Goal: Task Accomplishment & Management: Manage account settings

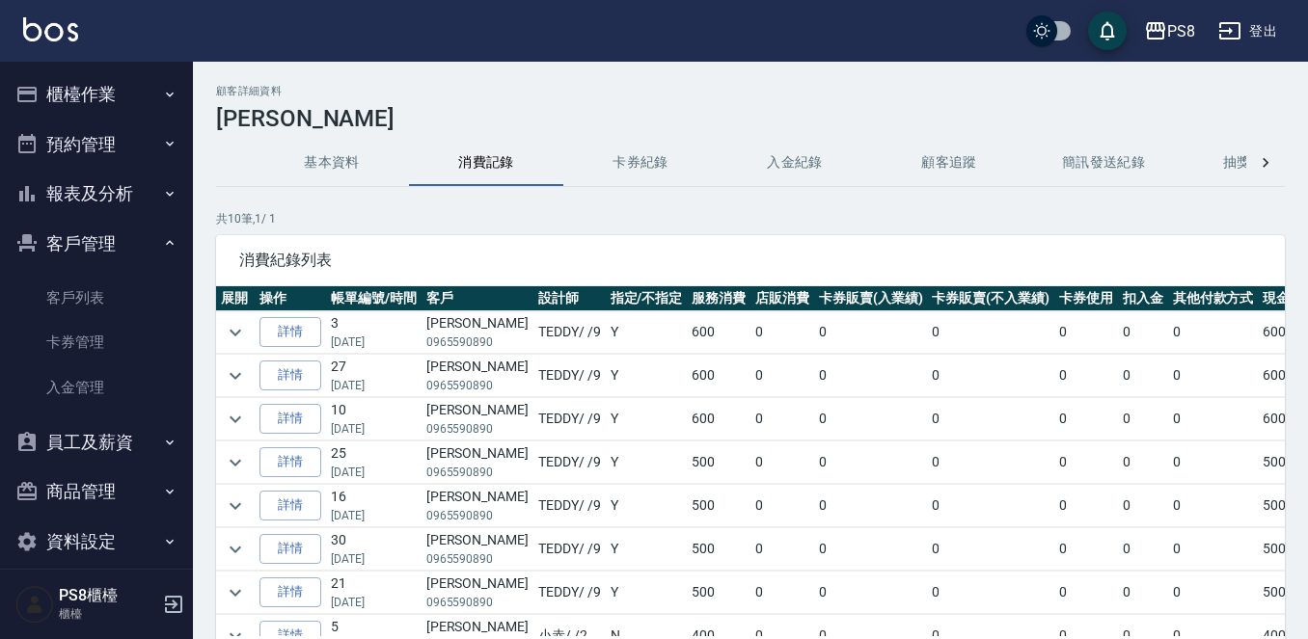
scroll to position [96, 0]
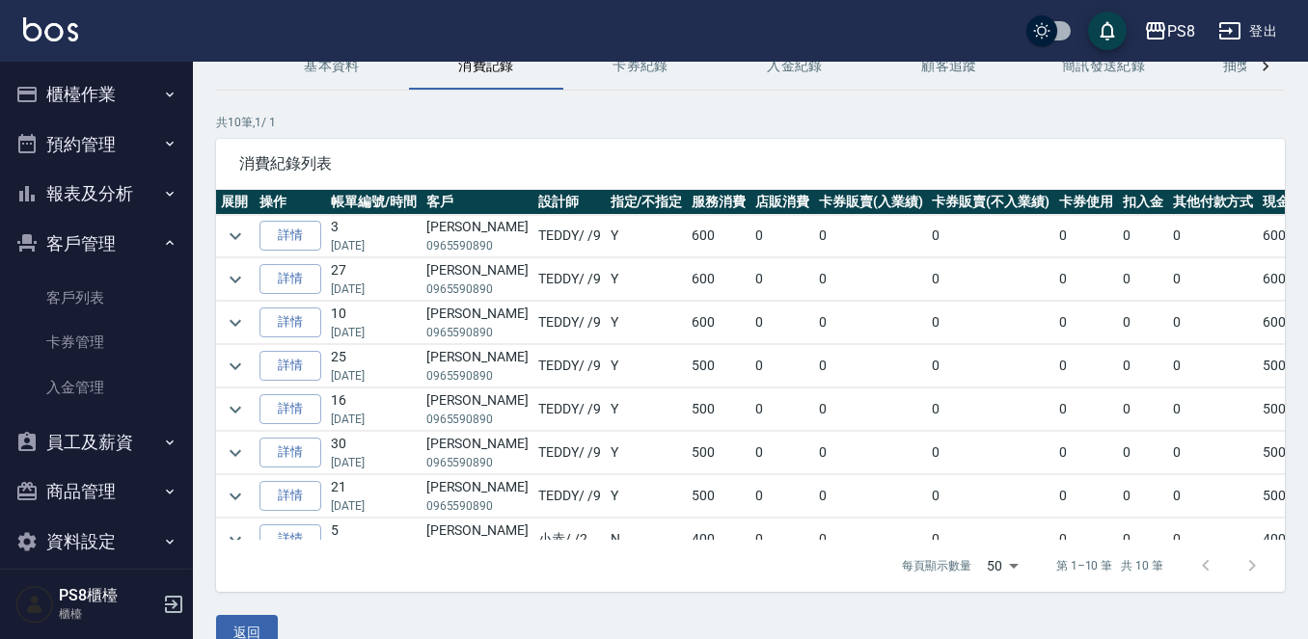
click at [143, 202] on button "報表及分析" at bounding box center [96, 194] width 177 height 50
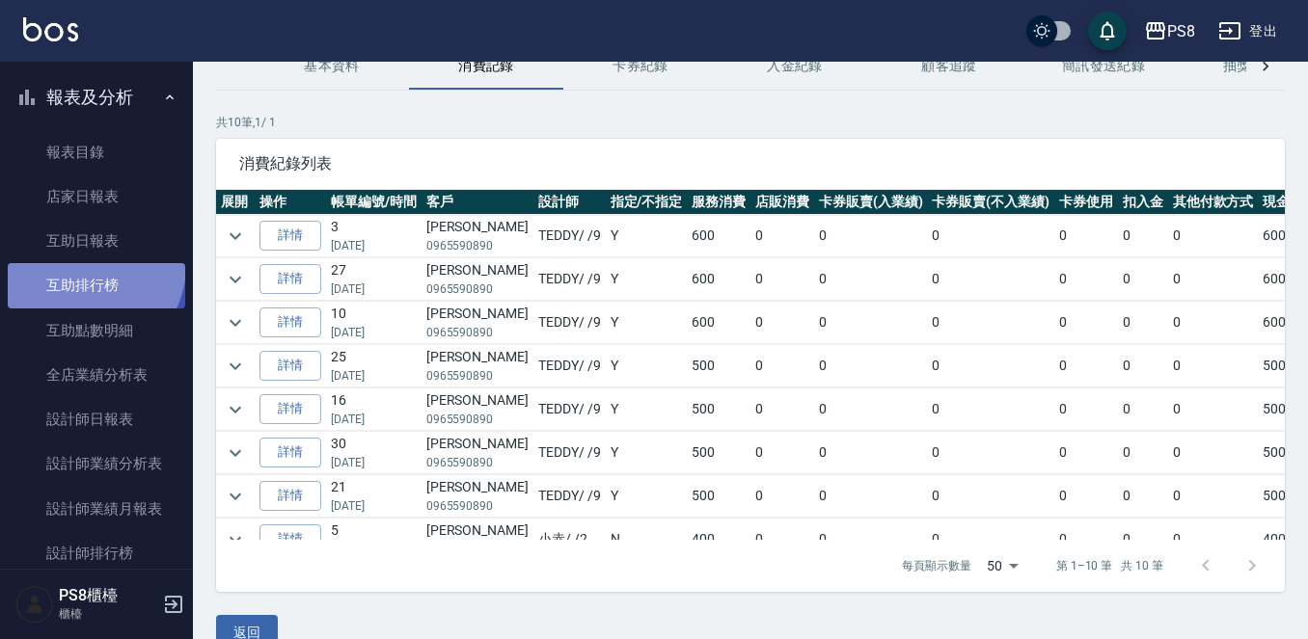
click at [83, 265] on link "互助排行榜" at bounding box center [96, 285] width 177 height 44
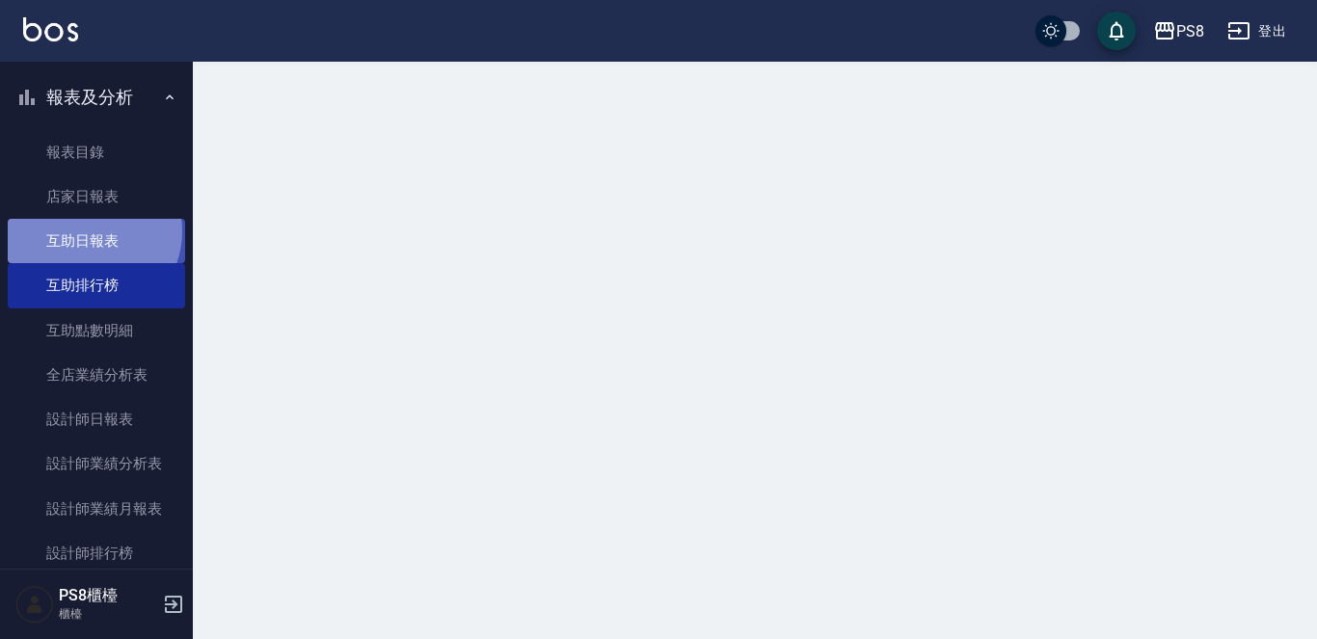
click at [87, 231] on link "互助日報表" at bounding box center [96, 241] width 177 height 44
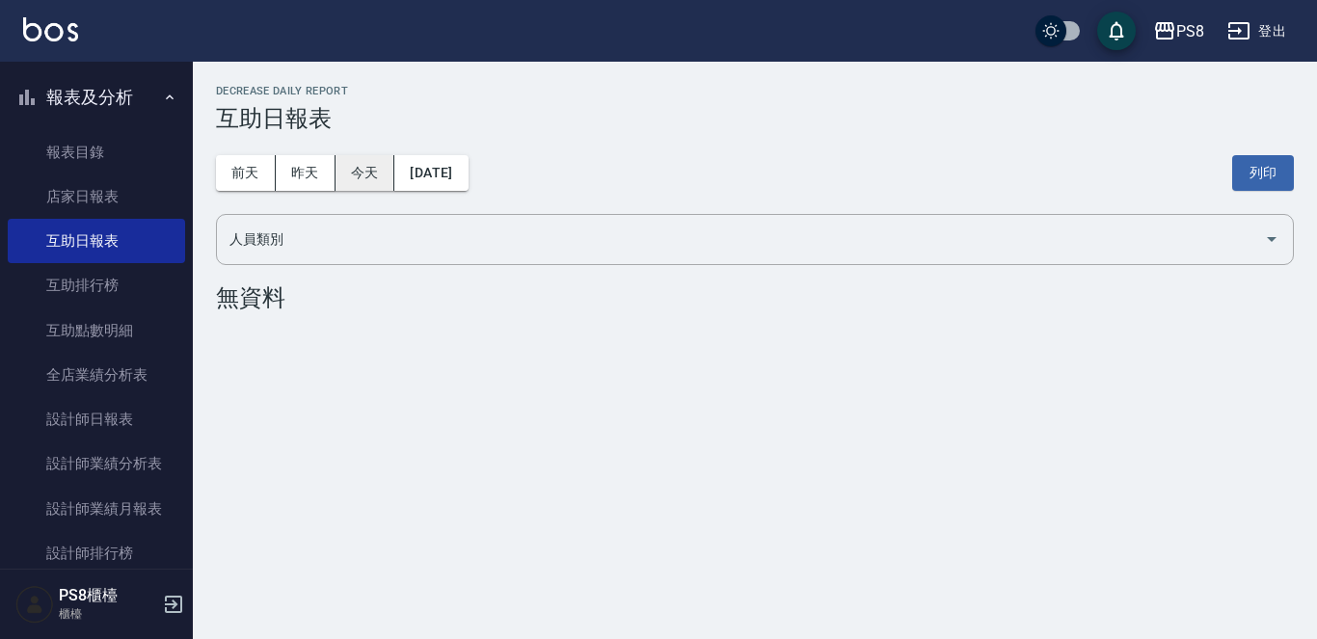
click at [361, 174] on button "今天" at bounding box center [366, 173] width 60 height 36
click at [296, 171] on button "昨天" at bounding box center [306, 173] width 60 height 36
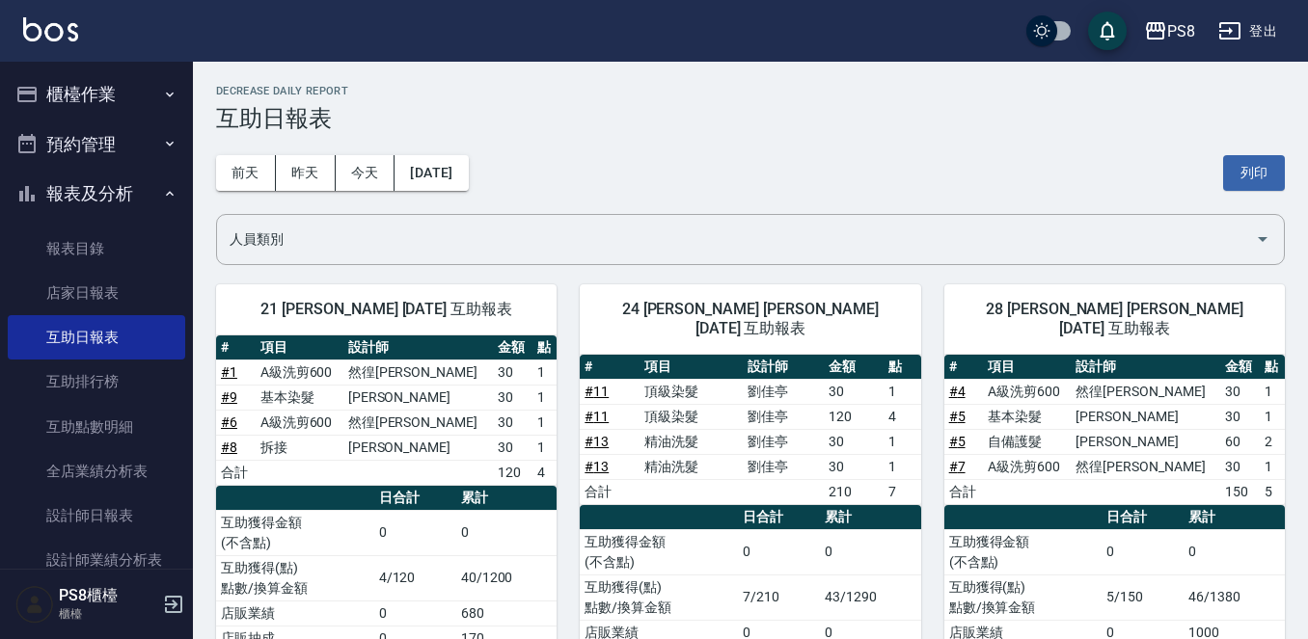
click at [108, 95] on button "櫃檯作業" at bounding box center [96, 94] width 177 height 50
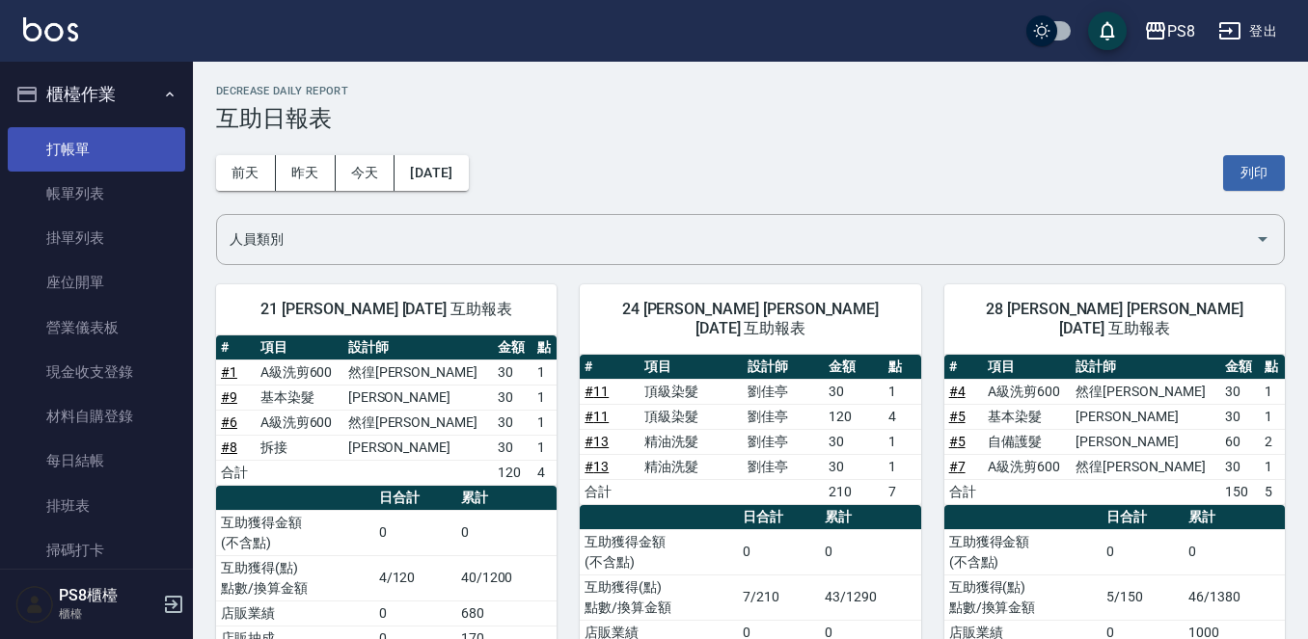
click at [95, 157] on link "打帳單" at bounding box center [96, 149] width 177 height 44
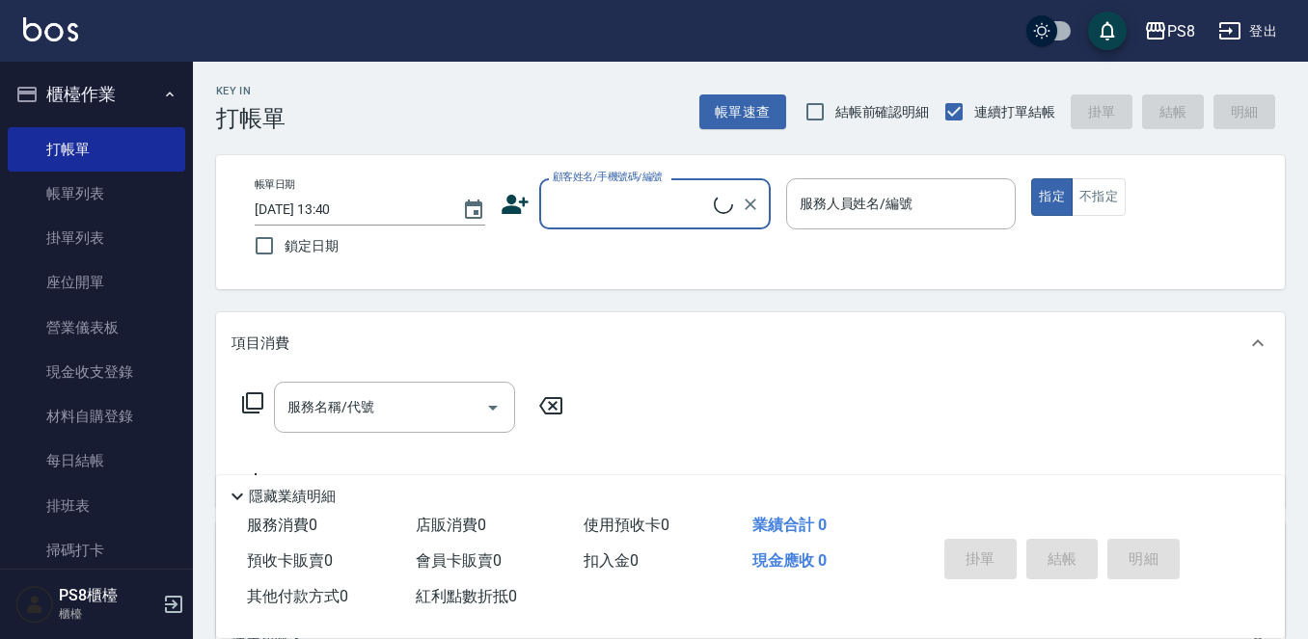
click at [576, 184] on label "顧客姓名/手機號碼/編號" at bounding box center [608, 177] width 110 height 14
click at [576, 187] on input "顧客姓名/手機號碼/編號" at bounding box center [631, 204] width 166 height 34
click at [575, 186] on div "顧客姓名/手機號碼/編號" at bounding box center [654, 203] width 231 height 51
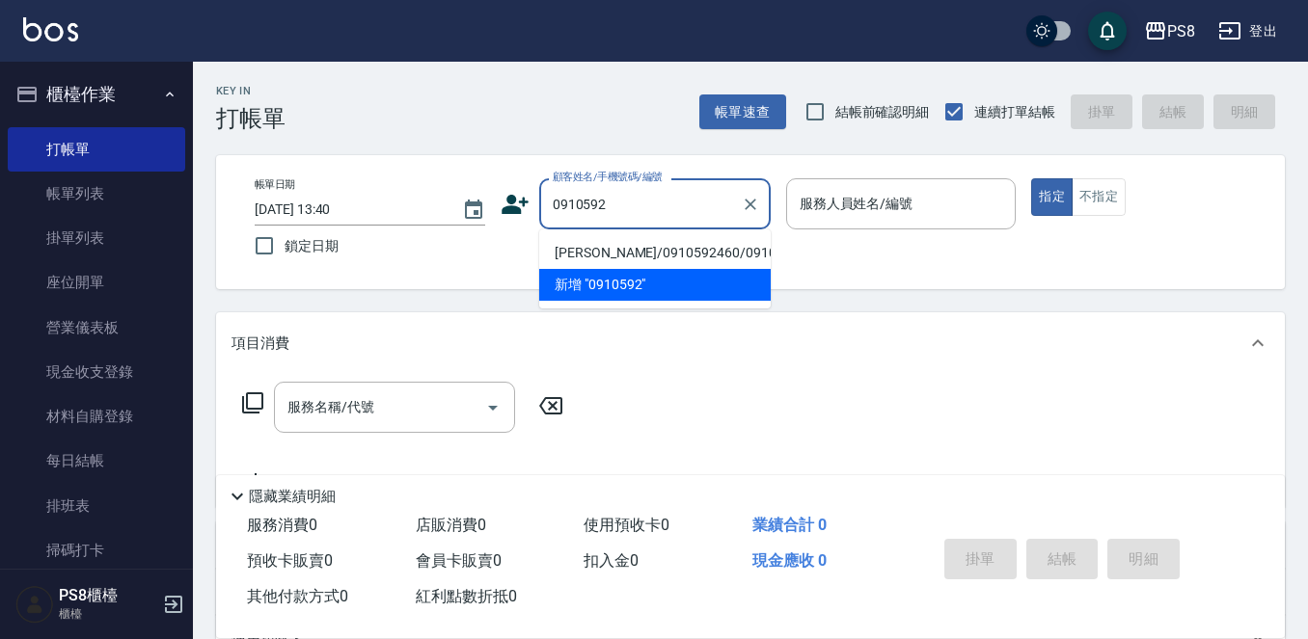
click at [609, 251] on li "[PERSON_NAME]/0910592460/0910592460" at bounding box center [654, 253] width 231 height 32
type input "[PERSON_NAME]/0910592460/0910592460"
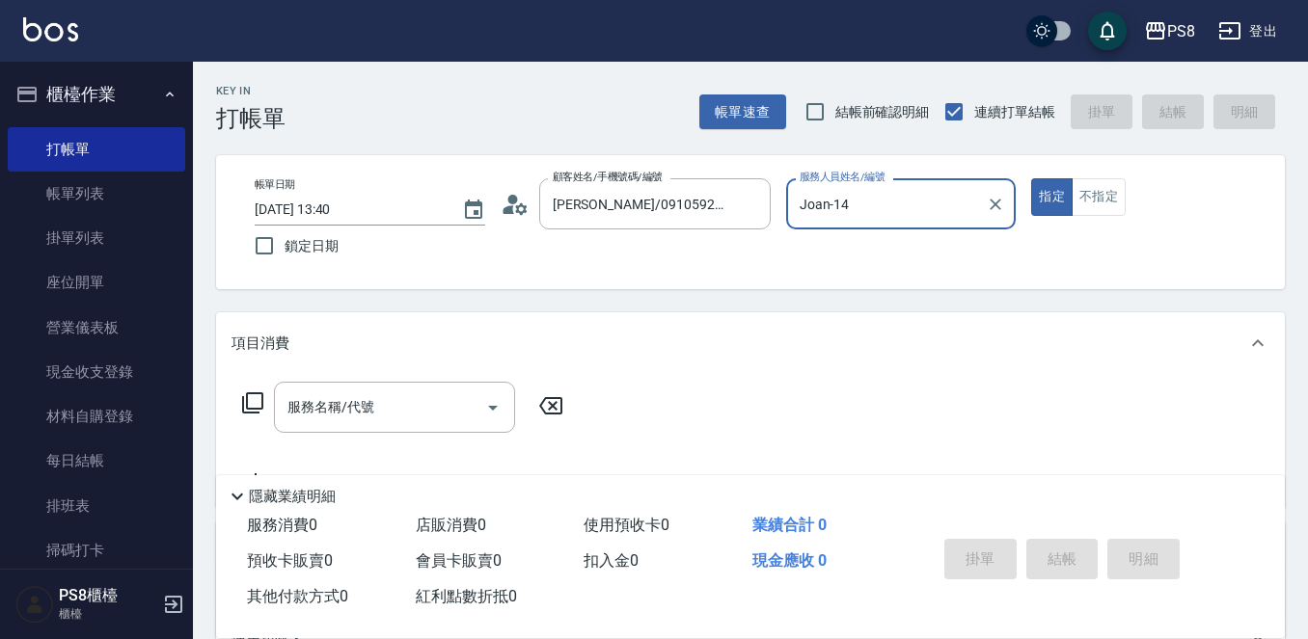
type input "Joan-14"
click at [302, 402] on div "服務名稱/代號 服務名稱/代號" at bounding box center [394, 407] width 241 height 51
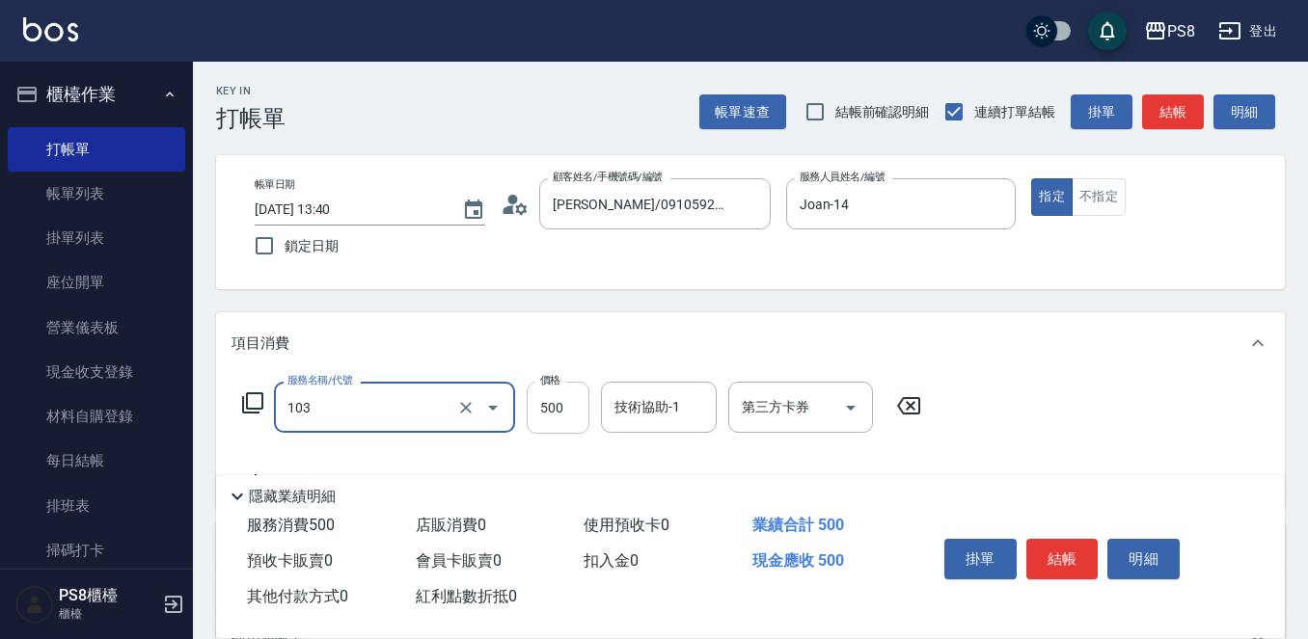
type input "B級洗剪500(103)"
click at [566, 405] on input "500" at bounding box center [558, 408] width 63 height 52
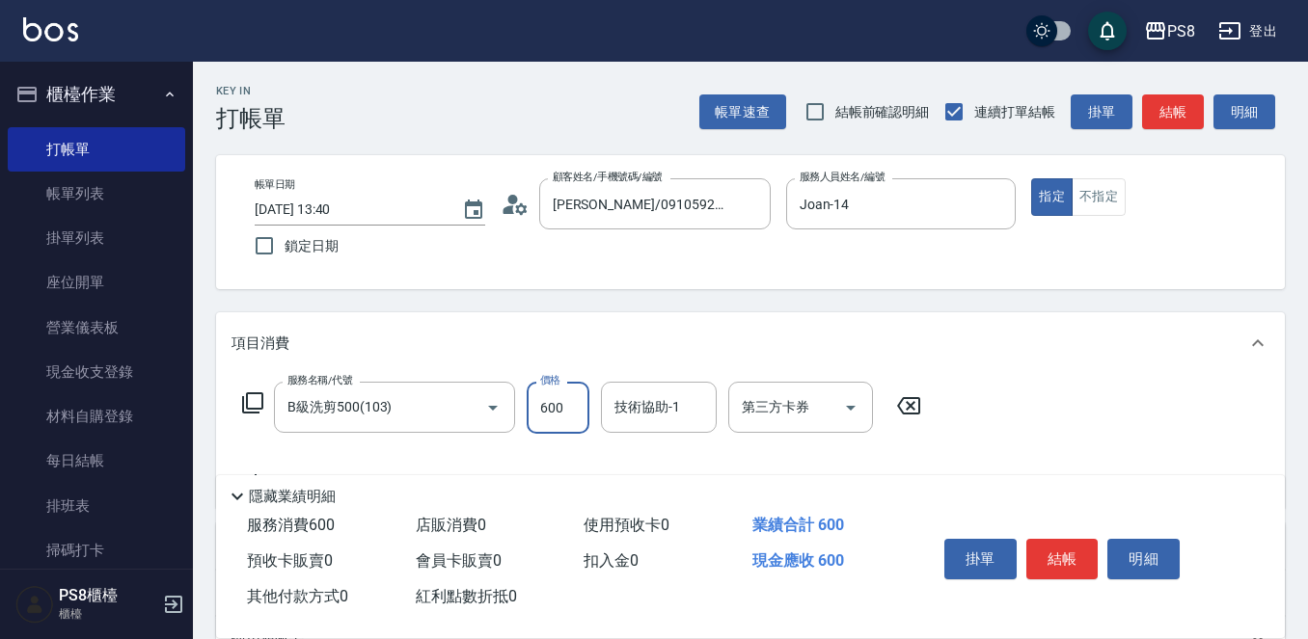
type input "600"
click at [1074, 568] on button "結帳" at bounding box center [1062, 559] width 72 height 41
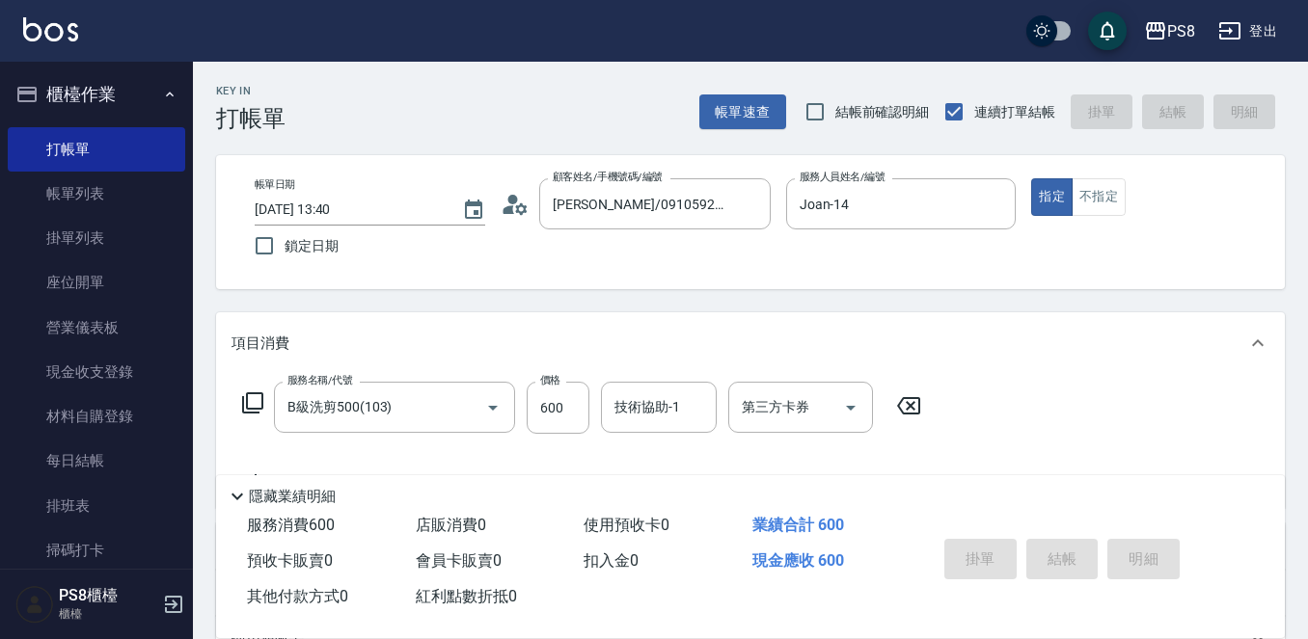
type input "2025/10/09 13:41"
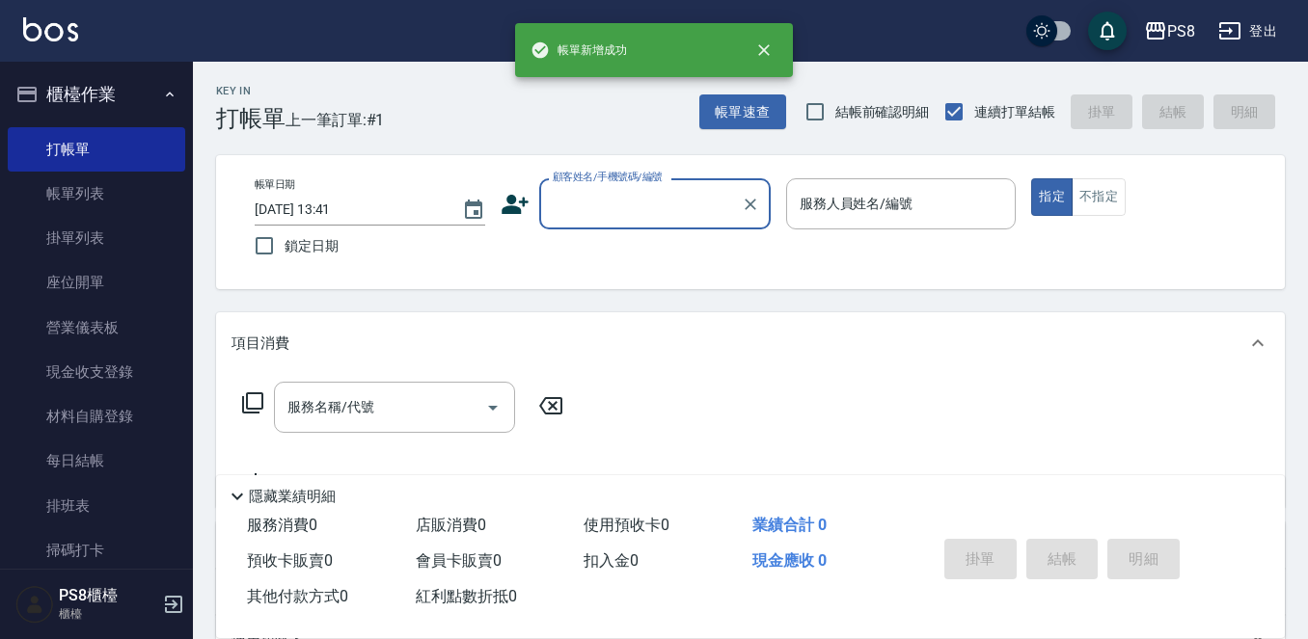
click at [567, 199] on input "顧客姓名/手機號碼/編號" at bounding box center [640, 204] width 185 height 34
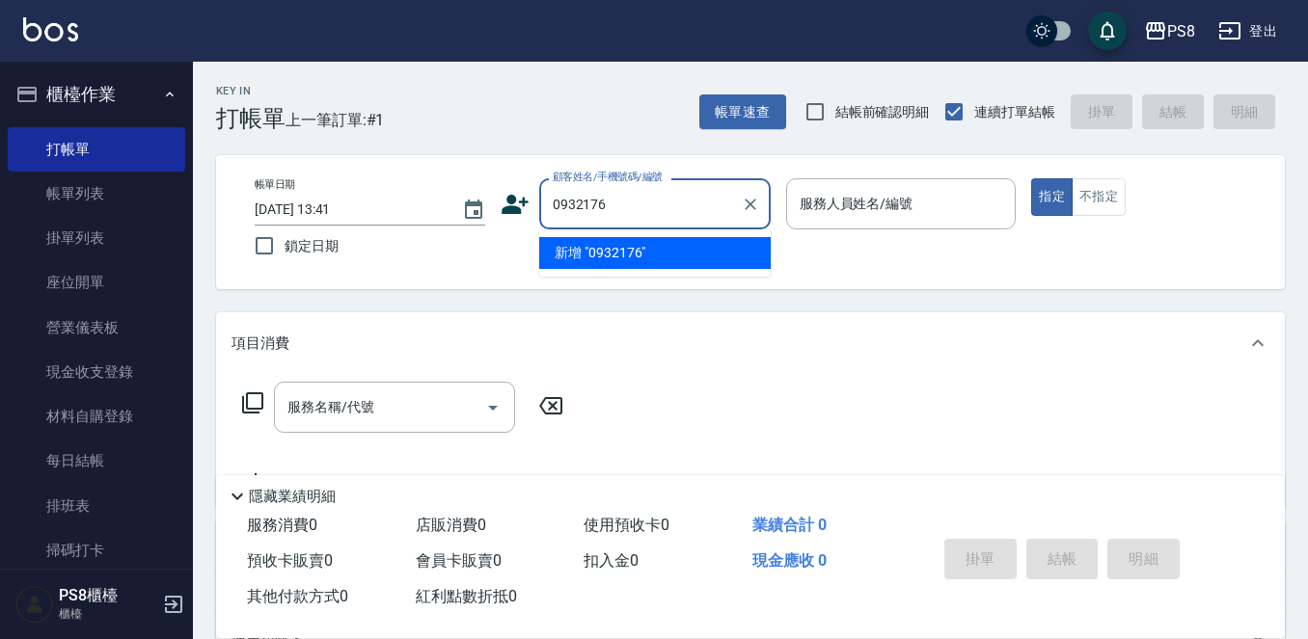
click at [612, 200] on input "0932176" at bounding box center [640, 204] width 185 height 34
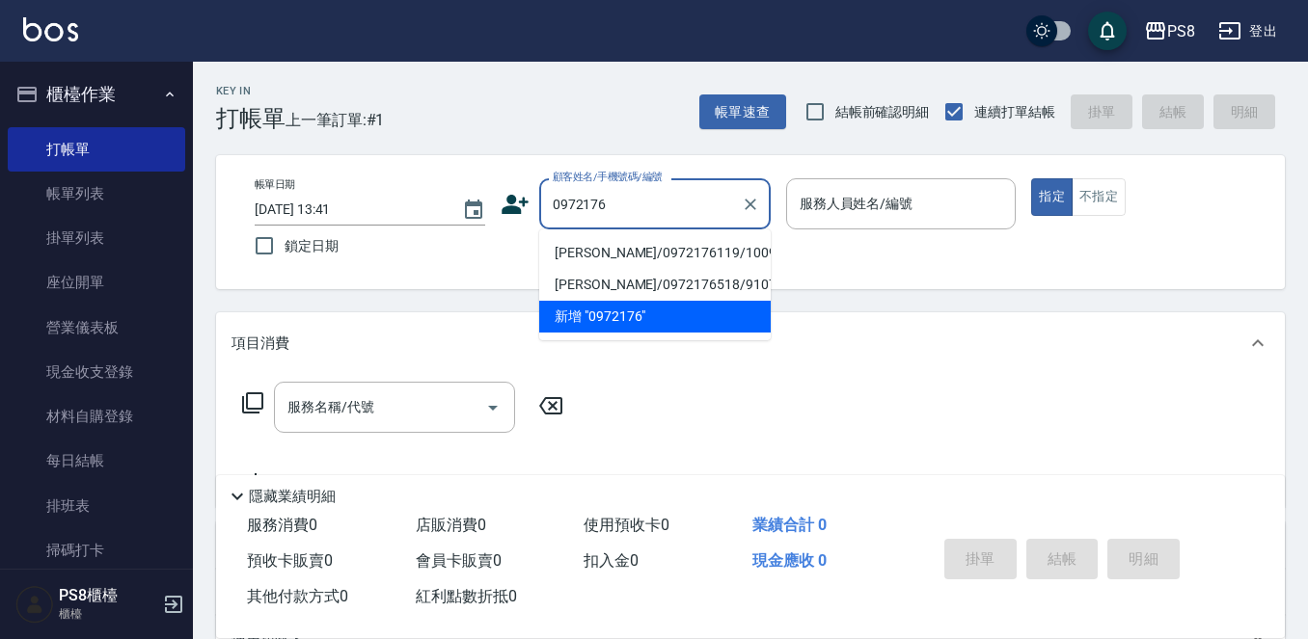
click at [638, 247] on li "張凱茗/0972176119/10099" at bounding box center [654, 253] width 231 height 32
type input "張凱茗/0972176119/10099"
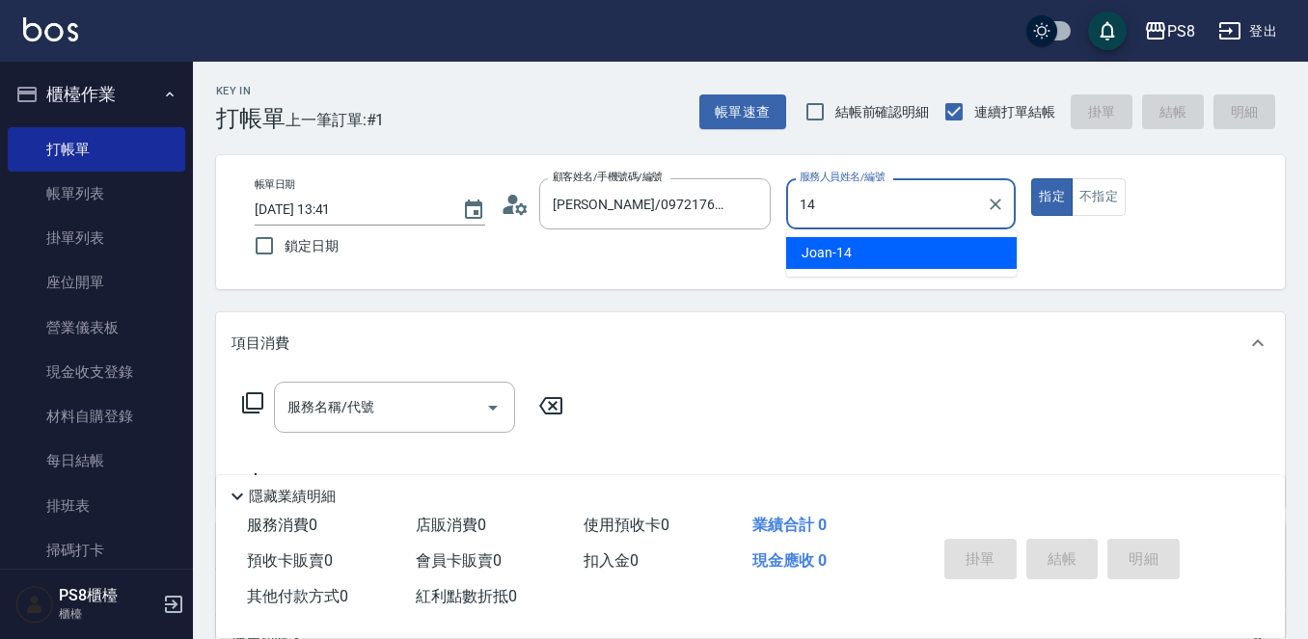
type input "Joan-14"
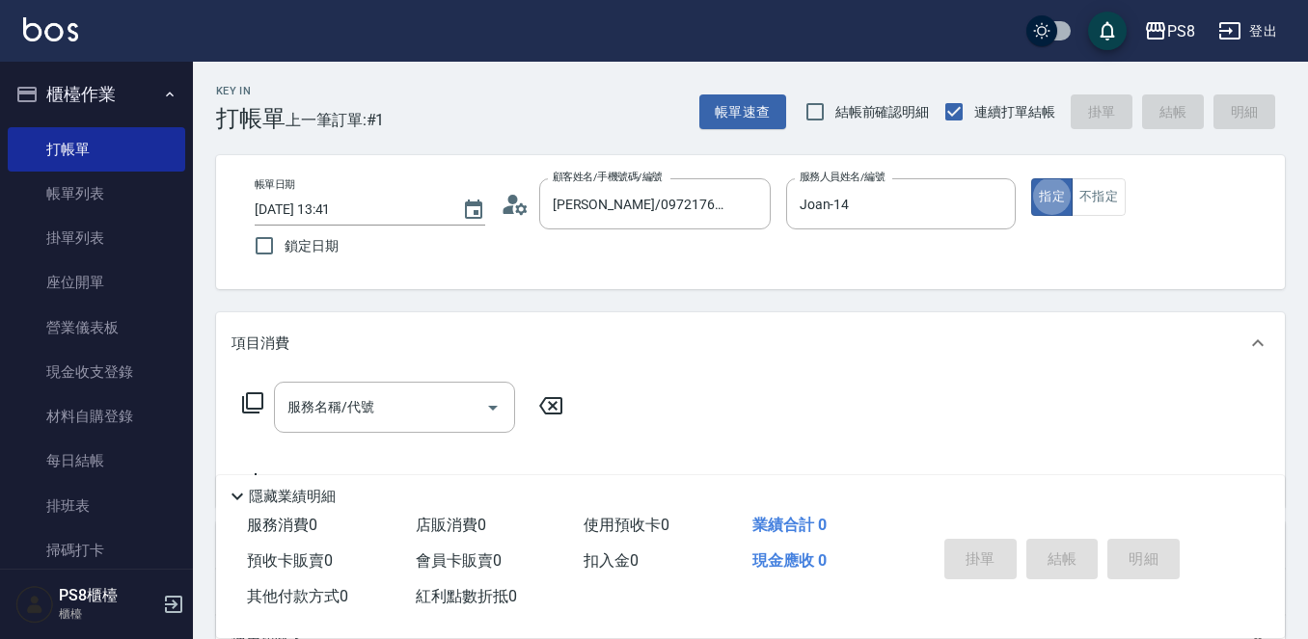
type button "true"
click at [412, 413] on input "服務名稱/代號" at bounding box center [380, 408] width 195 height 34
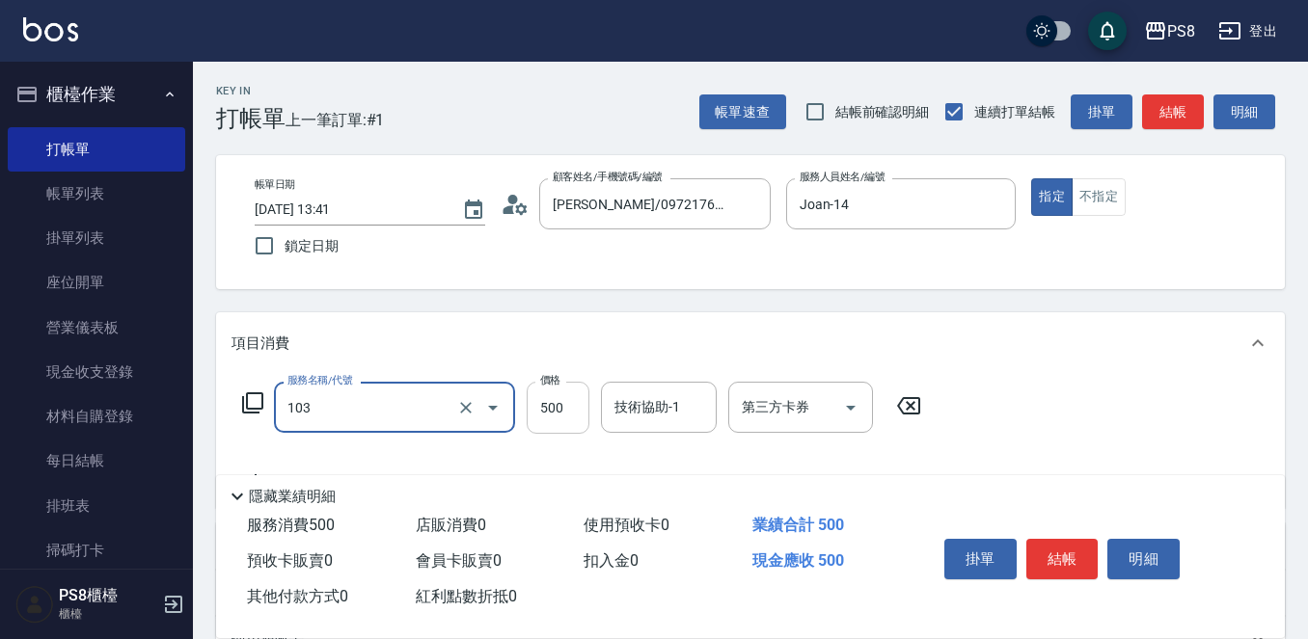
type input "B級洗剪500(103)"
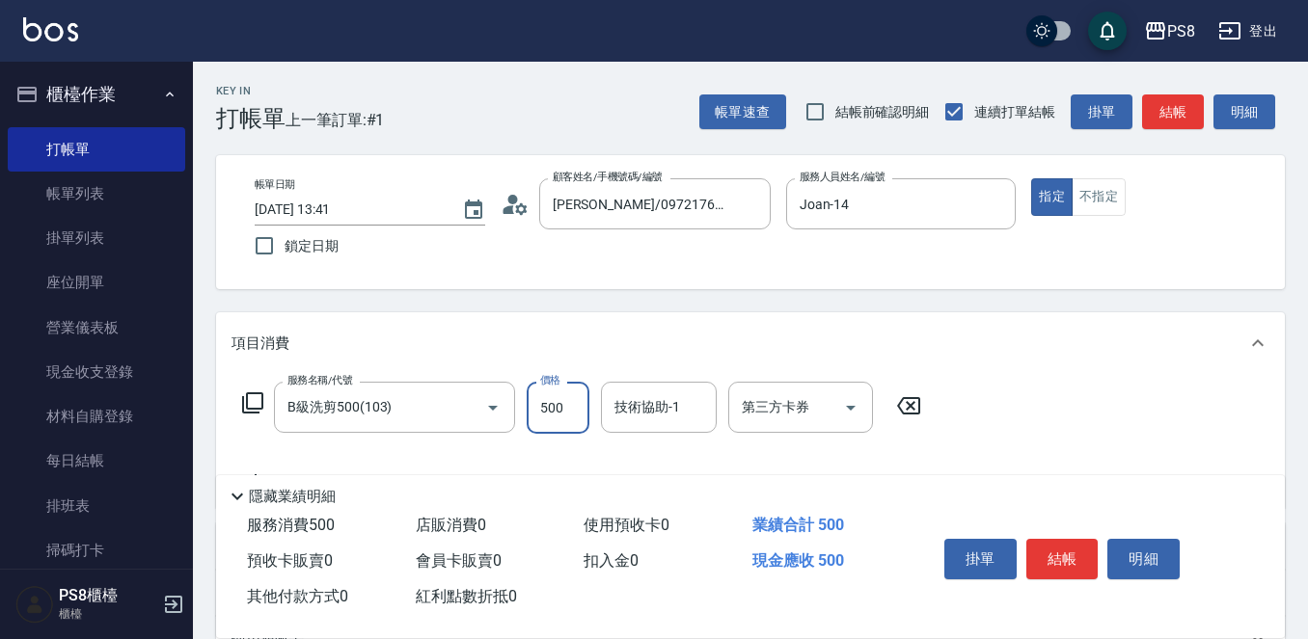
click at [549, 394] on input "500" at bounding box center [558, 408] width 63 height 52
type input "540"
click at [1054, 545] on button "結帳" at bounding box center [1062, 559] width 72 height 41
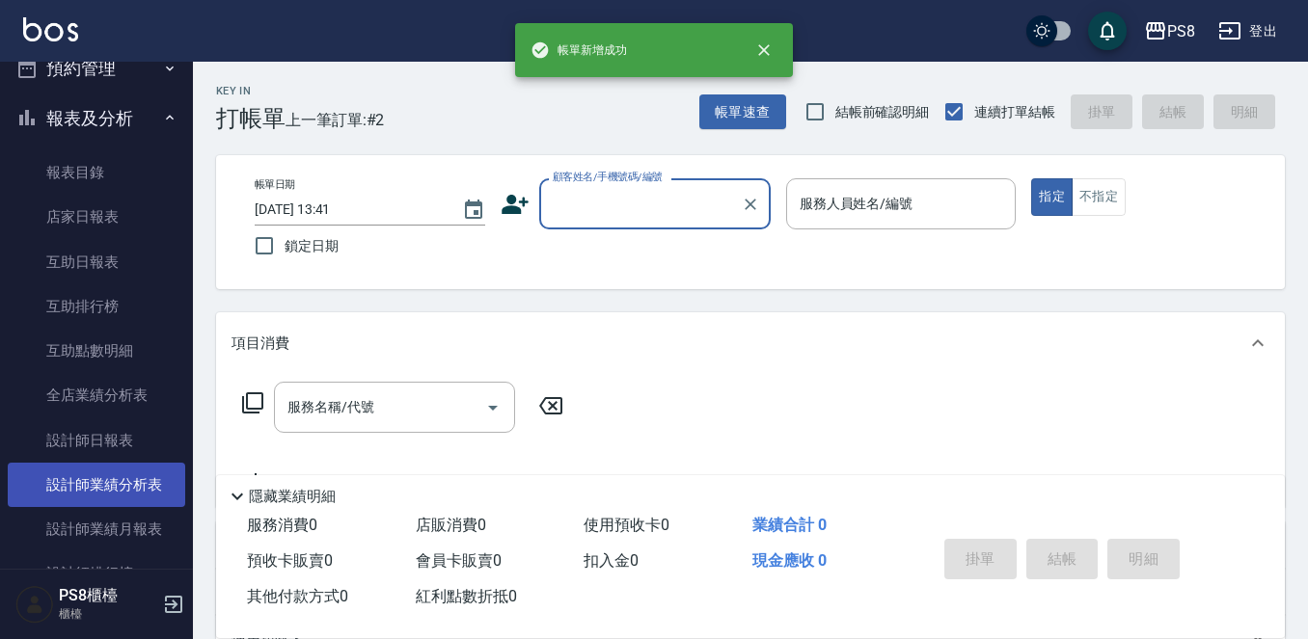
scroll to position [579, 0]
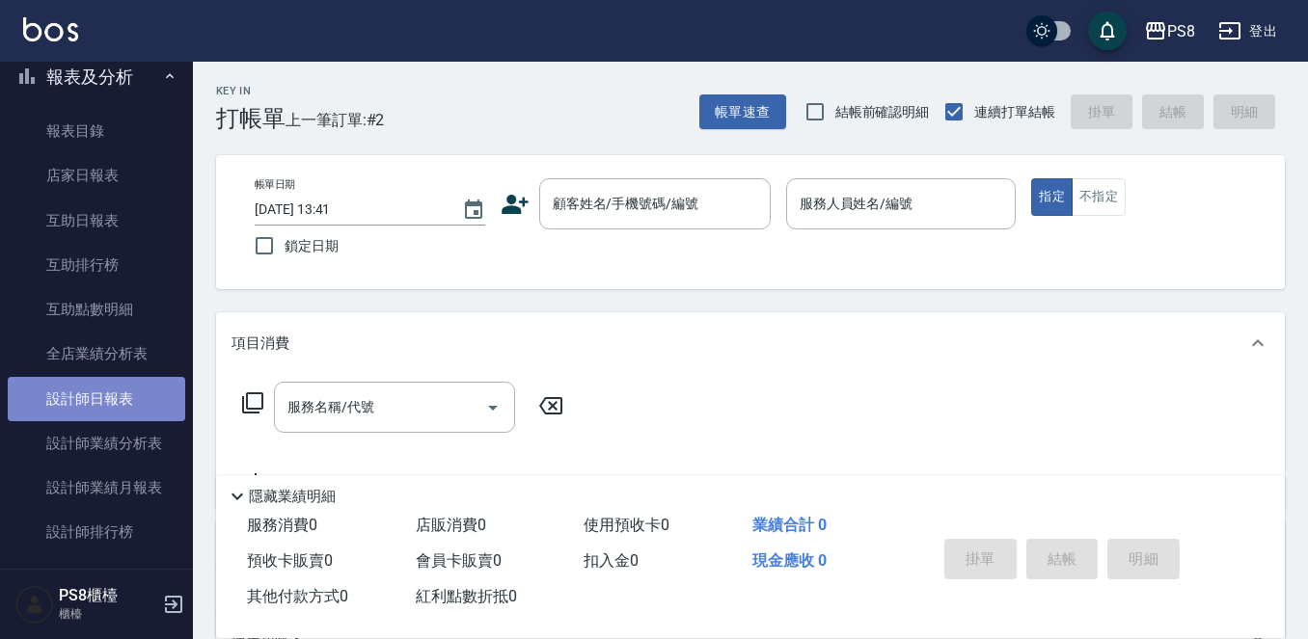
click at [127, 404] on link "設計師日報表" at bounding box center [96, 399] width 177 height 44
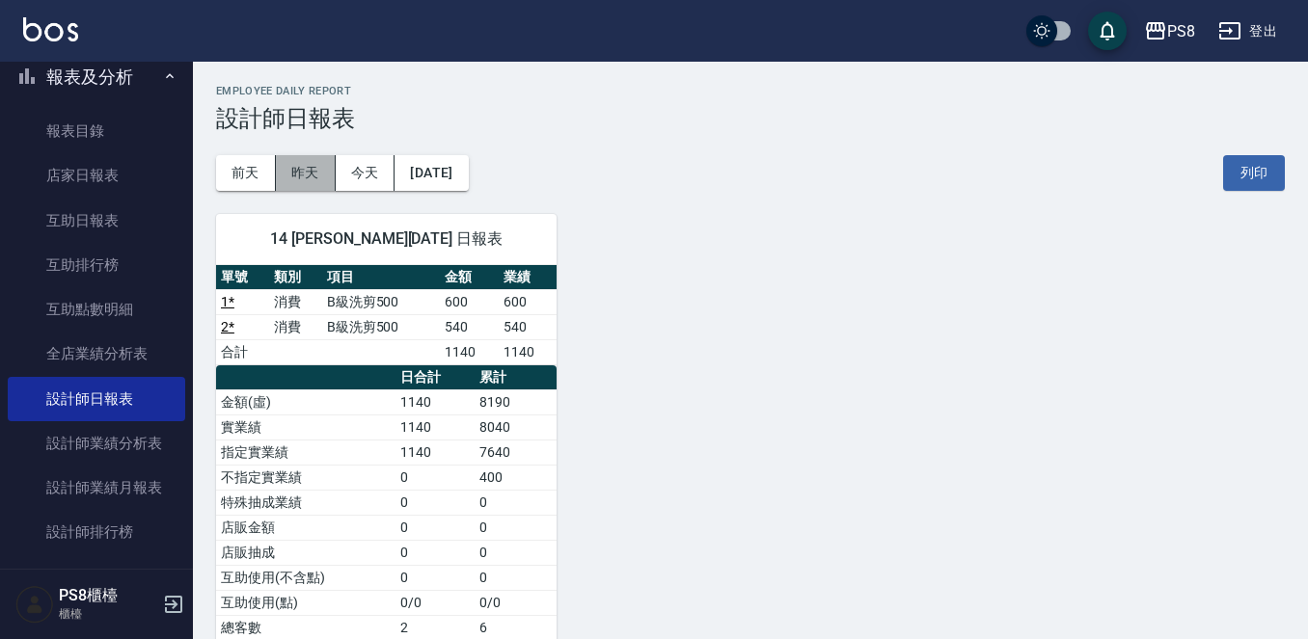
click at [308, 169] on button "昨天" at bounding box center [306, 173] width 60 height 36
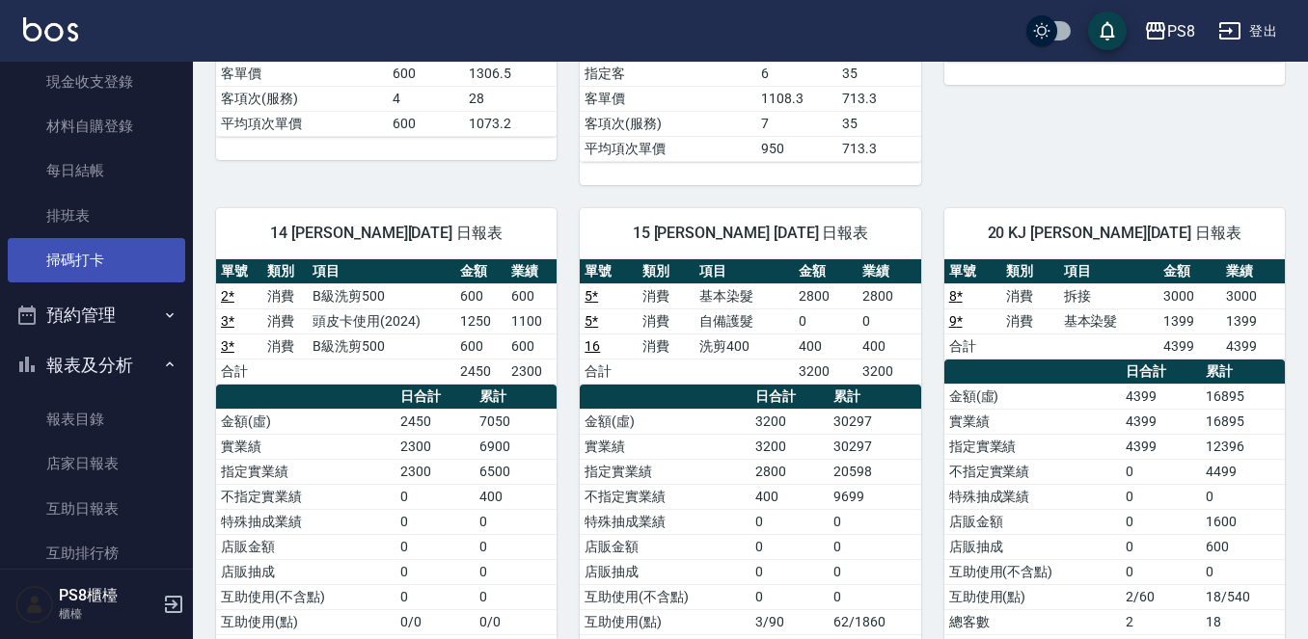
scroll to position [289, 0]
click at [95, 365] on button "報表及分析" at bounding box center [96, 366] width 177 height 50
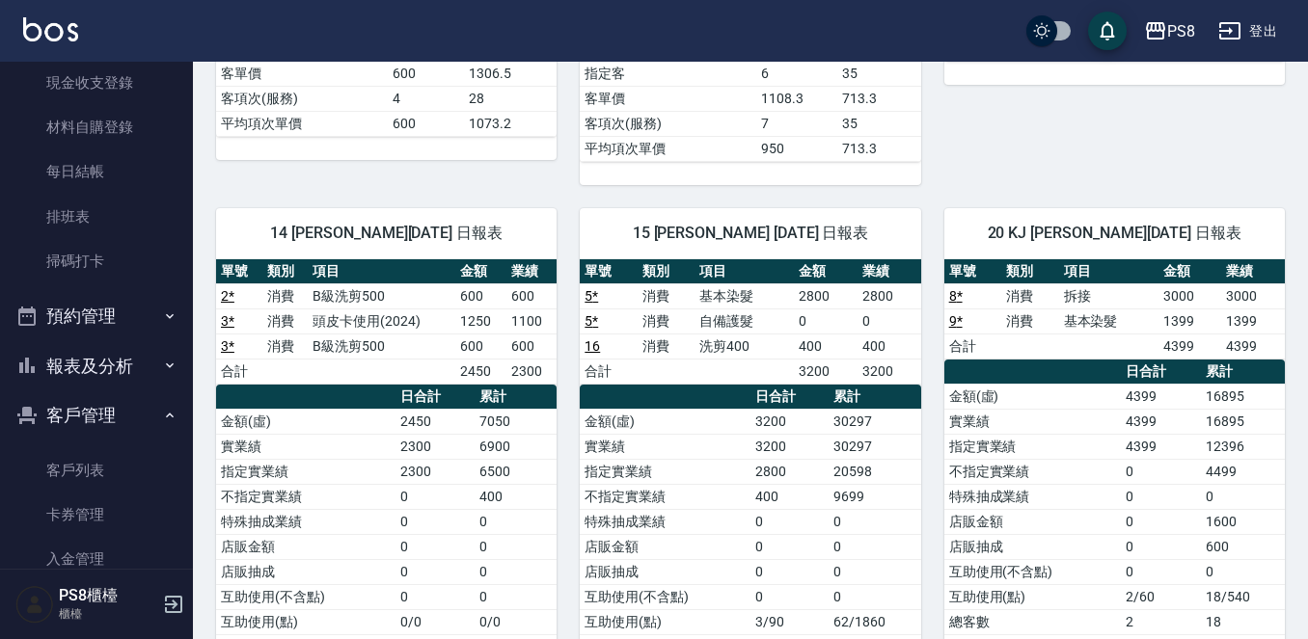
scroll to position [0, 0]
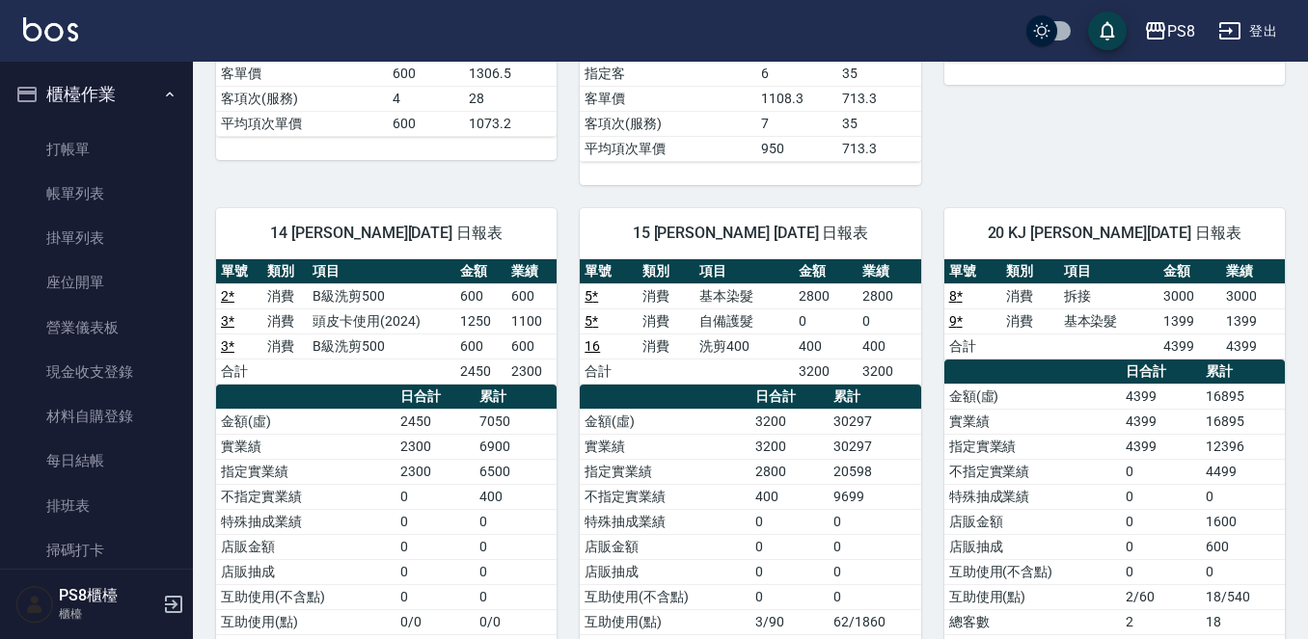
click at [95, 122] on ul "打帳單 帳單列表 掛單列表 座位開單 營業儀表板 現金收支登錄 材料自購登錄 每日結帳 排班表 掃碼打卡" at bounding box center [96, 351] width 177 height 462
click at [94, 147] on link "打帳單" at bounding box center [96, 149] width 177 height 44
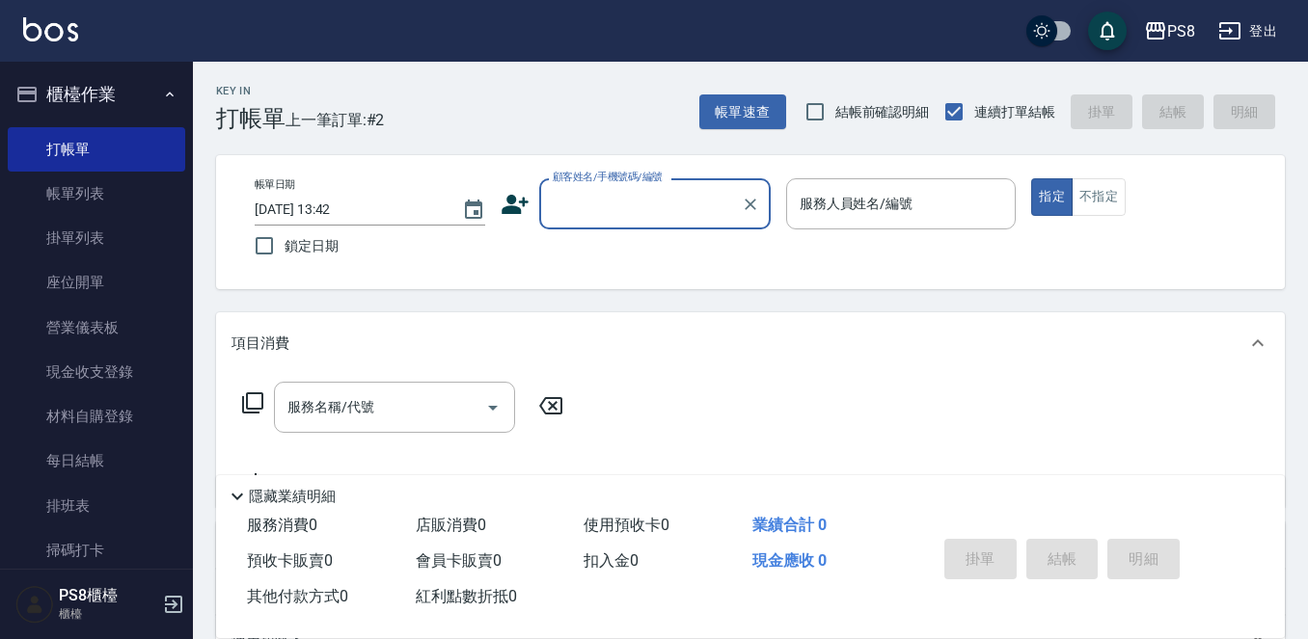
click at [570, 201] on input "顧客姓名/手機號碼/編號" at bounding box center [640, 204] width 185 height 34
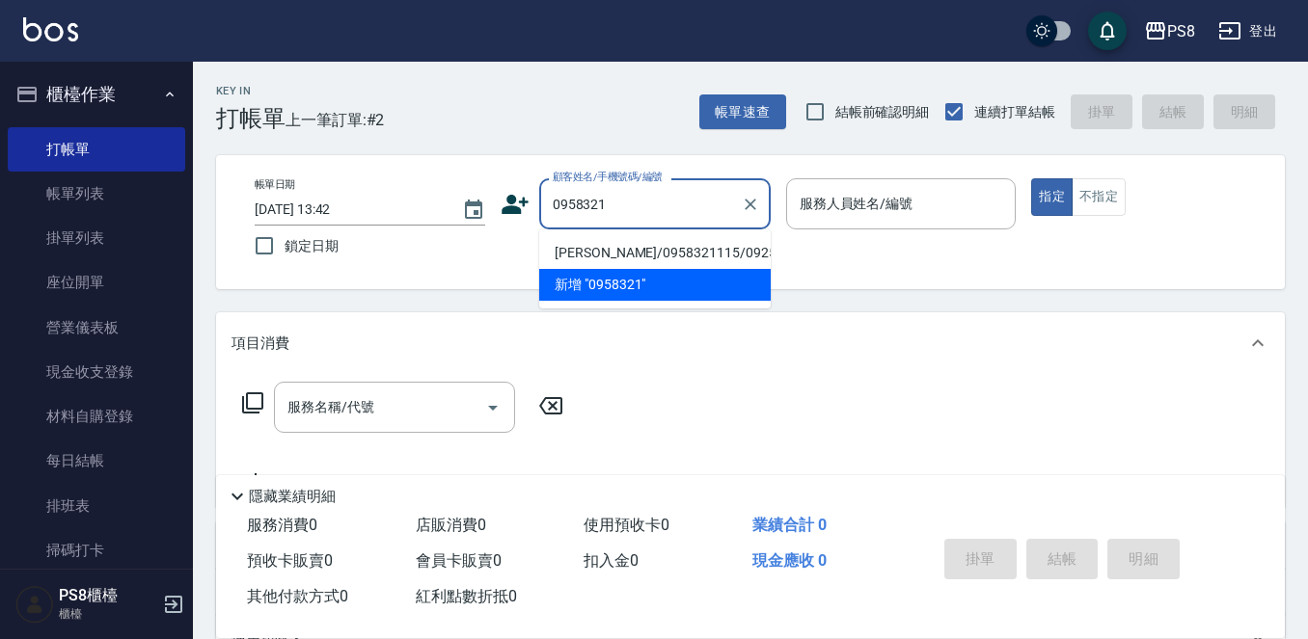
click at [592, 267] on li "鄭佩宜/0958321115/0925296585" at bounding box center [654, 253] width 231 height 32
type input "鄭佩宜/0958321115/0925296585"
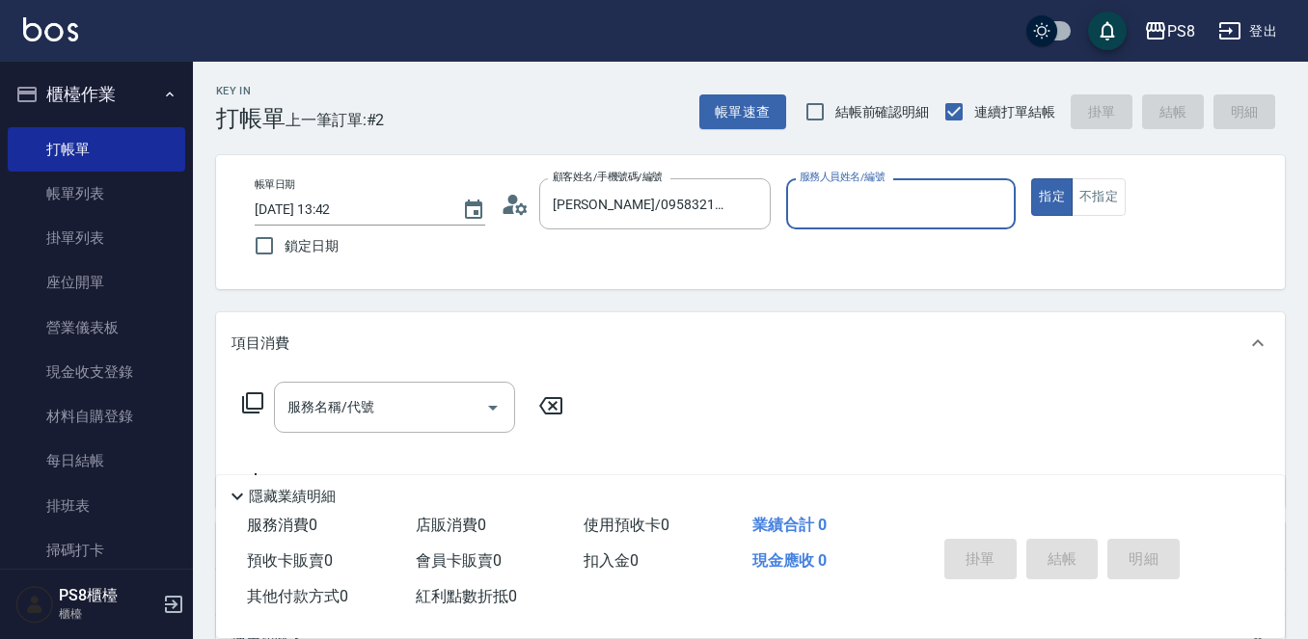
type input "Joan-14"
click at [360, 399] on div "服務名稱/代號 服務名稱/代號" at bounding box center [394, 407] width 241 height 51
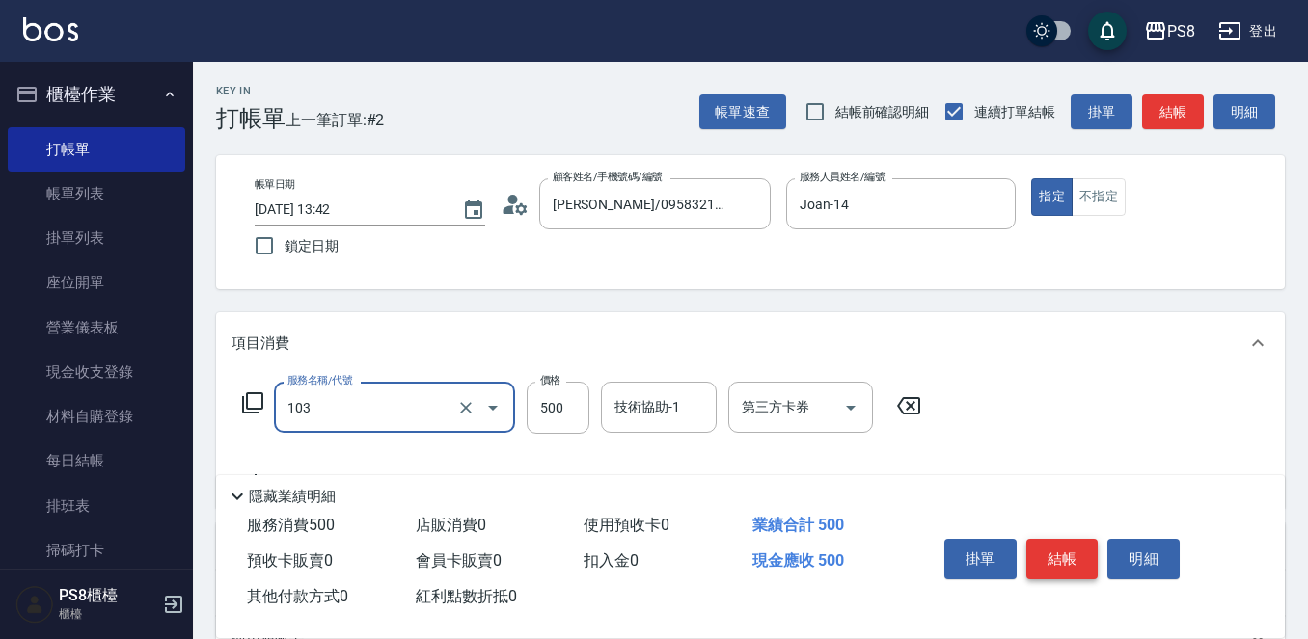
type input "B級洗剪500(103)"
click at [1054, 547] on button "結帳" at bounding box center [1062, 559] width 72 height 41
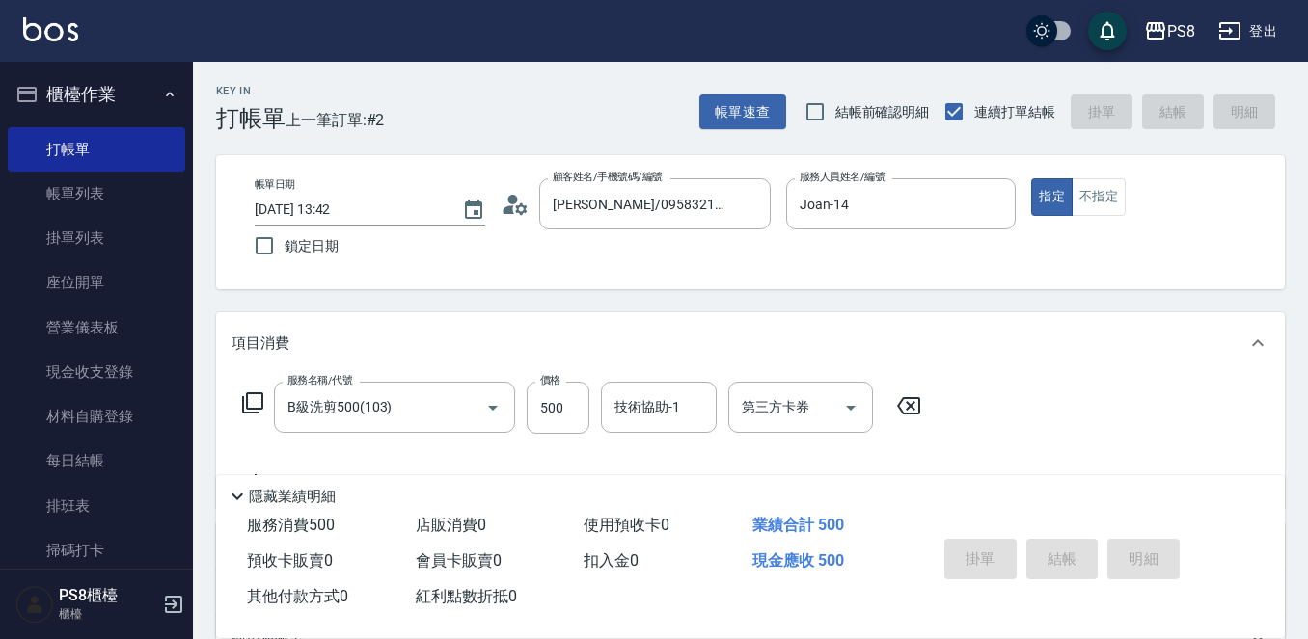
type input "2025/10/09 14:07"
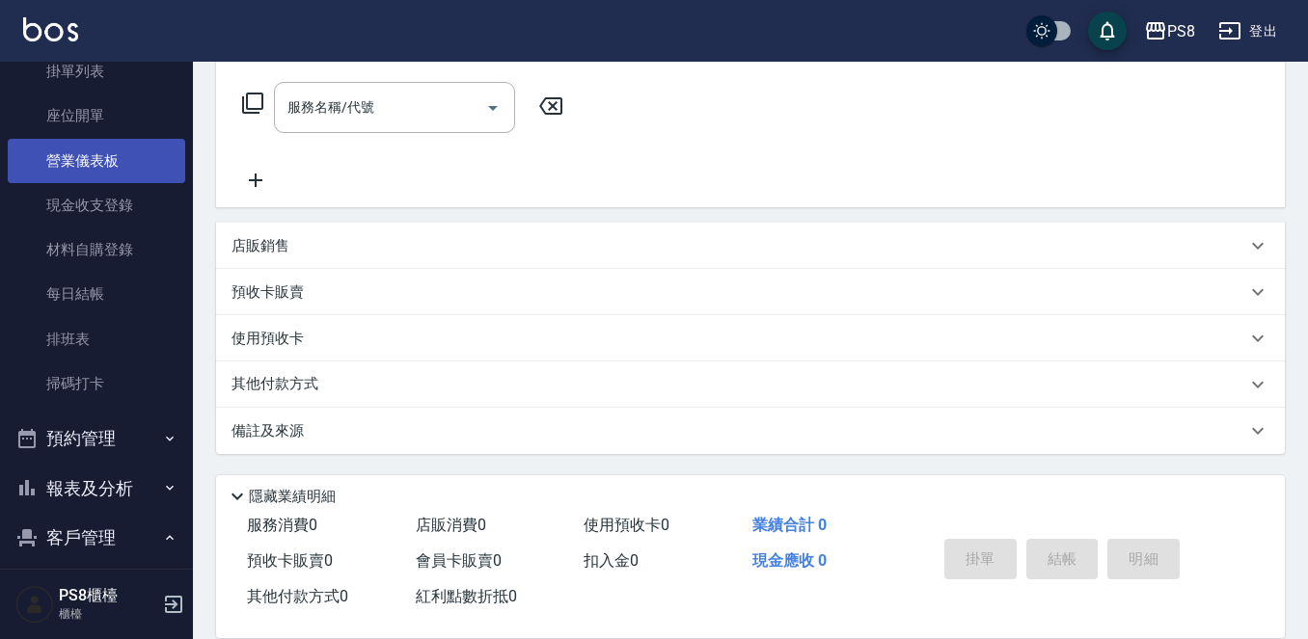
scroll to position [482, 0]
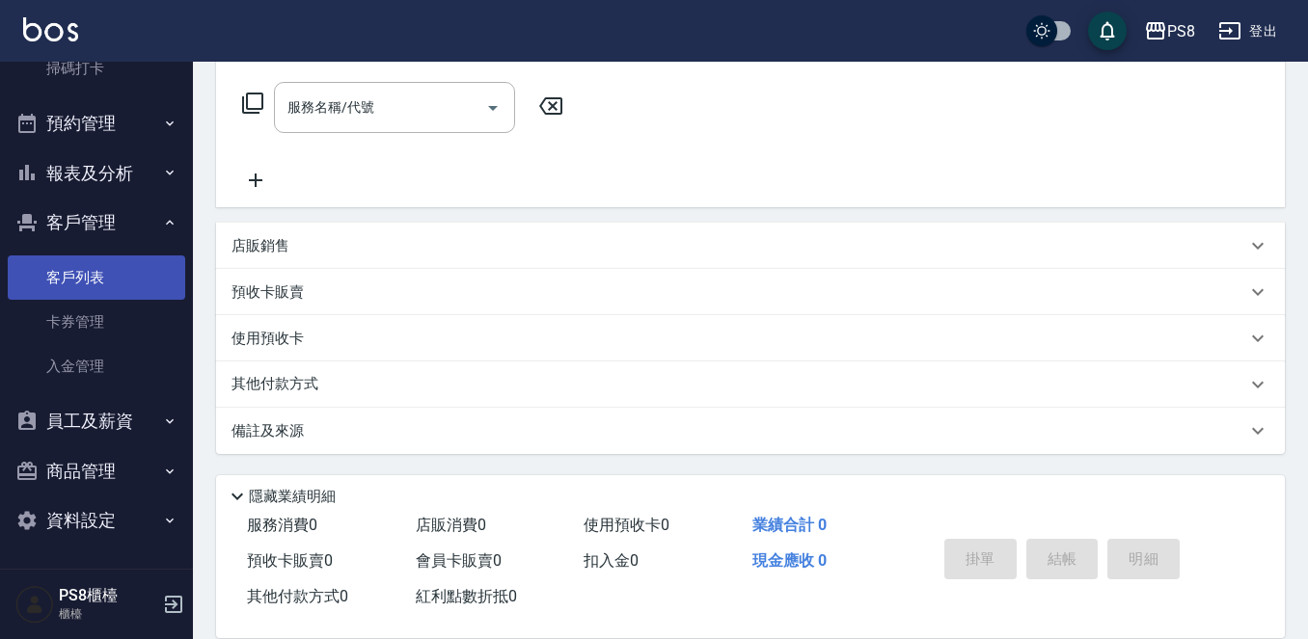
click at [104, 287] on link "客戶列表" at bounding box center [96, 278] width 177 height 44
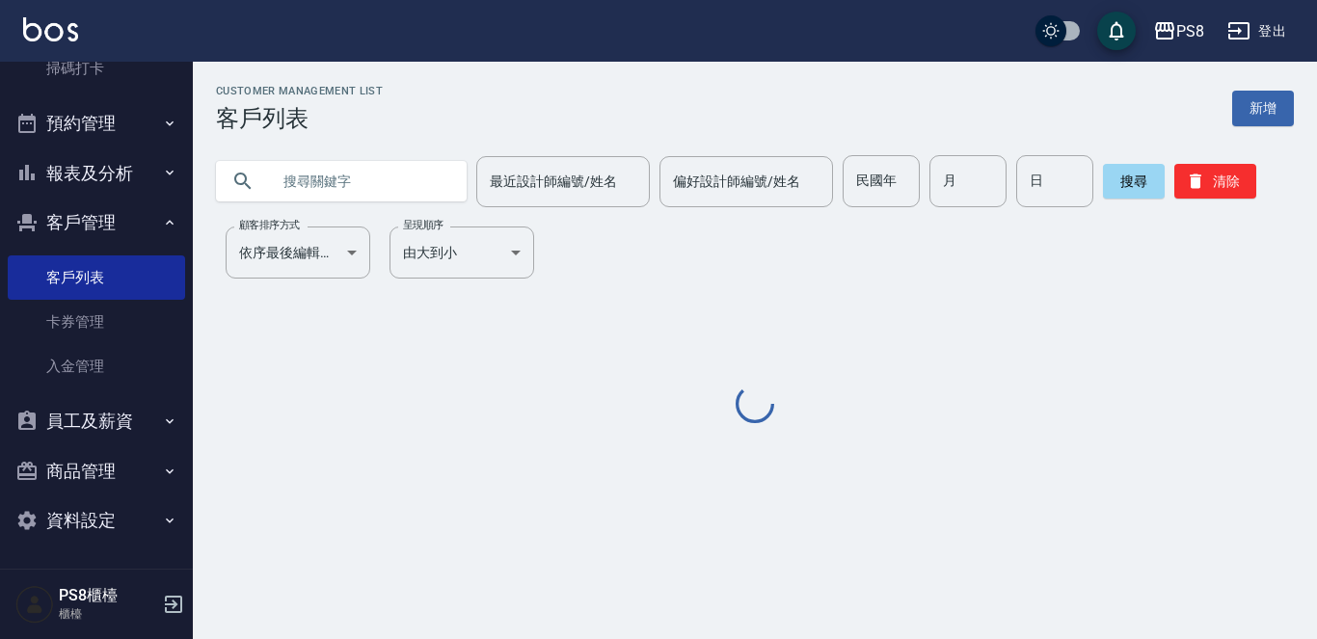
click at [320, 185] on input "text" at bounding box center [360, 181] width 181 height 52
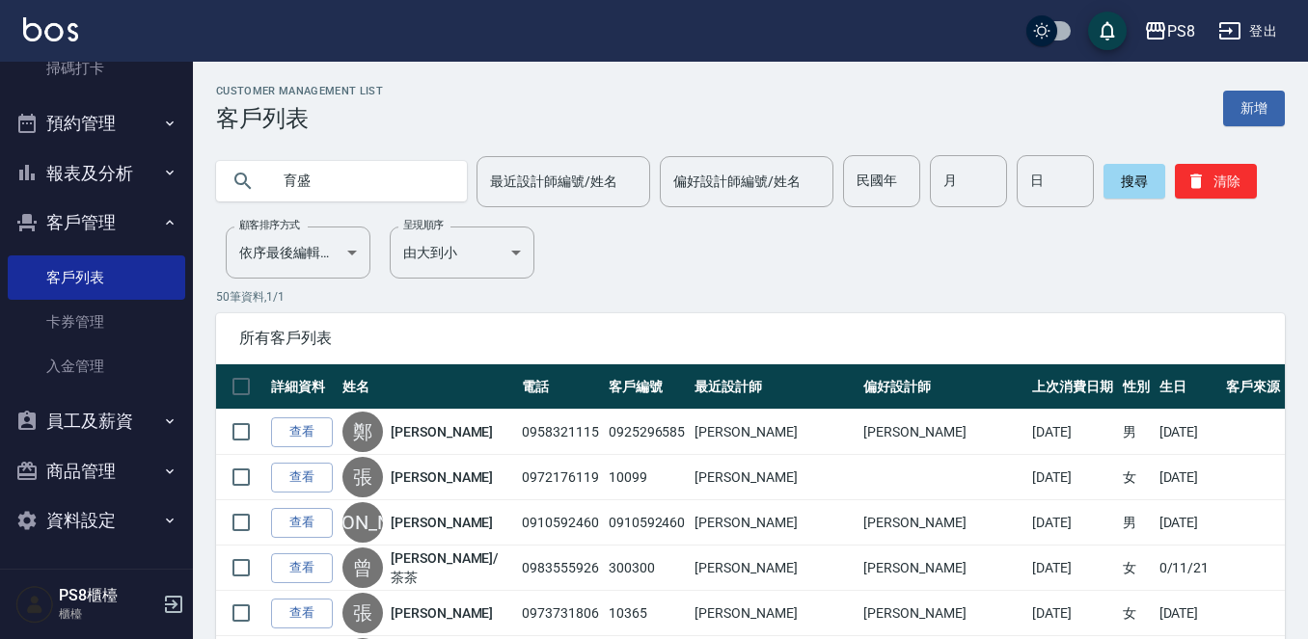
type input "育盛"
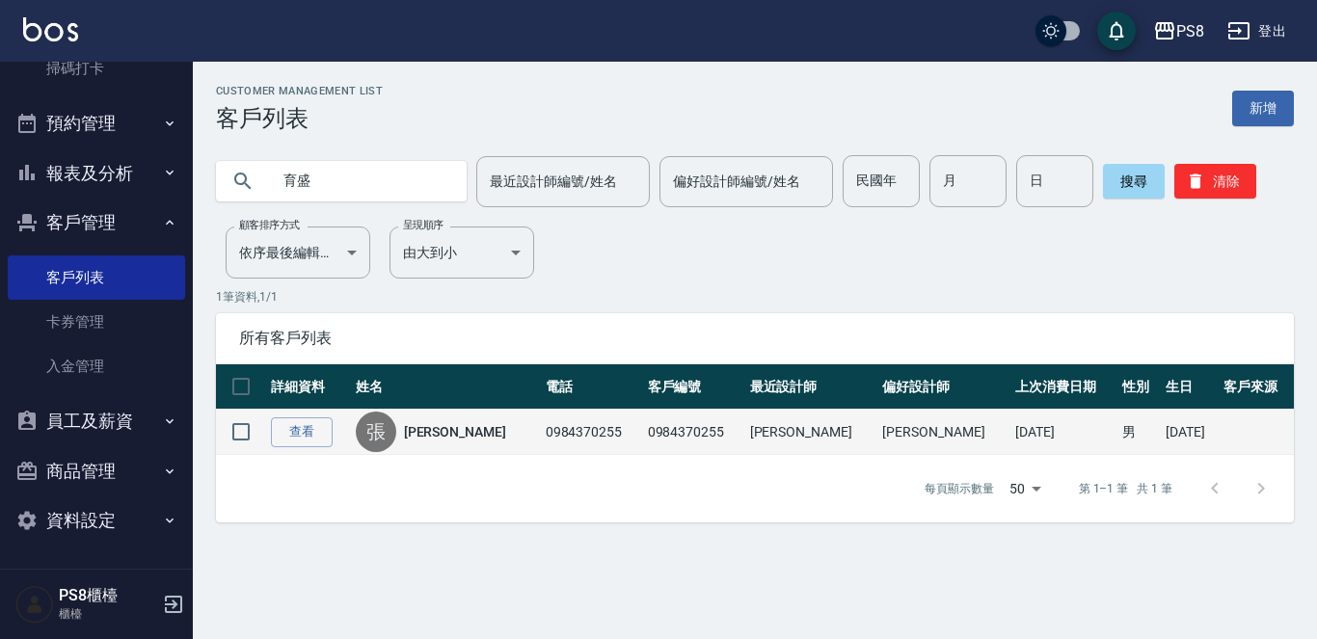
click at [440, 419] on div "張 張育盛" at bounding box center [446, 432] width 180 height 41
click at [440, 429] on link "張育盛" at bounding box center [455, 431] width 102 height 19
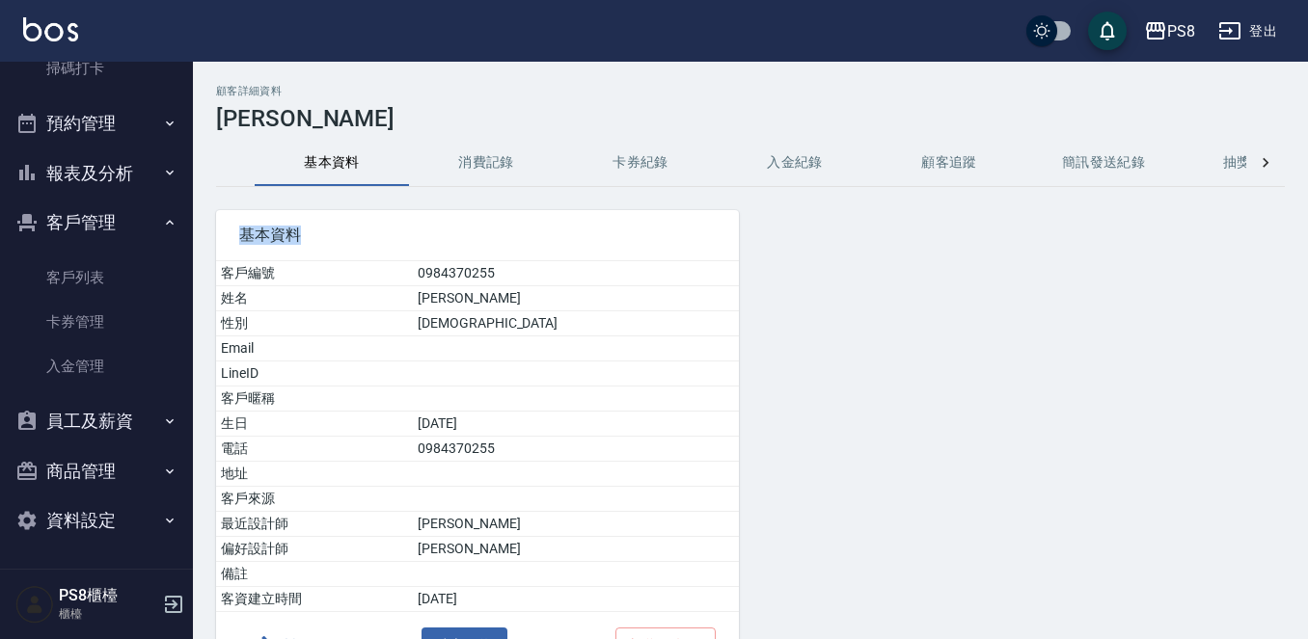
click at [494, 183] on div "顧客詳細資料 張育盛 基本資料 消費記錄 卡券紀錄 入金紀錄 顧客追蹤 簡訊發送紀錄 抽獎券紀錄 基本資料 客戶編號 0984370255 姓名 張育盛 性別…" at bounding box center [750, 411] width 1115 height 652
click at [494, 183] on button "消費記錄" at bounding box center [486, 163] width 154 height 46
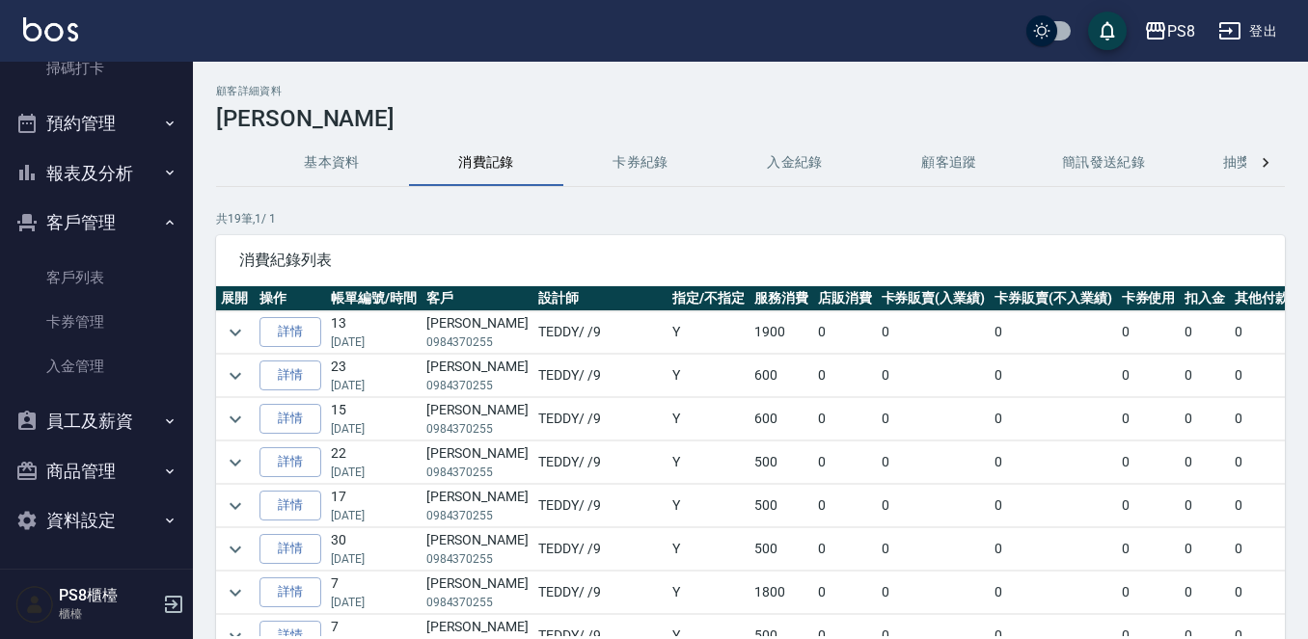
click at [469, 411] on td "張育盛 0984370255" at bounding box center [477, 419] width 112 height 42
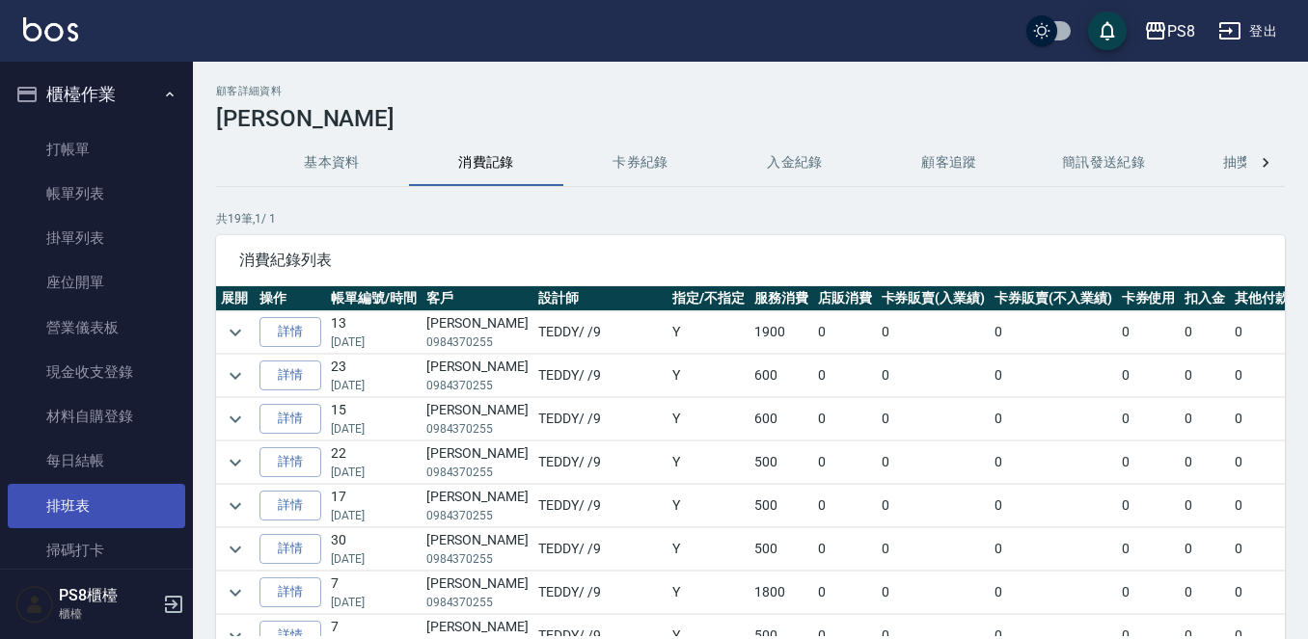
click at [56, 526] on link "排班表" at bounding box center [96, 506] width 177 height 44
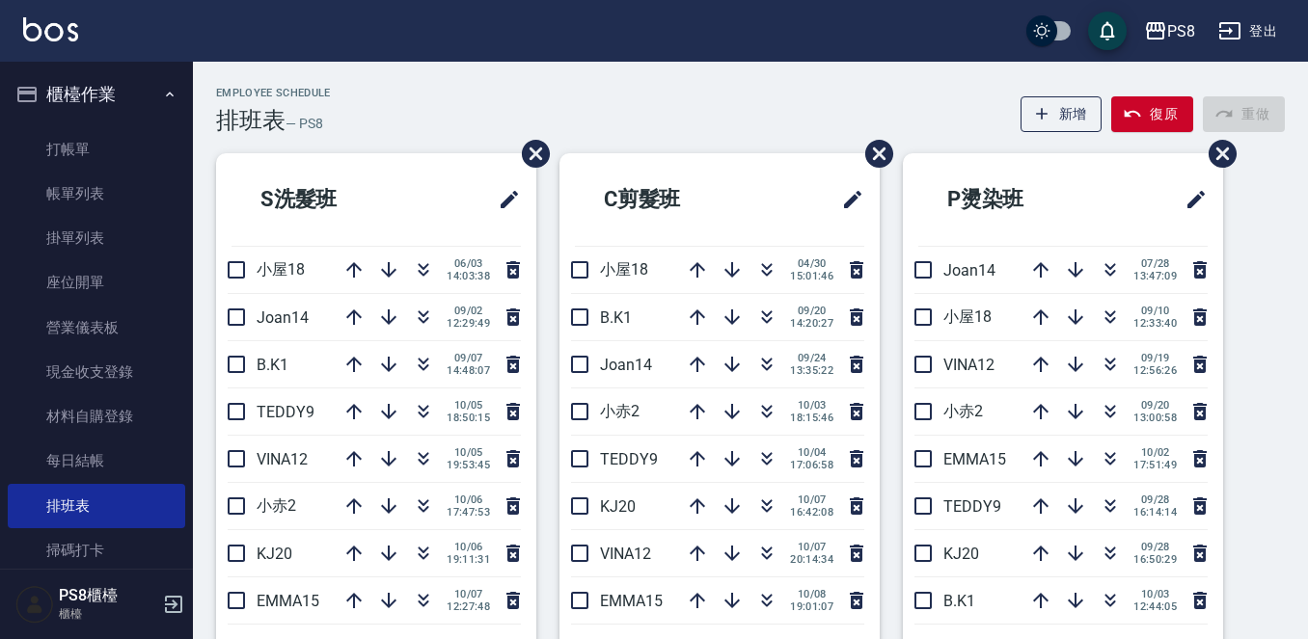
click at [735, 116] on div "Employee Schedule 排班表 — PS8 新增 復原 重做" at bounding box center [750, 110] width 1069 height 47
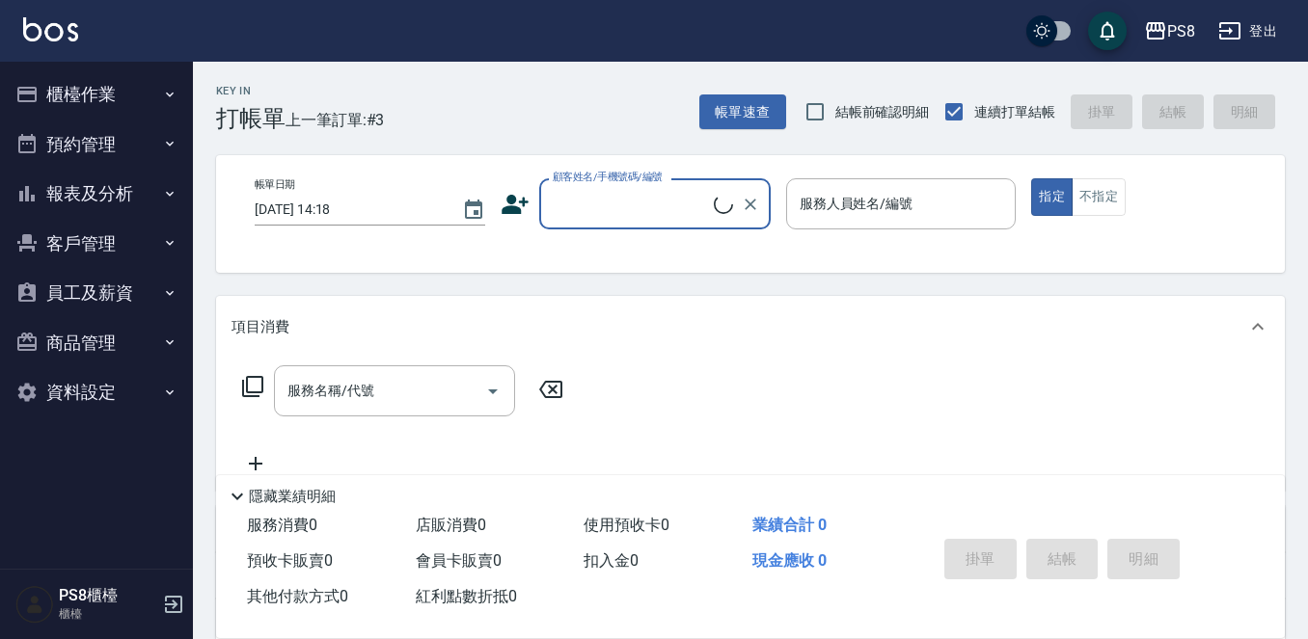
click at [111, 179] on button "報表及分析" at bounding box center [96, 194] width 177 height 50
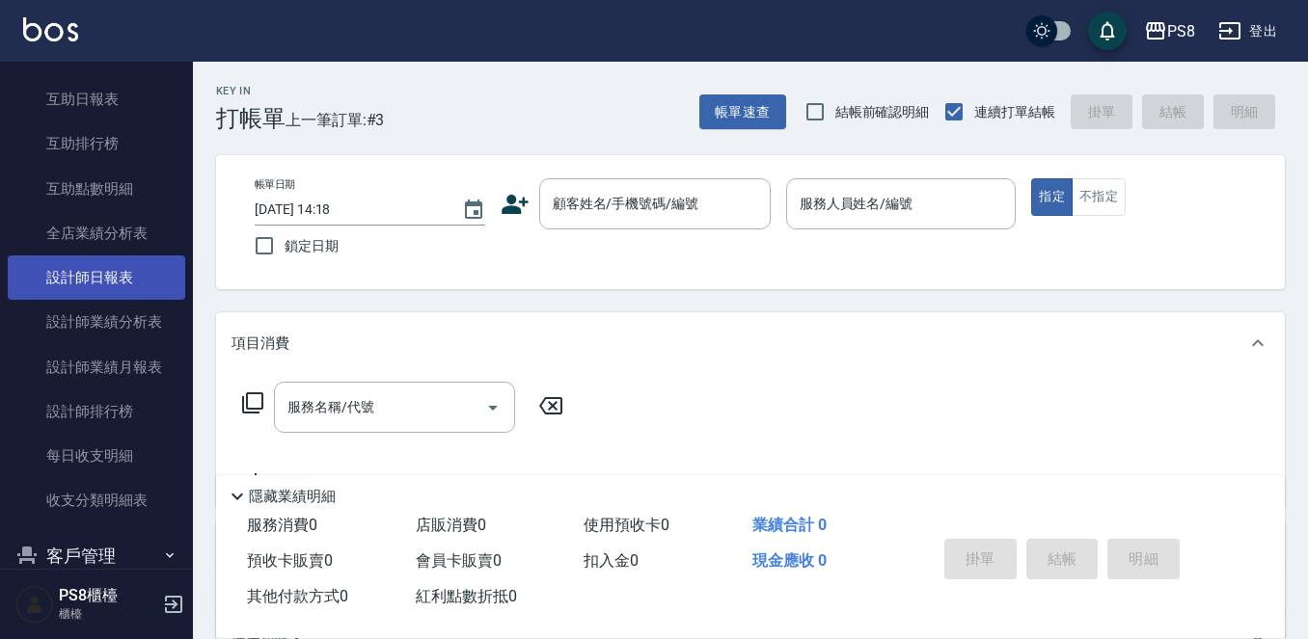
scroll to position [230, 0]
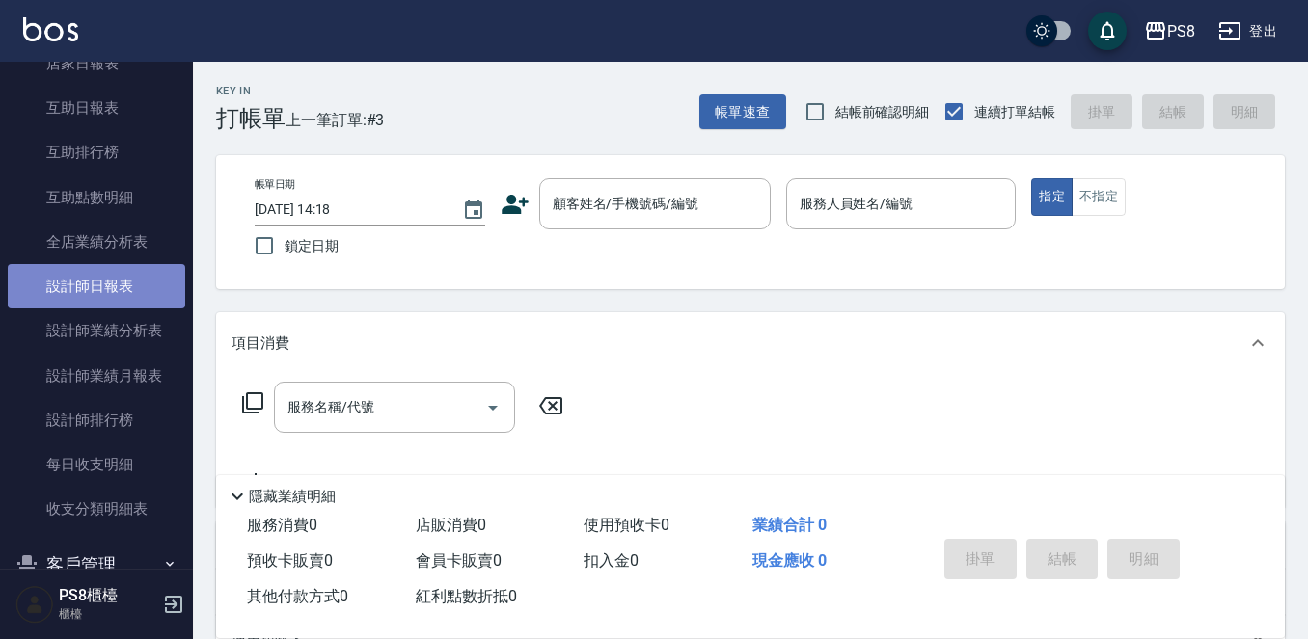
click at [117, 288] on link "設計師日報表" at bounding box center [96, 286] width 177 height 44
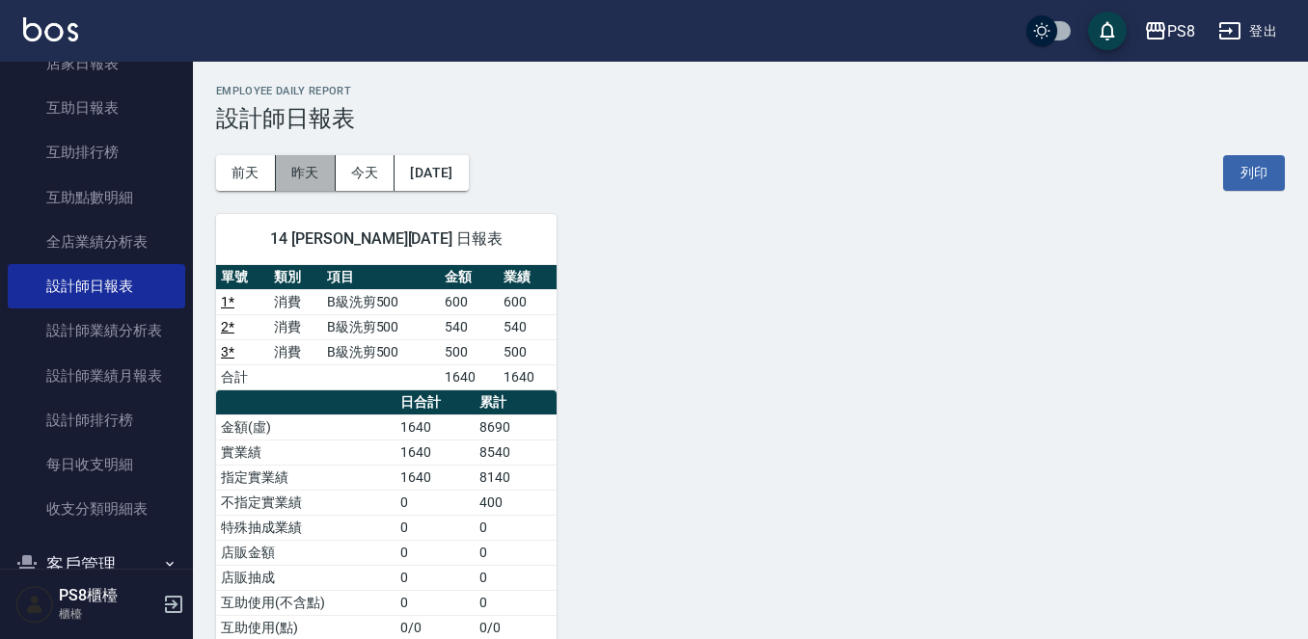
click at [305, 177] on button "昨天" at bounding box center [306, 173] width 60 height 36
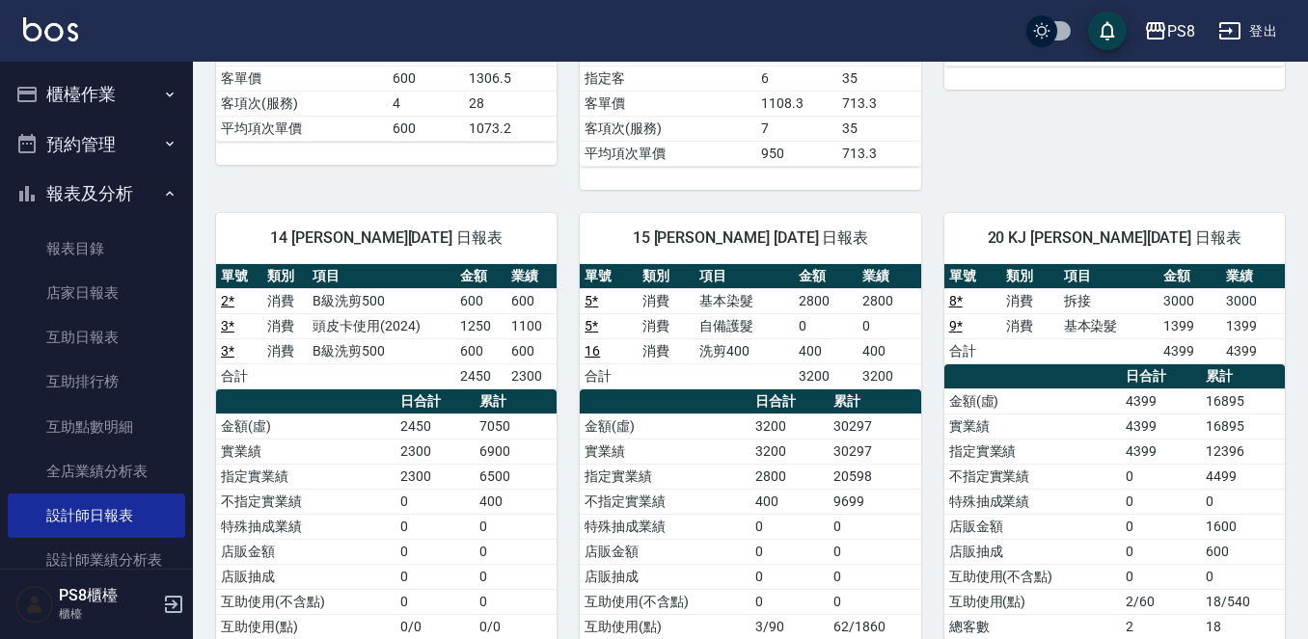
click at [54, 188] on button "報表及分析" at bounding box center [96, 194] width 177 height 50
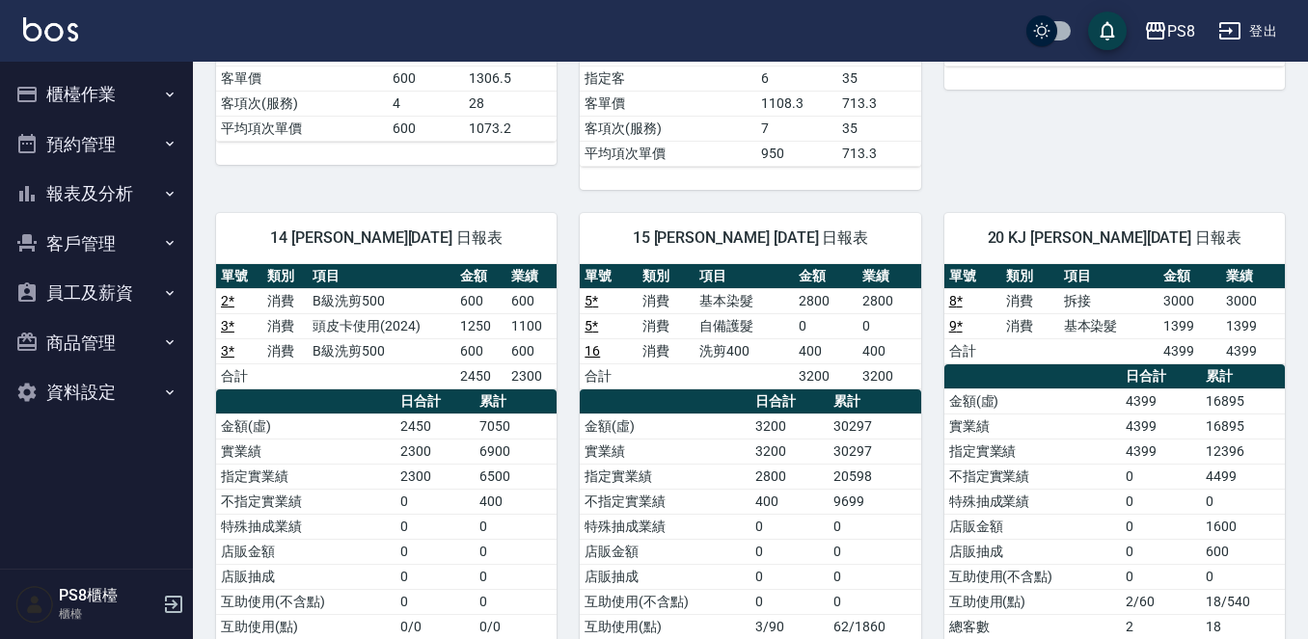
click at [84, 90] on button "櫃檯作業" at bounding box center [96, 94] width 177 height 50
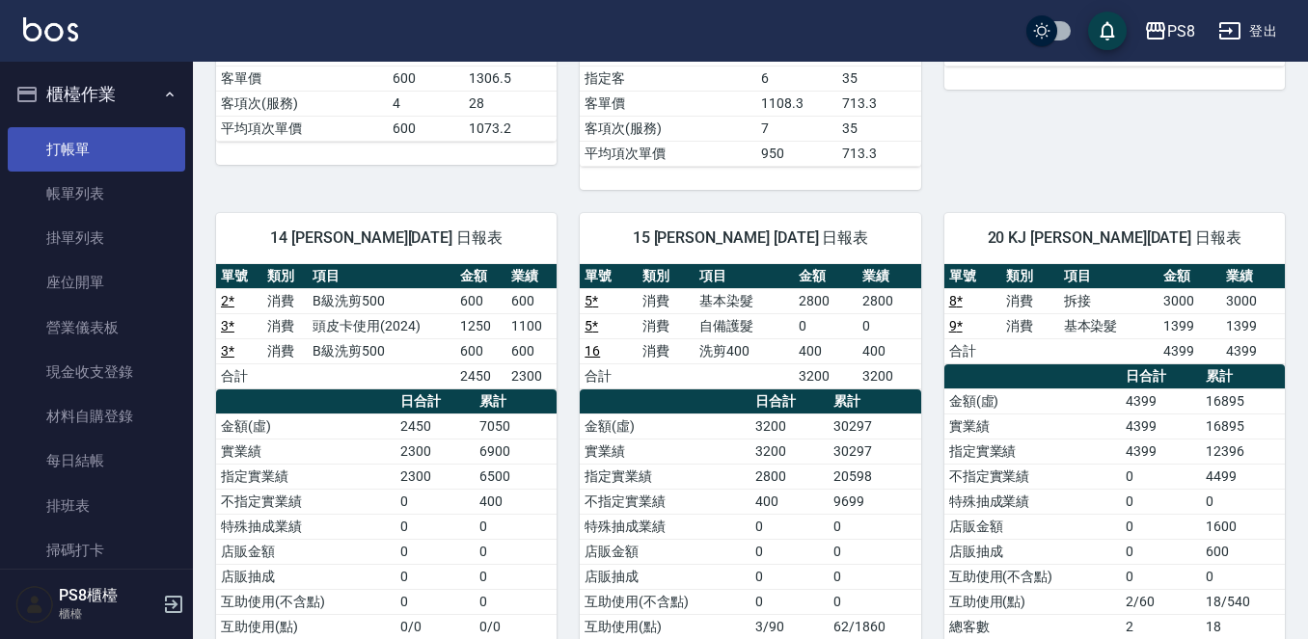
click at [81, 148] on link "打帳單" at bounding box center [96, 149] width 177 height 44
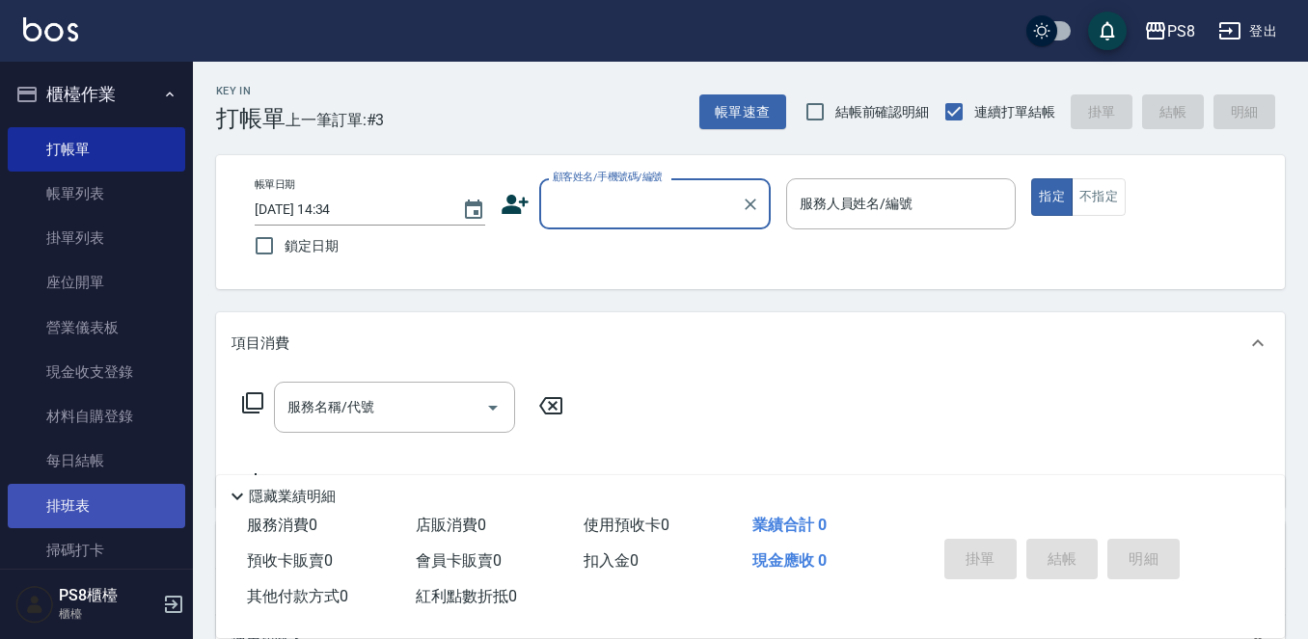
scroll to position [333, 0]
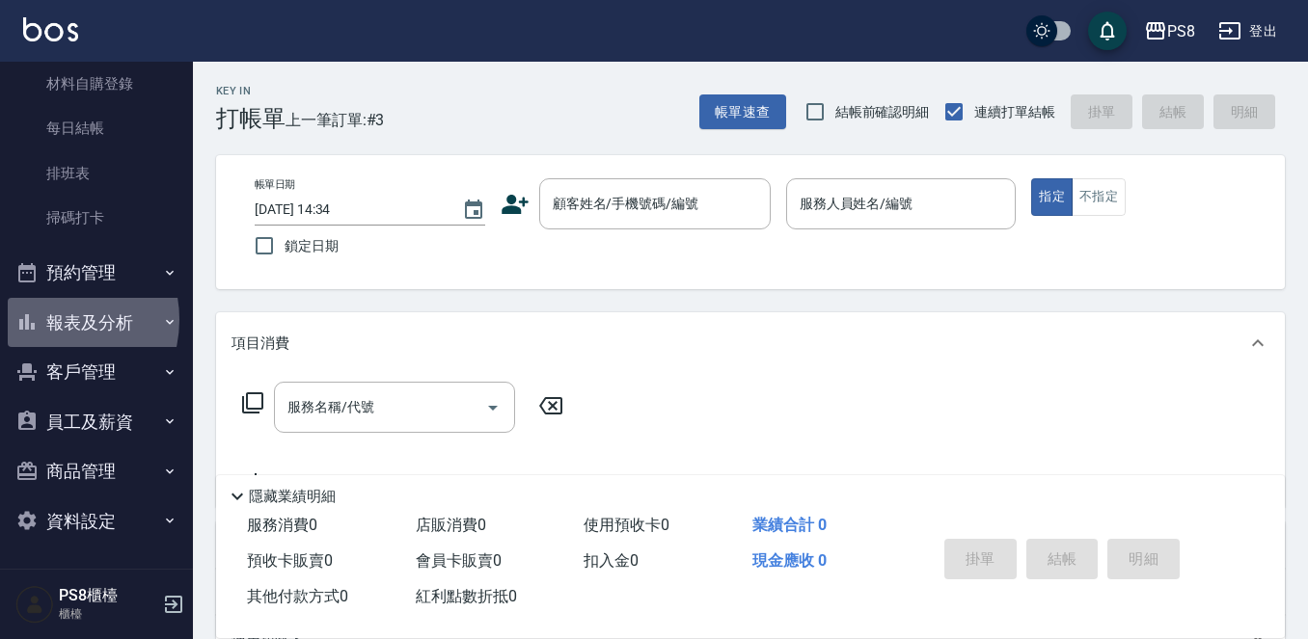
click at [53, 319] on button "報表及分析" at bounding box center [96, 323] width 177 height 50
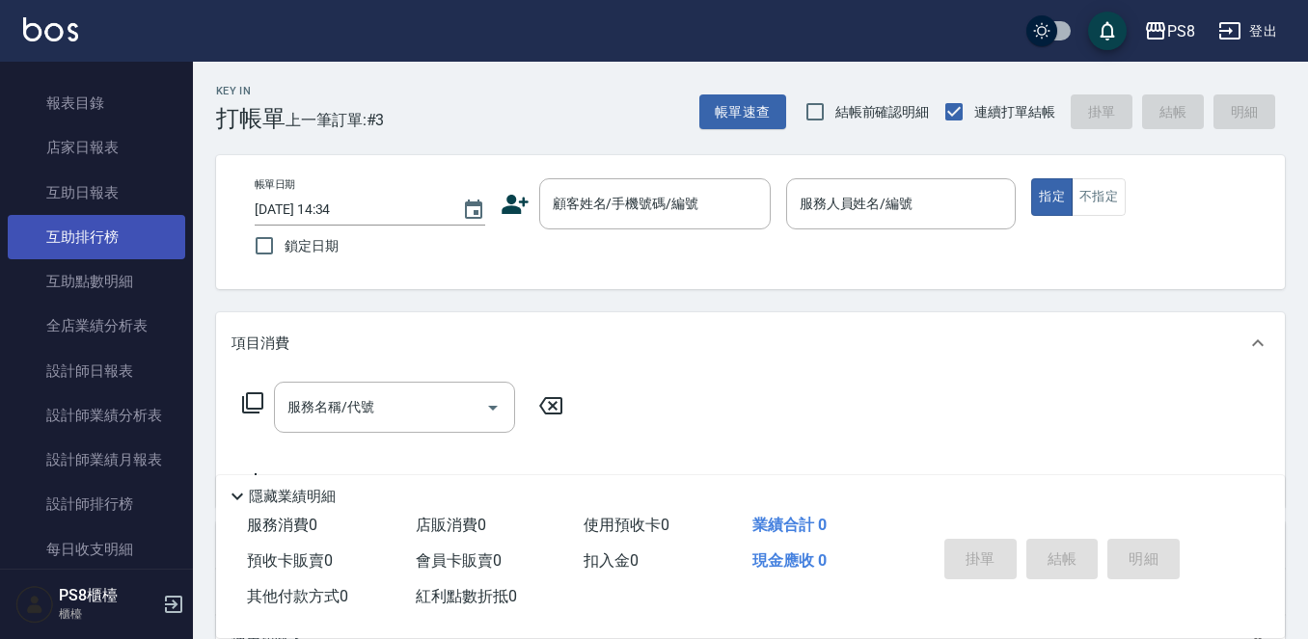
scroll to position [622, 0]
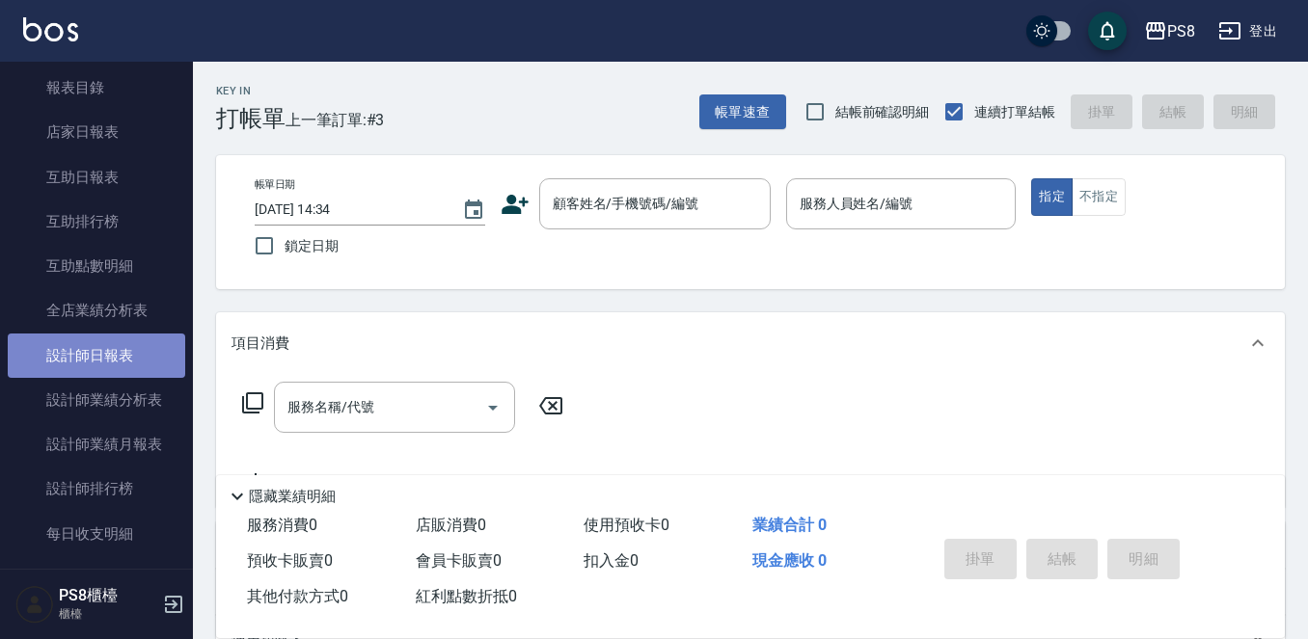
click at [122, 355] on link "設計師日報表" at bounding box center [96, 356] width 177 height 44
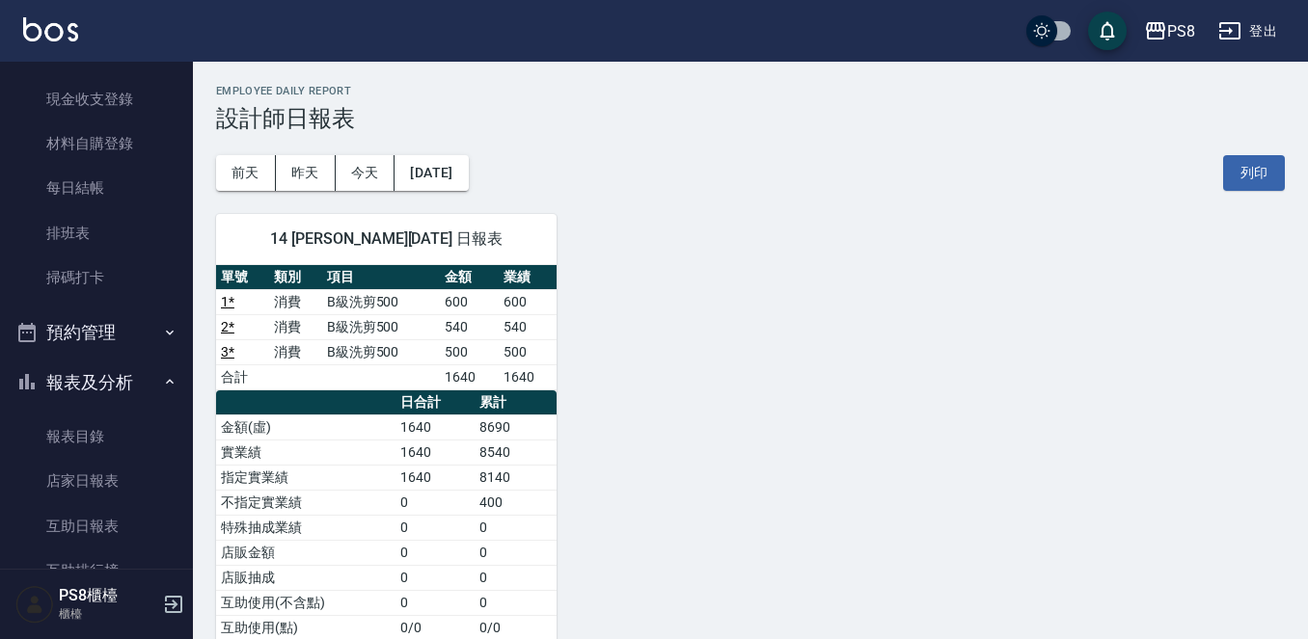
scroll to position [140, 0]
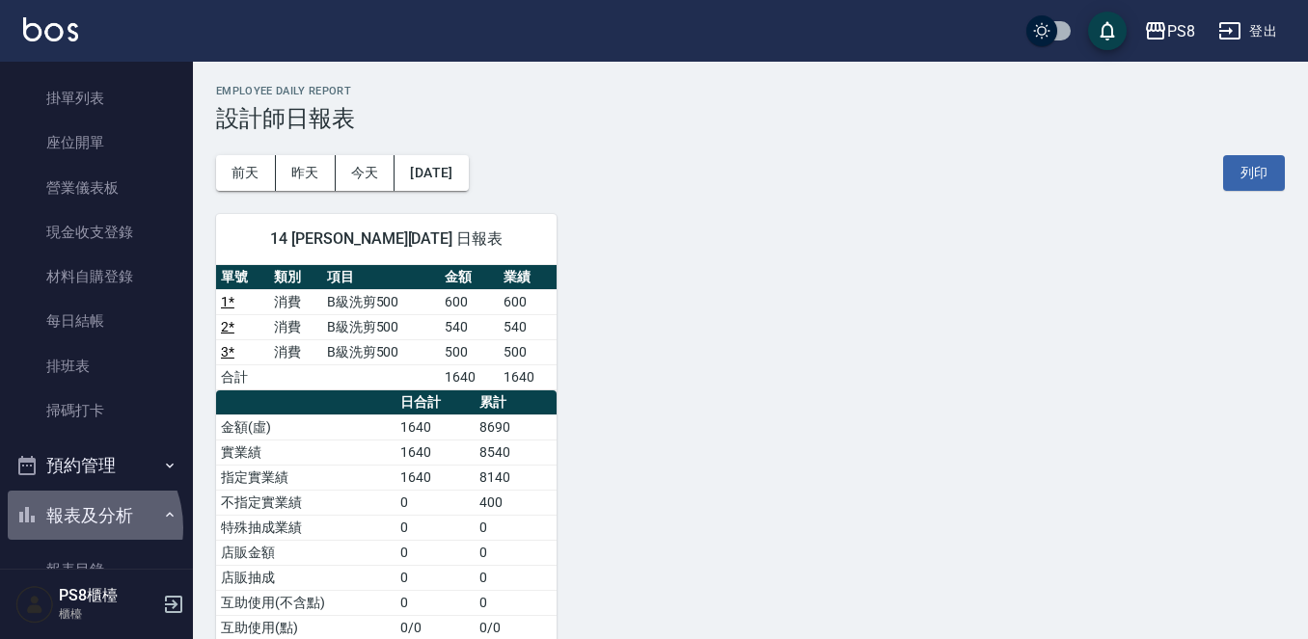
click at [68, 528] on button "報表及分析" at bounding box center [96, 516] width 177 height 50
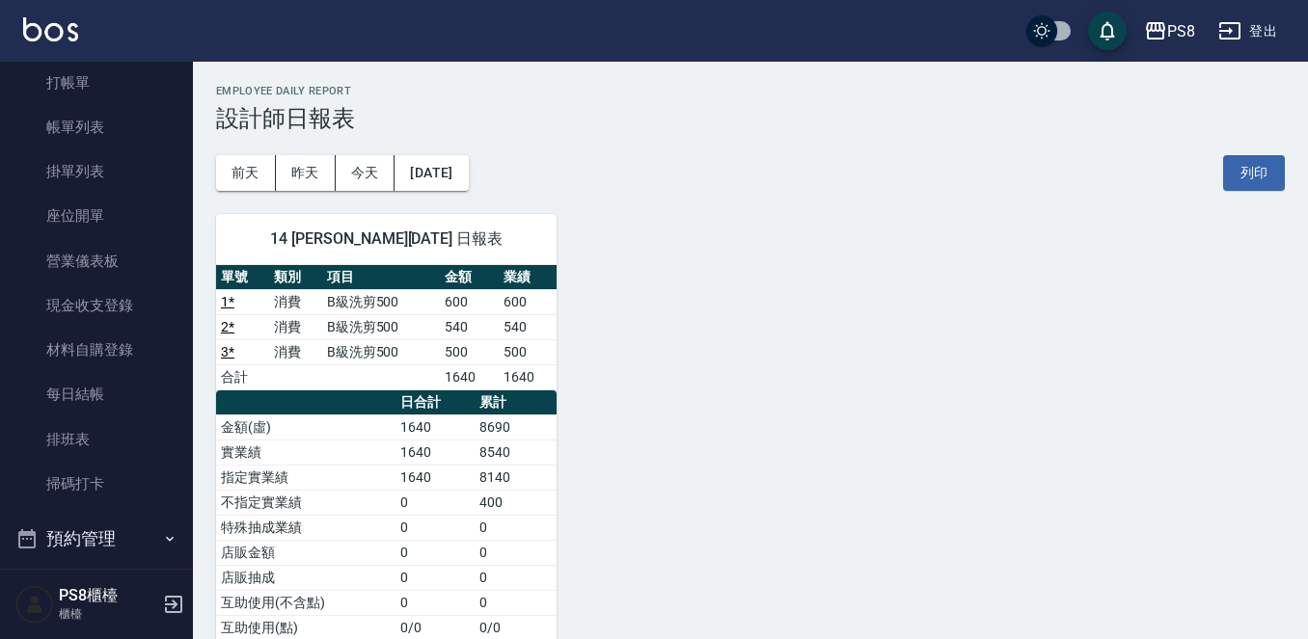
scroll to position [0, 0]
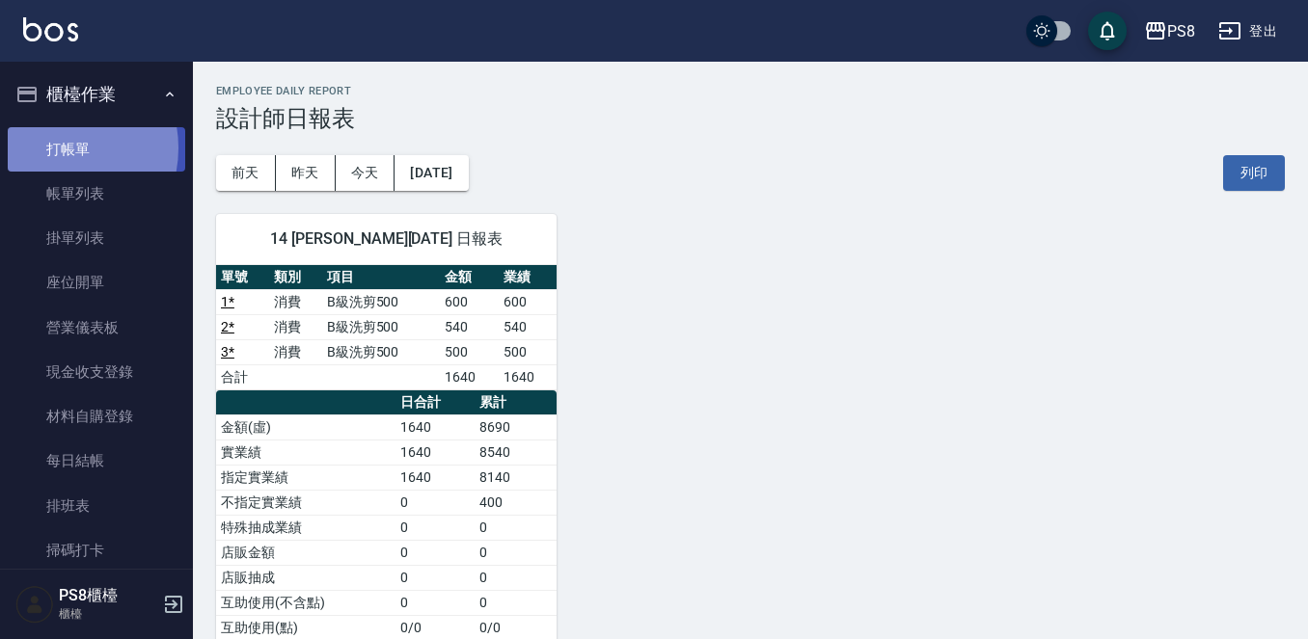
click at [54, 148] on link "打帳單" at bounding box center [96, 149] width 177 height 44
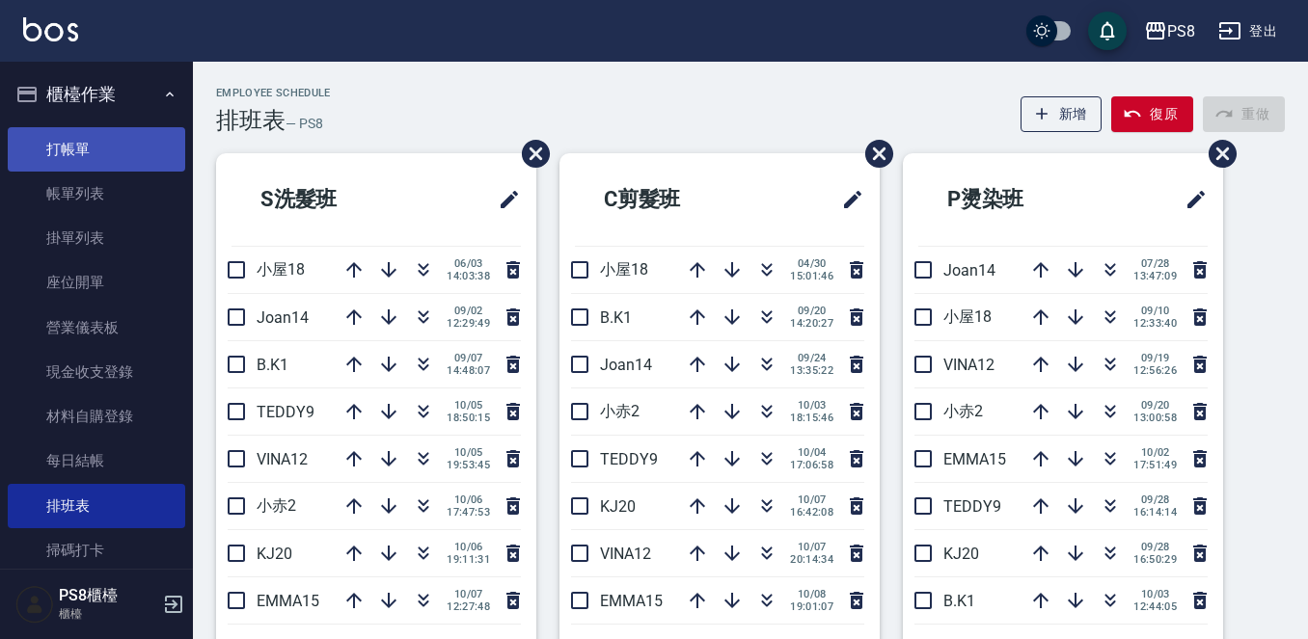
click at [85, 148] on link "打帳單" at bounding box center [96, 149] width 177 height 44
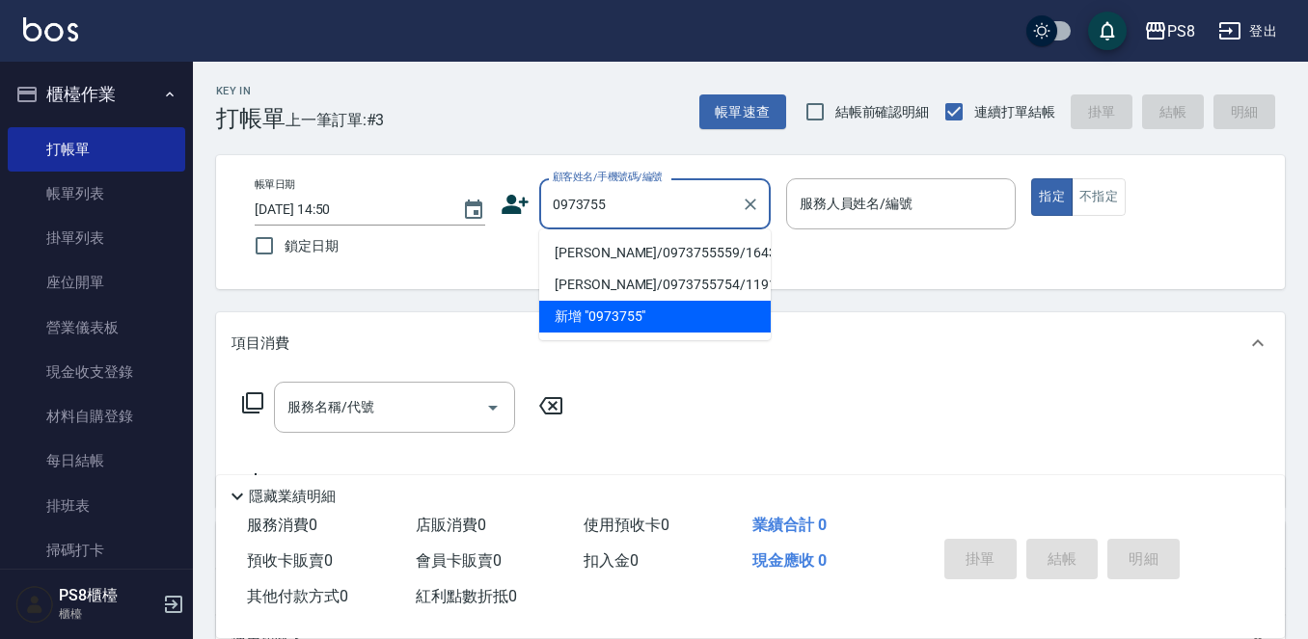
click at [603, 246] on li "謝宜庭/0973755559/16436" at bounding box center [654, 253] width 231 height 32
type input "謝宜庭/0973755559/16436"
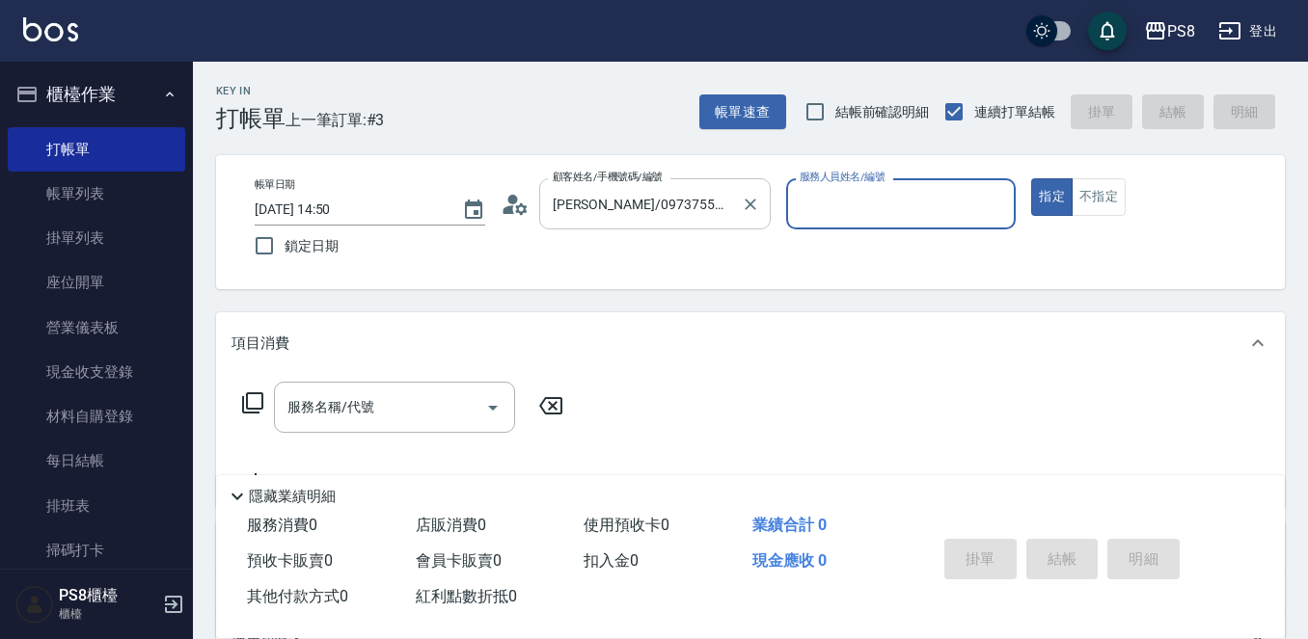
type input "小屋-18"
click at [509, 208] on icon at bounding box center [508, 209] width 12 height 9
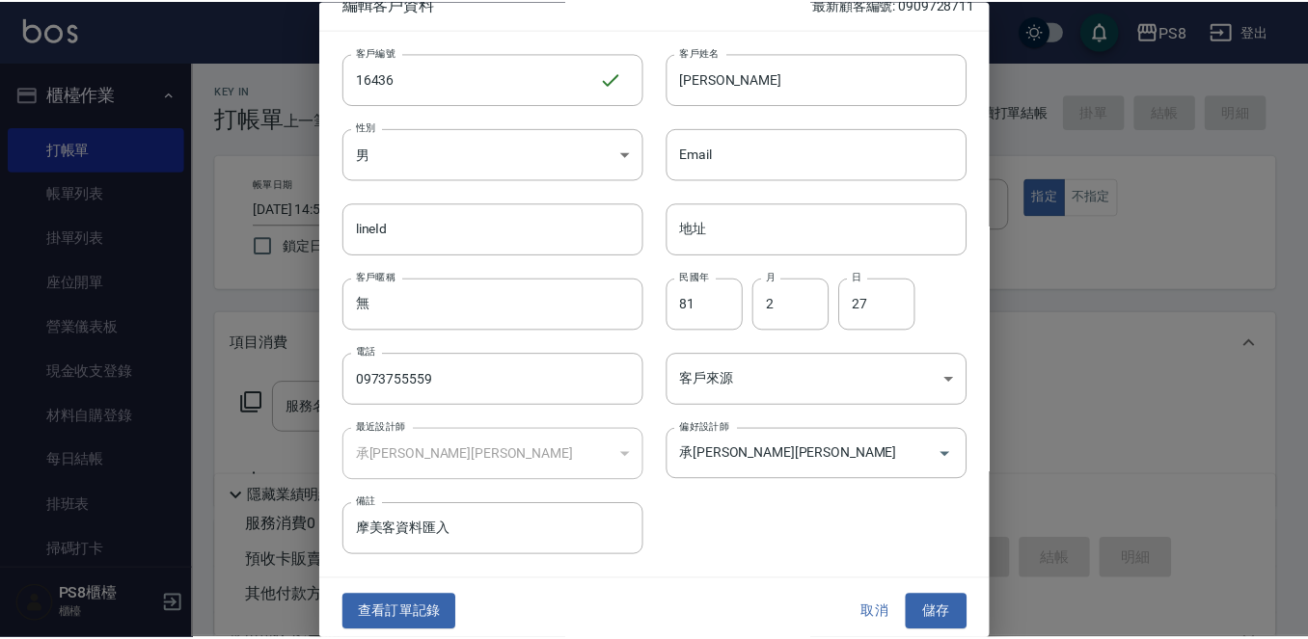
scroll to position [29, 0]
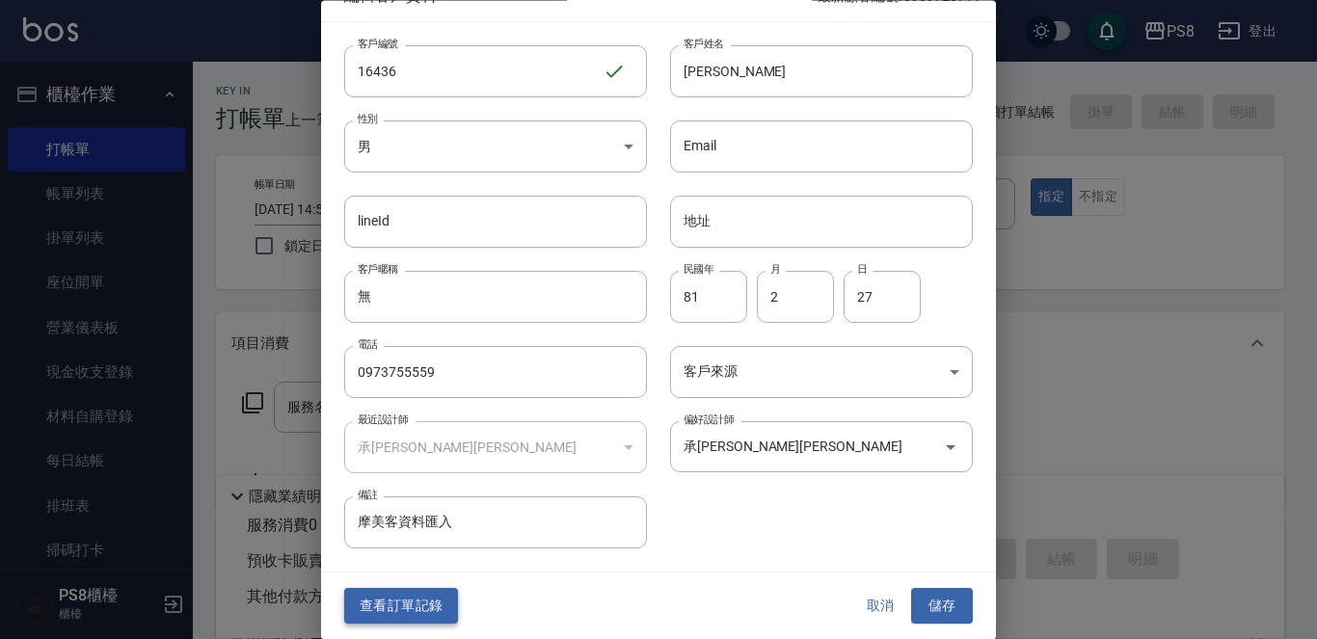
click at [392, 605] on button "查看訂單記錄" at bounding box center [401, 607] width 114 height 36
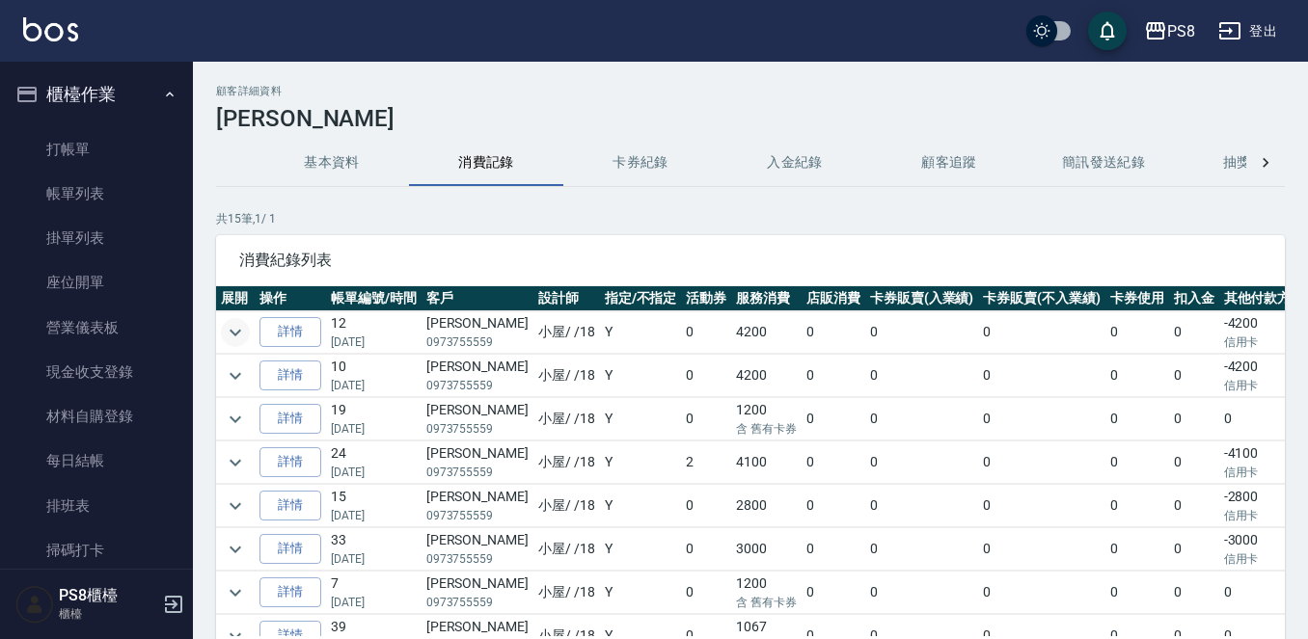
click at [237, 338] on icon "expand row" at bounding box center [235, 332] width 23 height 23
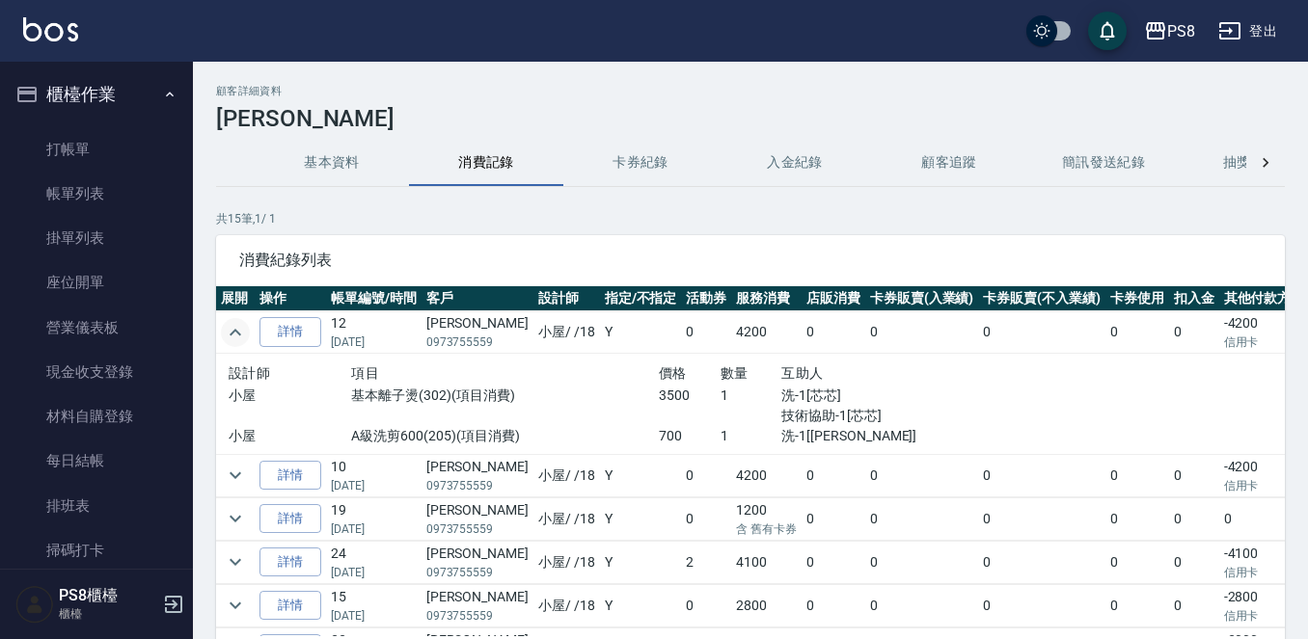
click at [238, 338] on icon "expand row" at bounding box center [235, 332] width 23 height 23
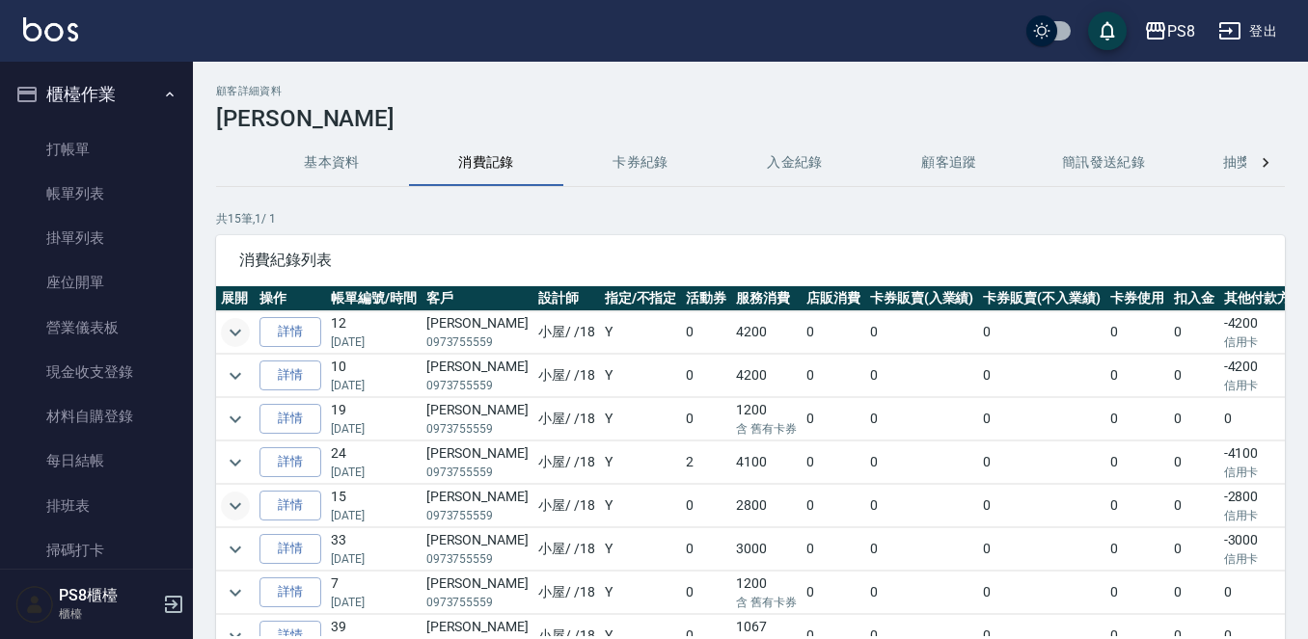
click at [240, 505] on icon "expand row" at bounding box center [235, 506] width 23 height 23
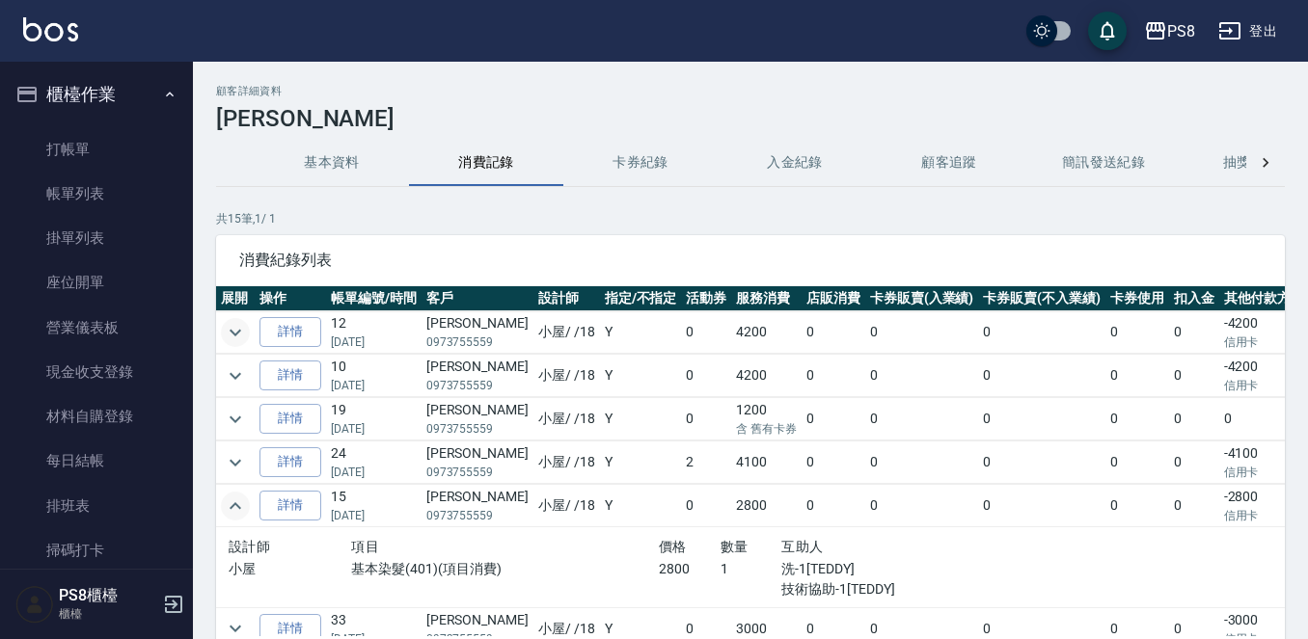
click at [238, 504] on icon "expand row" at bounding box center [235, 506] width 23 height 23
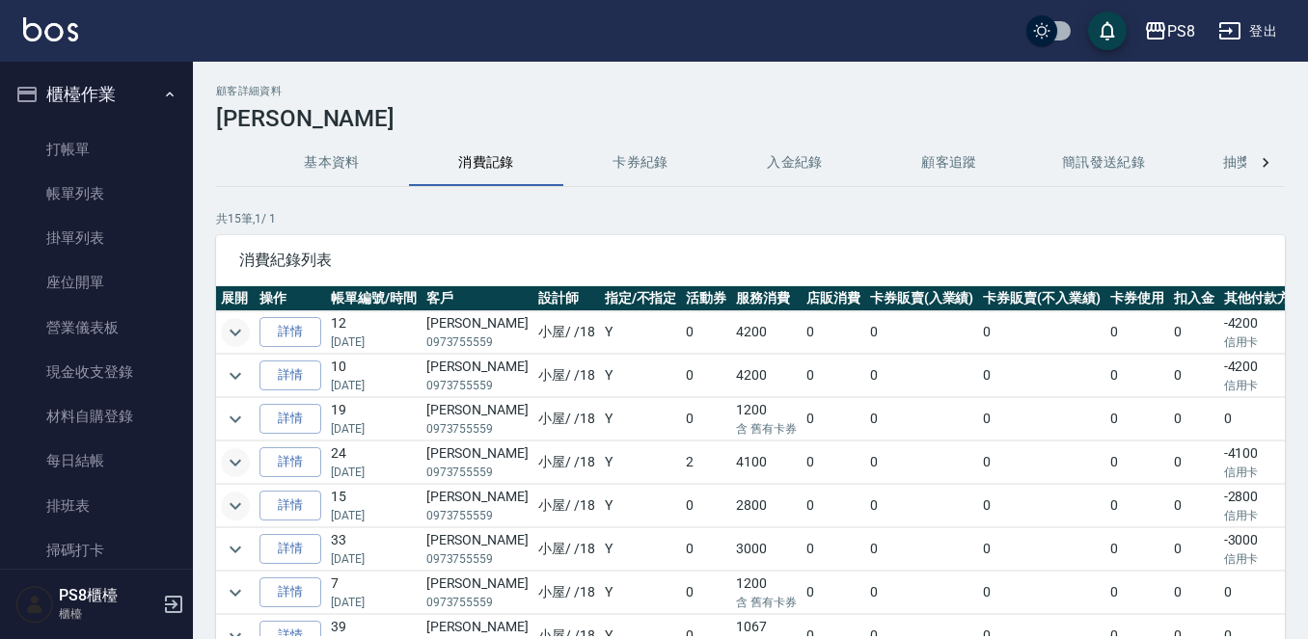
click at [242, 462] on icon "expand row" at bounding box center [235, 462] width 23 height 23
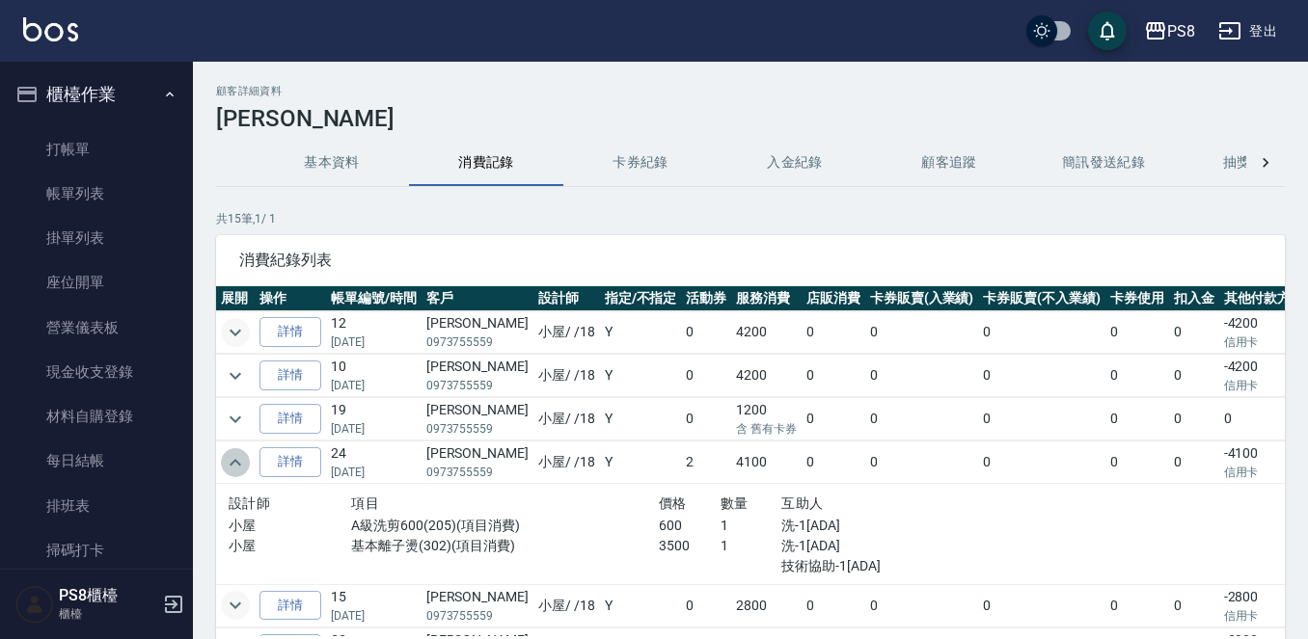
click at [242, 462] on icon "expand row" at bounding box center [235, 462] width 23 height 23
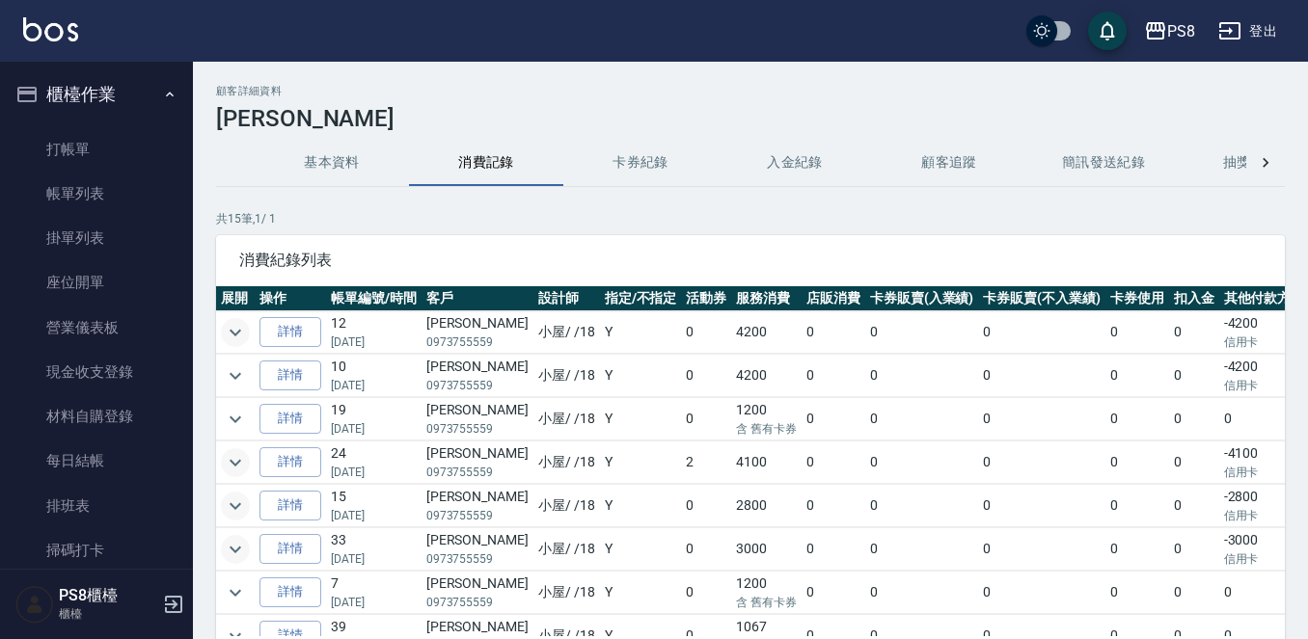
click at [238, 554] on icon "expand row" at bounding box center [235, 549] width 23 height 23
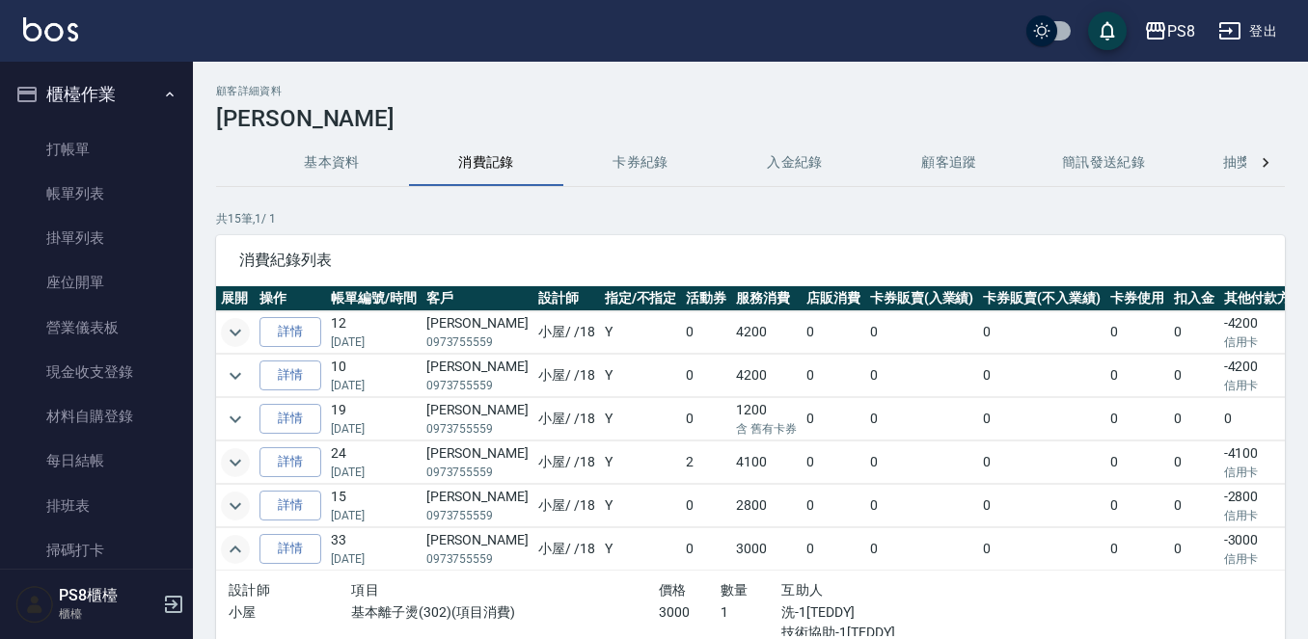
click at [237, 553] on icon "expand row" at bounding box center [235, 549] width 23 height 23
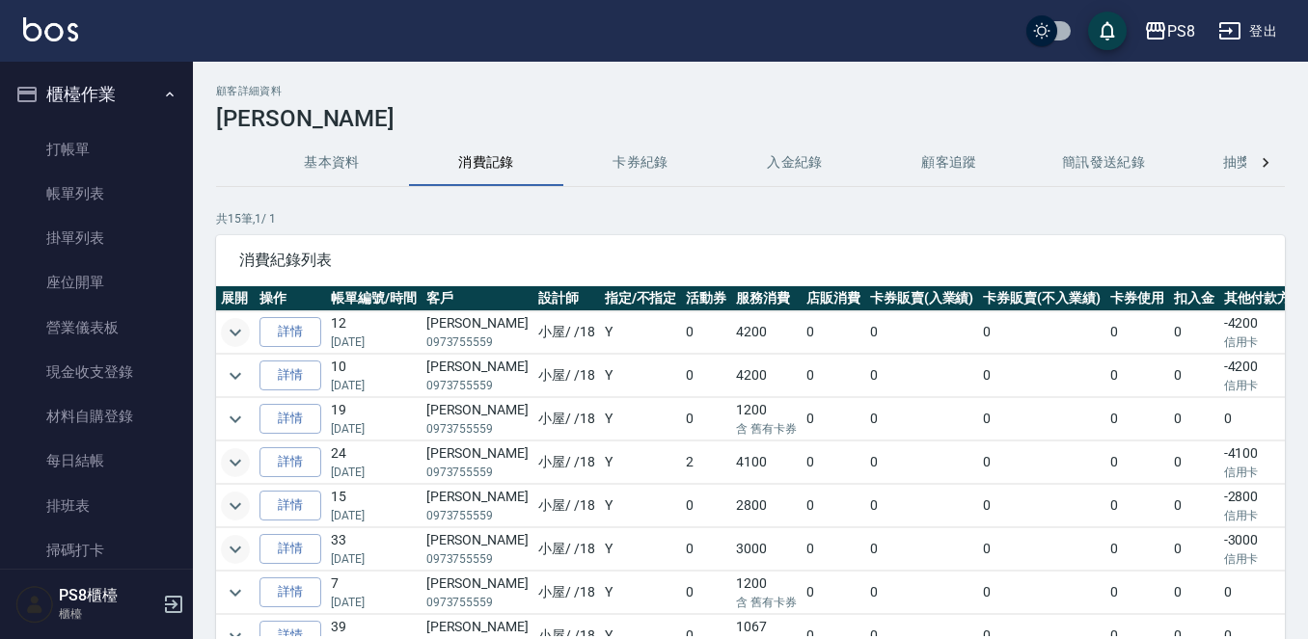
click at [229, 507] on icon "expand row" at bounding box center [235, 506] width 23 height 23
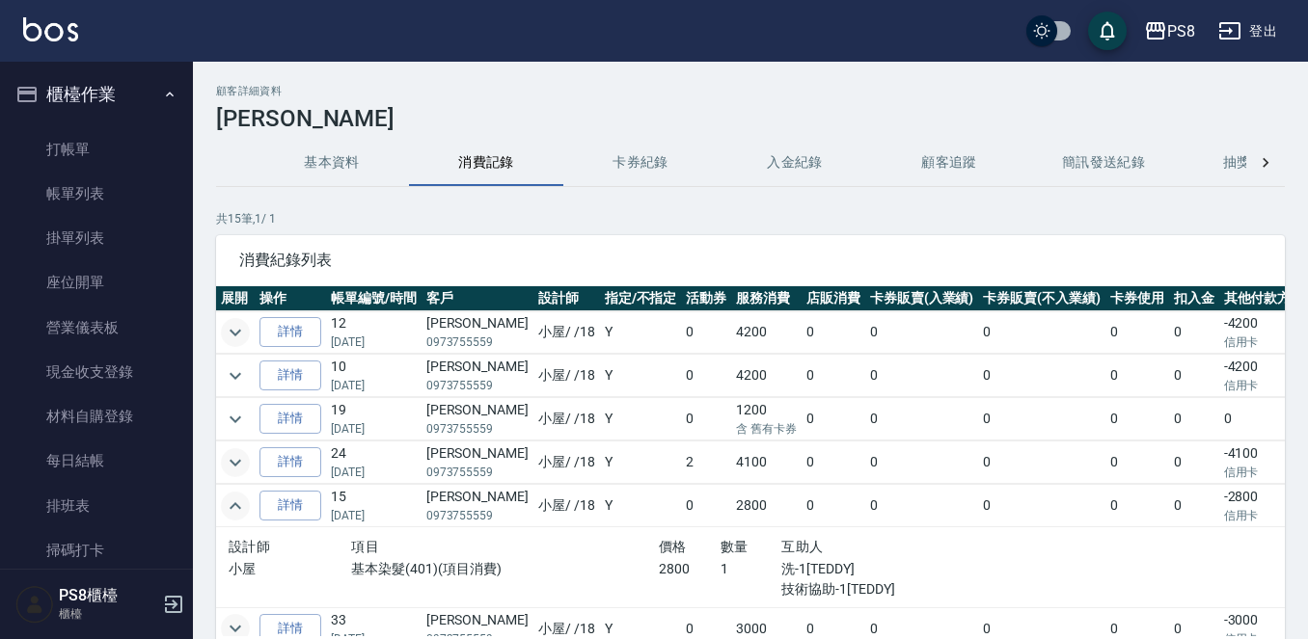
click at [229, 507] on icon "expand row" at bounding box center [235, 506] width 23 height 23
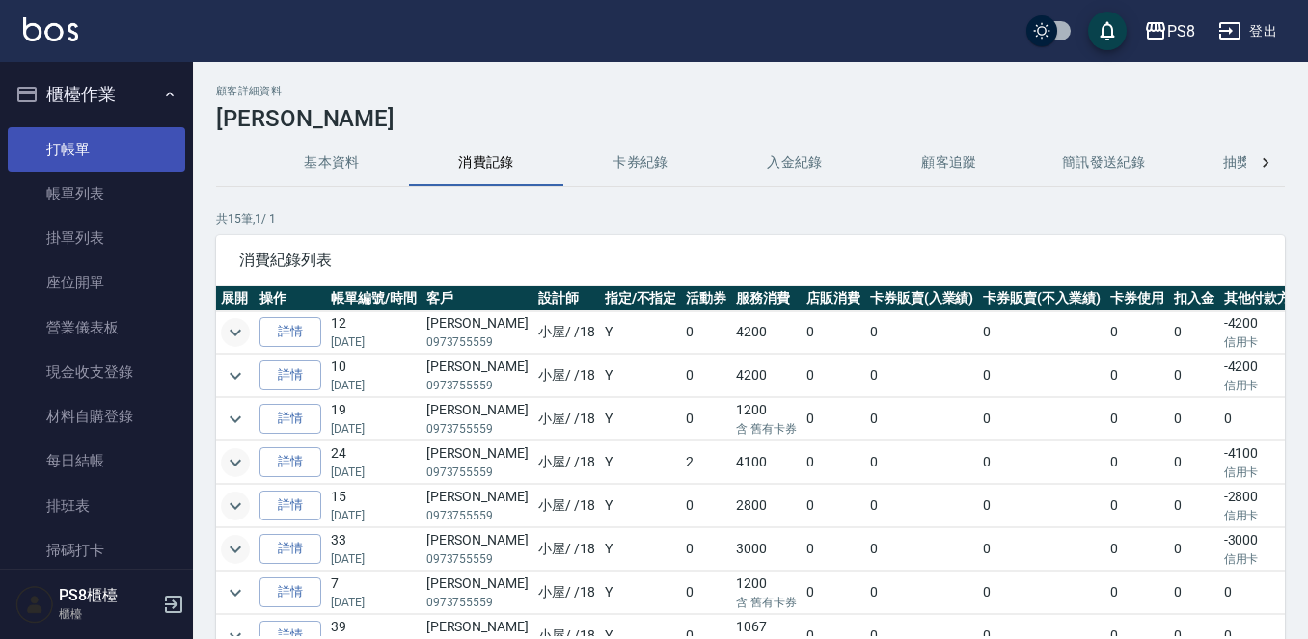
click at [32, 169] on link "打帳單" at bounding box center [96, 149] width 177 height 44
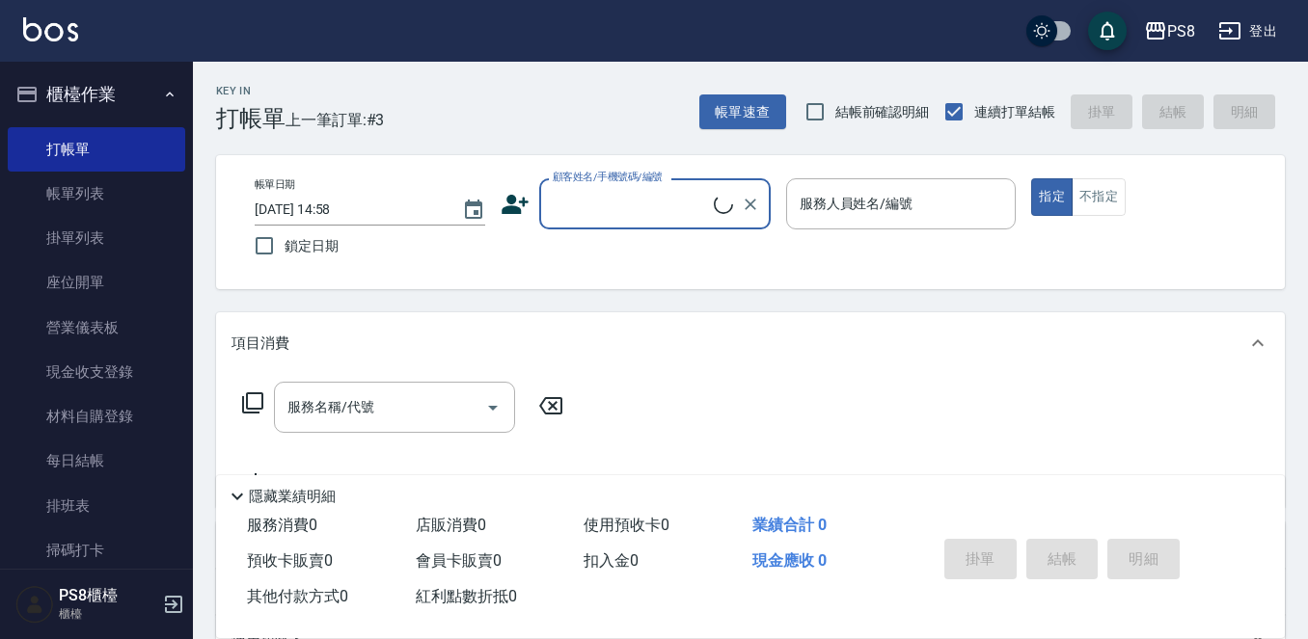
click at [597, 205] on input "顧客姓名/手機號碼/編號" at bounding box center [631, 204] width 166 height 34
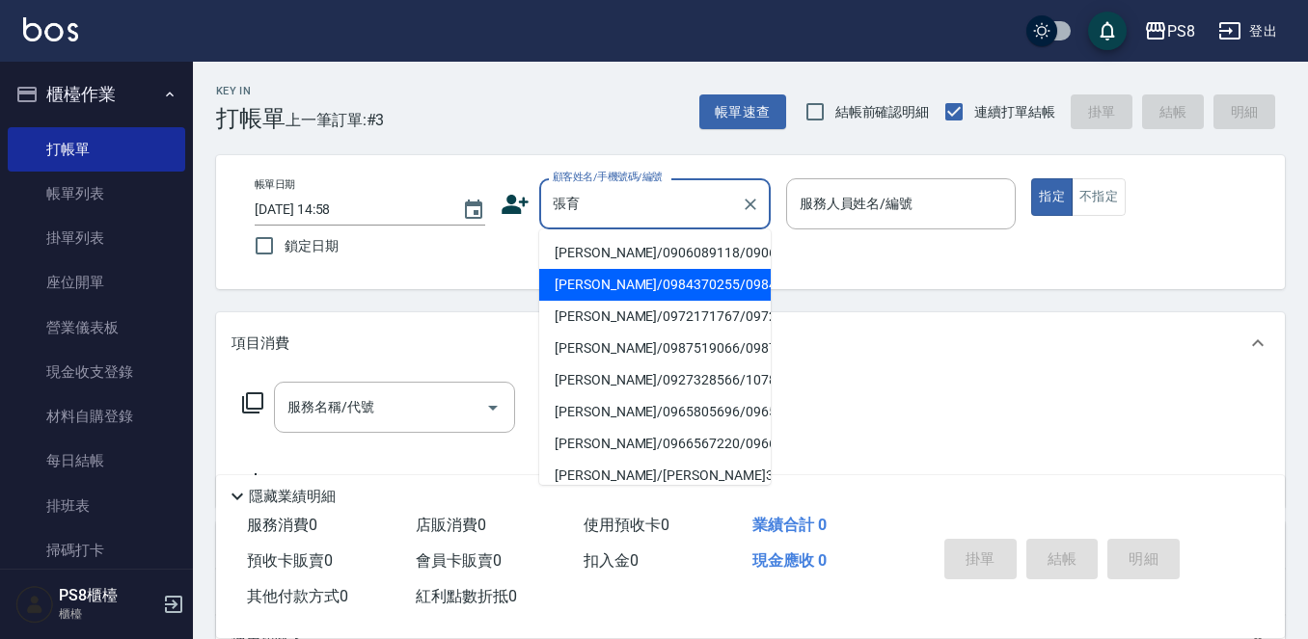
click at [646, 301] on li "張育盛/0984370255/0984370255" at bounding box center [654, 285] width 231 height 32
type input "張育盛/0984370255/0984370255"
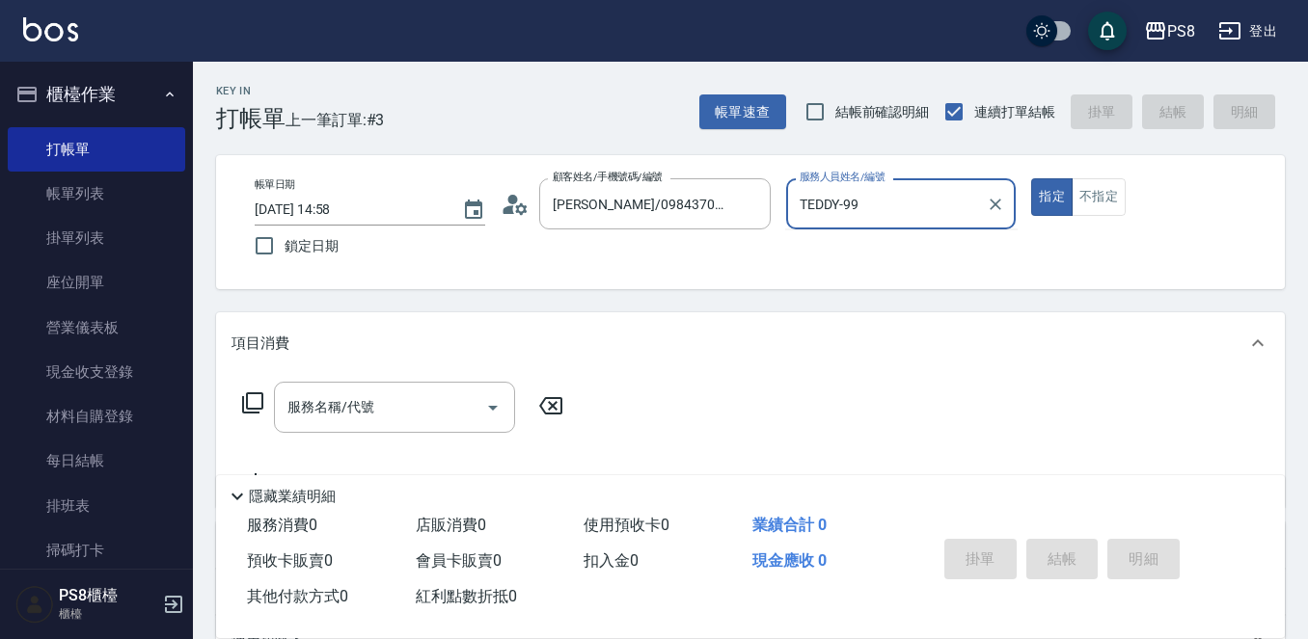
click at [1031, 178] on button "指定" at bounding box center [1051, 197] width 41 height 38
type input "TEDDY-9"
type button "true"
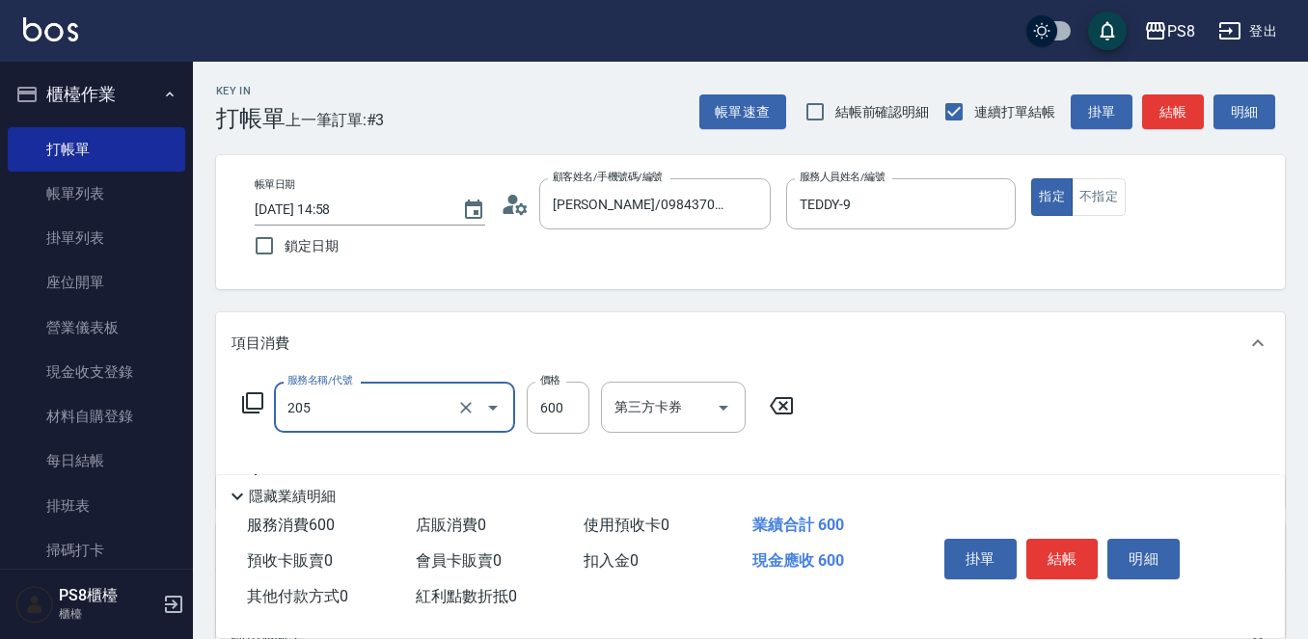
type input "A級洗剪600(205)"
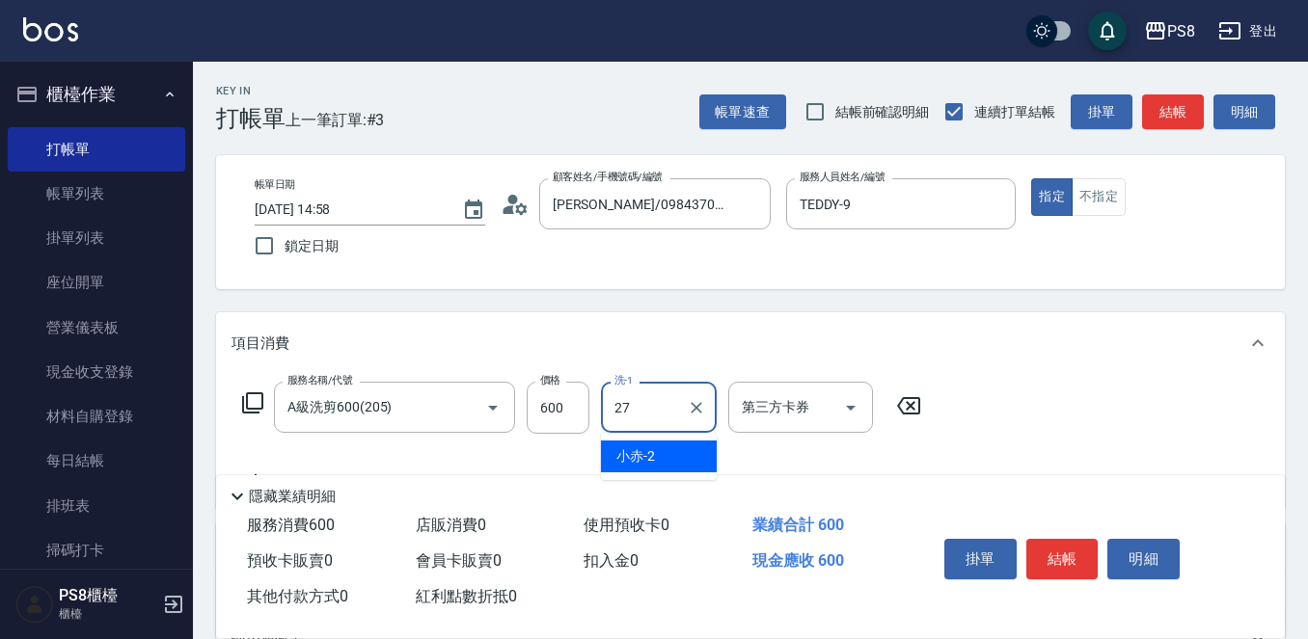
type input "Barry-27"
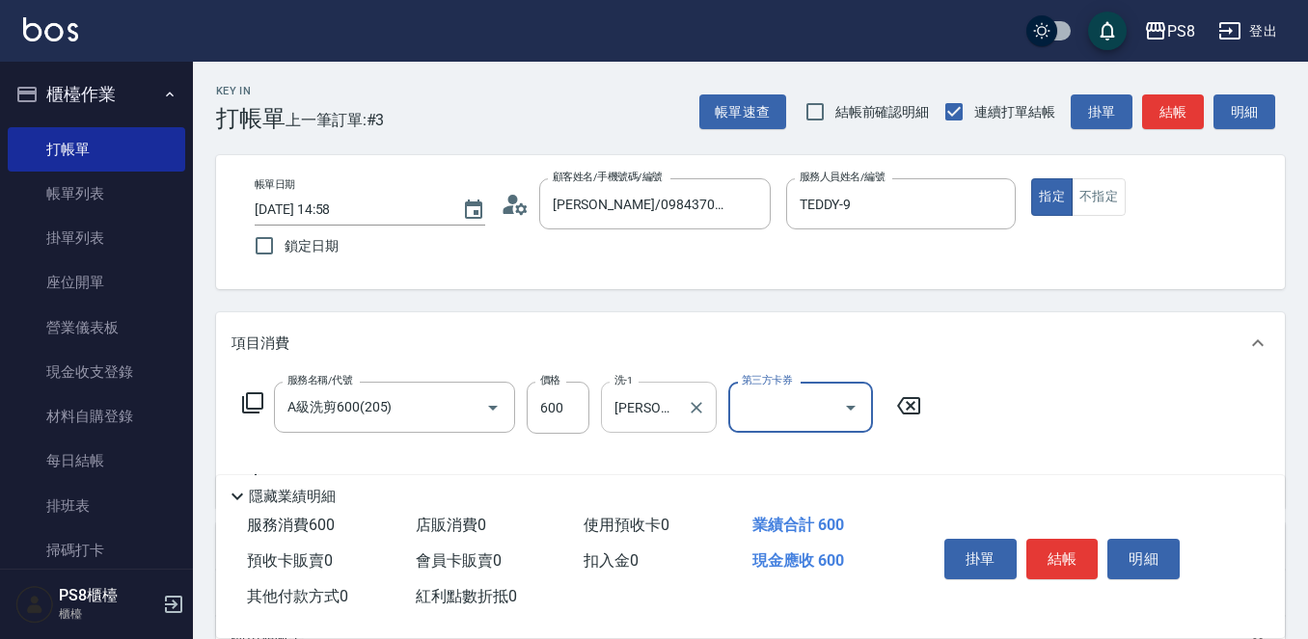
click at [702, 421] on div at bounding box center [695, 407] width 25 height 51
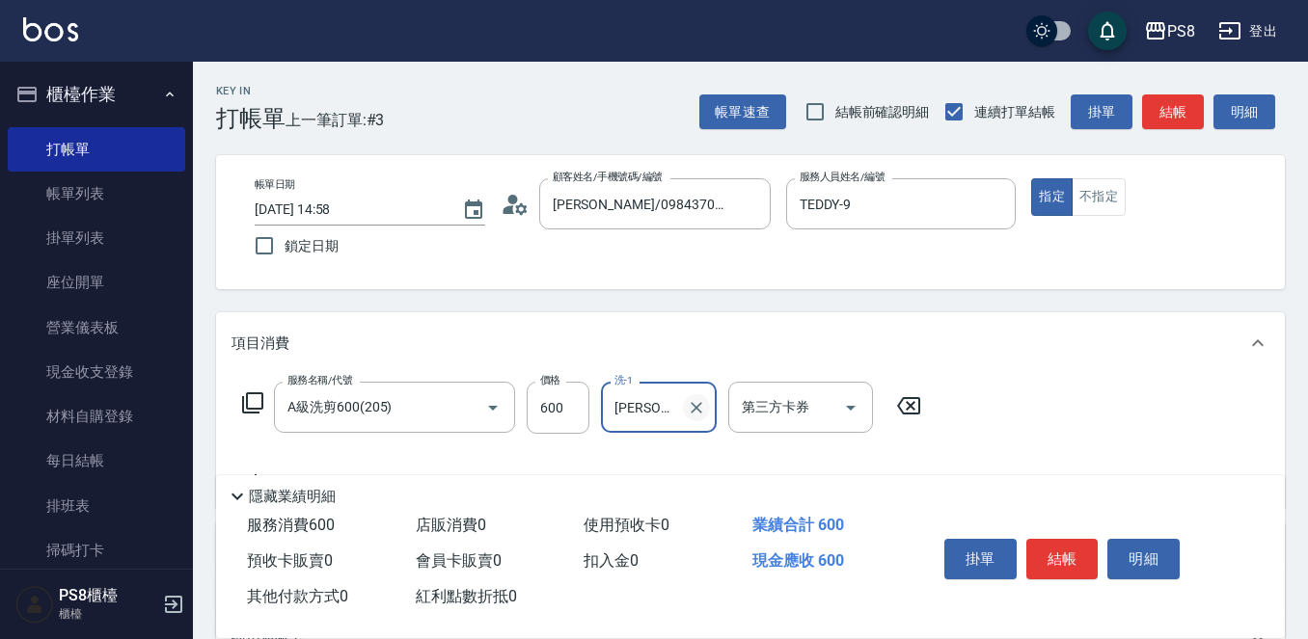
click at [695, 414] on icon "Clear" at bounding box center [696, 407] width 19 height 19
type input "[PERSON_NAME]-29"
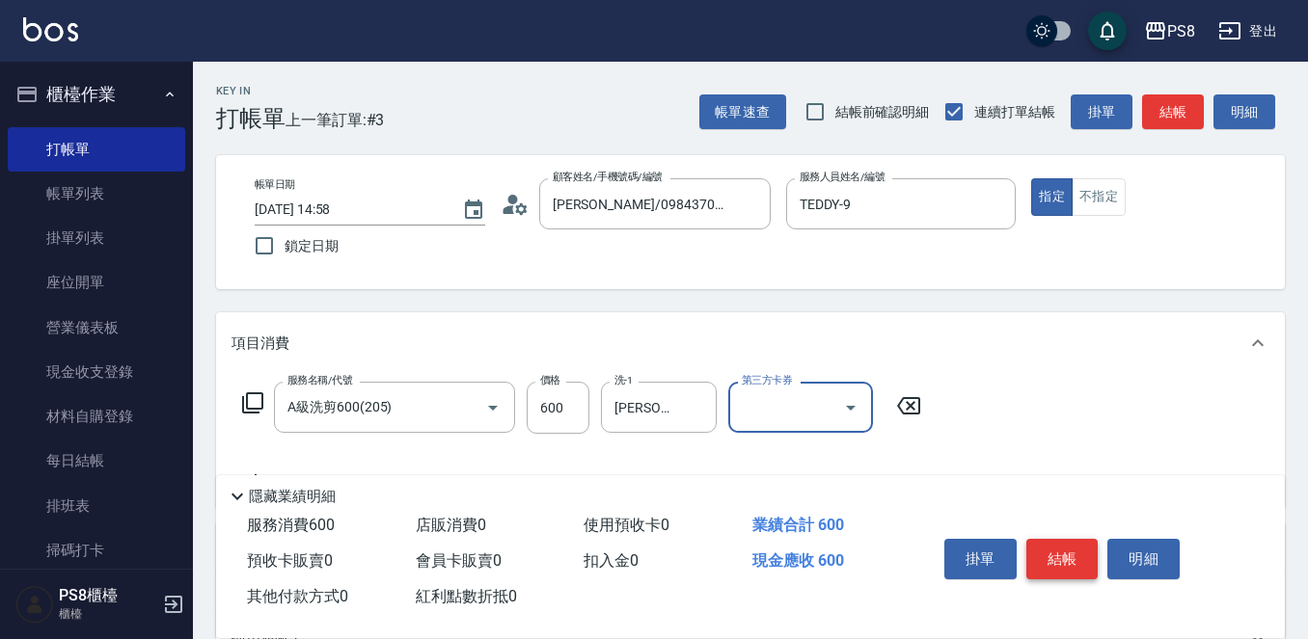
click at [1045, 539] on button "結帳" at bounding box center [1062, 559] width 72 height 41
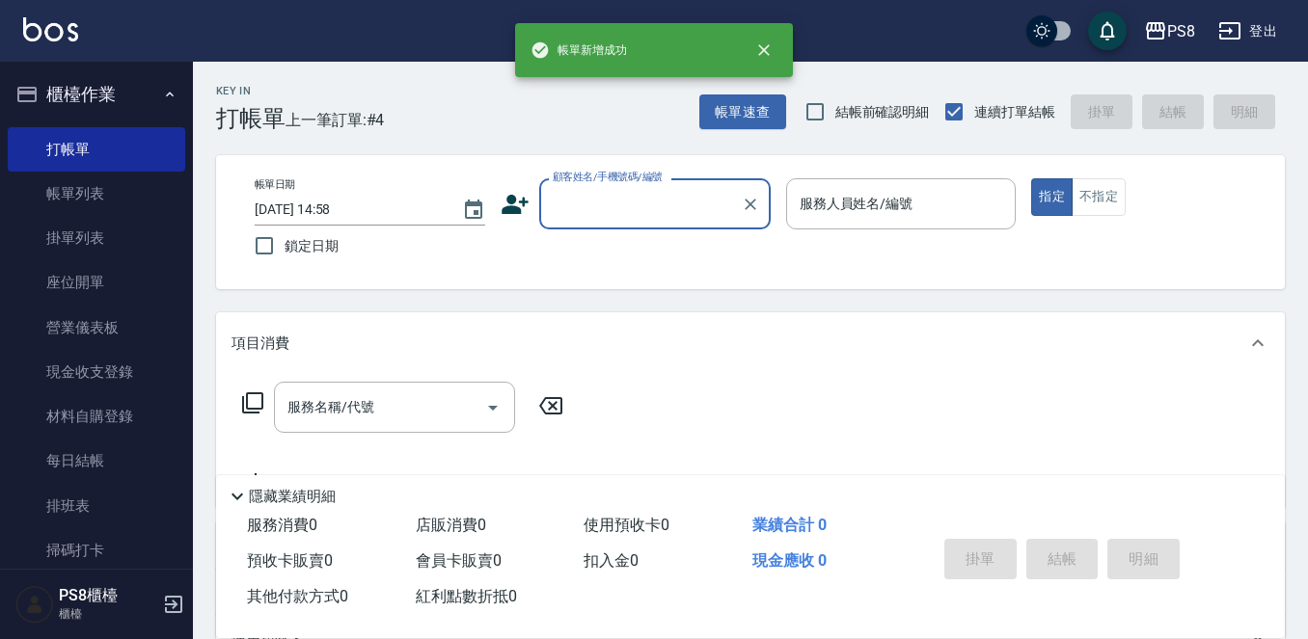
click at [595, 201] on input "顧客姓名/手機號碼/編號" at bounding box center [640, 204] width 185 height 34
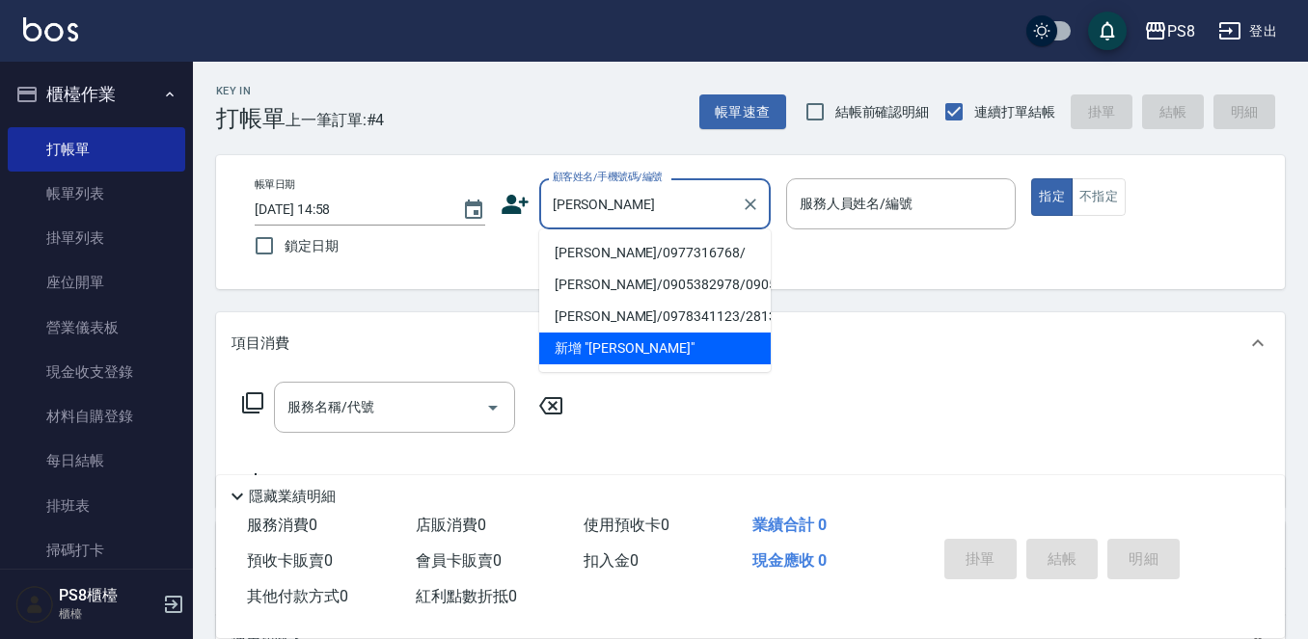
click at [603, 253] on li "蔡金峯/0977316768/" at bounding box center [654, 253] width 231 height 32
type input "蔡金峯/0977316768/"
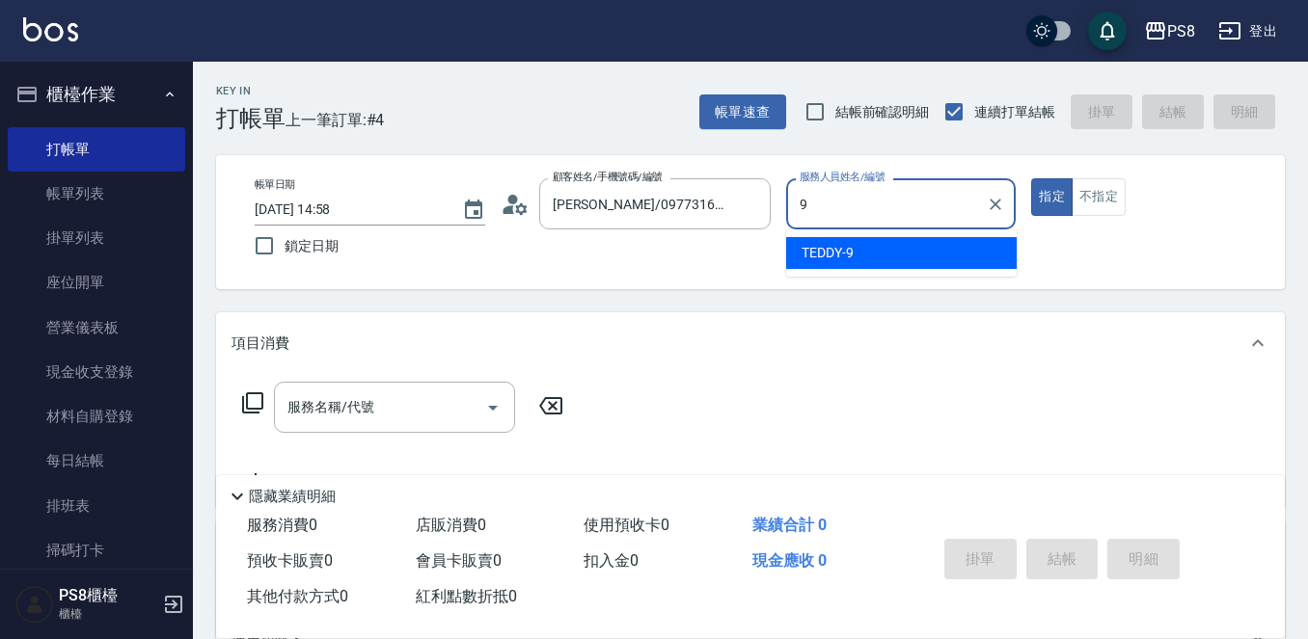
type input "TEDDY-9"
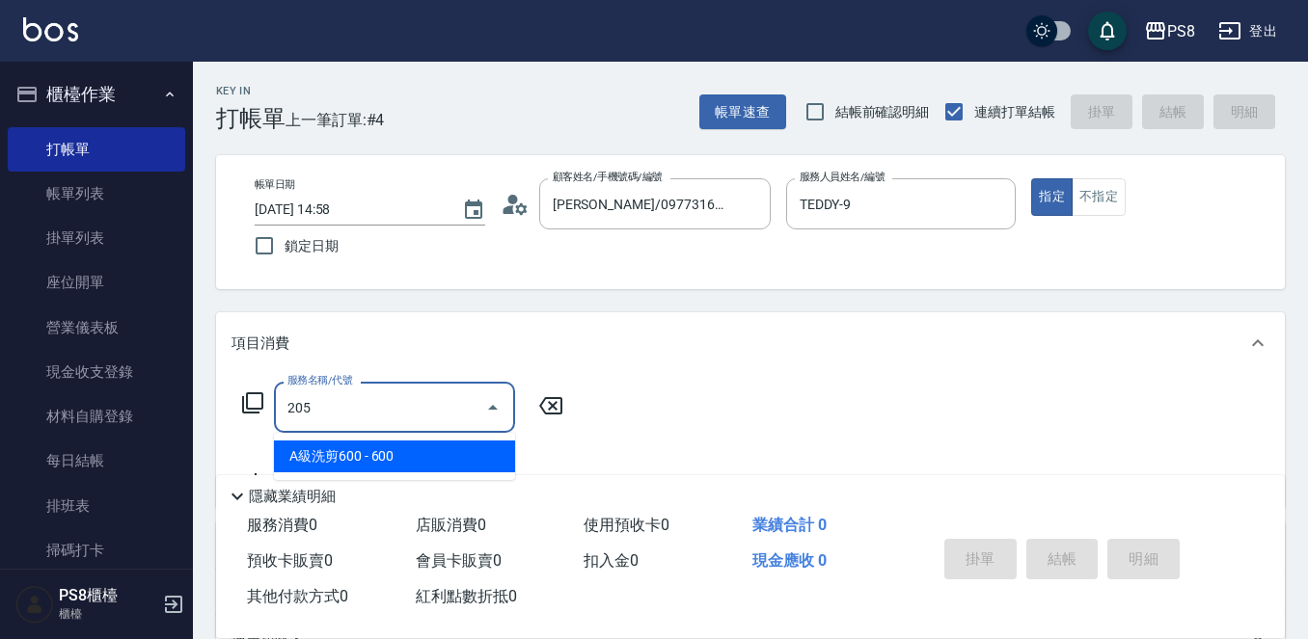
type input "A級洗剪600(205)"
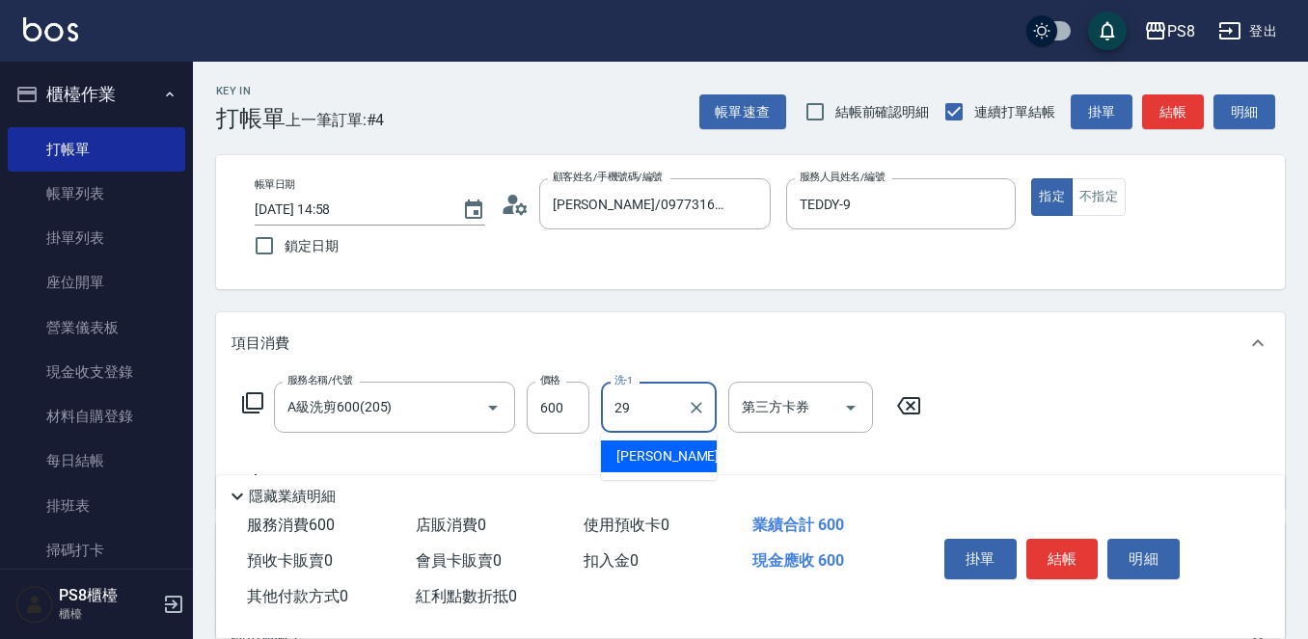
type input "[PERSON_NAME]-29"
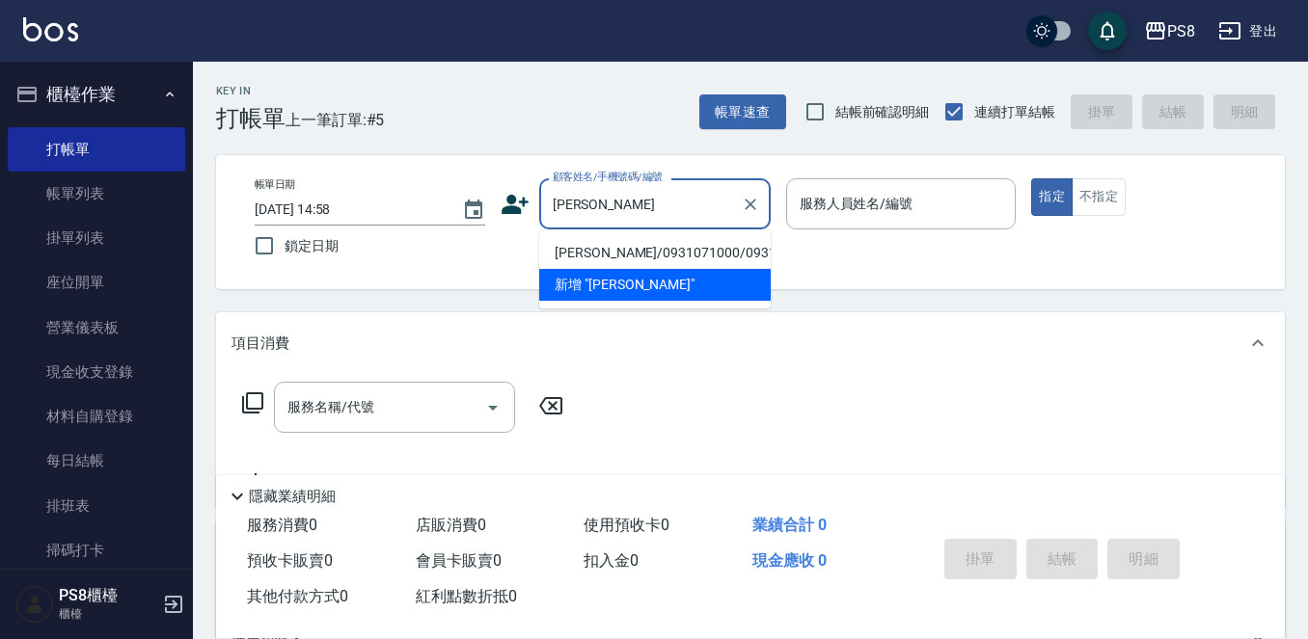
click at [632, 256] on li "蔡桂蓮/0931071000/0931071000" at bounding box center [654, 253] width 231 height 32
type input "蔡桂蓮/0931071000/0931071000"
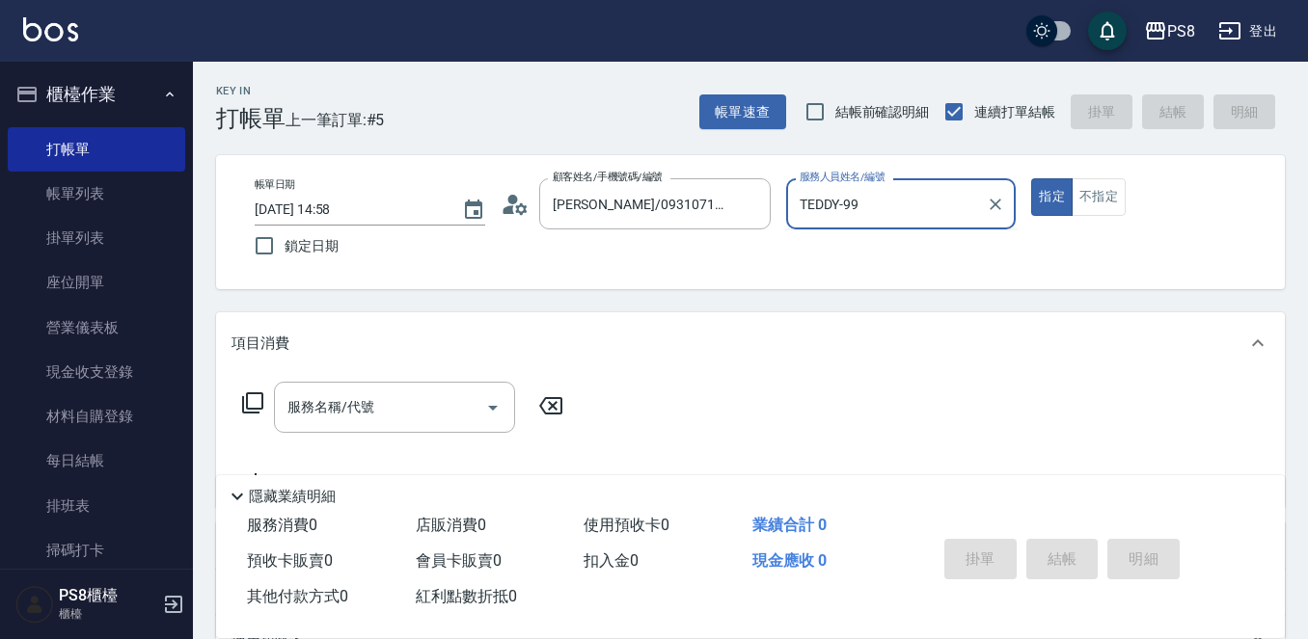
type input "TEDDY-9"
click at [1031, 178] on button "指定" at bounding box center [1051, 197] width 41 height 38
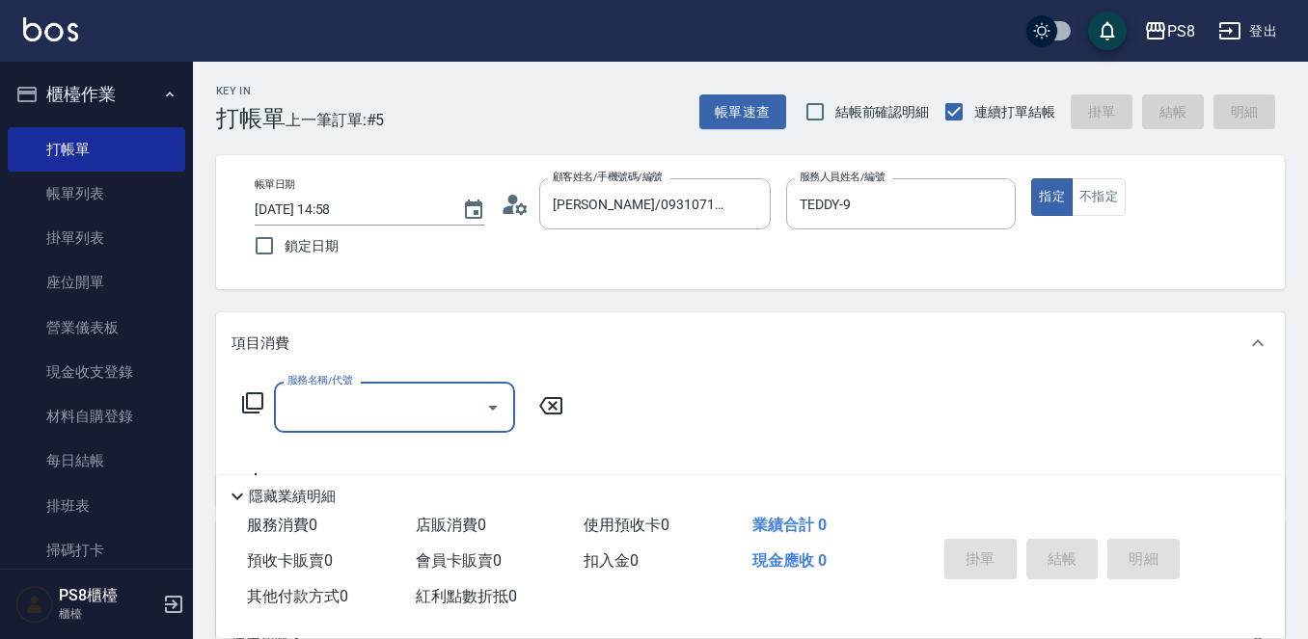
type input "ㄌ"
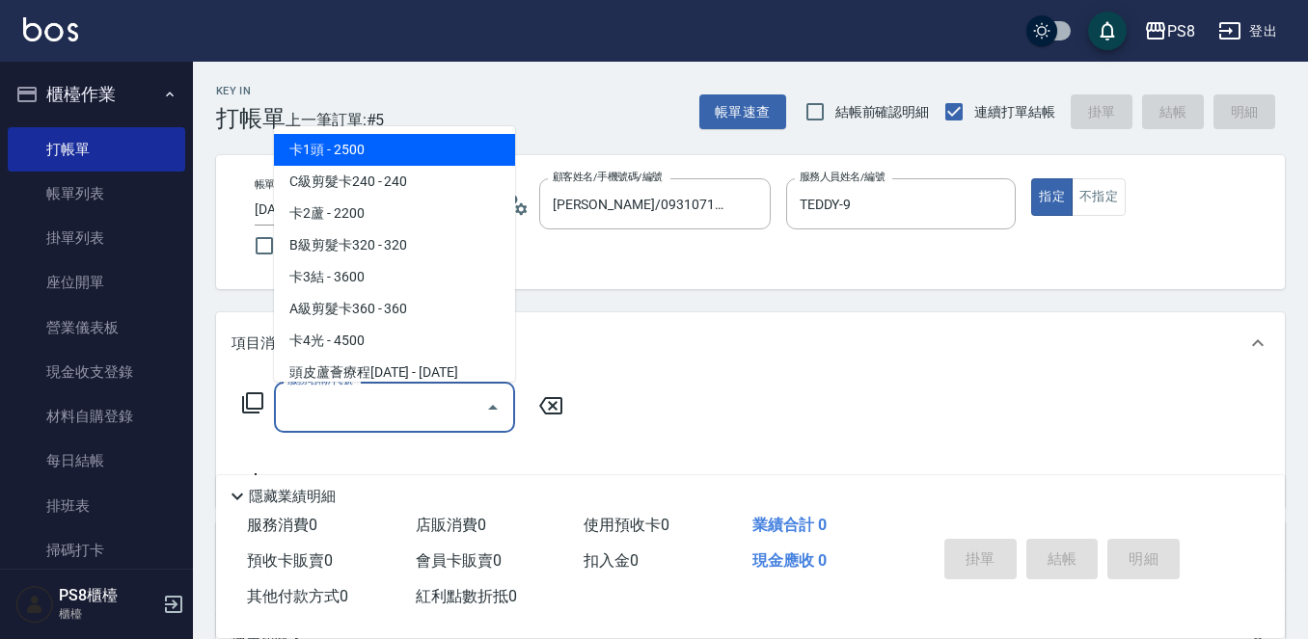
type input "ㄑ"
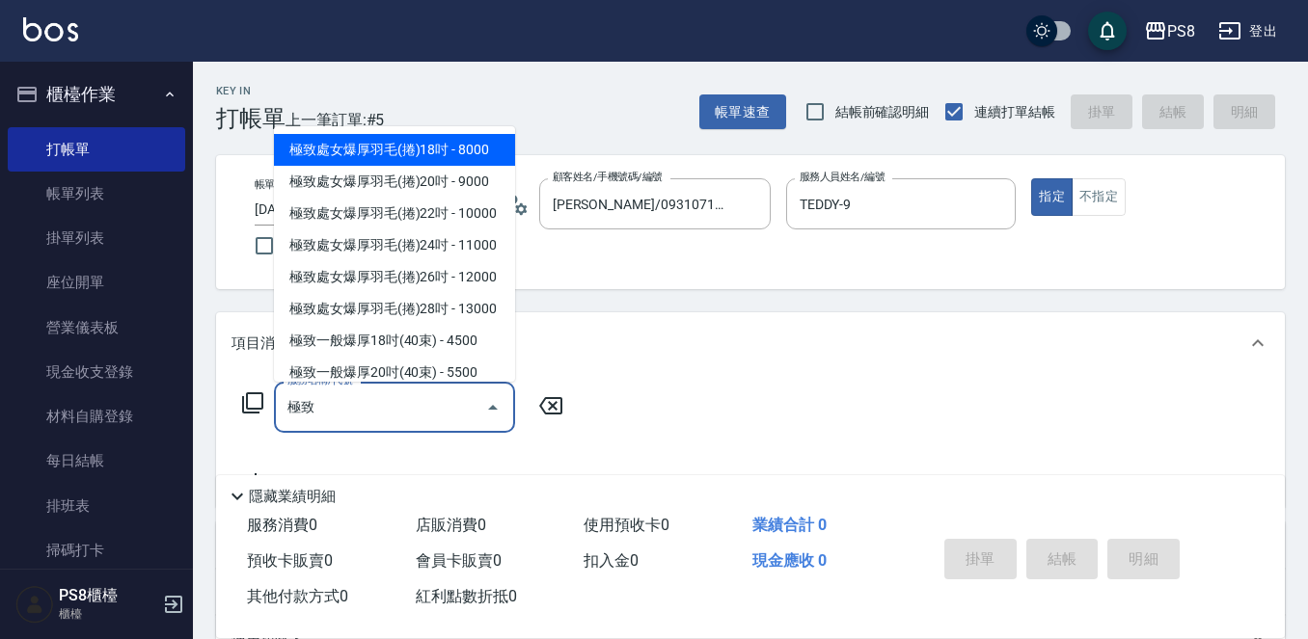
click at [483, 149] on span "極致處女爆厚羽毛(捲)18吋 - 8000" at bounding box center [394, 150] width 241 height 32
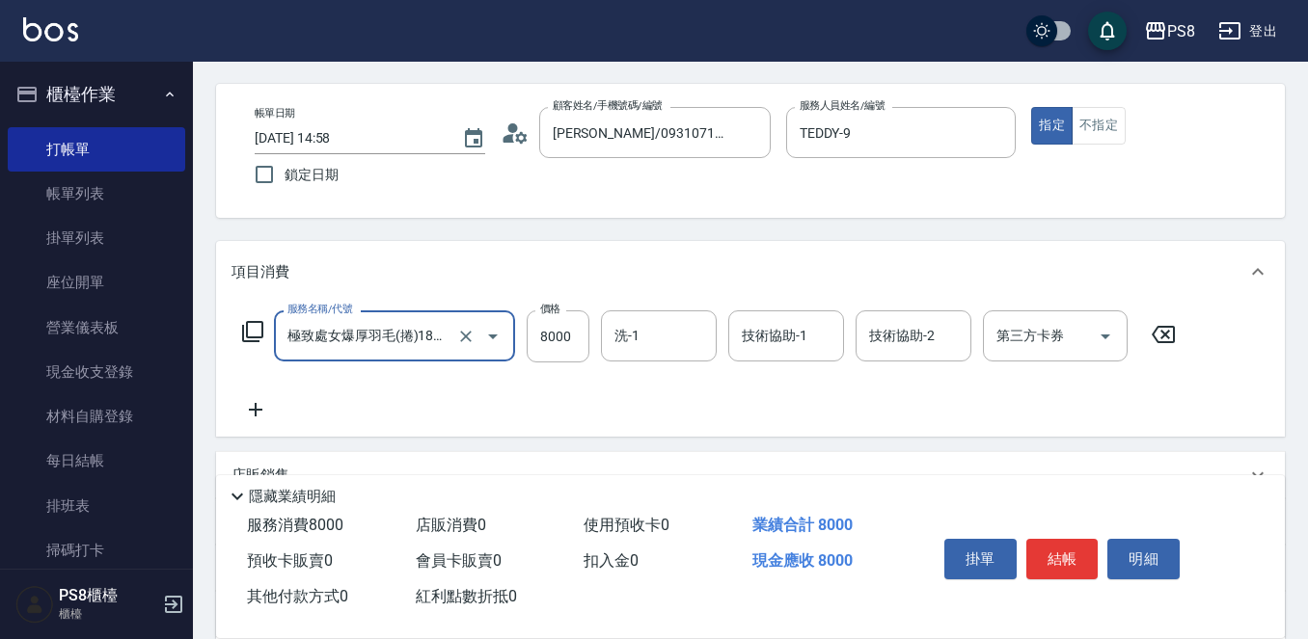
scroll to position [193, 0]
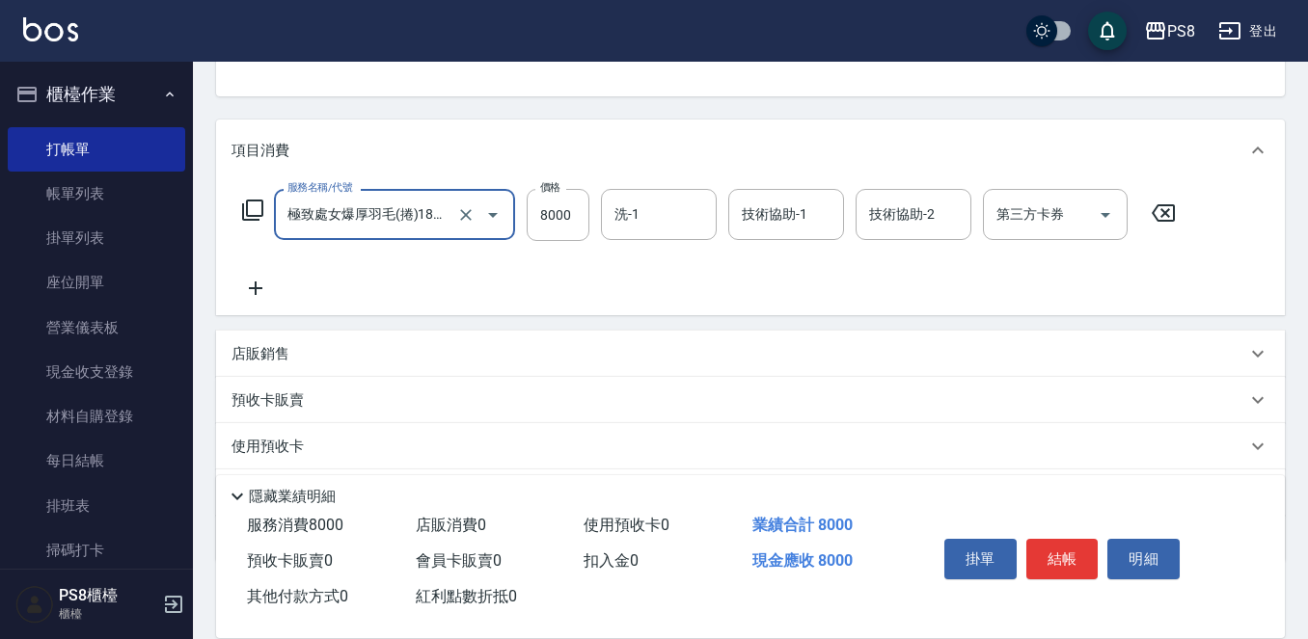
type input "極致處女爆厚羽毛(捲)18吋(G110)"
click at [252, 267] on div "服務名稱/代號 極致處女爆厚羽毛(捲)18吋(G110) 服務名稱/代號 價格 8000 價格 洗-1 洗-1 技術協助-1 技術協助-1 技術協助-2 技術…" at bounding box center [709, 244] width 956 height 111
click at [253, 290] on icon at bounding box center [255, 288] width 48 height 23
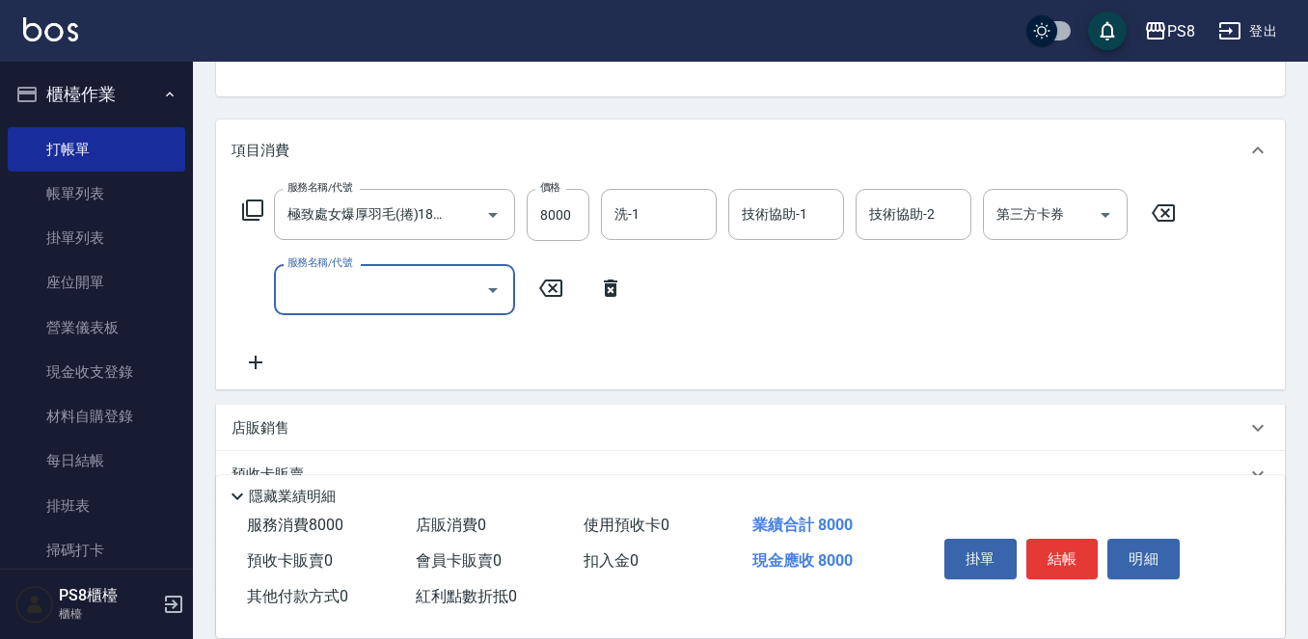
click at [282, 288] on div "服務名稱/代號" at bounding box center [394, 289] width 241 height 51
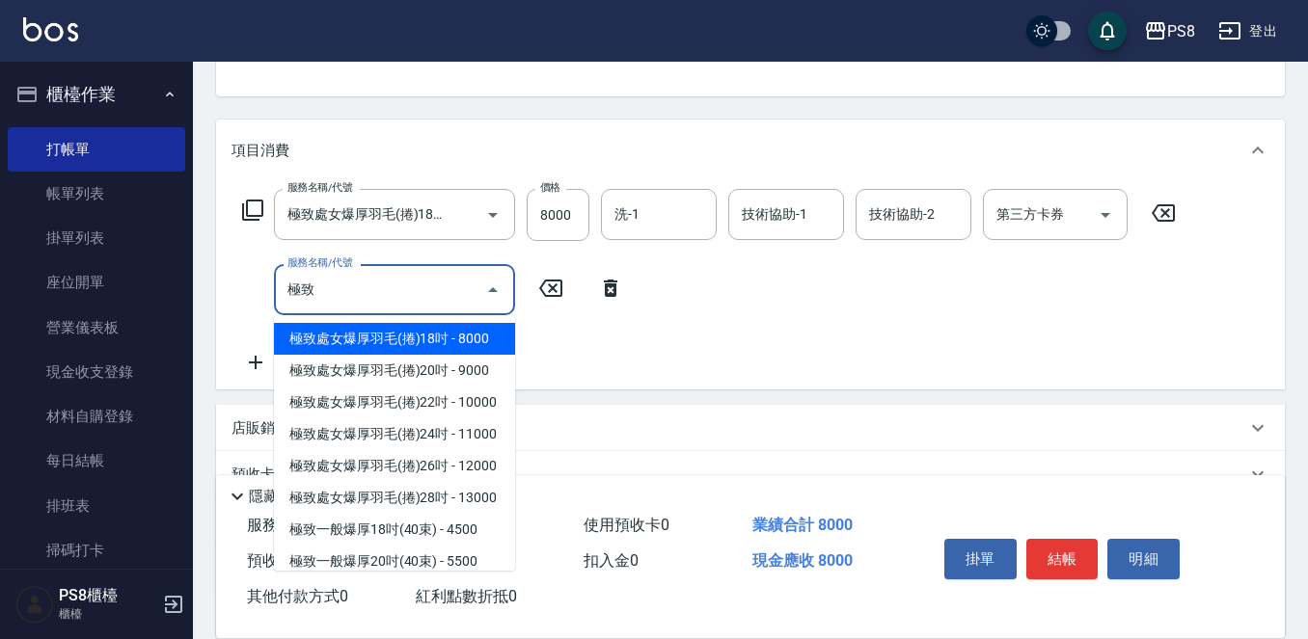
click at [375, 348] on span "極致處女爆厚羽毛(捲)18吋 - 8000" at bounding box center [394, 339] width 241 height 32
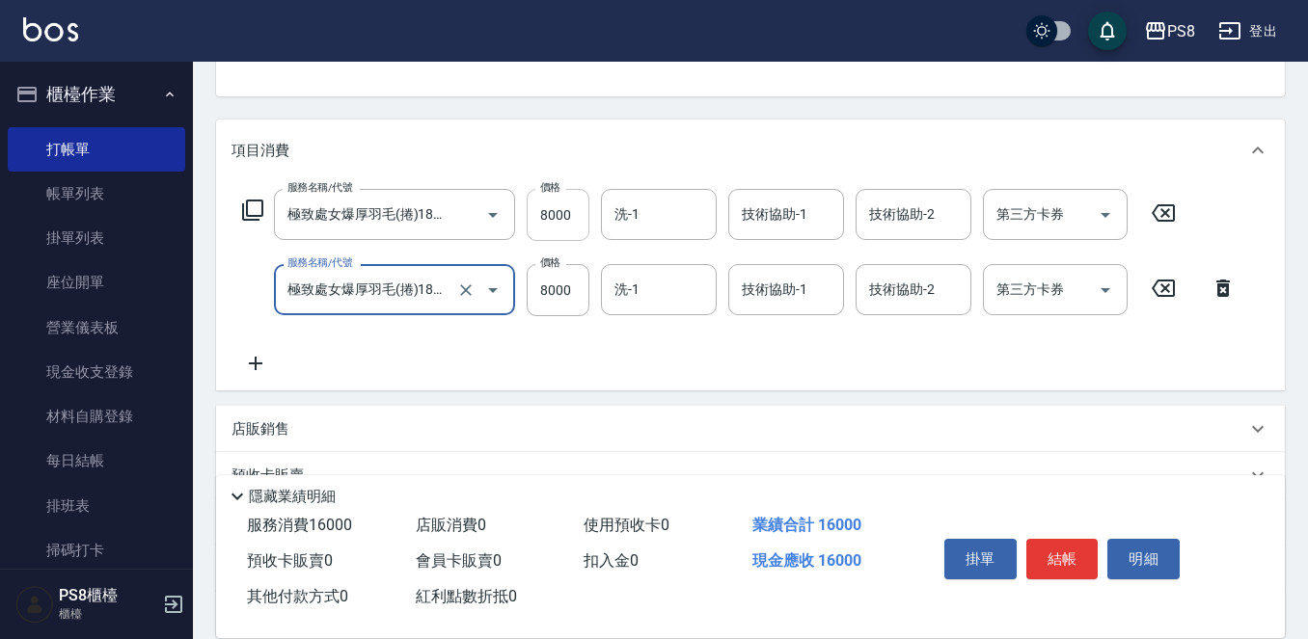
type input "極致處女爆厚羽毛(捲)18吋(G110)"
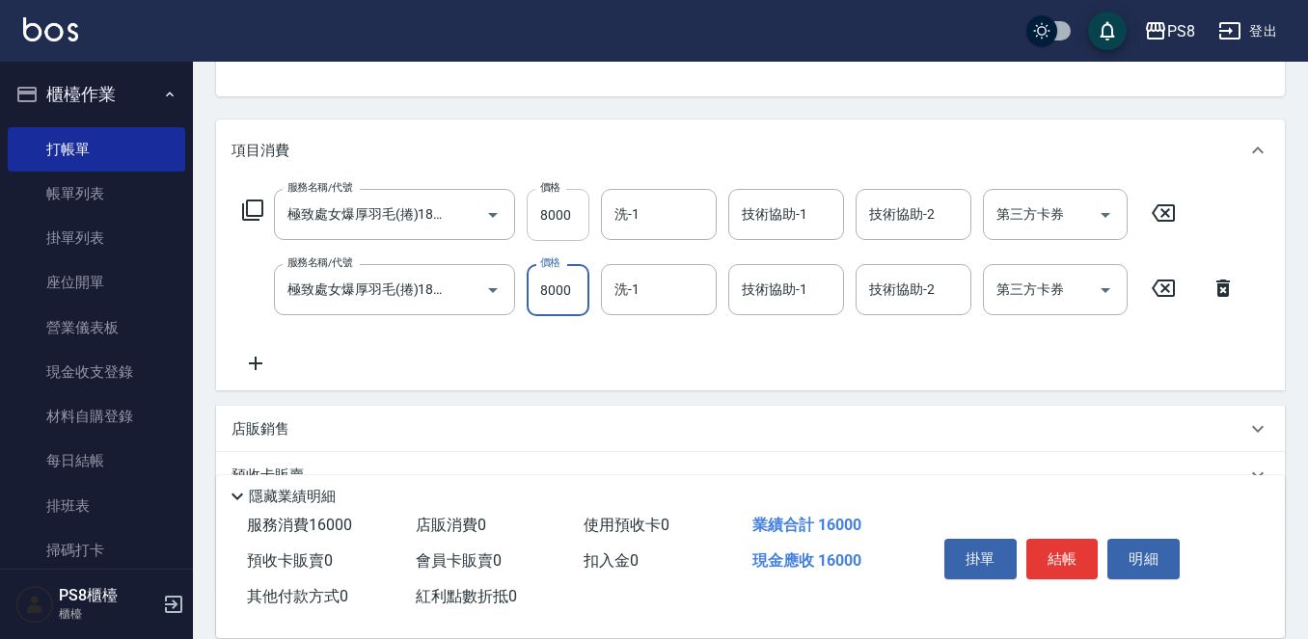
click at [544, 217] on input "8000" at bounding box center [558, 215] width 63 height 52
type input "5000"
click at [578, 207] on input "8000" at bounding box center [558, 215] width 63 height 52
type input "6000"
click at [569, 281] on input "5000" at bounding box center [558, 290] width 63 height 52
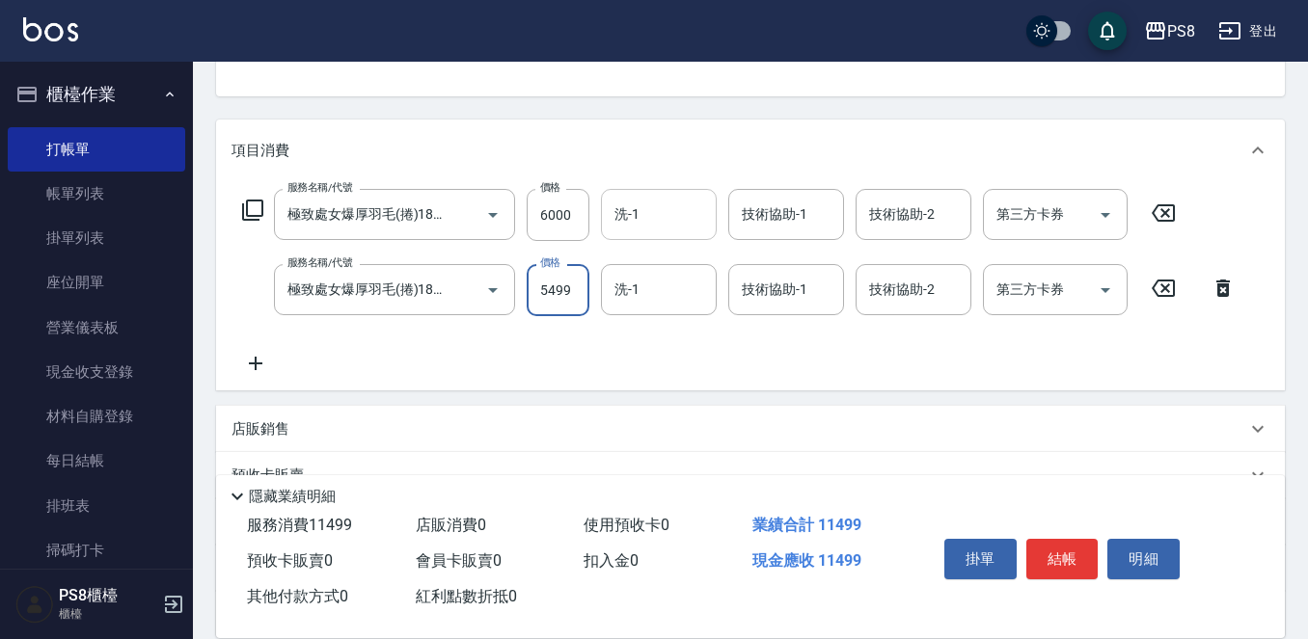
click at [672, 239] on div "洗-1" at bounding box center [659, 214] width 116 height 51
type input "5499"
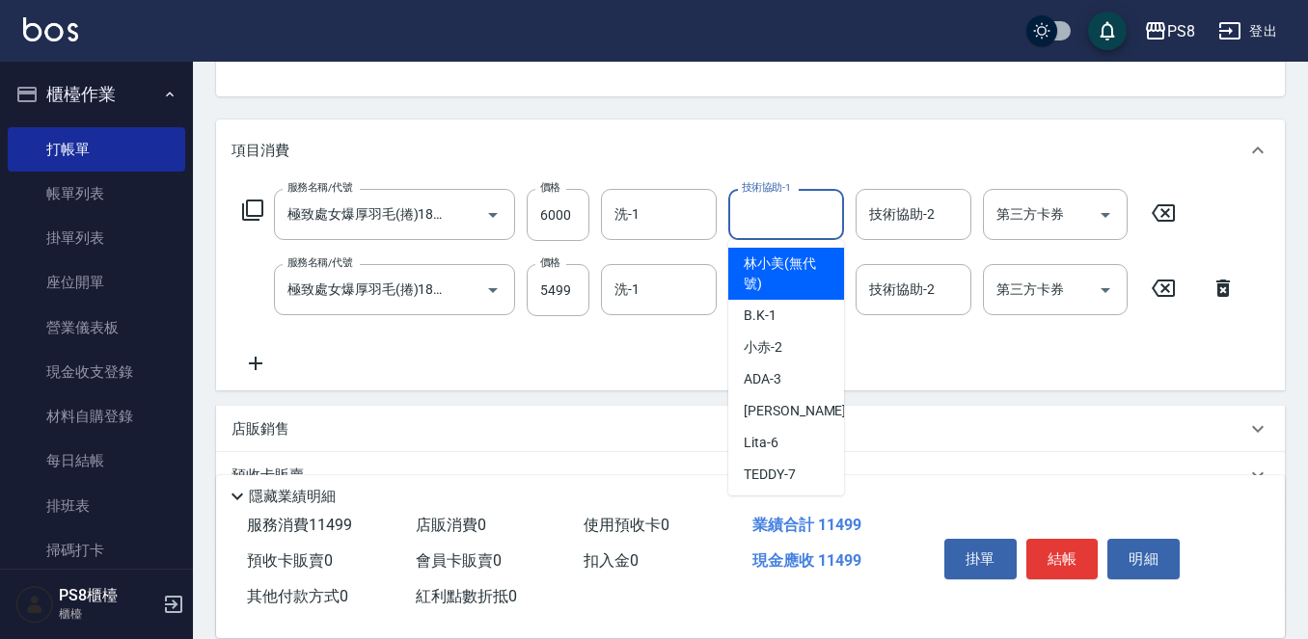
click at [765, 218] on input "技術協助-1" at bounding box center [786, 215] width 98 height 34
click at [684, 222] on input "洗-1" at bounding box center [658, 215] width 98 height 34
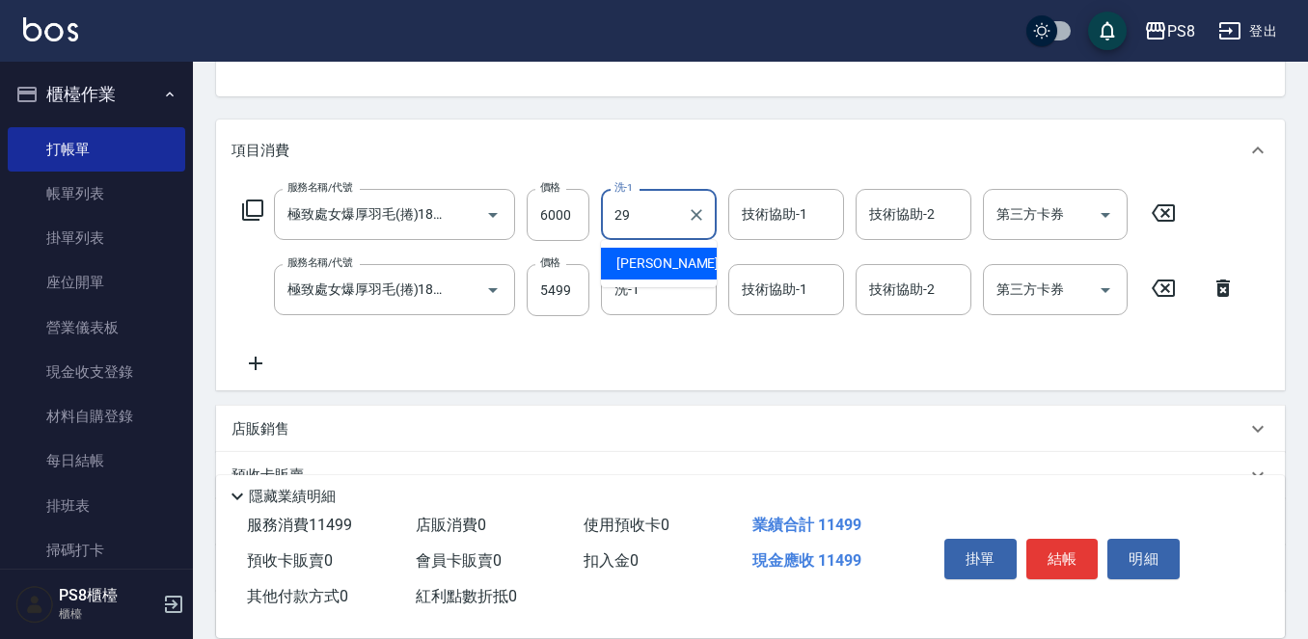
type input "[PERSON_NAME]-29"
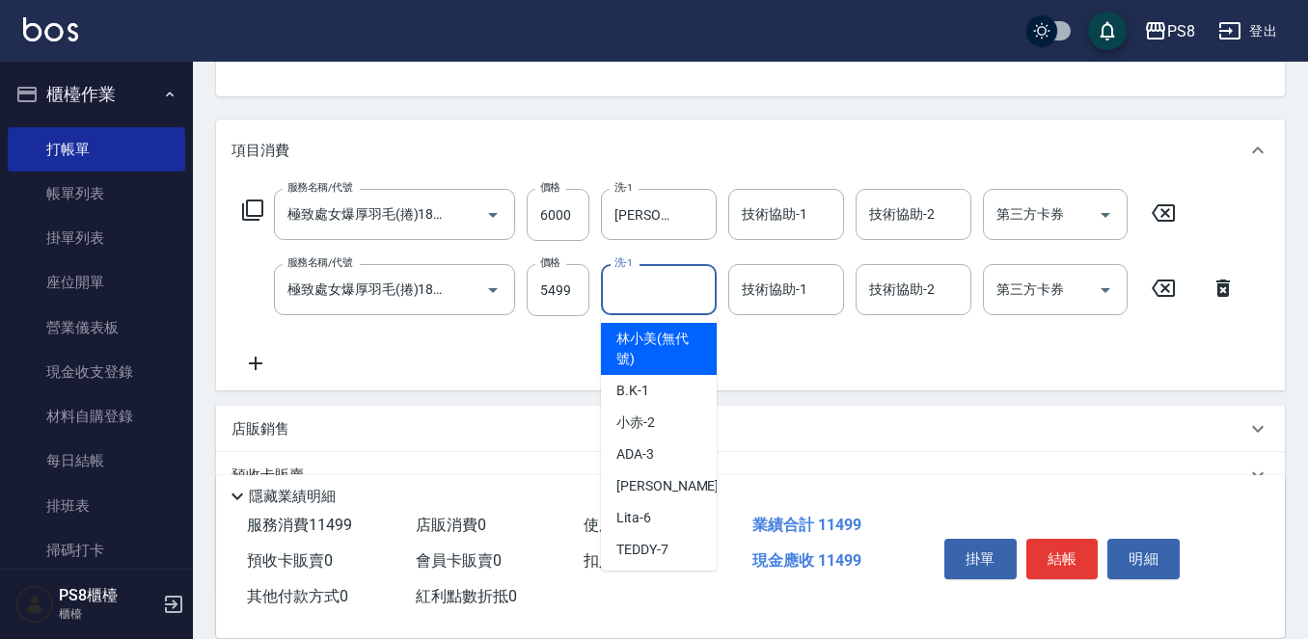
click at [646, 290] on input "洗-1" at bounding box center [658, 290] width 98 height 34
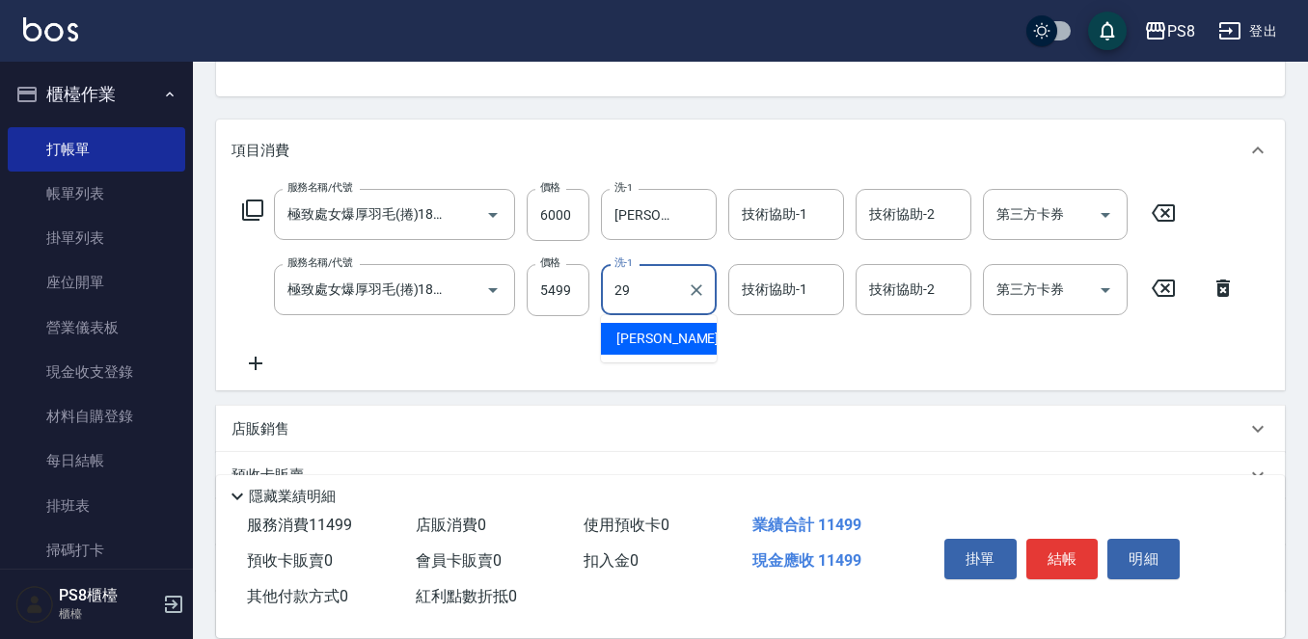
type input "[PERSON_NAME]-29"
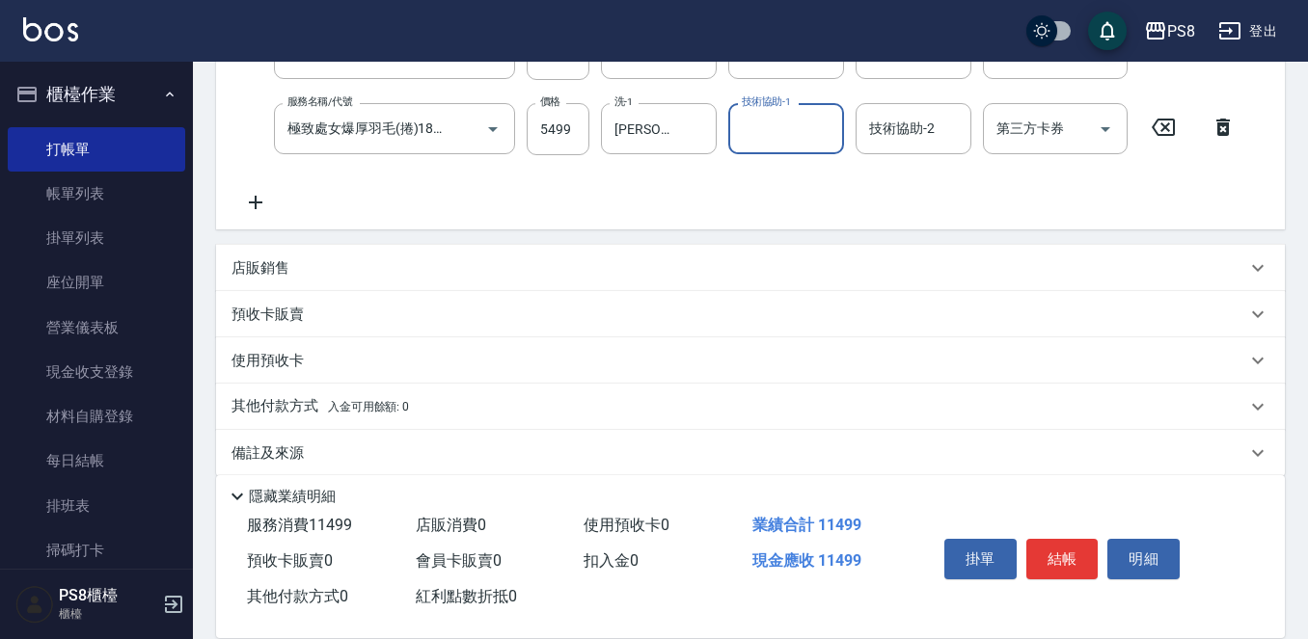
scroll to position [376, 0]
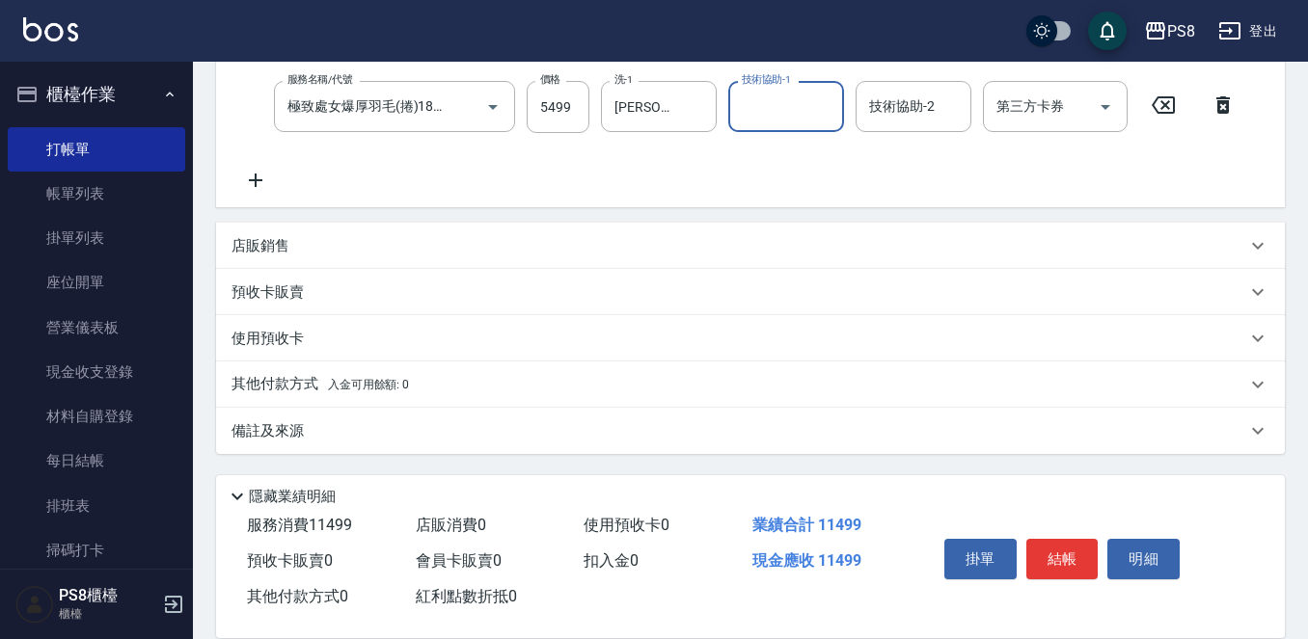
click at [405, 382] on span "入金可用餘額: 0" at bounding box center [369, 385] width 82 height 14
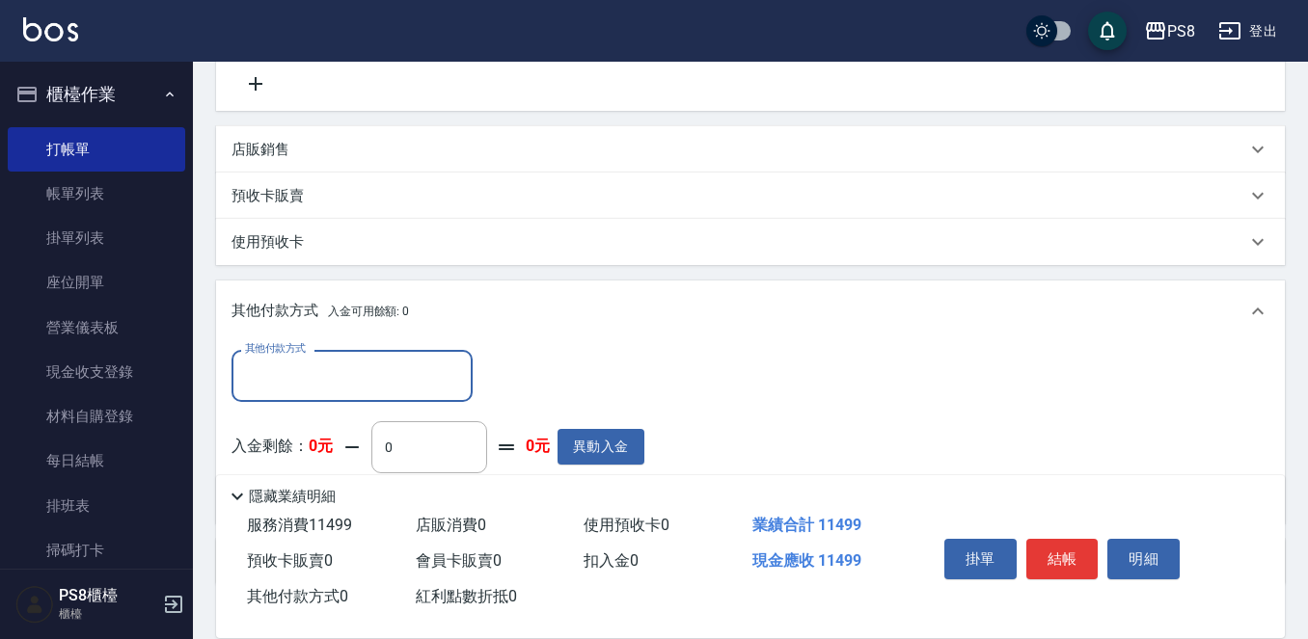
scroll to position [0, 0]
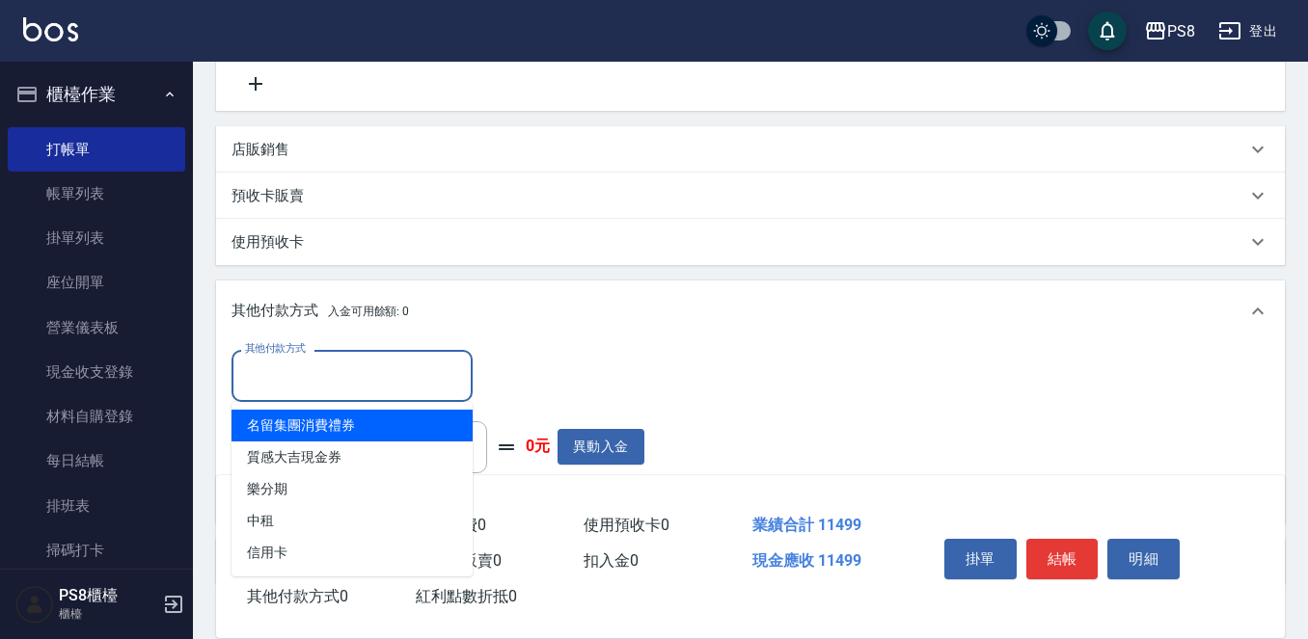
click at [387, 385] on input "其他付款方式" at bounding box center [352, 376] width 224 height 34
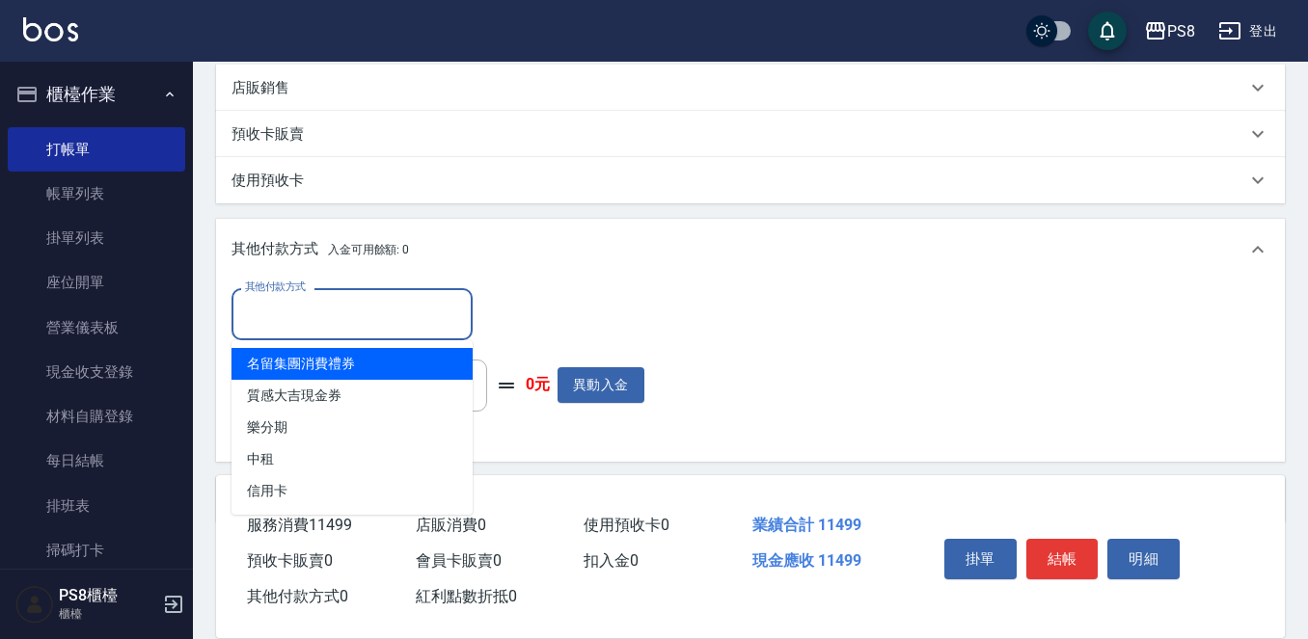
scroll to position [604, 0]
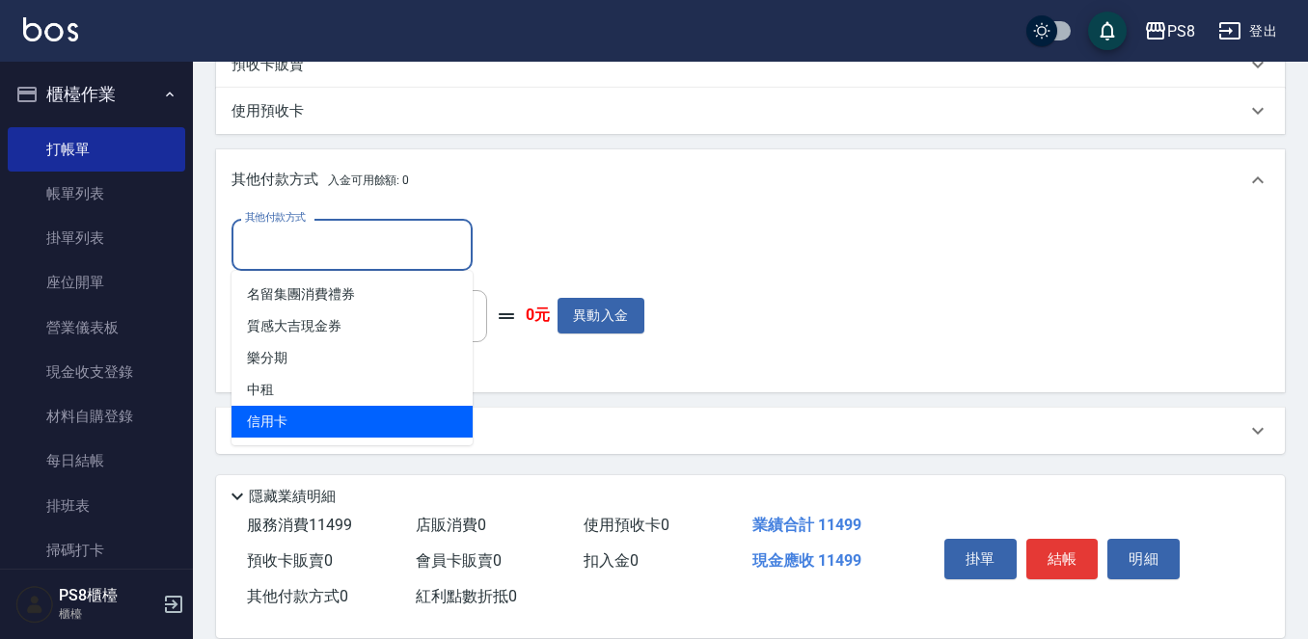
click at [371, 417] on span "信用卡" at bounding box center [351, 422] width 241 height 32
type input "信用卡"
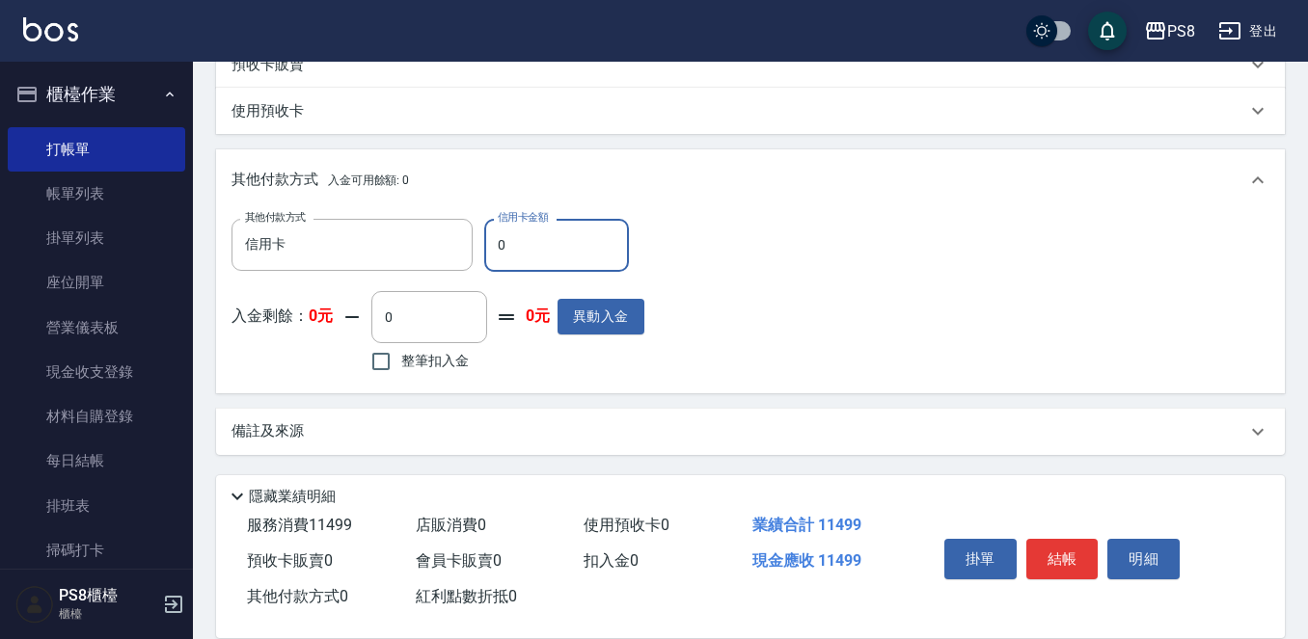
drag, startPoint x: 541, startPoint y: 257, endPoint x: 496, endPoint y: 238, distance: 49.3
click at [501, 243] on input "0" at bounding box center [556, 245] width 145 height 52
type input "11499"
click at [1060, 531] on div "掛單 結帳 明細" at bounding box center [1062, 561] width 252 height 61
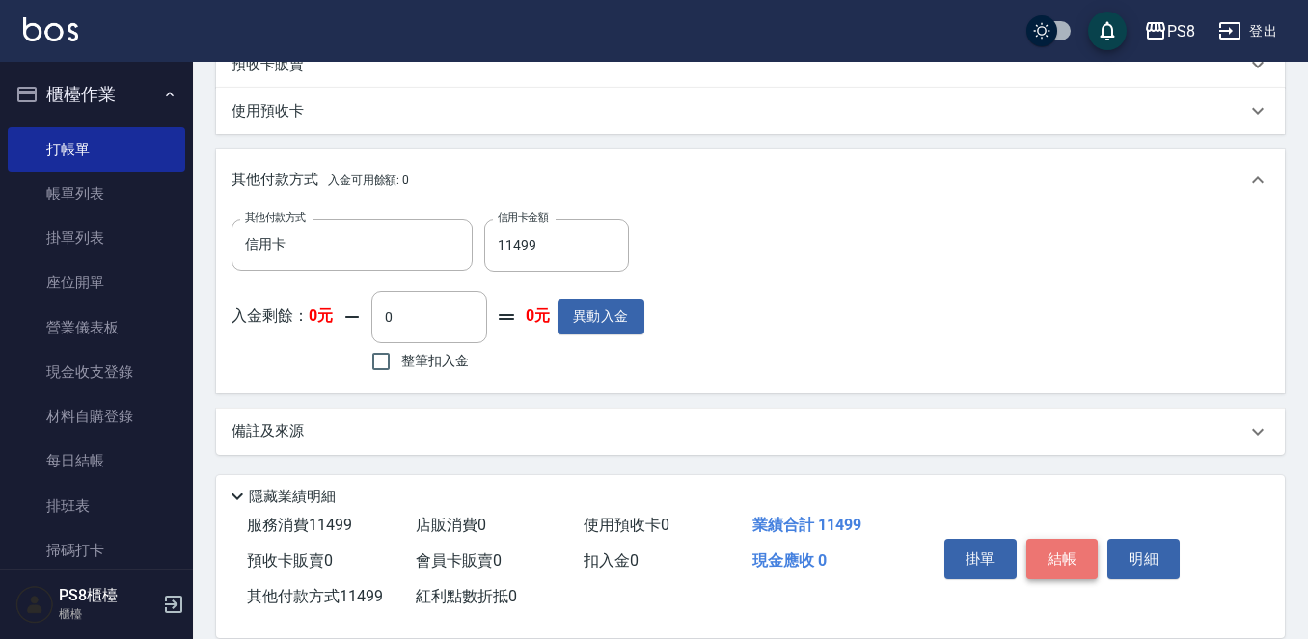
click at [1072, 552] on button "結帳" at bounding box center [1062, 559] width 72 height 41
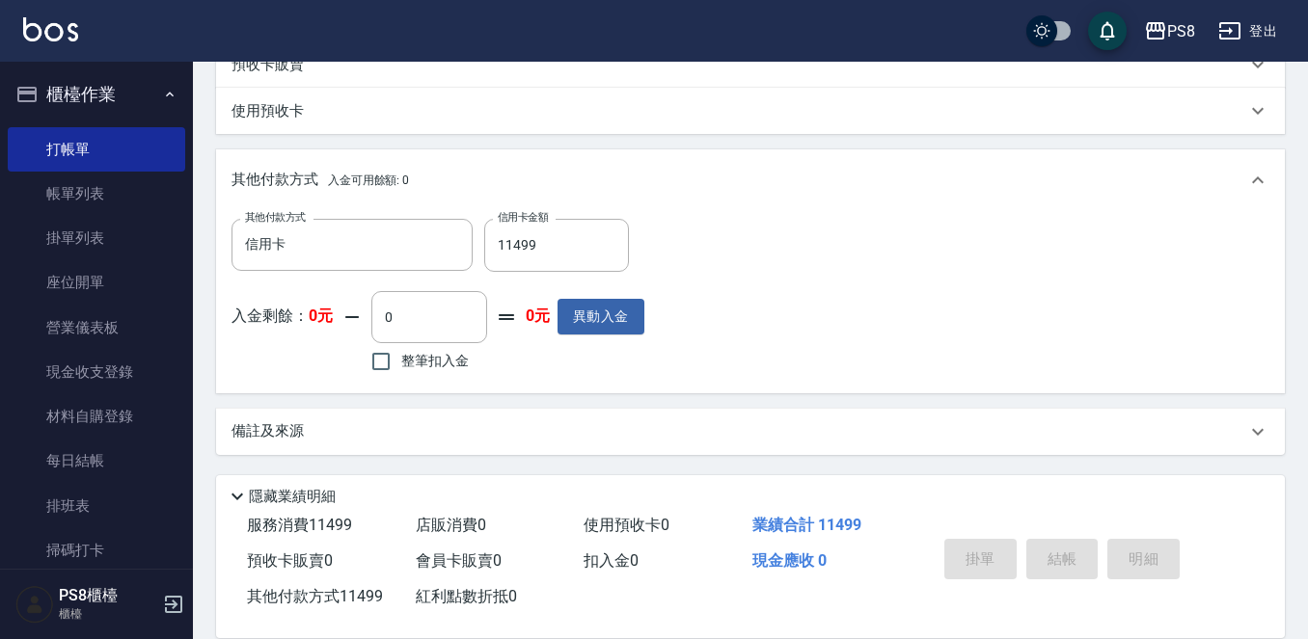
type input "2025/10/09 15:00"
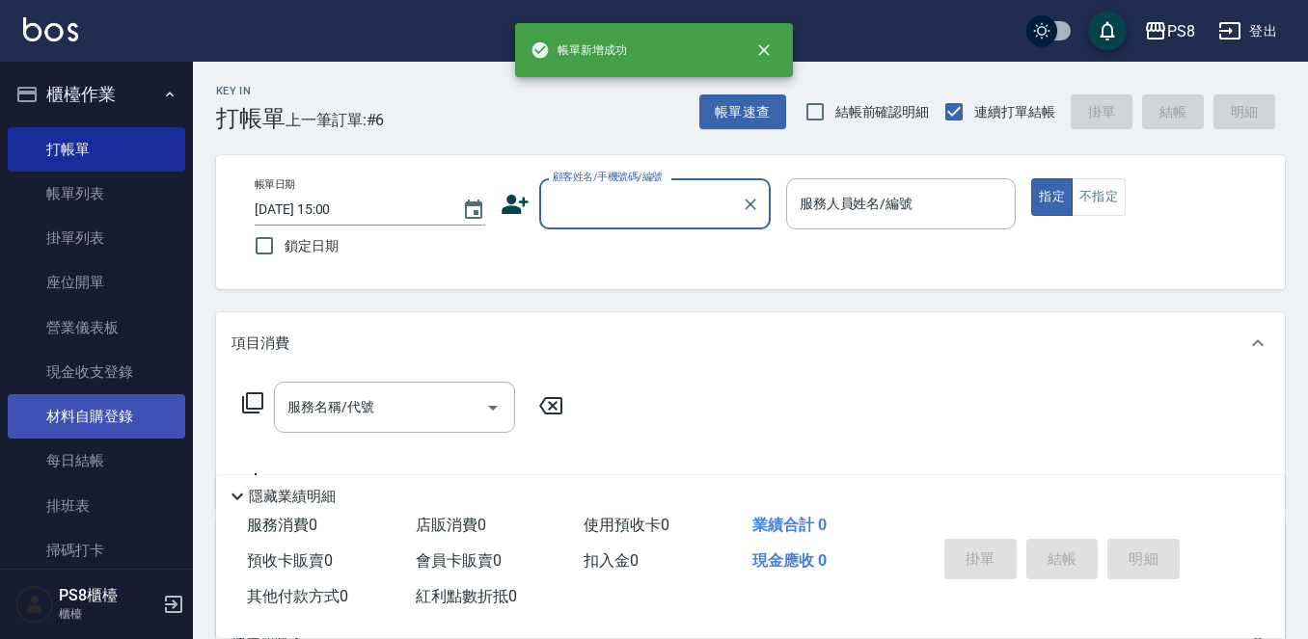
scroll to position [482, 0]
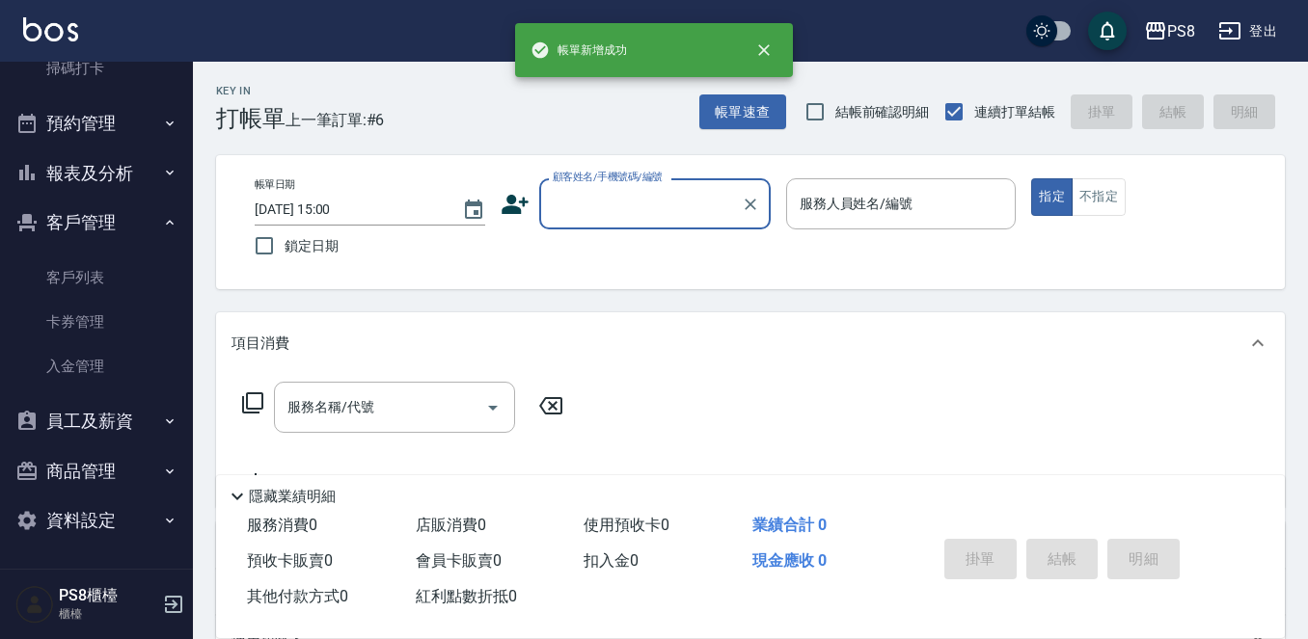
click at [86, 195] on button "報表及分析" at bounding box center [96, 174] width 177 height 50
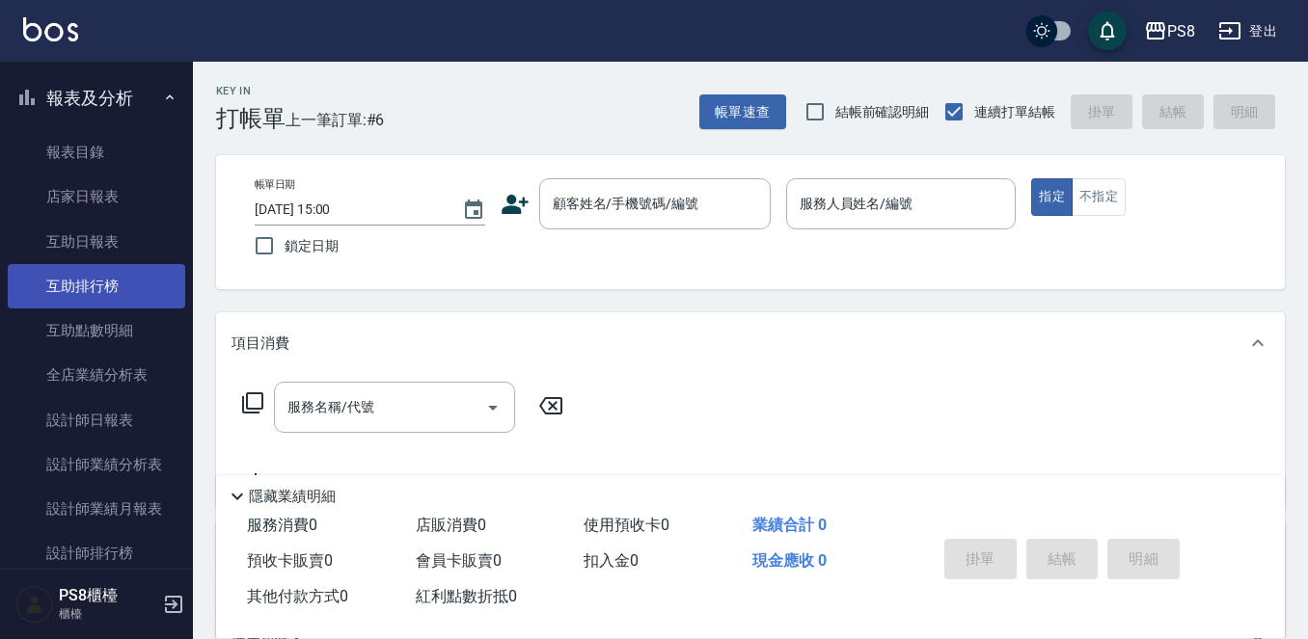
scroll to position [675, 0]
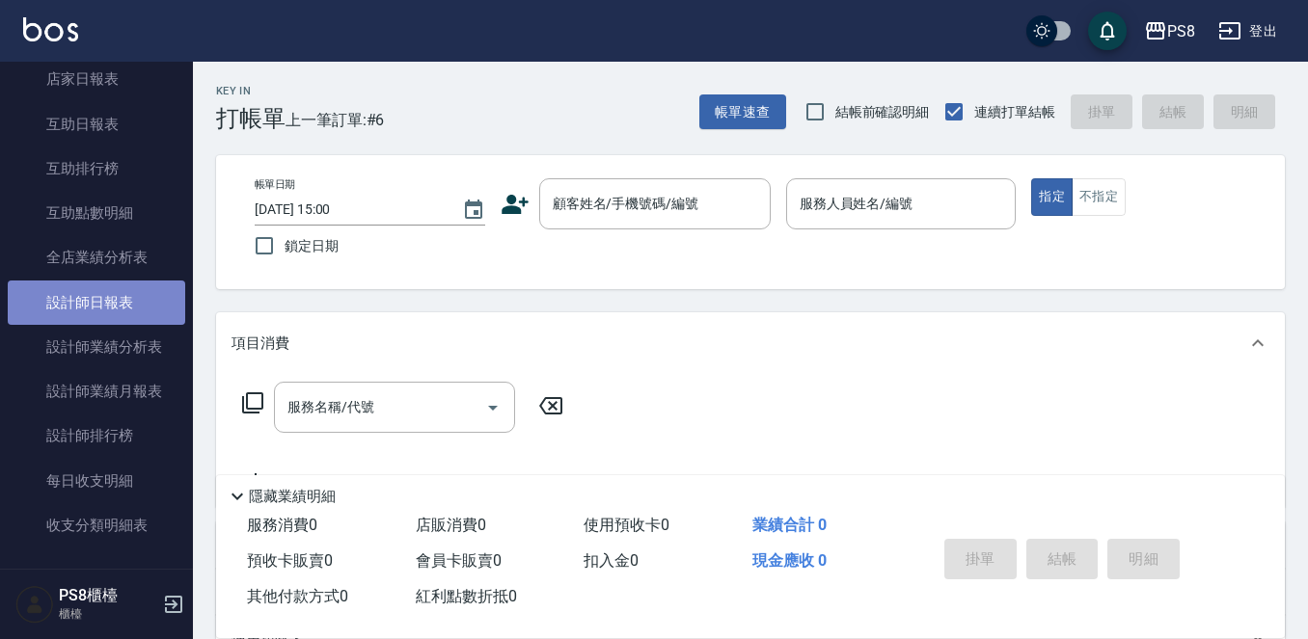
click at [103, 297] on link "設計師日報表" at bounding box center [96, 303] width 177 height 44
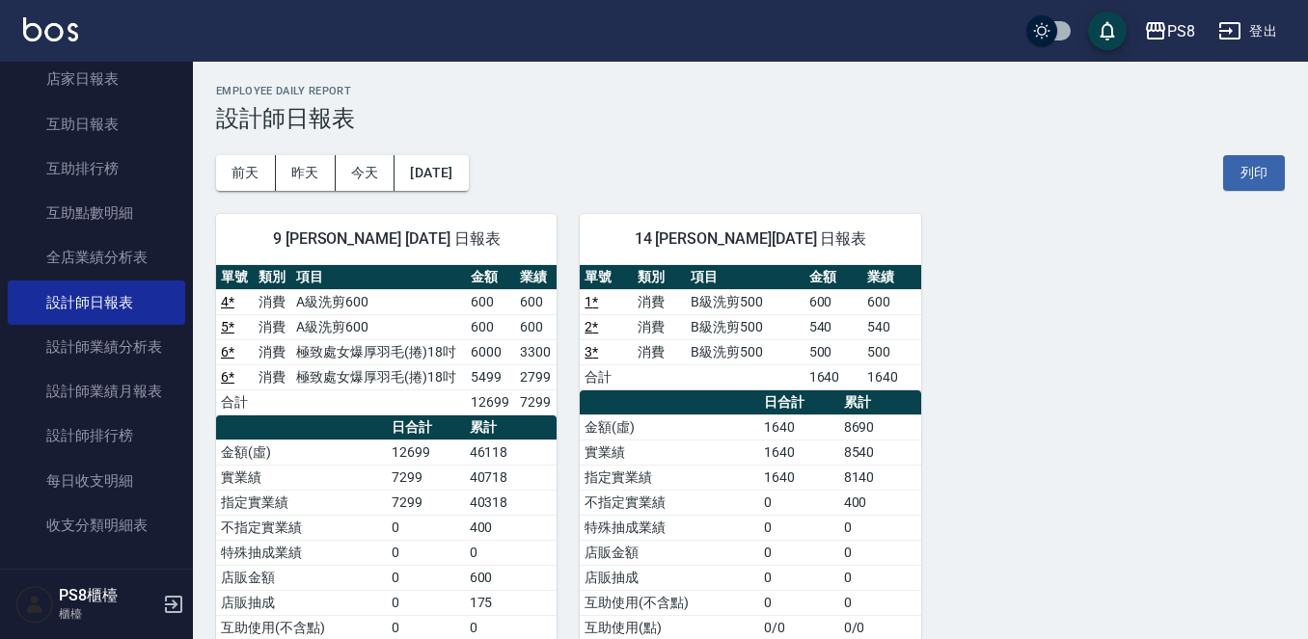
click at [441, 327] on td "A級洗剪600" at bounding box center [378, 326] width 175 height 25
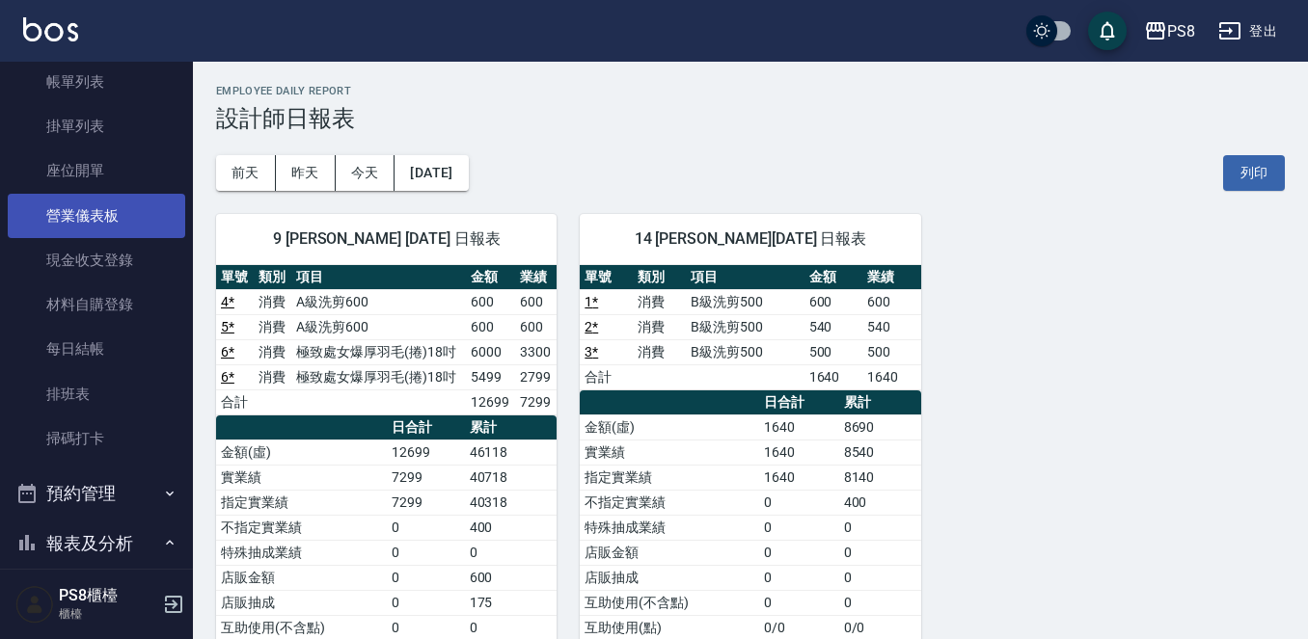
scroll to position [96, 0]
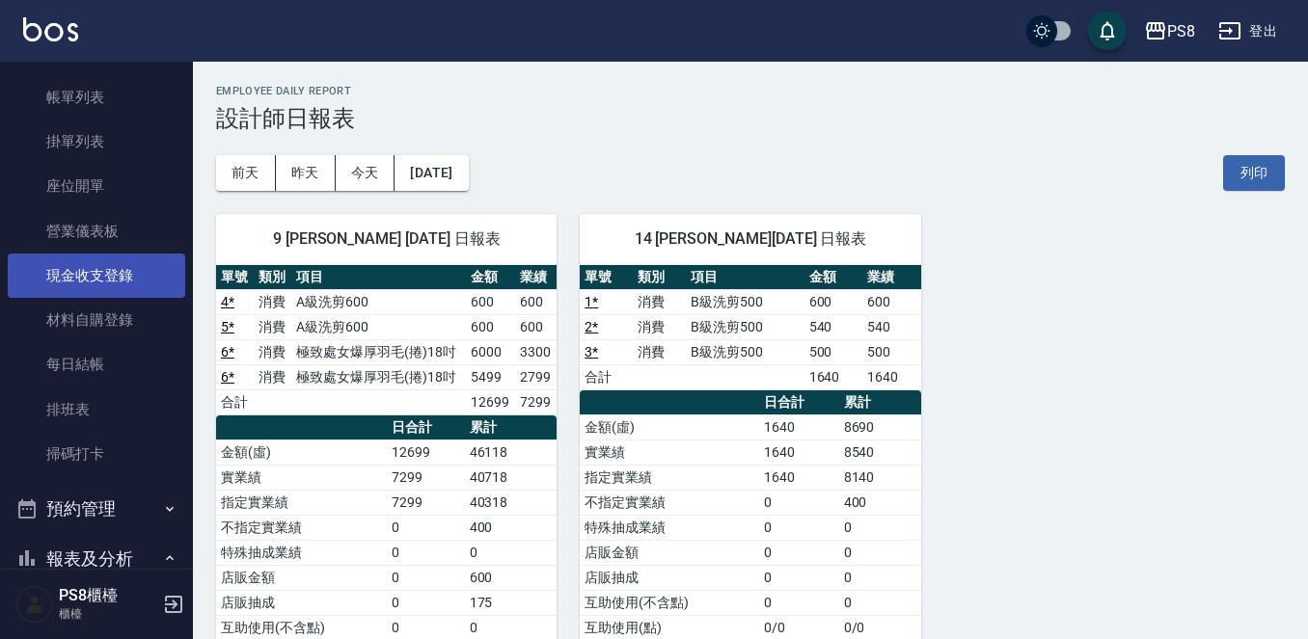
click at [122, 257] on link "現金收支登錄" at bounding box center [96, 276] width 177 height 44
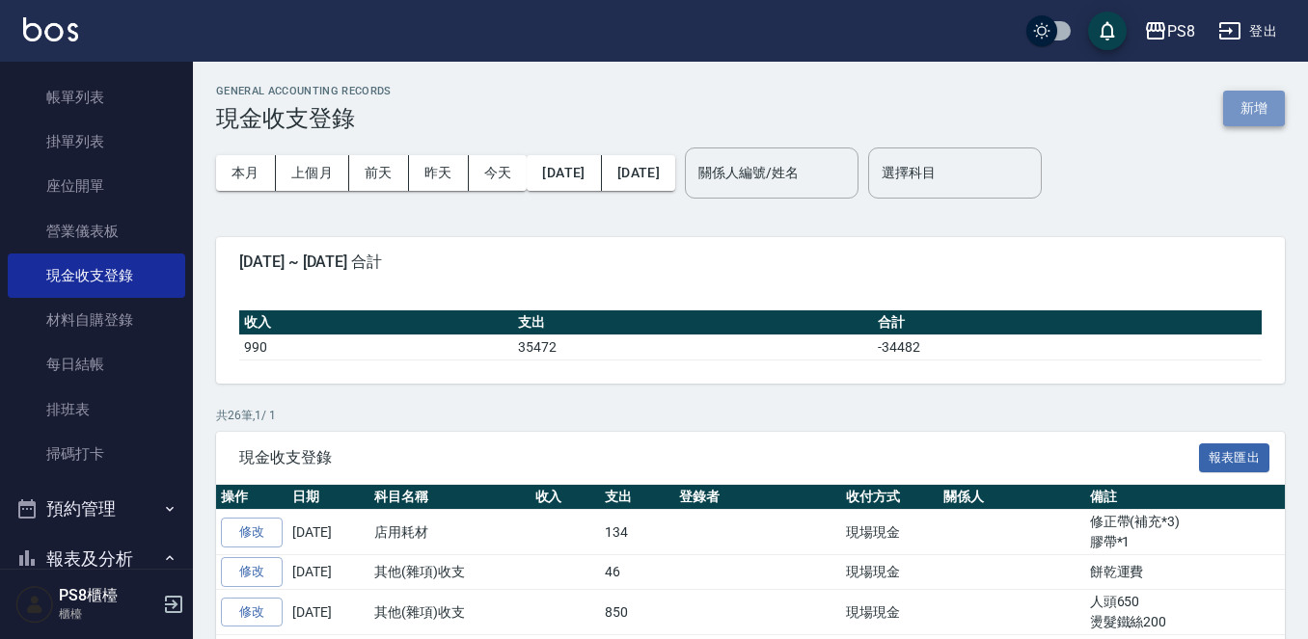
click at [1251, 114] on button "新增" at bounding box center [1254, 109] width 62 height 36
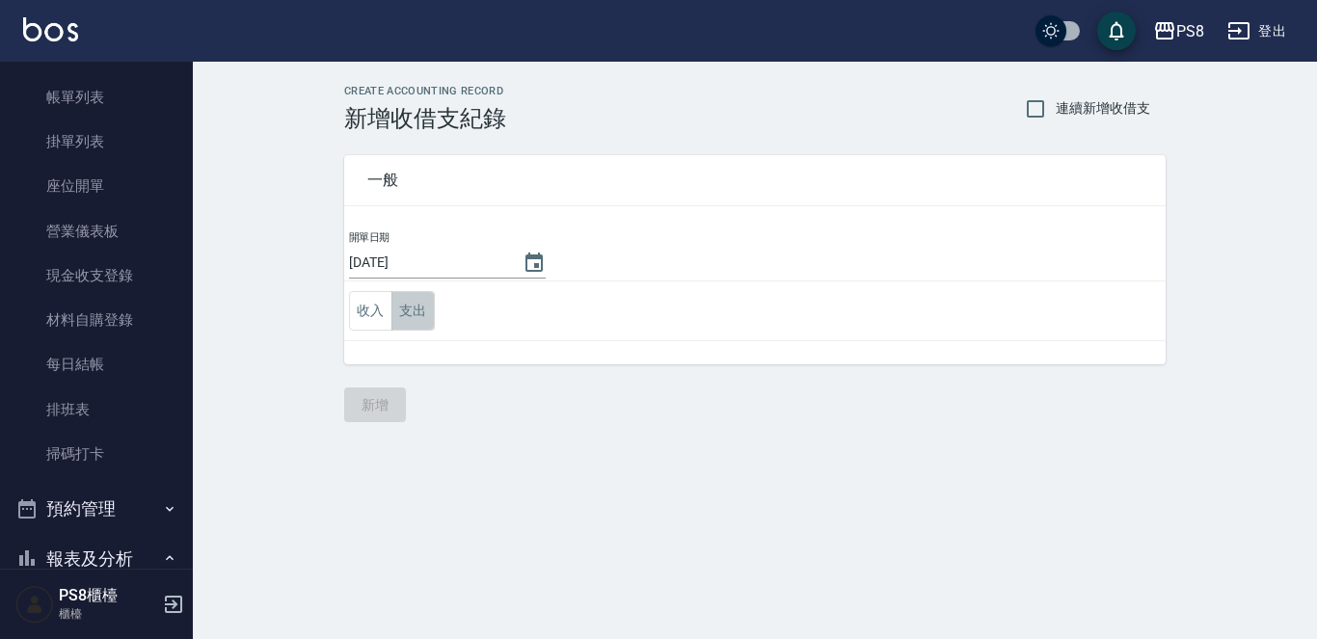
click at [416, 319] on button "支出" at bounding box center [413, 311] width 43 height 40
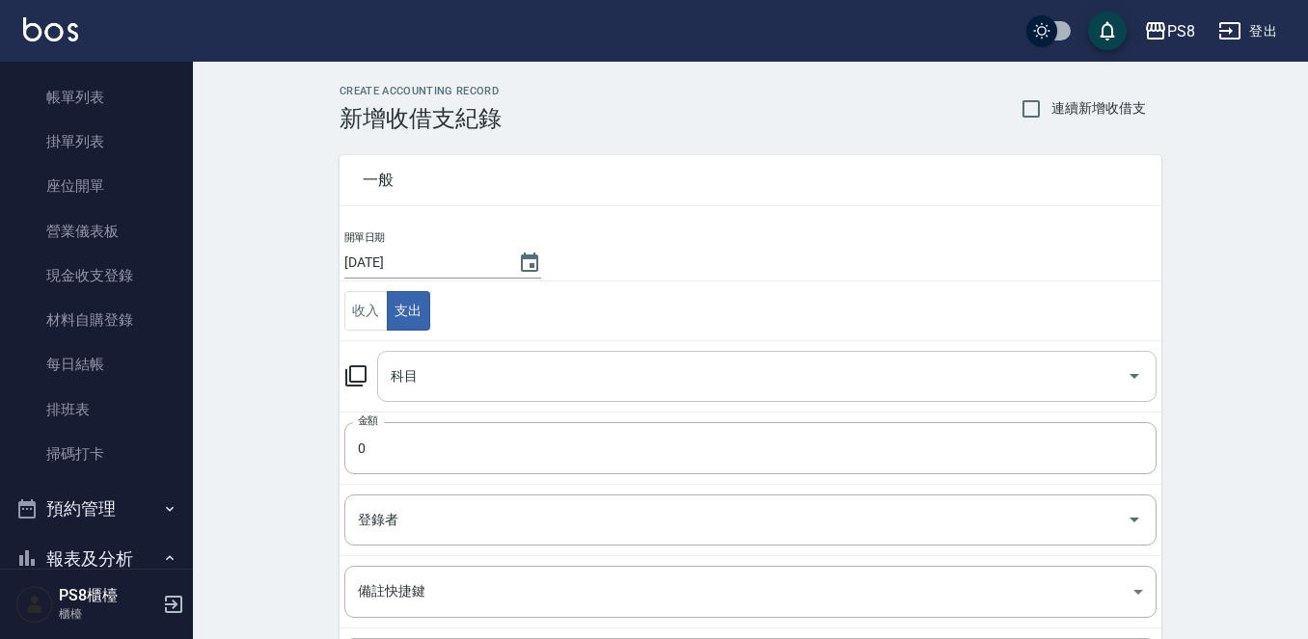
drag, startPoint x: 483, startPoint y: 340, endPoint x: 479, endPoint y: 365, distance: 24.4
click at [482, 341] on td "科目 科目" at bounding box center [750, 375] width 822 height 71
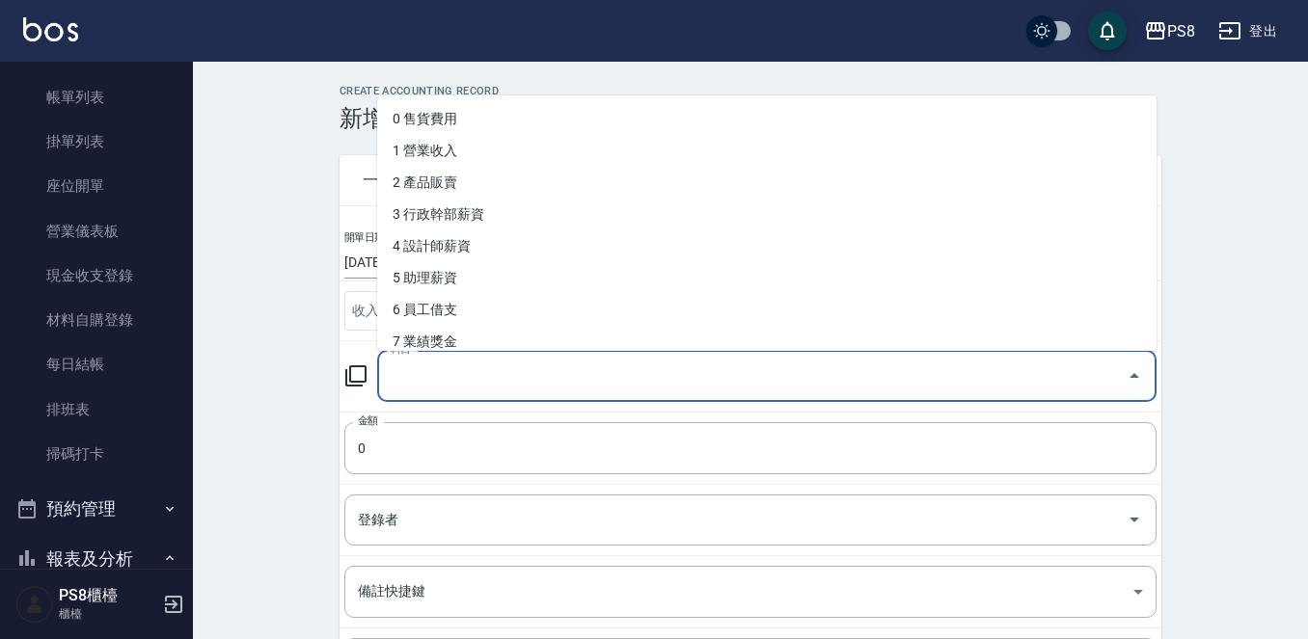
click at [479, 366] on input "科目" at bounding box center [752, 377] width 733 height 34
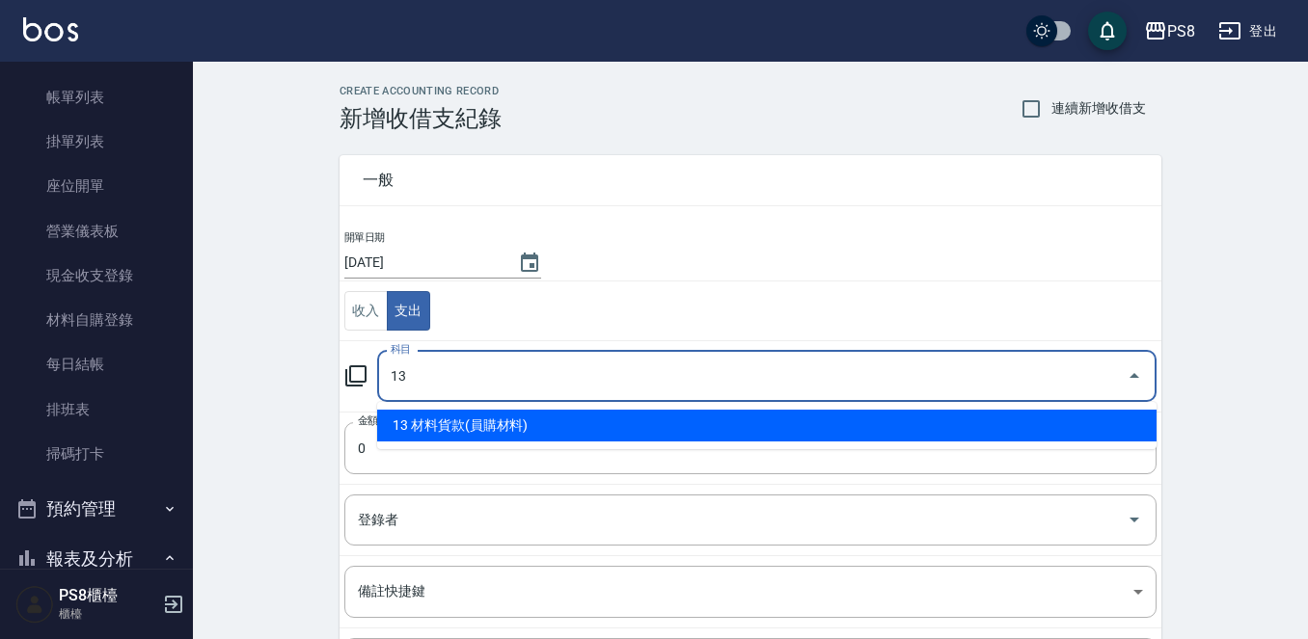
click at [492, 419] on li "13 材料貨款(員購材料)" at bounding box center [766, 426] width 779 height 32
type input "13 材料貨款(員購材料)"
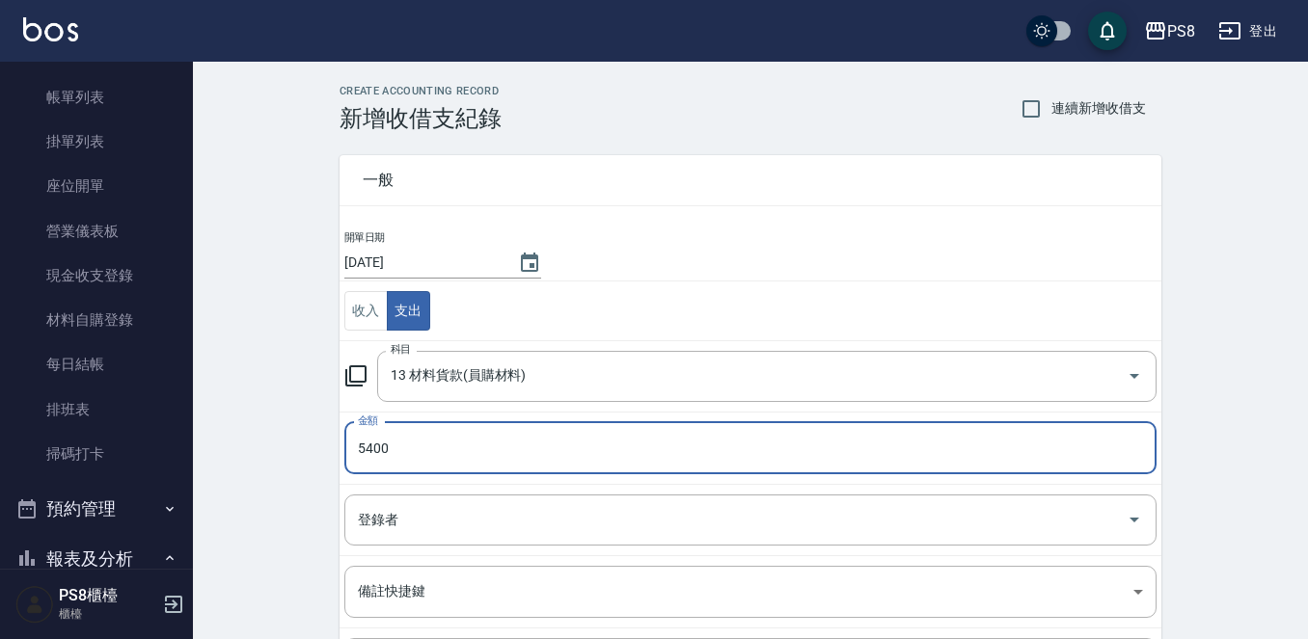
type input "5400"
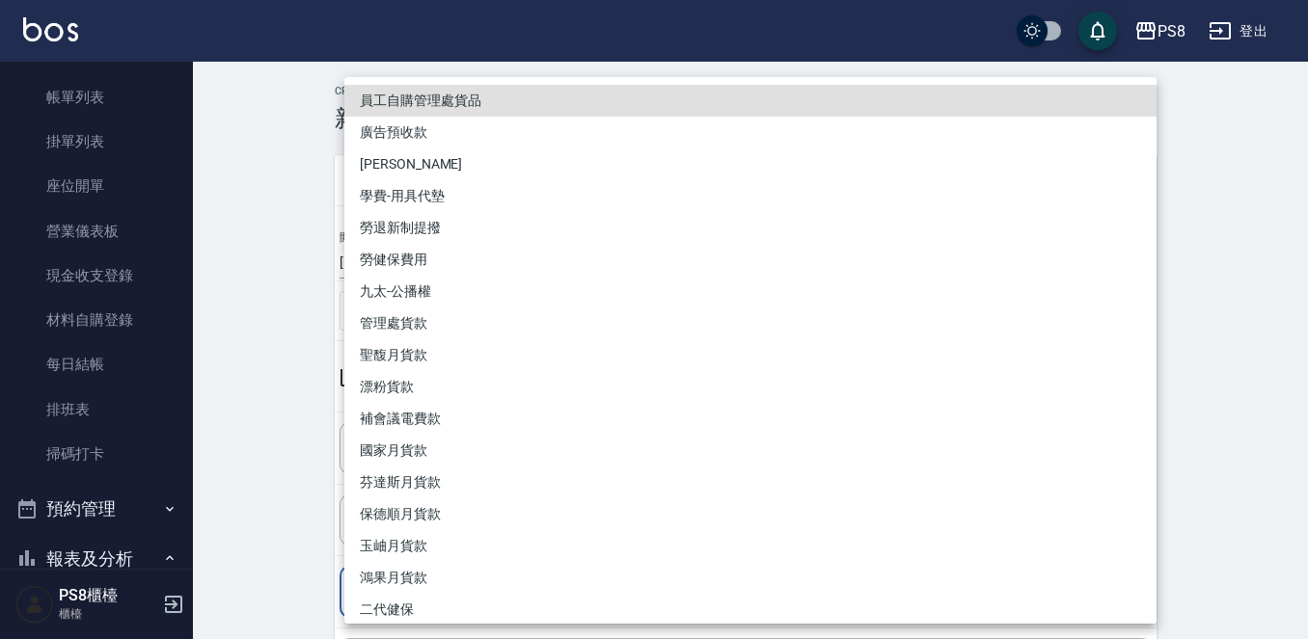
scroll to position [212, 0]
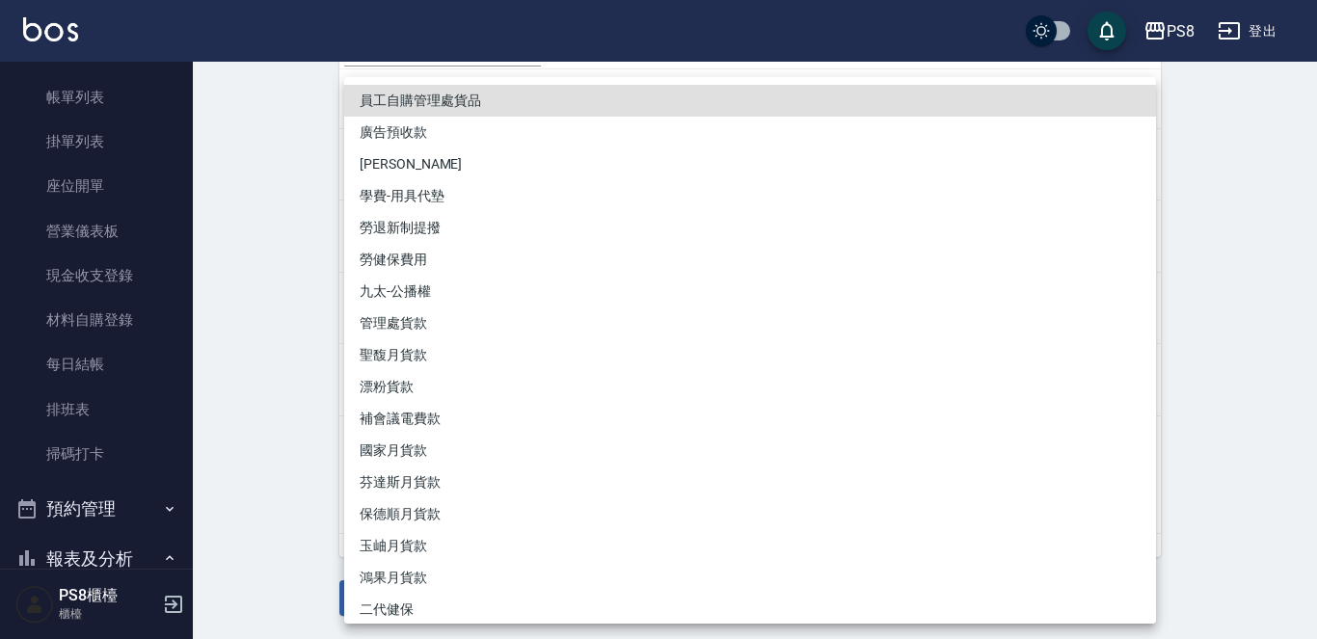
click at [281, 323] on div at bounding box center [658, 319] width 1317 height 639
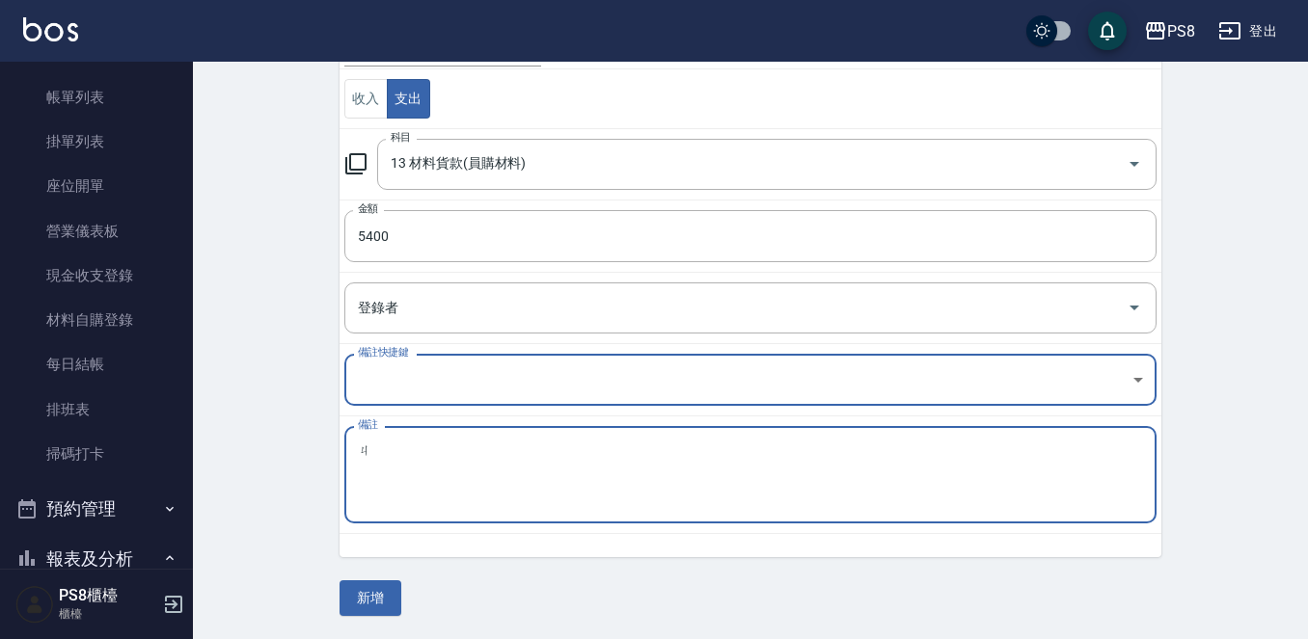
type textarea "ㄐˊ"
type textarea "及"
type textarea "極致捲髮18*2 5400 娟"
click at [399, 605] on button "新增" at bounding box center [370, 599] width 62 height 36
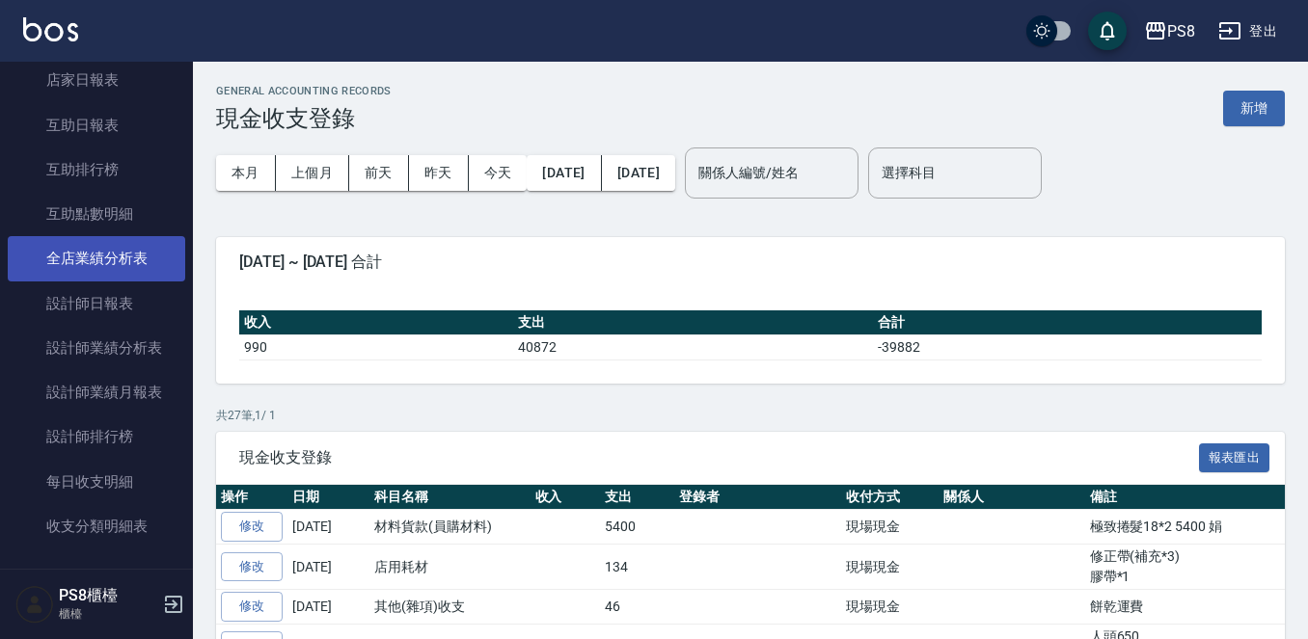
scroll to position [675, 0]
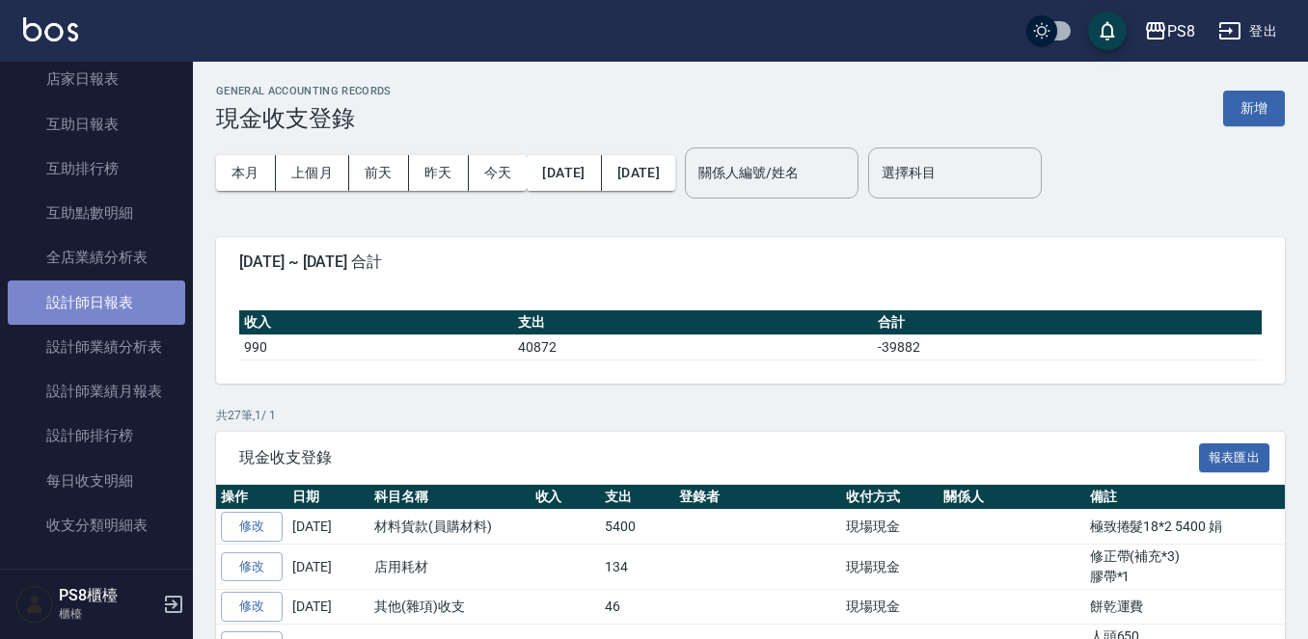
click at [112, 304] on link "設計師日報表" at bounding box center [96, 303] width 177 height 44
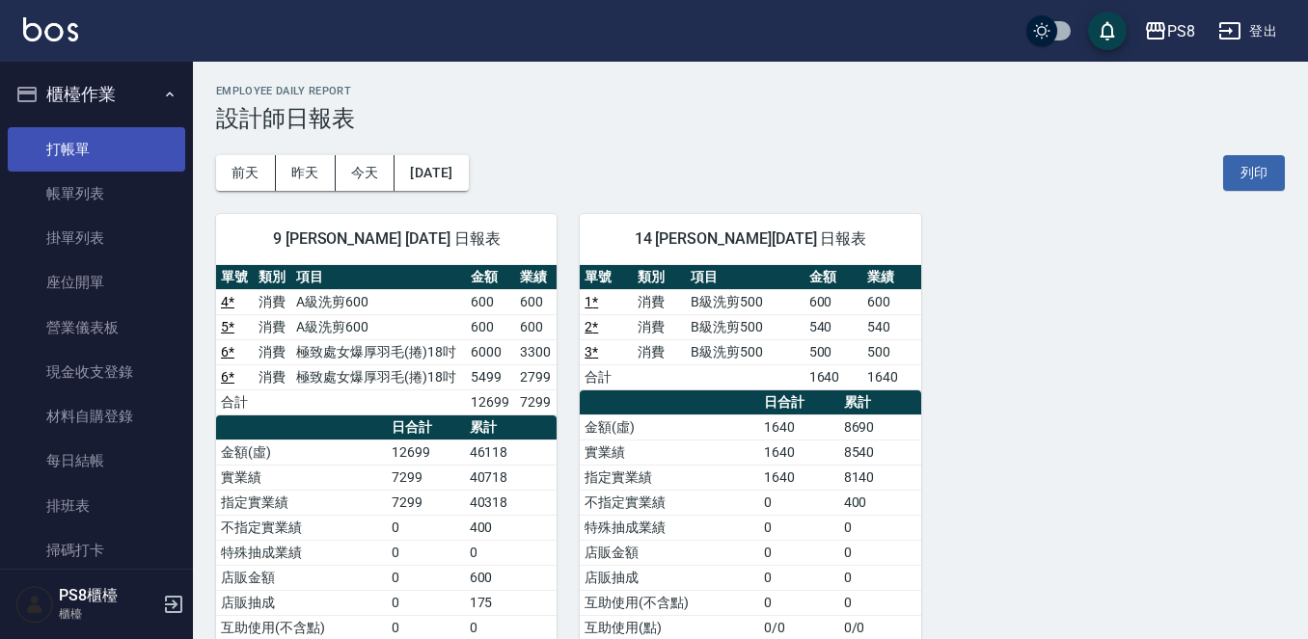
click at [32, 131] on link "打帳單" at bounding box center [96, 149] width 177 height 44
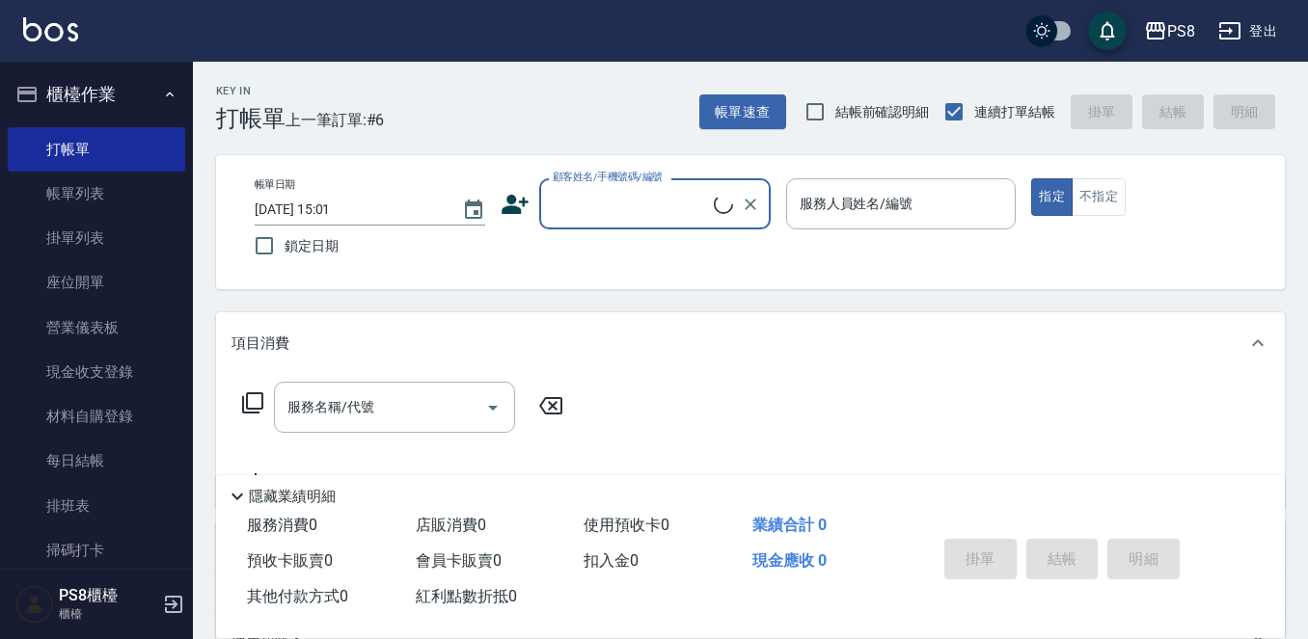
click at [657, 186] on div "顧客姓名/手機號碼/編號" at bounding box center [654, 203] width 231 height 51
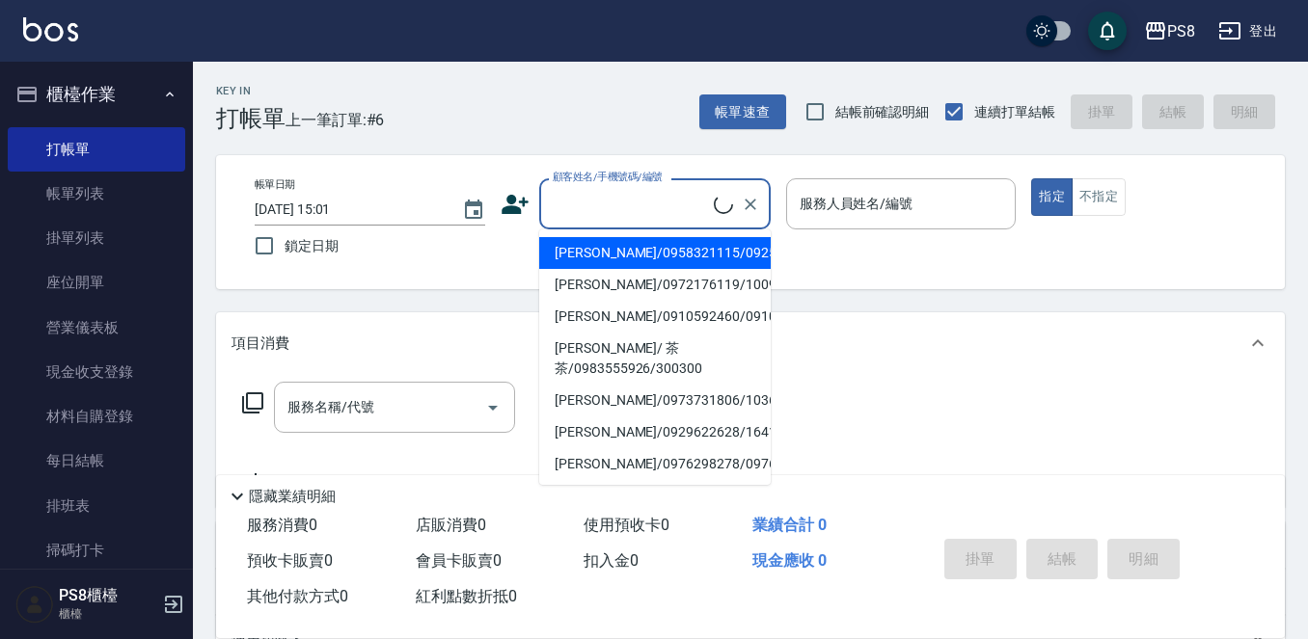
type input "ㄕ"
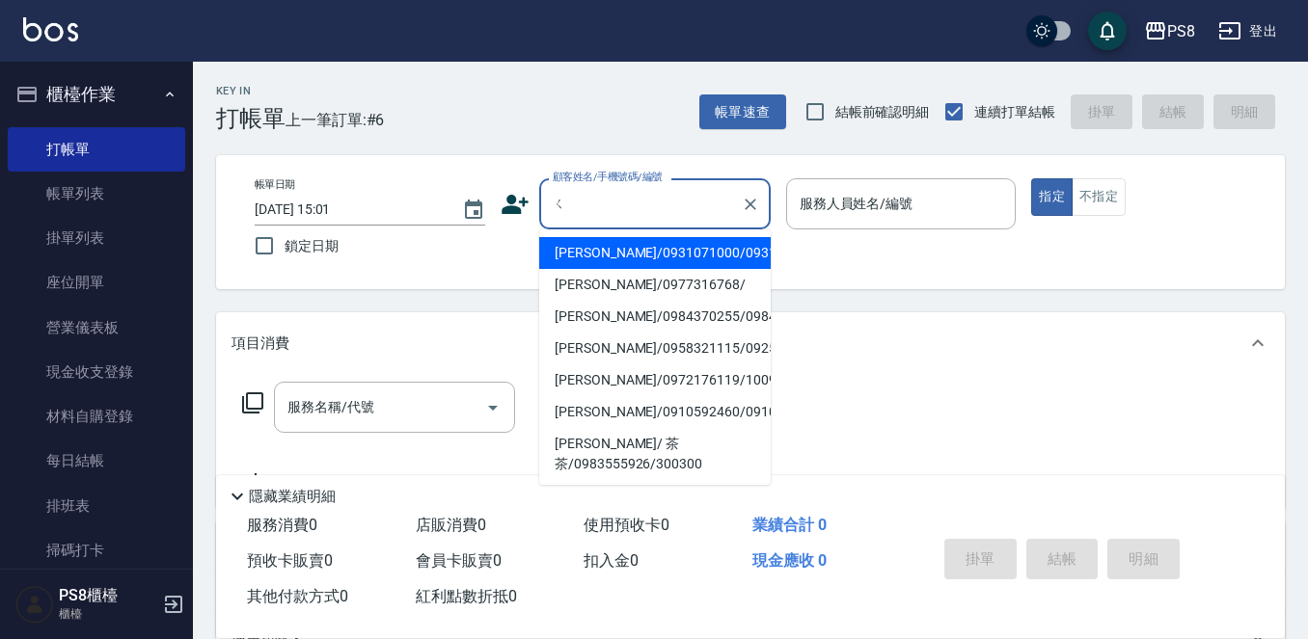
type input "ㄎ"
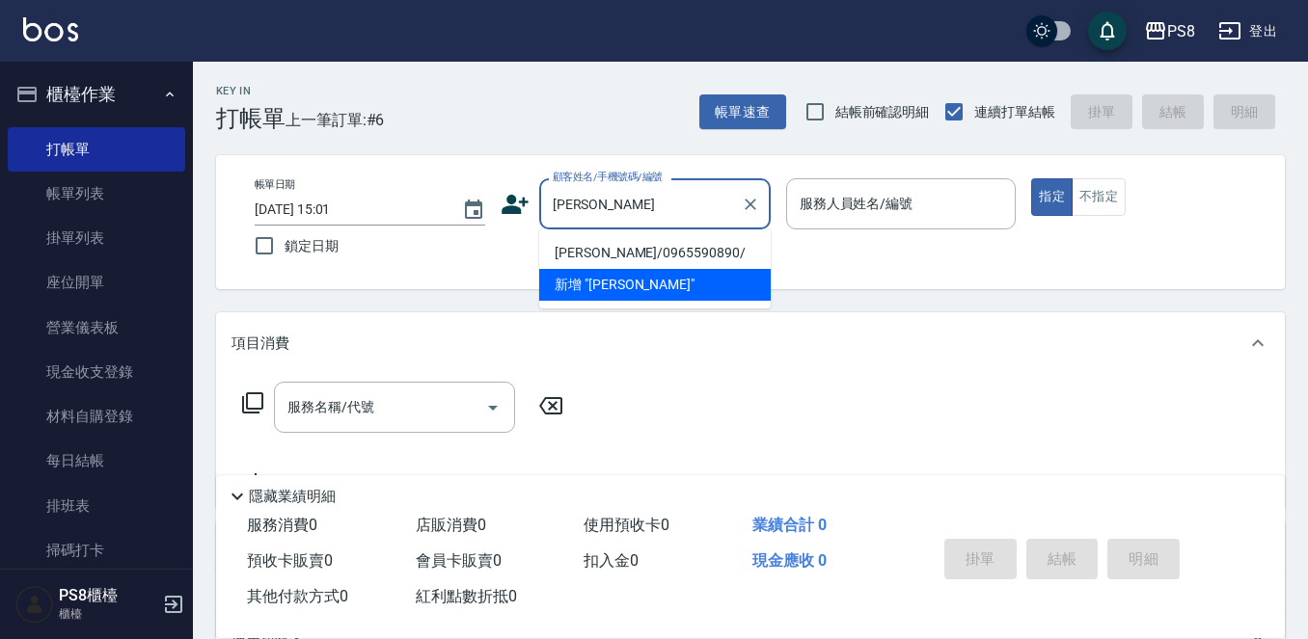
click at [638, 251] on li "柯勇志/0965590890/" at bounding box center [654, 253] width 231 height 32
type input "柯勇志/0965590890/"
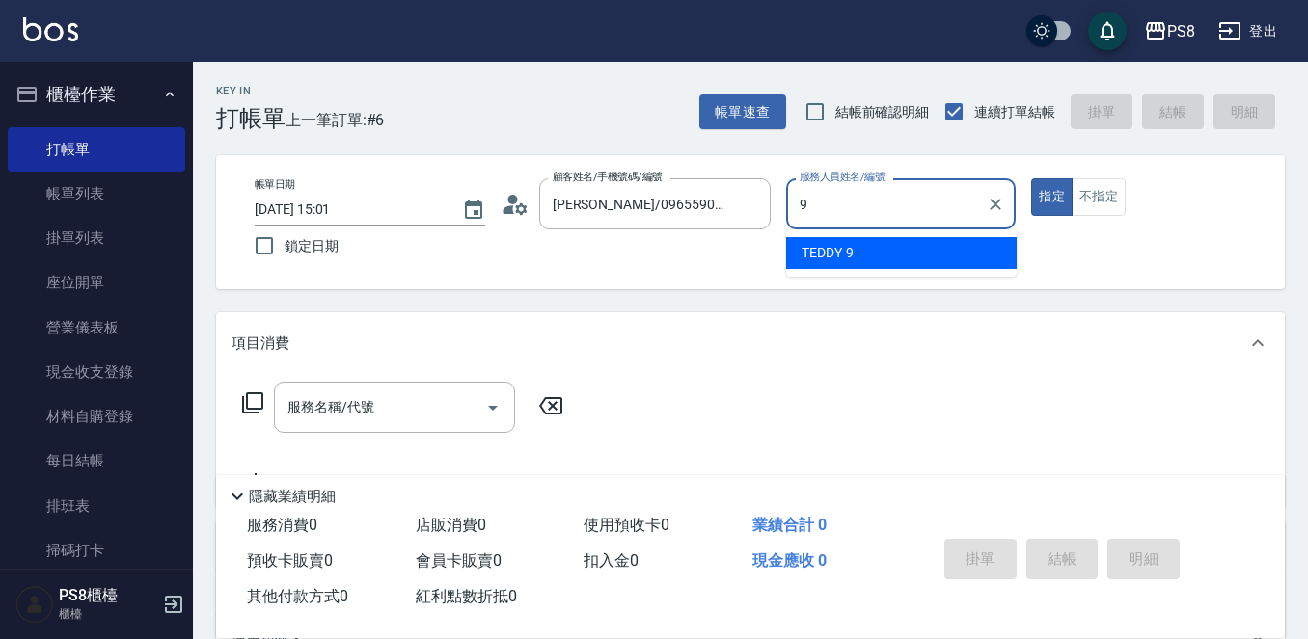
type input "9"
type button "true"
type input "TEDDY-9"
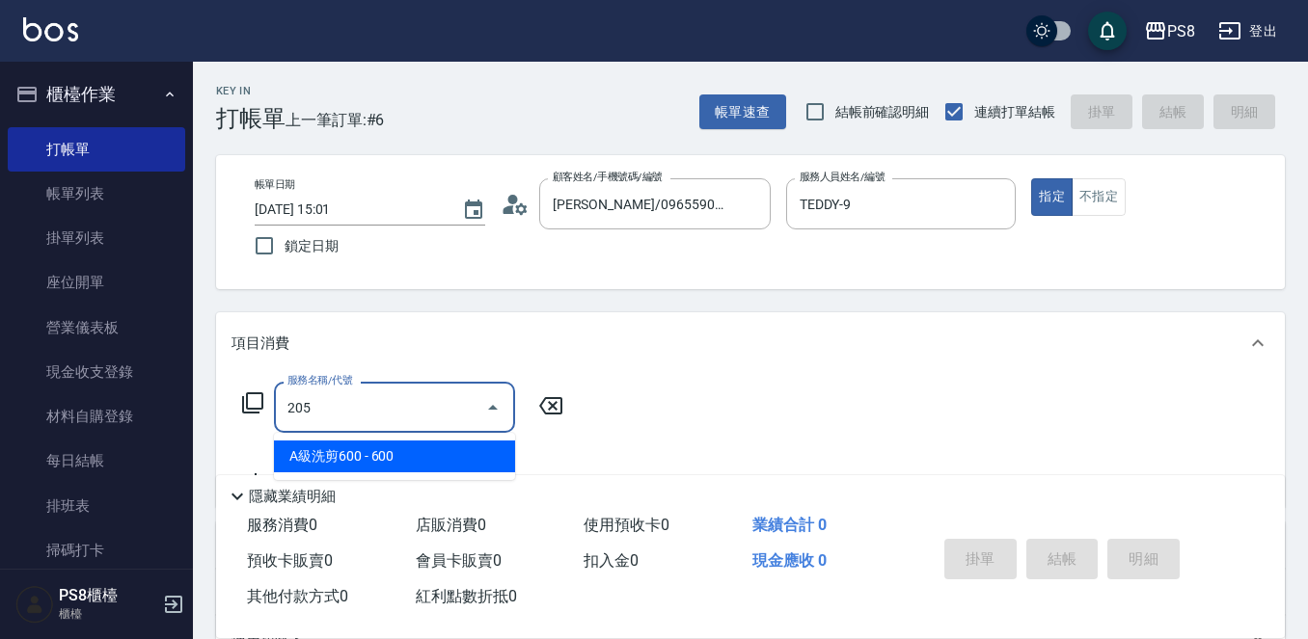
type input "A級洗剪600(205)"
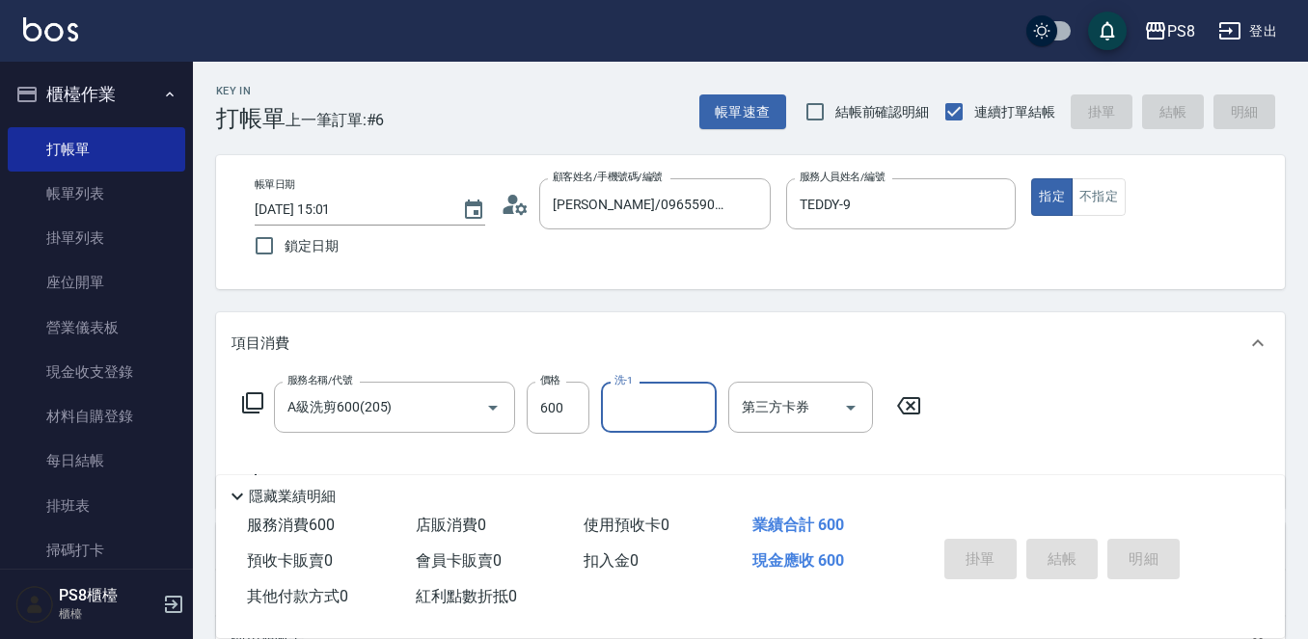
type input "2025/10/09 15:02"
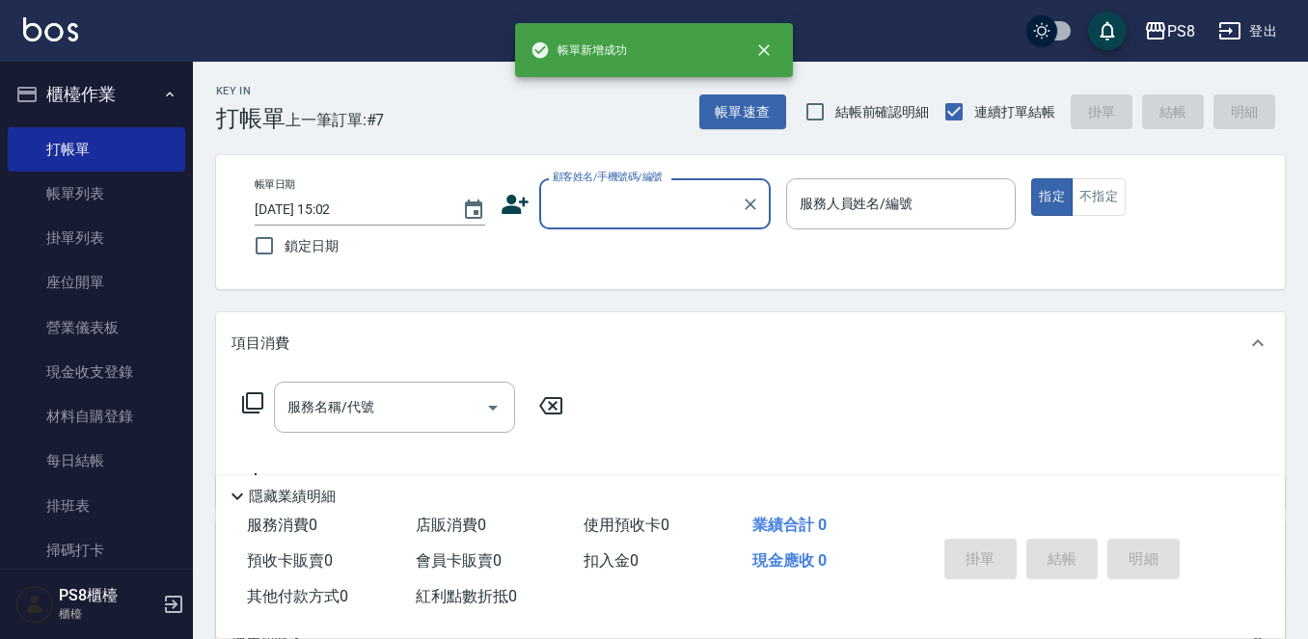
click at [635, 213] on input "顧客姓名/手機號碼/編號" at bounding box center [640, 204] width 185 height 34
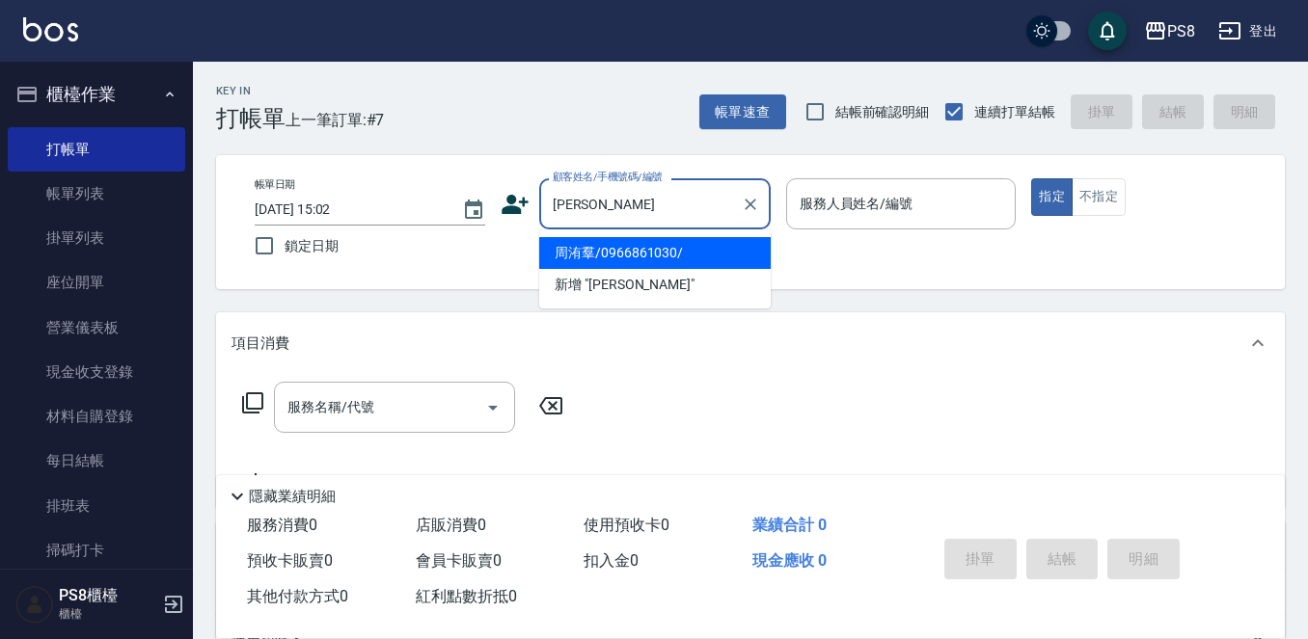
click at [700, 240] on li "周洧羣/0966861030/" at bounding box center [654, 253] width 231 height 32
type input "周洧羣/0966861030/"
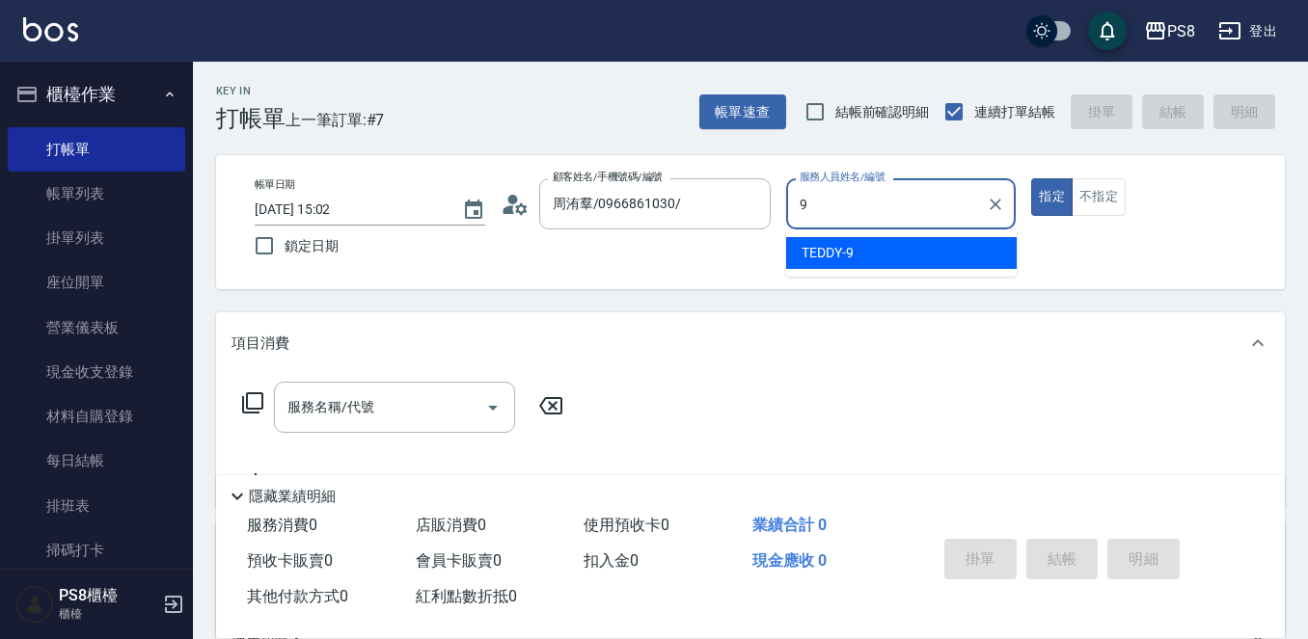
type input "TEDDY-9"
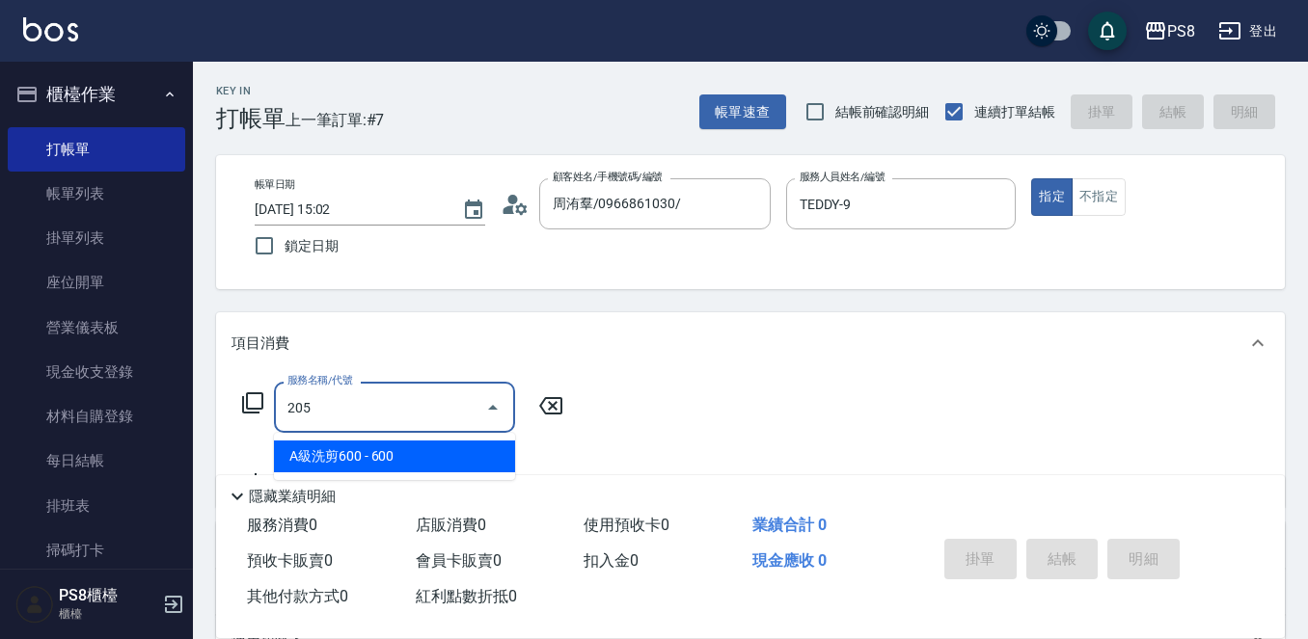
type input "A級洗剪600(205)"
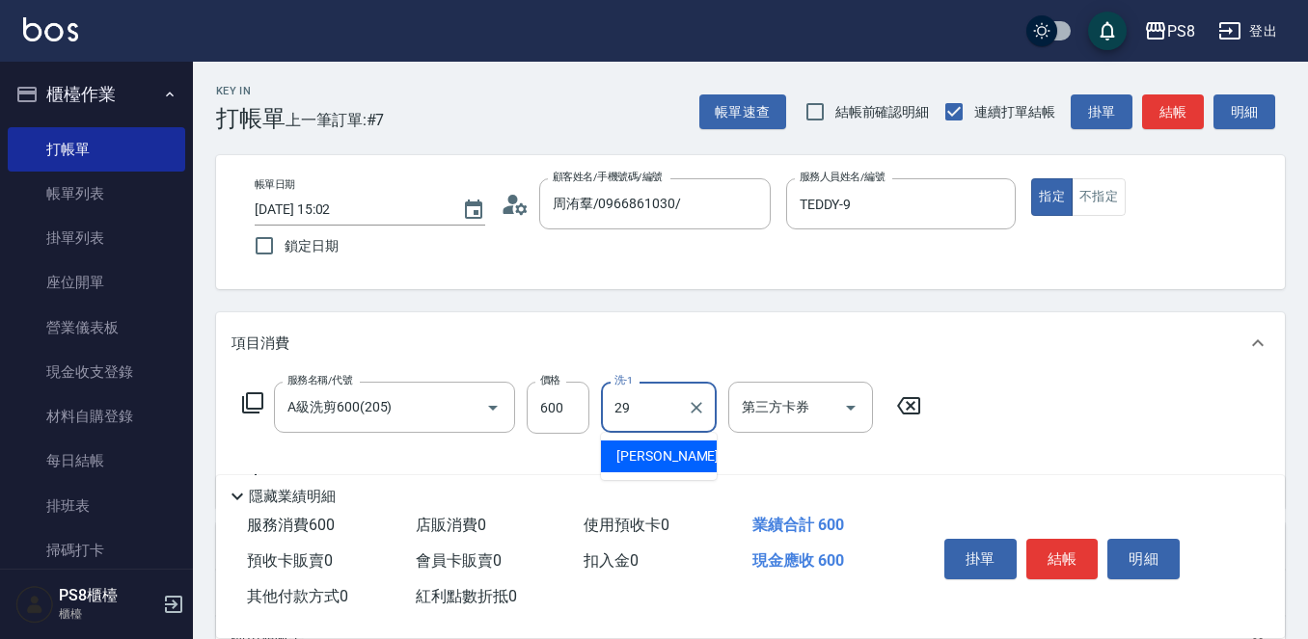
type input "戴韋全-29"
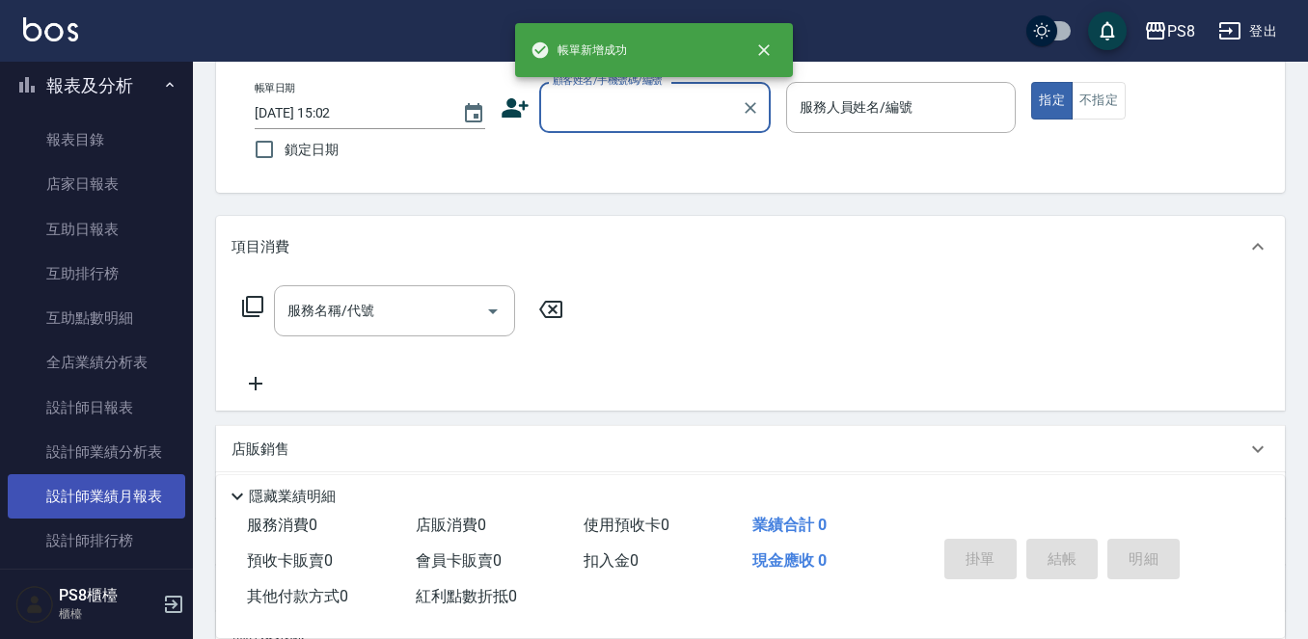
scroll to position [579, 0]
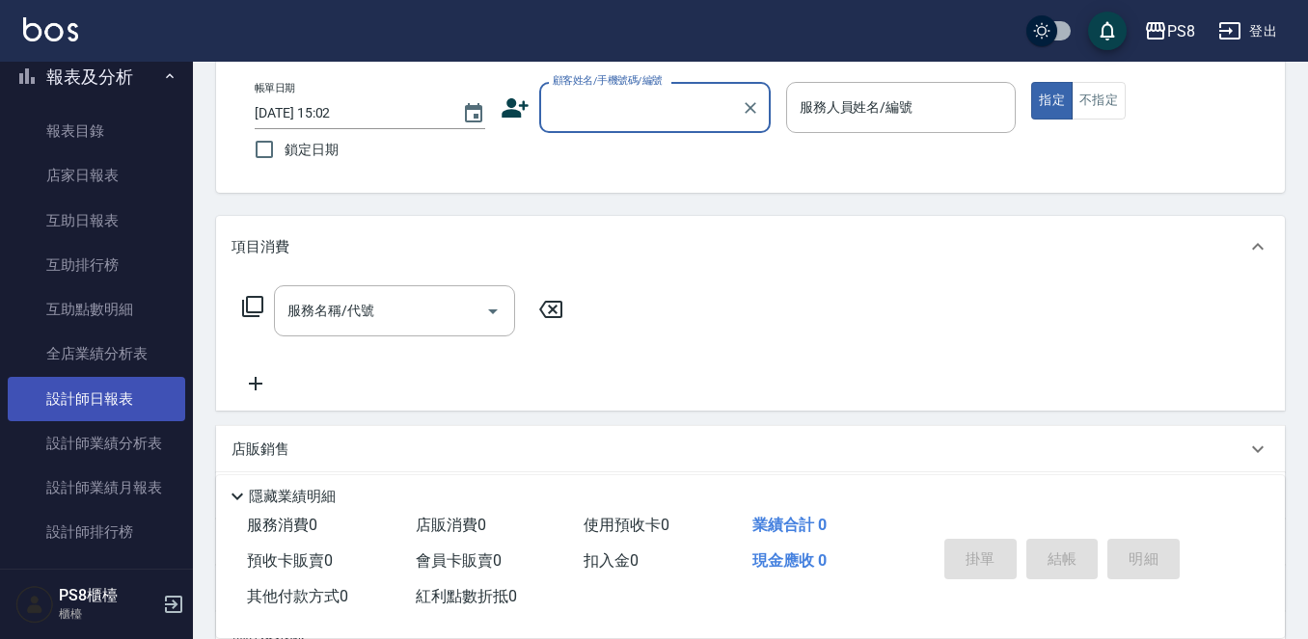
click at [129, 380] on link "設計師日報表" at bounding box center [96, 399] width 177 height 44
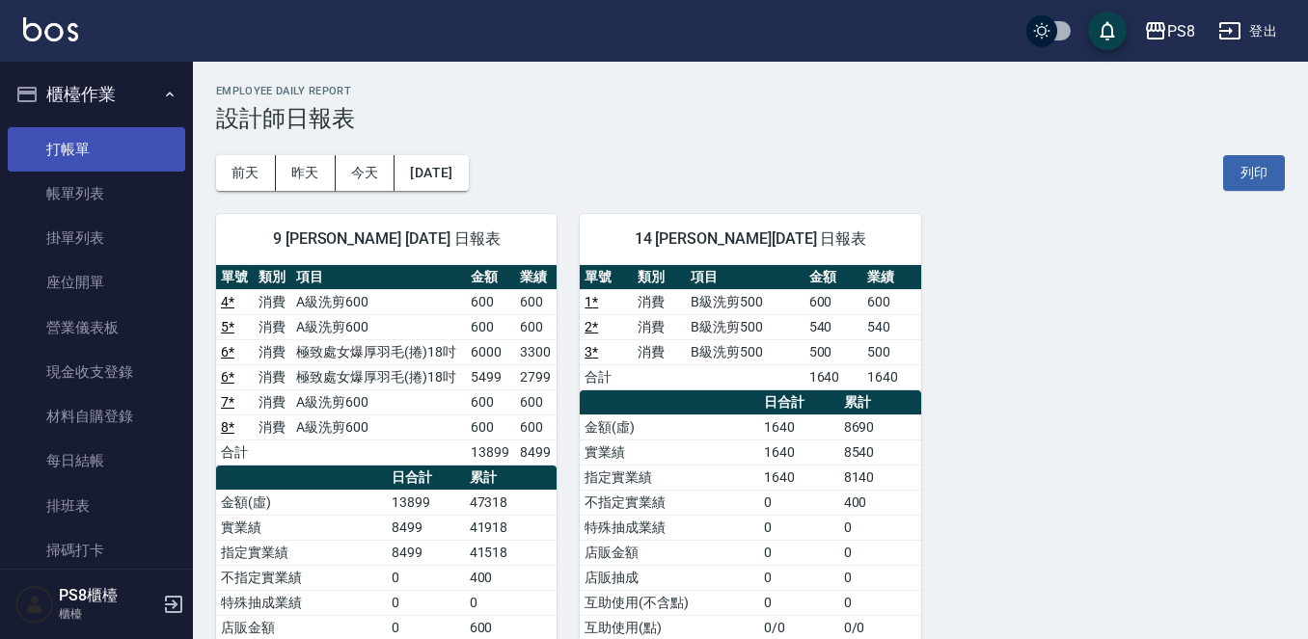
click at [97, 141] on link "打帳單" at bounding box center [96, 149] width 177 height 44
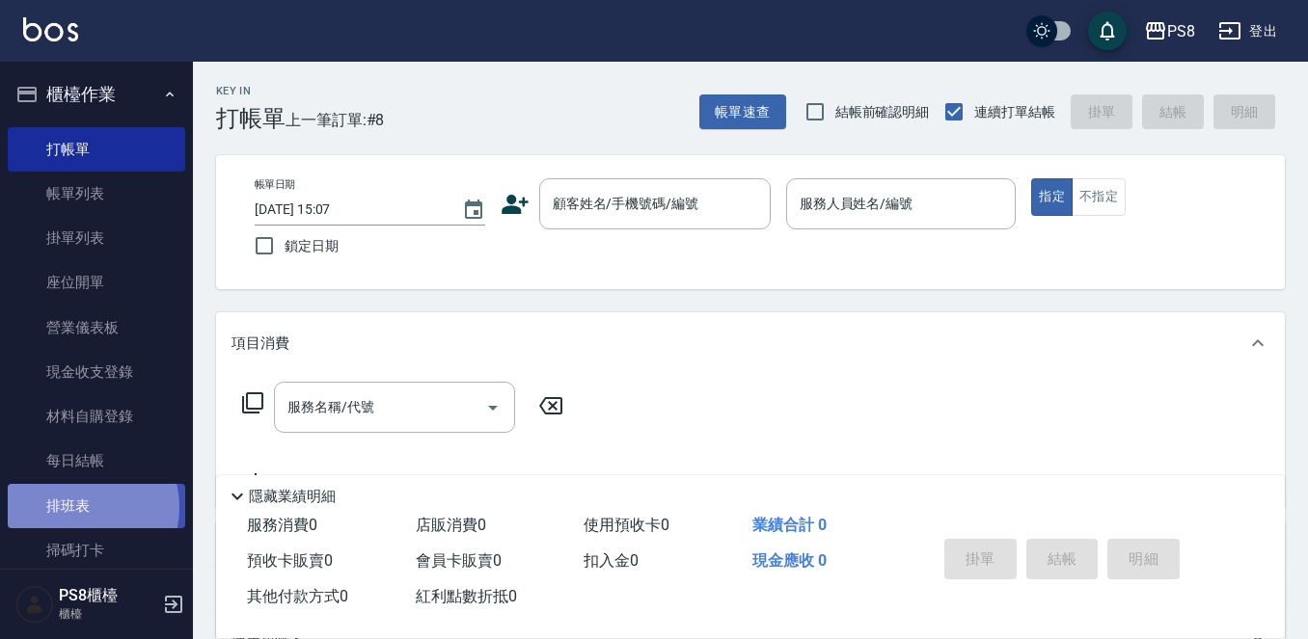
click at [81, 507] on link "排班表" at bounding box center [96, 506] width 177 height 44
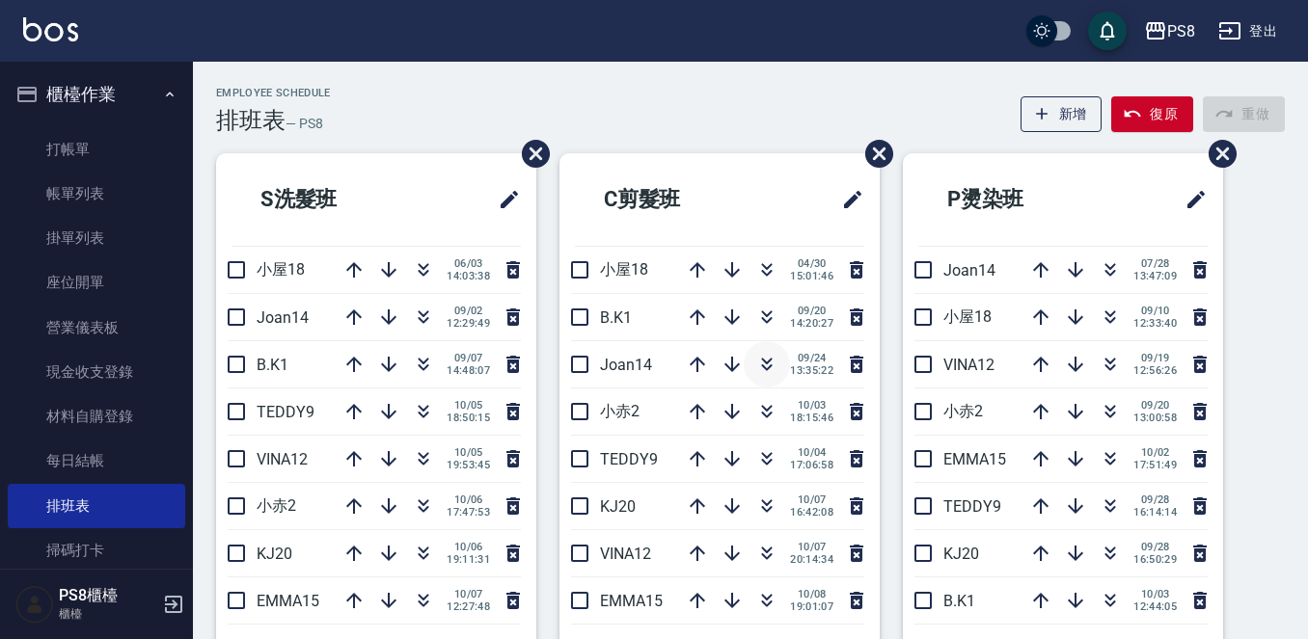
click at [762, 365] on icon "button" at bounding box center [767, 368] width 11 height 7
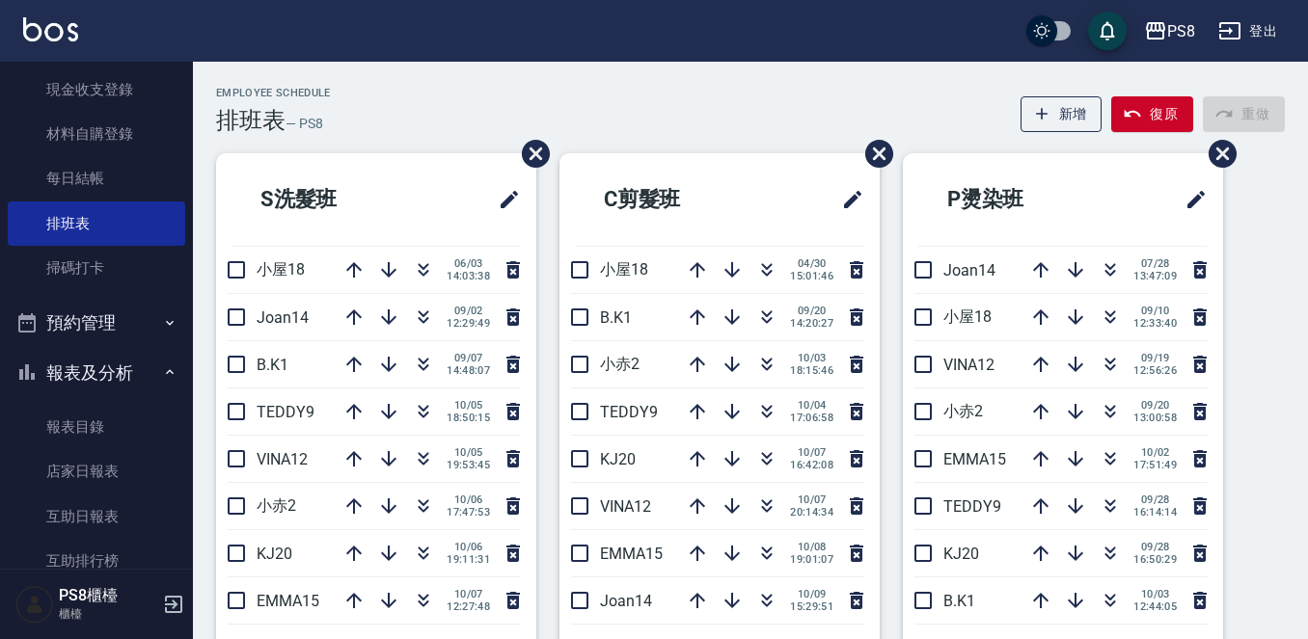
scroll to position [289, 0]
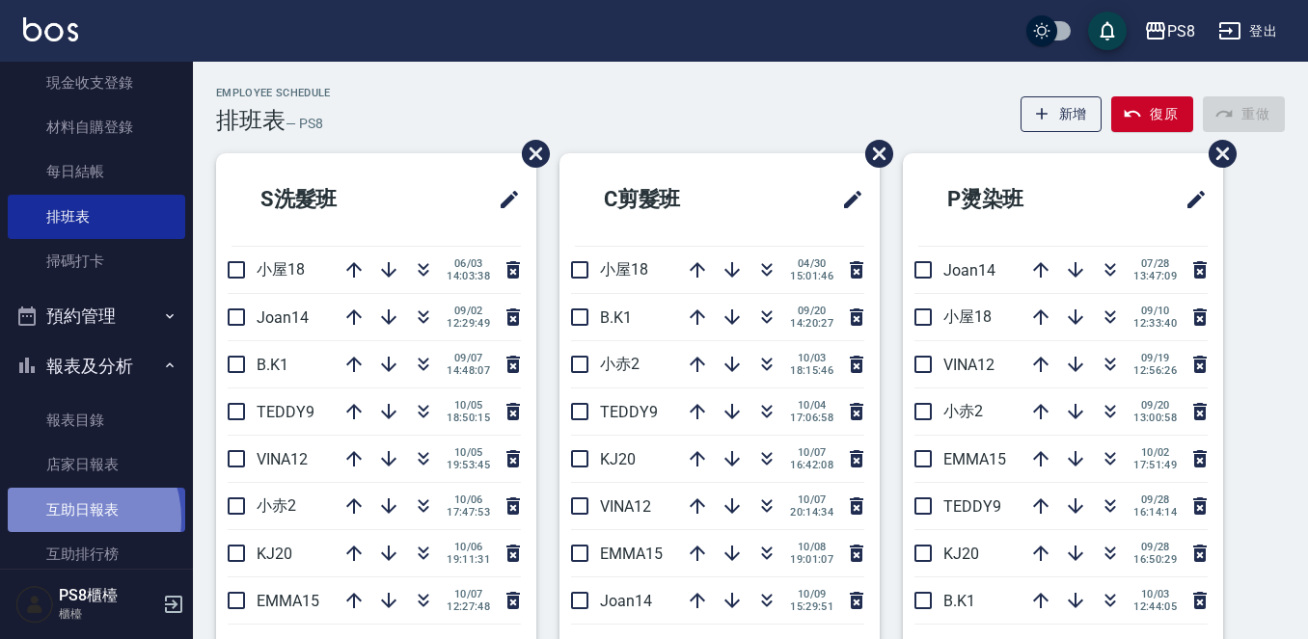
click at [69, 519] on link "互助日報表" at bounding box center [96, 510] width 177 height 44
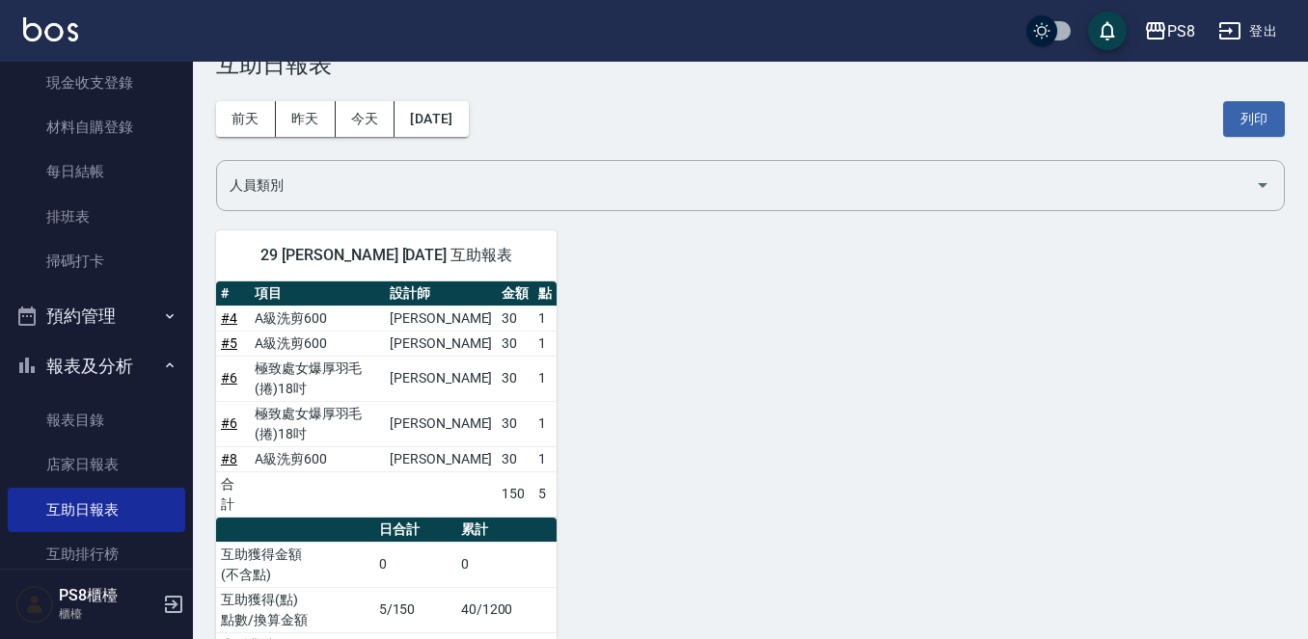
scroll to position [84, 0]
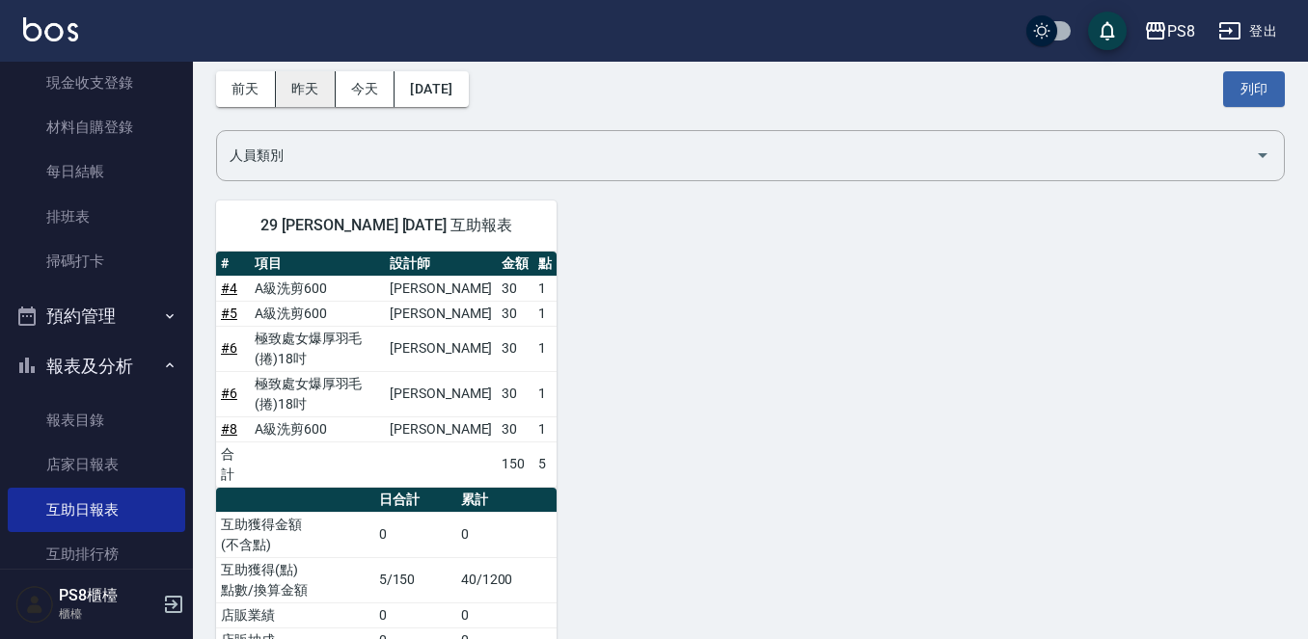
click at [305, 93] on button "昨天" at bounding box center [306, 89] width 60 height 36
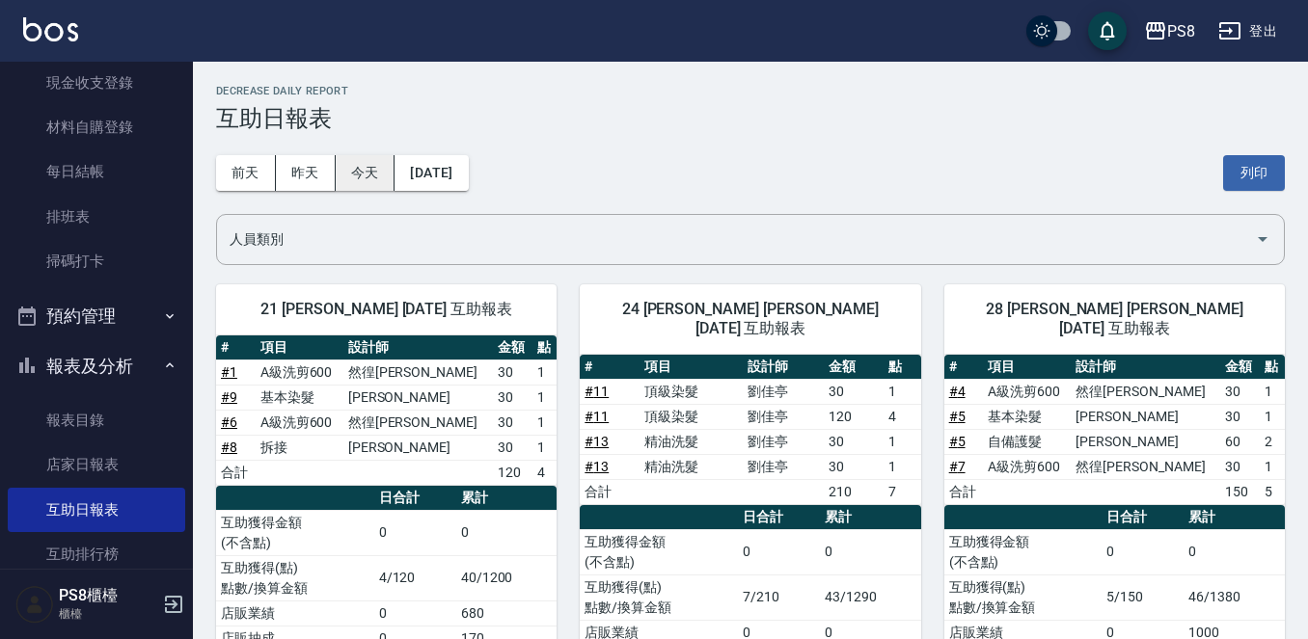
click at [392, 177] on button "今天" at bounding box center [366, 173] width 60 height 36
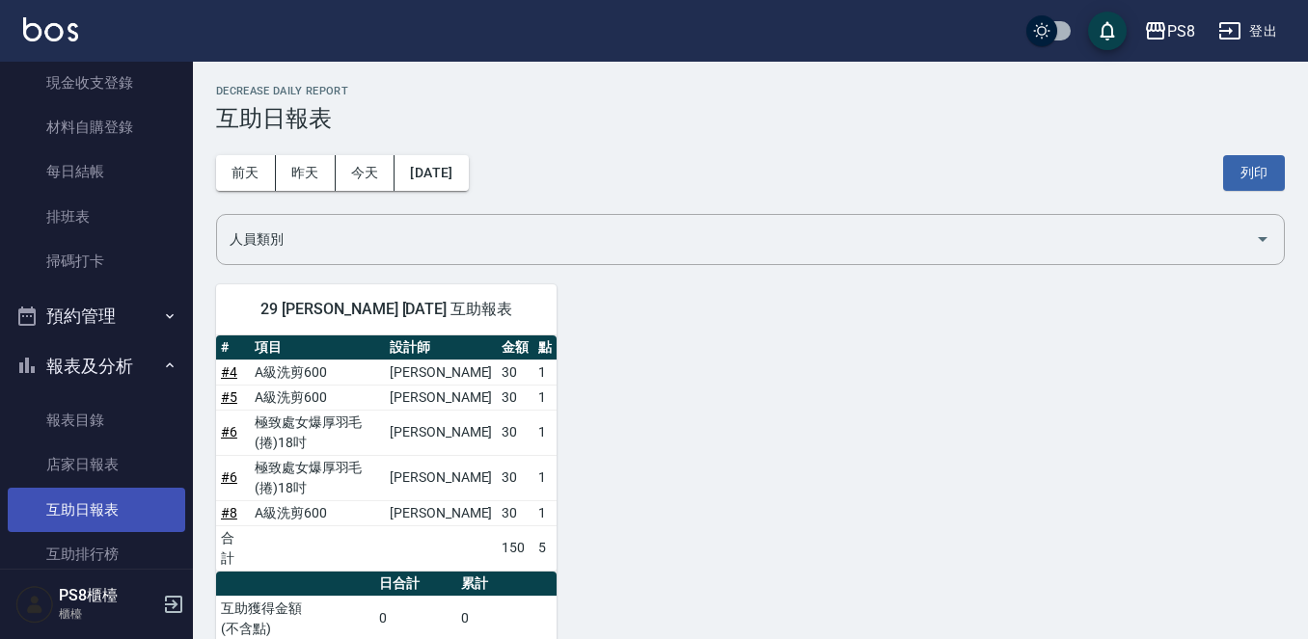
scroll to position [386, 0]
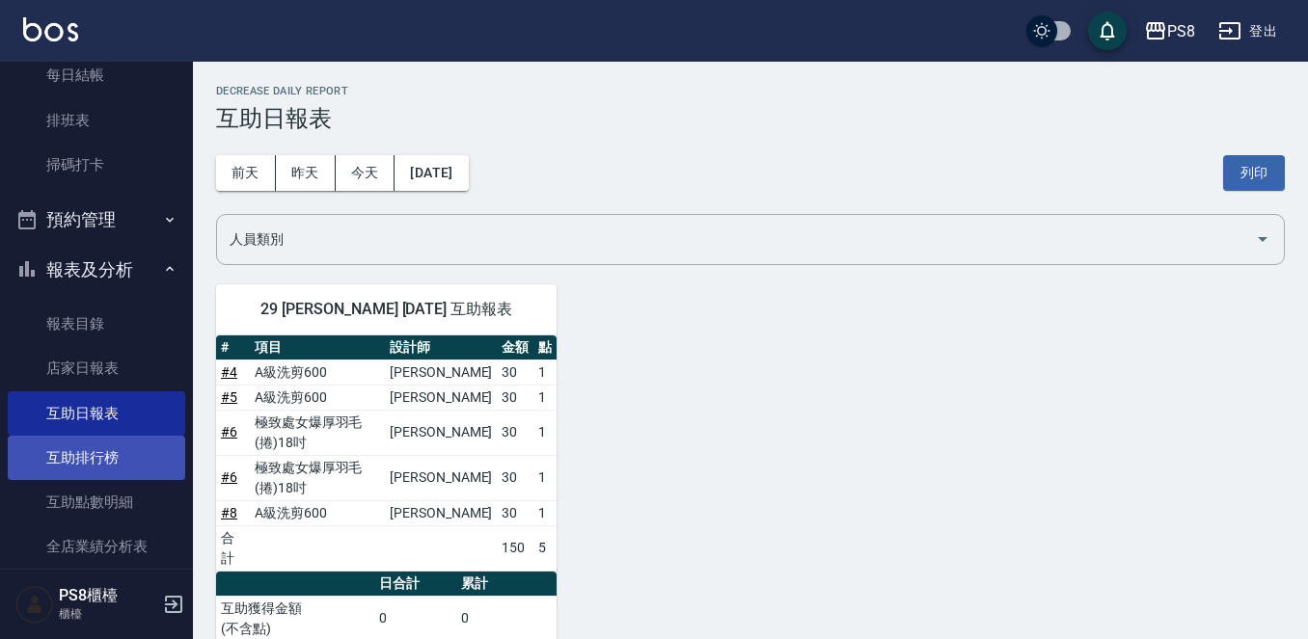
click at [72, 452] on link "互助排行榜" at bounding box center [96, 458] width 177 height 44
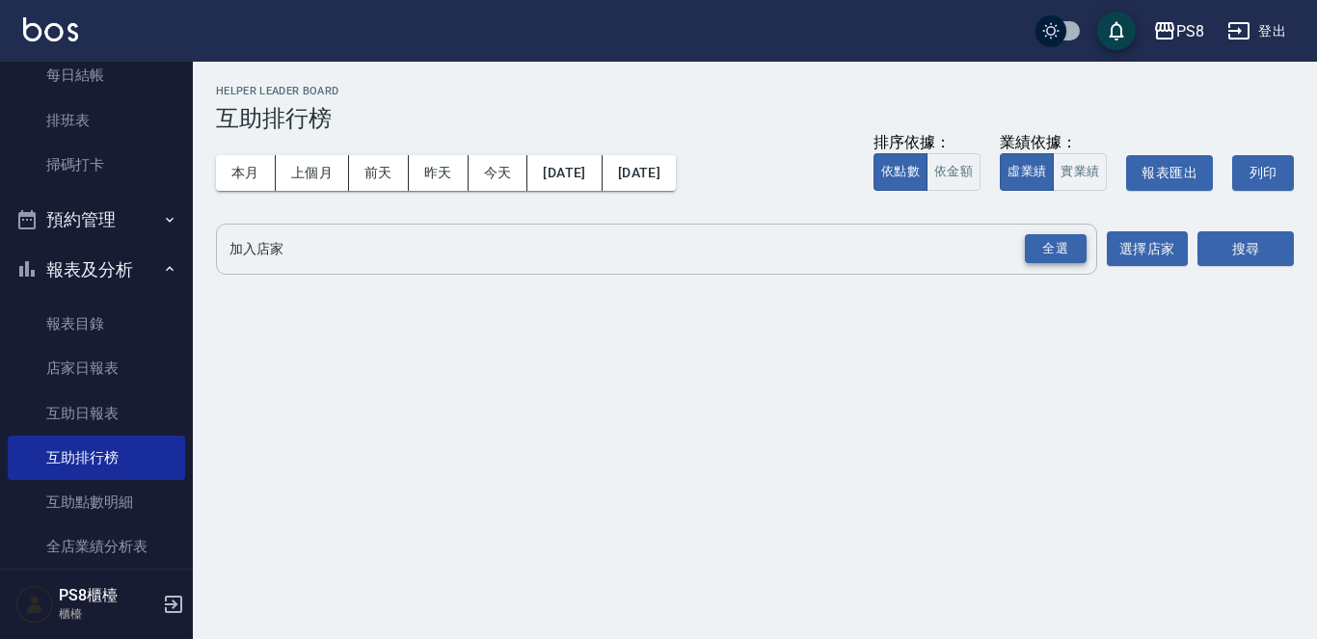
click at [1028, 247] on div "全選" at bounding box center [1056, 249] width 62 height 30
click at [1269, 248] on button "搜尋" at bounding box center [1246, 250] width 96 height 36
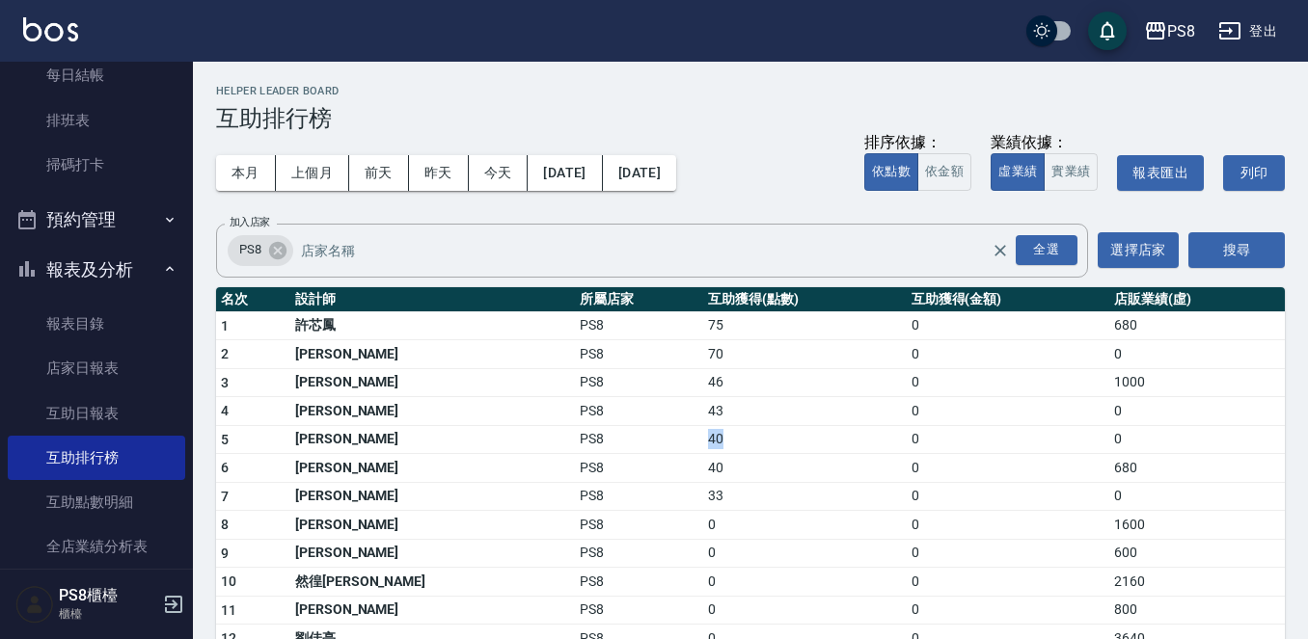
drag, startPoint x: 611, startPoint y: 434, endPoint x: 581, endPoint y: 437, distance: 31.0
click at [581, 437] on tr "5 戴韋全 PS8 40 0 0" at bounding box center [750, 439] width 1069 height 29
click at [703, 438] on td "40" at bounding box center [804, 439] width 203 height 29
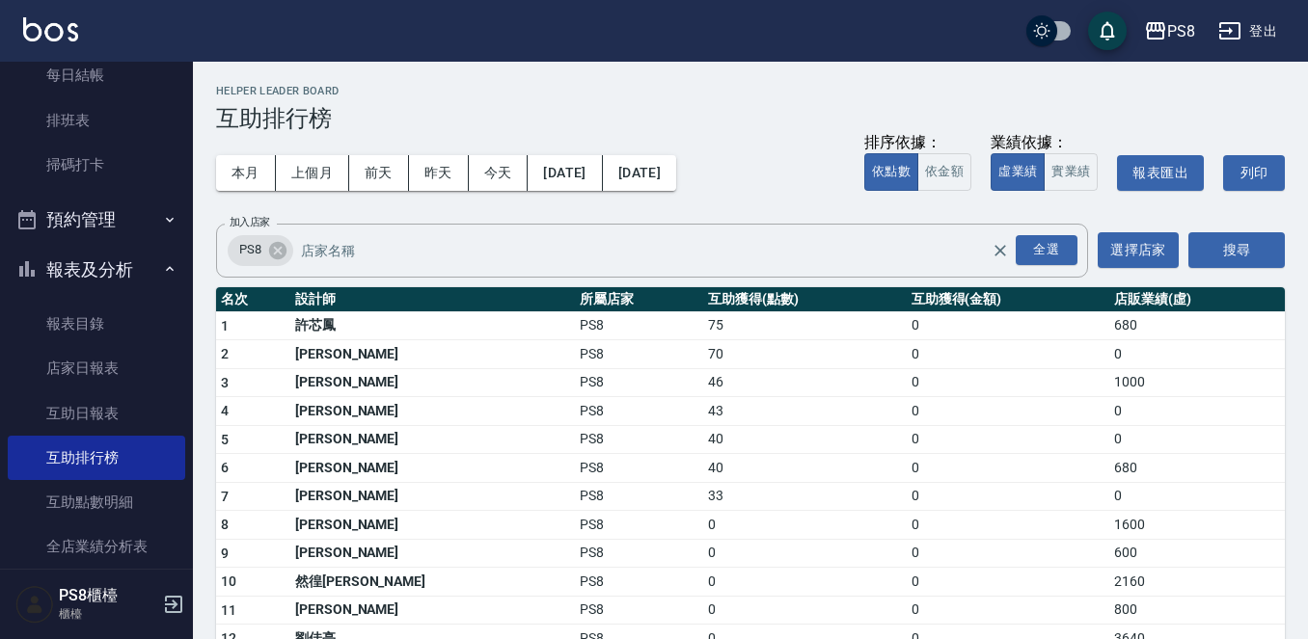
click at [703, 438] on td "40" at bounding box center [804, 439] width 203 height 29
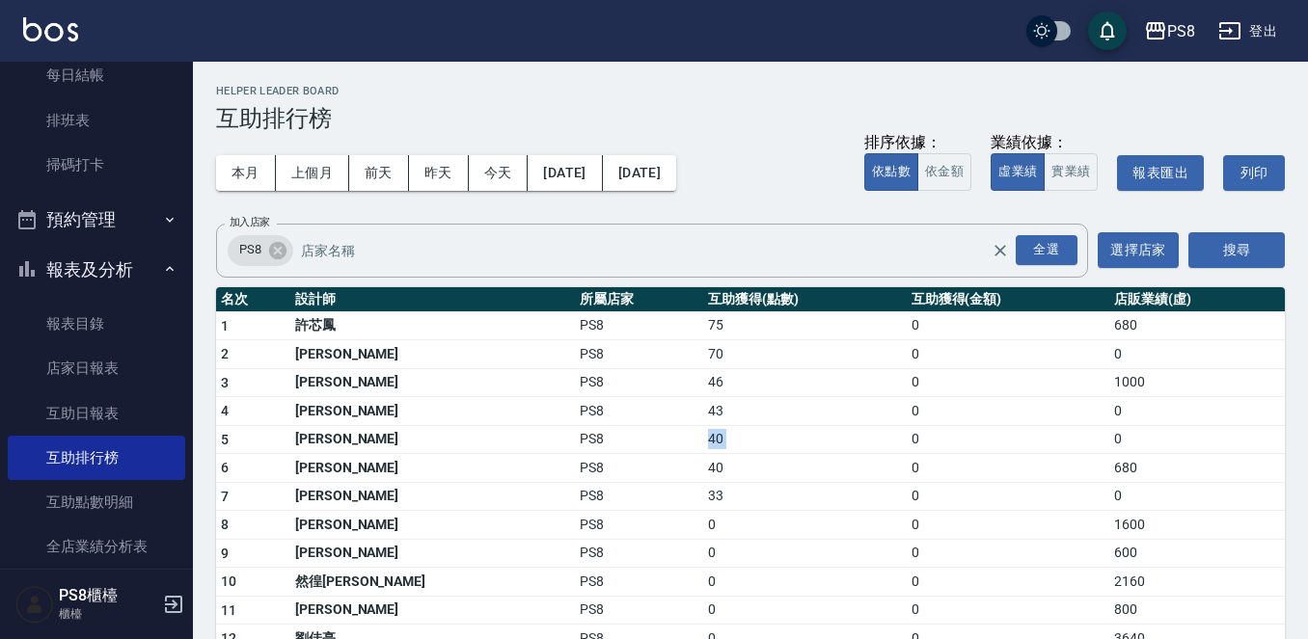
click at [703, 430] on td "40" at bounding box center [804, 439] width 203 height 29
click at [703, 409] on td "43" at bounding box center [804, 411] width 203 height 29
click at [703, 408] on td "43" at bounding box center [804, 411] width 203 height 29
click at [703, 381] on td "46" at bounding box center [804, 382] width 203 height 29
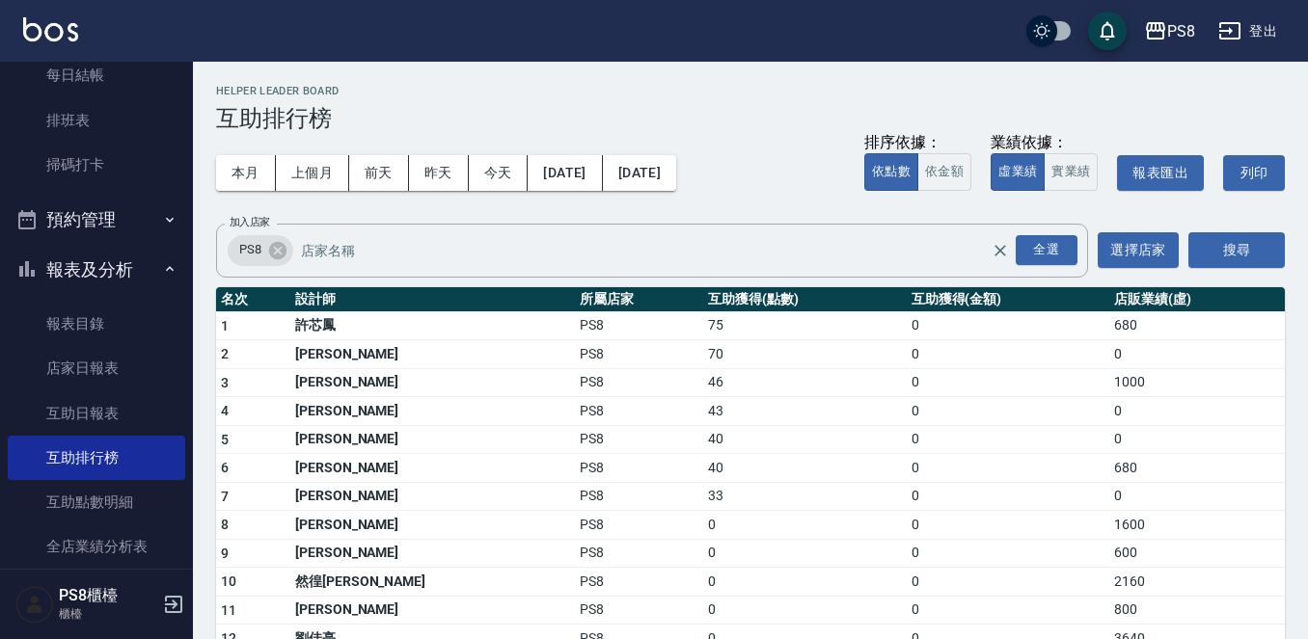
click at [703, 381] on td "46" at bounding box center [804, 382] width 203 height 29
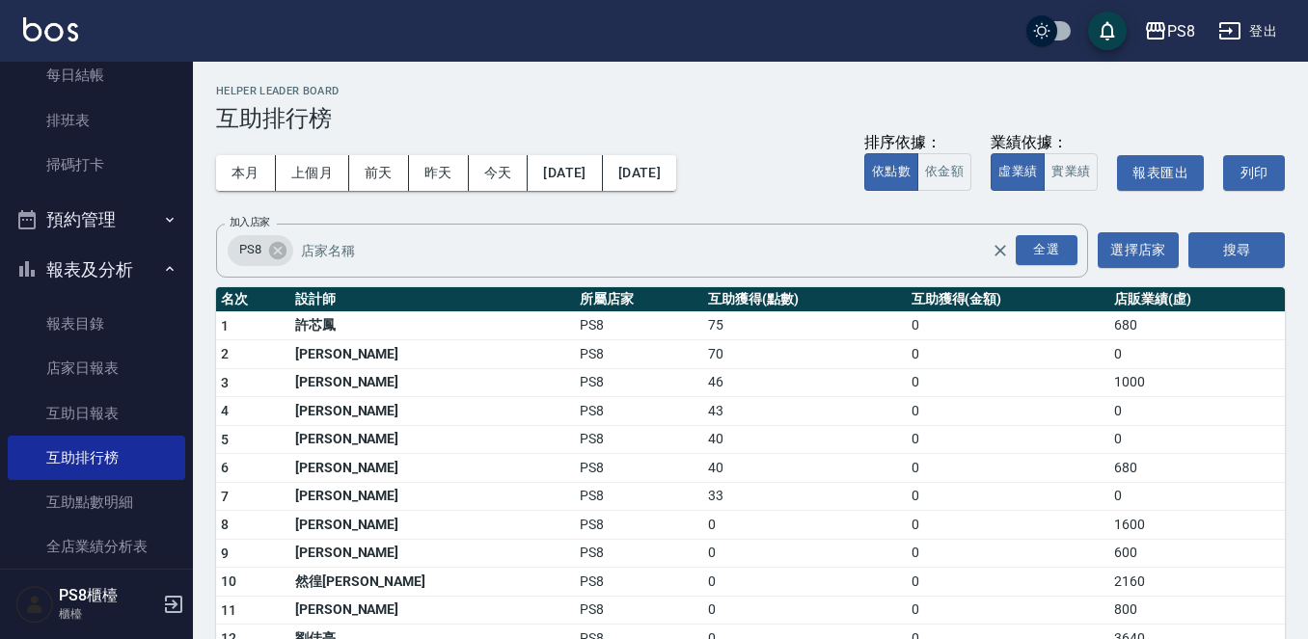
click at [703, 381] on td "46" at bounding box center [804, 382] width 203 height 29
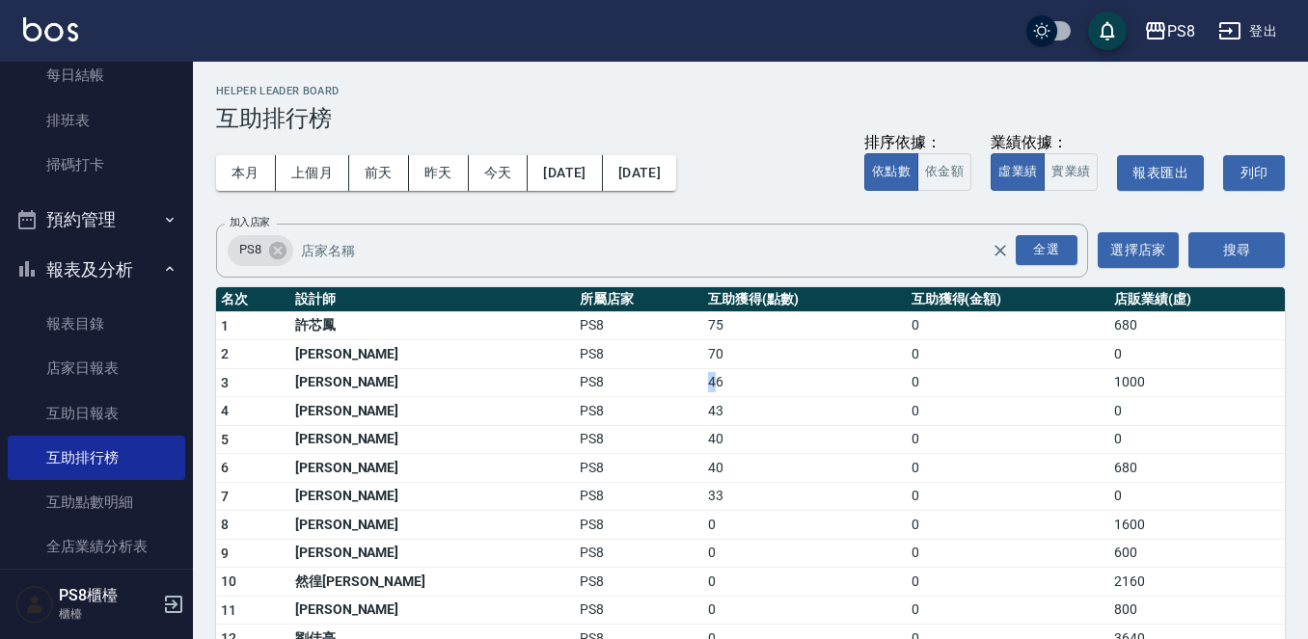
click at [703, 381] on td "46" at bounding box center [804, 382] width 203 height 29
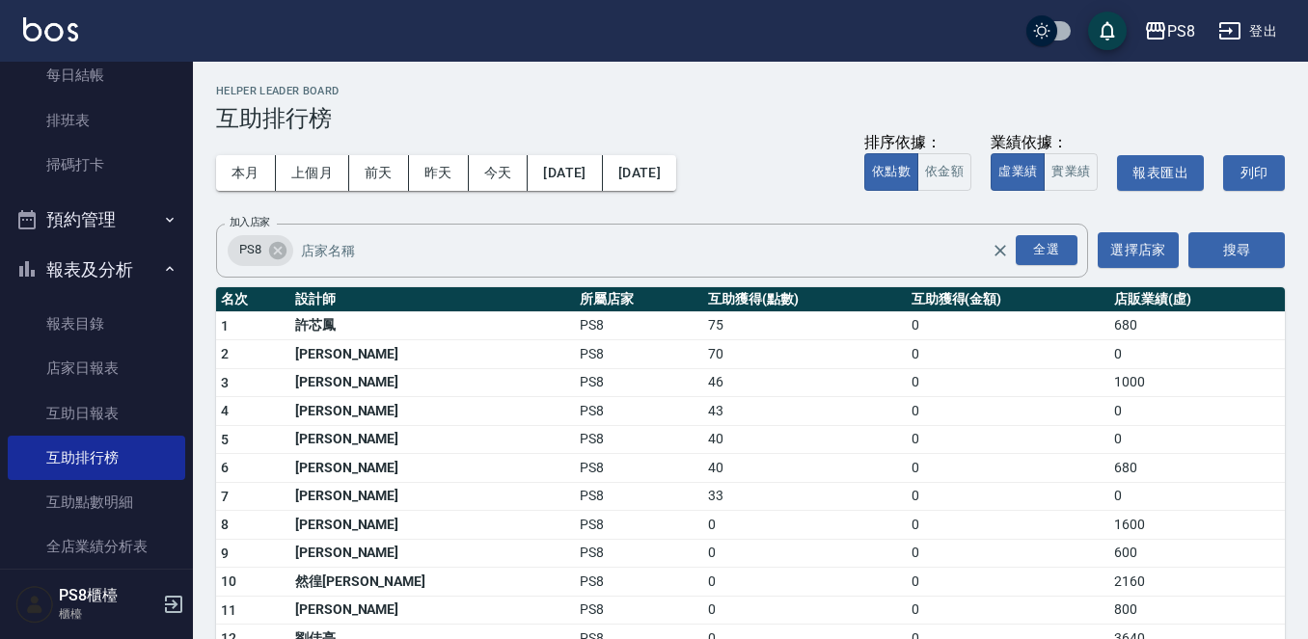
click at [703, 352] on td "70" at bounding box center [804, 354] width 203 height 29
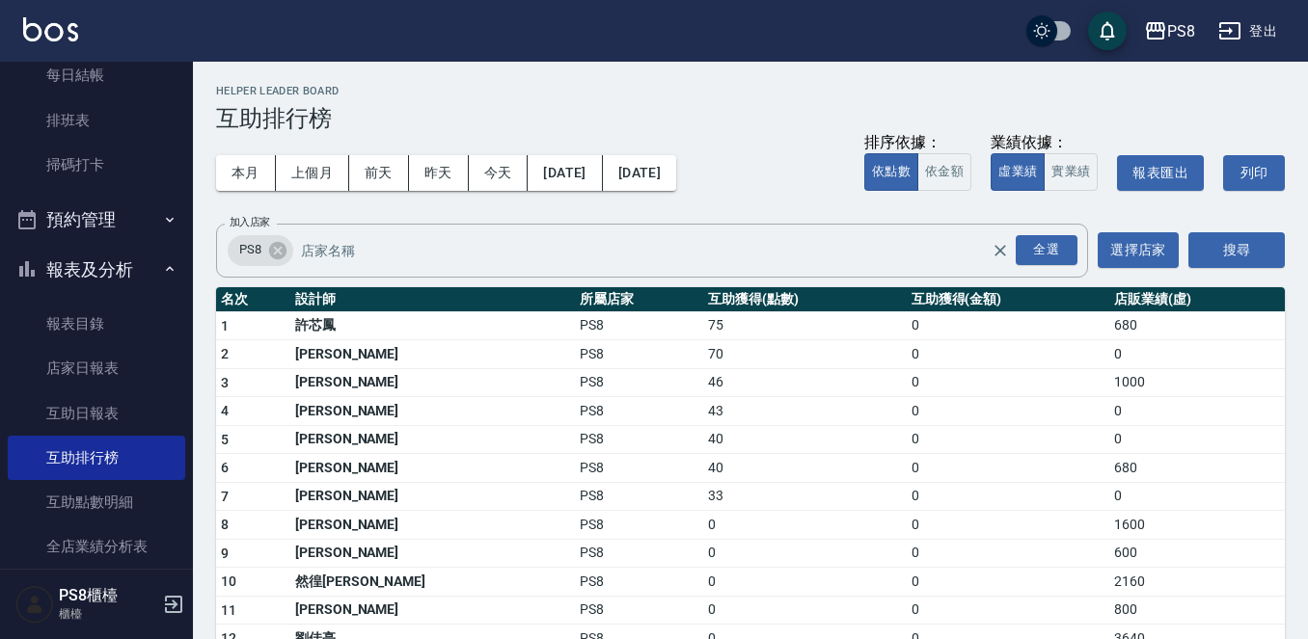
click at [703, 352] on td "70" at bounding box center [804, 354] width 203 height 29
drag, startPoint x: 595, startPoint y: 352, endPoint x: 584, endPoint y: 353, distance: 10.7
click at [703, 352] on td "70" at bounding box center [804, 354] width 203 height 29
click at [703, 354] on td "70" at bounding box center [804, 354] width 203 height 29
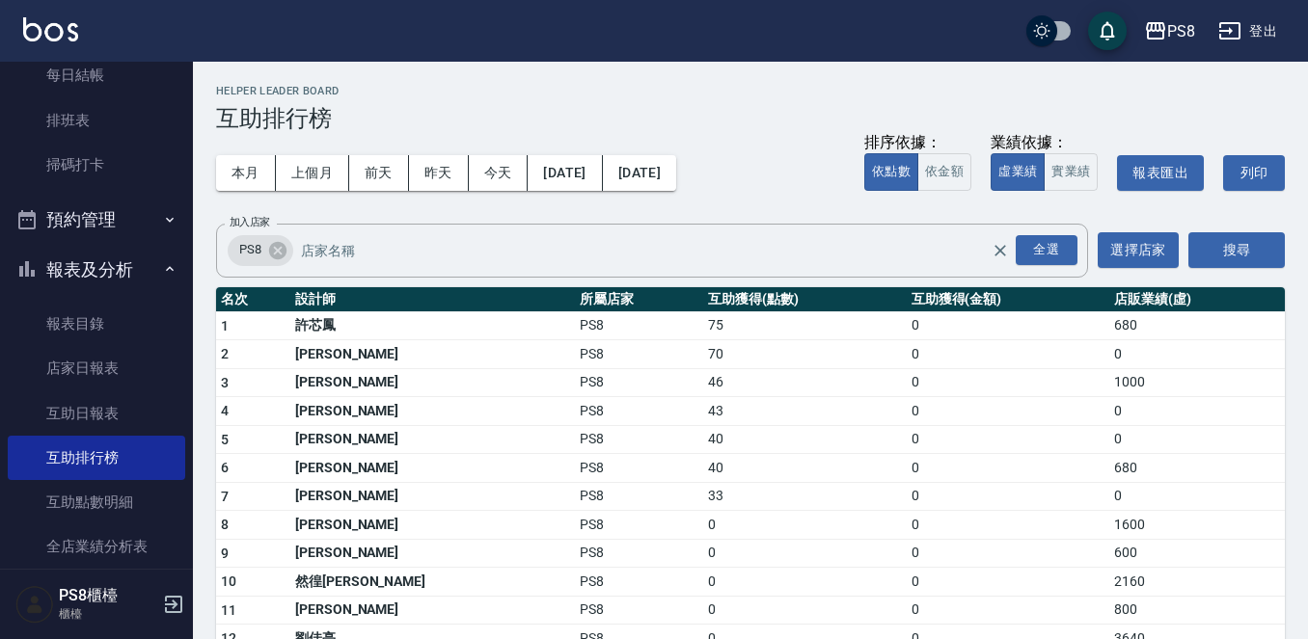
click at [703, 354] on td "70" at bounding box center [804, 354] width 203 height 29
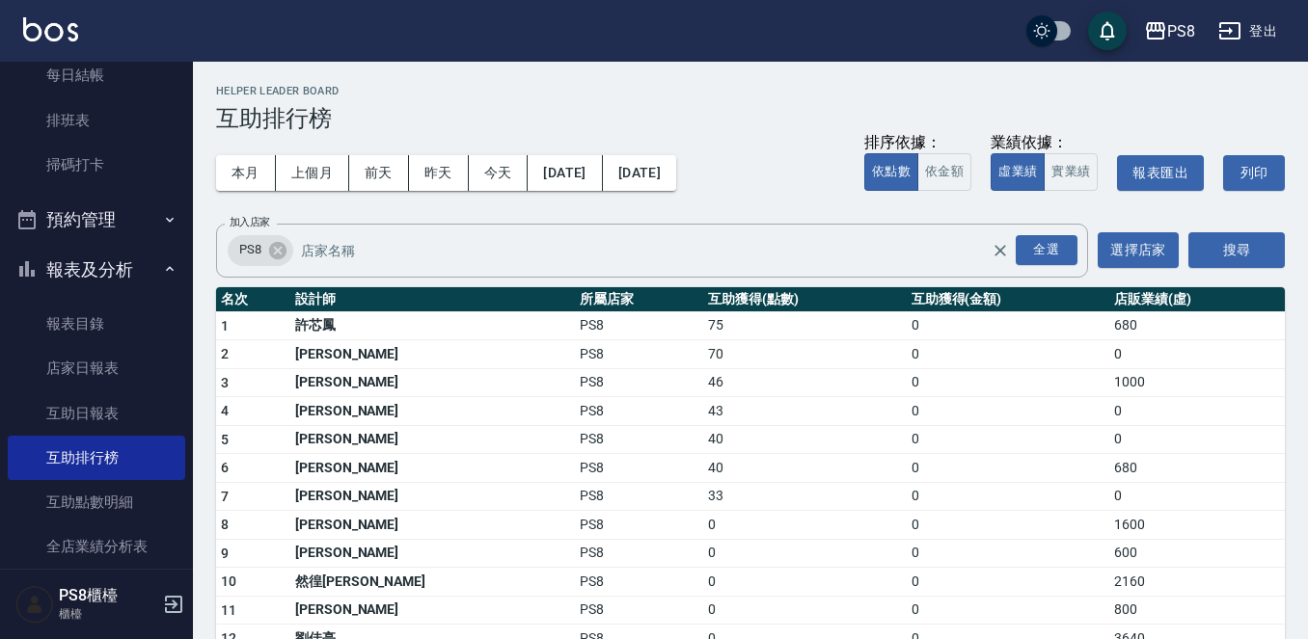
click at [703, 354] on td "70" at bounding box center [804, 354] width 203 height 29
click at [703, 330] on td "75" at bounding box center [804, 325] width 203 height 29
drag, startPoint x: 621, startPoint y: 340, endPoint x: 644, endPoint y: 347, distance: 24.1
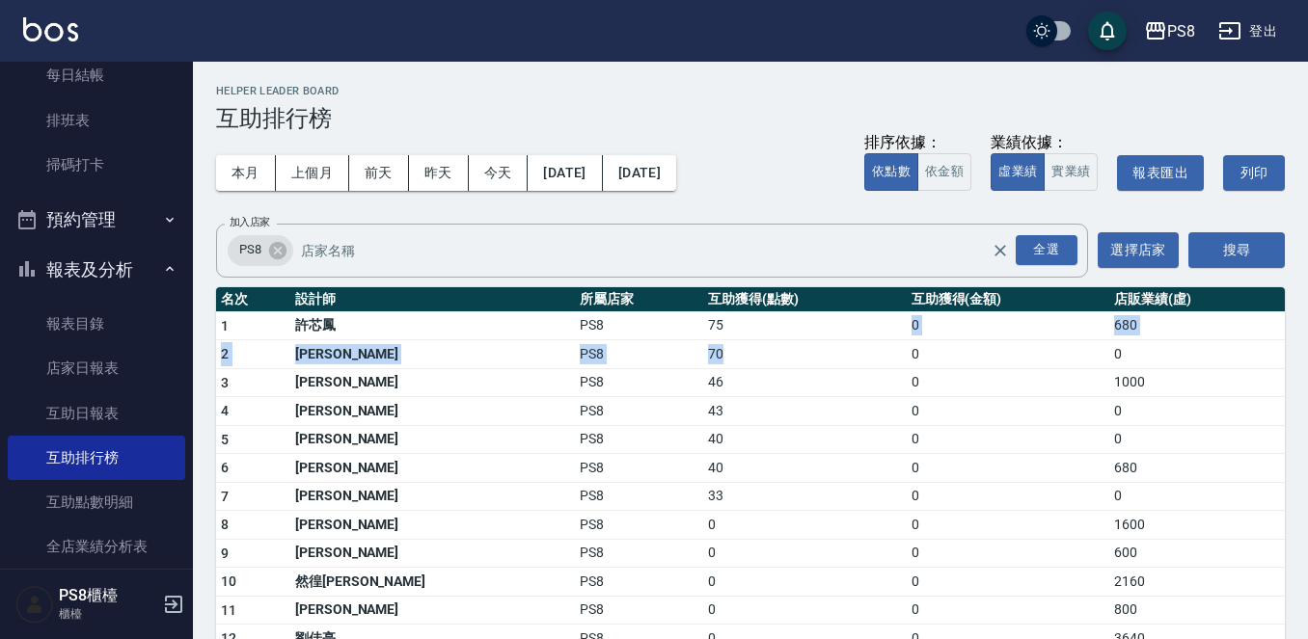
click at [643, 347] on tbody "1 許芯鳳 PS8 75 0 680 2 陳柏崴 PS8 70 0 0 3 盧姵蓁 PS8 46 0 1000 4 吳鈺婷 PS8 43 0 0 5 戴韋全 …" at bounding box center [750, 508] width 1069 height 395
click at [703, 358] on td "70" at bounding box center [804, 354] width 203 height 29
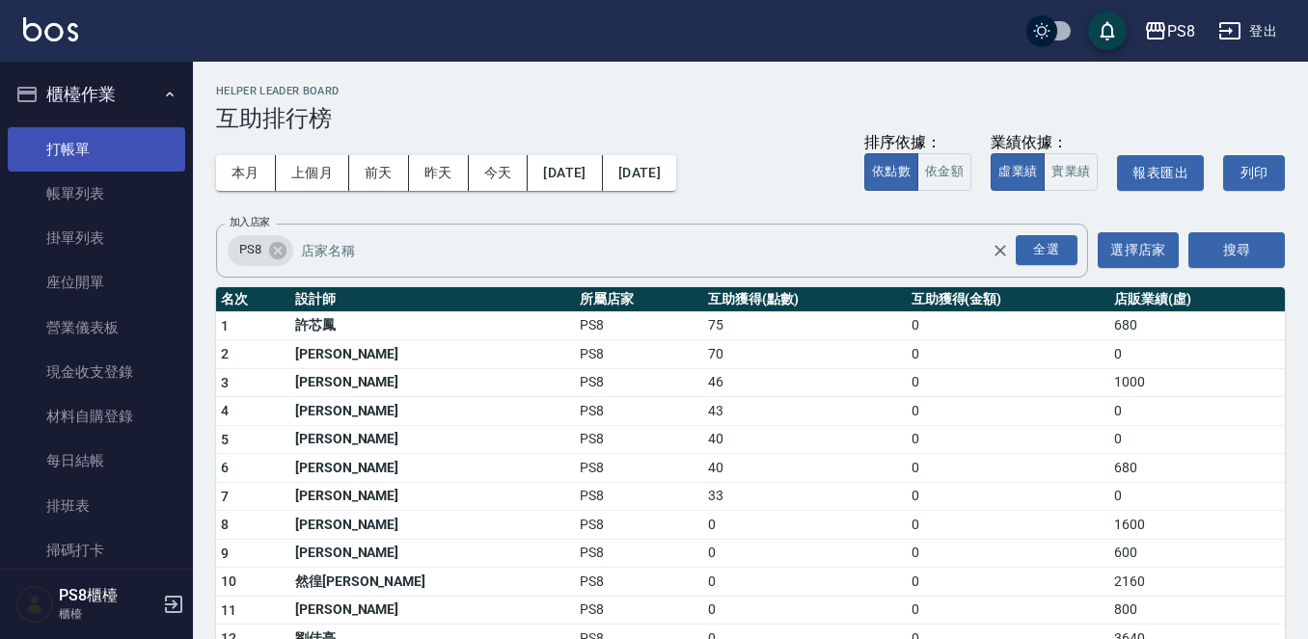
click at [127, 148] on link "打帳單" at bounding box center [96, 149] width 177 height 44
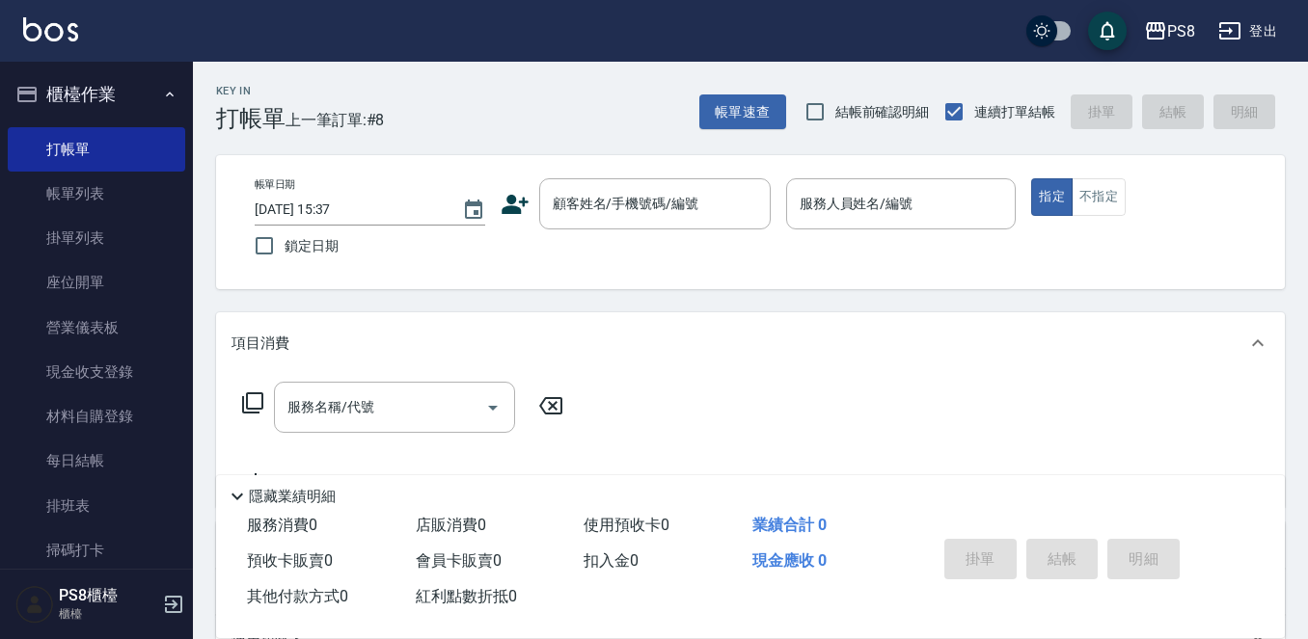
click at [509, 213] on icon at bounding box center [514, 204] width 27 height 19
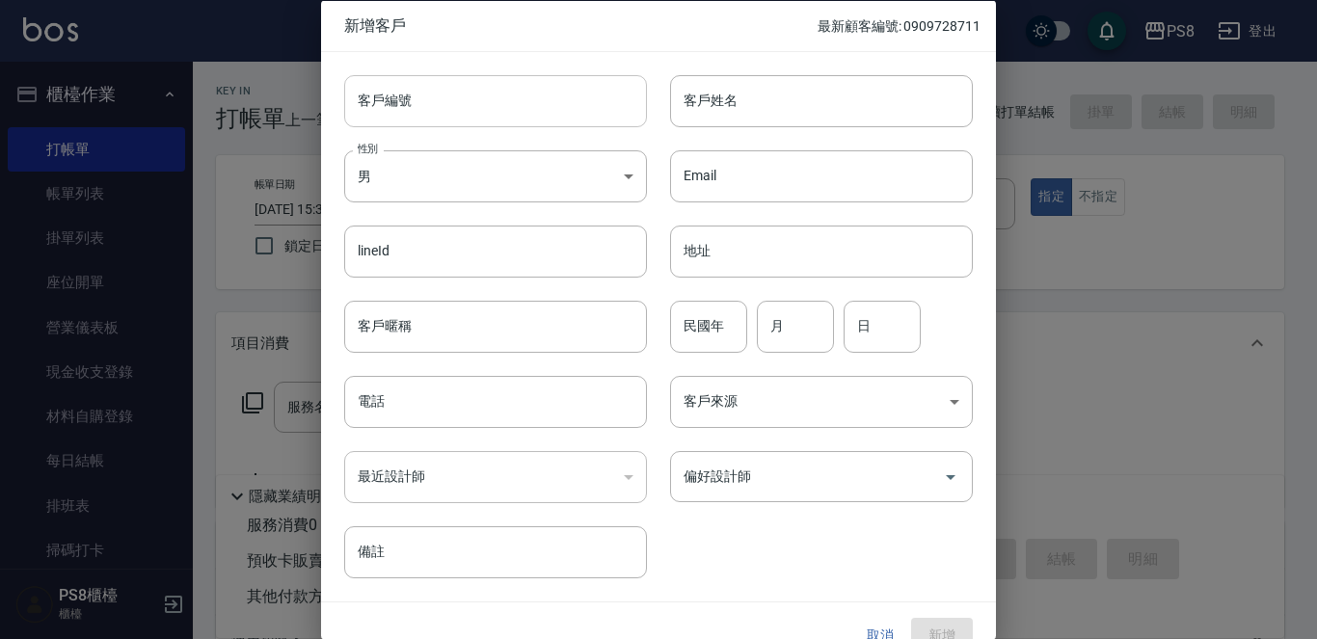
click at [483, 99] on input "客戶編號" at bounding box center [495, 100] width 303 height 52
drag, startPoint x: 354, startPoint y: 99, endPoint x: 491, endPoint y: 92, distance: 137.2
click at [491, 92] on input "0935918510" at bounding box center [473, 100] width 258 height 52
type input "0935918510"
paste input "0935918510"
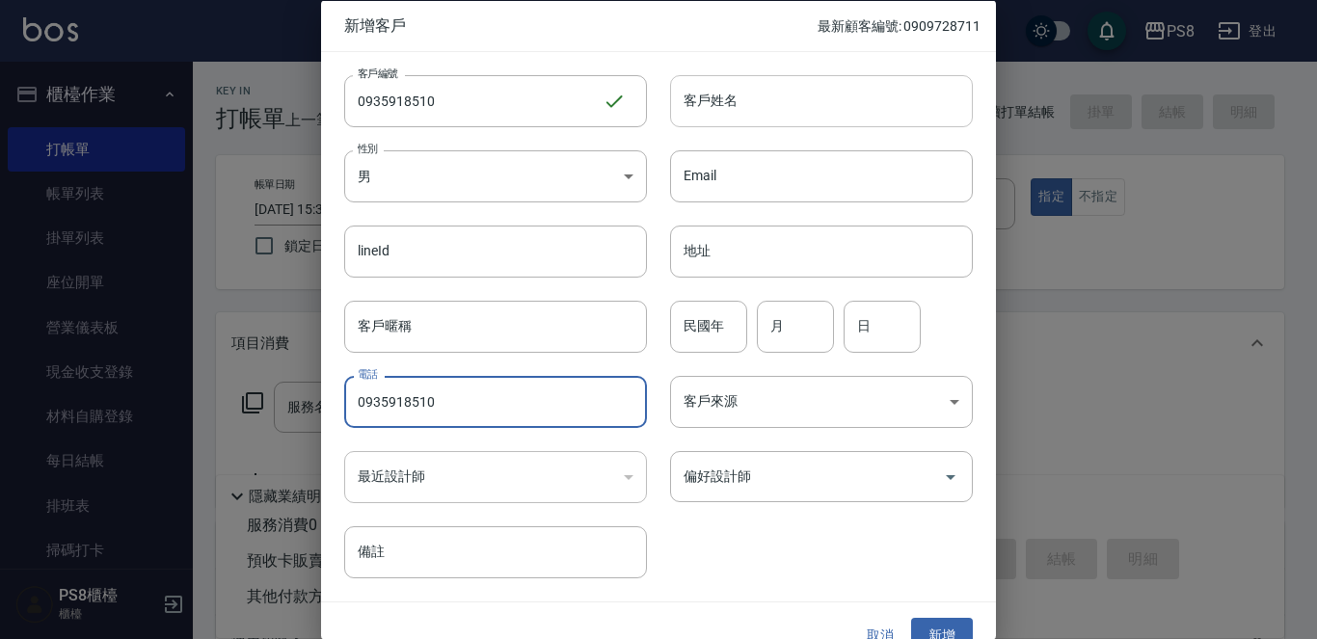
type input "0935918510"
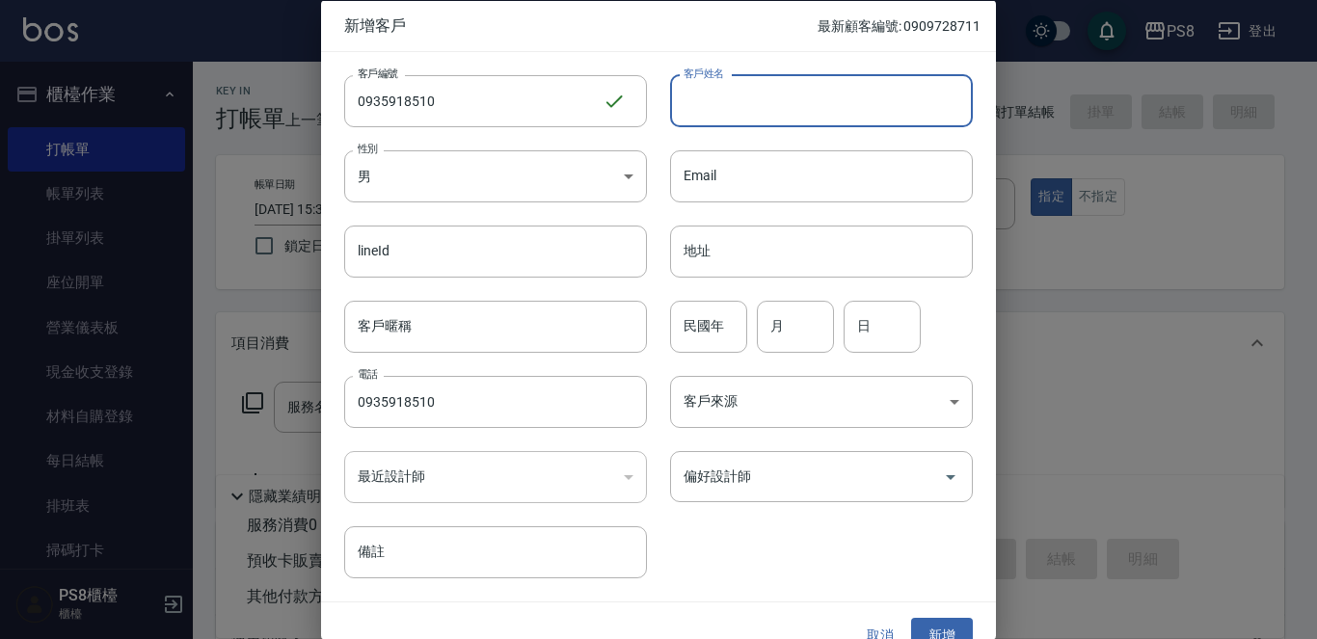
drag, startPoint x: 705, startPoint y: 94, endPoint x: 670, endPoint y: 104, distance: 36.3
click at [705, 94] on input "客戶姓名" at bounding box center [821, 100] width 303 height 52
click at [774, 95] on input "周立" at bounding box center [821, 100] width 303 height 52
click at [777, 95] on input "周立桓" at bounding box center [821, 100] width 303 height 52
type input "周立桓"
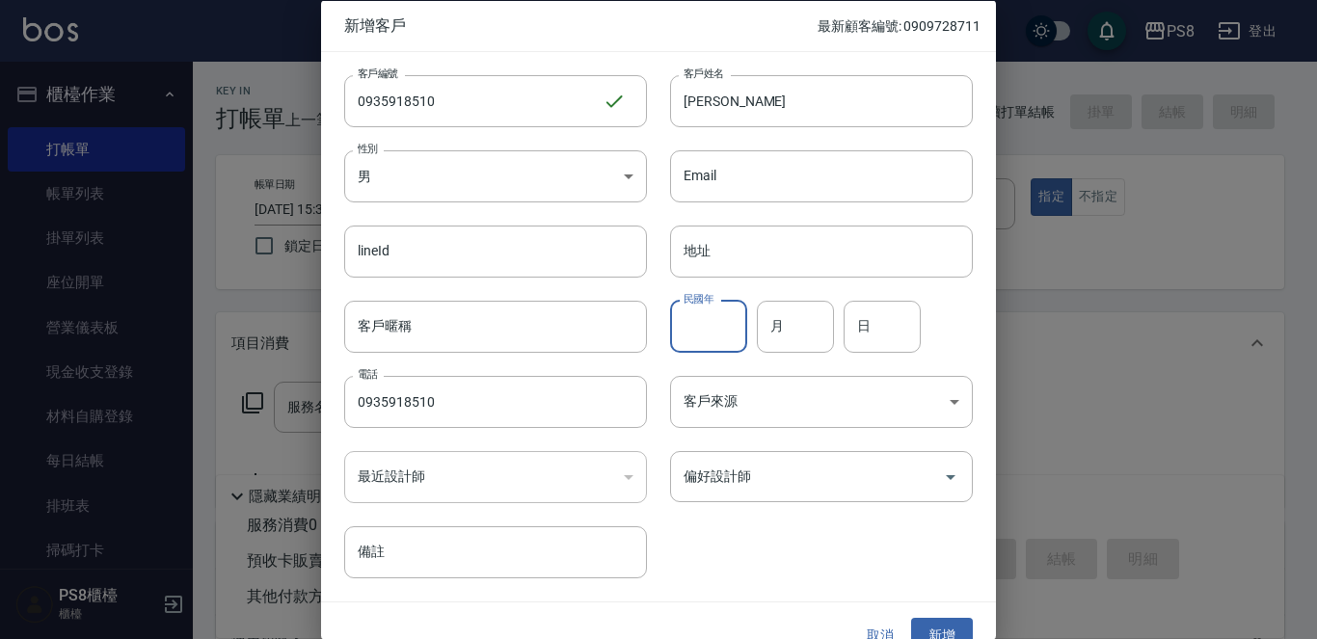
drag, startPoint x: 727, startPoint y: 328, endPoint x: 720, endPoint y: 320, distance: 10.3
click at [725, 327] on input "民國年" at bounding box center [708, 326] width 77 height 52
type input "7"
type input "87"
click at [809, 336] on input "月" at bounding box center [795, 326] width 77 height 52
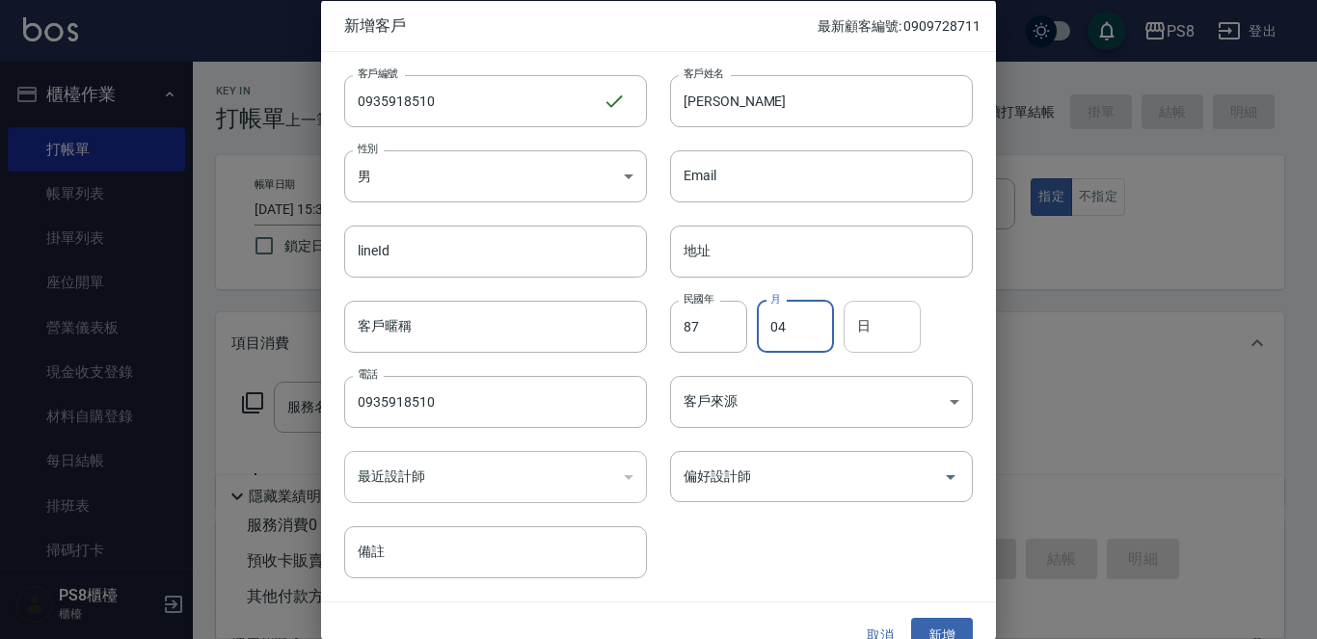
type input "04"
click at [844, 332] on input "日" at bounding box center [882, 326] width 77 height 52
type input "01"
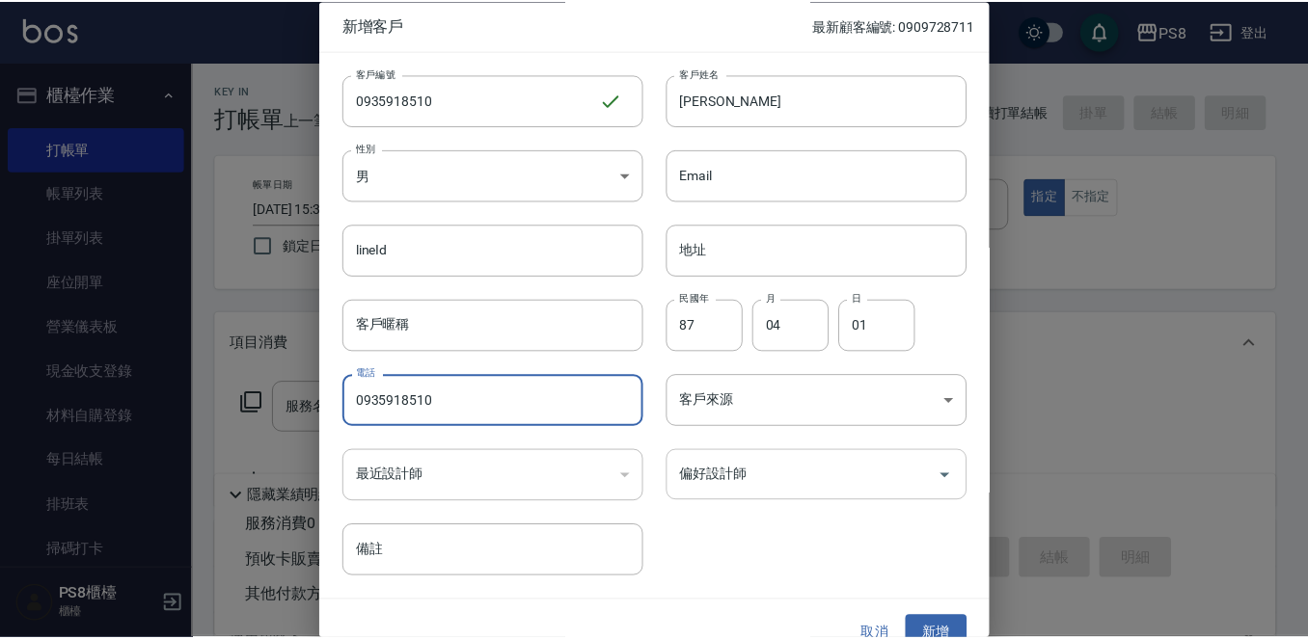
scroll to position [29, 0]
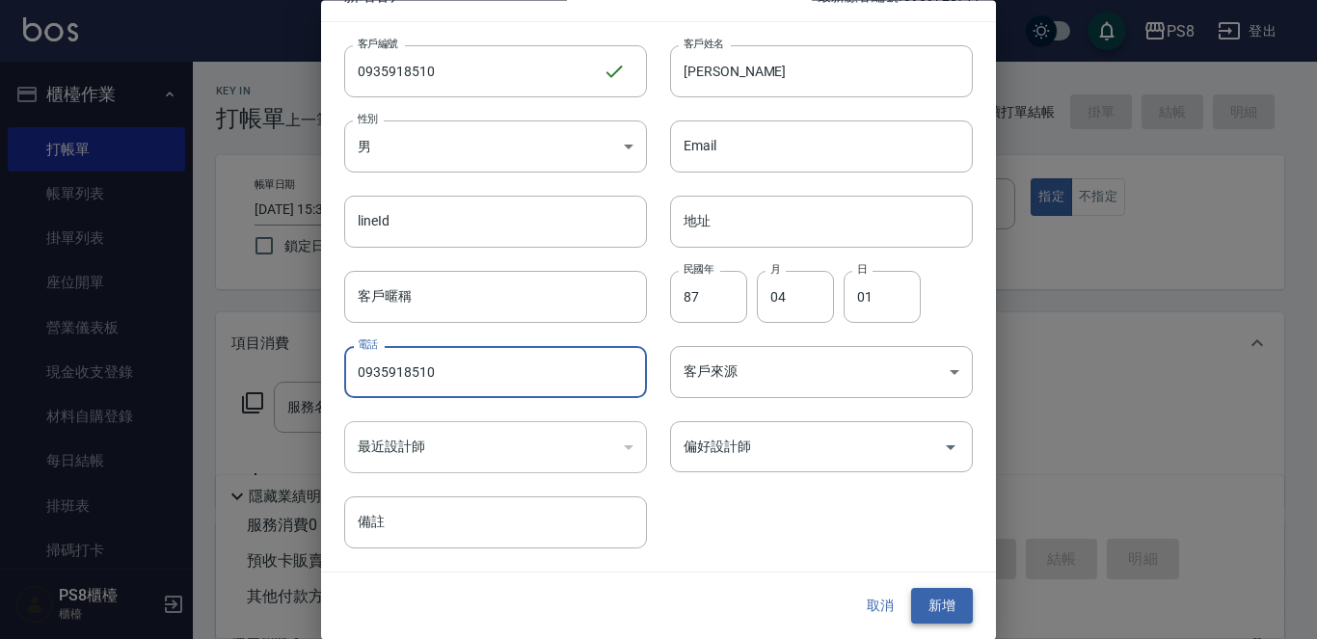
click at [923, 611] on button "新增" at bounding box center [942, 607] width 62 height 36
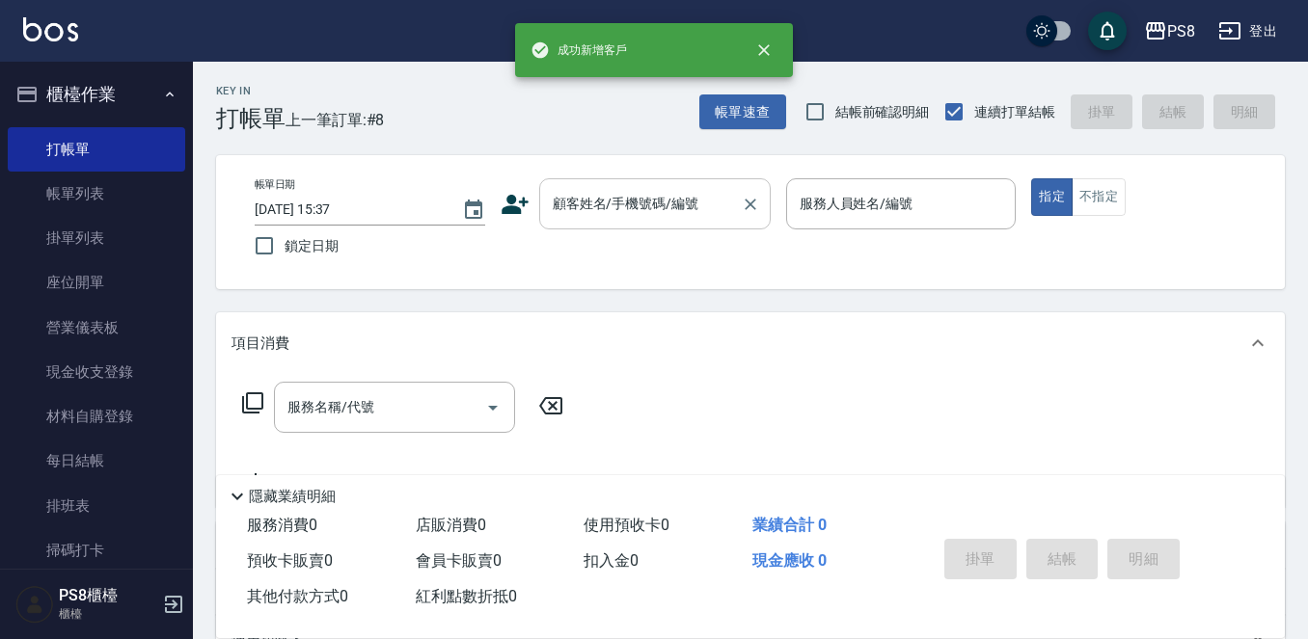
click at [649, 197] on input "顧客姓名/手機號碼/編號" at bounding box center [640, 204] width 185 height 34
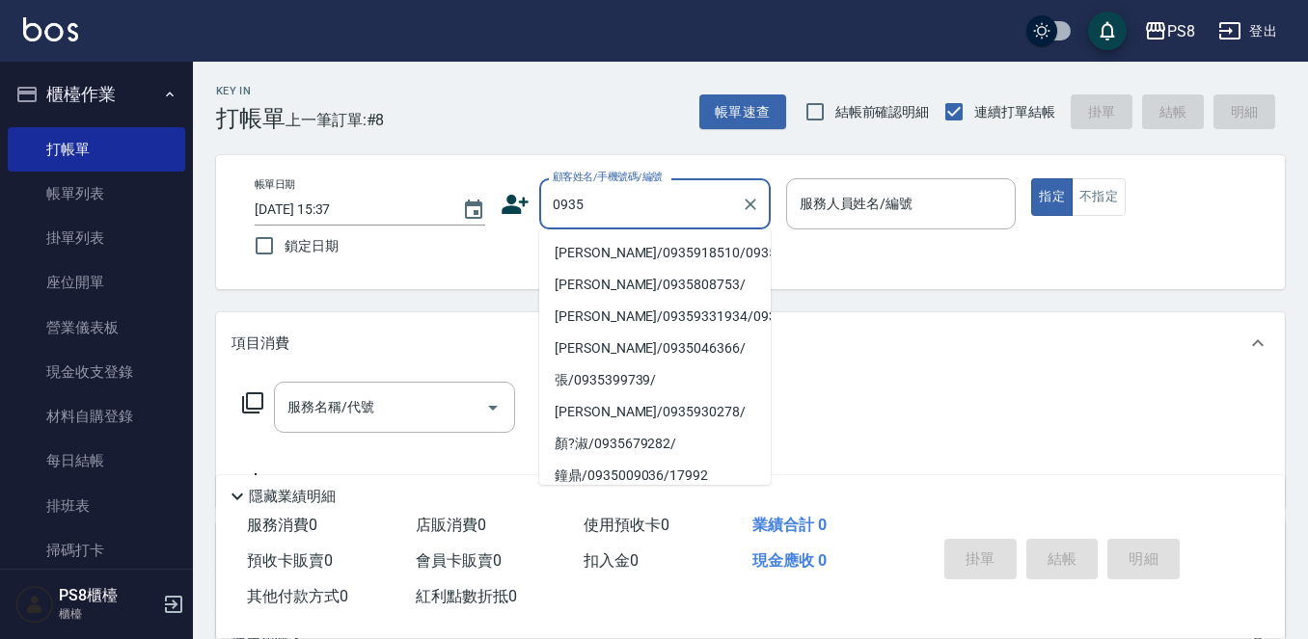
click at [625, 260] on li "周立桓/0935918510/0935918510" at bounding box center [654, 253] width 231 height 32
type input "周立桓/0935918510/0935918510"
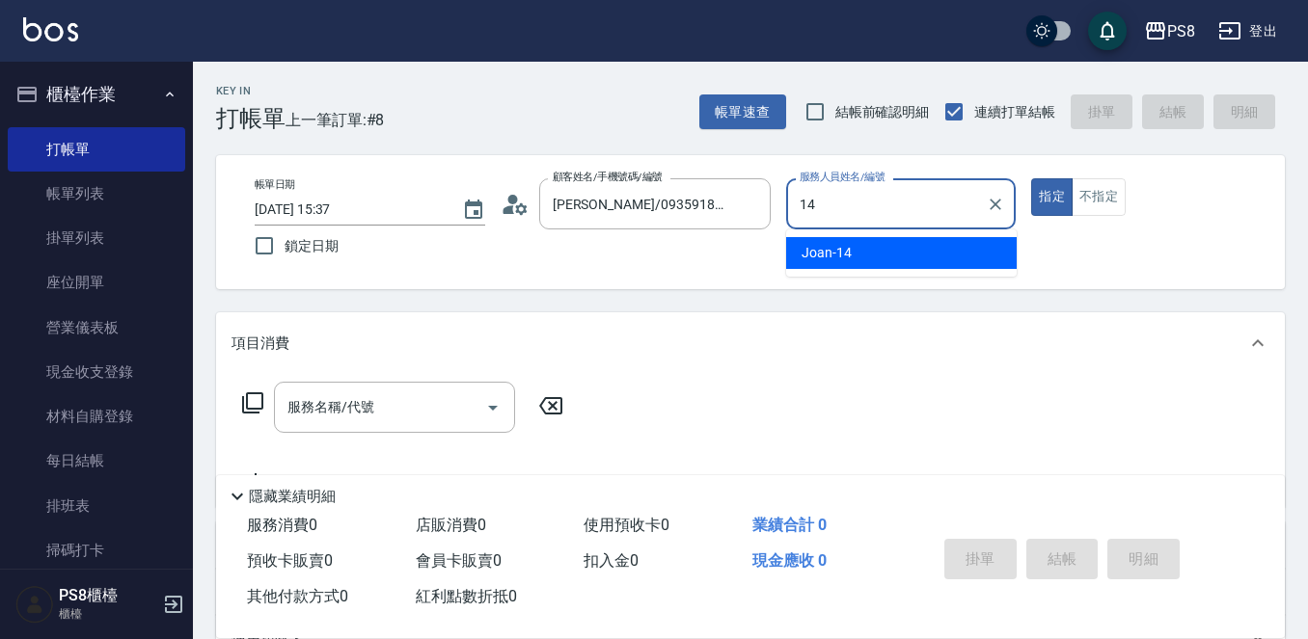
type input "Joan-14"
type button "true"
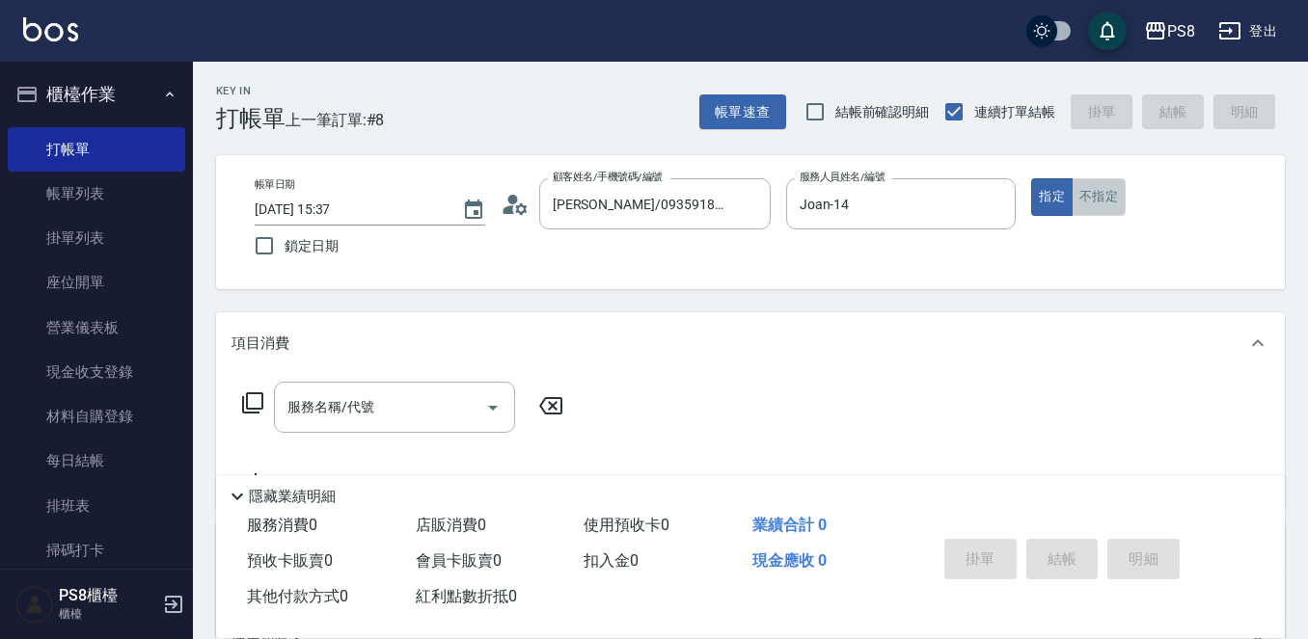
click at [1108, 200] on button "不指定" at bounding box center [1098, 197] width 54 height 38
click at [416, 414] on input "服務名稱/代號" at bounding box center [380, 408] width 195 height 34
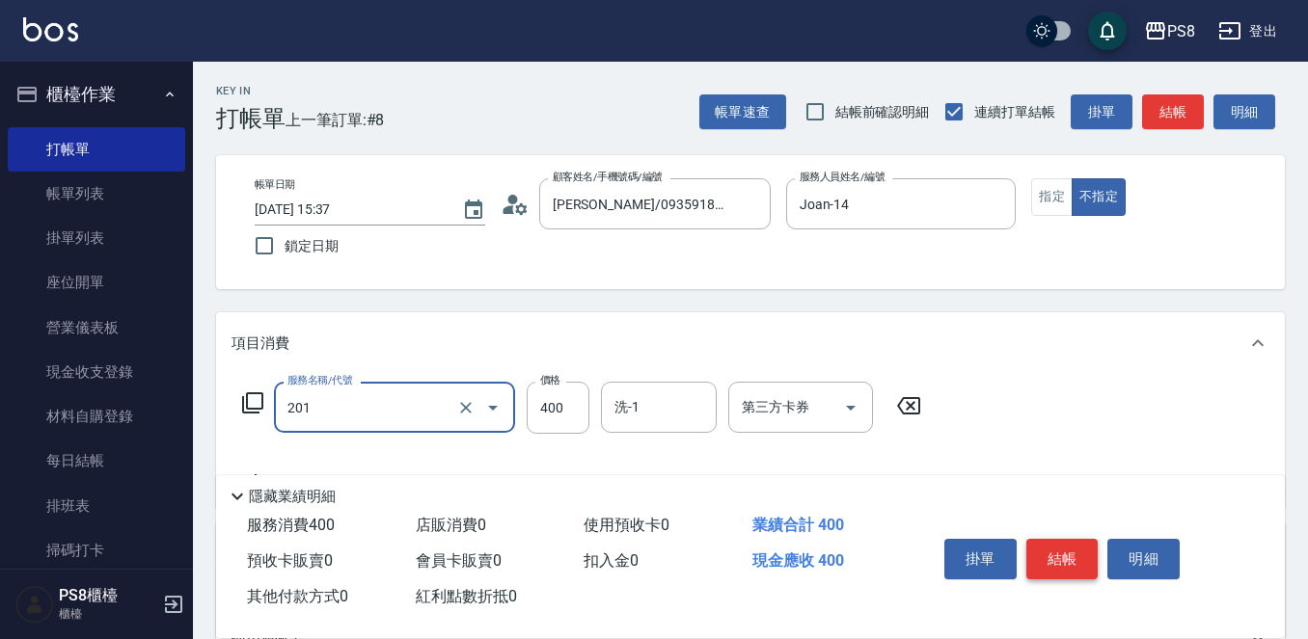
type input "洗剪400(201)"
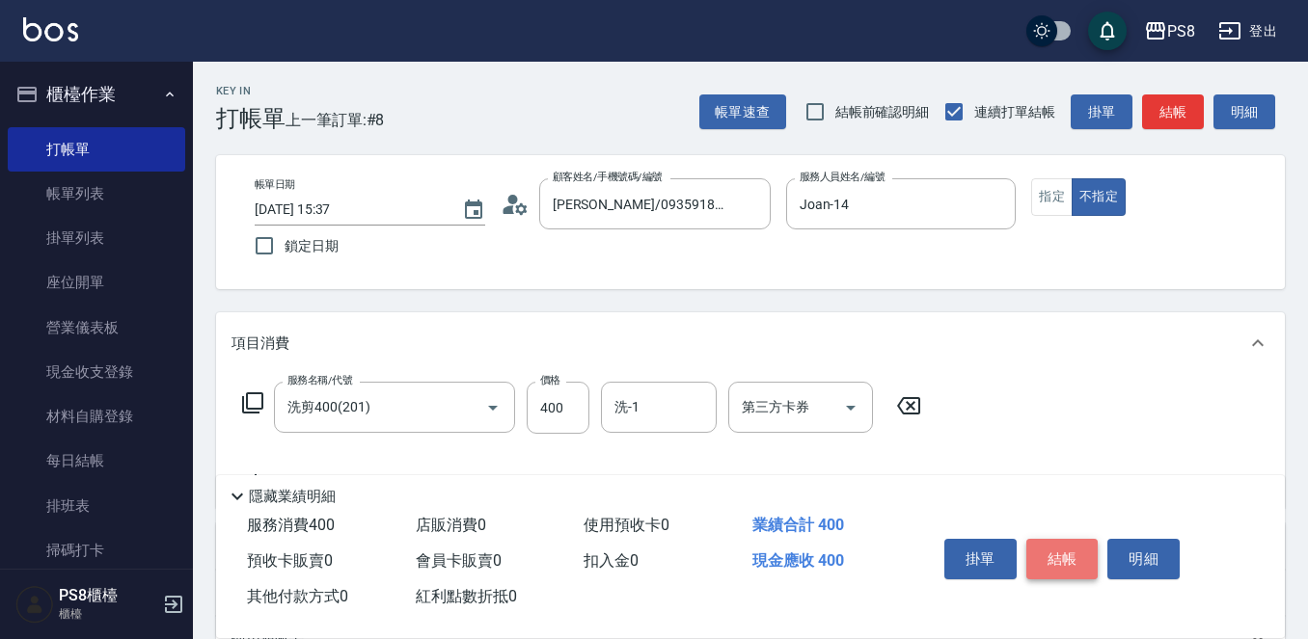
click at [1058, 552] on button "結帳" at bounding box center [1062, 559] width 72 height 41
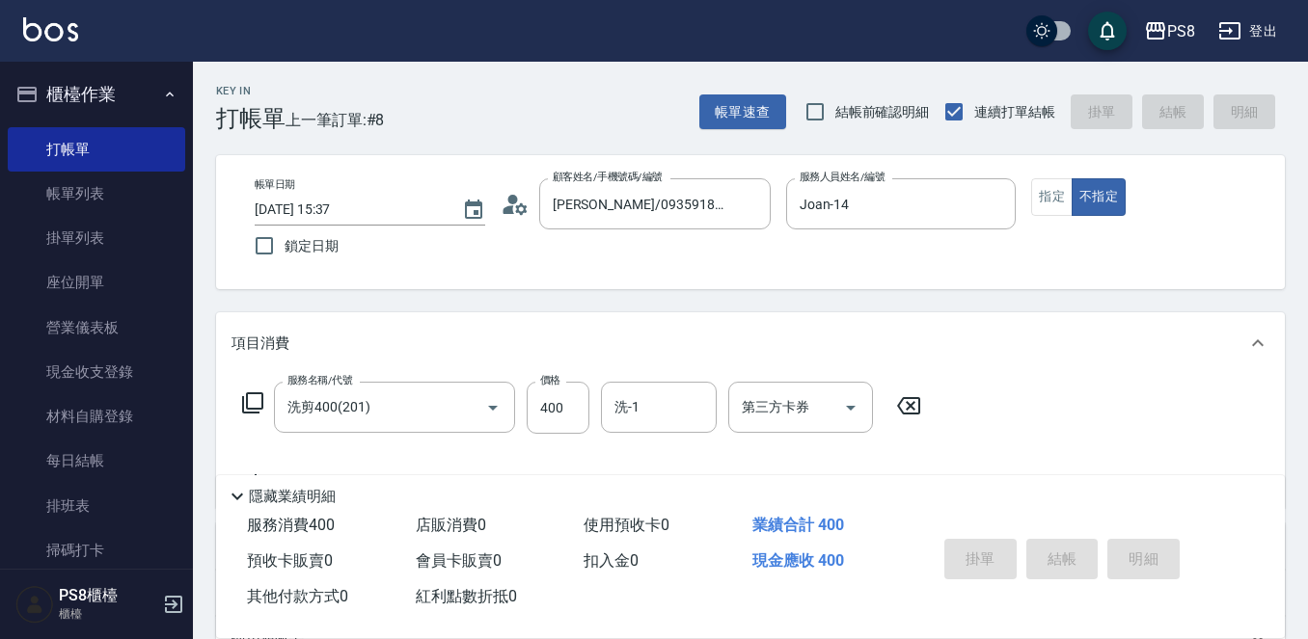
type input "2025/10/09 15:52"
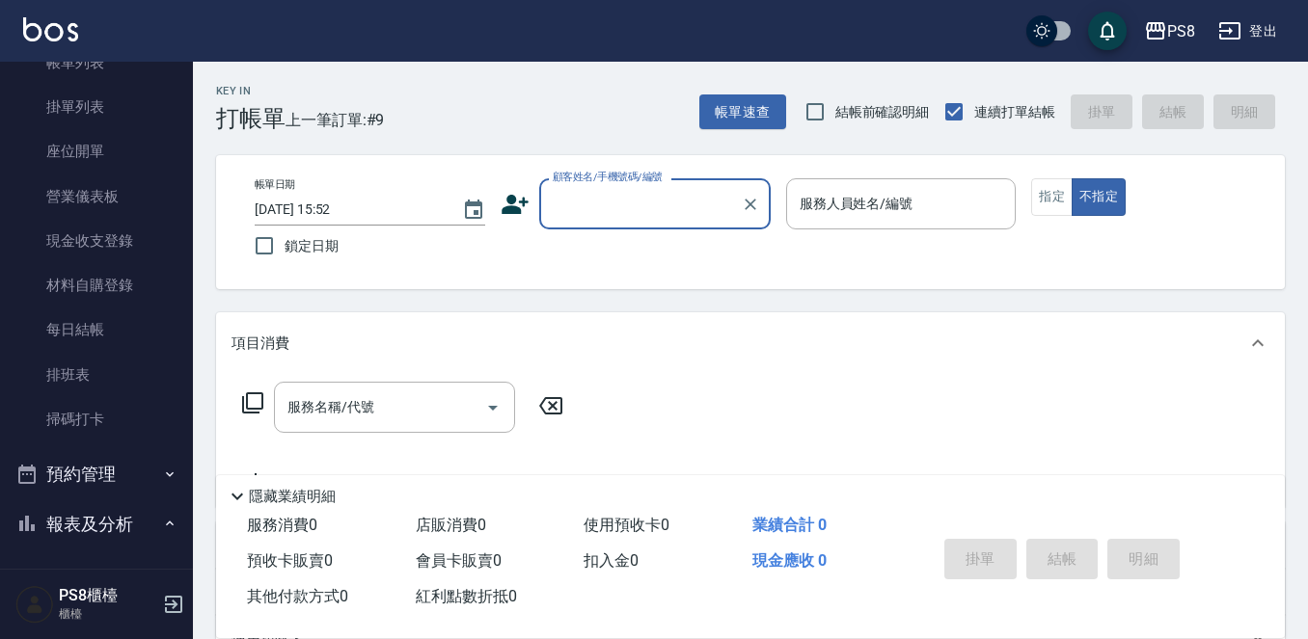
scroll to position [482, 0]
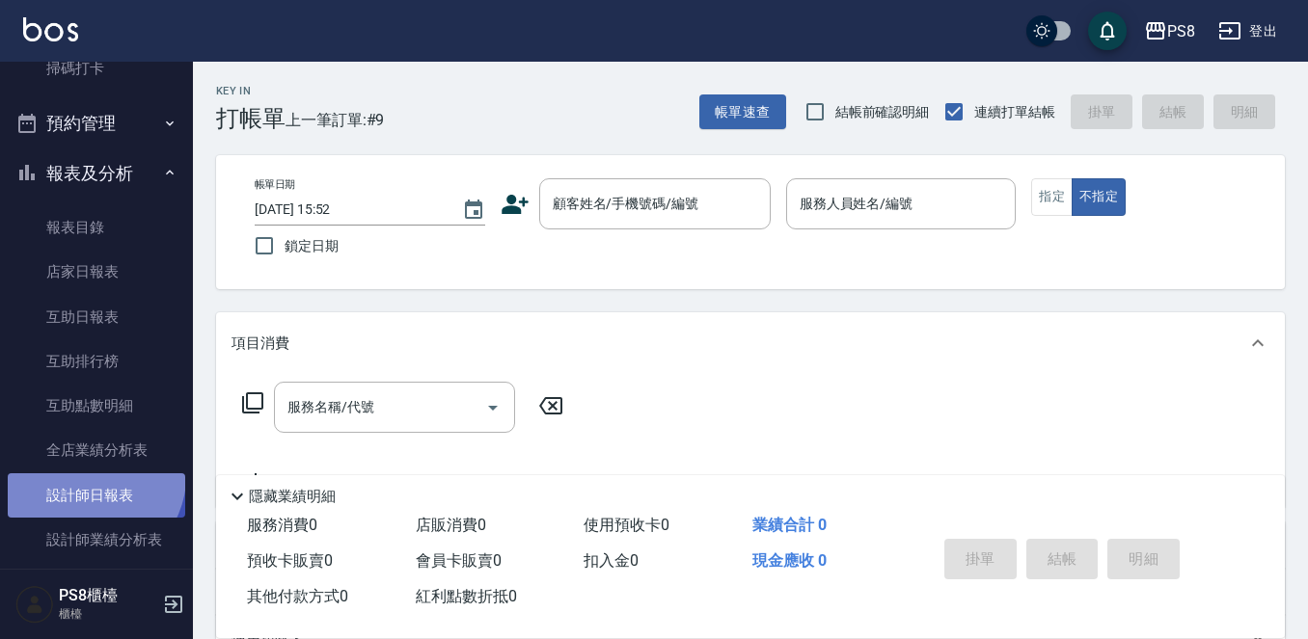
click at [91, 476] on link "設計師日報表" at bounding box center [96, 495] width 177 height 44
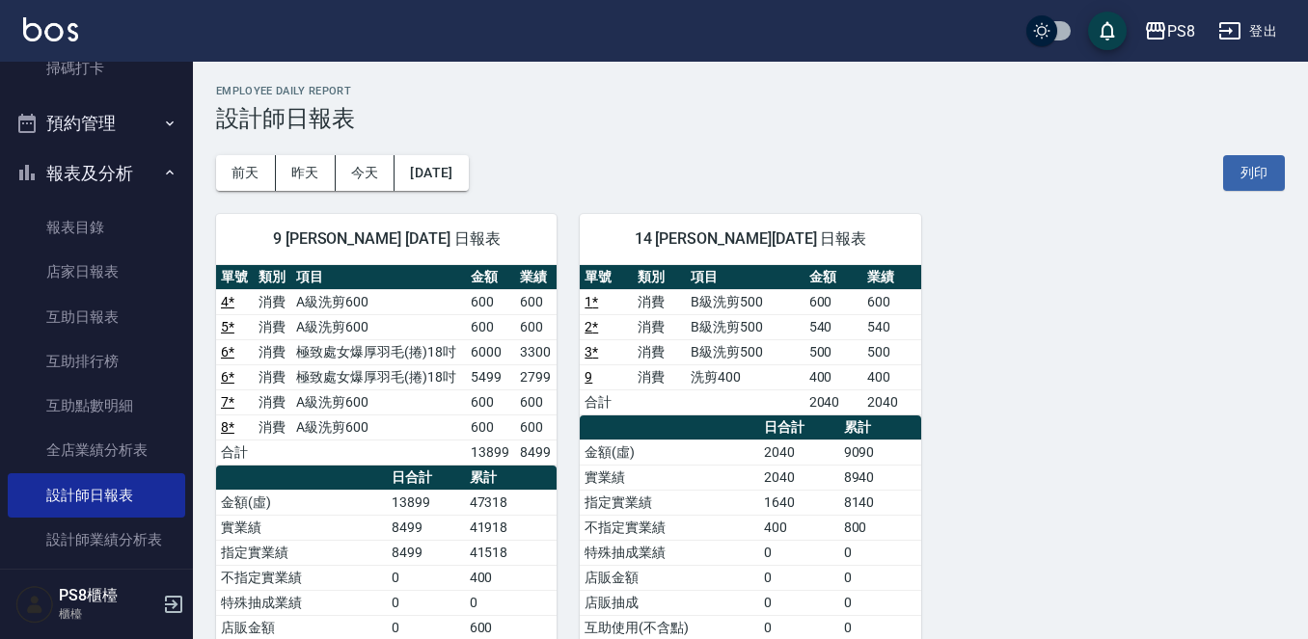
click at [77, 191] on button "報表及分析" at bounding box center [96, 174] width 177 height 50
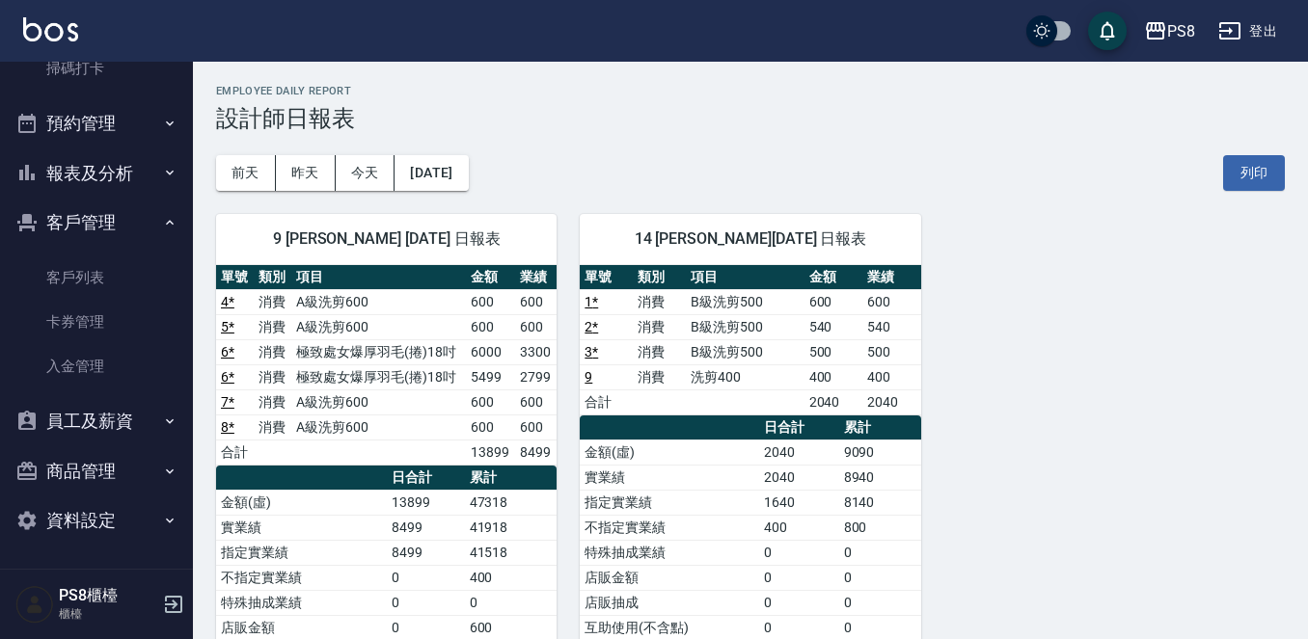
click at [87, 234] on button "客戶管理" at bounding box center [96, 223] width 177 height 50
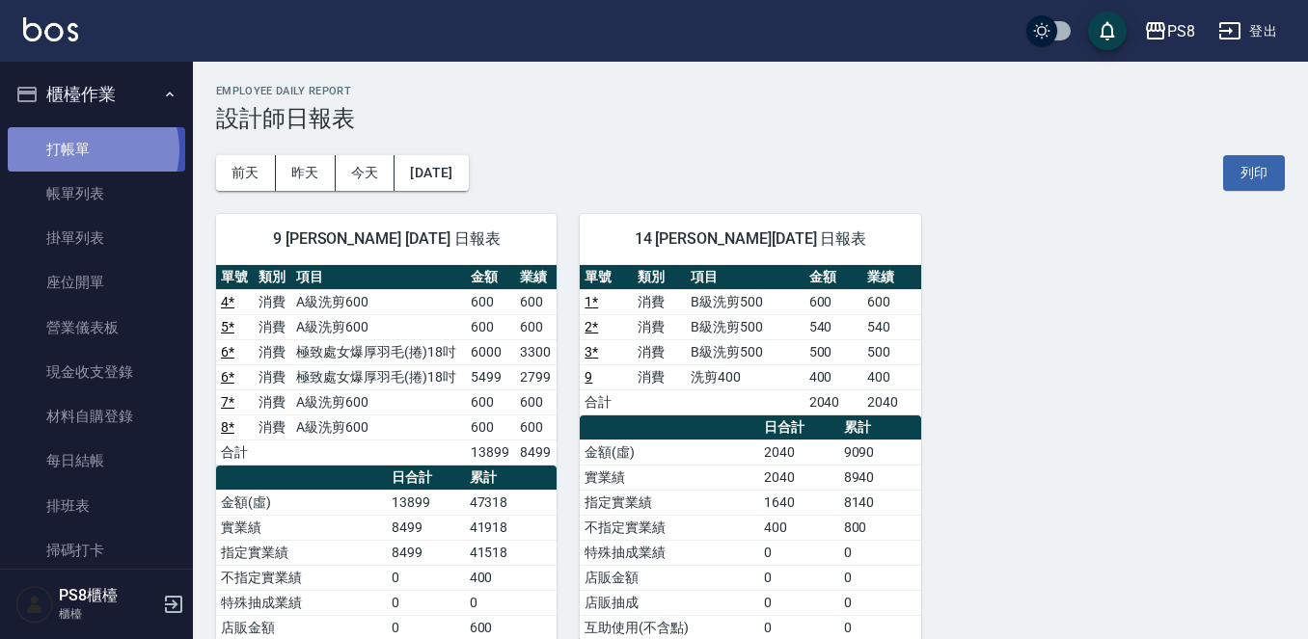
click at [91, 149] on link "打帳單" at bounding box center [96, 149] width 177 height 44
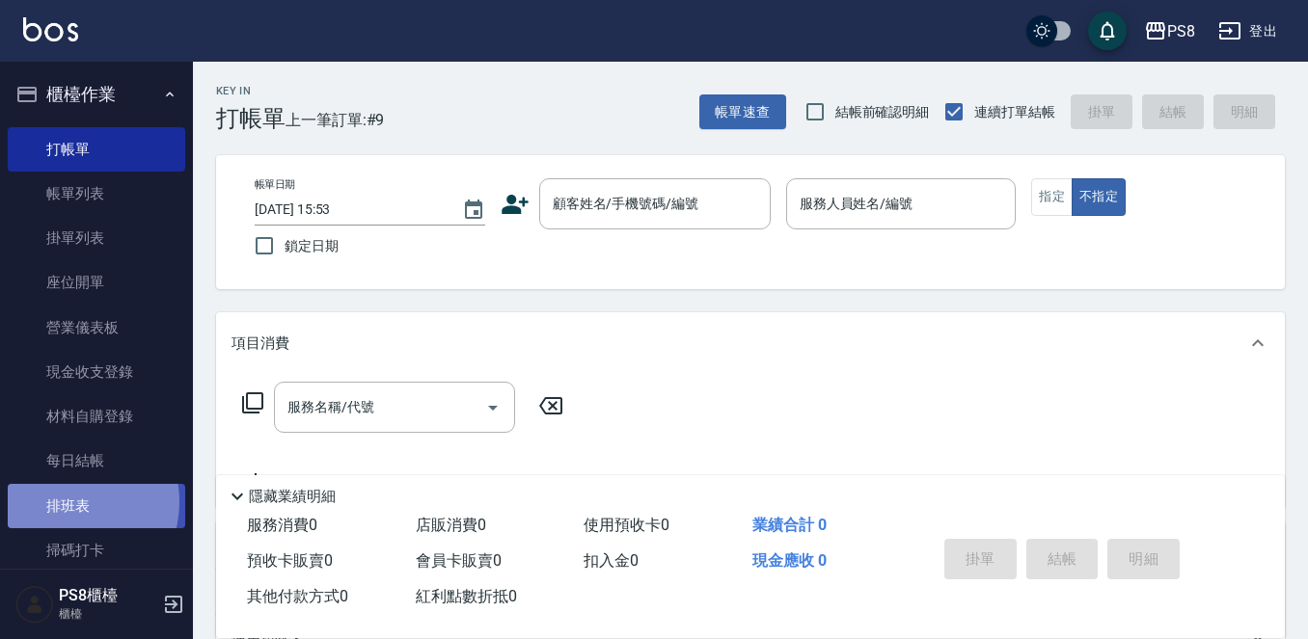
click at [67, 501] on link "排班表" at bounding box center [96, 506] width 177 height 44
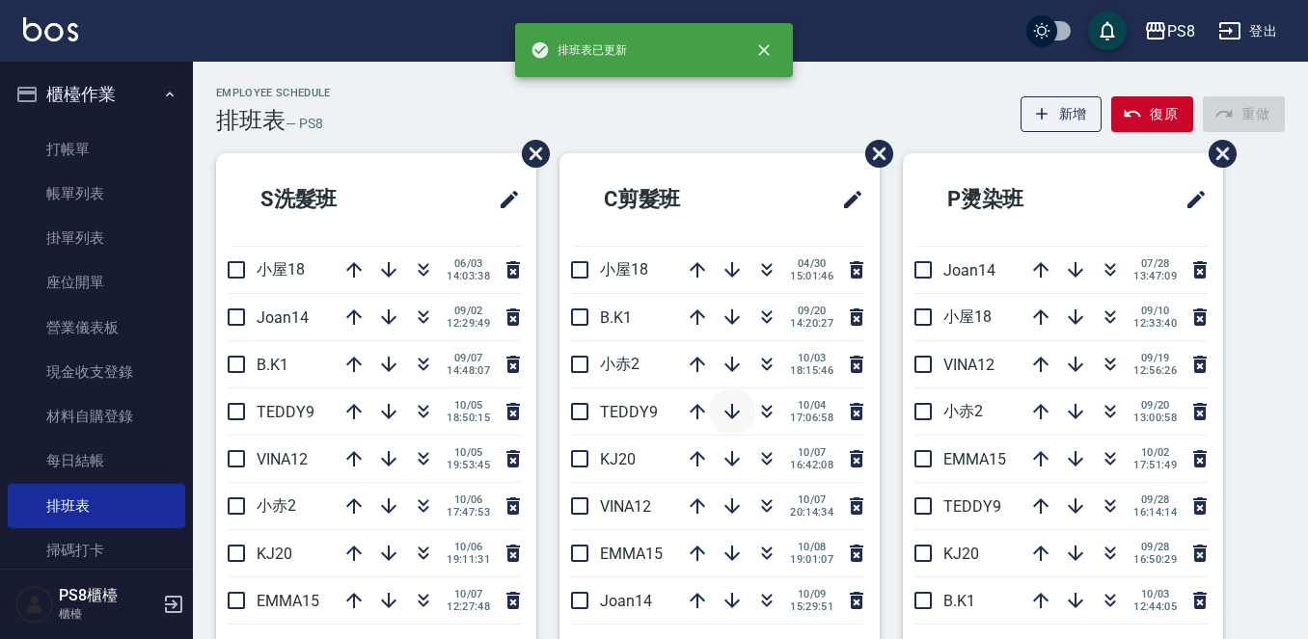
scroll to position [96, 0]
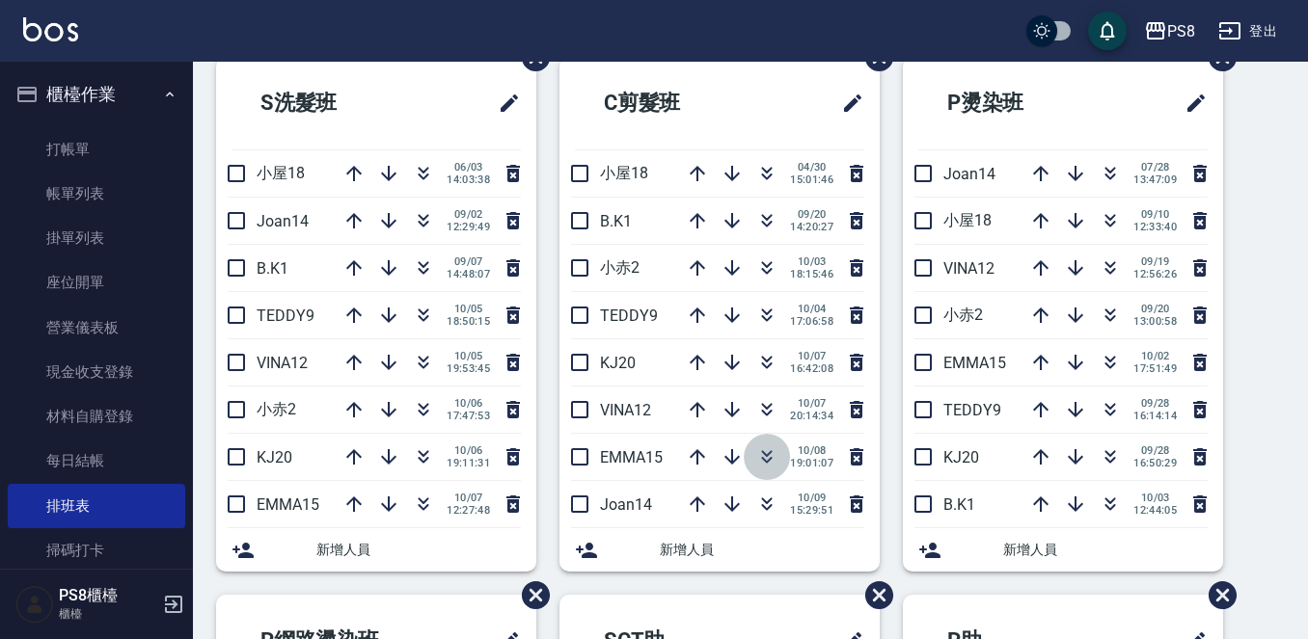
click at [769, 452] on icon "button" at bounding box center [766, 457] width 23 height 23
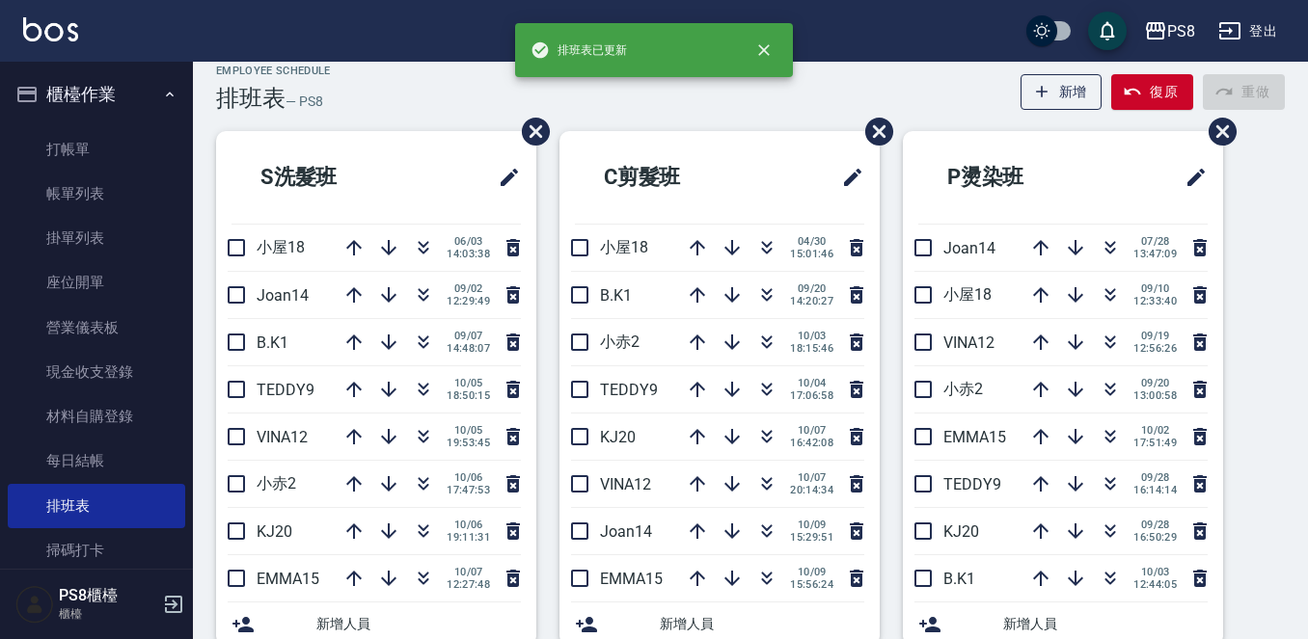
scroll to position [0, 0]
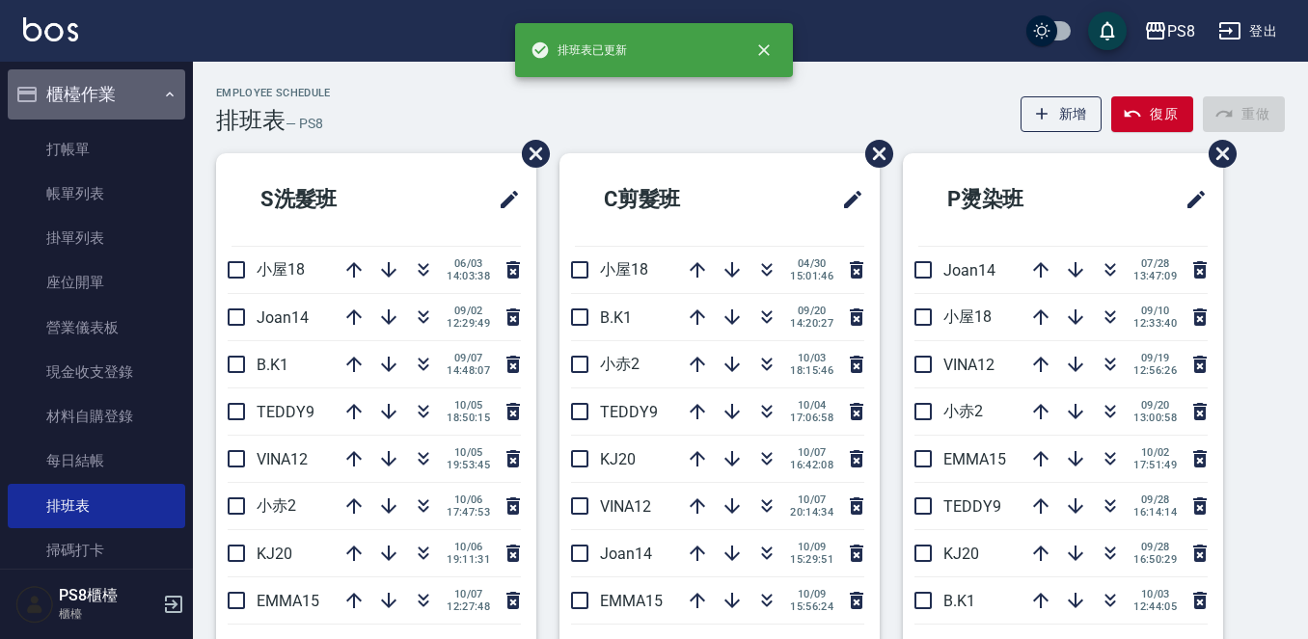
click at [111, 95] on button "櫃檯作業" at bounding box center [96, 94] width 177 height 50
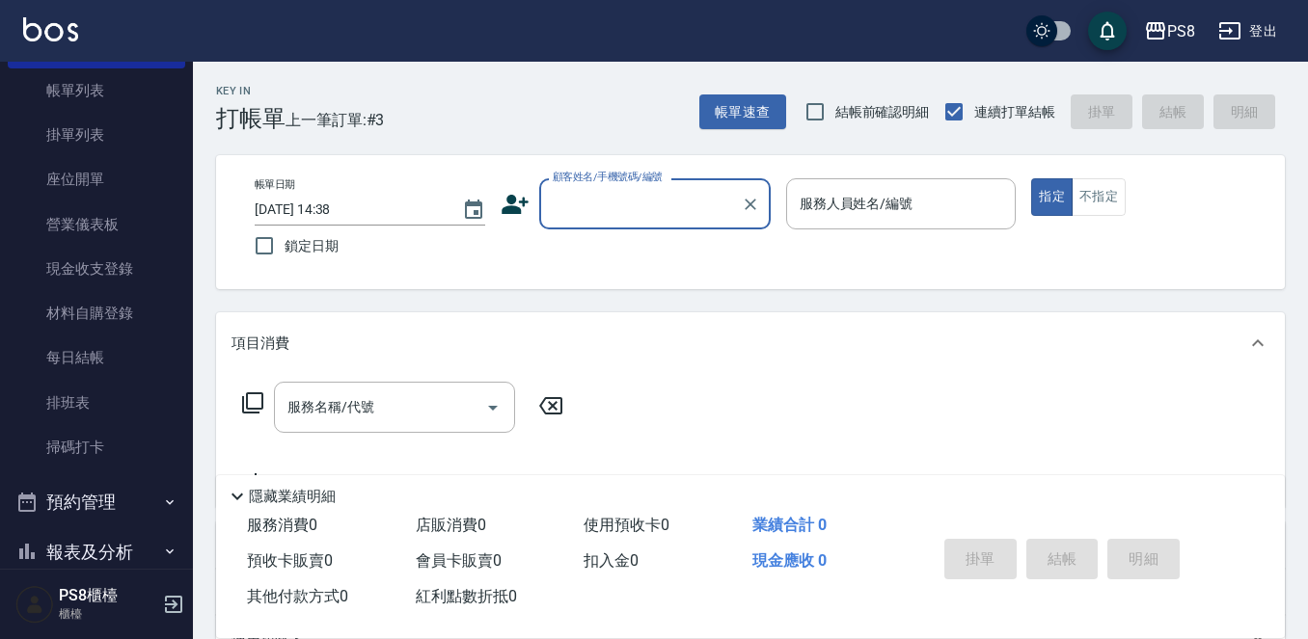
scroll to position [289, 0]
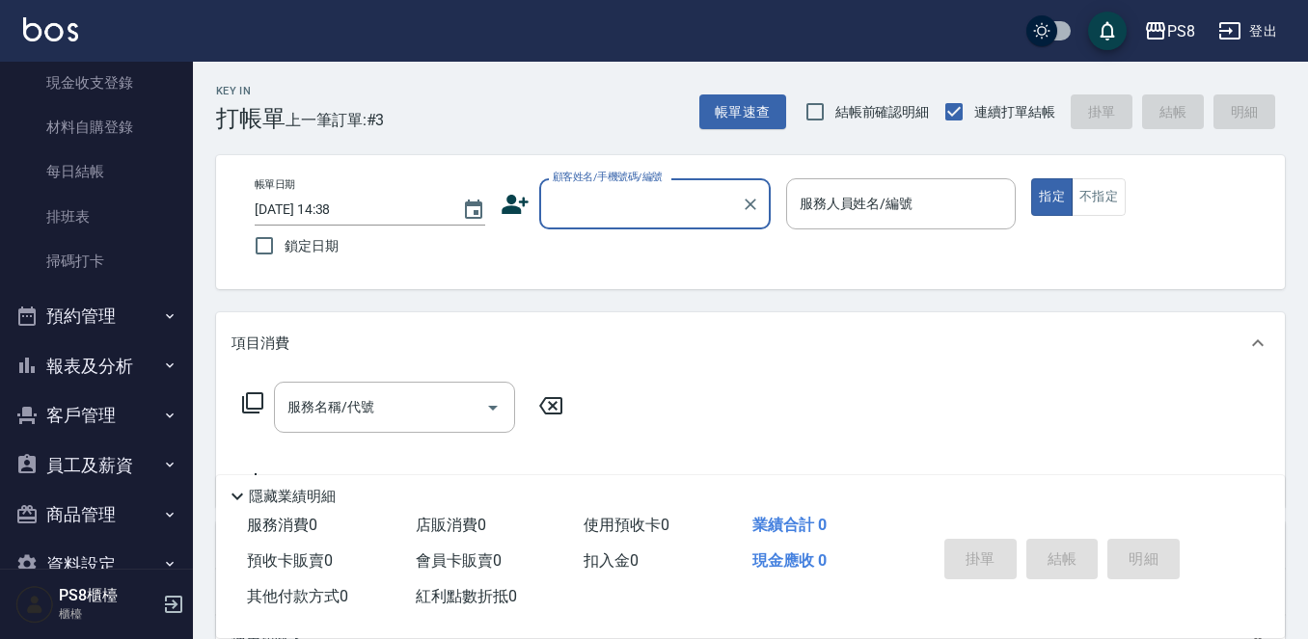
click at [106, 362] on button "報表及分析" at bounding box center [96, 366] width 177 height 50
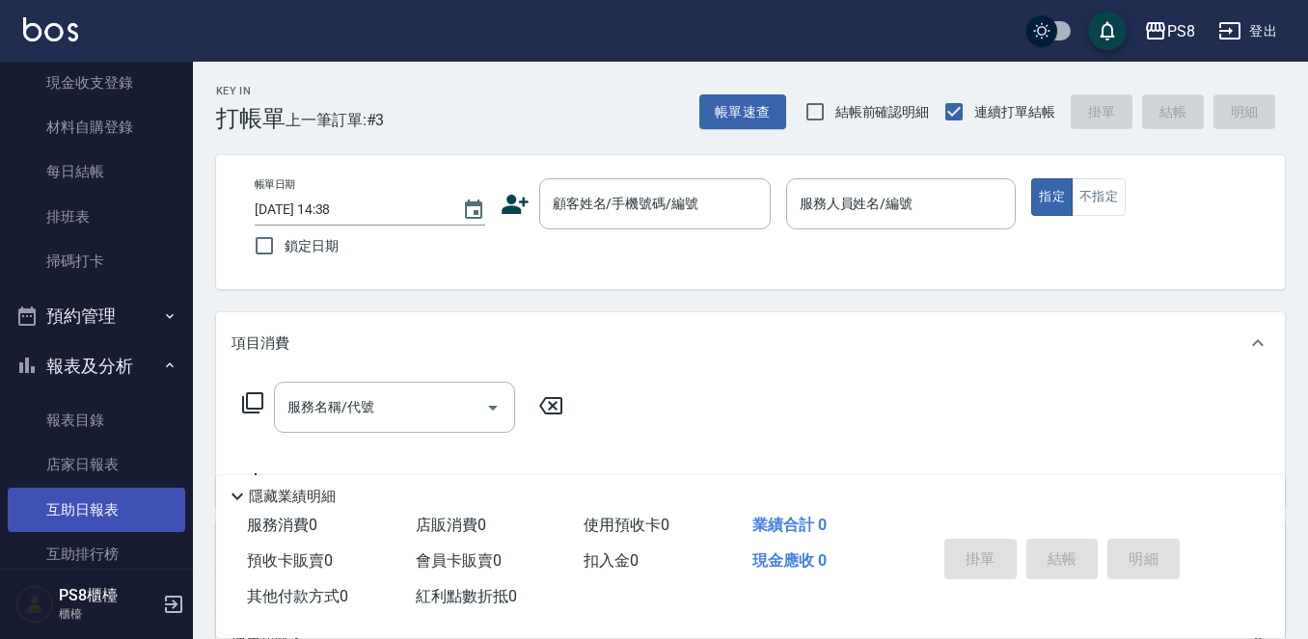
click at [94, 504] on link "互助日報表" at bounding box center [96, 510] width 177 height 44
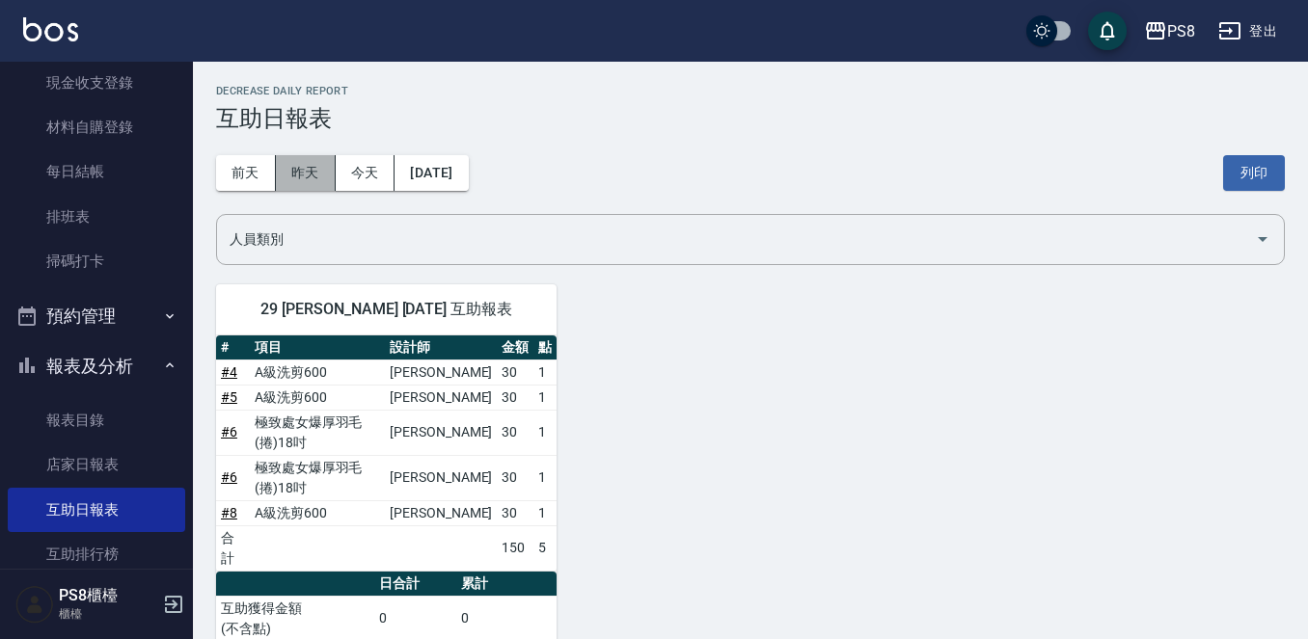
click at [314, 159] on button "昨天" at bounding box center [306, 173] width 60 height 36
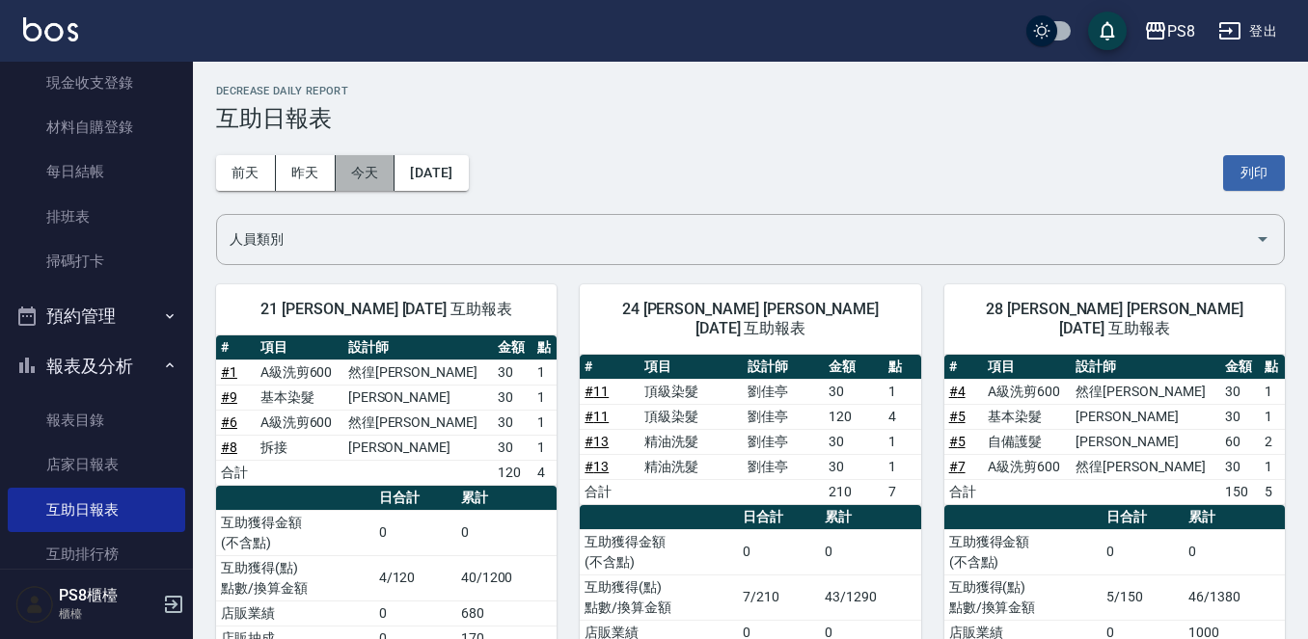
click at [351, 173] on button "今天" at bounding box center [366, 173] width 60 height 36
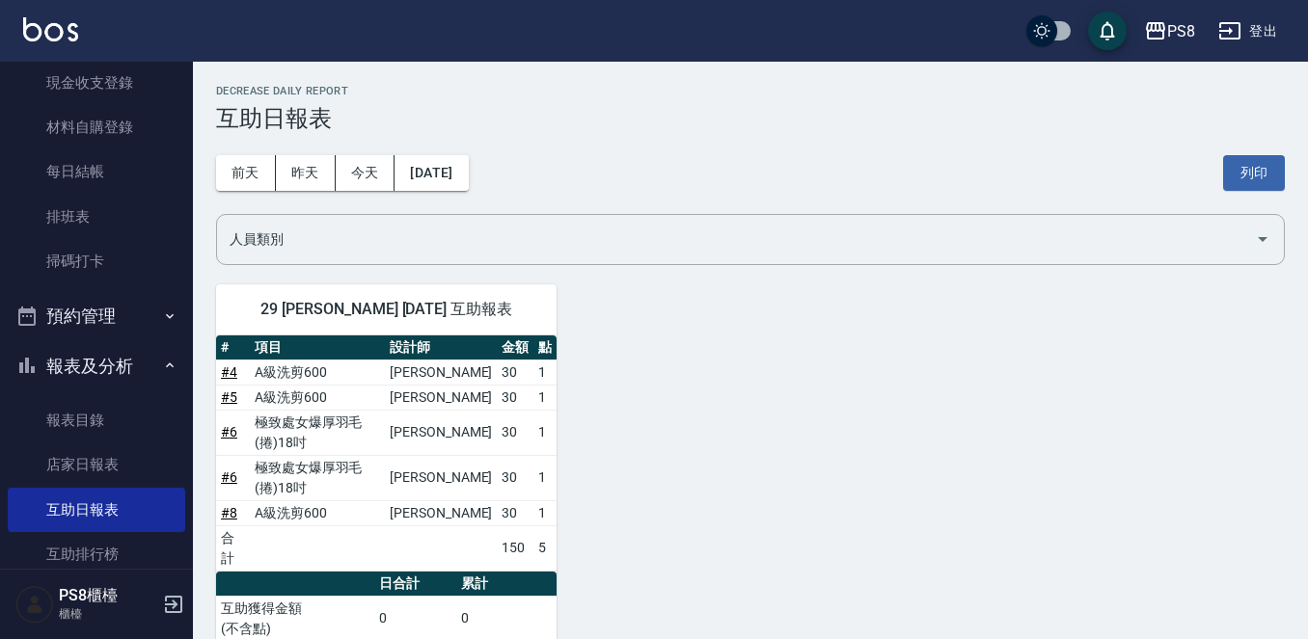
click at [112, 361] on button "報表及分析" at bounding box center [96, 366] width 177 height 50
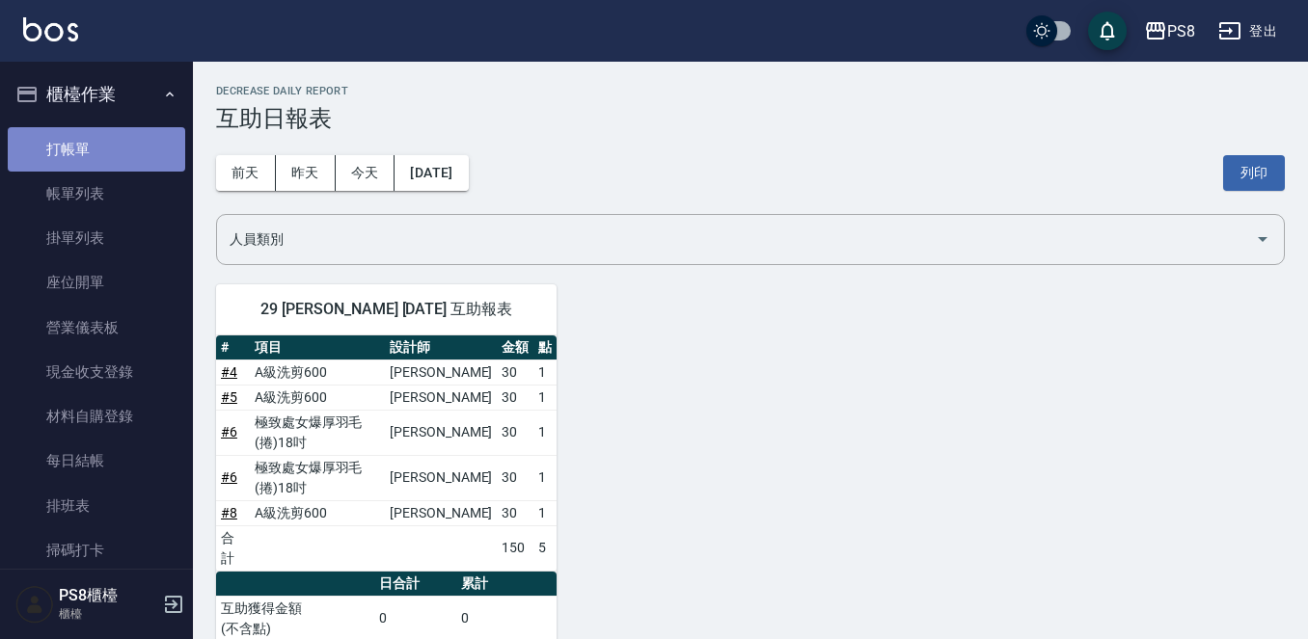
click at [101, 143] on link "打帳單" at bounding box center [96, 149] width 177 height 44
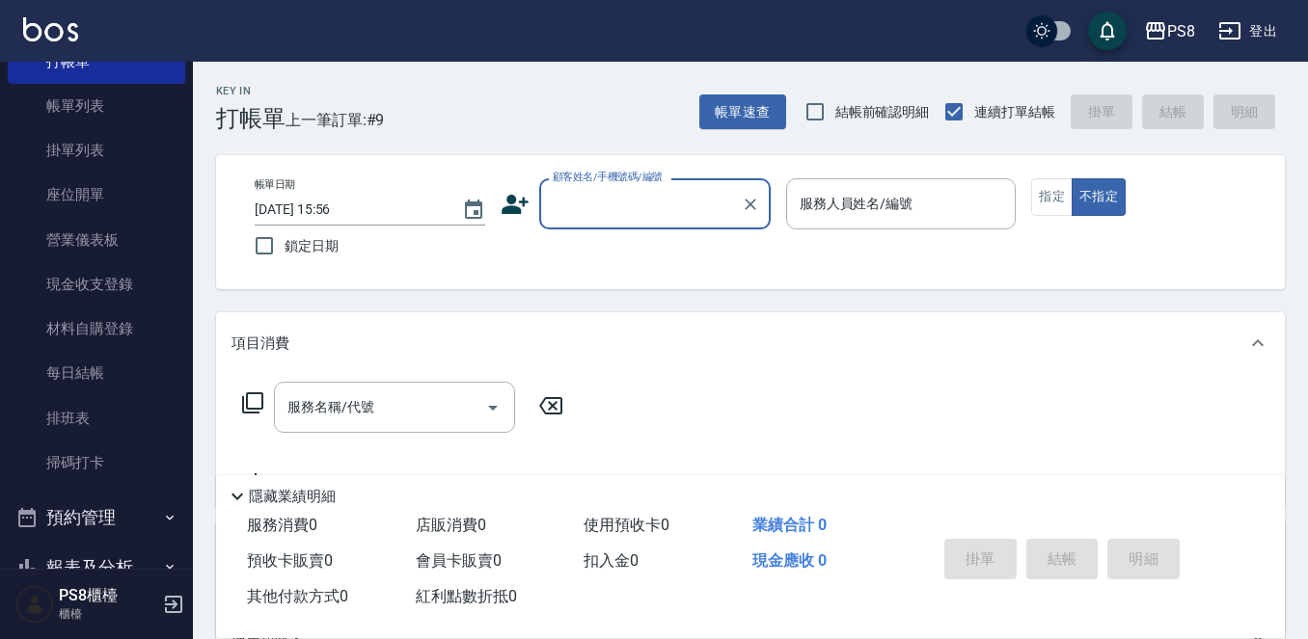
scroll to position [193, 0]
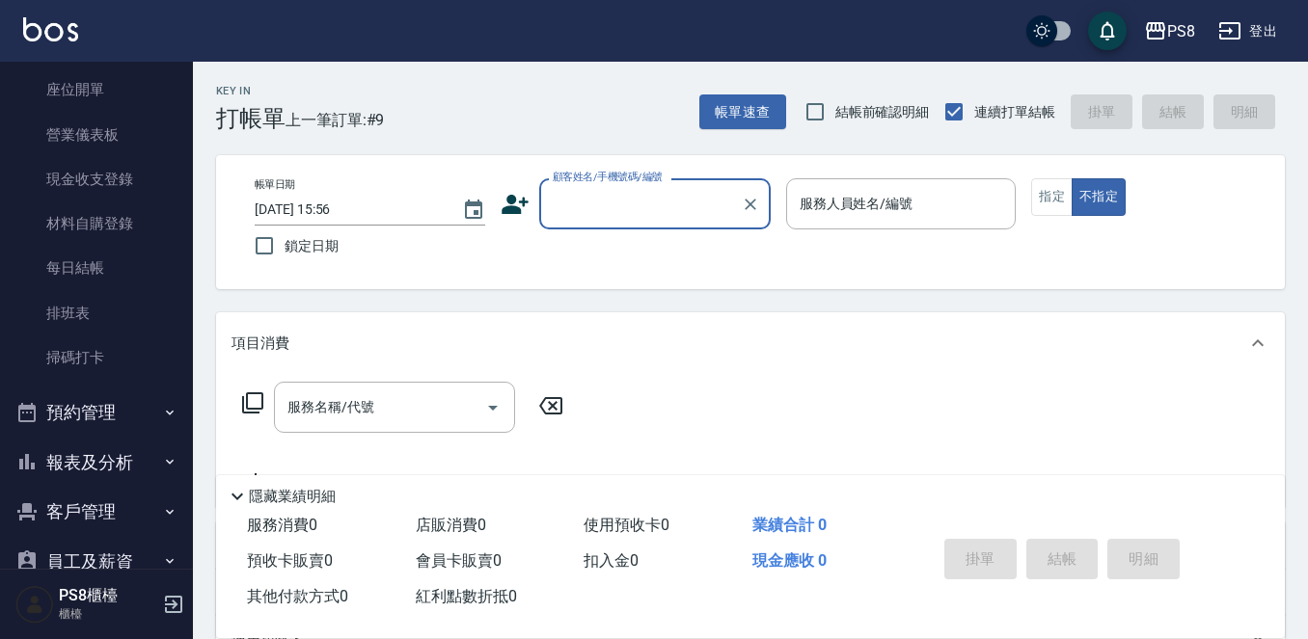
click at [107, 480] on button "報表及分析" at bounding box center [96, 463] width 177 height 50
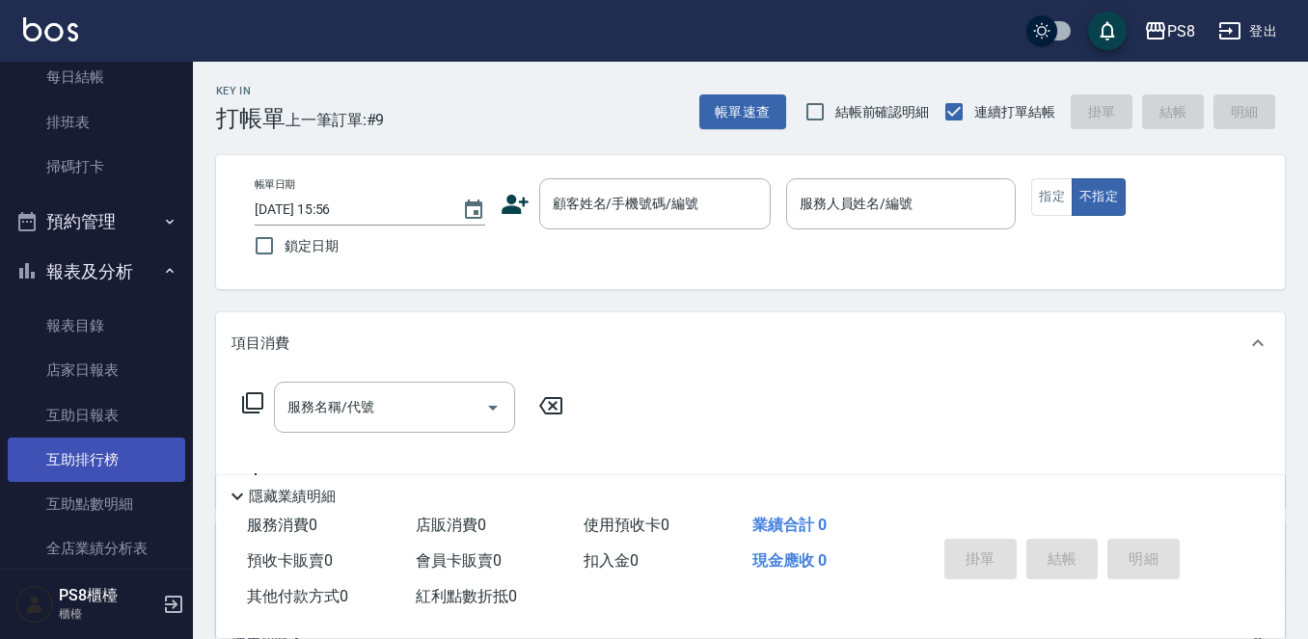
scroll to position [386, 0]
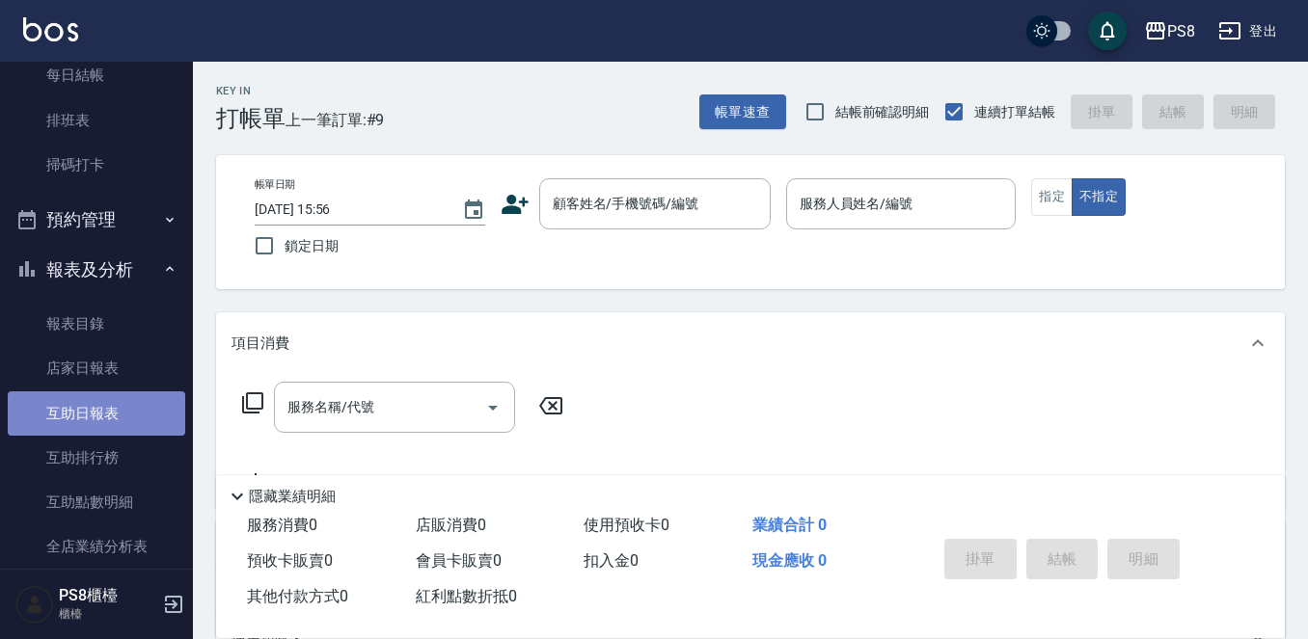
click at [148, 415] on link "互助日報表" at bounding box center [96, 414] width 177 height 44
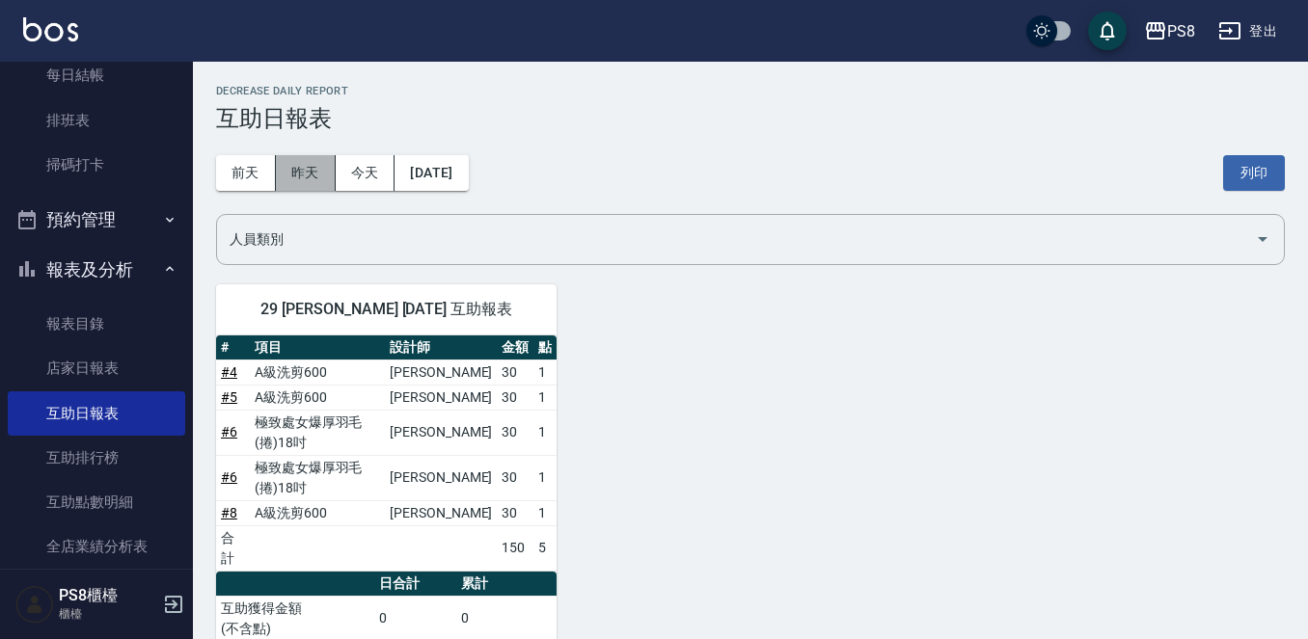
click at [334, 176] on button "昨天" at bounding box center [306, 173] width 60 height 36
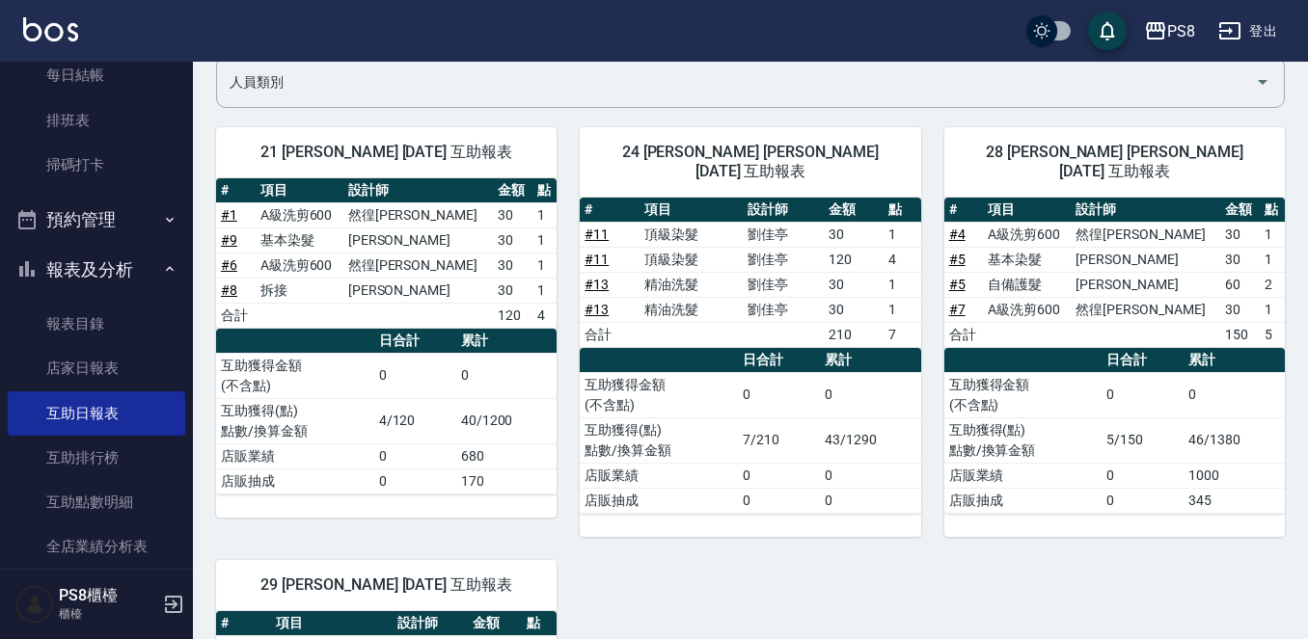
scroll to position [96, 0]
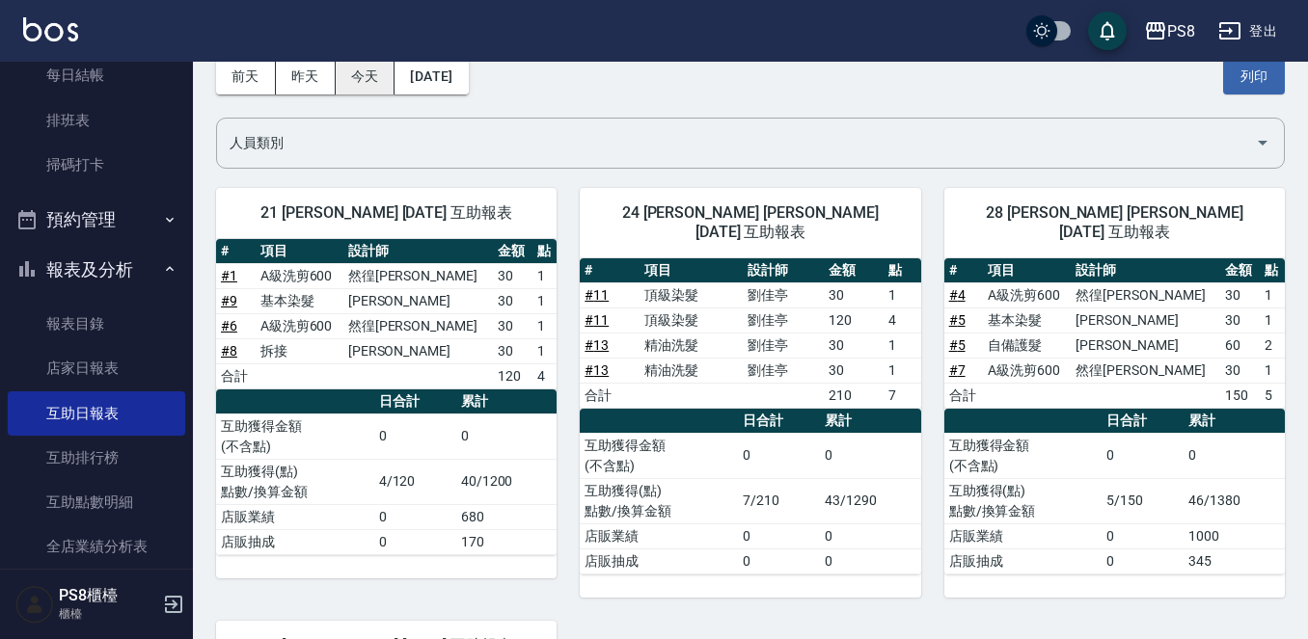
click at [361, 75] on button "今天" at bounding box center [366, 77] width 60 height 36
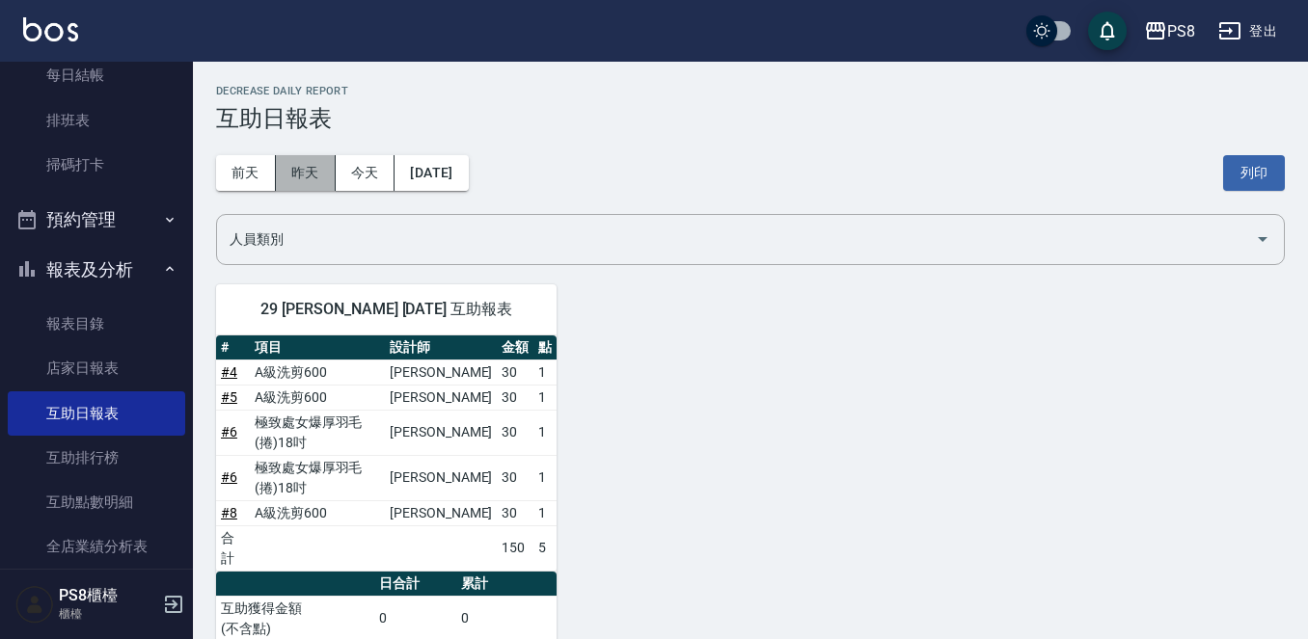
click at [333, 155] on button "昨天" at bounding box center [306, 173] width 60 height 36
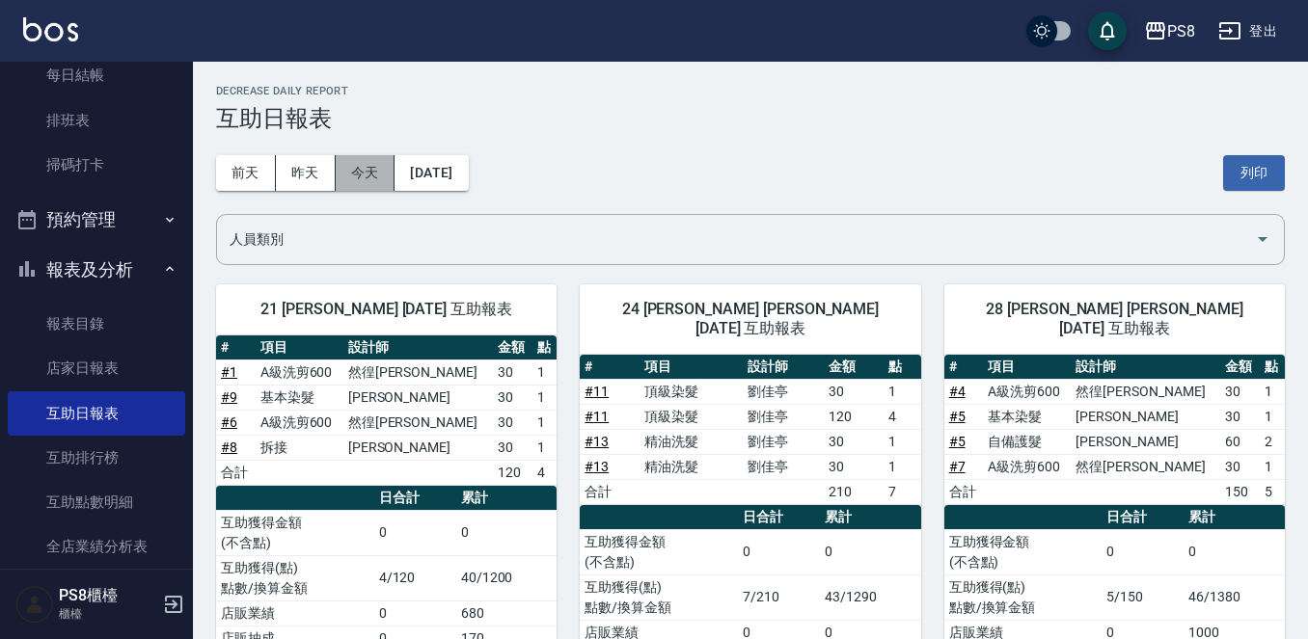
click at [381, 160] on button "今天" at bounding box center [366, 173] width 60 height 36
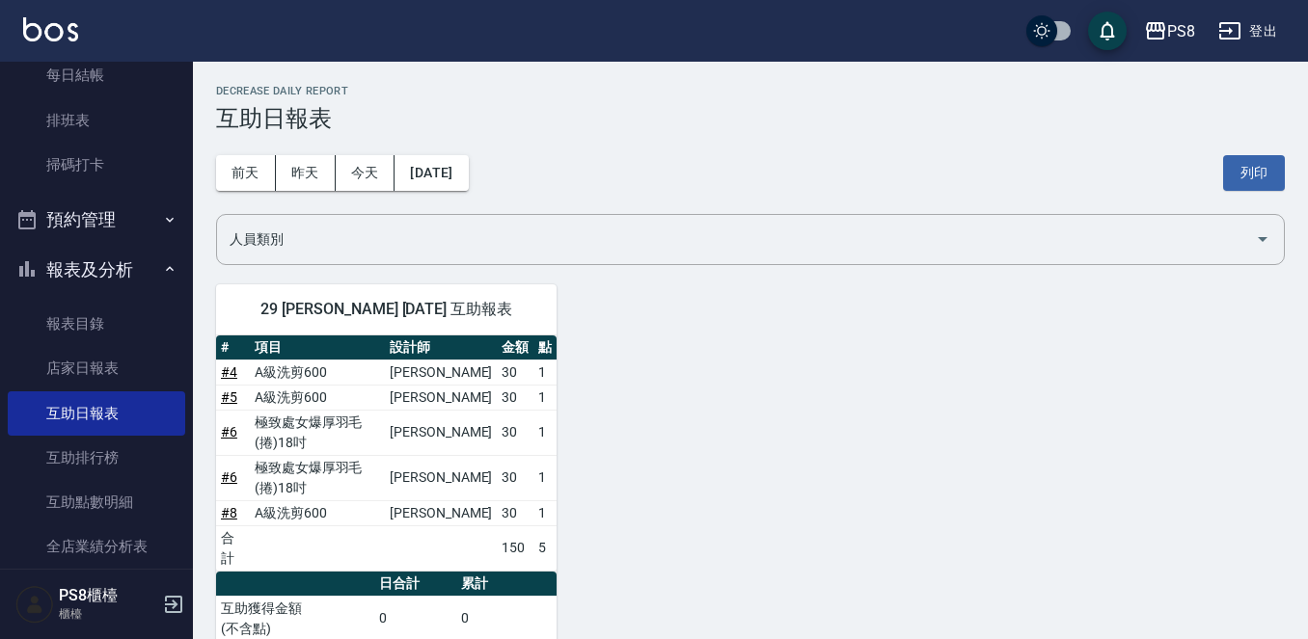
scroll to position [84, 0]
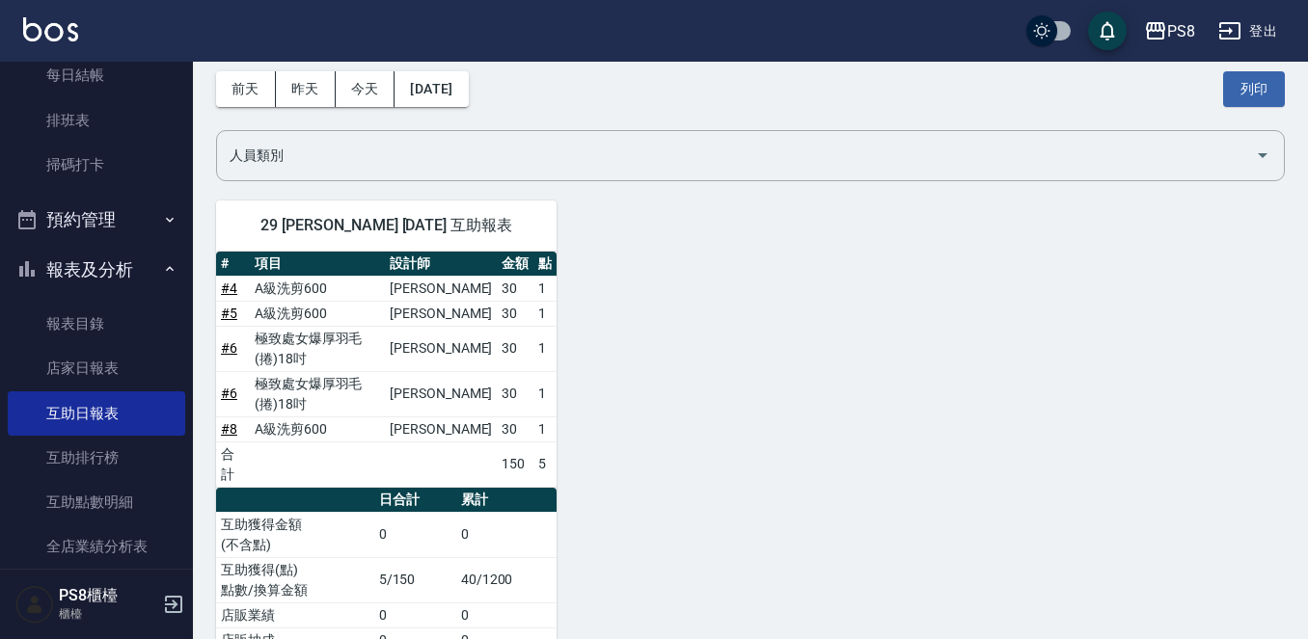
click at [145, 262] on button "報表及分析" at bounding box center [96, 270] width 177 height 50
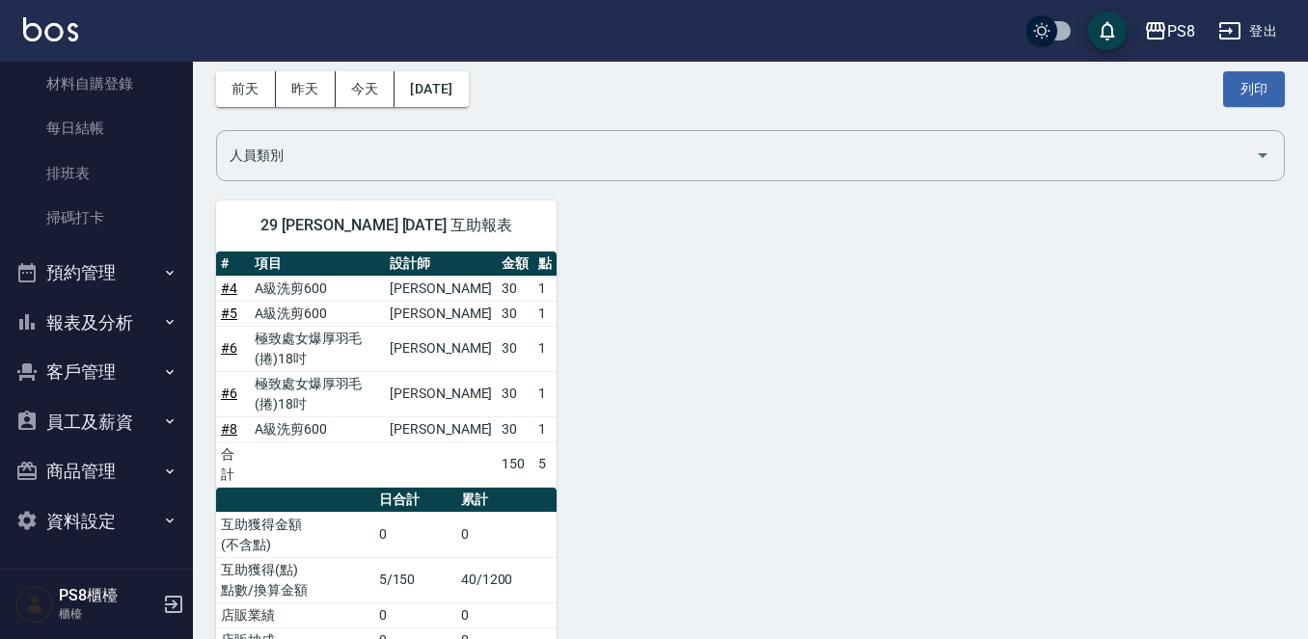
scroll to position [0, 0]
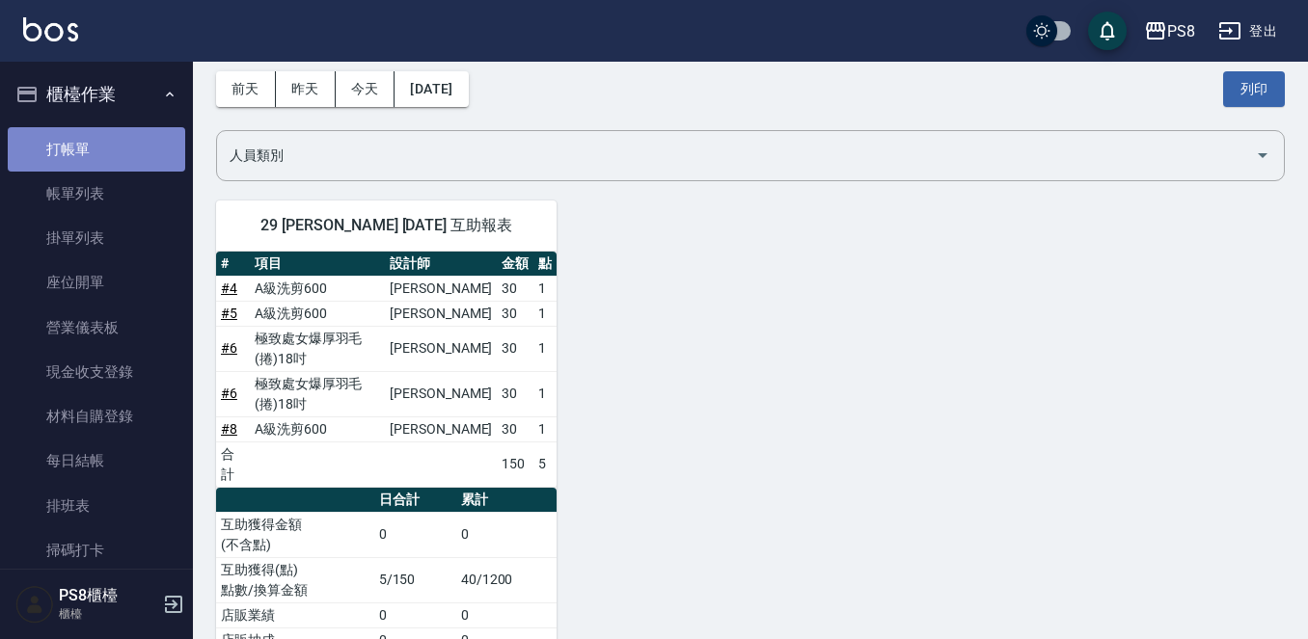
click at [119, 133] on link "打帳單" at bounding box center [96, 149] width 177 height 44
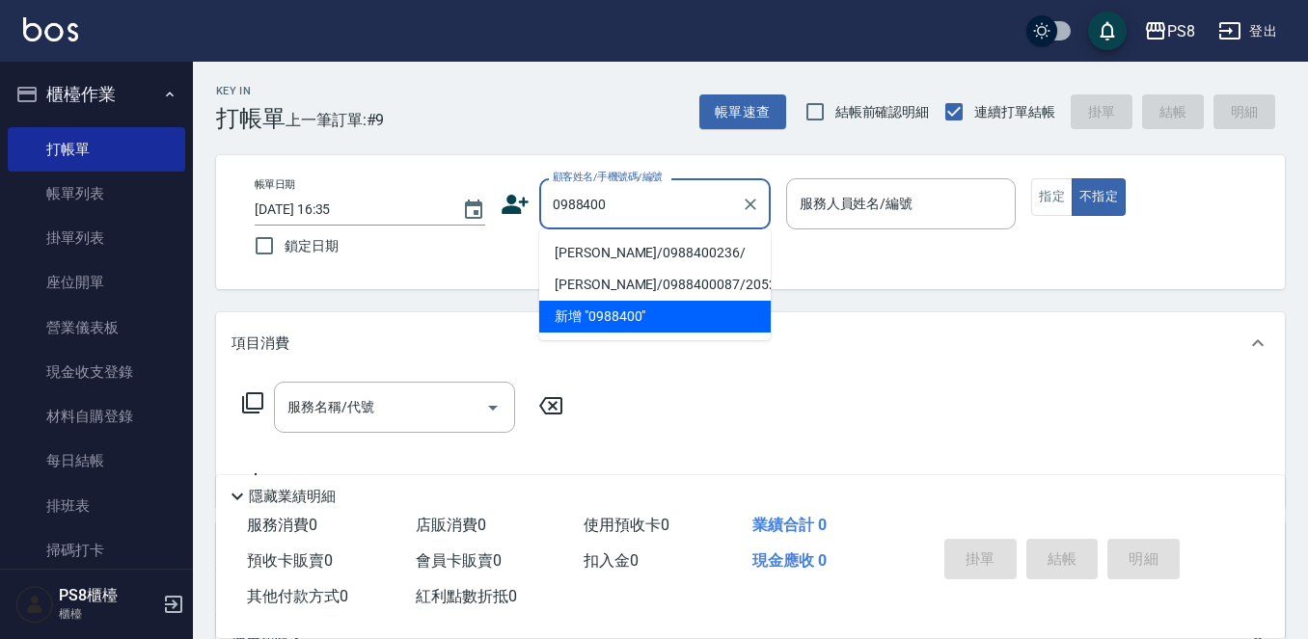
click at [550, 248] on li "陳志偉/0988400236/" at bounding box center [654, 253] width 231 height 32
type input "陳志偉/0988400236/"
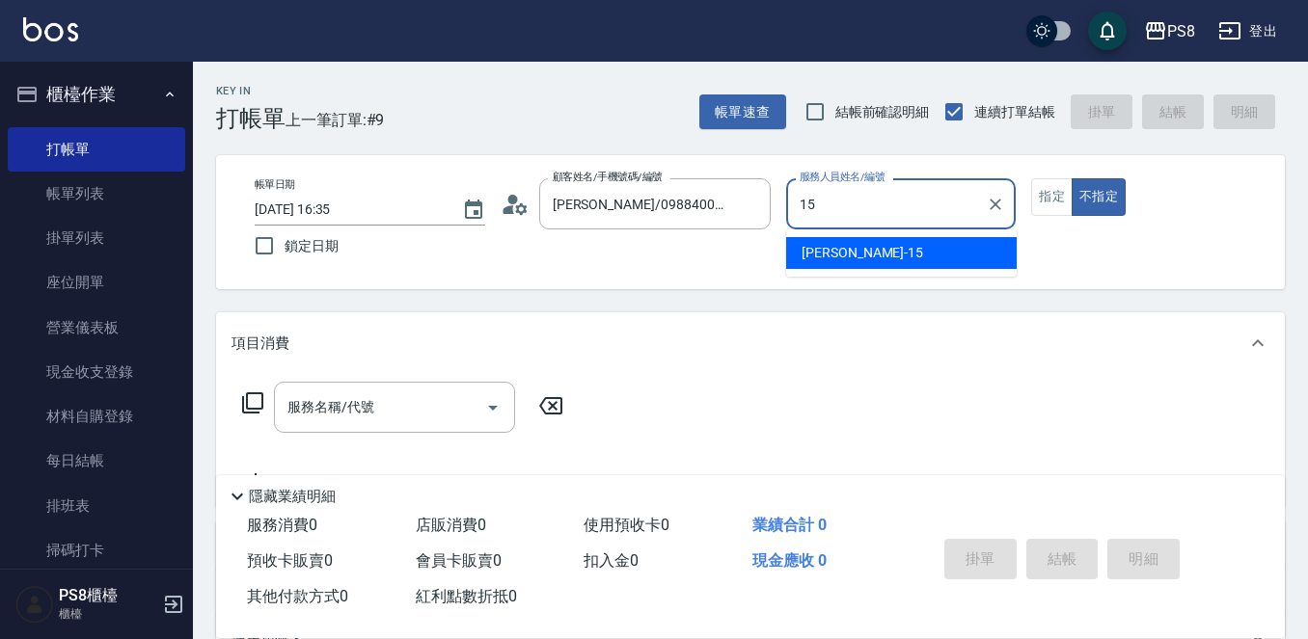
type input "EMMA-15"
type button "false"
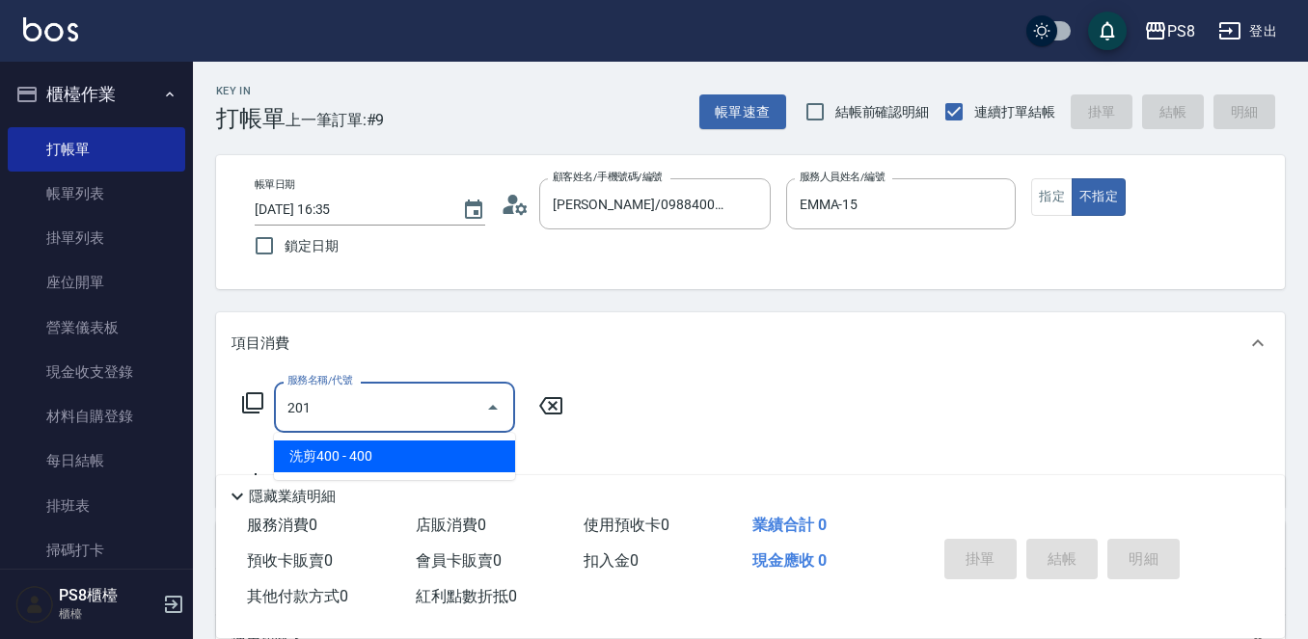
type input "洗剪400(201)"
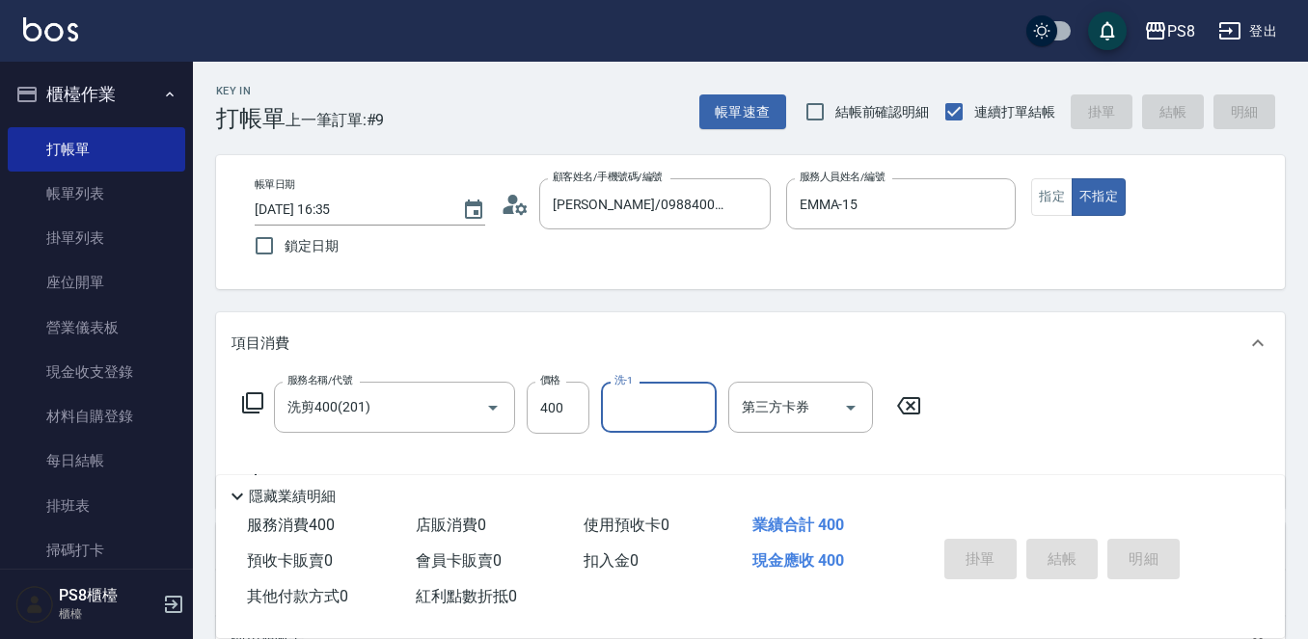
type input "2025/10/09 16:36"
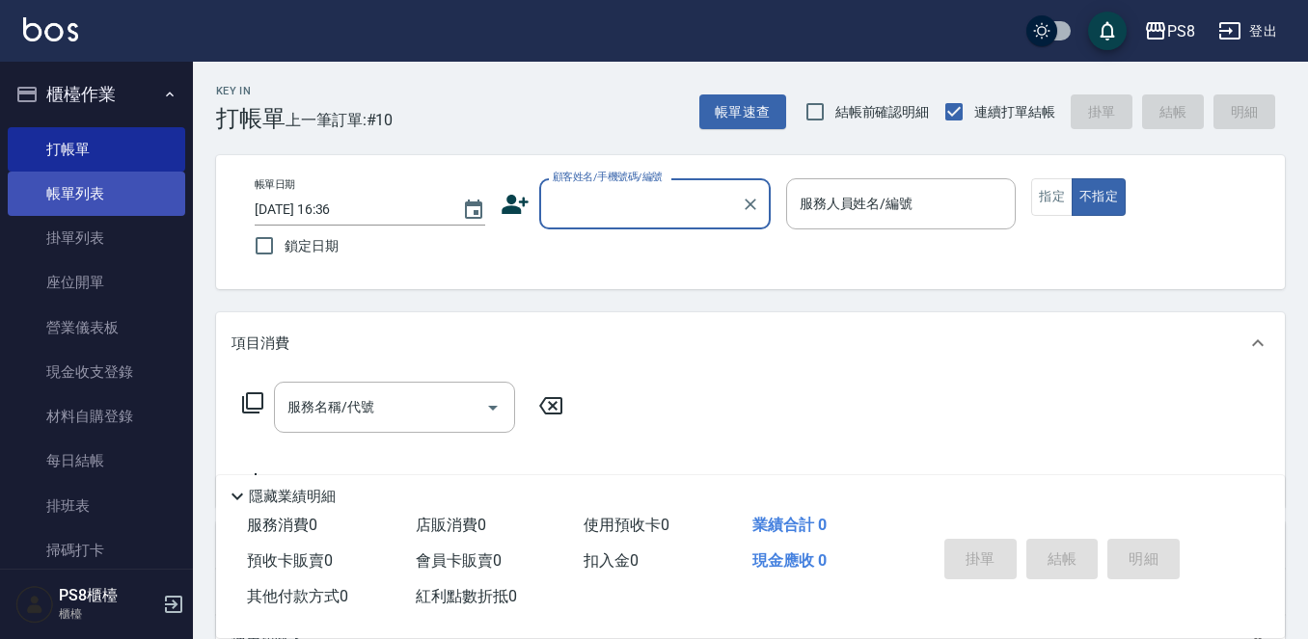
click at [128, 204] on link "帳單列表" at bounding box center [96, 194] width 177 height 44
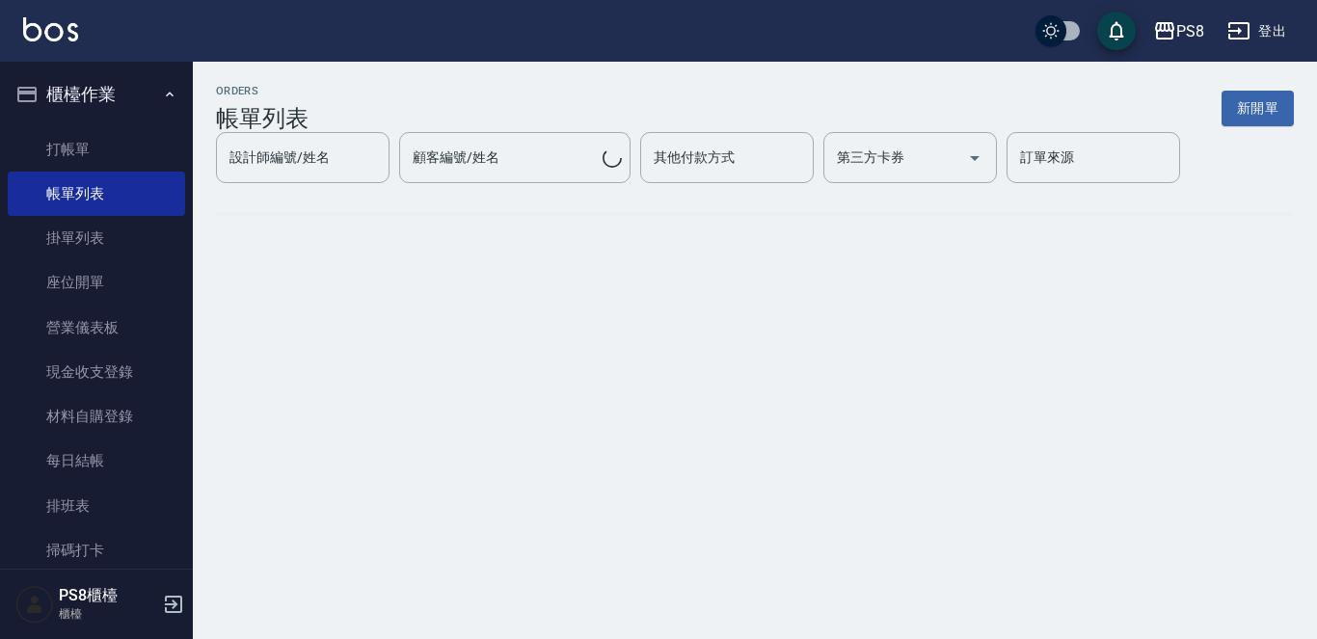
click at [80, 105] on button "櫃檯作業" at bounding box center [96, 94] width 177 height 50
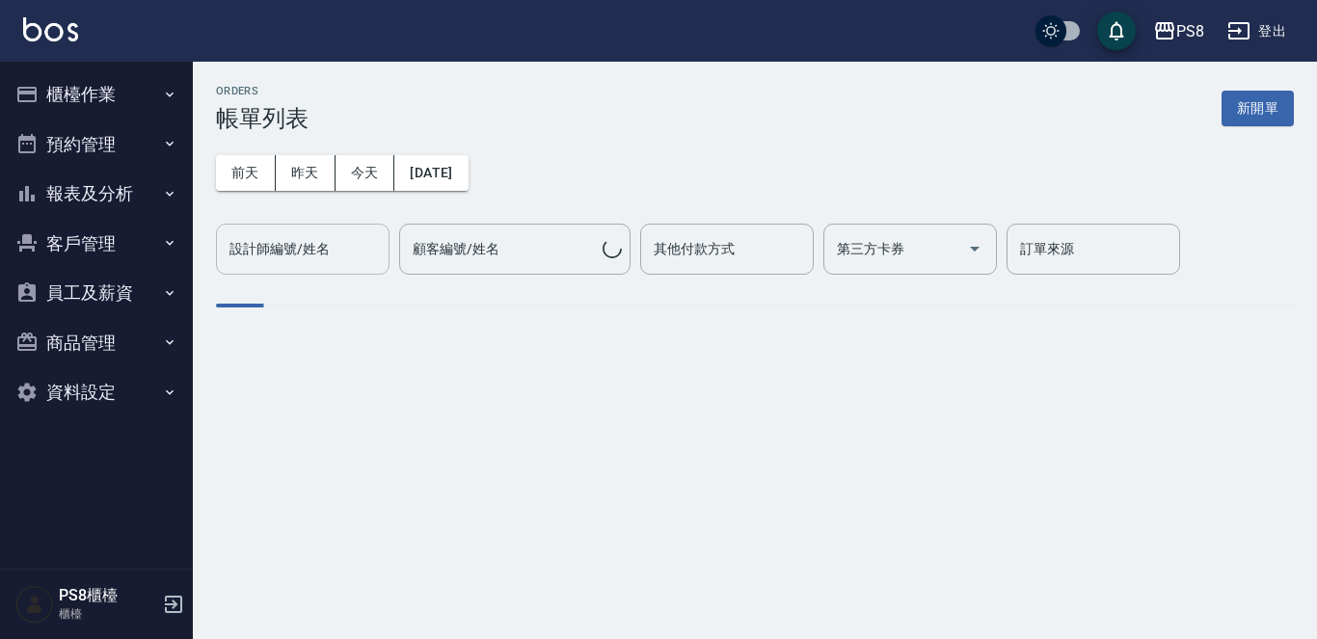
click at [284, 269] on div "設計師編號/姓名" at bounding box center [303, 249] width 174 height 51
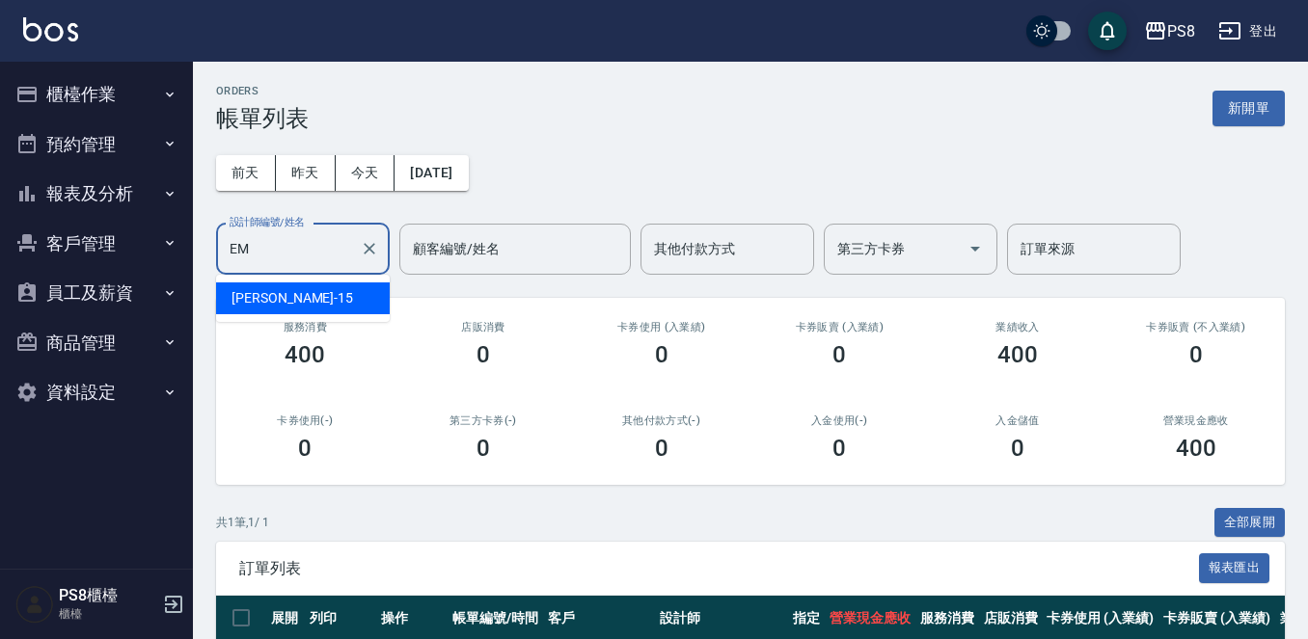
type input "E"
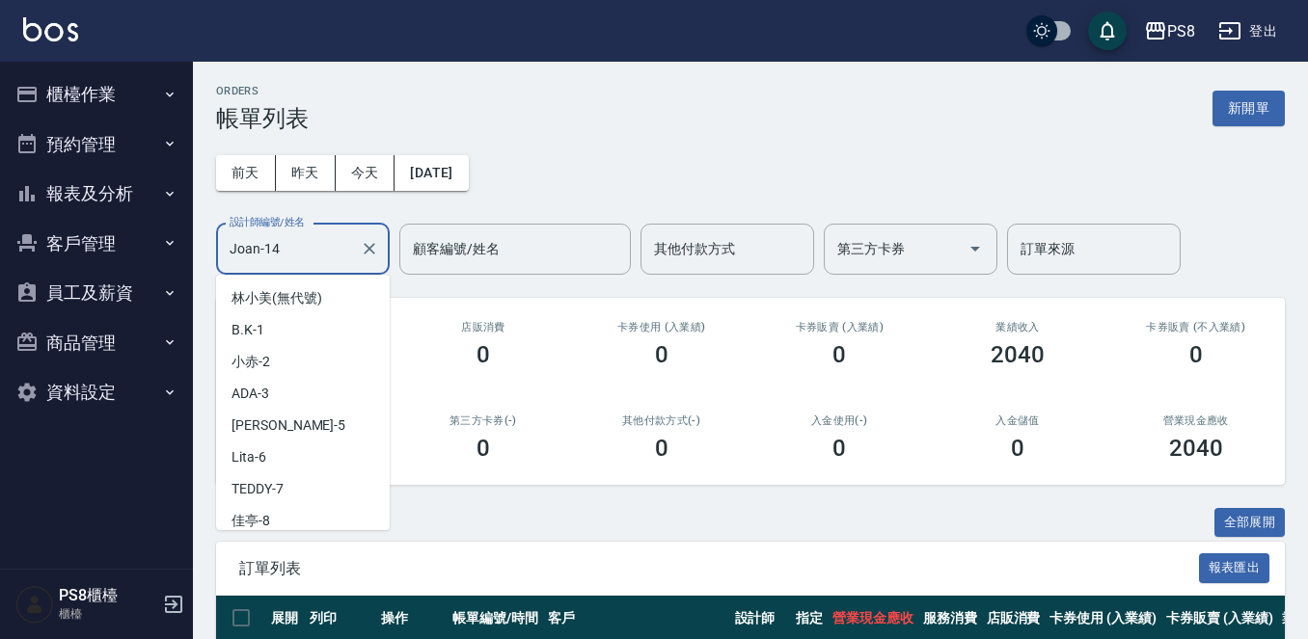
drag, startPoint x: 312, startPoint y: 244, endPoint x: 117, endPoint y: 251, distance: 195.9
click at [140, 258] on div "PS8 登出 櫃檯作業 打帳單 帳單列表 掛單列表 座位開單 營業儀表板 現金收支登錄 材料自購登錄 每日結帳 排班表 掃碼打卡 預約管理 預約管理 單日預約…" at bounding box center [654, 451] width 1308 height 902
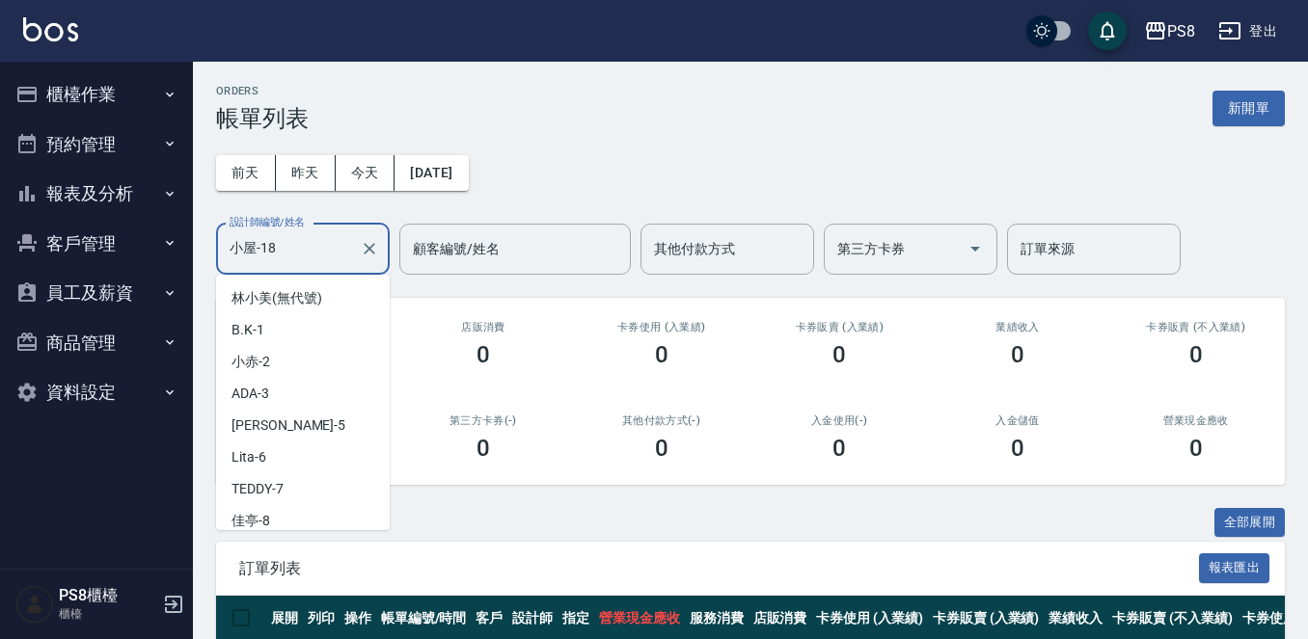
scroll to position [261, 0]
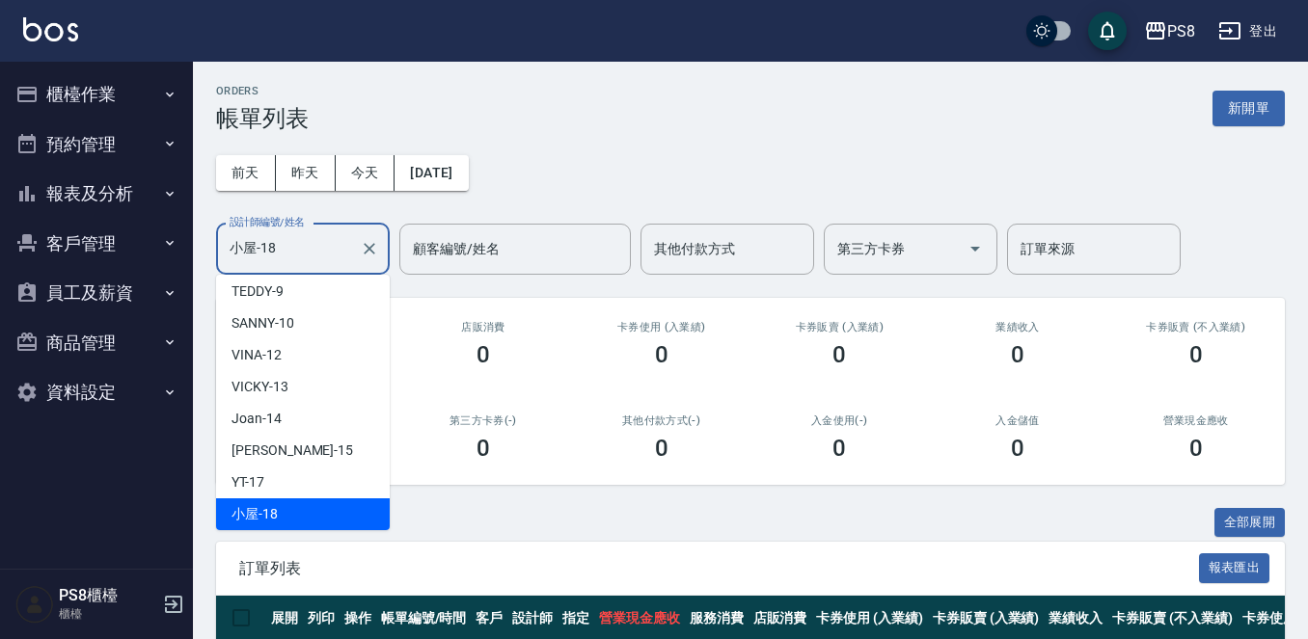
drag, startPoint x: 293, startPoint y: 247, endPoint x: 56, endPoint y: 207, distance: 240.5
click at [198, 253] on div "ORDERS 帳單列表 新開單 前天 昨天 今天 2025/10/09 設計師編號/姓名 小屋-18 設計師編號/姓名 顧客編號/姓名 顧客編號/姓名 其他付…" at bounding box center [750, 389] width 1115 height 655
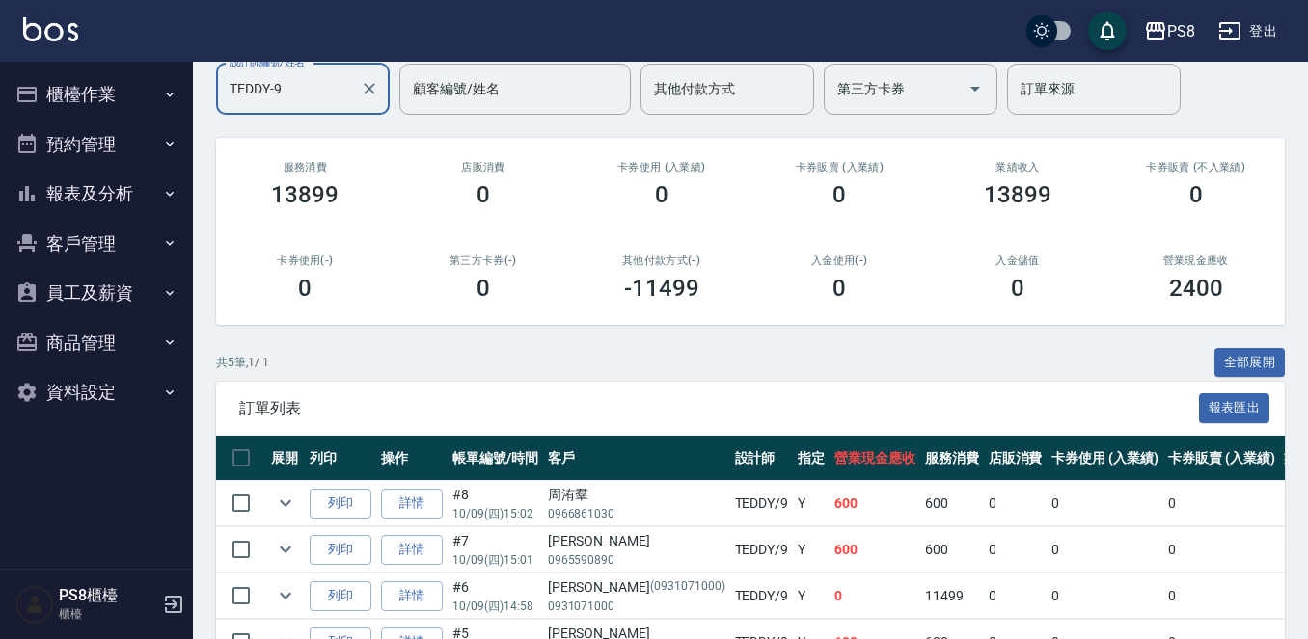
scroll to position [0, 0]
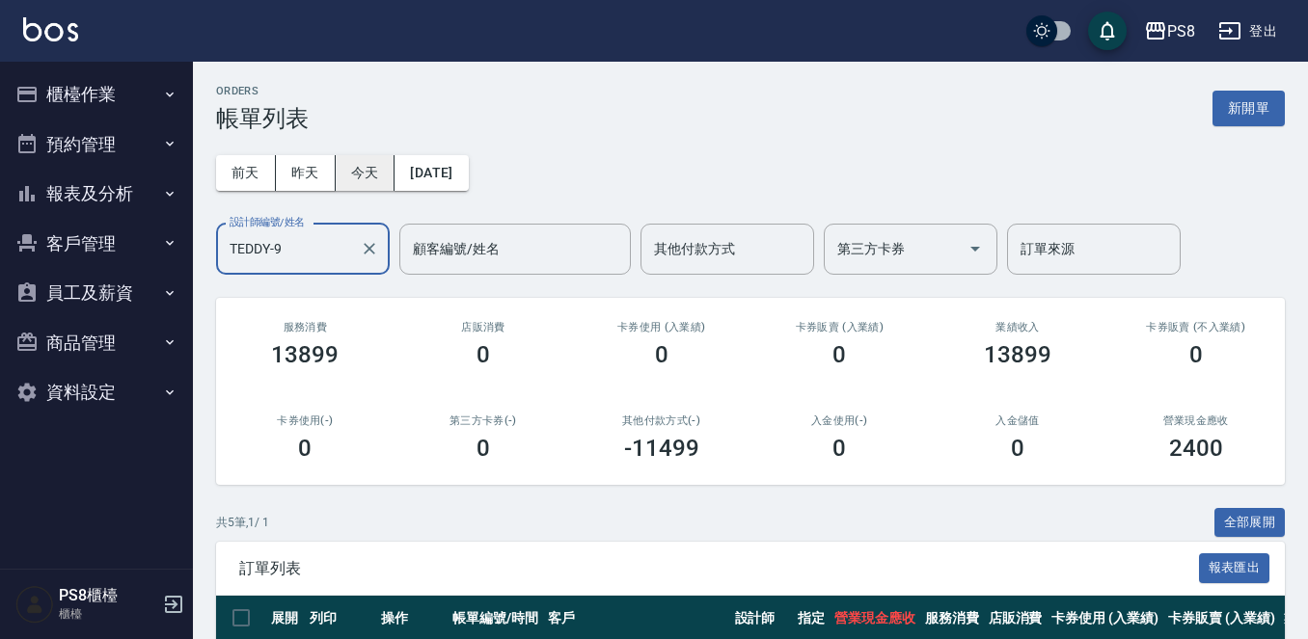
click at [376, 173] on button "今天" at bounding box center [366, 173] width 60 height 36
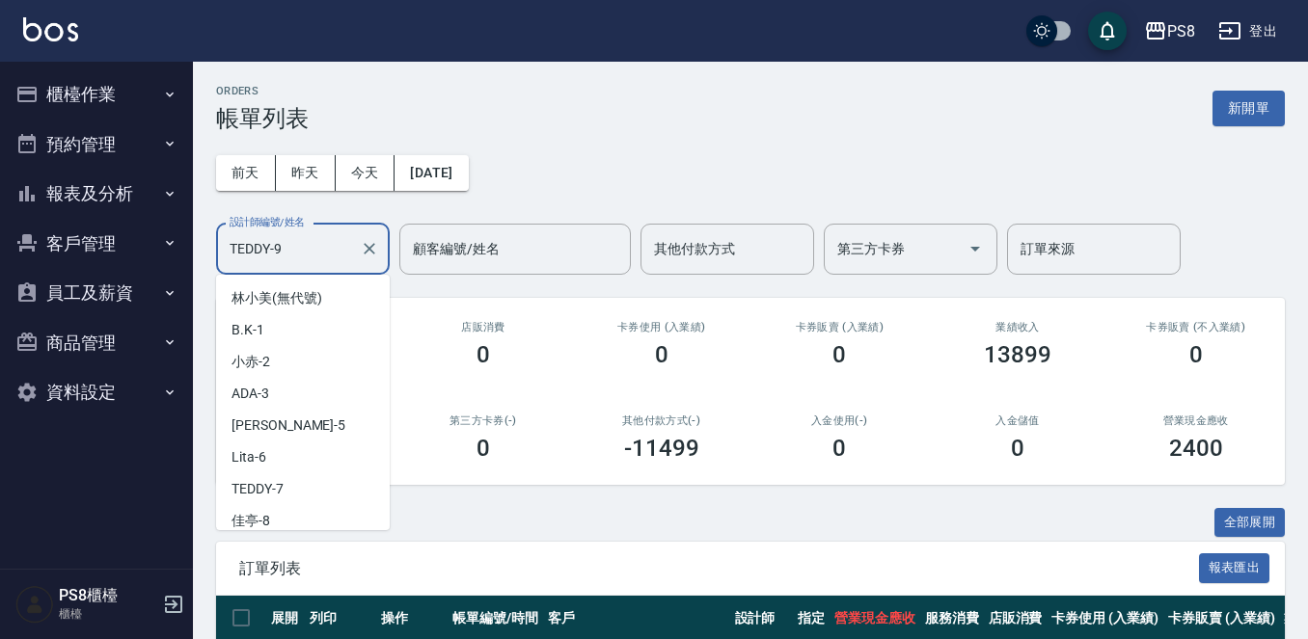
scroll to position [39, 0]
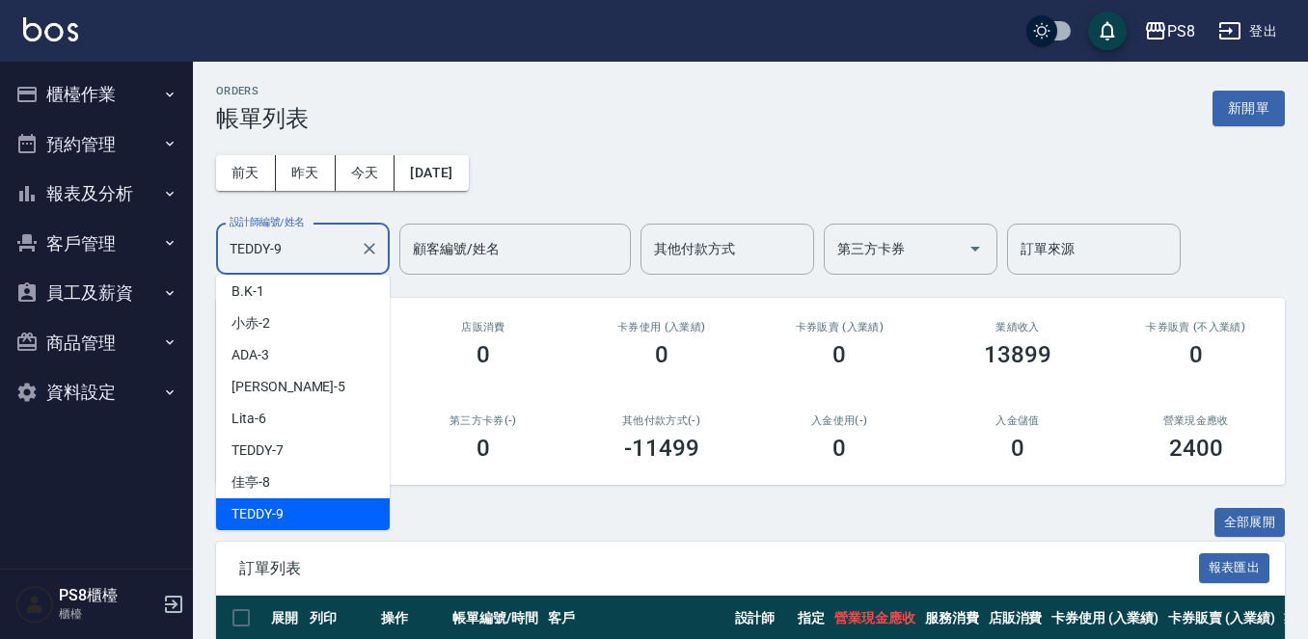
drag, startPoint x: 329, startPoint y: 241, endPoint x: 66, endPoint y: 311, distance: 272.3
click at [210, 256] on div "ORDERS 帳單列表 新開單 前天 昨天 今天 2025/10/09 設計師編號/姓名 TEDDY-9 設計師編號/姓名 顧客編號/姓名 顧客編號/姓名 其…" at bounding box center [750, 505] width 1115 height 886
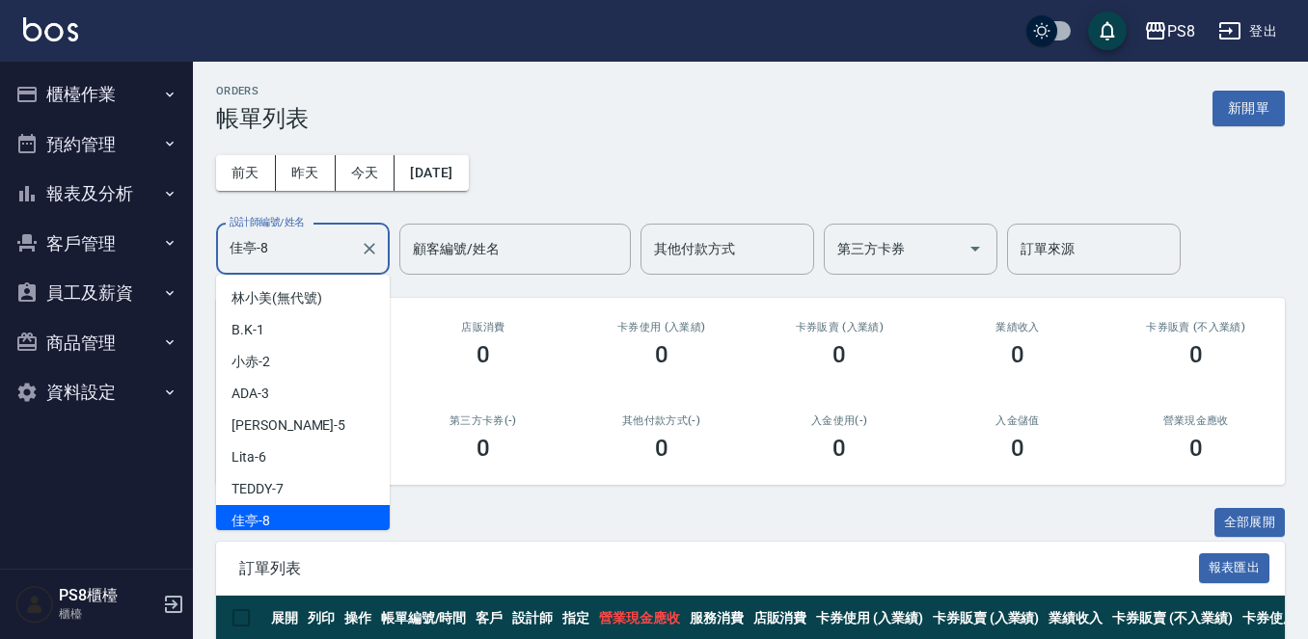
drag, startPoint x: 293, startPoint y: 257, endPoint x: 95, endPoint y: 229, distance: 199.8
click at [108, 230] on div "PS8 登出 櫃檯作業 打帳單 帳單列表 掛單列表 座位開單 營業儀表板 現金收支登錄 材料自購登錄 每日結帳 排班表 掃碼打卡 預約管理 預約管理 單日預約…" at bounding box center [654, 358] width 1308 height 717
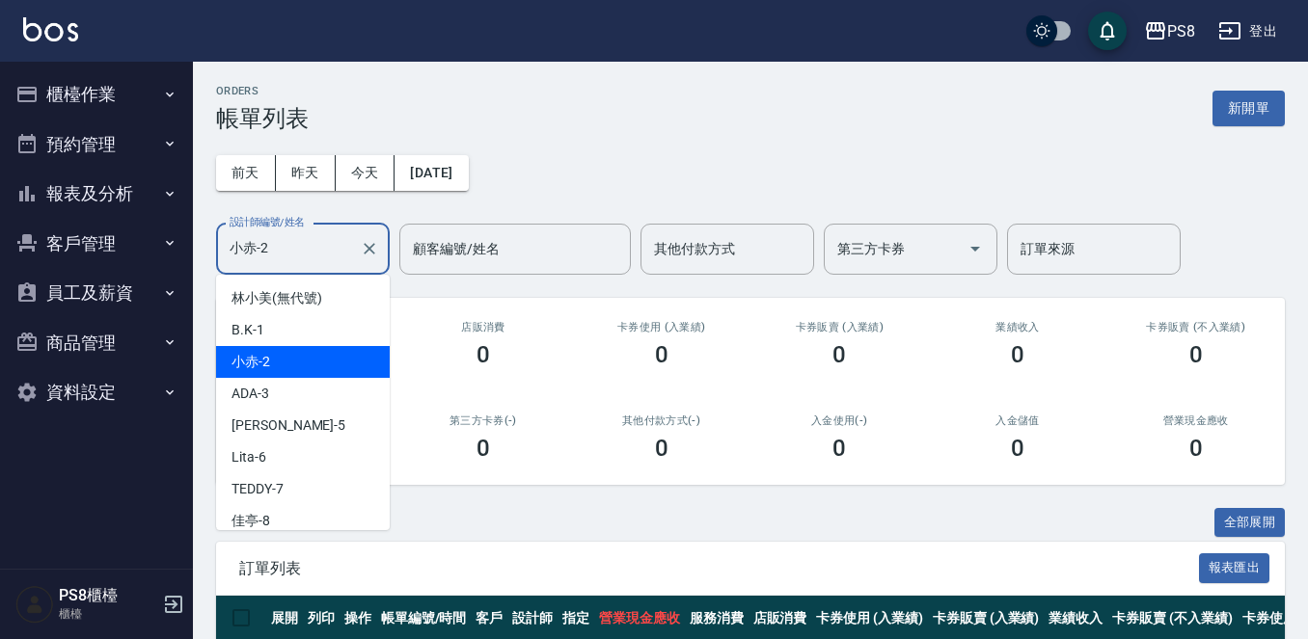
drag, startPoint x: 295, startPoint y: 260, endPoint x: 128, endPoint y: 259, distance: 166.8
click at [134, 259] on div "PS8 登出 櫃檯作業 打帳單 帳單列表 掛單列表 座位開單 營業儀表板 現金收支登錄 材料自購登錄 每日結帳 排班表 掃碼打卡 預約管理 預約管理 單日預約…" at bounding box center [654, 358] width 1308 height 717
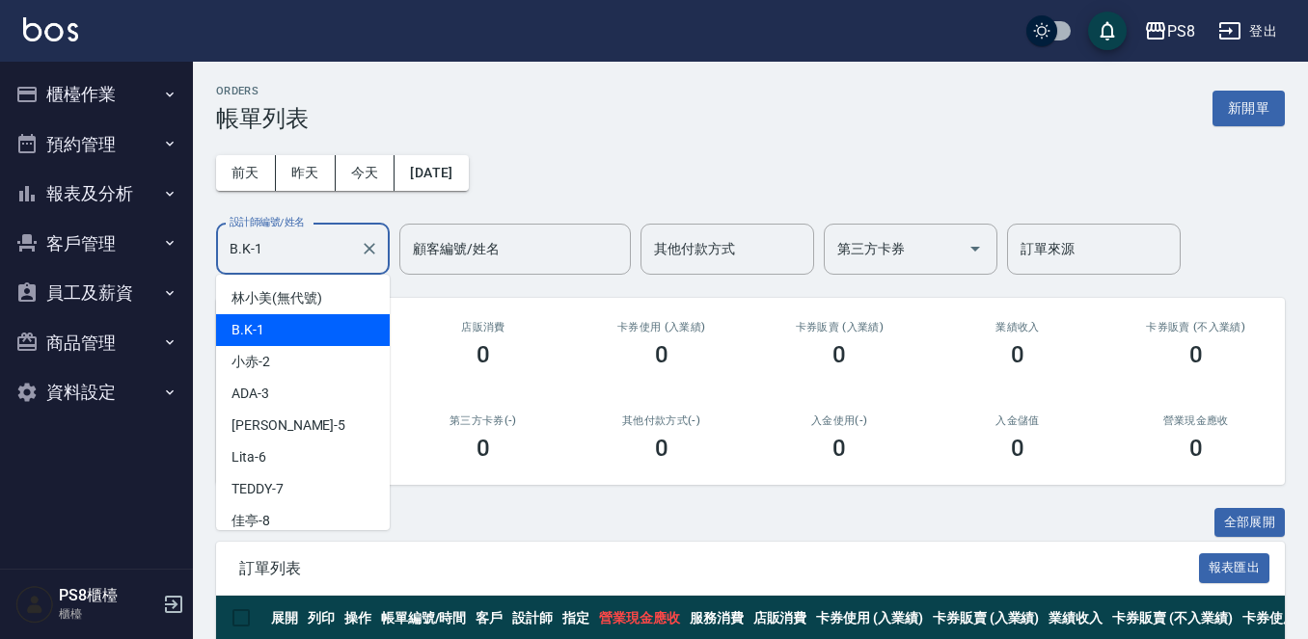
drag, startPoint x: 302, startPoint y: 257, endPoint x: 217, endPoint y: 258, distance: 84.9
click at [217, 258] on div "B.K-1 設計師編號/姓名" at bounding box center [303, 249] width 174 height 51
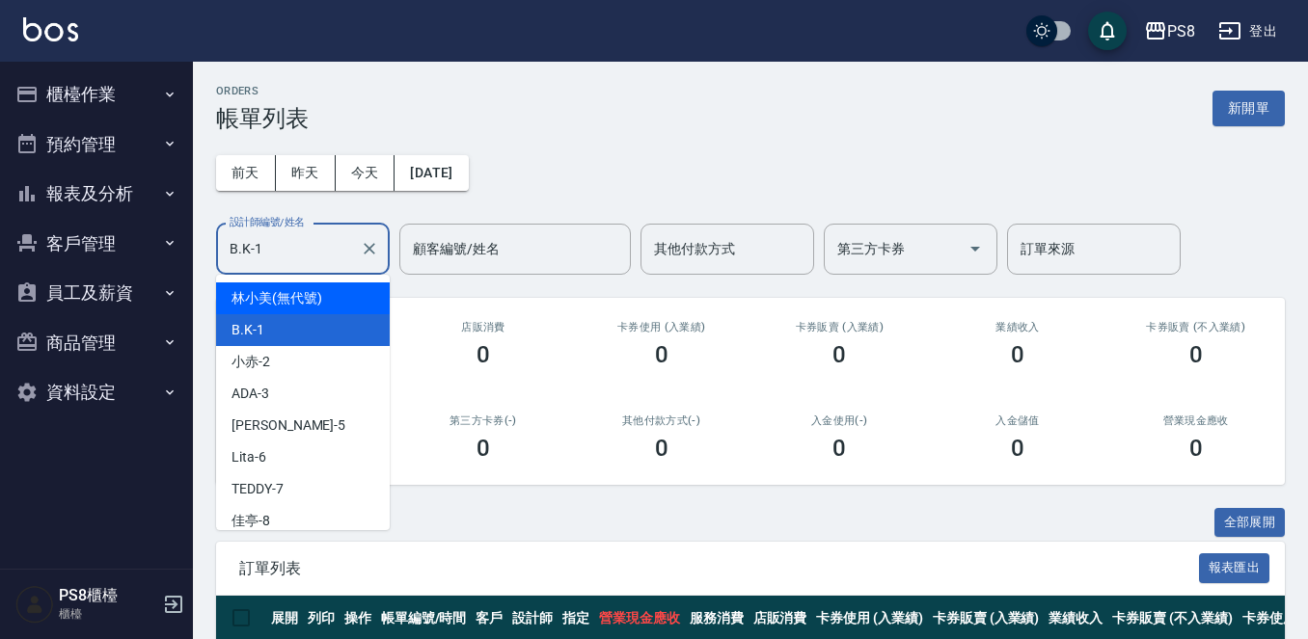
type input "B.K-1"
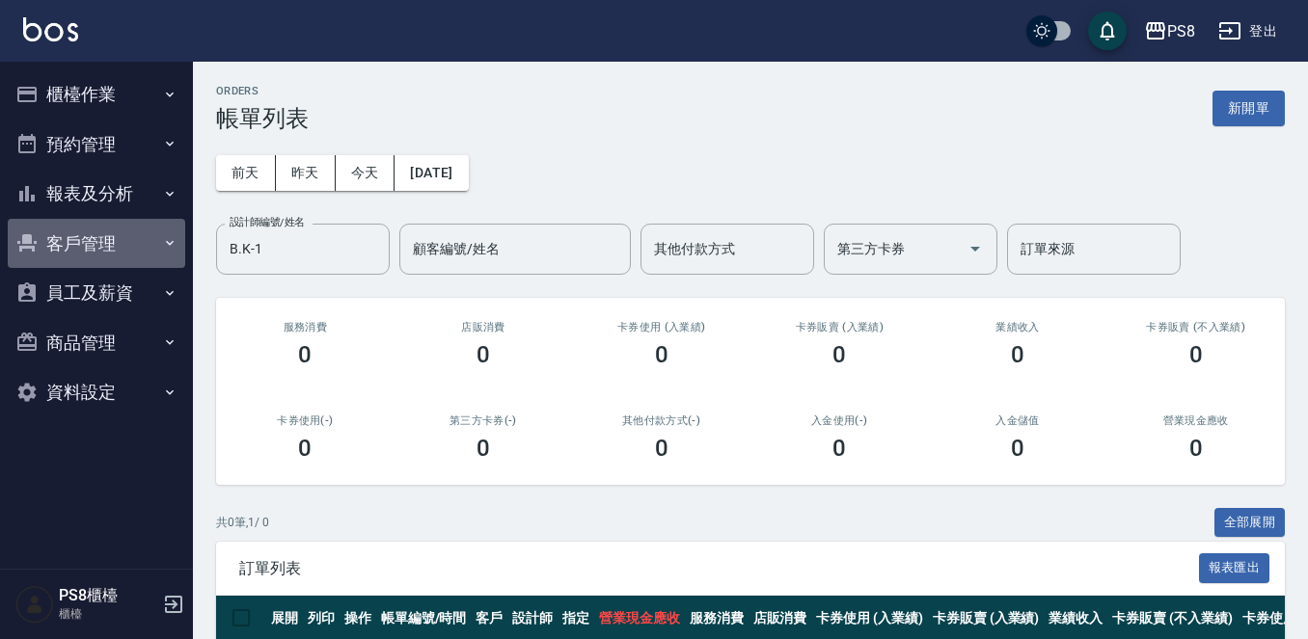
click at [139, 252] on button "客戶管理" at bounding box center [96, 244] width 177 height 50
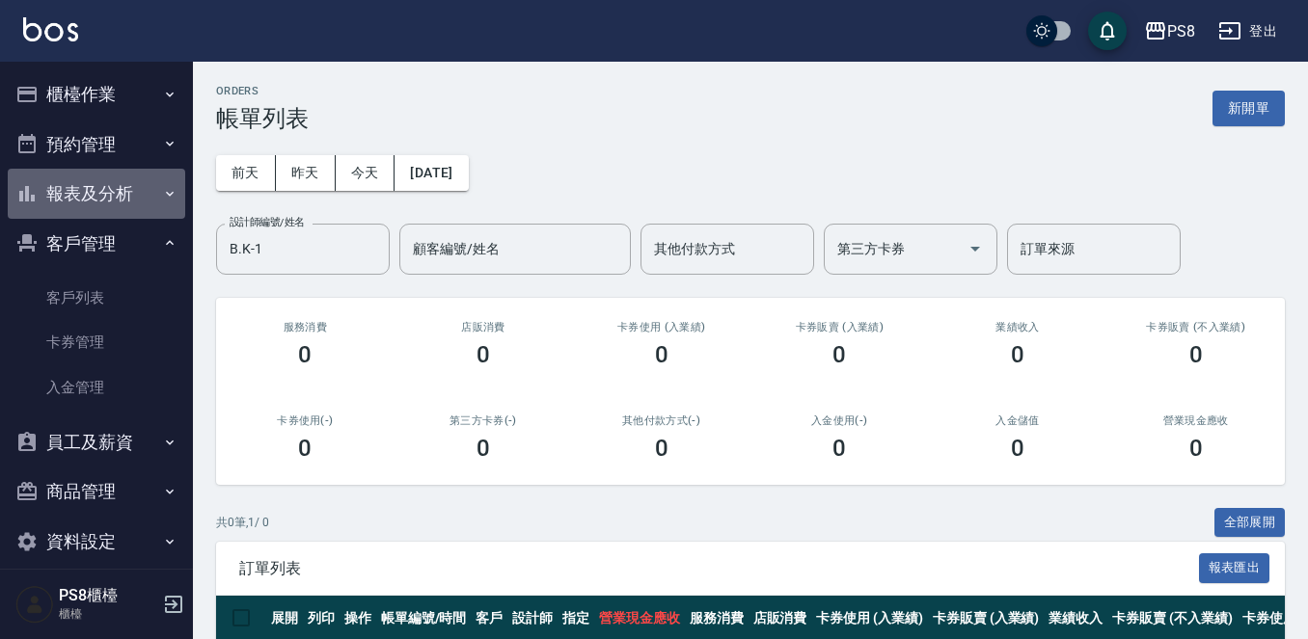
click at [165, 197] on icon "button" at bounding box center [169, 193] width 15 height 15
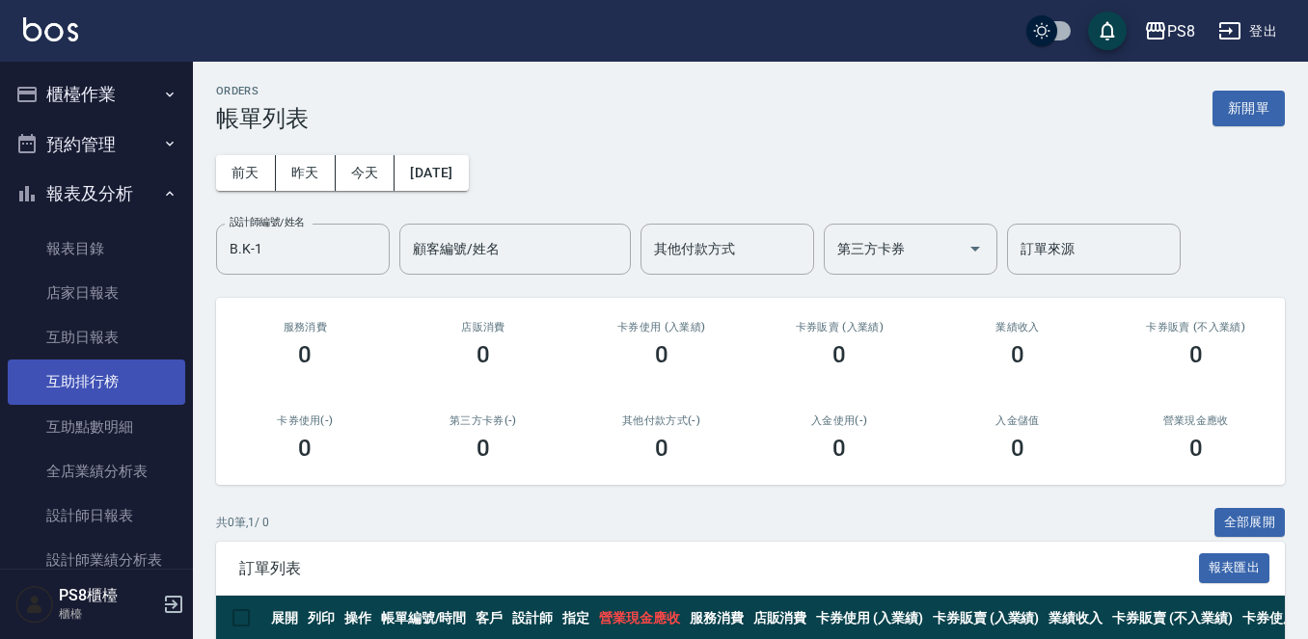
click at [72, 366] on link "互助排行榜" at bounding box center [96, 382] width 177 height 44
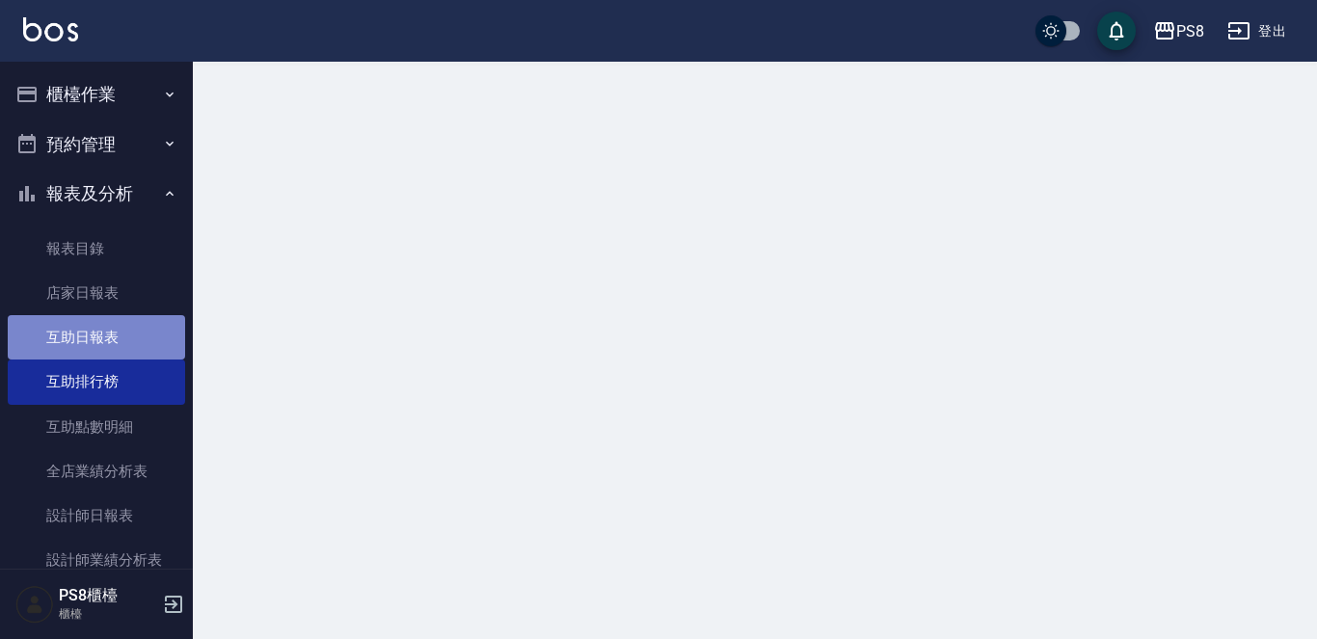
click at [114, 332] on link "互助日報表" at bounding box center [96, 337] width 177 height 44
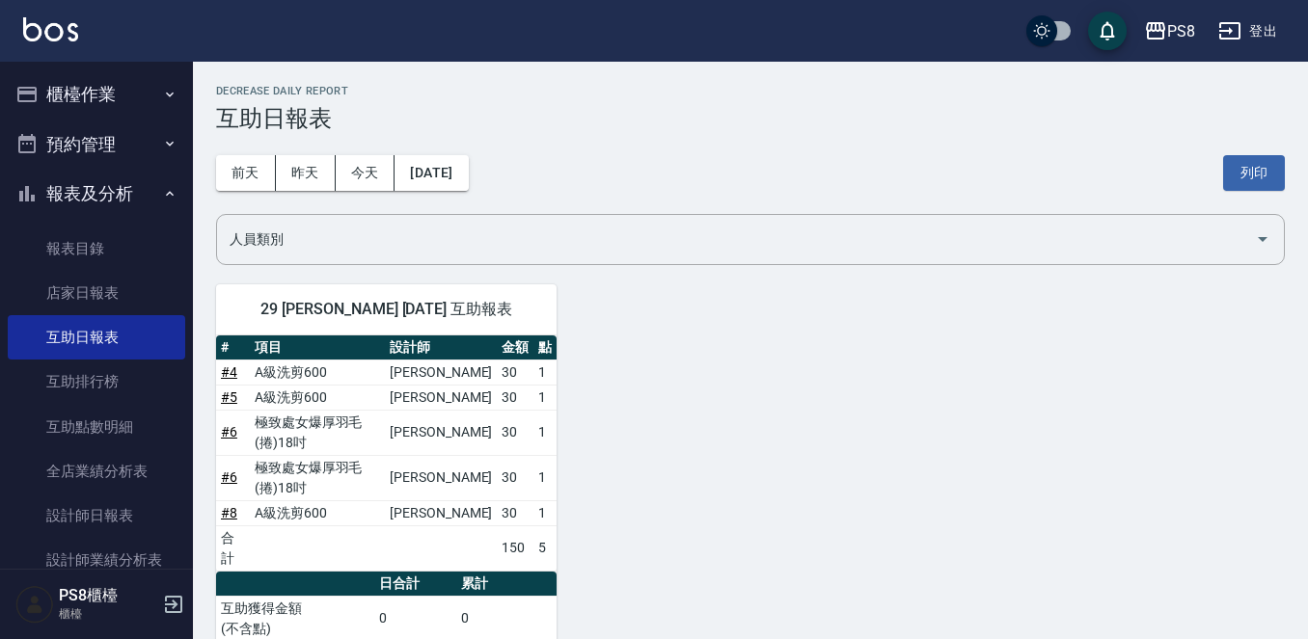
click at [670, 549] on div "29 戴韋全 10/09/2025 互助報表 # 項目 設計師 金額 點 # 4 A級洗剪600 施妃娟 30 1 # 5 A級洗剪600 施妃娟 30 1 …" at bounding box center [739, 511] width 1092 height 500
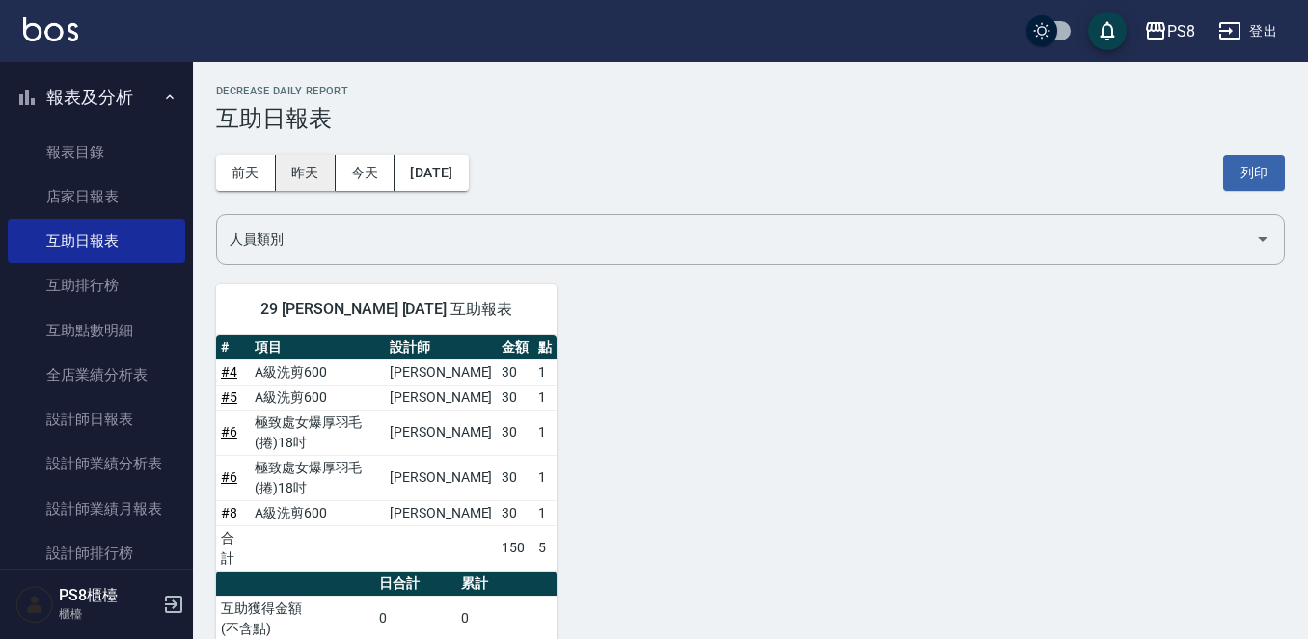
click at [302, 184] on button "昨天" at bounding box center [306, 173] width 60 height 36
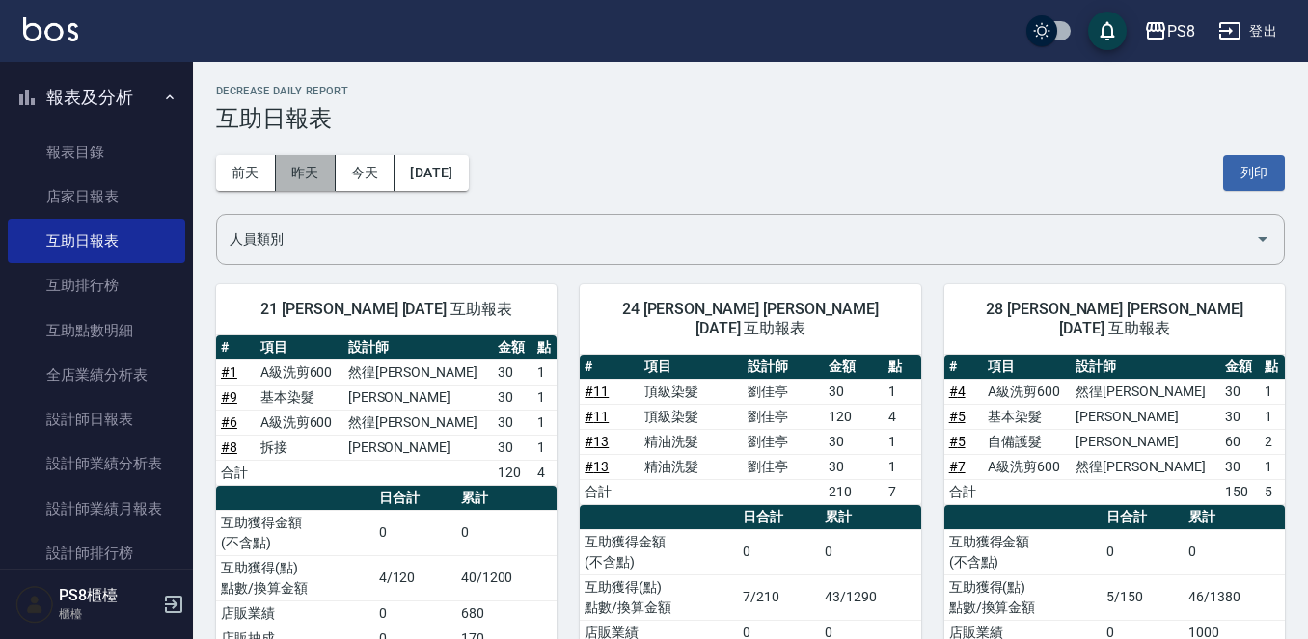
click at [334, 182] on button "昨天" at bounding box center [306, 173] width 60 height 36
click at [346, 182] on button "今天" at bounding box center [366, 173] width 60 height 36
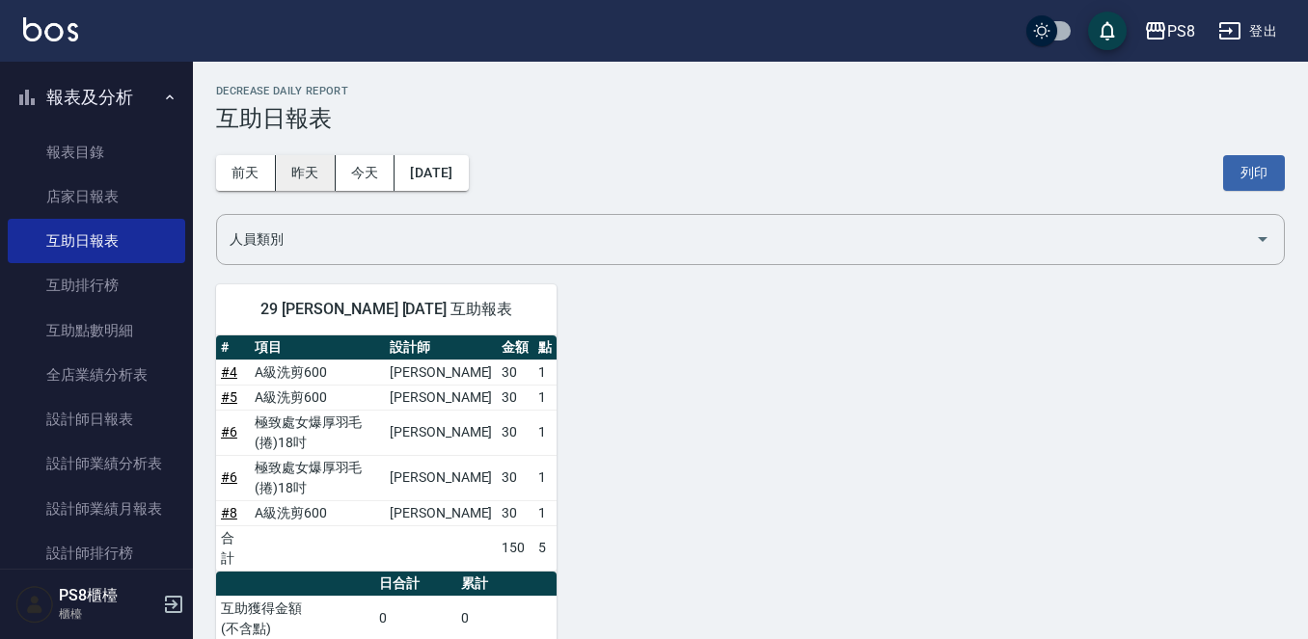
click at [320, 169] on button "昨天" at bounding box center [306, 173] width 60 height 36
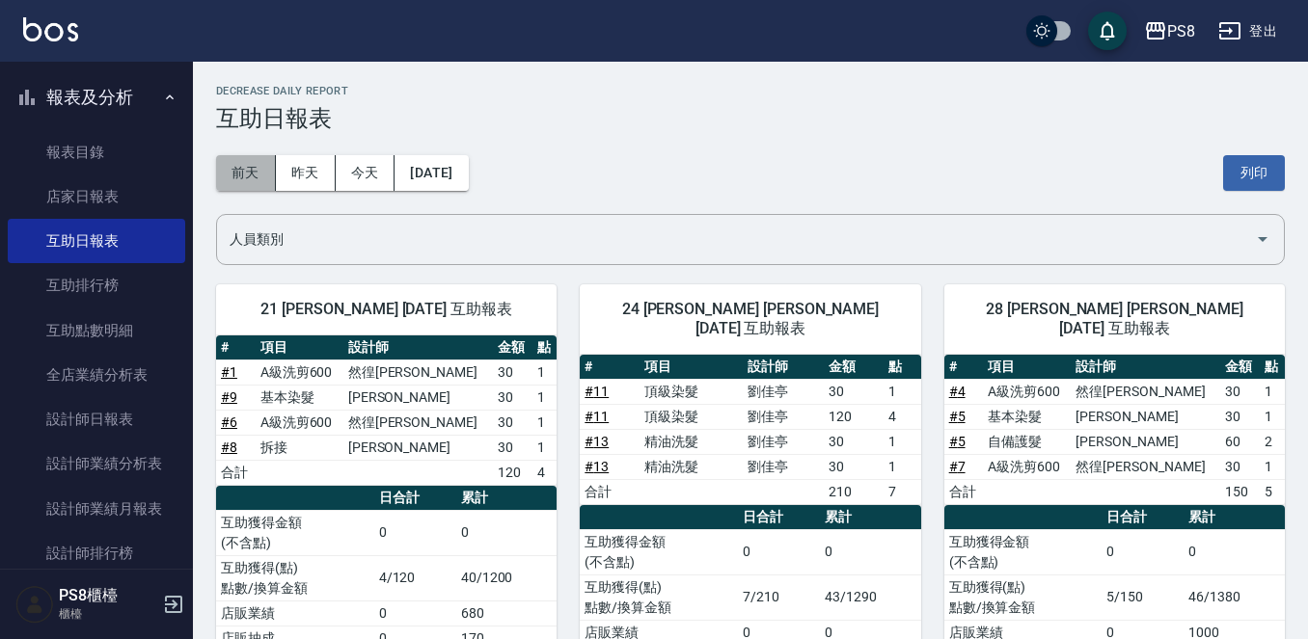
click at [246, 158] on button "前天" at bounding box center [246, 173] width 60 height 36
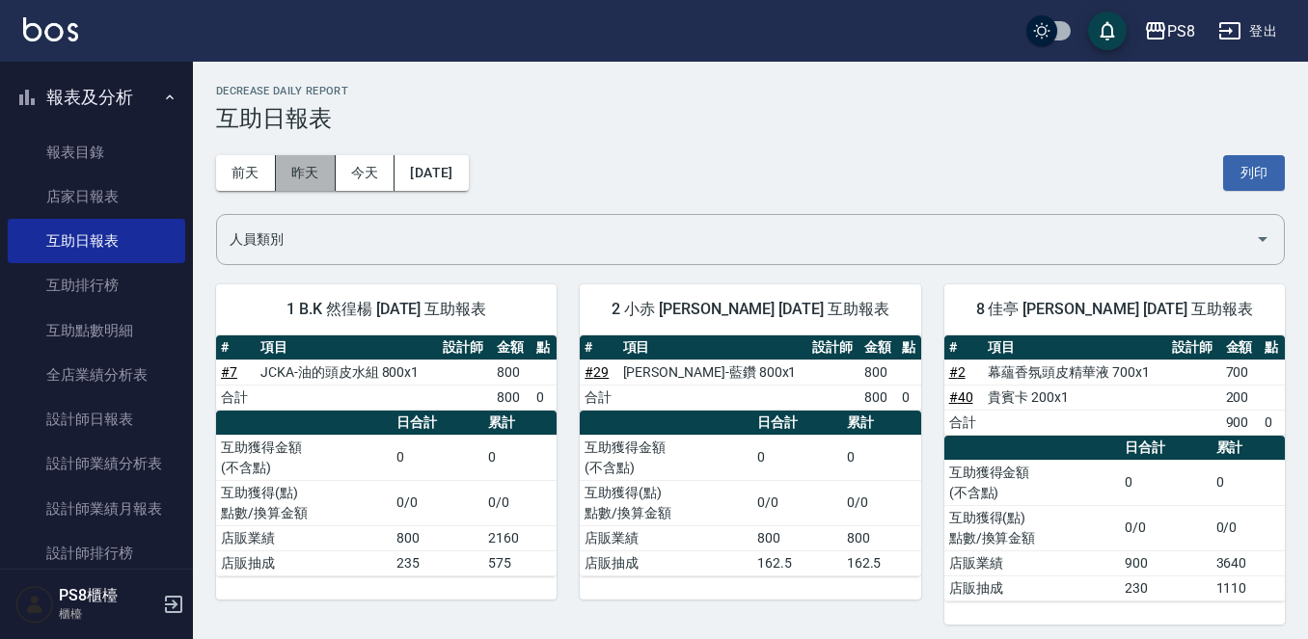
click at [290, 158] on button "昨天" at bounding box center [306, 173] width 60 height 36
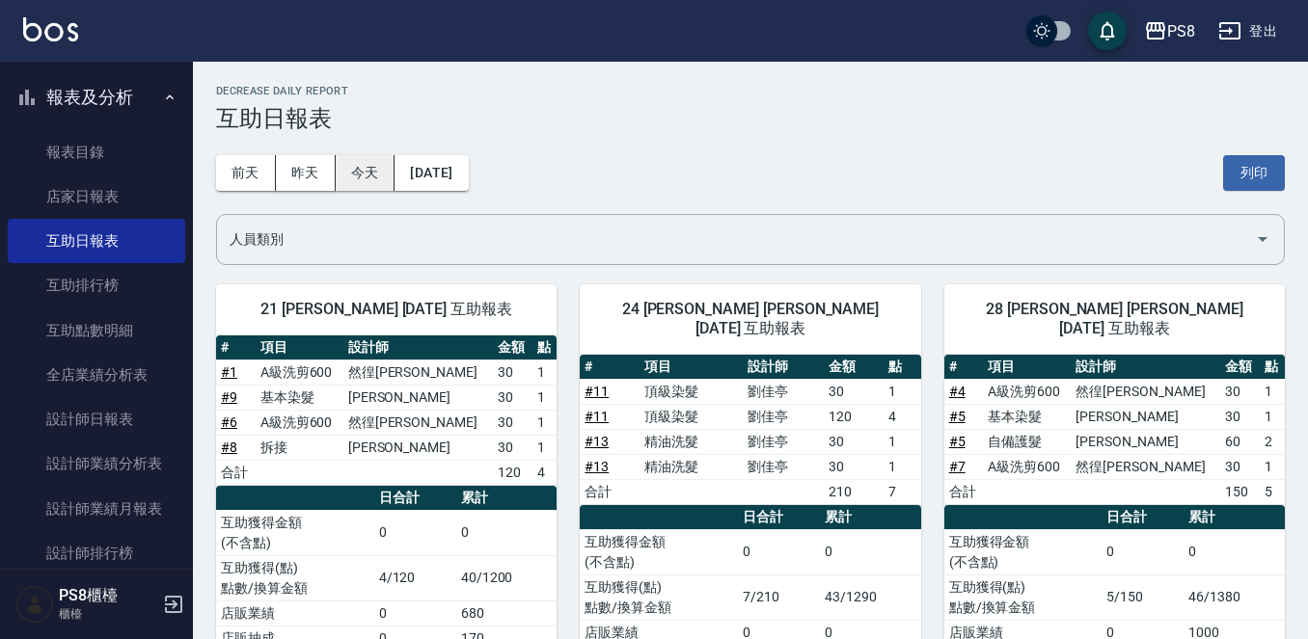
click at [356, 176] on button "今天" at bounding box center [366, 173] width 60 height 36
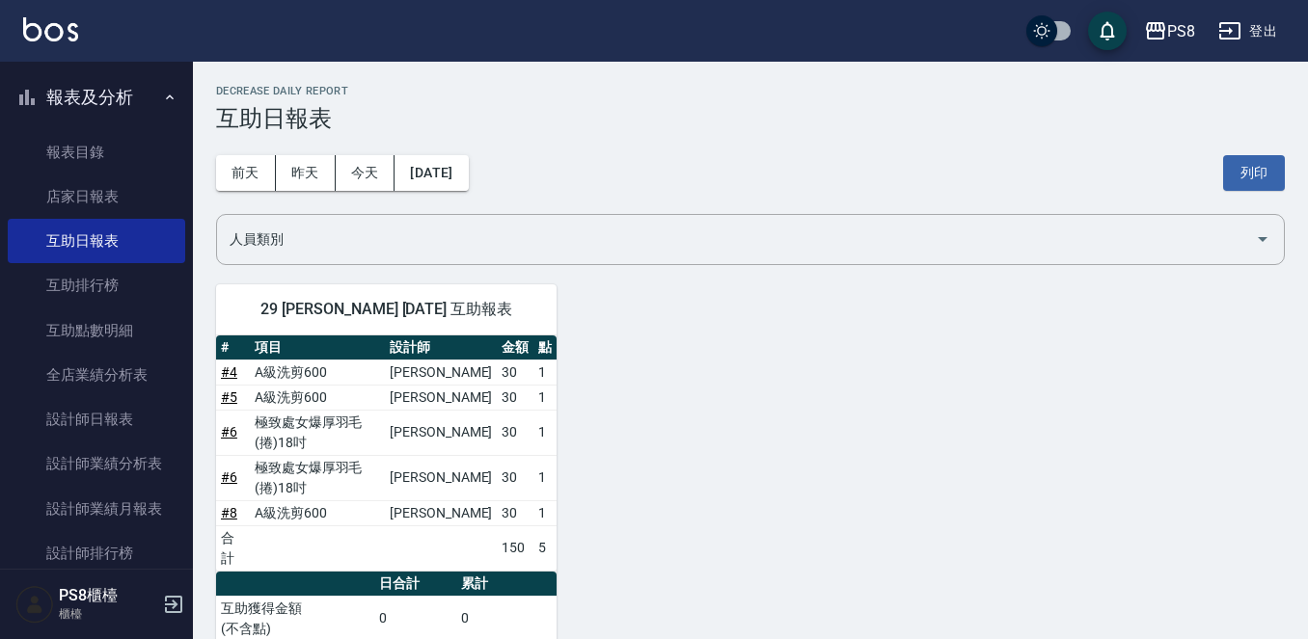
scroll to position [84, 0]
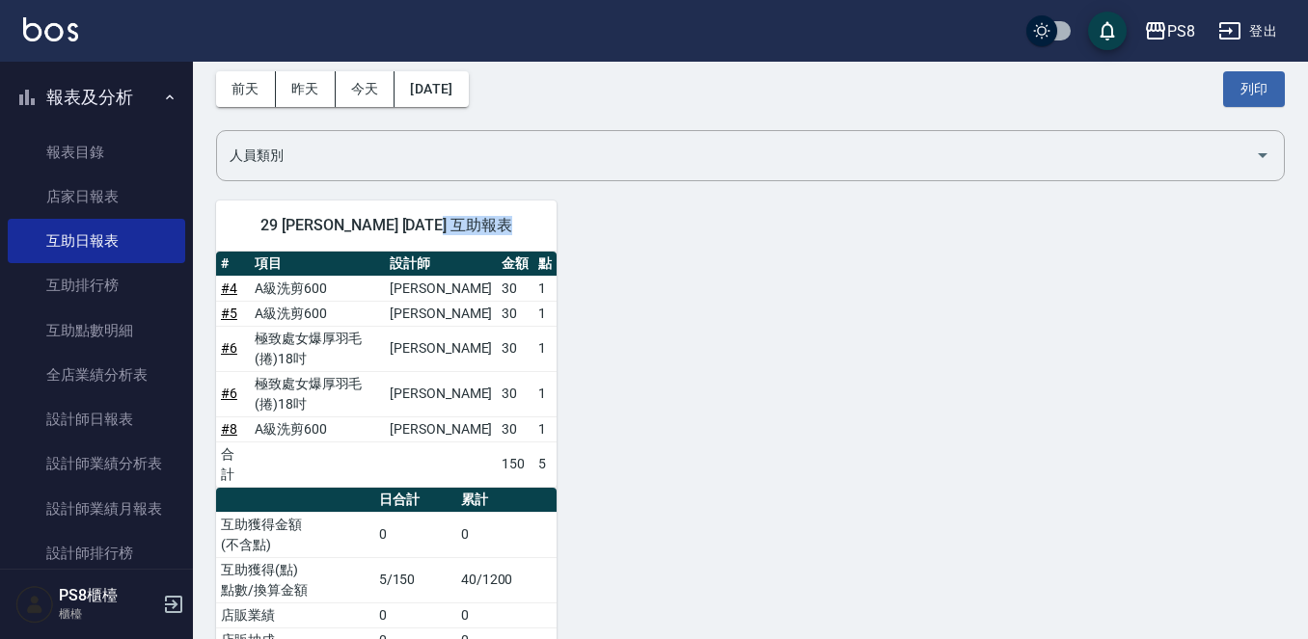
drag, startPoint x: 616, startPoint y: 344, endPoint x: 443, endPoint y: 273, distance: 187.7
click at [496, 333] on div "29 戴韋全 10/09/2025 互助報表 # 項目 設計師 金額 點 # 4 A級洗剪600 施妃娟 30 1 # 5 A級洗剪600 施妃娟 30 1 …" at bounding box center [739, 427] width 1092 height 500
click at [874, 265] on div "29 戴韋全 10/09/2025 互助報表 # 項目 設計師 金額 點 # 4 A級洗剪600 施妃娟 30 1 # 5 A級洗剪600 施妃娟 30 1 …" at bounding box center [739, 427] width 1092 height 500
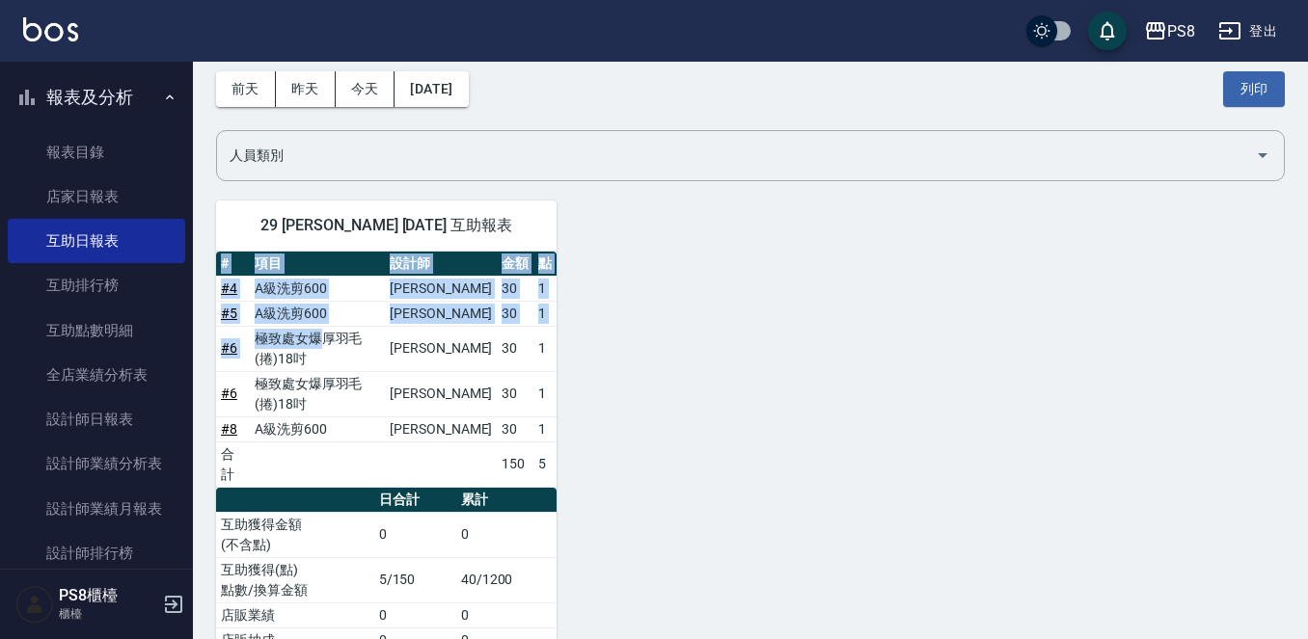
drag, startPoint x: 716, startPoint y: 292, endPoint x: 333, endPoint y: 280, distance: 383.1
click at [333, 280] on div "29 戴韋全 10/09/2025 互助報表 # 項目 設計師 金額 點 # 4 A級洗剪600 施妃娟 30 1 # 5 A級洗剪600 施妃娟 30 1 …" at bounding box center [739, 427] width 1092 height 500
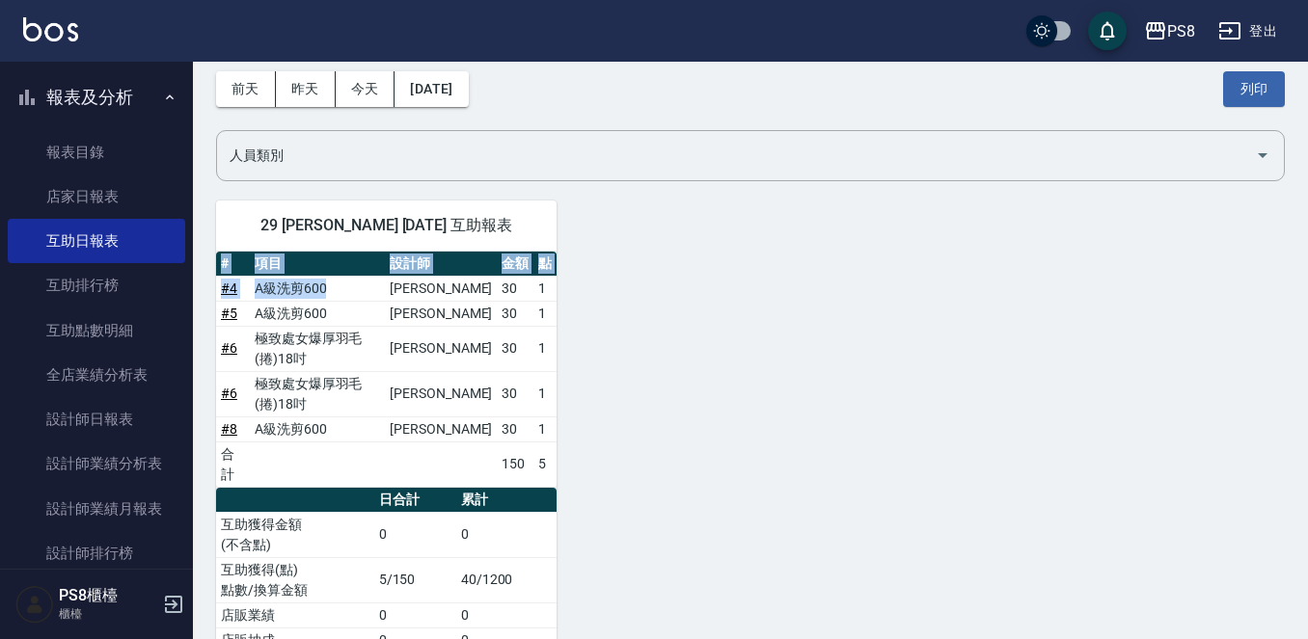
click at [709, 262] on div "29 戴韋全 10/09/2025 互助報表 # 項目 設計師 金額 點 # 4 A級洗剪600 施妃娟 30 1 # 5 A級洗剪600 施妃娟 30 1 …" at bounding box center [739, 427] width 1092 height 500
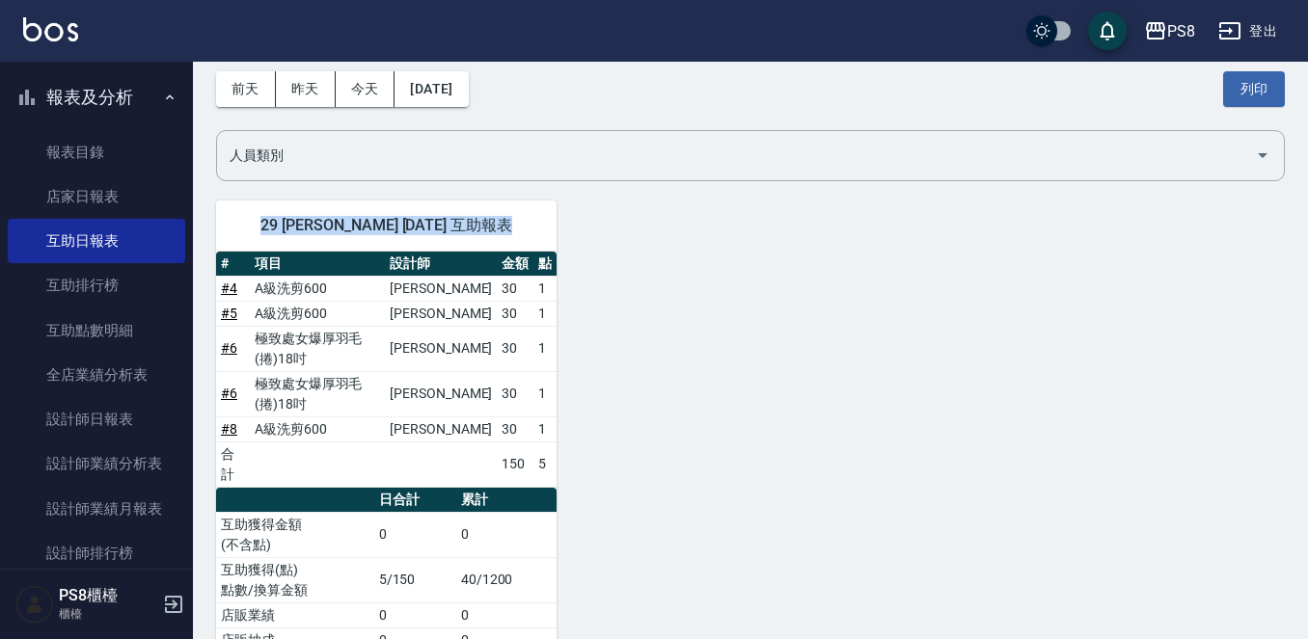
drag, startPoint x: 572, startPoint y: 322, endPoint x: 233, endPoint y: 203, distance: 359.0
click at [233, 203] on div "29 戴韋全 10/09/2025 互助報表 # 項目 設計師 金額 點 # 4 A級洗剪600 施妃娟 30 1 # 5 A級洗剪600 施妃娟 30 1 …" at bounding box center [739, 427] width 1092 height 500
click at [534, 220] on div "29 戴韋全 10/09/2025 互助報表" at bounding box center [386, 226] width 340 height 50
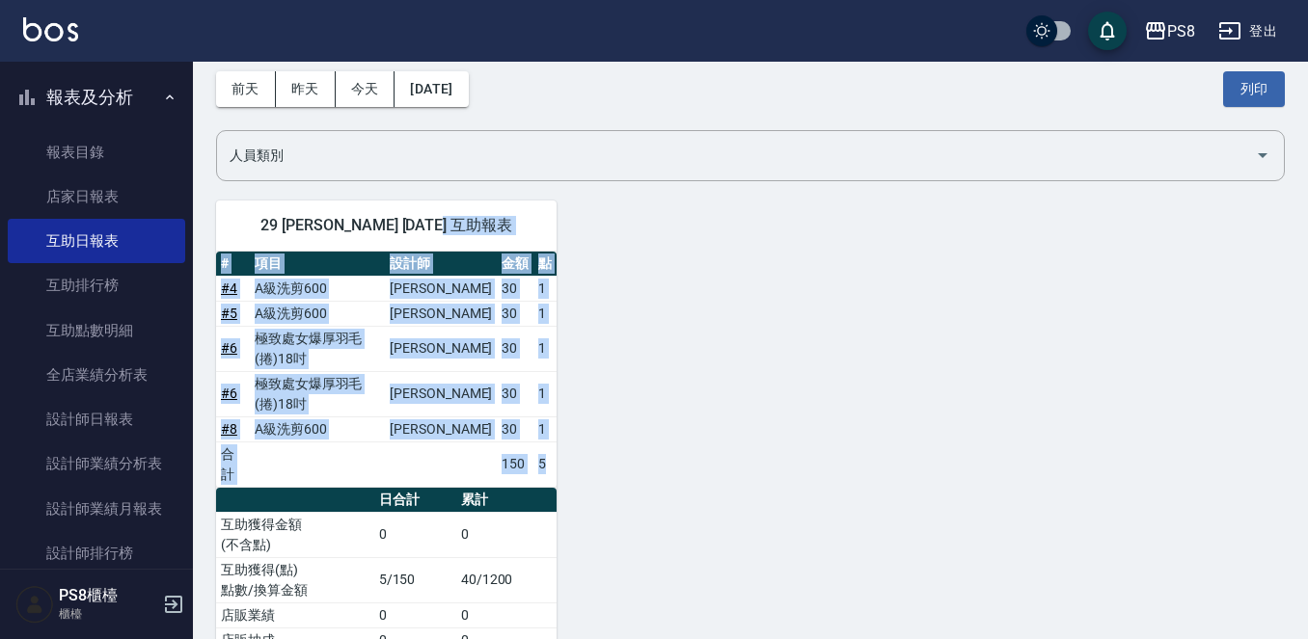
drag, startPoint x: 534, startPoint y: 220, endPoint x: 1122, endPoint y: 521, distance: 659.9
click at [1122, 521] on div "29 戴韋全 10/09/2025 互助報表 # 項目 設計師 金額 點 # 4 A級洗剪600 施妃娟 30 1 # 5 A級洗剪600 施妃娟 30 1 …" at bounding box center [739, 427] width 1092 height 500
drag, startPoint x: 1107, startPoint y: 512, endPoint x: 1095, endPoint y: 510, distance: 12.7
drag, startPoint x: 1095, startPoint y: 510, endPoint x: 1031, endPoint y: 291, distance: 228.0
click at [1031, 291] on div "29 戴韋全 10/09/2025 互助報表 # 項目 設計師 金額 點 # 4 A級洗剪600 施妃娟 30 1 # 5 A級洗剪600 施妃娟 30 1 …" at bounding box center [739, 427] width 1092 height 500
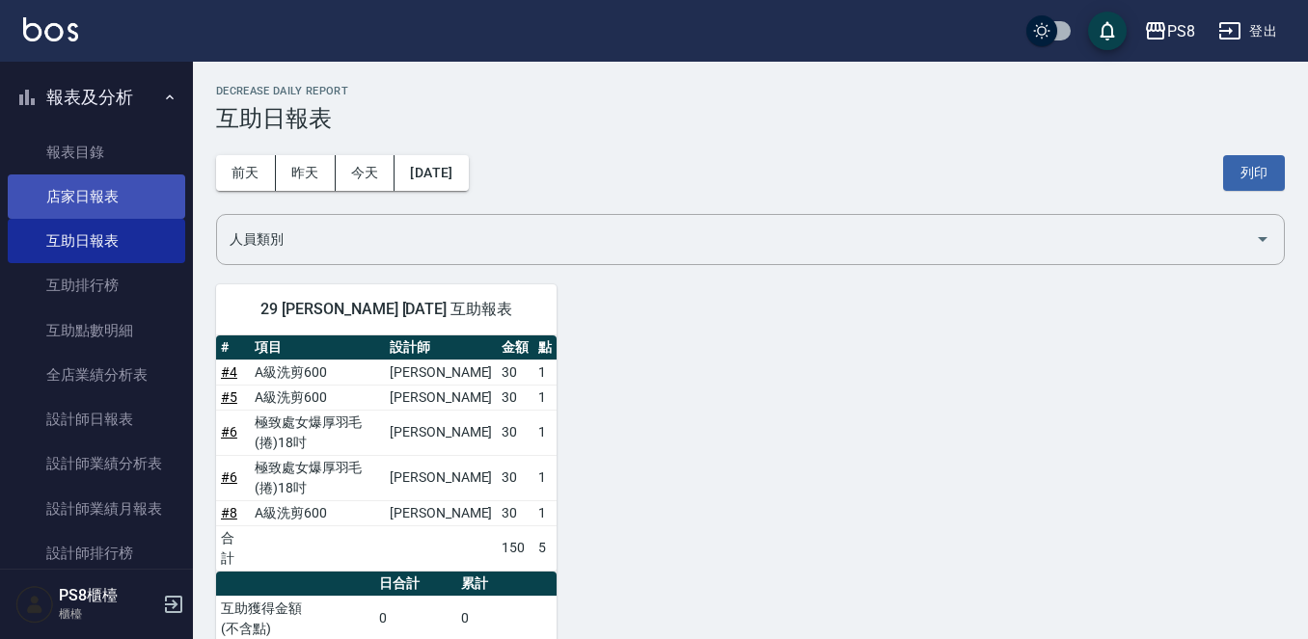
scroll to position [0, 0]
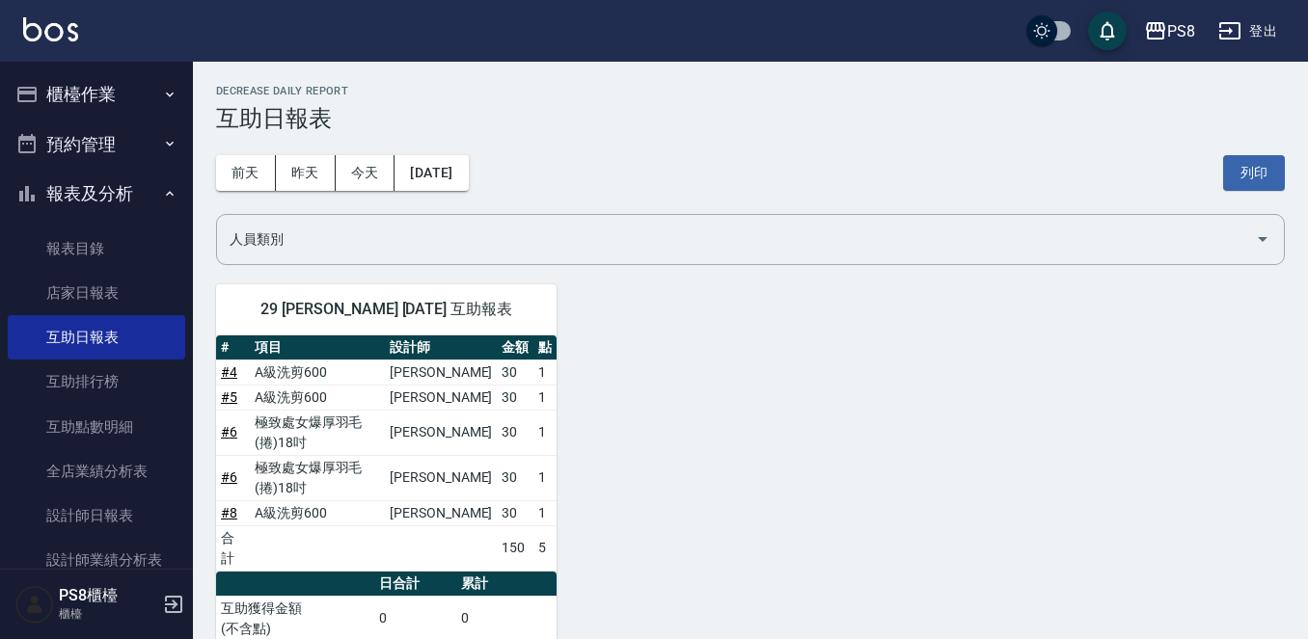
click at [87, 102] on button "櫃檯作業" at bounding box center [96, 94] width 177 height 50
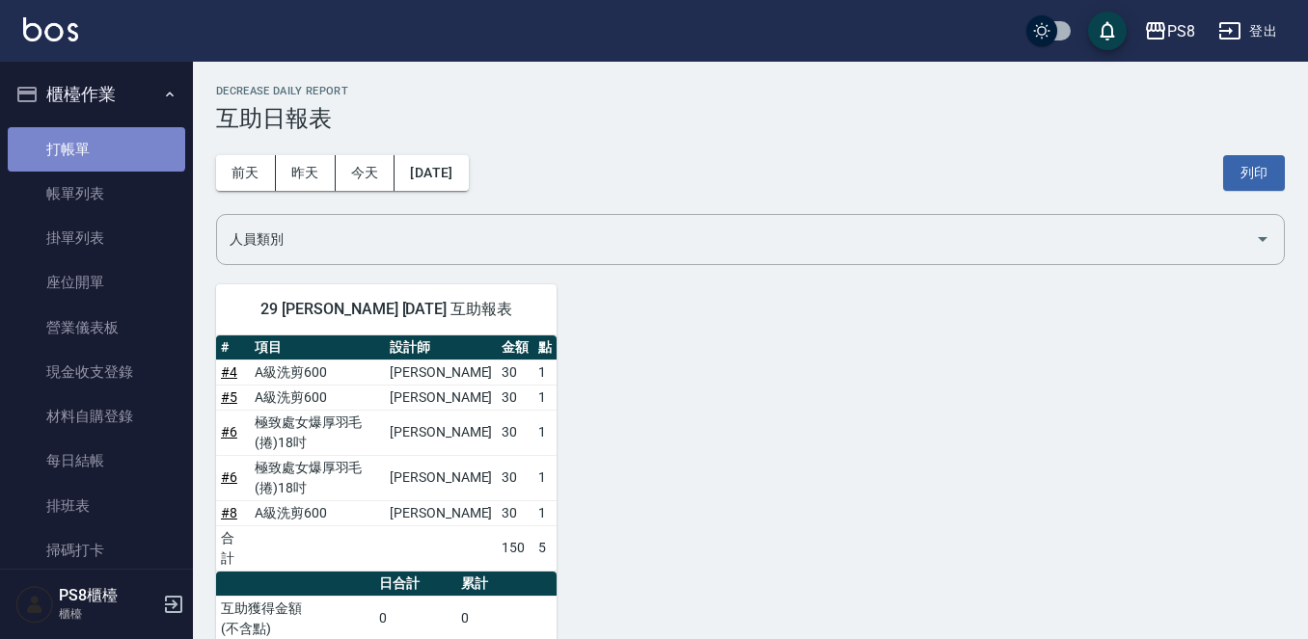
click at [95, 148] on link "打帳單" at bounding box center [96, 149] width 177 height 44
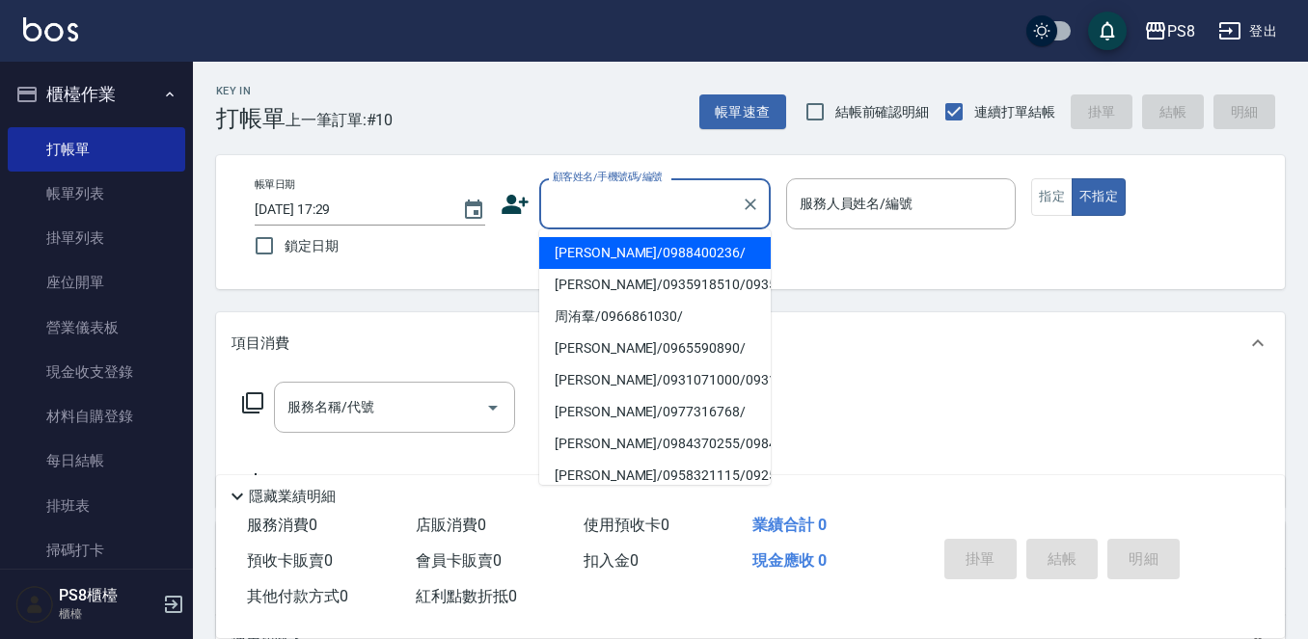
click at [593, 206] on input "顧客姓名/手機號碼/編號" at bounding box center [640, 204] width 185 height 34
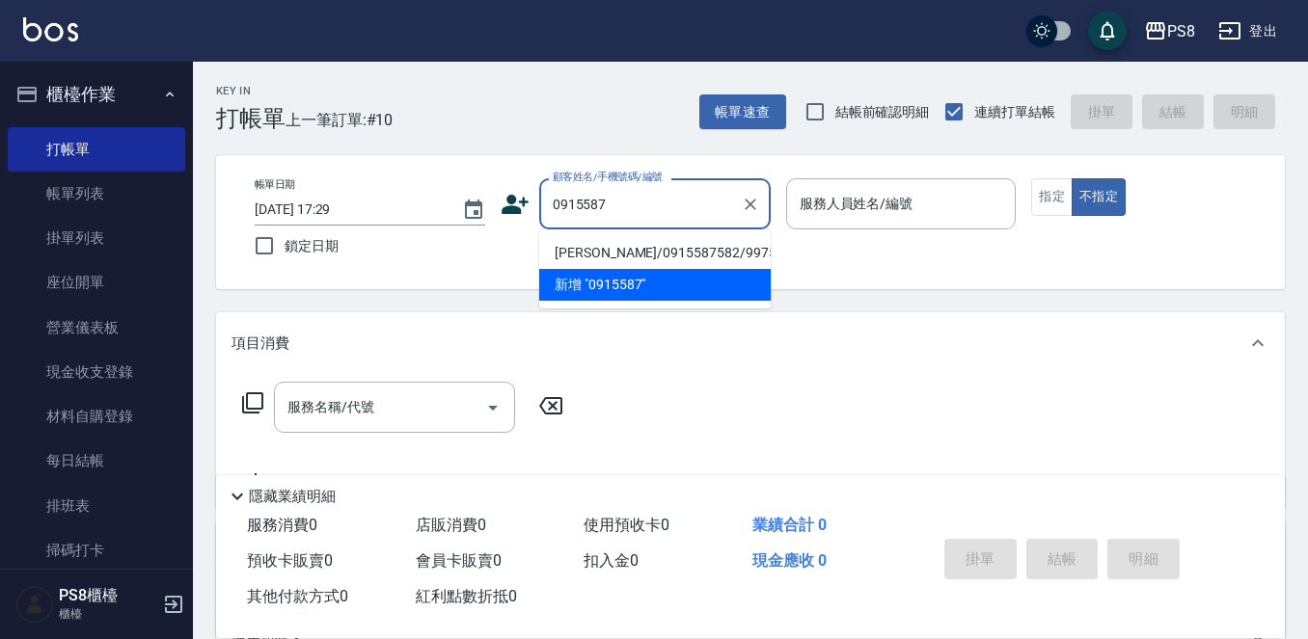
click at [607, 256] on li "潘瑋傑/0915587582/9975" at bounding box center [654, 253] width 231 height 32
type input "潘瑋傑/0915587582/9975"
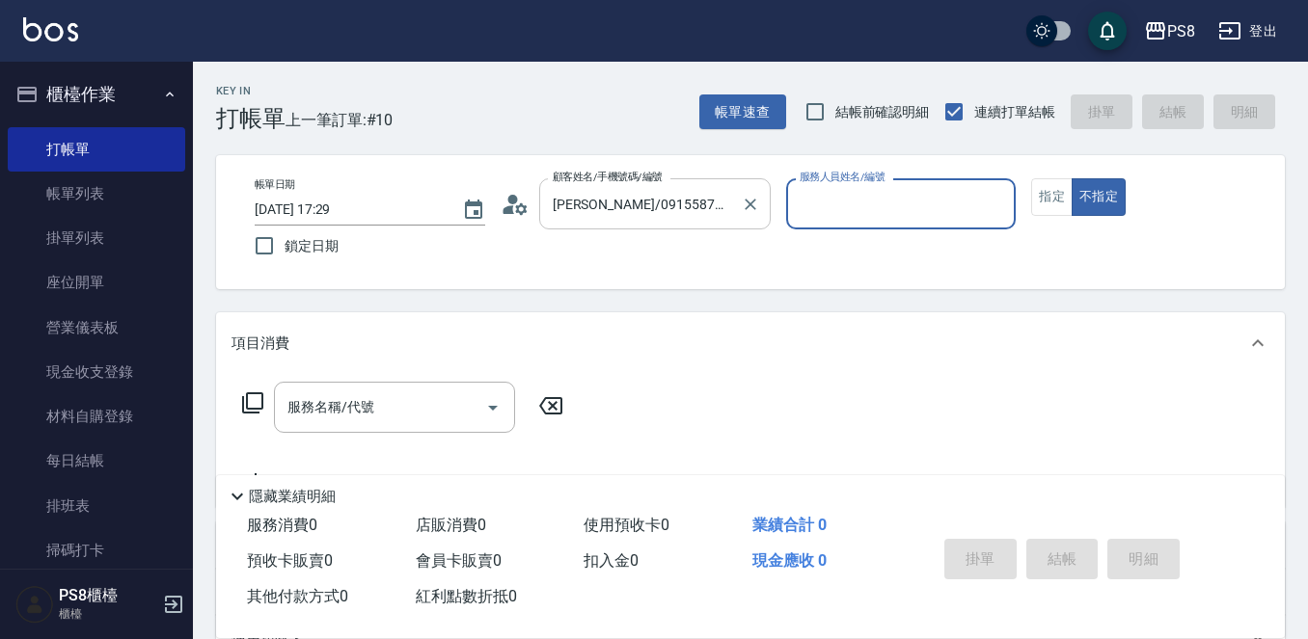
type input "小屋-18"
click at [419, 394] on input "服務名稱/代號" at bounding box center [380, 408] width 195 height 34
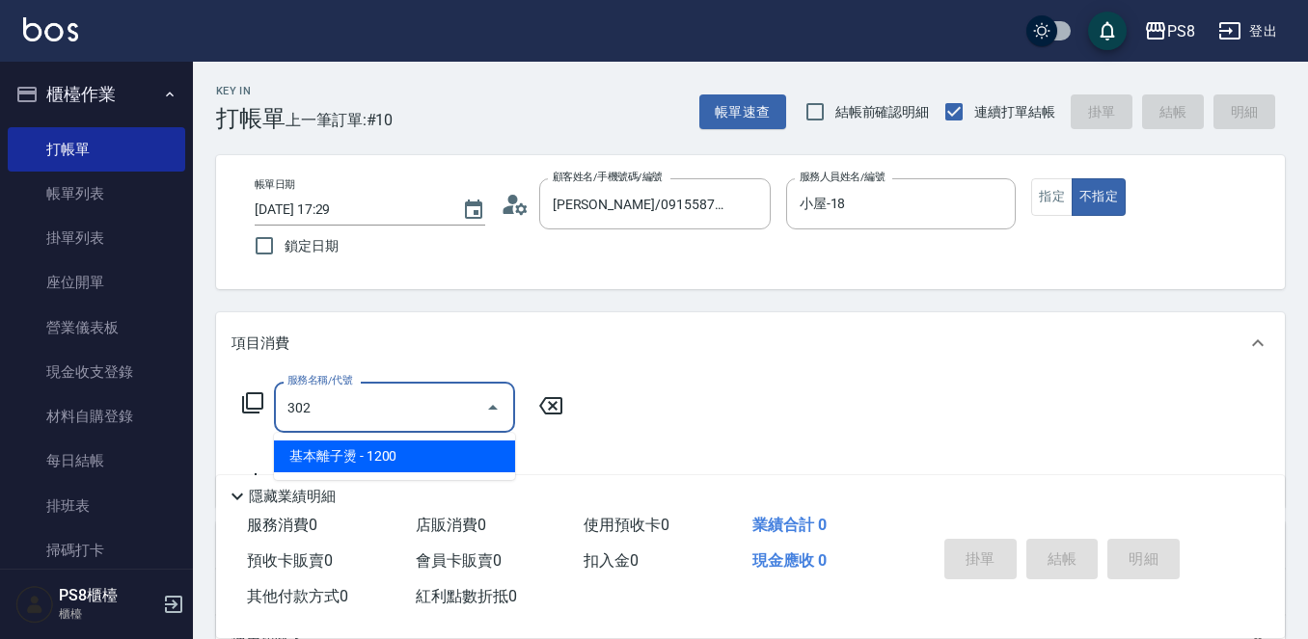
click at [385, 460] on span "基本離子燙 - 1200" at bounding box center [394, 457] width 241 height 32
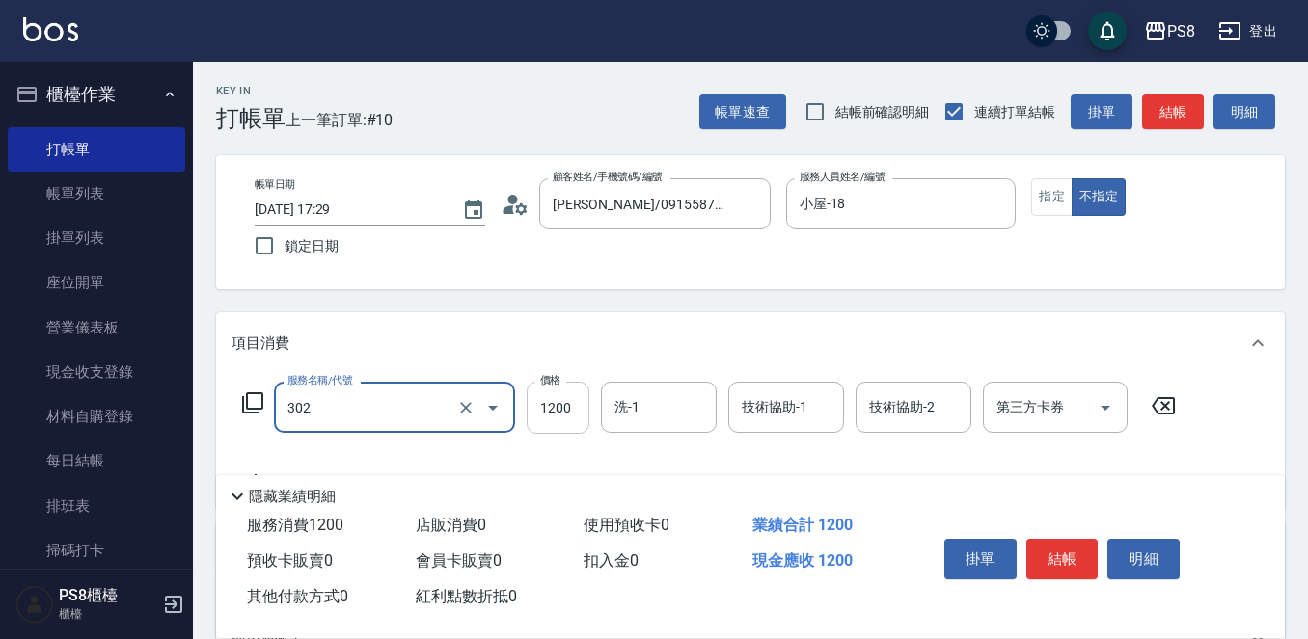
type input "基本離子燙(302)"
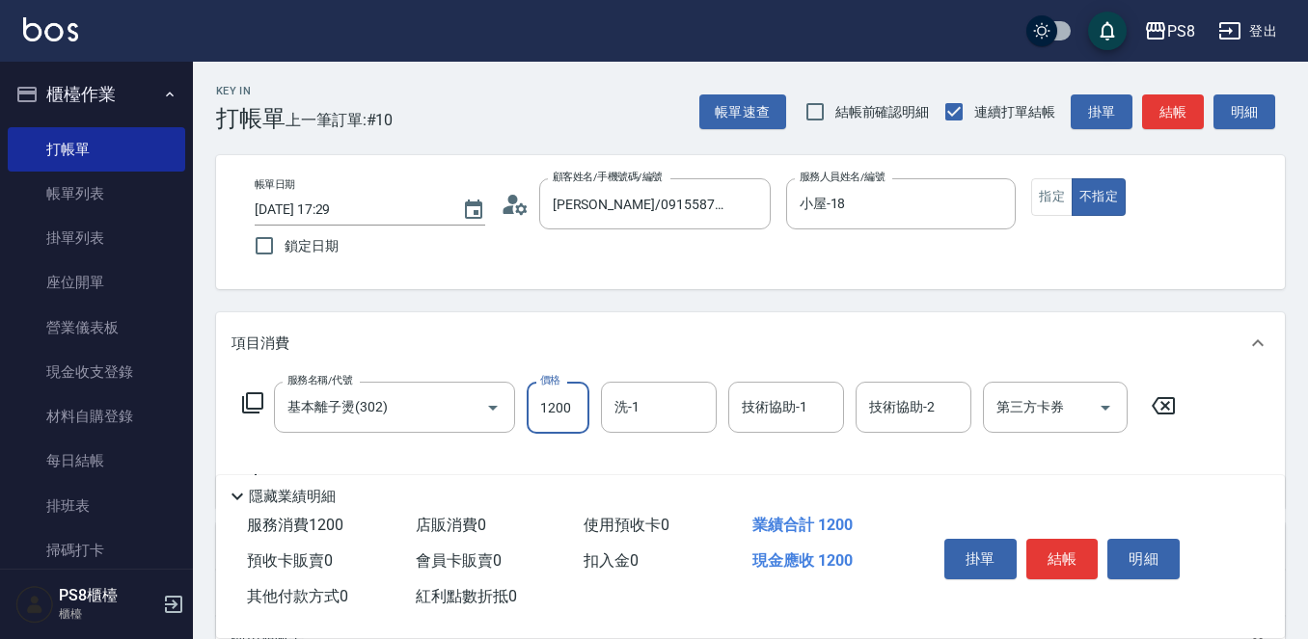
click at [537, 414] on input "1200" at bounding box center [558, 408] width 63 height 52
type input "3500"
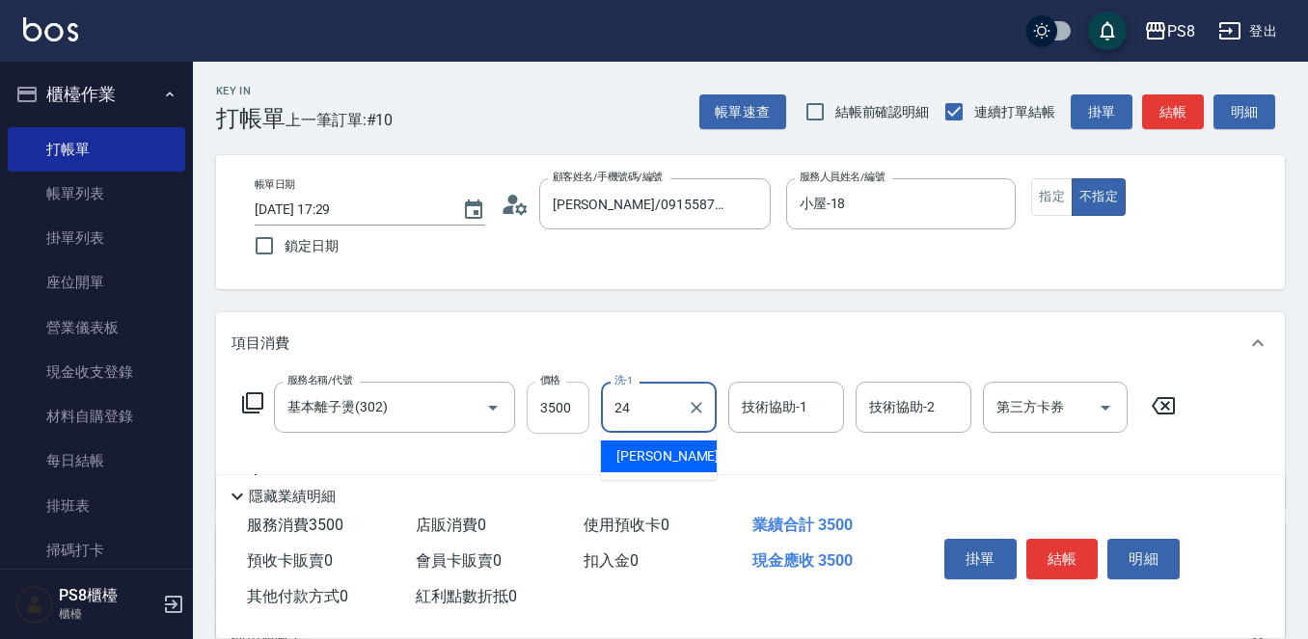
type input "[PERSON_NAME]-24"
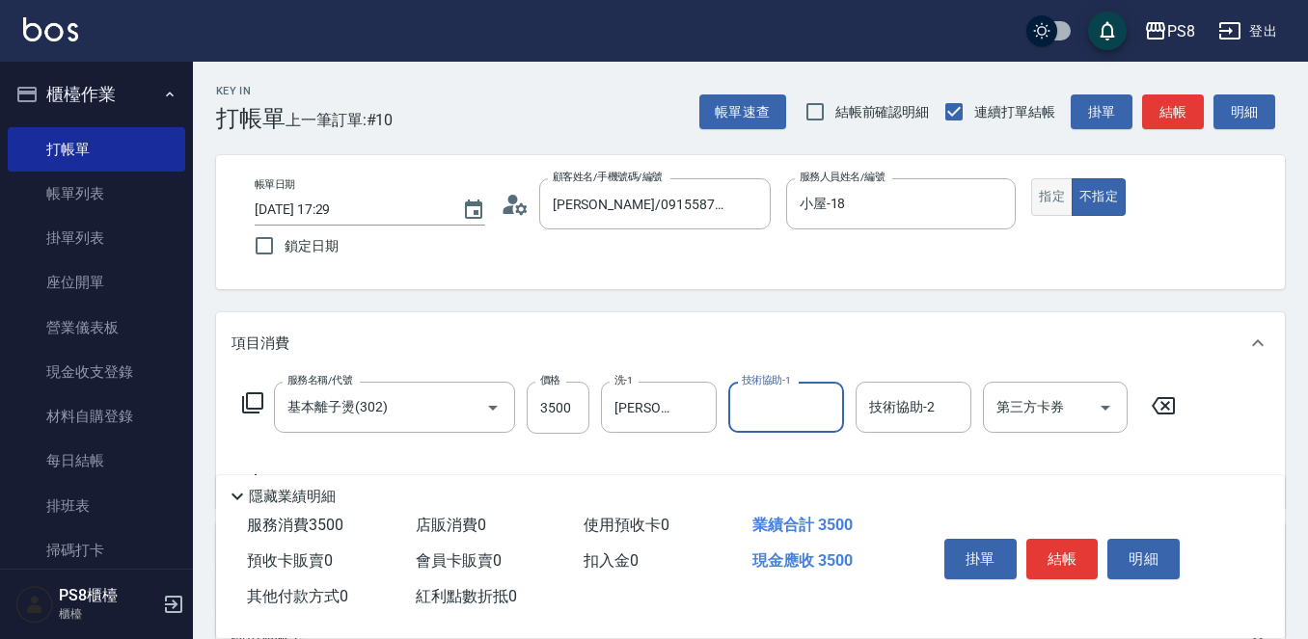
click at [1054, 192] on button "指定" at bounding box center [1051, 197] width 41 height 38
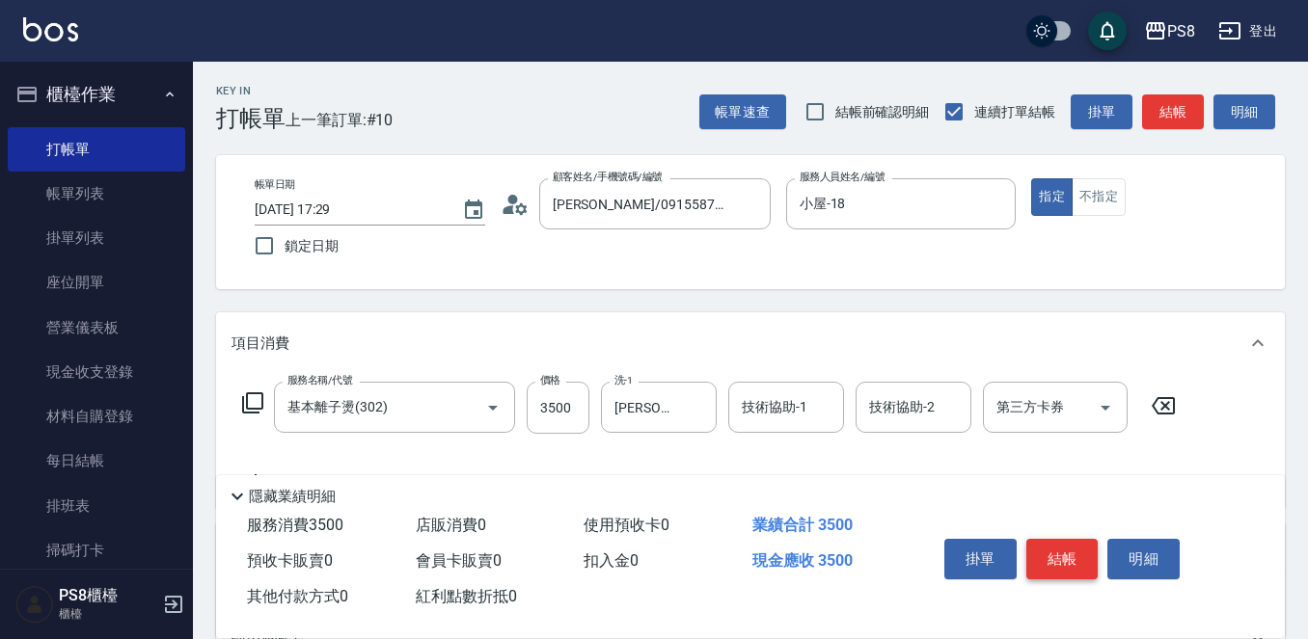
click at [1077, 548] on button "結帳" at bounding box center [1062, 559] width 72 height 41
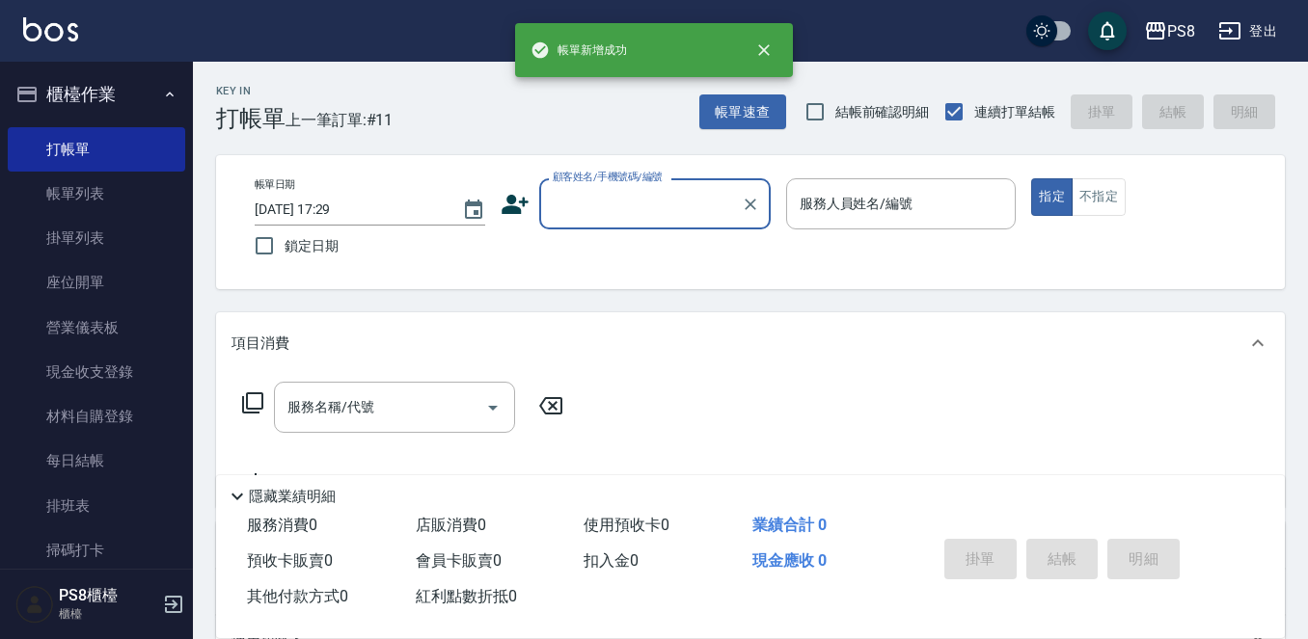
click at [625, 194] on input "顧客姓名/手機號碼/編號" at bounding box center [640, 204] width 185 height 34
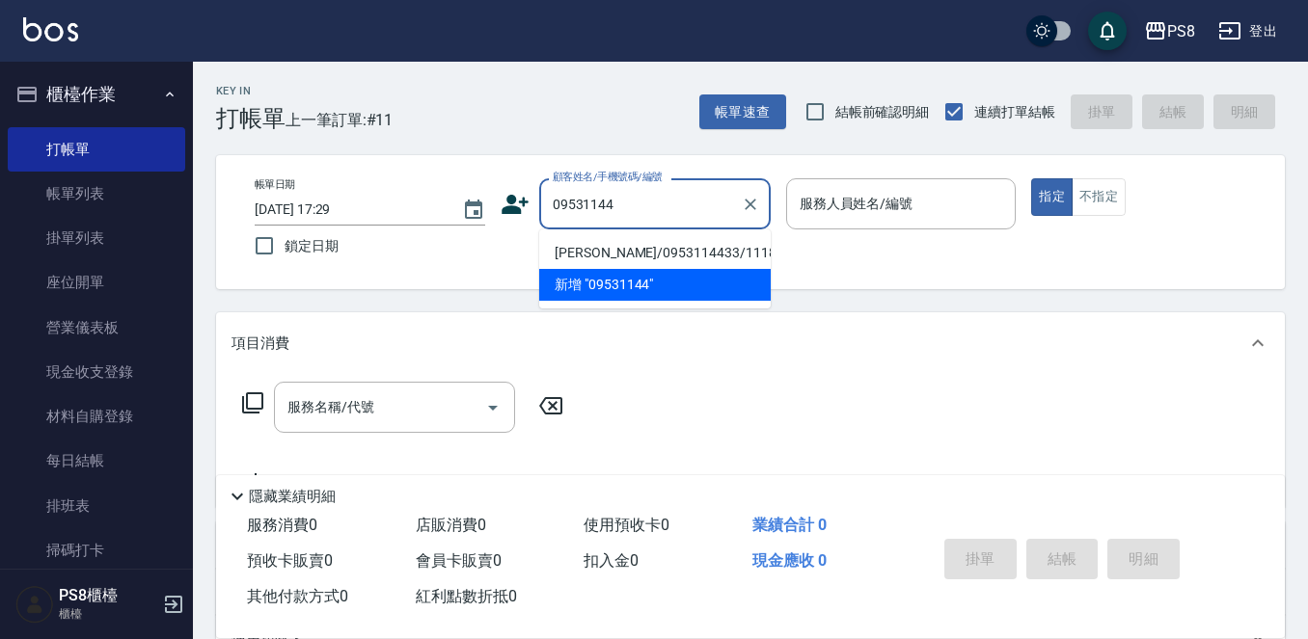
click at [627, 244] on li "姜舜強/0953114433/11188" at bounding box center [654, 253] width 231 height 32
type input "姜舜強/0953114433/11188"
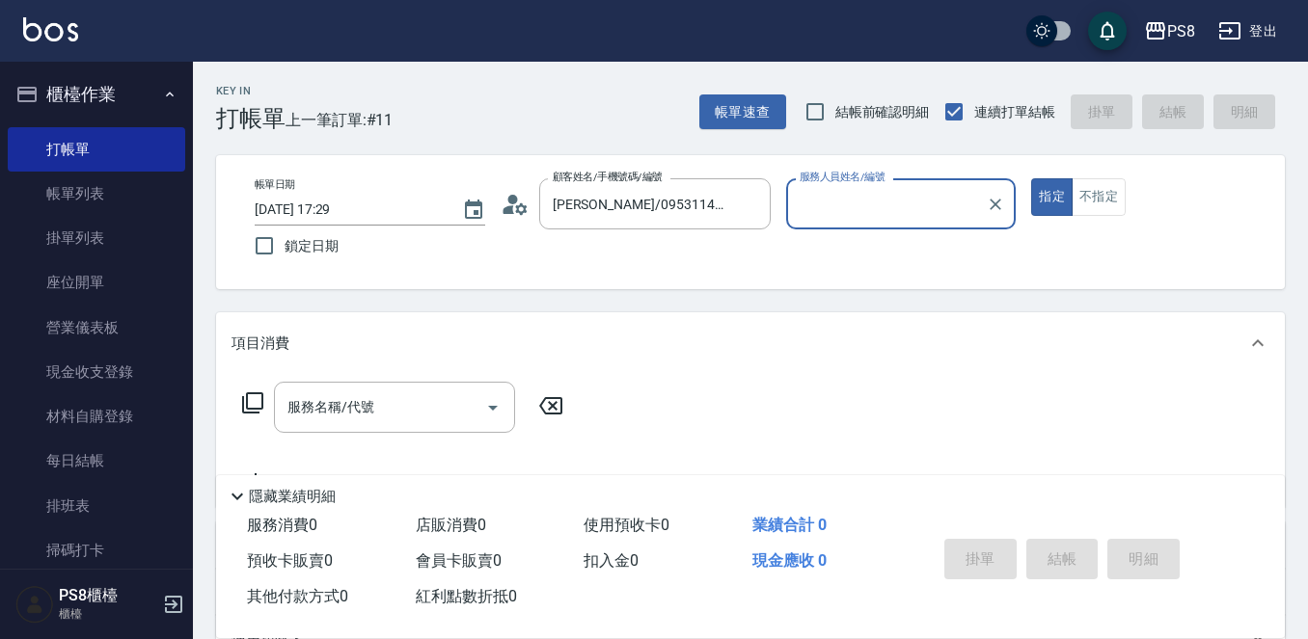
type input "小屋-18"
click at [449, 397] on input "服務名稱/代號" at bounding box center [380, 408] width 195 height 34
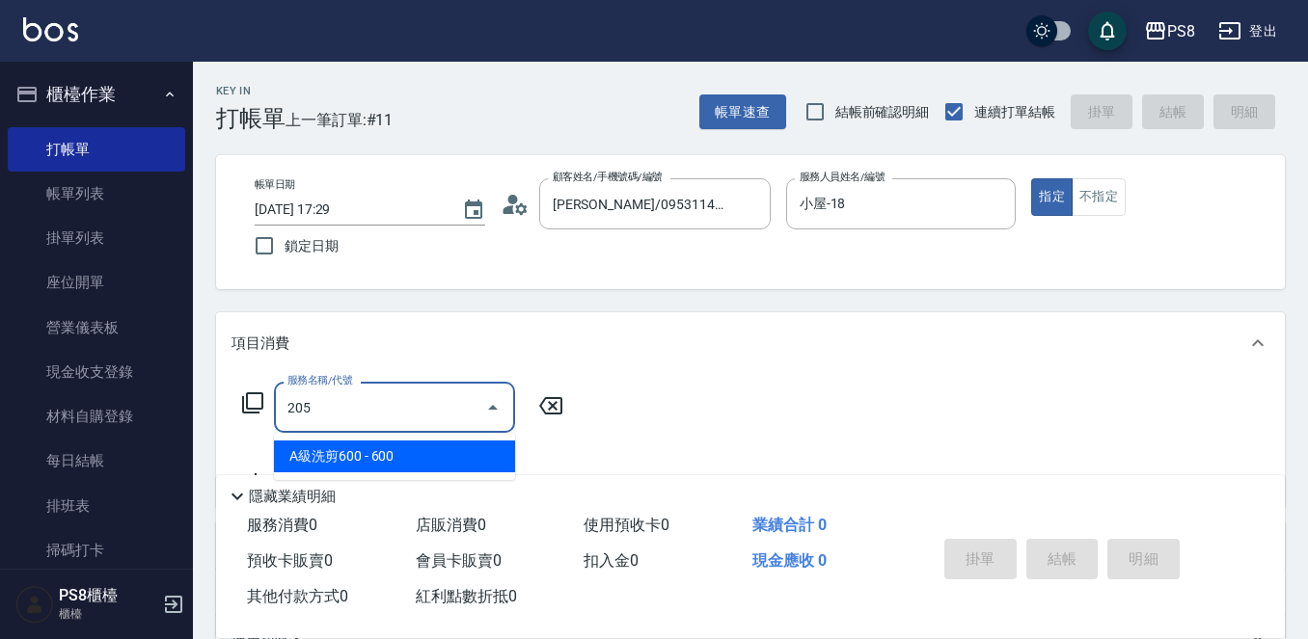
click at [385, 467] on span "A級洗剪600 - 600" at bounding box center [394, 457] width 241 height 32
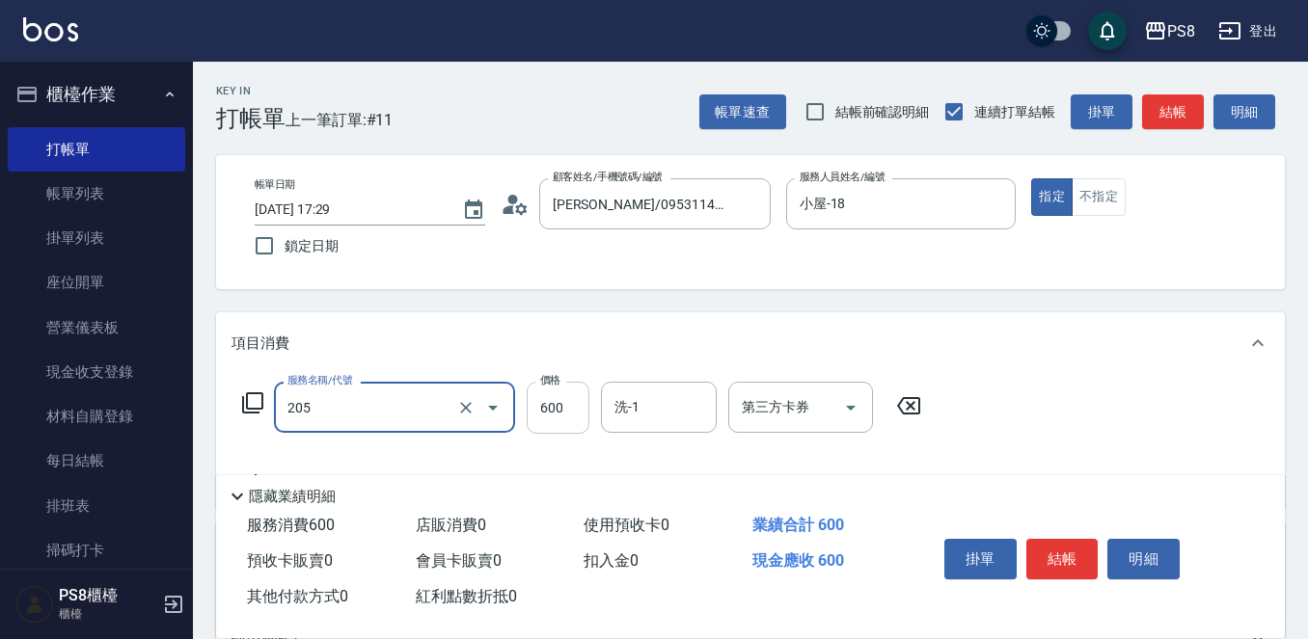
type input "A級洗剪600(205)"
click at [547, 419] on input "600" at bounding box center [558, 408] width 63 height 52
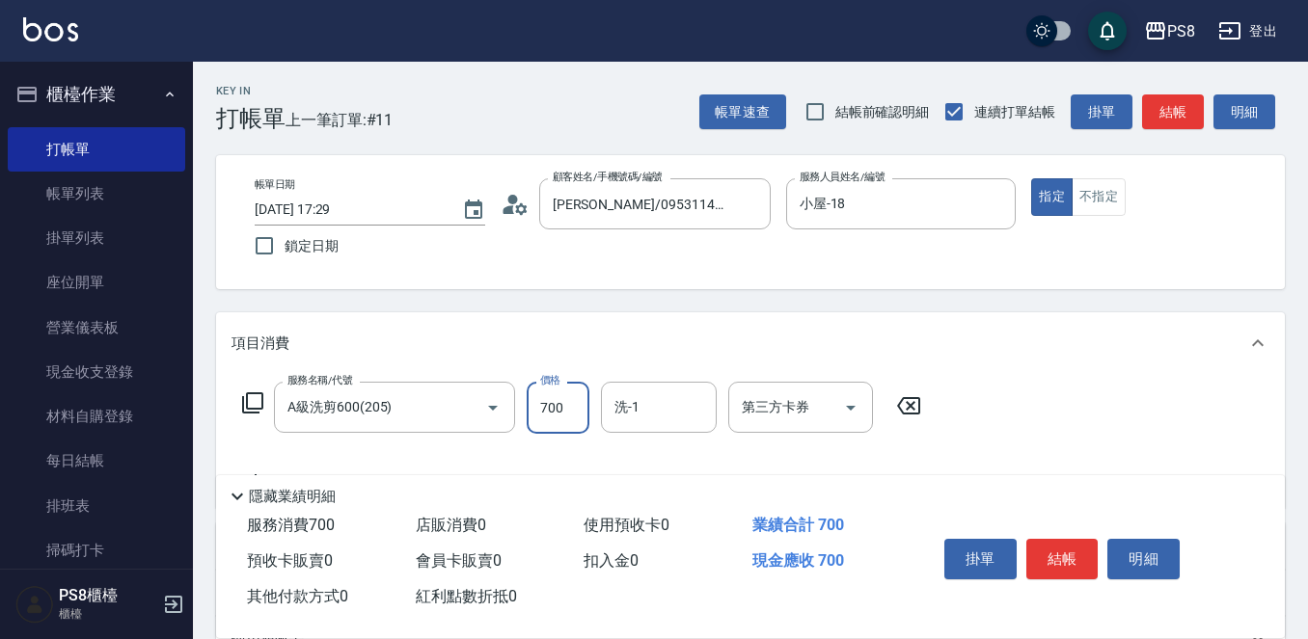
type input "700"
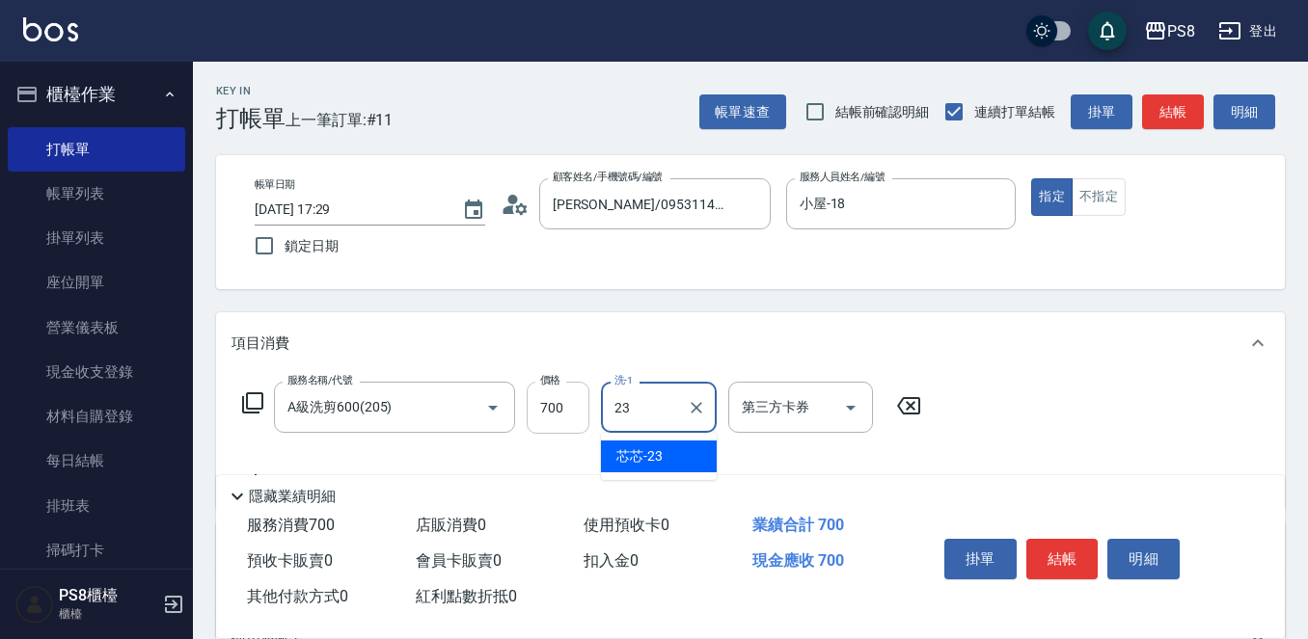
type input "芯芯-23"
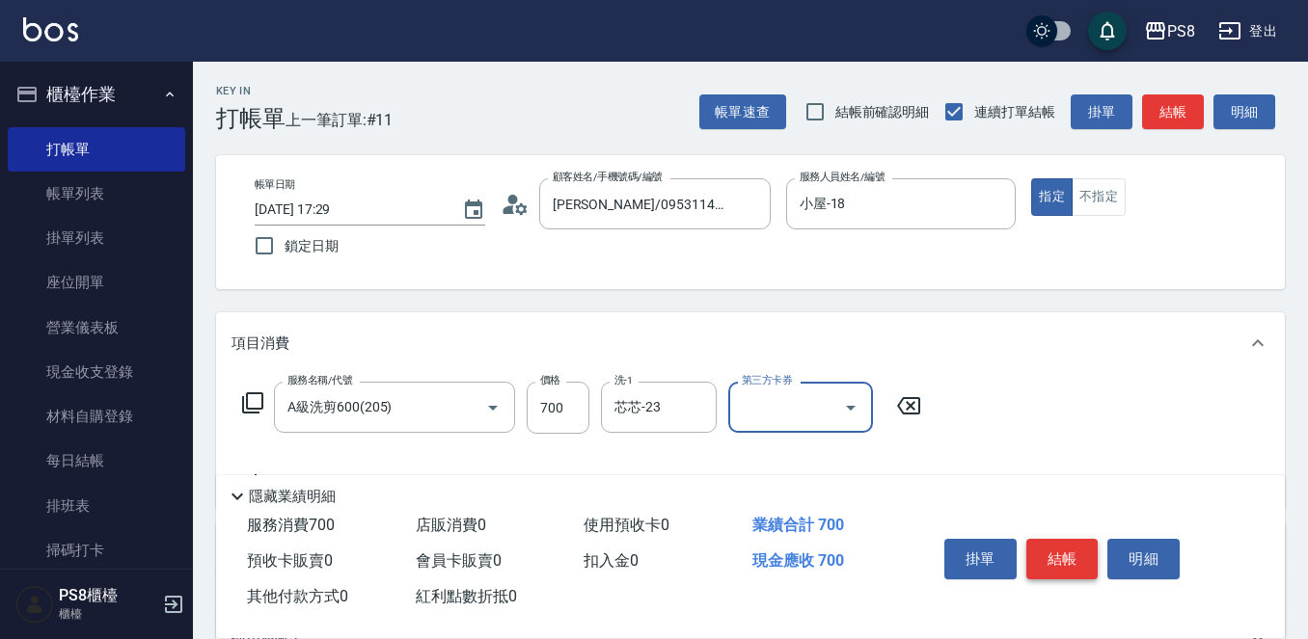
click at [1057, 555] on button "結帳" at bounding box center [1062, 559] width 72 height 41
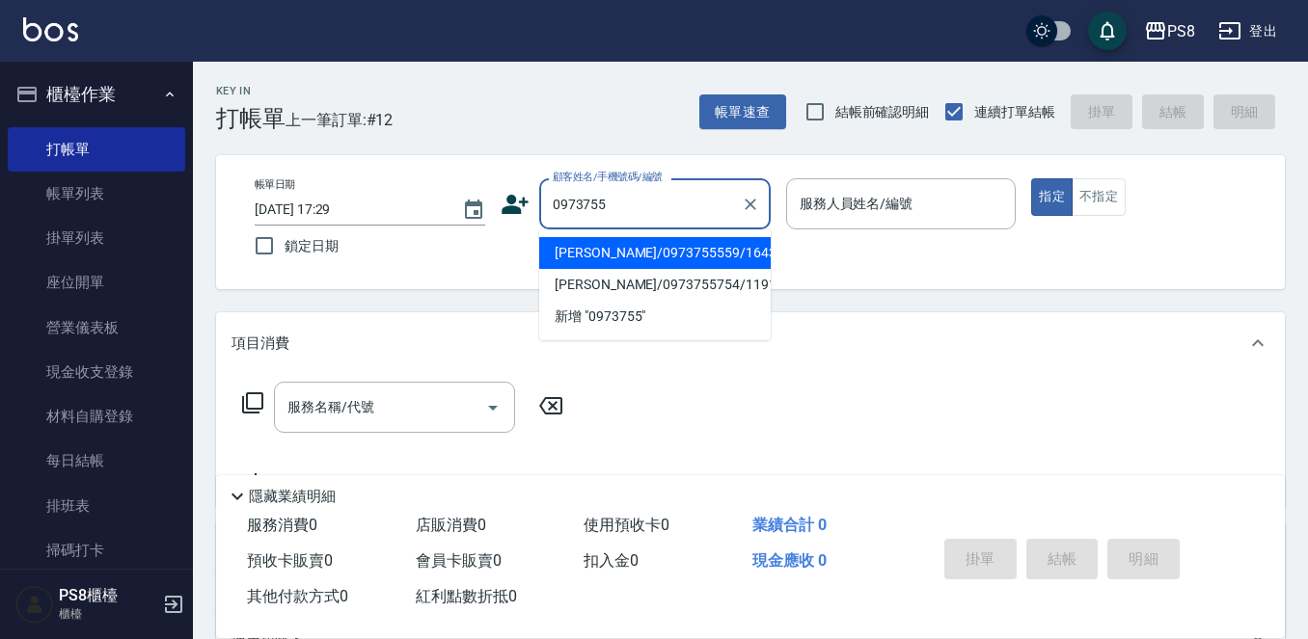
click at [677, 248] on li "謝宜庭/0973755559/16436" at bounding box center [654, 253] width 231 height 32
type input "謝宜庭/0973755559/16436"
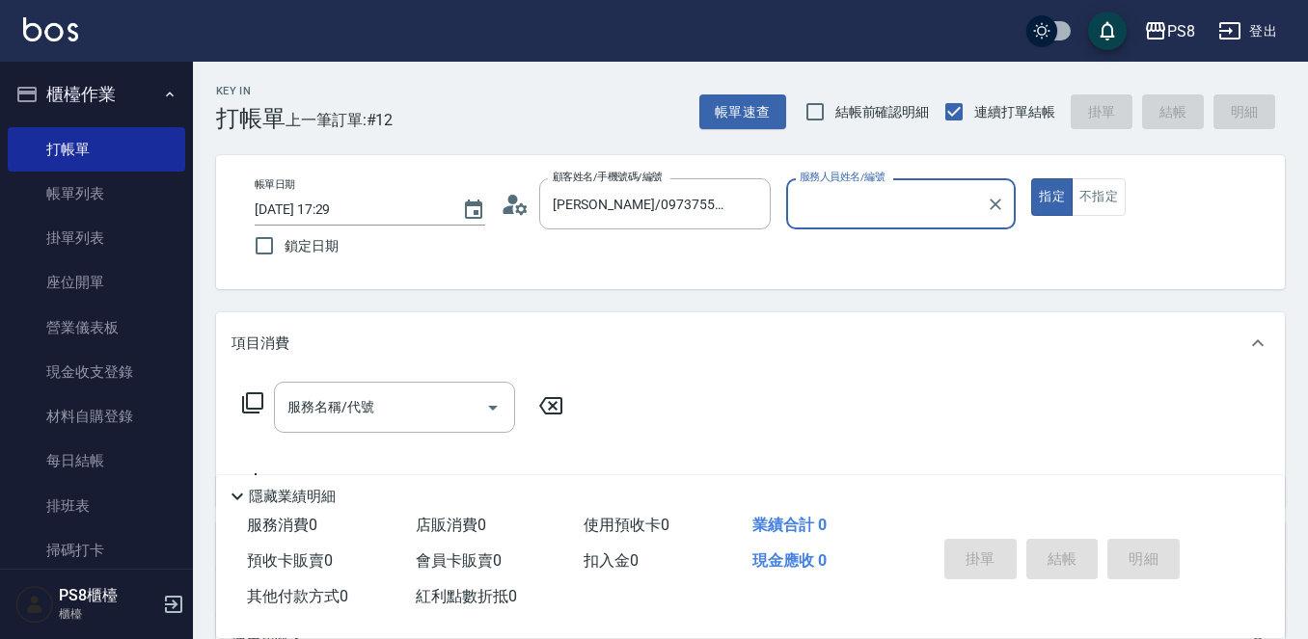
type input "小屋-18"
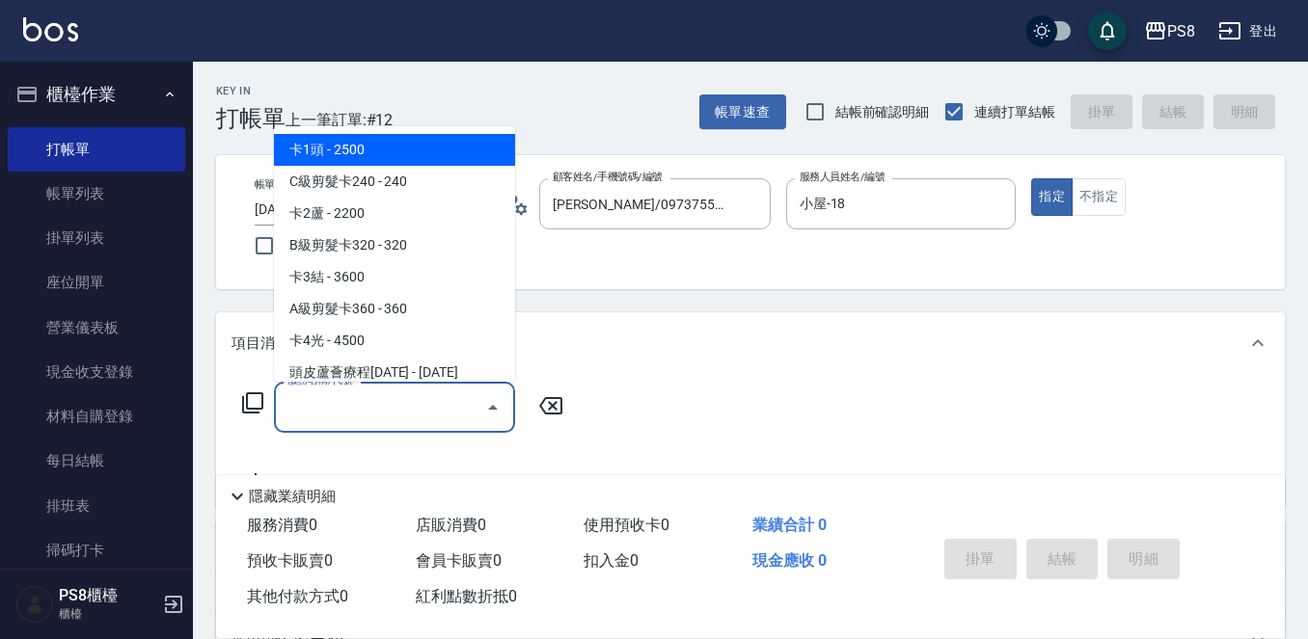
click at [412, 420] on input "服務名稱/代號" at bounding box center [380, 408] width 195 height 34
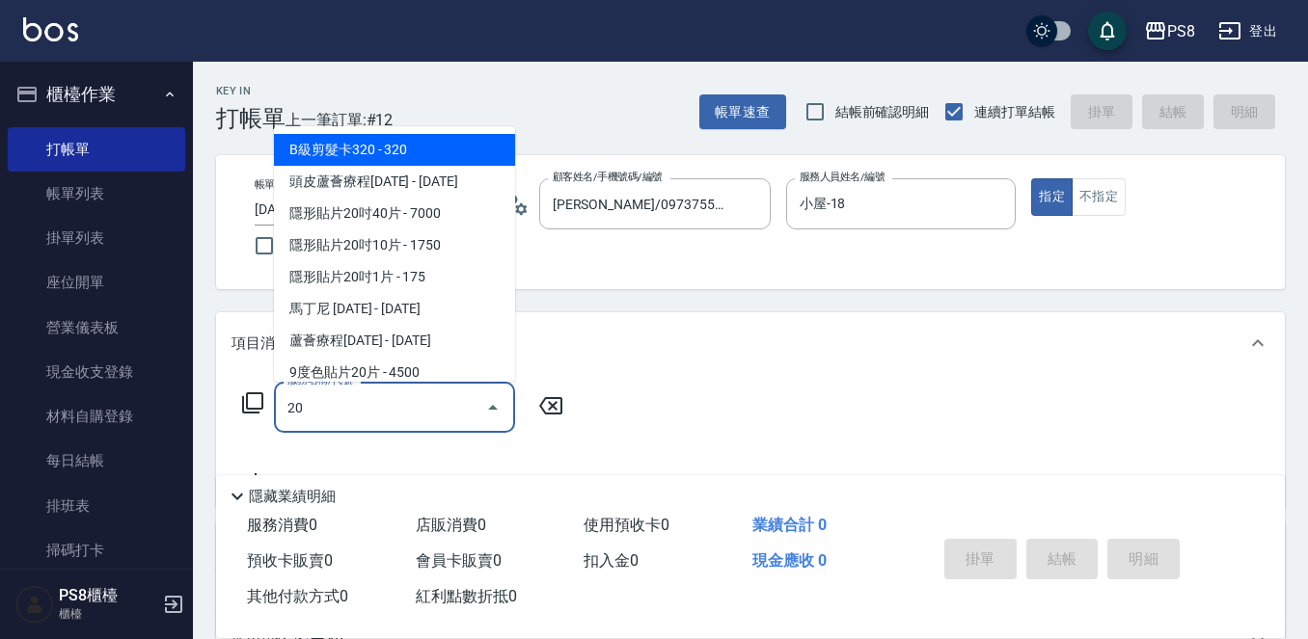
type input "2"
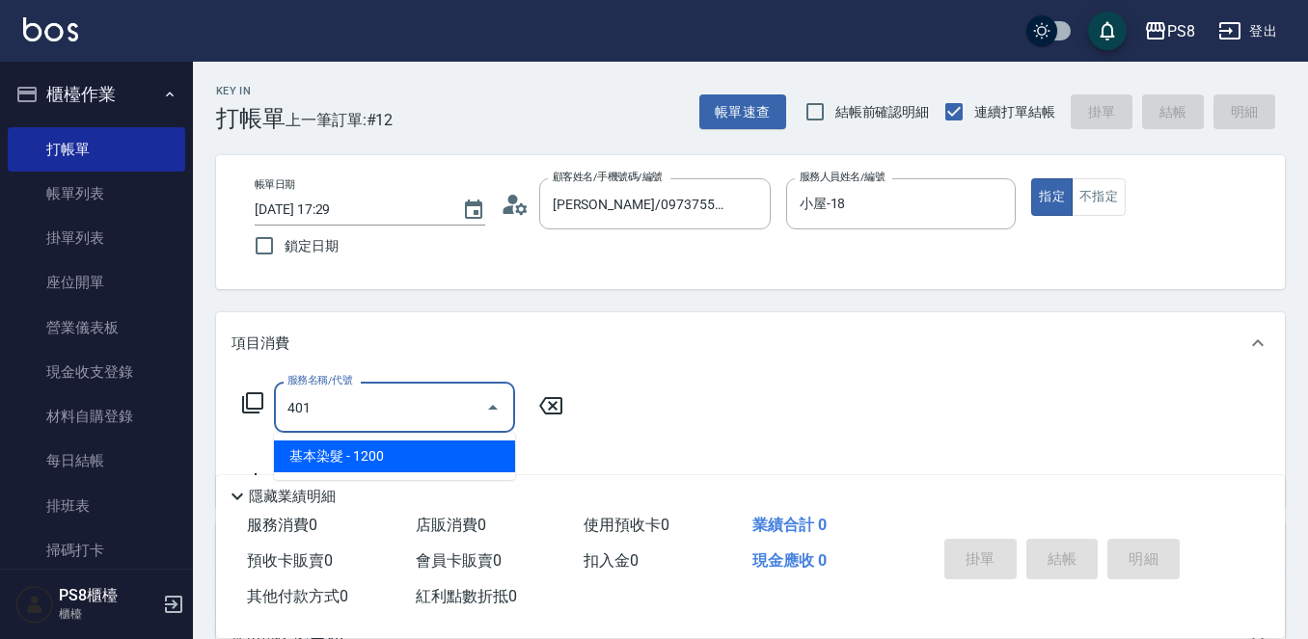
click at [395, 451] on span "基本染髮 - 1200" at bounding box center [394, 457] width 241 height 32
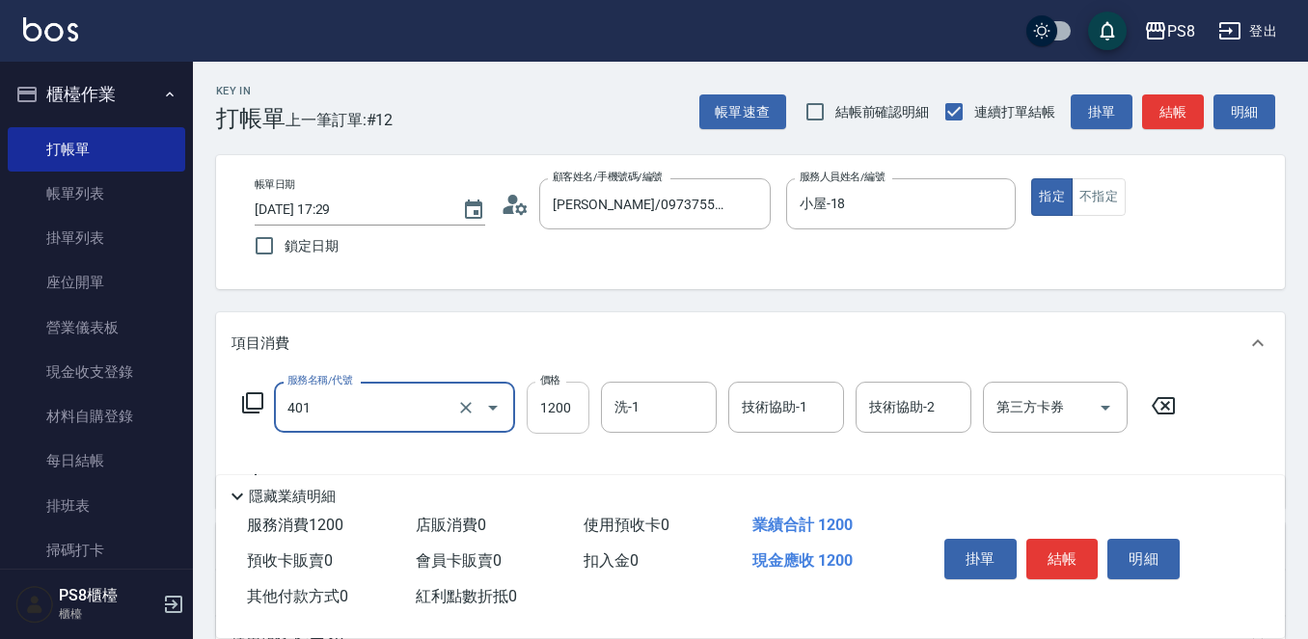
type input "基本染髮(401)"
click at [555, 420] on input "1200" at bounding box center [558, 408] width 63 height 52
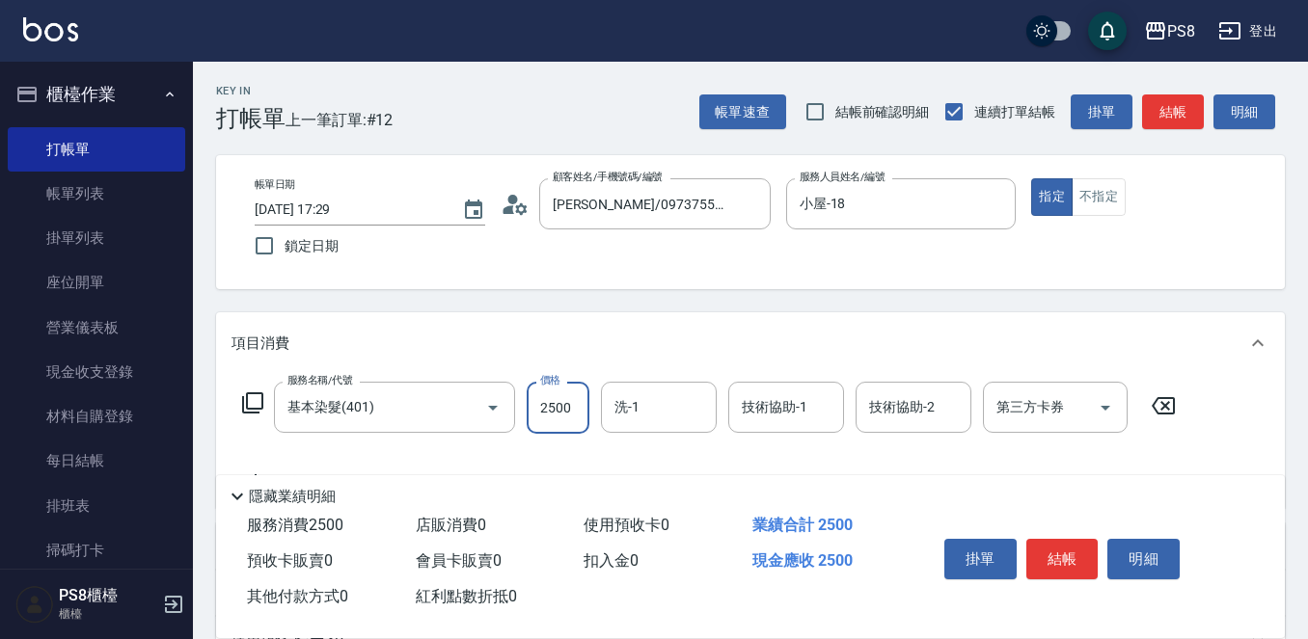
type input "2500"
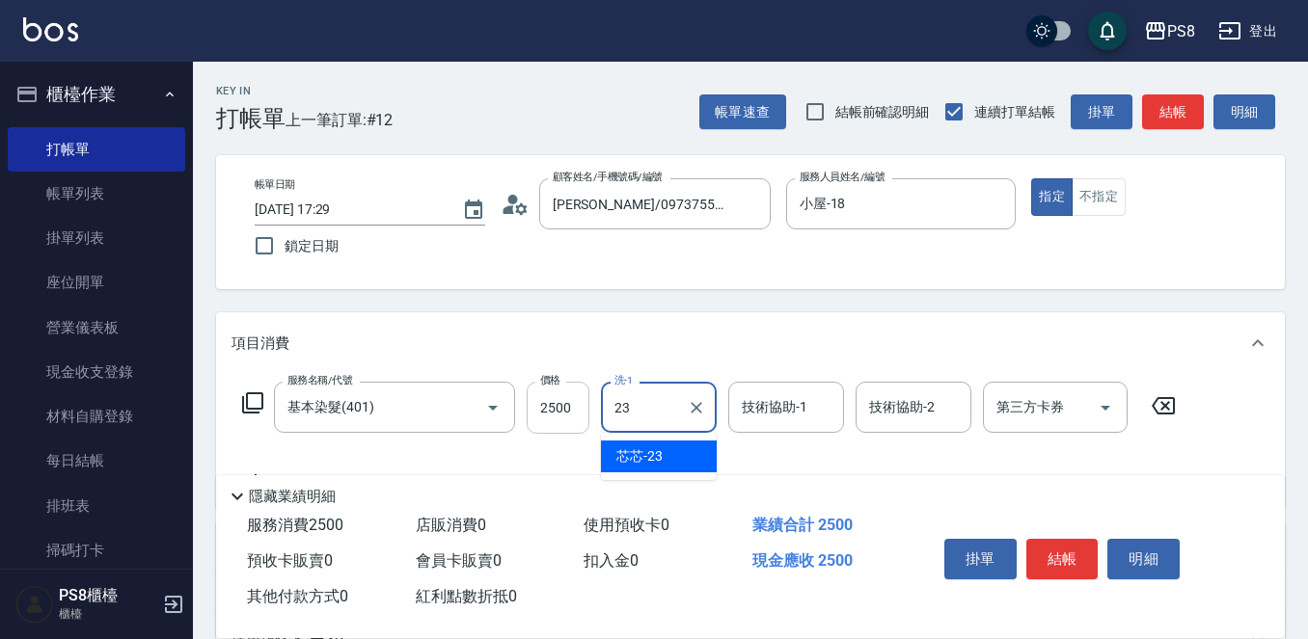
type input "芯芯-23"
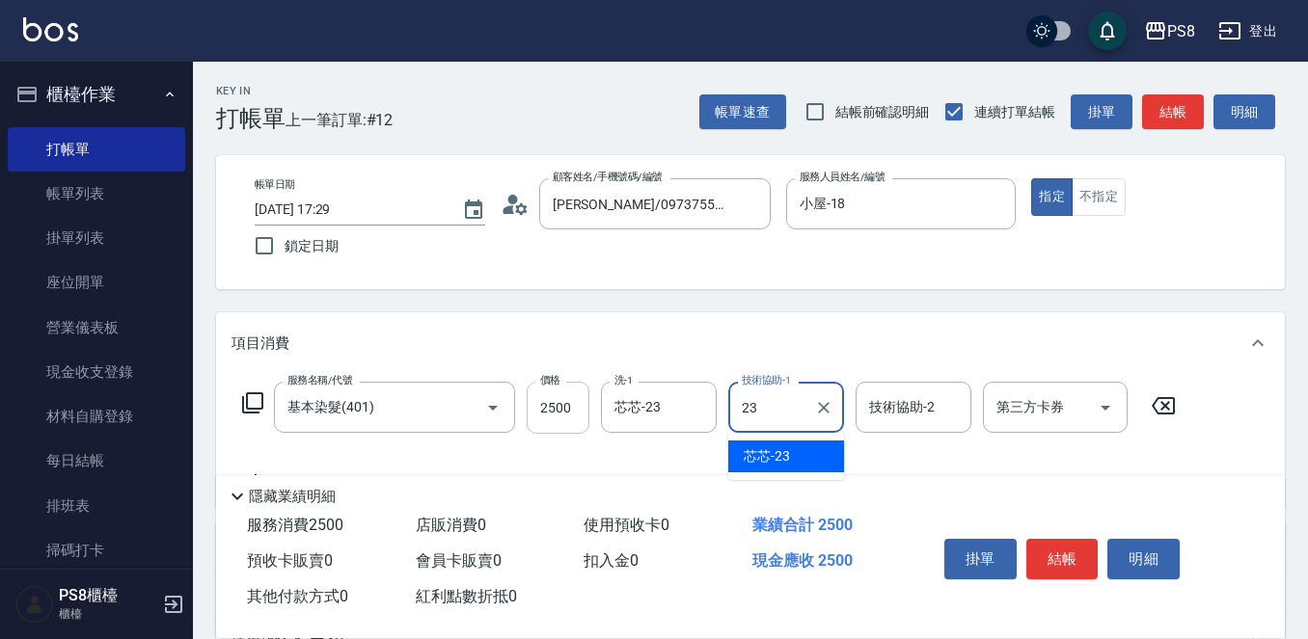
type input "芯芯-23"
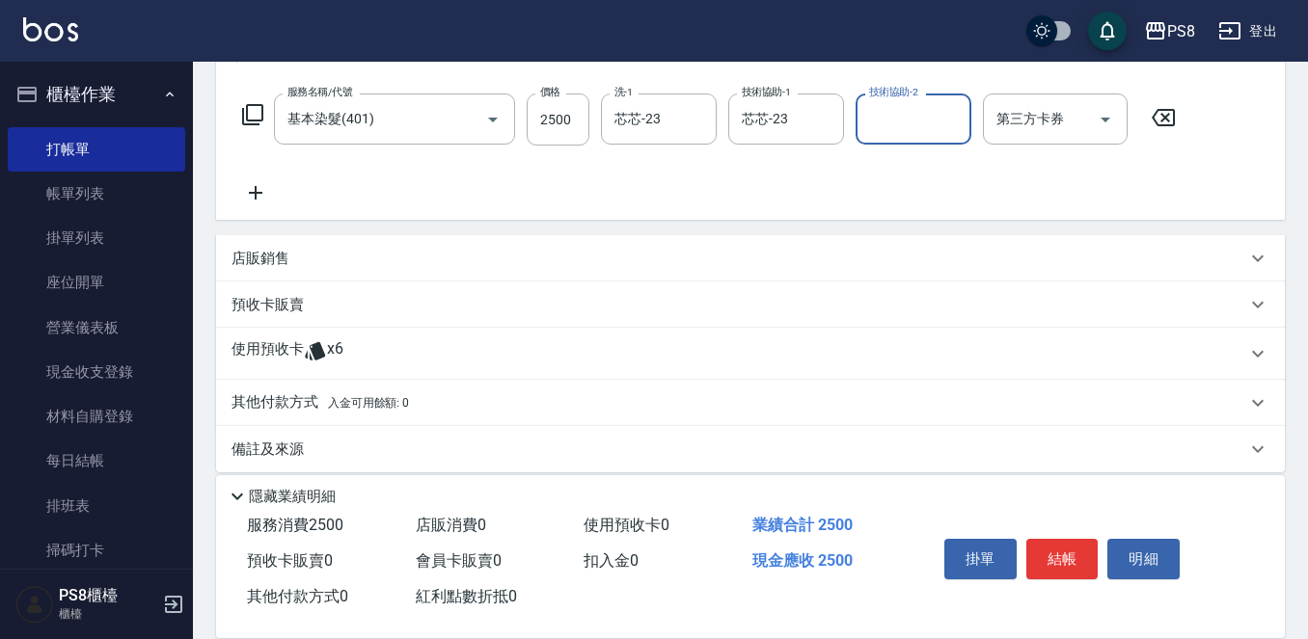
scroll to position [289, 0]
click at [281, 392] on p "其他付款方式 入金可用餘額: 0" at bounding box center [319, 402] width 177 height 21
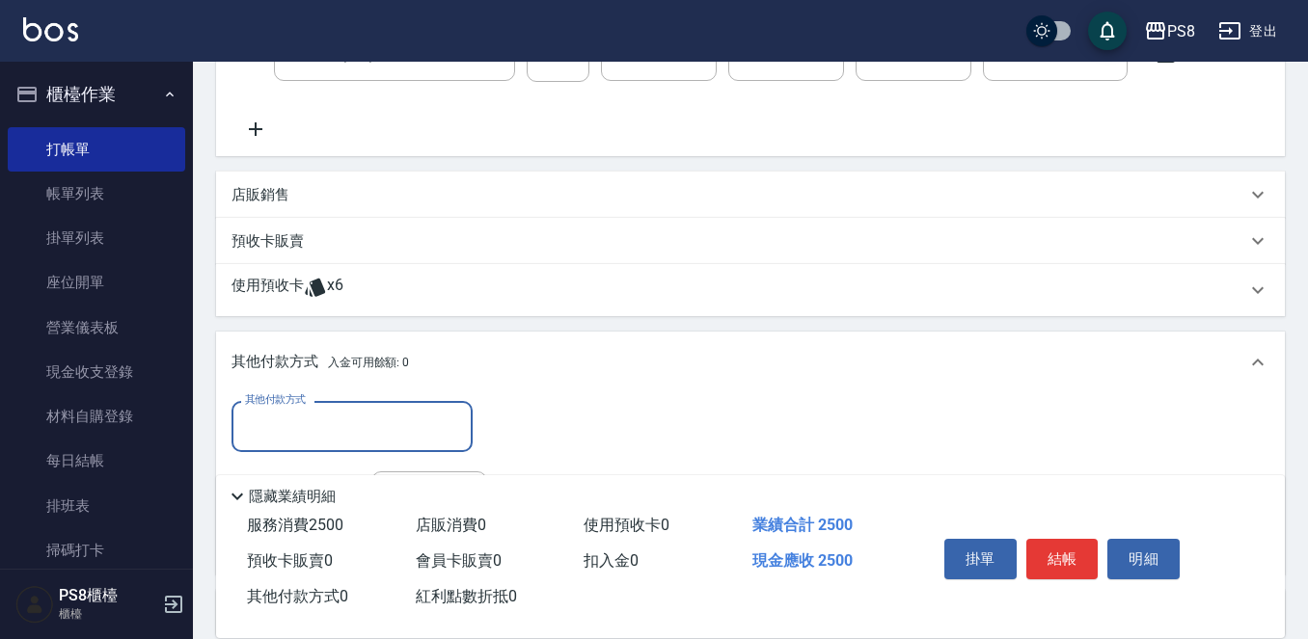
scroll to position [386, 0]
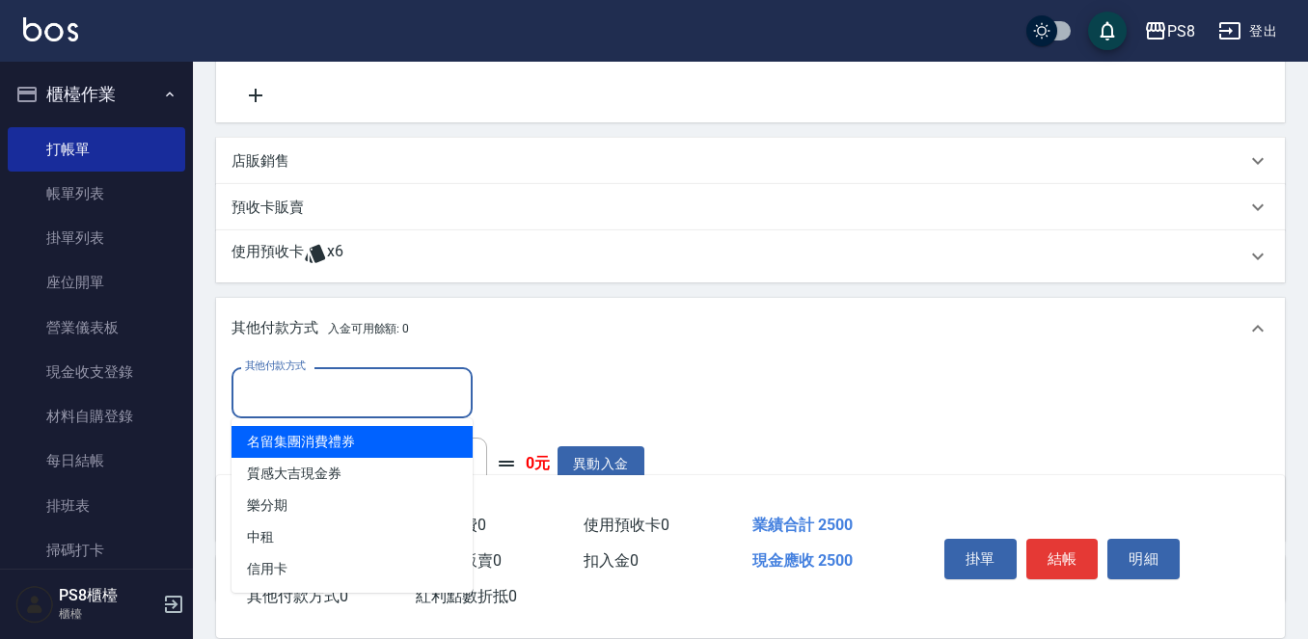
click at [313, 382] on input "其他付款方式" at bounding box center [352, 393] width 224 height 34
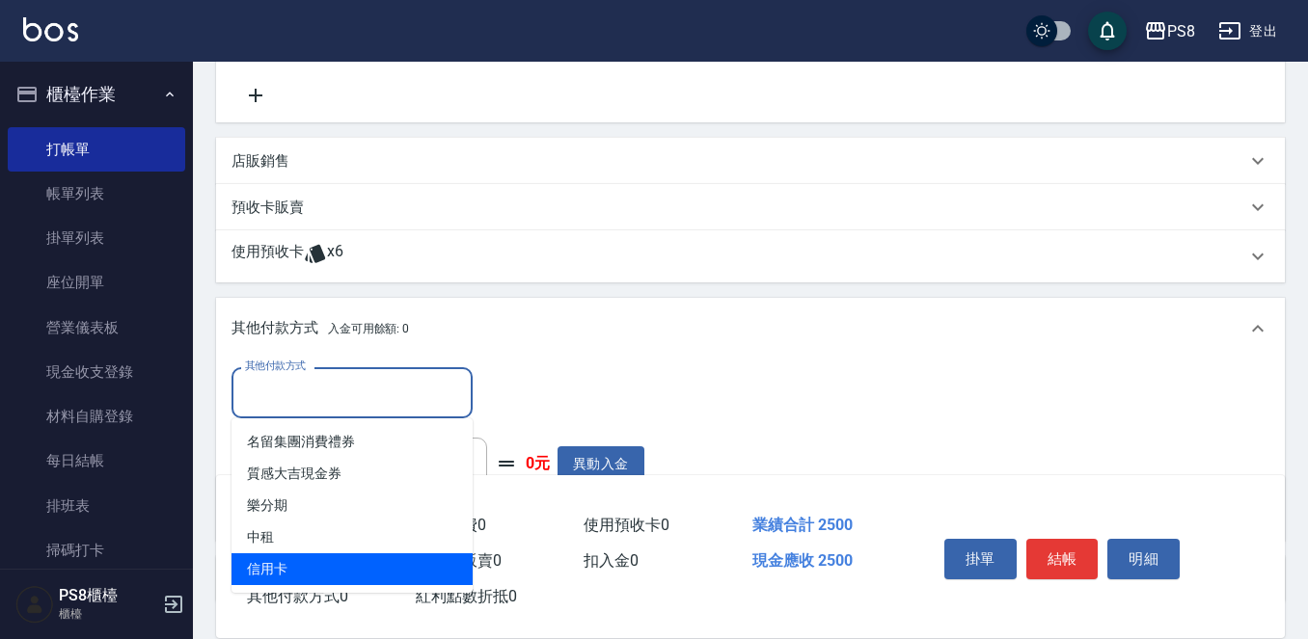
click at [344, 557] on span "信用卡" at bounding box center [351, 570] width 241 height 32
type input "信用卡"
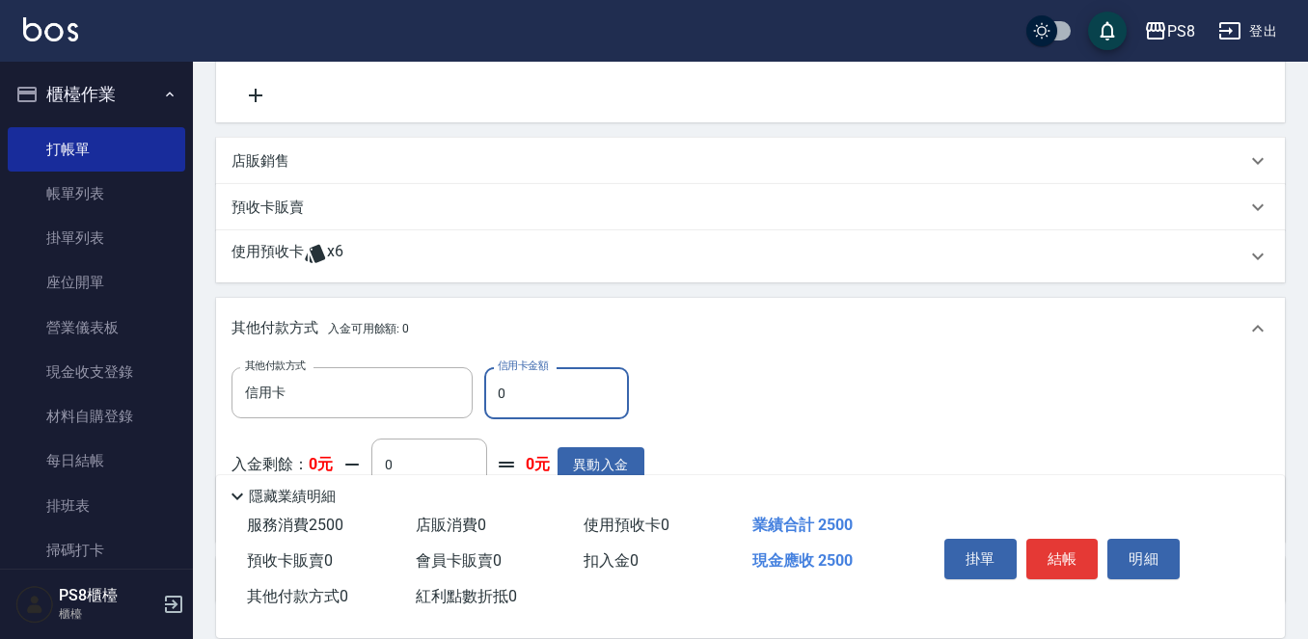
click at [524, 384] on input "0" at bounding box center [556, 393] width 145 height 52
type input "2500"
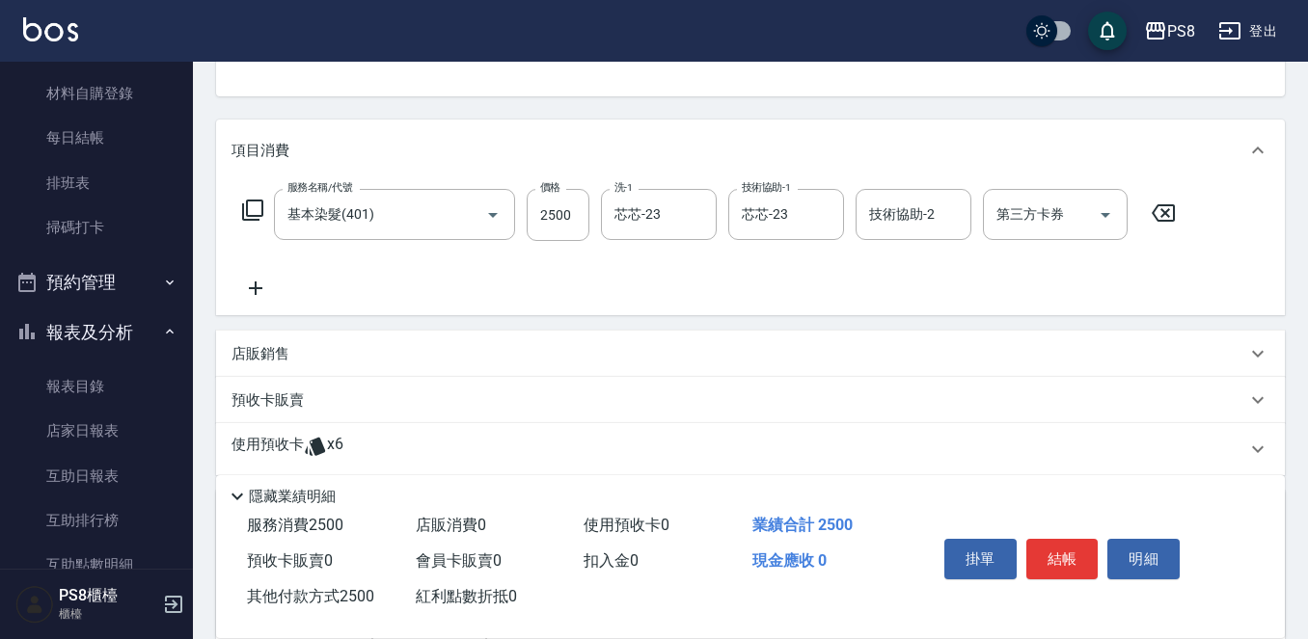
scroll to position [289, 0]
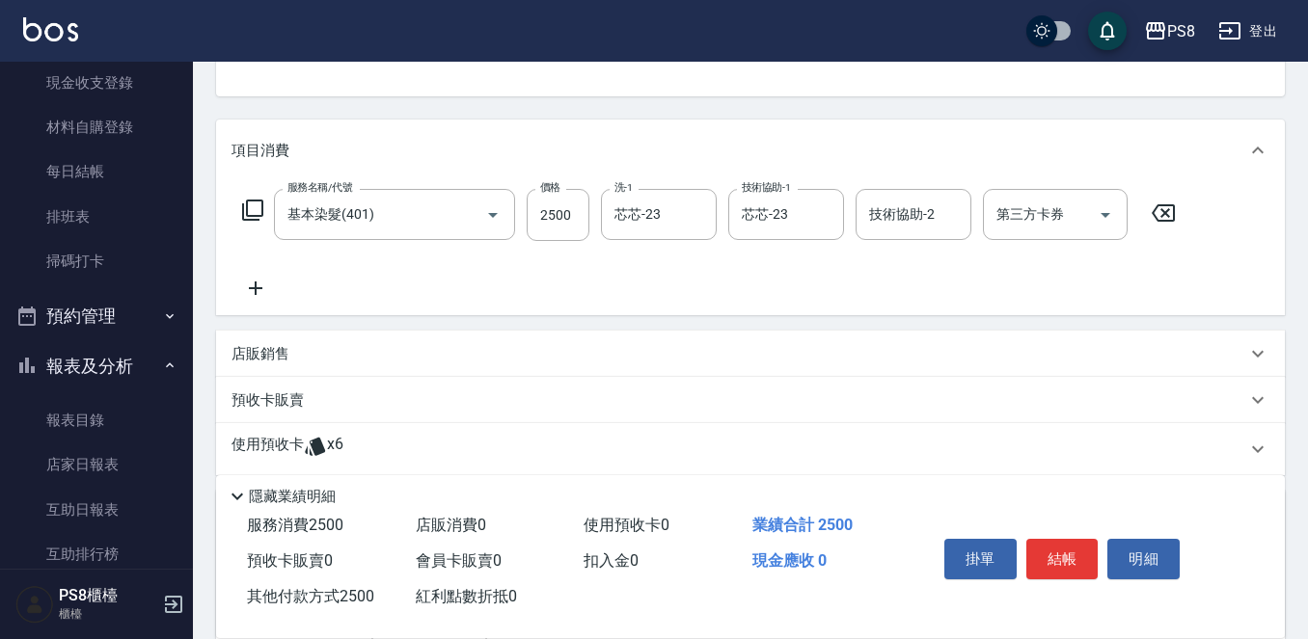
click at [255, 282] on icon at bounding box center [255, 288] width 48 height 23
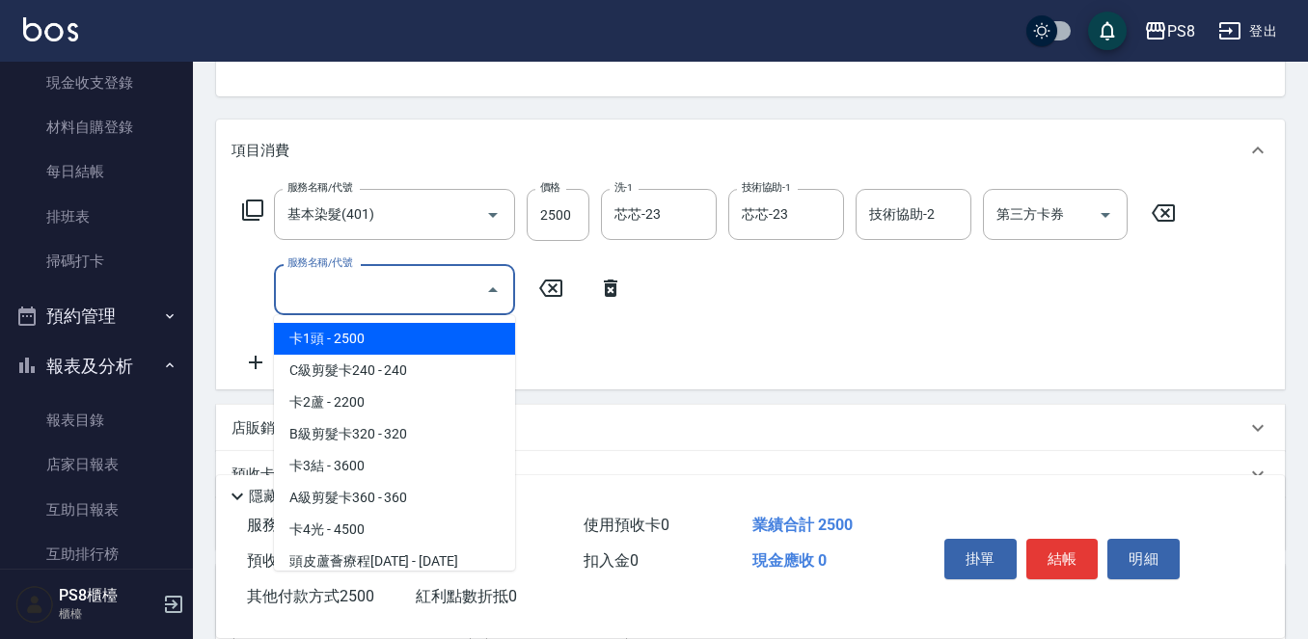
click at [329, 284] on input "服務名稱/代號" at bounding box center [380, 290] width 195 height 34
type input "ㄕ"
type input "0"
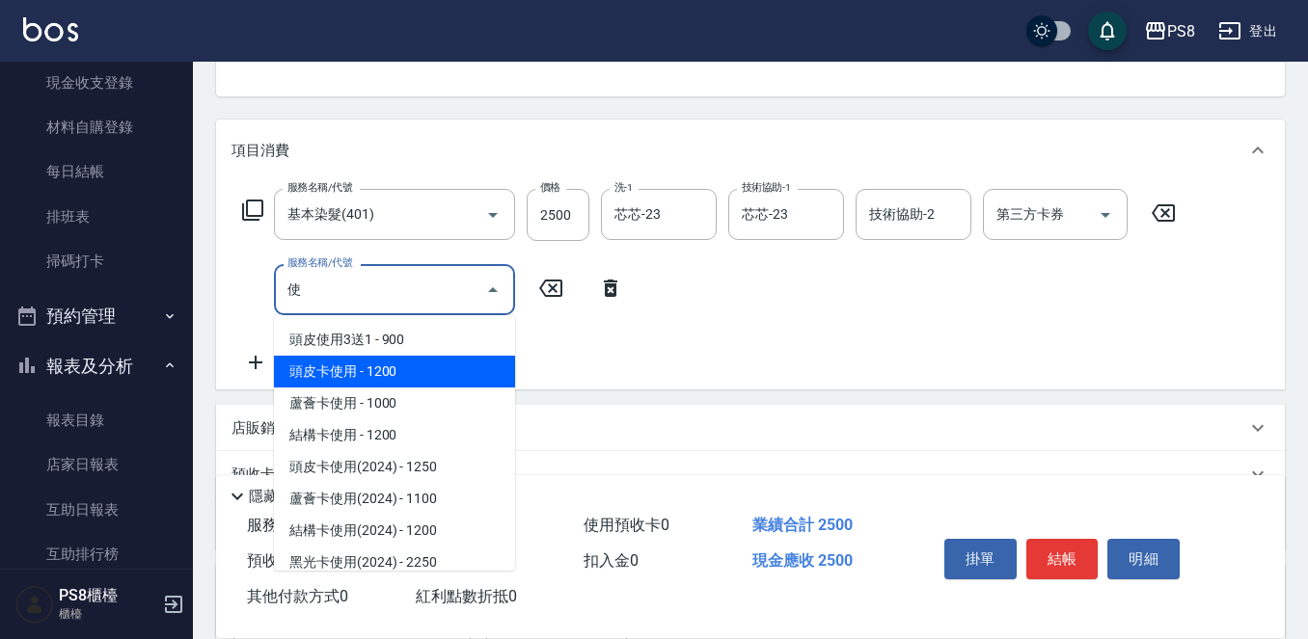
scroll to position [96, 0]
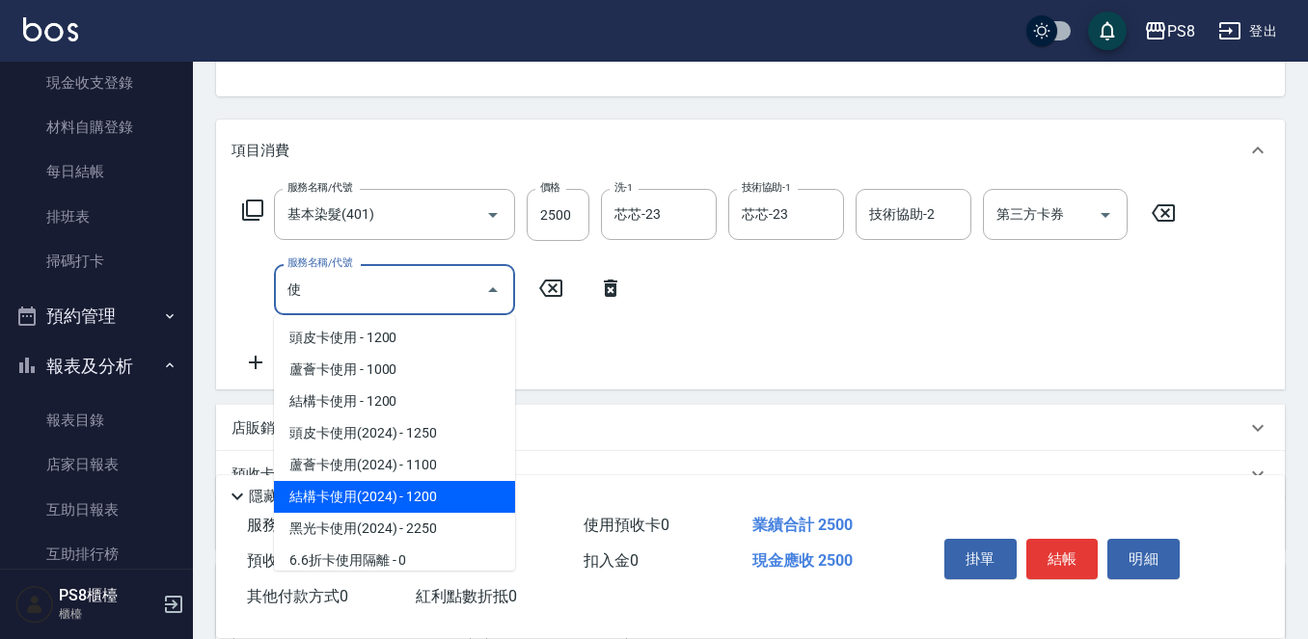
click at [399, 495] on span "結構卡使用(2024) - 1200" at bounding box center [394, 497] width 241 height 32
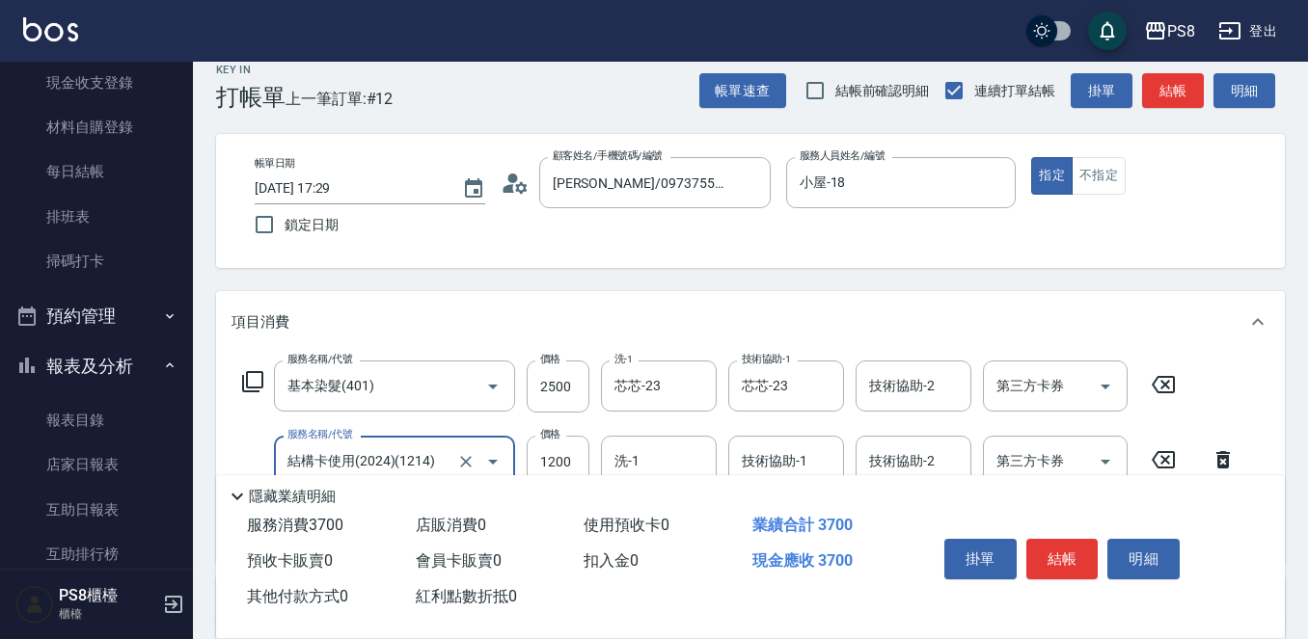
scroll to position [0, 0]
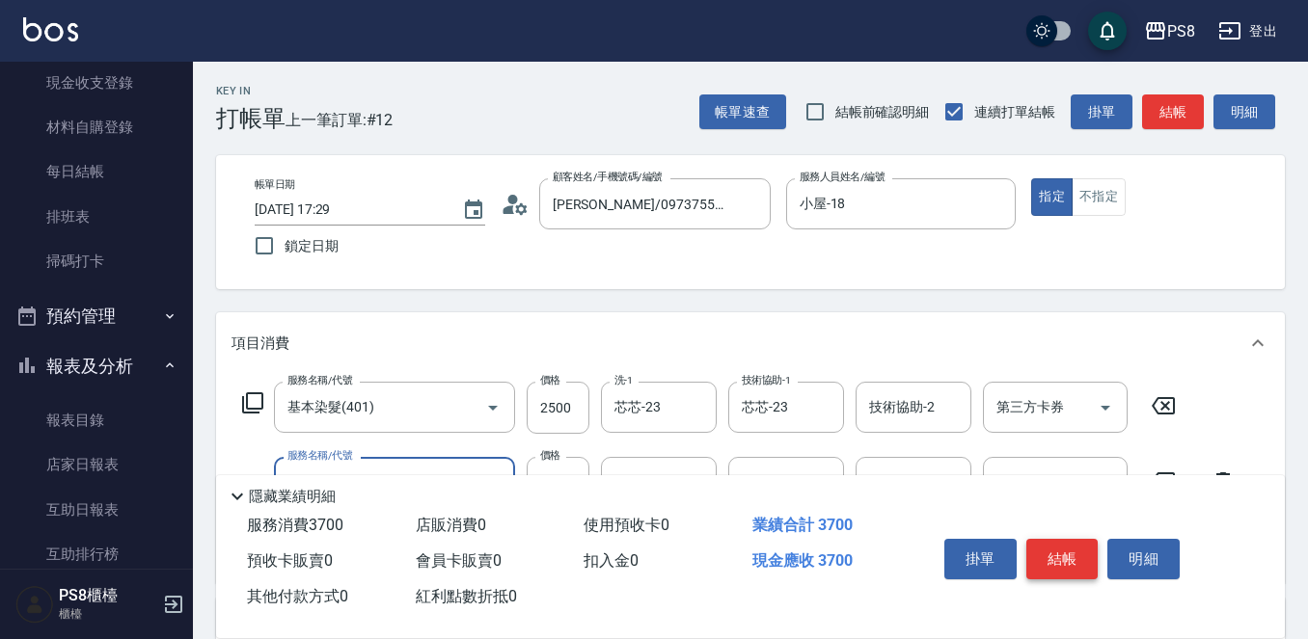
type input "結構卡使用(2024)(1214)"
click at [1065, 552] on button "結帳" at bounding box center [1062, 559] width 72 height 41
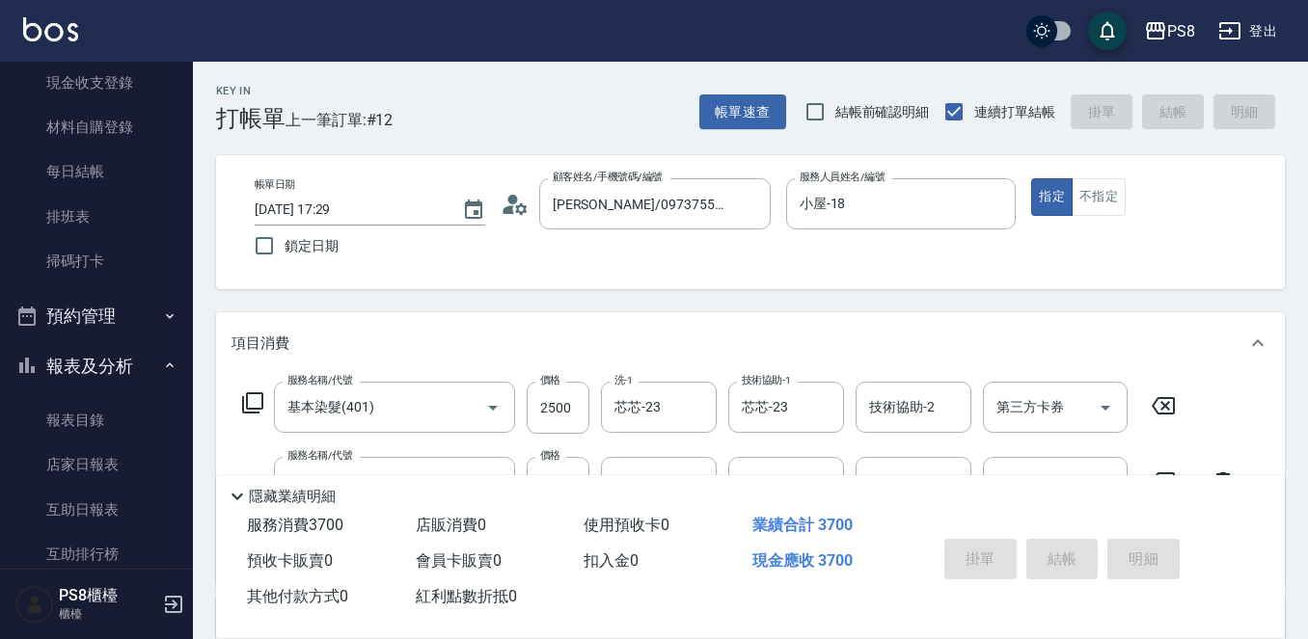
type input "2025/10/09 17:30"
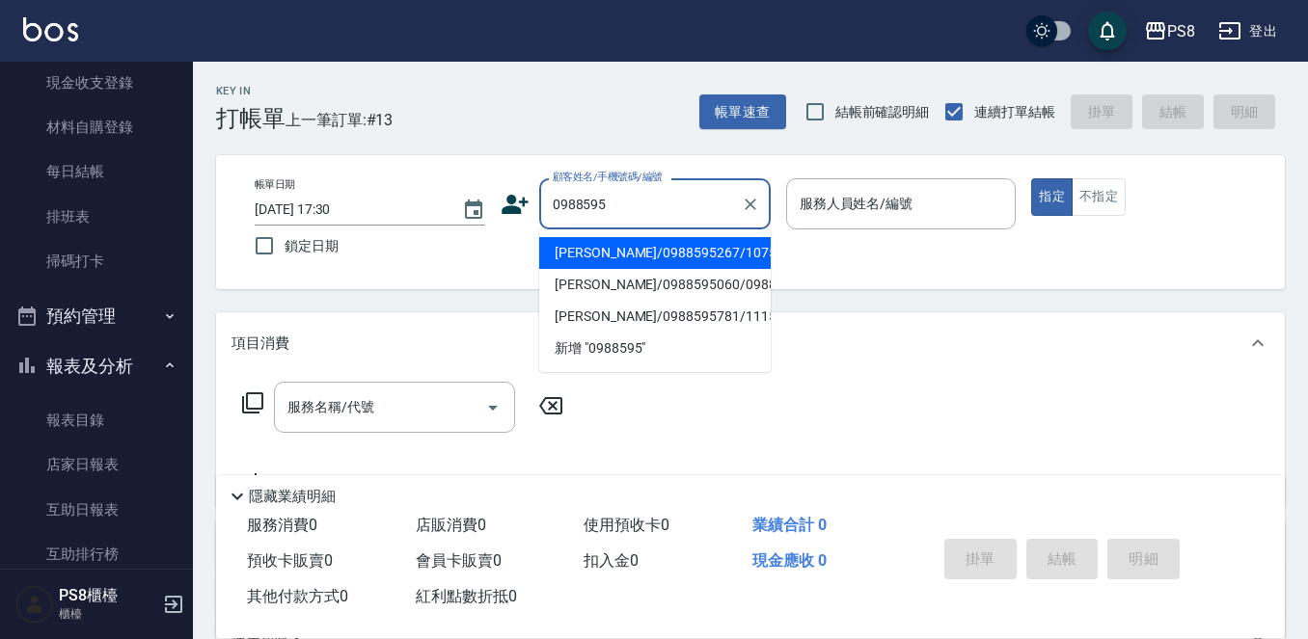
click at [564, 245] on li "黃學甫/0988595267/10757" at bounding box center [654, 253] width 231 height 32
type input "黃學甫/0988595267/10757"
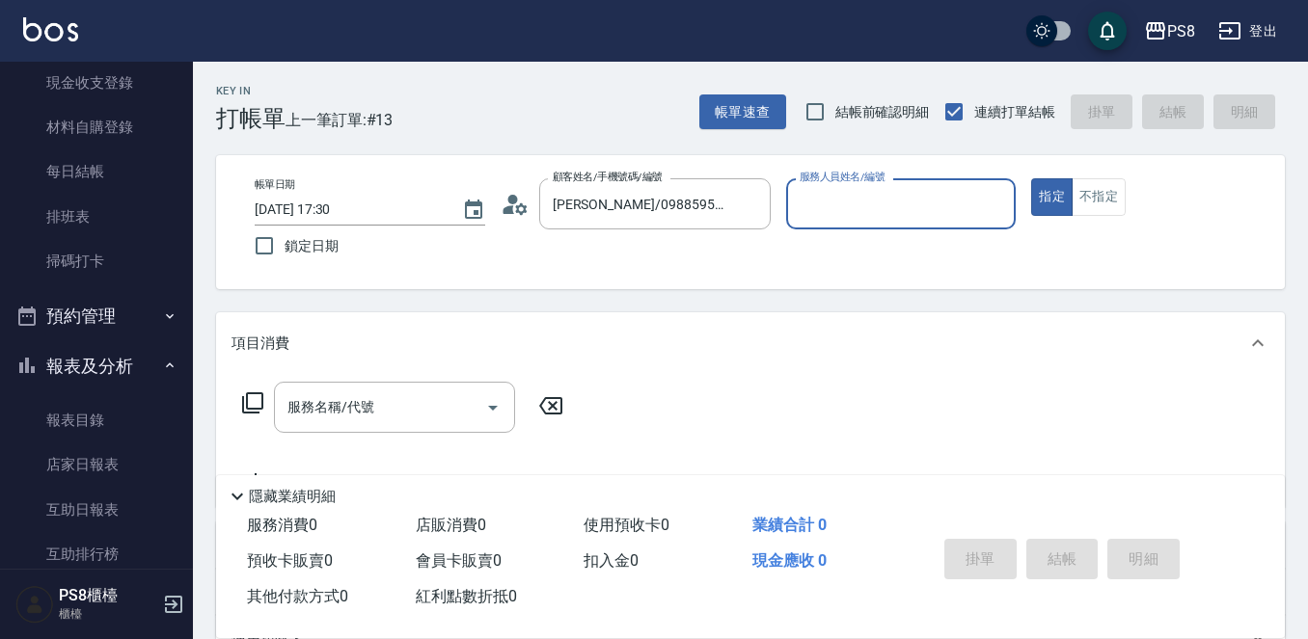
type input "小屋-18"
click at [435, 420] on input "服務名稱/代號" at bounding box center [380, 408] width 195 height 34
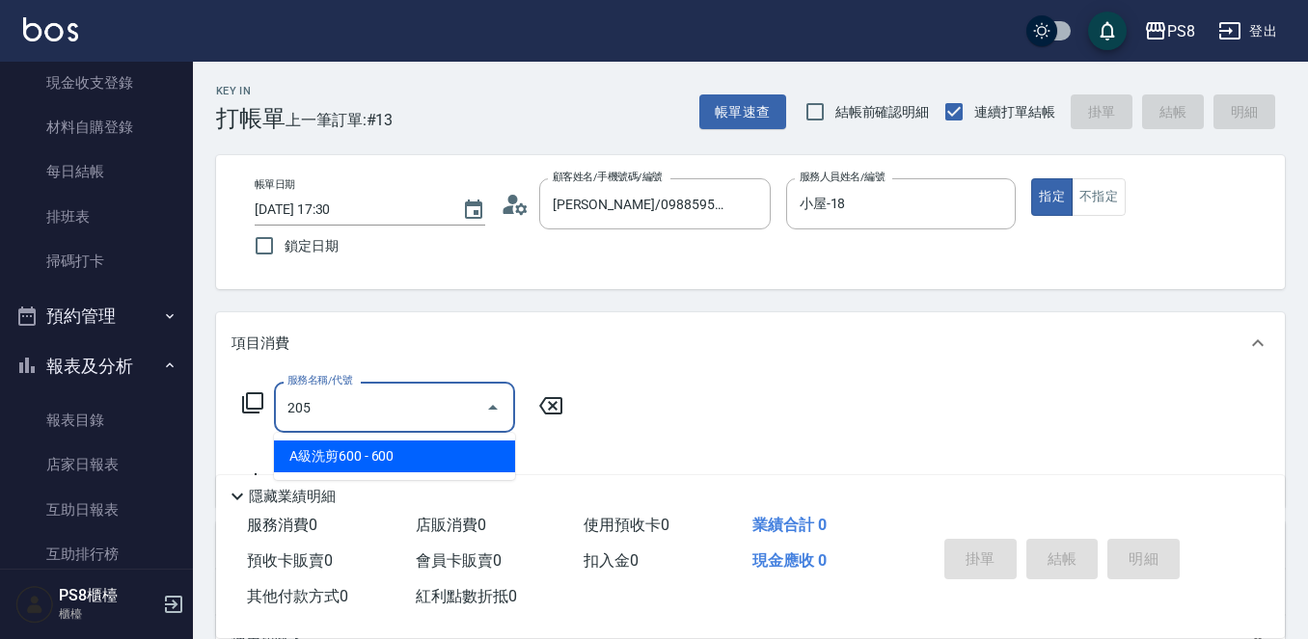
click at [420, 474] on ul "A級洗剪600 - 600" at bounding box center [394, 456] width 241 height 47
click at [423, 456] on span "A級洗剪600 - 600" at bounding box center [394, 457] width 241 height 32
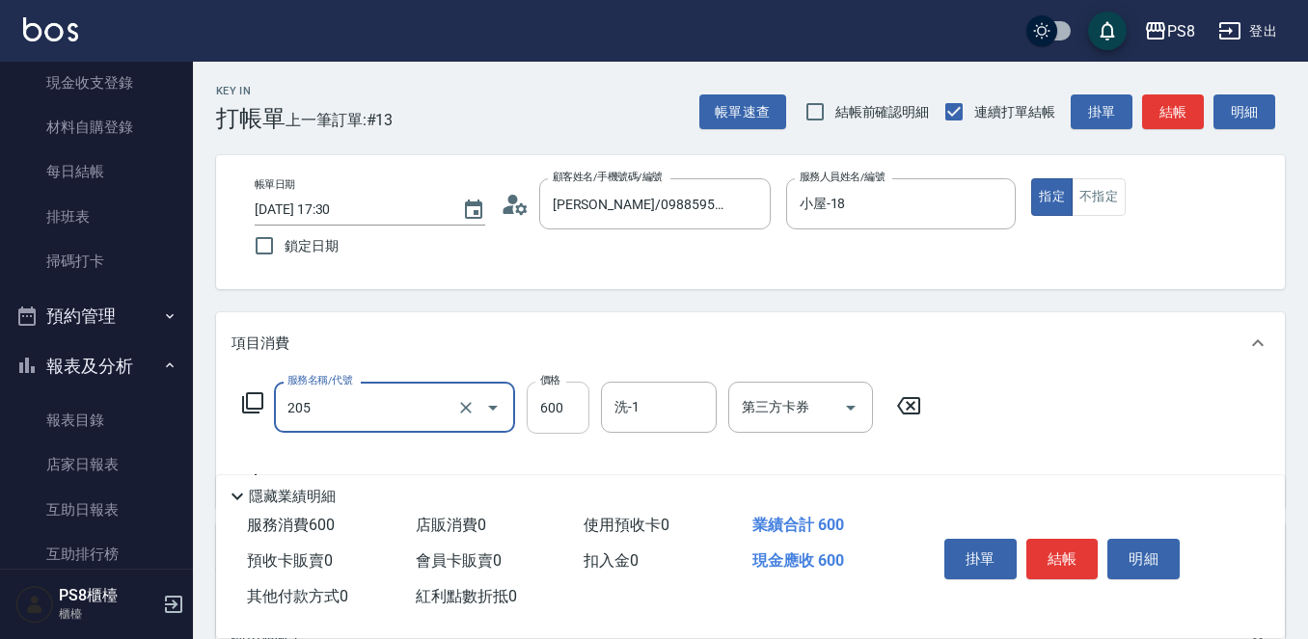
type input "A級洗剪600(205)"
click at [552, 402] on input "600" at bounding box center [558, 408] width 63 height 52
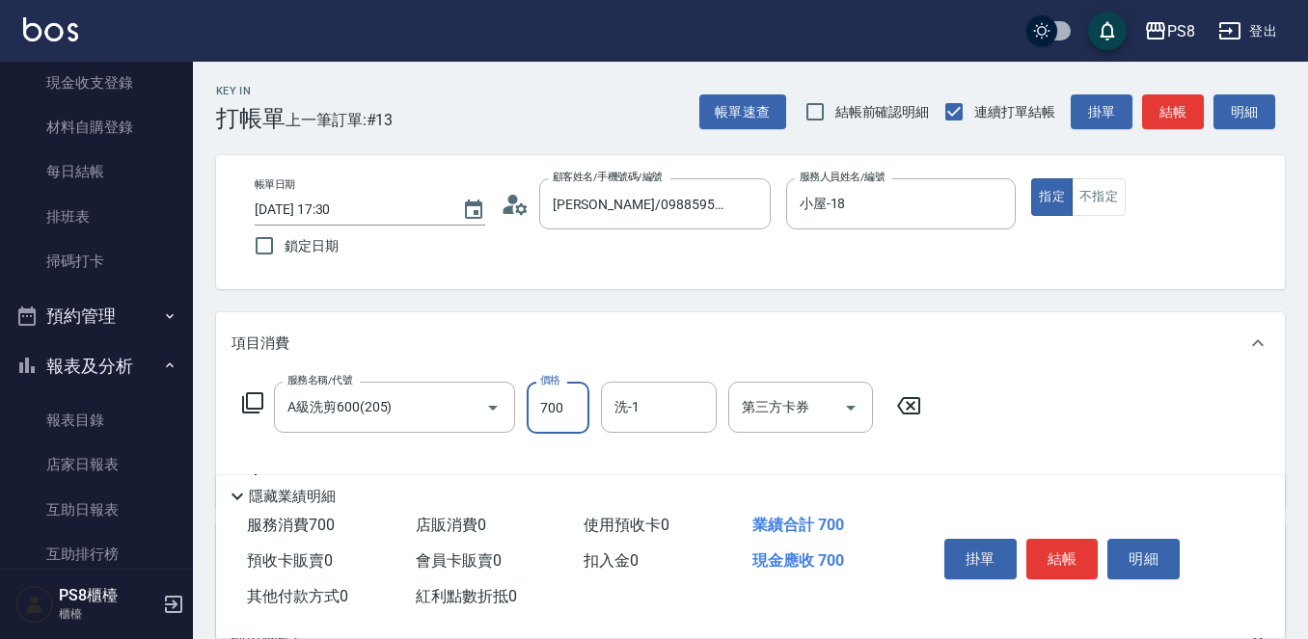
type input "700"
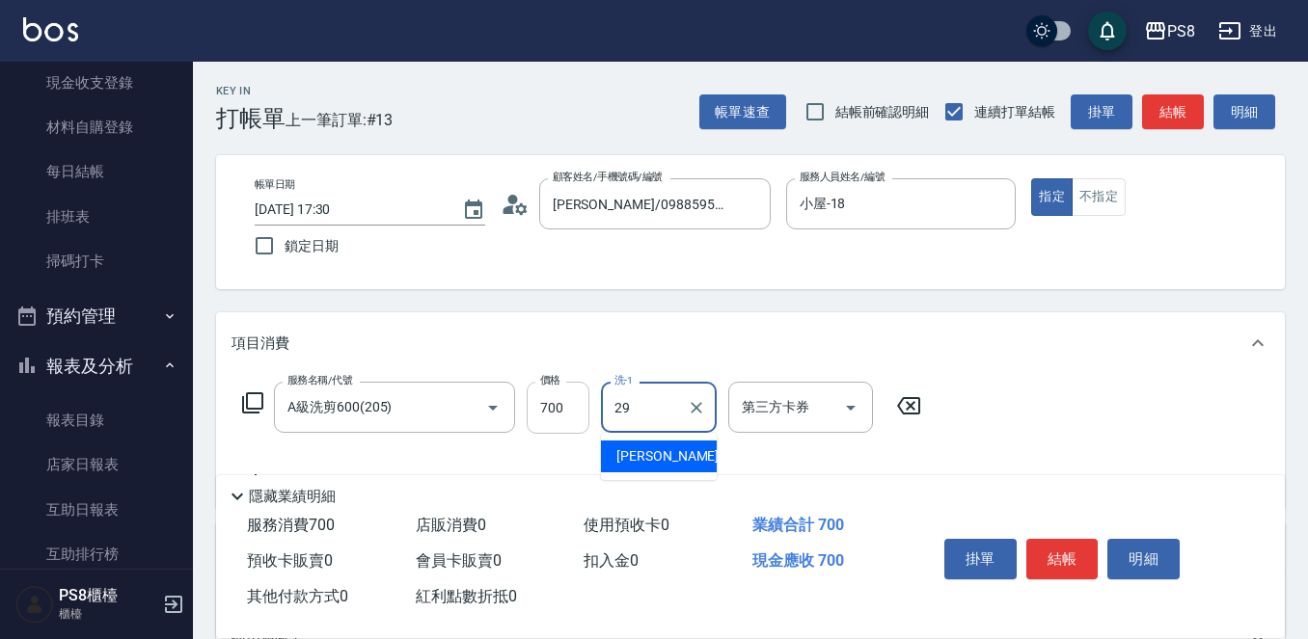
type input "[PERSON_NAME]-29"
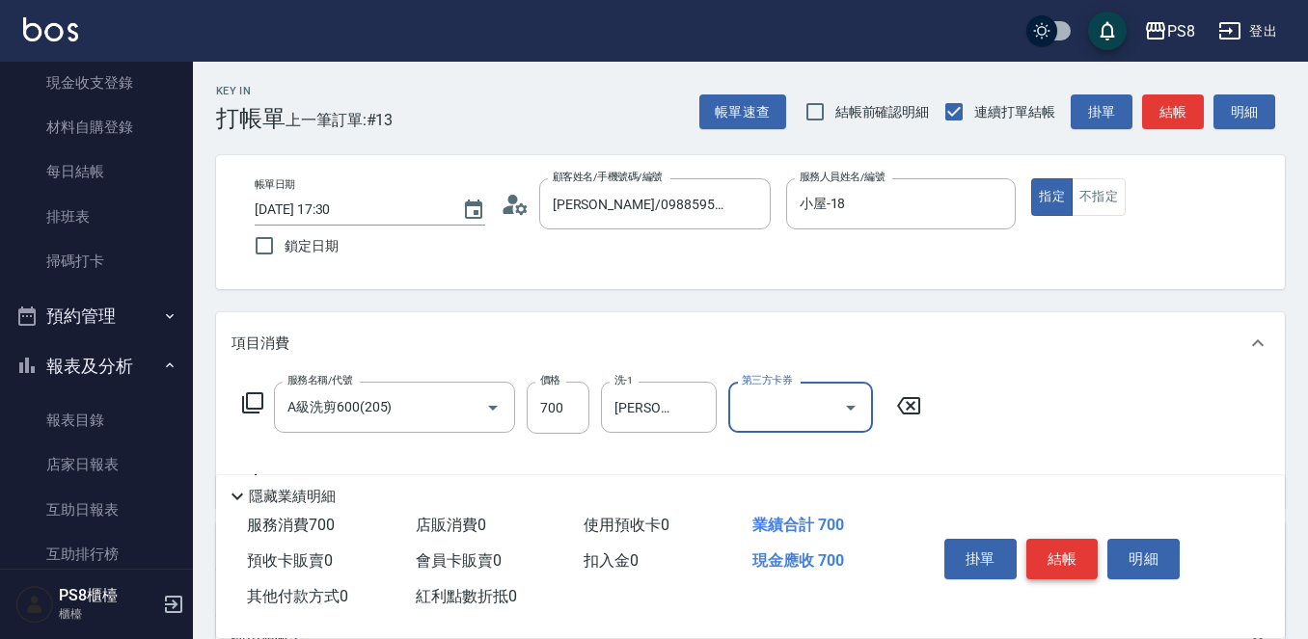
click at [1049, 539] on button "結帳" at bounding box center [1062, 559] width 72 height 41
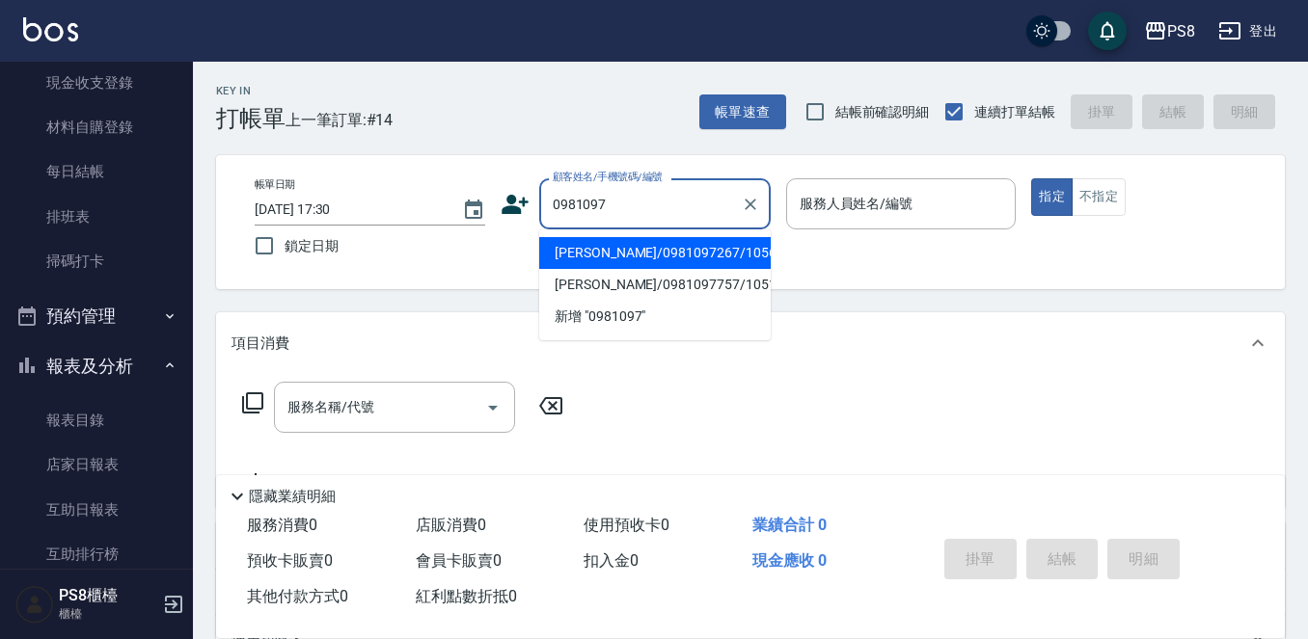
click at [694, 262] on li "[PERSON_NAME]/0981097267/10560" at bounding box center [654, 253] width 231 height 32
type input "[PERSON_NAME]/0981097267/10560"
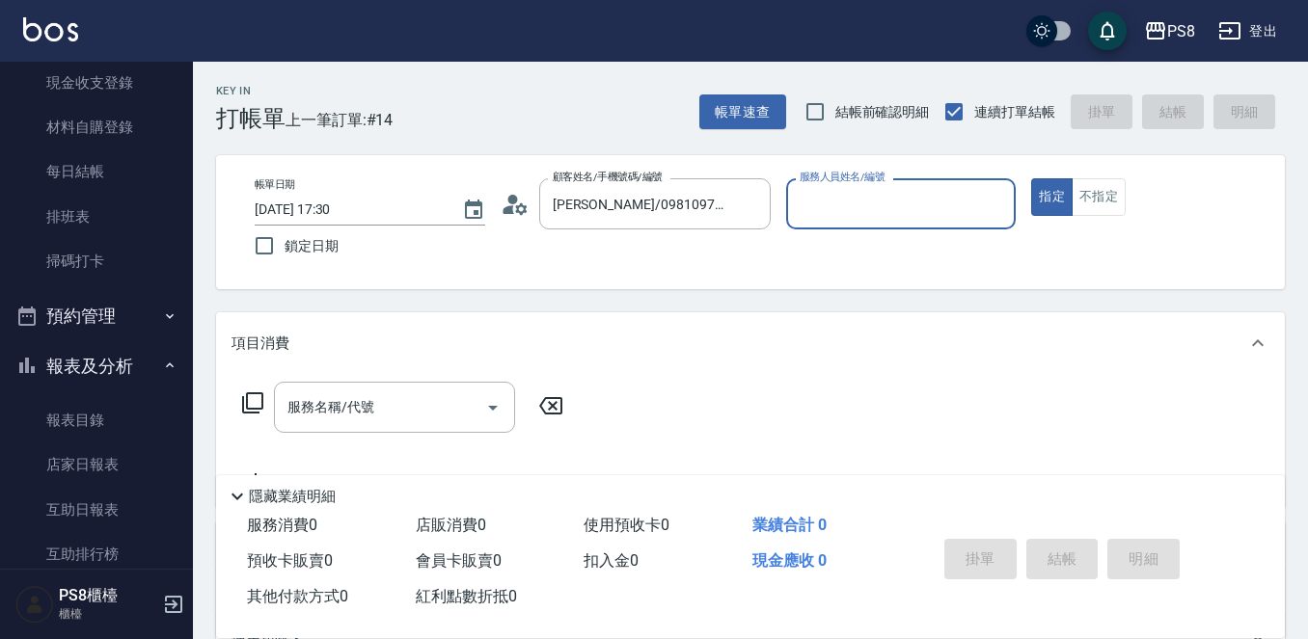
type input "小屋-18"
click at [428, 408] on input "服務名稱/代號" at bounding box center [380, 408] width 195 height 34
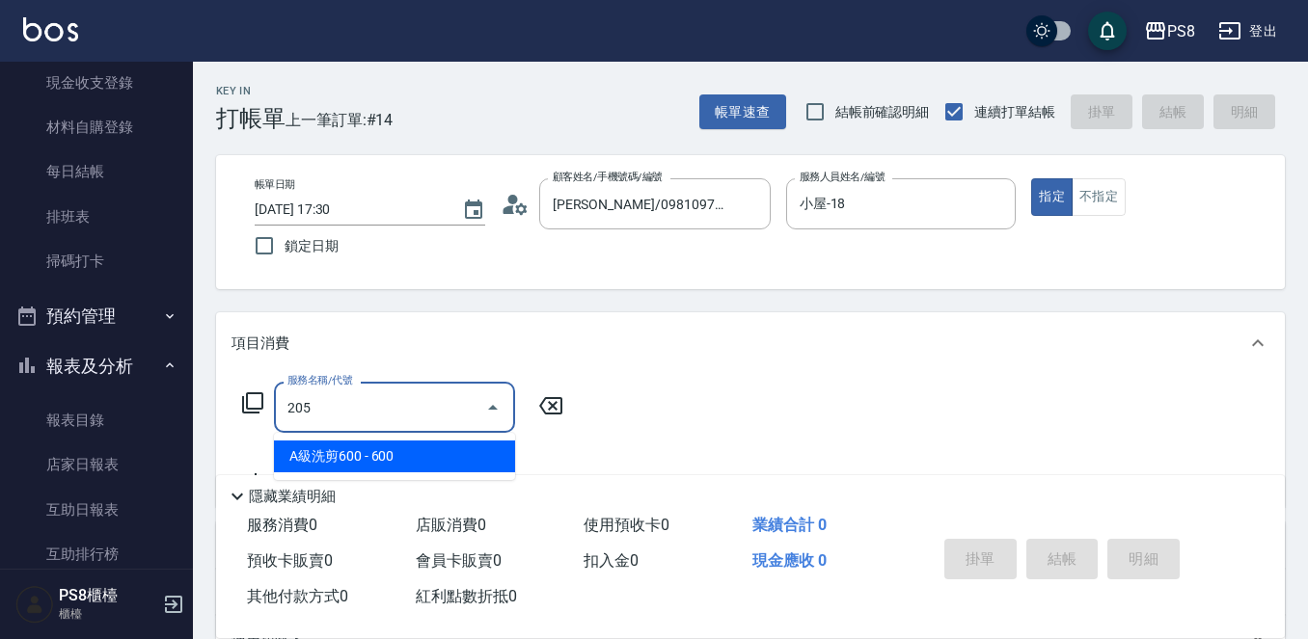
click at [405, 453] on span "A級洗剪600 - 600" at bounding box center [394, 457] width 241 height 32
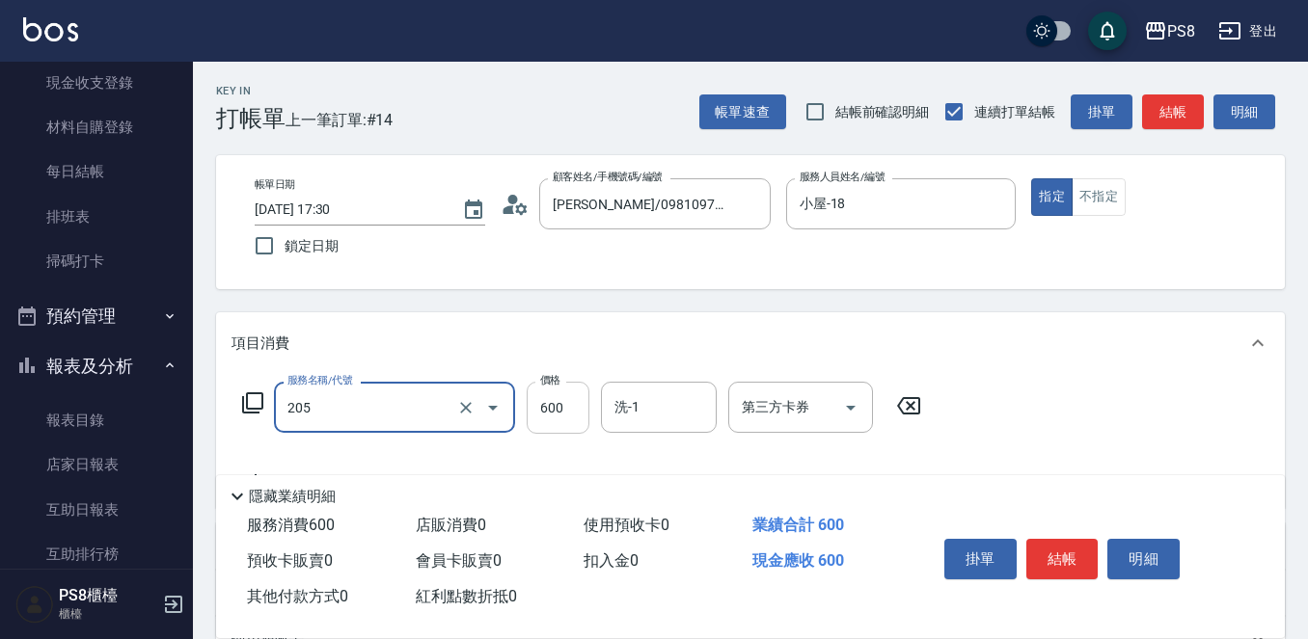
type input "A級洗剪600(205)"
click at [562, 424] on input "600" at bounding box center [558, 408] width 63 height 52
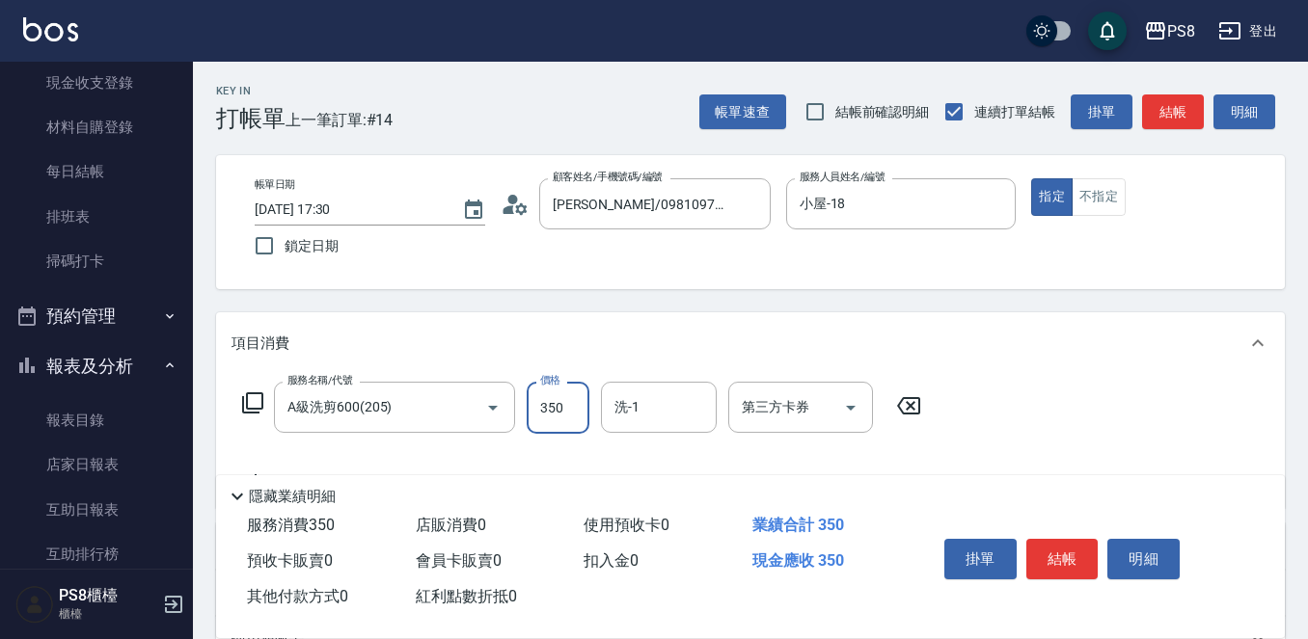
type input "350"
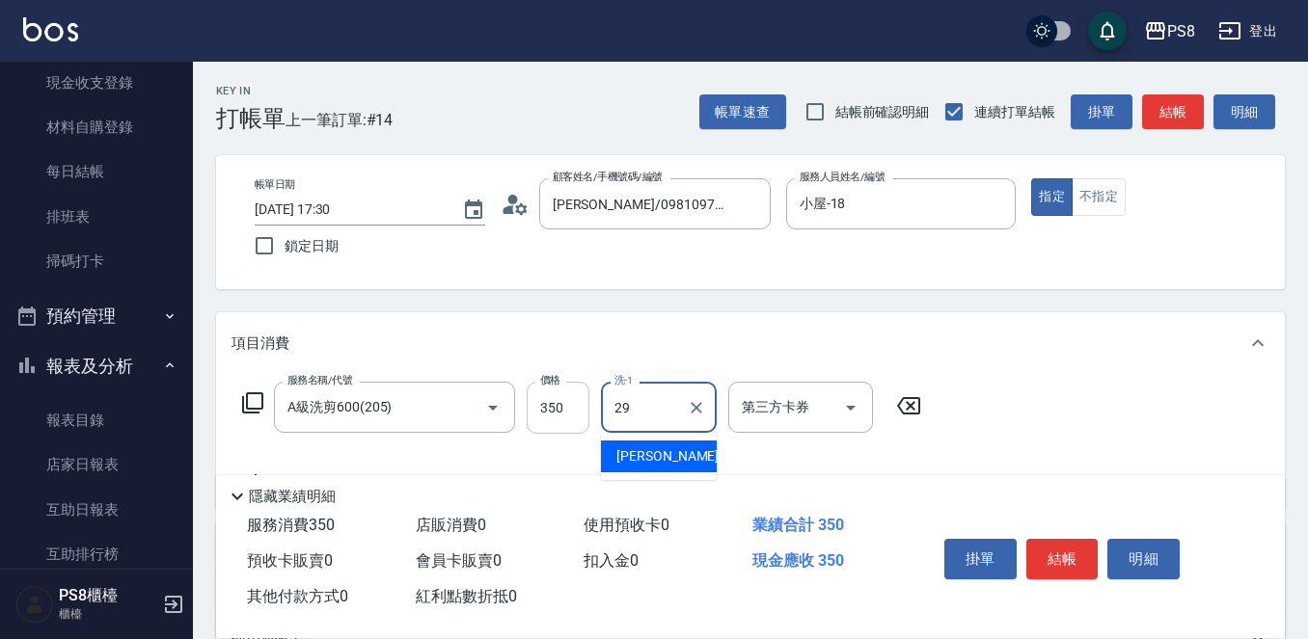
type input "[PERSON_NAME]-29"
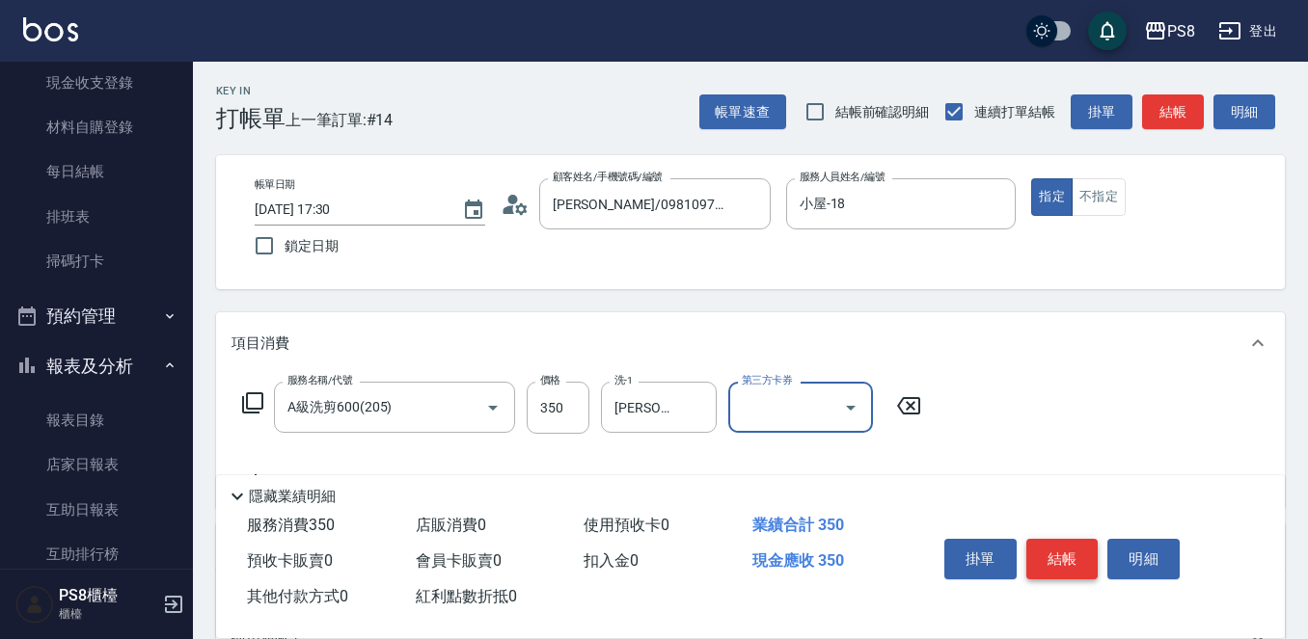
click at [1062, 552] on button "結帳" at bounding box center [1062, 559] width 72 height 41
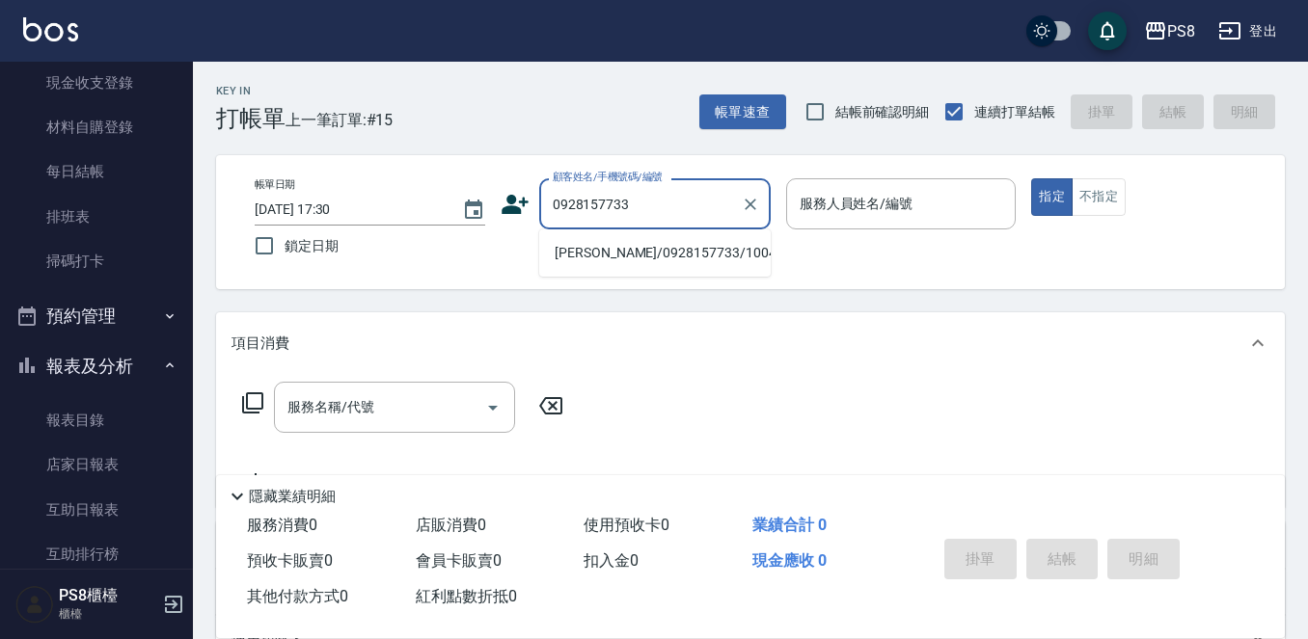
click at [646, 243] on li "[PERSON_NAME]/0928157733/10046" at bounding box center [654, 253] width 231 height 32
type input "[PERSON_NAME]/0928157733/10046"
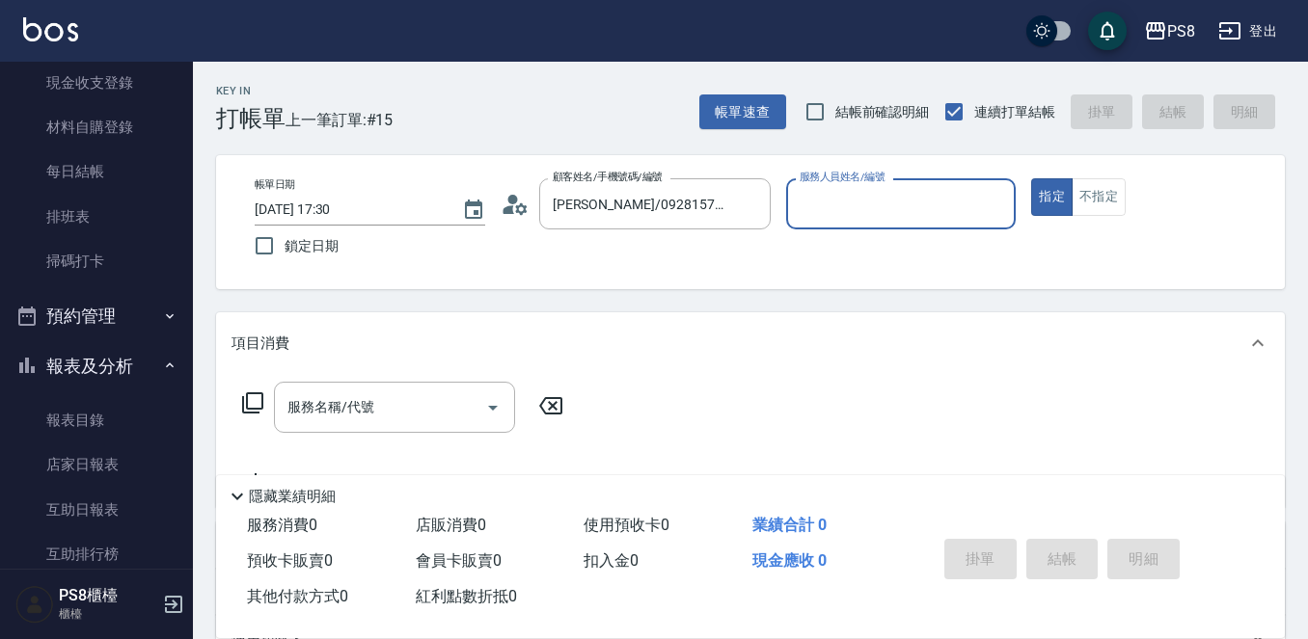
type input "小屋-18"
click at [460, 396] on input "服務名稱/代號" at bounding box center [380, 408] width 195 height 34
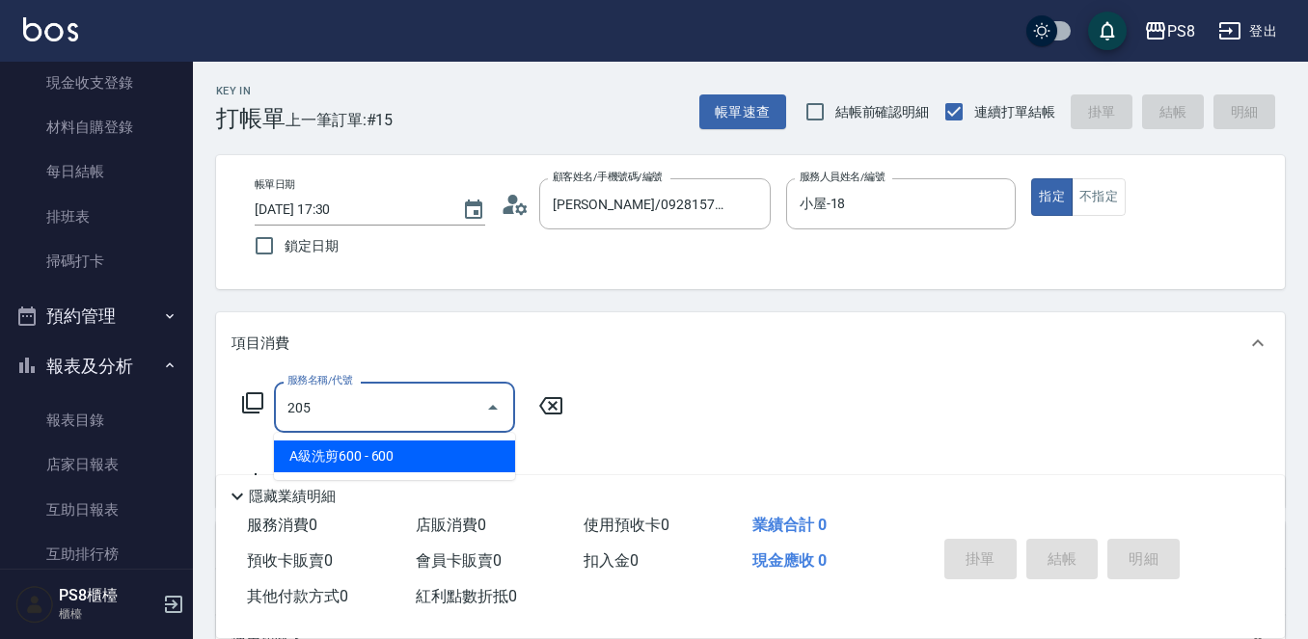
click at [398, 451] on span "A級洗剪600 - 600" at bounding box center [394, 457] width 241 height 32
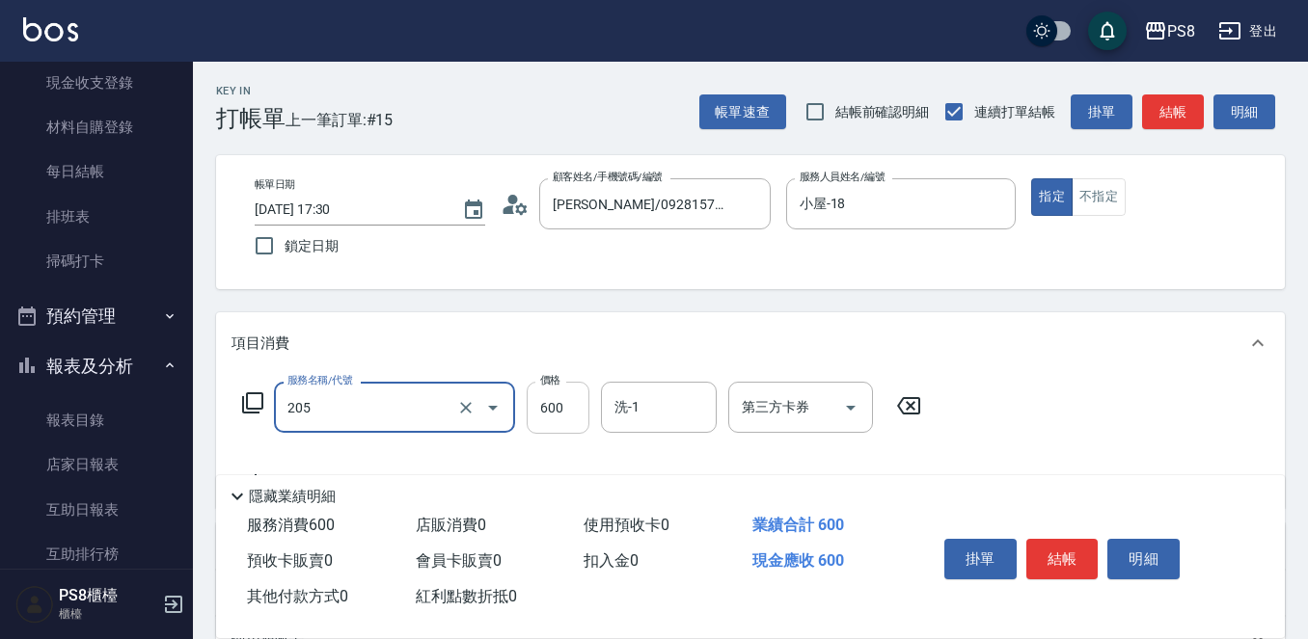
type input "A級洗剪600(205)"
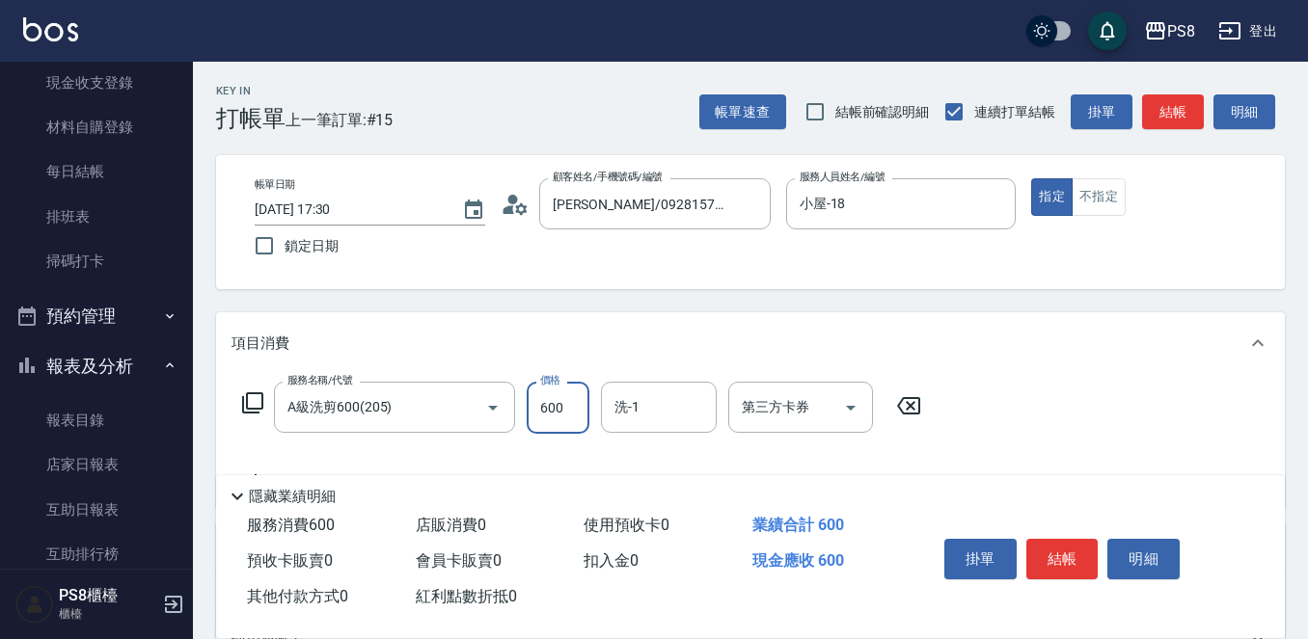
click at [559, 413] on input "600" at bounding box center [558, 408] width 63 height 52
type input "900"
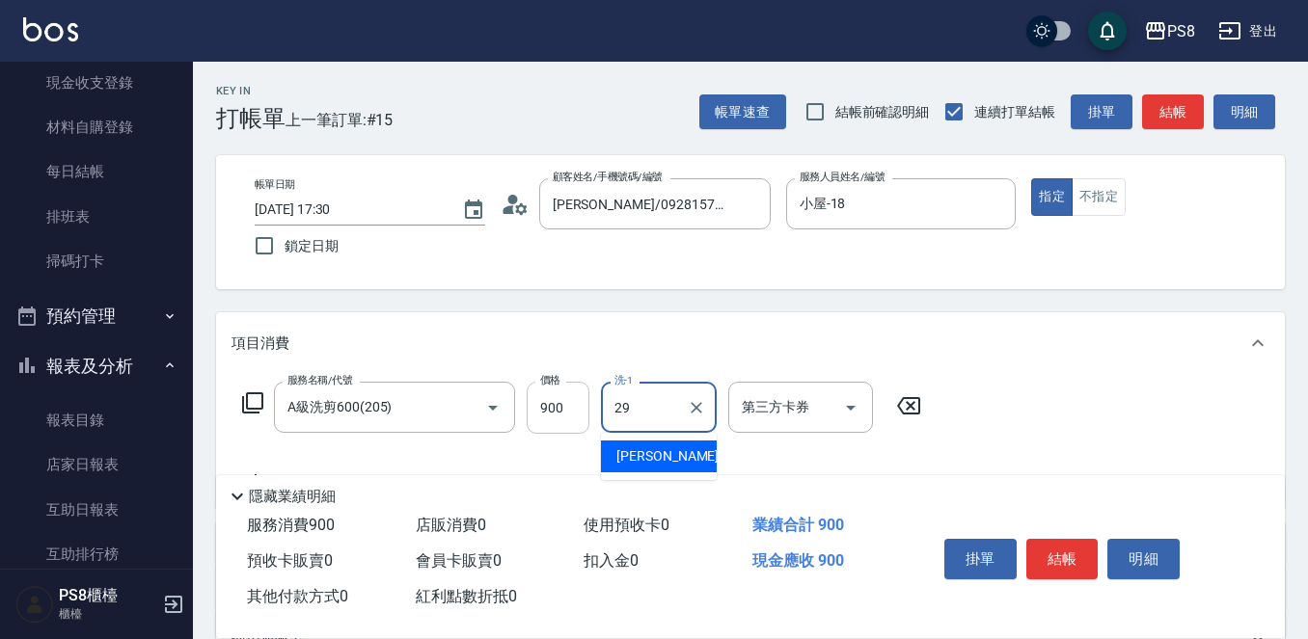
type input "[PERSON_NAME]-29"
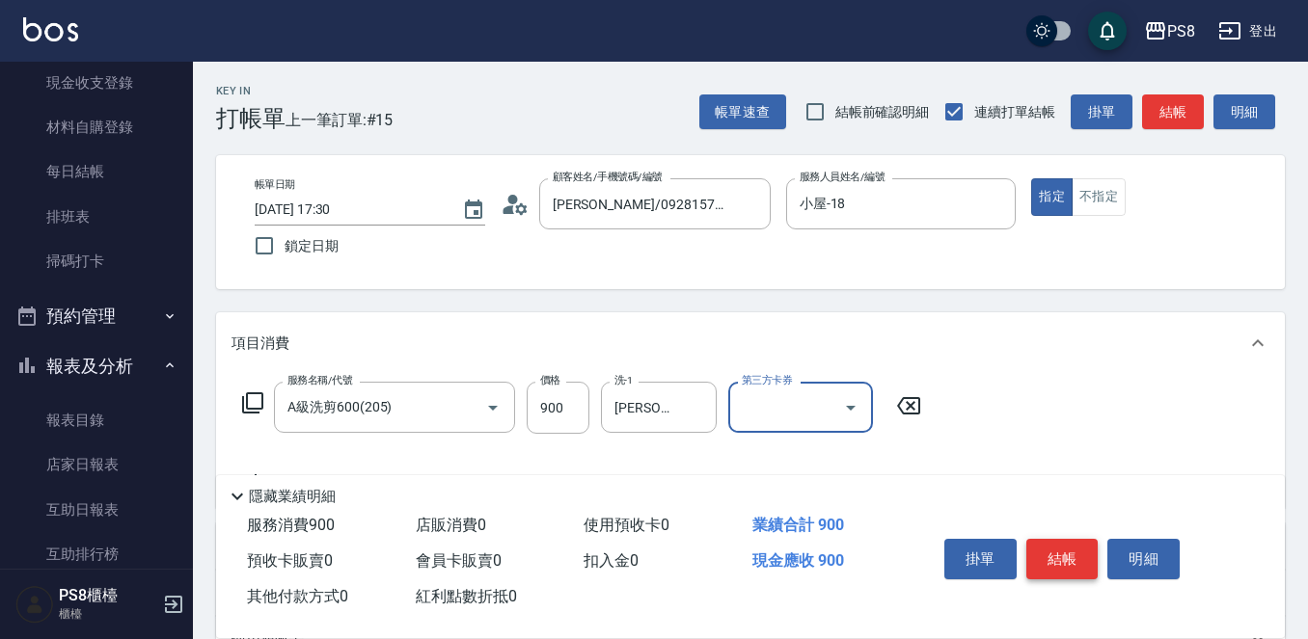
click at [1049, 548] on button "結帳" at bounding box center [1062, 559] width 72 height 41
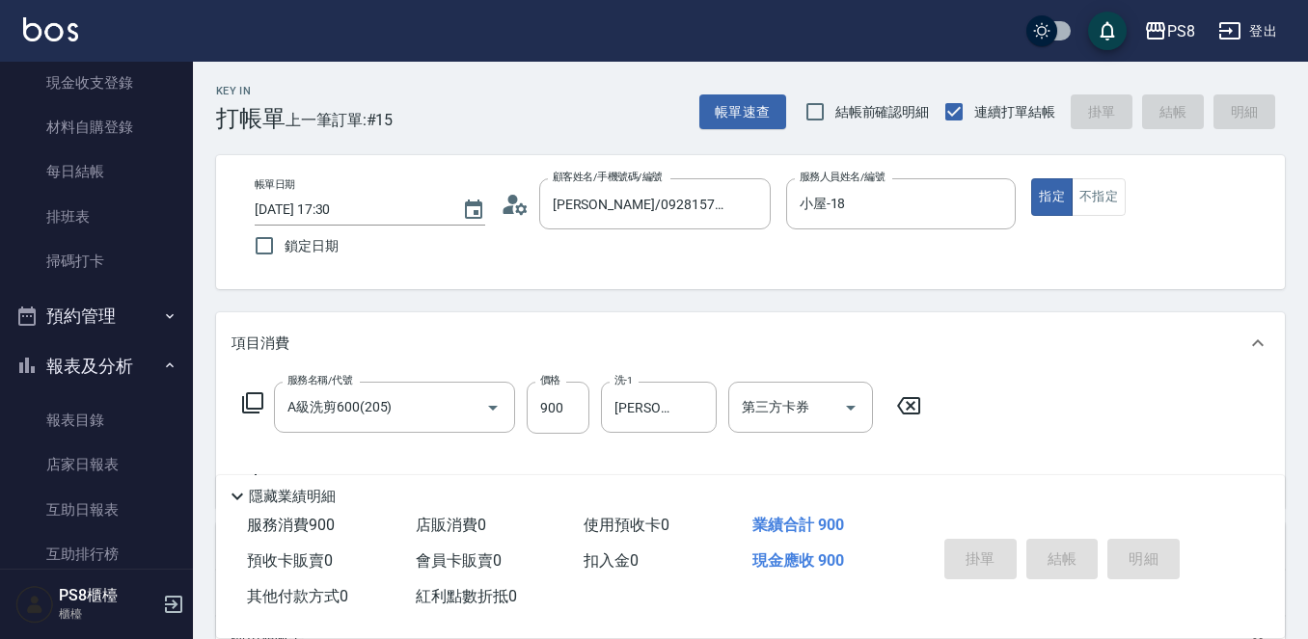
type input "2025/10/09 17:31"
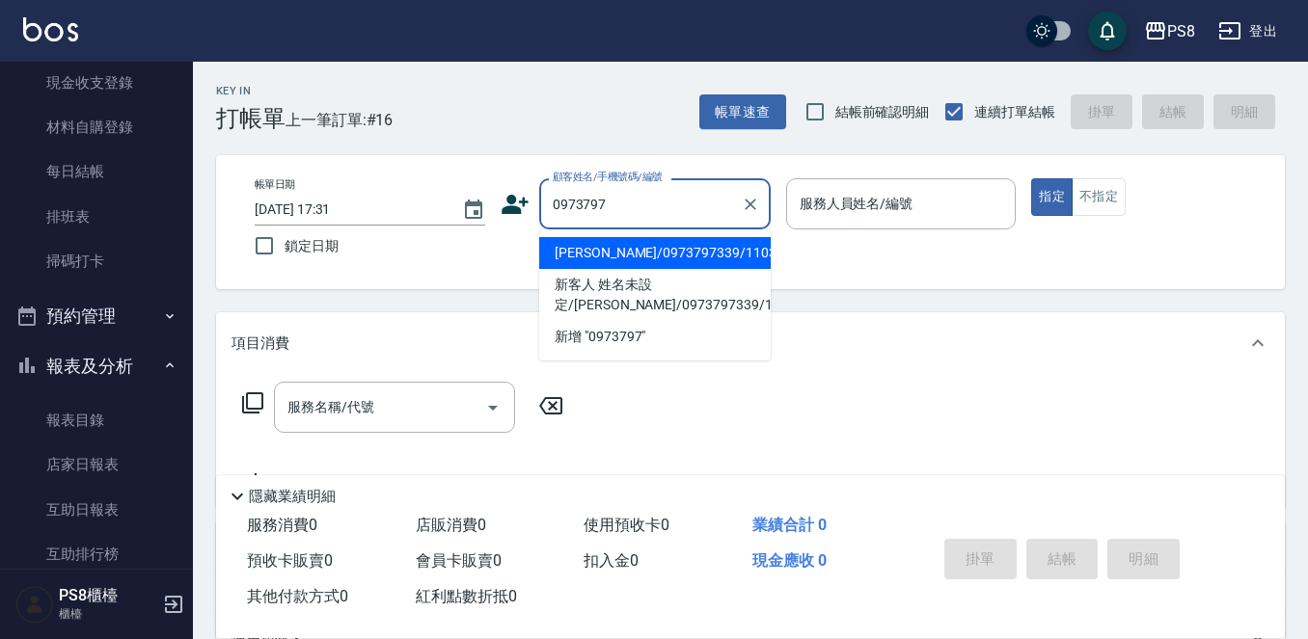
click at [644, 246] on li "[PERSON_NAME]/0973797339/11032" at bounding box center [654, 253] width 231 height 32
type input "[PERSON_NAME]/0973797339/11032"
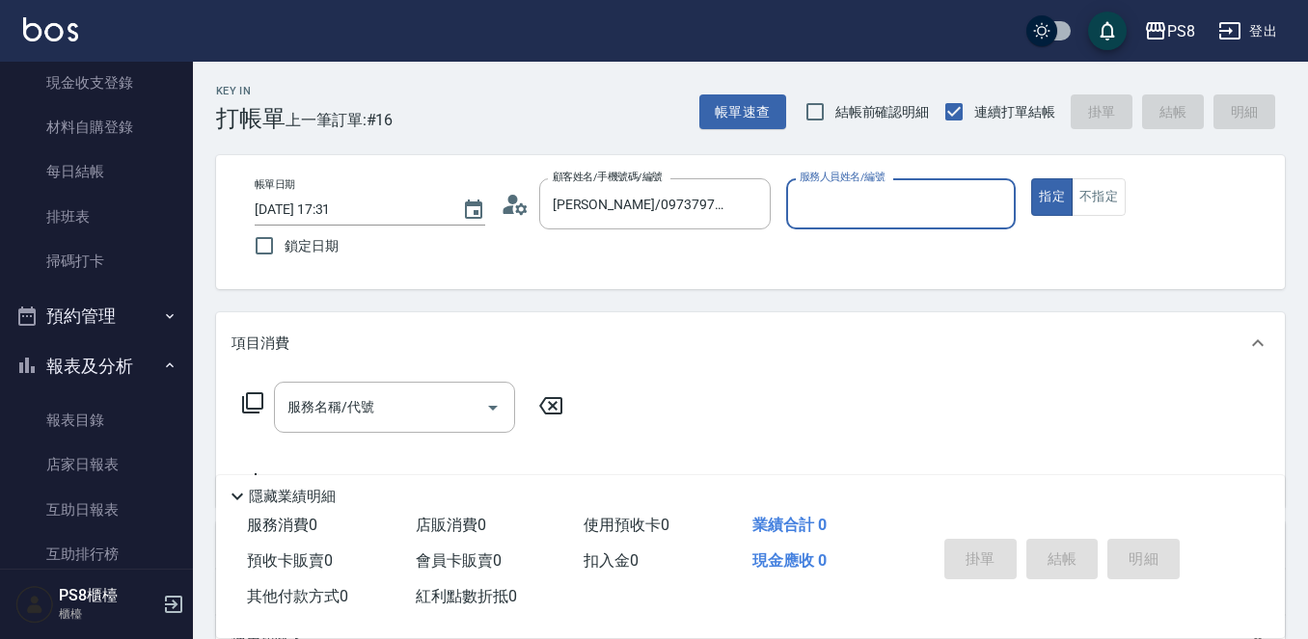
type input "小屋-18"
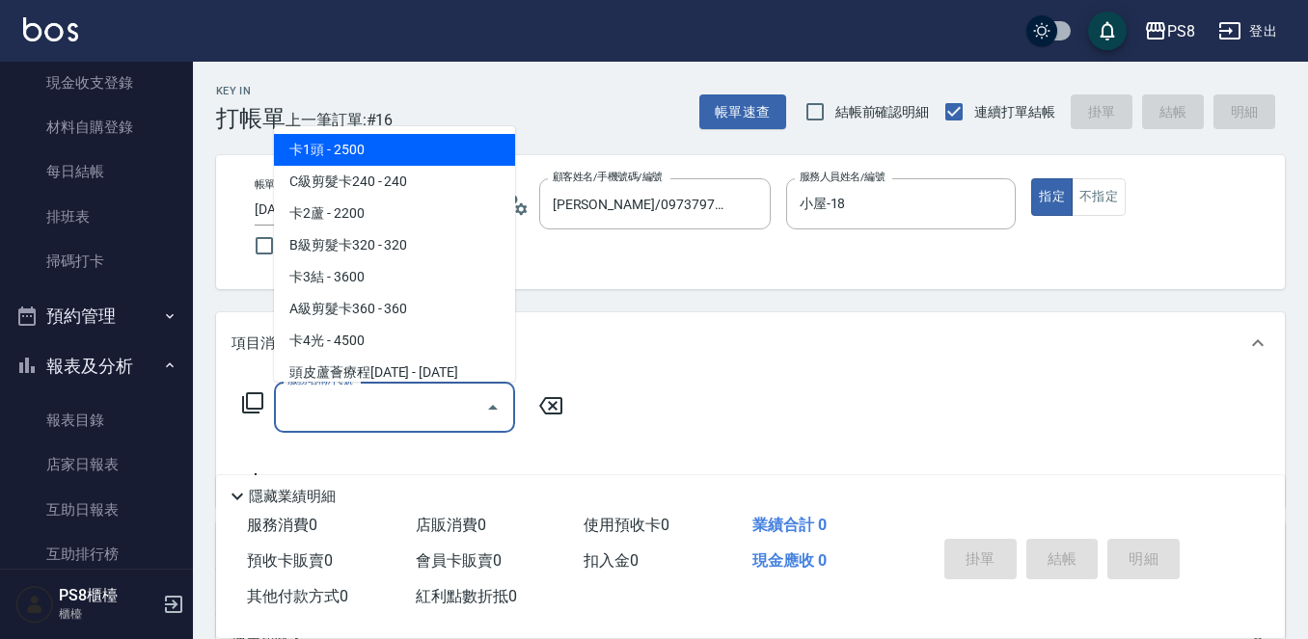
click at [380, 419] on input "服務名稱/代號" at bounding box center [380, 408] width 195 height 34
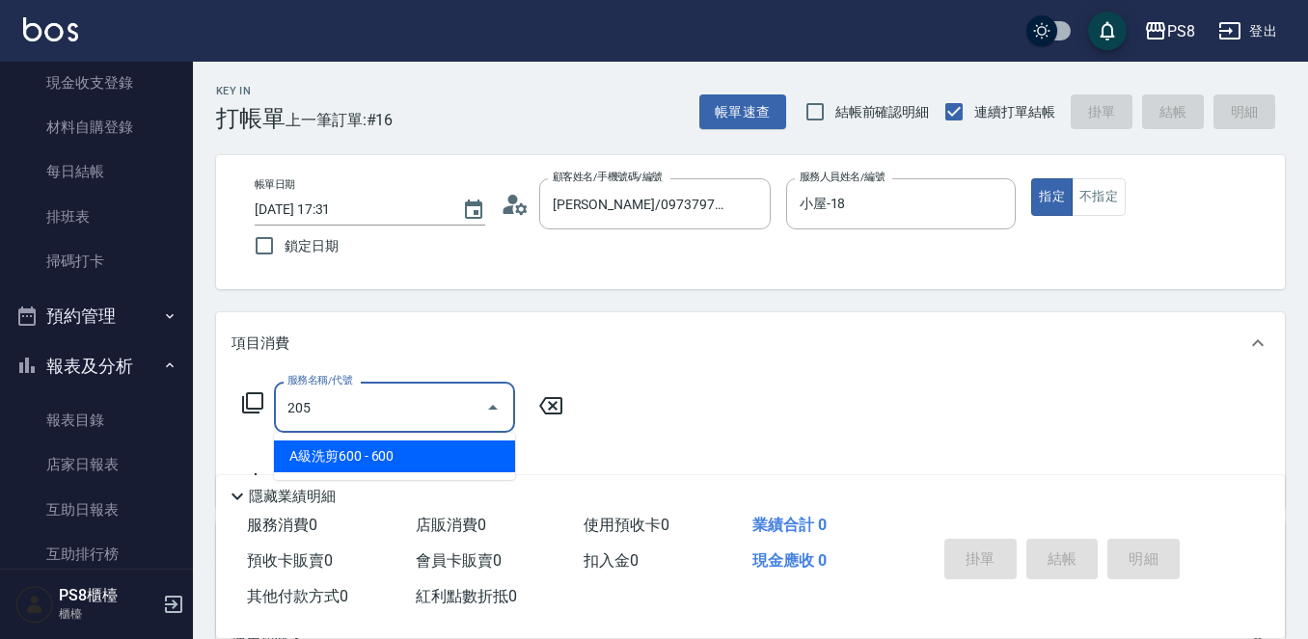
click at [399, 452] on span "A級洗剪600 - 600" at bounding box center [394, 457] width 241 height 32
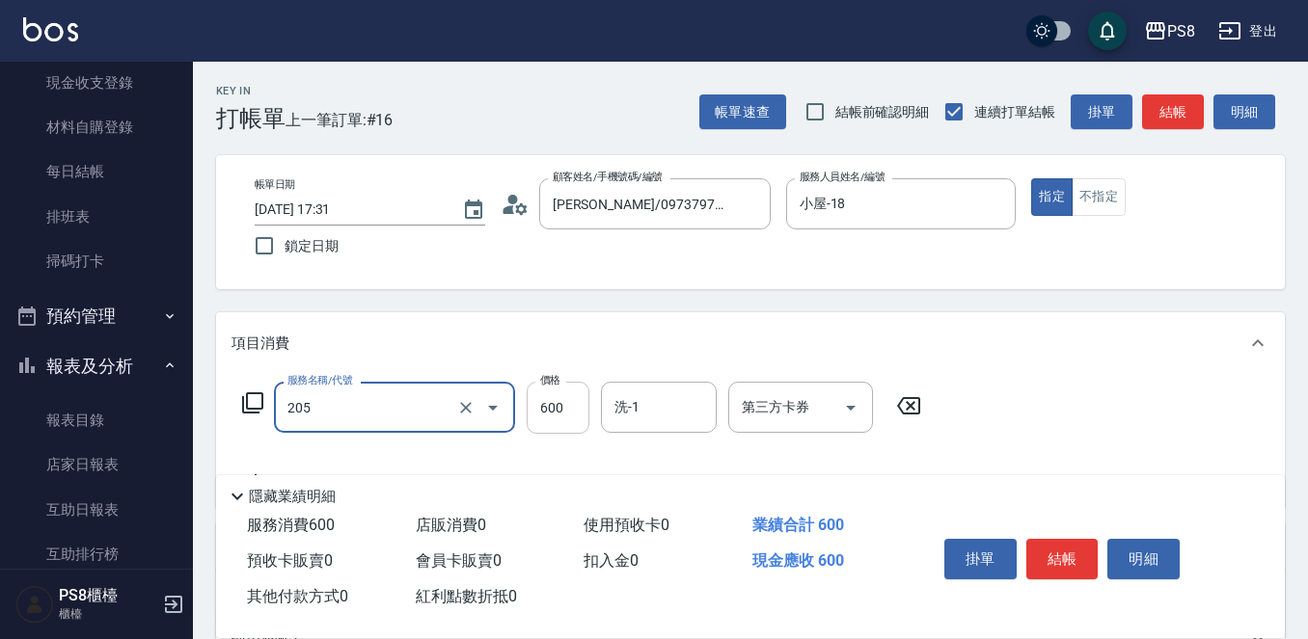
type input "A級洗剪600(205)"
click at [564, 405] on input "600" at bounding box center [558, 408] width 63 height 52
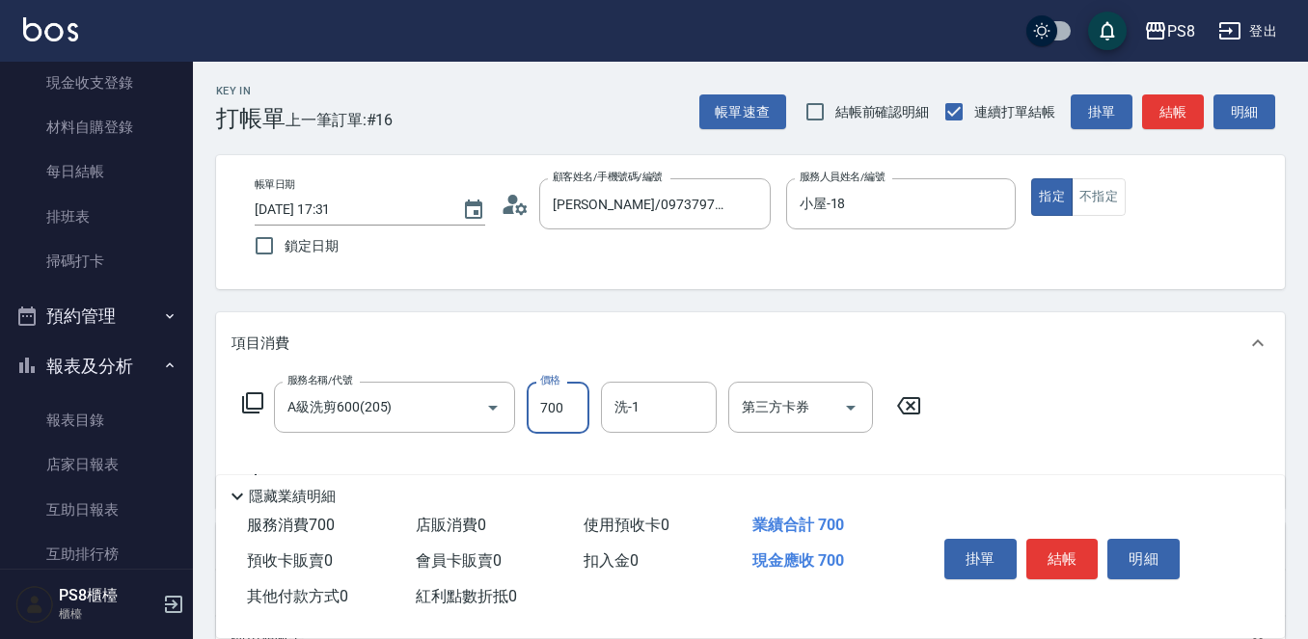
type input "700"
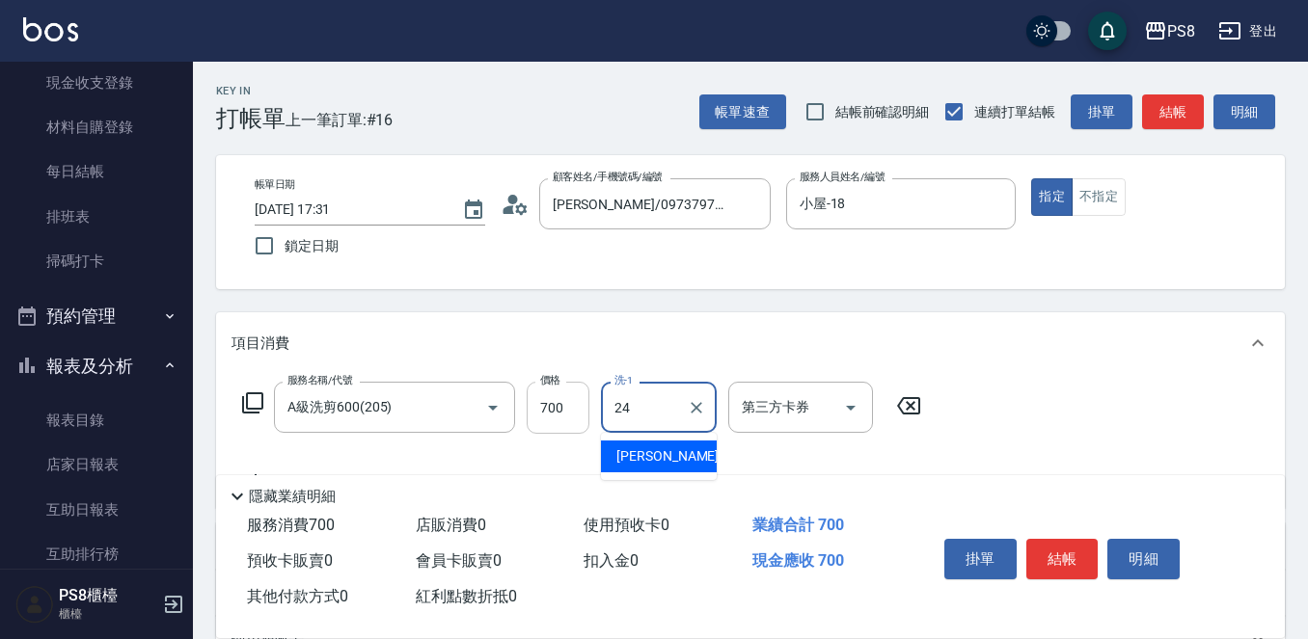
type input "[PERSON_NAME]-24"
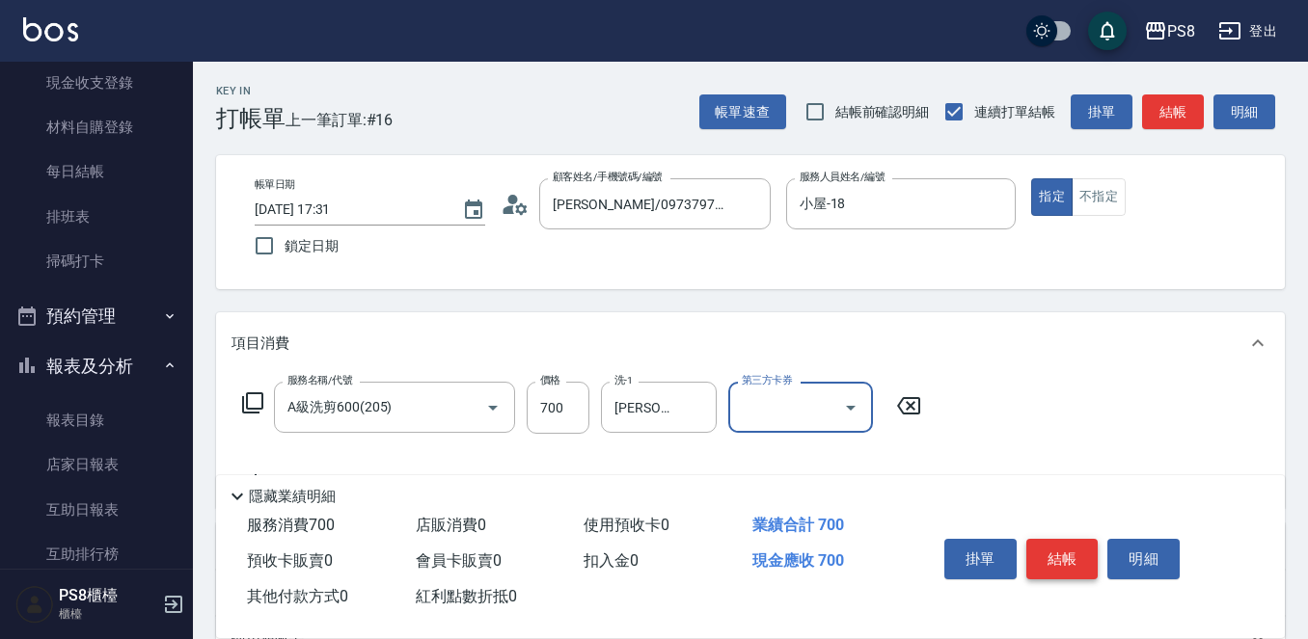
click at [1067, 539] on button "結帳" at bounding box center [1062, 559] width 72 height 41
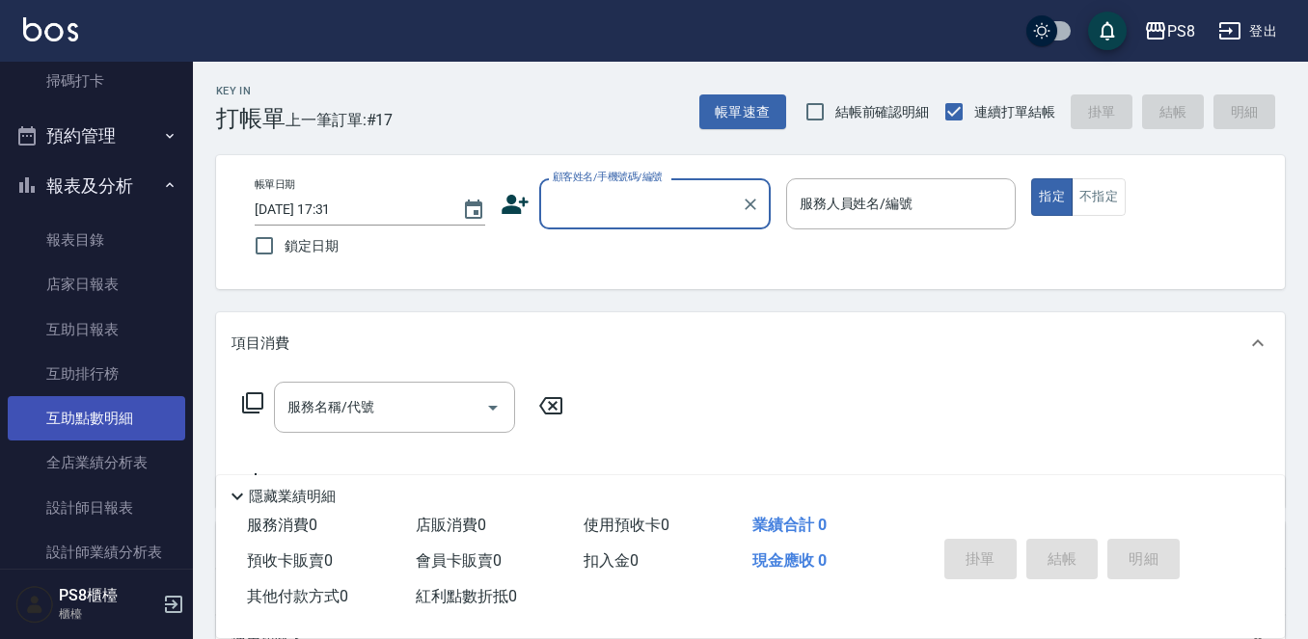
scroll to position [771, 0]
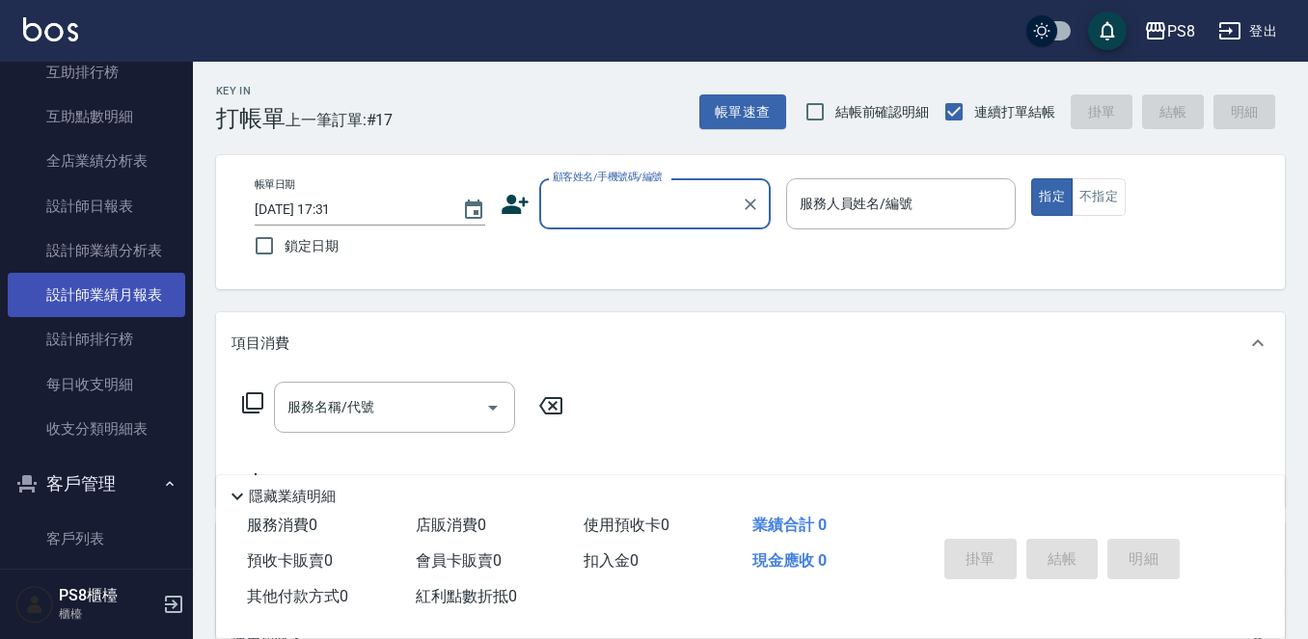
click at [136, 293] on link "設計師業績月報表" at bounding box center [96, 295] width 177 height 44
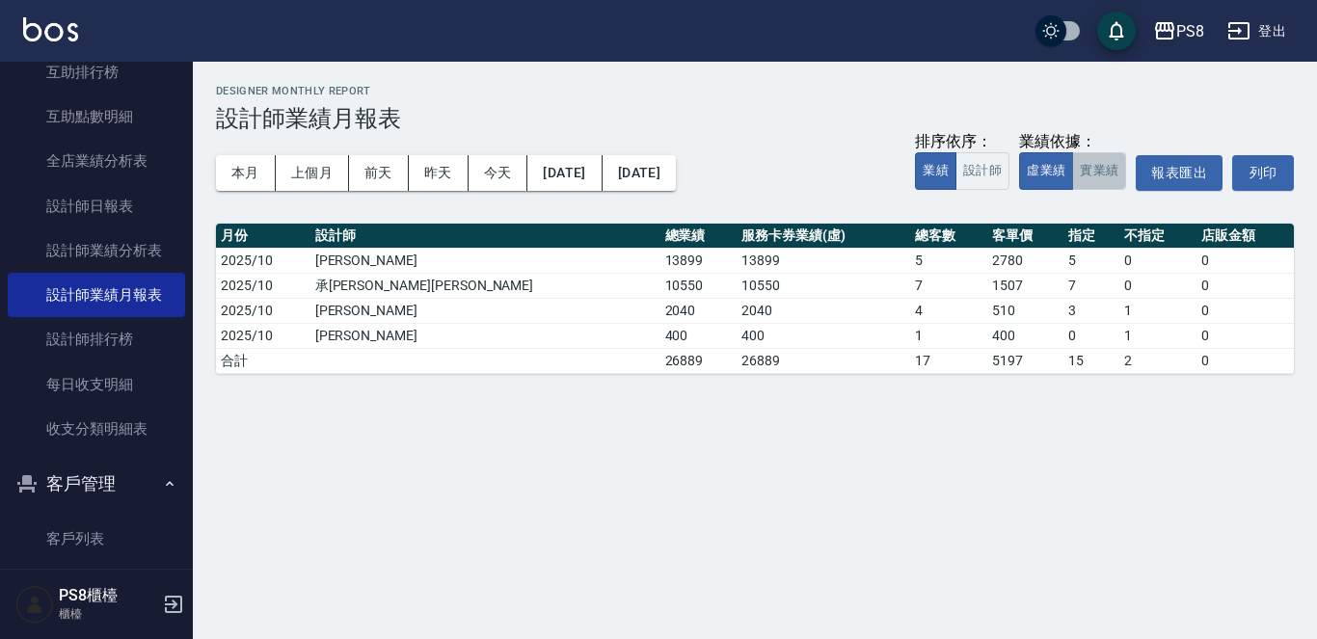
click at [1106, 176] on button "實業績" at bounding box center [1099, 171] width 54 height 38
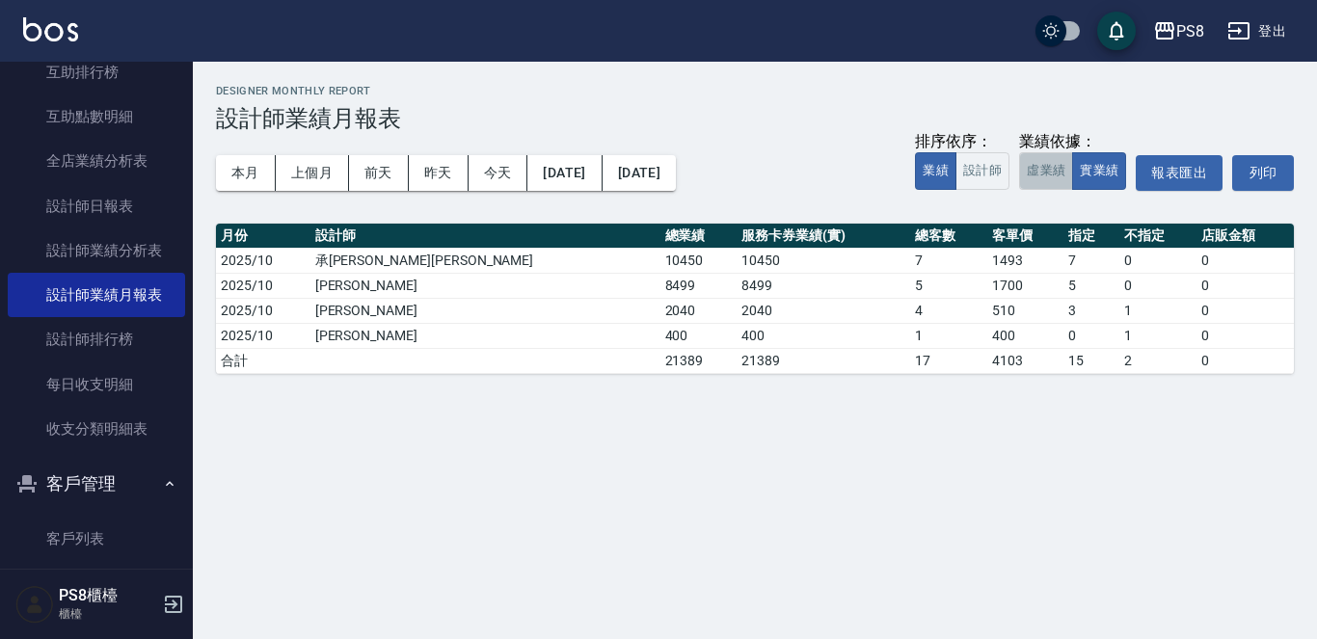
click at [1046, 175] on button "虛業績" at bounding box center [1046, 171] width 54 height 38
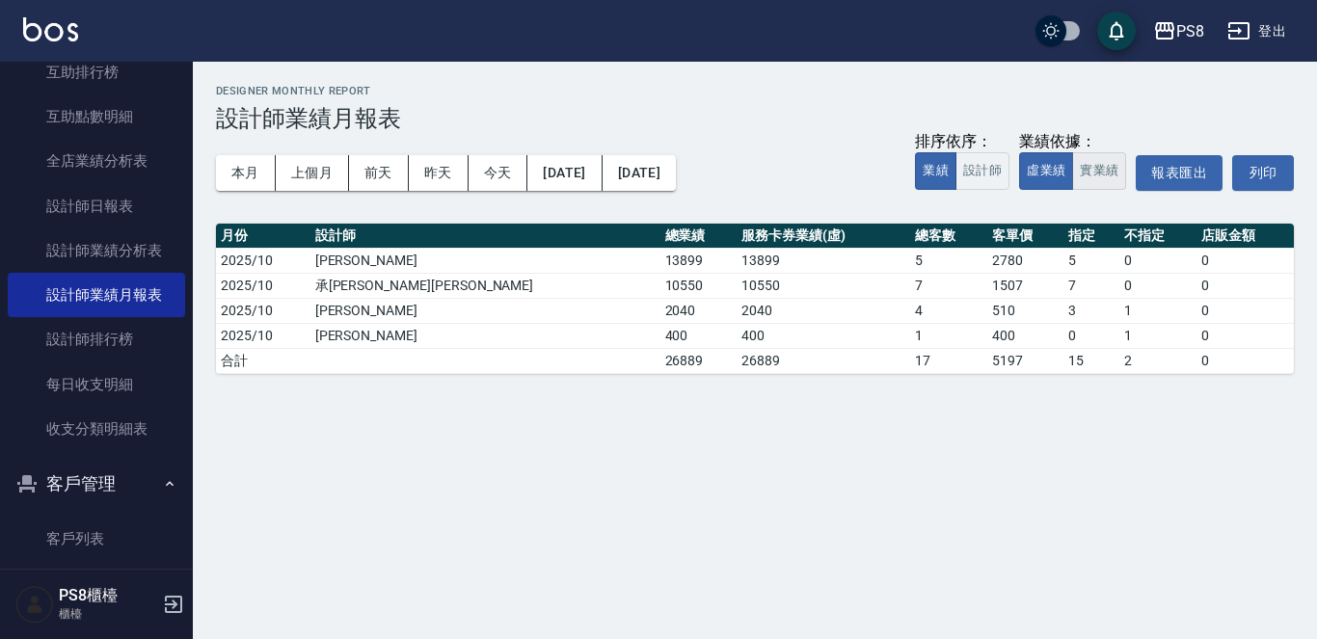
click at [1095, 171] on button "實業績" at bounding box center [1099, 171] width 54 height 38
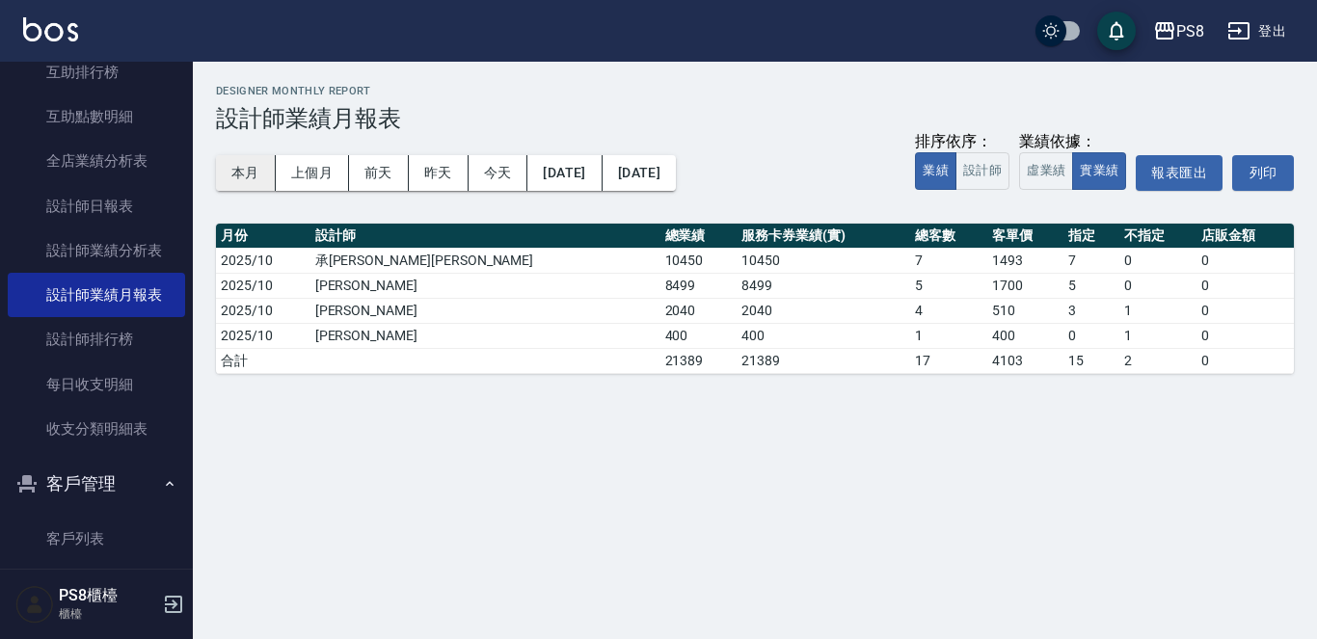
click at [228, 166] on button "本月" at bounding box center [246, 173] width 60 height 36
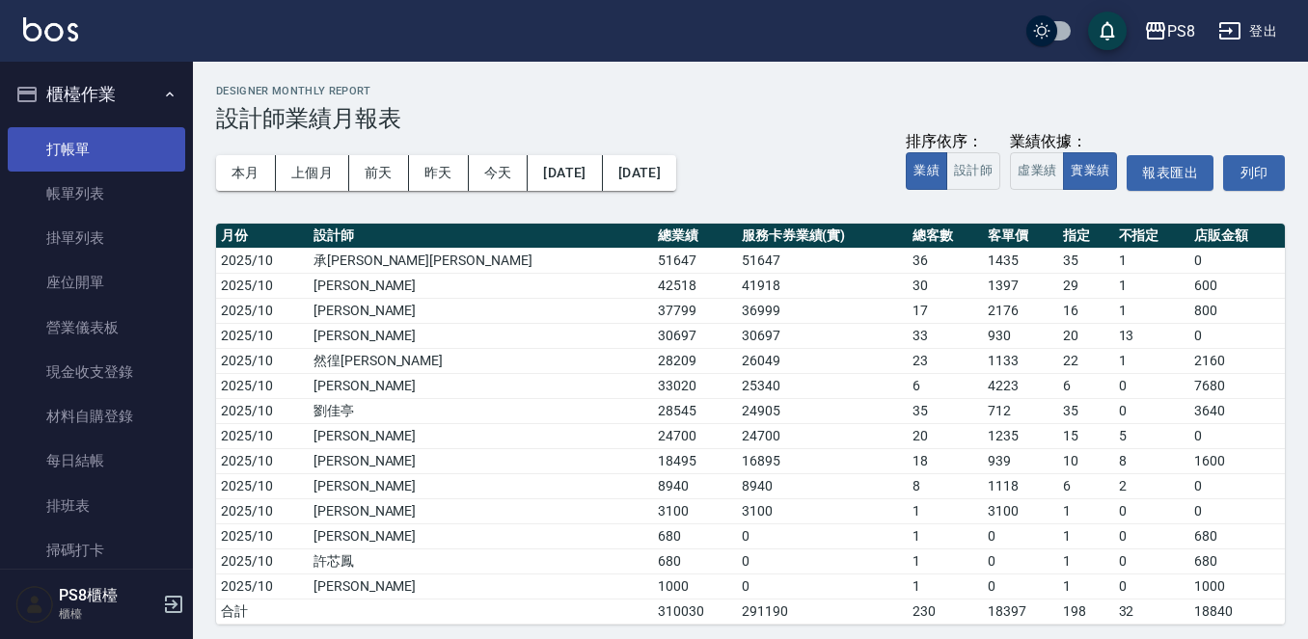
click at [76, 154] on link "打帳單" at bounding box center [96, 149] width 177 height 44
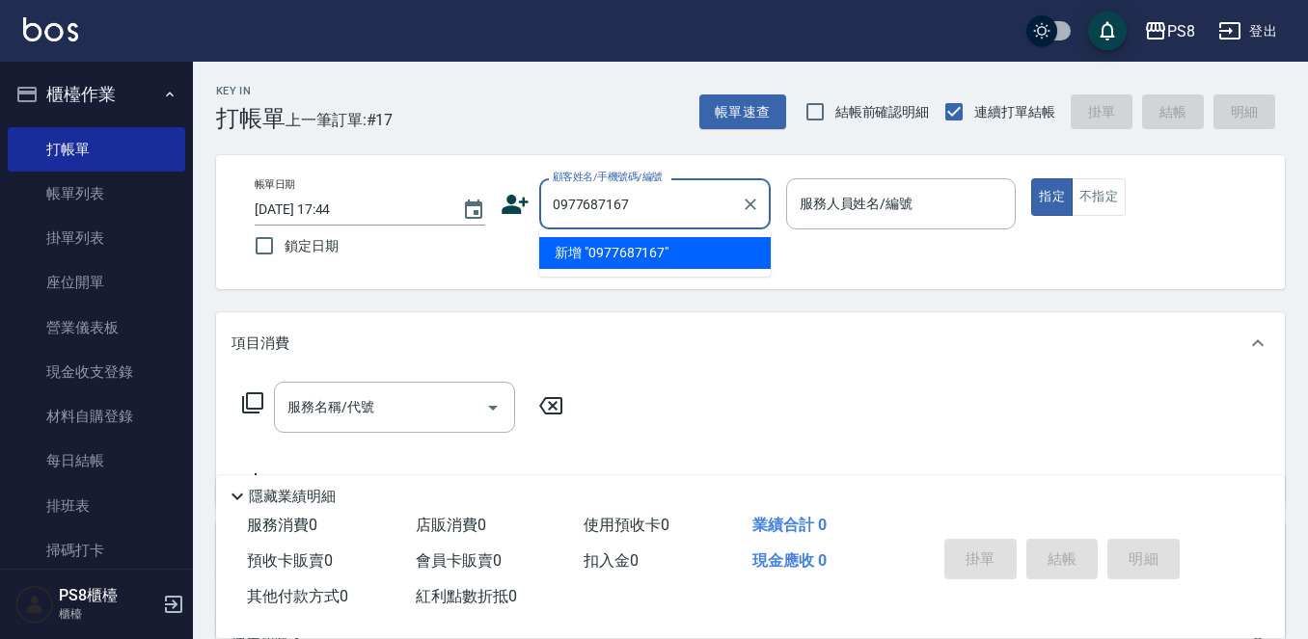
type input "0977687167"
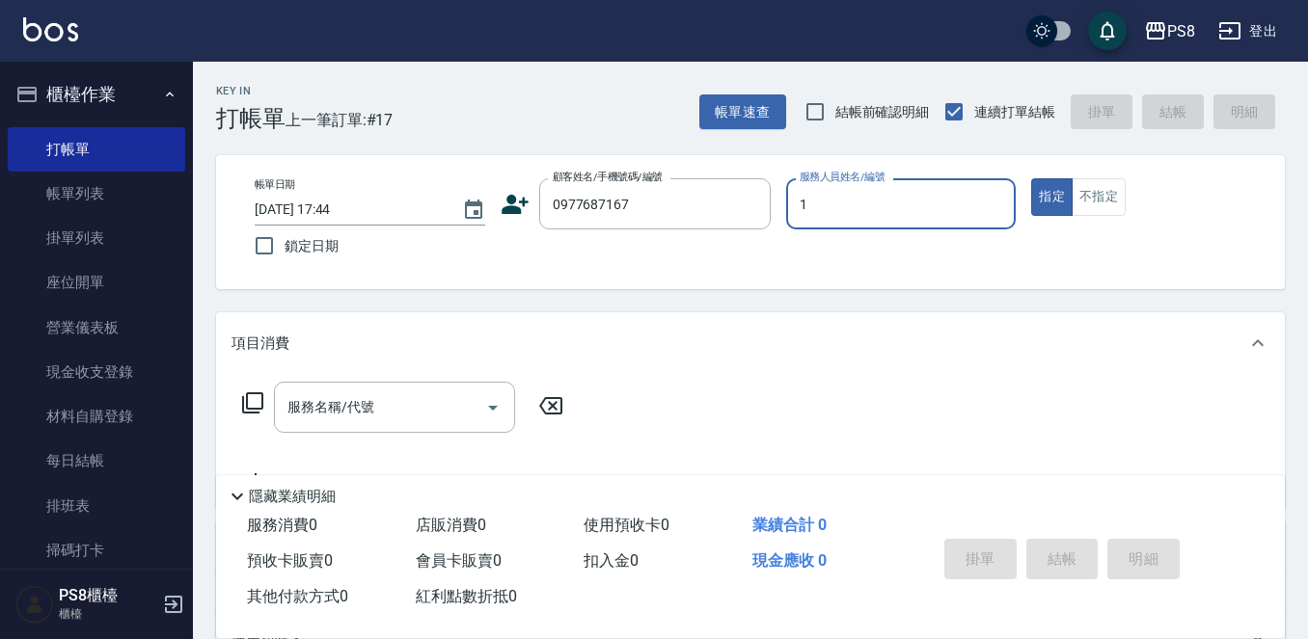
type input "B.K-1"
type button "true"
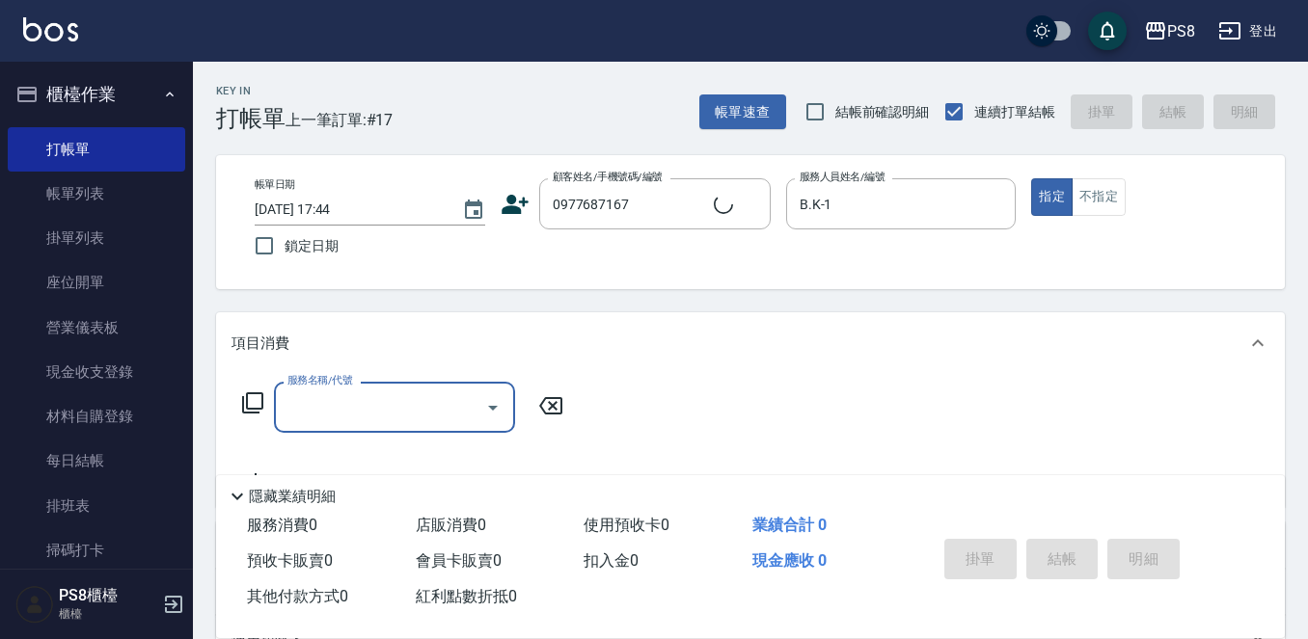
type input "[PERSON_NAME]/0977687167/"
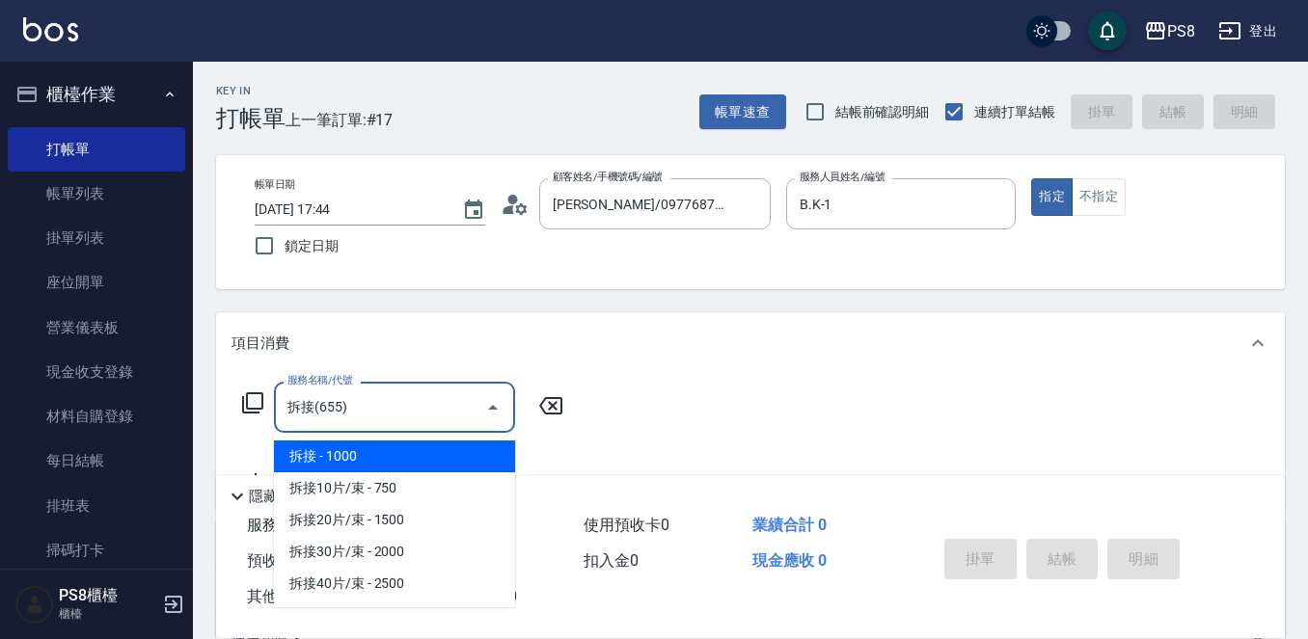
type input "拆接(655)"
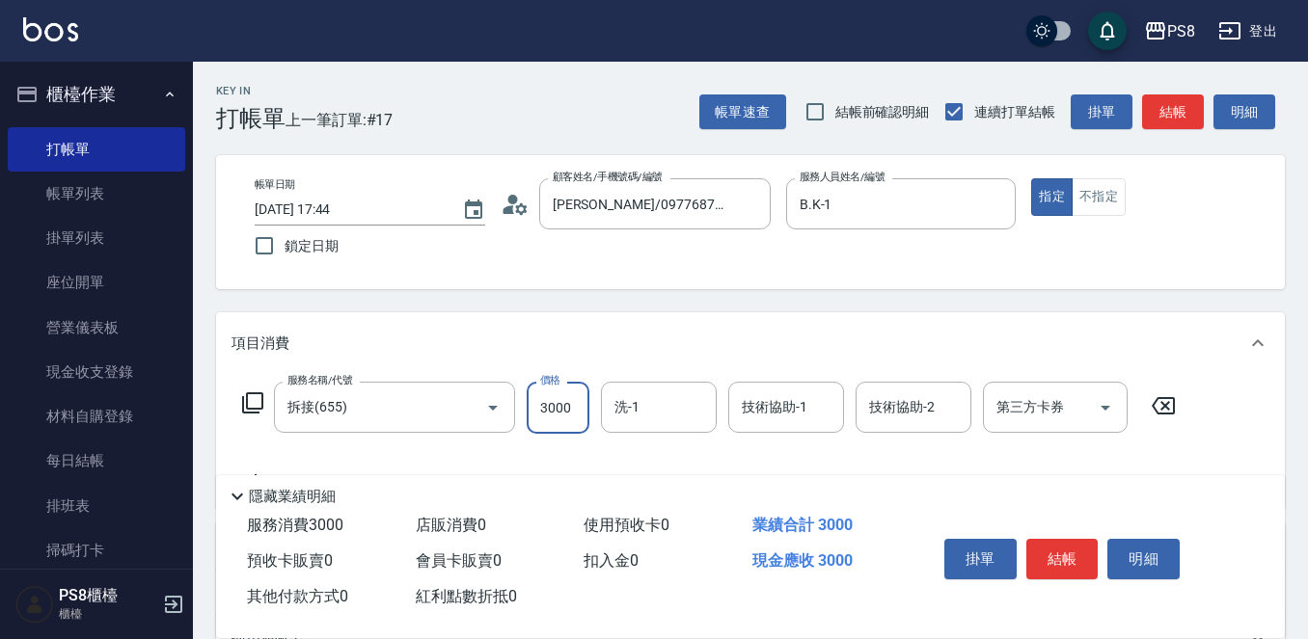
type input "3000"
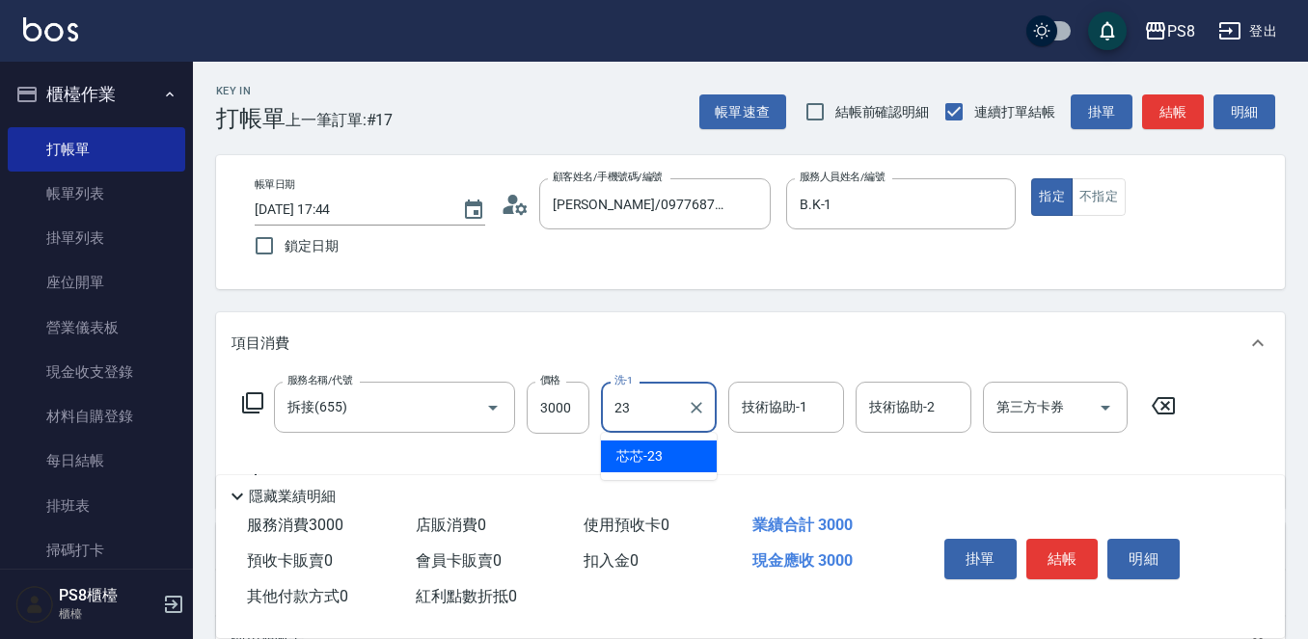
type input "芯芯-23"
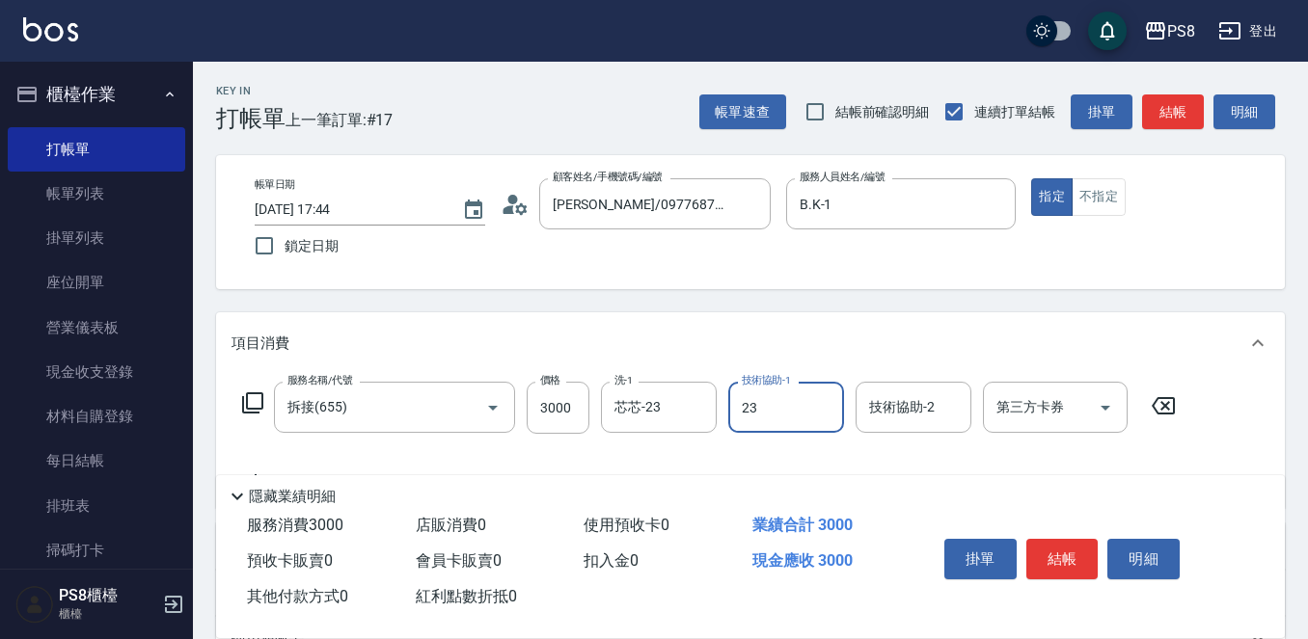
type input "芯芯-23"
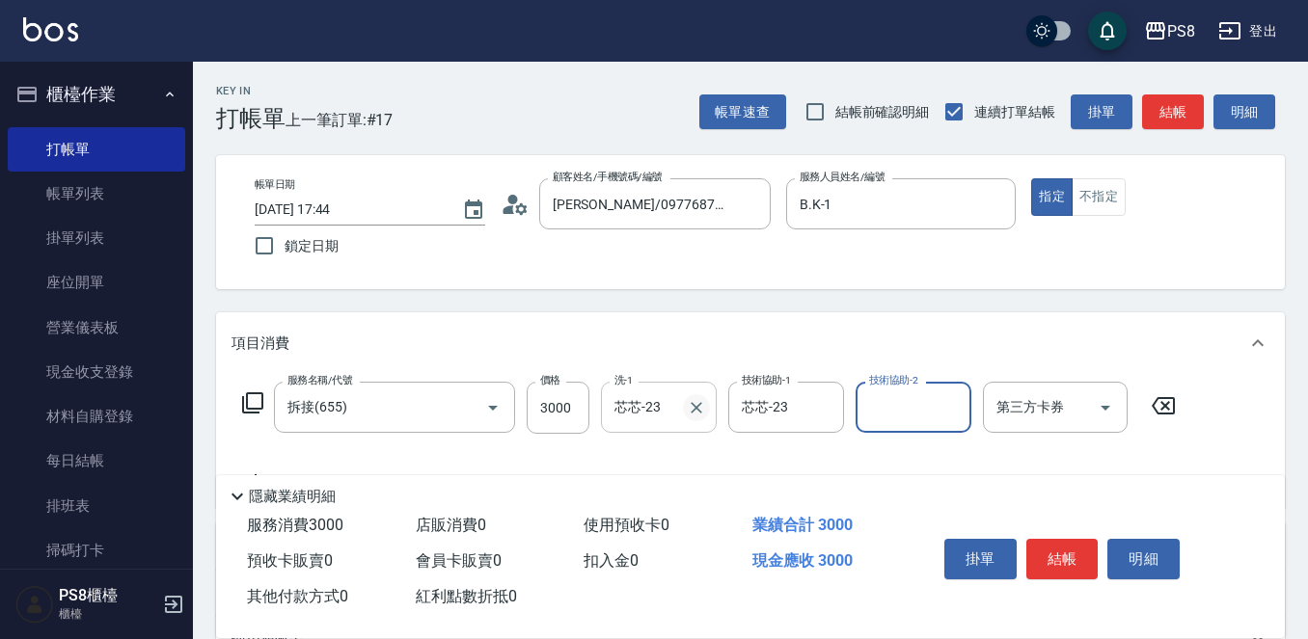
click at [701, 412] on icon "Clear" at bounding box center [696, 408] width 12 height 12
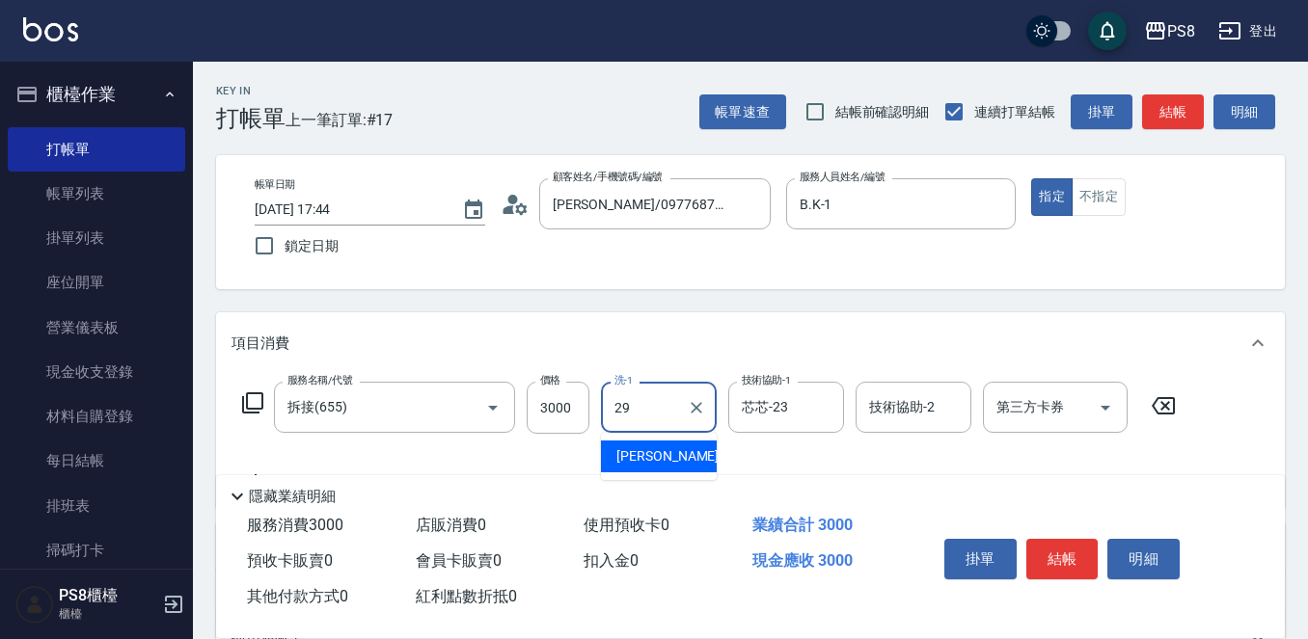
type input "[PERSON_NAME]-29"
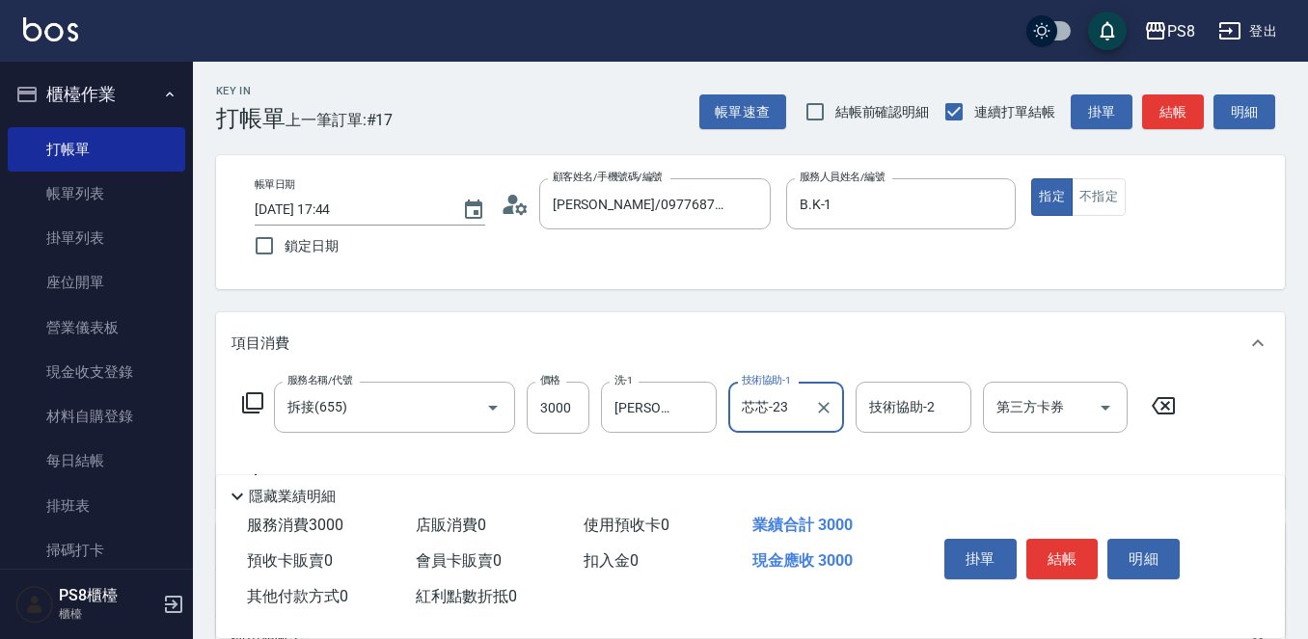
scroll to position [289, 0]
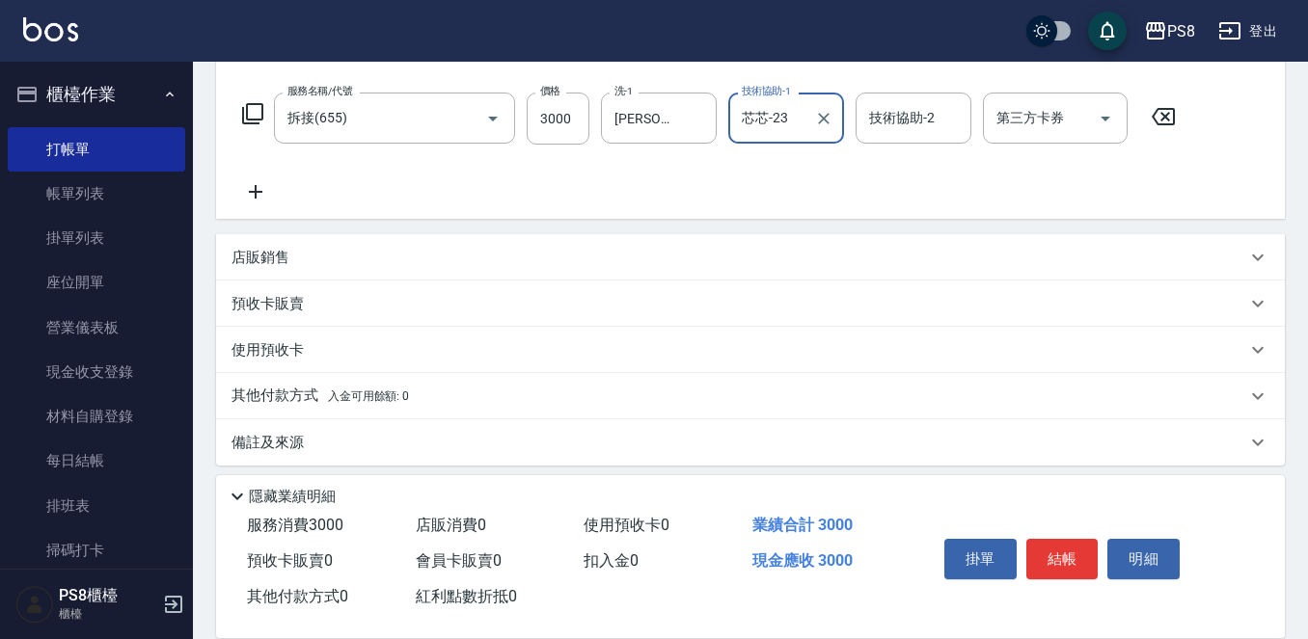
click at [258, 197] on icon at bounding box center [255, 191] width 48 height 23
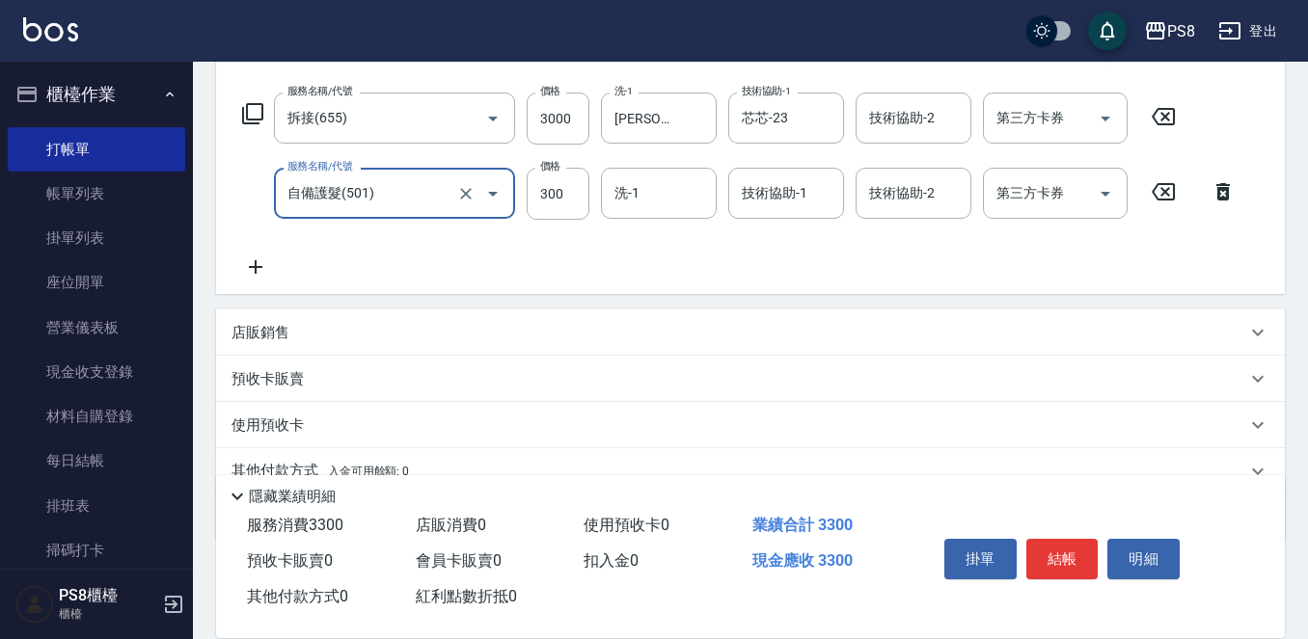
type input "自備護髮(501)"
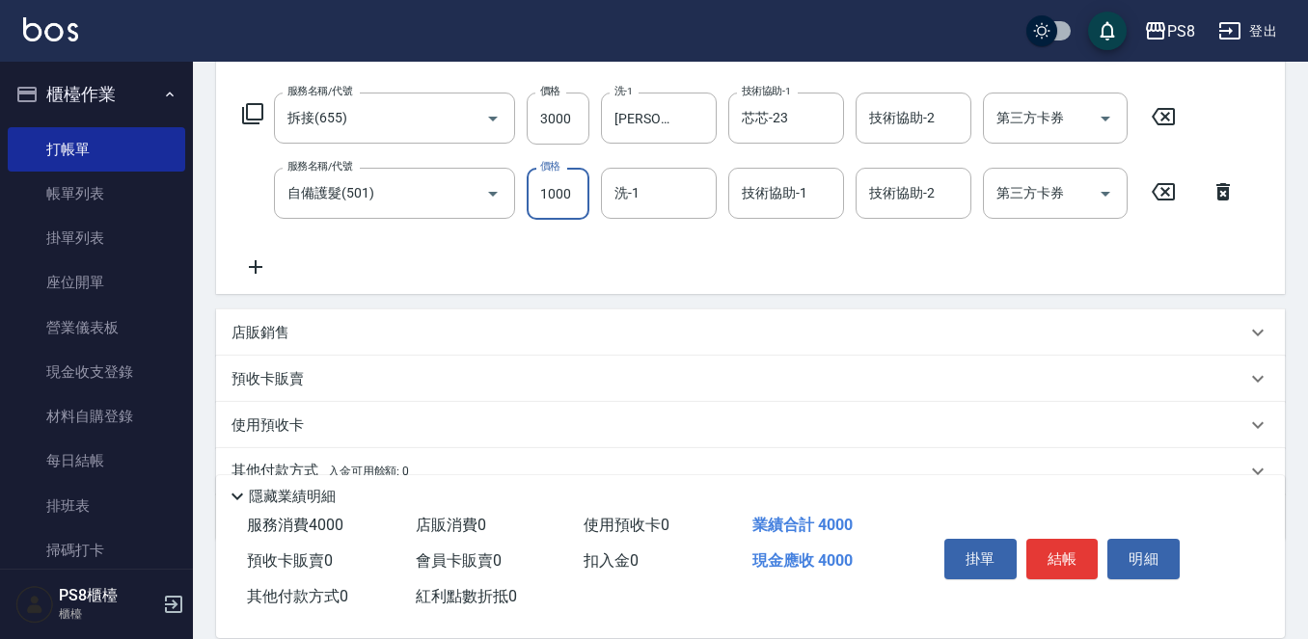
type input "1000"
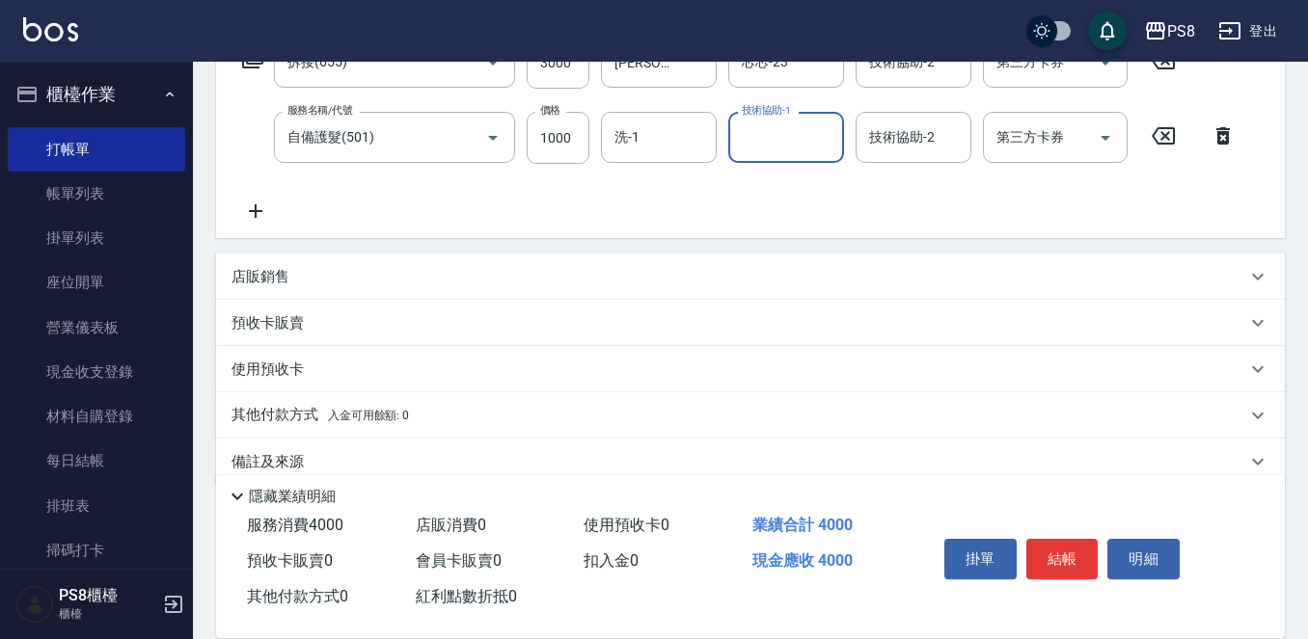
scroll to position [376, 0]
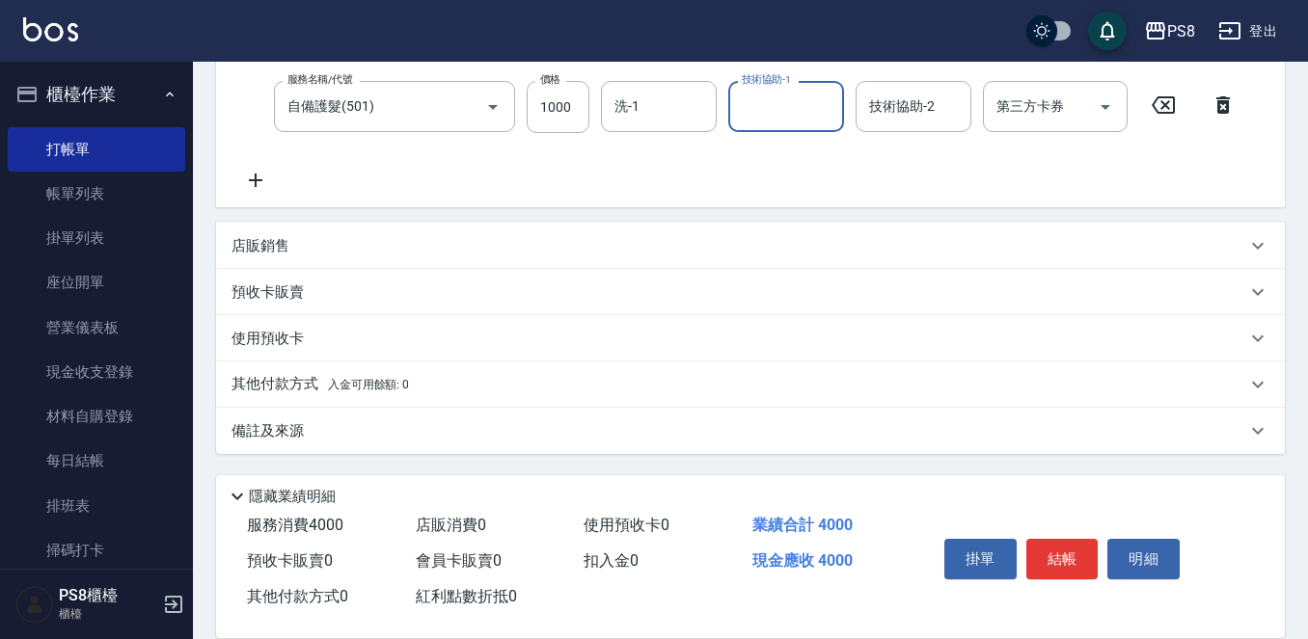
click at [405, 388] on span "入金可用餘額: 0" at bounding box center [369, 385] width 82 height 14
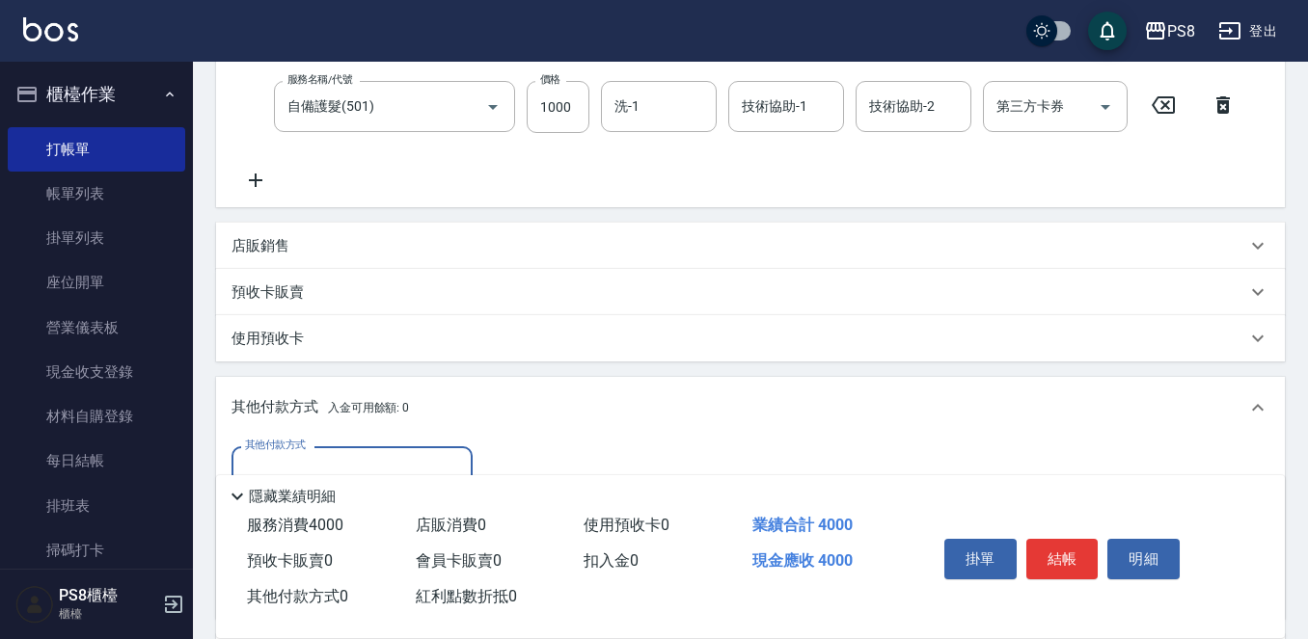
scroll to position [0, 0]
click at [312, 252] on div "店販銷售" at bounding box center [738, 246] width 1015 height 20
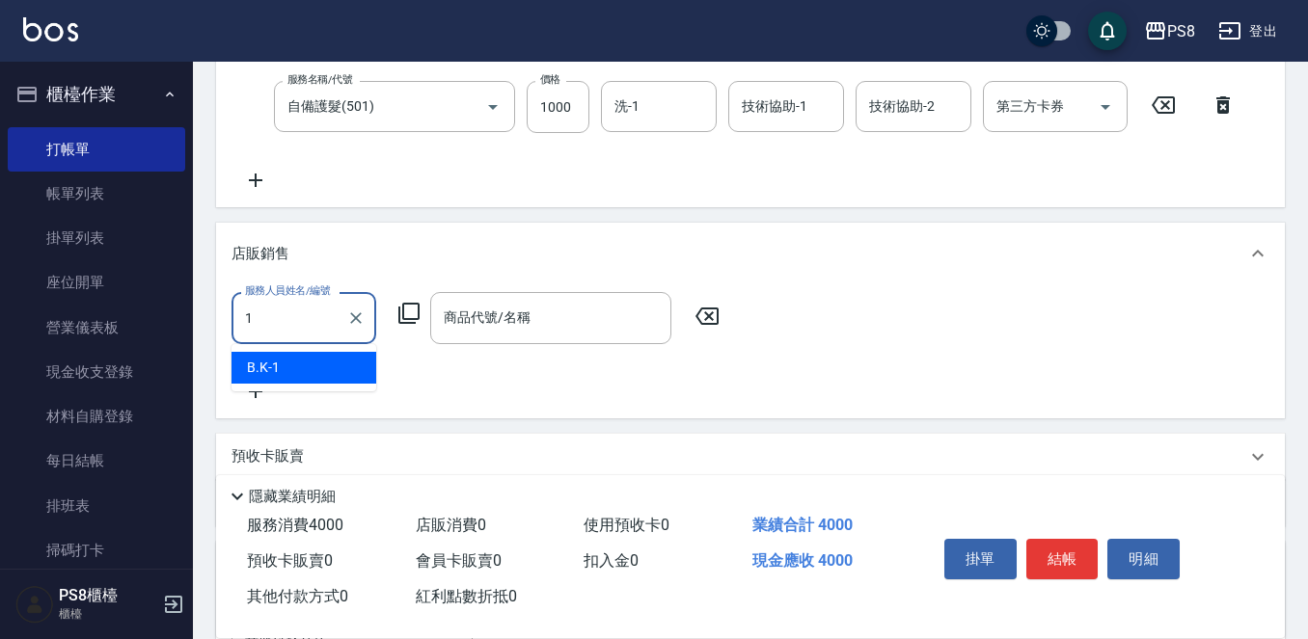
type input "B.K-1"
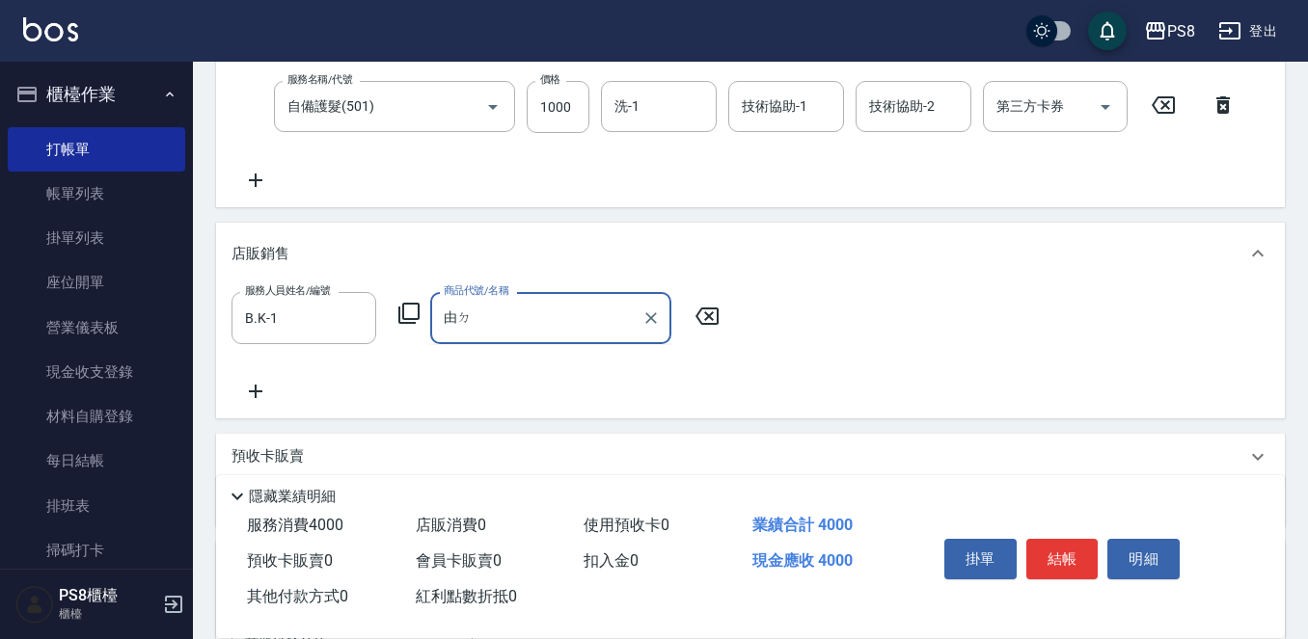
type input "由"
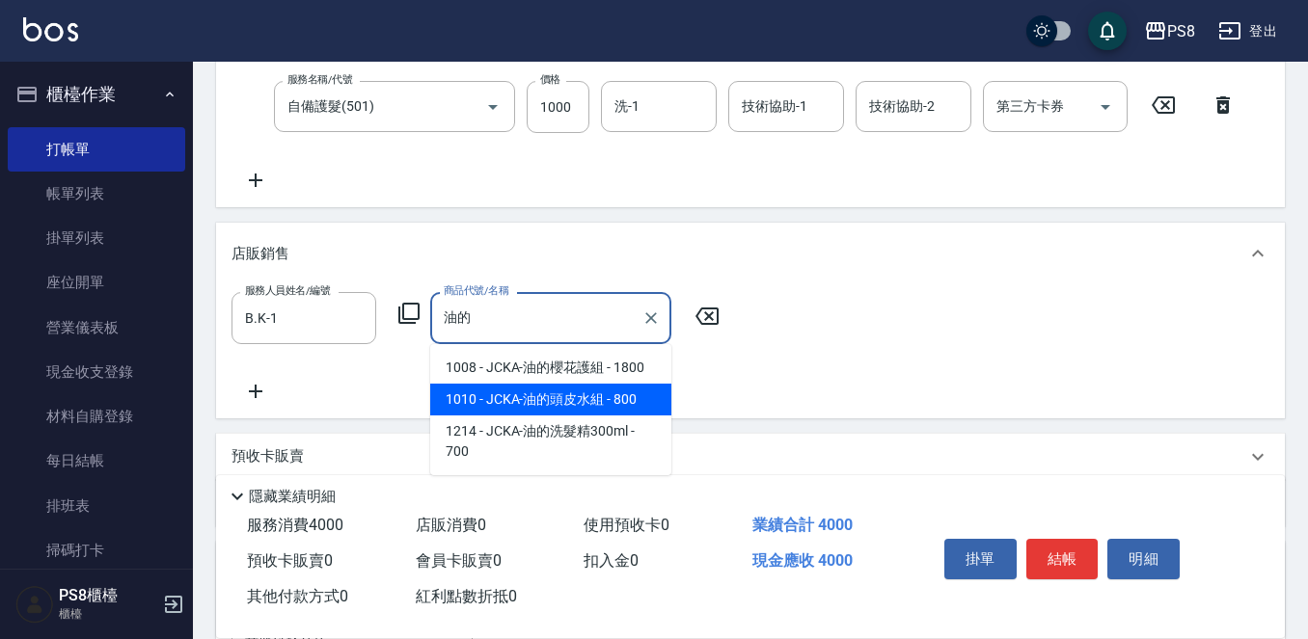
type input "JCKA-油的頭皮水組"
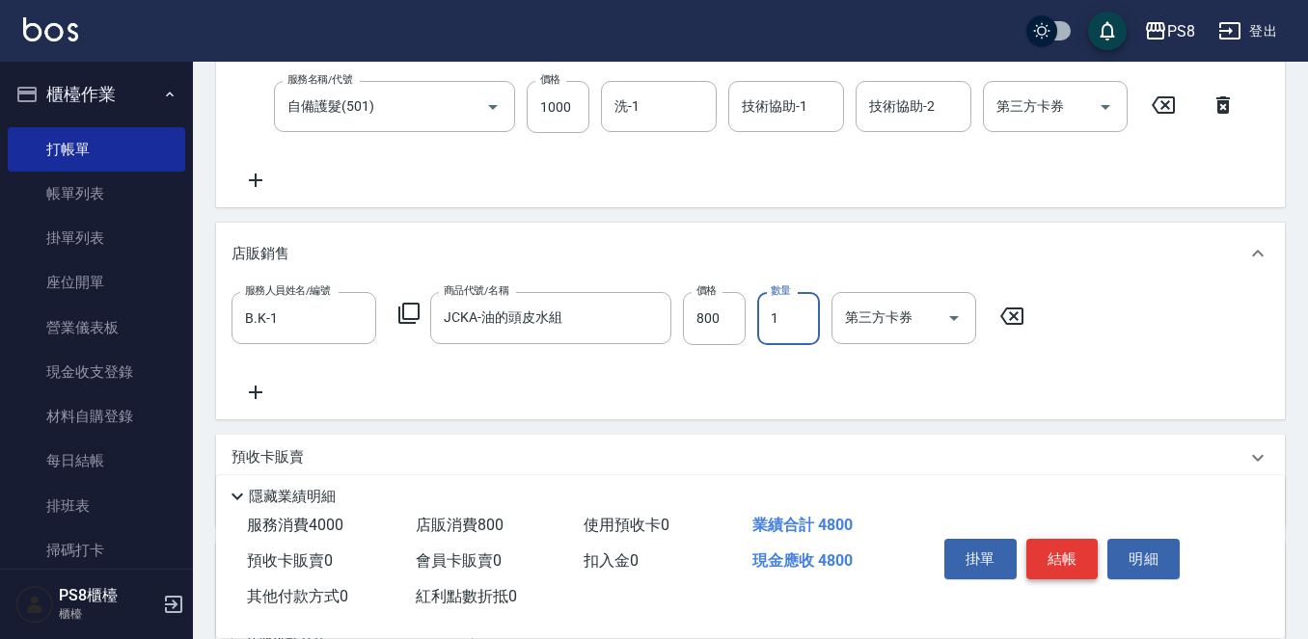
click at [1068, 559] on button "結帳" at bounding box center [1062, 559] width 72 height 41
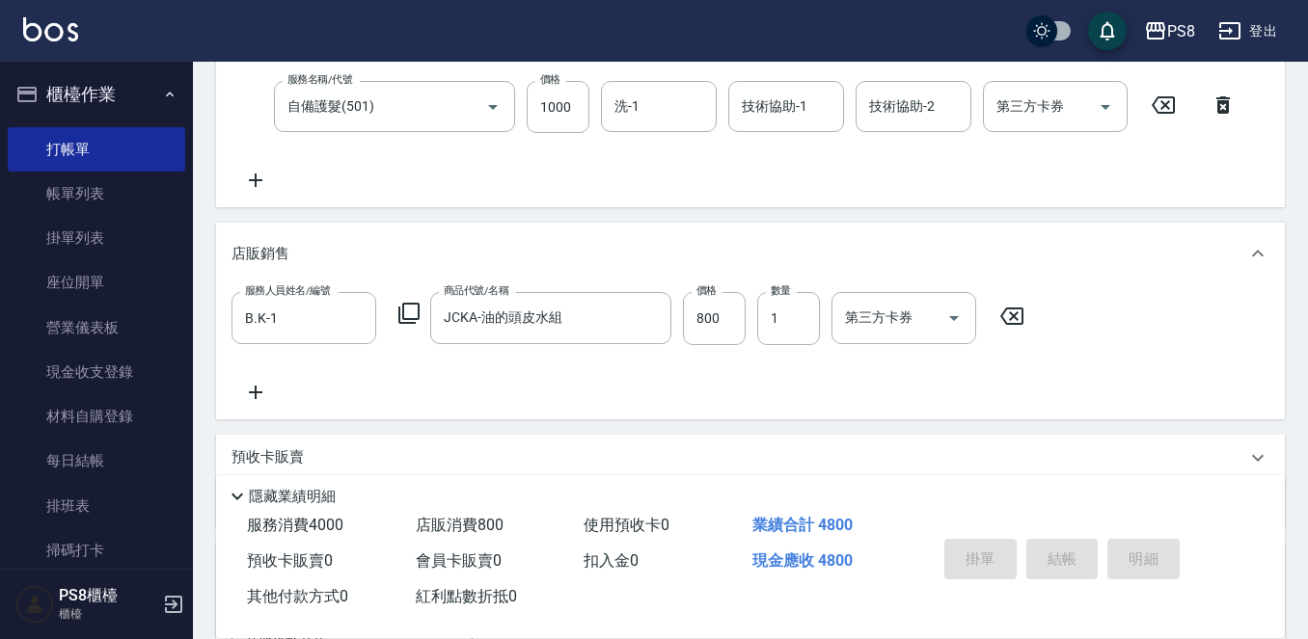
type input "2025/10/09 17:45"
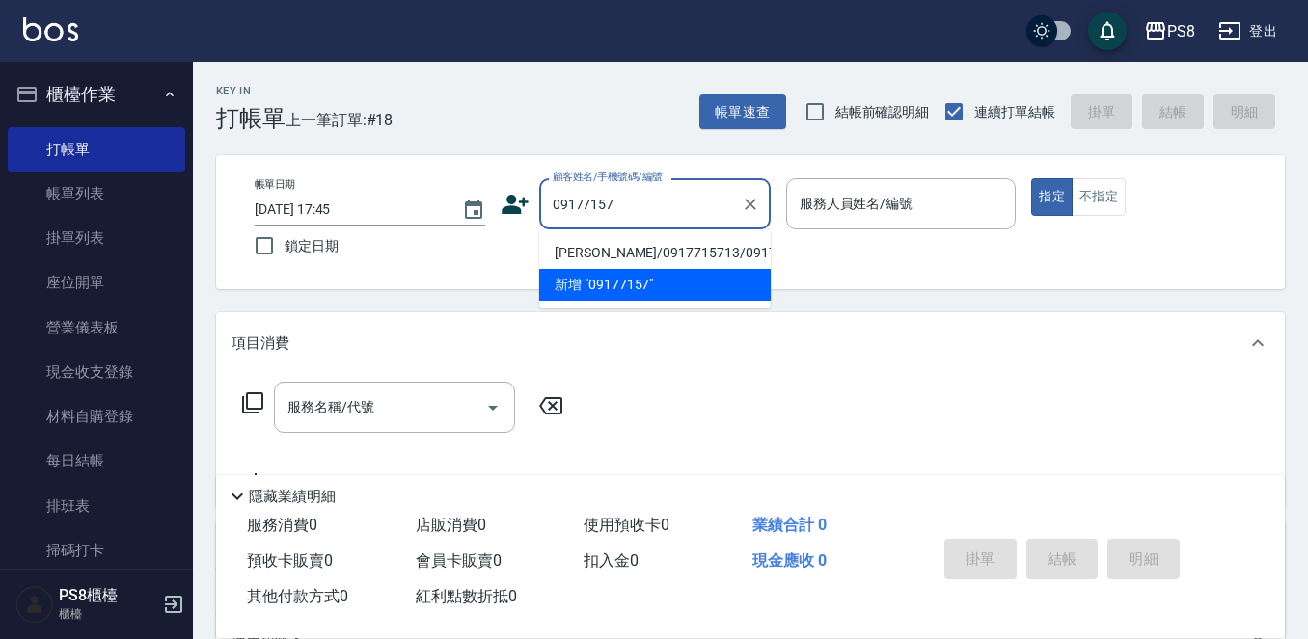
click at [557, 262] on li "[PERSON_NAME]/0917715713/0917715713" at bounding box center [654, 253] width 231 height 32
type input "[PERSON_NAME]/0917715713/0917715713"
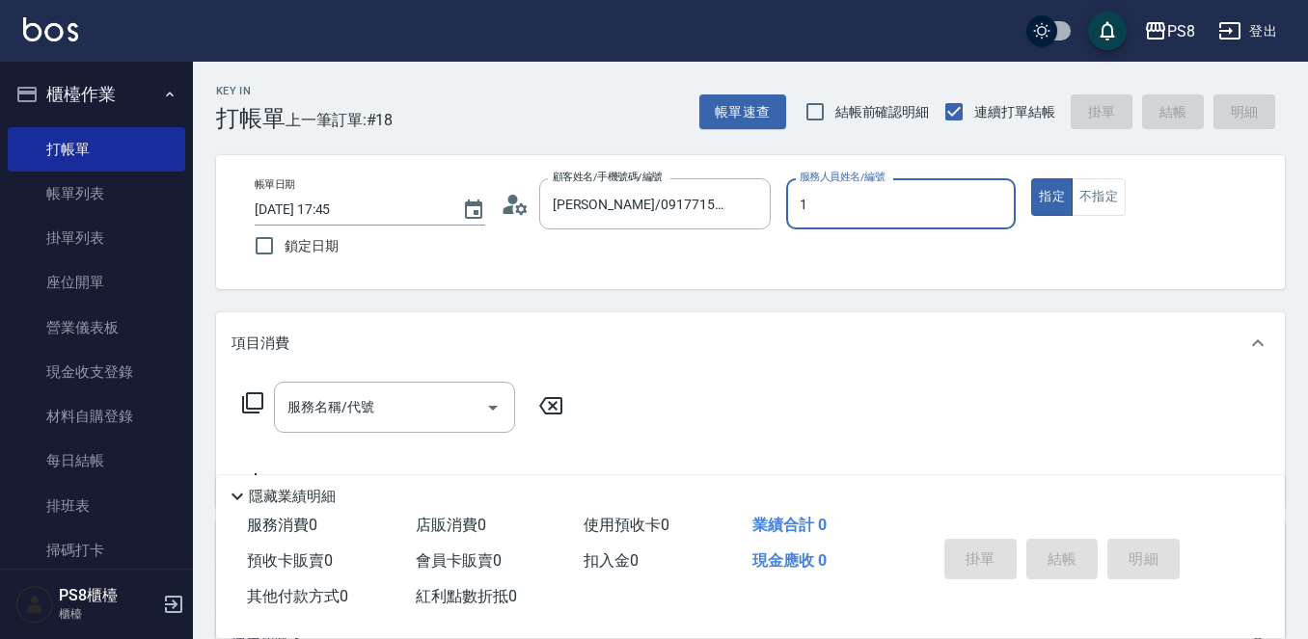
type input "B.K-1"
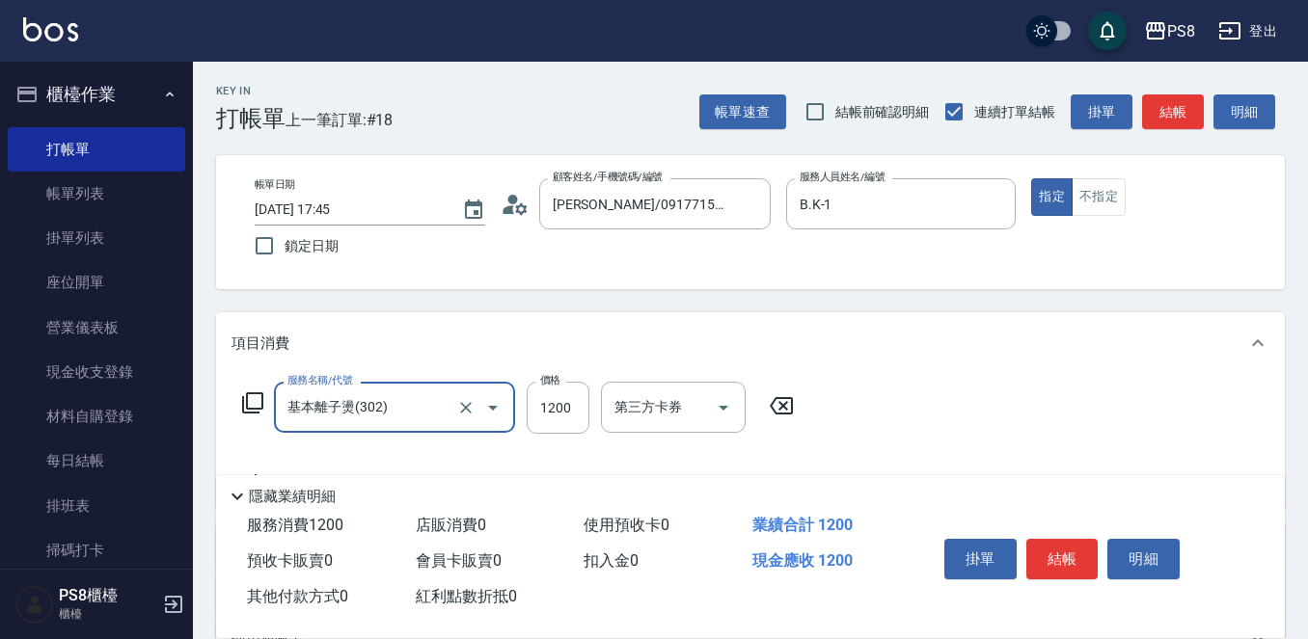
type input "基本離子燙(302)"
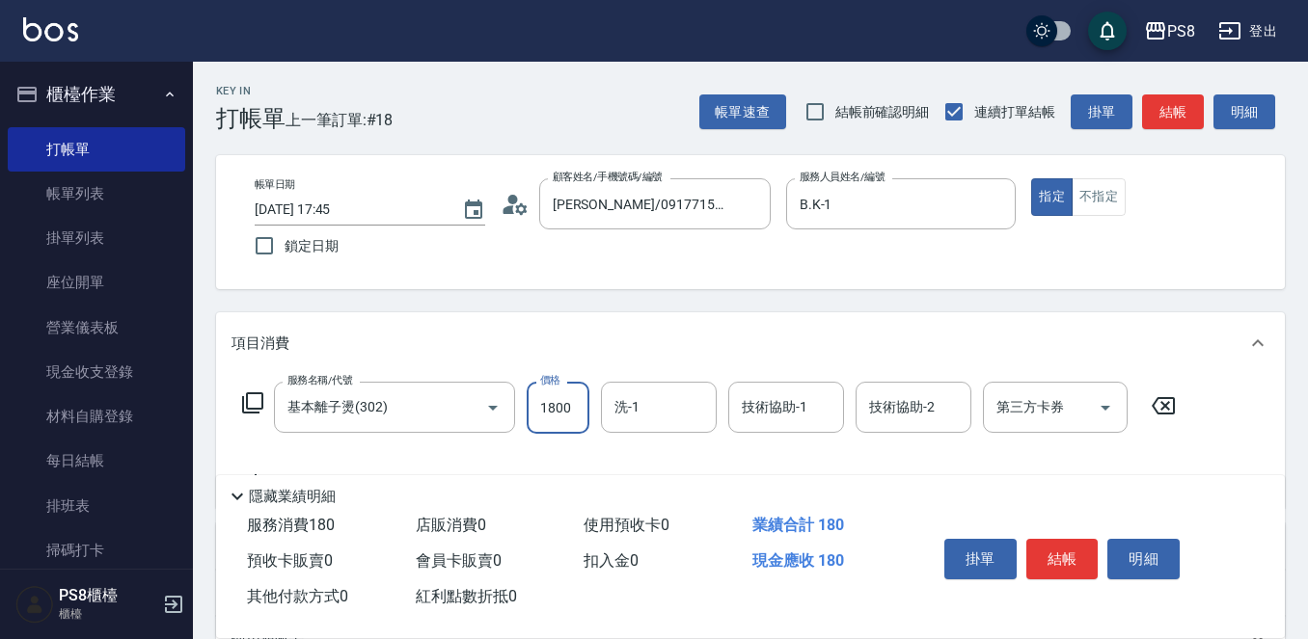
type input "1800"
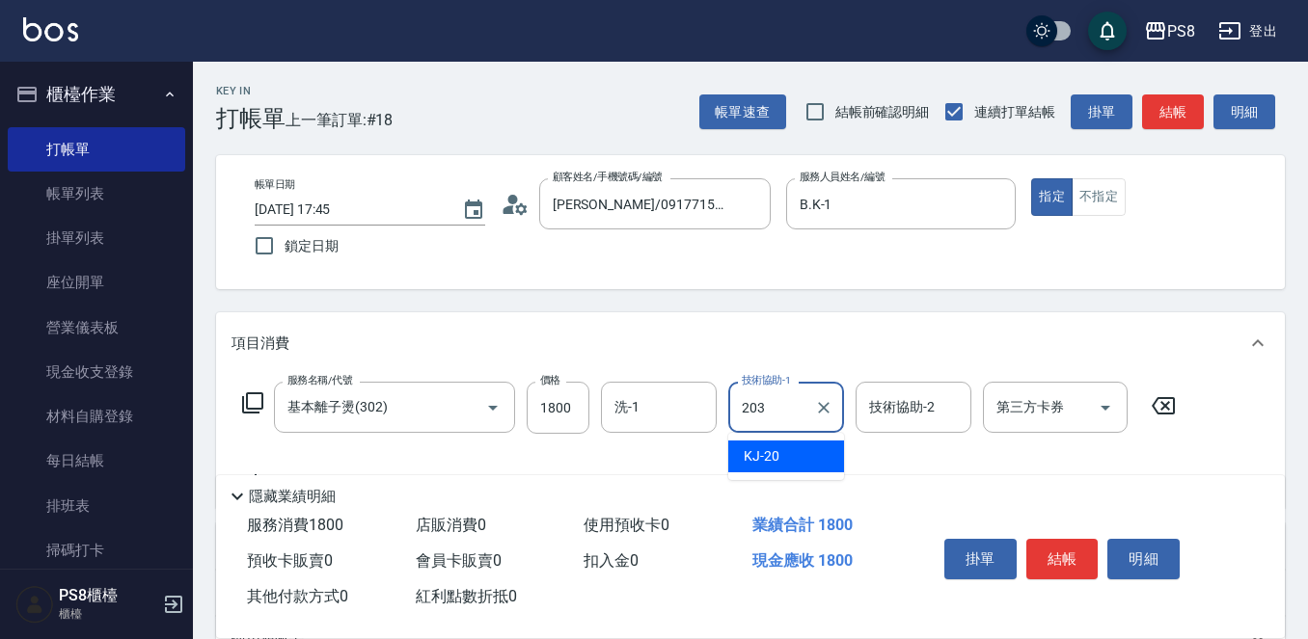
type input "203"
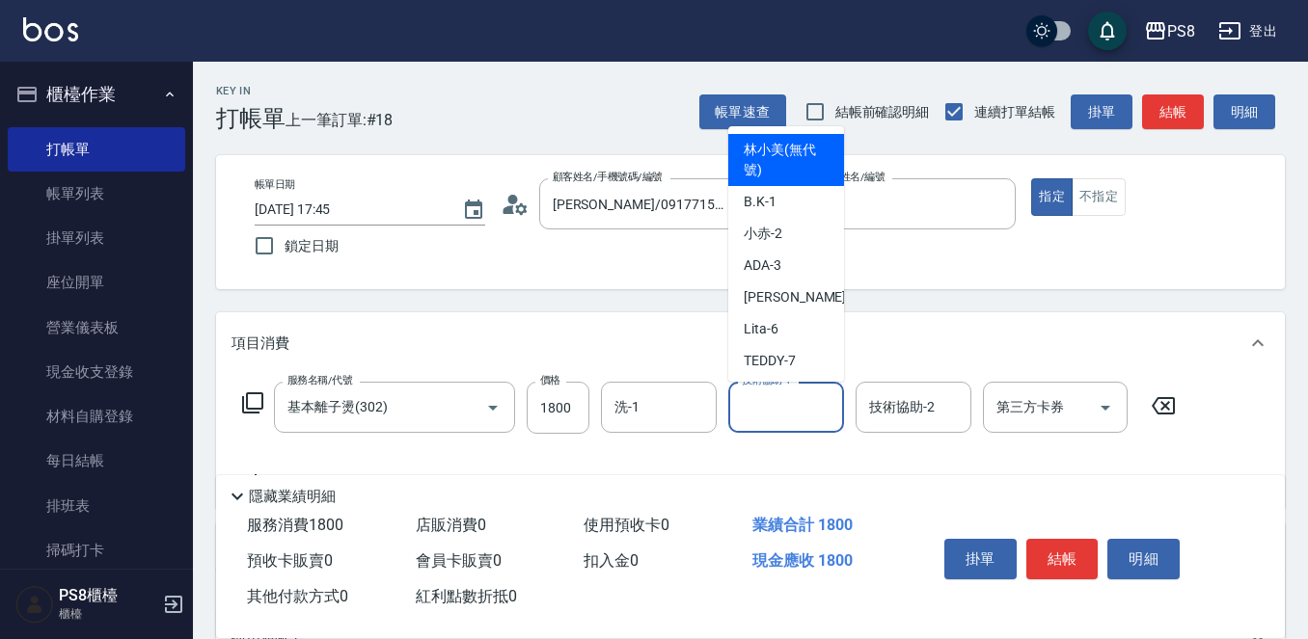
click at [796, 410] on input "技術協助-1" at bounding box center [786, 408] width 98 height 34
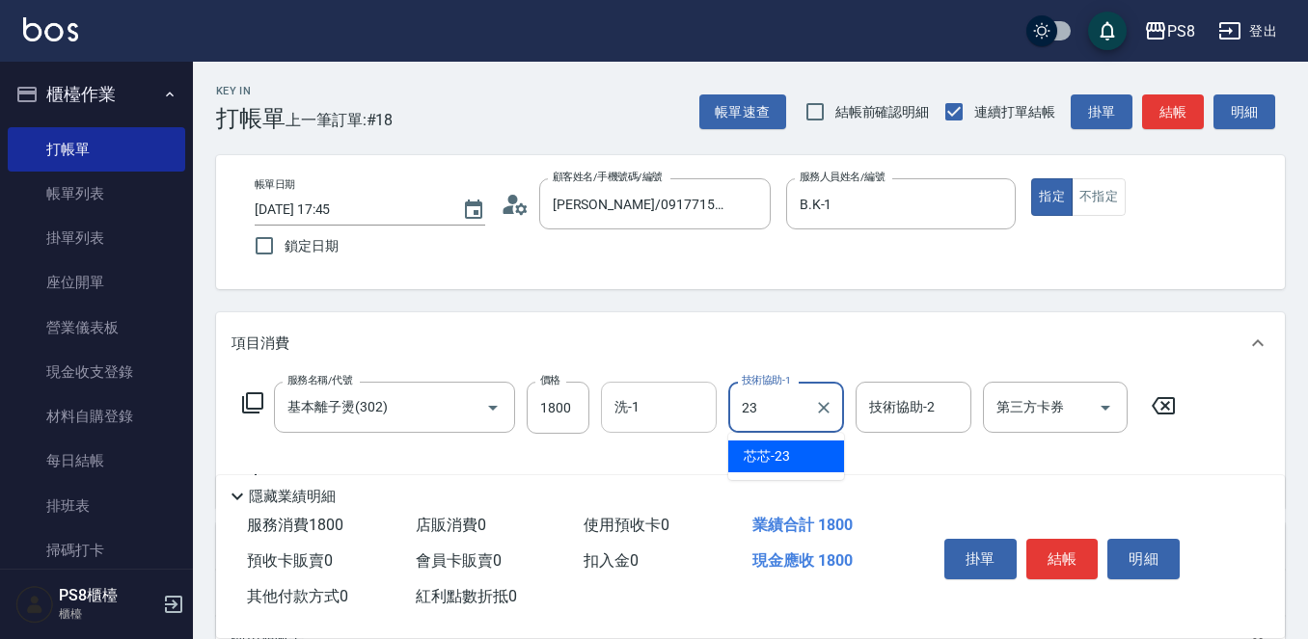
type input "芯芯-23"
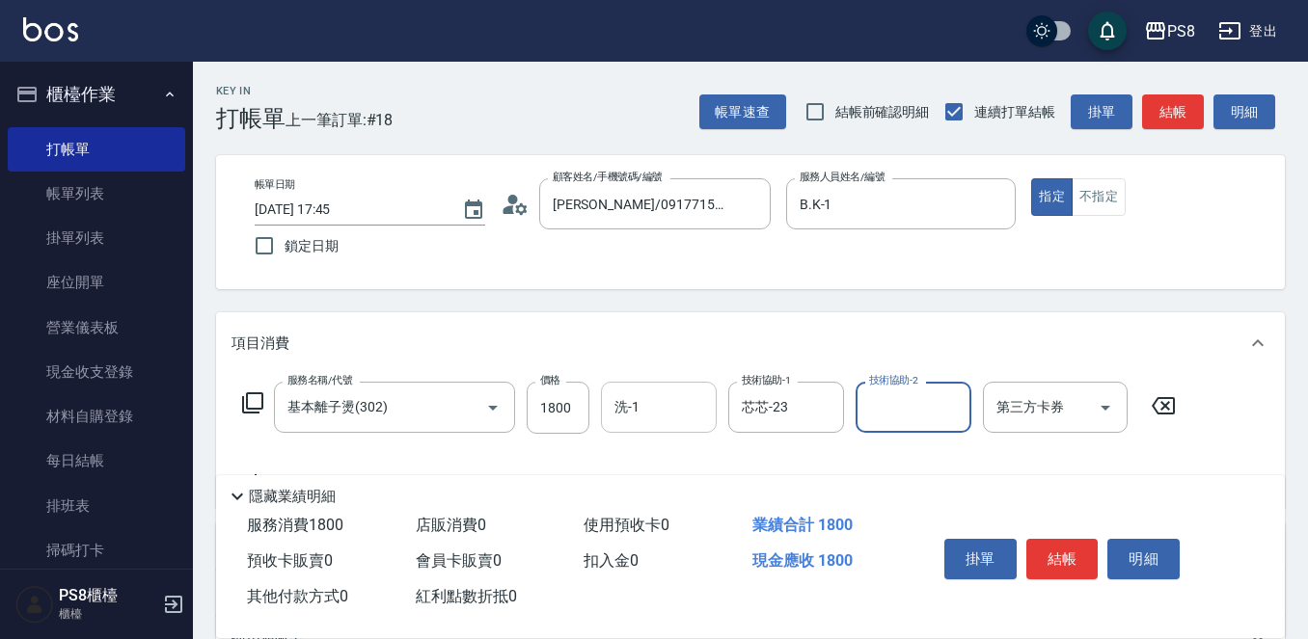
click at [663, 425] on div "洗-1" at bounding box center [659, 407] width 116 height 51
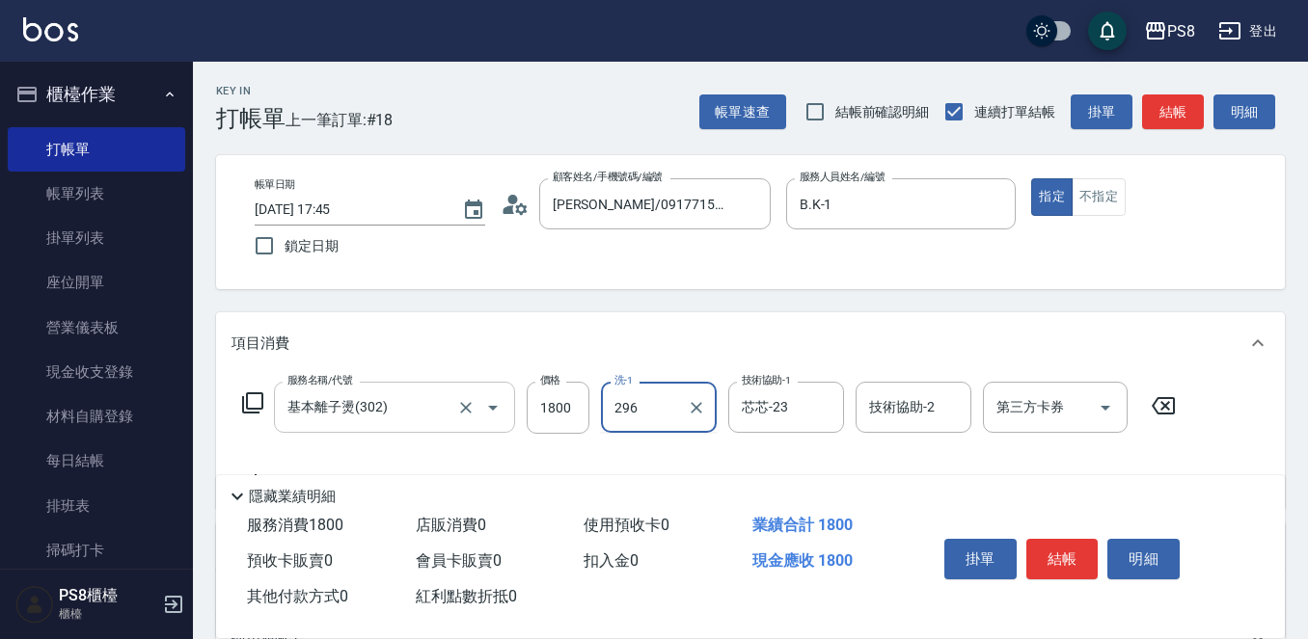
drag, startPoint x: 664, startPoint y: 418, endPoint x: 427, endPoint y: 418, distance: 237.2
click at [427, 418] on div "服務名稱/代號 基本離子燙(302) 服務名稱/代號 價格 1800 價格 洗-1 296 洗-1 技術協助-1 芯芯-23 技術協助-1 技術協助-2 技術…" at bounding box center [709, 408] width 956 height 52
type input "[PERSON_NAME]-29"
click at [1058, 543] on button "結帳" at bounding box center [1062, 559] width 72 height 41
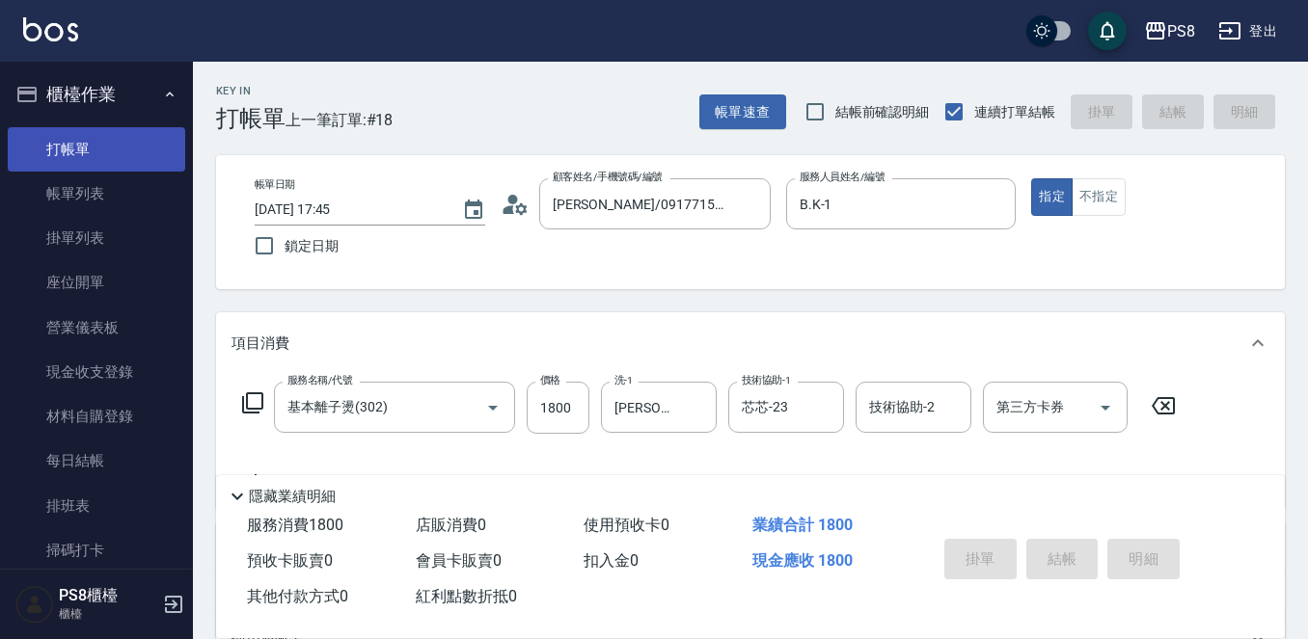
type input "2025/10/09 17:46"
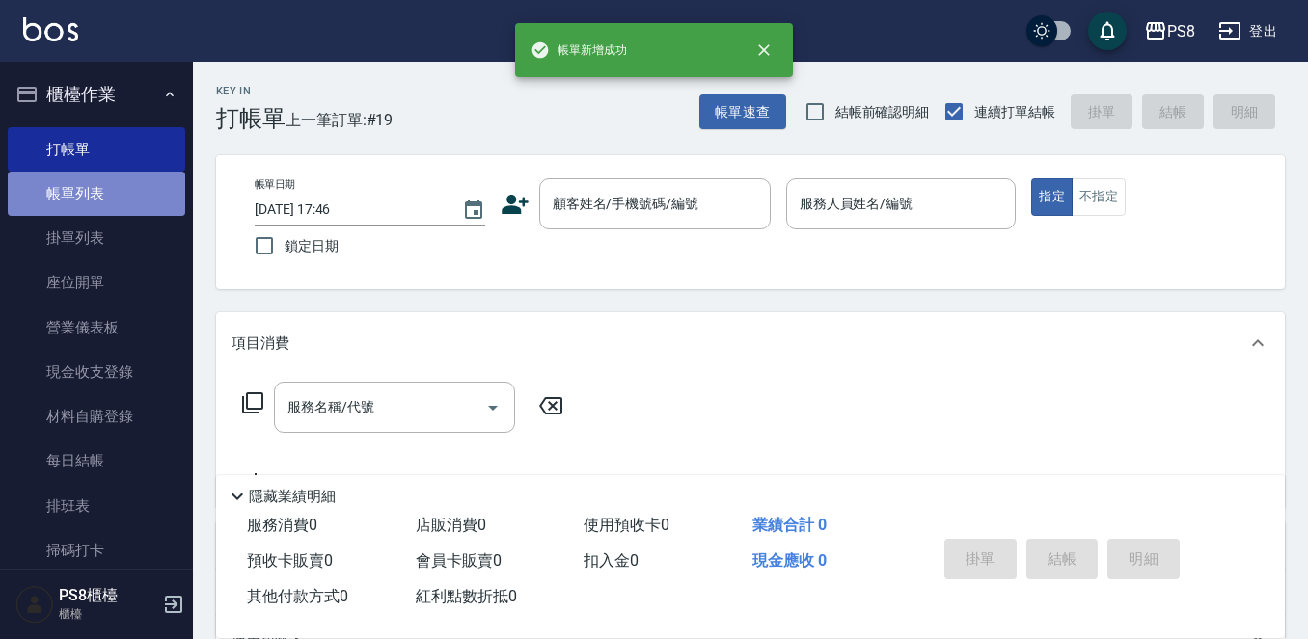
click at [108, 180] on link "帳單列表" at bounding box center [96, 194] width 177 height 44
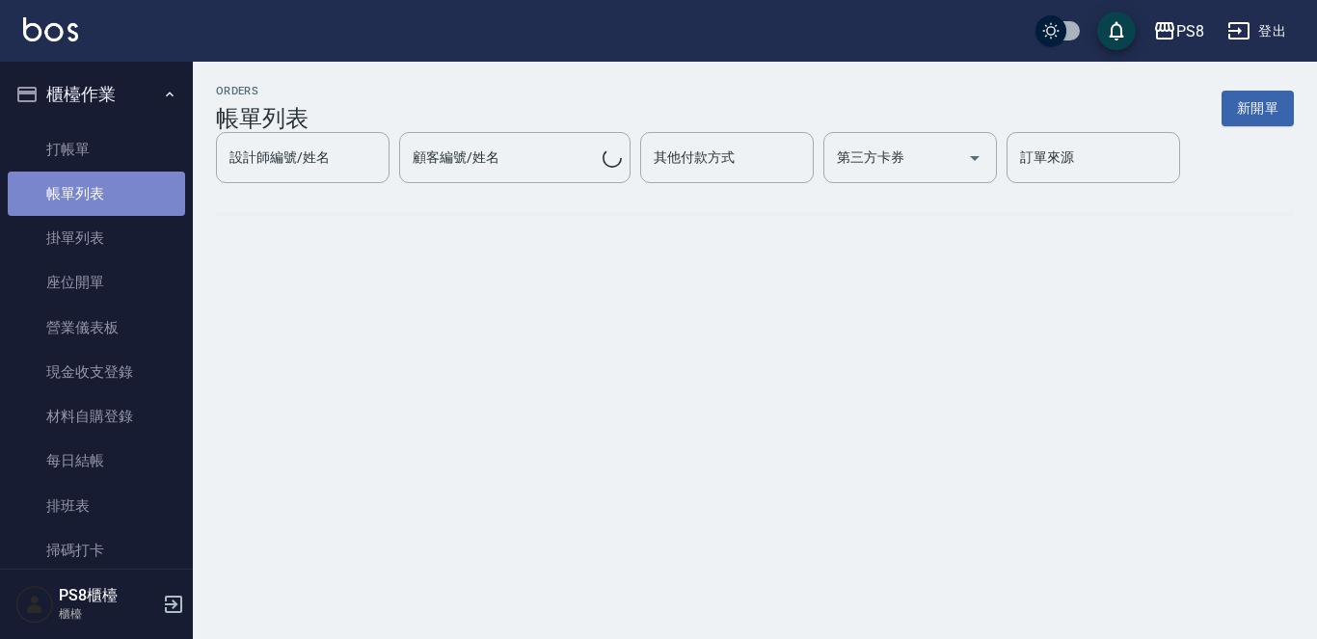
click at [123, 181] on link "帳單列表" at bounding box center [96, 194] width 177 height 44
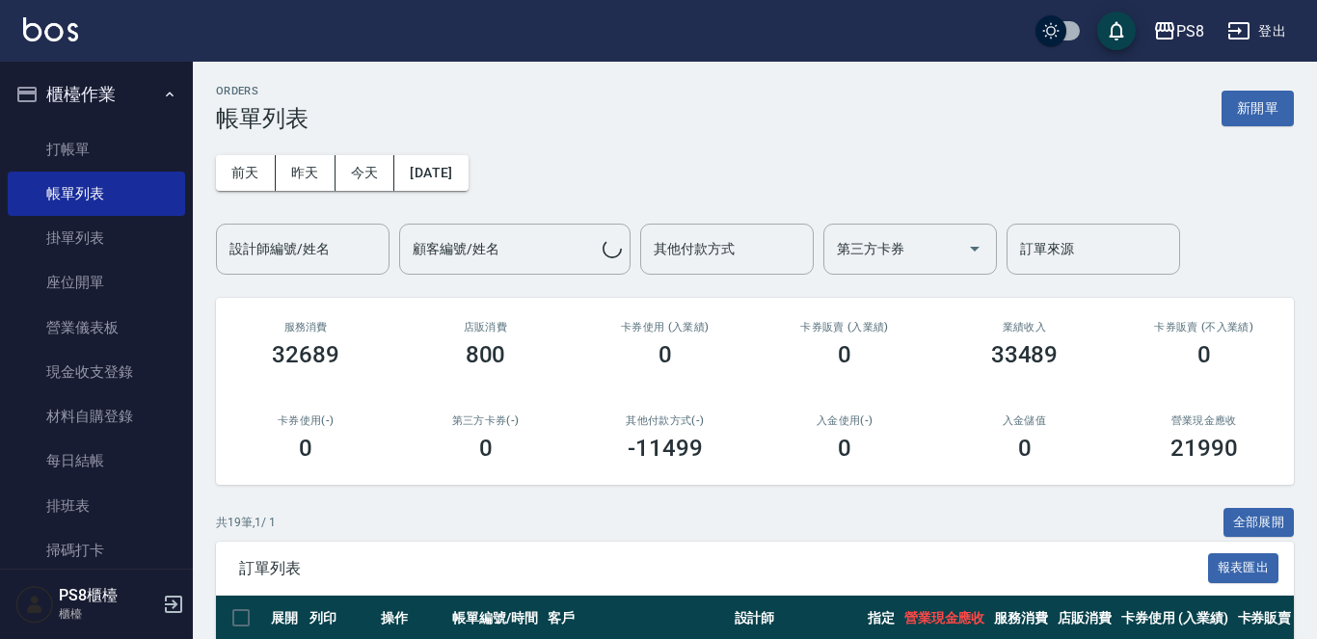
click at [296, 241] on div "設計師編號/姓名 設計師編號/姓名" at bounding box center [303, 249] width 174 height 51
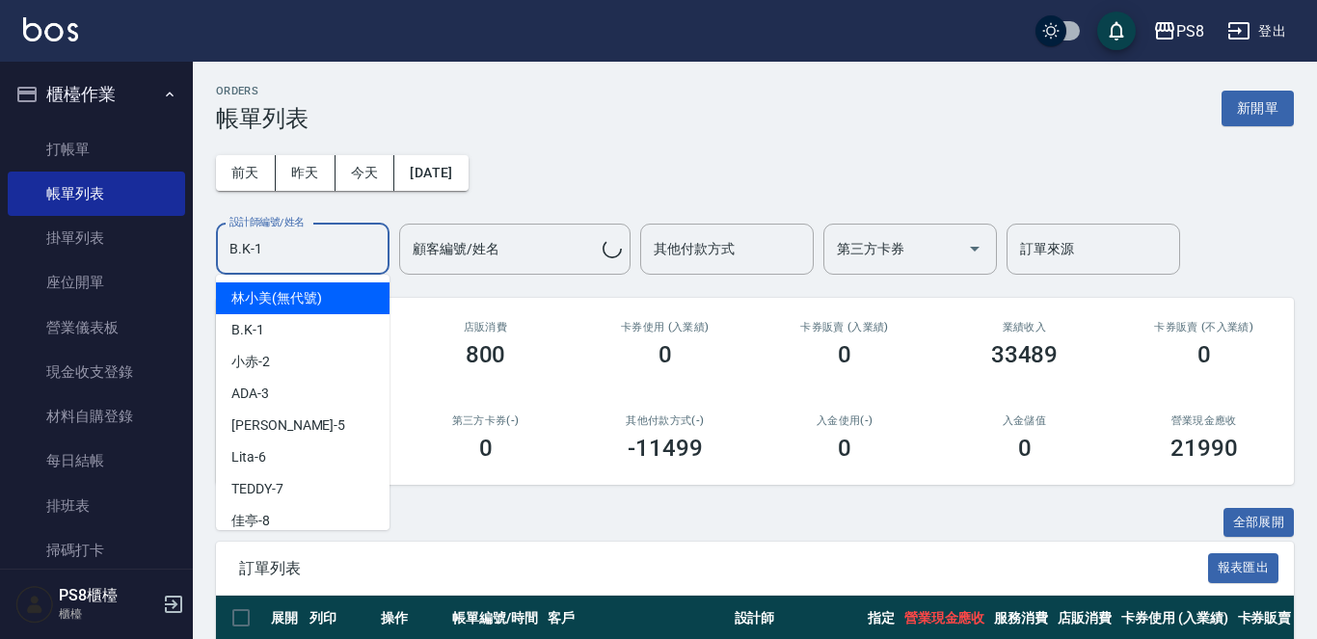
type input "B.K-1"
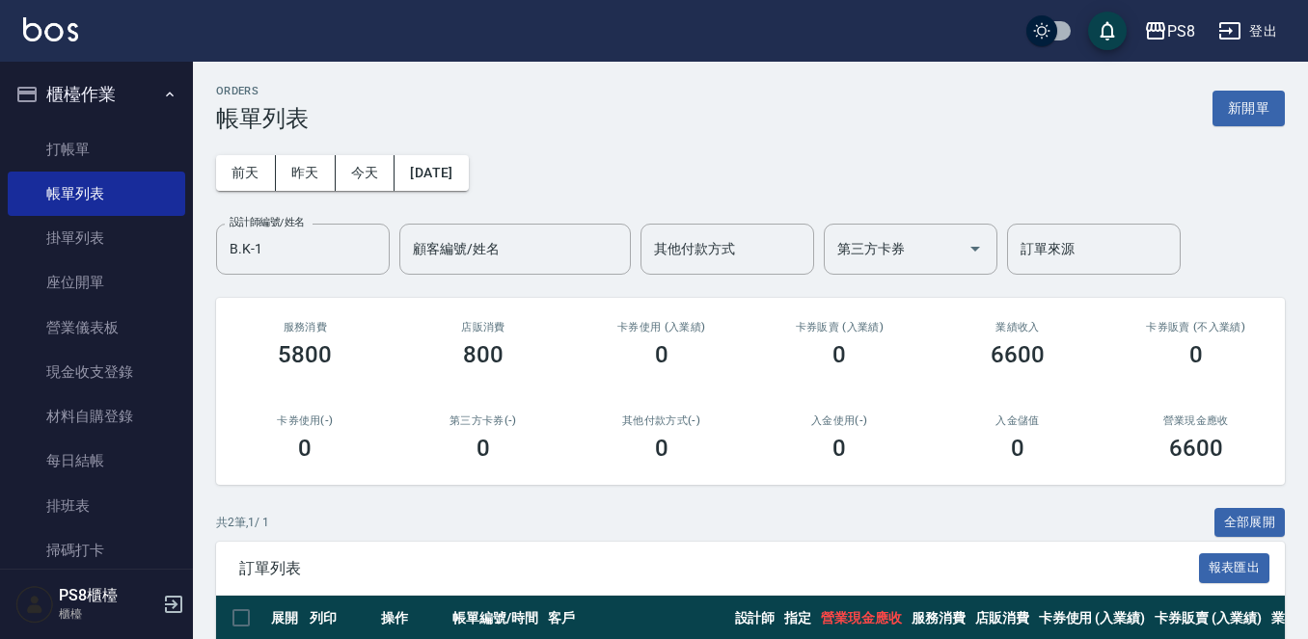
drag, startPoint x: 763, startPoint y: 59, endPoint x: 698, endPoint y: 86, distance: 70.0
click at [698, 86] on div "ORDERS 帳單列表 新開單" at bounding box center [750, 108] width 1069 height 47
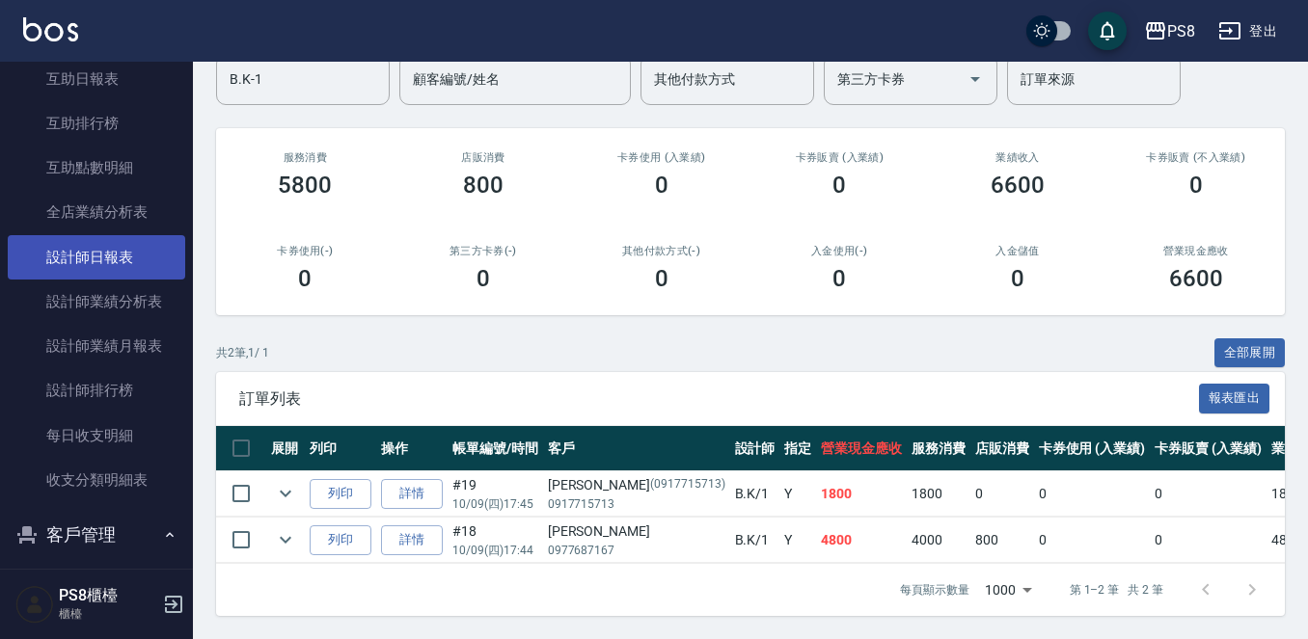
scroll to position [868, 0]
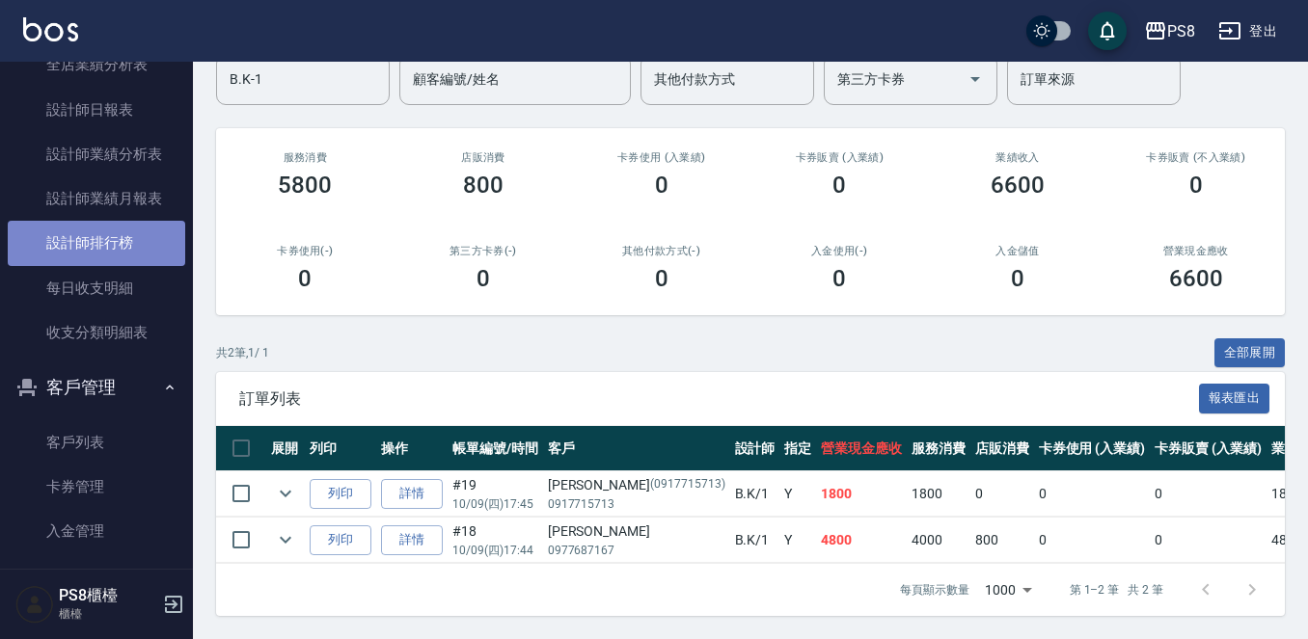
click at [114, 239] on link "設計師排行榜" at bounding box center [96, 243] width 177 height 44
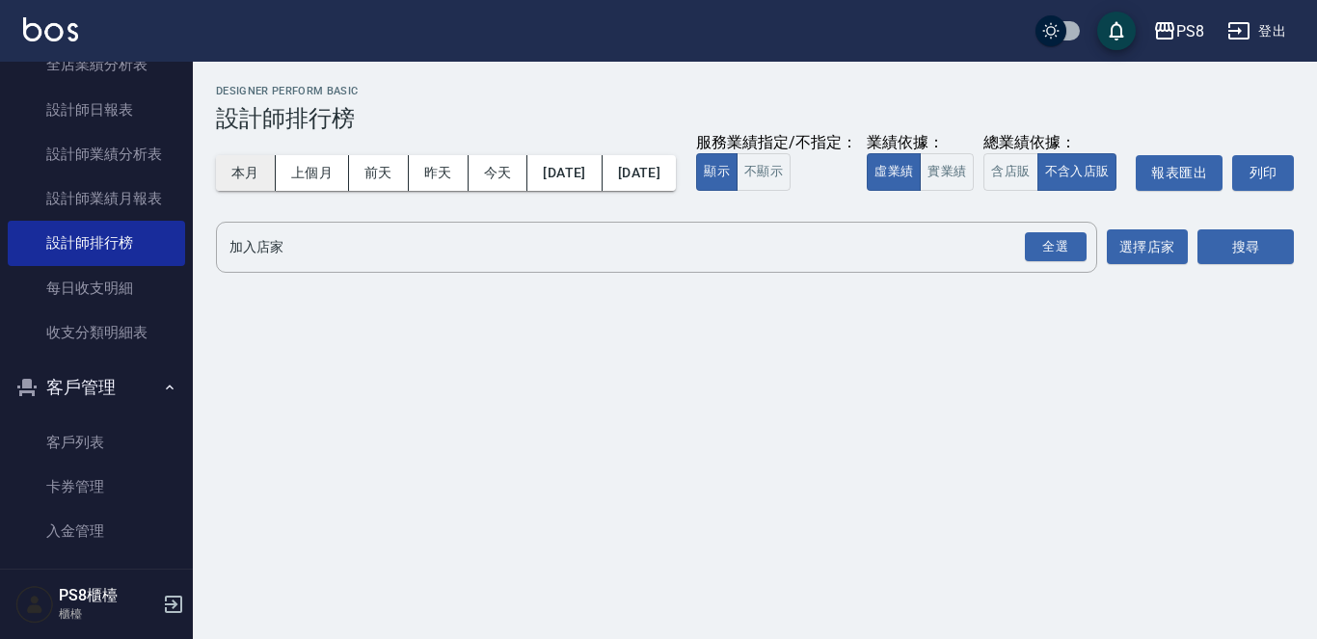
click at [236, 178] on button "本月" at bounding box center [246, 173] width 60 height 36
click at [920, 191] on button "實業績" at bounding box center [947, 172] width 54 height 38
click at [1054, 262] on div "全選" at bounding box center [1056, 247] width 62 height 30
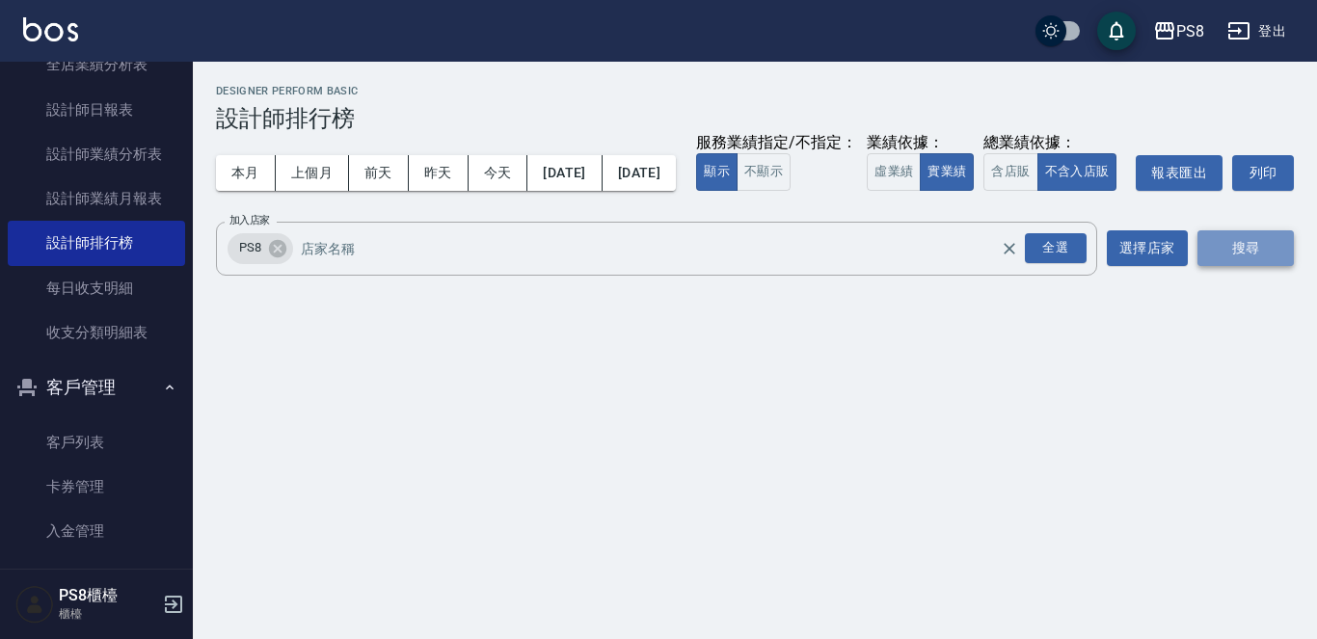
click at [1273, 266] on button "搜尋" at bounding box center [1246, 248] width 96 height 36
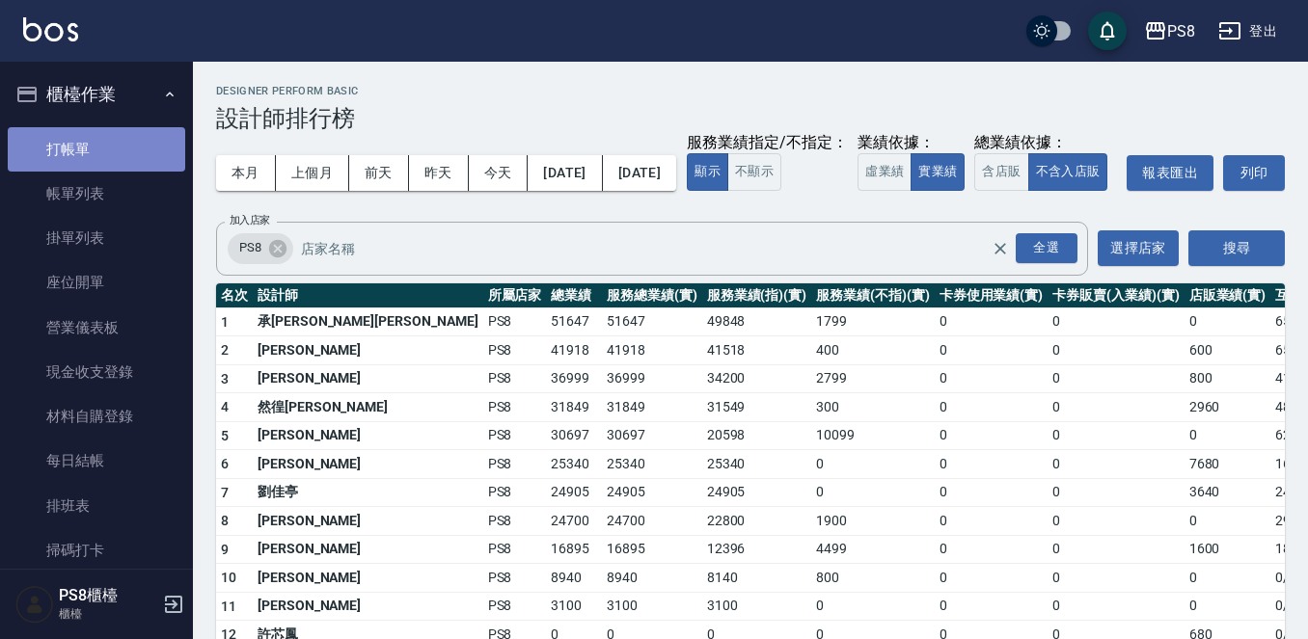
click at [129, 149] on link "打帳單" at bounding box center [96, 149] width 177 height 44
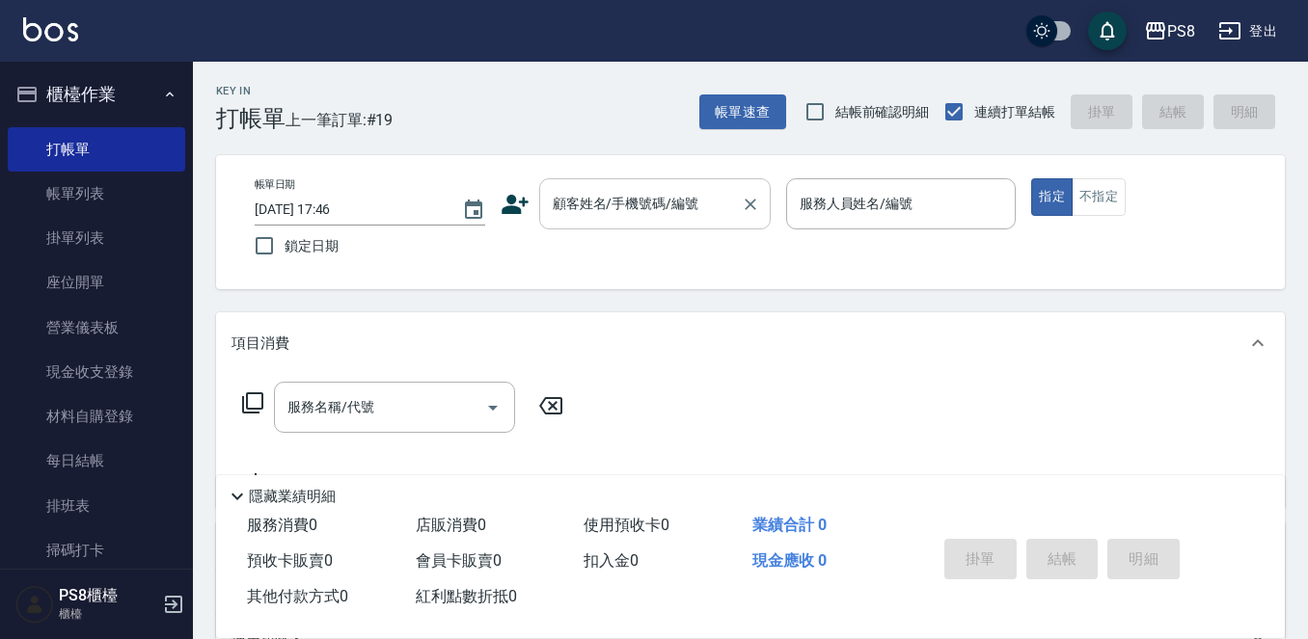
click at [614, 206] on input "顧客姓名/手機號碼/編號" at bounding box center [640, 204] width 185 height 34
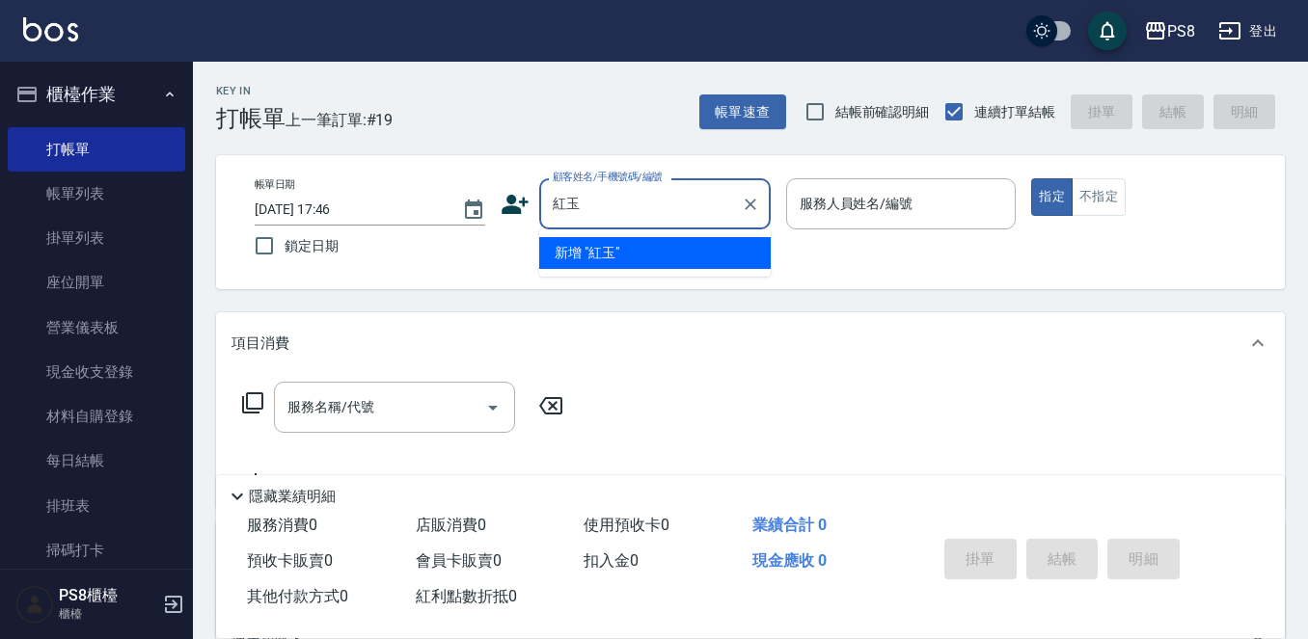
type input "洪"
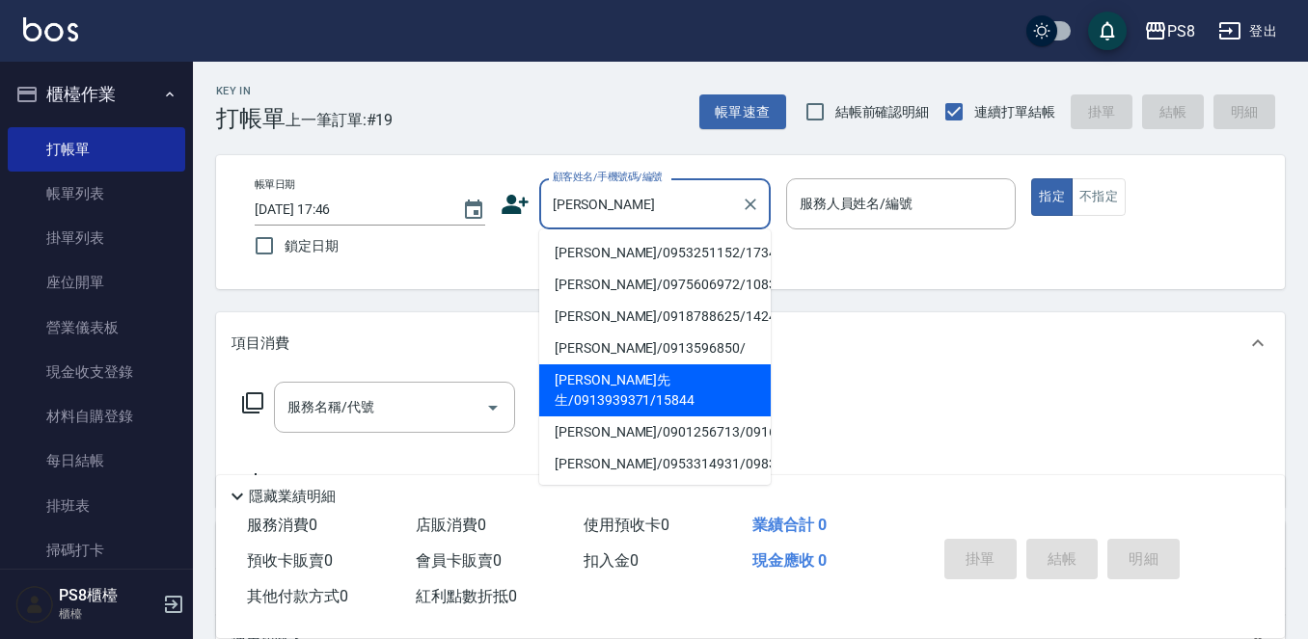
click at [611, 365] on li "洪先生/0913939371/15844" at bounding box center [654, 391] width 231 height 52
type input "洪先生/0913939371/15844"
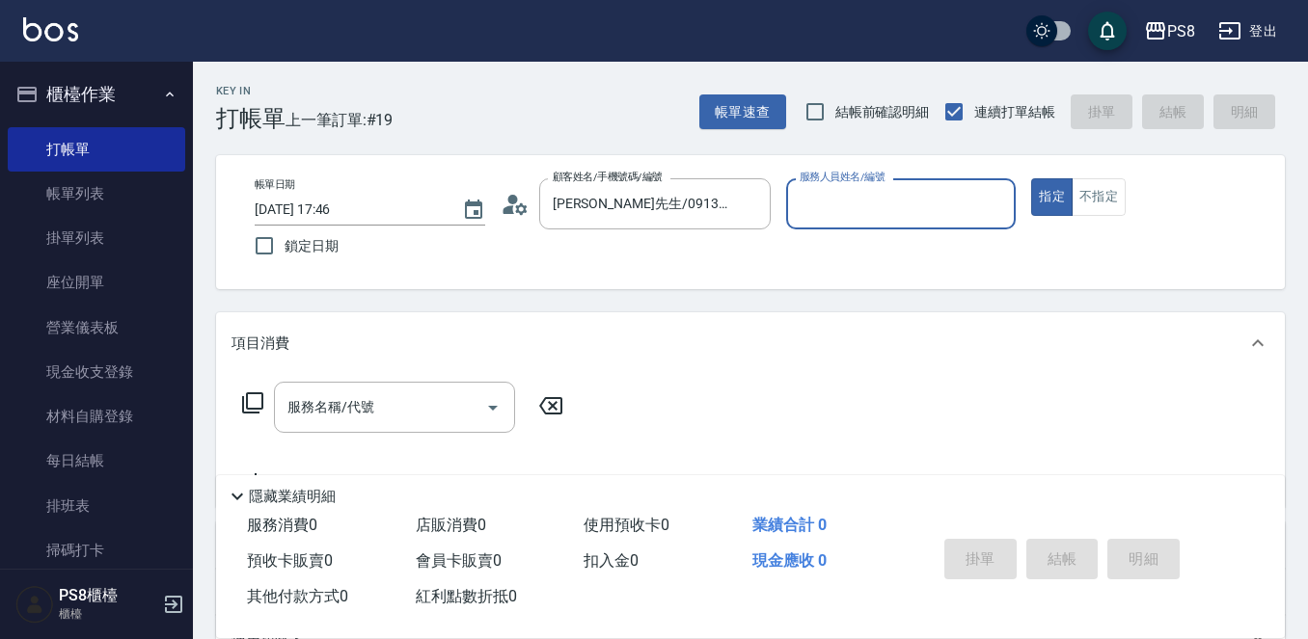
type input "佳亭-8"
click at [356, 415] on div "服務名稱/代號 服務名稱/代號" at bounding box center [394, 407] width 241 height 51
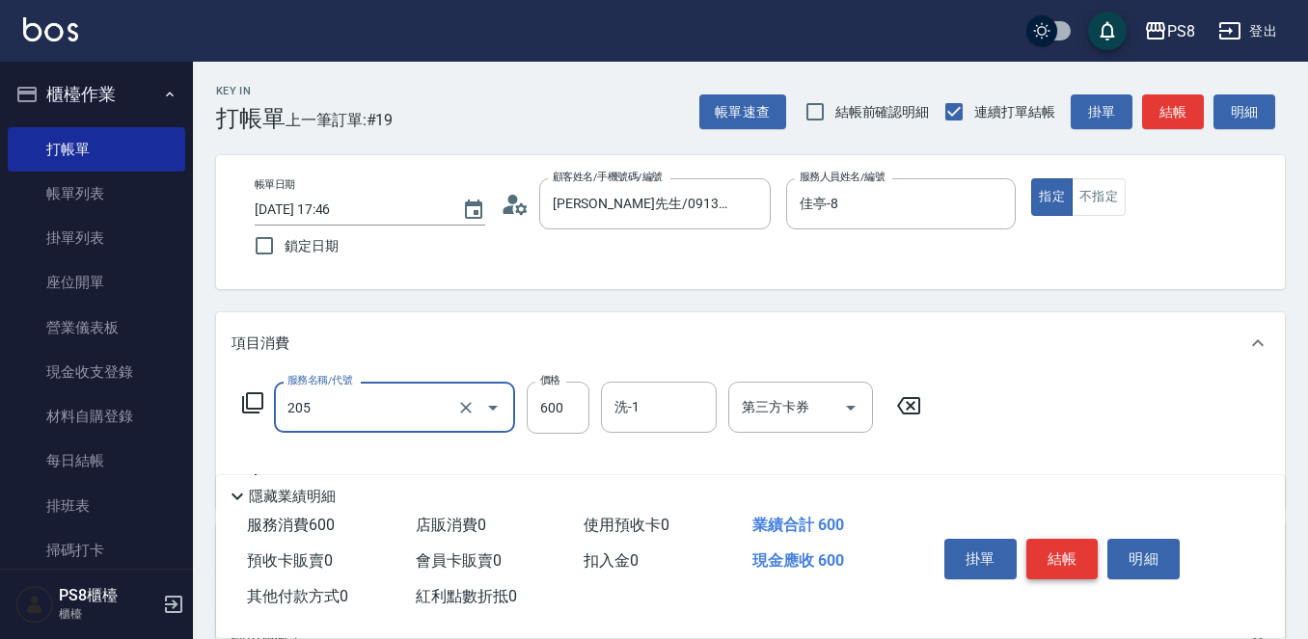
type input "A級洗剪600(205)"
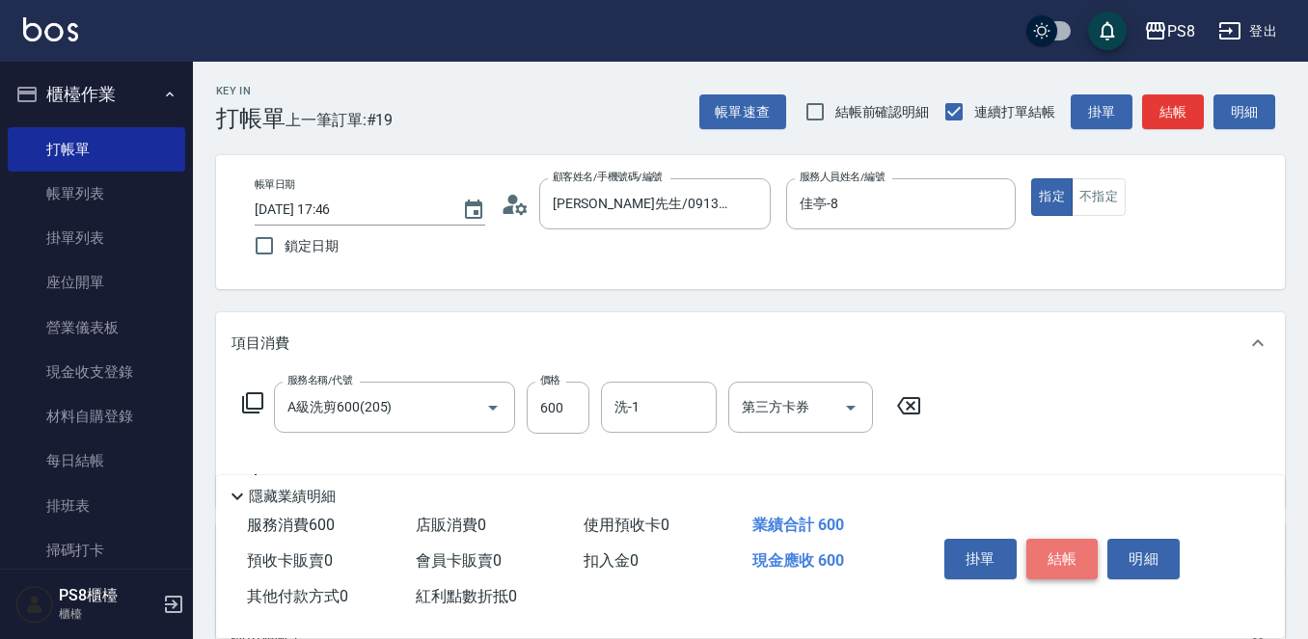
click at [1046, 547] on button "結帳" at bounding box center [1062, 559] width 72 height 41
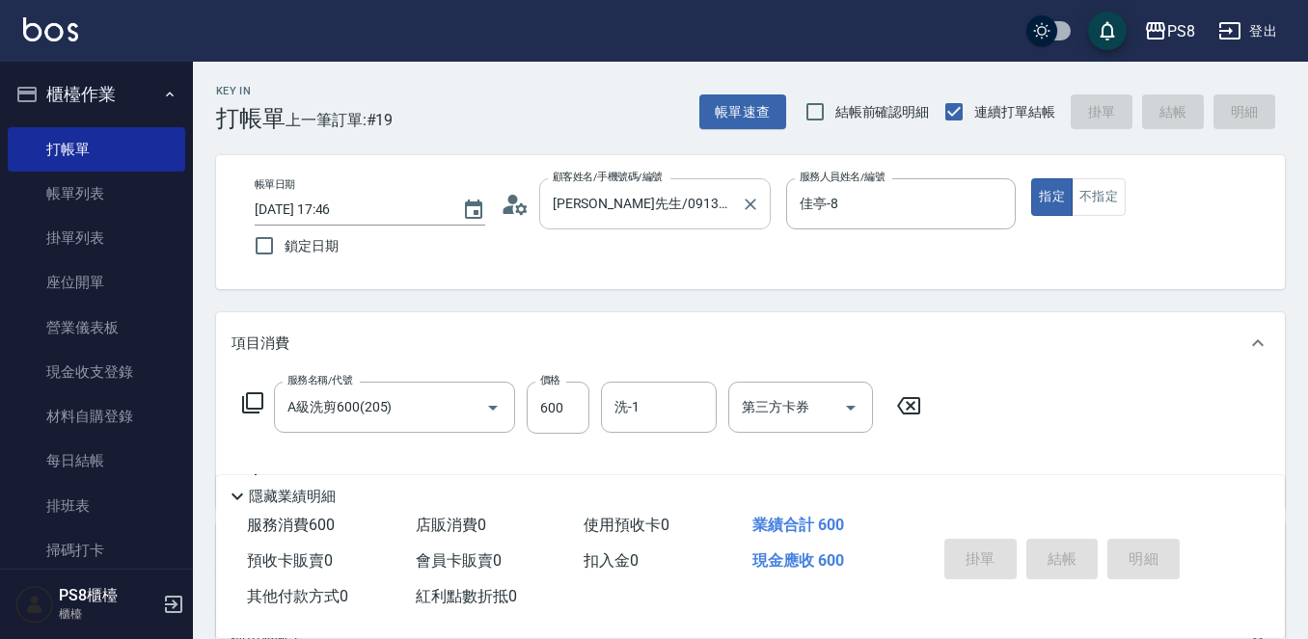
type input "2025/10/09 18:00"
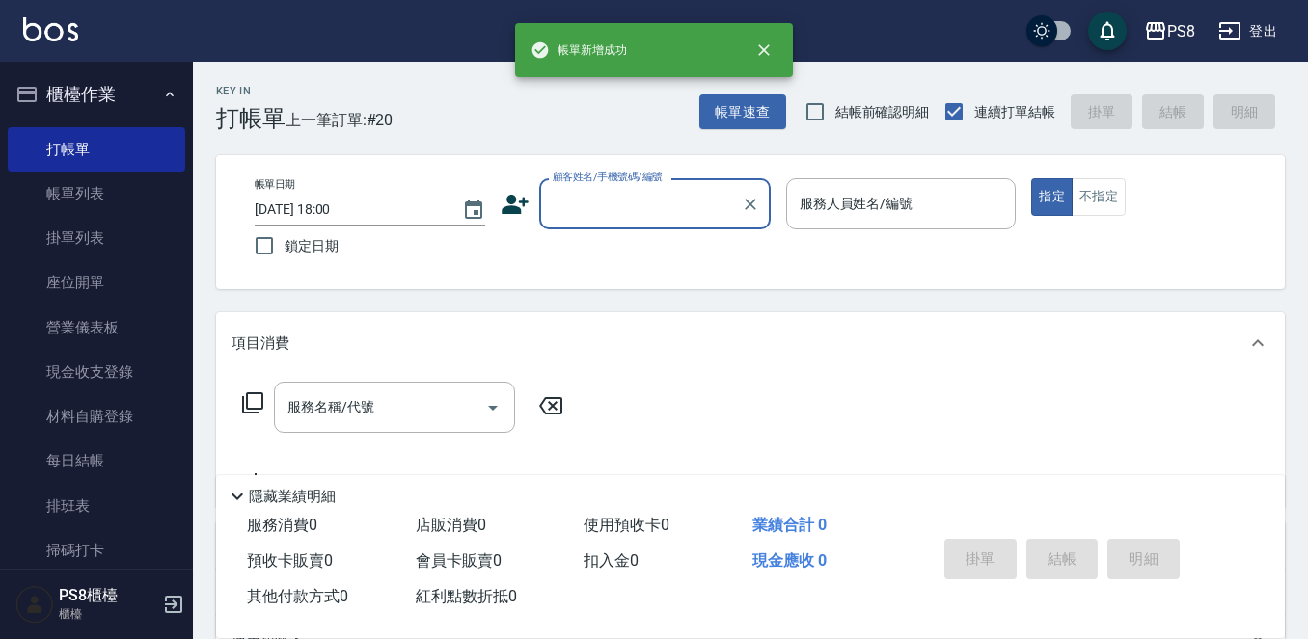
click at [607, 208] on input "顧客姓名/手機號碼/編號" at bounding box center [640, 204] width 185 height 34
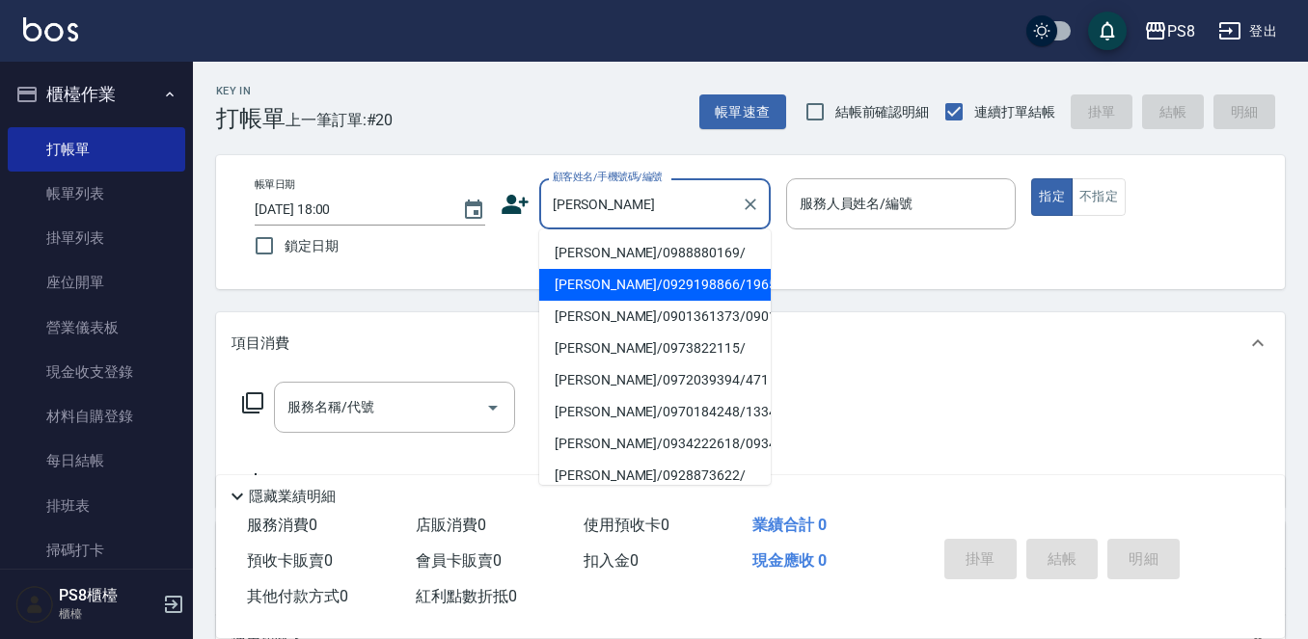
click at [604, 290] on li "李文豪/0929198866/19653" at bounding box center [654, 285] width 231 height 32
type input "李文豪/0929198866/19653"
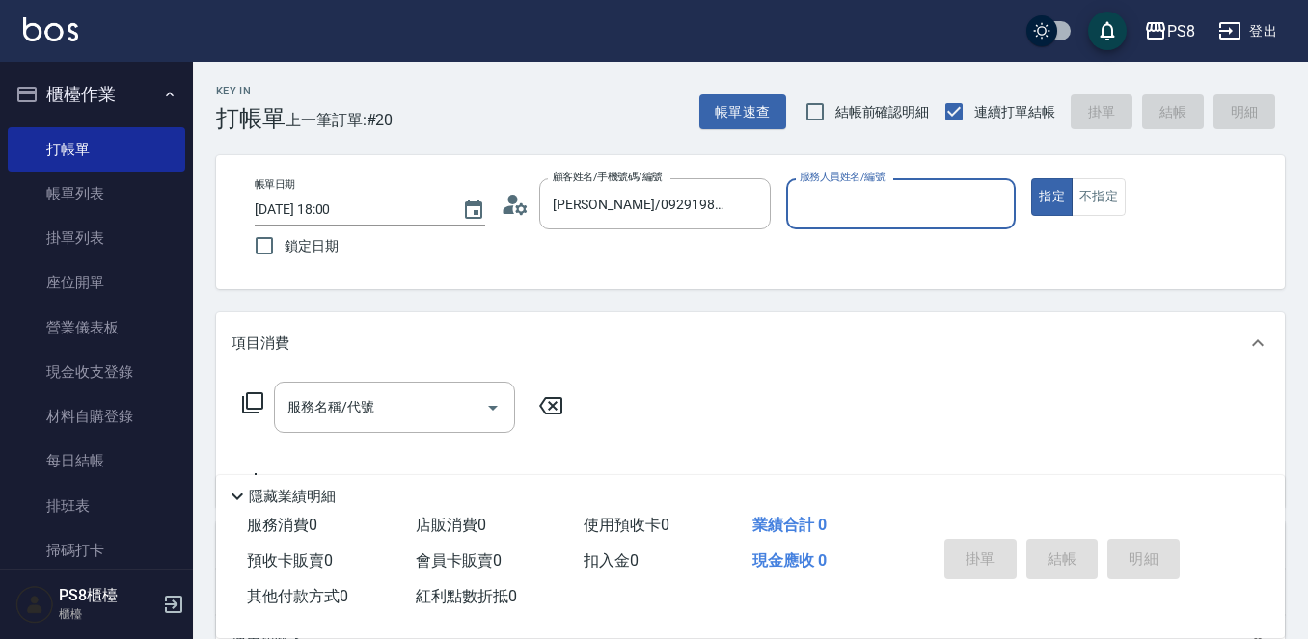
type input "佳亭-8"
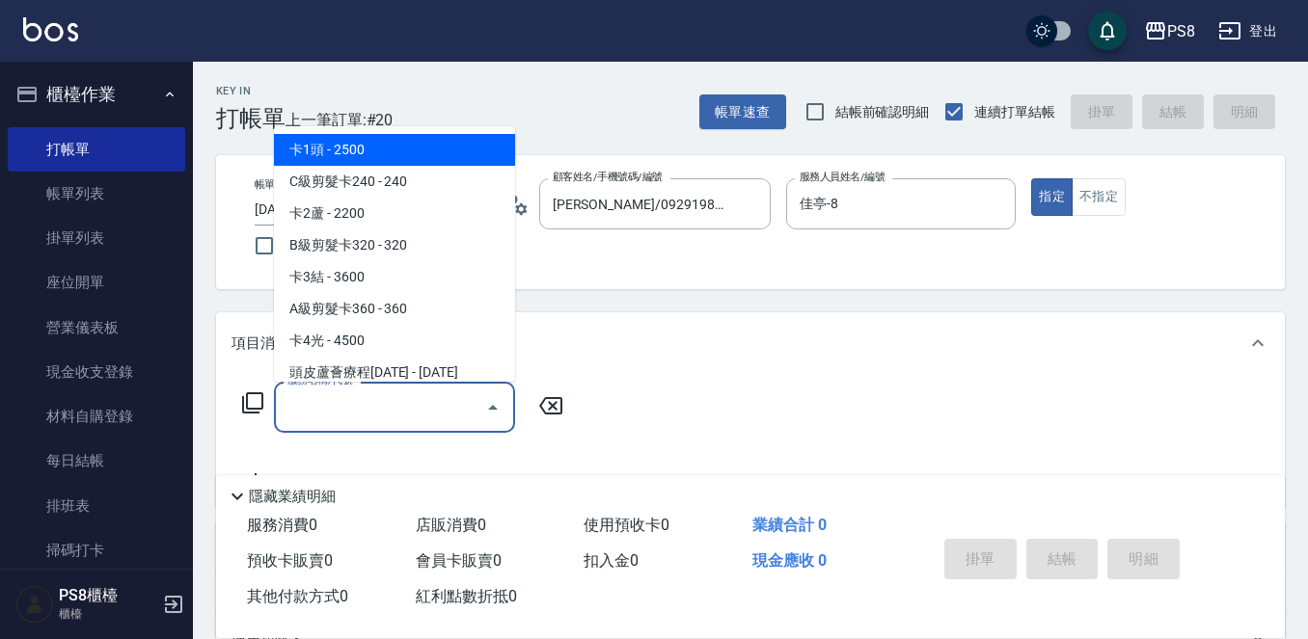
click at [357, 400] on input "服務名稱/代號" at bounding box center [380, 408] width 195 height 34
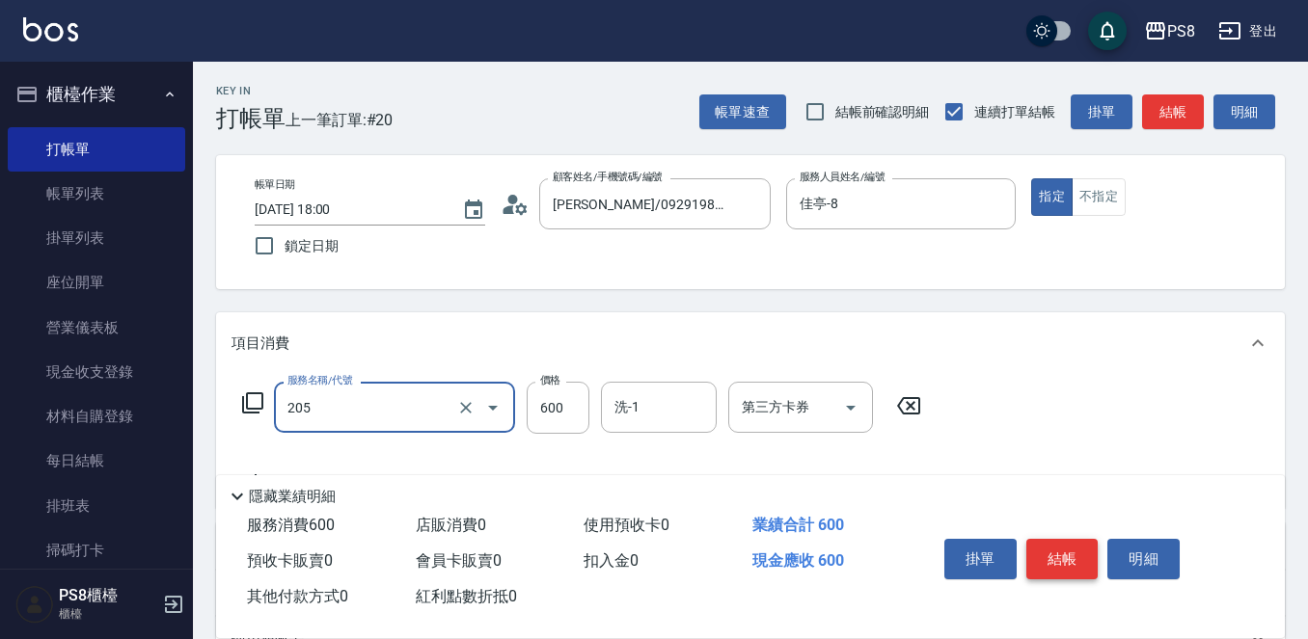
type input "A級洗剪600(205)"
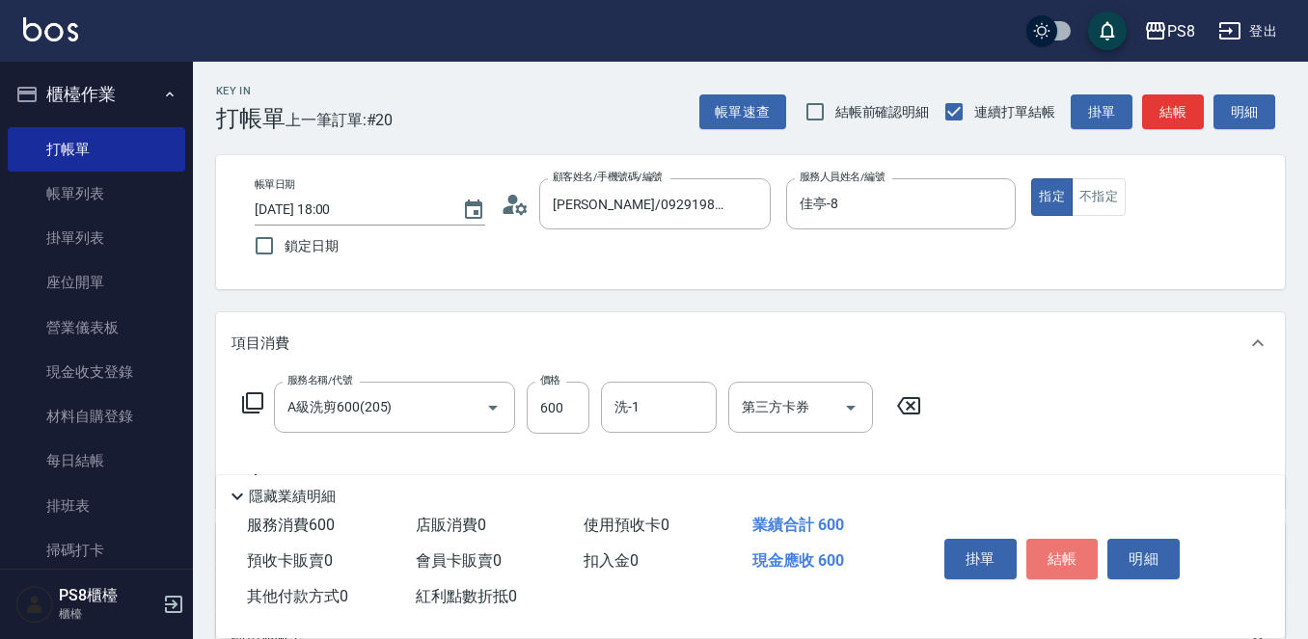
click at [1061, 548] on button "結帳" at bounding box center [1062, 559] width 72 height 41
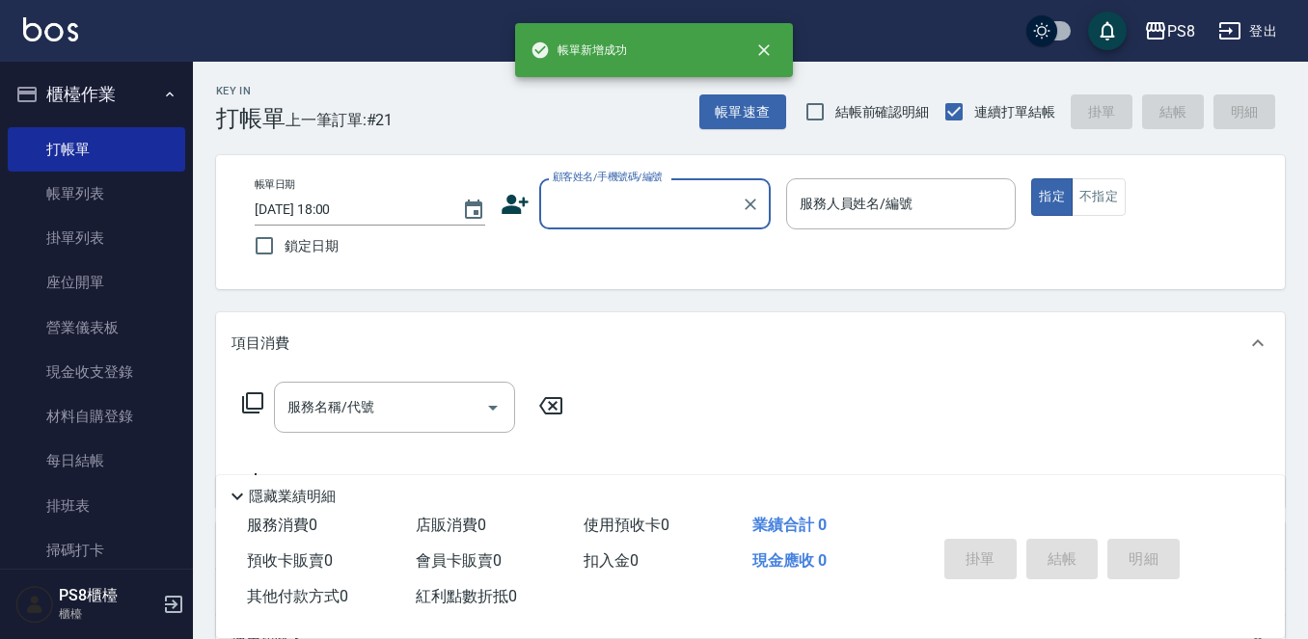
click at [672, 211] on input "顧客姓名/手機號碼/編號" at bounding box center [640, 204] width 185 height 34
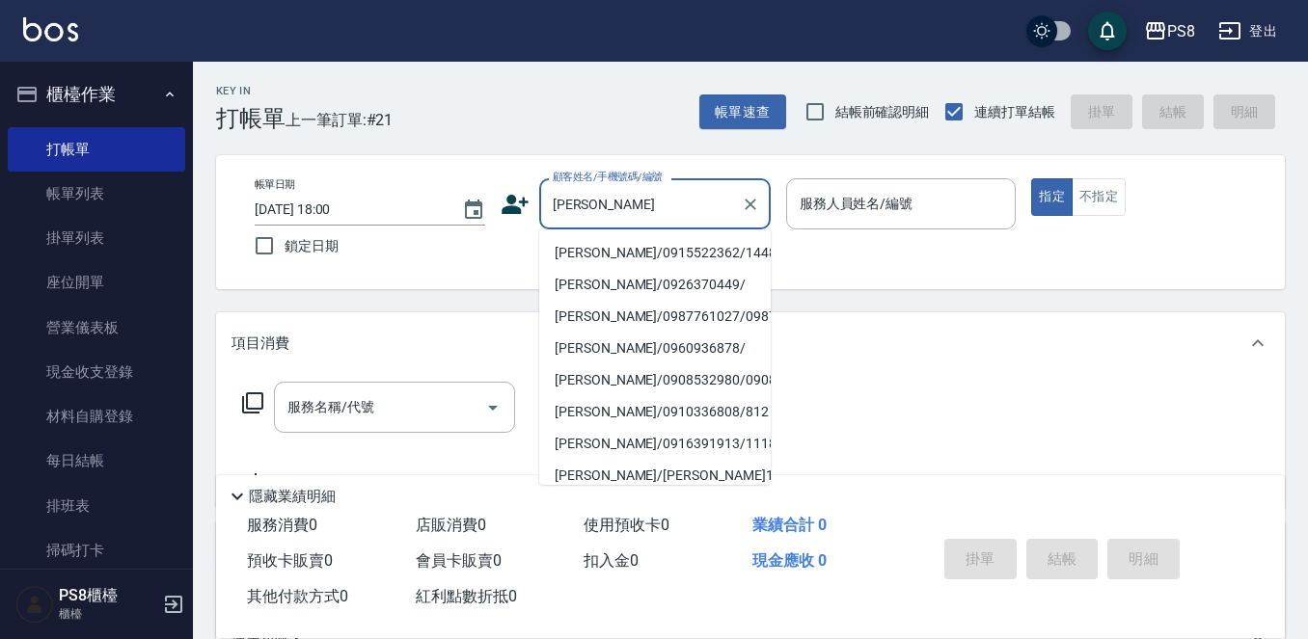
click at [609, 253] on li "林正茂/0915522362/14484" at bounding box center [654, 253] width 231 height 32
type input "林正茂/0915522362/14484"
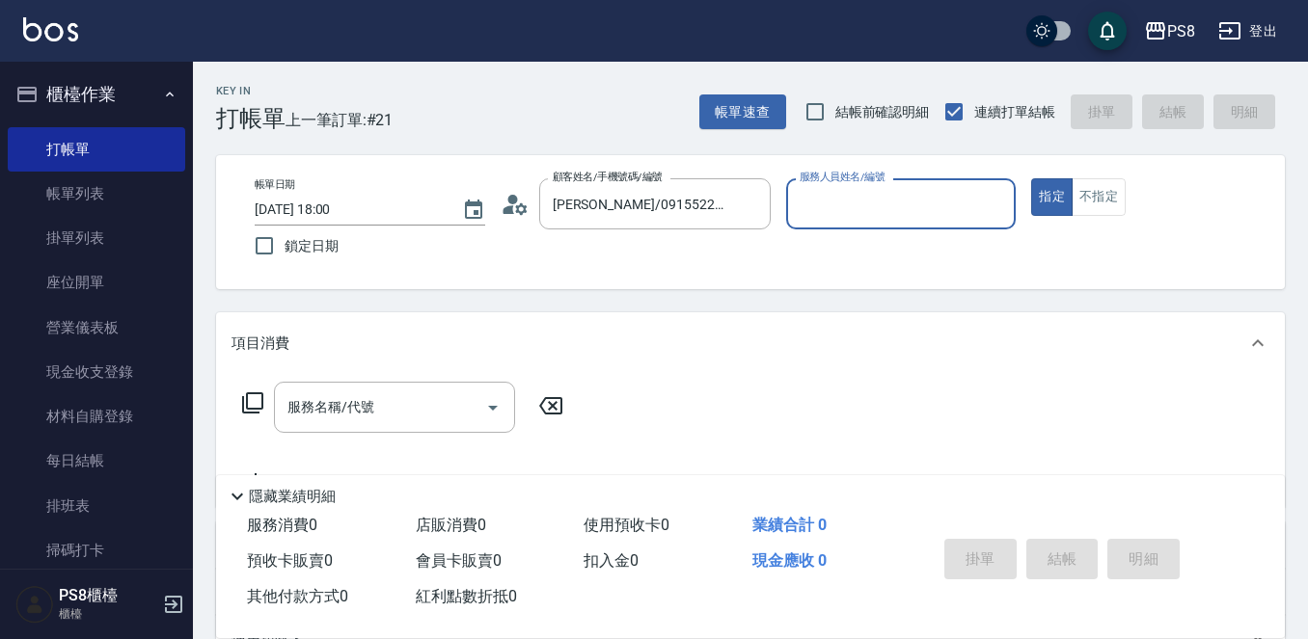
type input "佳亭-8"
click at [526, 203] on icon at bounding box center [515, 204] width 29 height 29
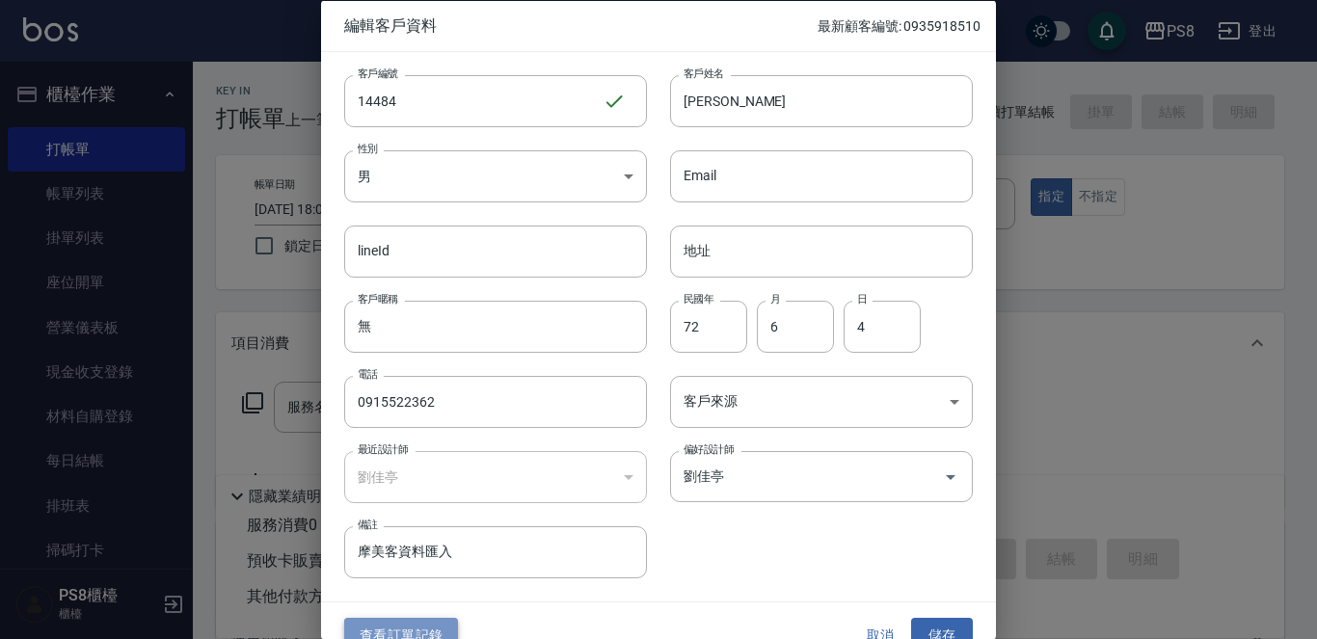
click at [437, 620] on button "查看訂單記錄" at bounding box center [401, 636] width 114 height 36
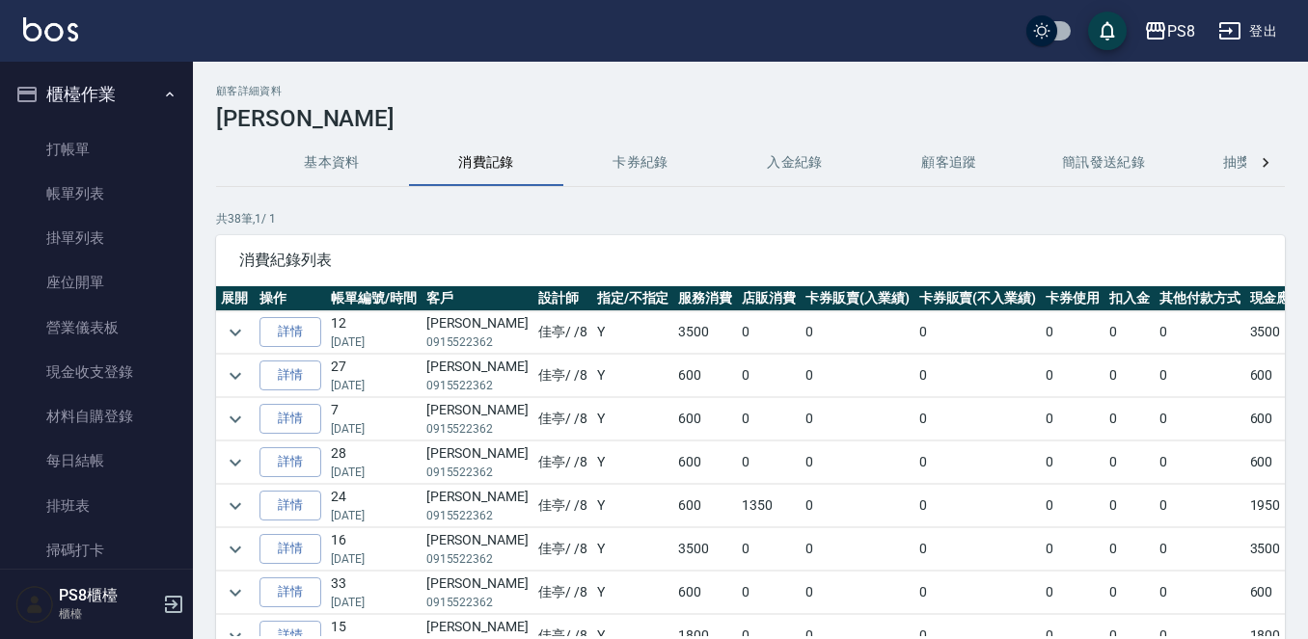
click at [53, 29] on img at bounding box center [50, 29] width 55 height 24
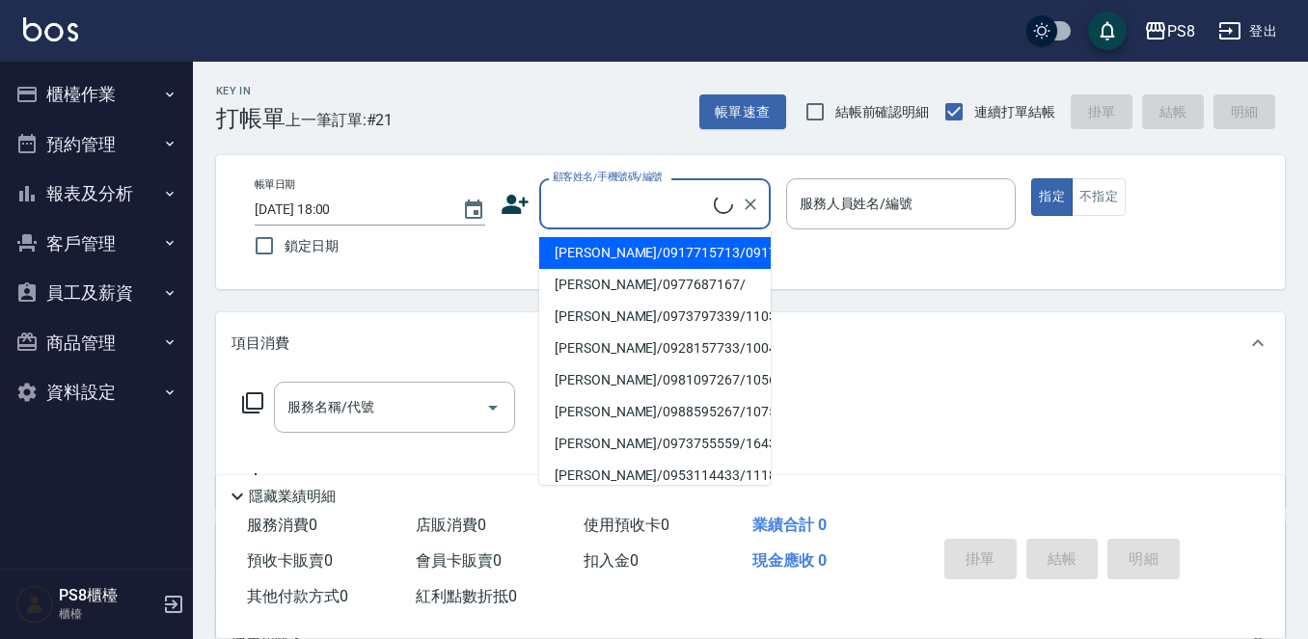
click at [570, 199] on input "顧客姓名/手機號碼/編號" at bounding box center [631, 204] width 166 height 34
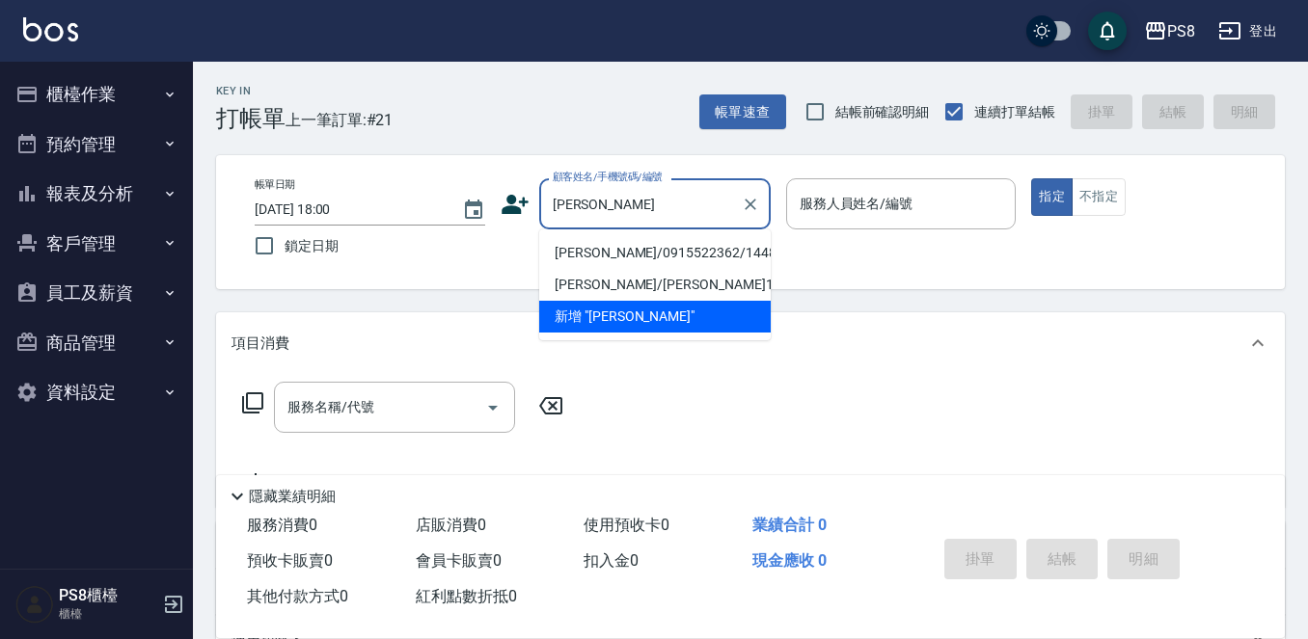
click at [583, 255] on li "林正茂/0915522362/14484" at bounding box center [654, 253] width 231 height 32
type input "林正茂/0915522362/14484"
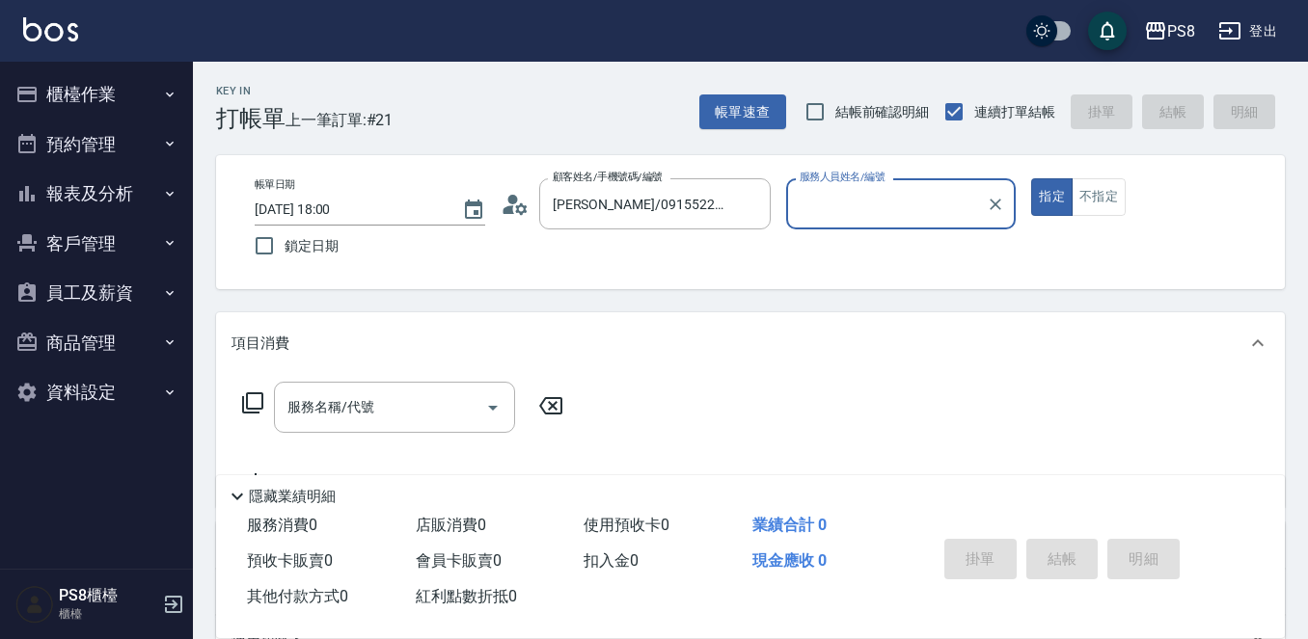
type input "佳亭-8"
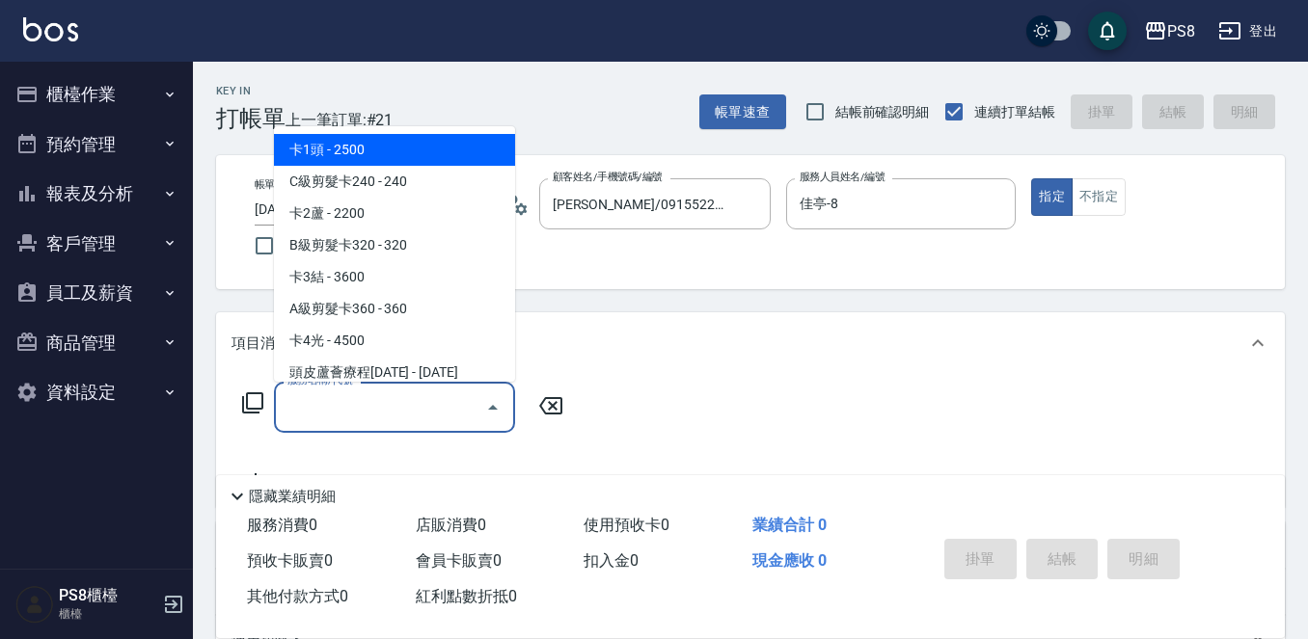
click at [385, 406] on input "服務名稱/代號" at bounding box center [380, 408] width 195 height 34
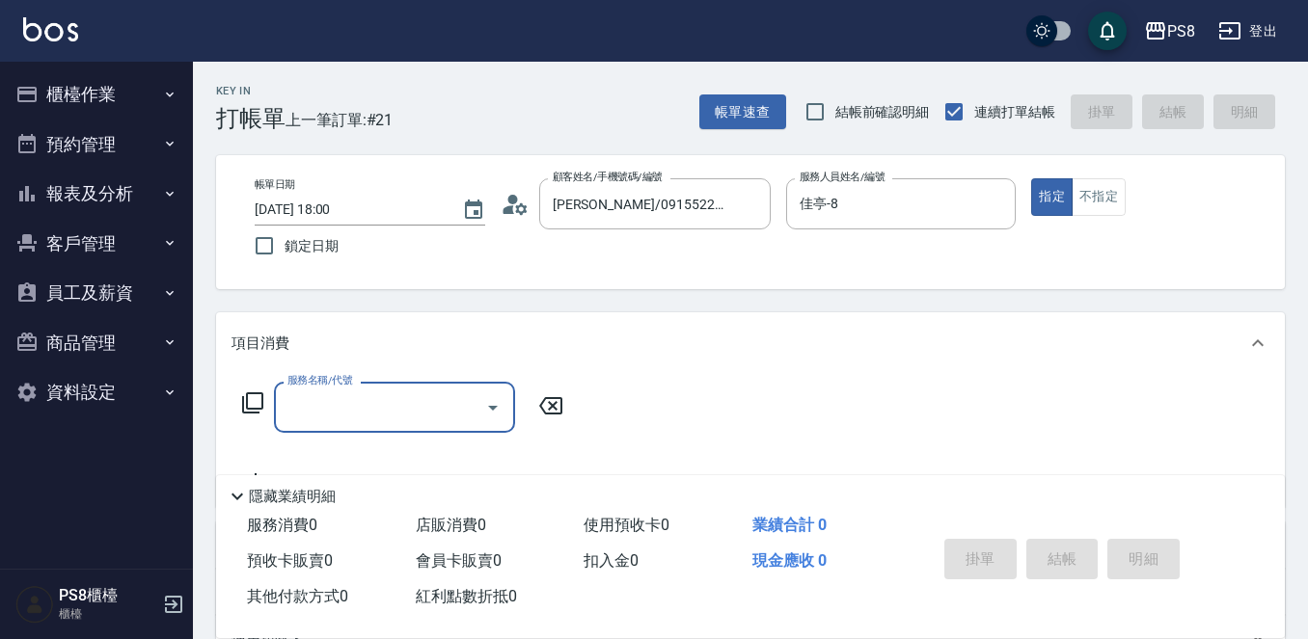
click at [373, 408] on input "服務名稱/代號" at bounding box center [380, 408] width 195 height 34
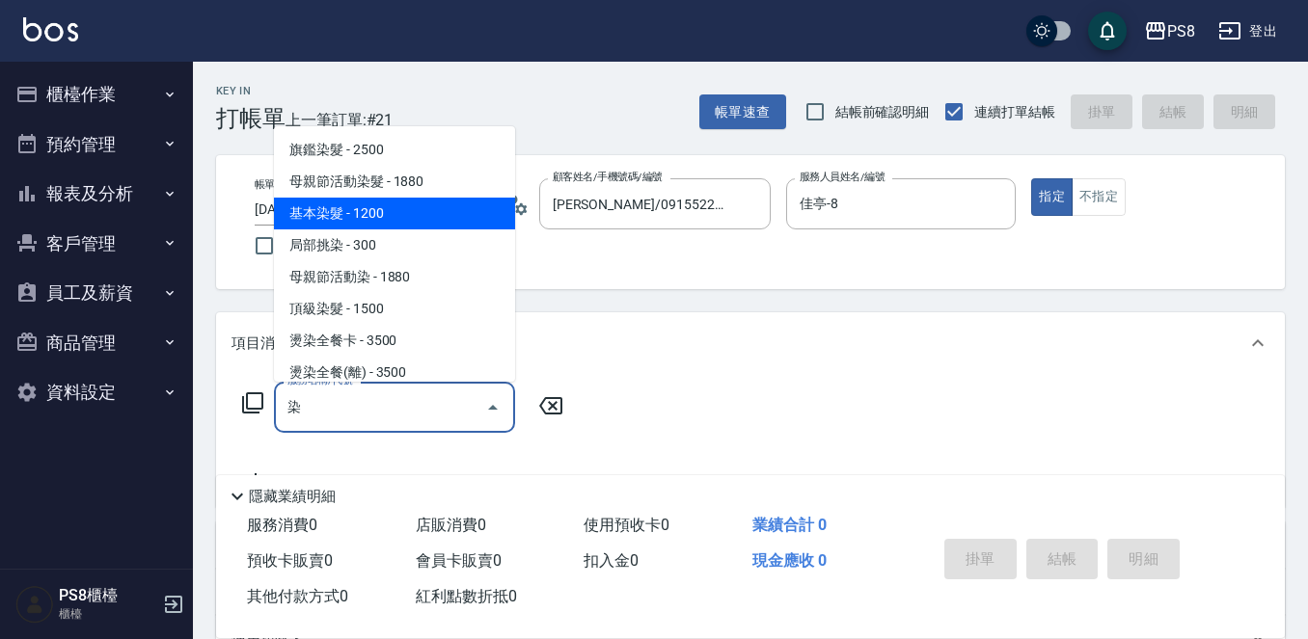
click at [420, 212] on span "基本染髮 - 1200" at bounding box center [394, 214] width 241 height 32
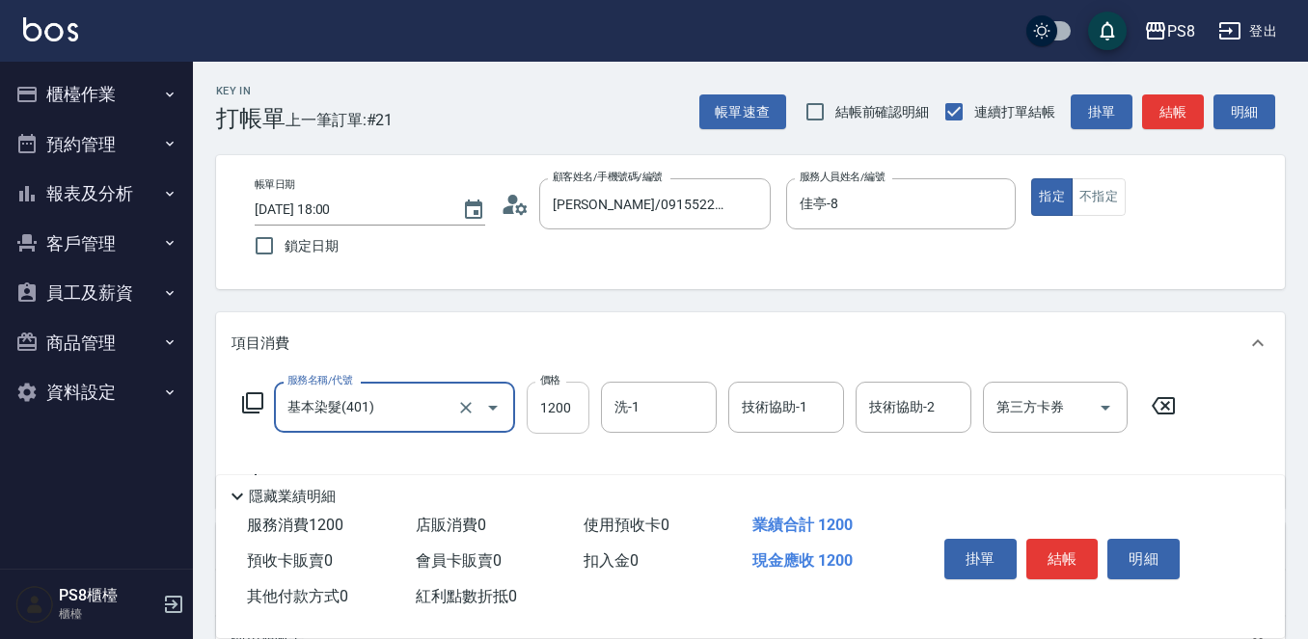
type input "基本染髮(401)"
click at [557, 404] on input "1200" at bounding box center [558, 408] width 63 height 52
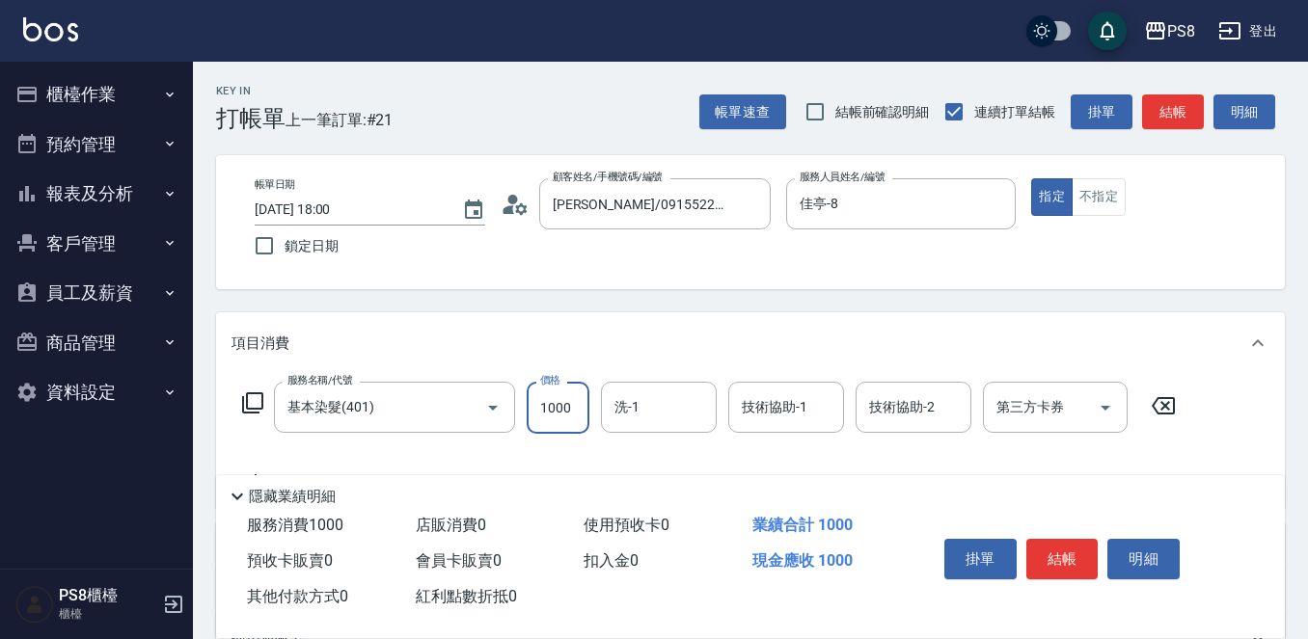
type input "1000"
click at [1082, 546] on button "結帳" at bounding box center [1062, 559] width 72 height 41
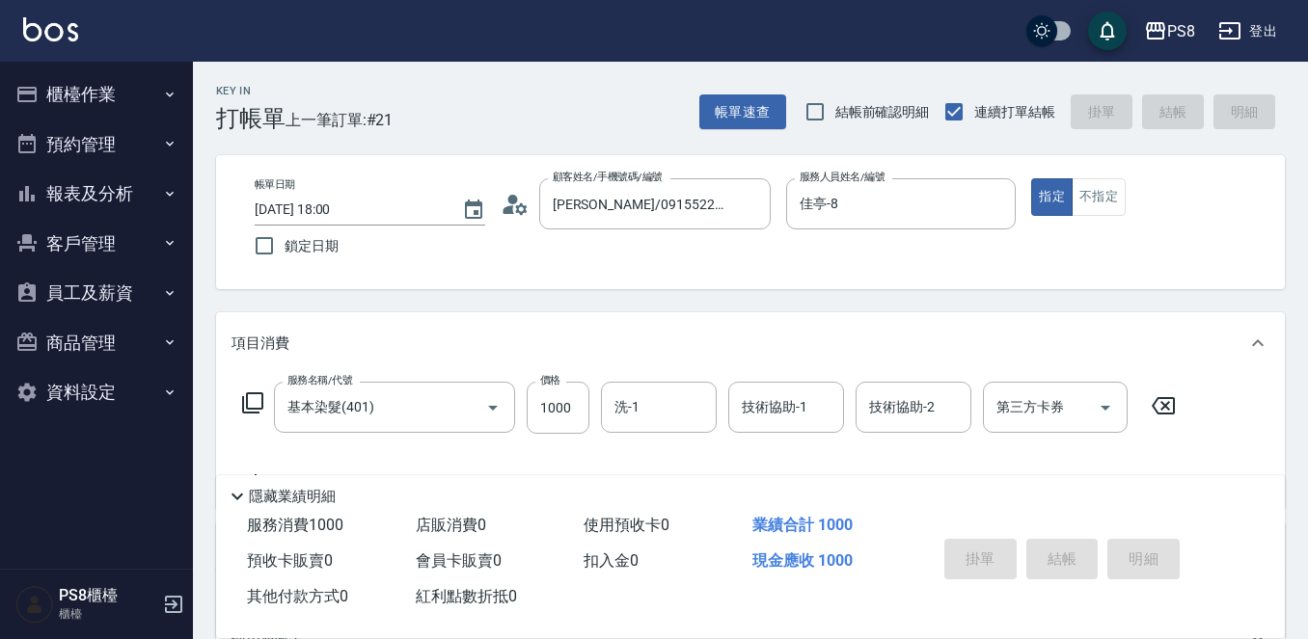
type input "2025/10/09 18:02"
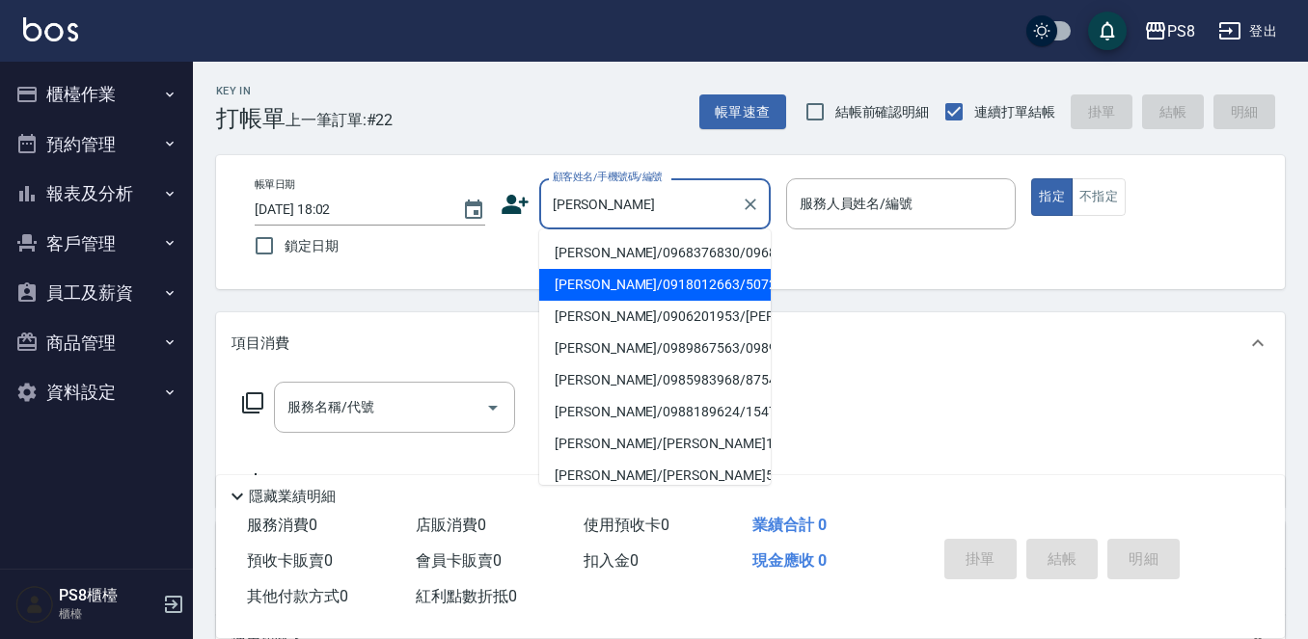
click at [657, 301] on li "高佳琪/0918012663/5072" at bounding box center [654, 285] width 231 height 32
type input "高佳琪/0918012663/5072"
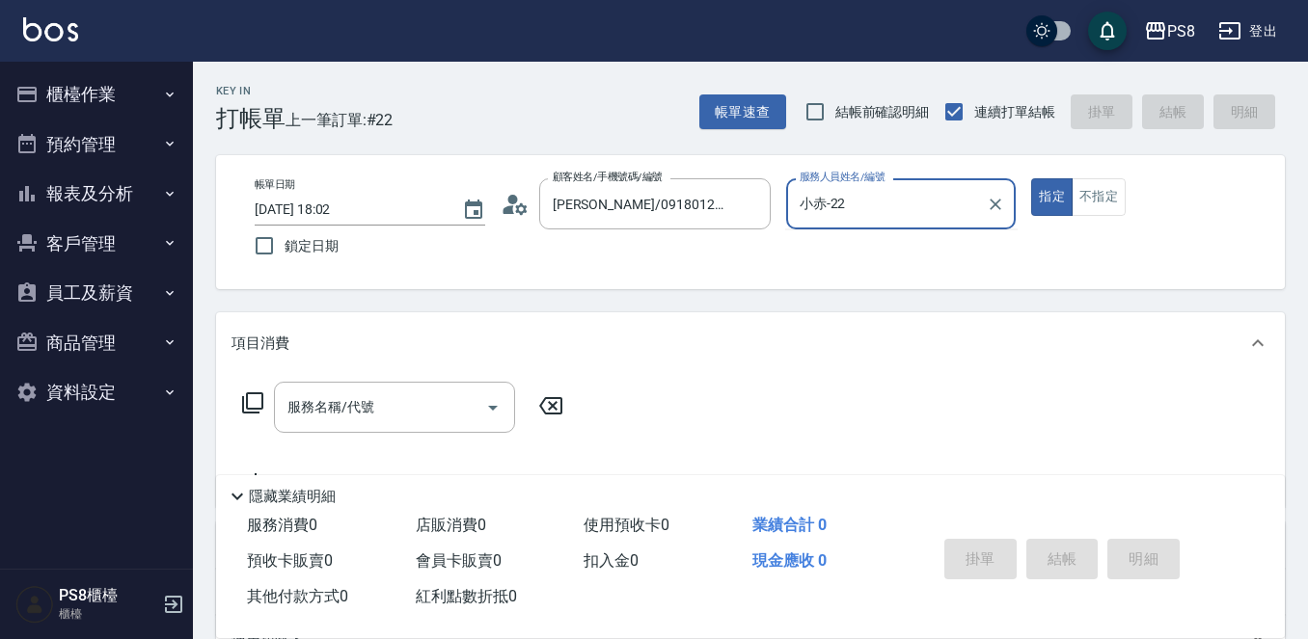
type input "小赤-2"
click at [1031, 178] on button "指定" at bounding box center [1051, 197] width 41 height 38
type button "true"
click at [329, 413] on div "服務名稱/代號 服務名稱/代號" at bounding box center [394, 407] width 241 height 51
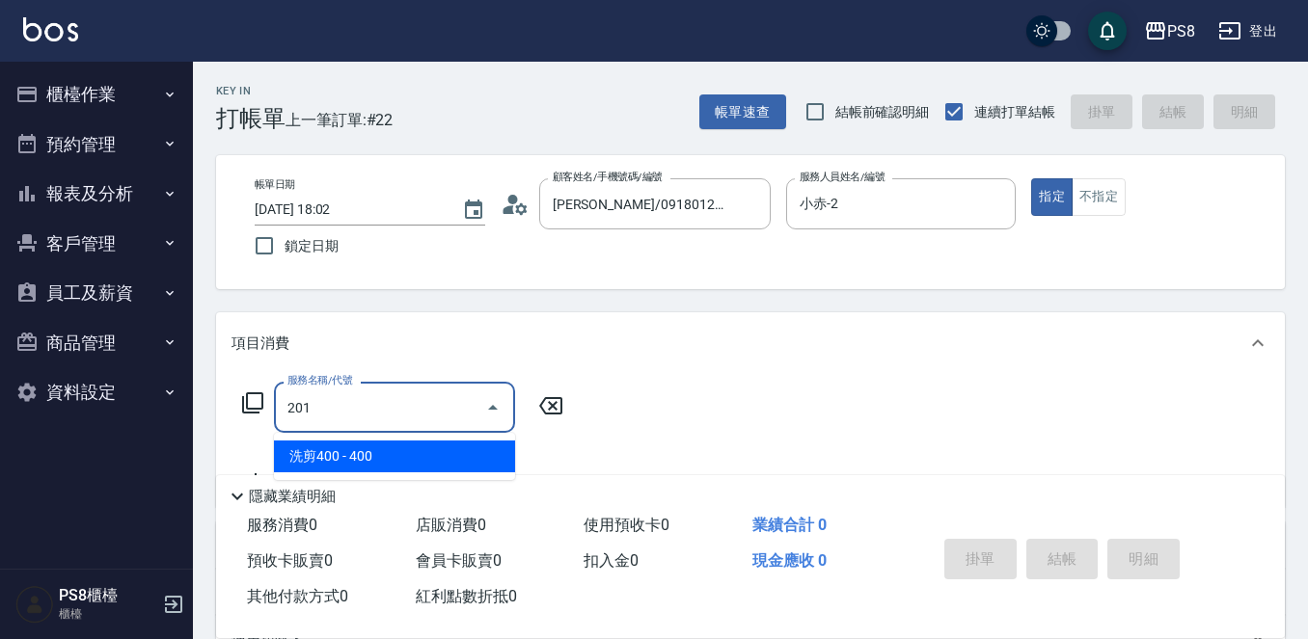
type input "洗剪400(201)"
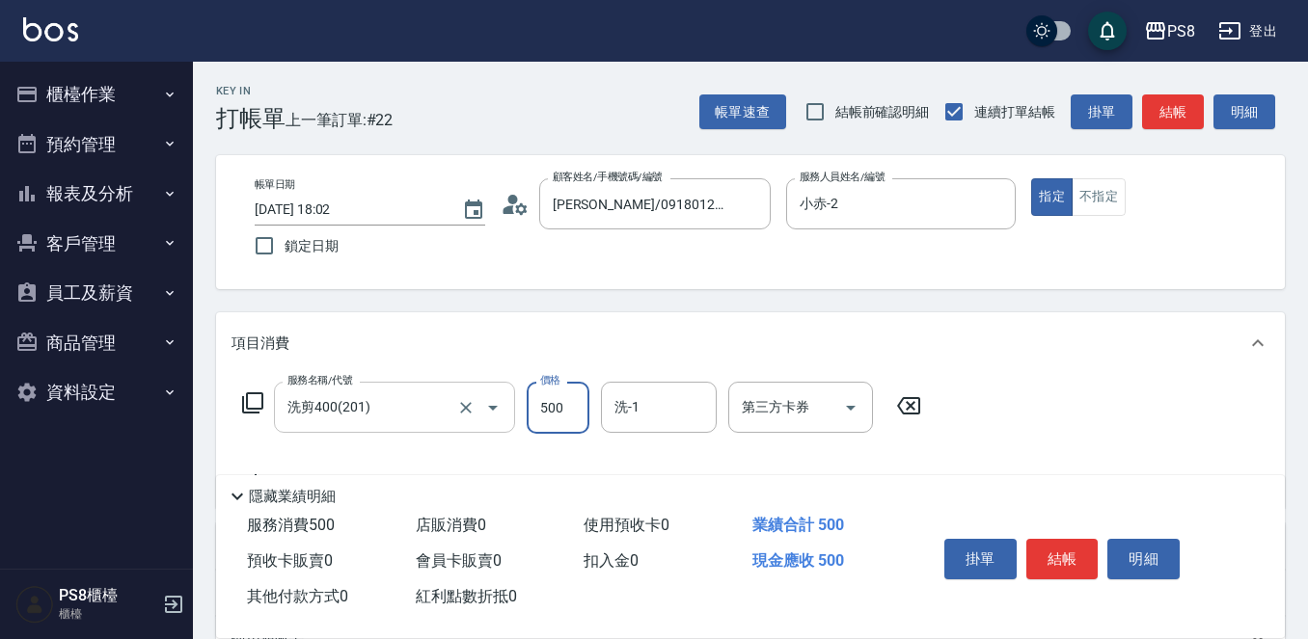
type input "500"
click at [1045, 554] on button "結帳" at bounding box center [1062, 559] width 72 height 41
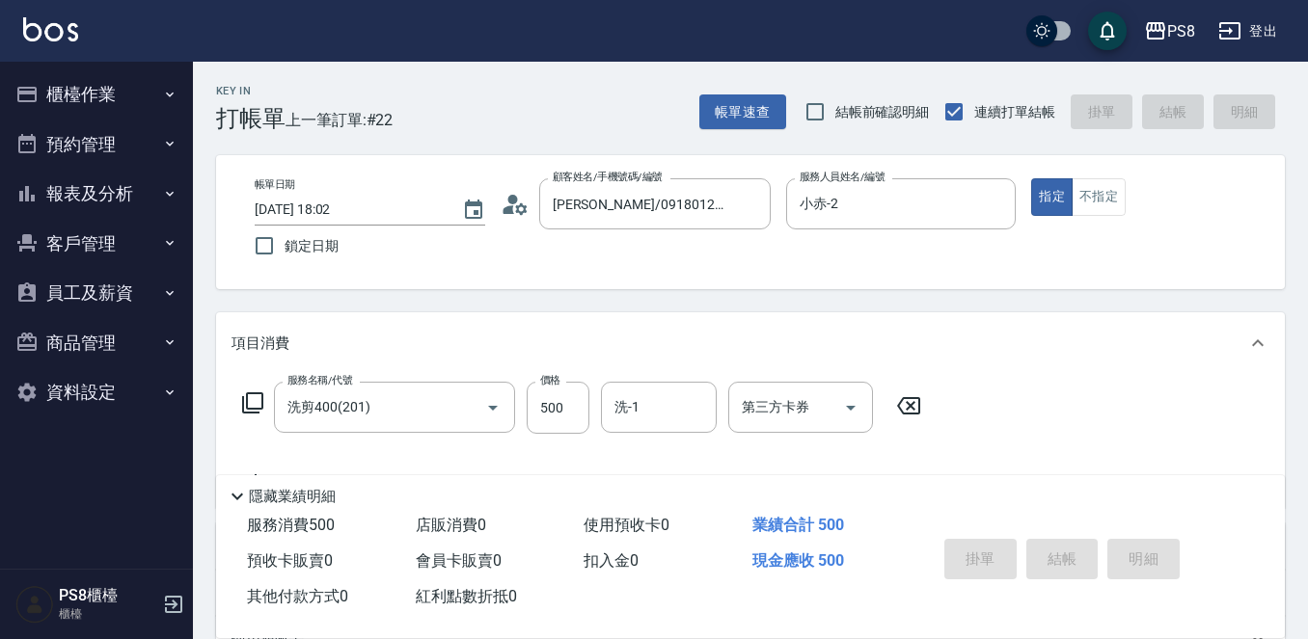
type input "2025/10/09 18:03"
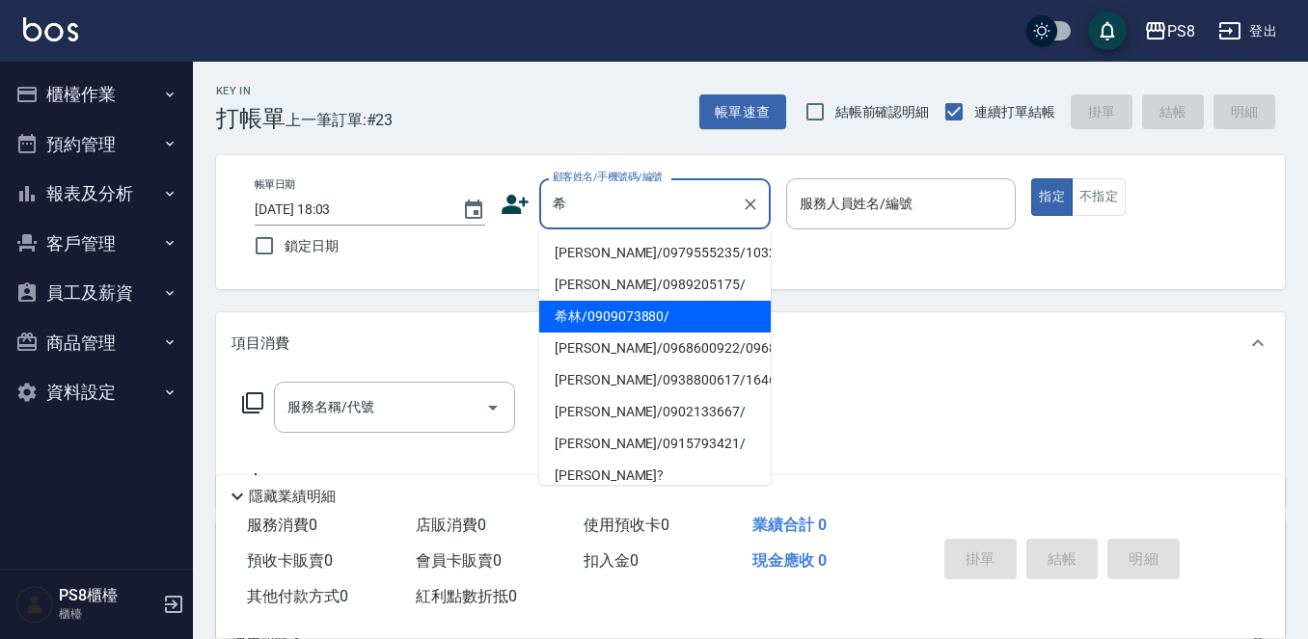
click at [640, 311] on li "希林/0909073880/" at bounding box center [654, 317] width 231 height 32
type input "希林/0909073880/"
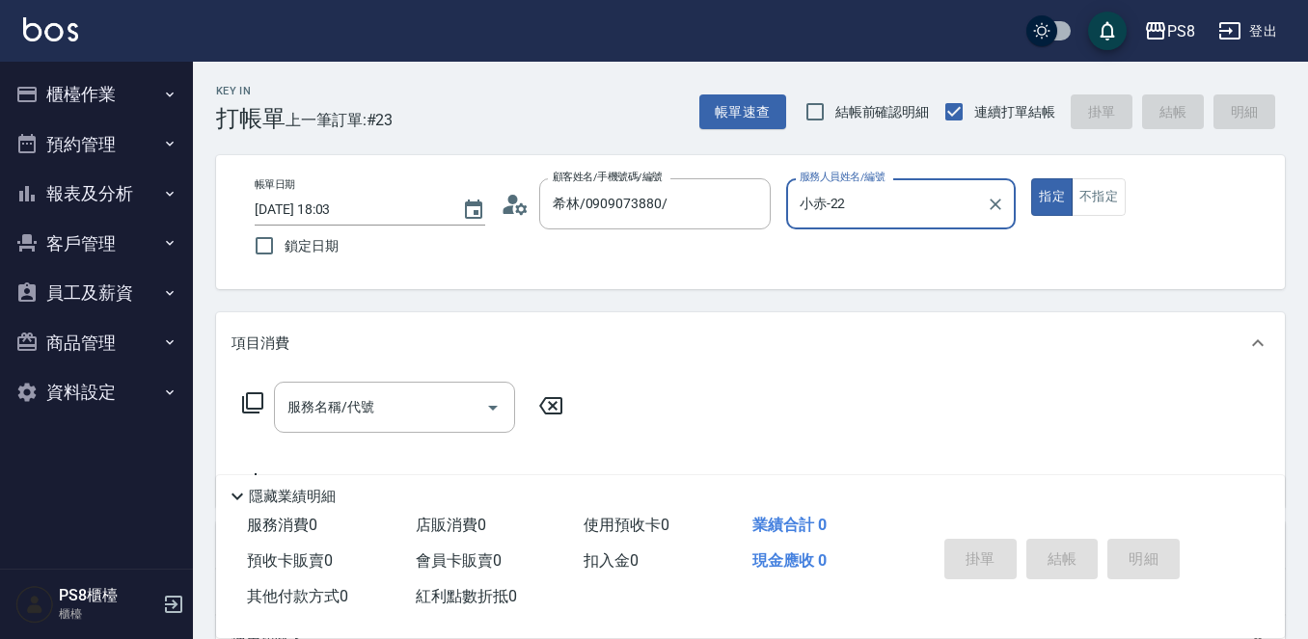
click at [1031, 178] on button "指定" at bounding box center [1051, 197] width 41 height 38
type input "小赤-2"
click at [459, 408] on input "服務名稱/代號" at bounding box center [380, 408] width 195 height 34
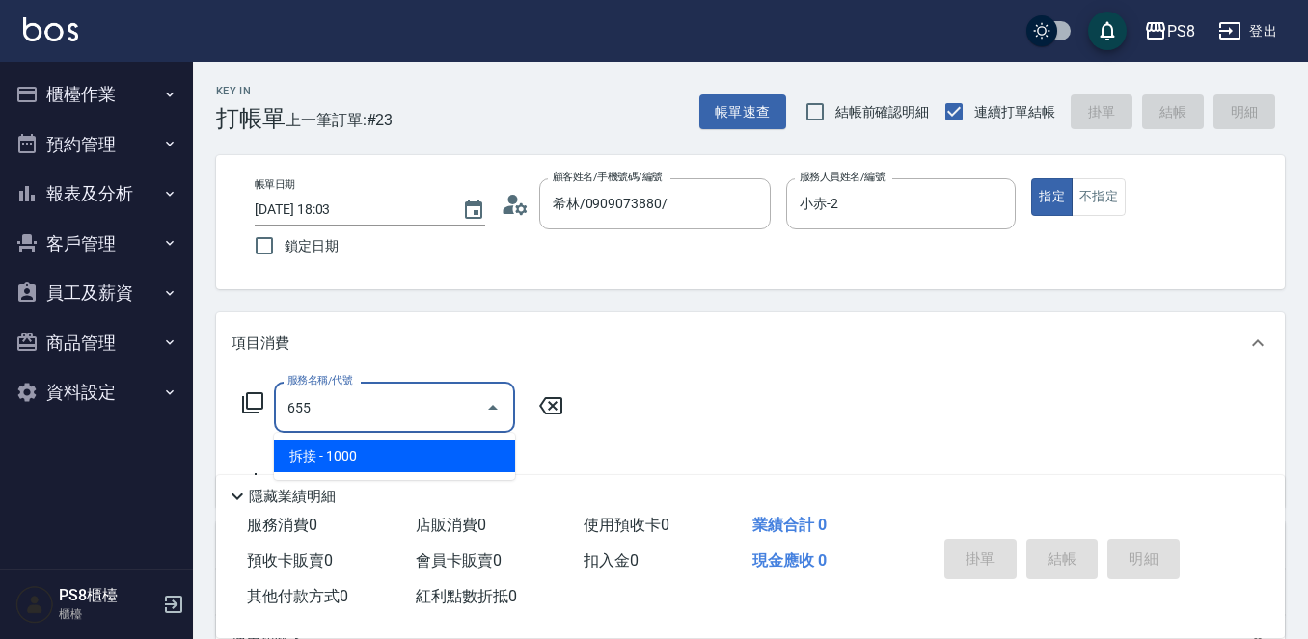
type input "拆接(655)"
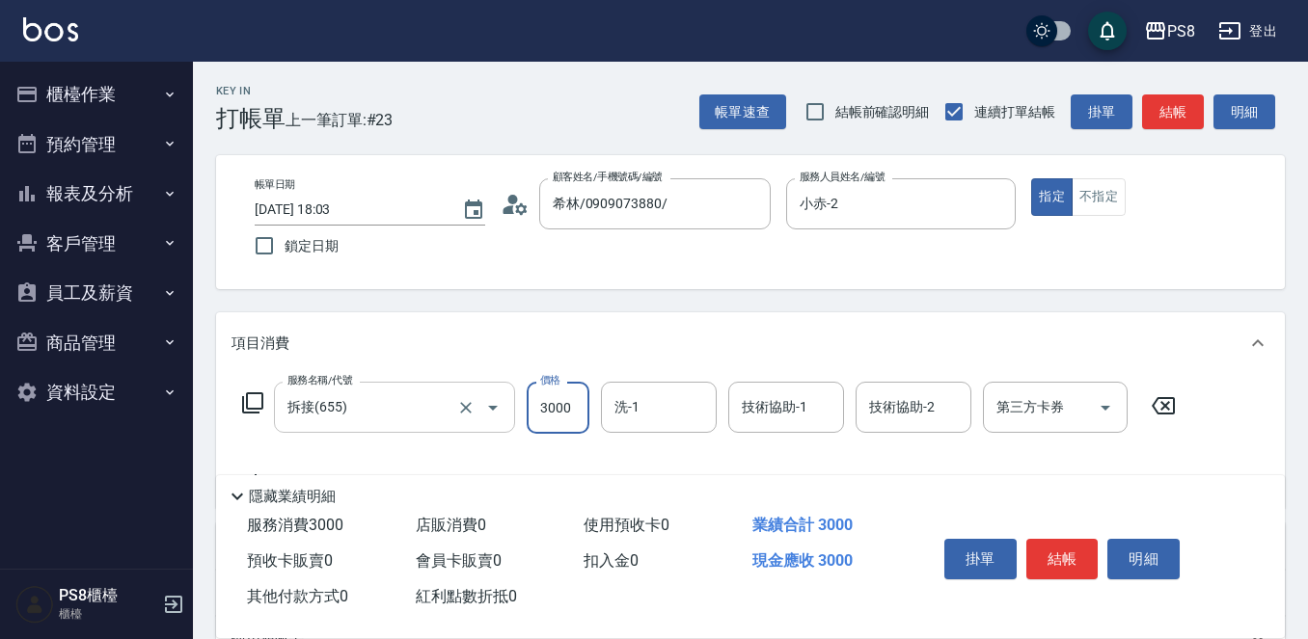
type input "3000"
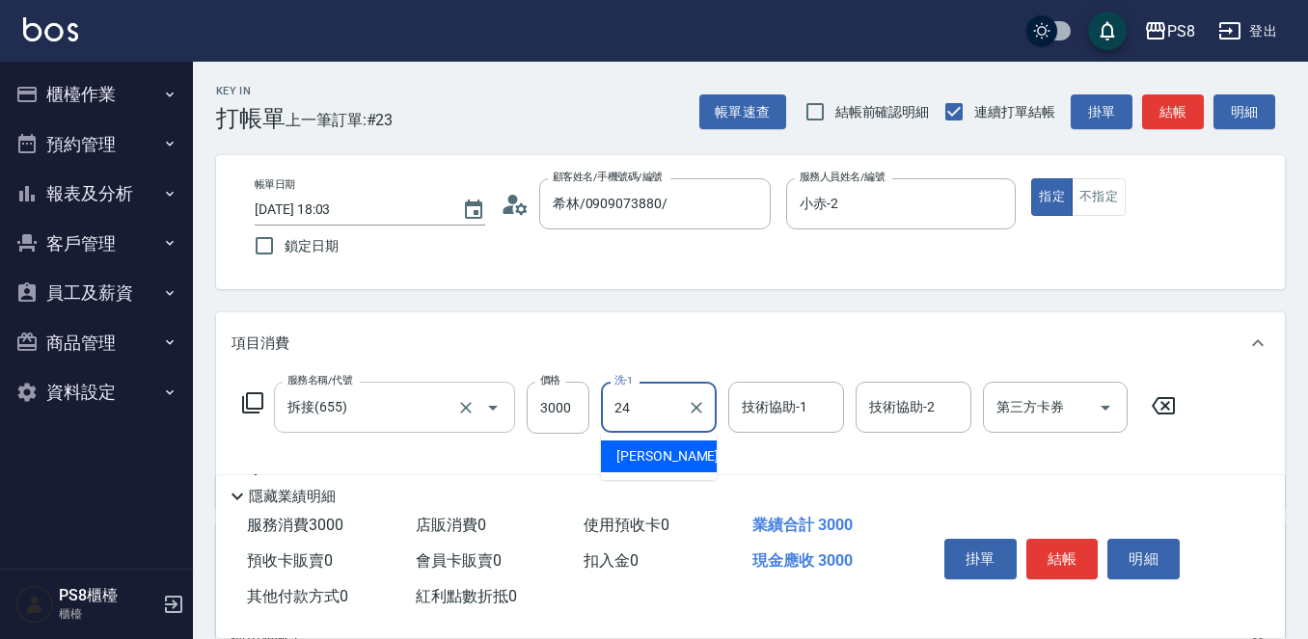
type input "[PERSON_NAME]-24"
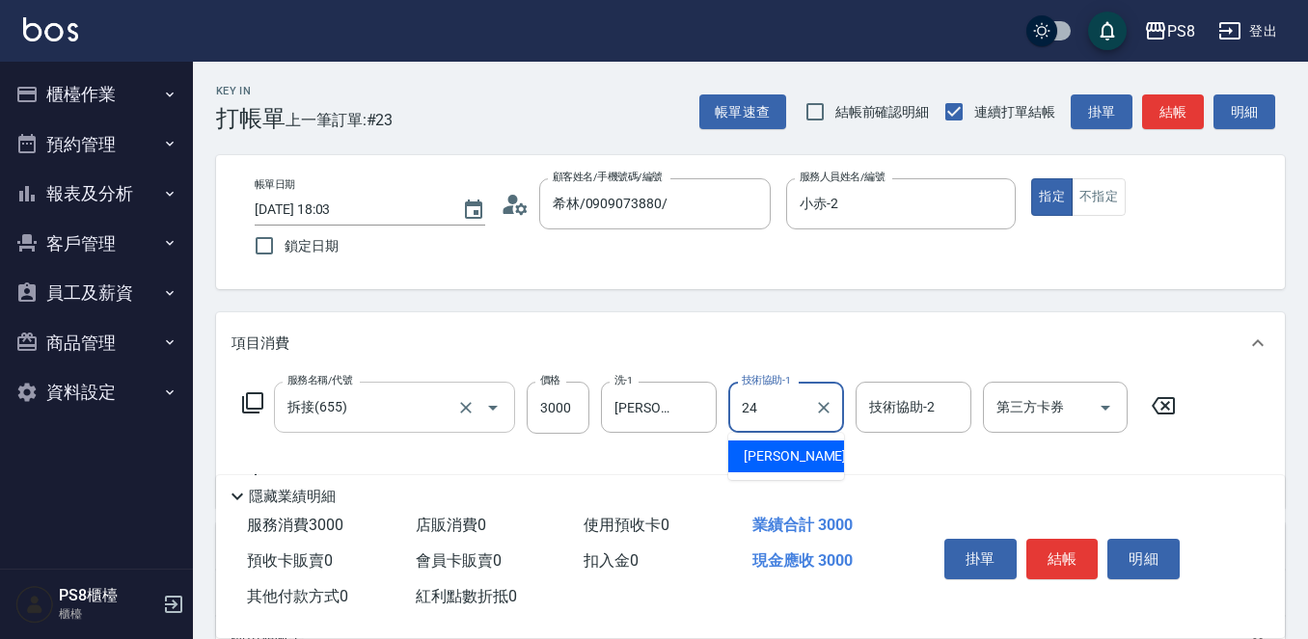
type input "[PERSON_NAME]-24"
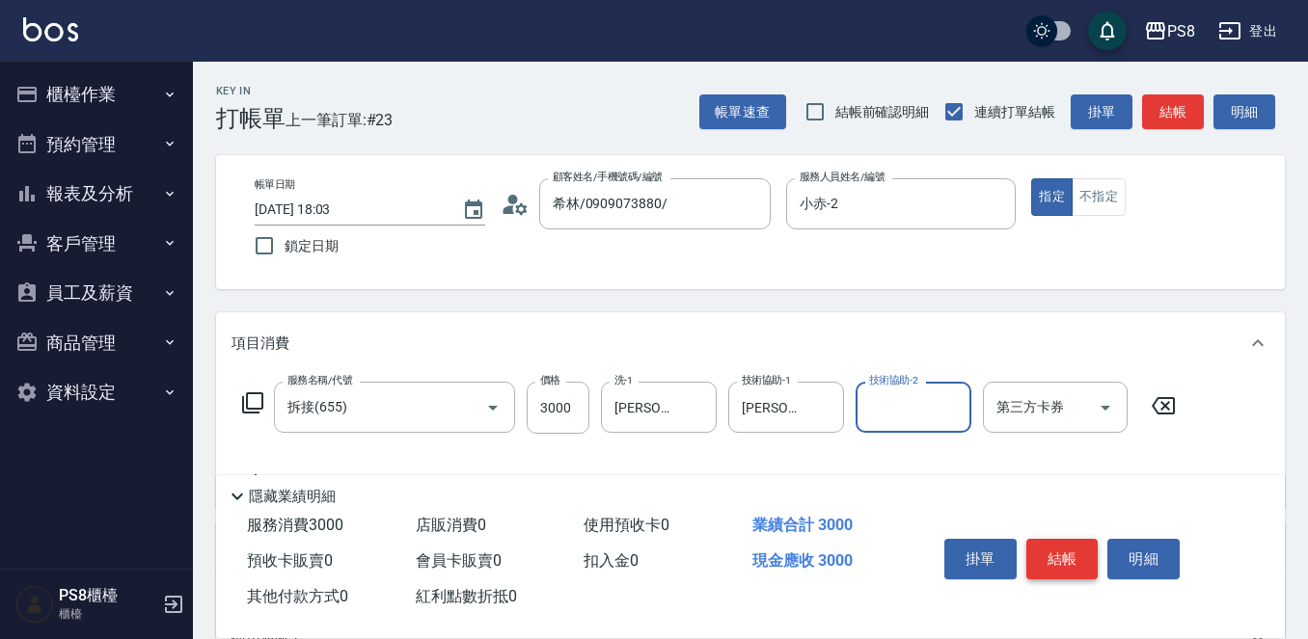
click at [1069, 565] on button "結帳" at bounding box center [1062, 559] width 72 height 41
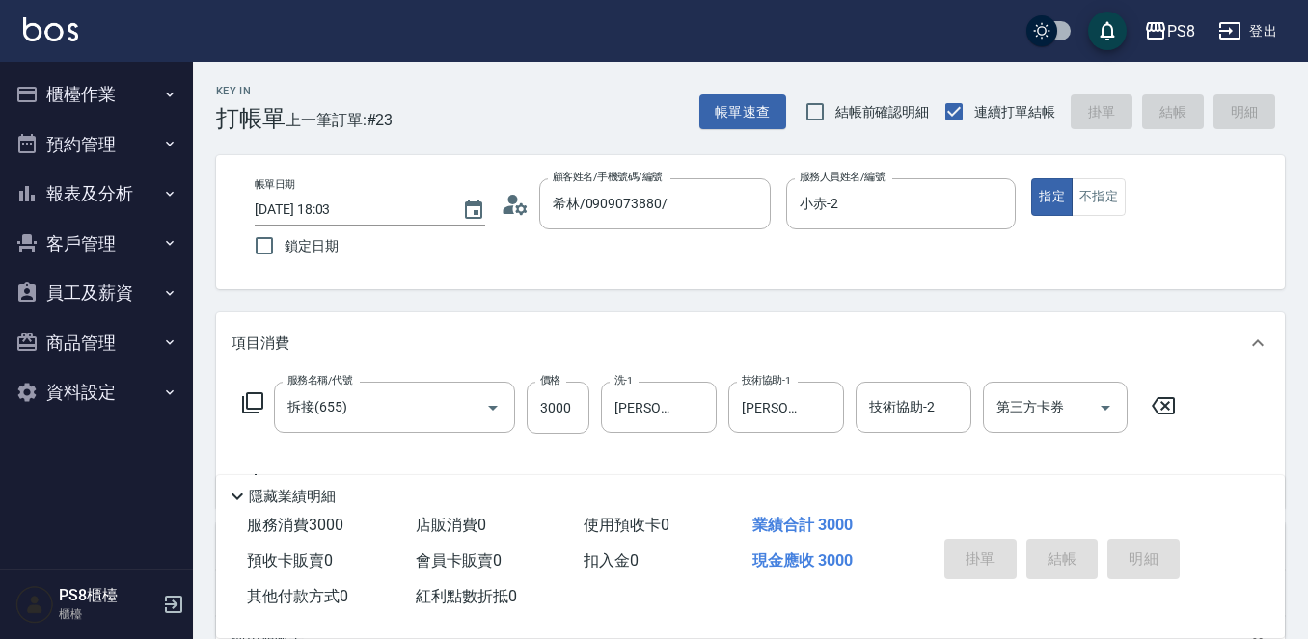
type input "2025/10/09 18:04"
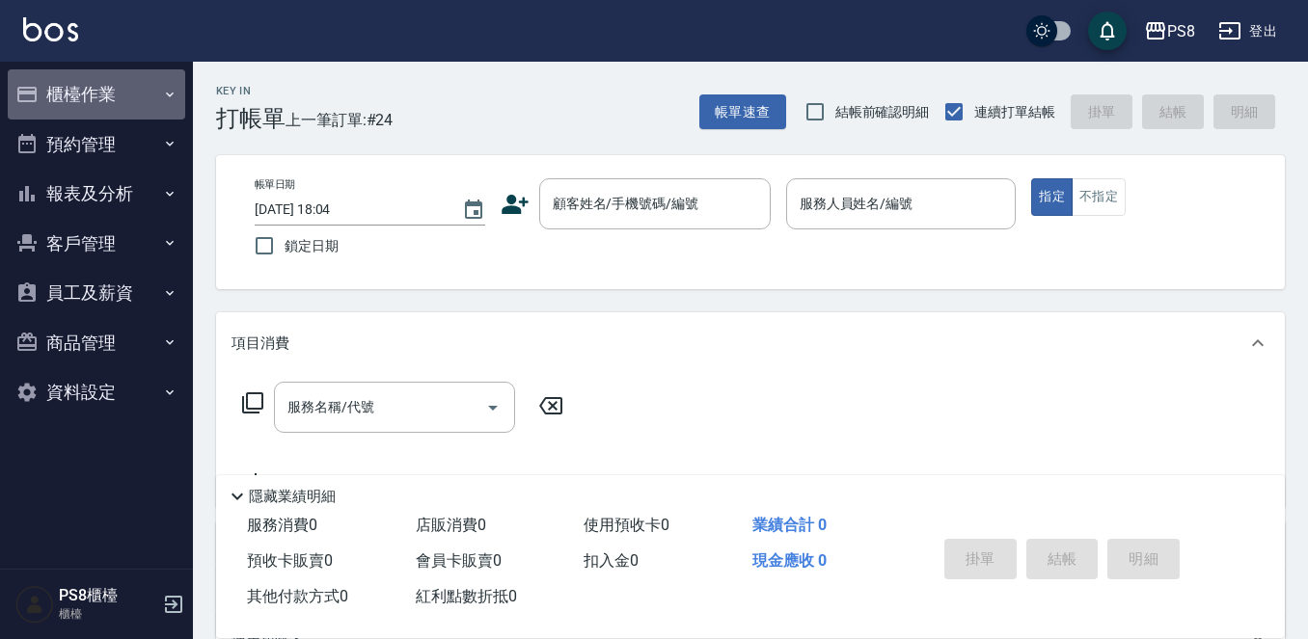
click at [115, 95] on button "櫃檯作業" at bounding box center [96, 94] width 177 height 50
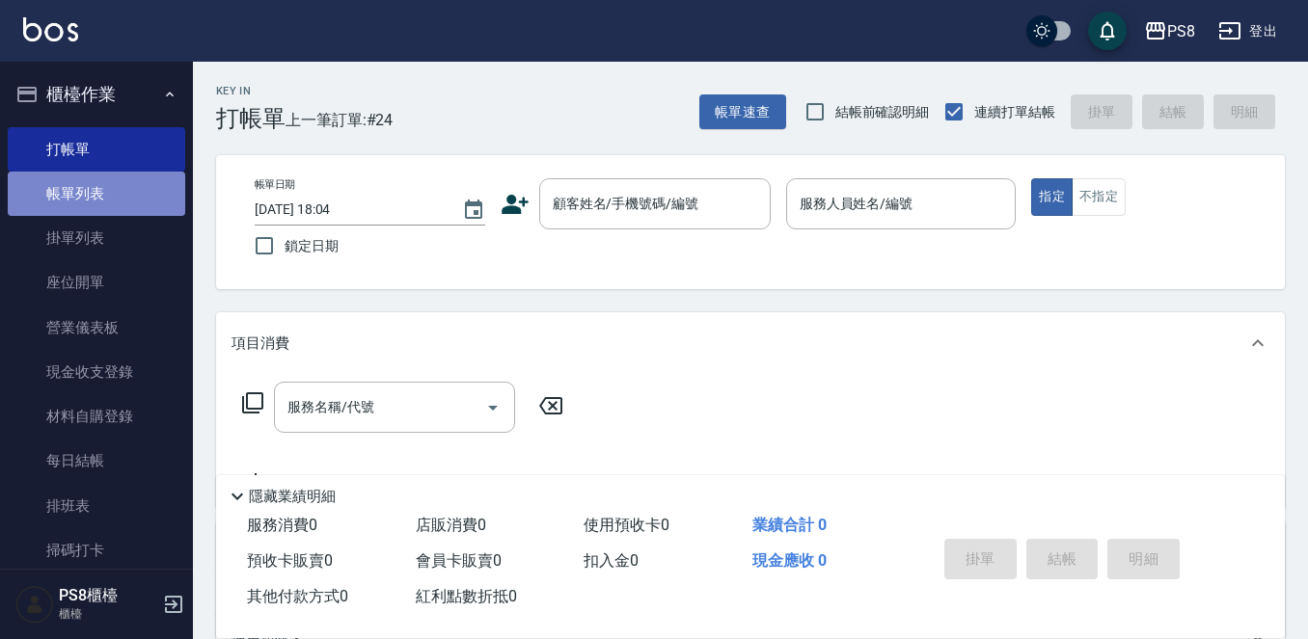
click at [135, 188] on link "帳單列表" at bounding box center [96, 194] width 177 height 44
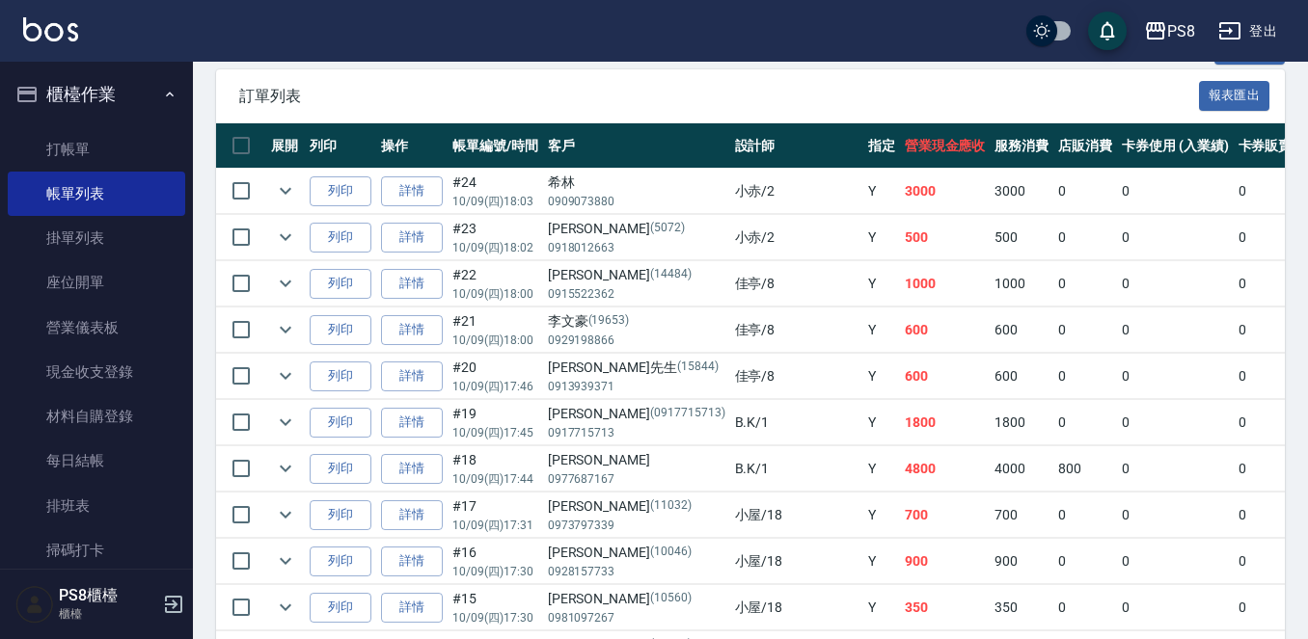
scroll to position [482, 0]
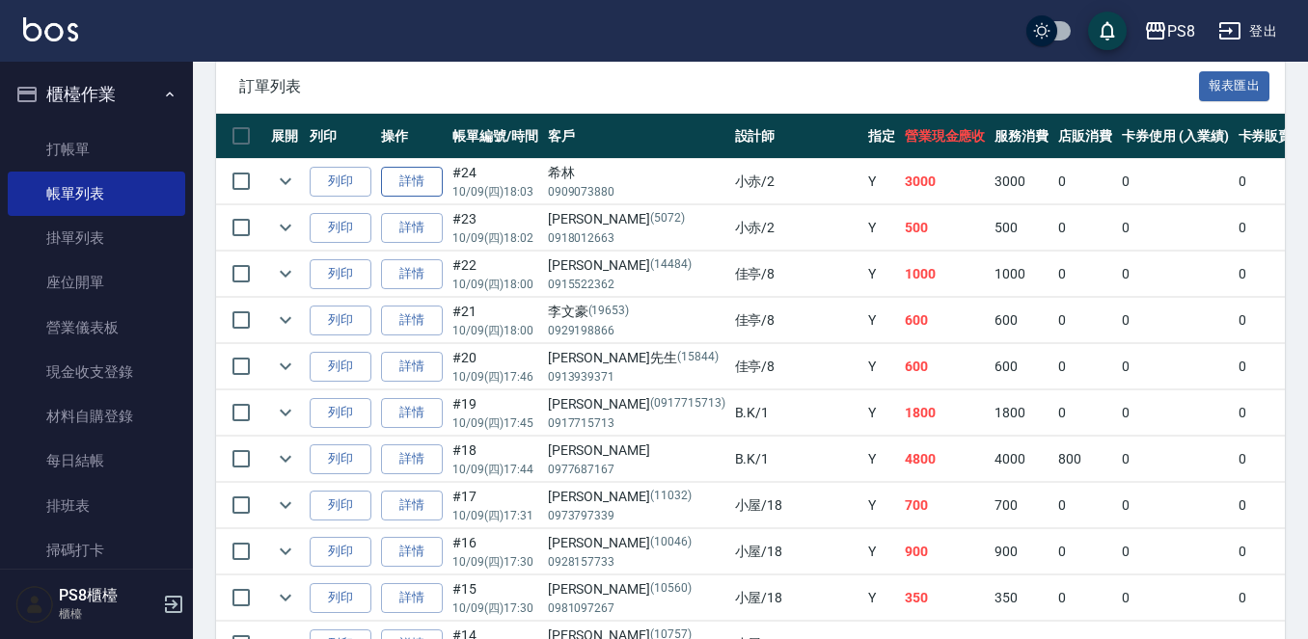
click at [423, 179] on link "詳情" at bounding box center [412, 182] width 62 height 30
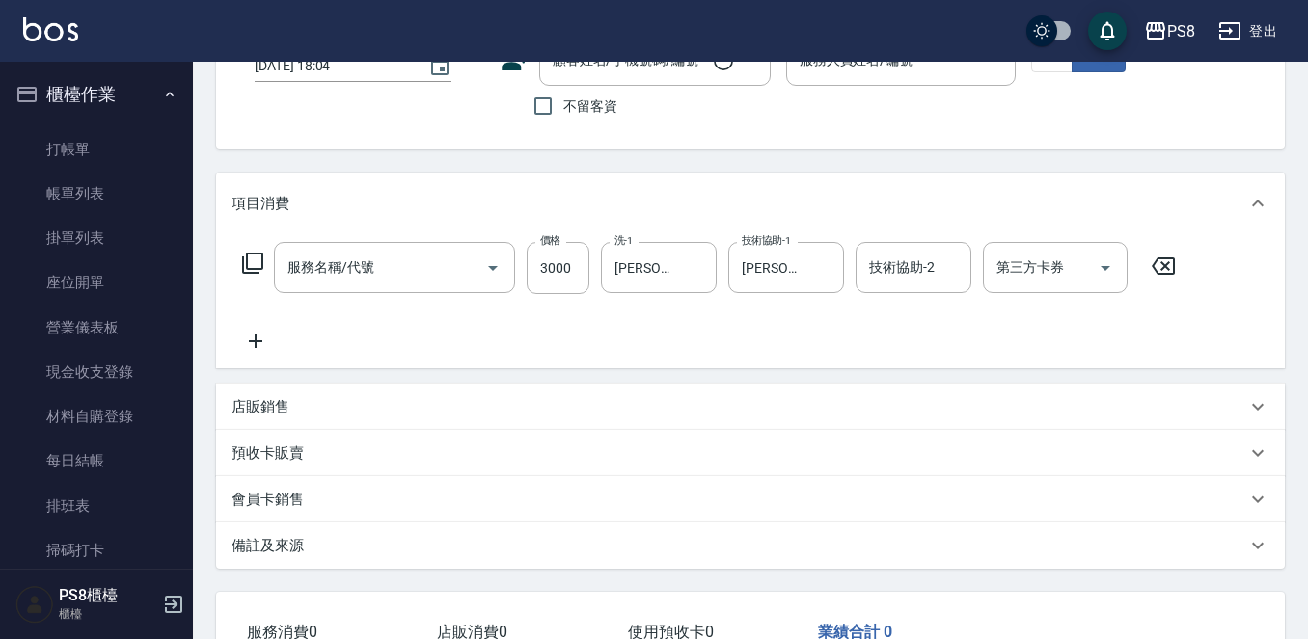
scroll to position [148, 0]
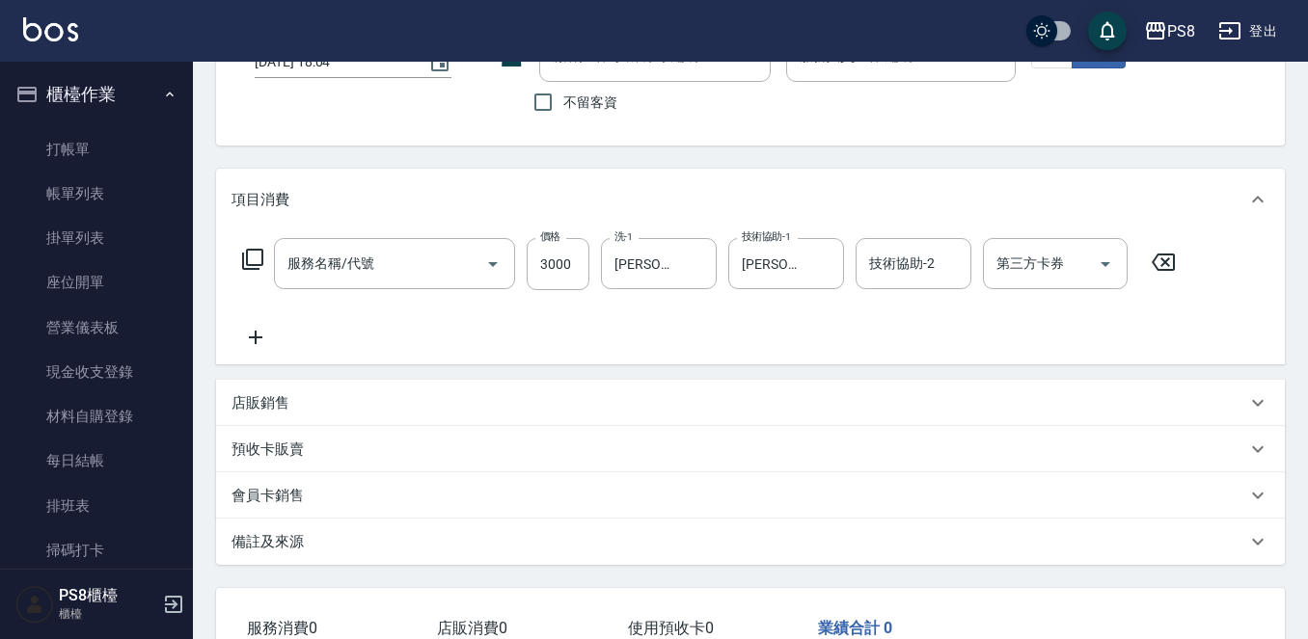
type input "2025/10/09 18:03"
type input "小赤-2"
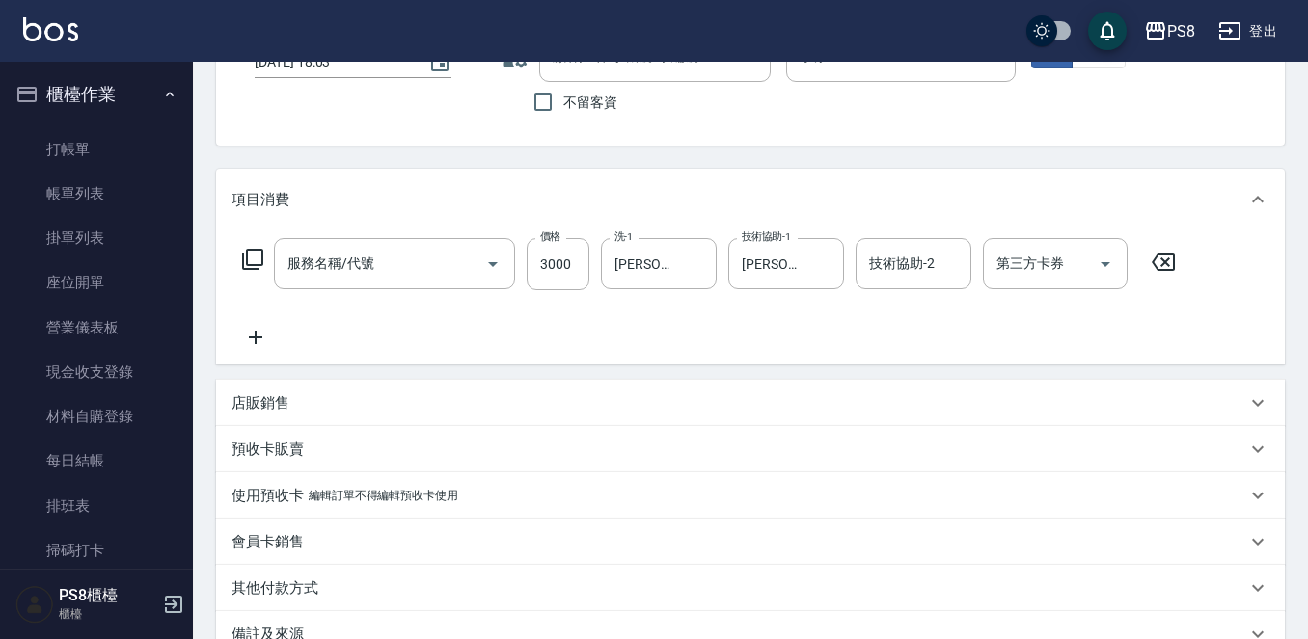
type input "拆接(655)"
type input "希林/0909073880/"
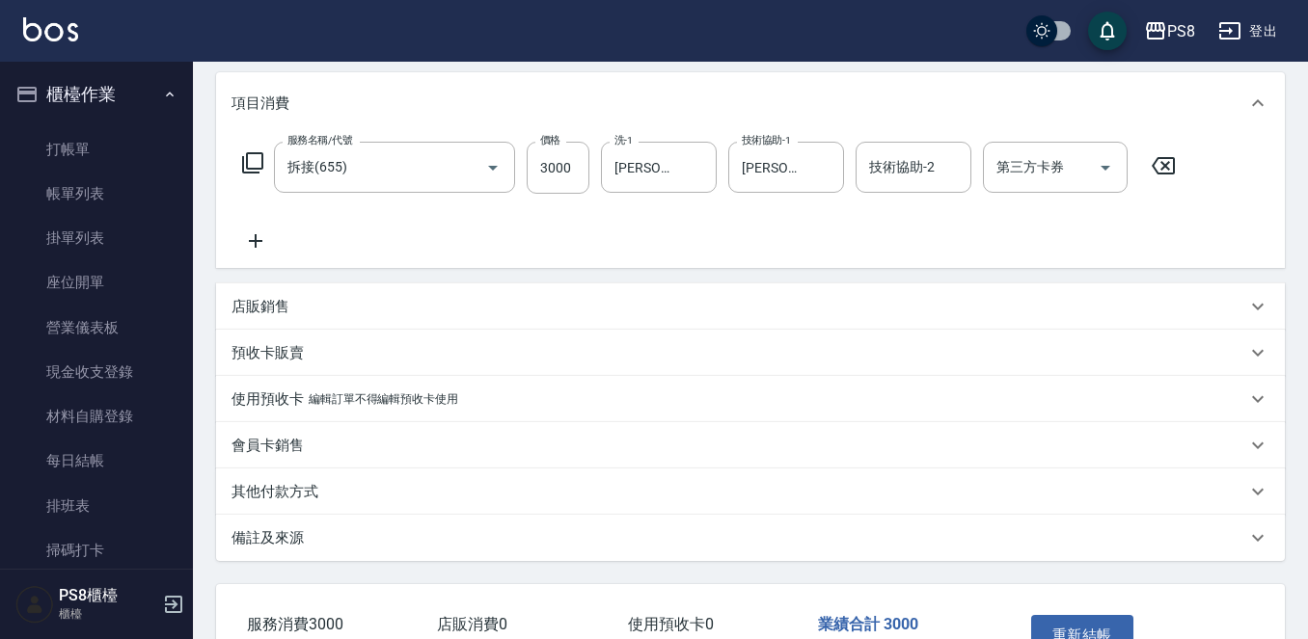
click at [323, 496] on div "其他付款方式" at bounding box center [738, 492] width 1015 height 20
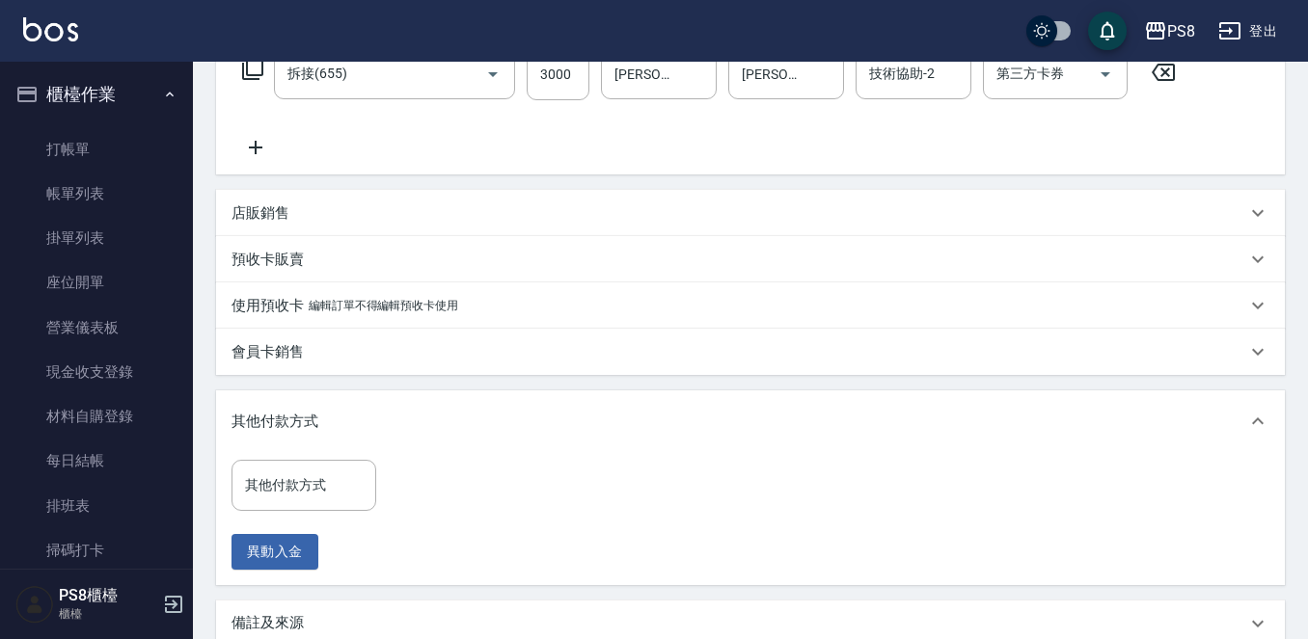
scroll to position [437, 0]
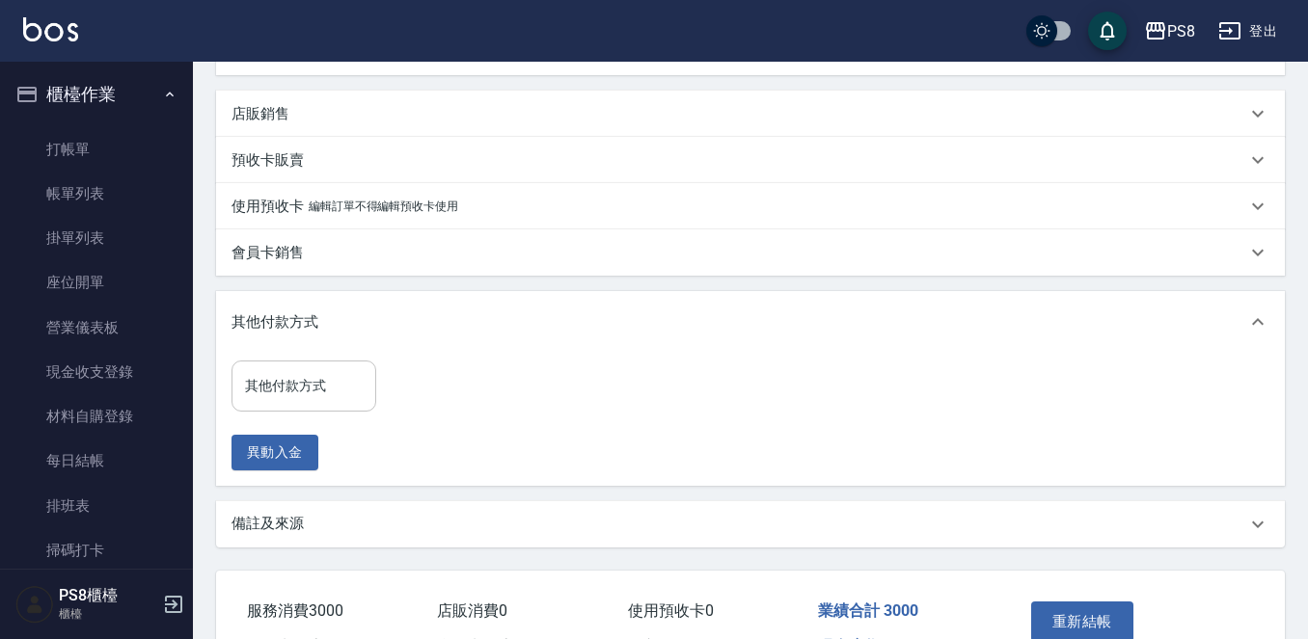
click at [314, 364] on div "其他付款方式" at bounding box center [303, 386] width 145 height 51
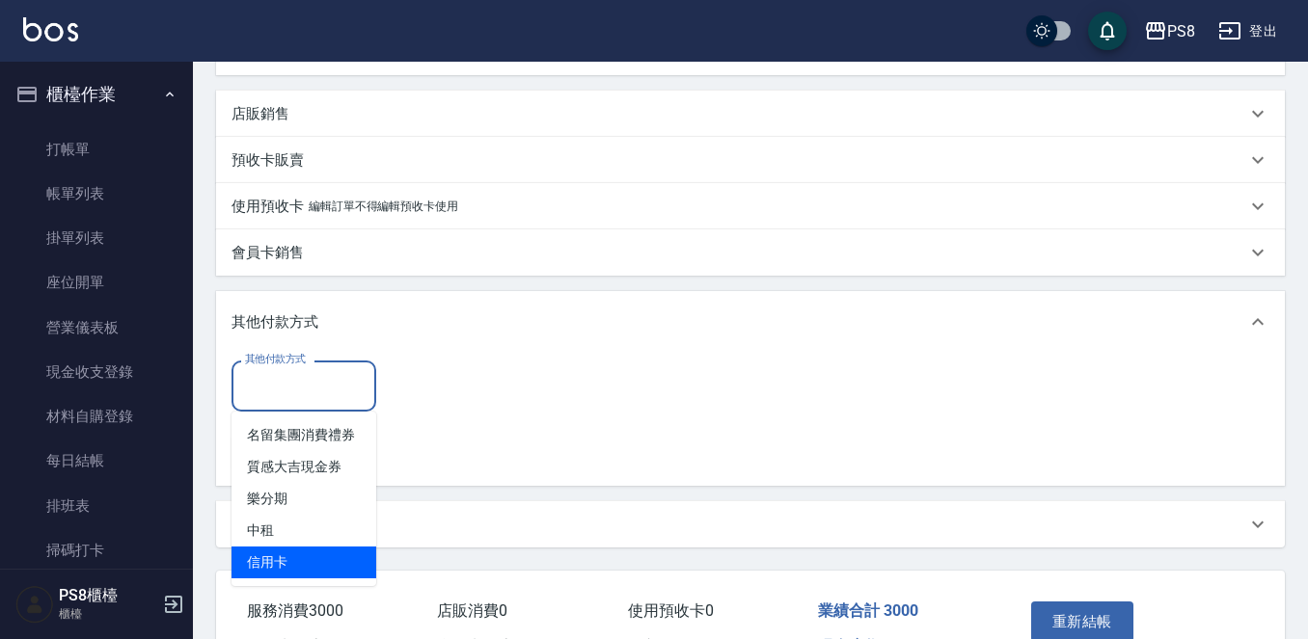
click at [318, 561] on span "信用卡" at bounding box center [303, 563] width 145 height 32
type input "信用卡"
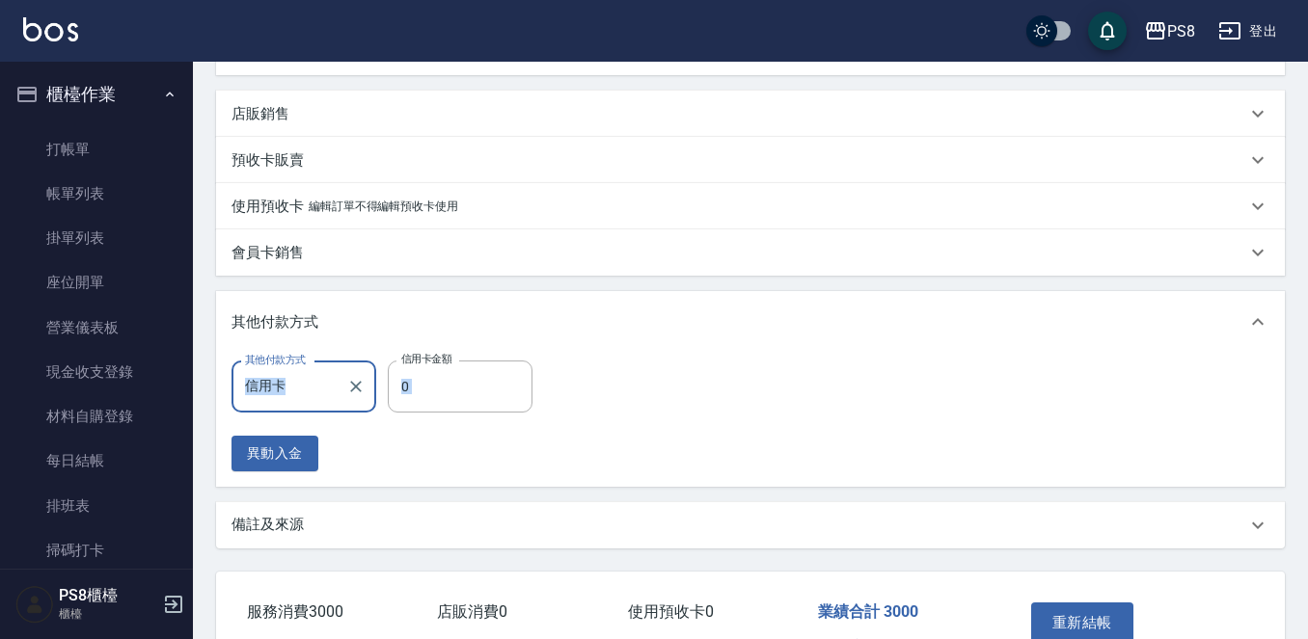
click at [467, 353] on div "其他付款方式 其他付款方式 信用卡 其他付款方式 信用卡金額 0 信用卡金額 異動入金" at bounding box center [750, 389] width 1069 height 196
click at [466, 384] on input "0" at bounding box center [460, 387] width 145 height 52
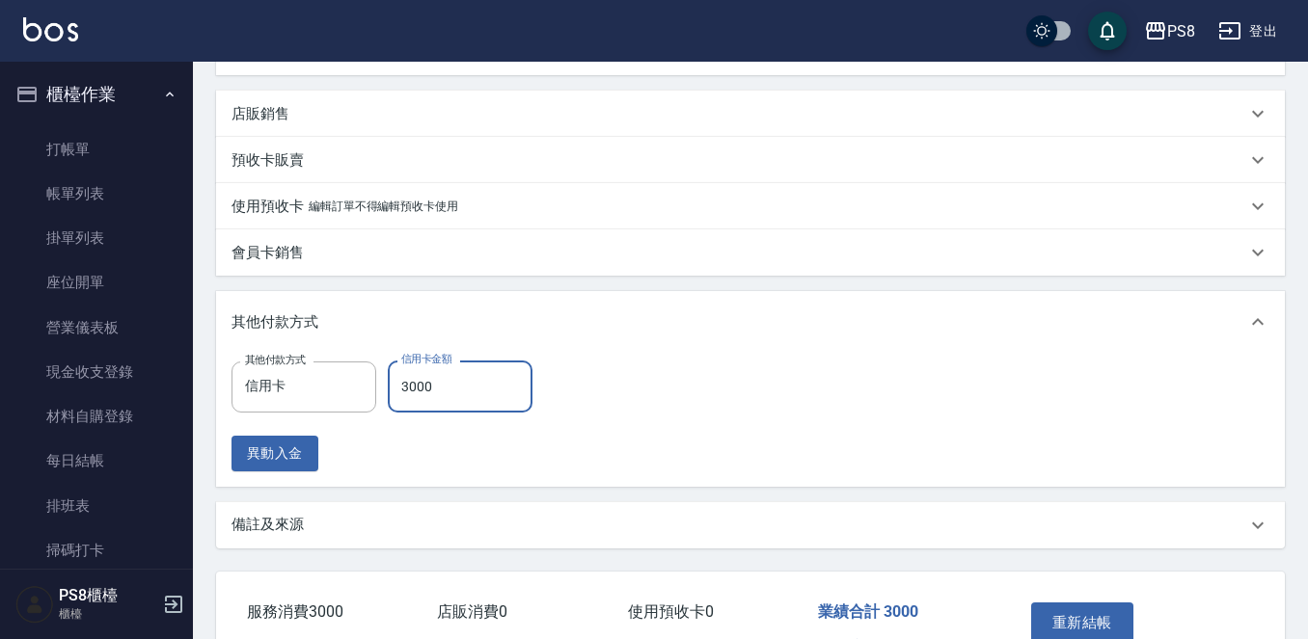
type input "3000"
click at [696, 355] on div "其他付款方式 信用卡 其他付款方式 信用卡金額 3000 信用卡金額 異動入金" at bounding box center [750, 420] width 1069 height 134
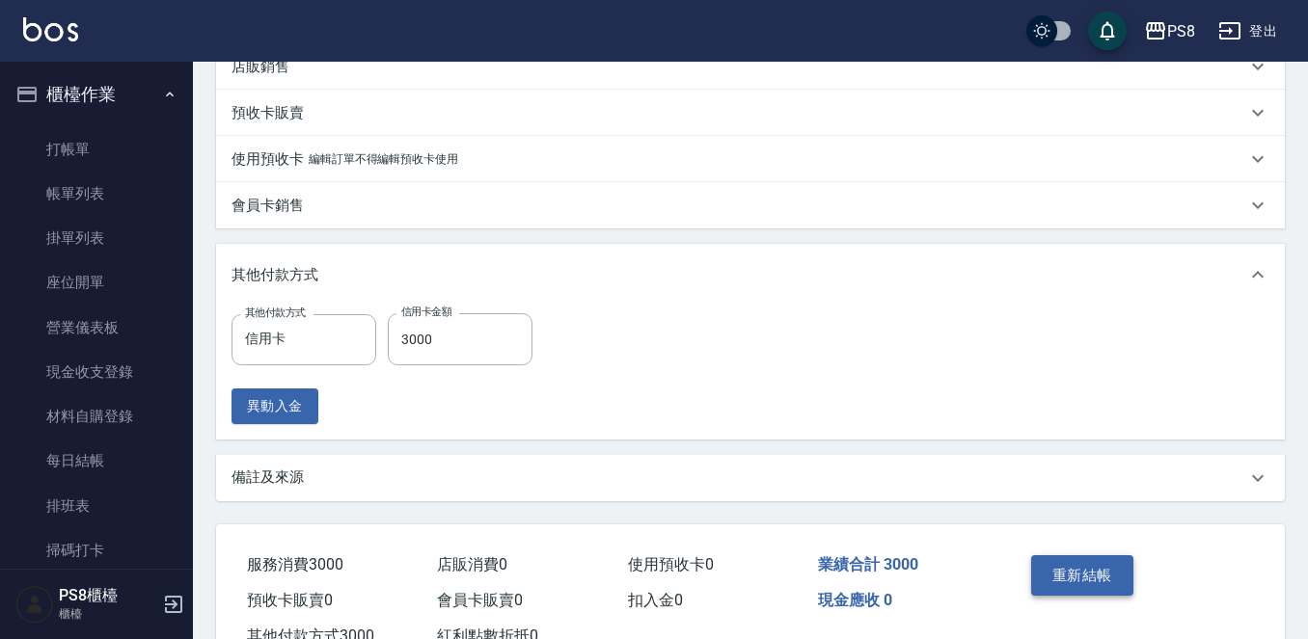
scroll to position [555, 0]
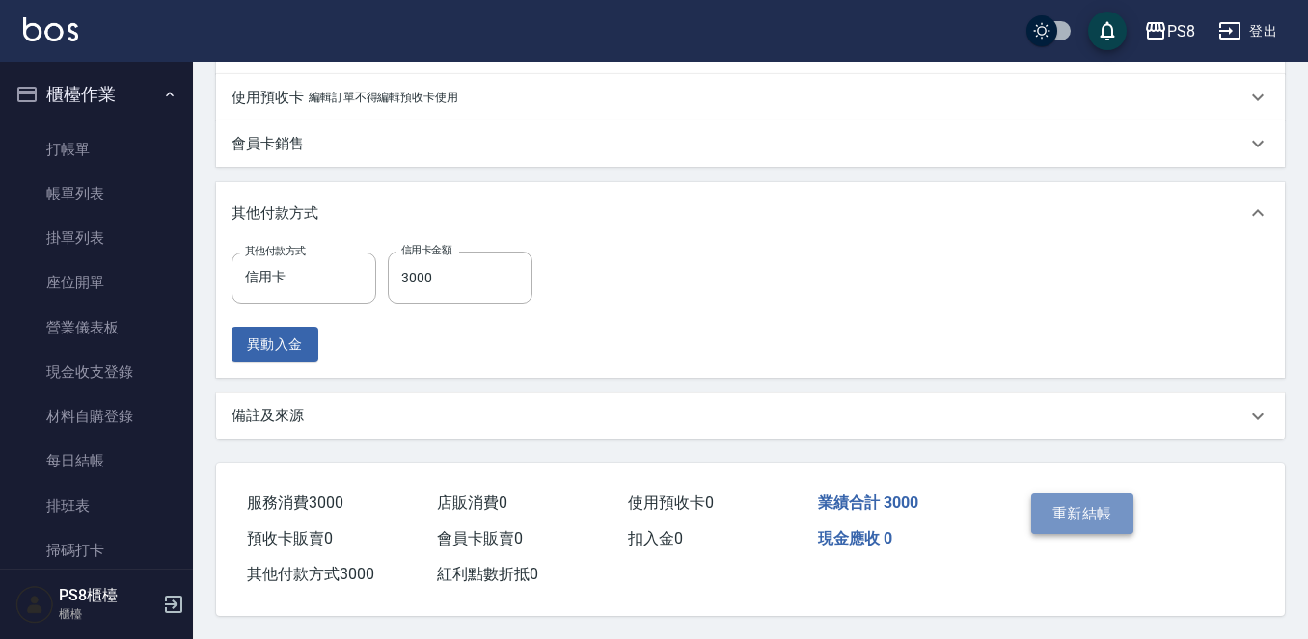
click at [1082, 502] on button "重新結帳" at bounding box center [1082, 514] width 102 height 41
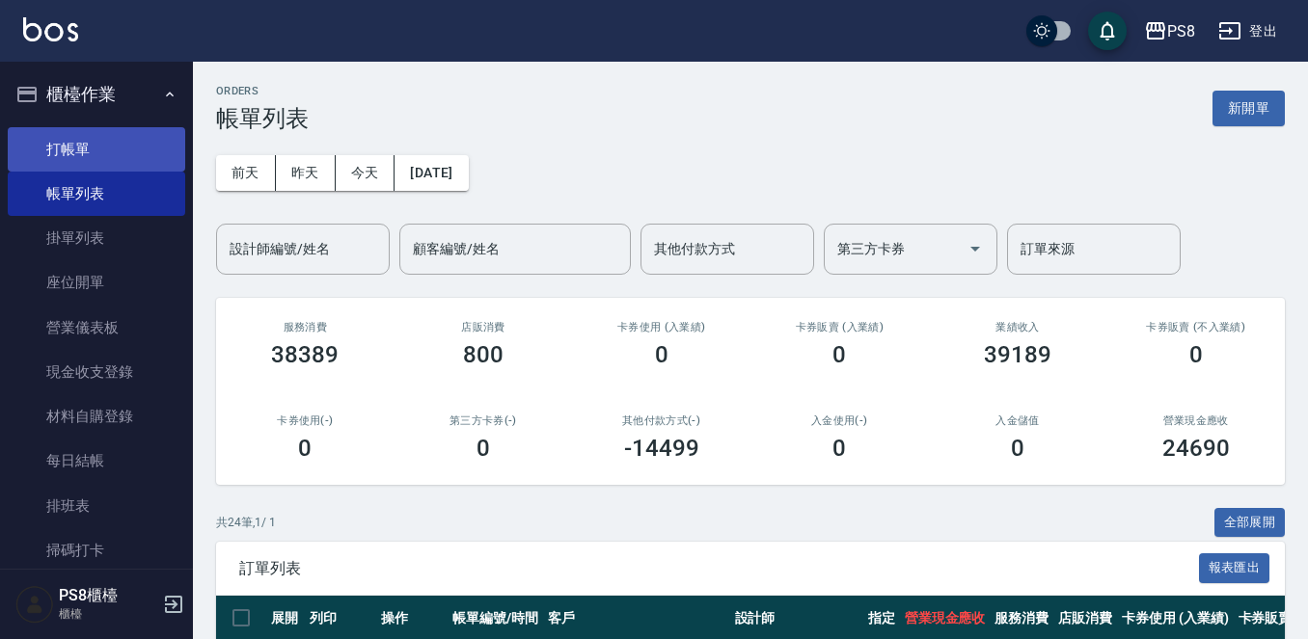
click at [126, 156] on link "打帳單" at bounding box center [96, 149] width 177 height 44
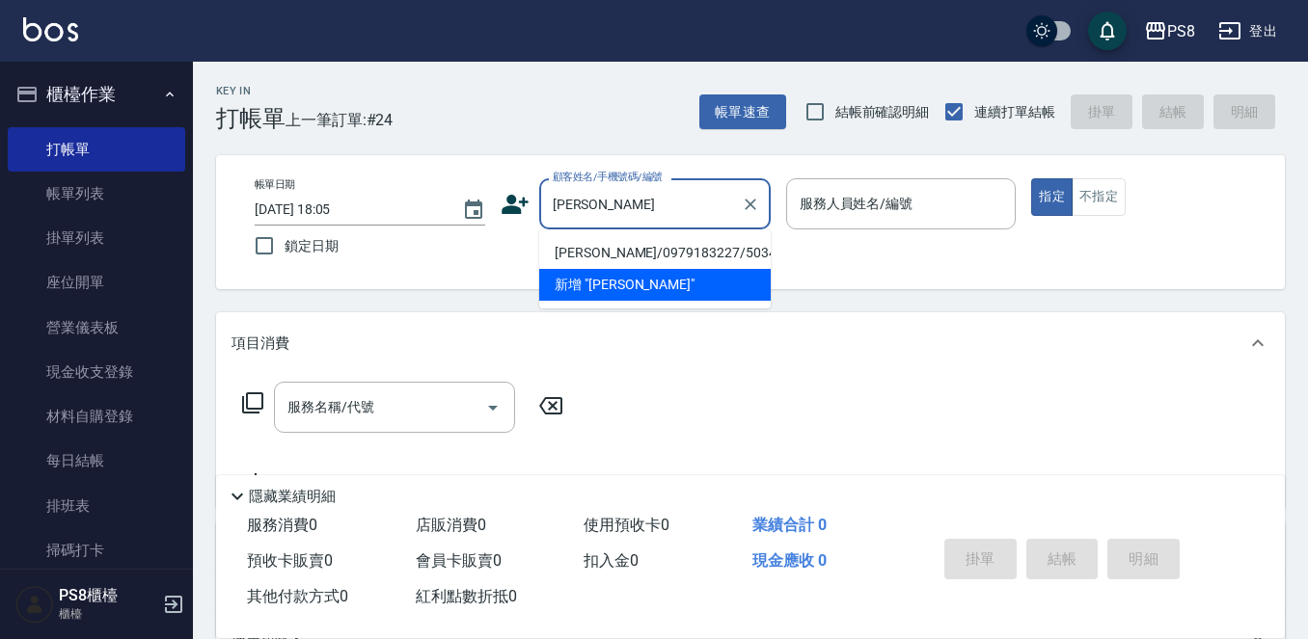
click at [606, 258] on li "廖心恩/0979183227/5034" at bounding box center [654, 253] width 231 height 32
type input "廖心恩/0979183227/5034"
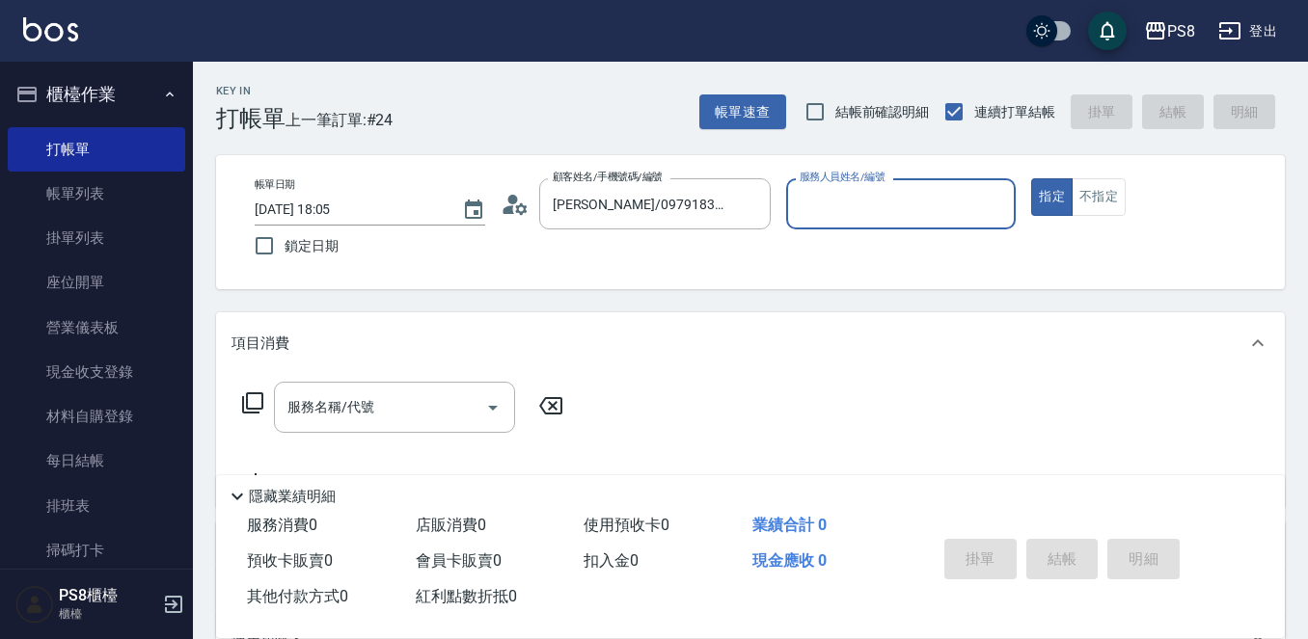
type input "小赤-2"
click at [357, 410] on div "服務名稱/代號 服務名稱/代號" at bounding box center [394, 407] width 241 height 51
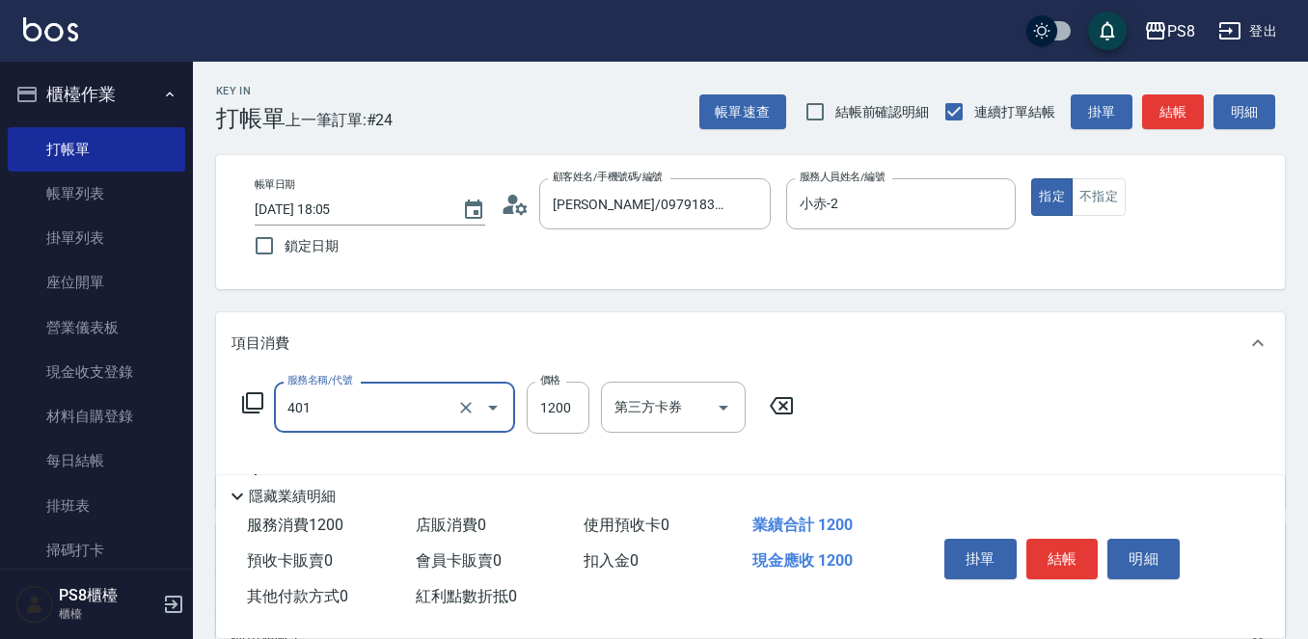
type input "基本染髮(401)"
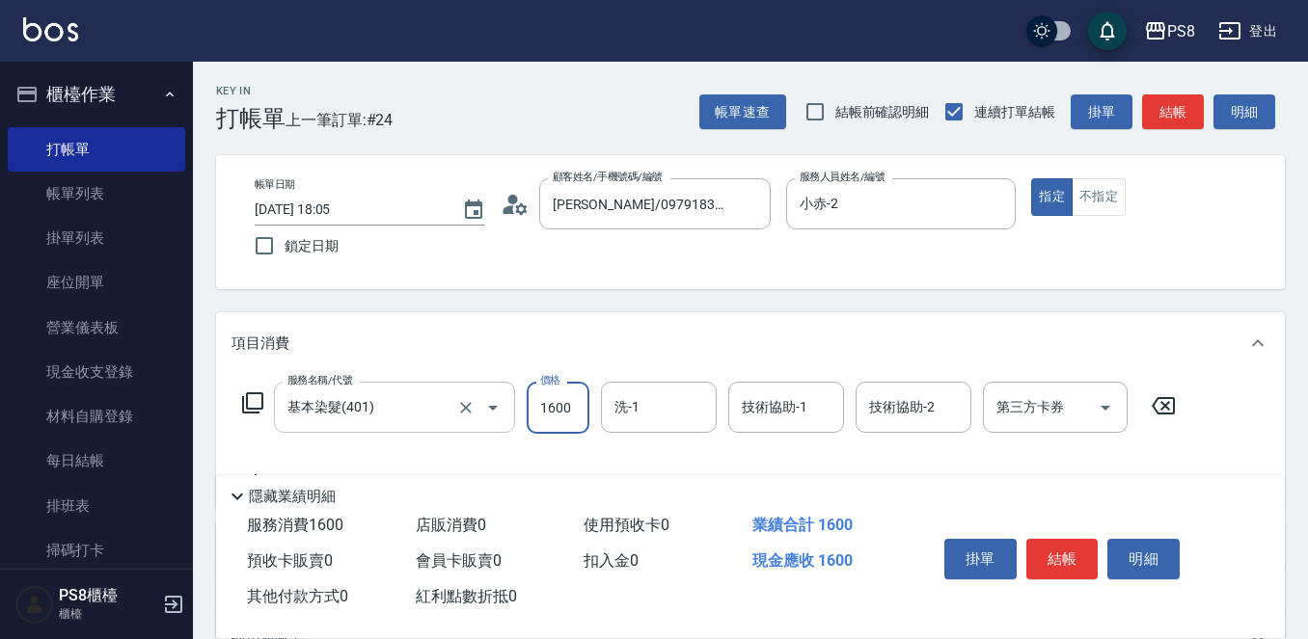
type input "1600"
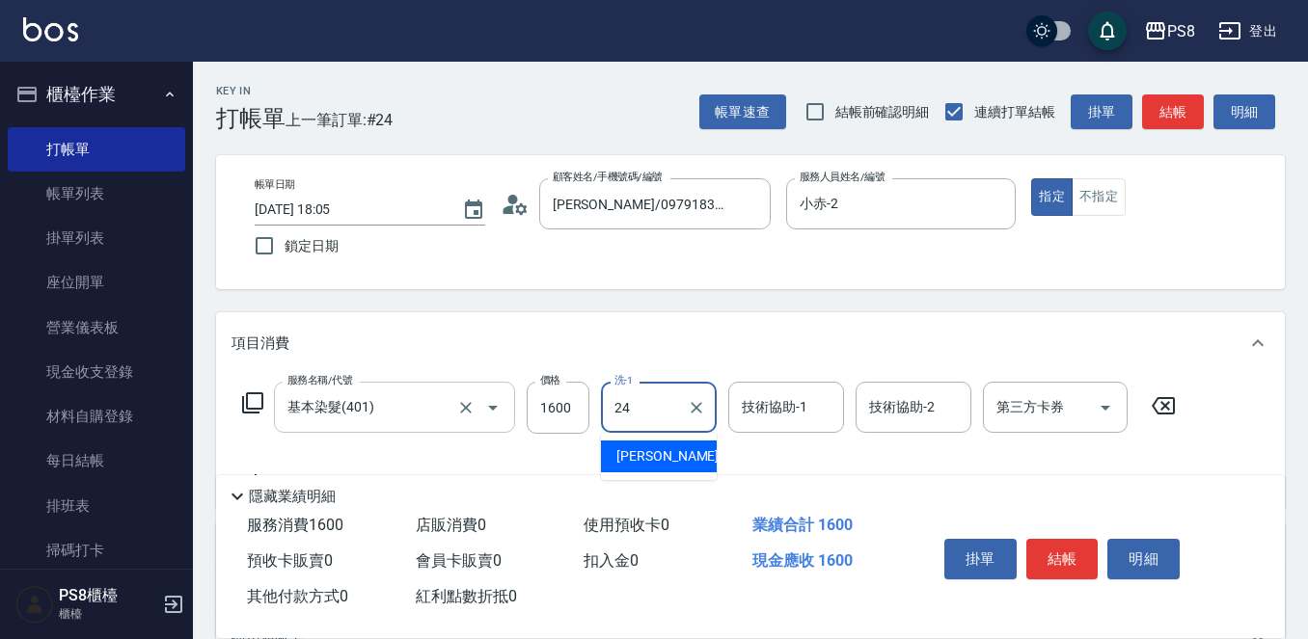
type input "婷婷-24"
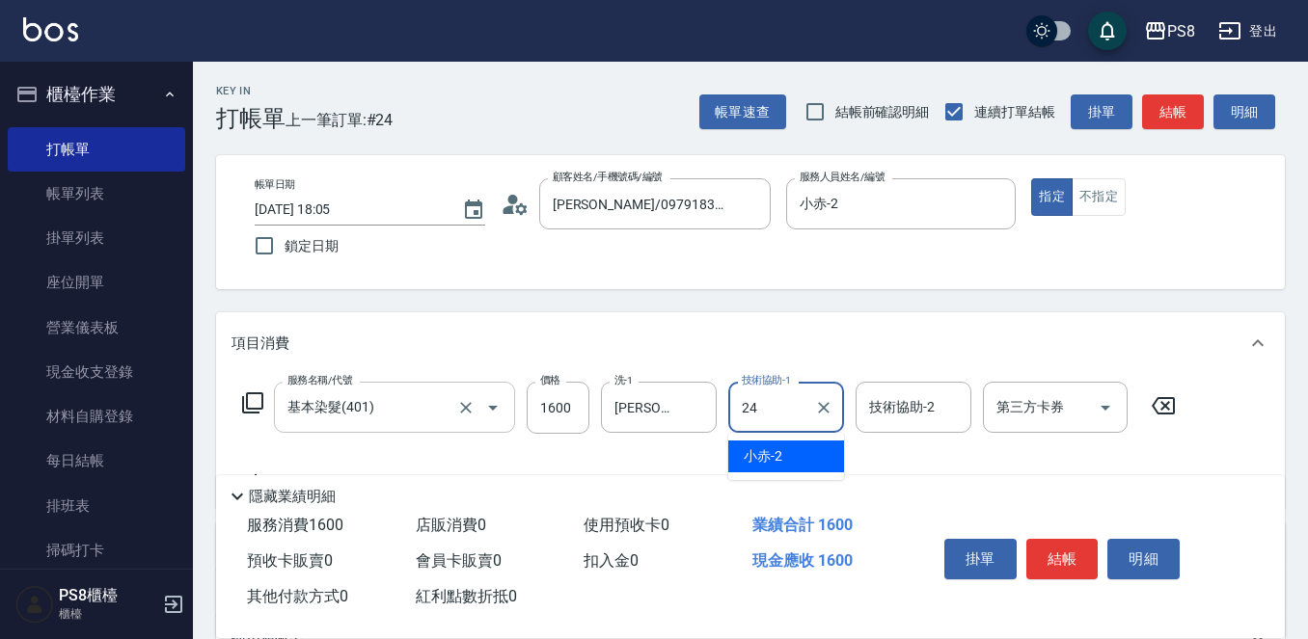
type input "婷婷-24"
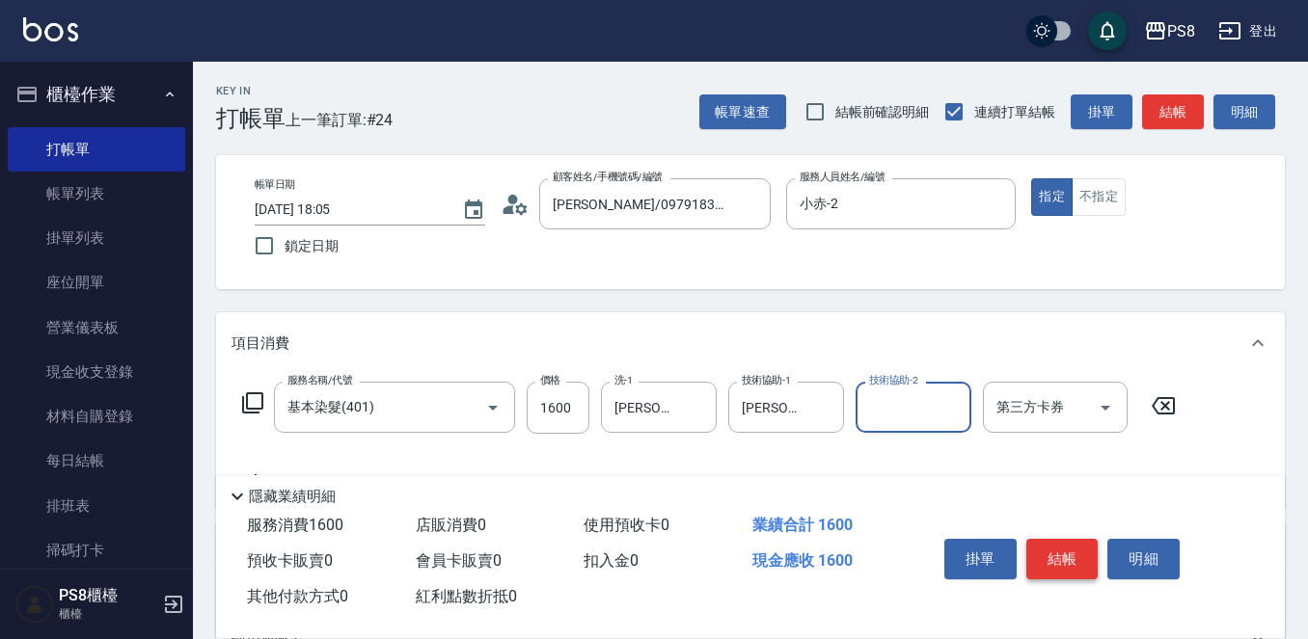
click at [1062, 549] on button "結帳" at bounding box center [1062, 559] width 72 height 41
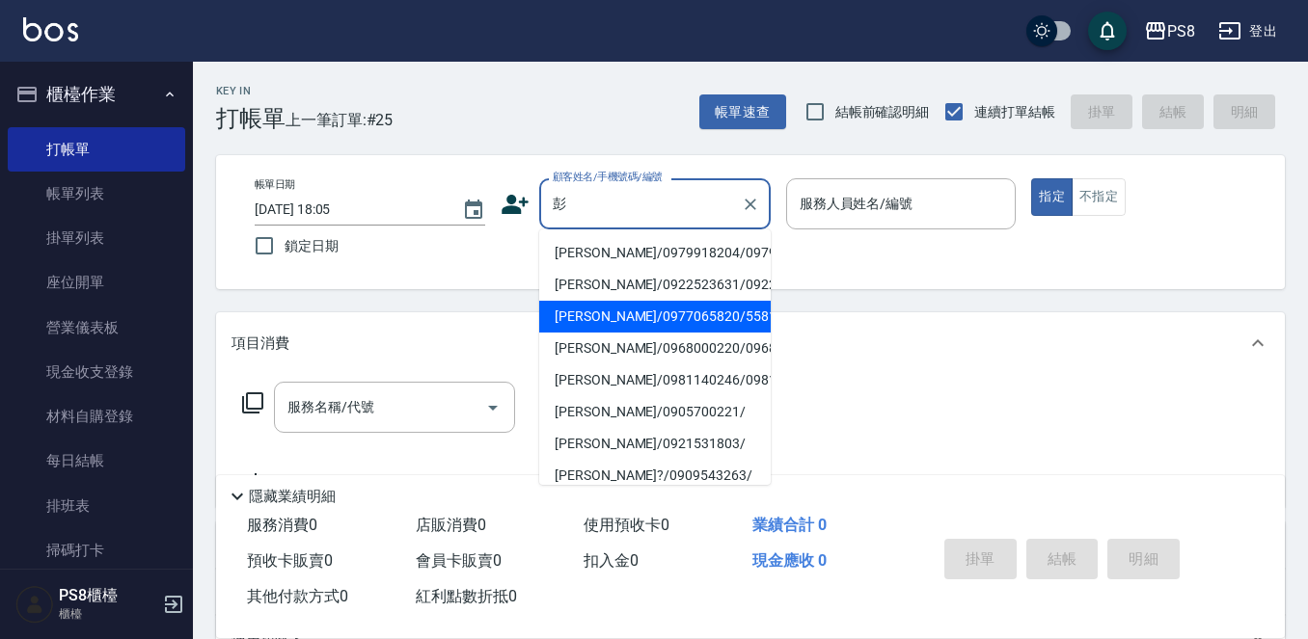
click at [645, 333] on li "彭琮祐/0977065820/5581" at bounding box center [654, 317] width 231 height 32
type input "彭琮祐/0977065820/5581"
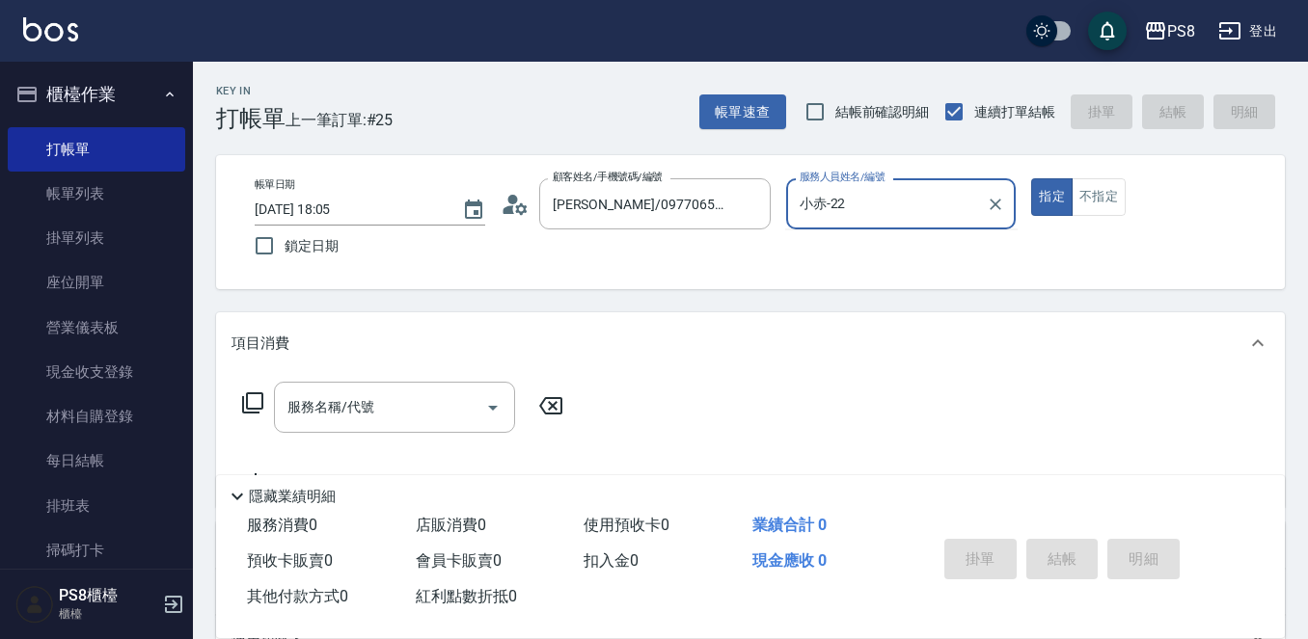
click at [1031, 178] on button "指定" at bounding box center [1051, 197] width 41 height 38
type input "小赤-2"
type button "true"
click at [406, 407] on input "服務名稱/代號" at bounding box center [380, 408] width 195 height 34
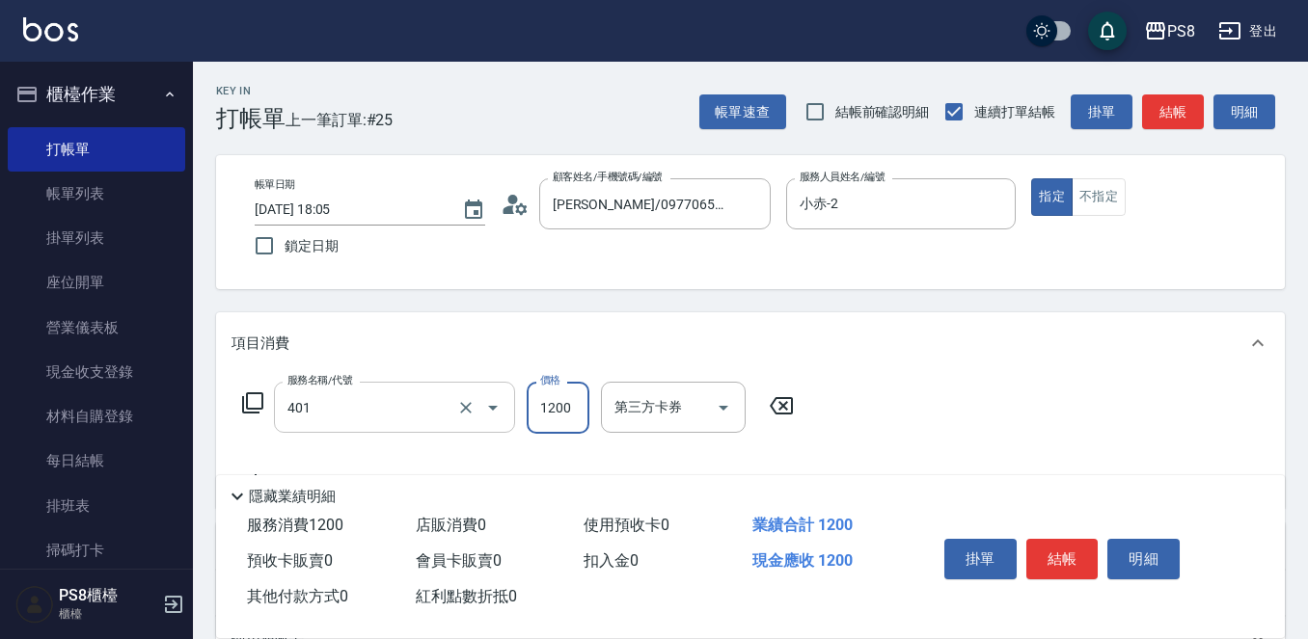
type input "基本染髮(401)"
type input "1500"
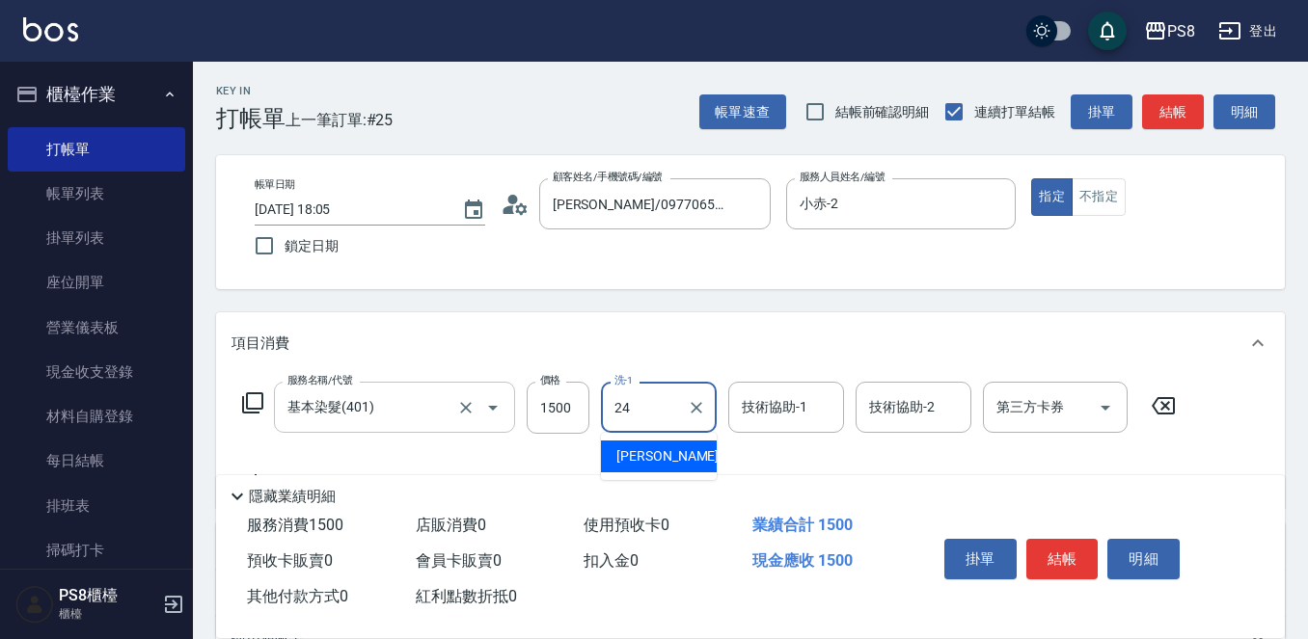
type input "婷婷-24"
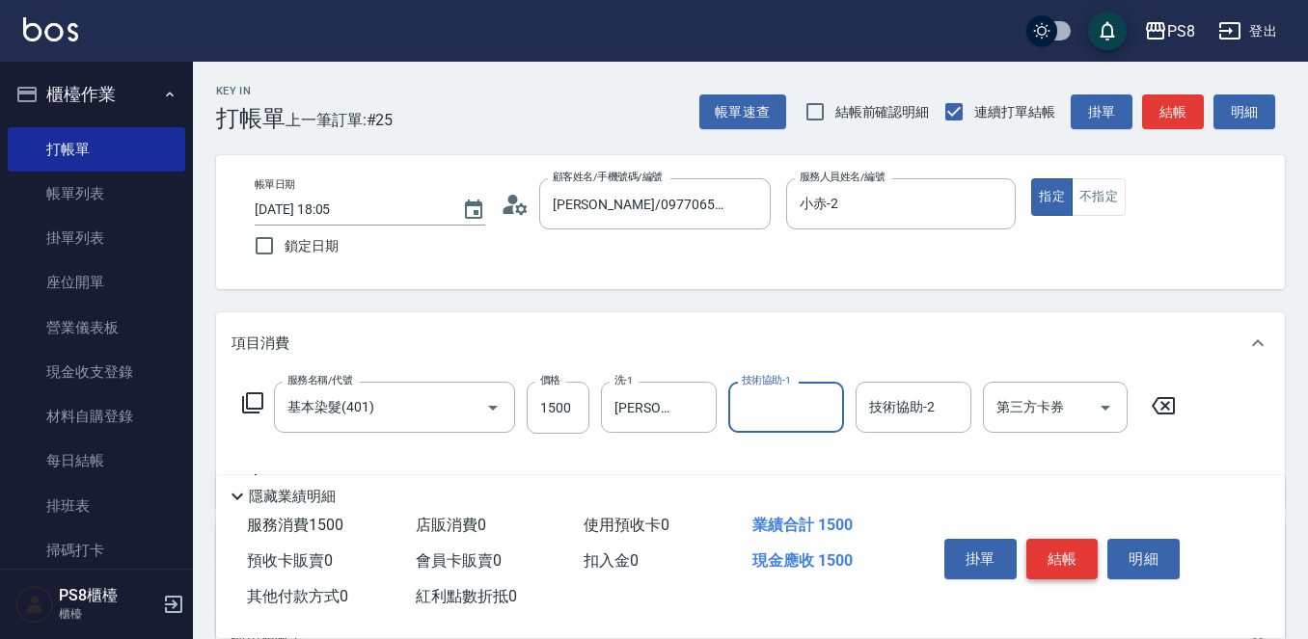
click at [1069, 559] on button "結帳" at bounding box center [1062, 559] width 72 height 41
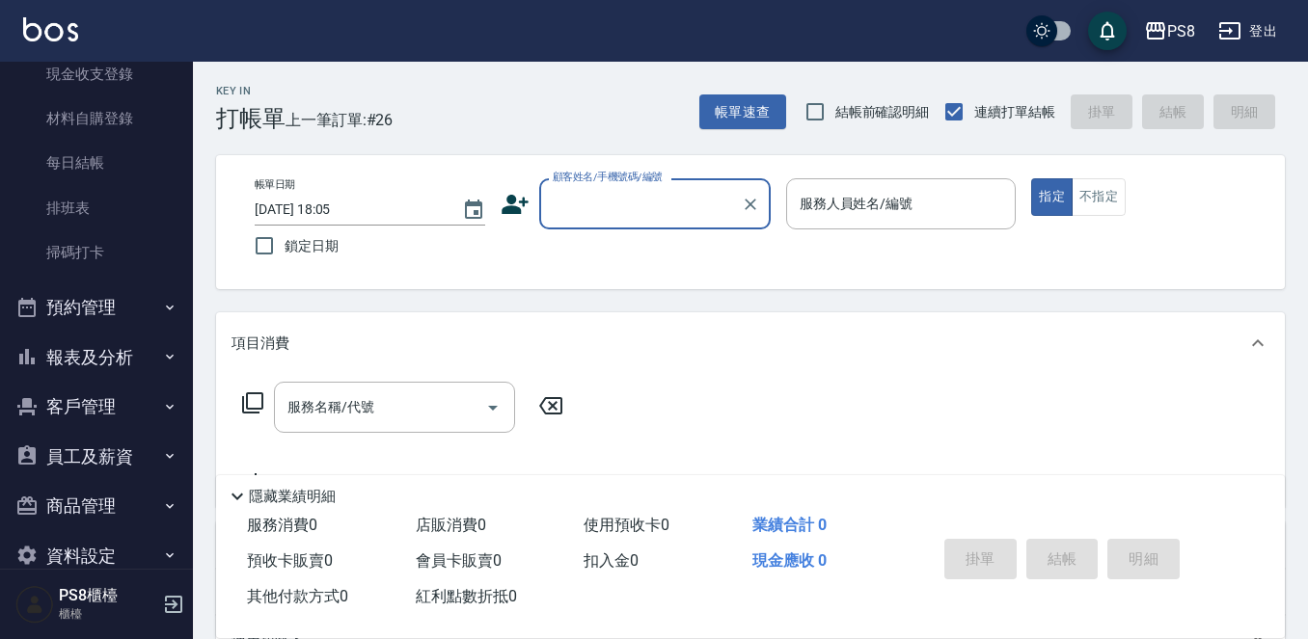
scroll to position [333, 0]
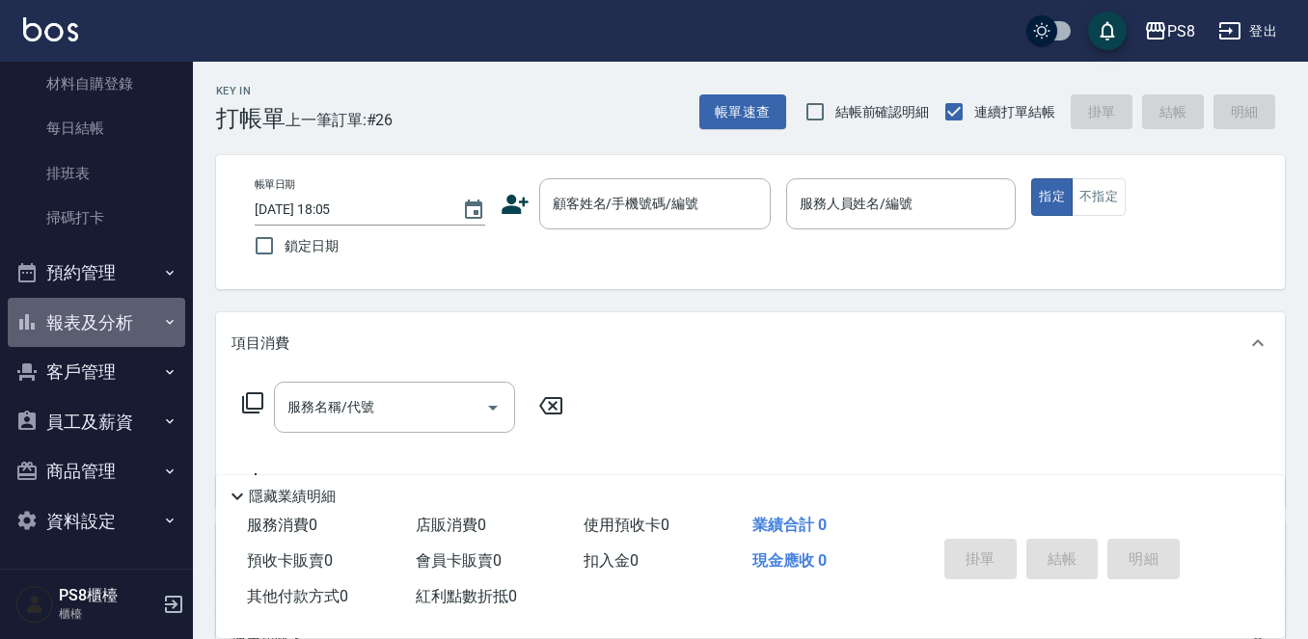
click at [136, 331] on button "報表及分析" at bounding box center [96, 323] width 177 height 50
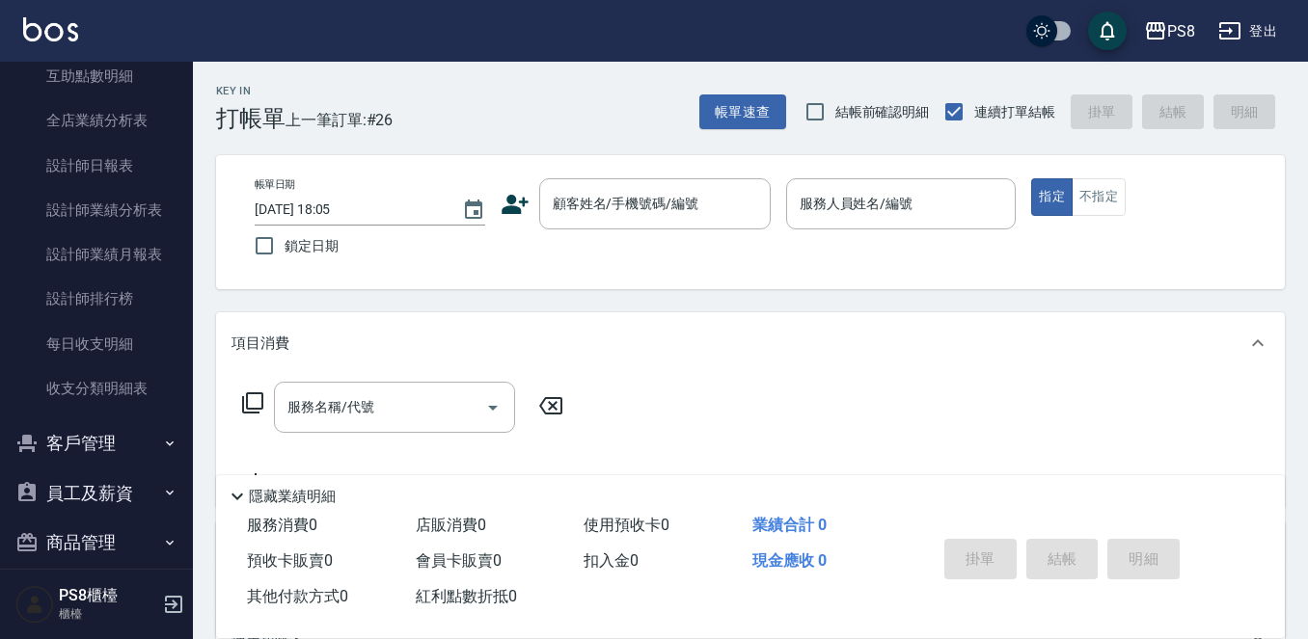
scroll to position [827, 0]
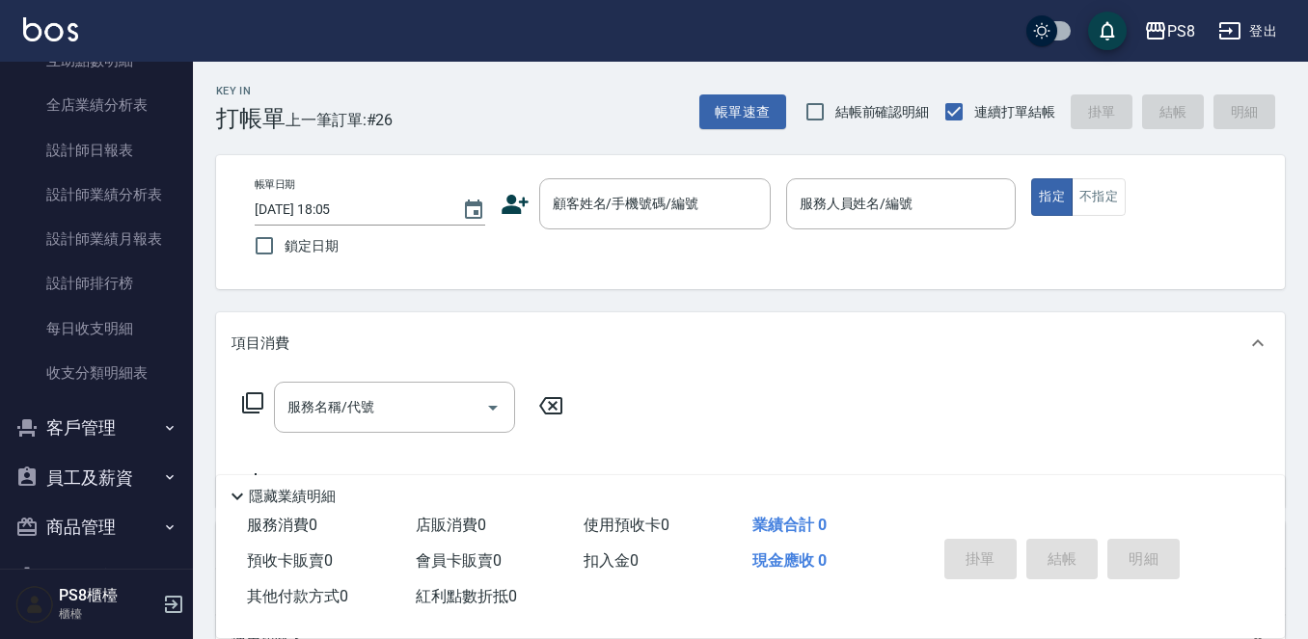
click at [151, 471] on button "員工及薪資" at bounding box center [96, 478] width 177 height 50
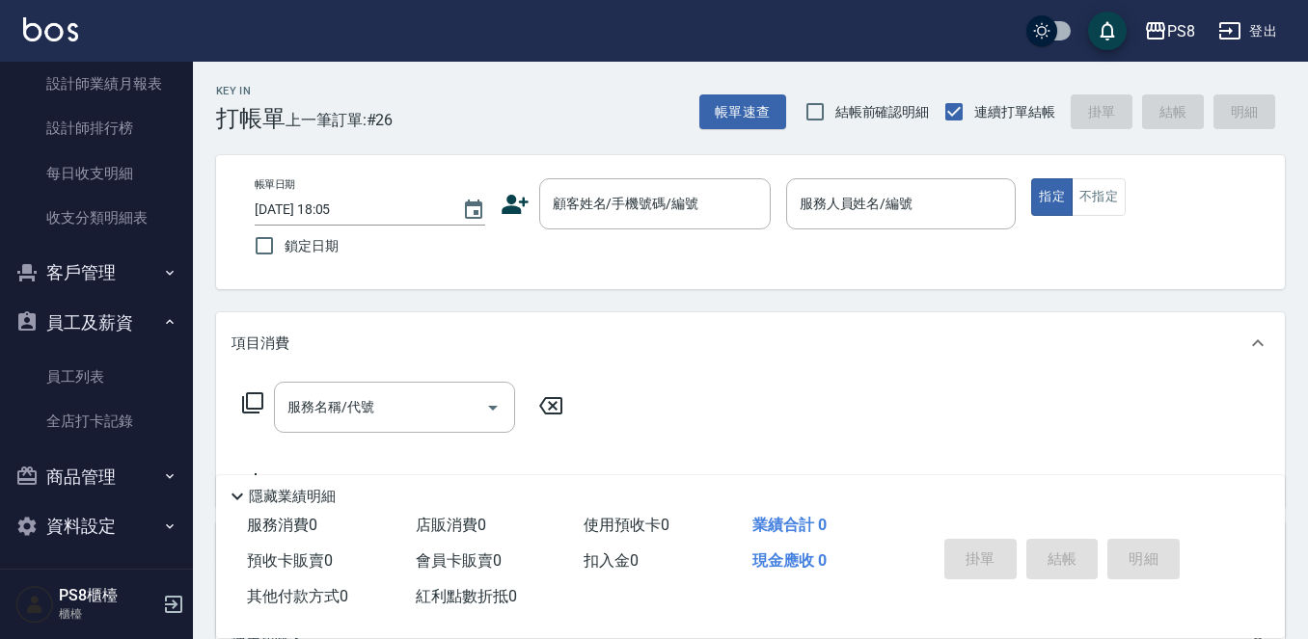
scroll to position [988, 0]
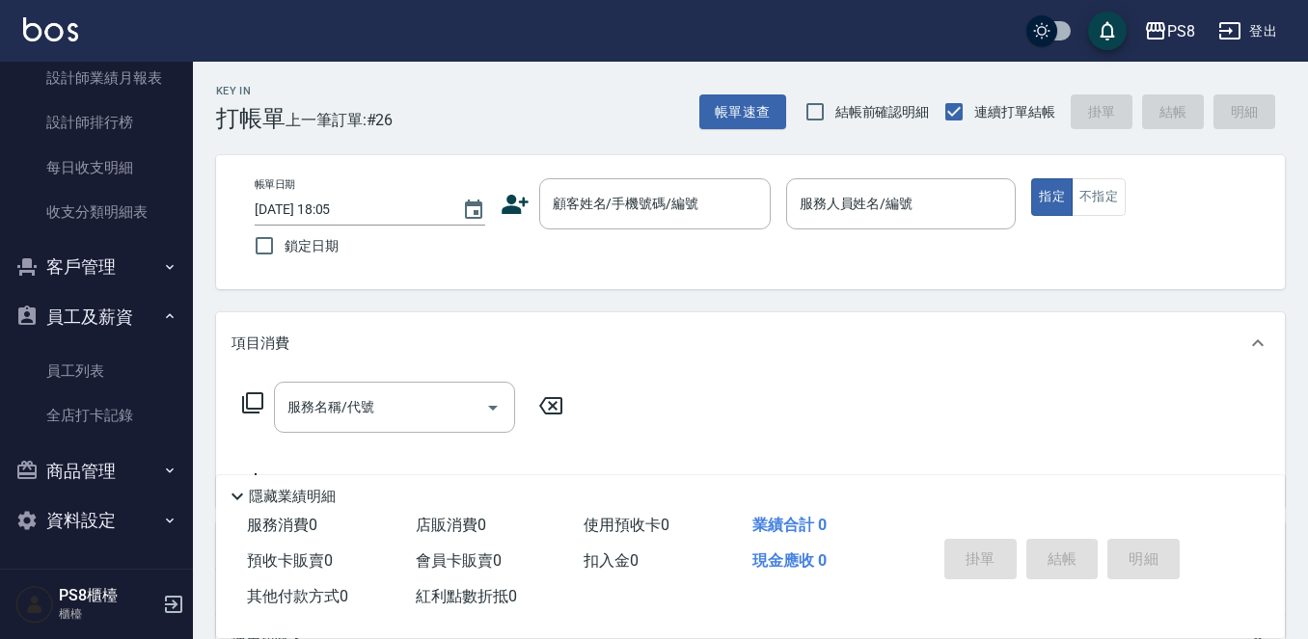
click at [148, 466] on button "商品管理" at bounding box center [96, 471] width 177 height 50
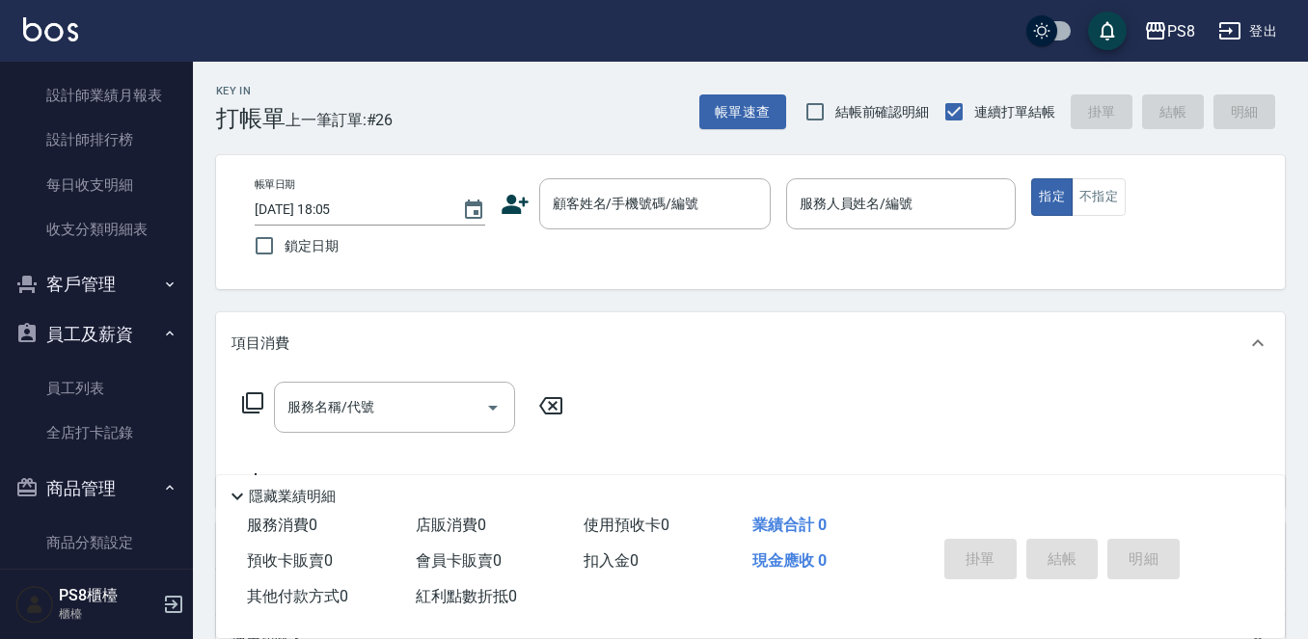
scroll to position [967, 0]
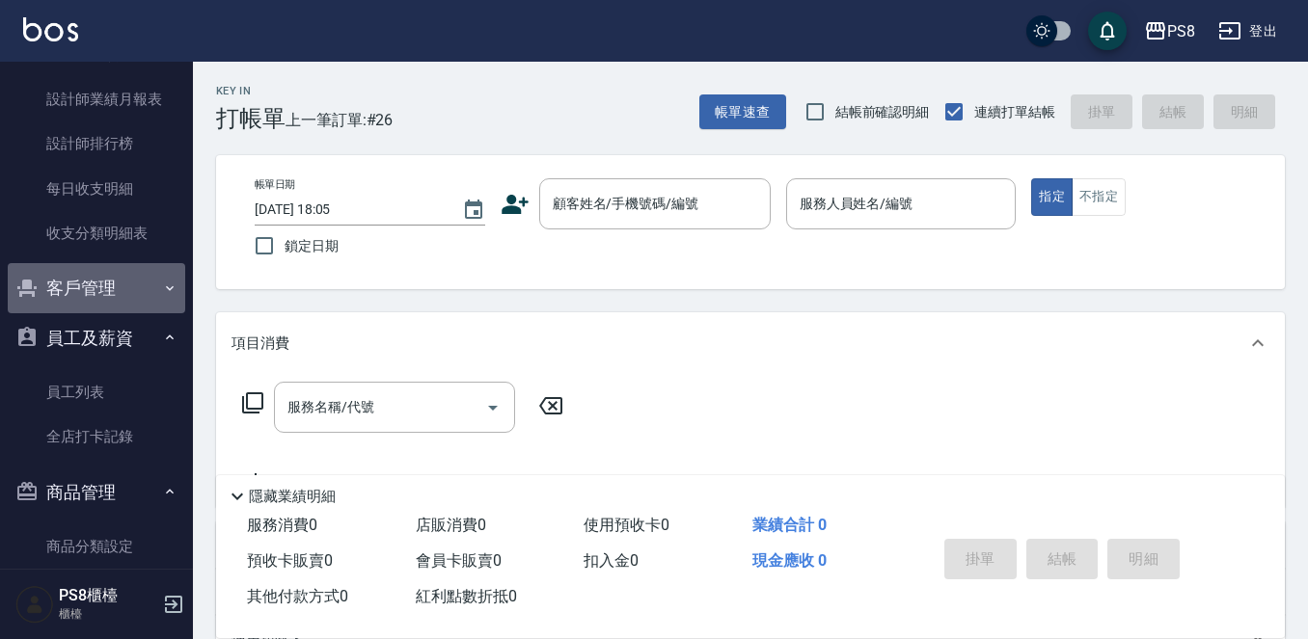
click at [162, 291] on icon "button" at bounding box center [169, 288] width 15 height 15
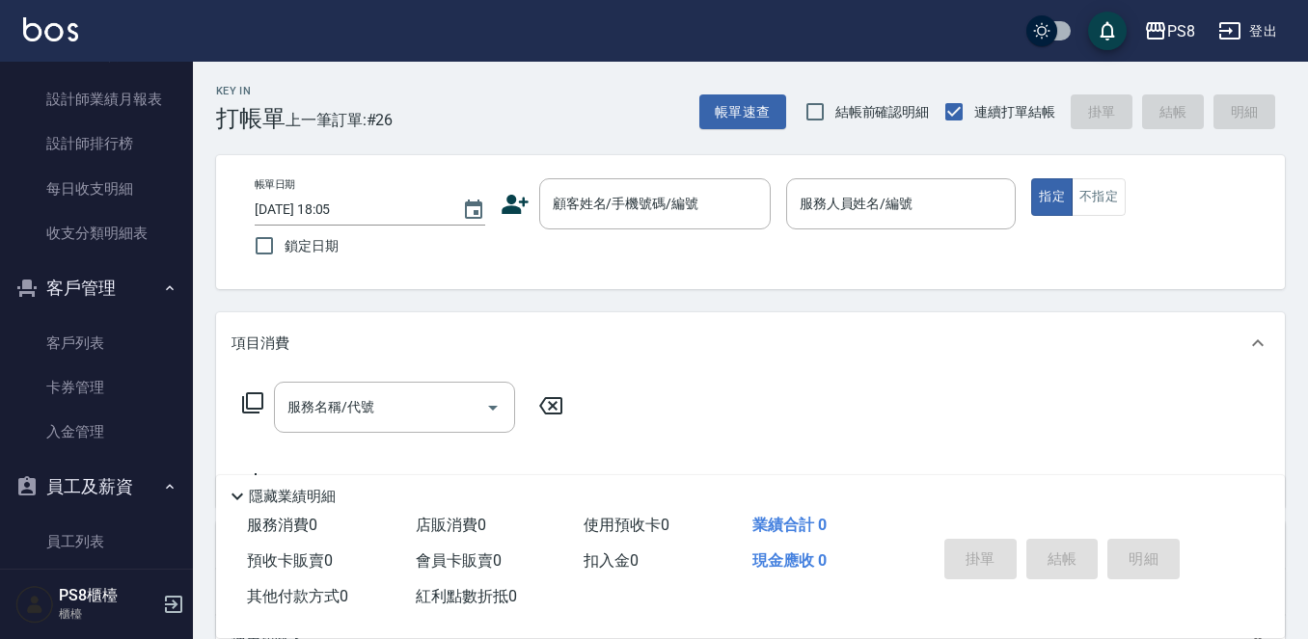
drag, startPoint x: 182, startPoint y: 413, endPoint x: 178, endPoint y: 389, distance: 24.4
click at [178, 389] on nav "櫃檯作業 打帳單 帳單列表 掛單列表 座位開單 營業儀表板 現金收支登錄 材料自購登錄 每日結帳 排班表 掃碼打卡 預約管理 預約管理 單日預約紀錄 單週預約…" at bounding box center [96, 315] width 193 height 507
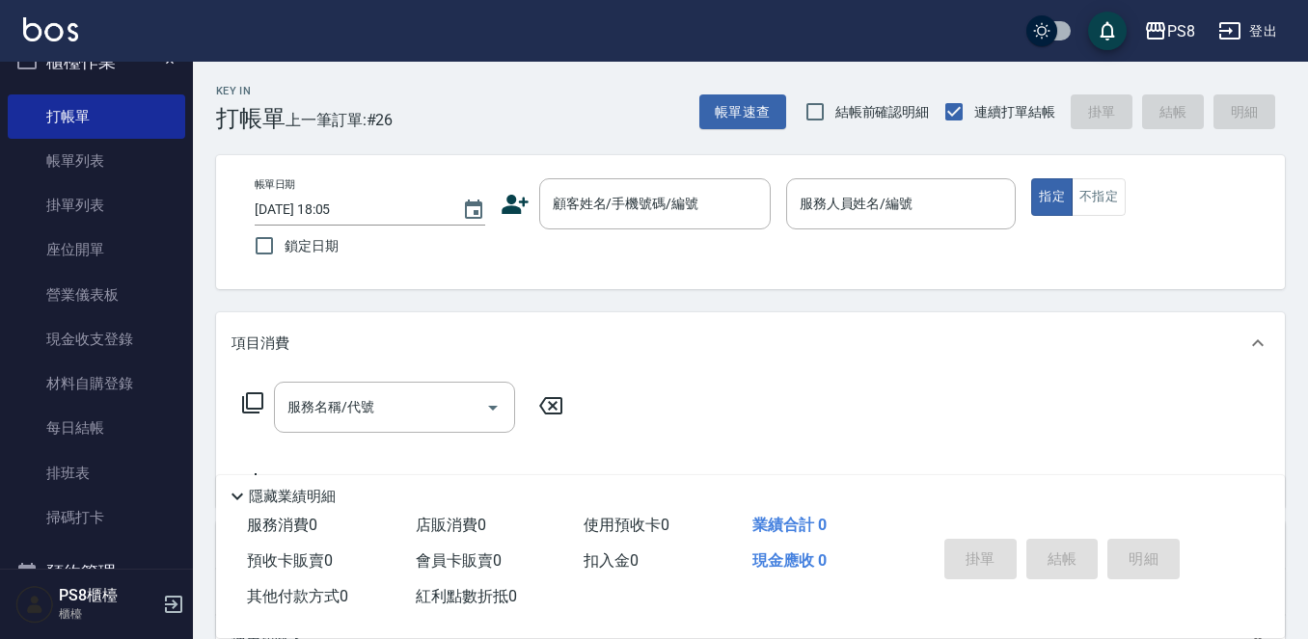
scroll to position [0, 0]
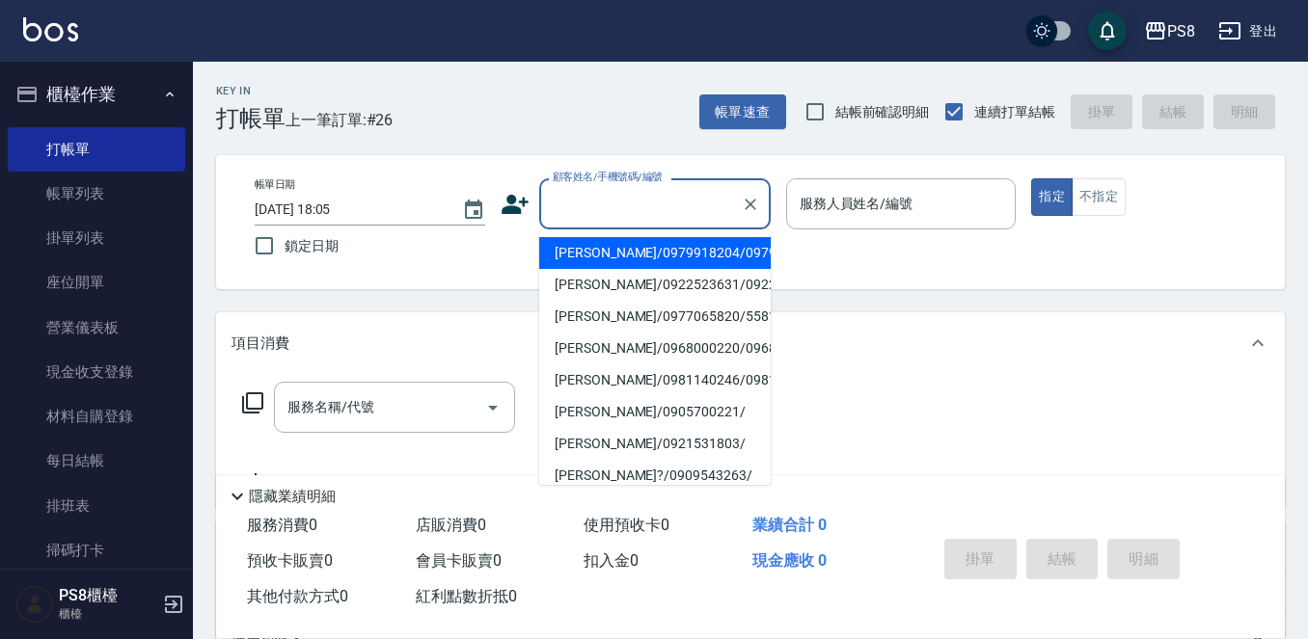
click at [582, 206] on input "顧客姓名/手機號碼/編號" at bounding box center [640, 204] width 185 height 34
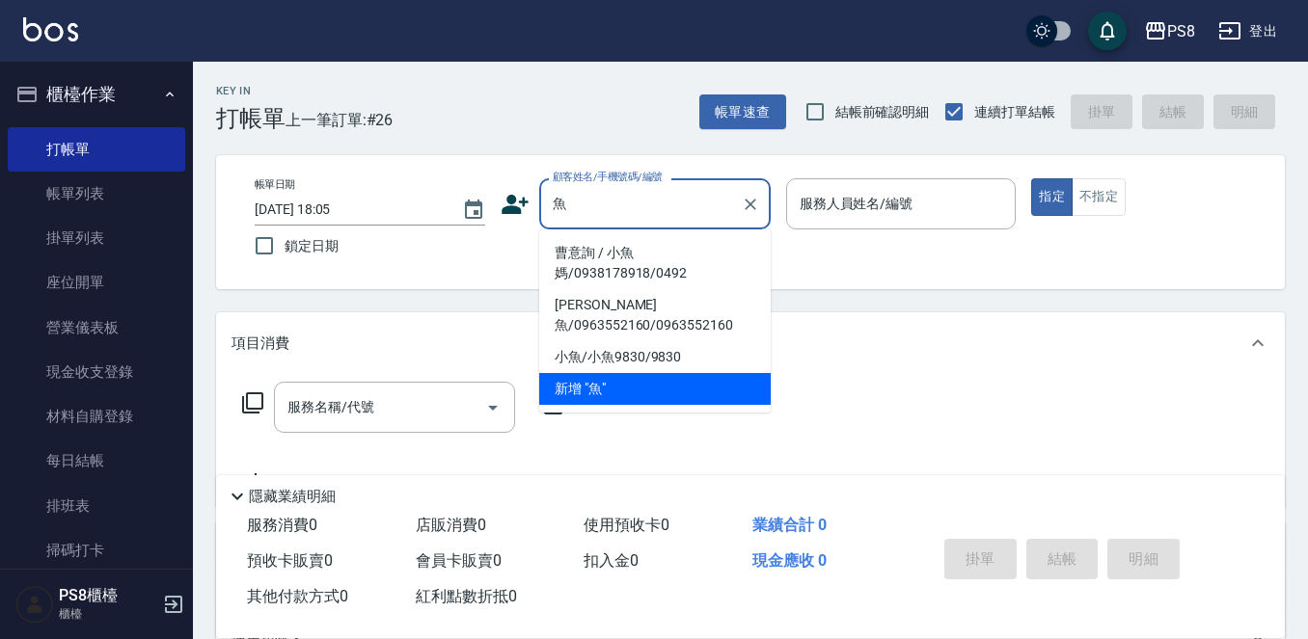
click at [620, 239] on li "曹意詢 / 小魚媽/0938178918/0492" at bounding box center [654, 263] width 231 height 52
type input "曹意詢 / 小魚媽/0938178918/0492"
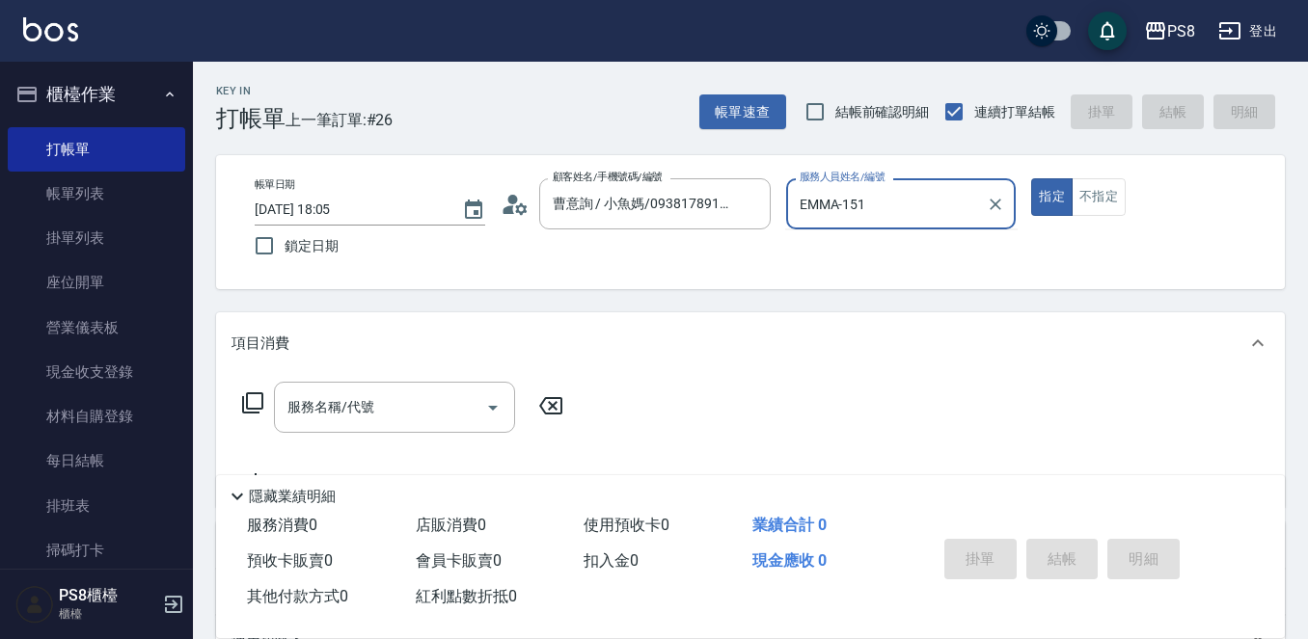
type input "EMMA-15"
click at [1031, 178] on button "指定" at bounding box center [1051, 197] width 41 height 38
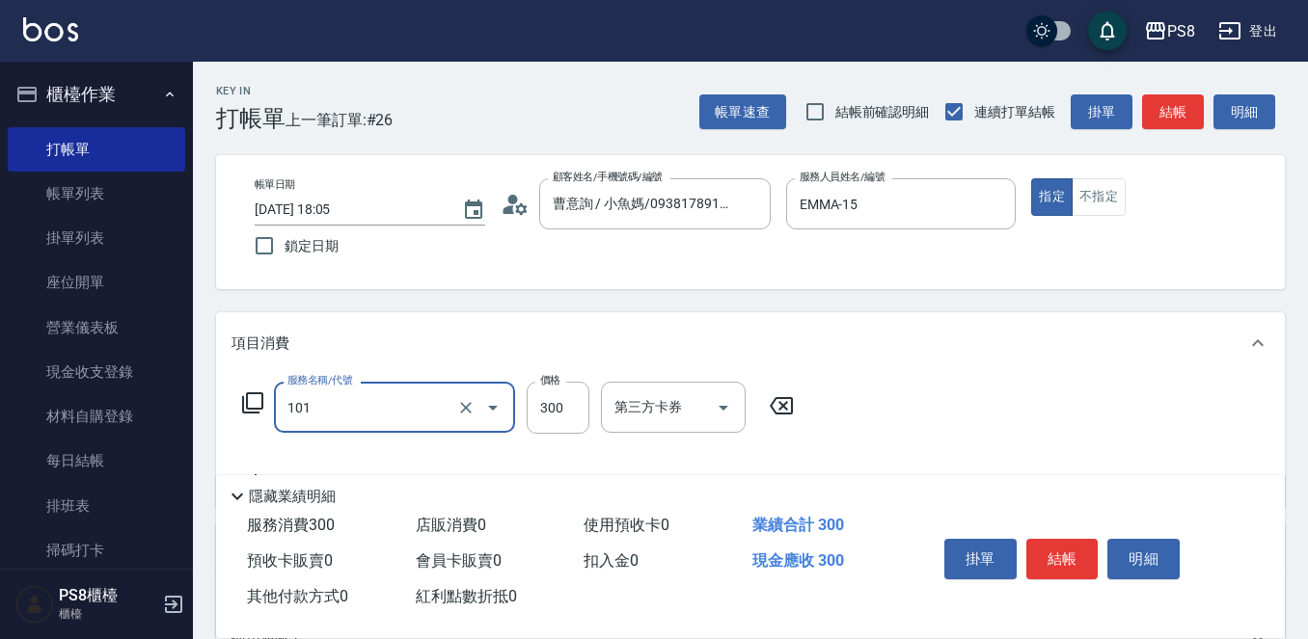
type input "洗髮(101)"
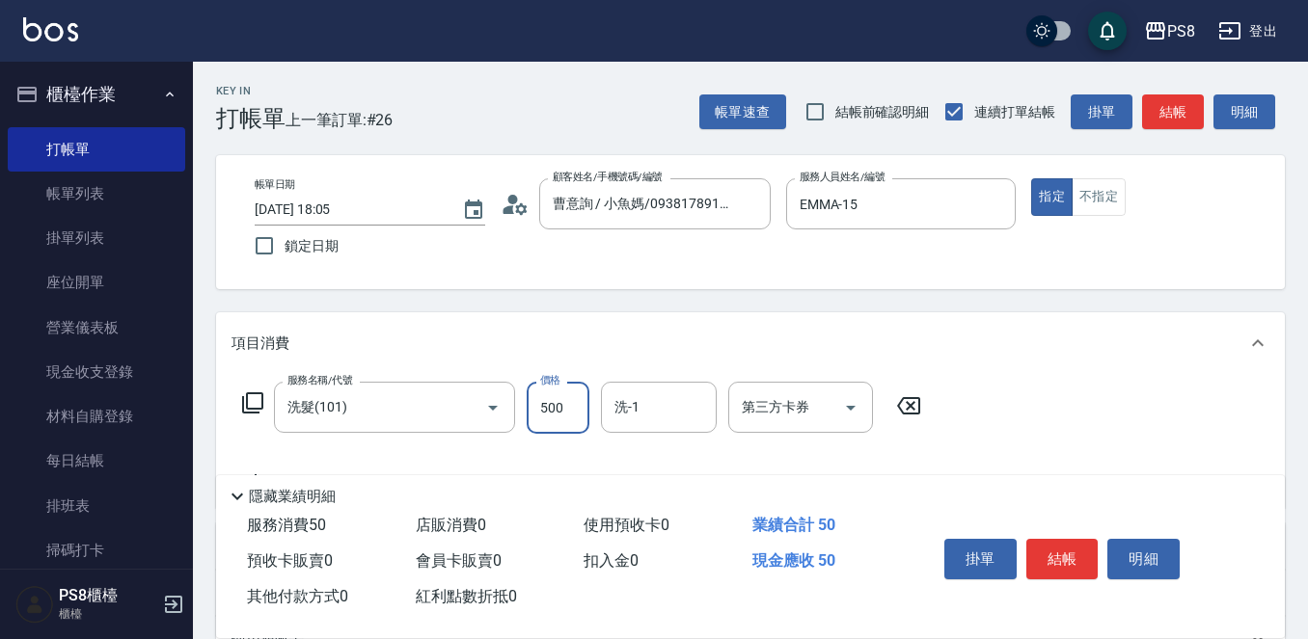
type input "500"
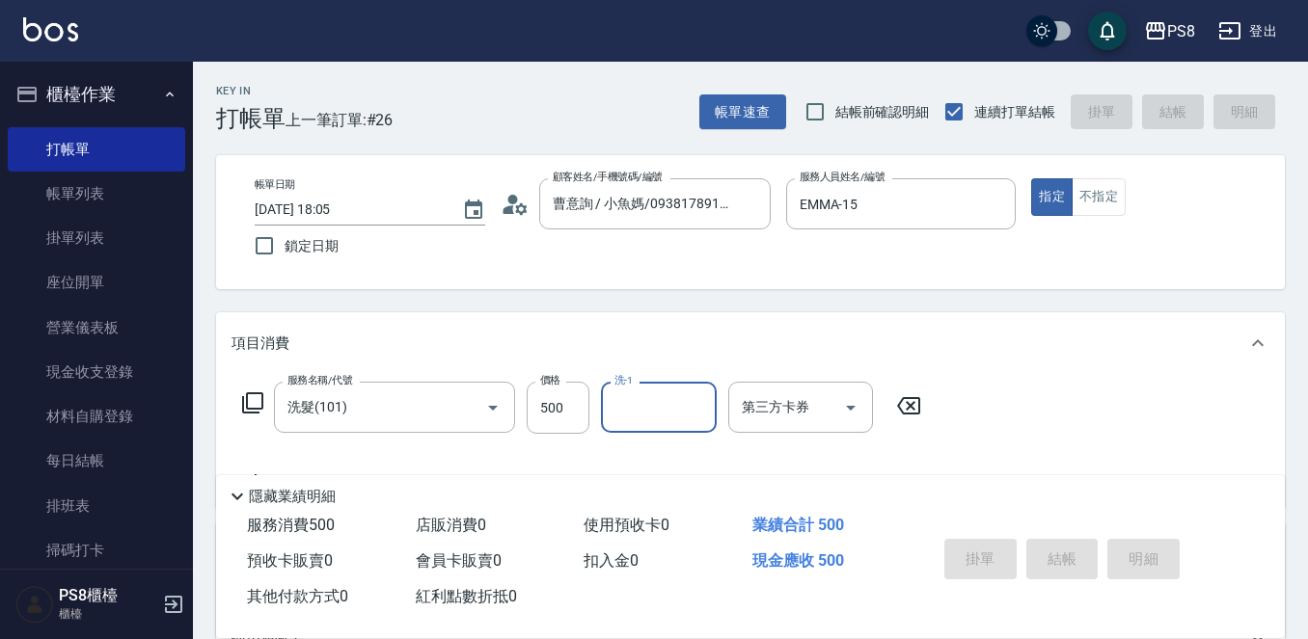
type input "2025/10/09 18:22"
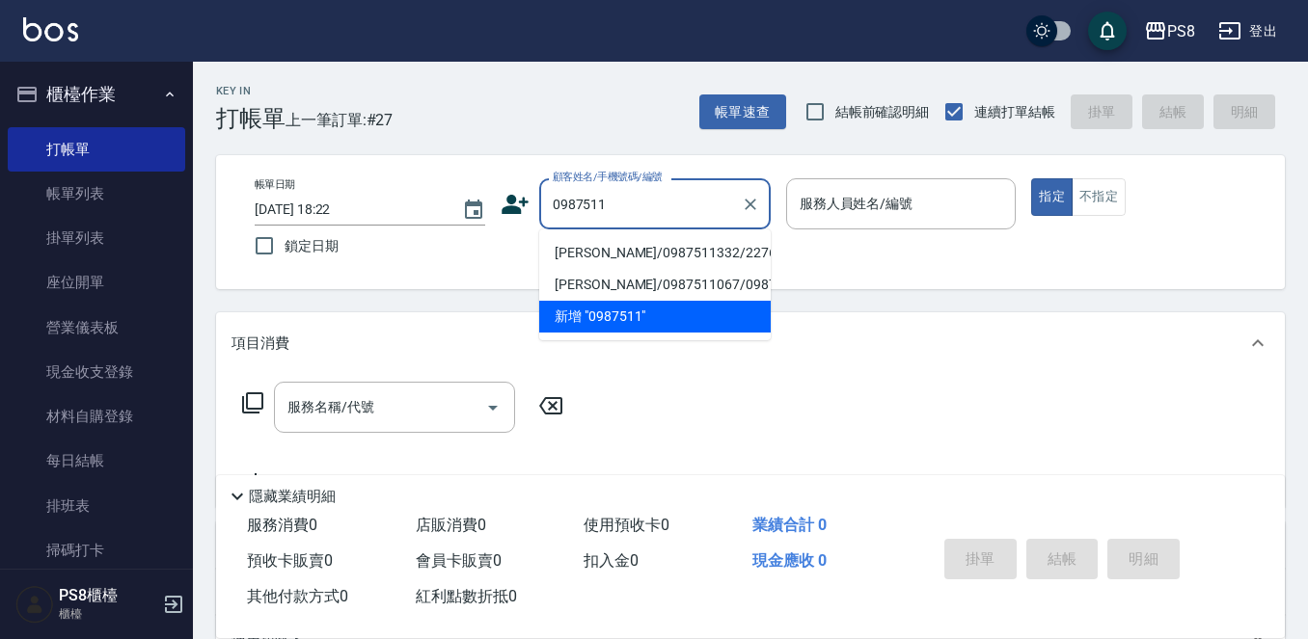
click at [620, 239] on li "徐世穎/0987511332/22769" at bounding box center [654, 253] width 231 height 32
type input "徐世穎/0987511332/22769"
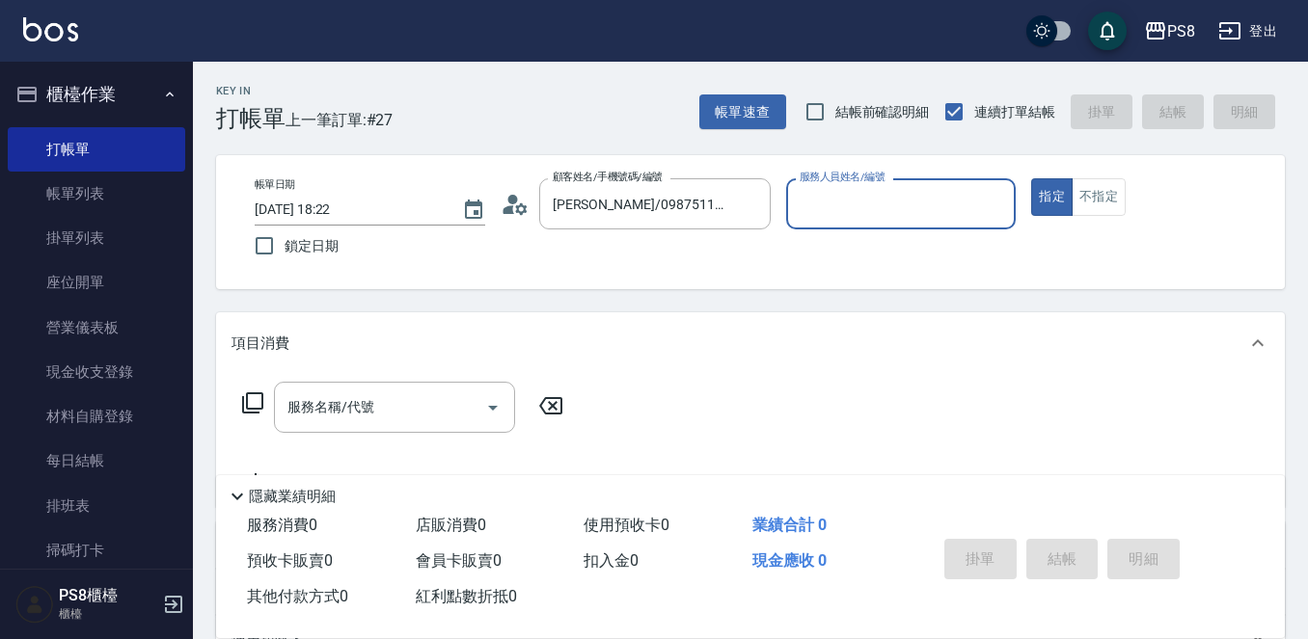
type input "EMMA-15"
click at [1031, 178] on button "指定" at bounding box center [1051, 197] width 41 height 38
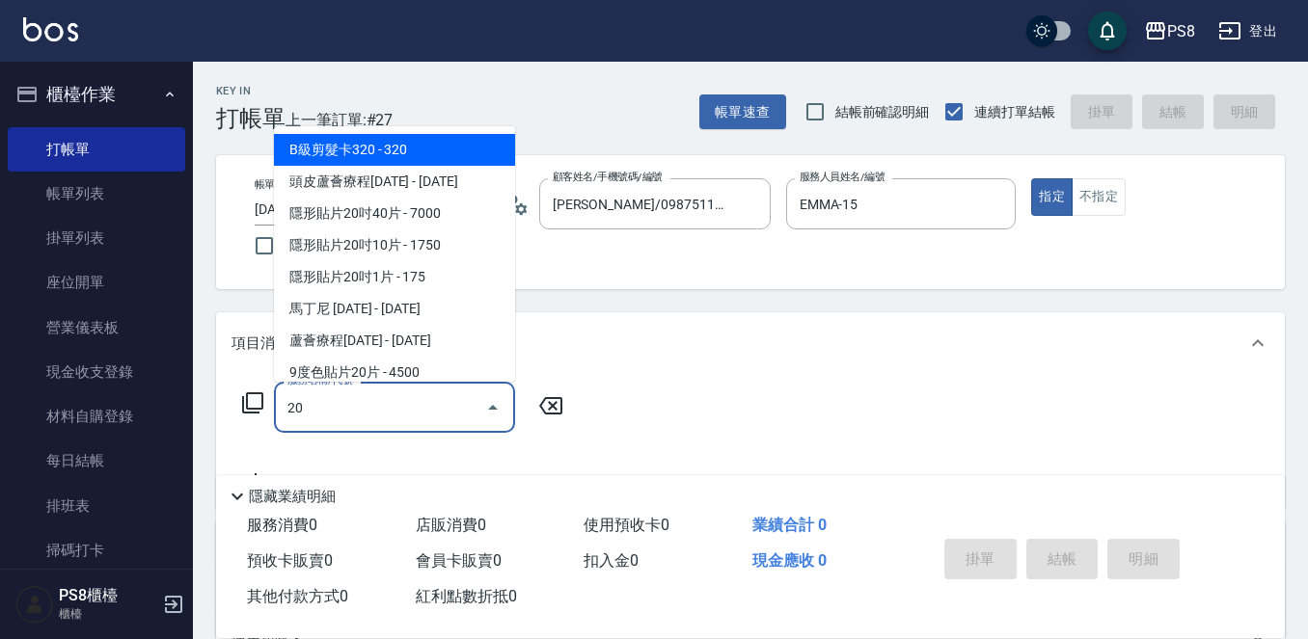
type input "2"
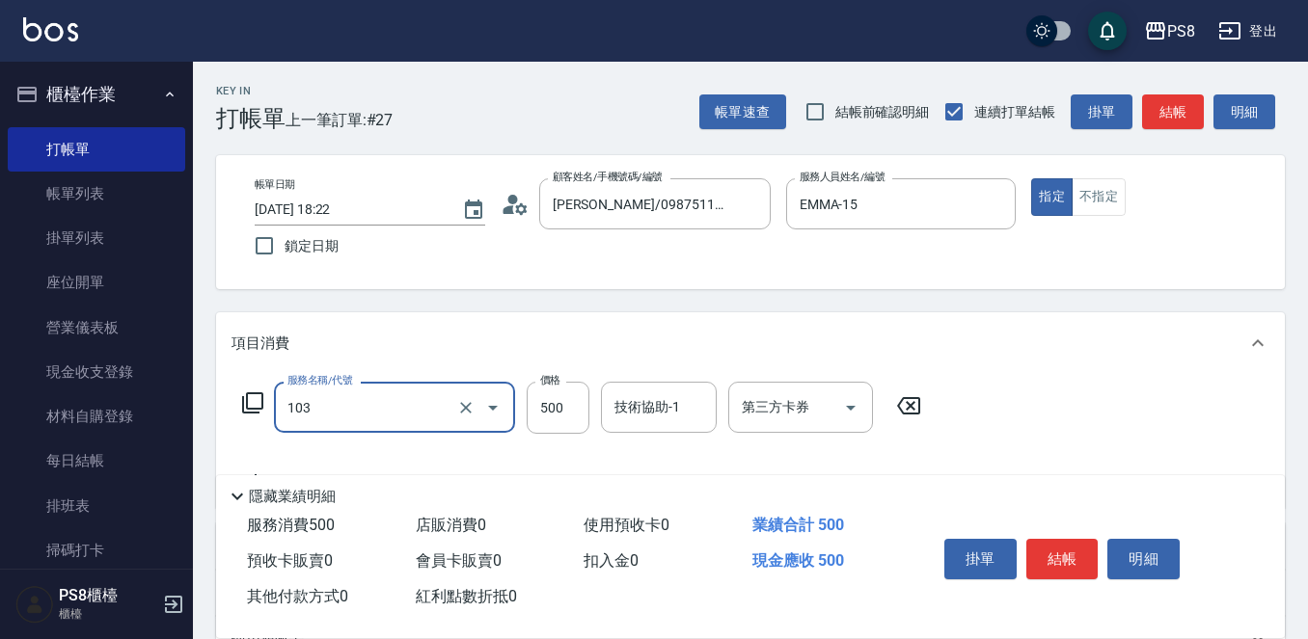
type input "B級洗剪500(103)"
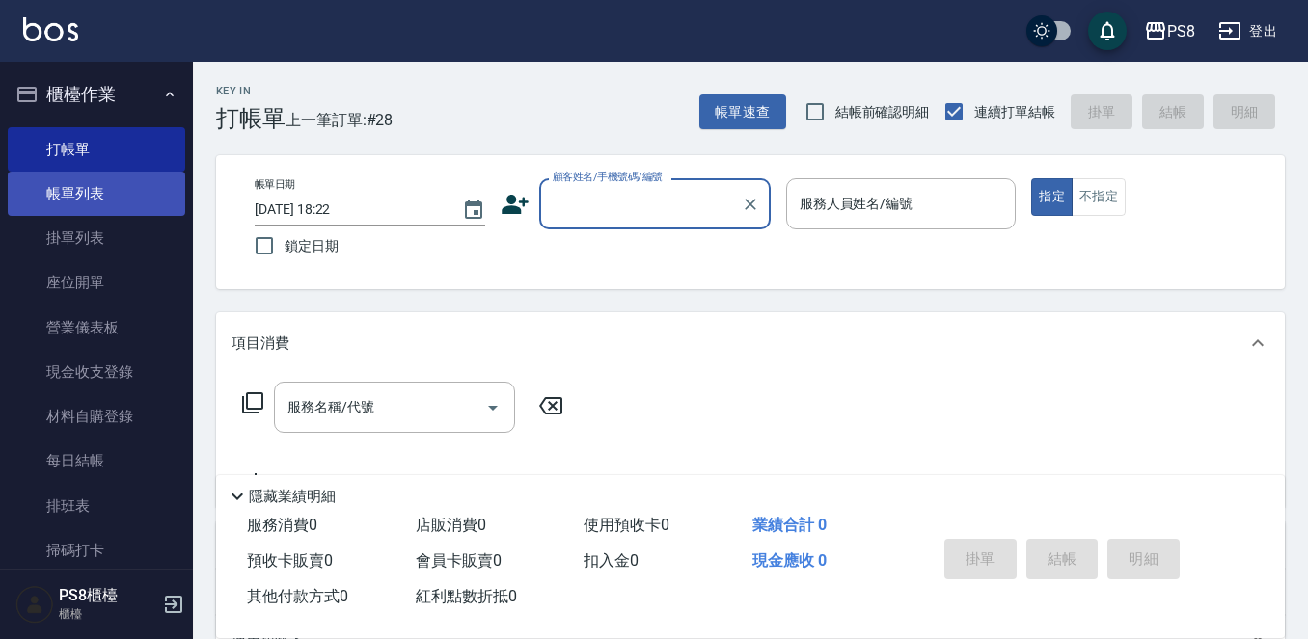
click at [154, 203] on link "帳單列表" at bounding box center [96, 194] width 177 height 44
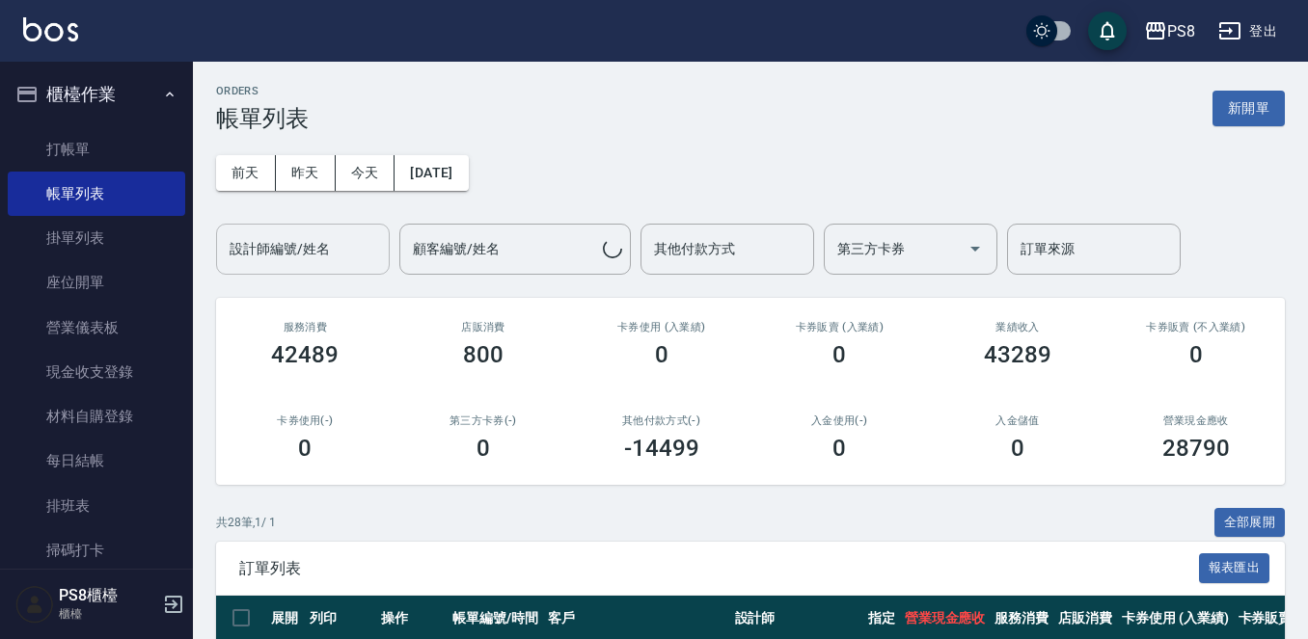
click at [358, 246] on input "設計師編號/姓名" at bounding box center [303, 249] width 156 height 34
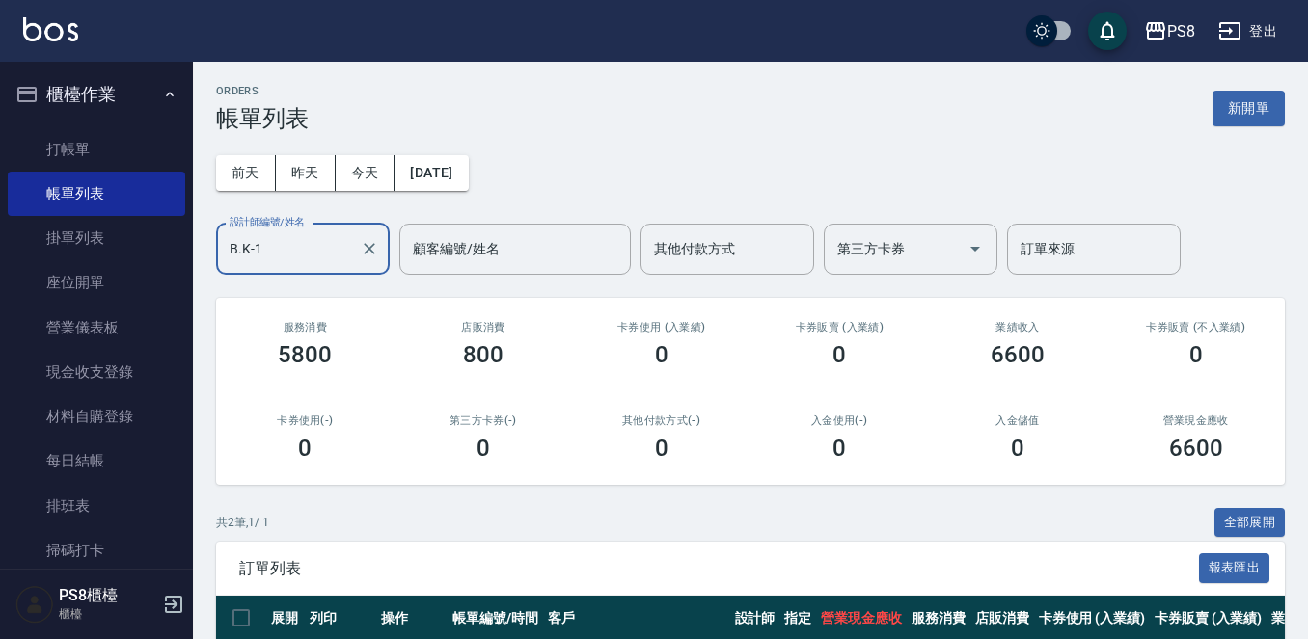
scroll to position [186, 0]
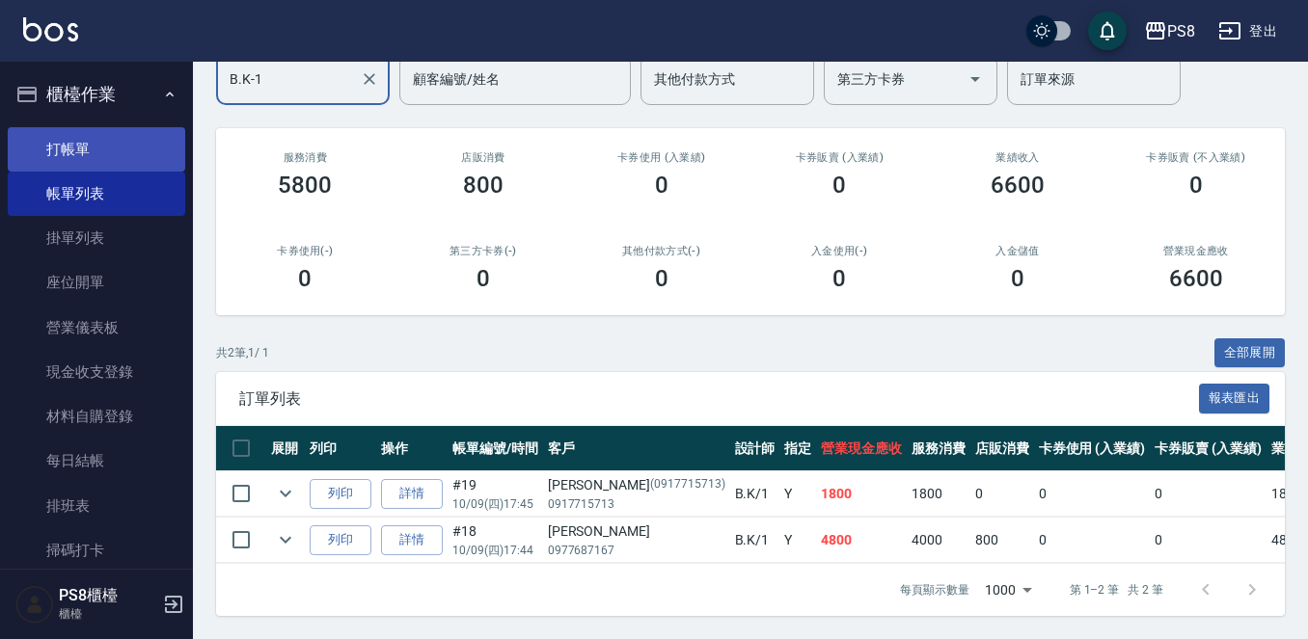
type input "B.K-1"
click at [103, 168] on link "打帳單" at bounding box center [96, 149] width 177 height 44
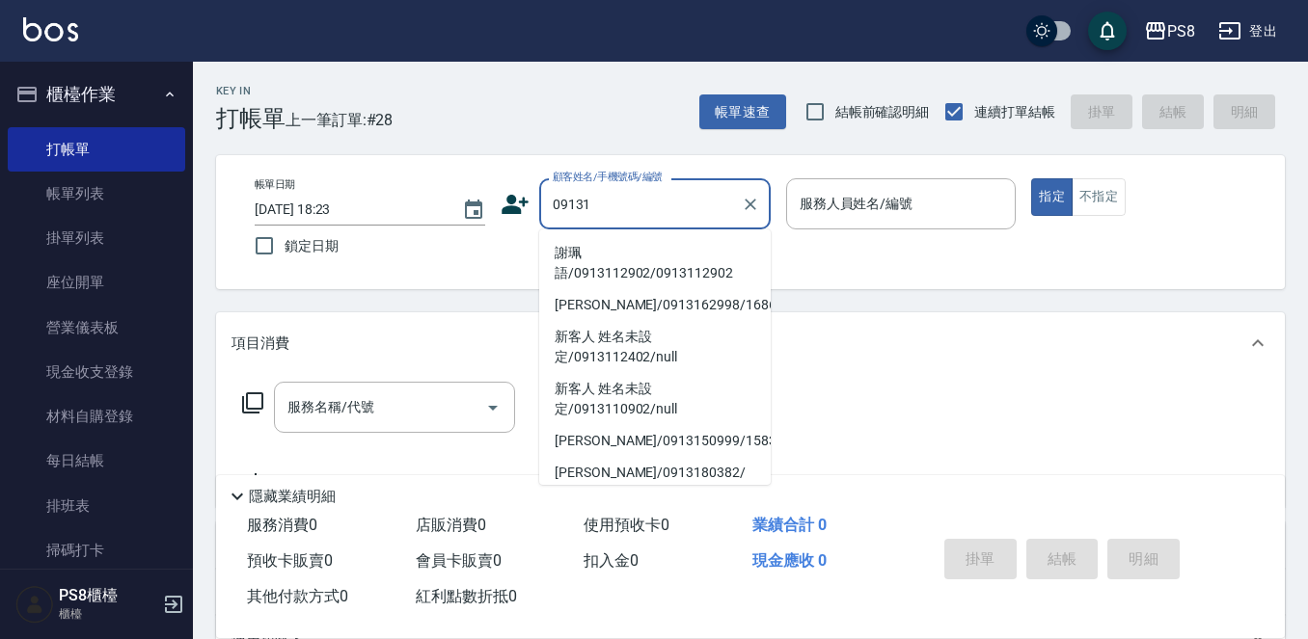
click at [561, 250] on li "謝珮語/0913112902/0913112902" at bounding box center [654, 263] width 231 height 52
type input "謝珮語/0913112902/0913112902"
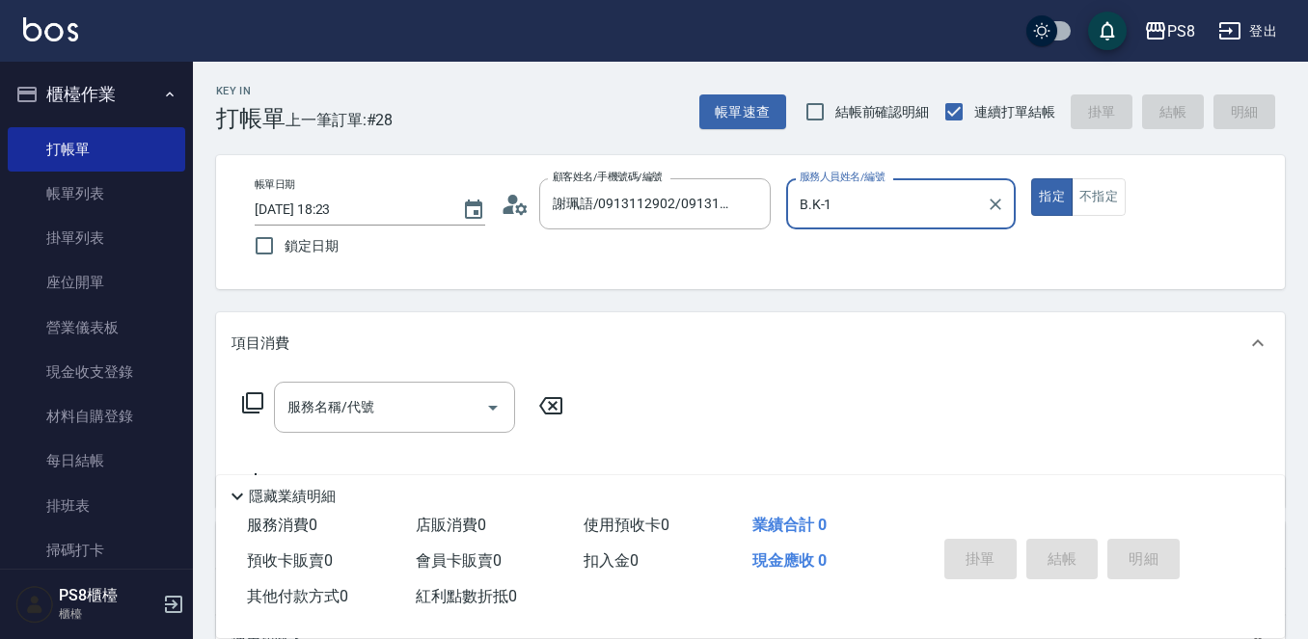
type input "B.K-1"
click at [1031, 178] on button "指定" at bounding box center [1051, 197] width 41 height 38
type button "true"
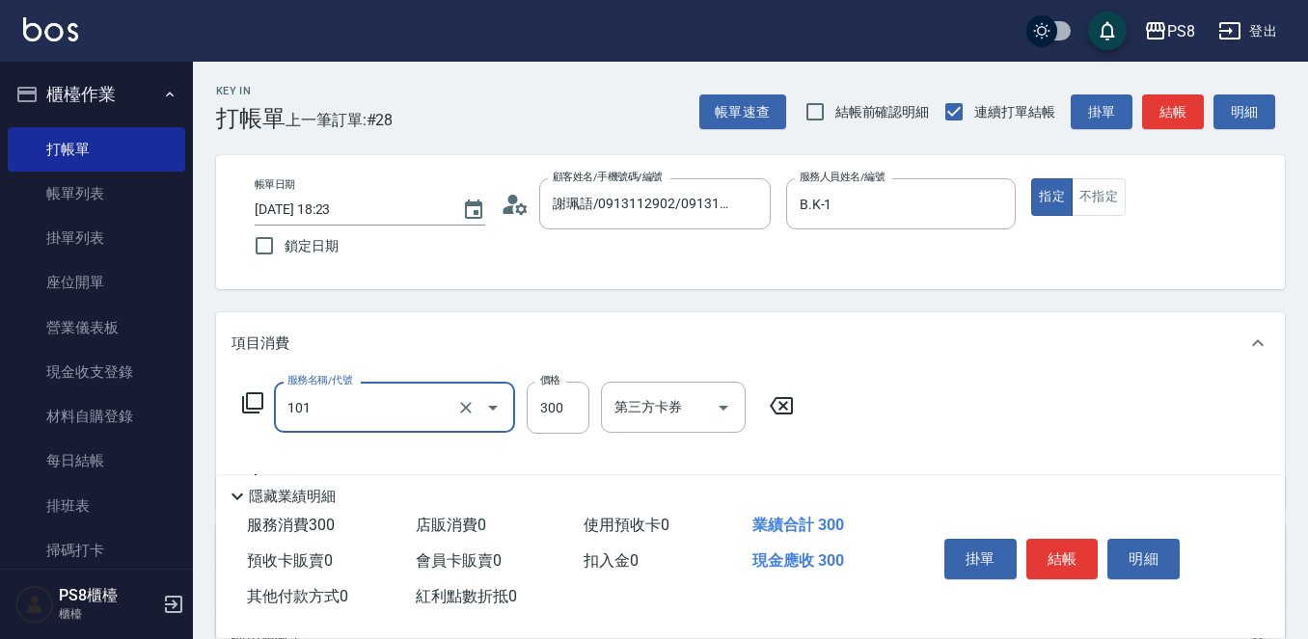
type input "洗髮(101)"
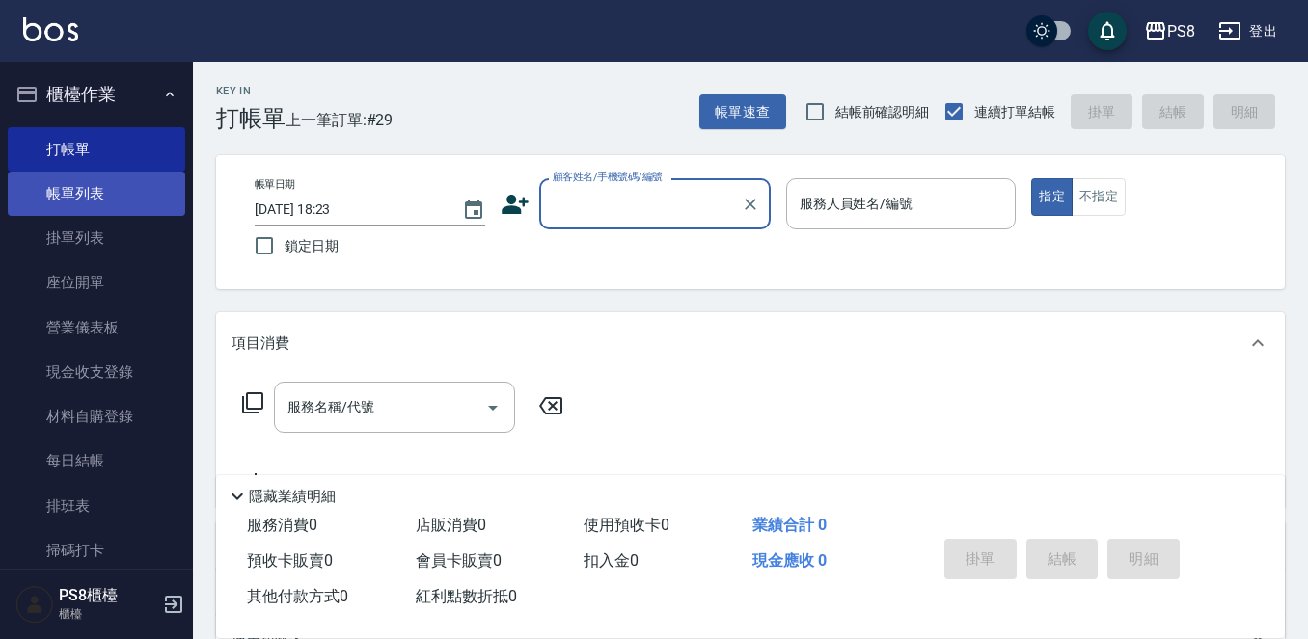
click at [51, 206] on link "帳單列表" at bounding box center [96, 194] width 177 height 44
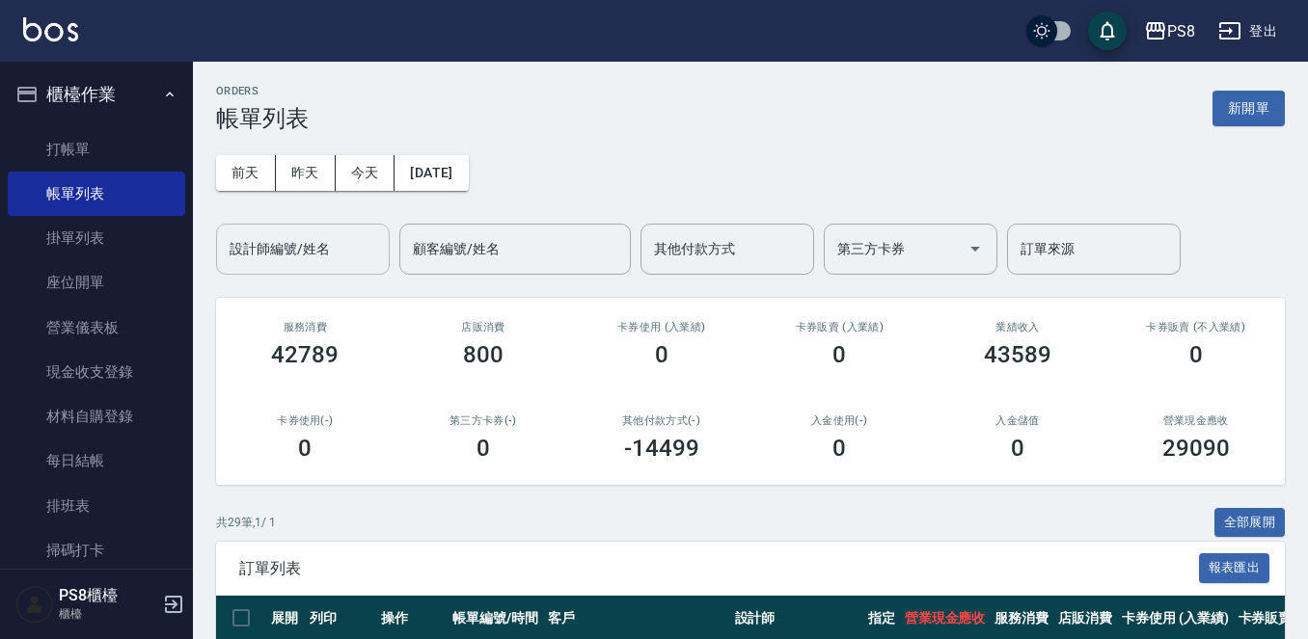
click at [297, 249] on input "設計師編號/姓名" at bounding box center [303, 249] width 156 height 34
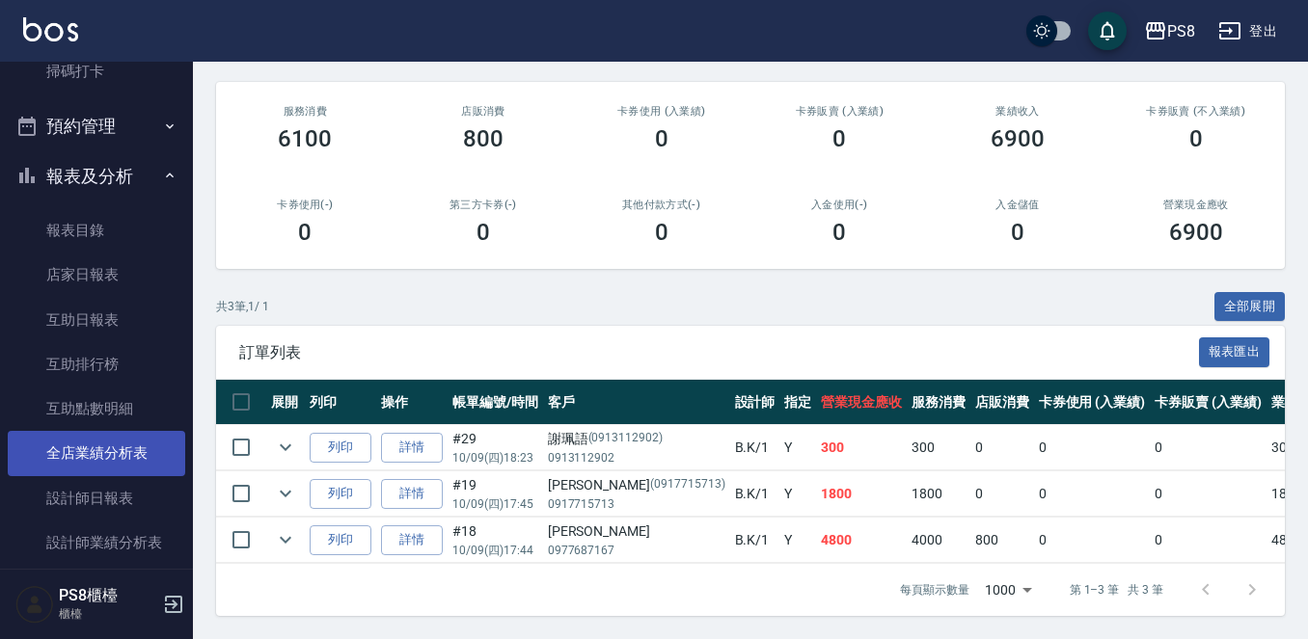
scroll to position [482, 0]
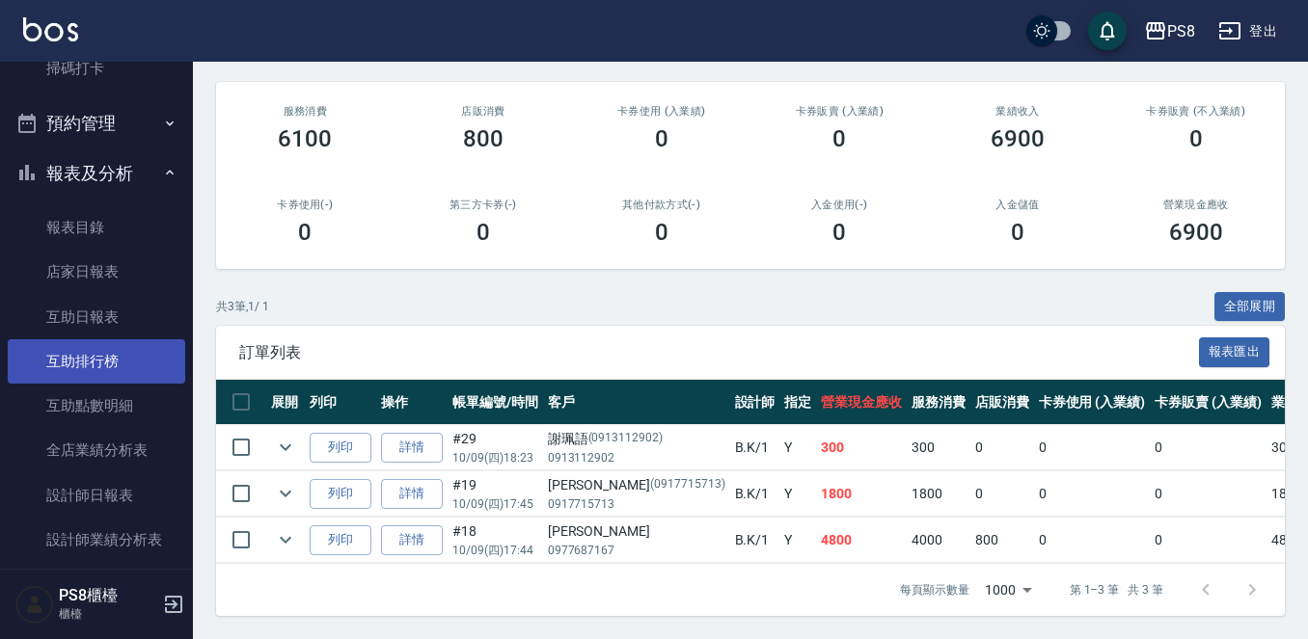
type input "B.K-1"
click at [94, 354] on link "互助排行榜" at bounding box center [96, 361] width 177 height 44
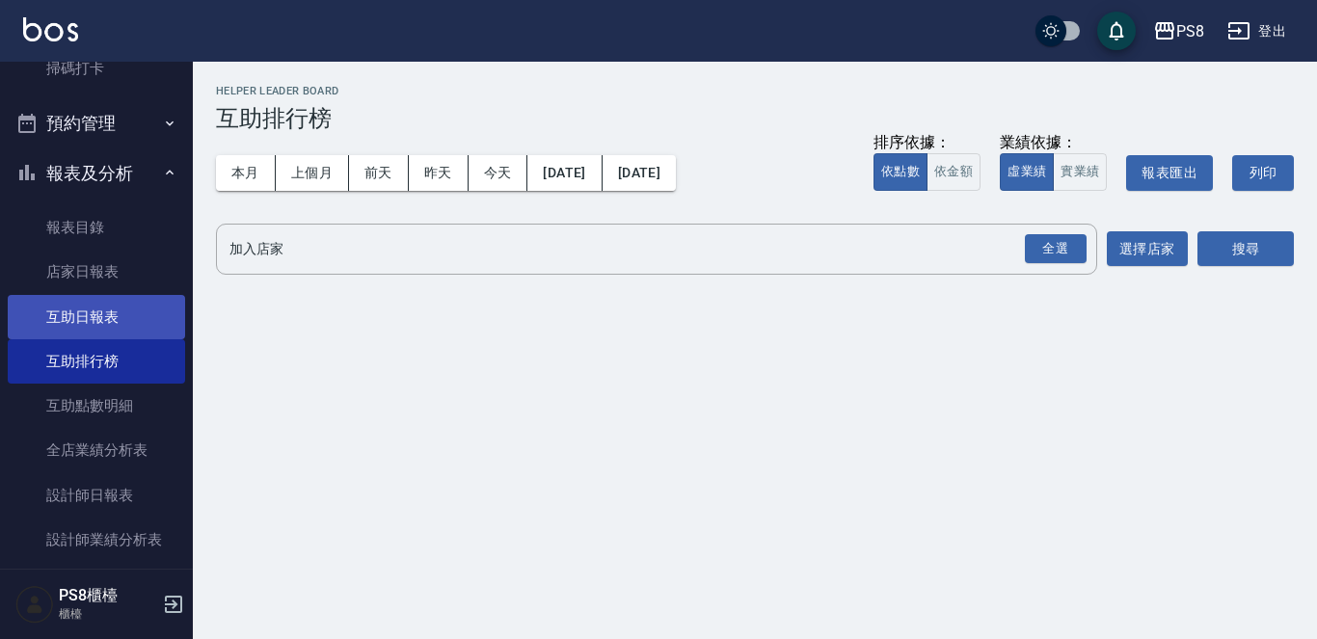
click at [103, 317] on link "互助日報表" at bounding box center [96, 317] width 177 height 44
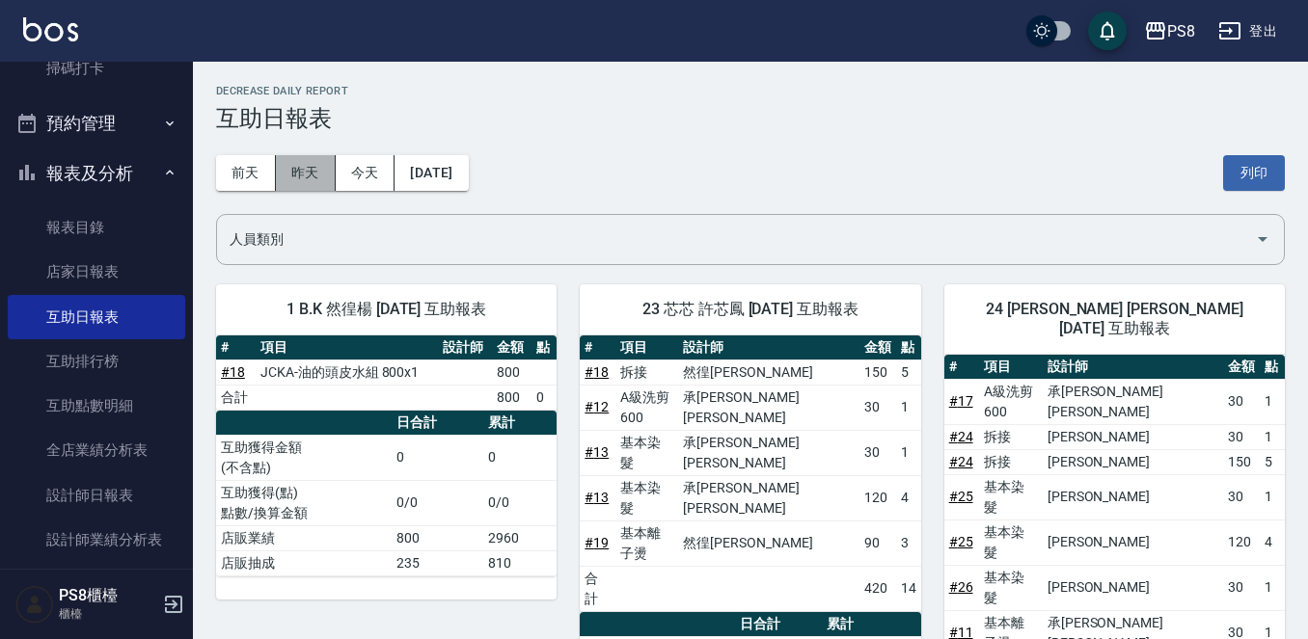
click at [319, 171] on button "昨天" at bounding box center [306, 173] width 60 height 36
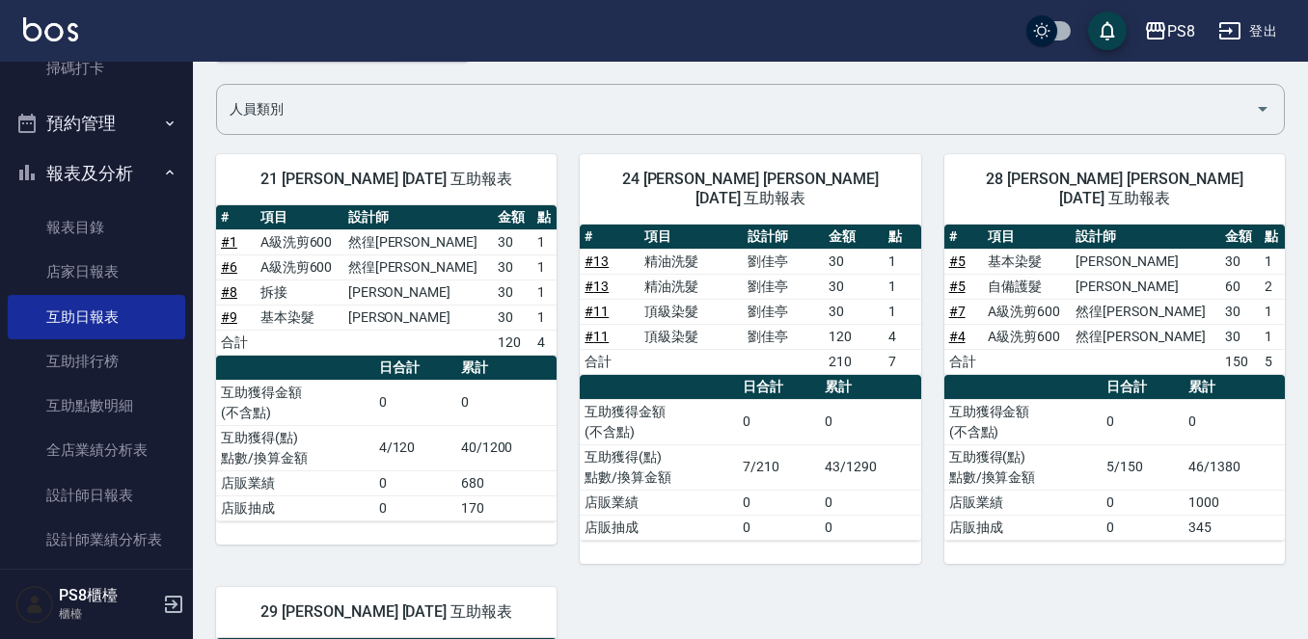
scroll to position [96, 0]
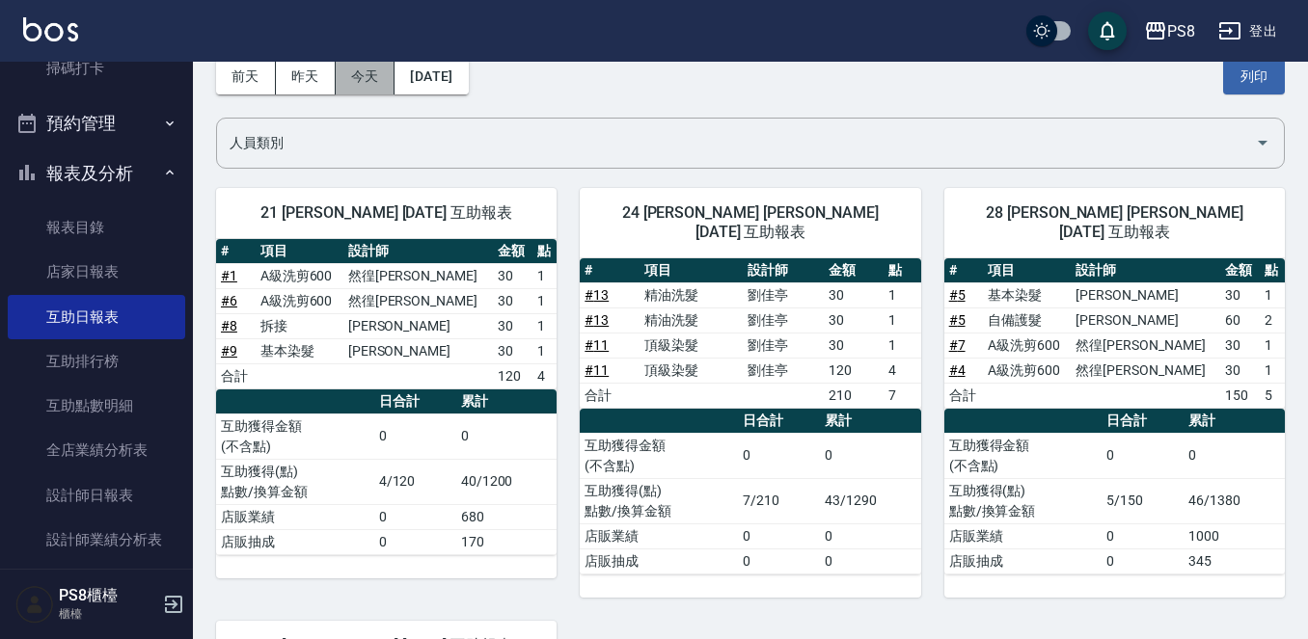
click at [345, 73] on button "今天" at bounding box center [366, 77] width 60 height 36
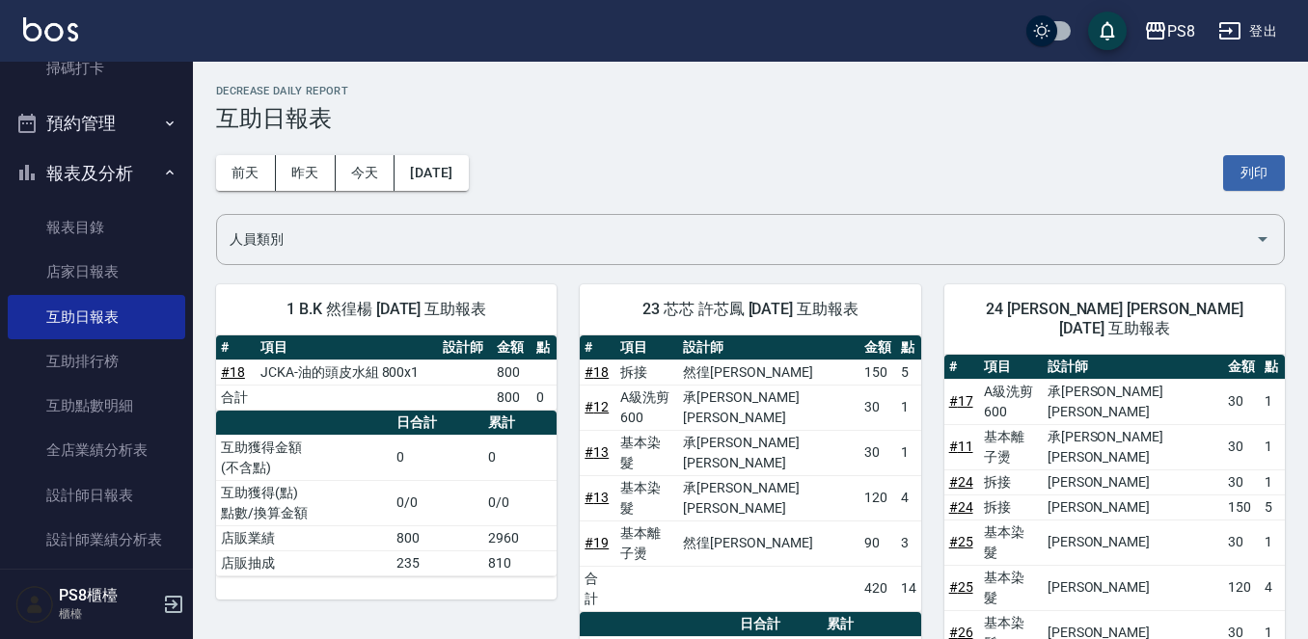
click at [83, 175] on button "報表及分析" at bounding box center [96, 174] width 177 height 50
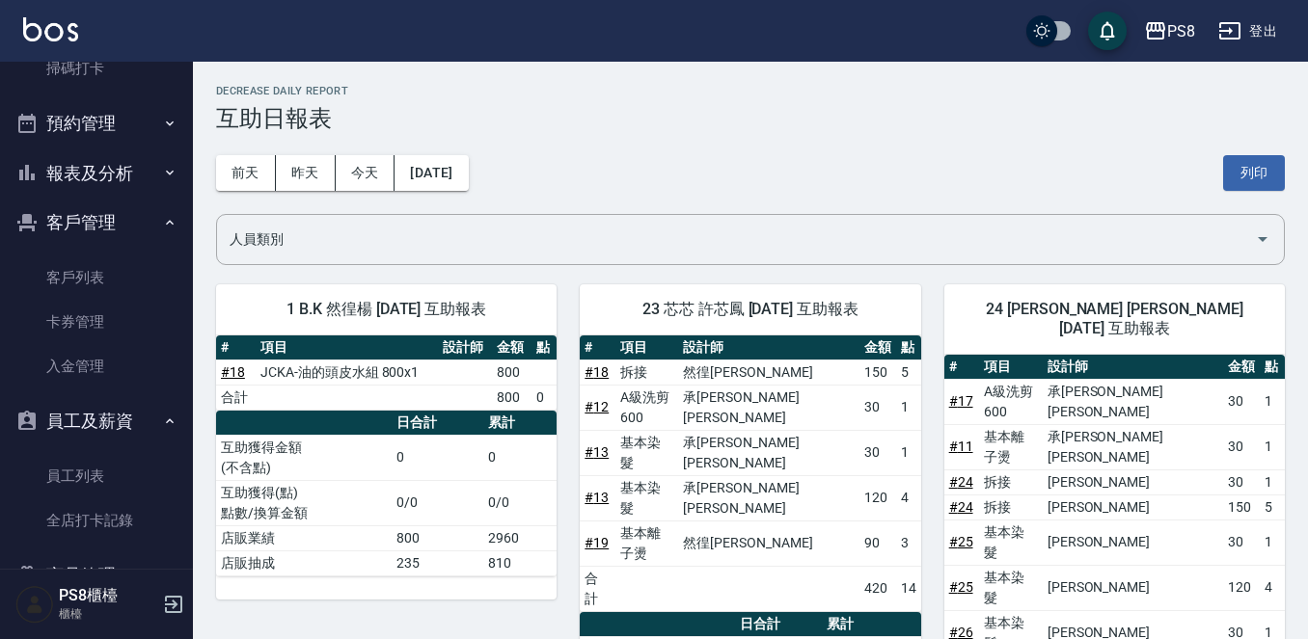
click at [162, 225] on icon "button" at bounding box center [169, 222] width 15 height 15
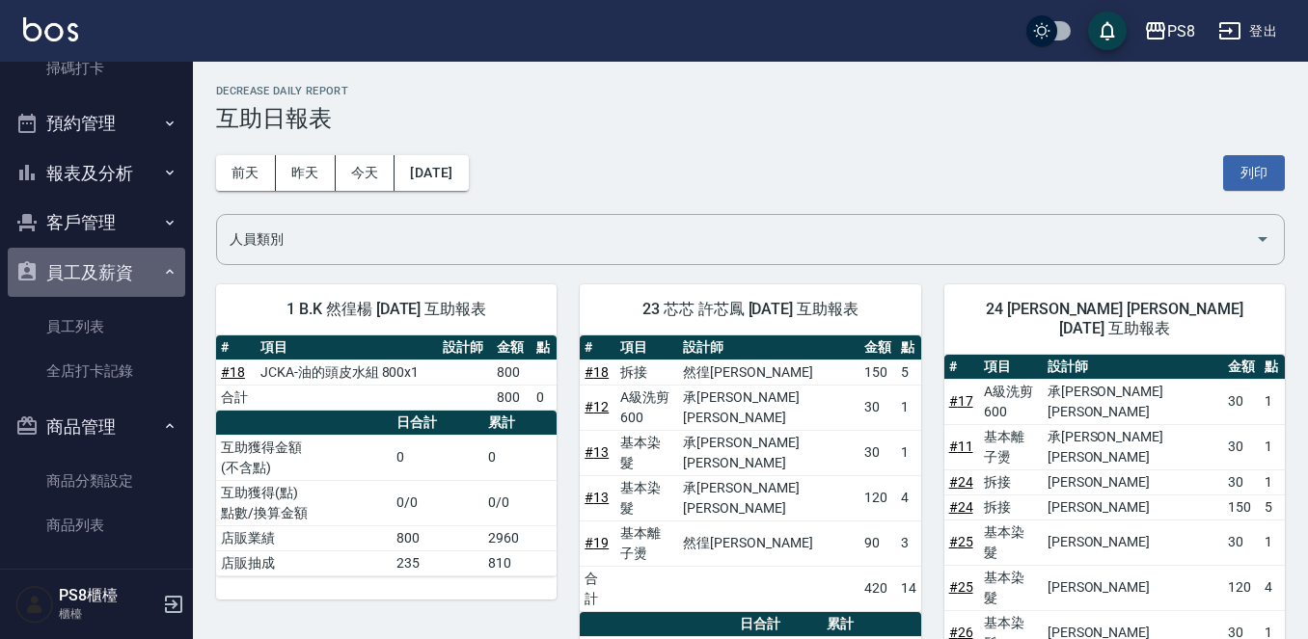
click at [141, 273] on button "員工及薪資" at bounding box center [96, 273] width 177 height 50
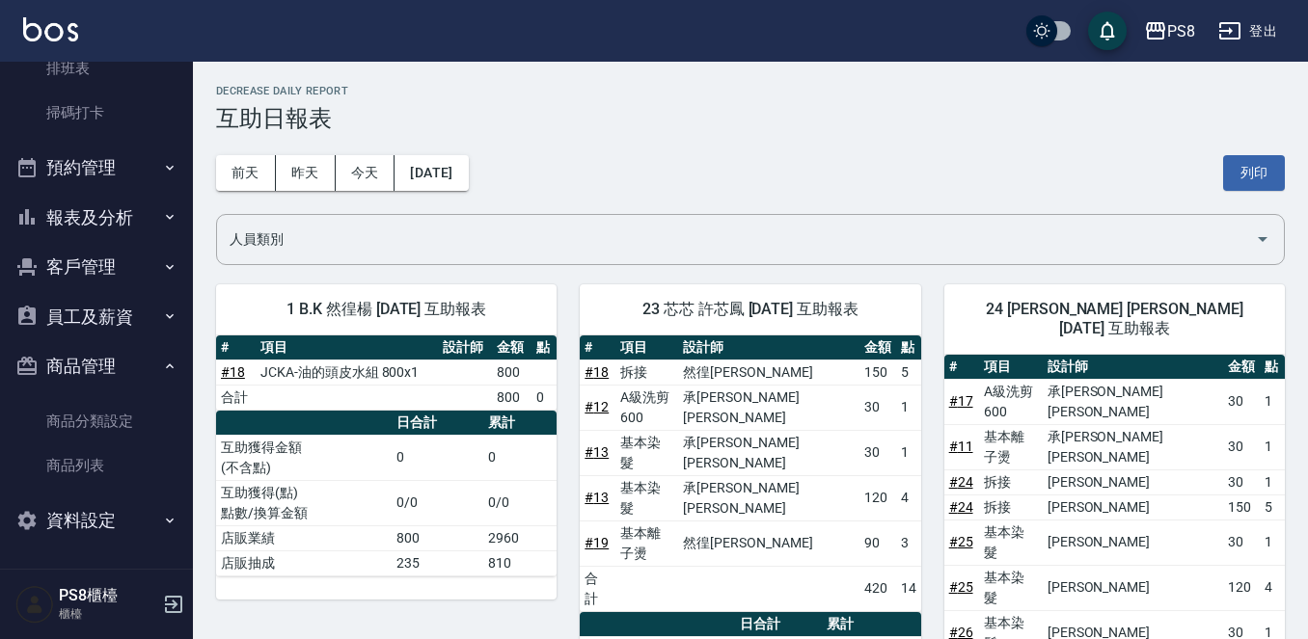
click at [129, 363] on button "商品管理" at bounding box center [96, 366] width 177 height 50
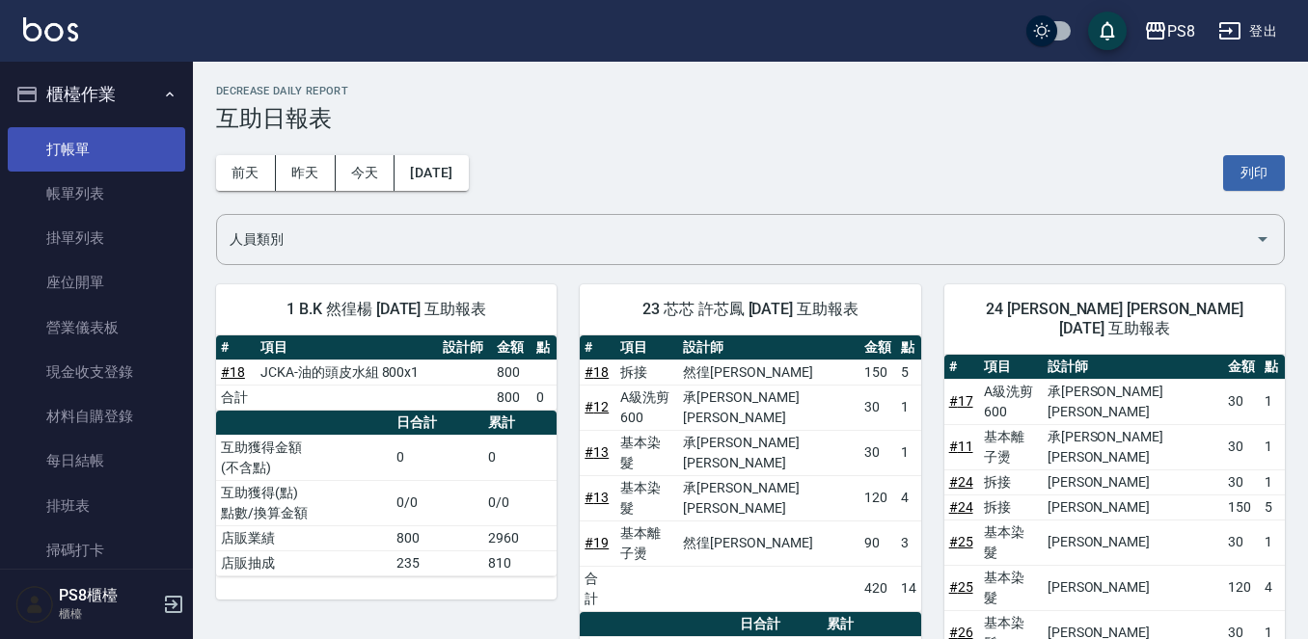
click at [154, 144] on link "打帳單" at bounding box center [96, 149] width 177 height 44
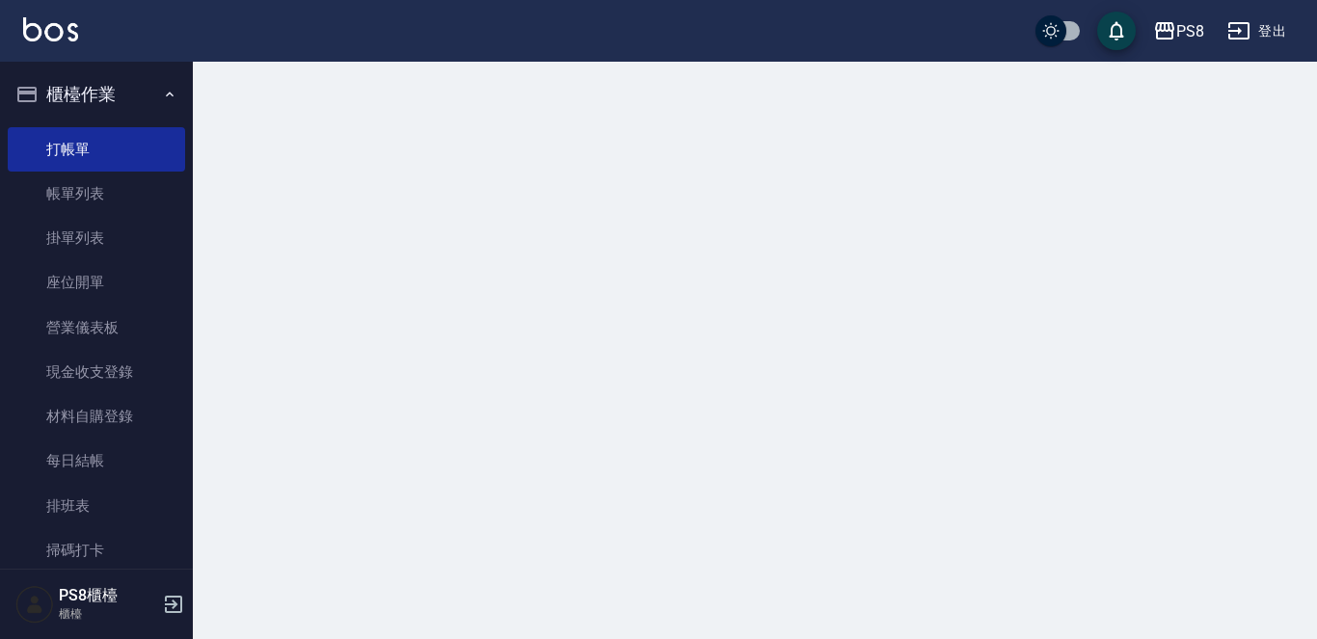
click at [124, 85] on button "櫃檯作業" at bounding box center [96, 94] width 177 height 50
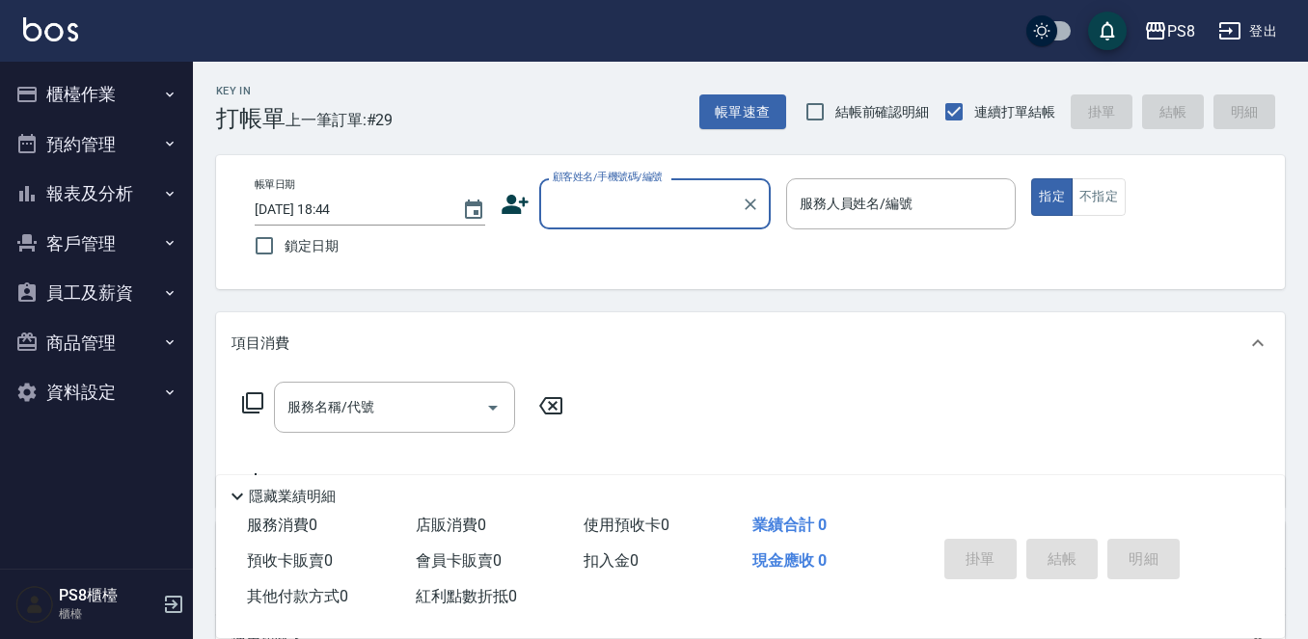
click at [150, 95] on button "櫃檯作業" at bounding box center [96, 94] width 177 height 50
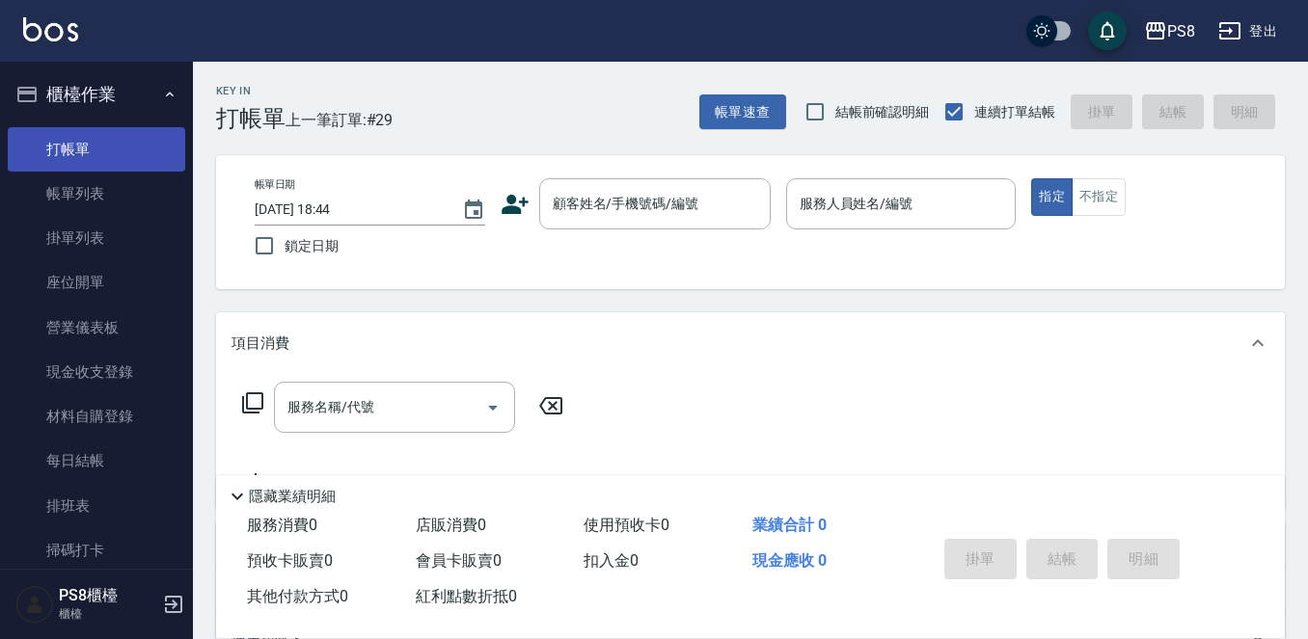
click at [154, 170] on link "打帳單" at bounding box center [96, 149] width 177 height 44
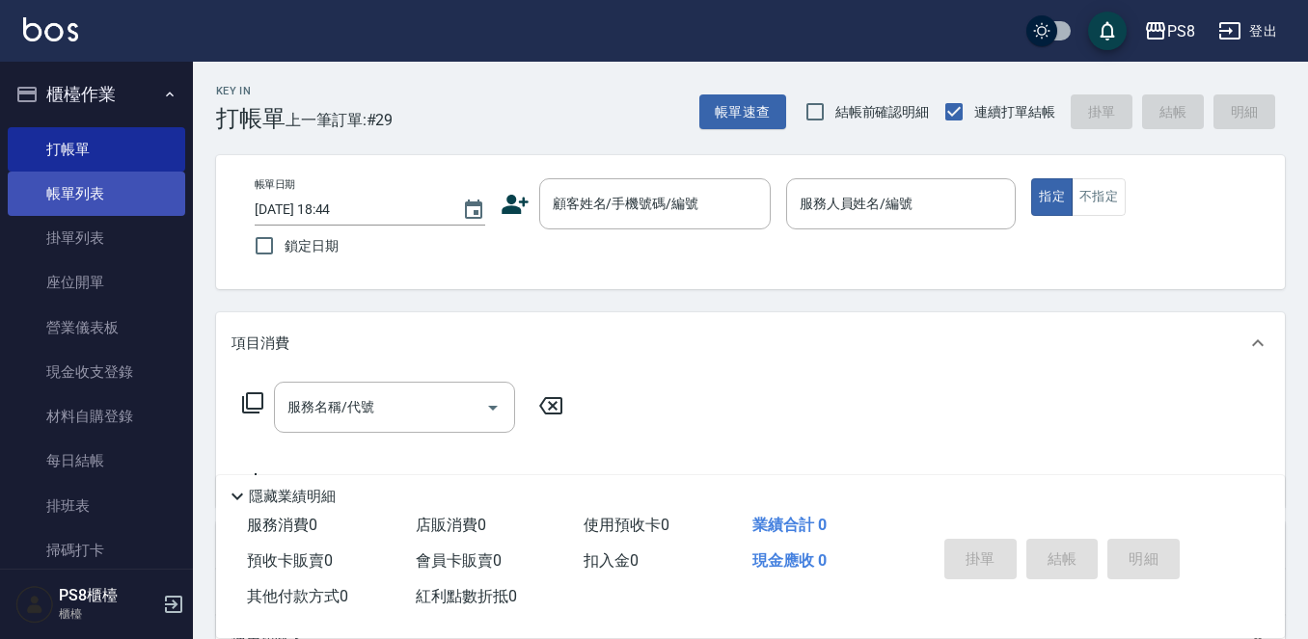
click at [118, 184] on link "帳單列表" at bounding box center [96, 194] width 177 height 44
click at [99, 87] on button "櫃檯作業" at bounding box center [96, 94] width 177 height 50
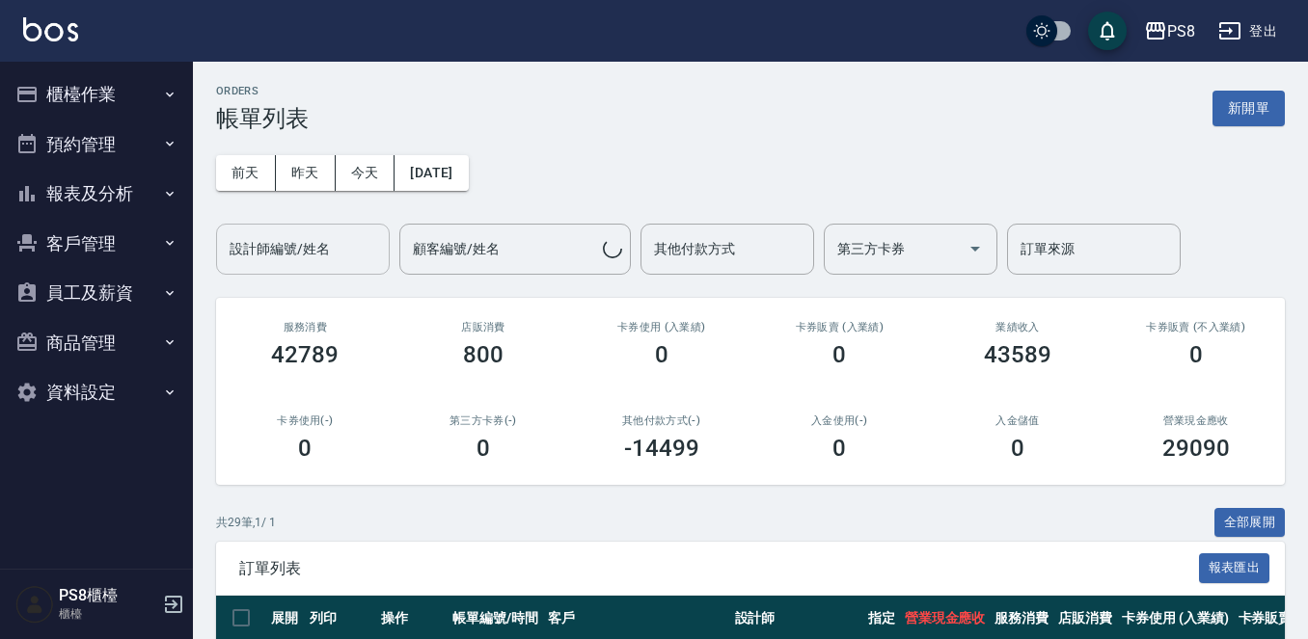
click at [326, 250] on div "設計師編號/姓名 設計師編號/姓名" at bounding box center [303, 249] width 174 height 51
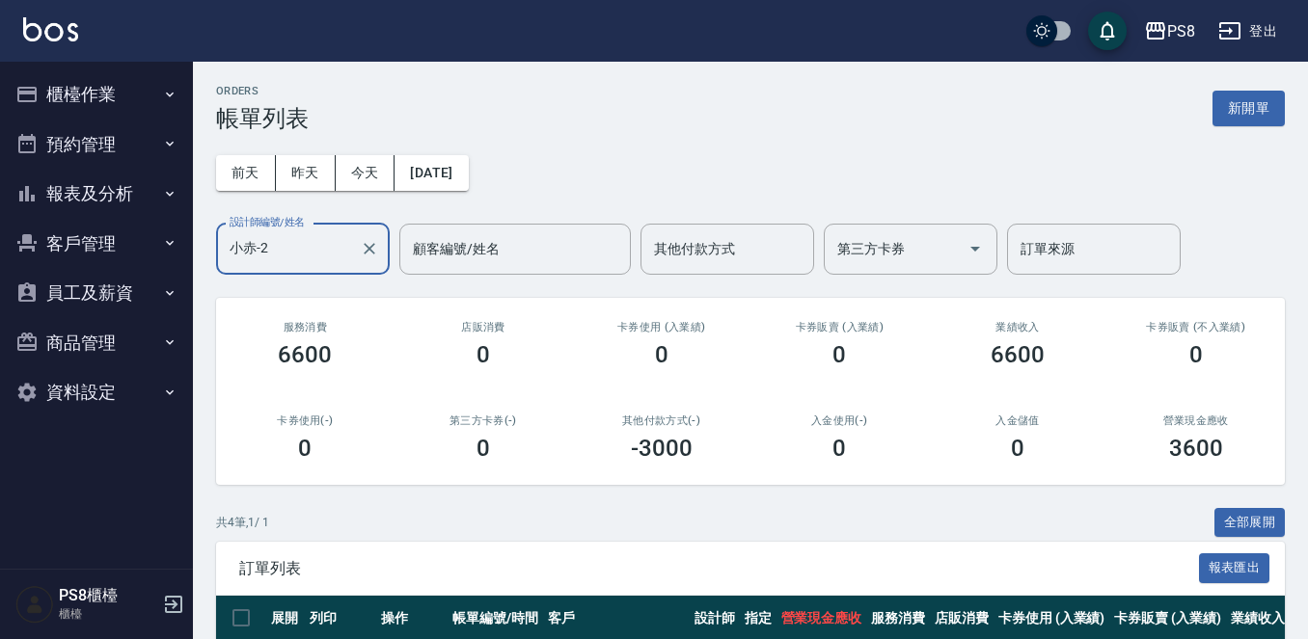
click at [209, 236] on div "ORDERS 帳單列表 新開單 前天 昨天 今天 2025/10/09 設計師編號/姓名 小赤-2 設計師編號/姓名 顧客編號/姓名 顧客編號/姓名 其他付款…" at bounding box center [750, 482] width 1115 height 840
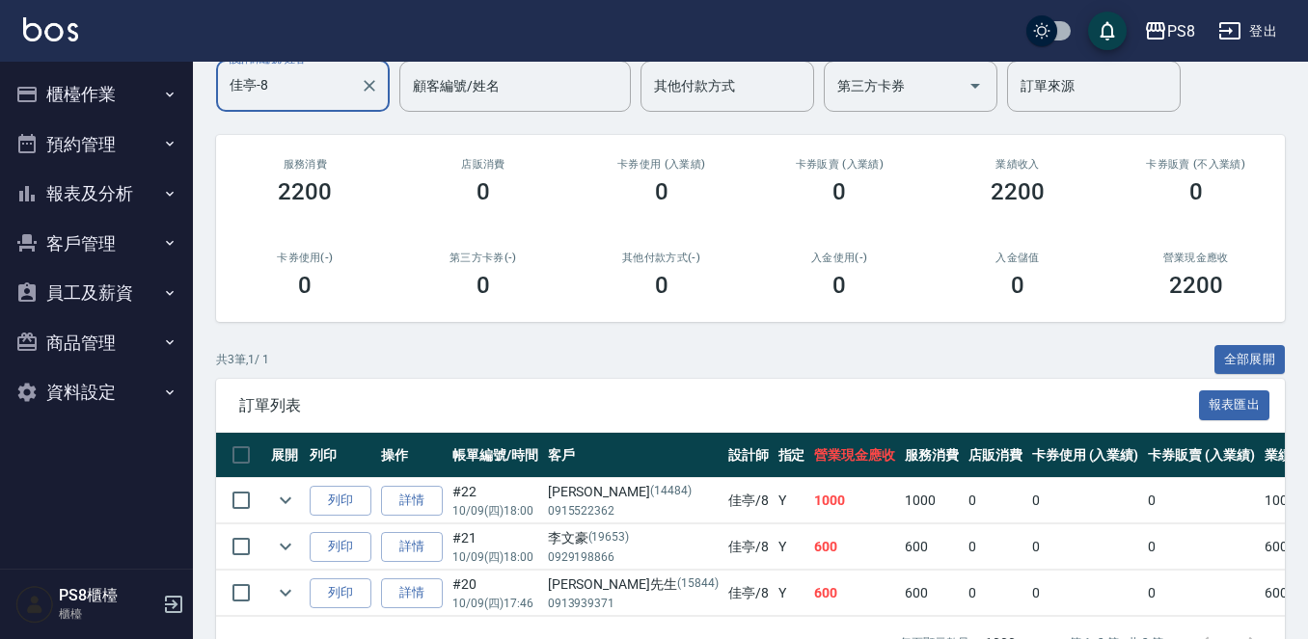
scroll to position [40, 0]
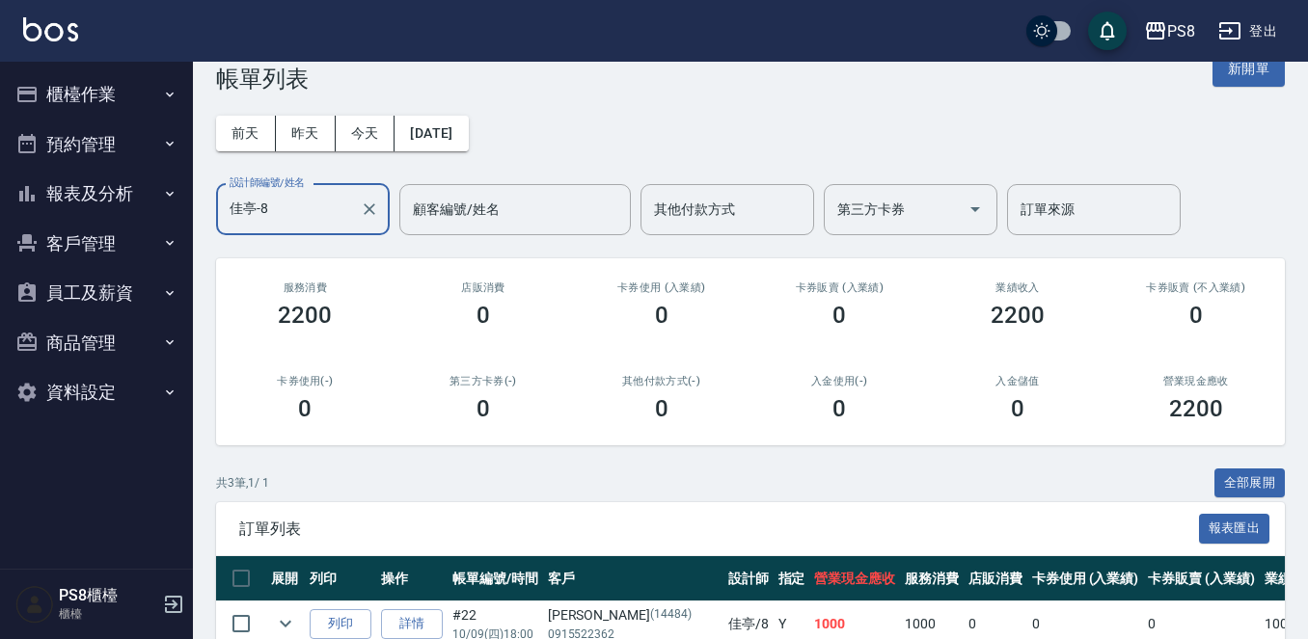
drag, startPoint x: 125, startPoint y: 212, endPoint x: 0, endPoint y: 196, distance: 126.4
click at [0, 208] on div "PS8 登出 櫃檯作業 打帳單 帳單列表 掛單列表 座位開單 營業儀表板 現金收支登錄 材料自購登錄 每日結帳 排班表 掃碼打卡 預約管理 預約管理 單日預約…" at bounding box center [654, 387] width 1308 height 855
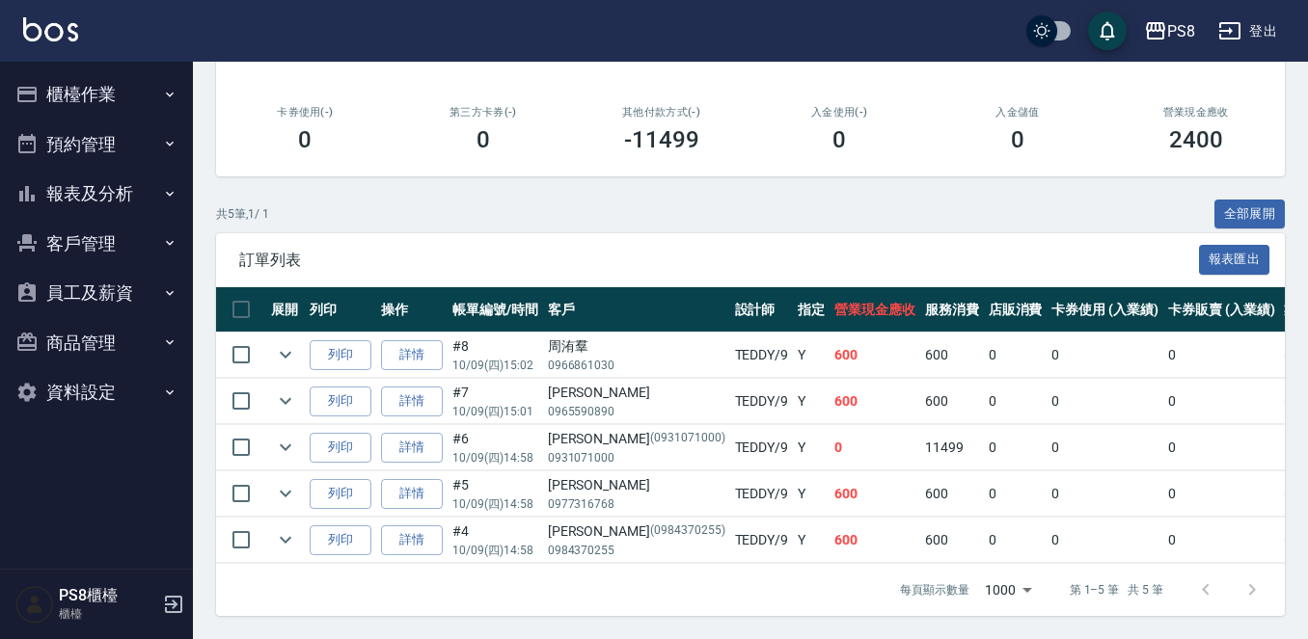
scroll to position [325, 0]
click at [41, 255] on button "客戶管理" at bounding box center [96, 244] width 177 height 50
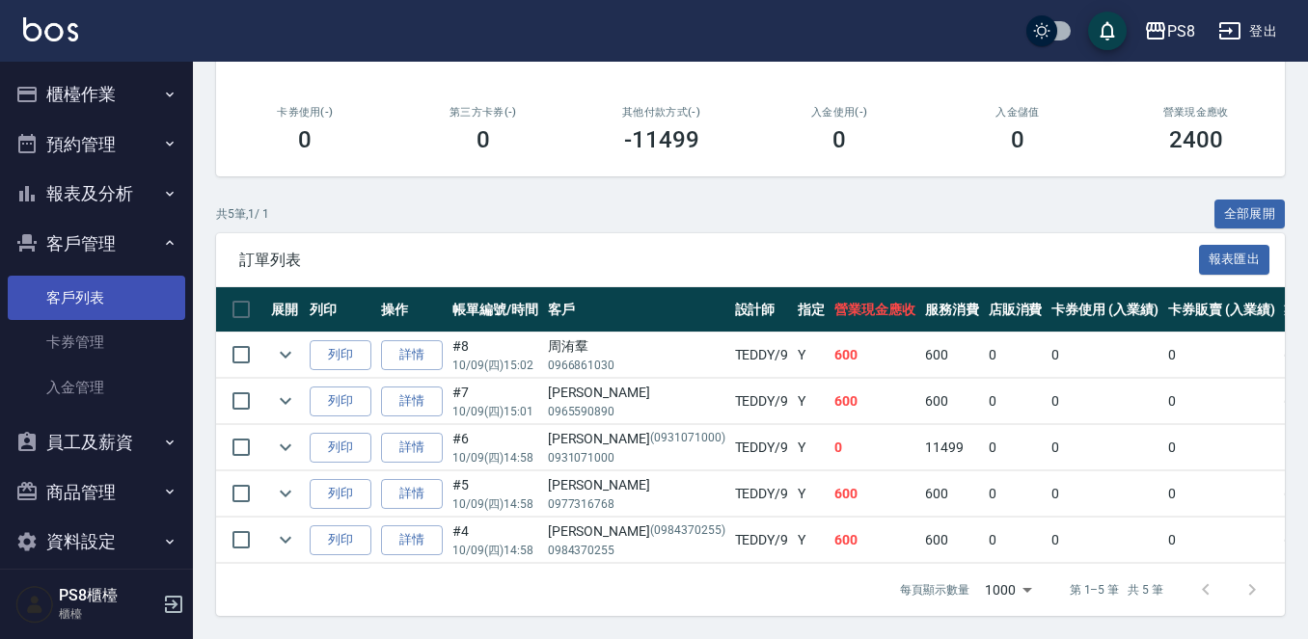
click at [59, 298] on link "客戶列表" at bounding box center [96, 298] width 177 height 44
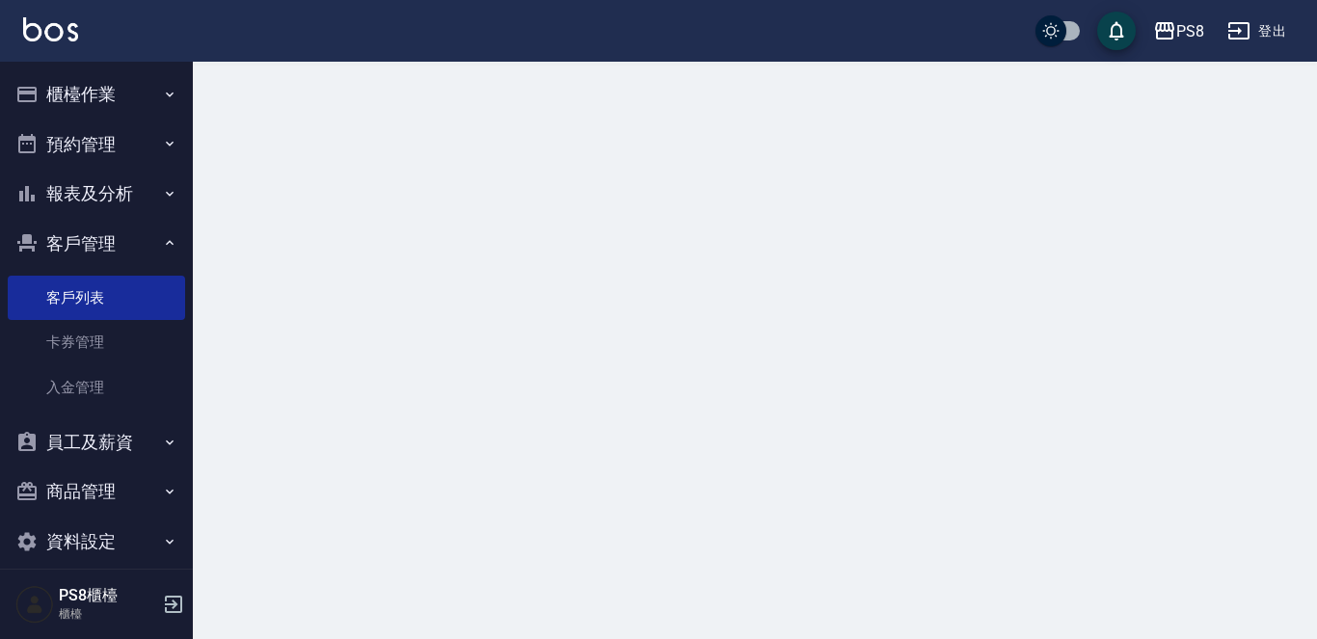
click at [77, 241] on button "客戶管理" at bounding box center [96, 244] width 177 height 50
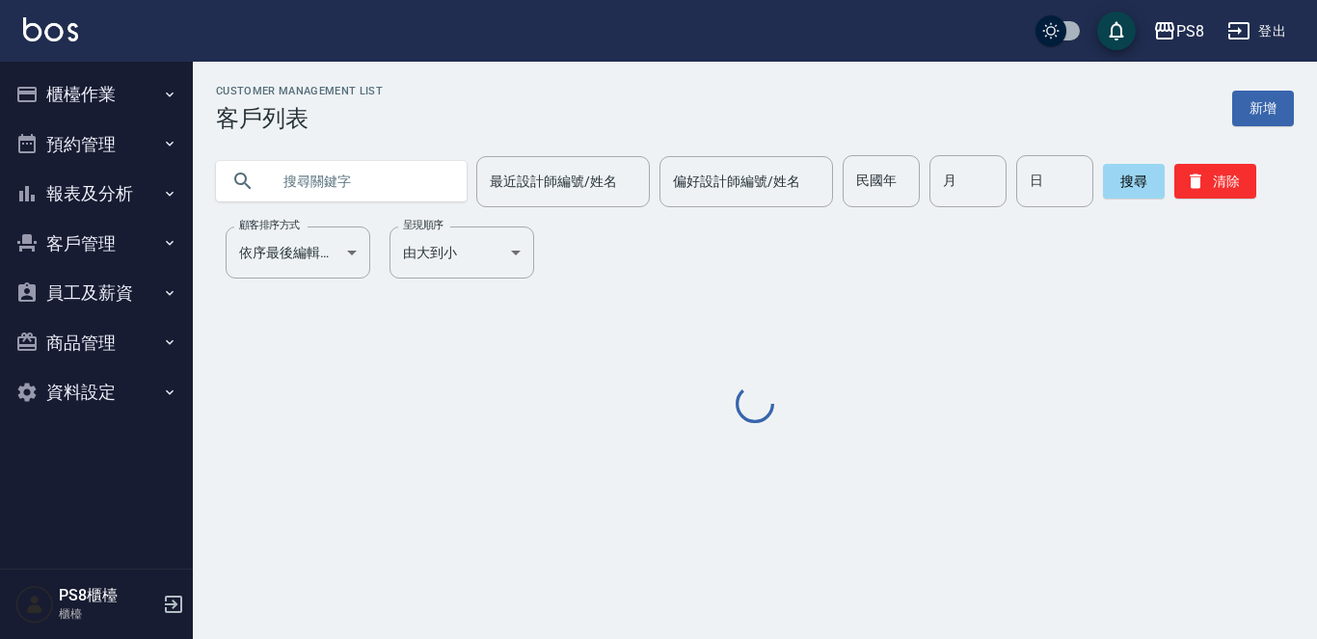
drag, startPoint x: 418, startPoint y: 161, endPoint x: 411, endPoint y: 175, distance: 15.1
click at [415, 168] on input "text" at bounding box center [360, 181] width 181 height 52
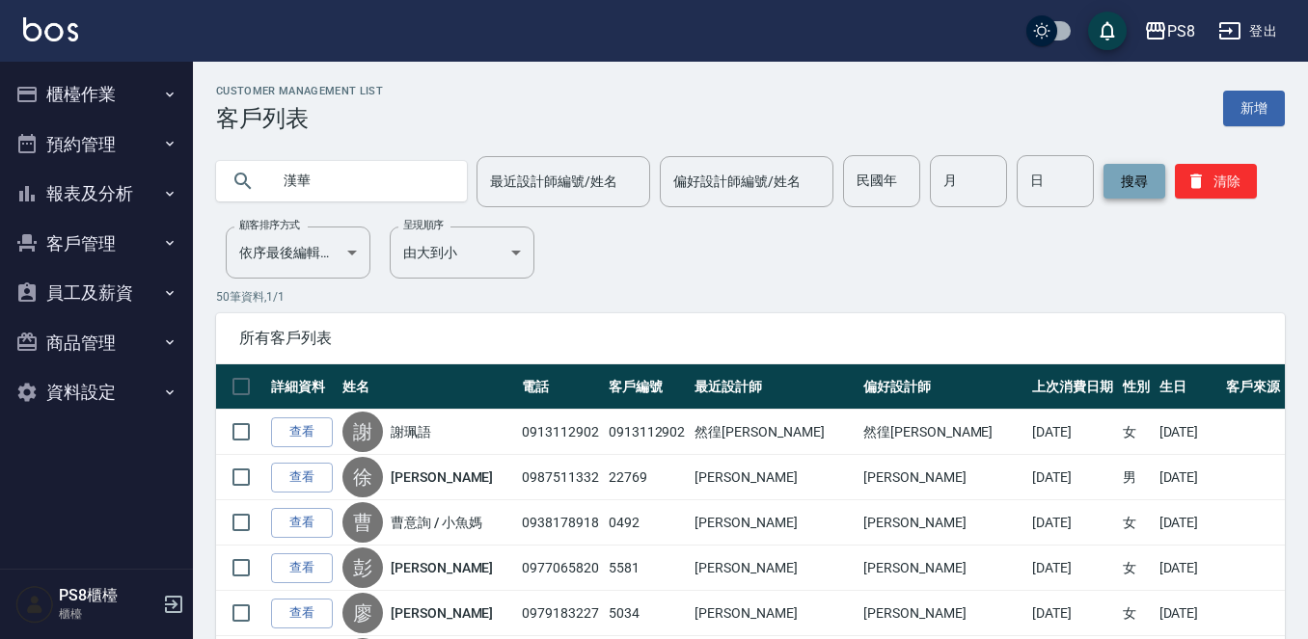
click at [1125, 178] on button "搜尋" at bounding box center [1134, 181] width 62 height 35
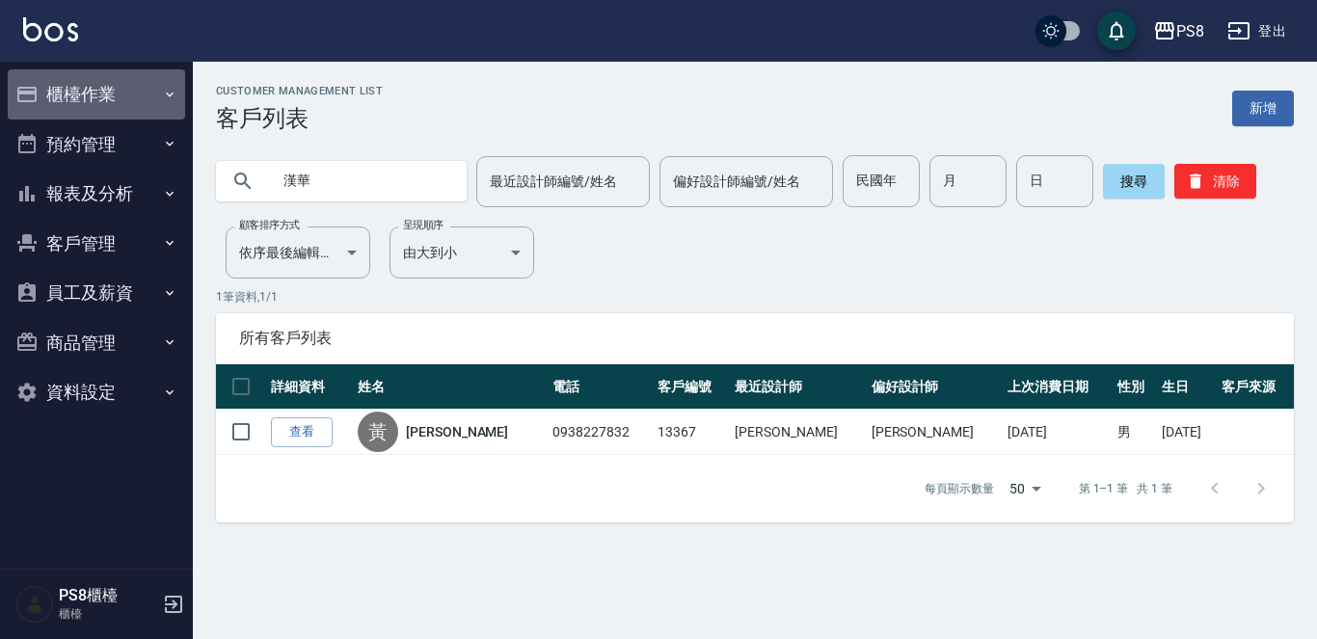
click at [86, 74] on button "櫃檯作業" at bounding box center [96, 94] width 177 height 50
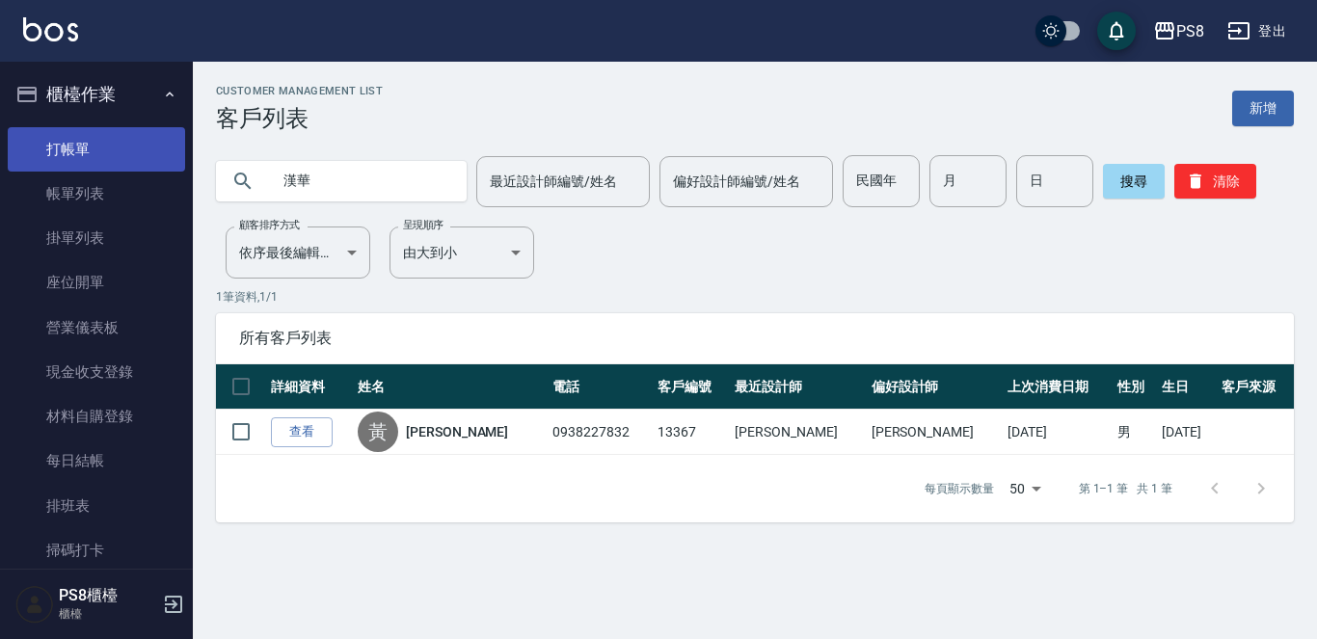
click at [111, 145] on link "打帳單" at bounding box center [96, 149] width 177 height 44
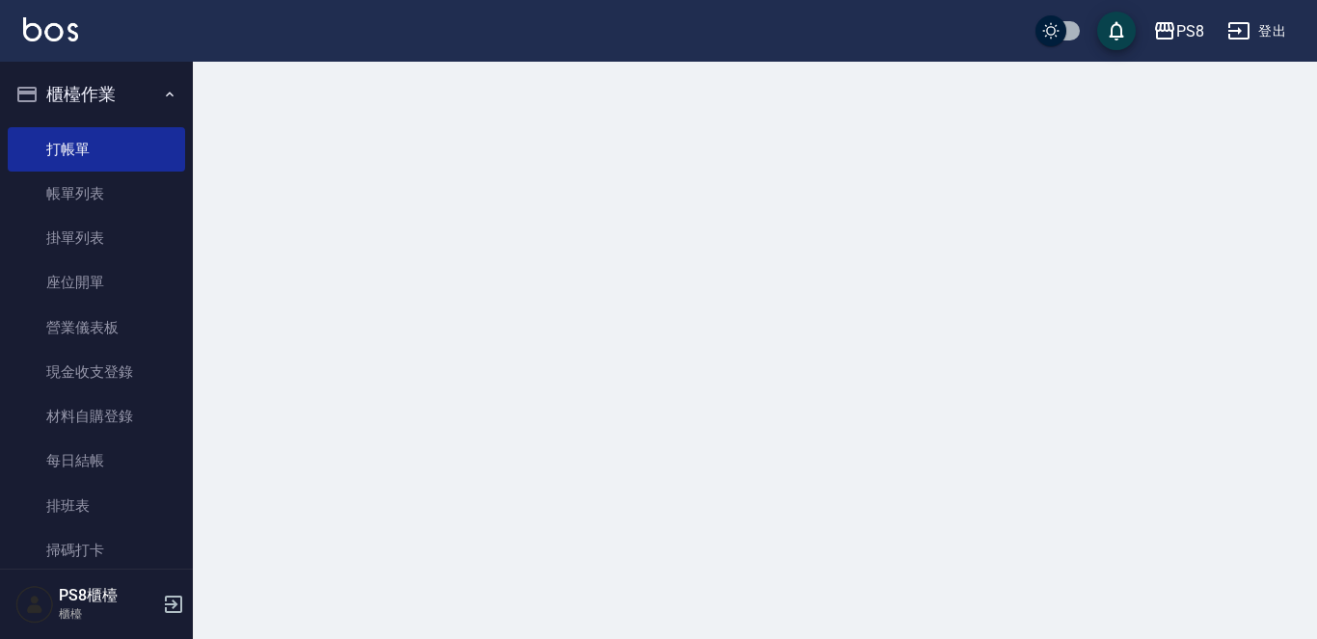
click at [112, 95] on button "櫃檯作業" at bounding box center [96, 94] width 177 height 50
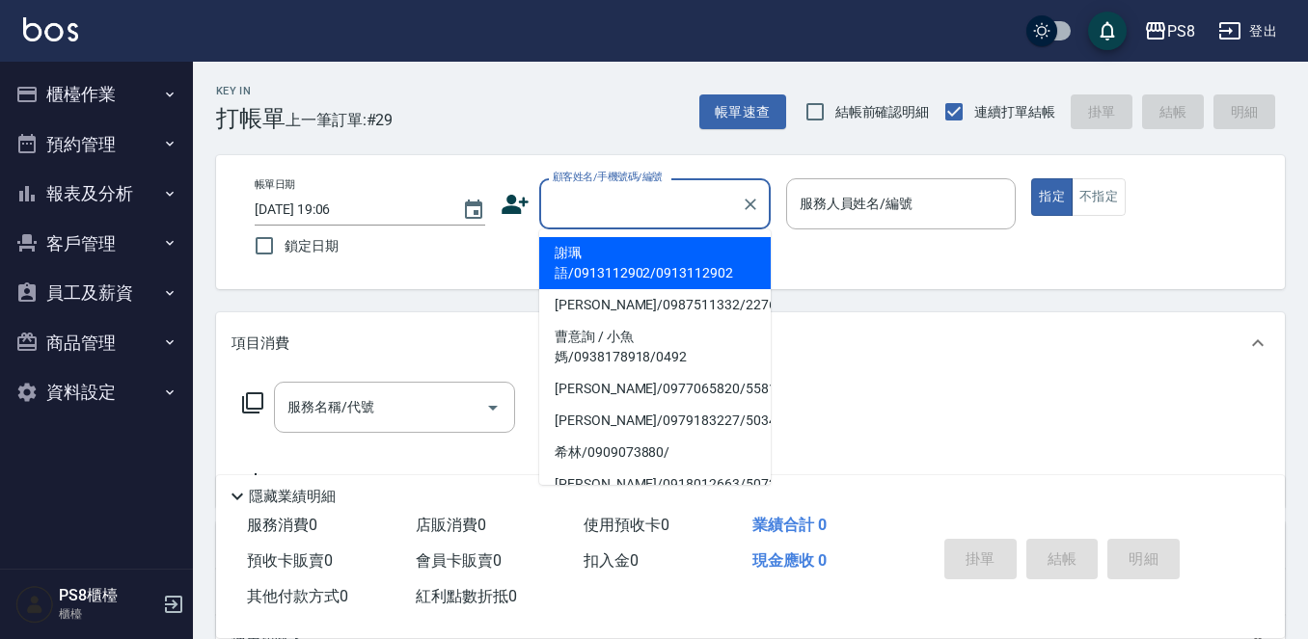
click at [612, 198] on input "顧客姓名/手機號碼/編號" at bounding box center [640, 204] width 185 height 34
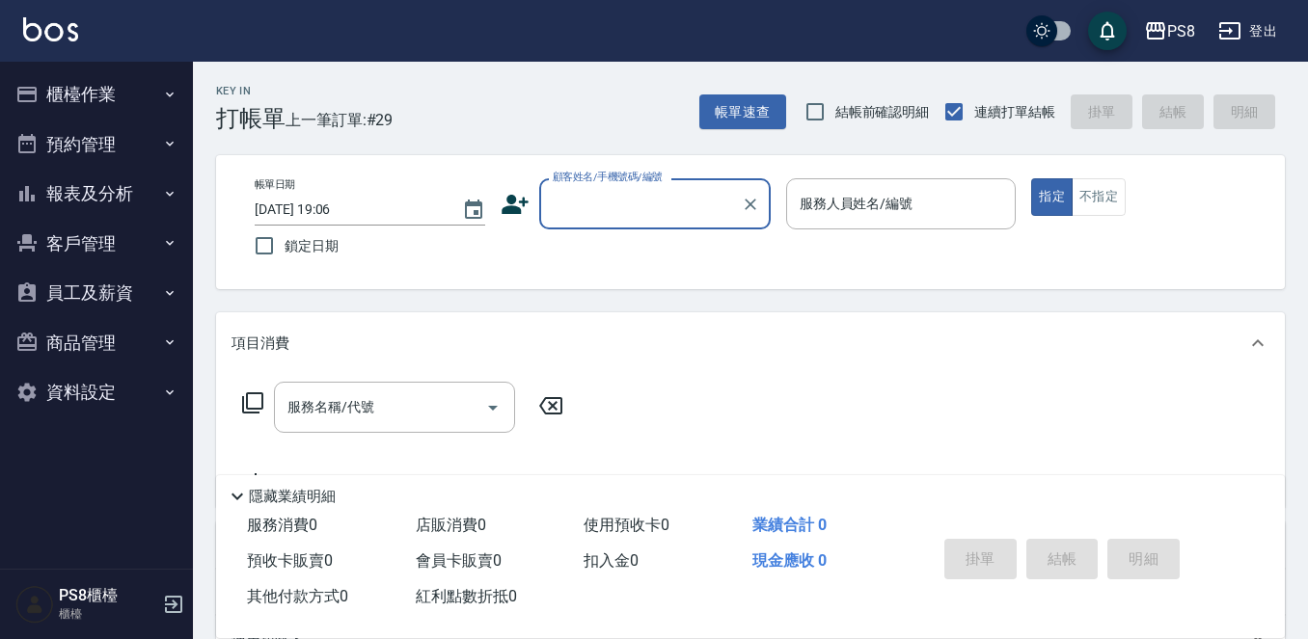
click at [640, 208] on input "顧客姓名/手機號碼/編號" at bounding box center [640, 204] width 185 height 34
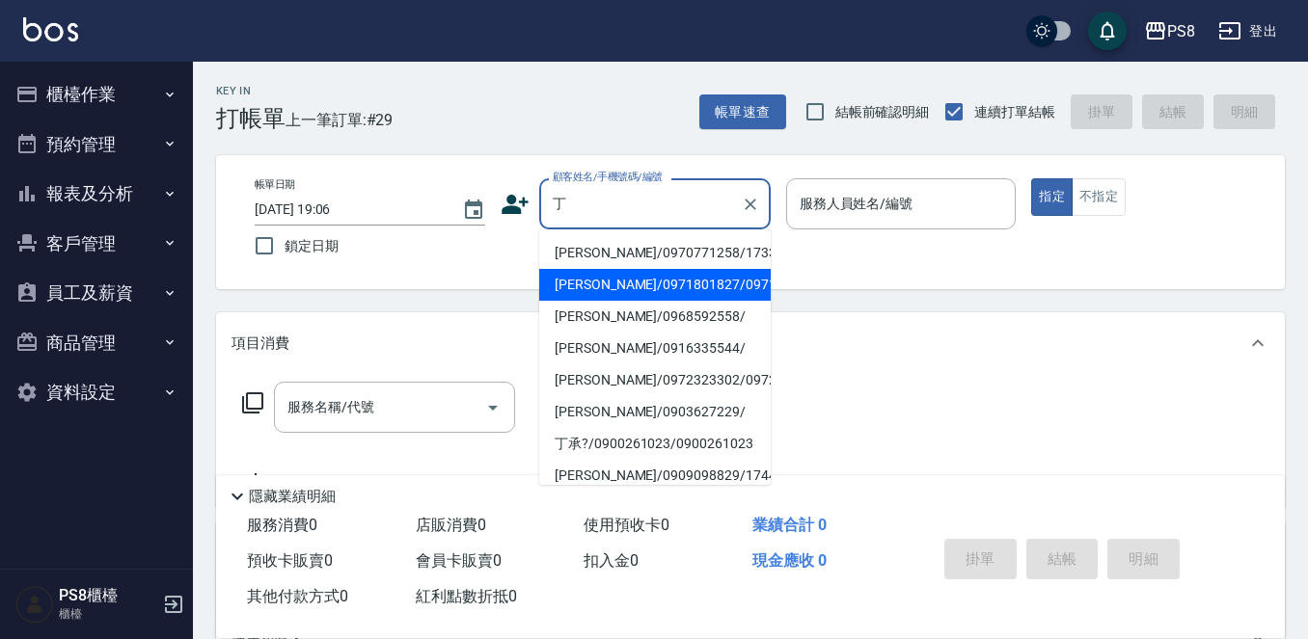
click at [648, 280] on li "丁丁妮/0971801827/0971801827" at bounding box center [654, 285] width 231 height 32
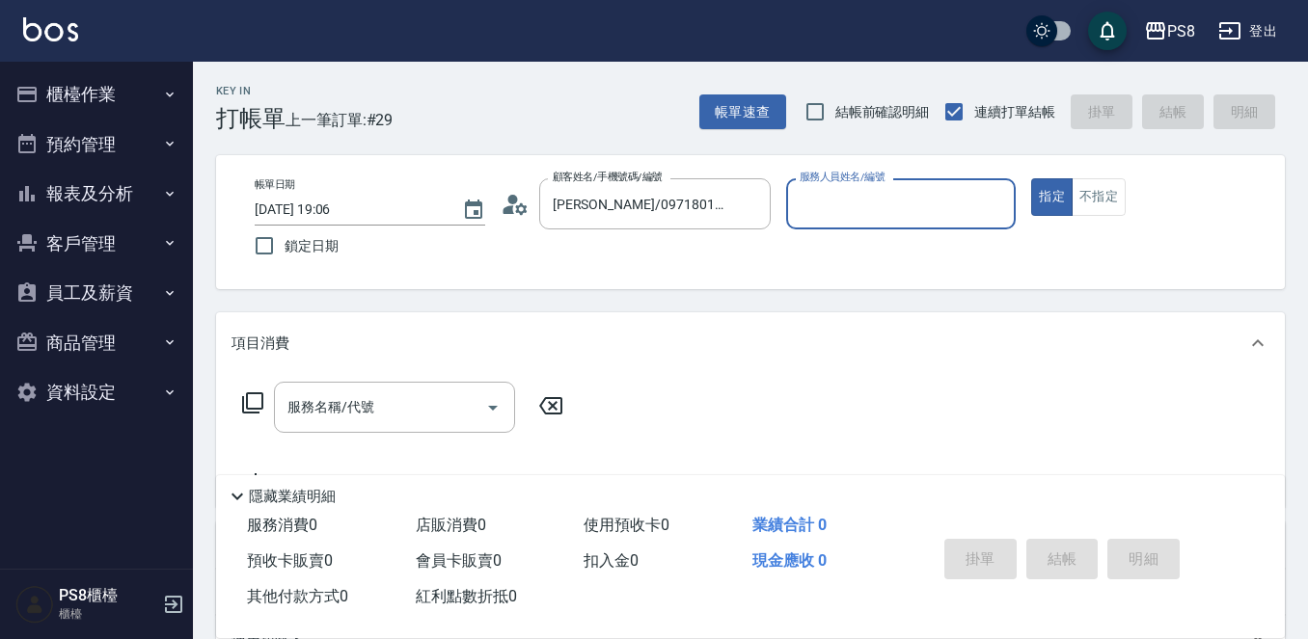
click at [509, 202] on circle at bounding box center [512, 200] width 10 height 10
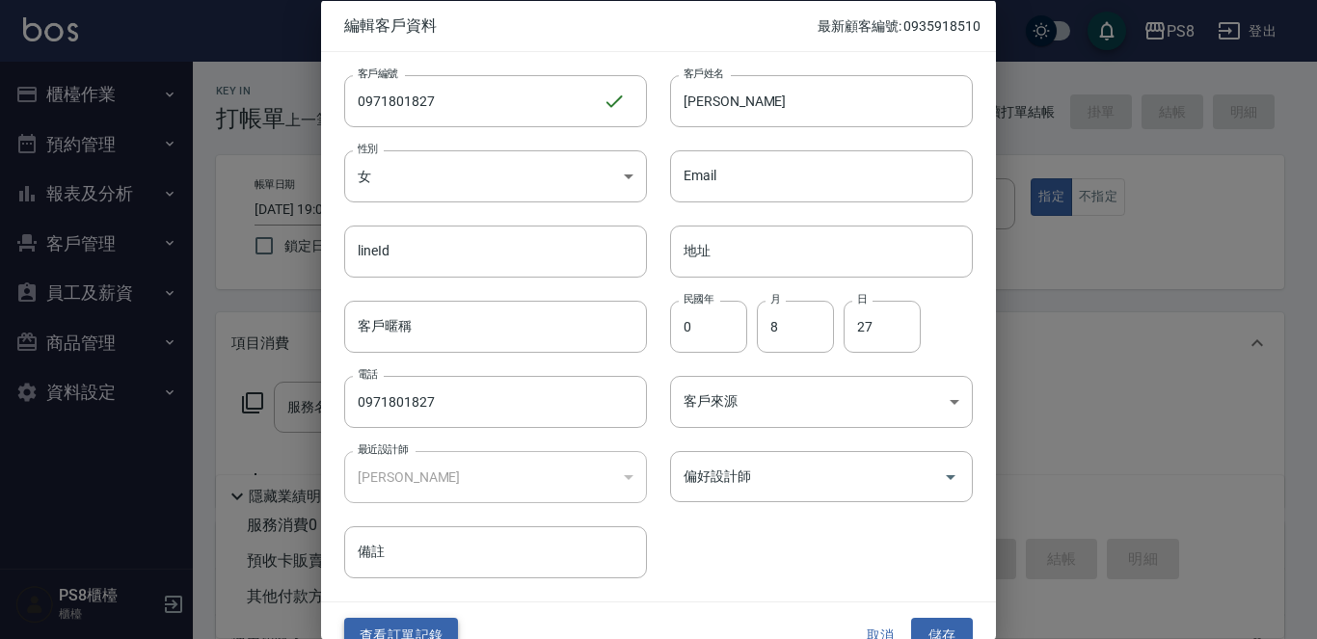
click at [454, 622] on button "查看訂單記錄" at bounding box center [401, 636] width 114 height 36
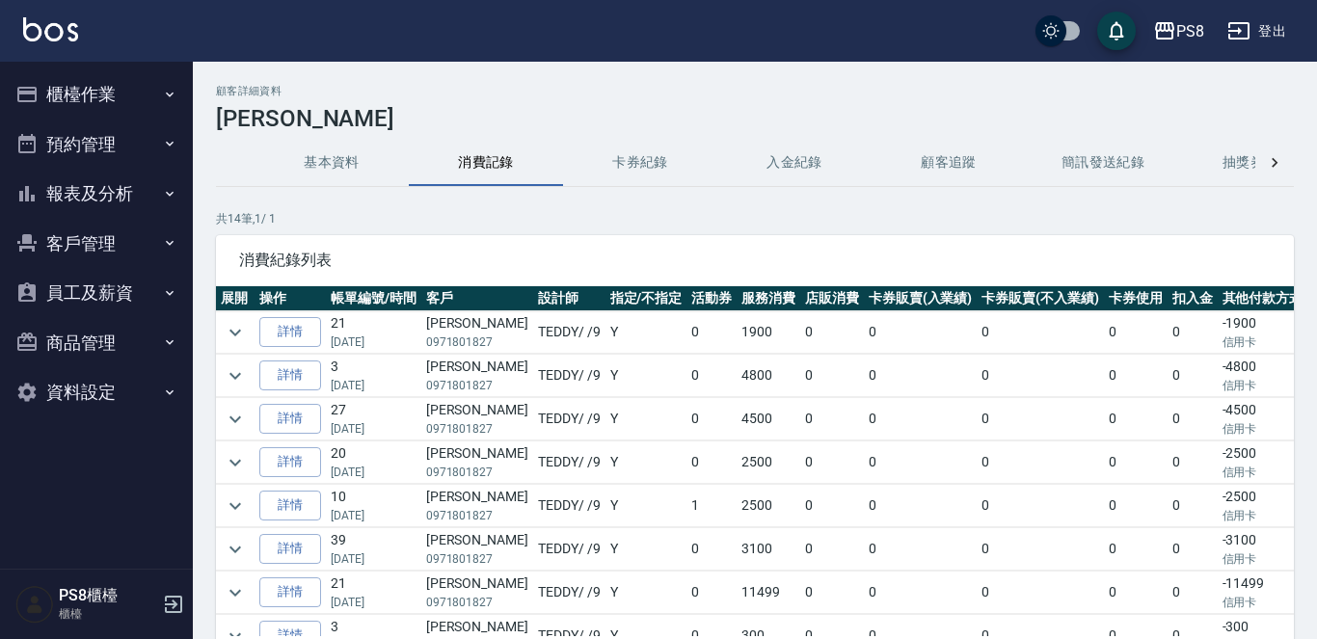
click at [485, 153] on button "消費記錄" at bounding box center [486, 163] width 154 height 46
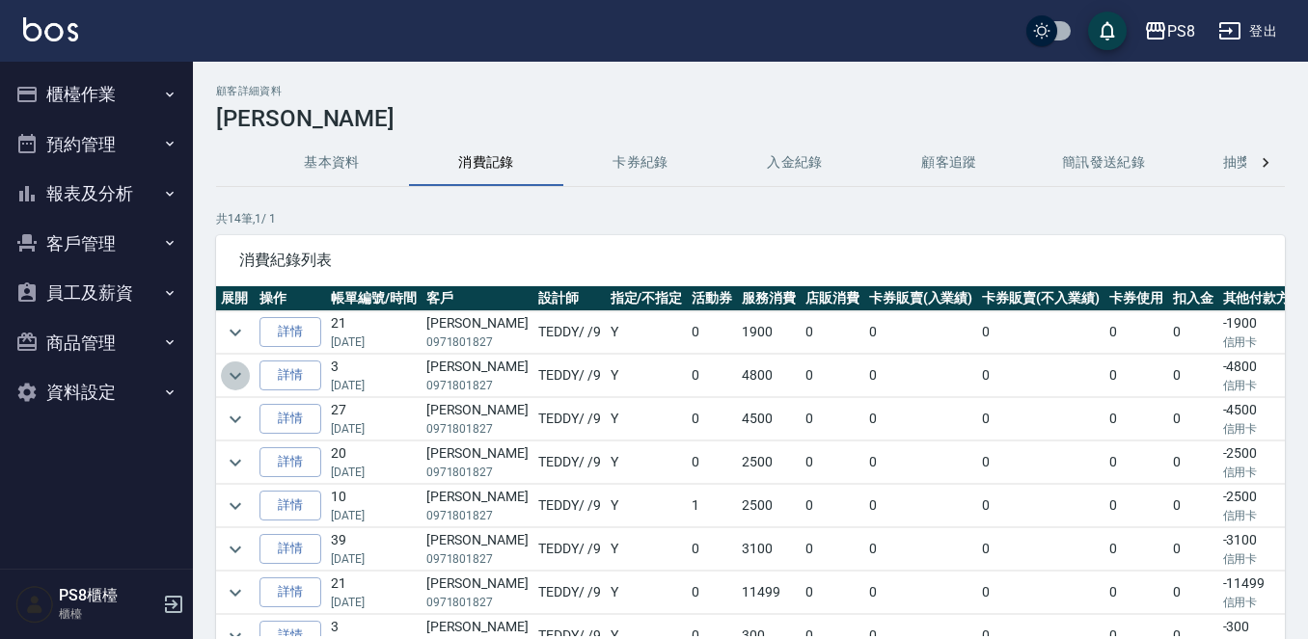
click at [242, 372] on icon "expand row" at bounding box center [235, 376] width 23 height 23
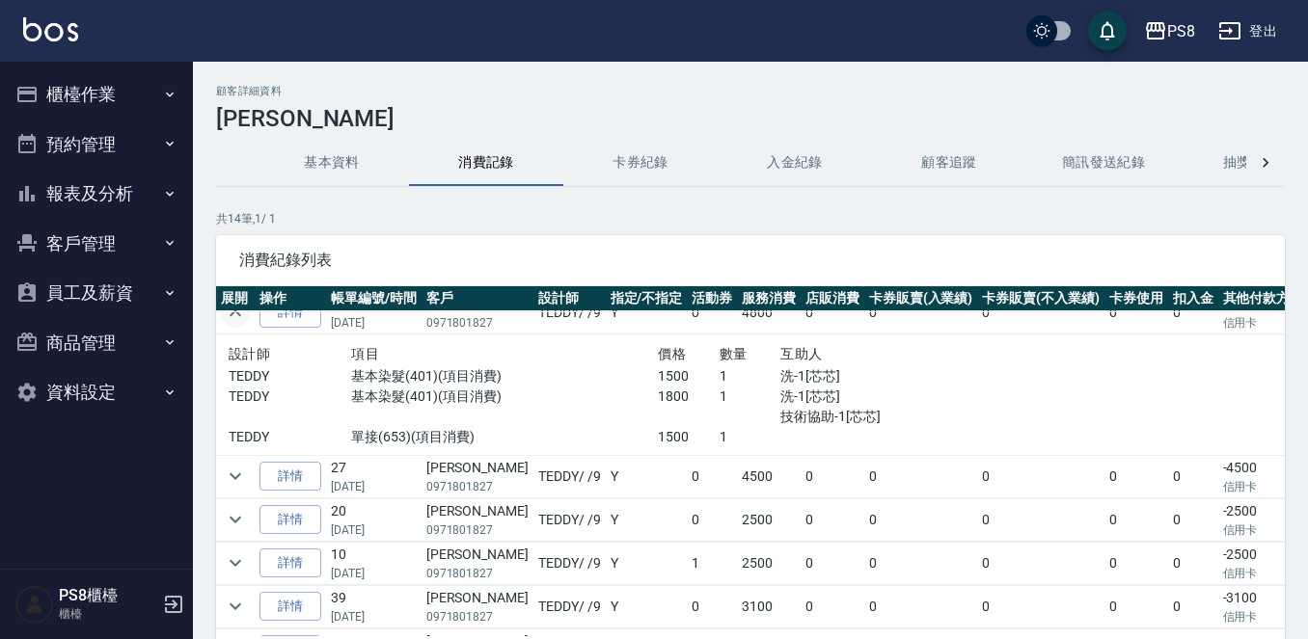
scroll to position [96, 0]
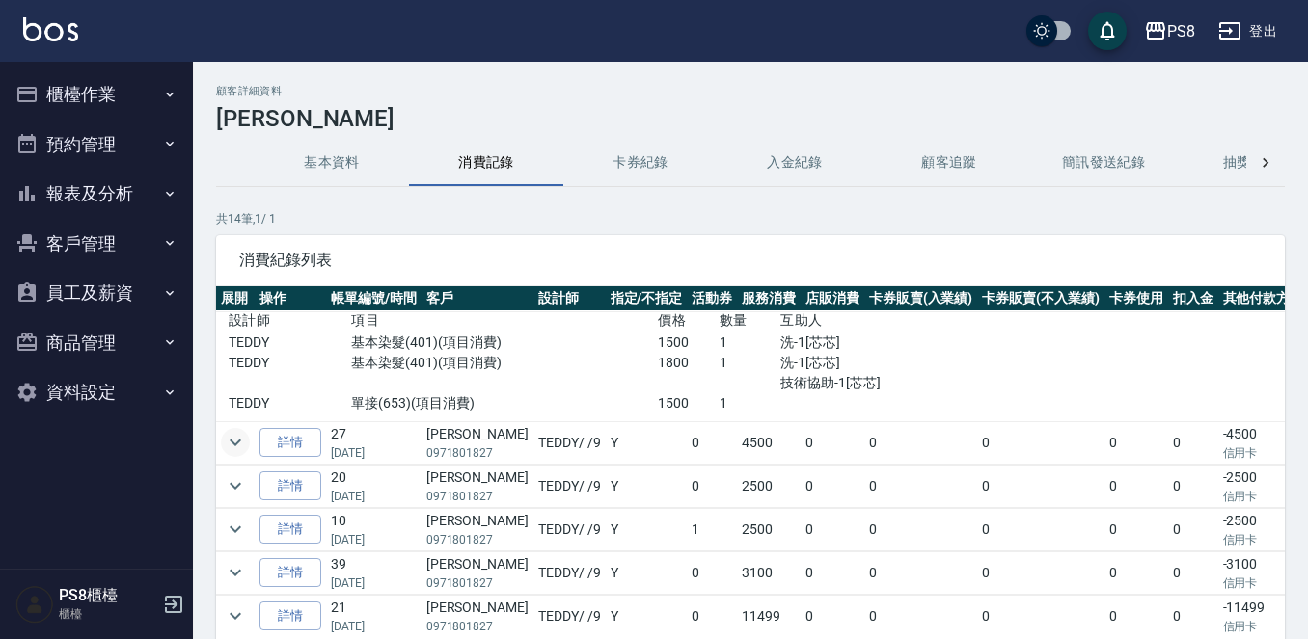
click at [242, 446] on icon "expand row" at bounding box center [235, 442] width 23 height 23
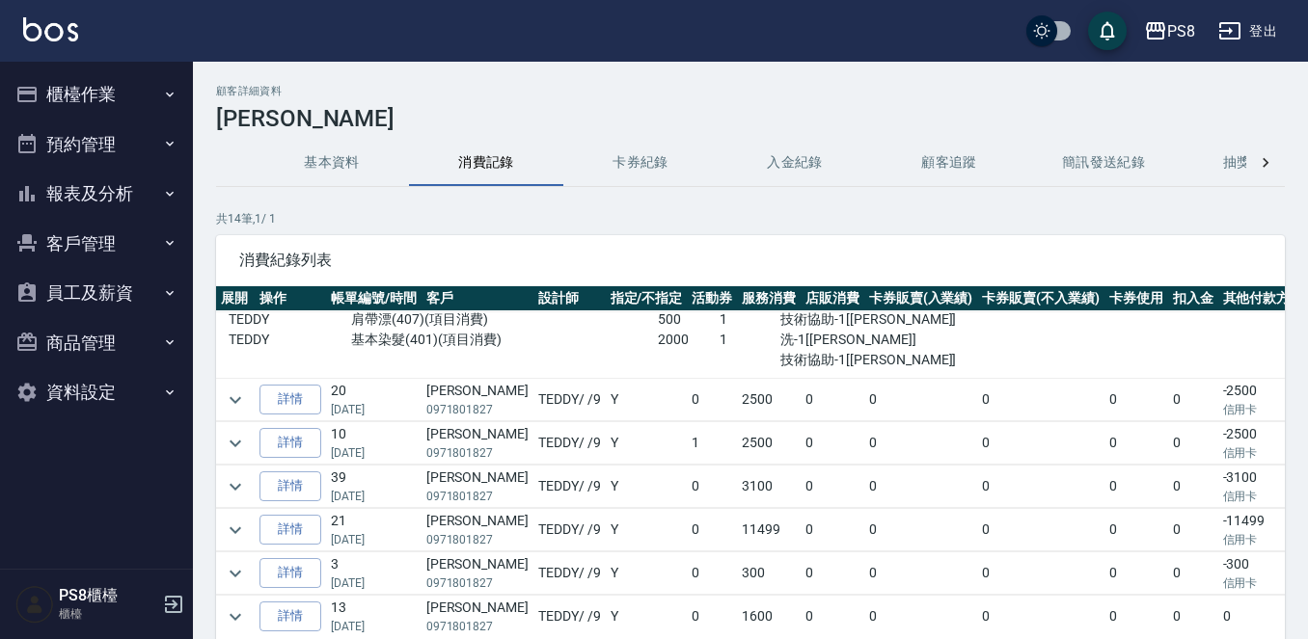
scroll to position [289, 0]
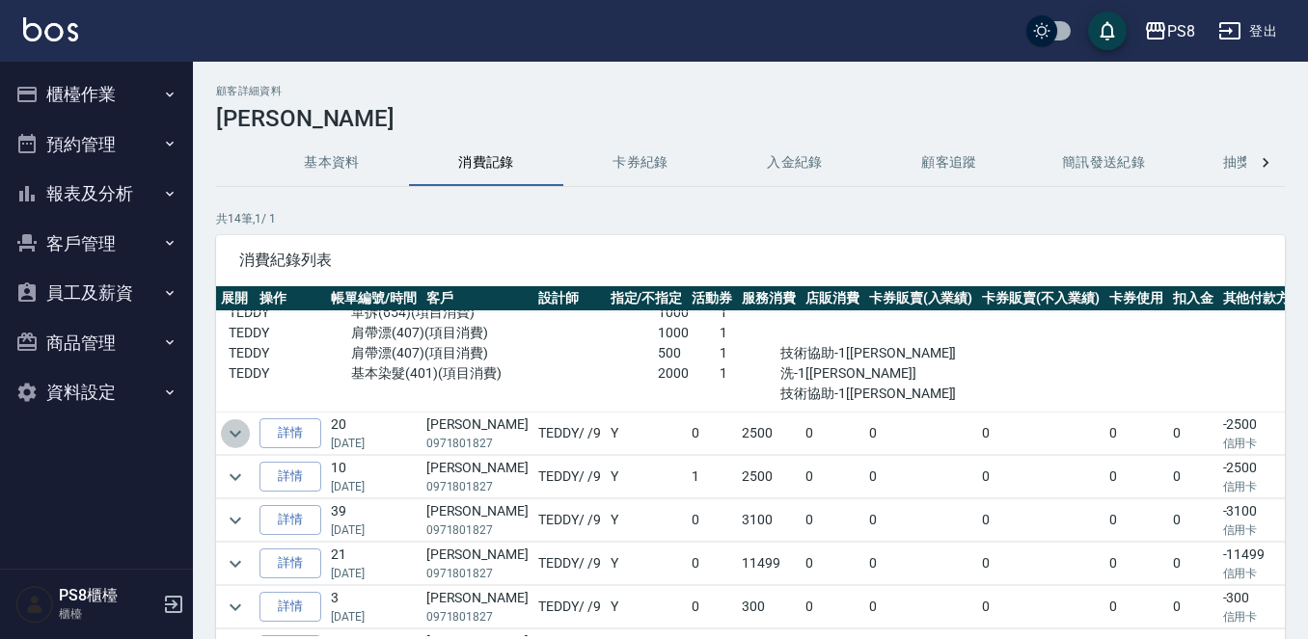
click at [235, 430] on icon "expand row" at bounding box center [235, 433] width 23 height 23
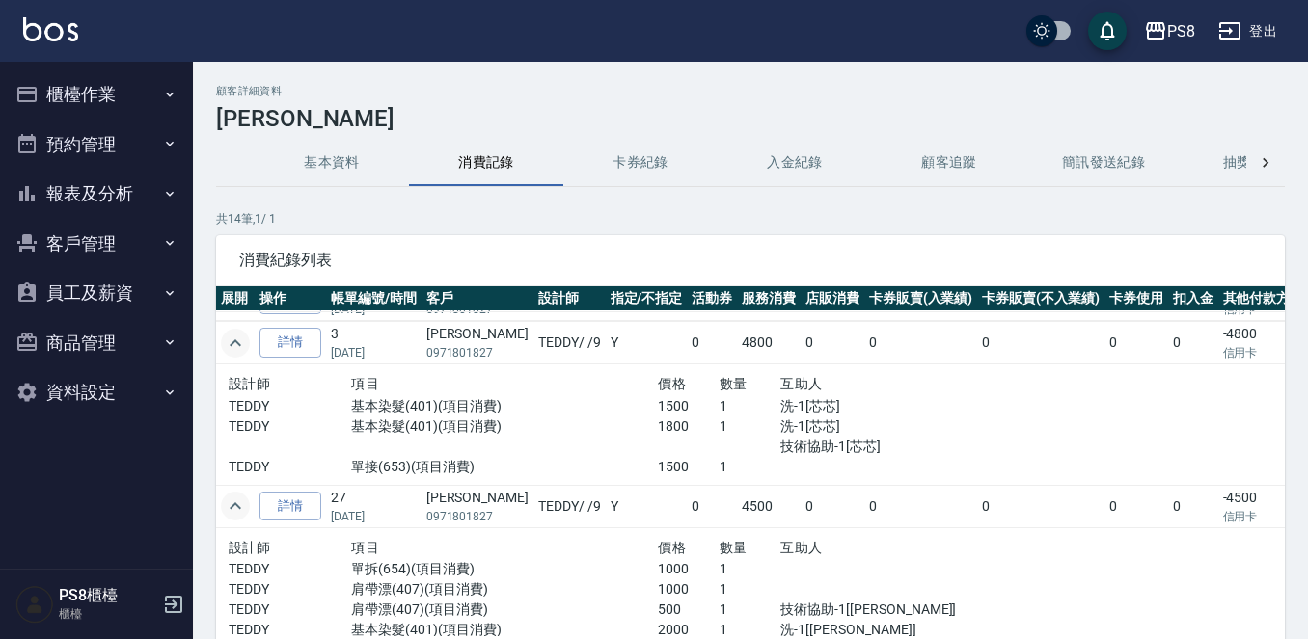
scroll to position [0, 0]
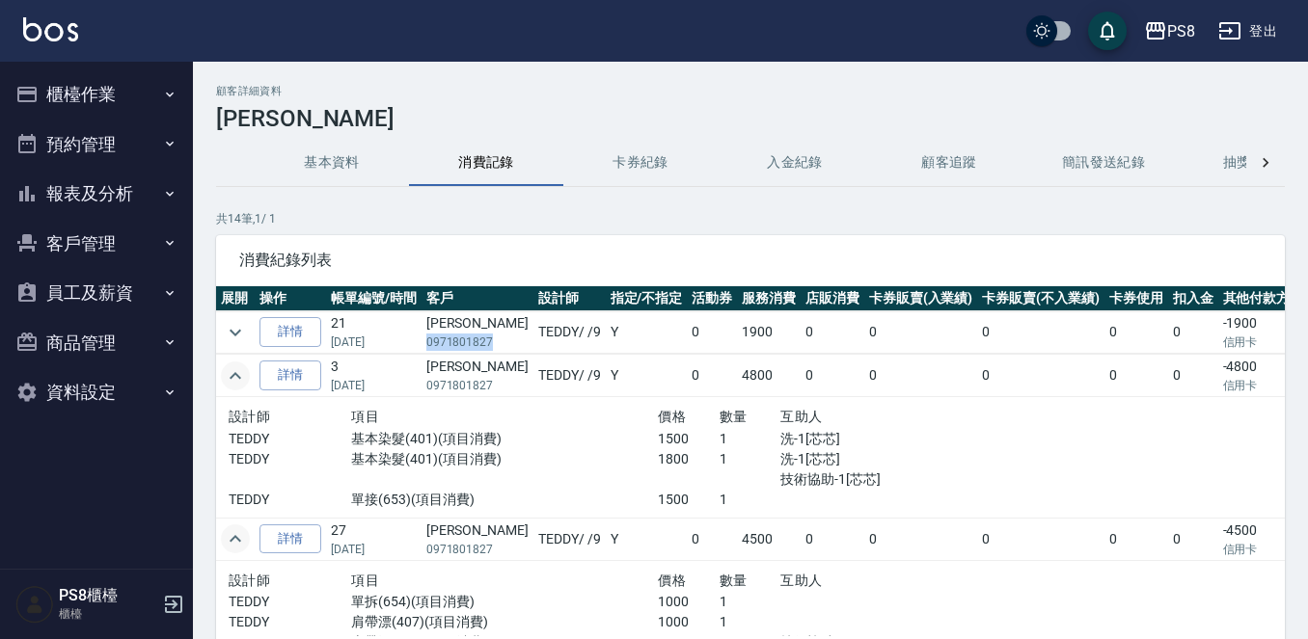
drag, startPoint x: 423, startPoint y: 342, endPoint x: 497, endPoint y: 352, distance: 73.9
click at [495, 352] on td "丁丁妮 0971801827" at bounding box center [477, 332] width 112 height 42
copy p "0971801827"
click at [128, 57] on div "PS8 登出" at bounding box center [654, 31] width 1308 height 62
click at [123, 87] on button "櫃檯作業" at bounding box center [96, 94] width 177 height 50
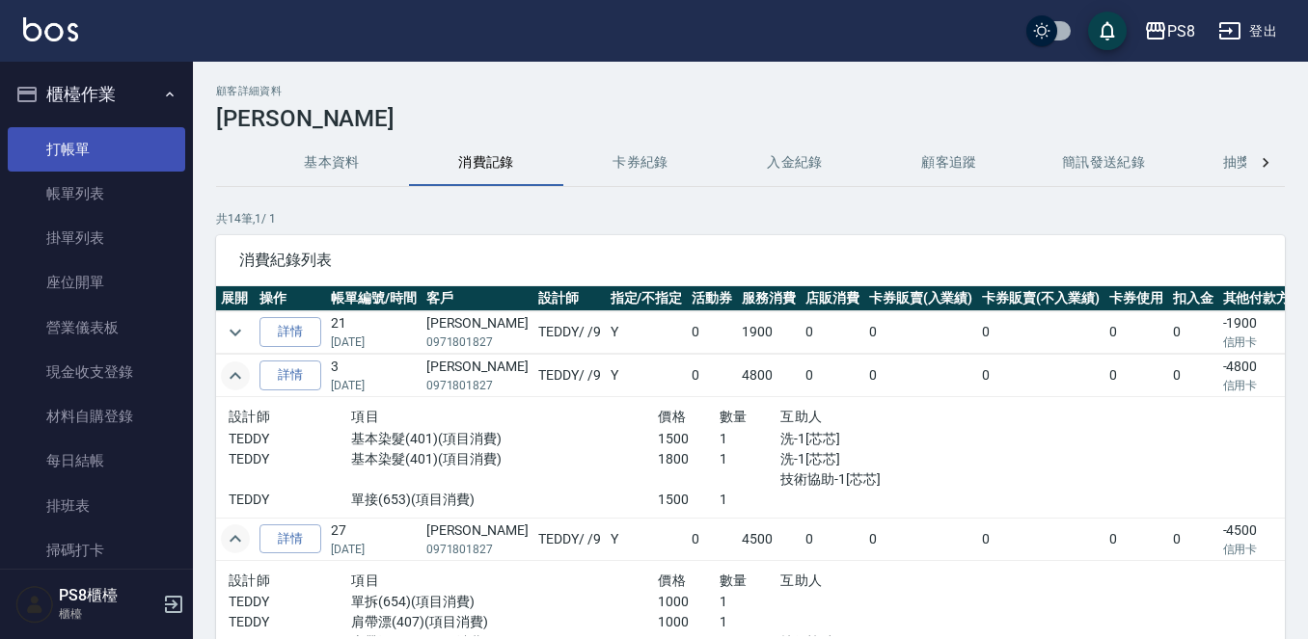
click at [107, 137] on link "打帳單" at bounding box center [96, 149] width 177 height 44
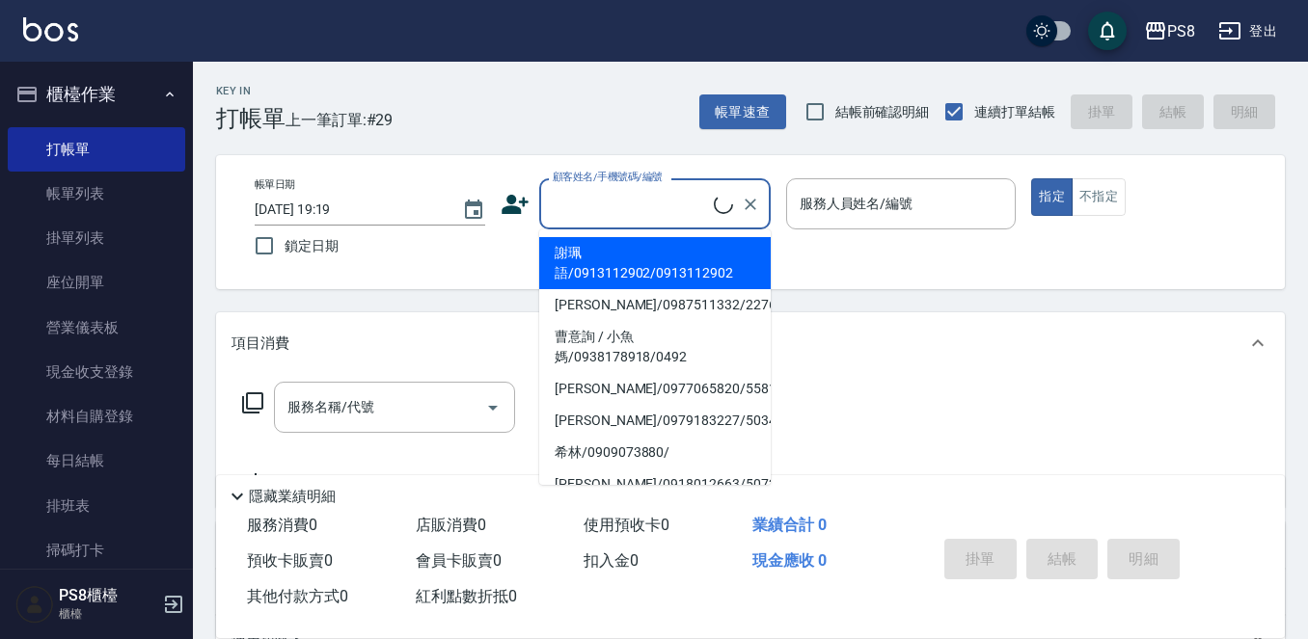
click at [616, 210] on input "顧客姓名/手機號碼/編號" at bounding box center [631, 204] width 166 height 34
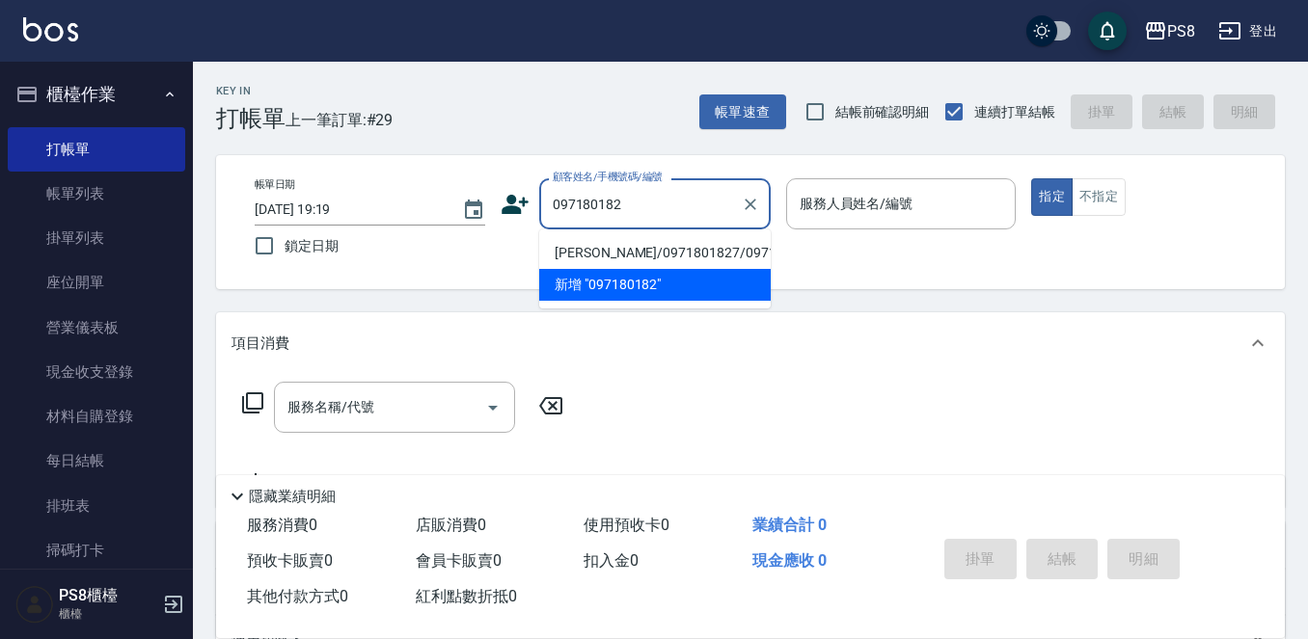
click at [629, 247] on li "丁丁妮/0971801827/0971801827" at bounding box center [654, 253] width 231 height 32
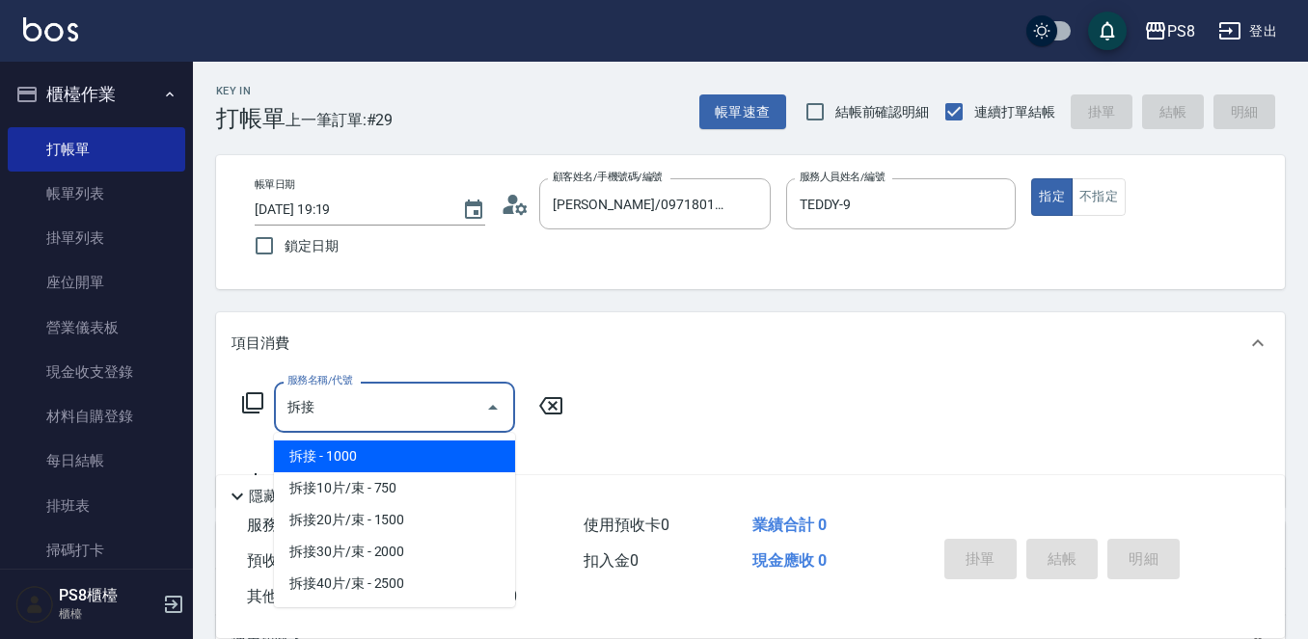
click at [462, 453] on span "拆接 - 1000" at bounding box center [394, 457] width 241 height 32
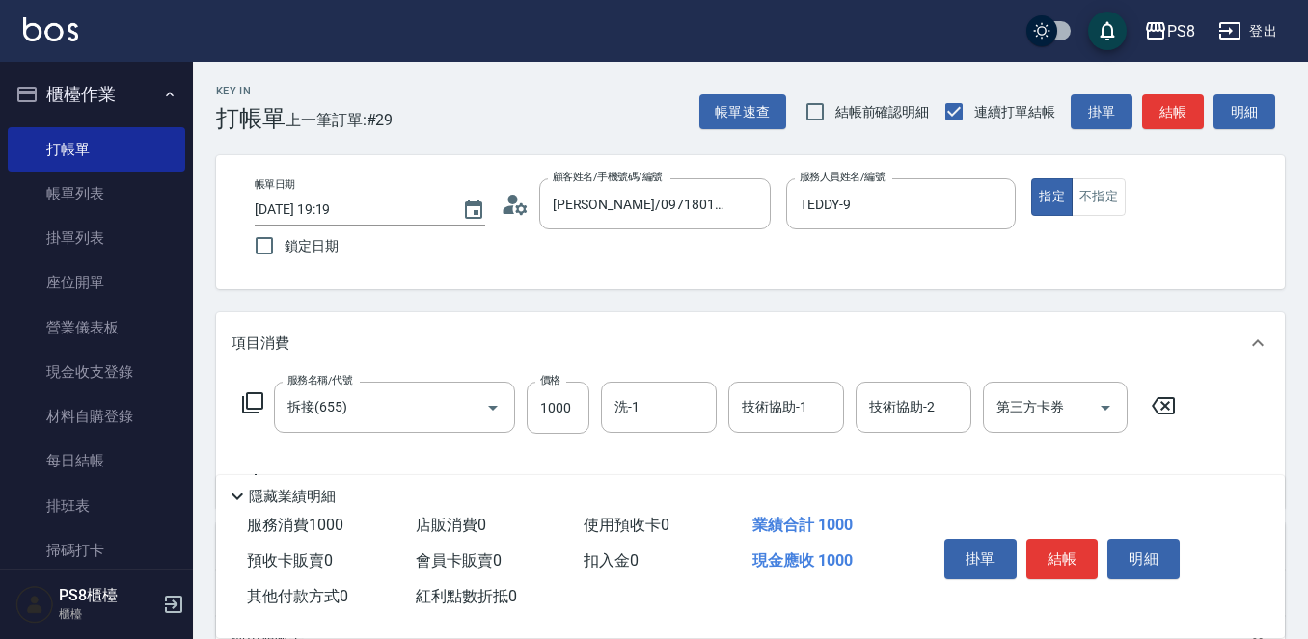
click at [522, 430] on div "服務名稱/代號 拆接(655) 服務名稱/代號 價格 1000 價格 洗-1 洗-1 技術協助-1 技術協助-1 技術協助-2 技術協助-2 第三方卡券 第三…" at bounding box center [709, 408] width 956 height 52
click at [536, 418] on input "1000" at bounding box center [558, 408] width 63 height 52
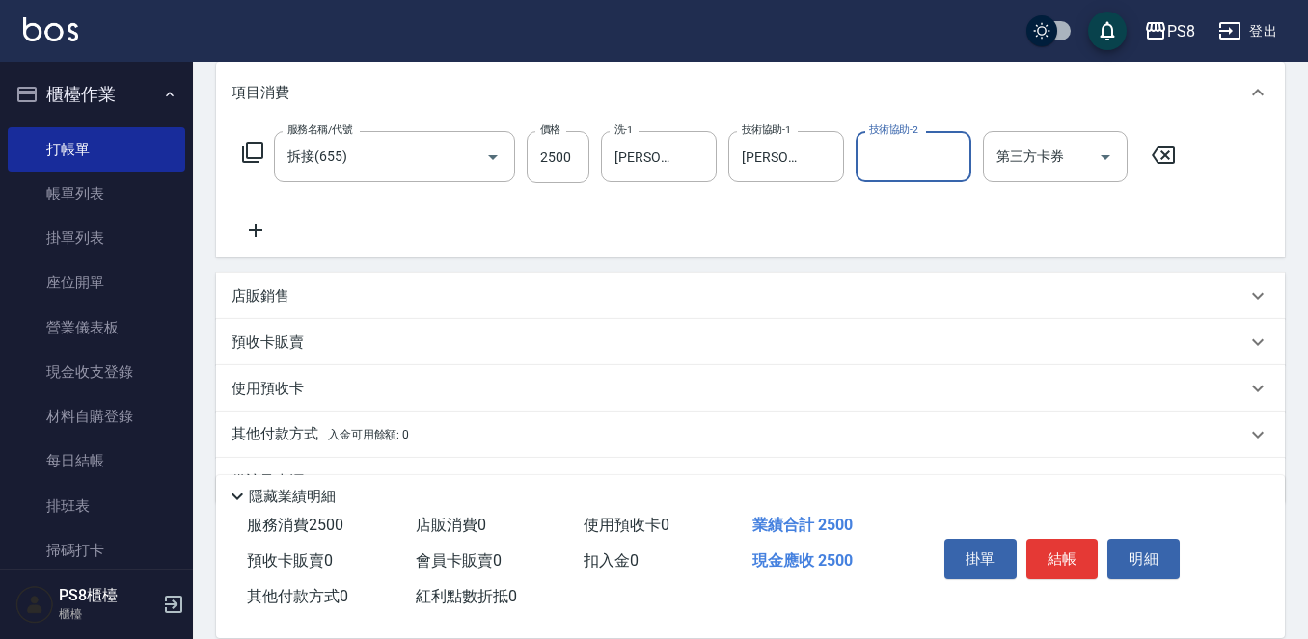
scroll to position [301, 0]
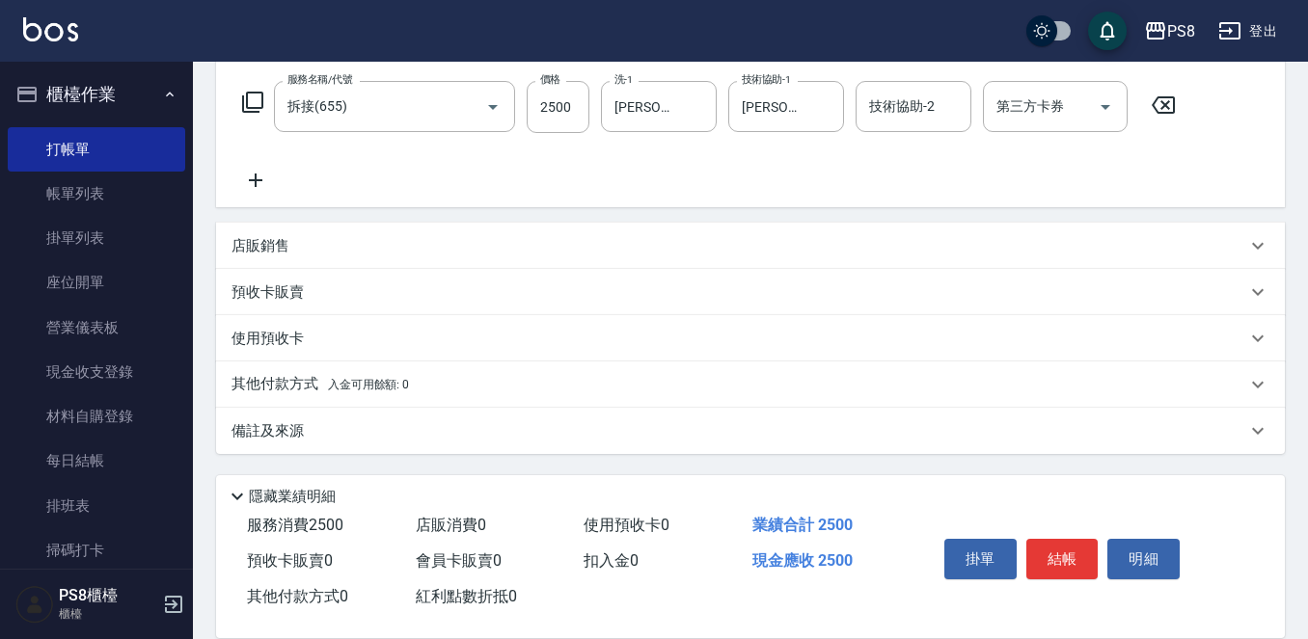
click at [482, 364] on div "其他付款方式 入金可用餘額: 0" at bounding box center [750, 385] width 1069 height 46
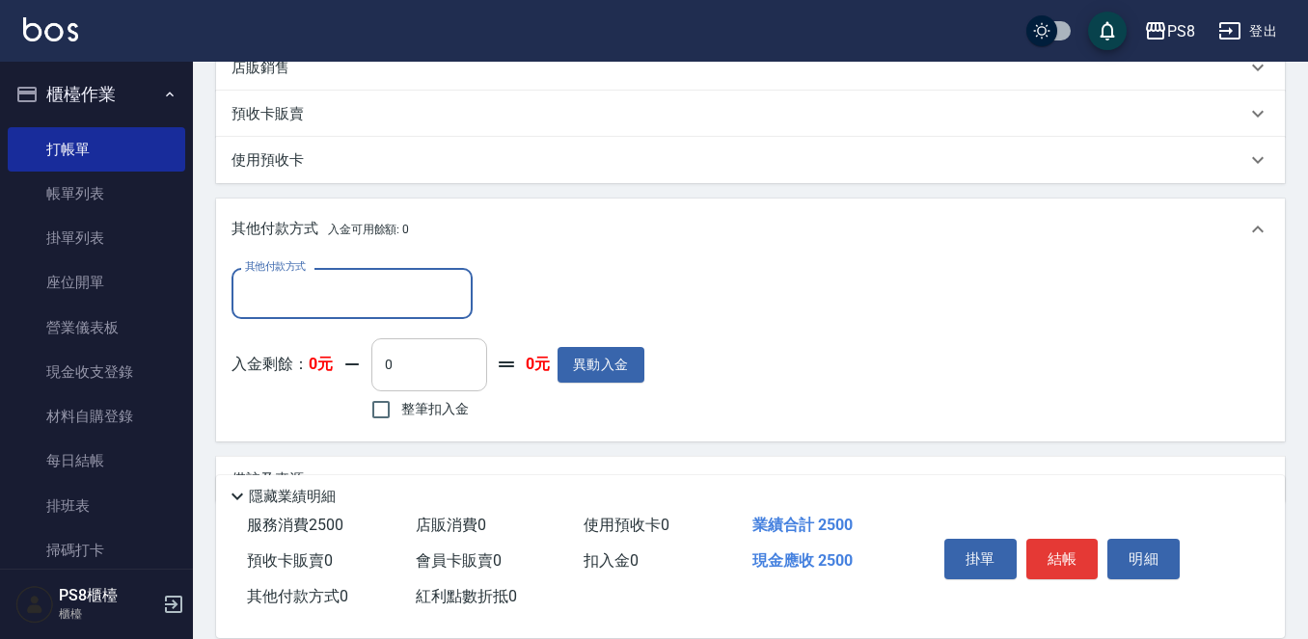
scroll to position [494, 0]
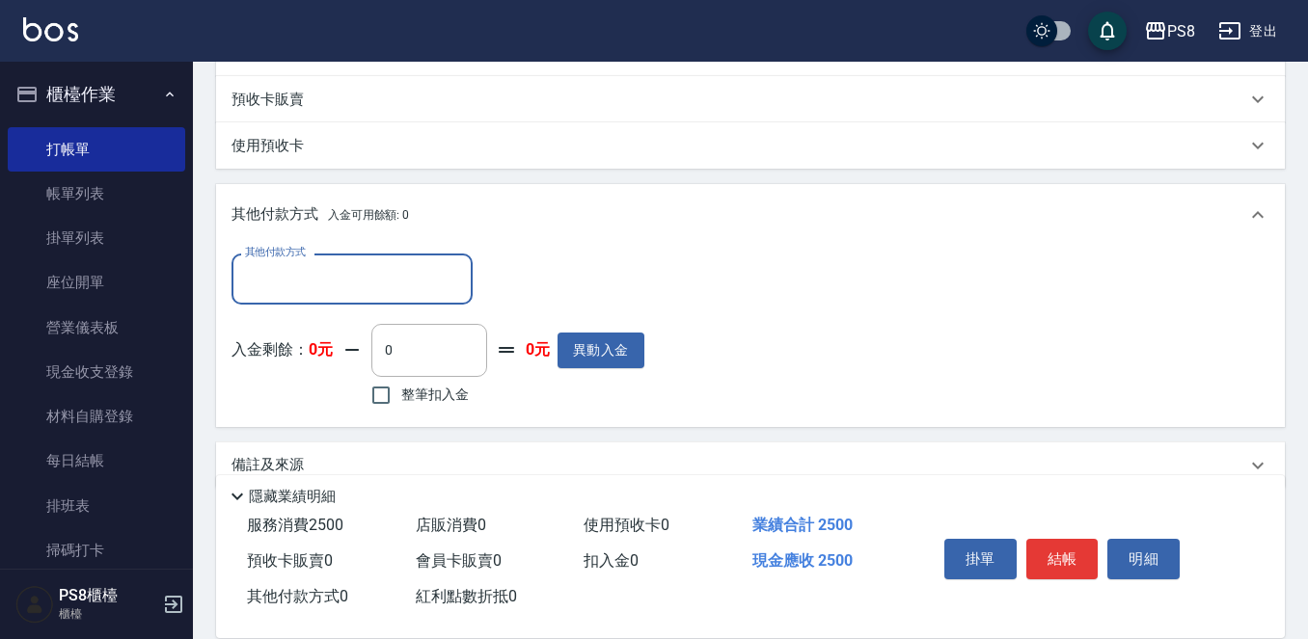
click at [392, 302] on div "其他付款方式" at bounding box center [351, 279] width 241 height 51
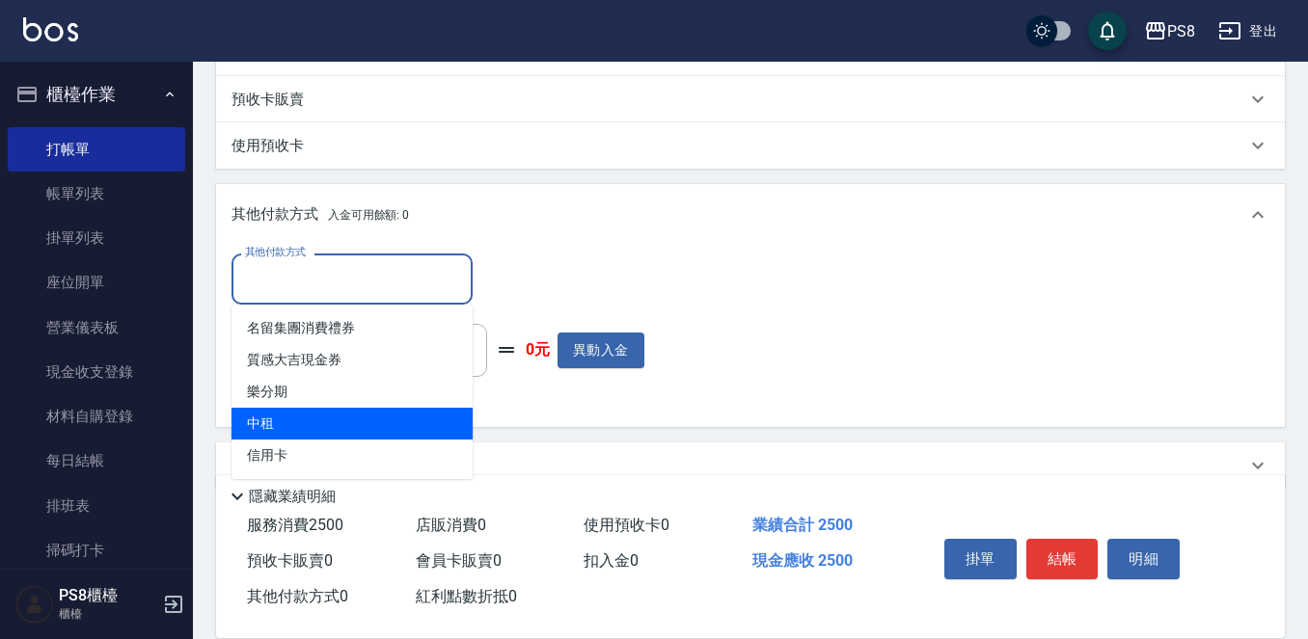
click at [348, 436] on span "中租" at bounding box center [351, 424] width 241 height 32
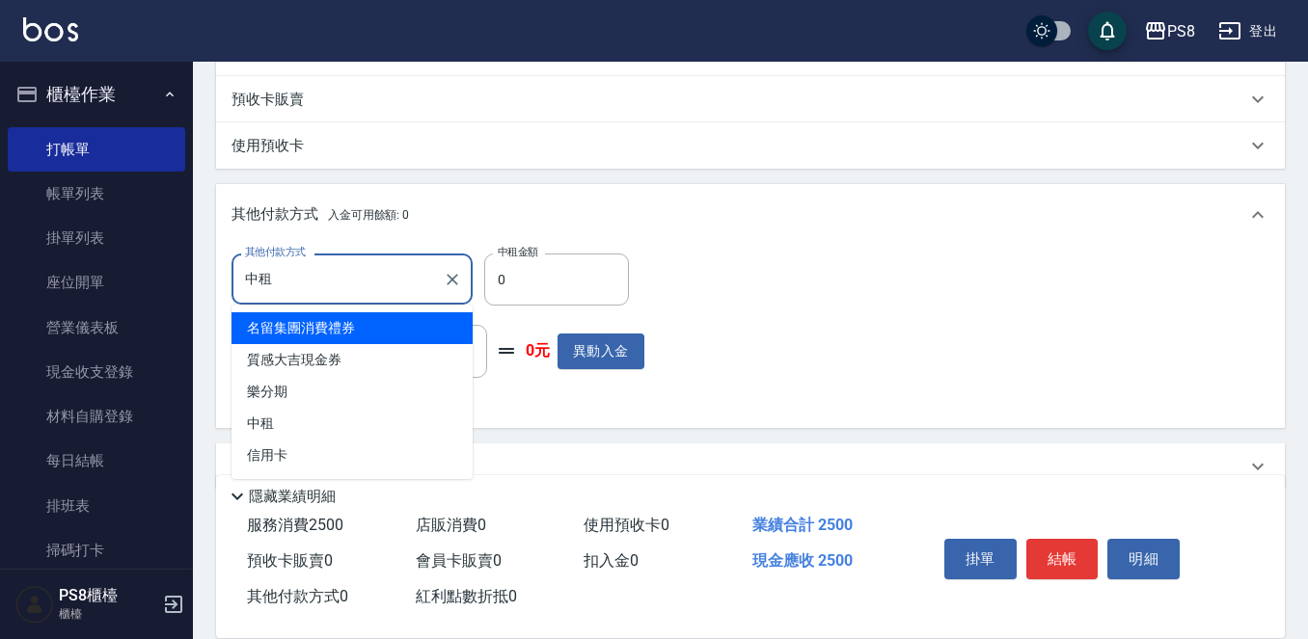
click at [419, 284] on input "中租" at bounding box center [337, 279] width 195 height 34
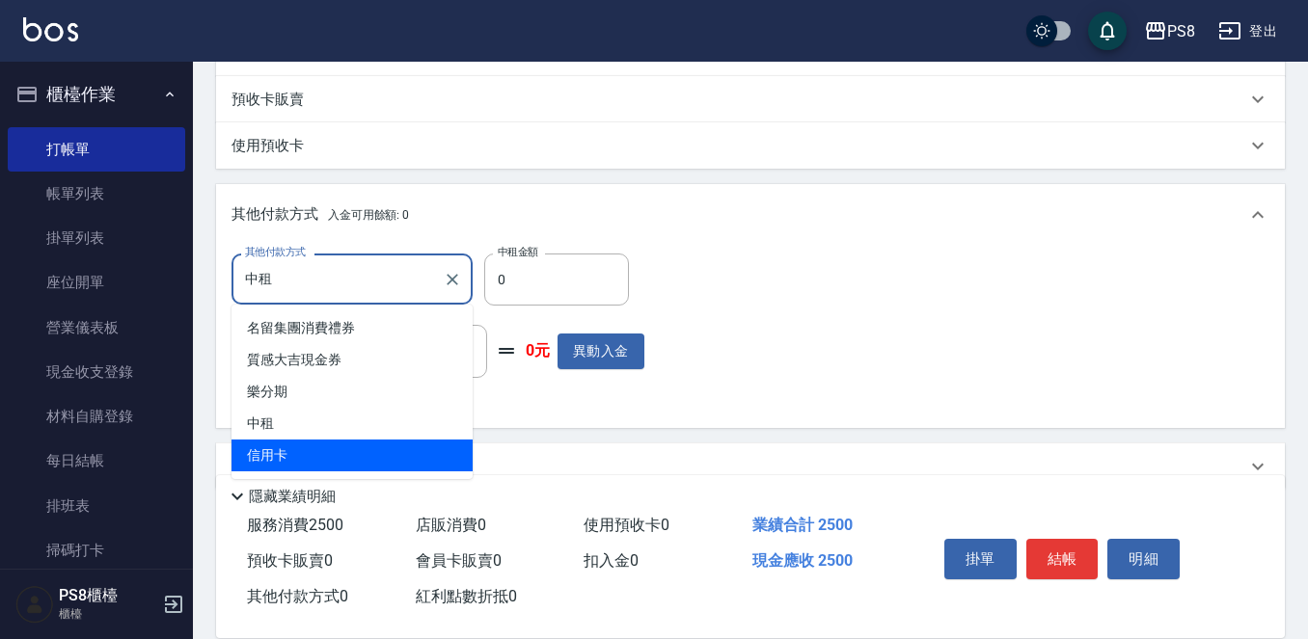
click at [359, 441] on span "信用卡" at bounding box center [351, 456] width 241 height 32
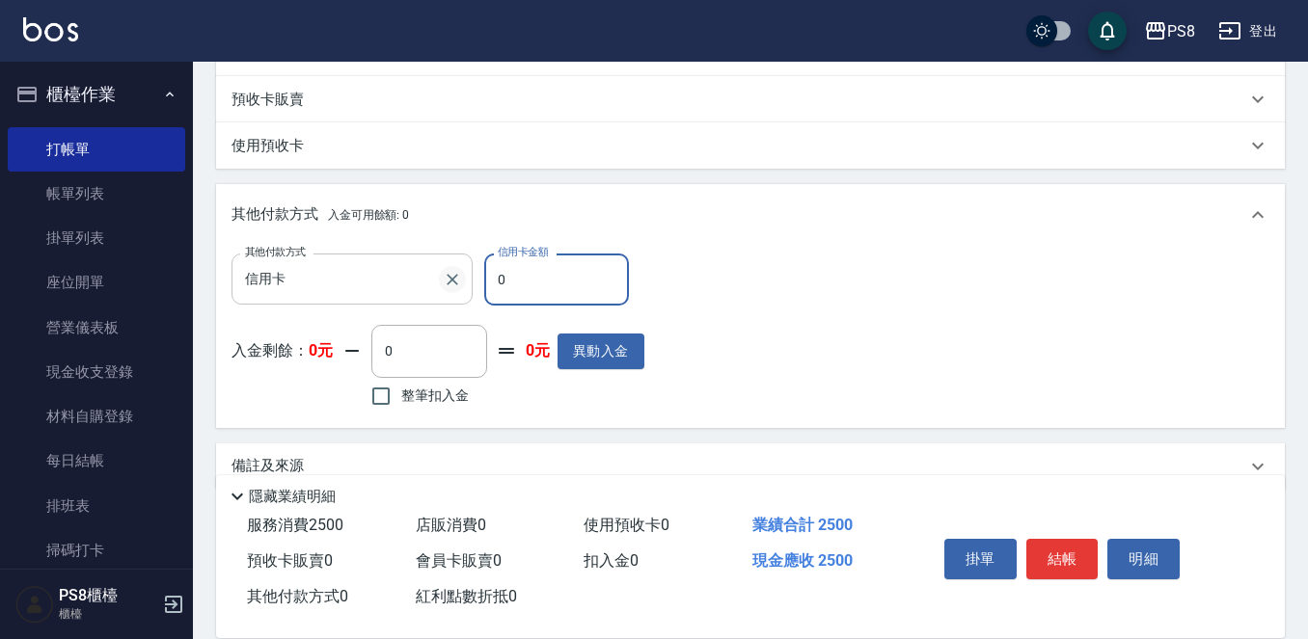
drag, startPoint x: 505, startPoint y: 283, endPoint x: 452, endPoint y: 278, distance: 53.3
click at [452, 280] on div "其他付款方式 信用卡 其他付款方式 信用卡金額 0 信用卡金額" at bounding box center [437, 280] width 413 height 52
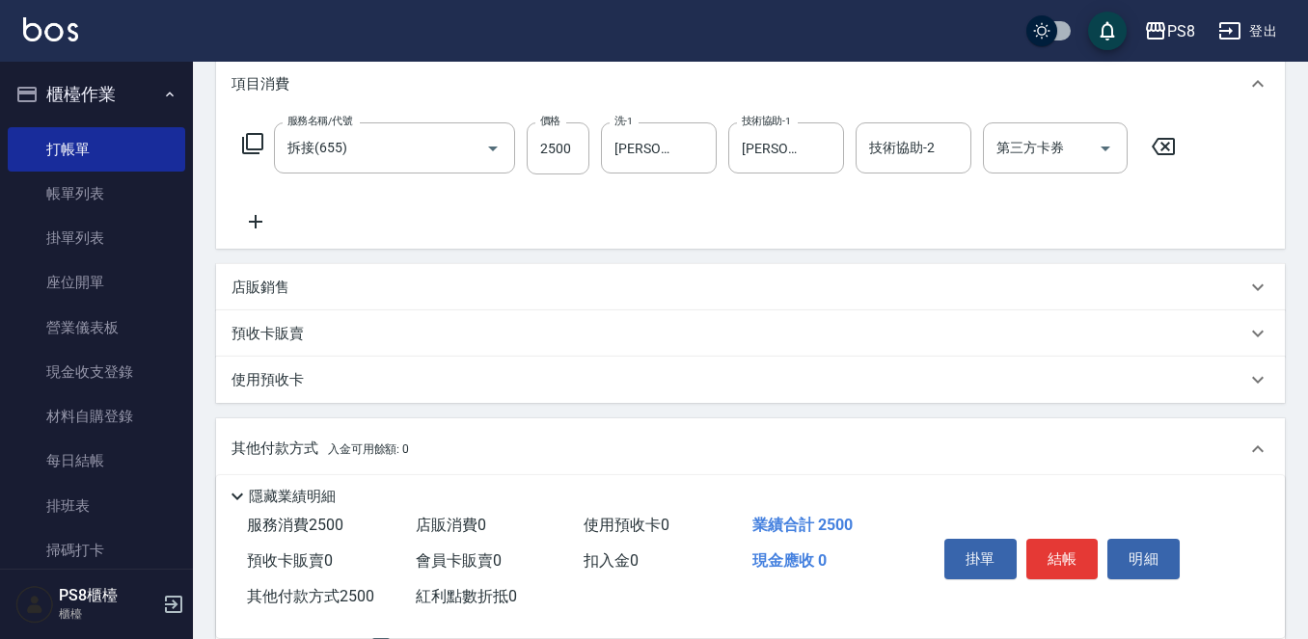
scroll to position [0, 0]
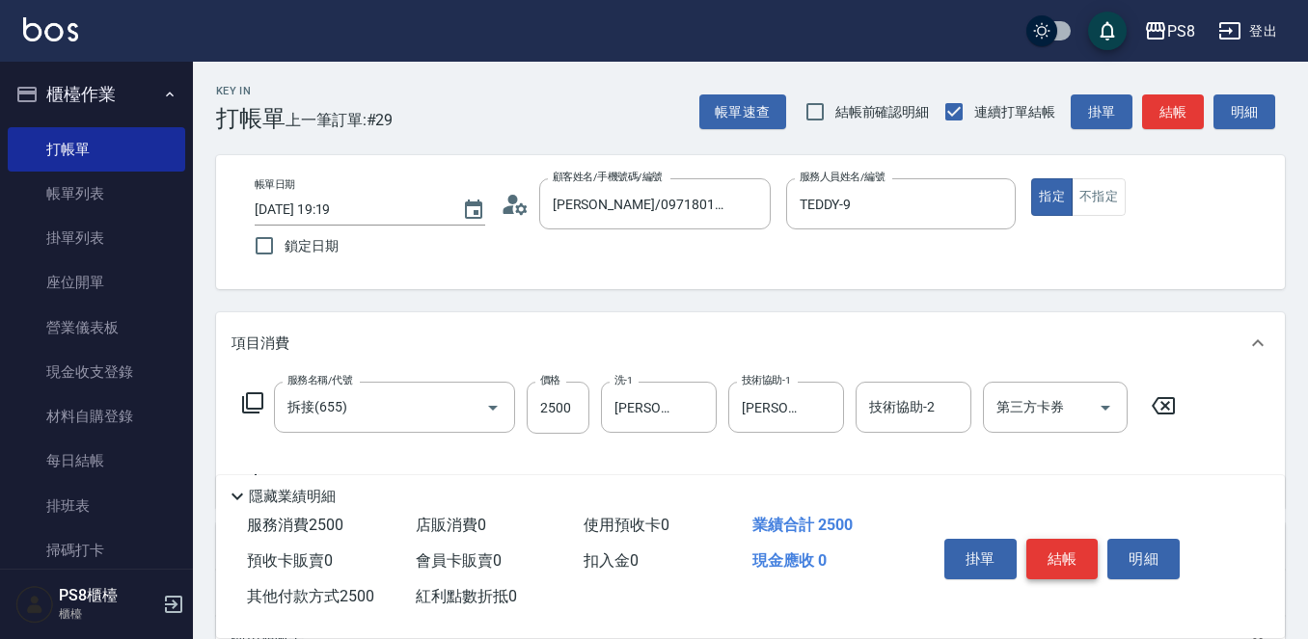
click at [1048, 552] on button "結帳" at bounding box center [1062, 559] width 72 height 41
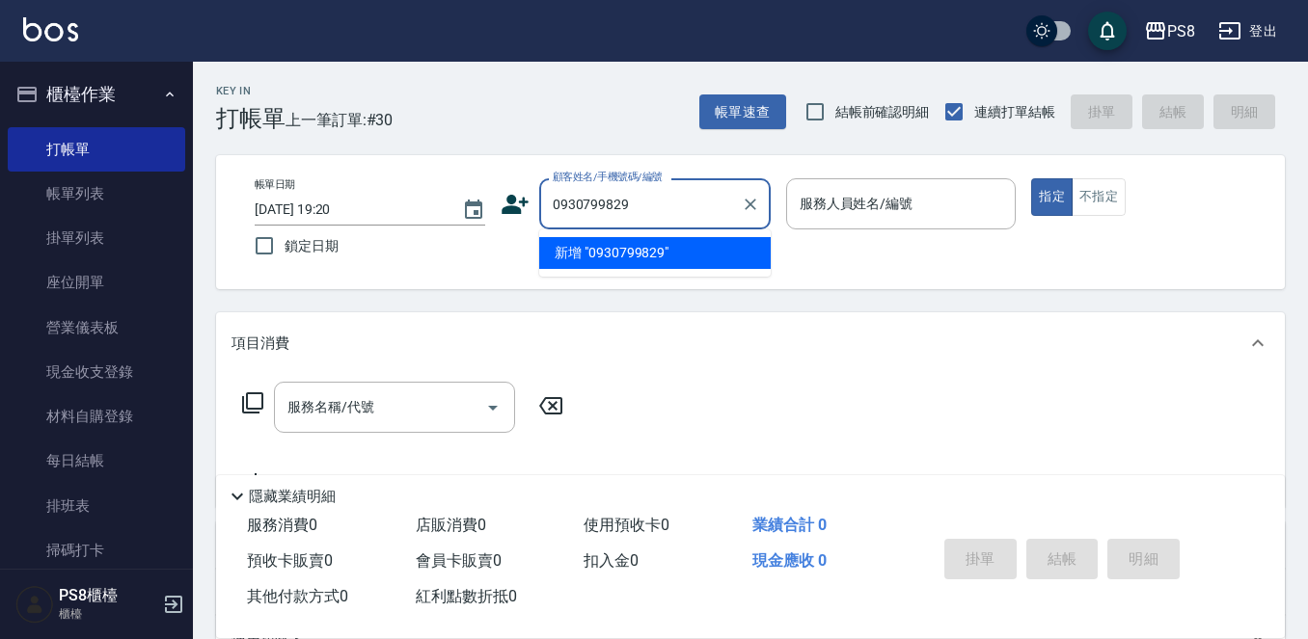
drag, startPoint x: 656, startPoint y: 216, endPoint x: 555, endPoint y: 201, distance: 102.4
click at [555, 201] on input "0930799829" at bounding box center [640, 204] width 185 height 34
click at [518, 197] on icon at bounding box center [515, 204] width 29 height 29
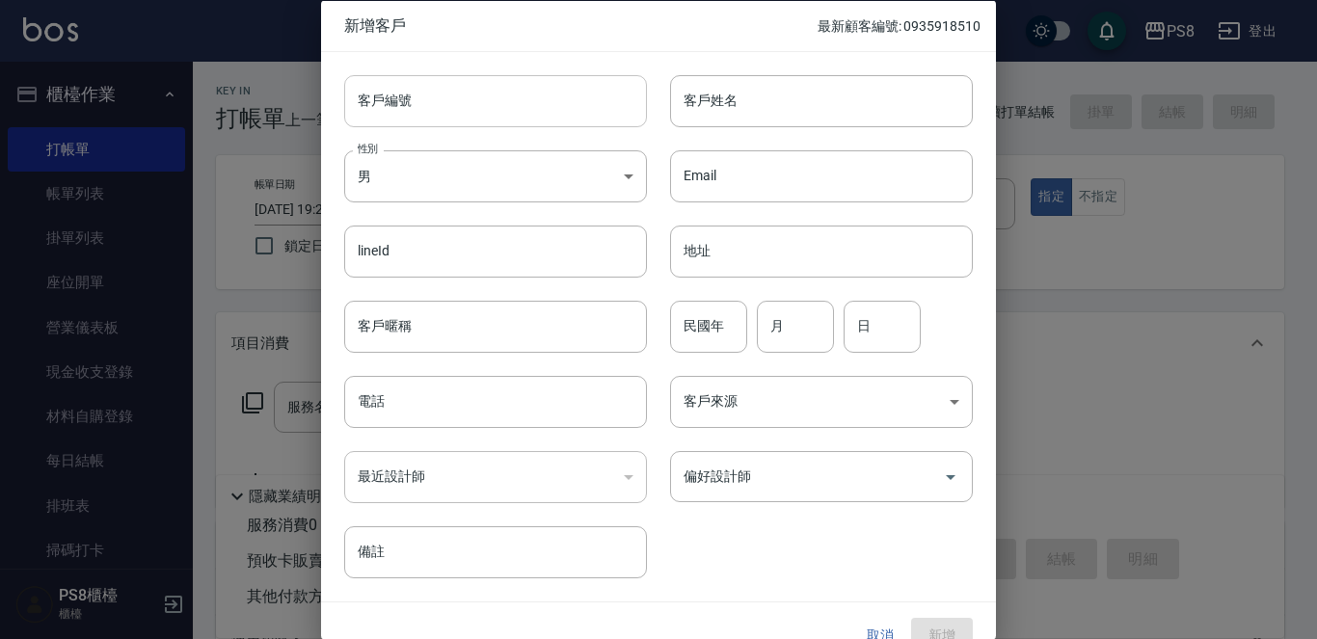
click at [555, 122] on input "客戶編號" at bounding box center [495, 100] width 303 height 52
paste input "0930799829"
click at [661, 114] on div "客戶姓名 客戶姓名" at bounding box center [810, 88] width 326 height 75
click at [705, 105] on input "客戶姓名" at bounding box center [821, 100] width 303 height 52
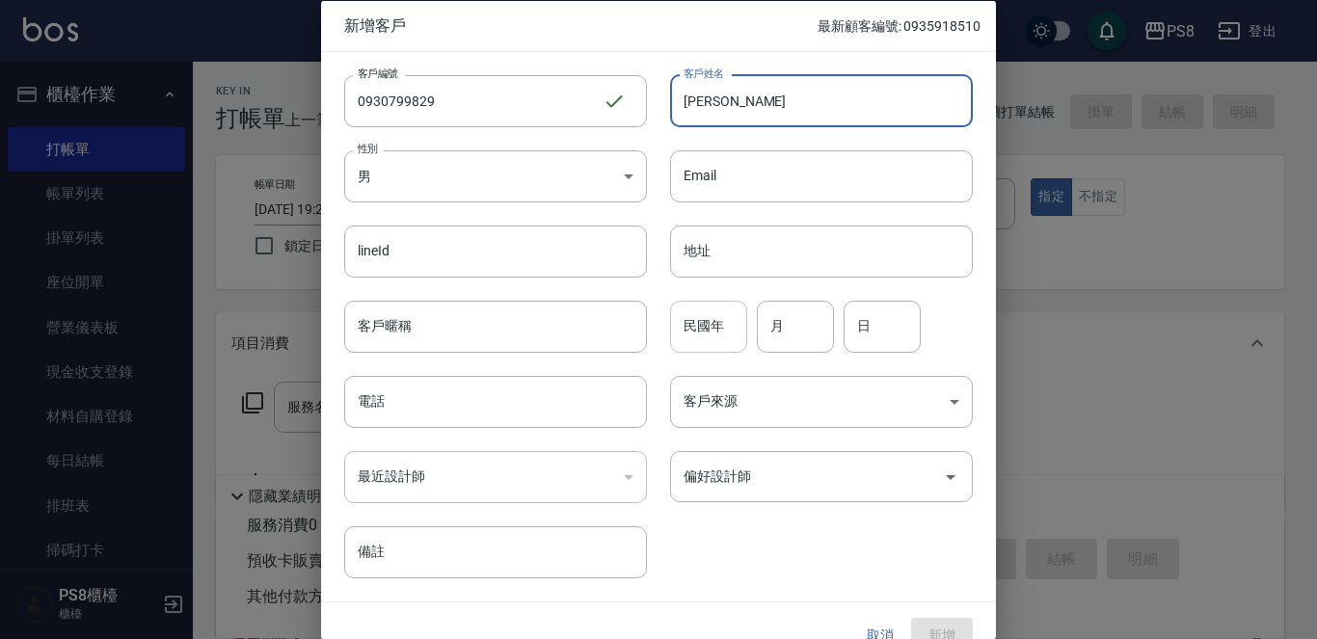
click at [712, 302] on input "民國年" at bounding box center [708, 326] width 77 height 52
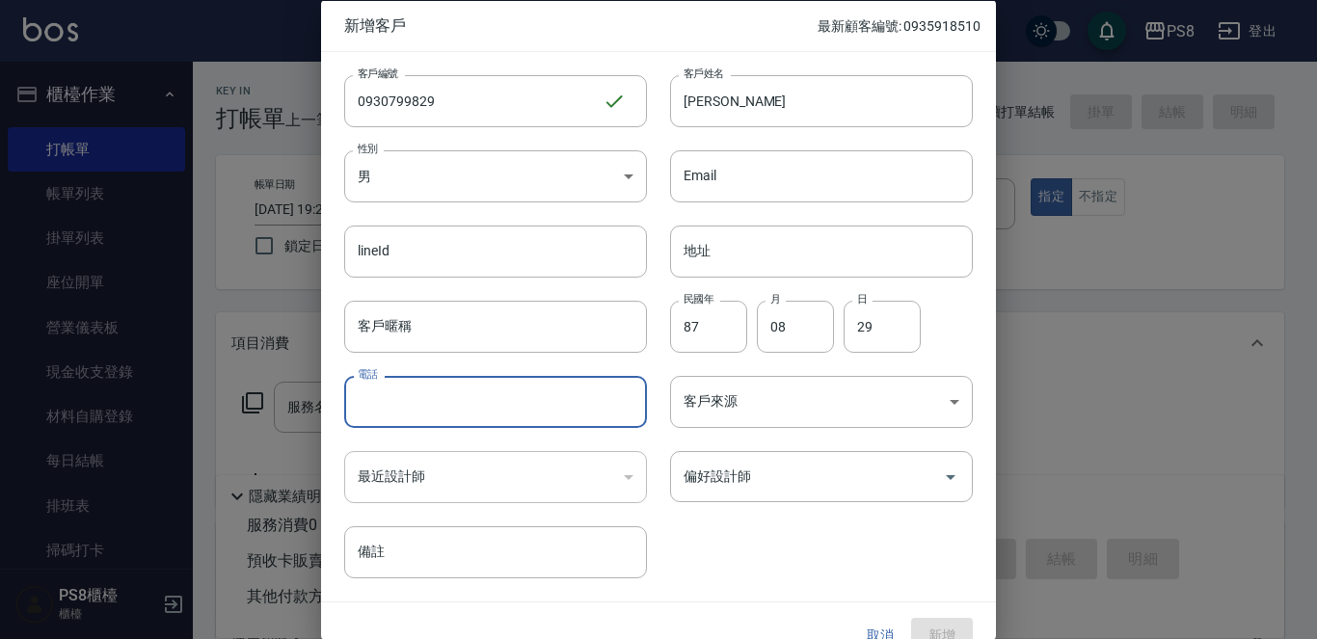
paste input "0930799829"
click at [764, 452] on div "偏好設計師" at bounding box center [821, 476] width 303 height 51
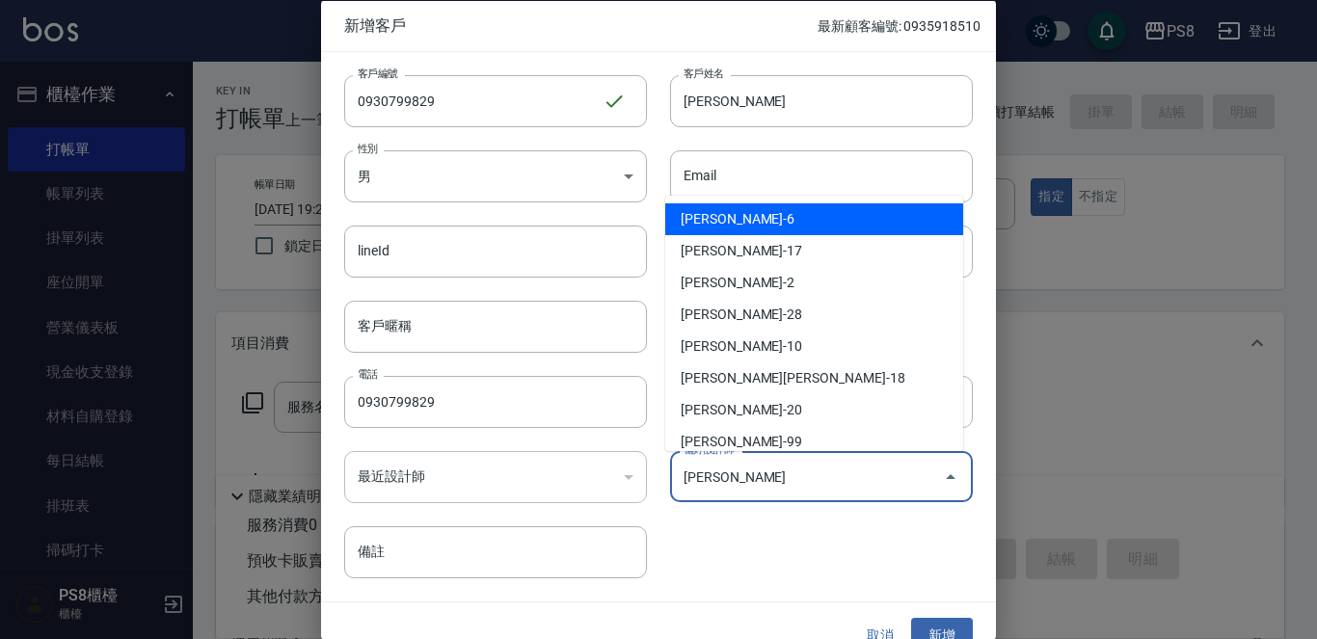
click at [919, 630] on button "新增" at bounding box center [942, 636] width 62 height 36
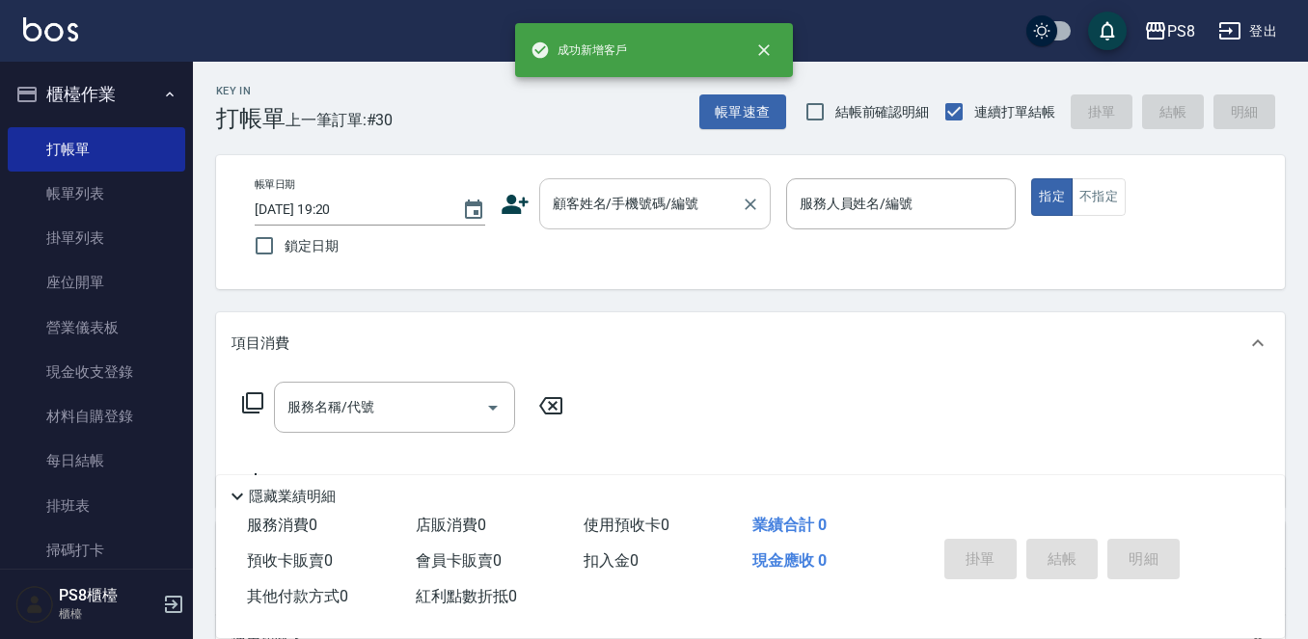
click at [702, 221] on input "顧客姓名/手機號碼/編號" at bounding box center [640, 204] width 185 height 34
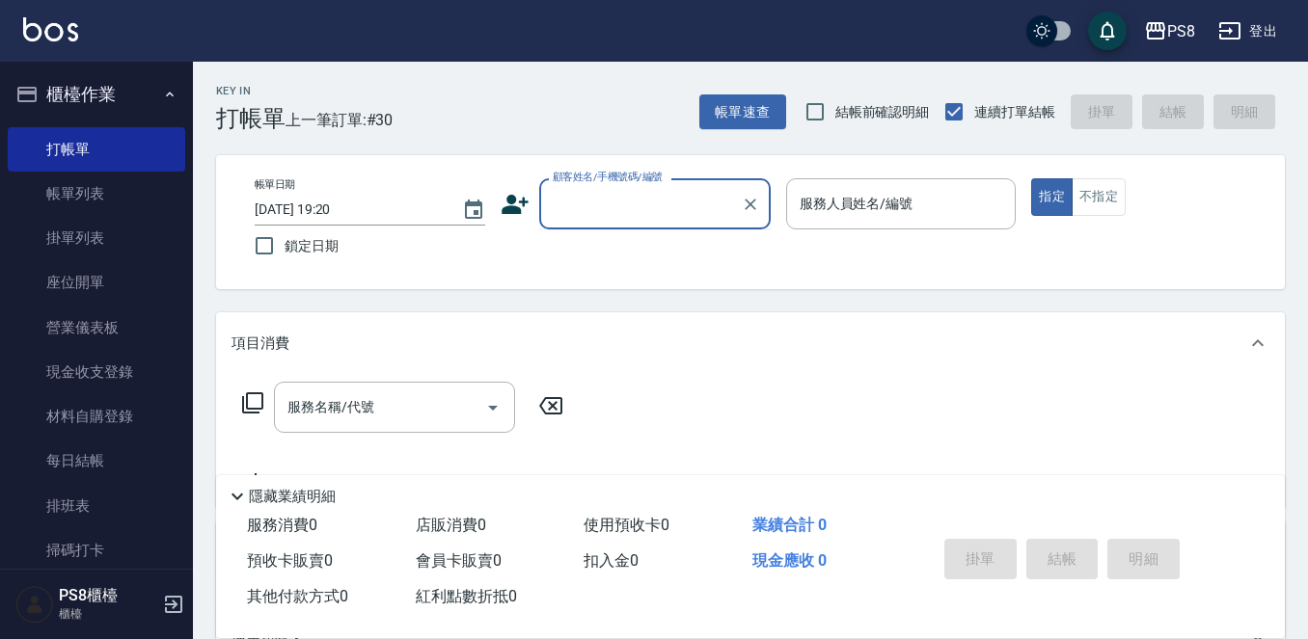
paste input "0930799829"
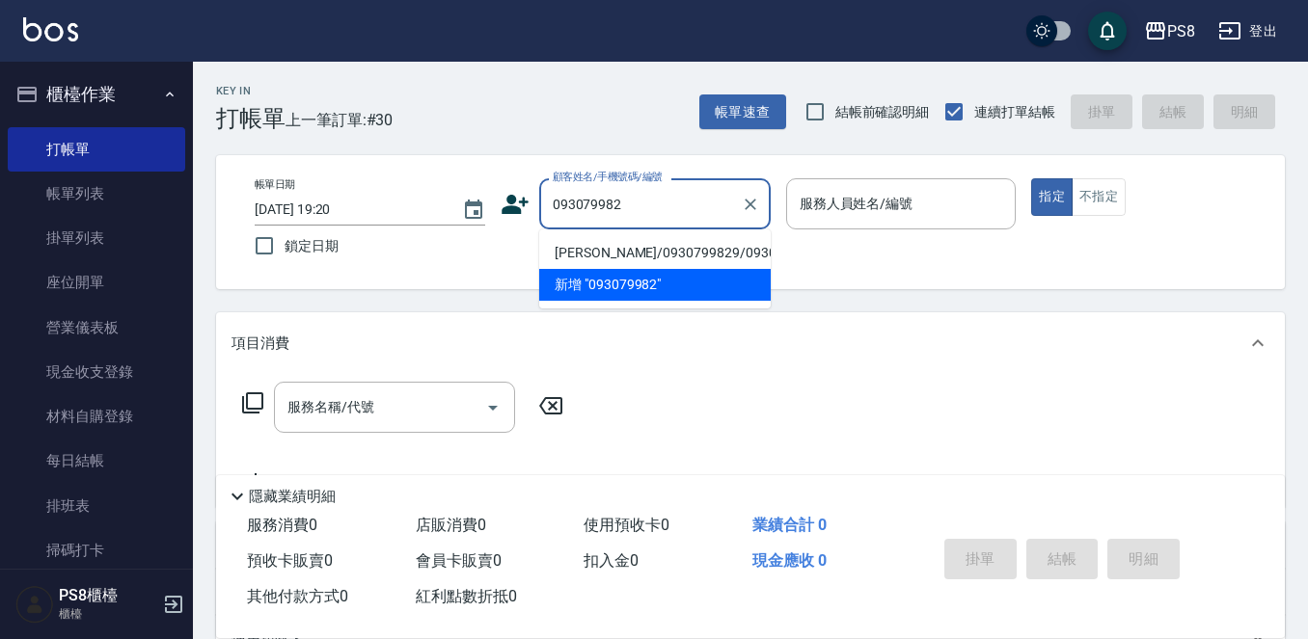
click at [693, 255] on li "楊甯/0930799829/0930799829" at bounding box center [654, 253] width 231 height 32
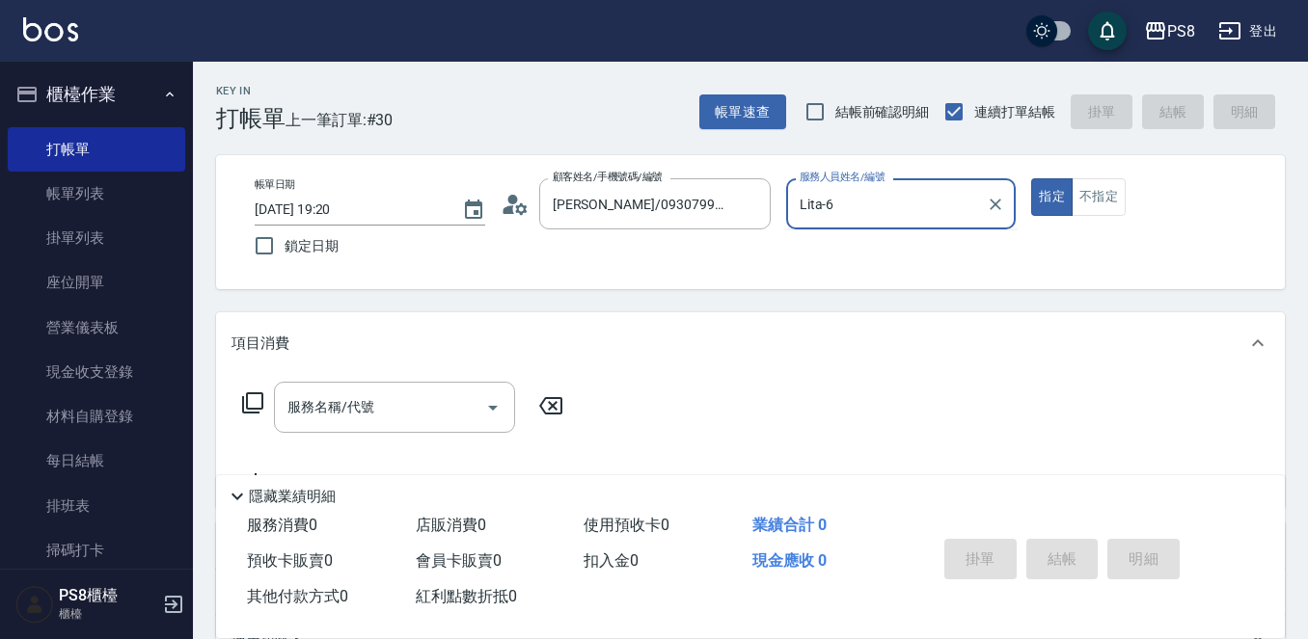
click at [528, 208] on icon at bounding box center [515, 204] width 29 height 29
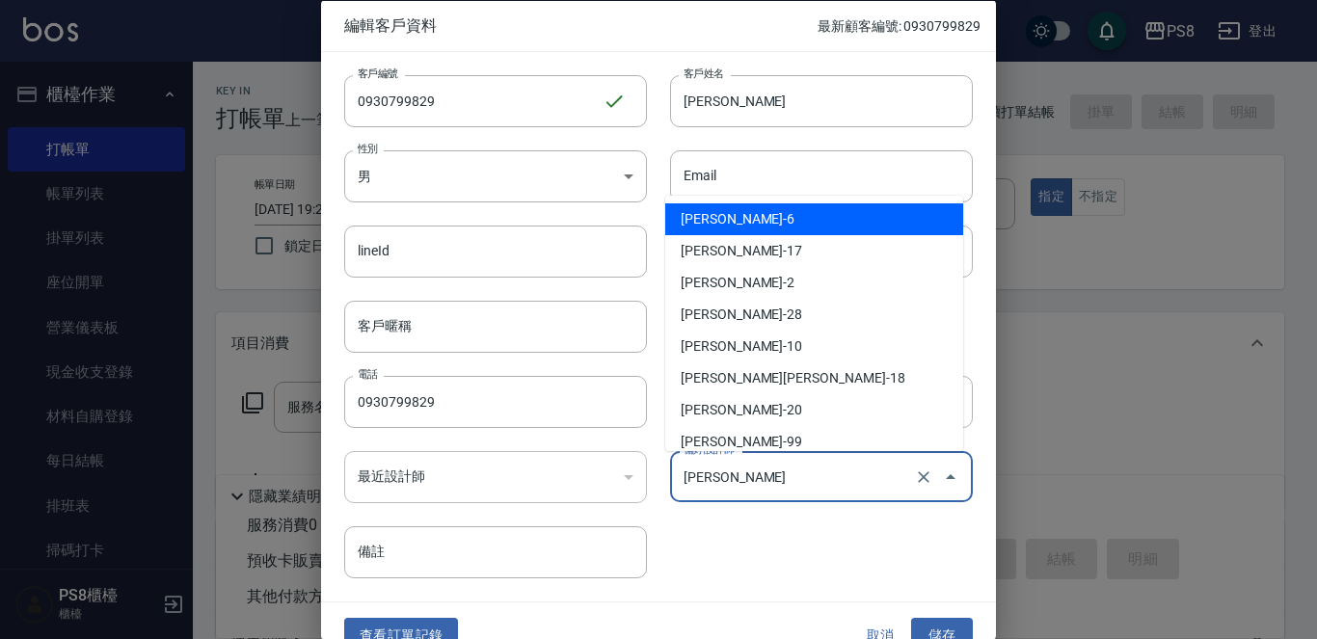
click at [791, 485] on input "黃雅芳" at bounding box center [794, 477] width 231 height 34
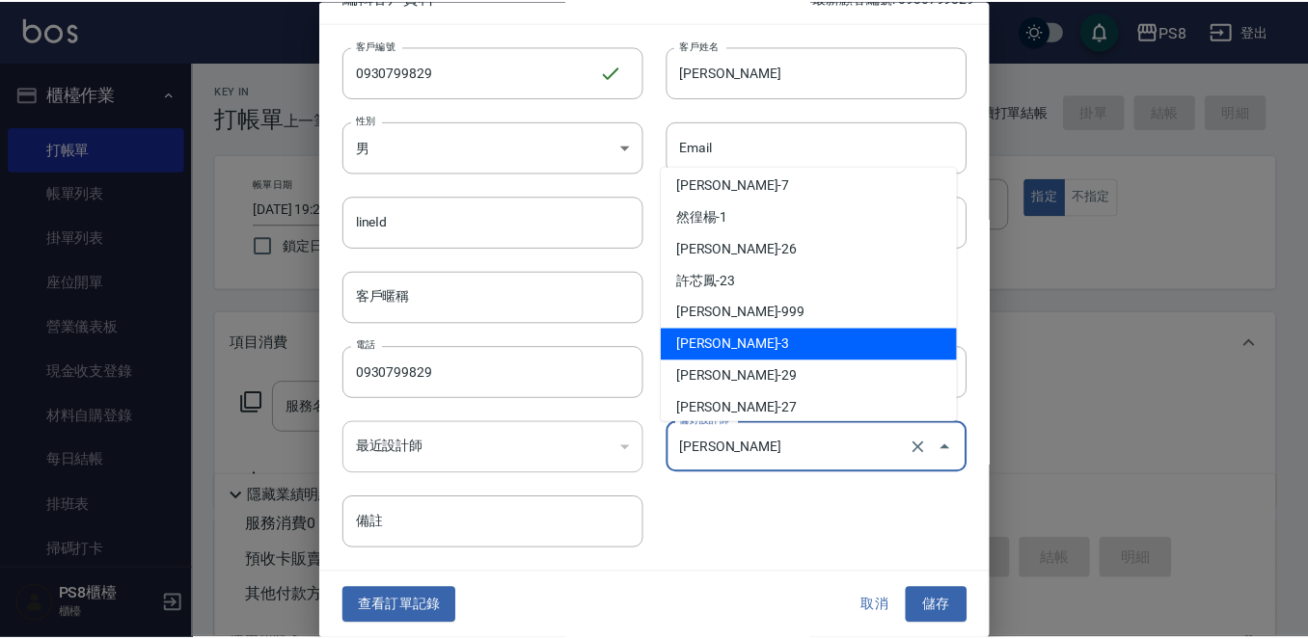
scroll to position [482, 0]
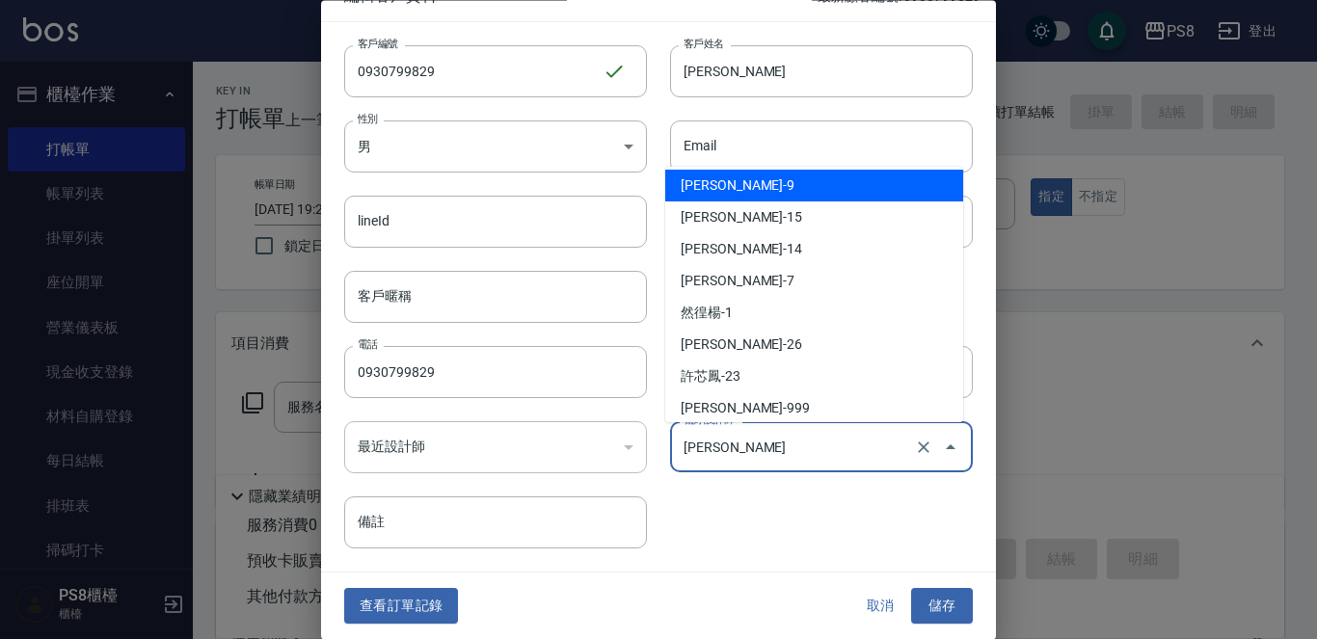
click at [743, 196] on li "施妃娟-9" at bounding box center [814, 186] width 298 height 32
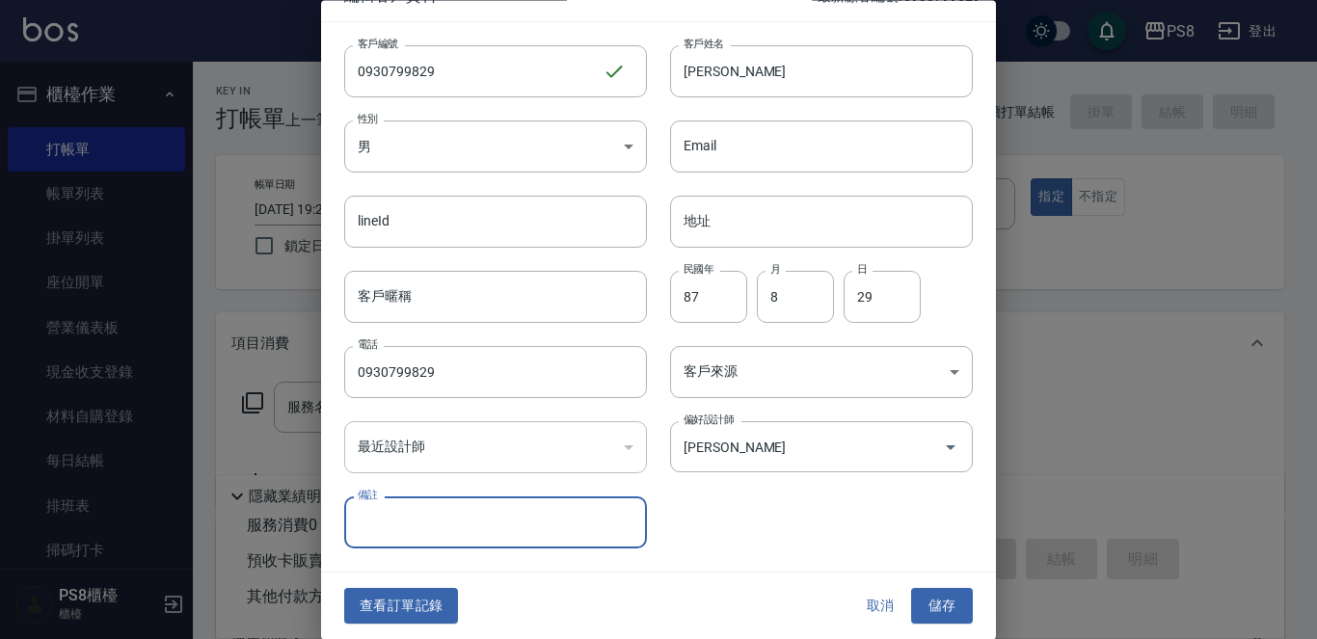
click at [918, 586] on div "查看訂單記錄 取消 儲存" at bounding box center [658, 607] width 675 height 67
click at [929, 607] on button "儲存" at bounding box center [942, 607] width 62 height 36
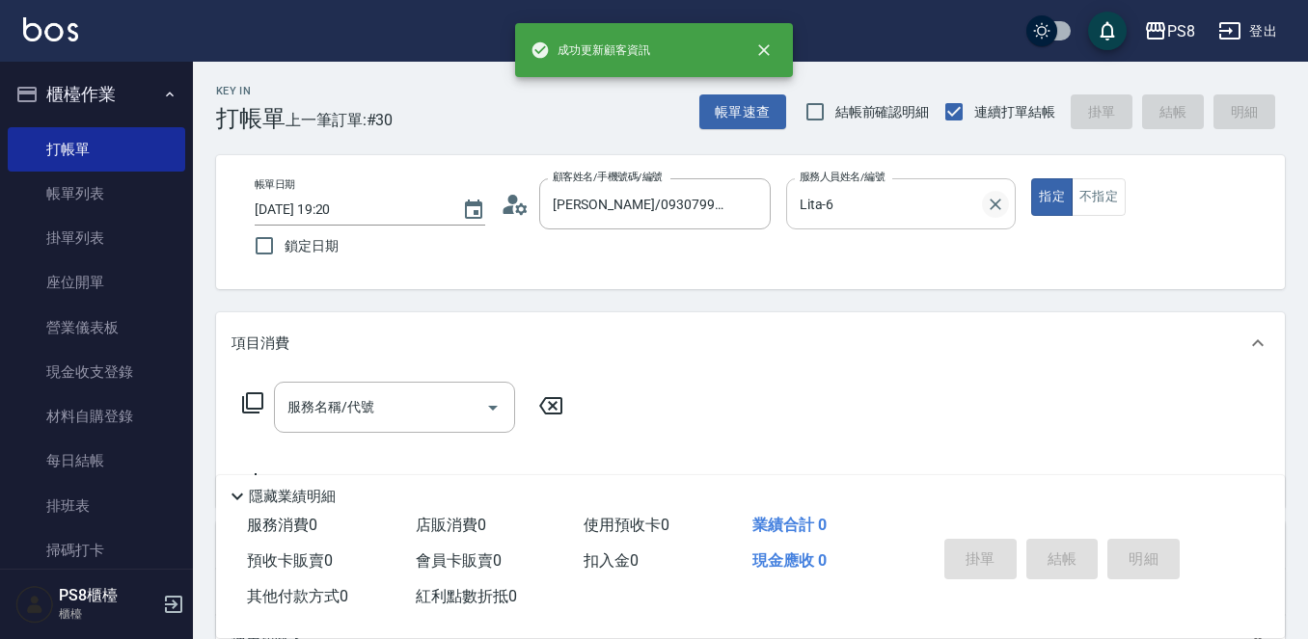
click at [1001, 203] on icon "Clear" at bounding box center [995, 204] width 19 height 19
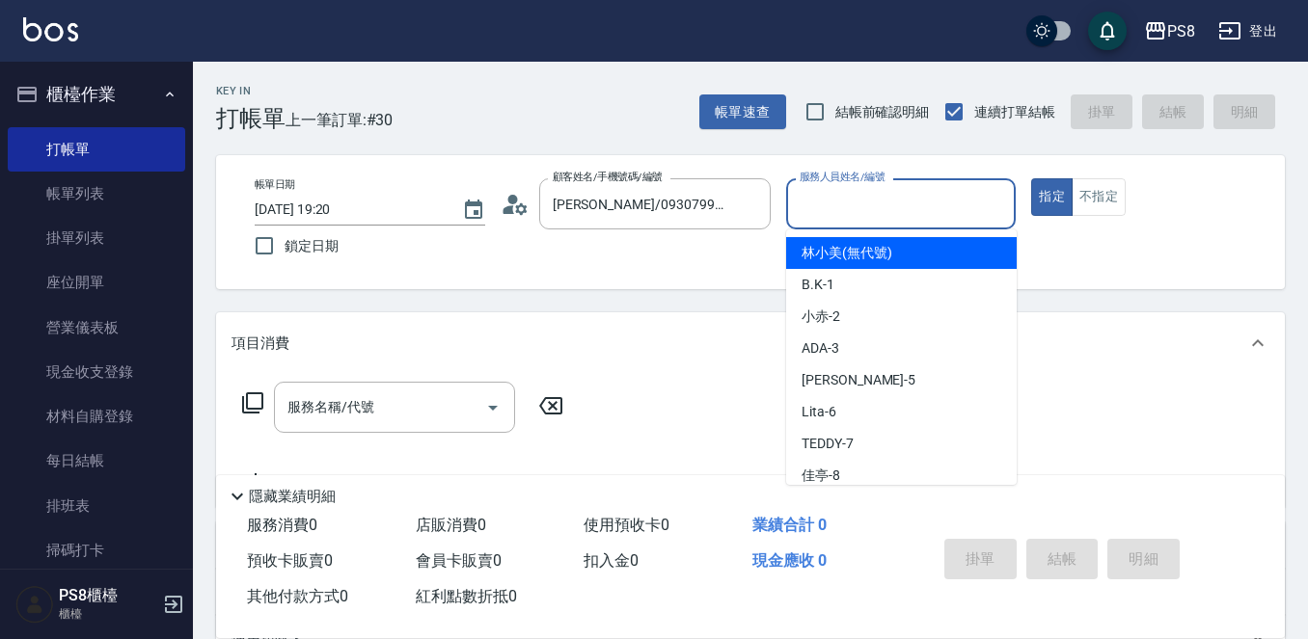
click at [897, 199] on input "服務人員姓名/編號" at bounding box center [901, 204] width 213 height 34
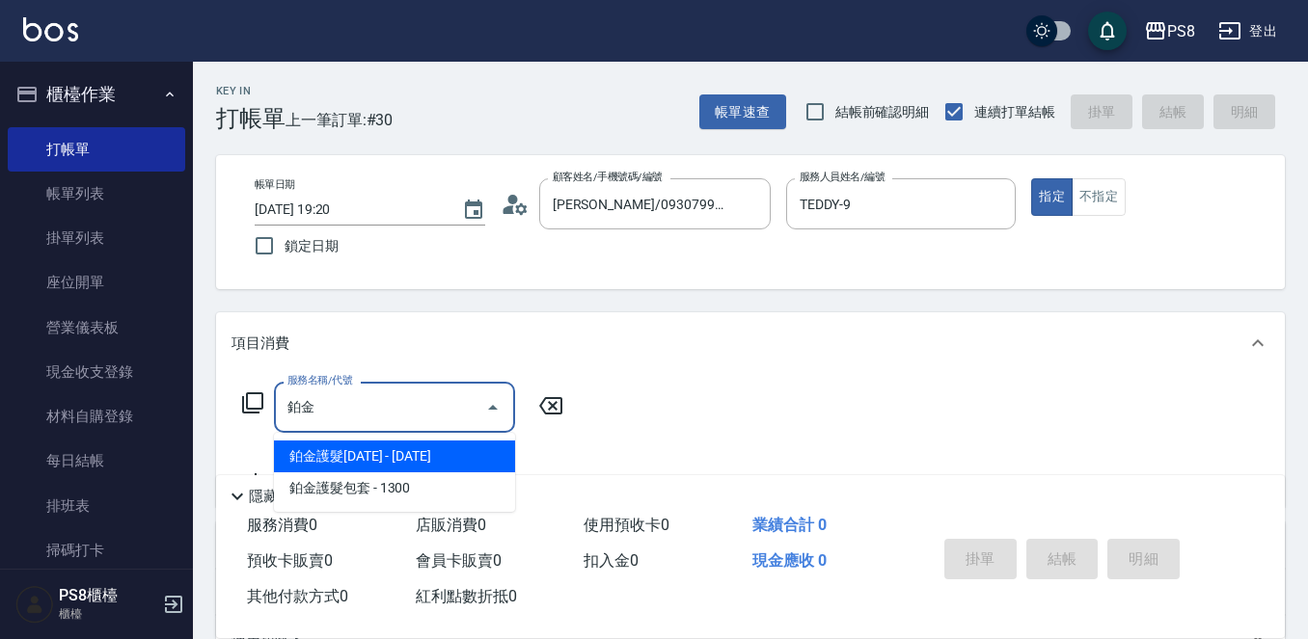
click at [347, 468] on span "鉑金護髮1300 - 1300" at bounding box center [394, 457] width 241 height 32
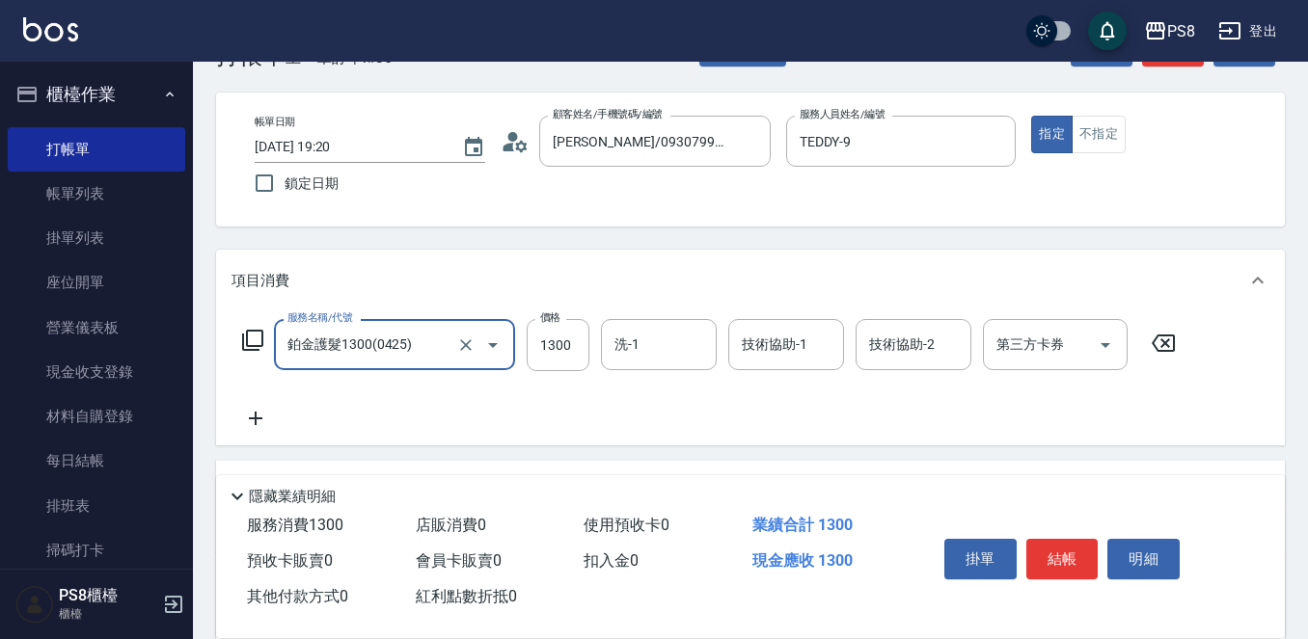
scroll to position [96, 0]
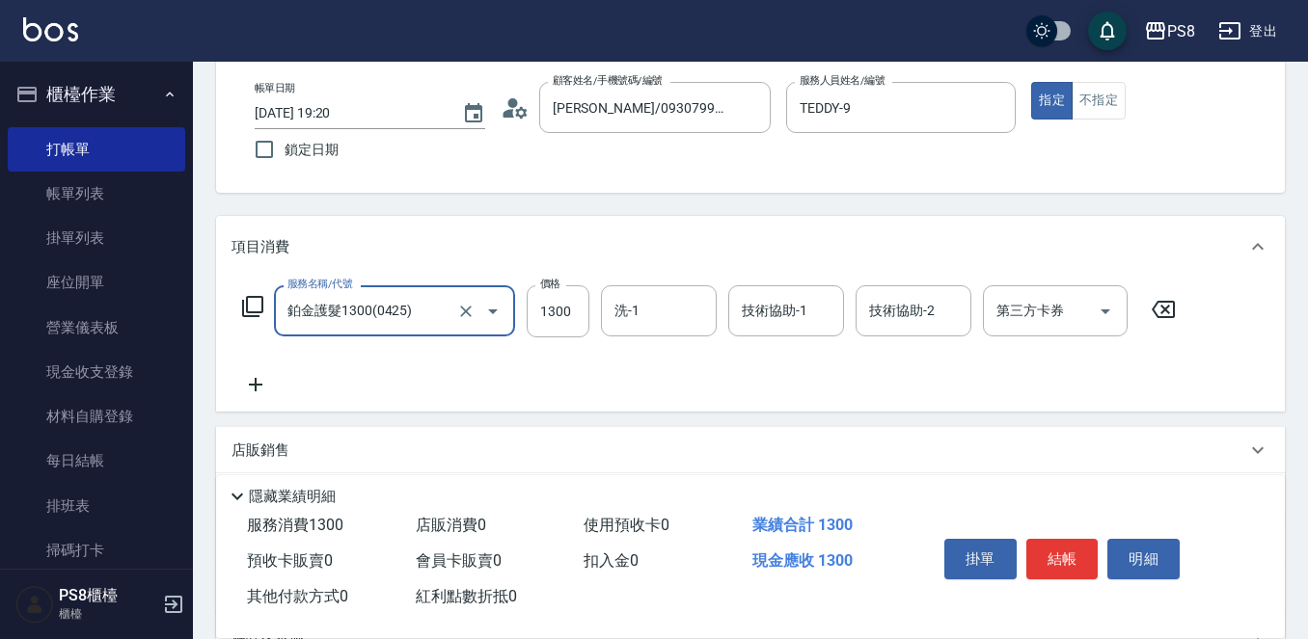
click at [252, 386] on icon at bounding box center [256, 385] width 14 height 14
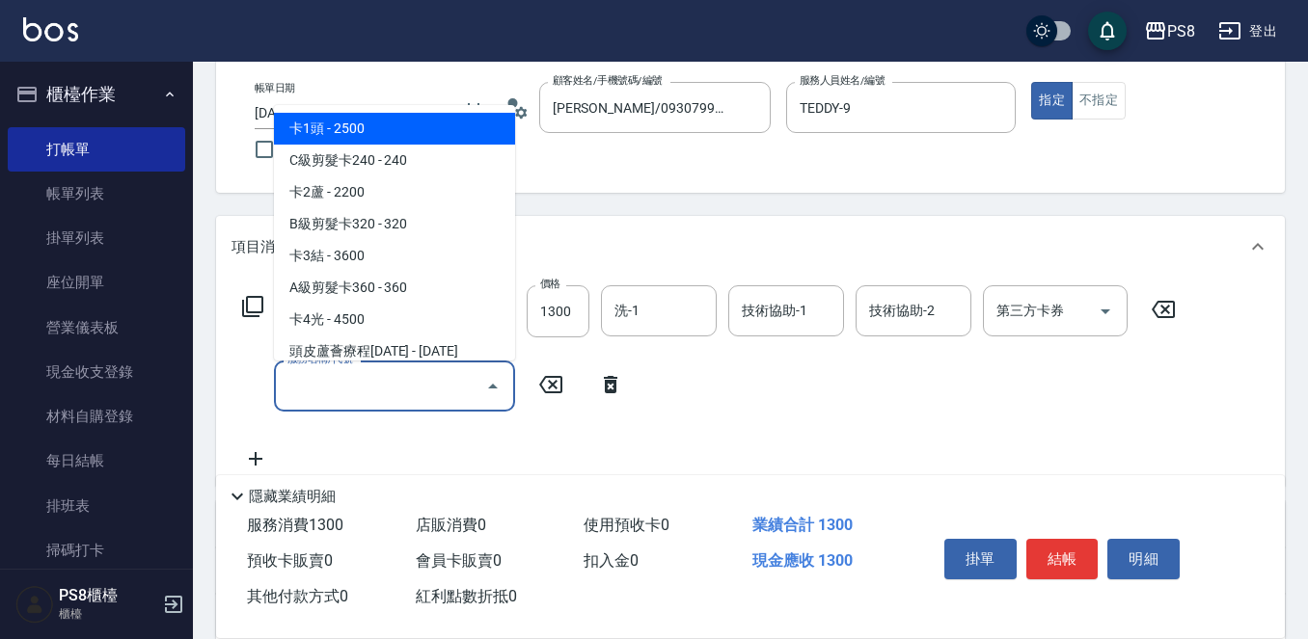
click at [347, 376] on input "服務名稱/代號" at bounding box center [380, 386] width 195 height 34
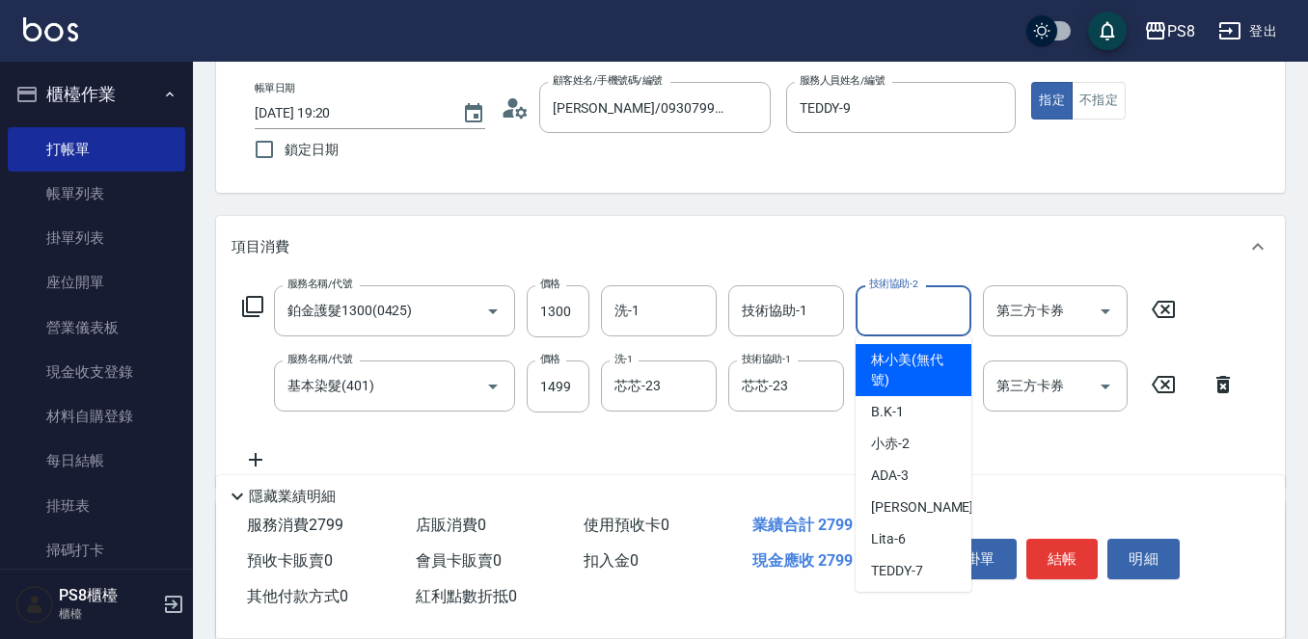
click at [871, 304] on div "技術協助-2 技術協助-2" at bounding box center [913, 310] width 116 height 51
click at [772, 333] on div "技術協助-1" at bounding box center [786, 310] width 116 height 51
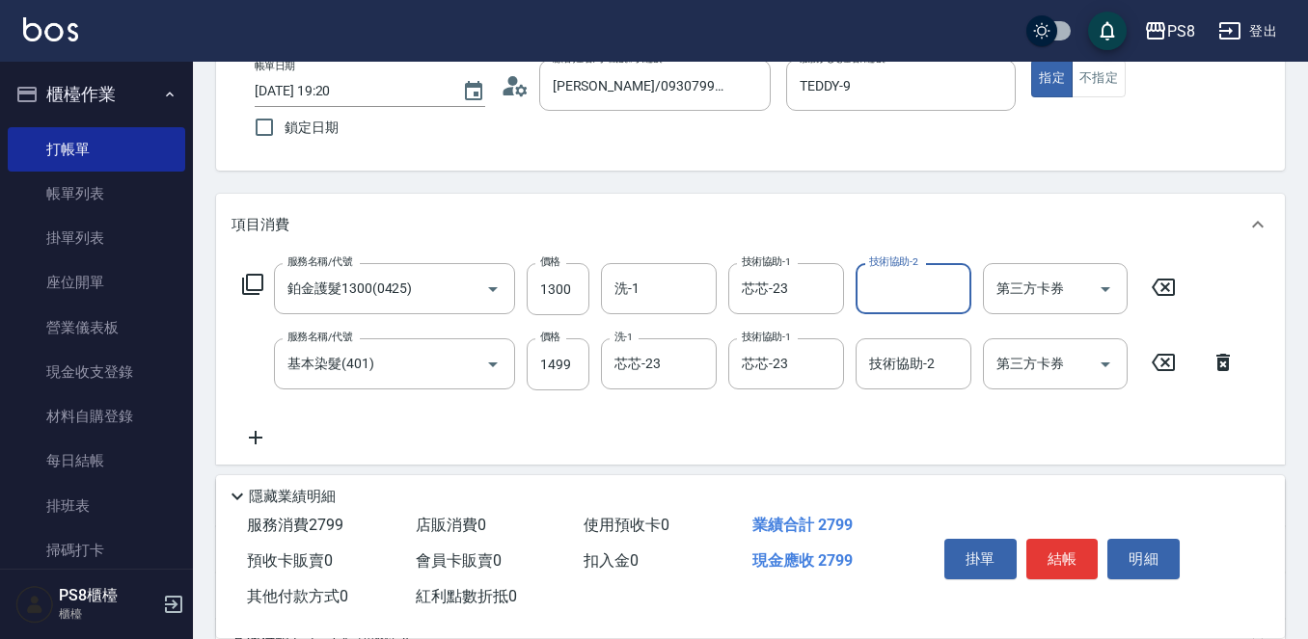
scroll to position [376, 0]
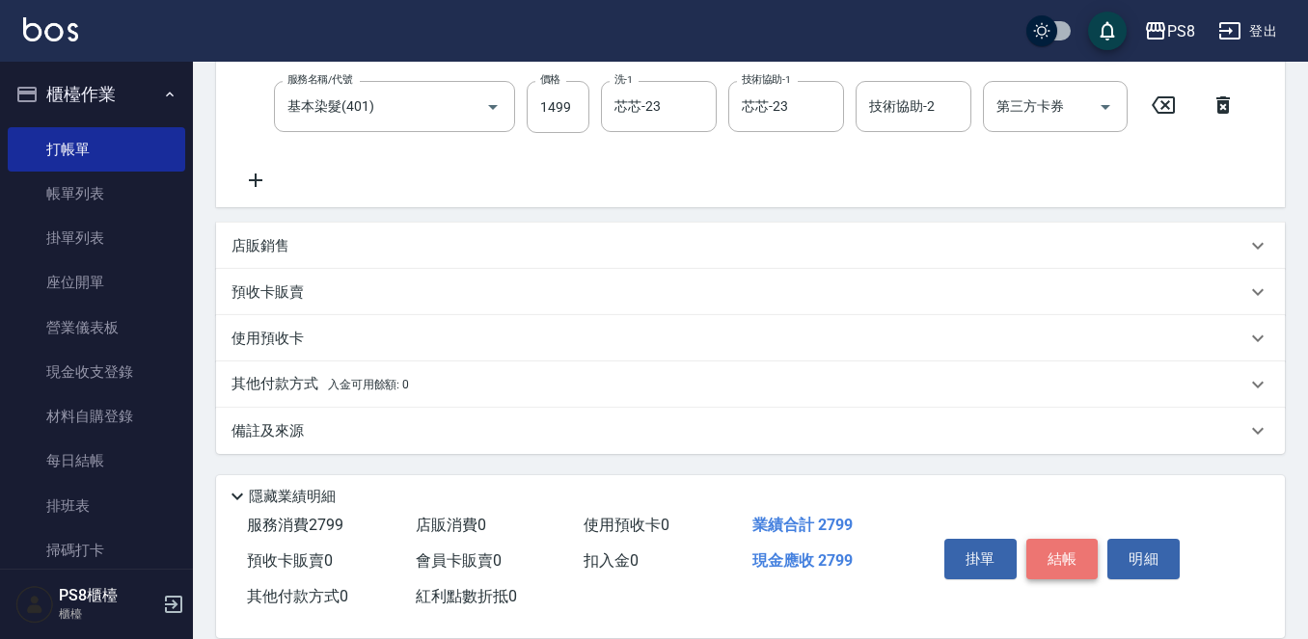
click at [1077, 555] on button "結帳" at bounding box center [1062, 559] width 72 height 41
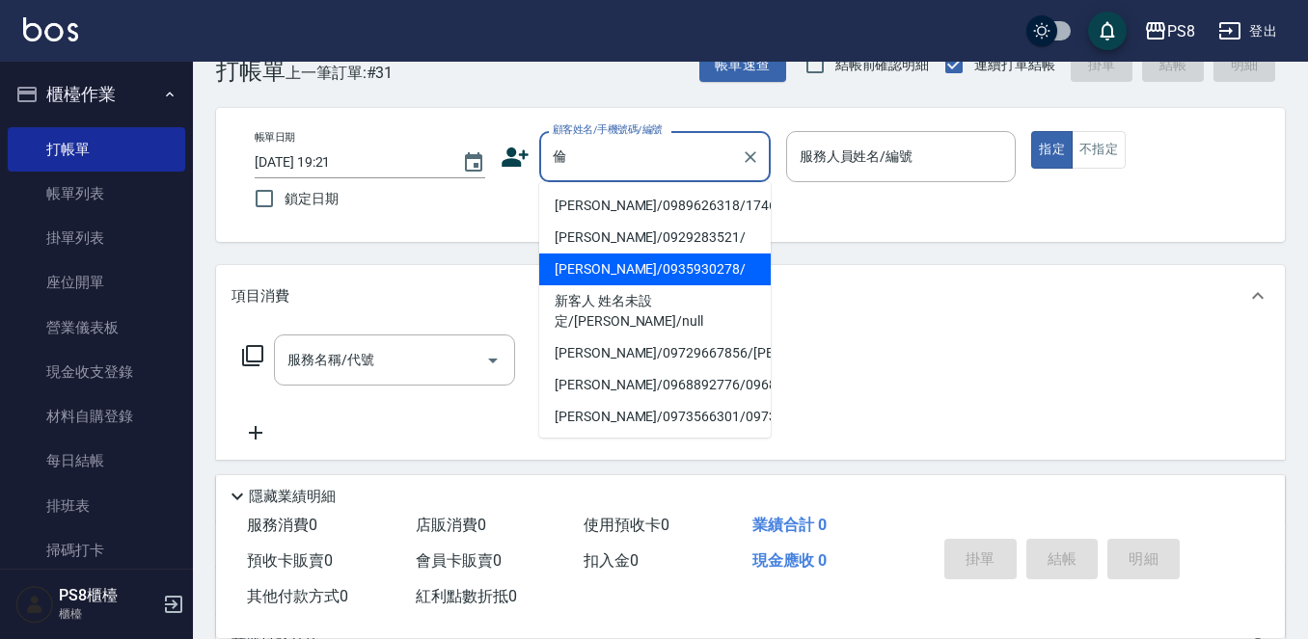
scroll to position [0, 0]
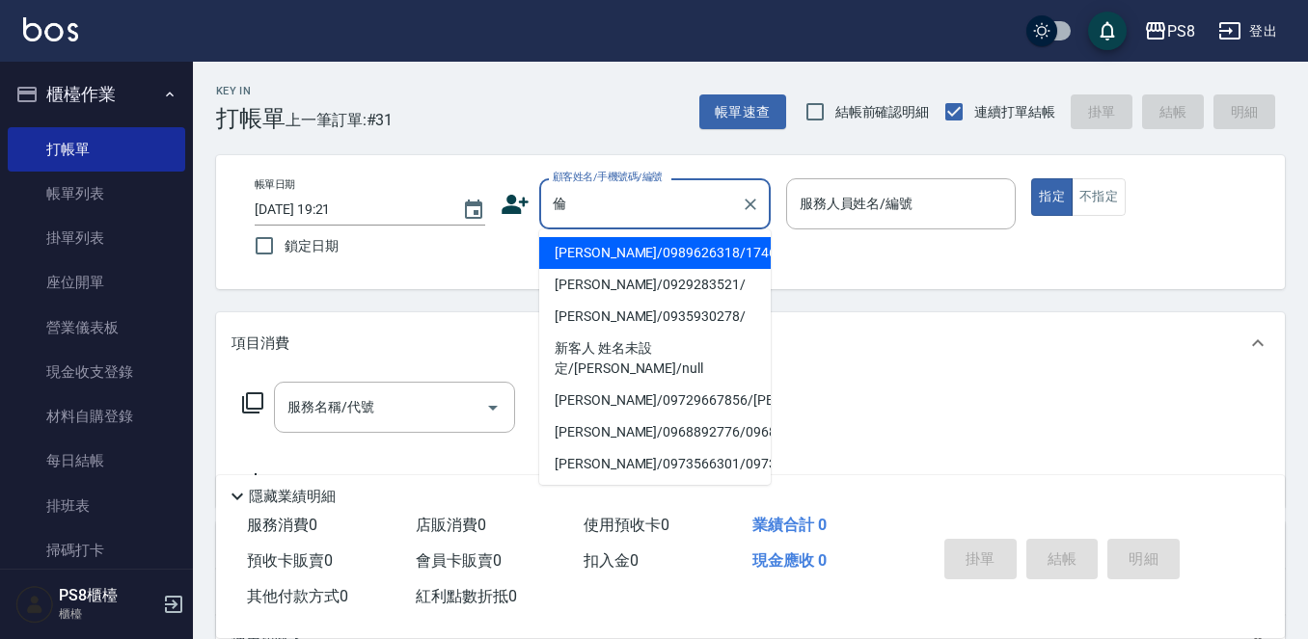
drag, startPoint x: 621, startPoint y: 202, endPoint x: 590, endPoint y: 245, distance: 53.2
click at [600, 226] on div "倫 顧客姓名/手機號碼/編號" at bounding box center [654, 203] width 231 height 51
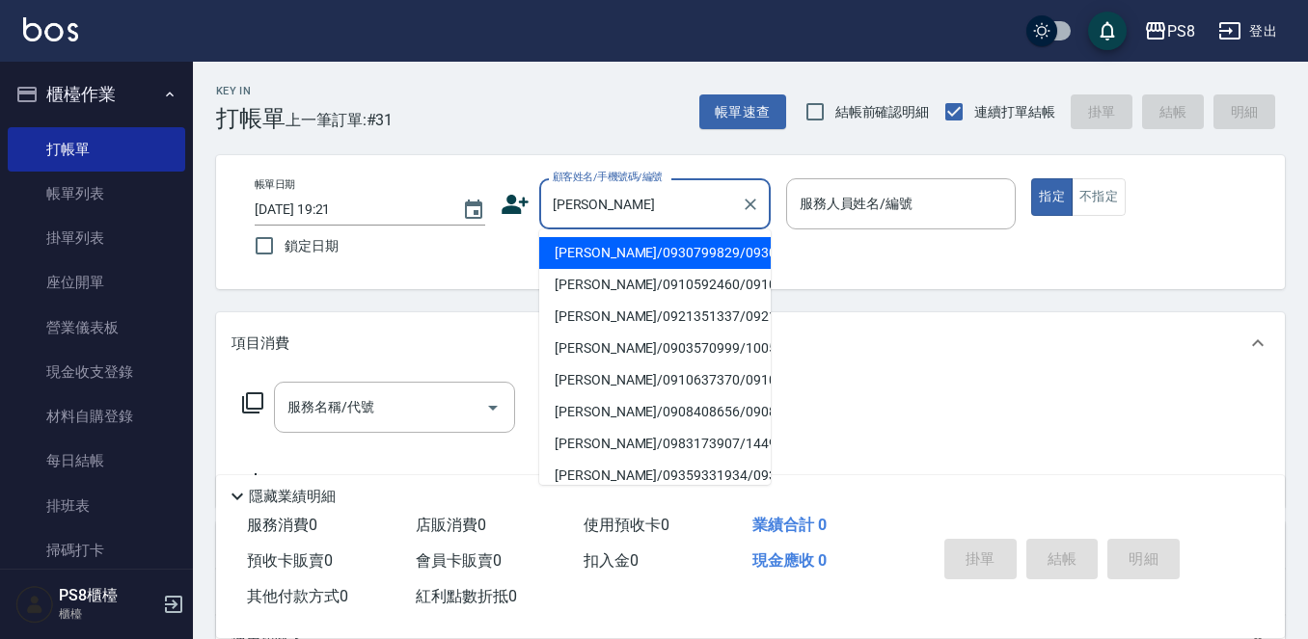
click at [637, 203] on input "楊" at bounding box center [640, 204] width 185 height 34
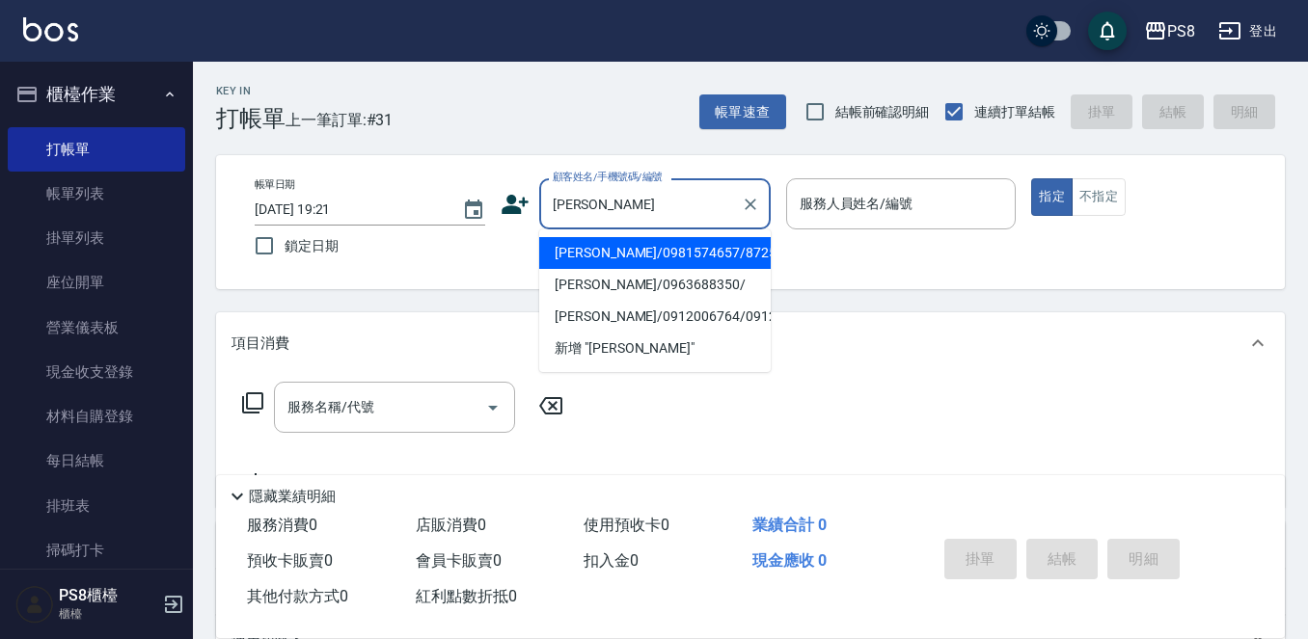
click at [636, 248] on li "楊筑安/0981574657/8725" at bounding box center [654, 253] width 231 height 32
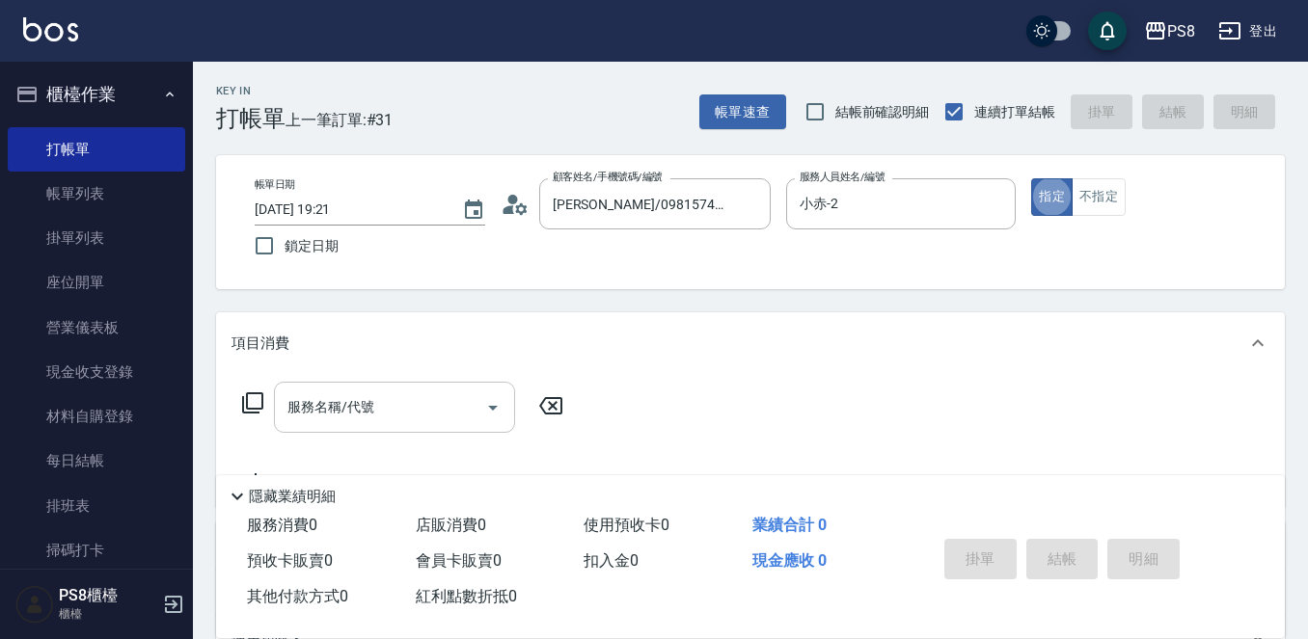
click at [337, 428] on div "服務名稱/代號" at bounding box center [394, 407] width 241 height 51
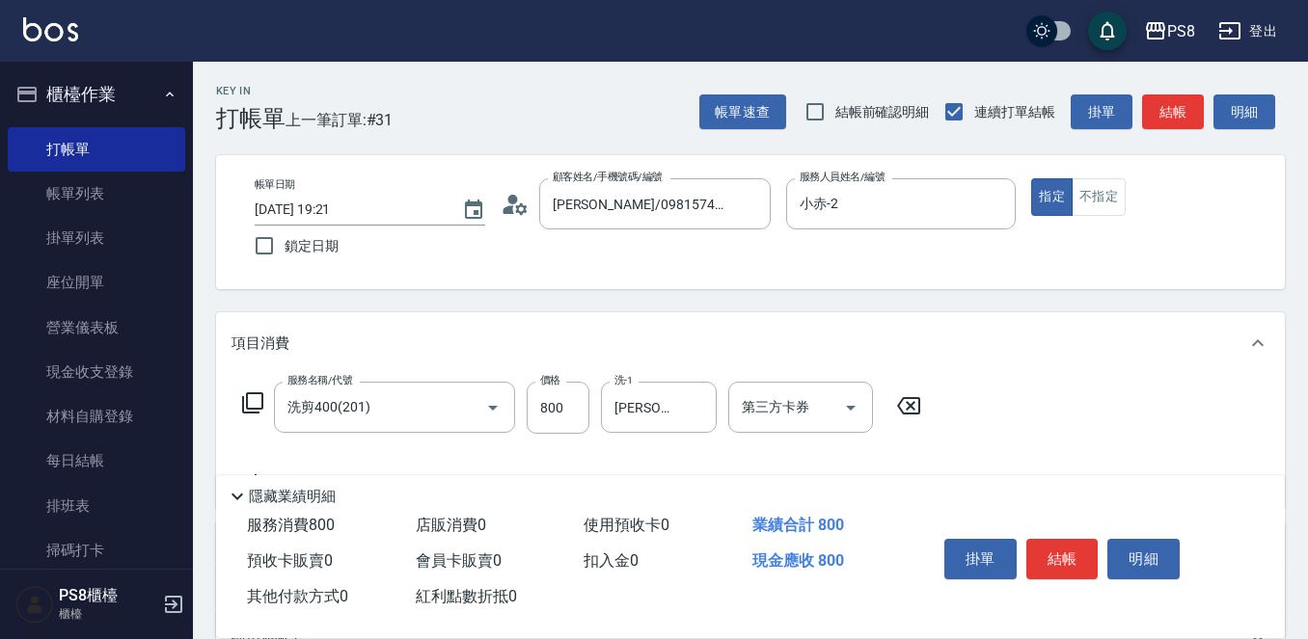
drag, startPoint x: 1058, startPoint y: 268, endPoint x: 1066, endPoint y: 283, distance: 16.4
click at [1066, 283] on div "帳單日期 2025/10/09 19:21 鎖定日期 顧客姓名/手機號碼/編號 楊筑安/0981574657/8725 顧客姓名/手機號碼/編號 服務人員姓名…" at bounding box center [750, 222] width 1069 height 134
click at [1065, 553] on button "結帳" at bounding box center [1062, 559] width 72 height 41
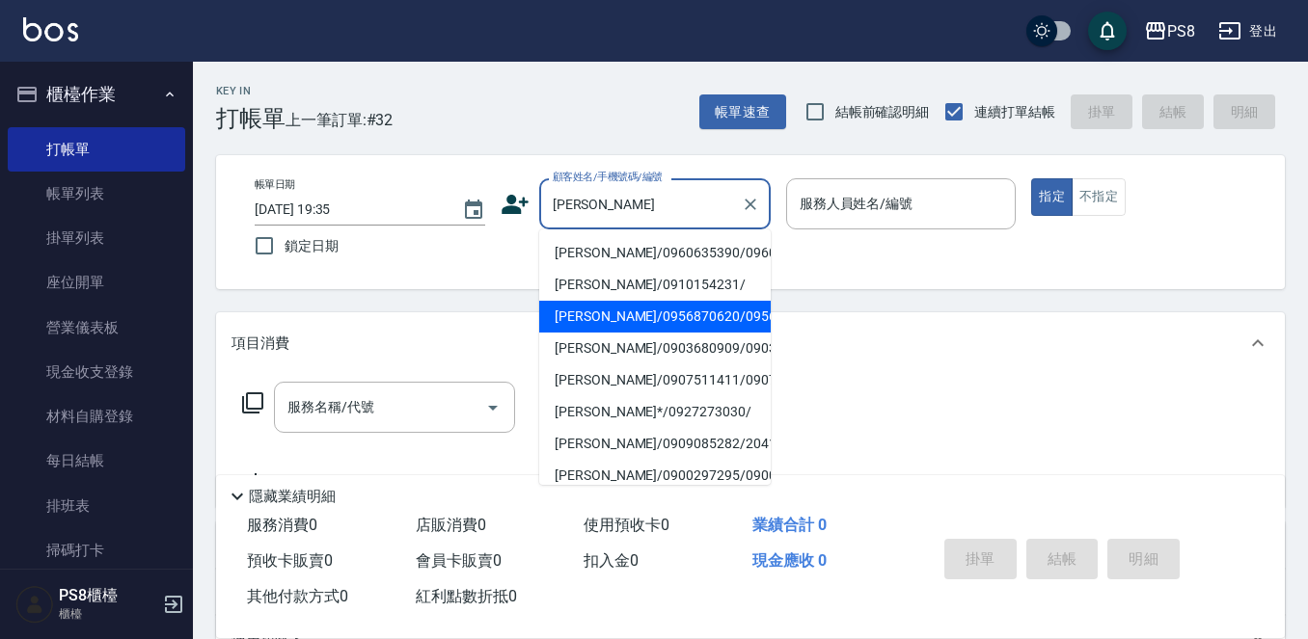
click at [633, 333] on li "陳柏瑜/0956870620/0956870620" at bounding box center [654, 317] width 231 height 32
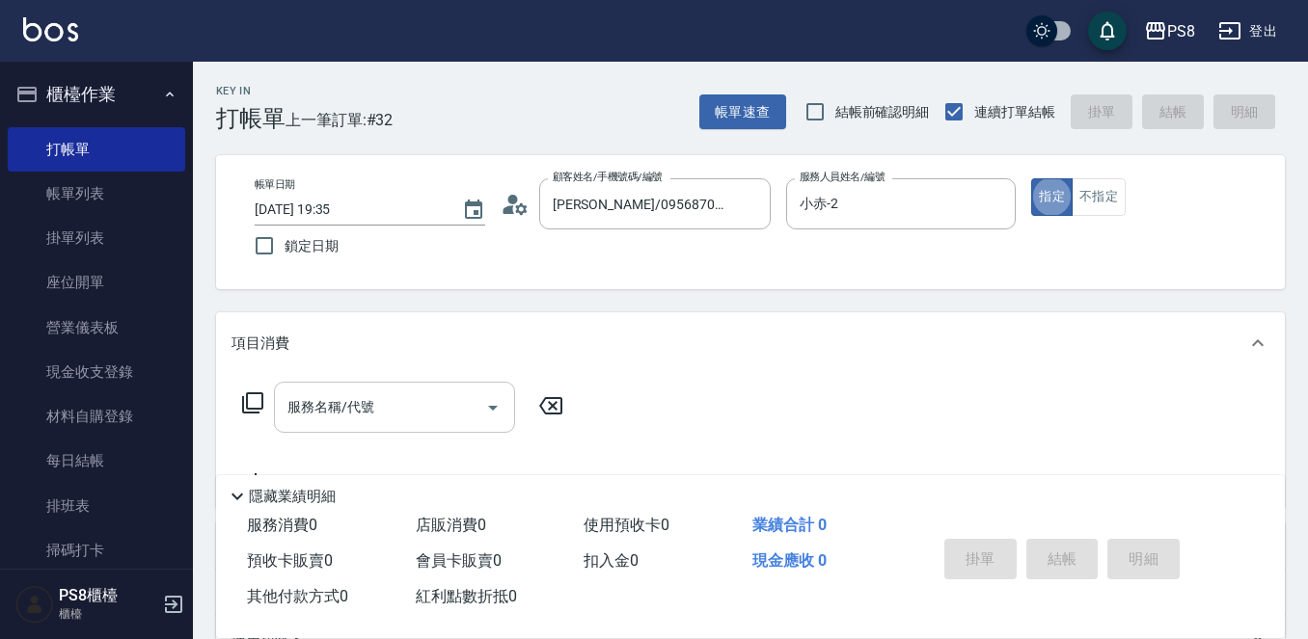
click at [343, 430] on div "服務名稱/代號" at bounding box center [394, 407] width 241 height 51
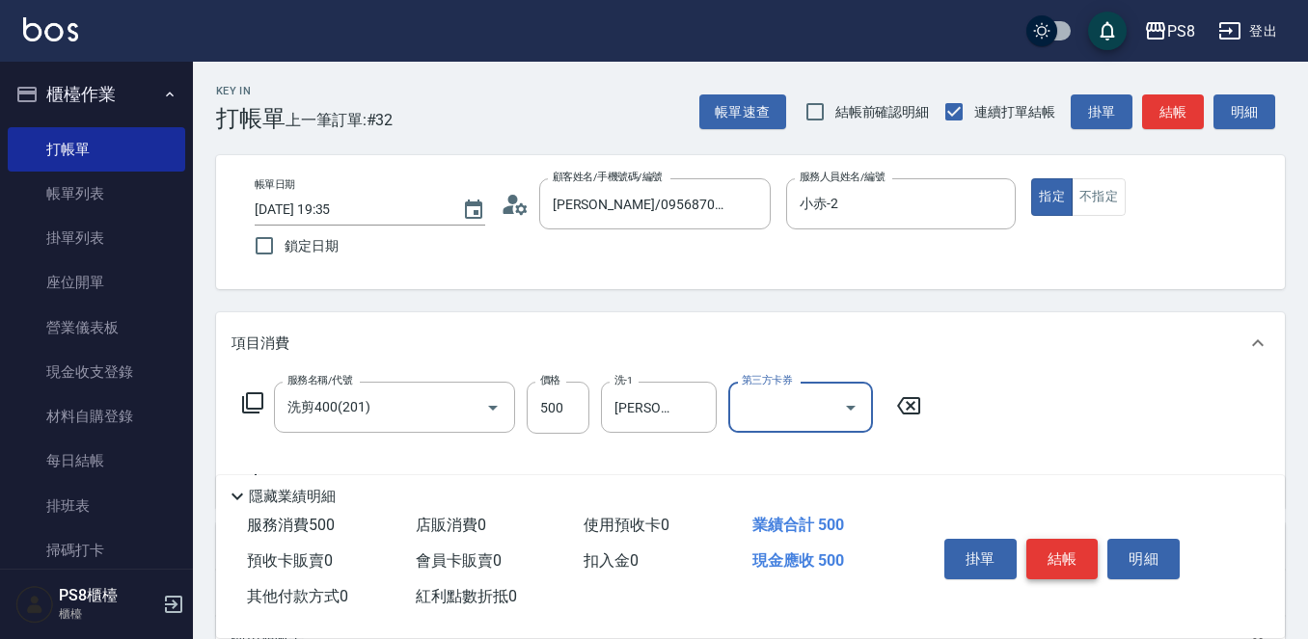
click at [1046, 544] on button "結帳" at bounding box center [1062, 559] width 72 height 41
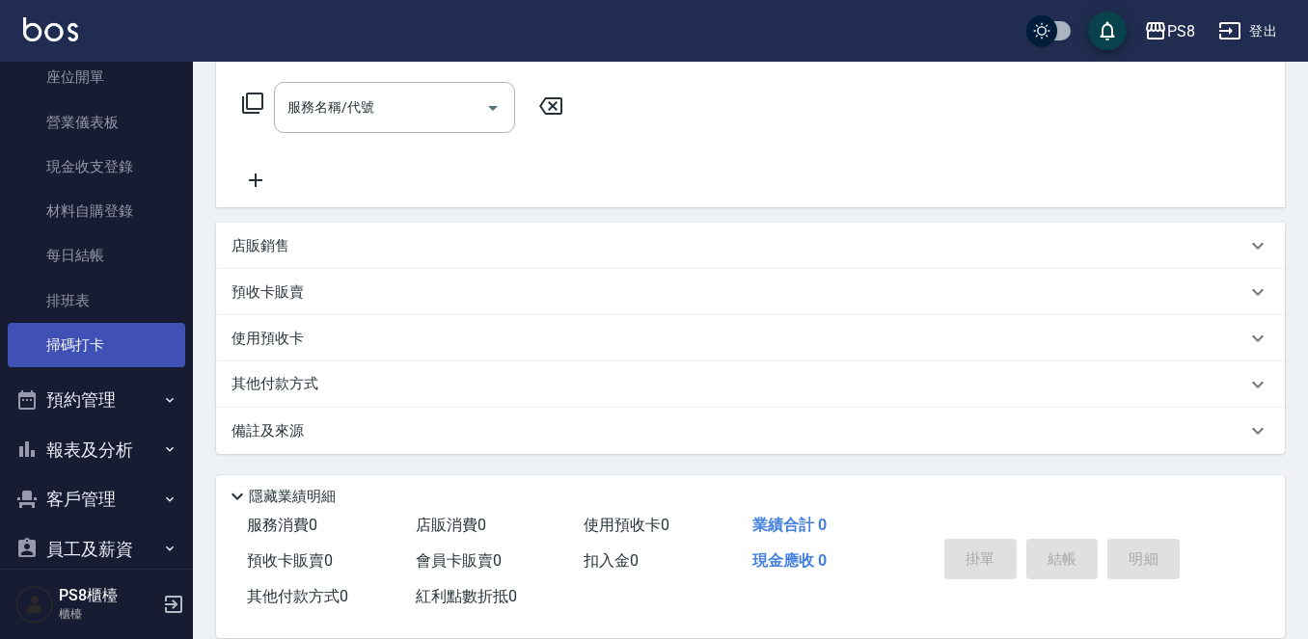
scroll to position [289, 0]
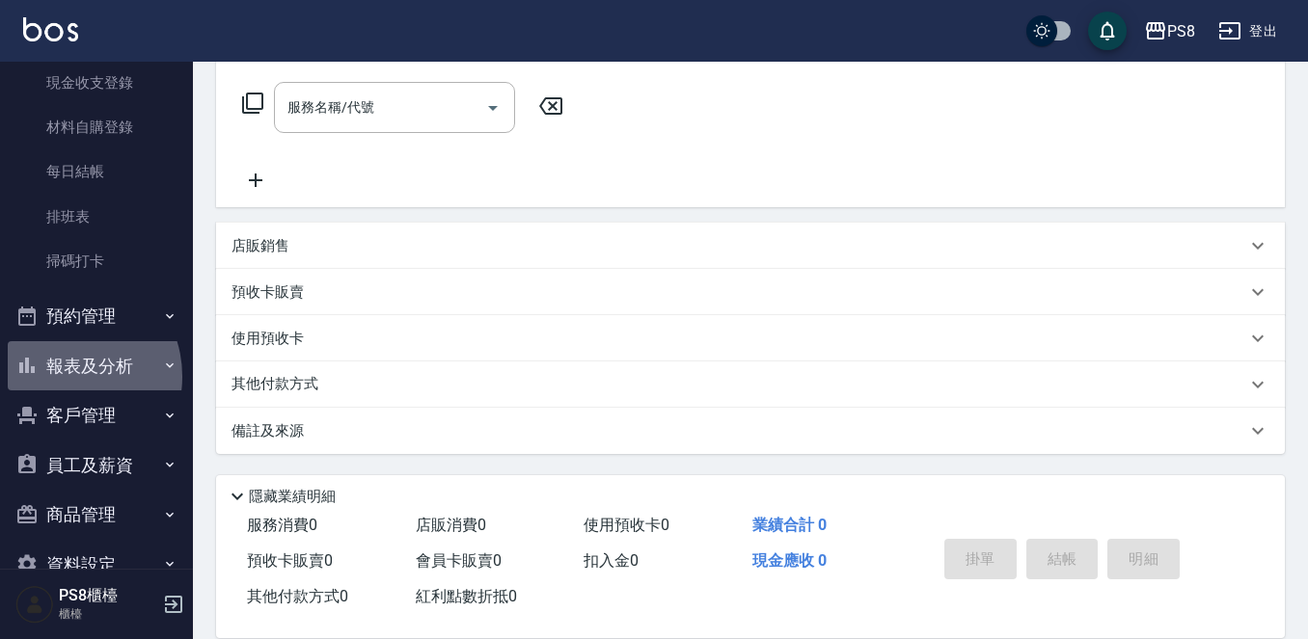
click at [65, 376] on button "報表及分析" at bounding box center [96, 366] width 177 height 50
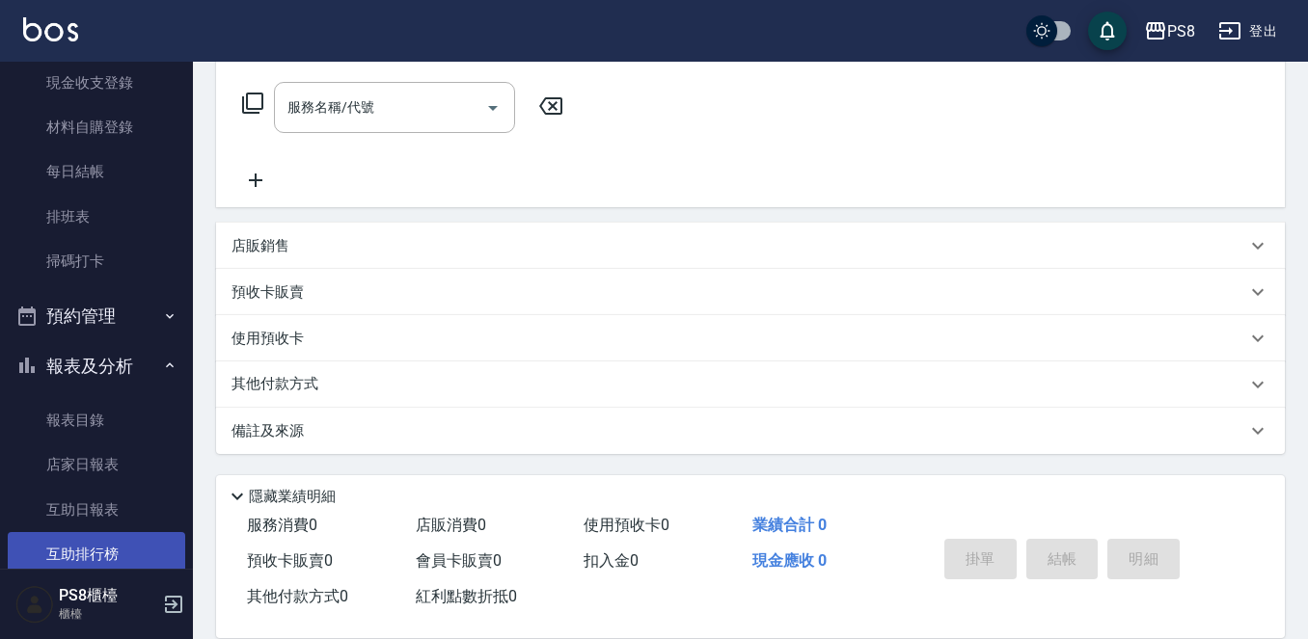
click at [69, 535] on link "互助排行榜" at bounding box center [96, 554] width 177 height 44
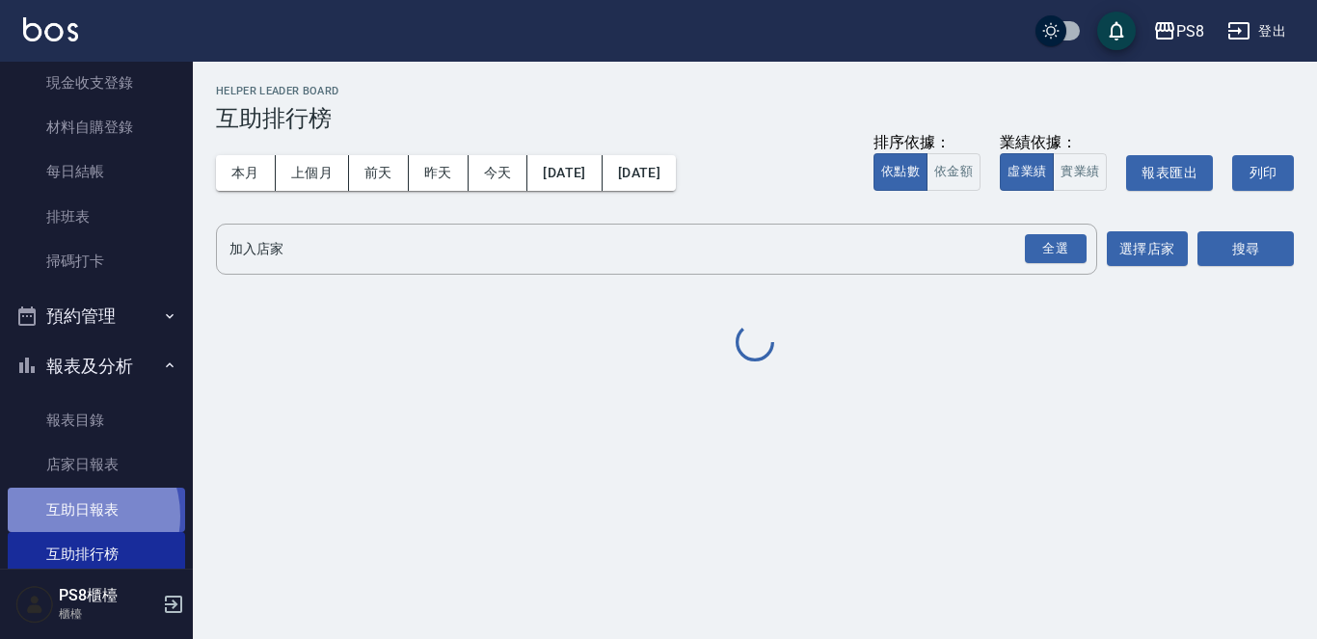
click at [74, 516] on link "互助日報表" at bounding box center [96, 510] width 177 height 44
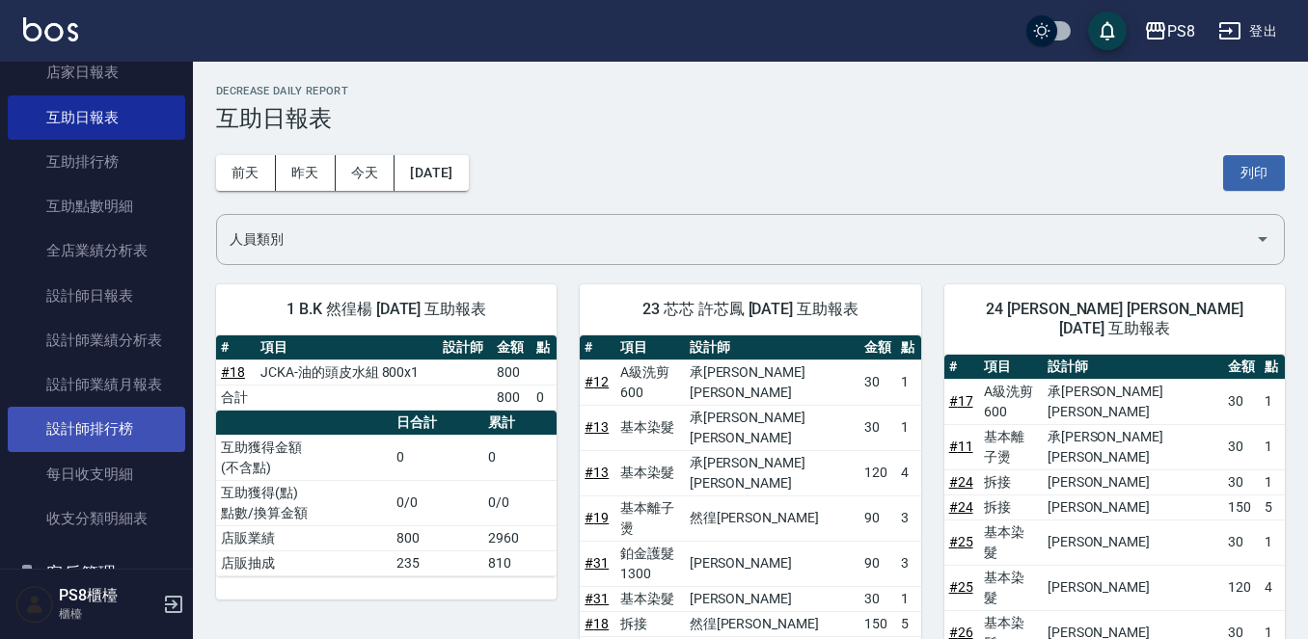
scroll to position [771, 0]
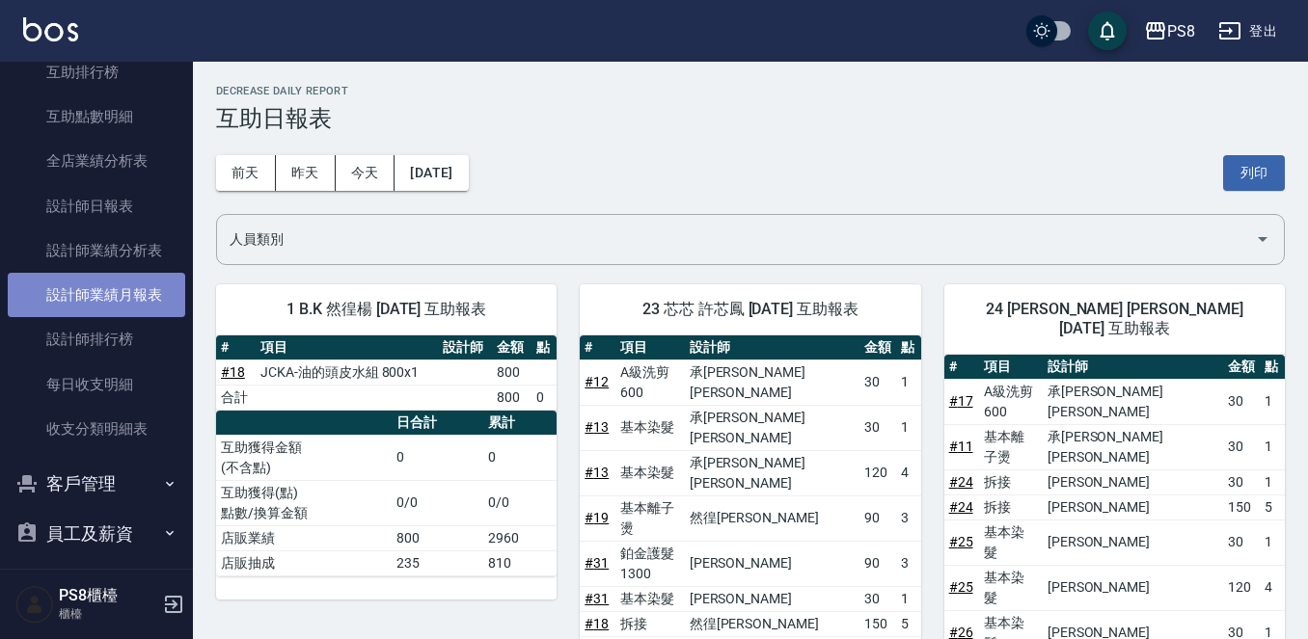
click at [120, 312] on link "設計師業績月報表" at bounding box center [96, 295] width 177 height 44
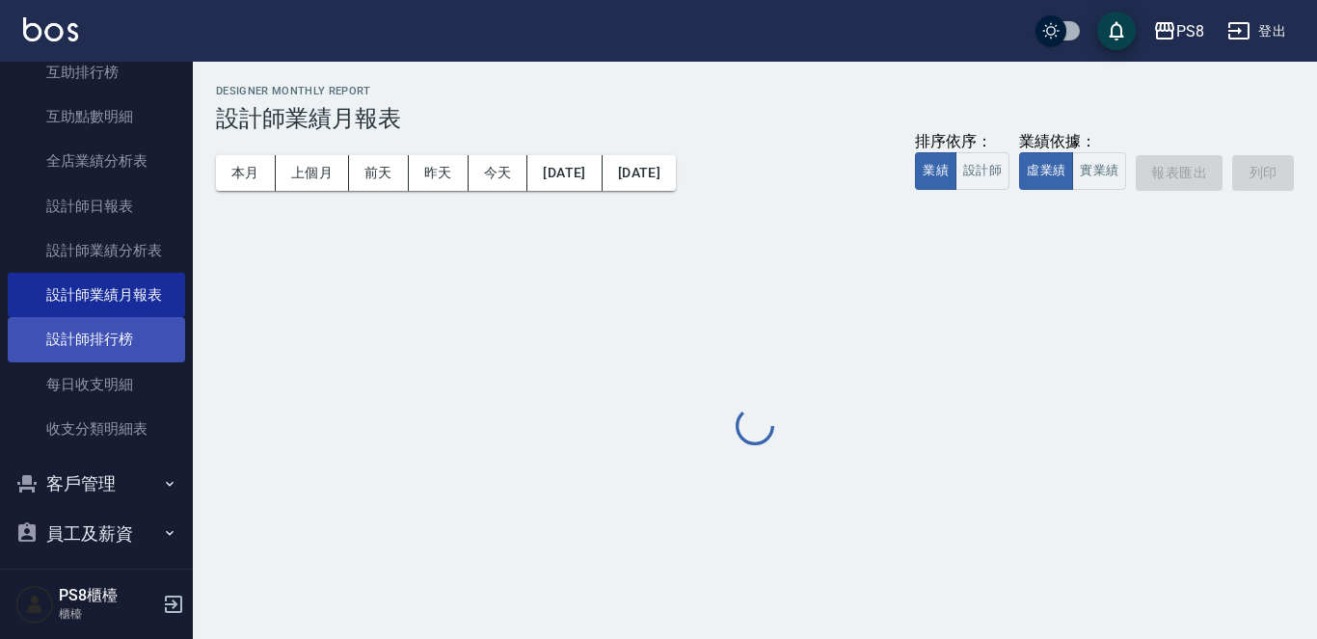
click at [129, 331] on link "設計師排行榜" at bounding box center [96, 339] width 177 height 44
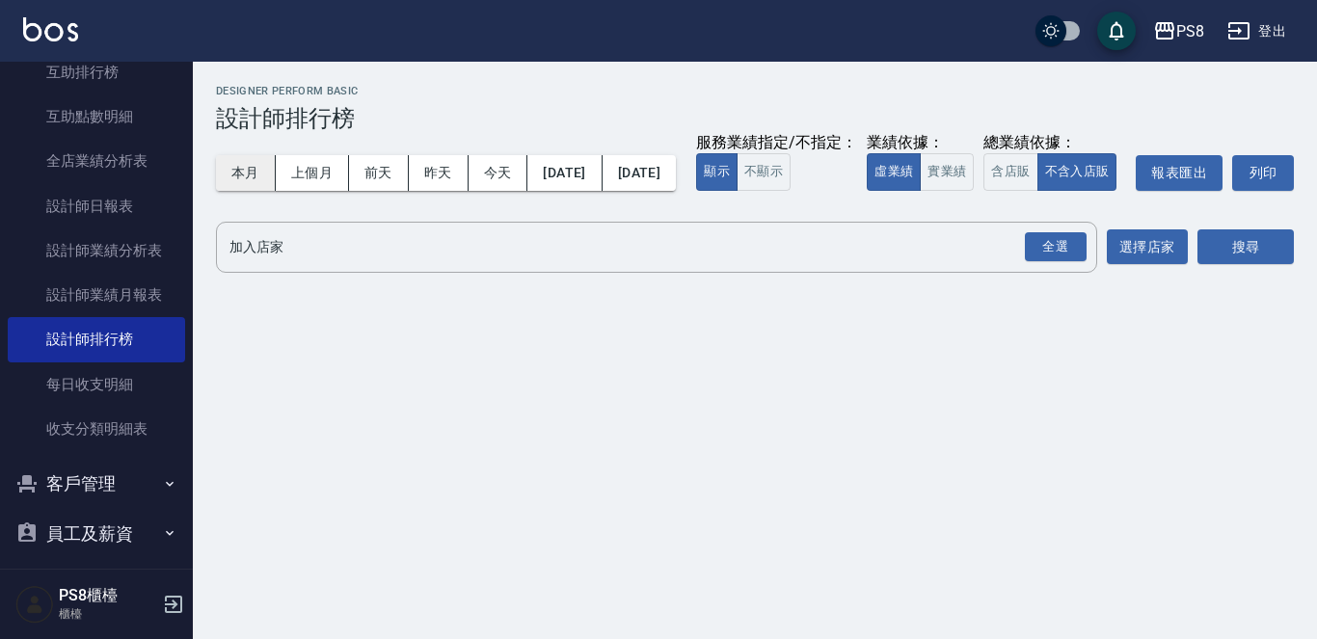
click at [237, 177] on button "本月" at bounding box center [246, 173] width 60 height 36
click at [920, 191] on button "實業績" at bounding box center [947, 172] width 54 height 38
click at [1074, 262] on div "全選" at bounding box center [1056, 247] width 62 height 30
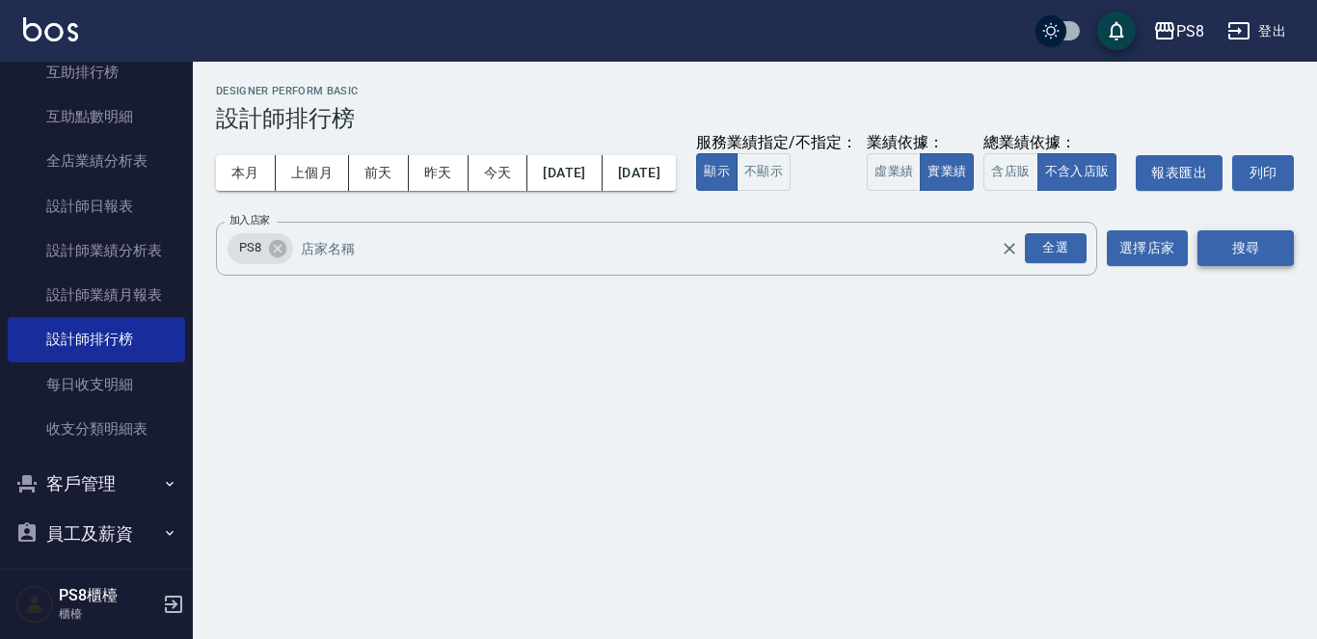
click at [1204, 266] on button "搜尋" at bounding box center [1246, 248] width 96 height 36
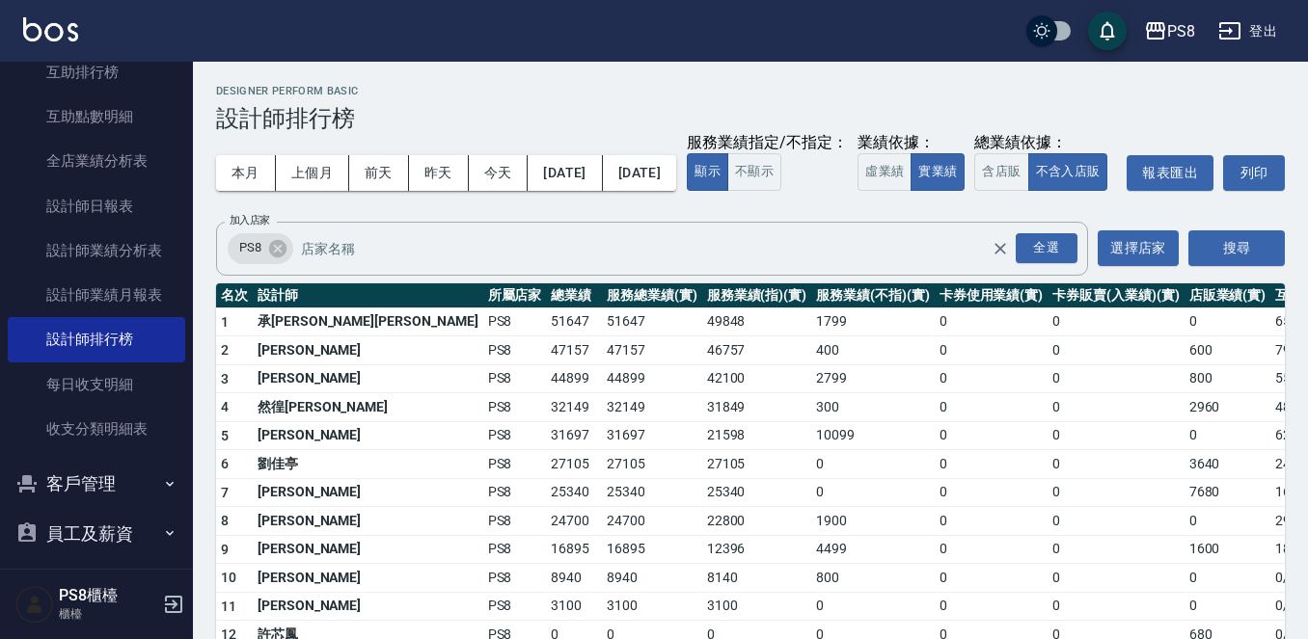
drag, startPoint x: 981, startPoint y: 127, endPoint x: 972, endPoint y: 122, distance: 9.9
click at [934, 422] on td "0" at bounding box center [991, 407] width 114 height 29
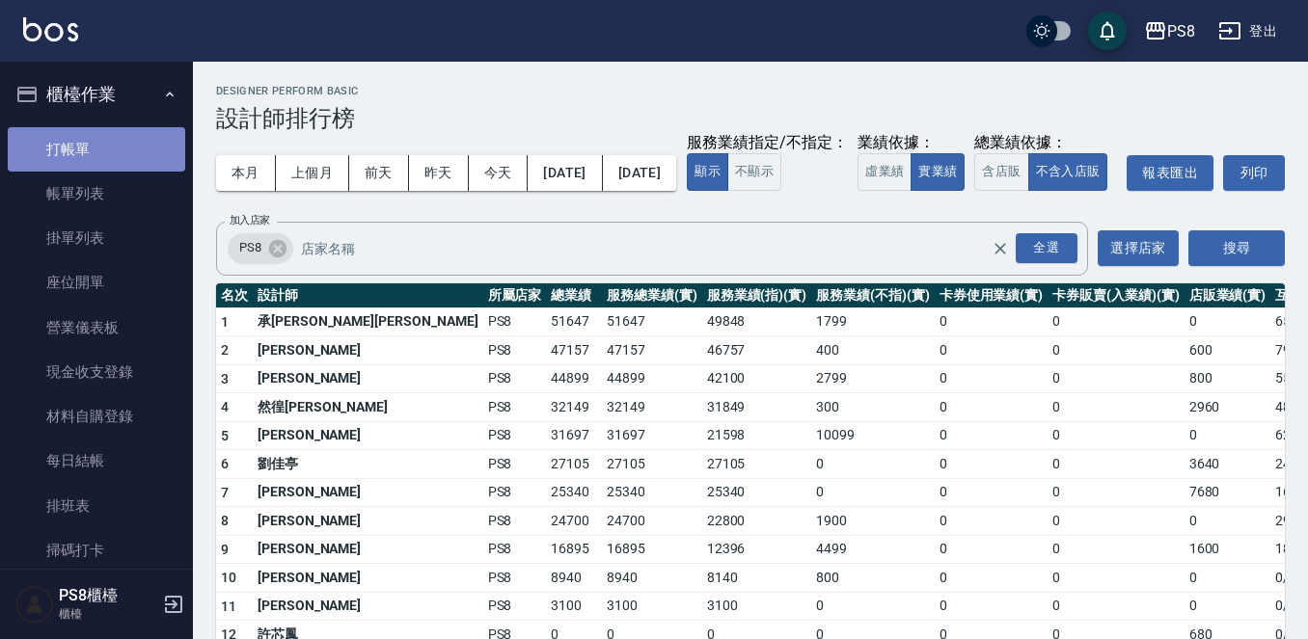
click at [97, 159] on link "打帳單" at bounding box center [96, 149] width 177 height 44
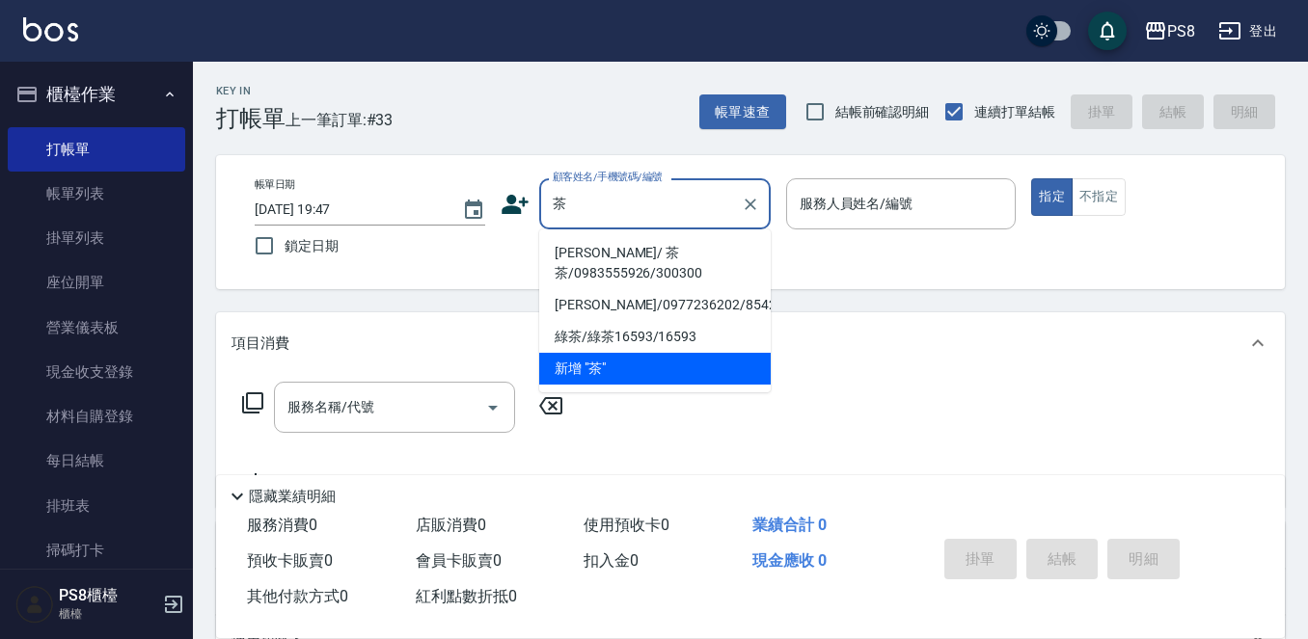
click at [690, 273] on li "曾曉凌 / 茶茶/0983555926/300300" at bounding box center [654, 263] width 231 height 52
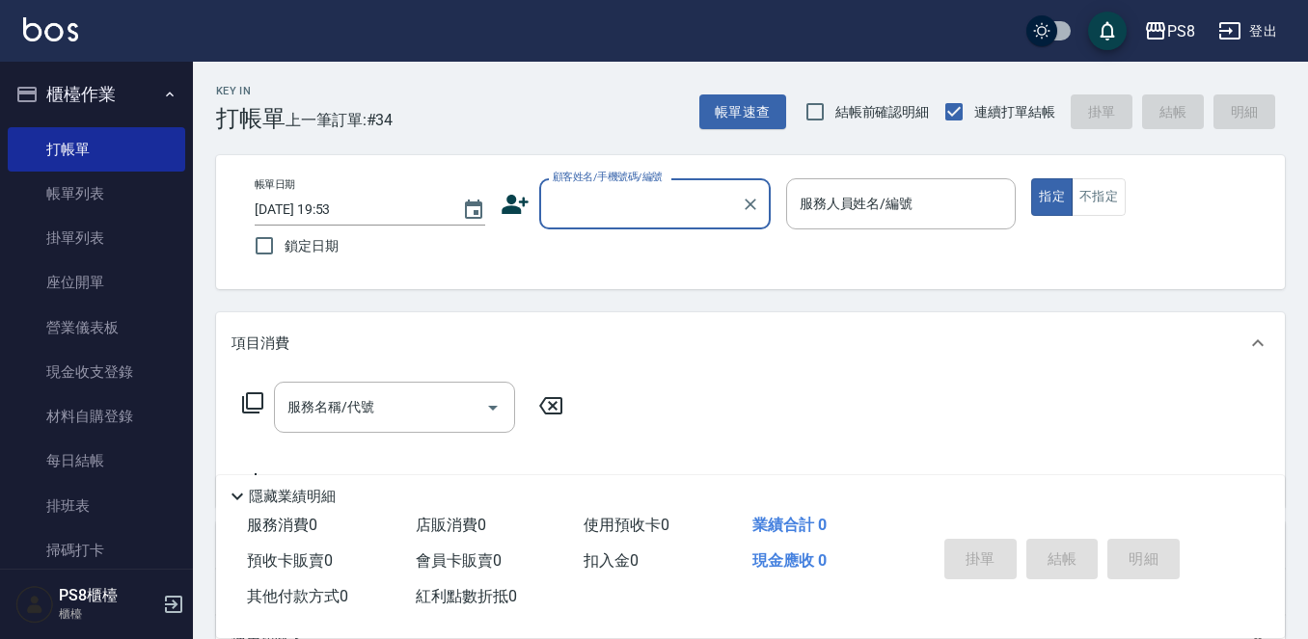
drag, startPoint x: 93, startPoint y: 190, endPoint x: 110, endPoint y: 98, distance: 93.2
click at [93, 190] on link "帳單列表" at bounding box center [96, 194] width 177 height 44
click at [69, 110] on button "櫃檯作業" at bounding box center [96, 94] width 177 height 50
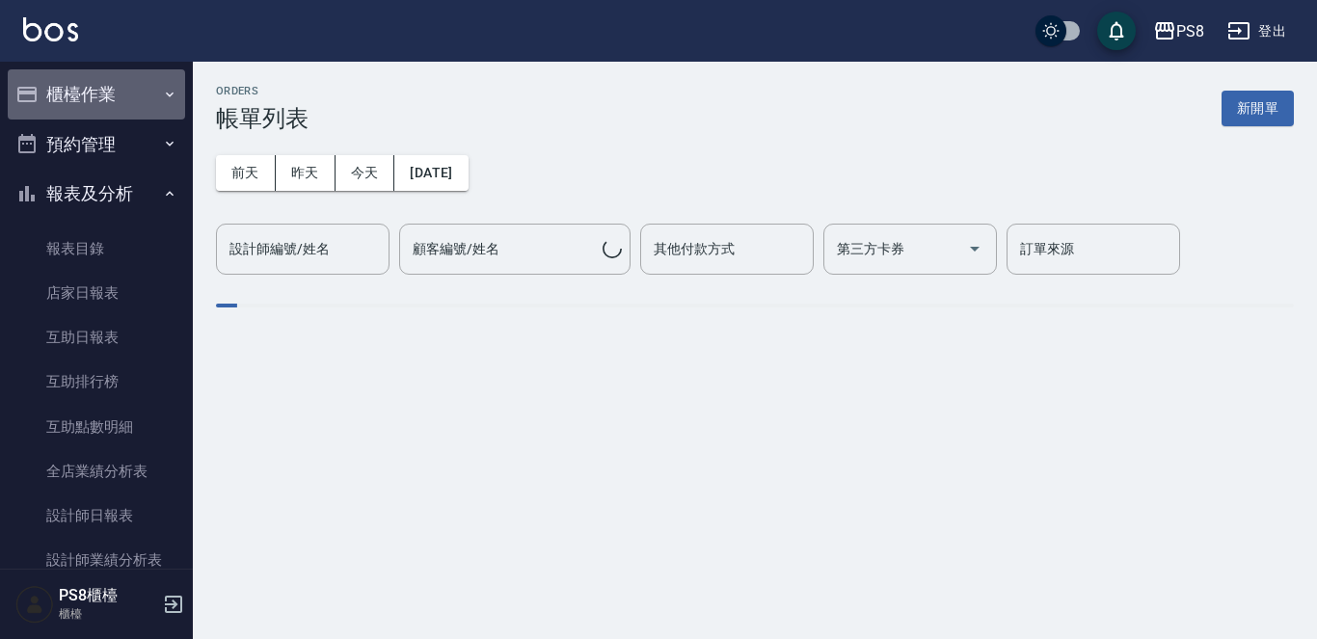
click at [116, 98] on button "櫃檯作業" at bounding box center [96, 94] width 177 height 50
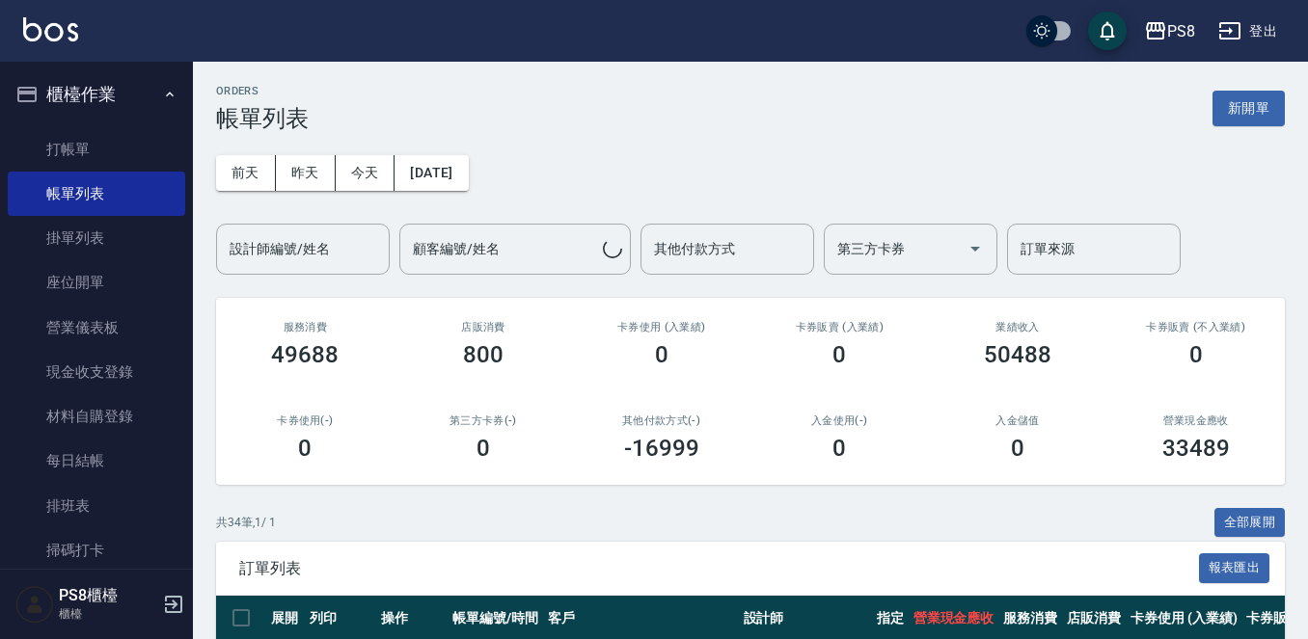
click at [117, 198] on link "帳單列表" at bounding box center [96, 194] width 177 height 44
click at [122, 97] on button "櫃檯作業" at bounding box center [96, 94] width 177 height 50
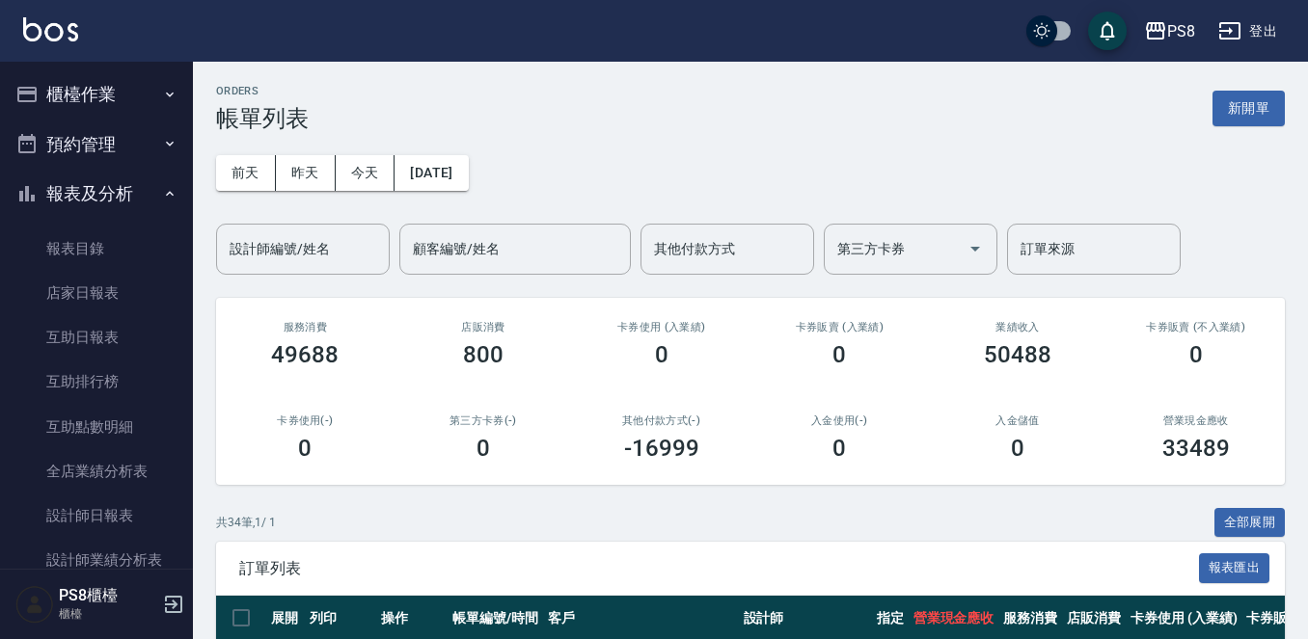
click at [135, 179] on button "報表及分析" at bounding box center [96, 194] width 177 height 50
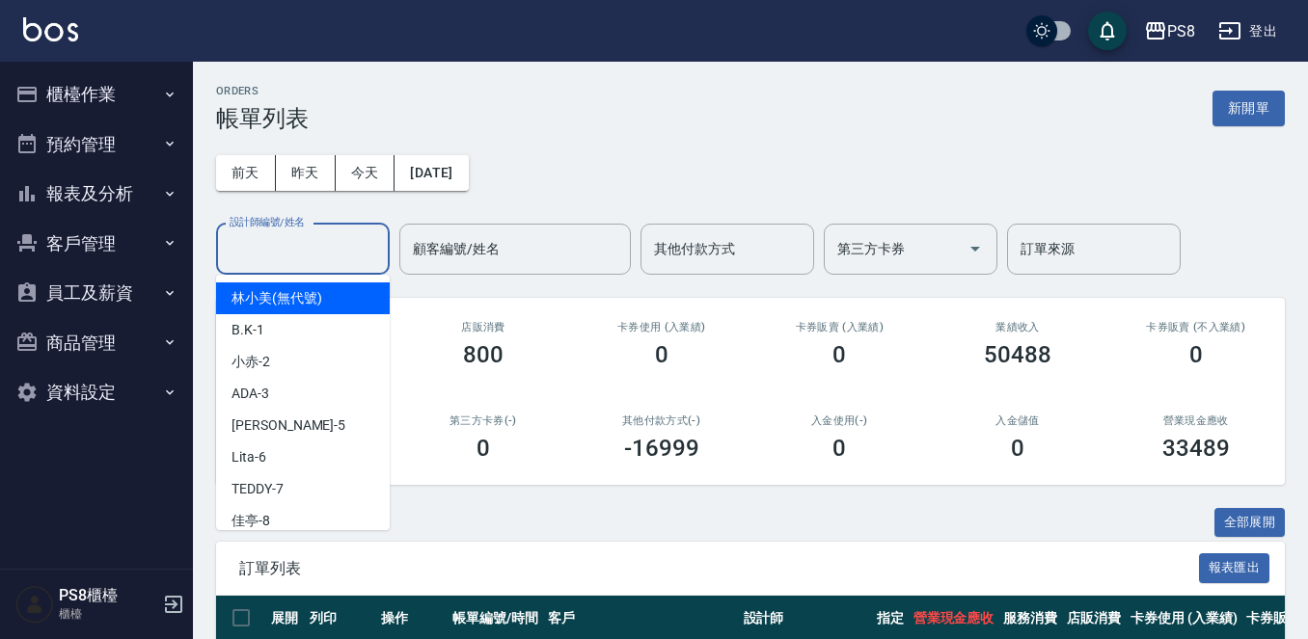
click at [317, 248] on input "設計師編號/姓名" at bounding box center [303, 249] width 156 height 34
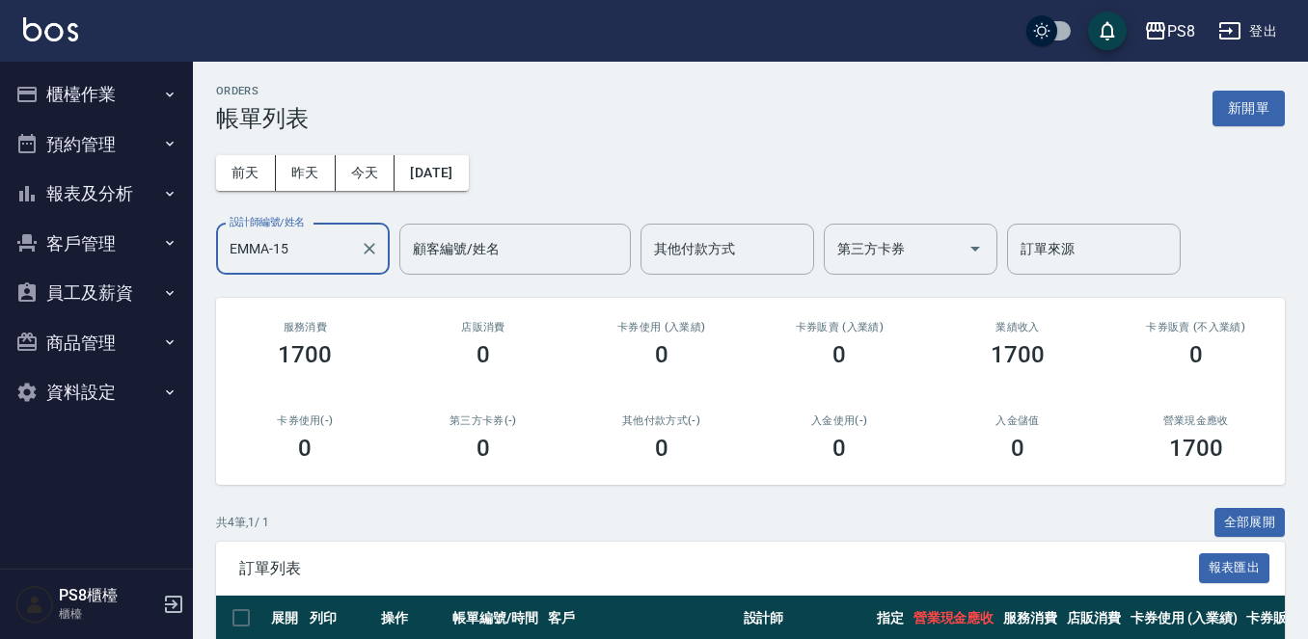
click at [58, 176] on button "報表及分析" at bounding box center [96, 194] width 177 height 50
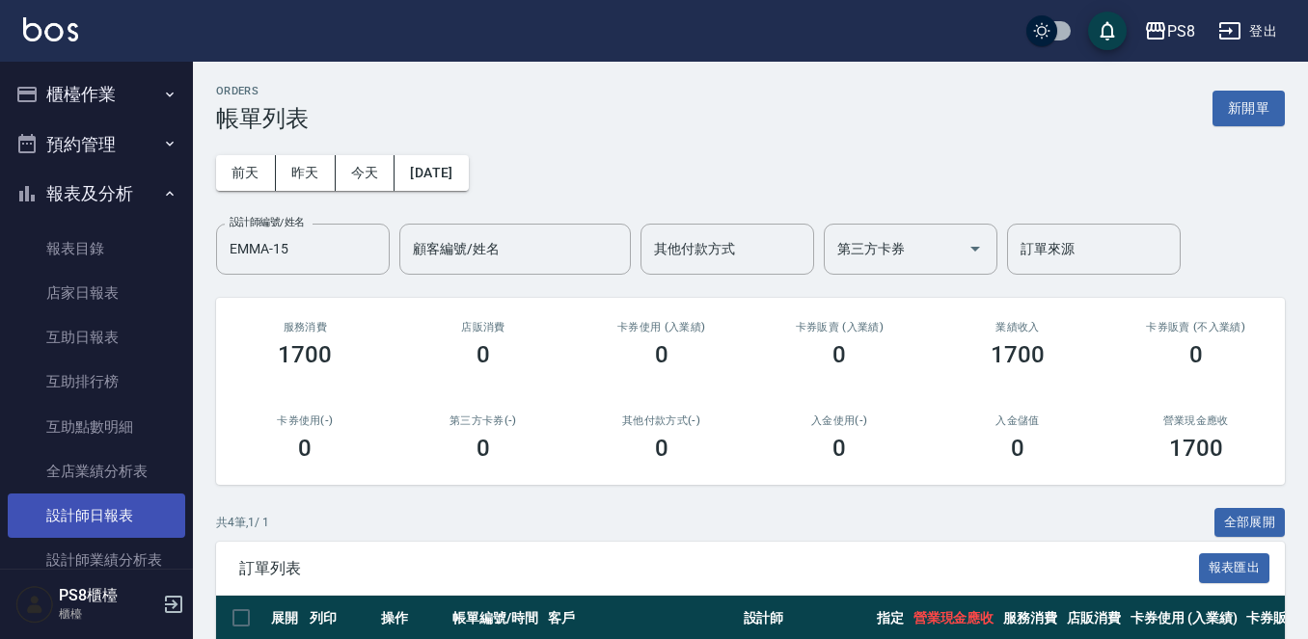
click at [104, 507] on link "設計師日報表" at bounding box center [96, 516] width 177 height 44
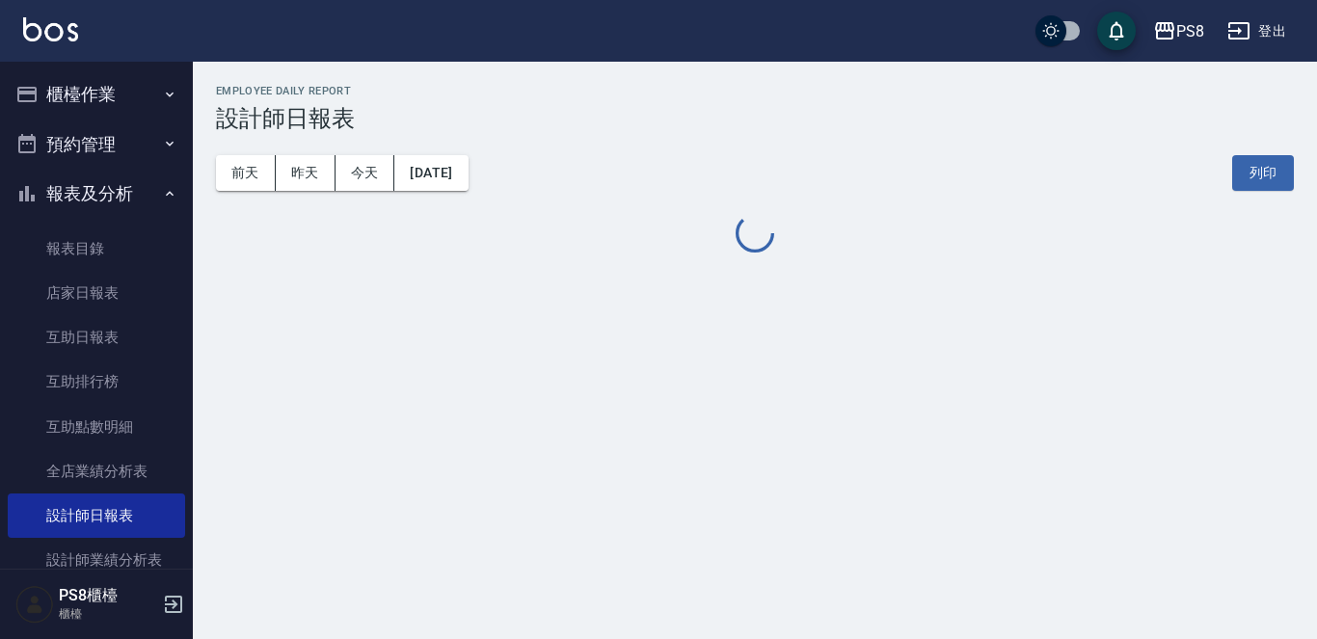
click at [82, 195] on button "報表及分析" at bounding box center [96, 194] width 177 height 50
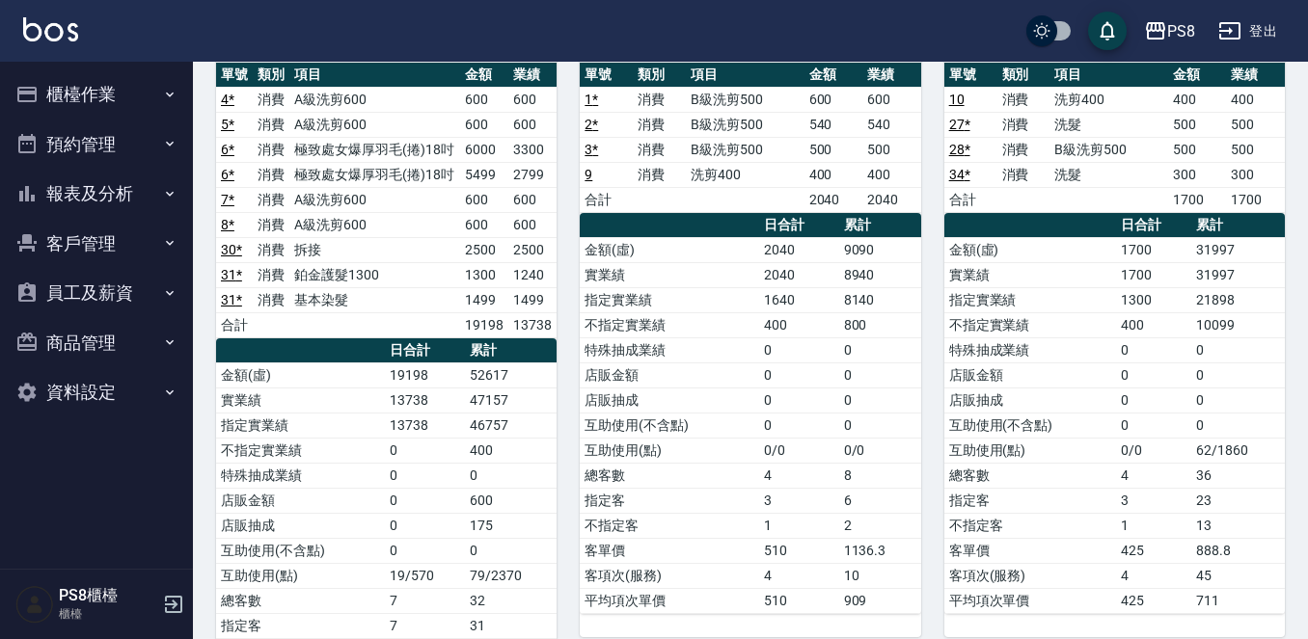
scroll to position [868, 0]
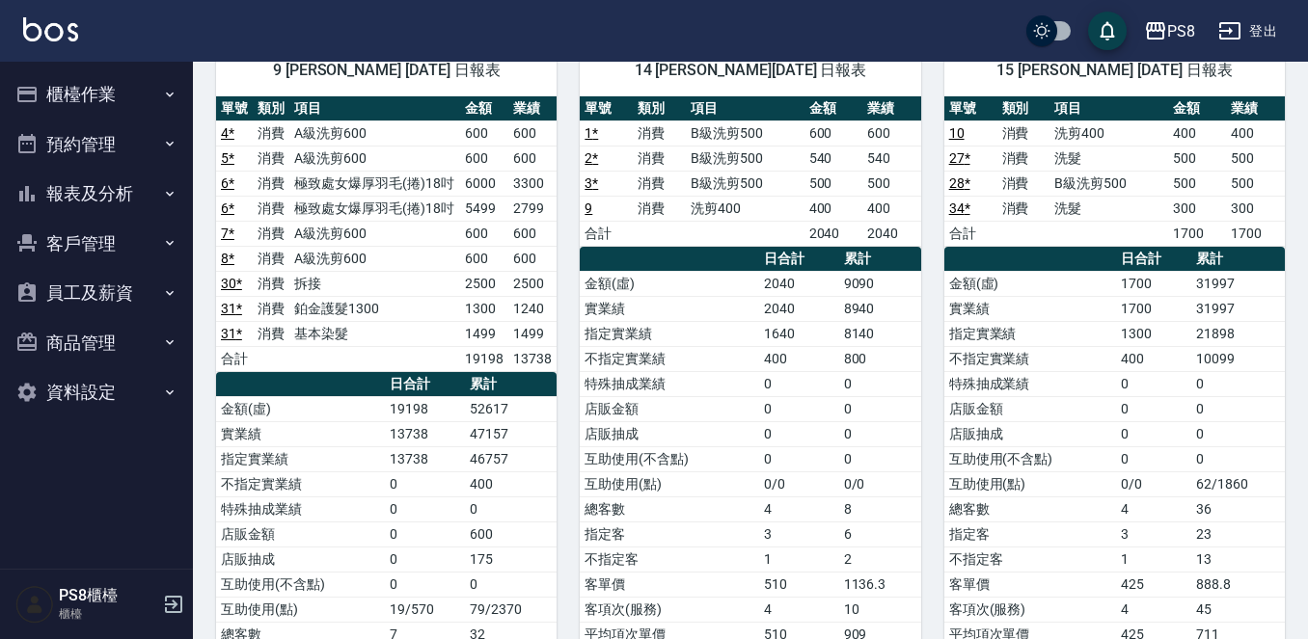
click at [1087, 232] on td "a dense table" at bounding box center [1108, 233] width 119 height 25
click at [926, 163] on div "15 EMMA 卓佳澐 10/09/2025 日報表 單號 類別 項目 金額 業績 10 消費 洗剪400 400 400 27 * 消費 洗髮 500 50…" at bounding box center [1103, 409] width 364 height 774
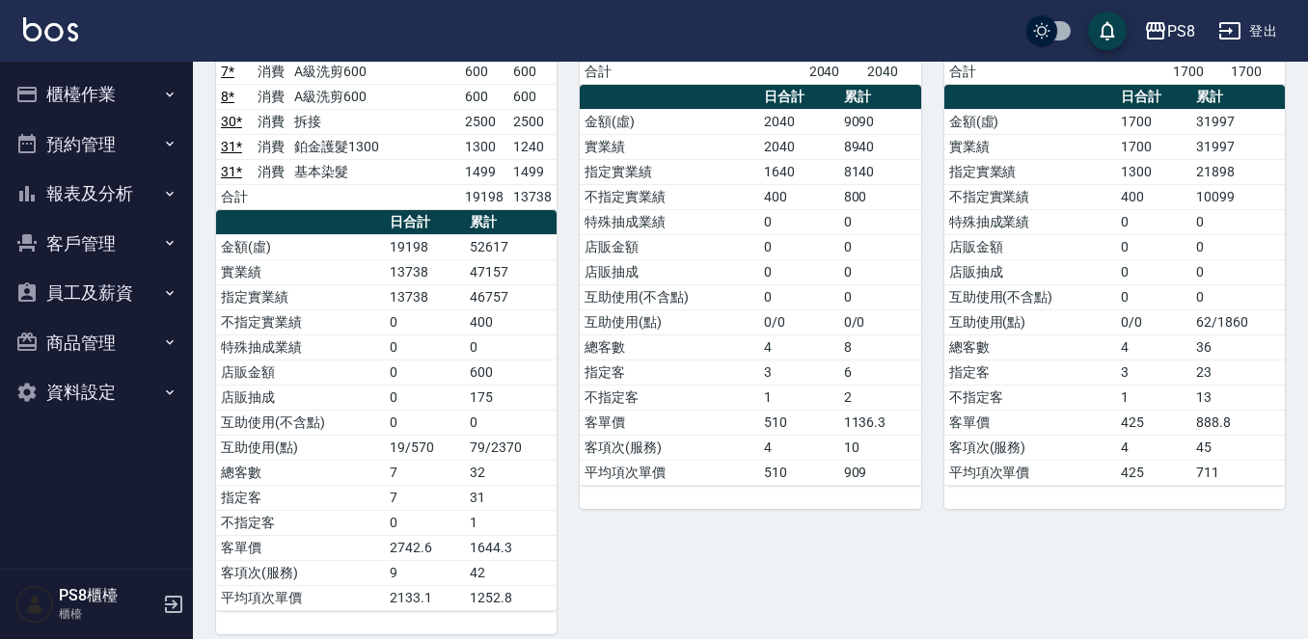
scroll to position [1678, 0]
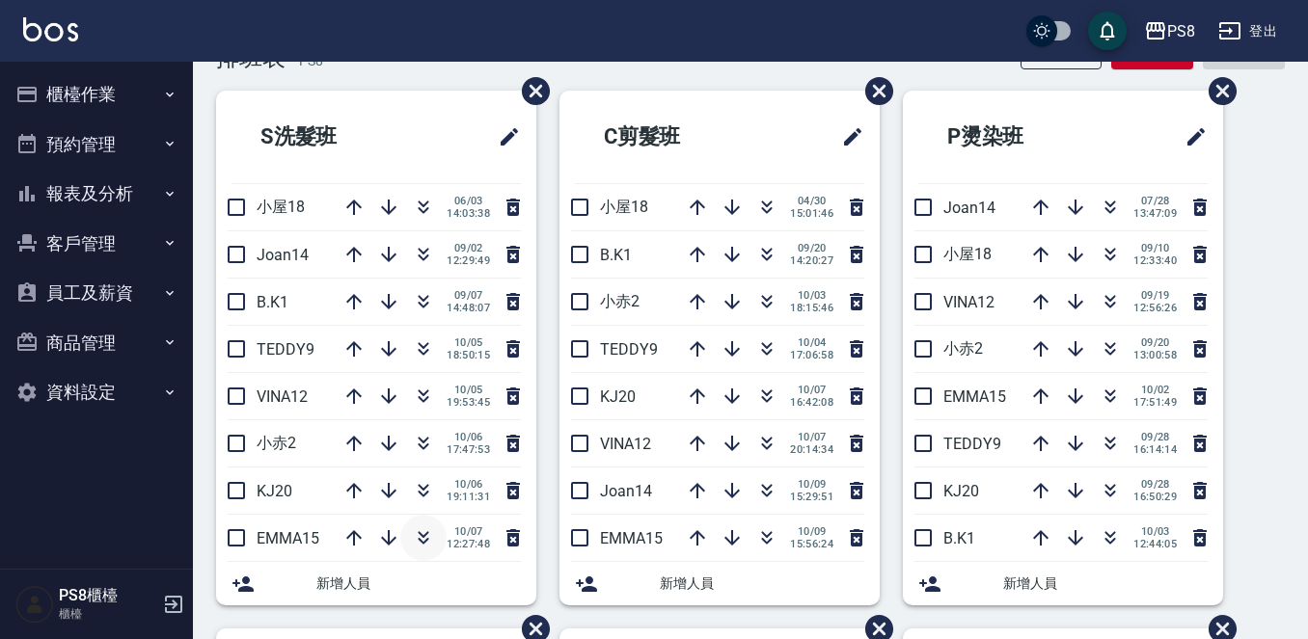
scroll to position [96, 0]
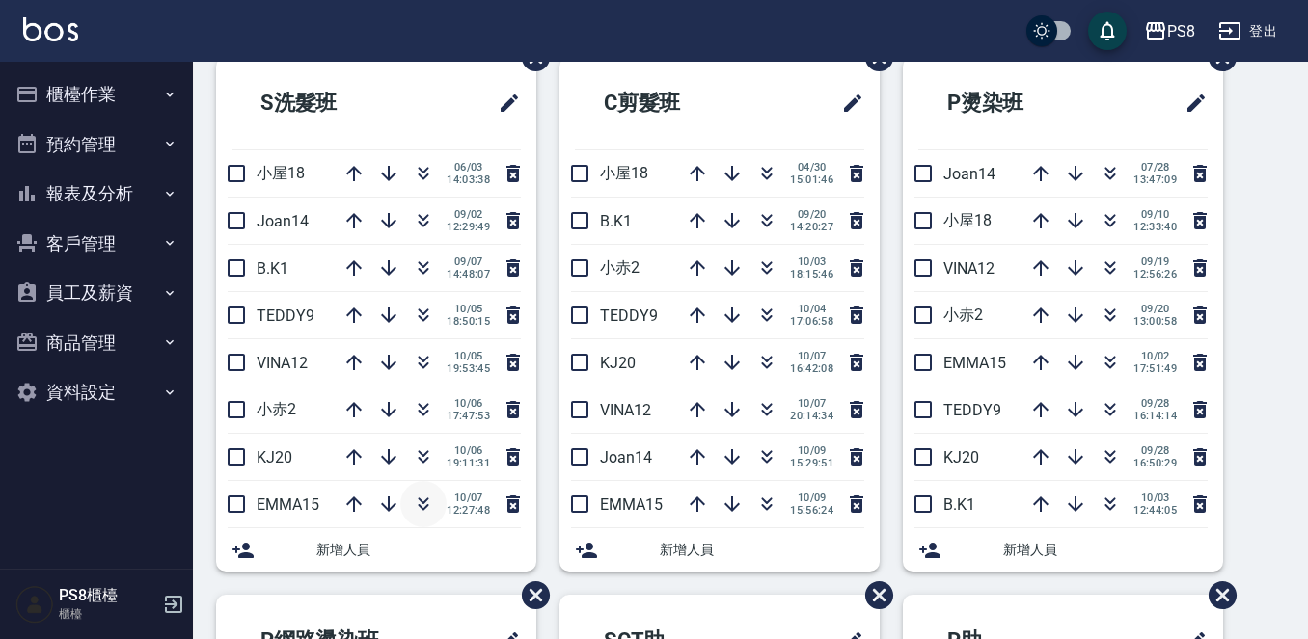
click at [419, 498] on icon "button" at bounding box center [423, 504] width 23 height 23
click at [351, 502] on icon "button" at bounding box center [353, 504] width 23 height 23
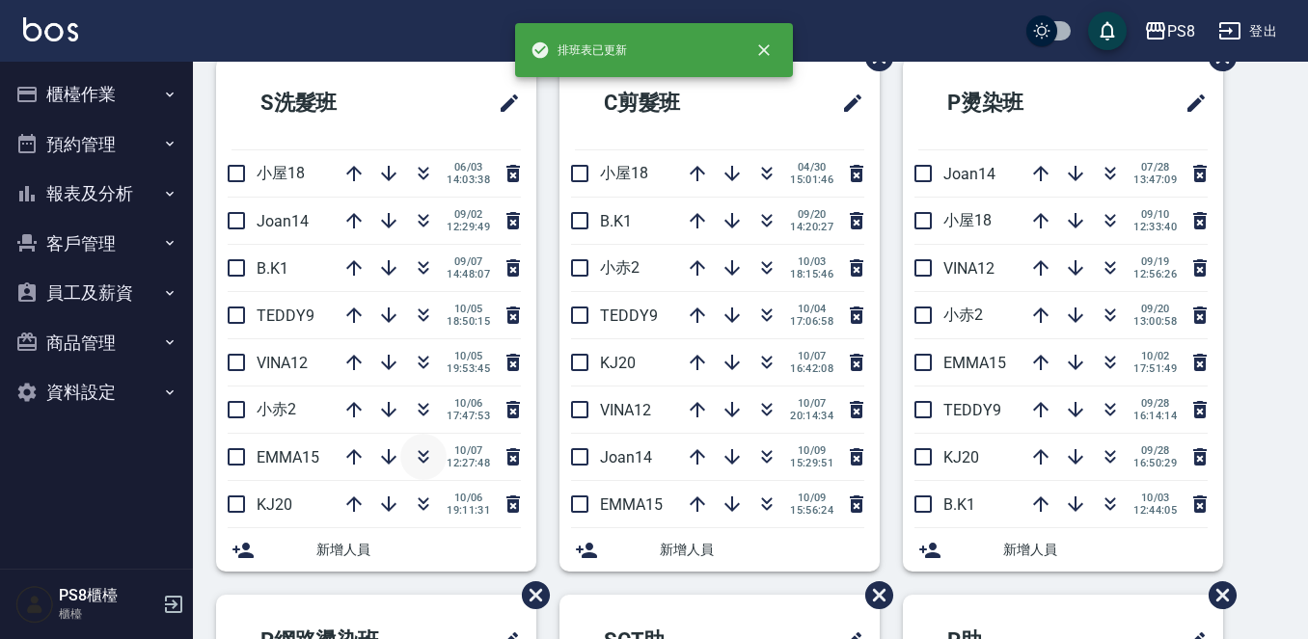
click at [412, 467] on icon "button" at bounding box center [423, 457] width 23 height 23
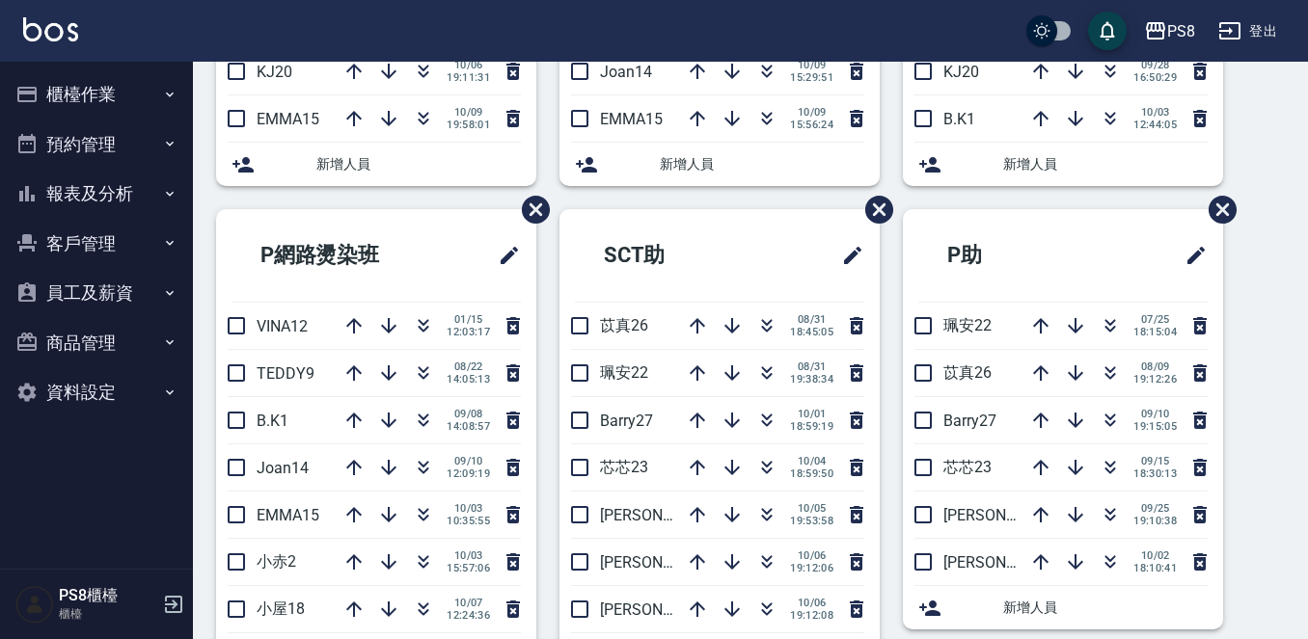
scroll to position [579, 0]
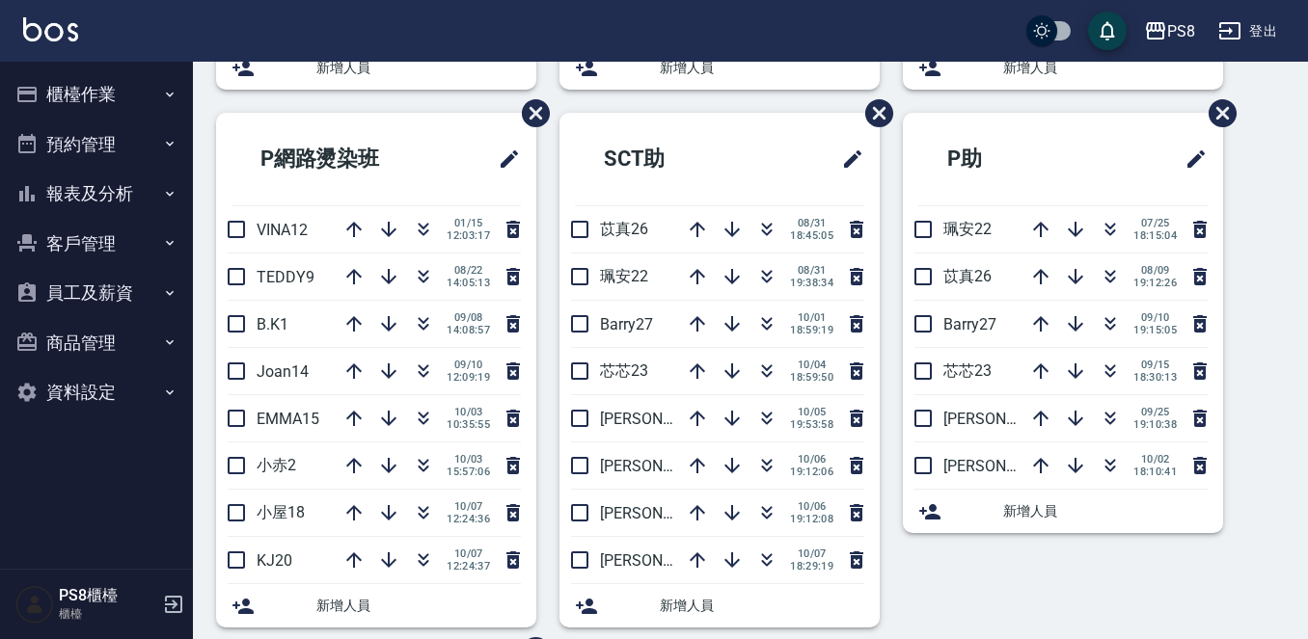
click at [138, 110] on button "櫃檯作業" at bounding box center [96, 94] width 177 height 50
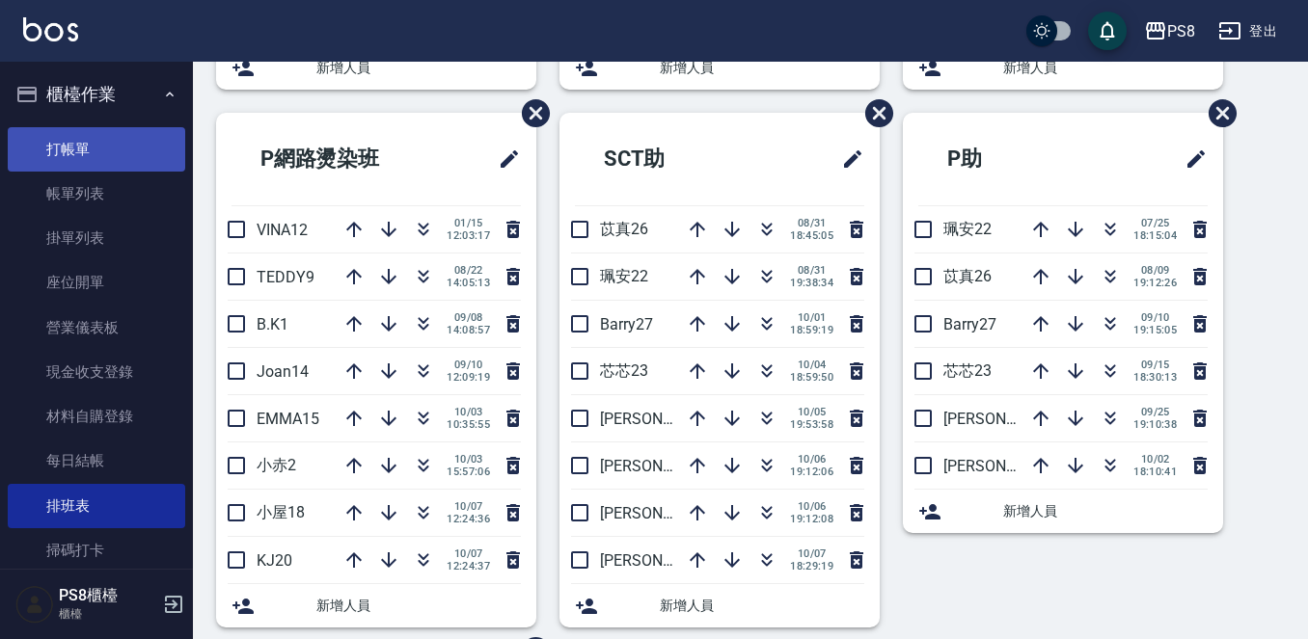
drag, startPoint x: 137, startPoint y: 197, endPoint x: 131, endPoint y: 162, distance: 35.2
click at [137, 196] on link "帳單列表" at bounding box center [96, 194] width 177 height 44
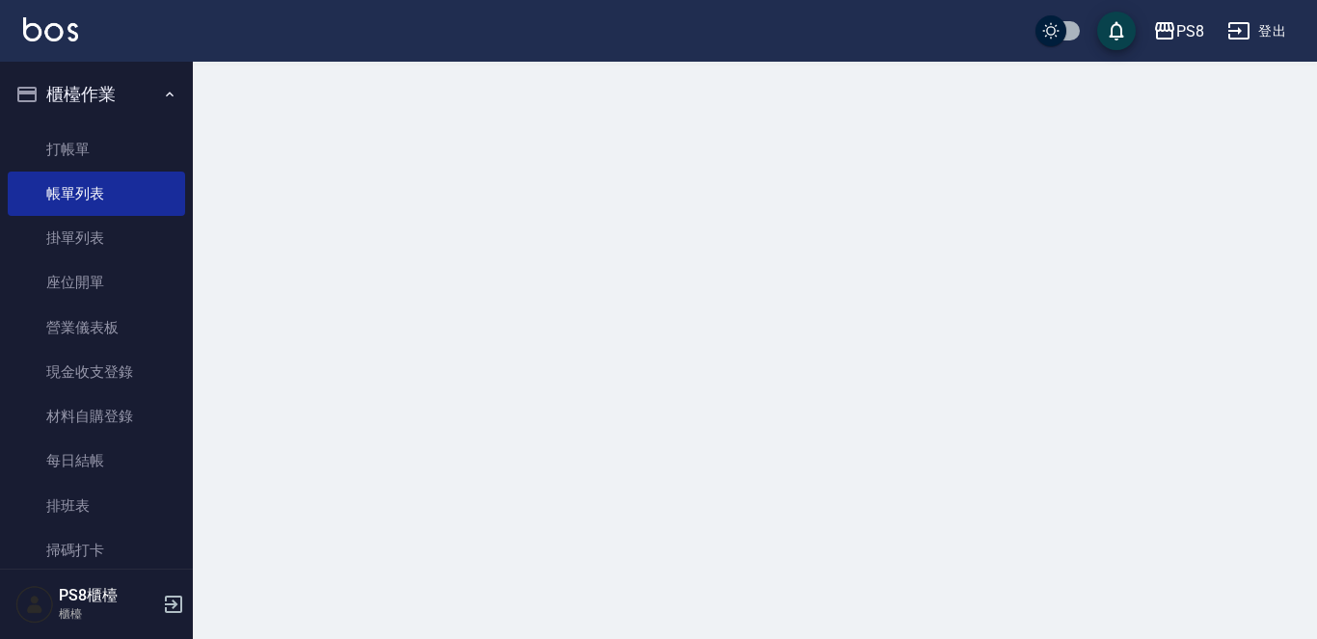
click at [117, 89] on button "櫃檯作業" at bounding box center [96, 94] width 177 height 50
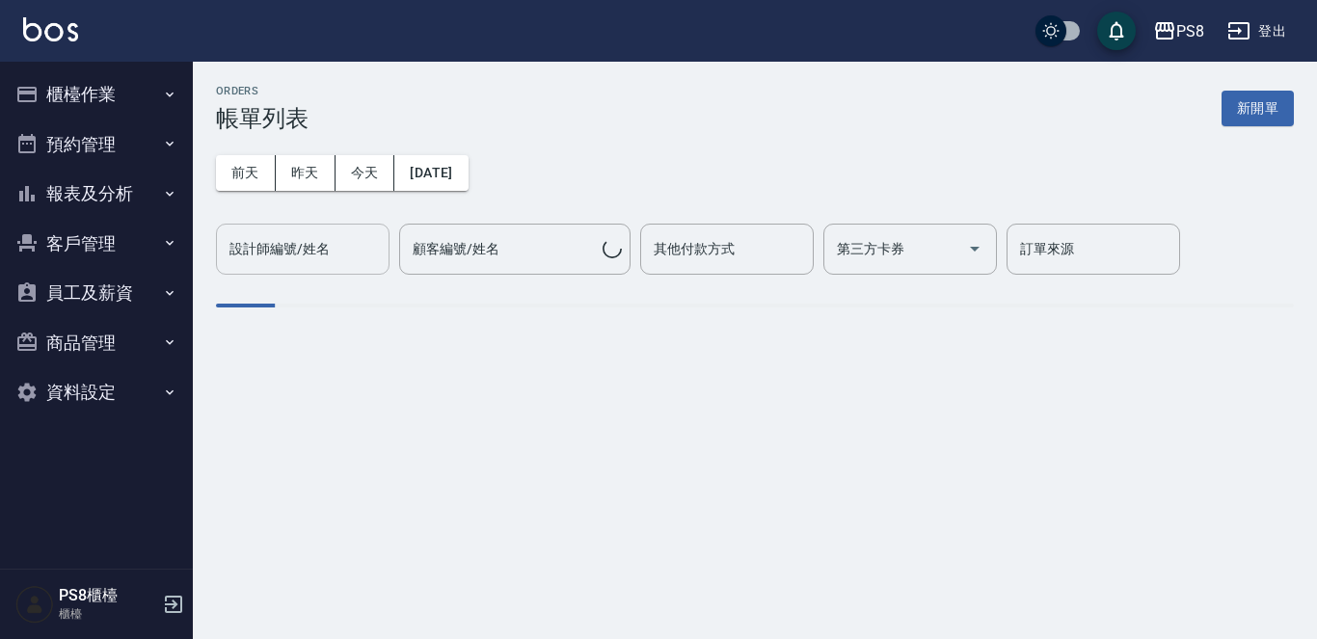
click at [354, 254] on input "設計師編號/姓名" at bounding box center [303, 249] width 156 height 34
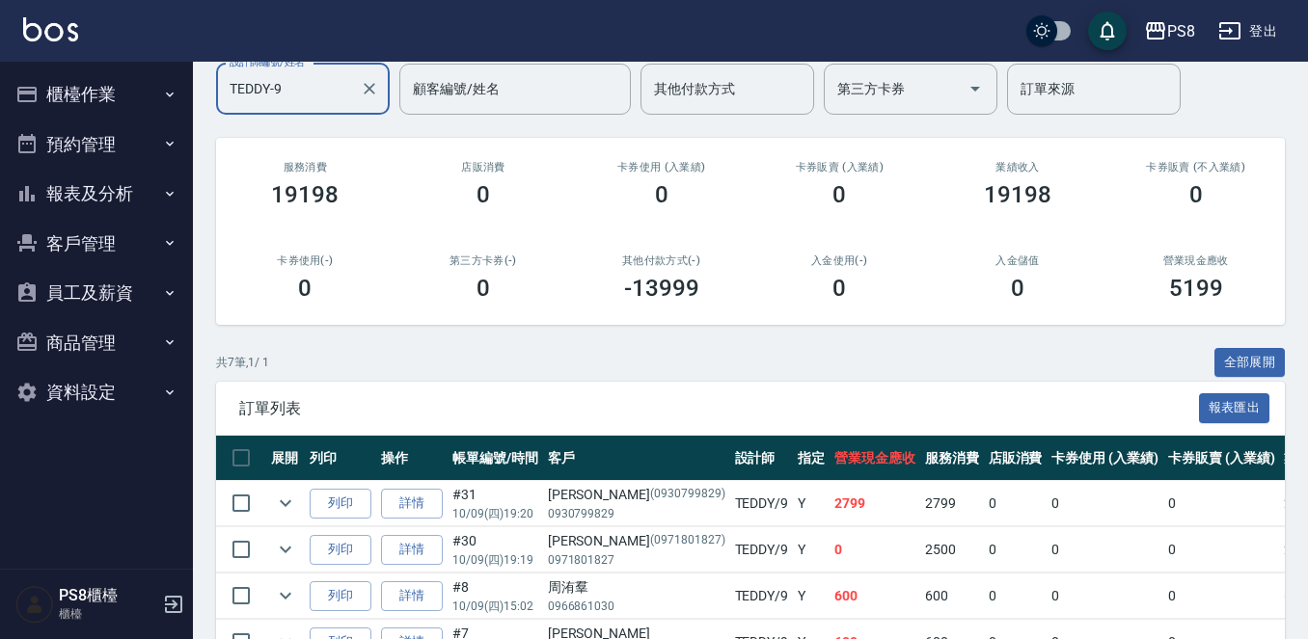
scroll to position [418, 0]
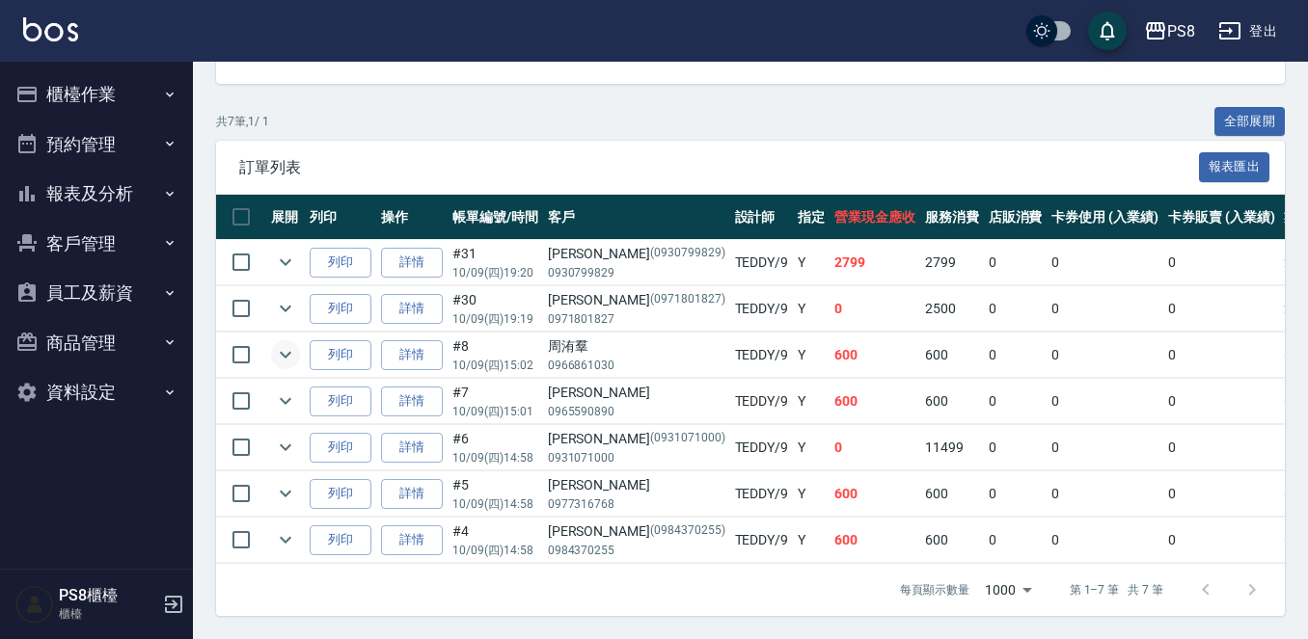
type input "TEDDY-9"
click at [282, 343] on icon "expand row" at bounding box center [285, 354] width 23 height 23
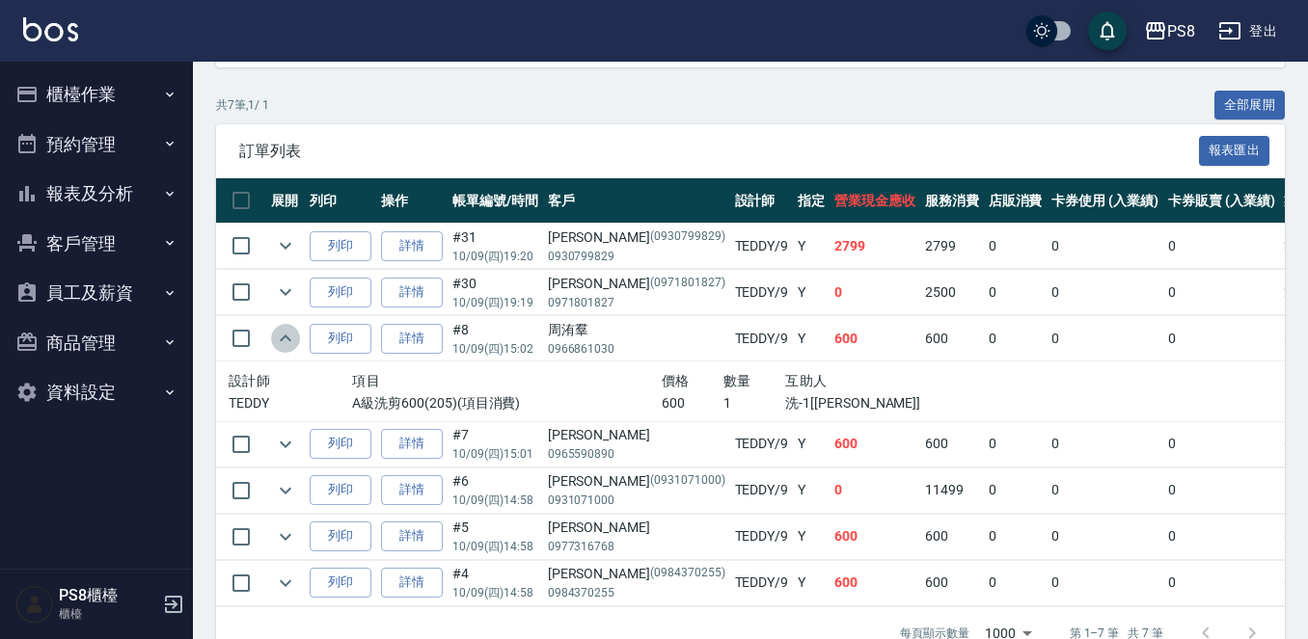
click at [282, 332] on icon "expand row" at bounding box center [285, 338] width 23 height 23
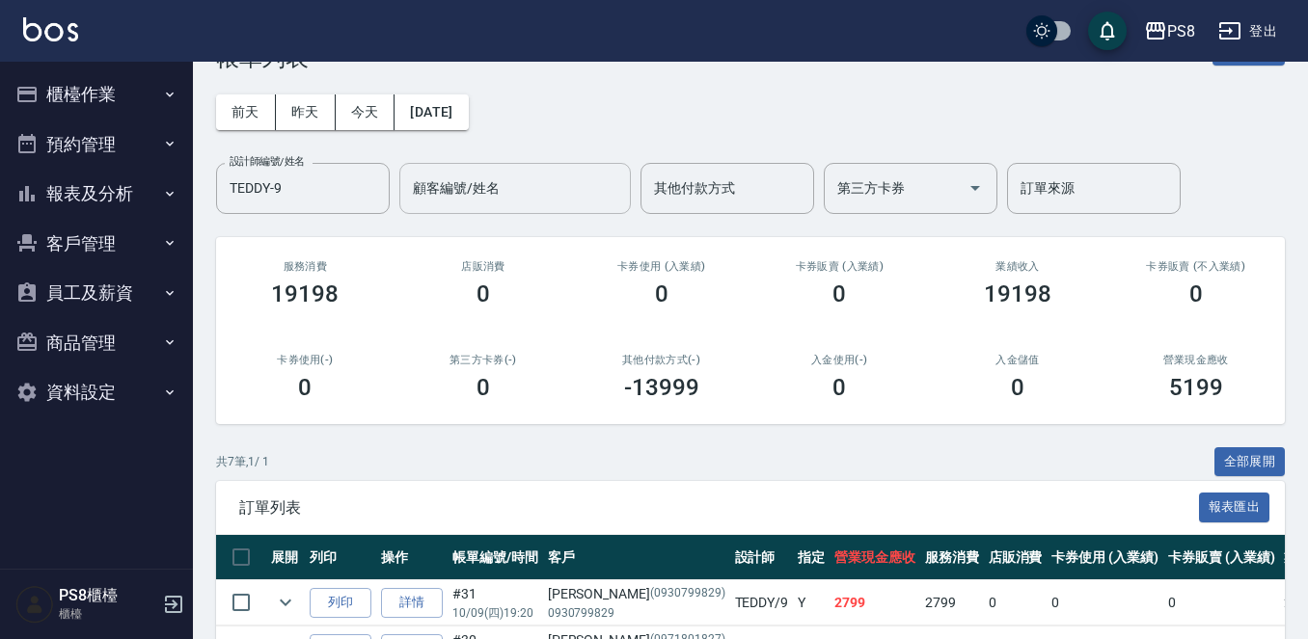
scroll to position [32, 0]
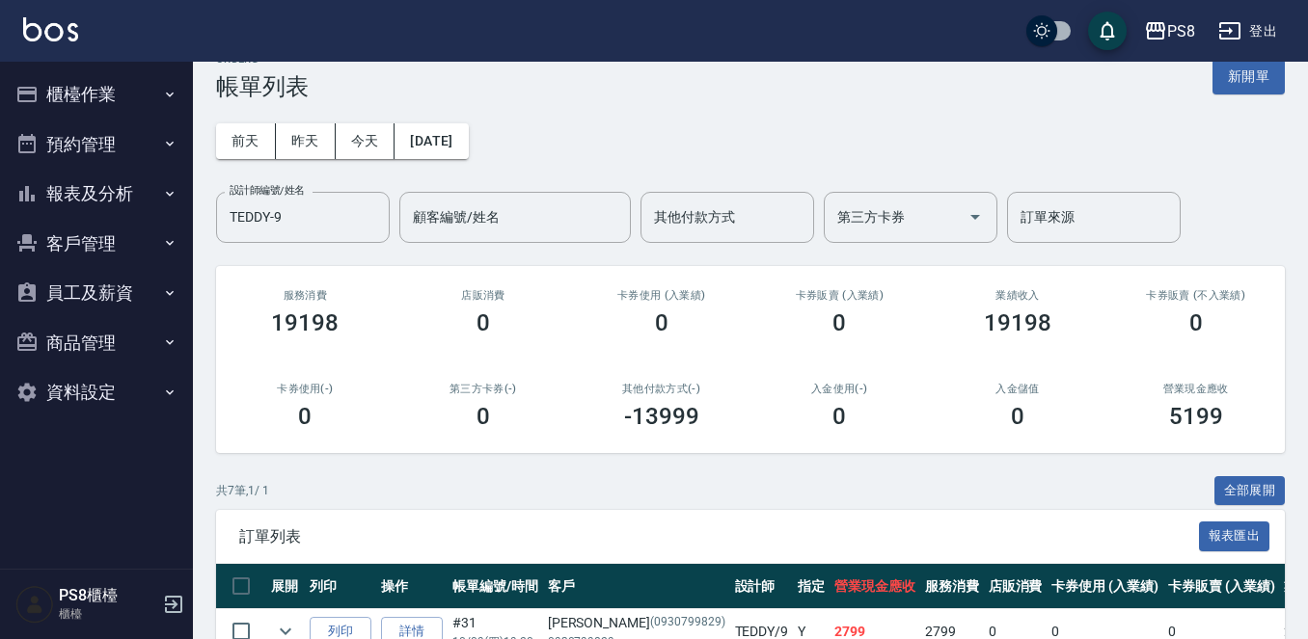
click at [76, 111] on button "櫃檯作業" at bounding box center [96, 94] width 177 height 50
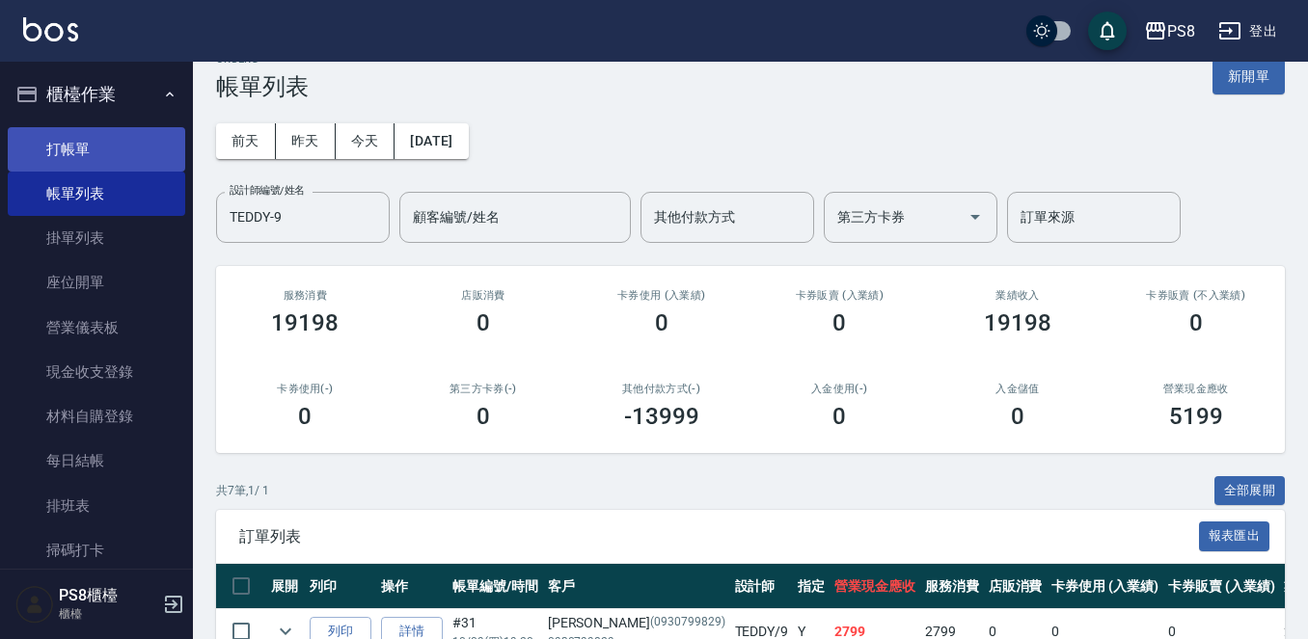
click at [103, 140] on link "打帳單" at bounding box center [96, 149] width 177 height 44
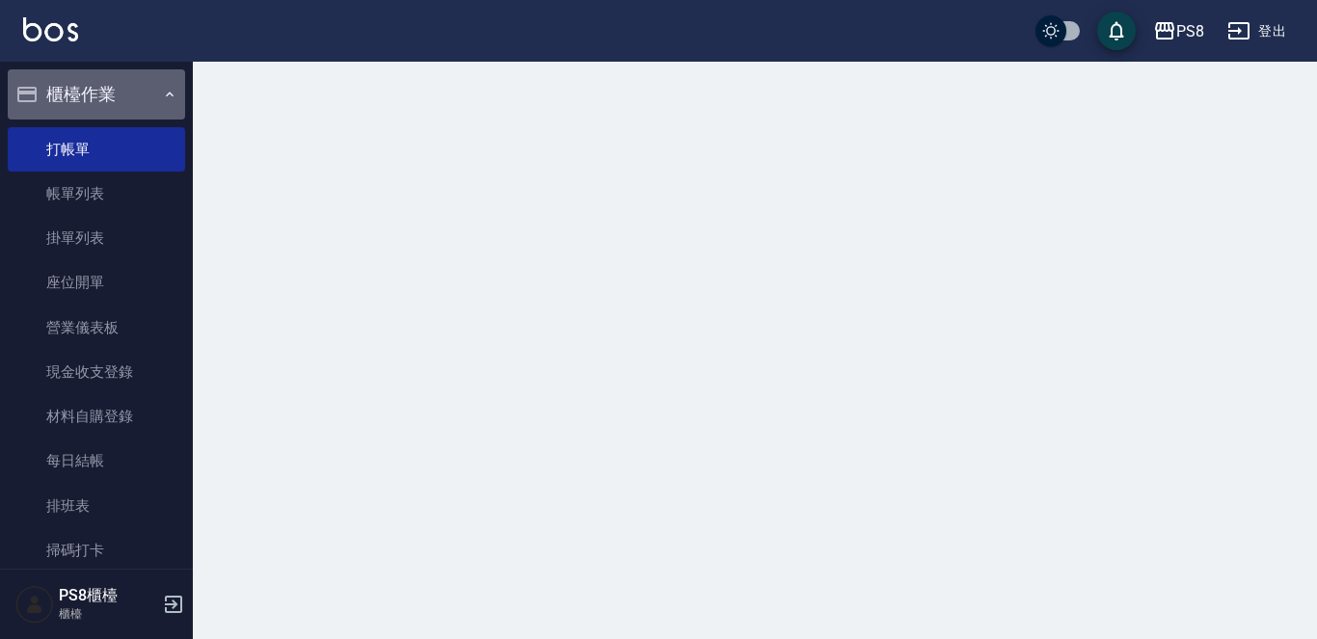
click at [111, 100] on button "櫃檯作業" at bounding box center [96, 94] width 177 height 50
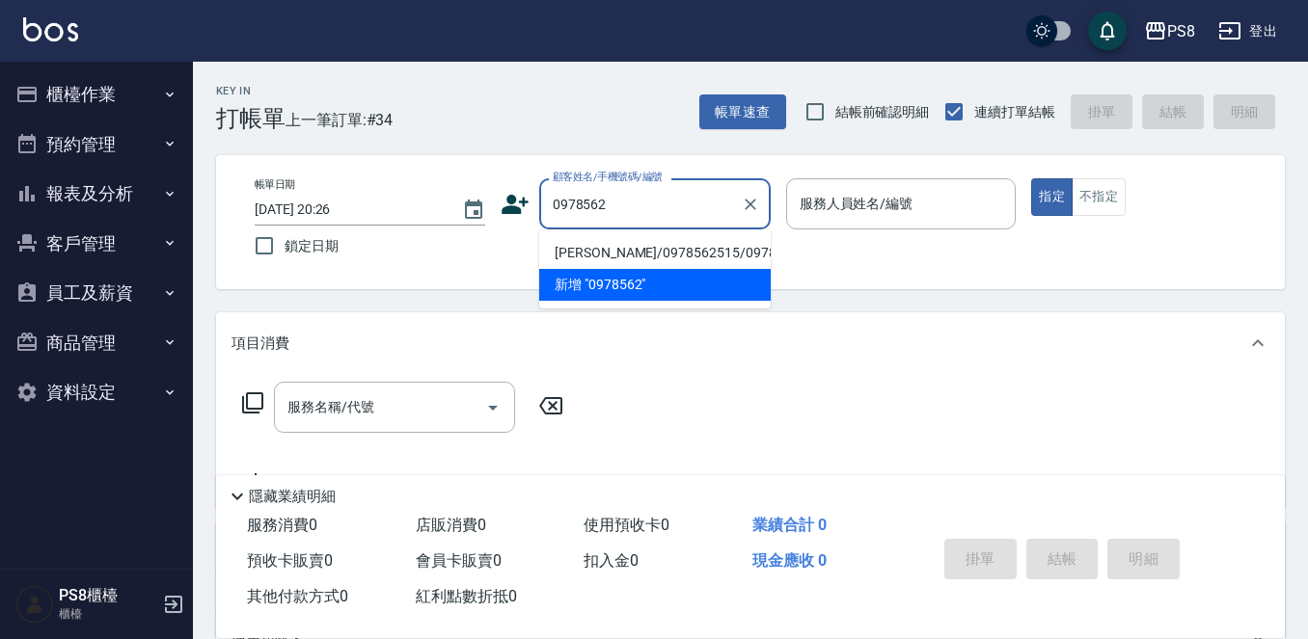
click at [615, 251] on li "[PERSON_NAME]/0978562515/0978562515" at bounding box center [654, 253] width 231 height 32
type input "[PERSON_NAME]/0978562515/0978562515"
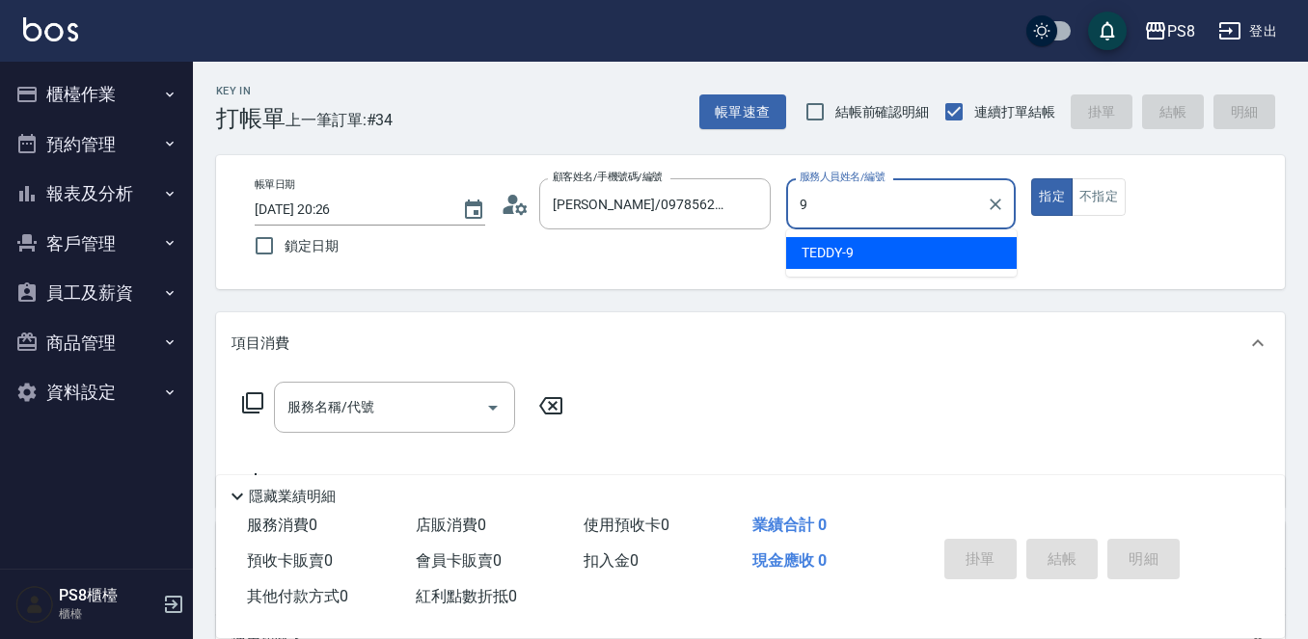
type input "TEDDY-9"
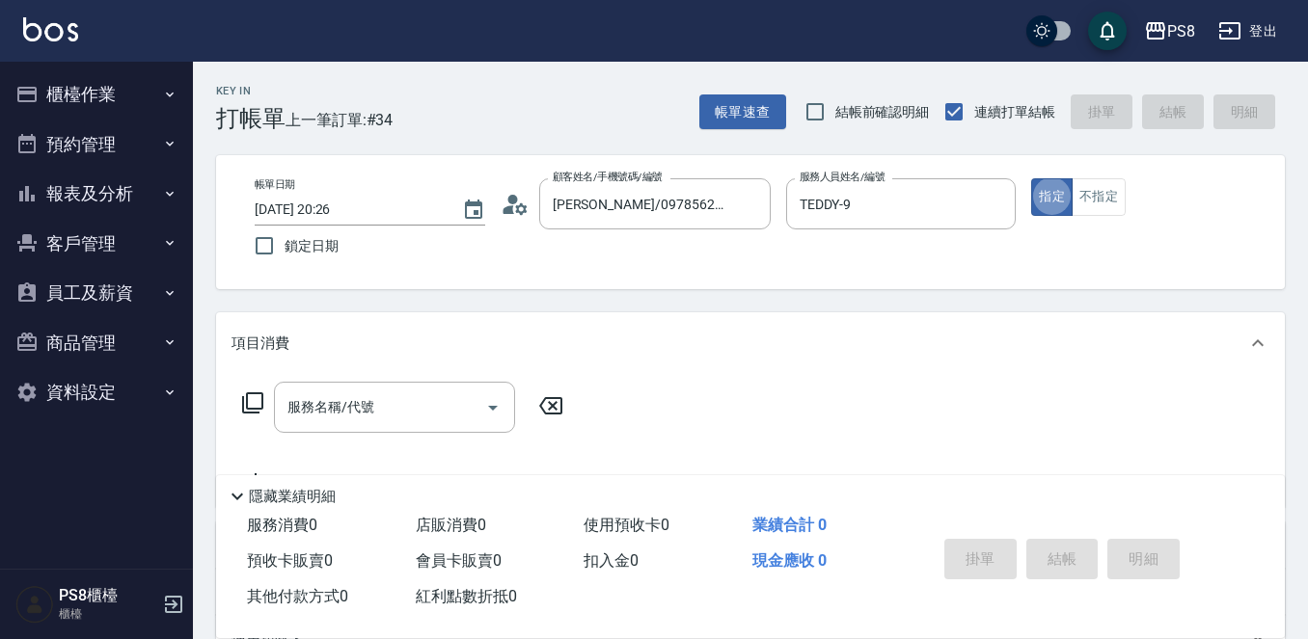
type button "true"
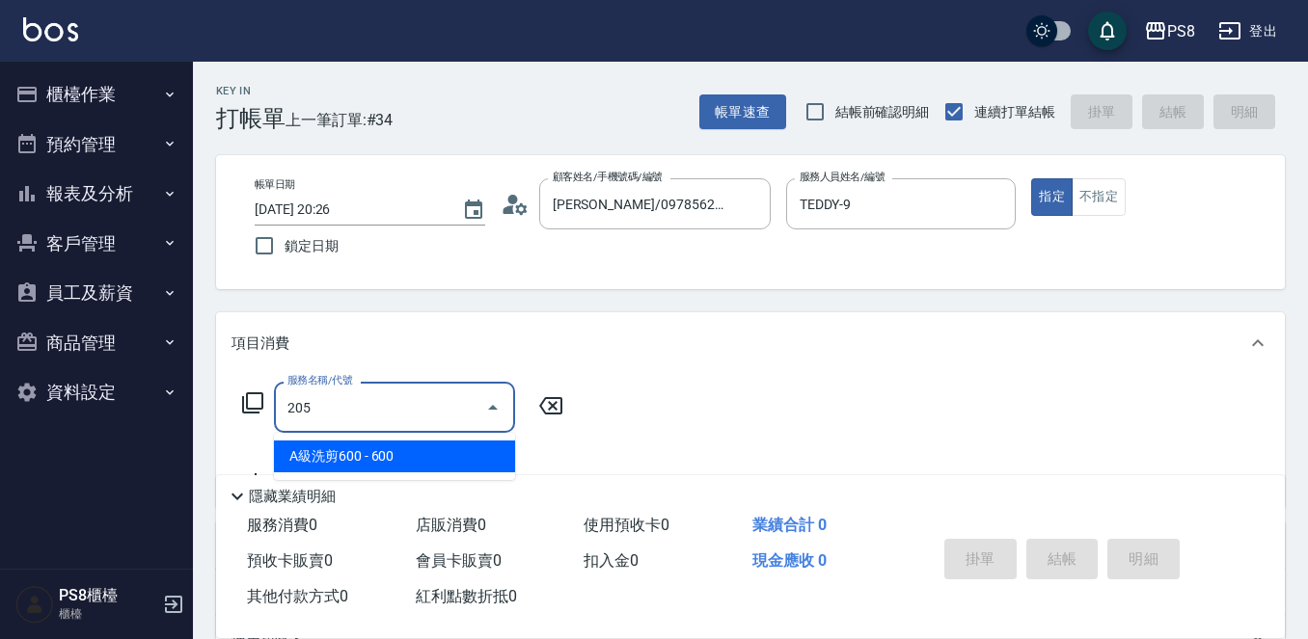
type input "A級洗剪600(205)"
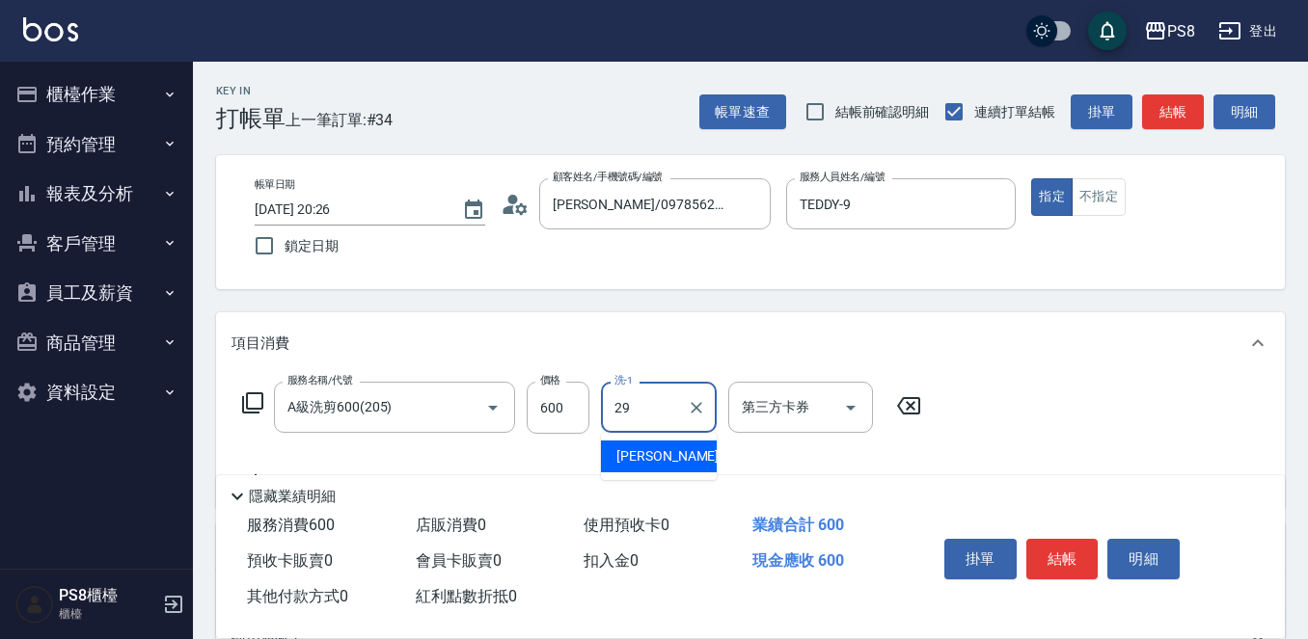
type input "[PERSON_NAME]-29"
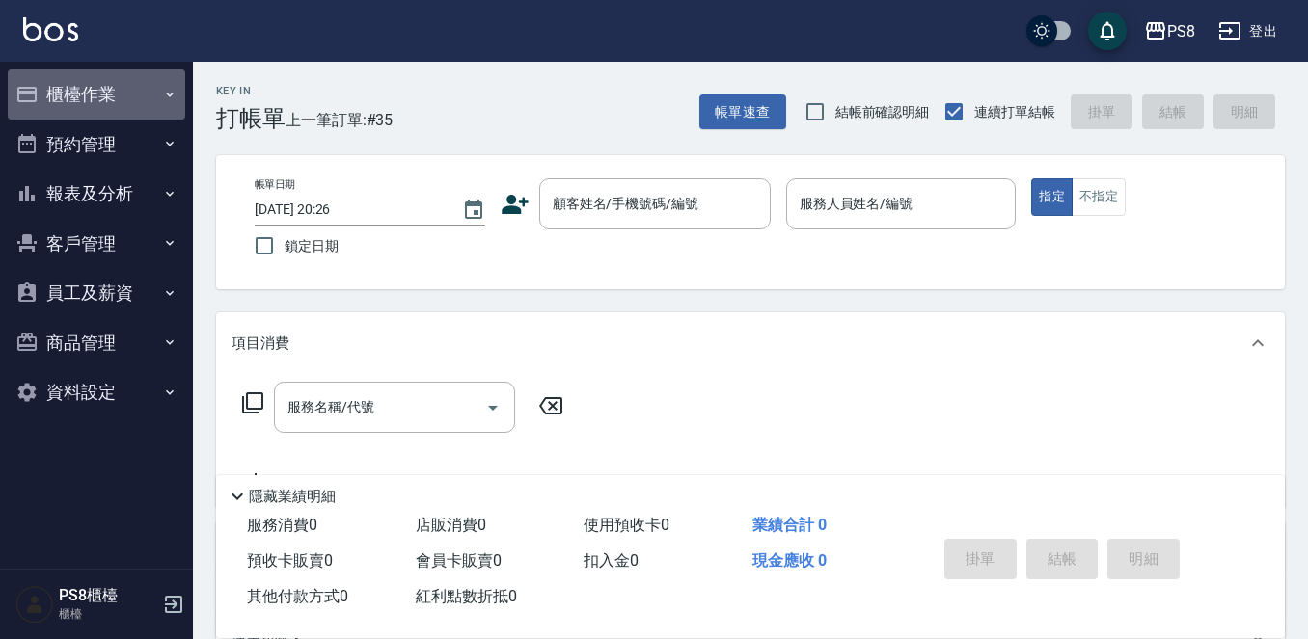
click at [120, 78] on button "櫃檯作業" at bounding box center [96, 94] width 177 height 50
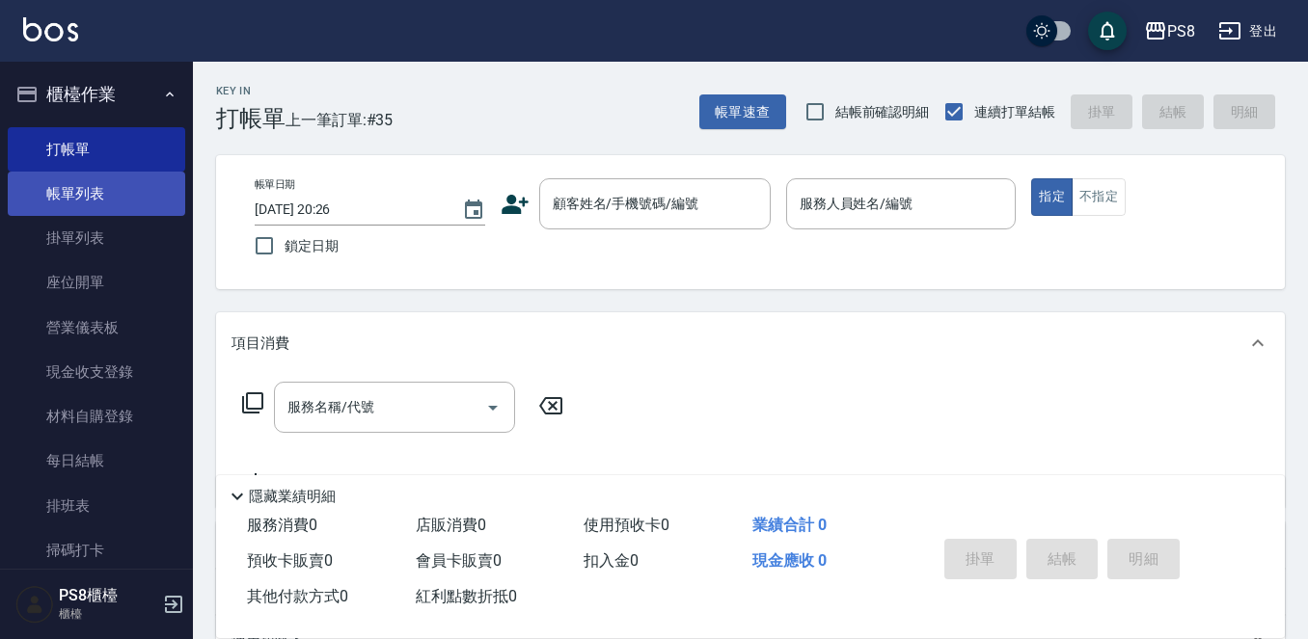
click at [138, 194] on link "帳單列表" at bounding box center [96, 194] width 177 height 44
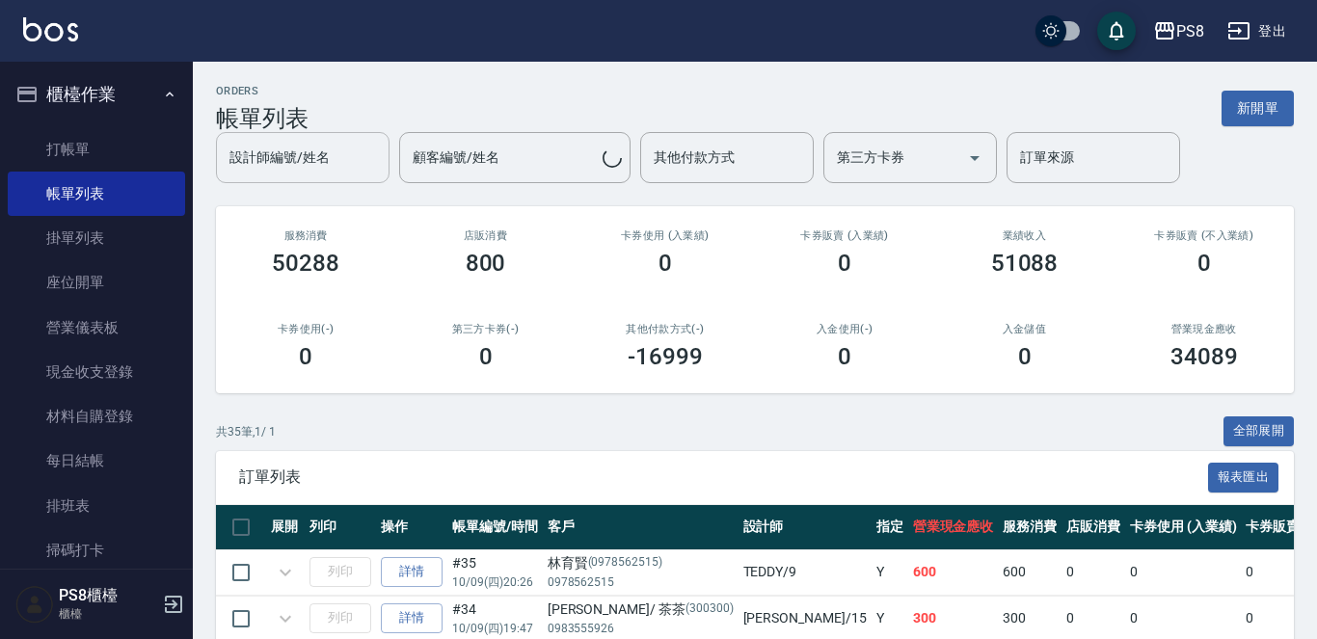
click at [352, 177] on div "設計師編號/姓名" at bounding box center [303, 157] width 174 height 51
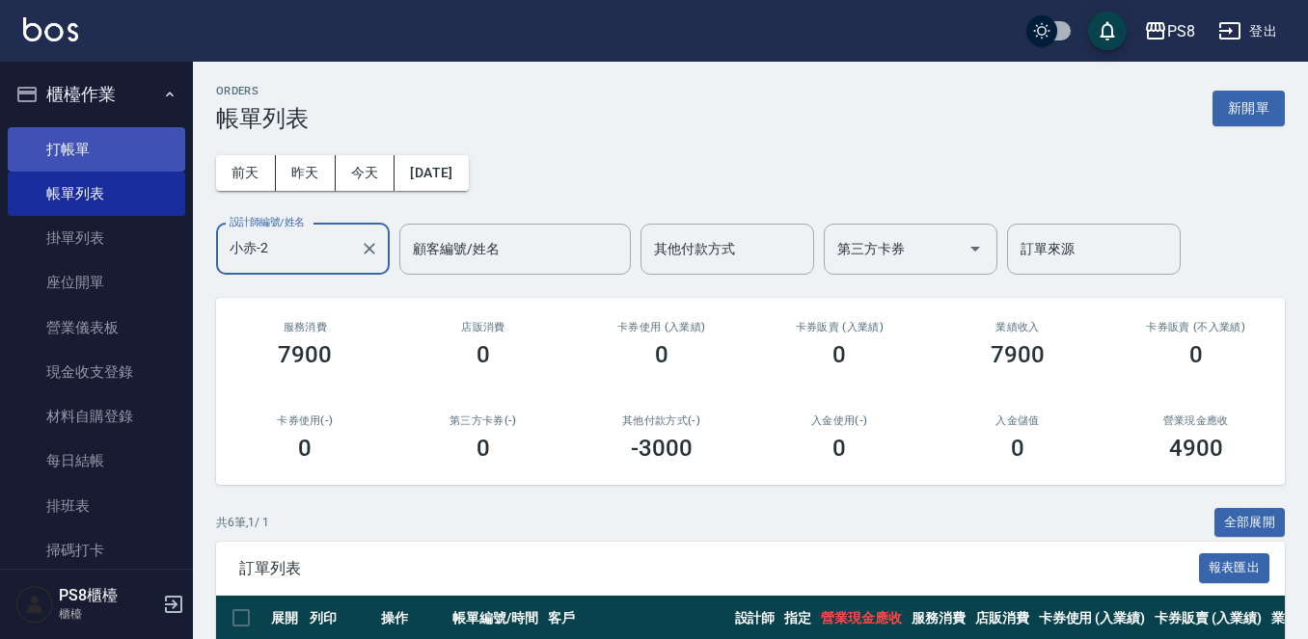
type input "小赤-2"
click at [137, 167] on link "打帳單" at bounding box center [96, 149] width 177 height 44
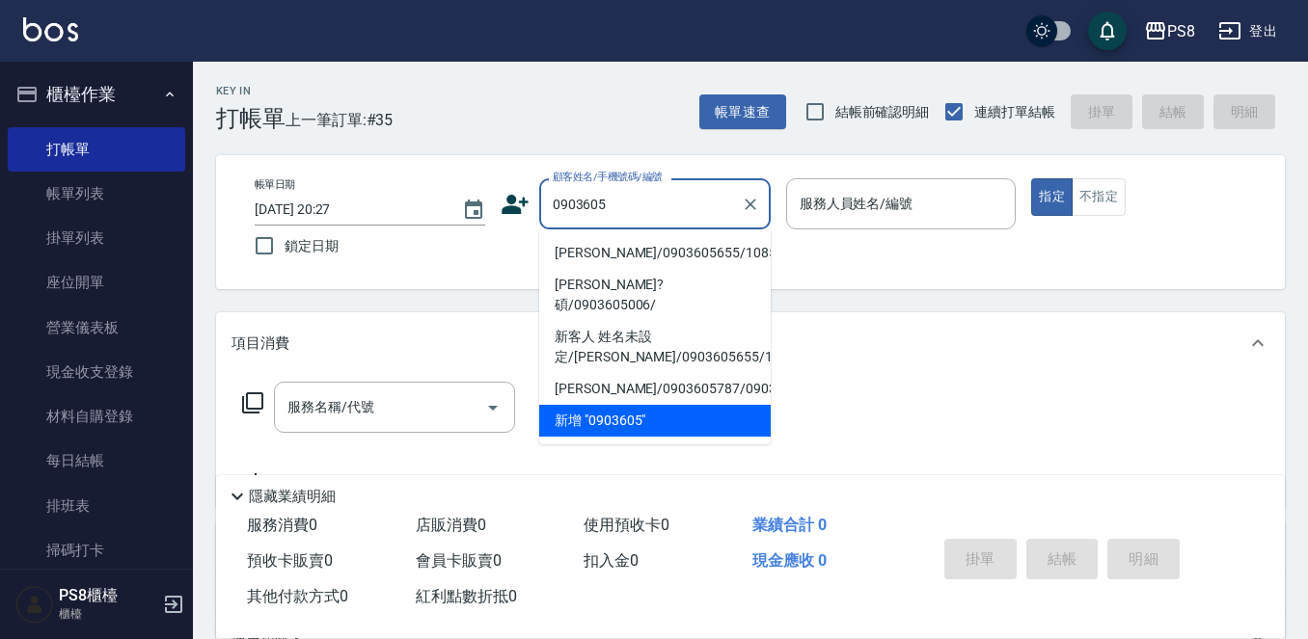
click at [596, 248] on li "[PERSON_NAME]/0903605655/10858" at bounding box center [654, 253] width 231 height 32
type input "[PERSON_NAME]/0903605655/10858"
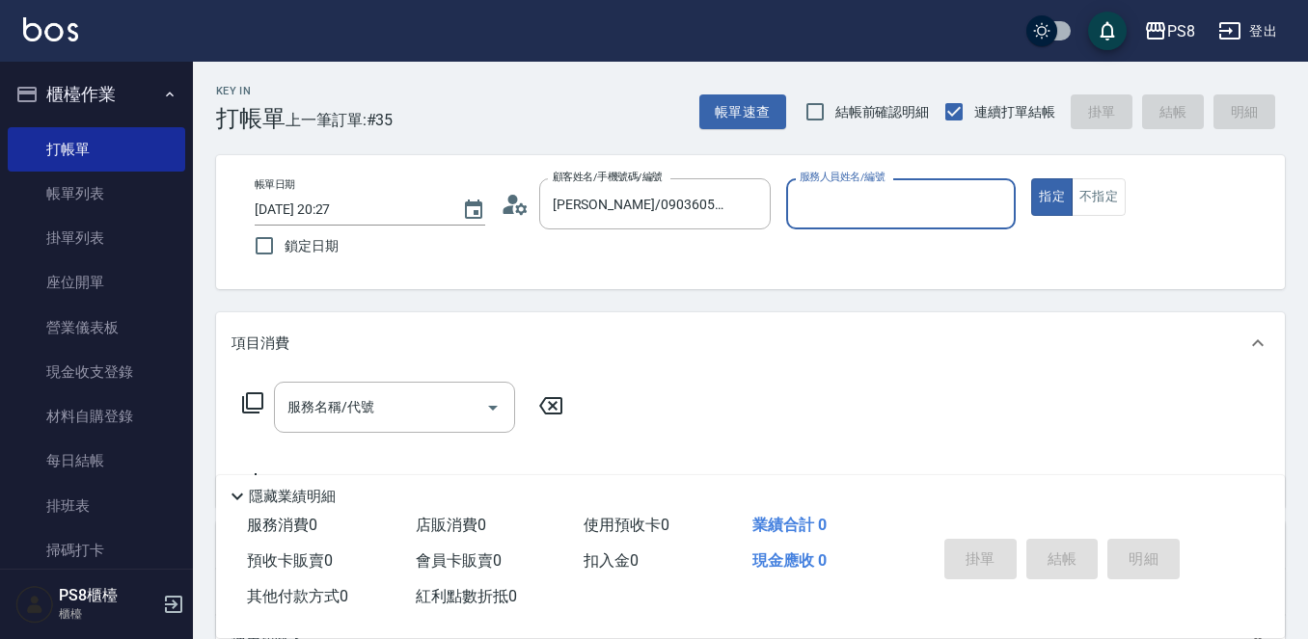
type input "B.K-1"
click at [507, 207] on icon at bounding box center [508, 209] width 12 height 9
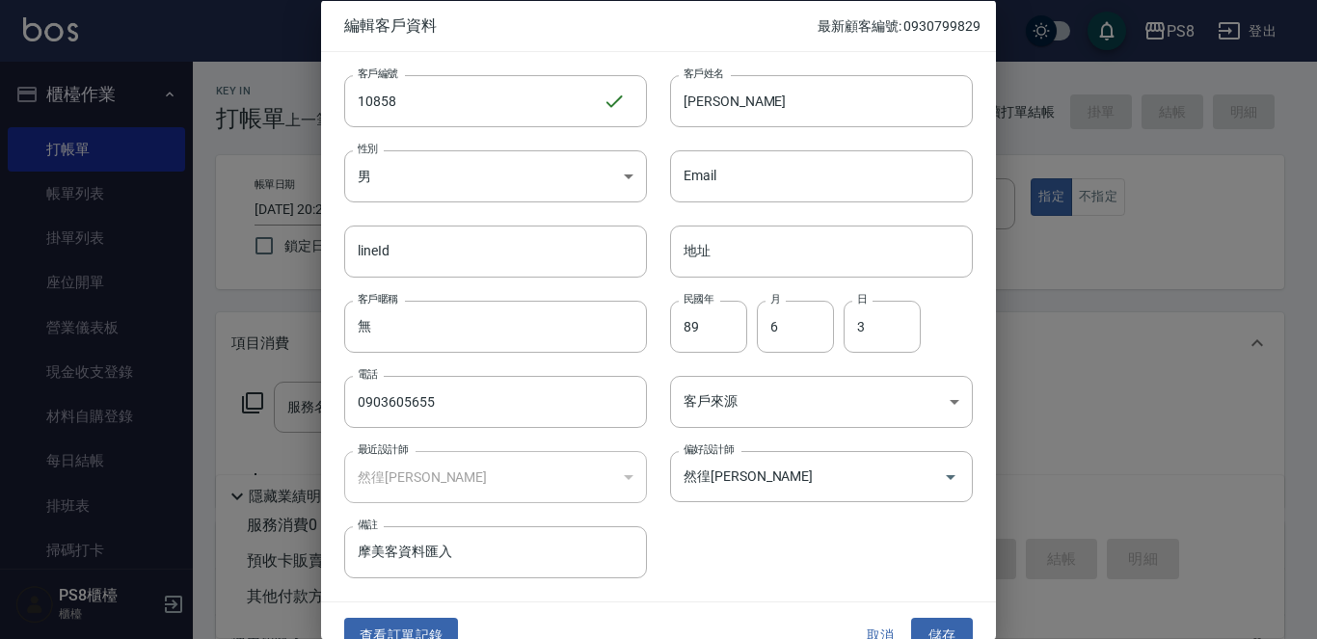
click at [397, 629] on button "查看訂單記錄" at bounding box center [401, 636] width 114 height 36
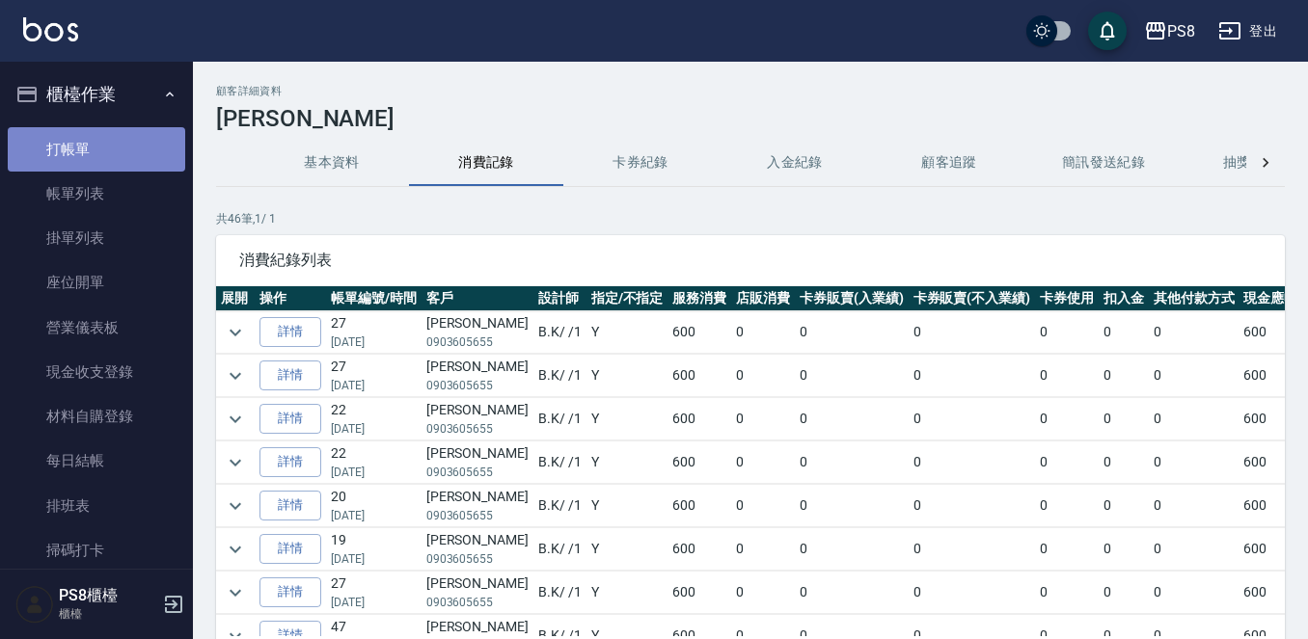
click at [142, 152] on link "打帳單" at bounding box center [96, 149] width 177 height 44
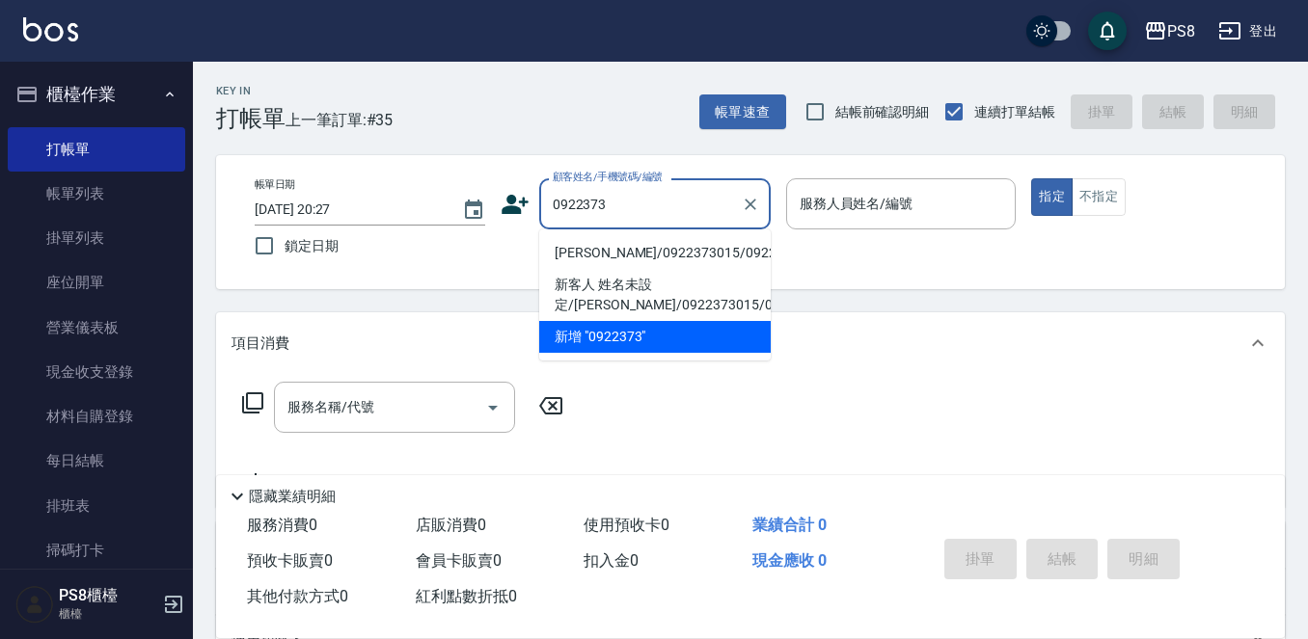
click at [563, 250] on li "[PERSON_NAME]/0922373015/0922373015" at bounding box center [654, 253] width 231 height 32
type input "[PERSON_NAME]/0922373015/0922373015"
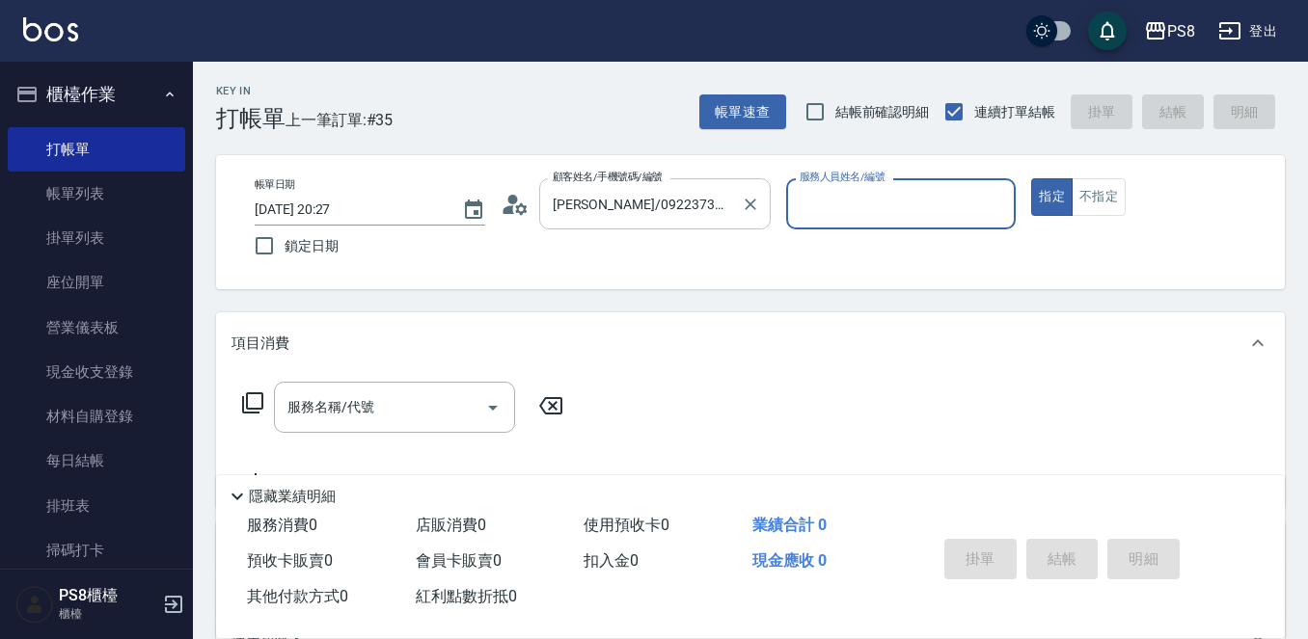
type input "B.K-1"
click at [519, 209] on icon at bounding box center [515, 204] width 29 height 29
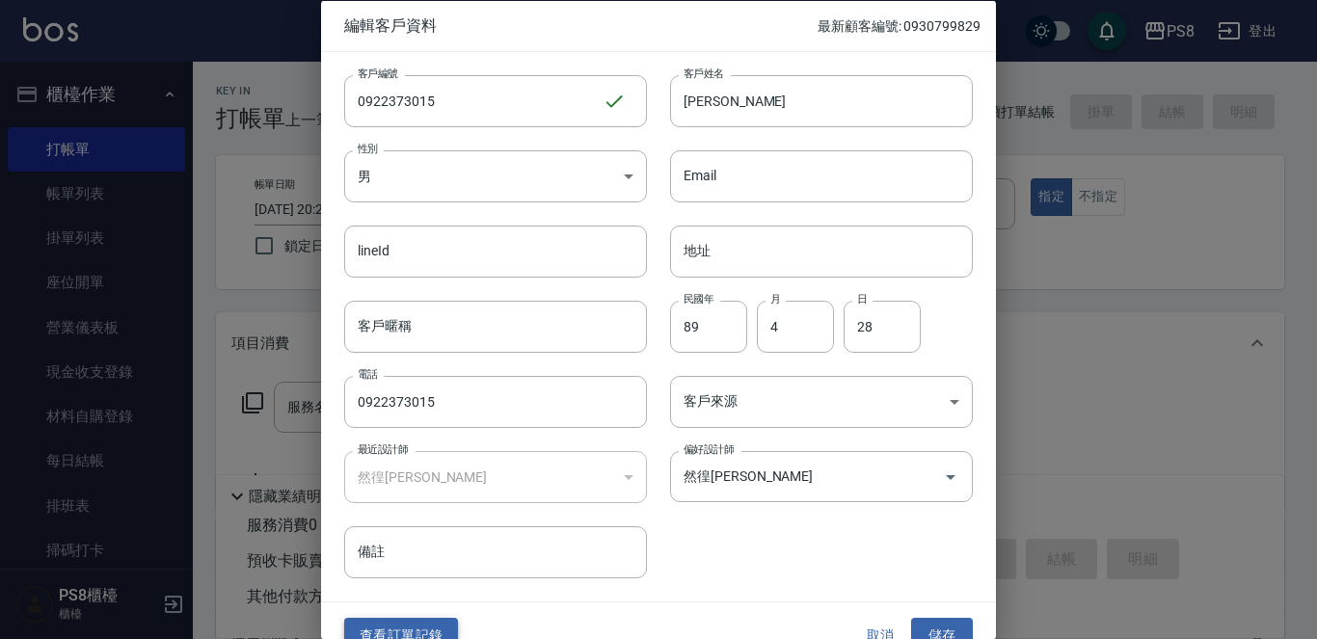
click at [446, 620] on button "查看訂單記錄" at bounding box center [401, 636] width 114 height 36
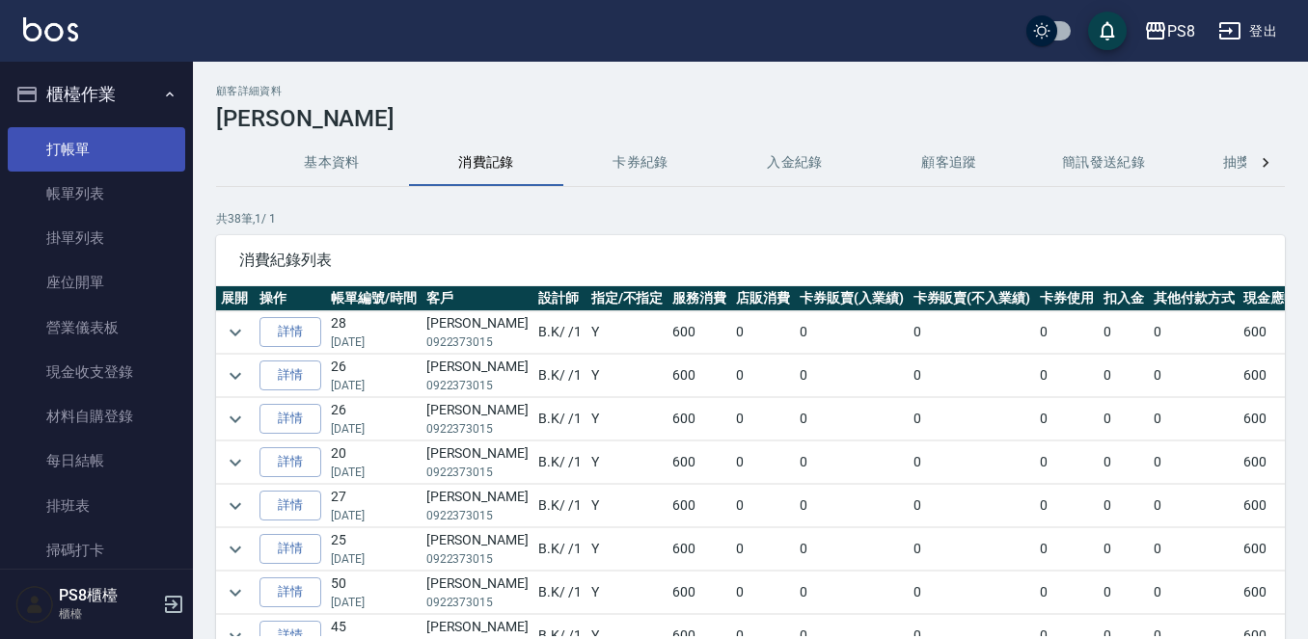
drag, startPoint x: 96, startPoint y: 134, endPoint x: 118, endPoint y: 135, distance: 21.2
click at [97, 135] on link "打帳單" at bounding box center [96, 149] width 177 height 44
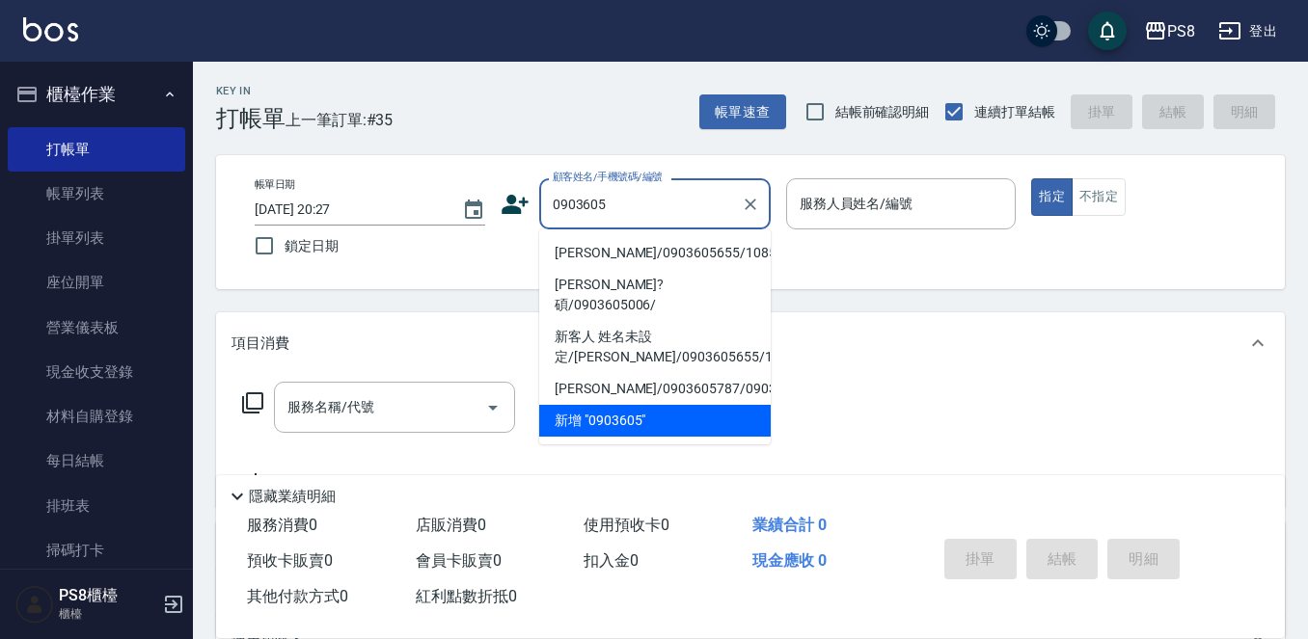
click at [599, 259] on li "[PERSON_NAME]/0903605655/10858" at bounding box center [654, 253] width 231 height 32
type input "[PERSON_NAME]/0903605655/10858"
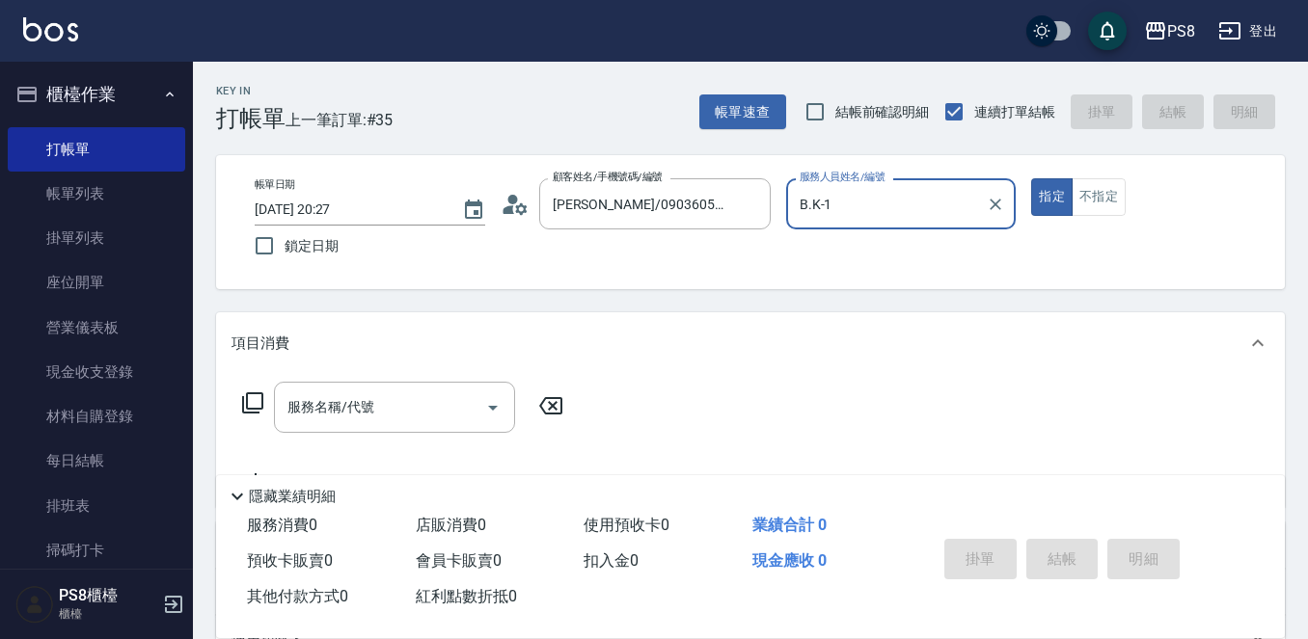
type input "B.K-1"
click at [1031, 178] on button "指定" at bounding box center [1051, 197] width 41 height 38
type button "true"
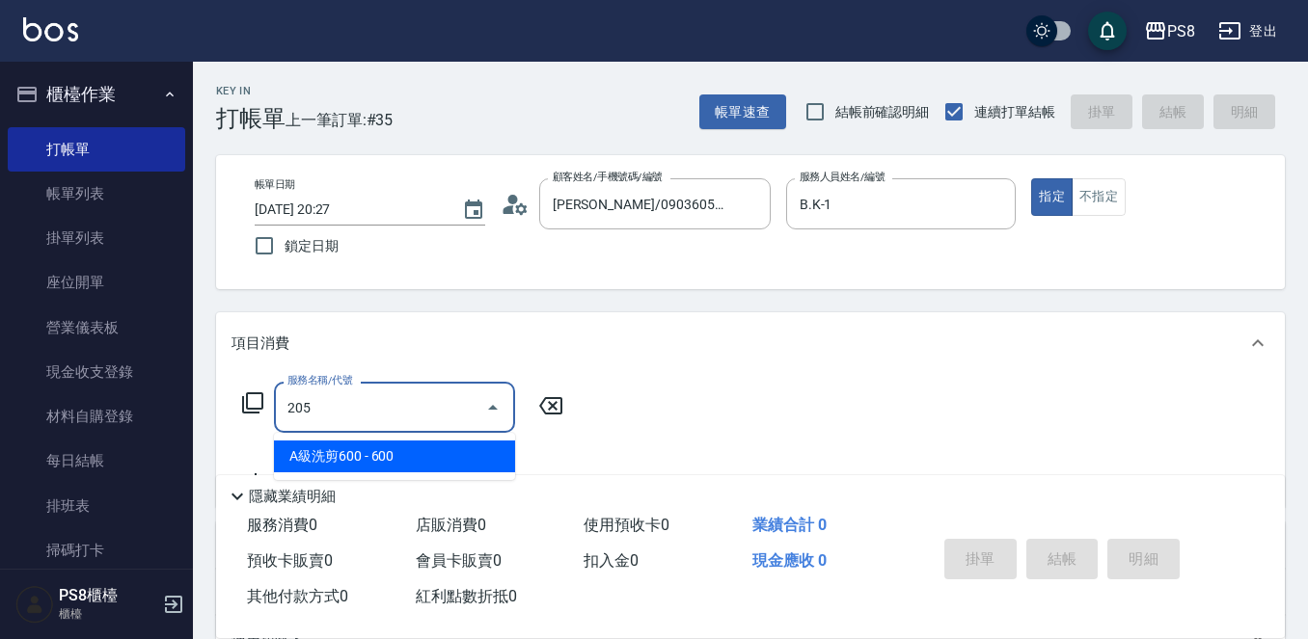
type input "A級洗剪600(205)"
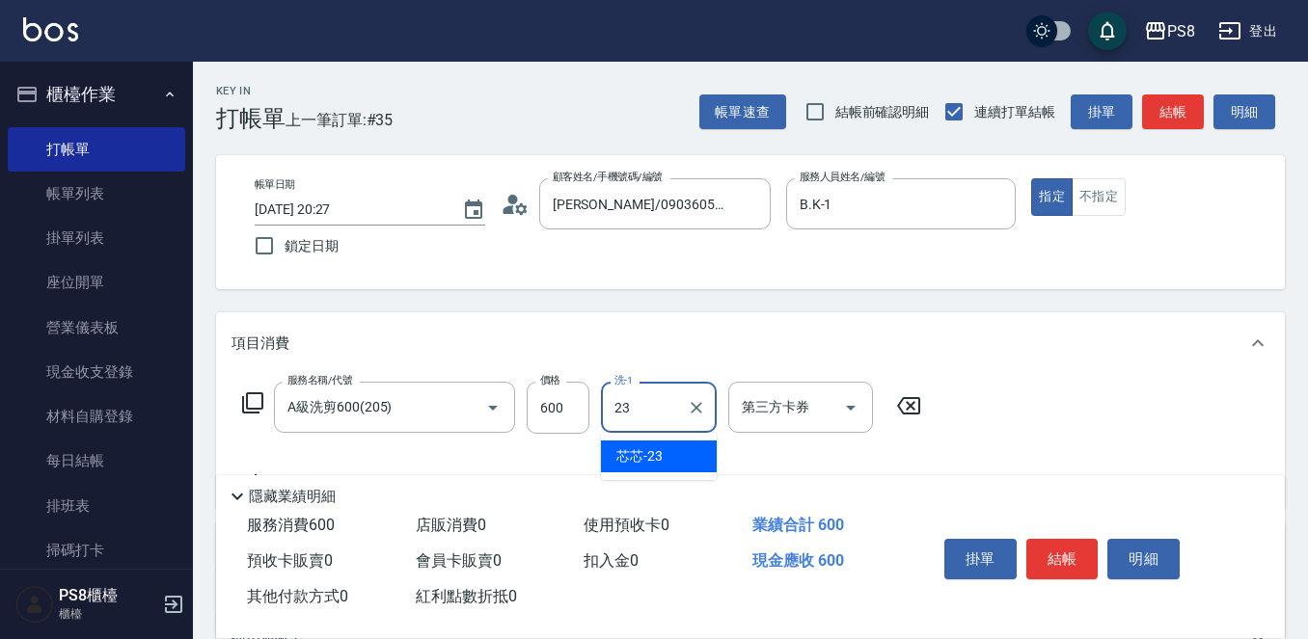
type input "芯芯-23"
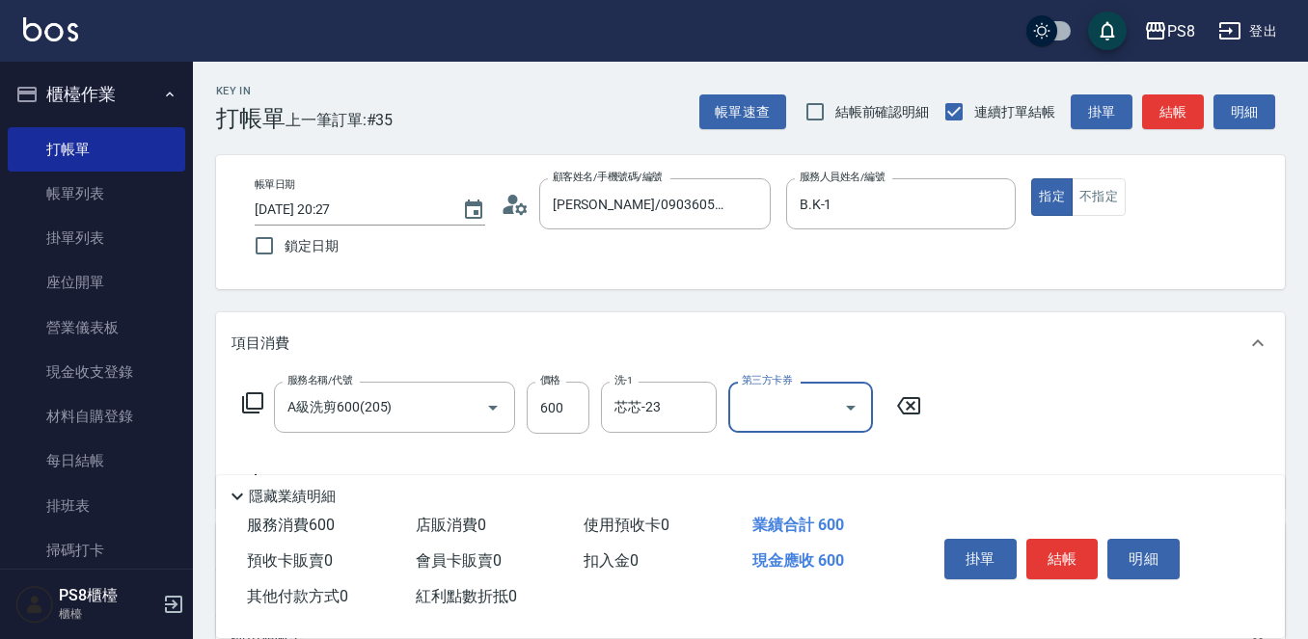
click at [1073, 548] on button "結帳" at bounding box center [1062, 559] width 72 height 41
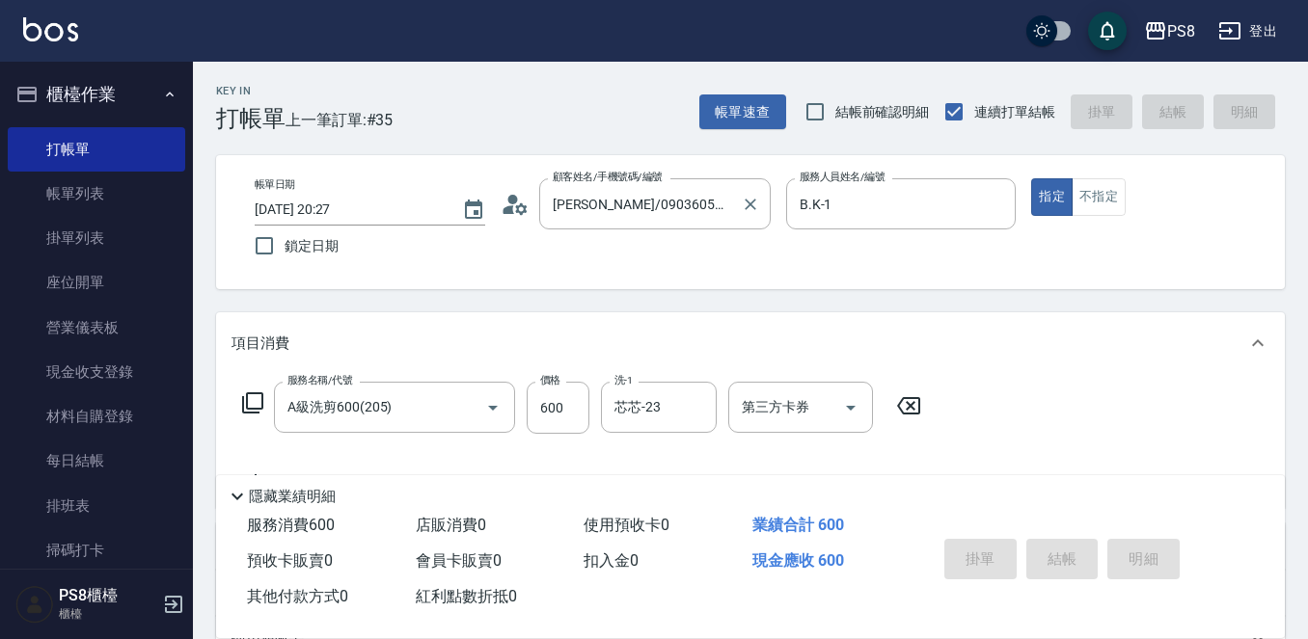
type input "[DATE] 20:28"
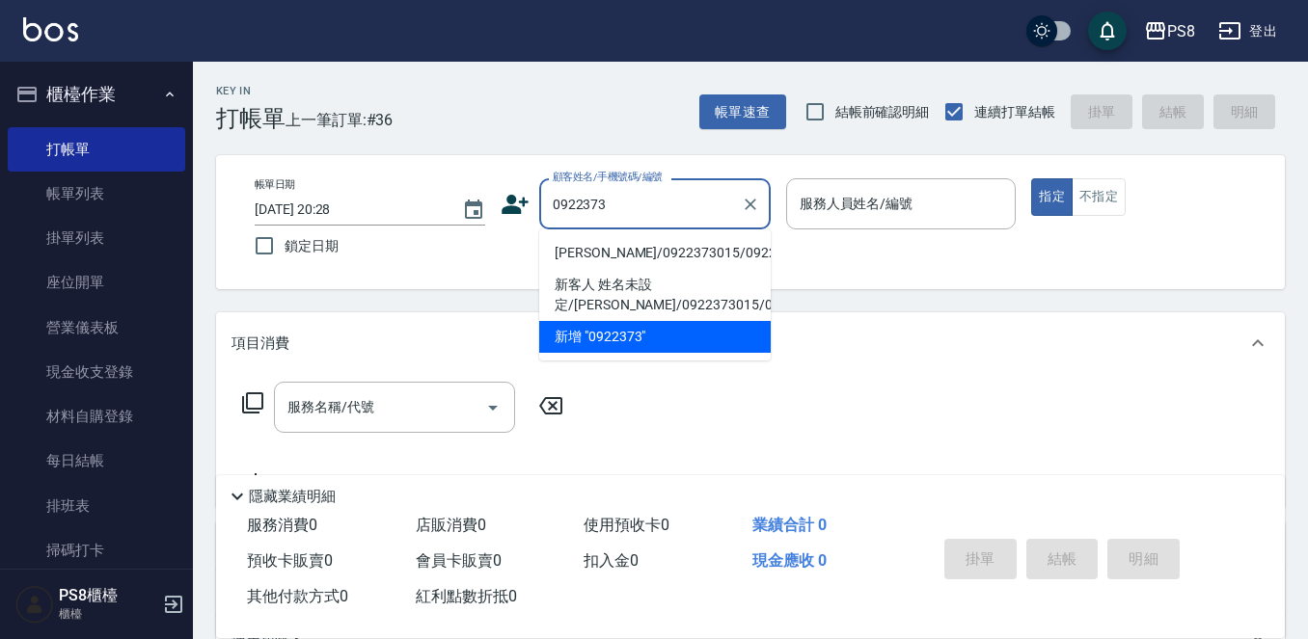
click at [631, 248] on li "[PERSON_NAME]/0922373015/0922373015" at bounding box center [654, 253] width 231 height 32
type input "[PERSON_NAME]/0922373015/0922373015"
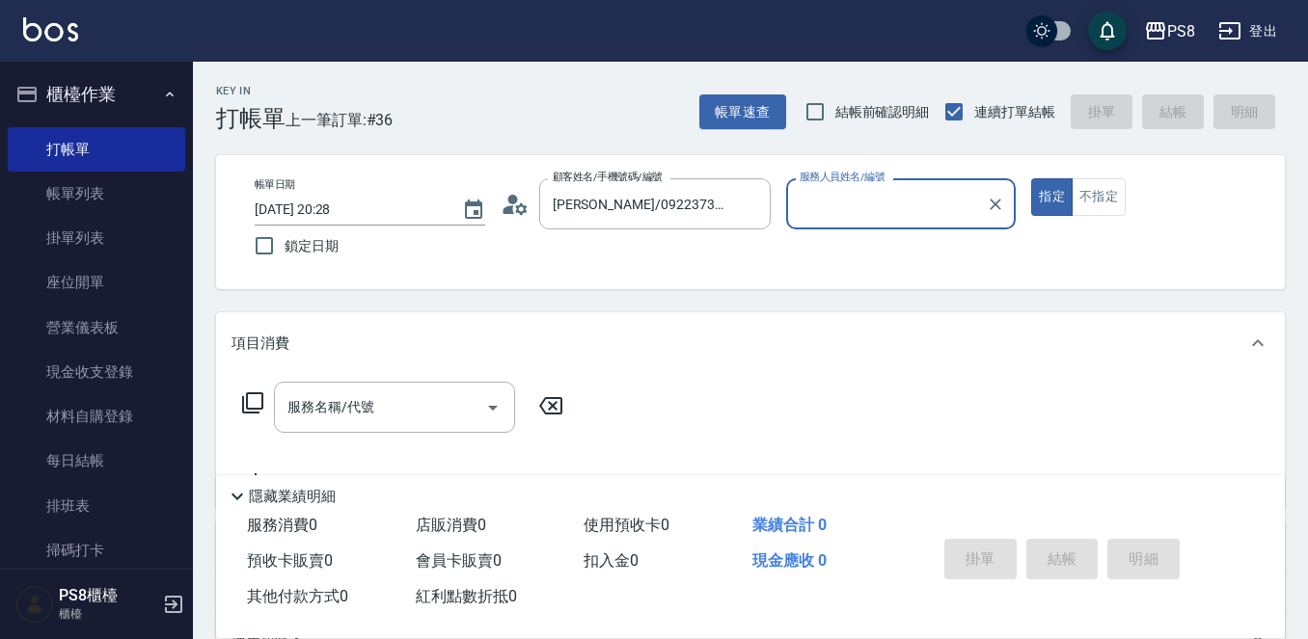
type input "B.K-1"
click at [1031, 178] on button "指定" at bounding box center [1051, 197] width 41 height 38
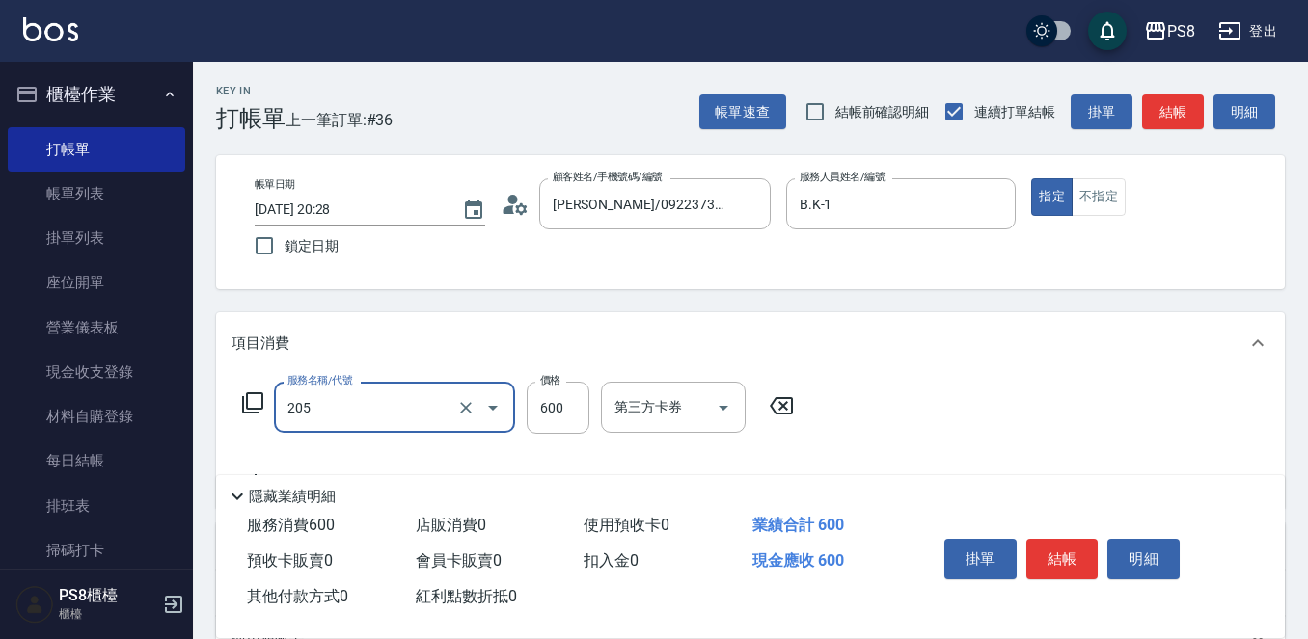
type input "A級洗剪600(205)"
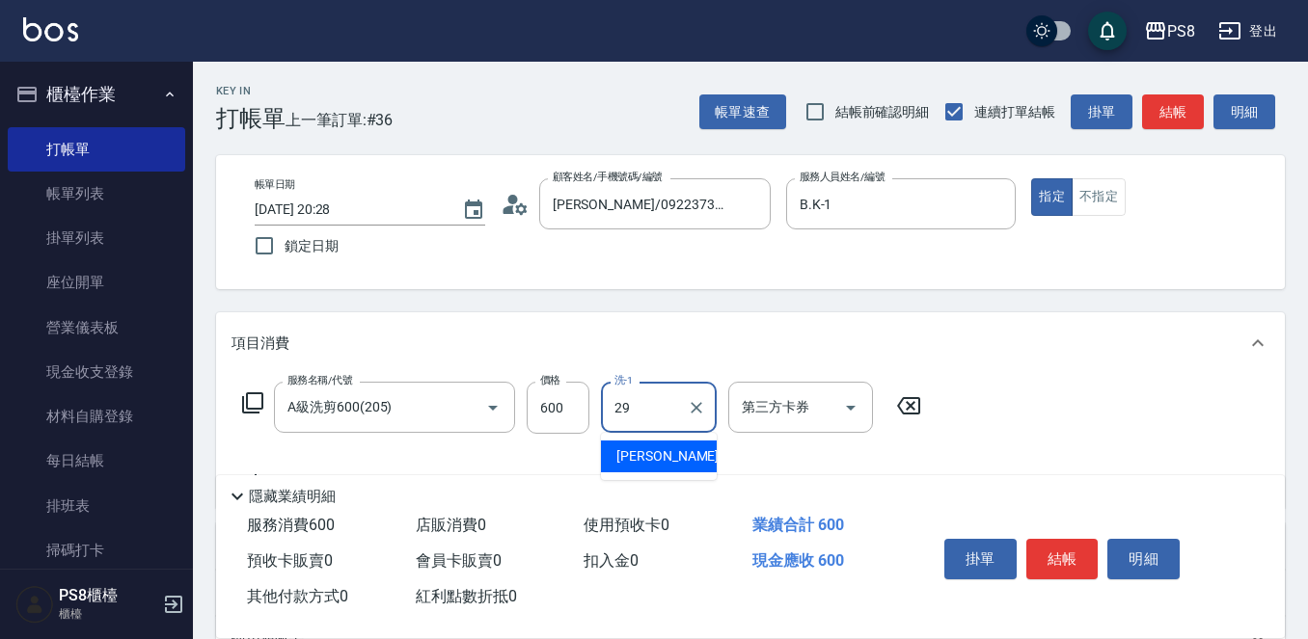
type input "[PERSON_NAME]-29"
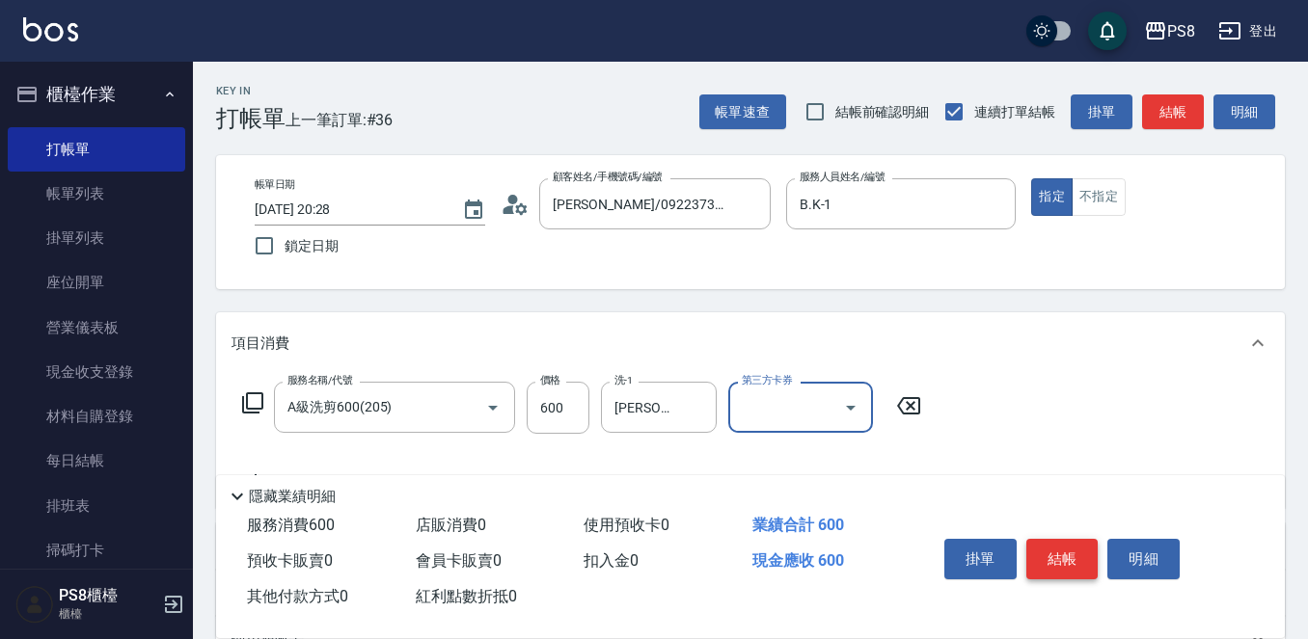
click at [1082, 558] on button "結帳" at bounding box center [1062, 559] width 72 height 41
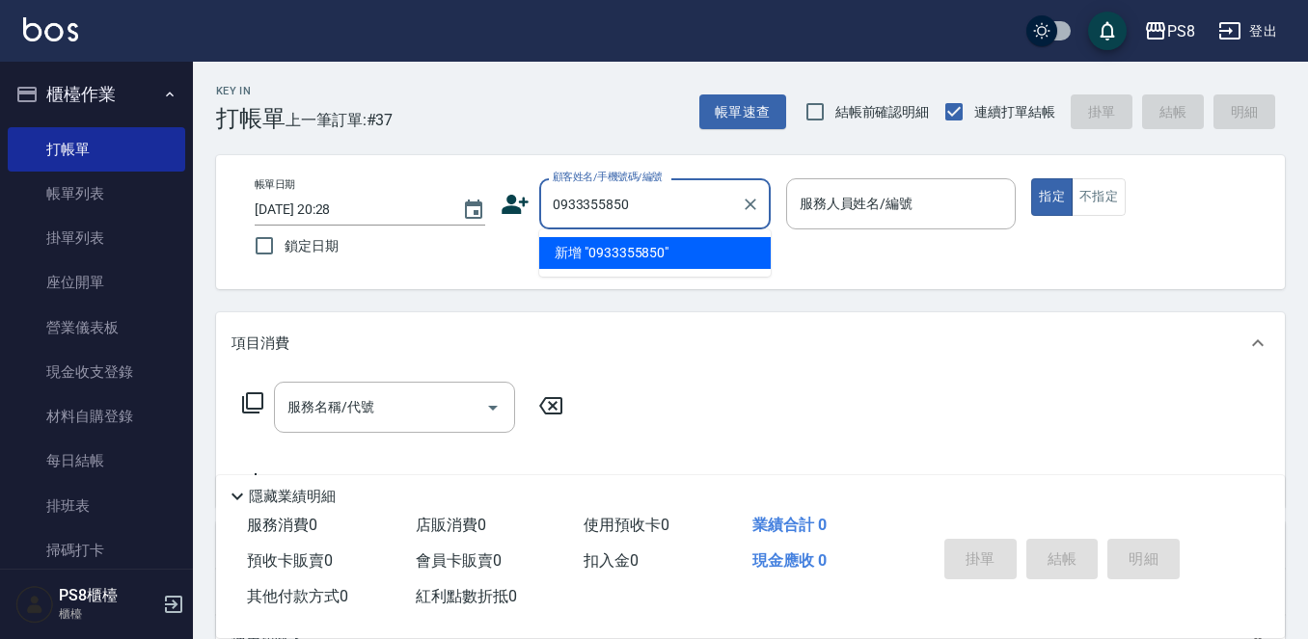
drag, startPoint x: 697, startPoint y: 202, endPoint x: 540, endPoint y: 201, distance: 157.2
click at [540, 201] on div "0933355850 顧客姓名/手機號碼/編號" at bounding box center [654, 203] width 231 height 51
type input "0933355850"
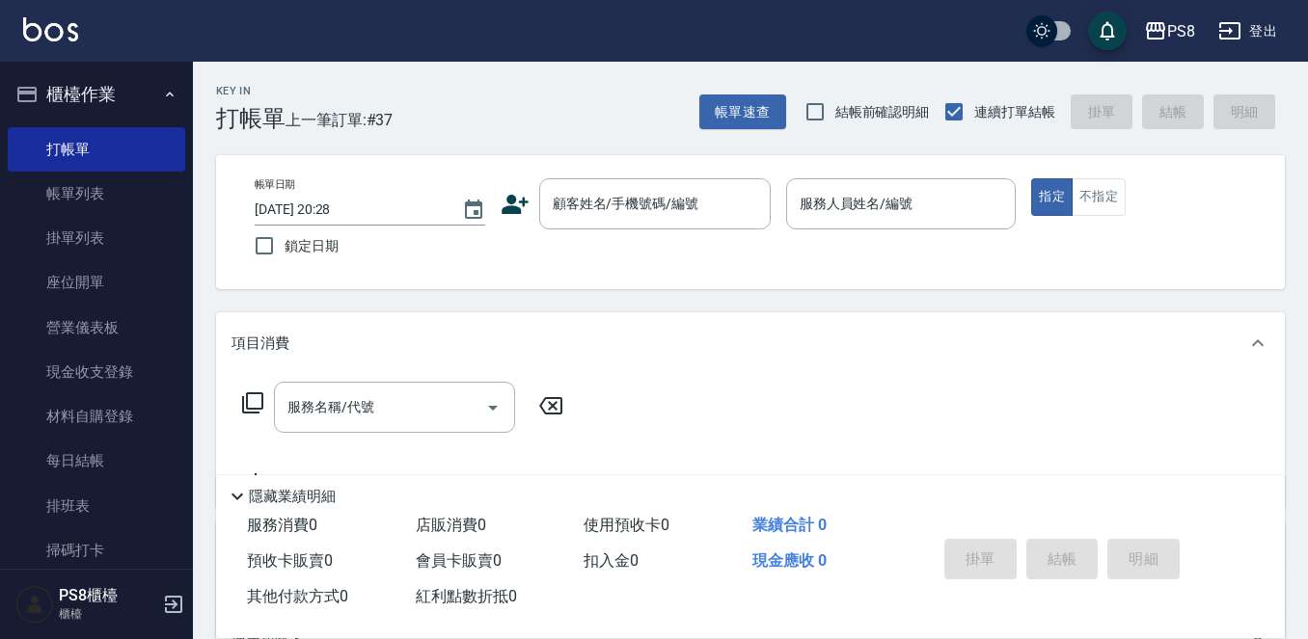
click at [501, 202] on icon at bounding box center [515, 204] width 29 height 29
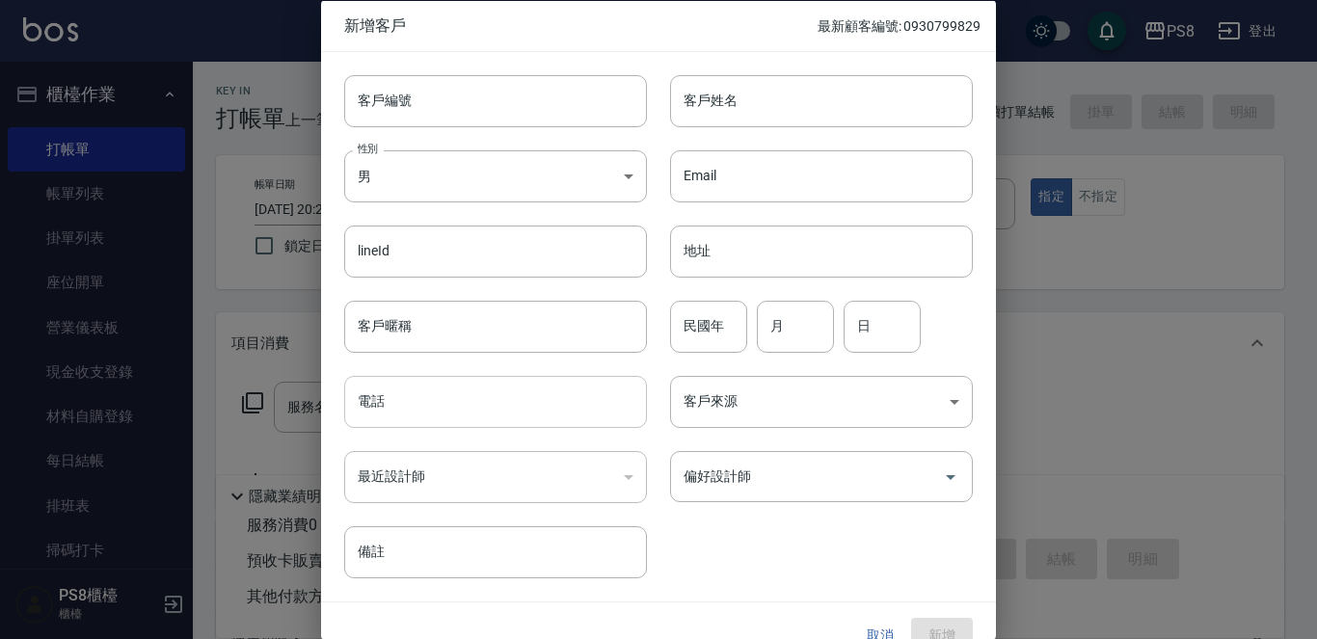
click at [419, 417] on input "電話" at bounding box center [495, 402] width 303 height 52
paste input "0933355850"
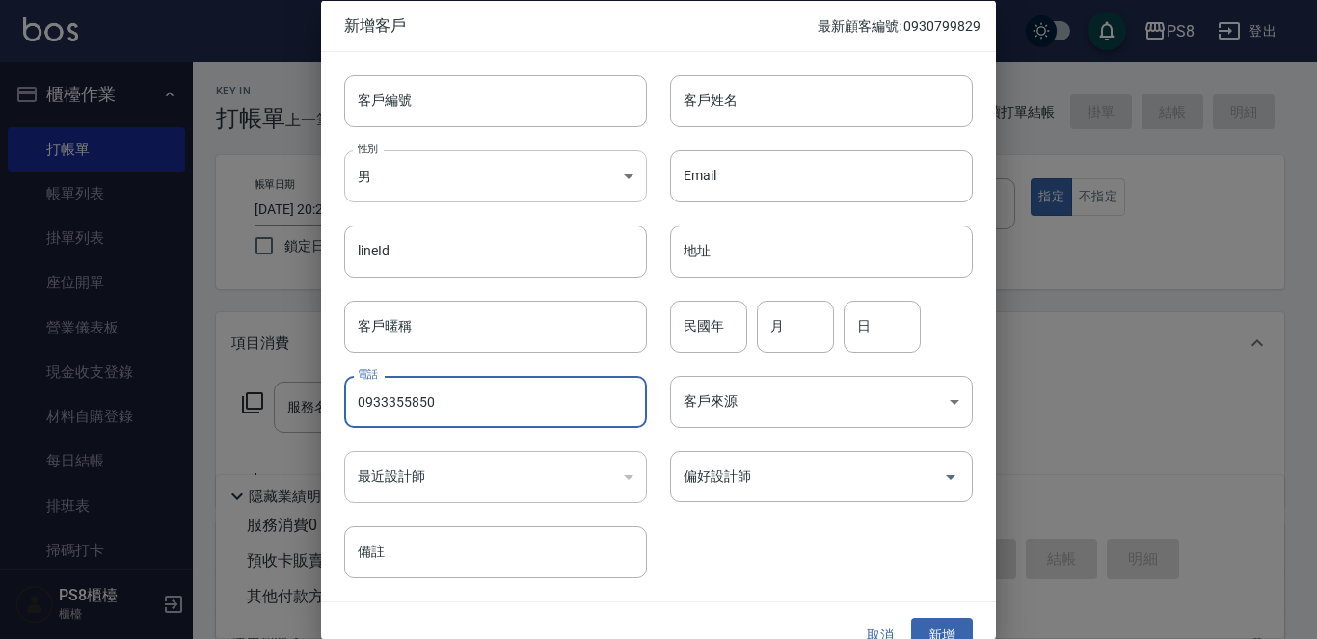
type input "0933355850"
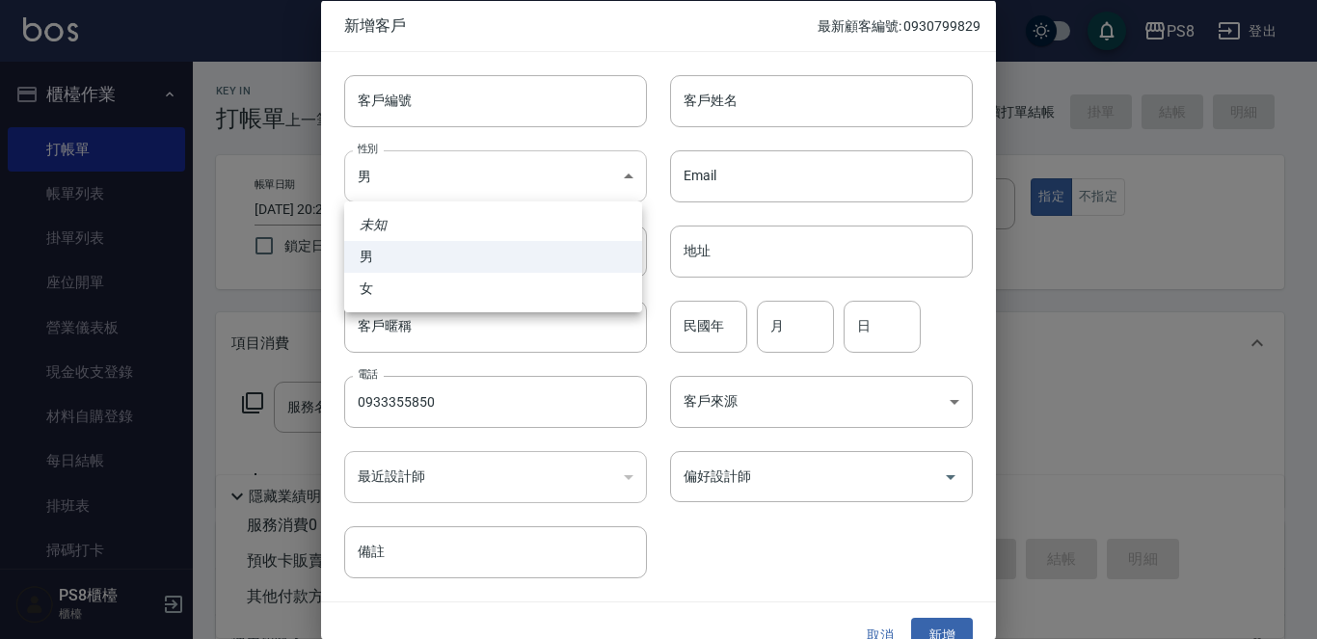
click at [447, 171] on body "PS8 登出 櫃檯作業 打帳單 帳單列表 掛單列表 座位開單 營業儀表板 現金收支登錄 材料自購登錄 每日結帳 排班表 掃碼打卡 預約管理 預約管理 單日預約…" at bounding box center [658, 469] width 1317 height 939
click at [455, 293] on li "女" at bounding box center [493, 289] width 298 height 32
type input "[DEMOGRAPHIC_DATA]"
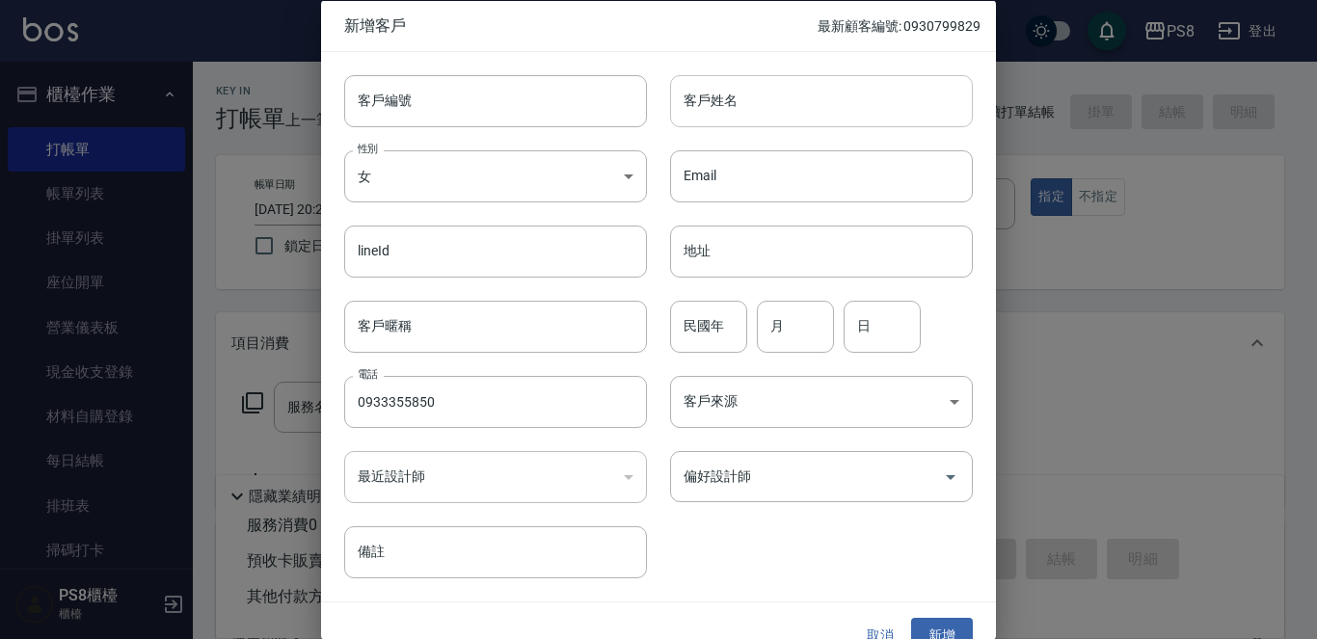
click at [707, 107] on input "客戶姓名" at bounding box center [821, 100] width 303 height 52
type input "兂"
type input "曾"
click at [931, 620] on button "新增" at bounding box center [942, 636] width 62 height 36
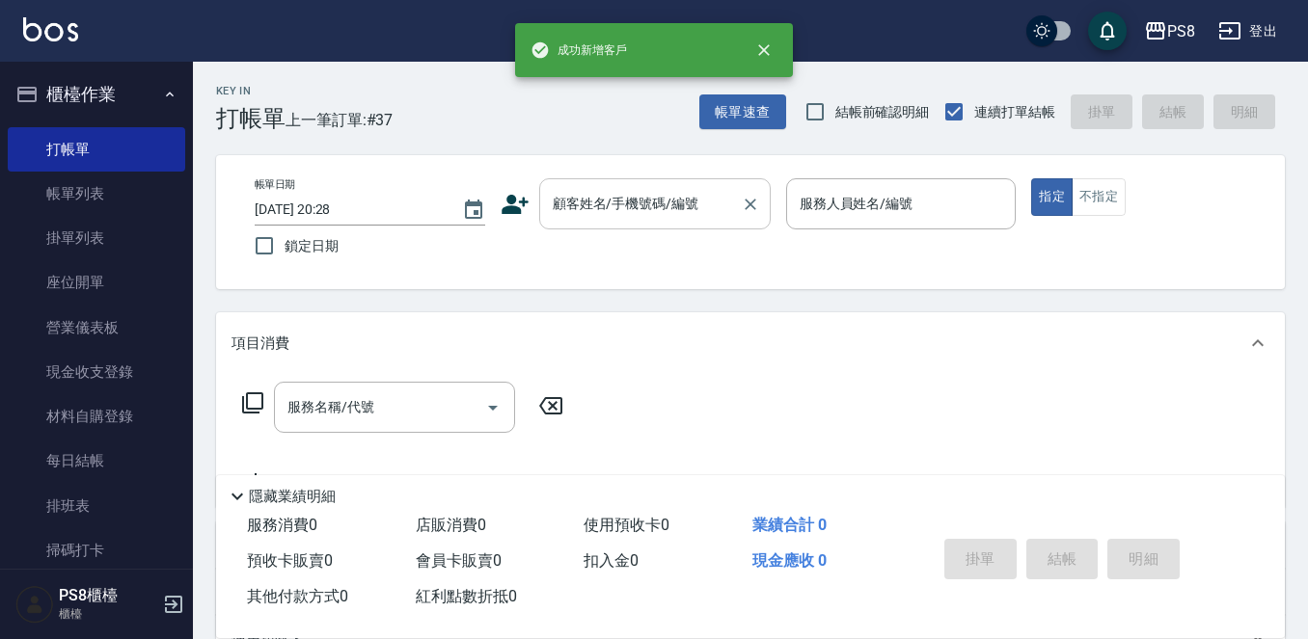
click at [621, 189] on div "顧客姓名/手機號碼/編號 顧客姓名/手機號碼/編號" at bounding box center [654, 203] width 231 height 51
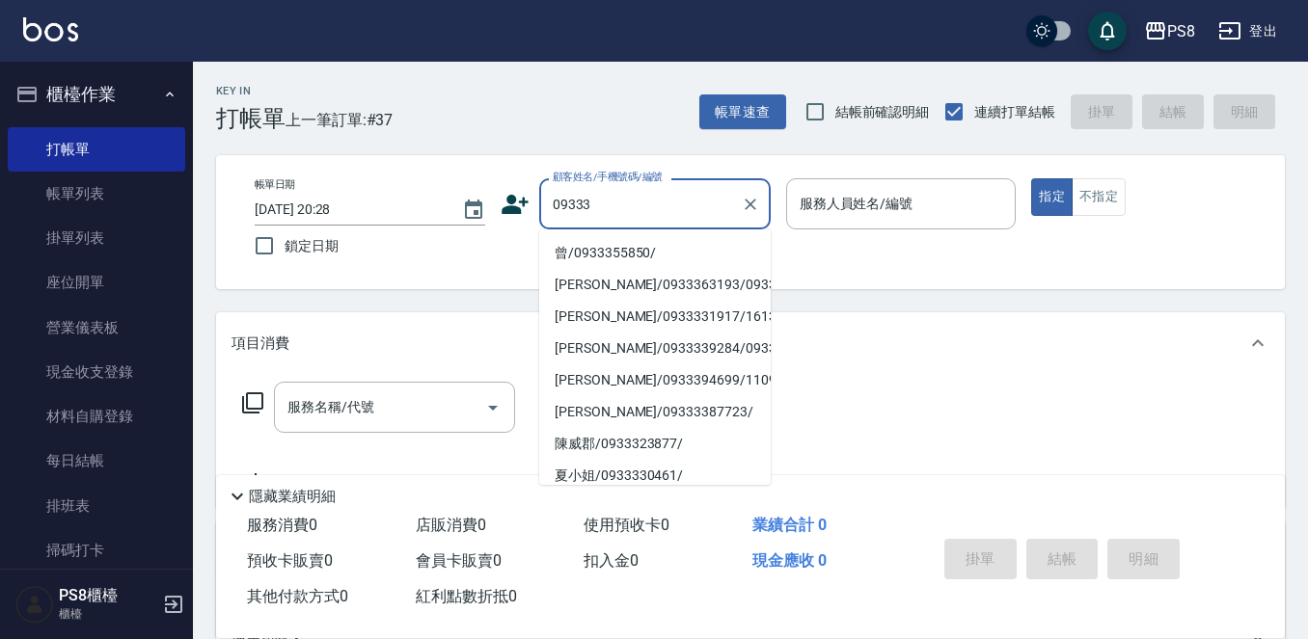
click at [717, 249] on li "曾/0933355850/" at bounding box center [654, 253] width 231 height 32
type input "曾/0933355850/"
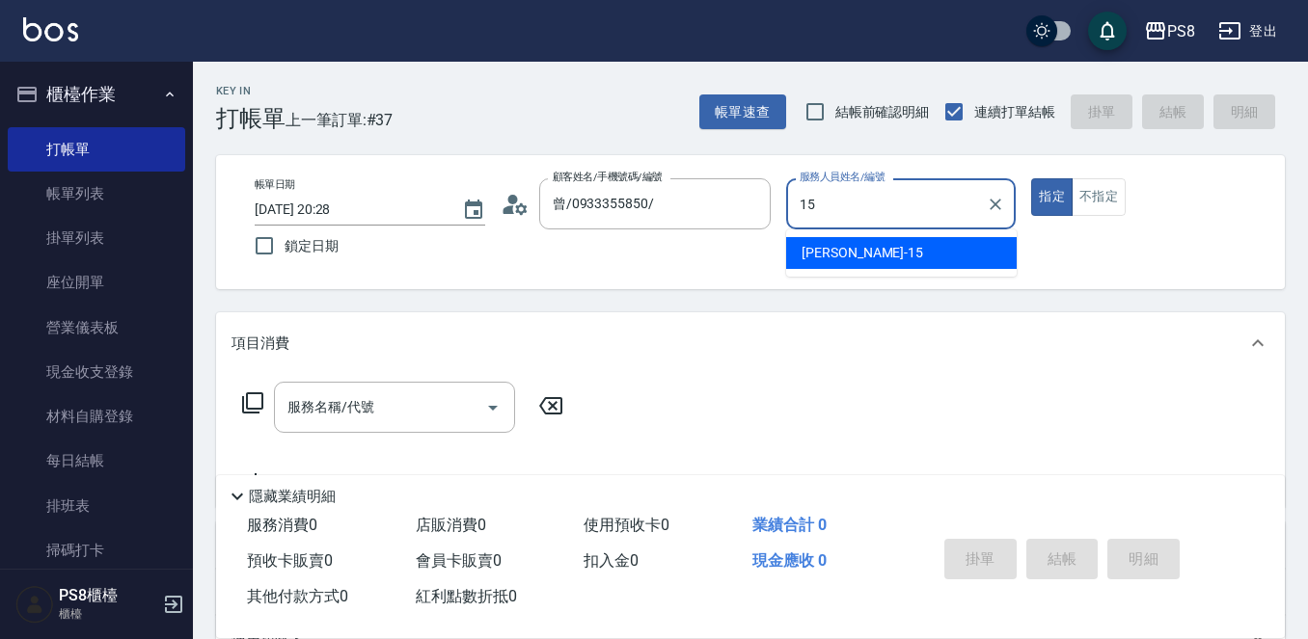
type input "EMMA-15"
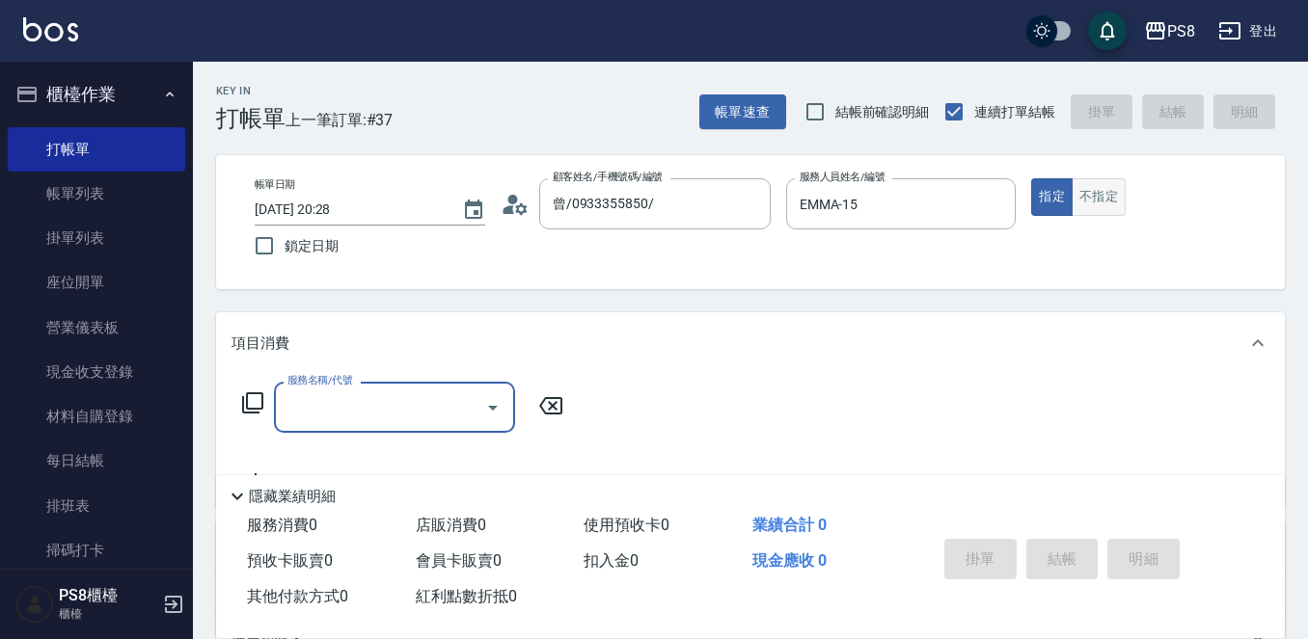
click at [1071, 191] on button "不指定" at bounding box center [1098, 197] width 54 height 38
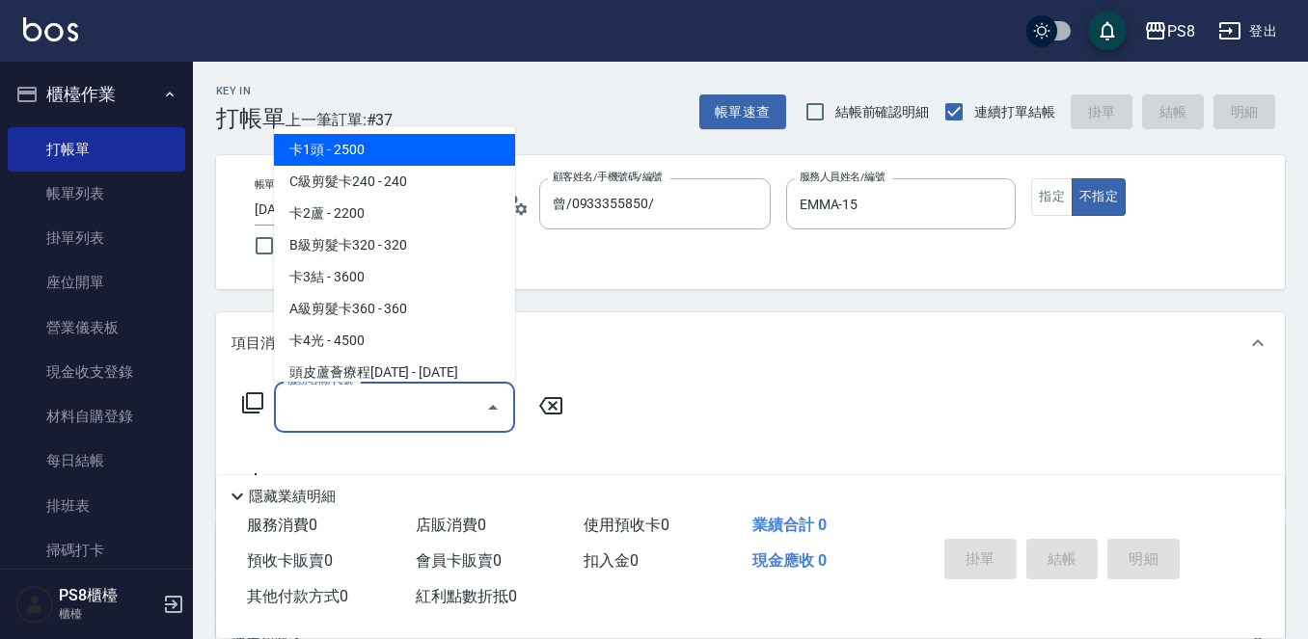
click at [380, 401] on input "服務名稱/代號" at bounding box center [380, 408] width 195 height 34
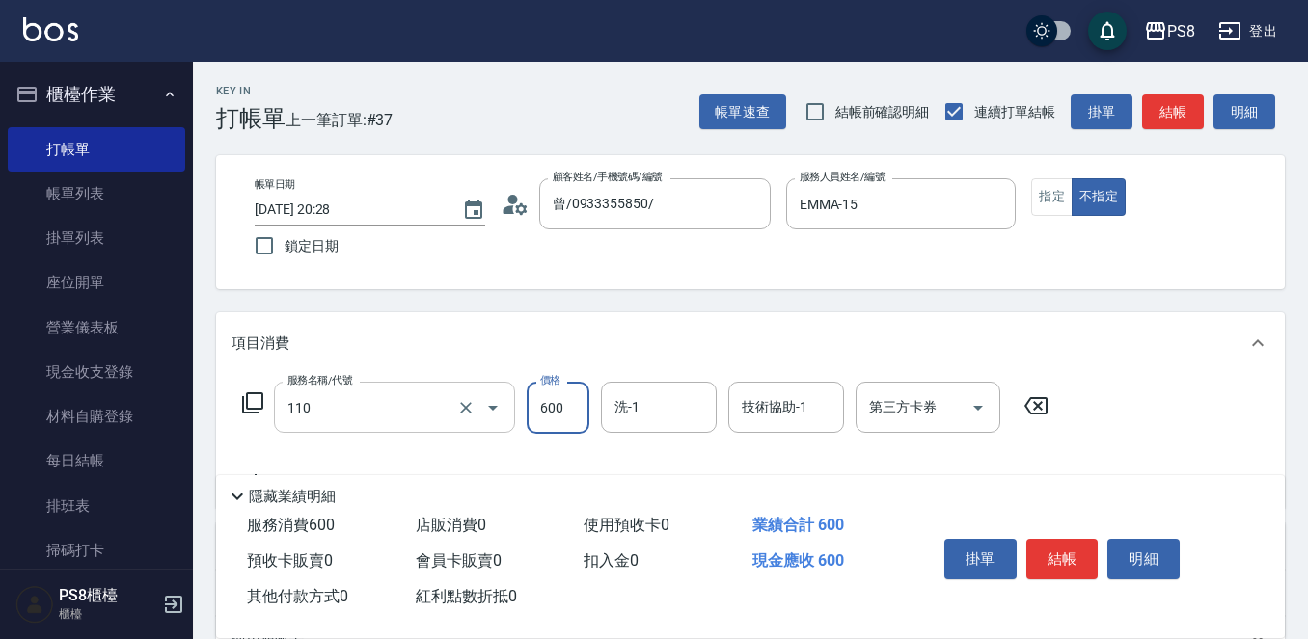
type input "精油+去角質(110)"
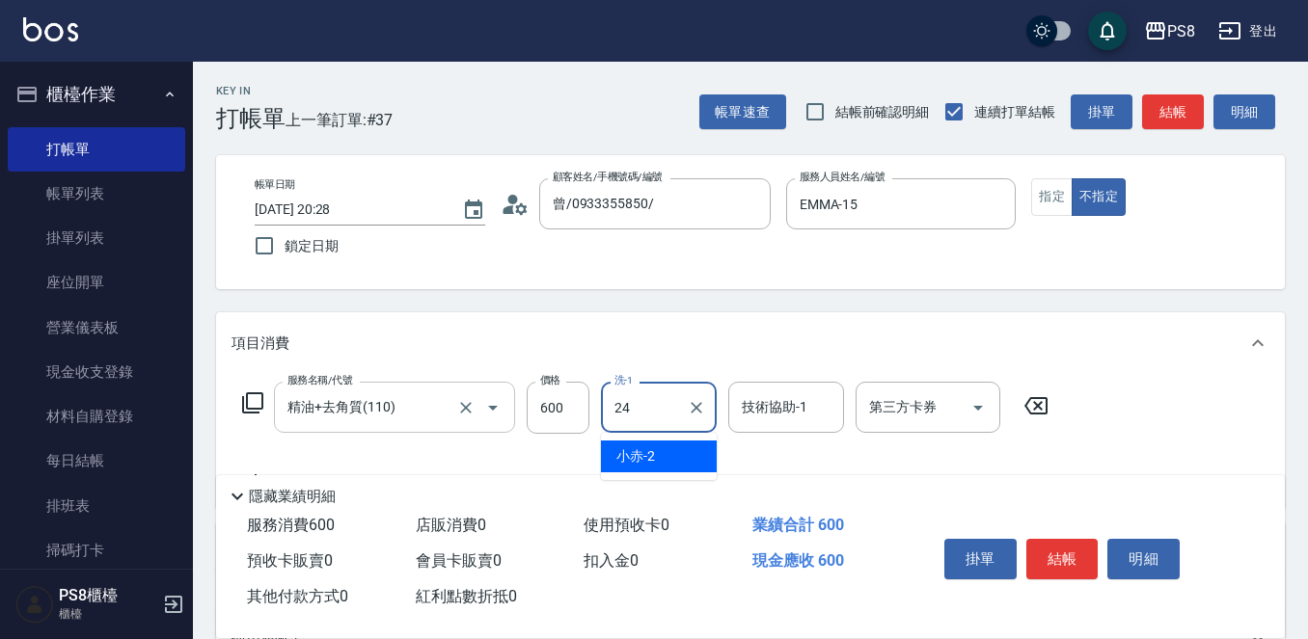
type input "[PERSON_NAME]-24"
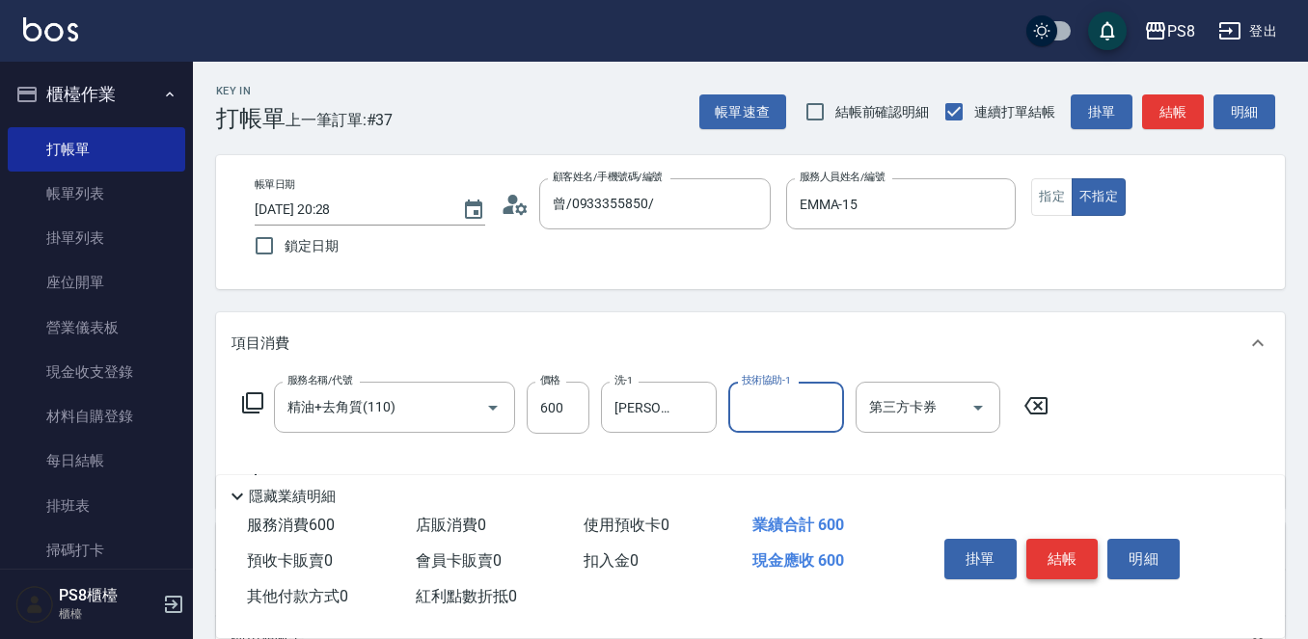
click at [1079, 545] on button "結帳" at bounding box center [1062, 559] width 72 height 41
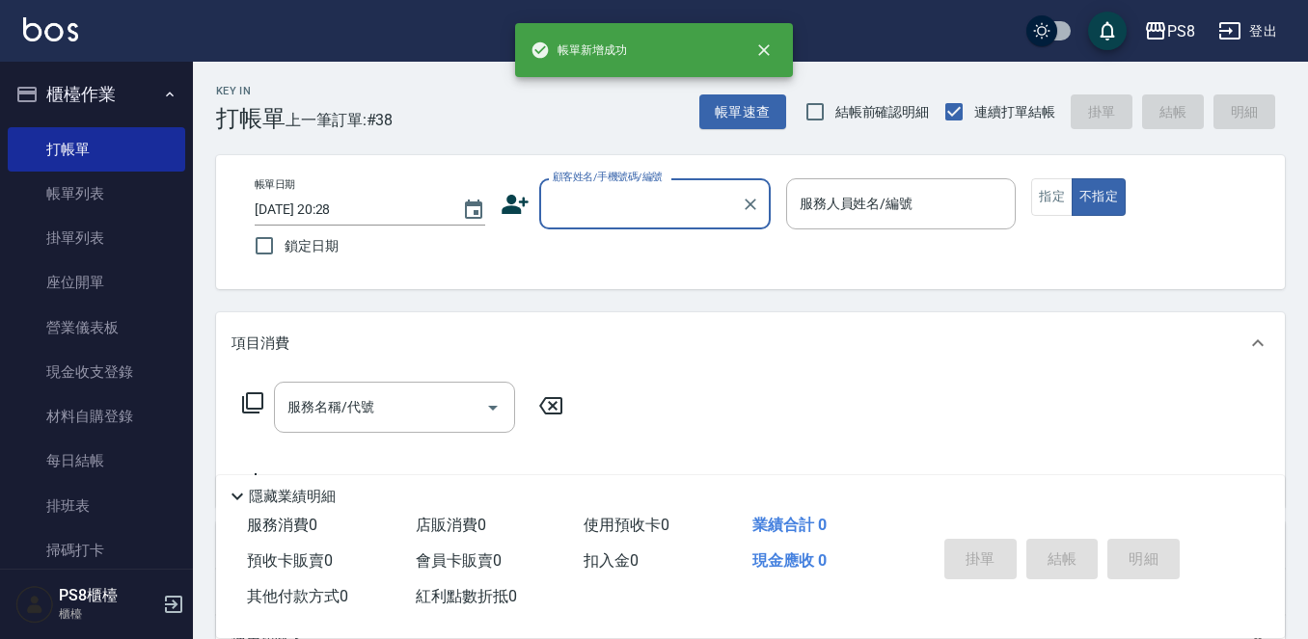
click at [78, 101] on button "櫃檯作業" at bounding box center [96, 94] width 177 height 50
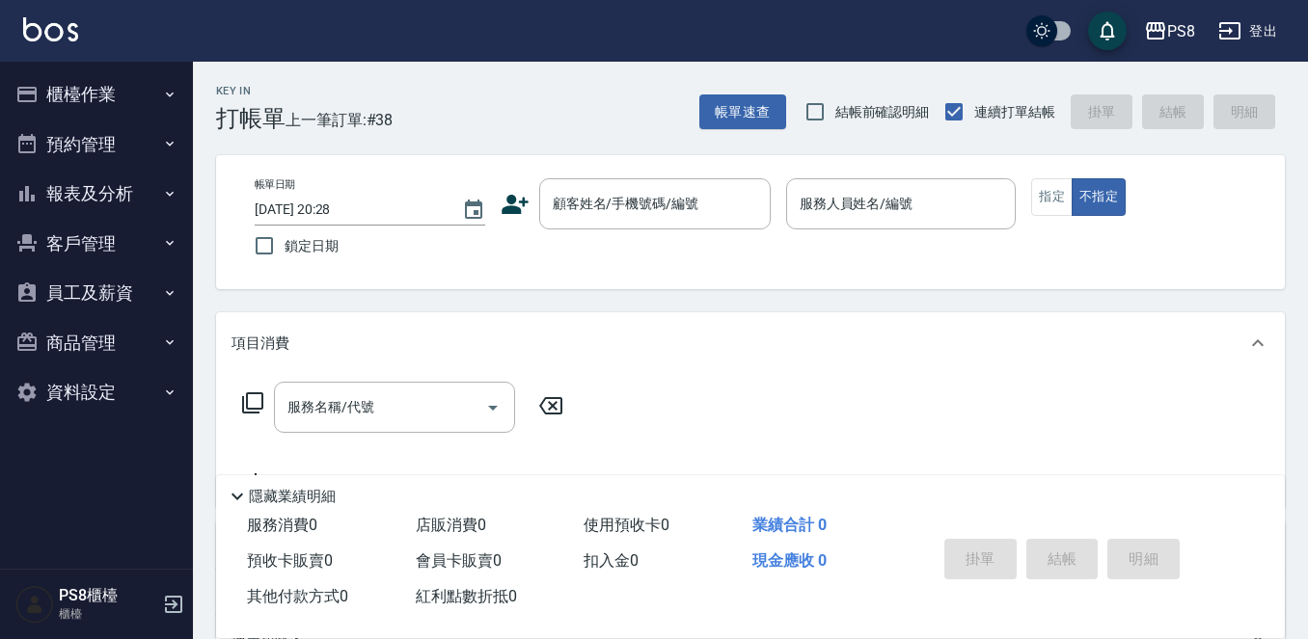
click at [94, 177] on button "報表及分析" at bounding box center [96, 194] width 177 height 50
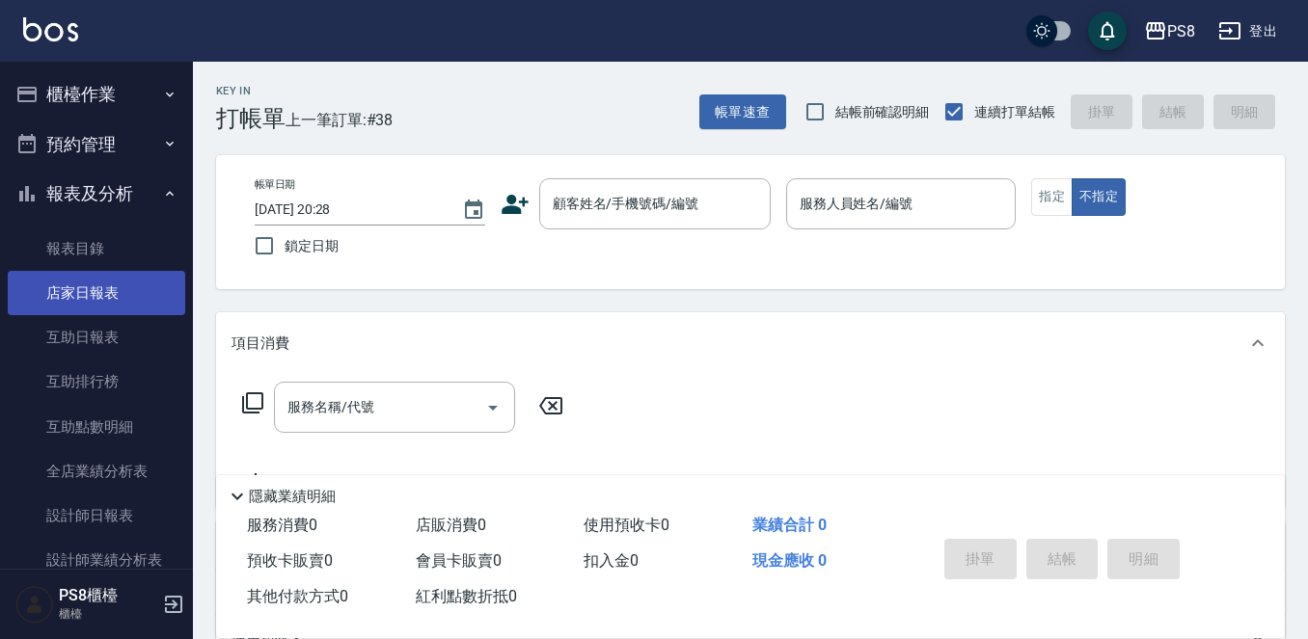
click at [104, 292] on link "店家日報表" at bounding box center [96, 293] width 177 height 44
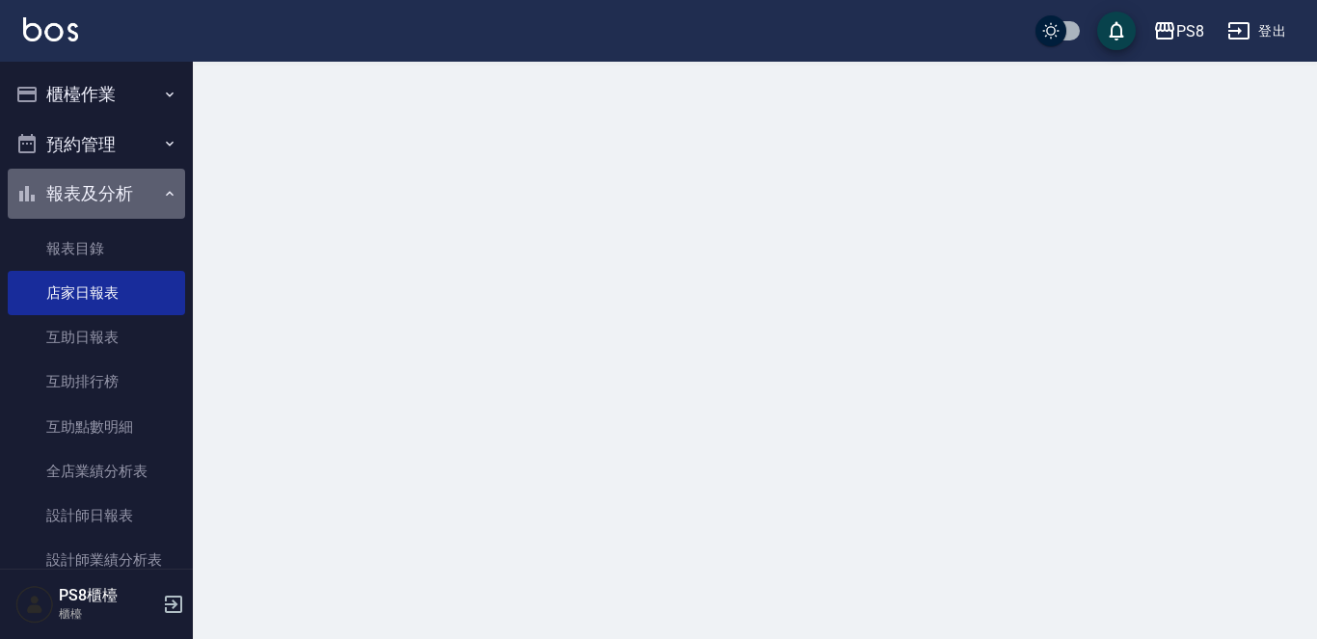
click at [104, 194] on button "報表及分析" at bounding box center [96, 194] width 177 height 50
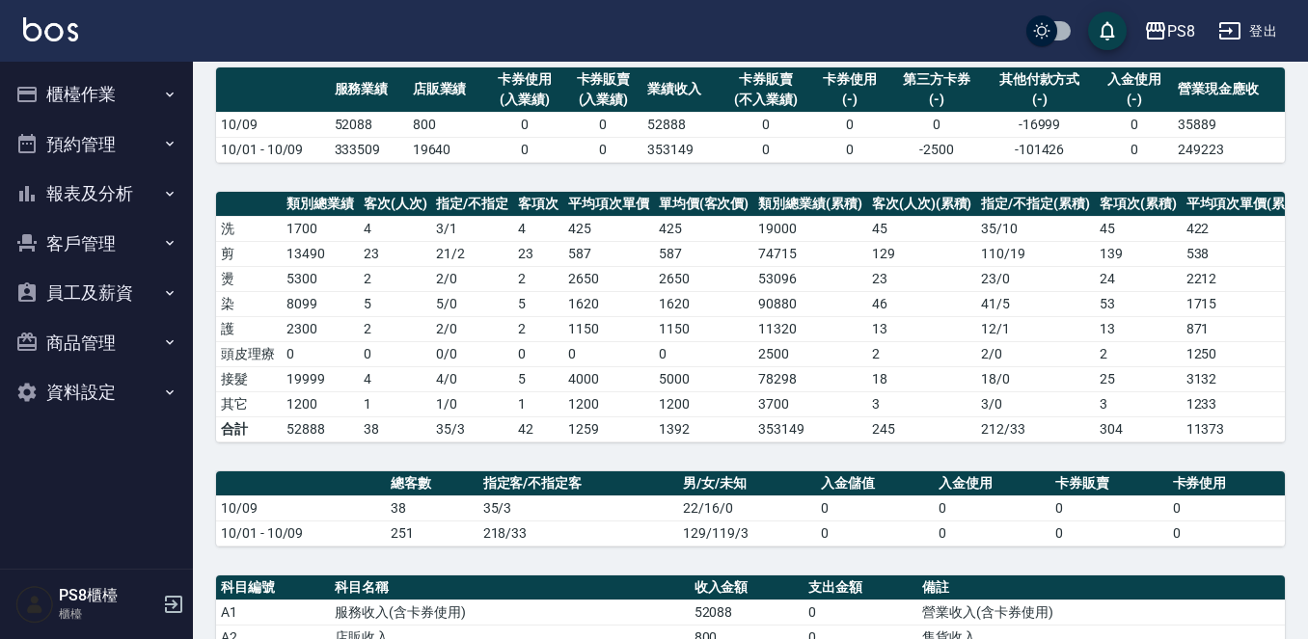
scroll to position [386, 0]
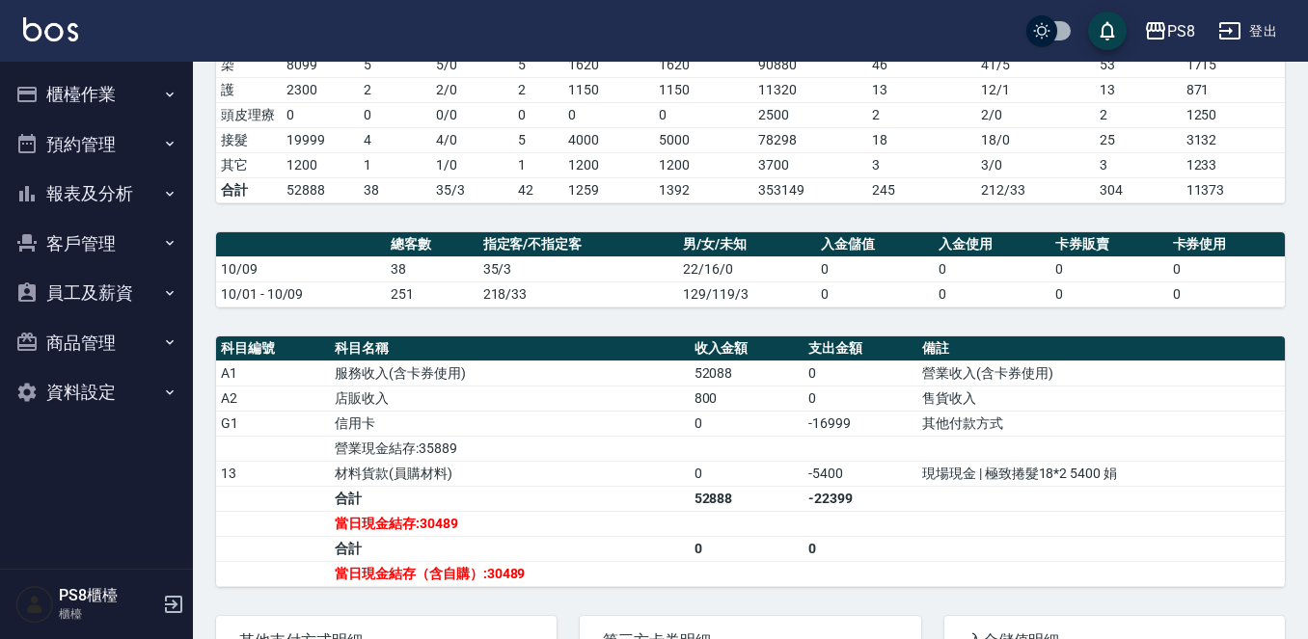
click at [123, 95] on button "櫃檯作業" at bounding box center [96, 94] width 177 height 50
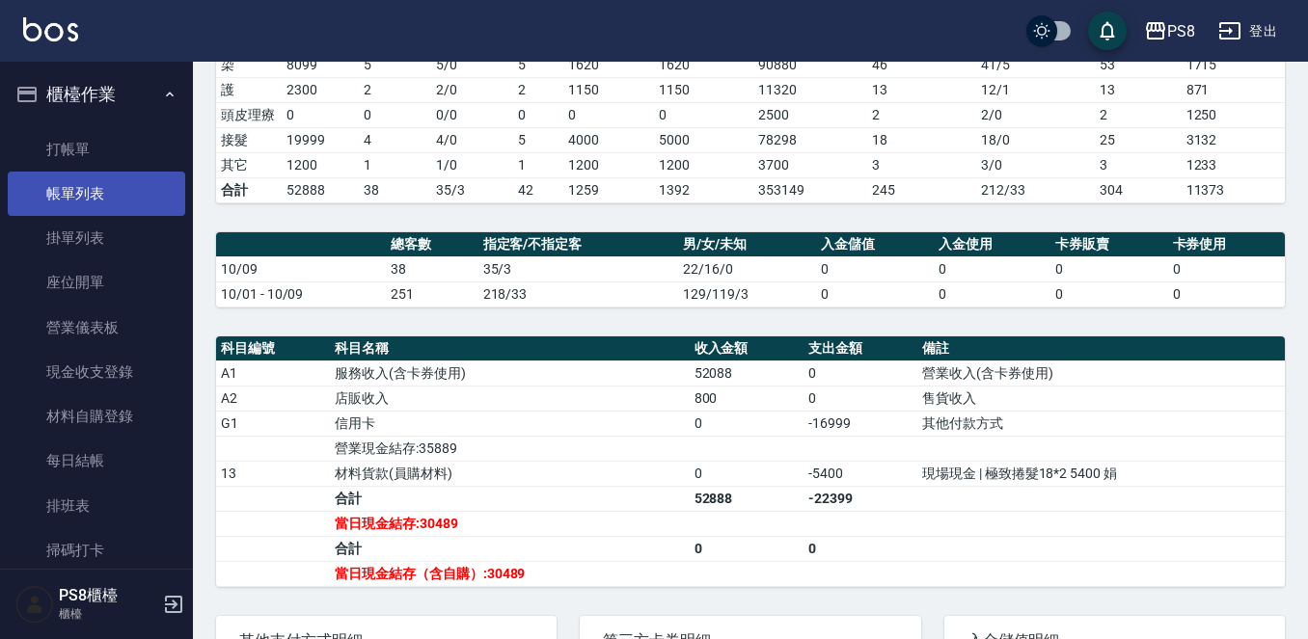
click at [115, 195] on link "帳單列表" at bounding box center [96, 194] width 177 height 44
click at [122, 95] on button "櫃檯作業" at bounding box center [96, 94] width 177 height 50
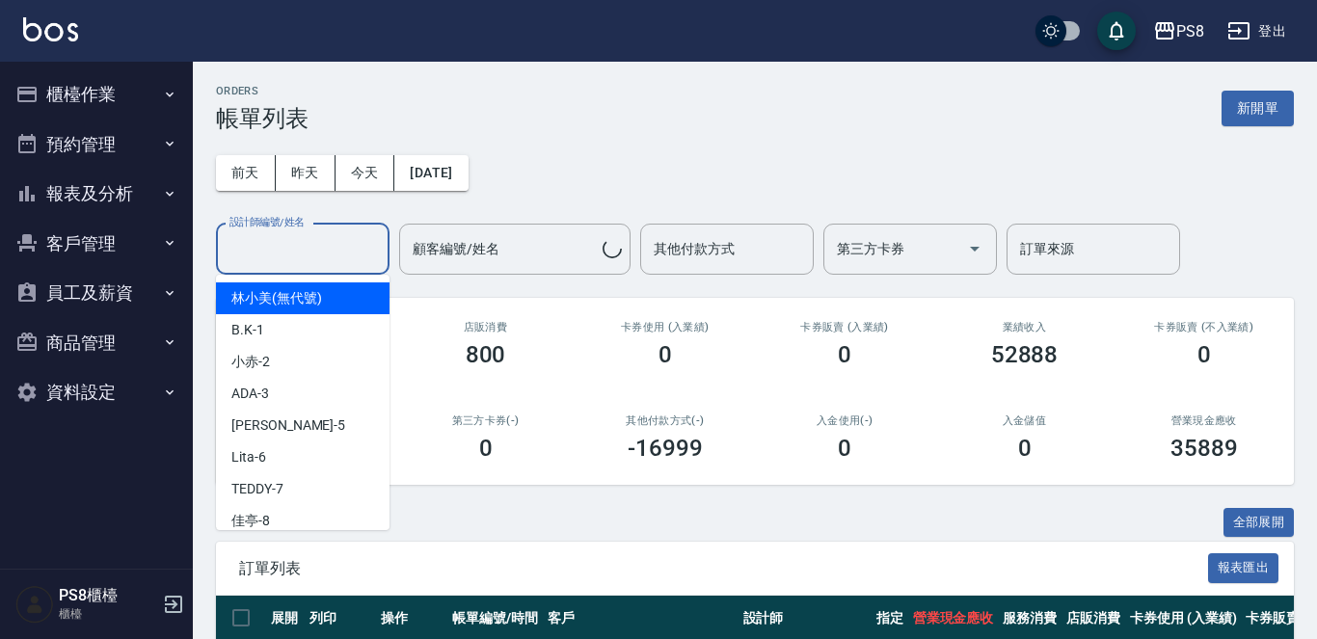
click at [333, 240] on input "設計師編號/姓名" at bounding box center [303, 249] width 156 height 34
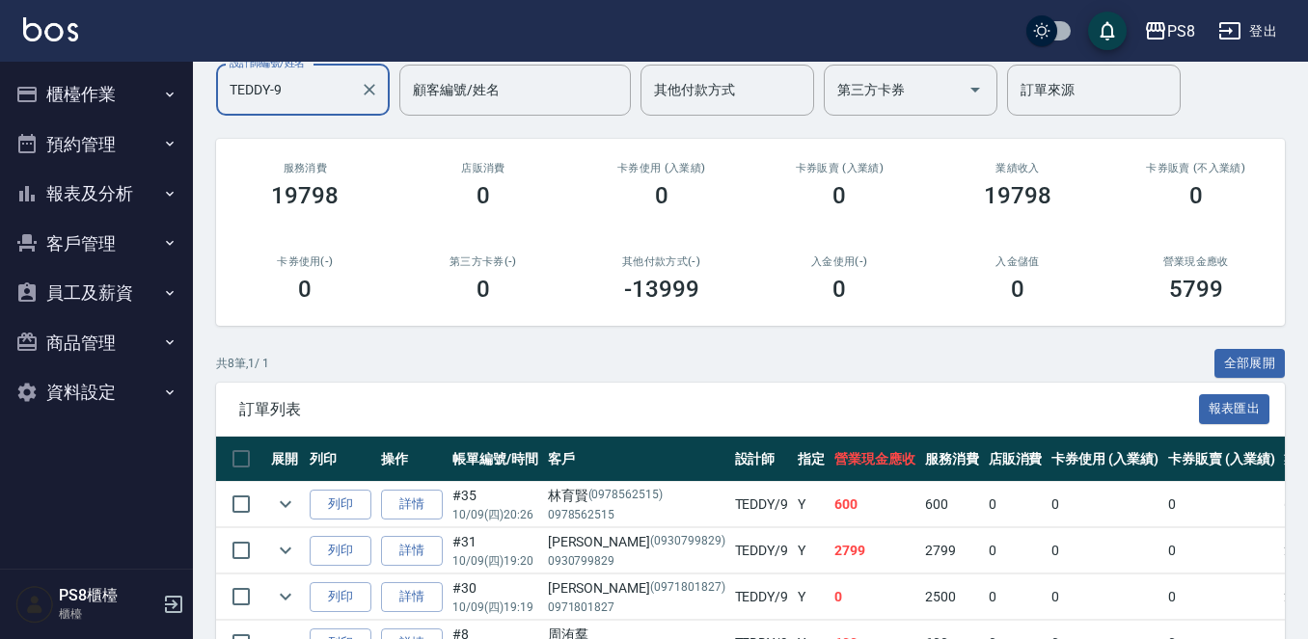
scroll to position [464, 0]
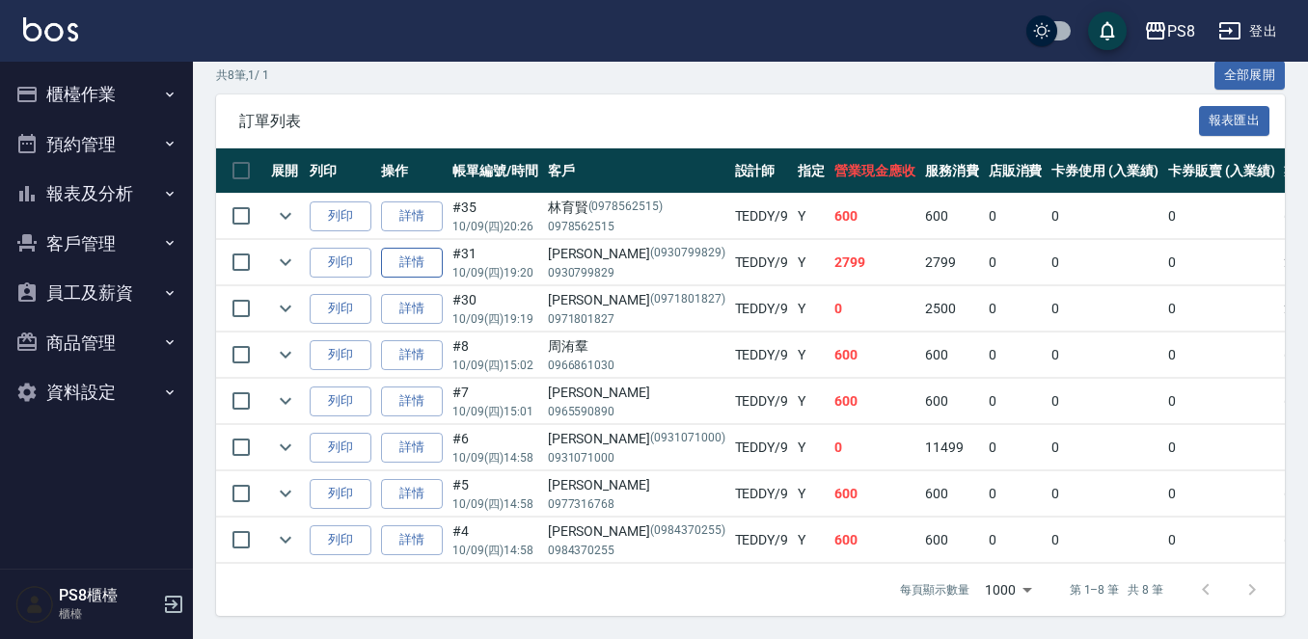
type input "TEDDY-9"
click at [421, 252] on link "詳情" at bounding box center [412, 263] width 62 height 30
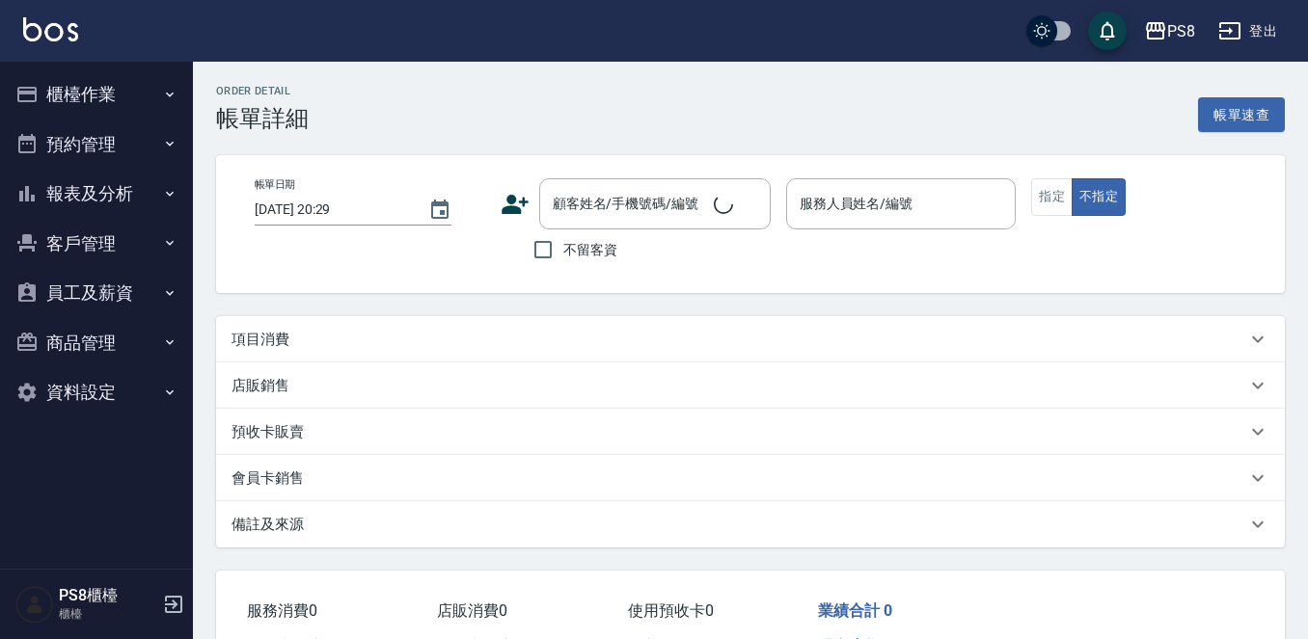
type input "[DATE] 19:20"
type input "TEDDY-9"
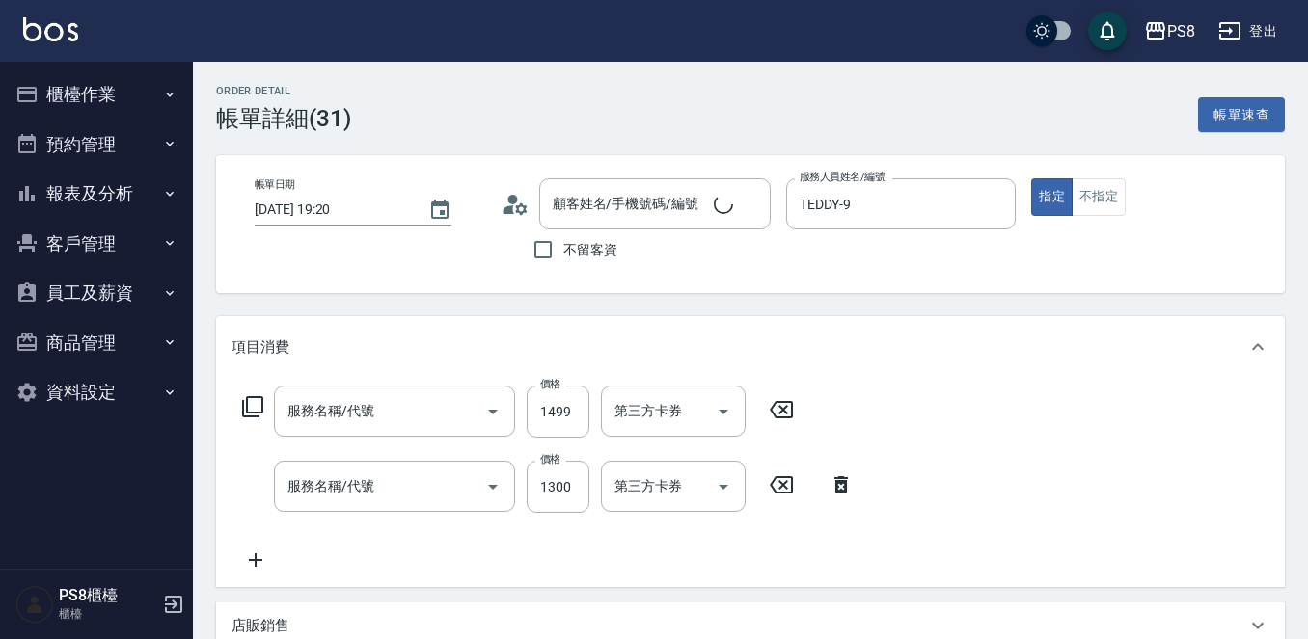
type input "基本染髮(401)"
type input "鉑金護髮1300(0425)"
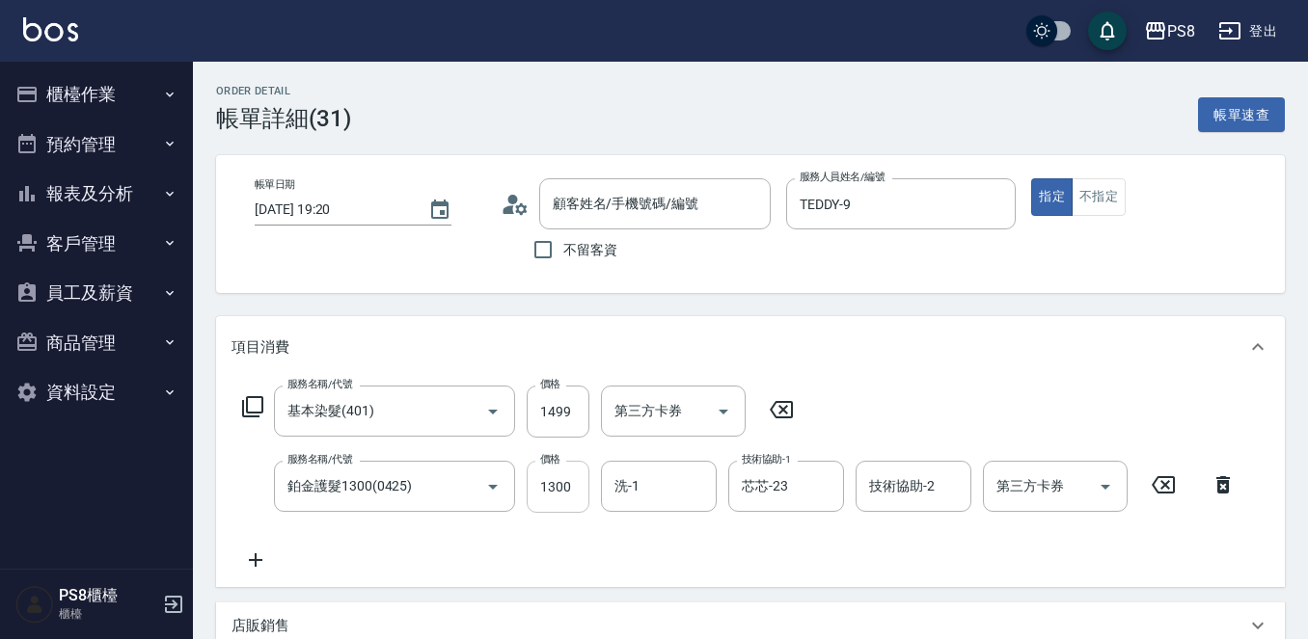
type input "[PERSON_NAME]/0930799829/0930799829"
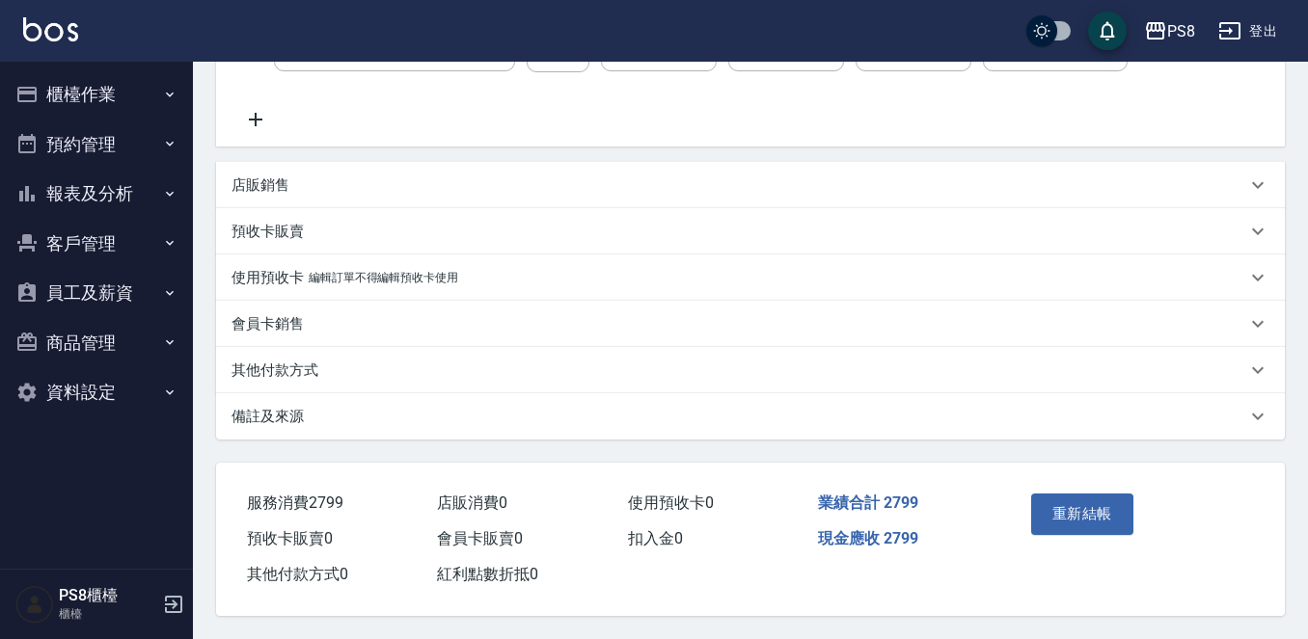
click at [316, 364] on p "其他付款方式" at bounding box center [274, 371] width 87 height 20
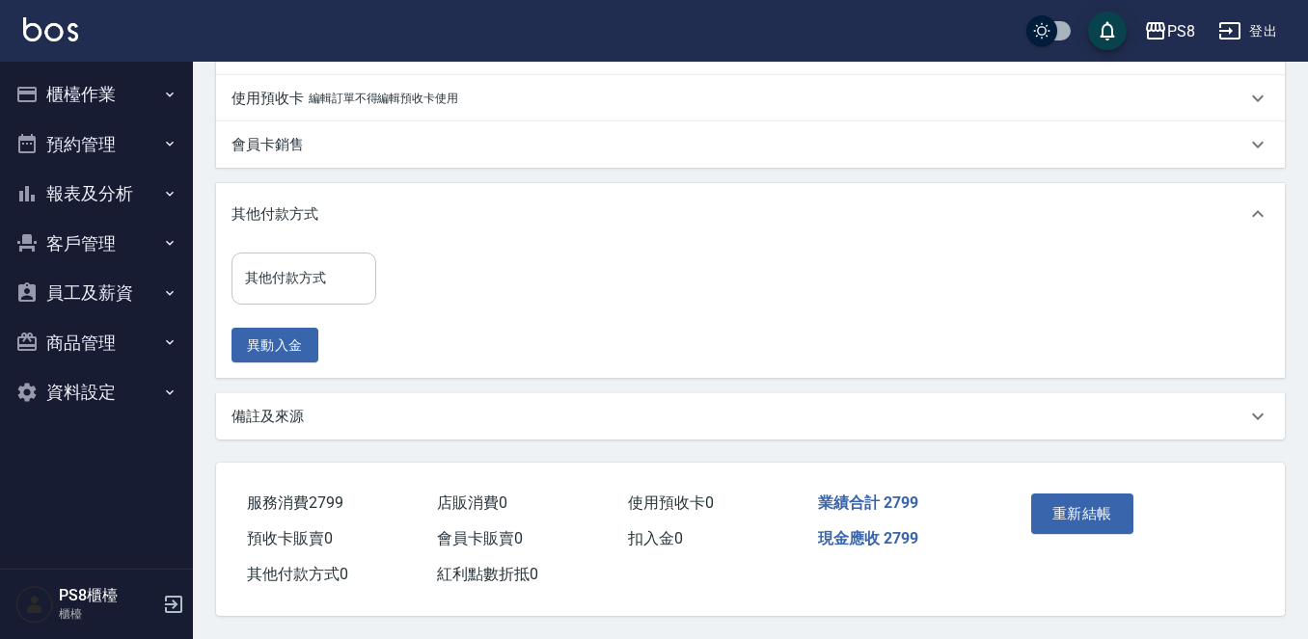
click at [320, 286] on input "其他付款方式" at bounding box center [303, 278] width 127 height 34
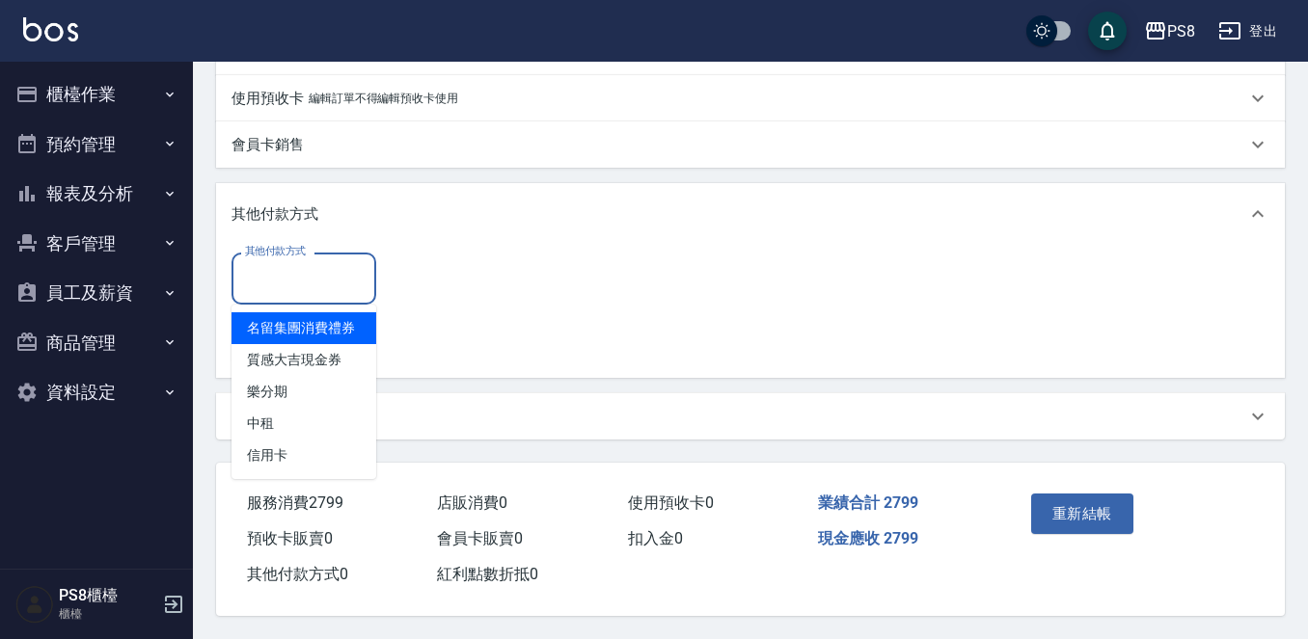
scroll to position [629, 0]
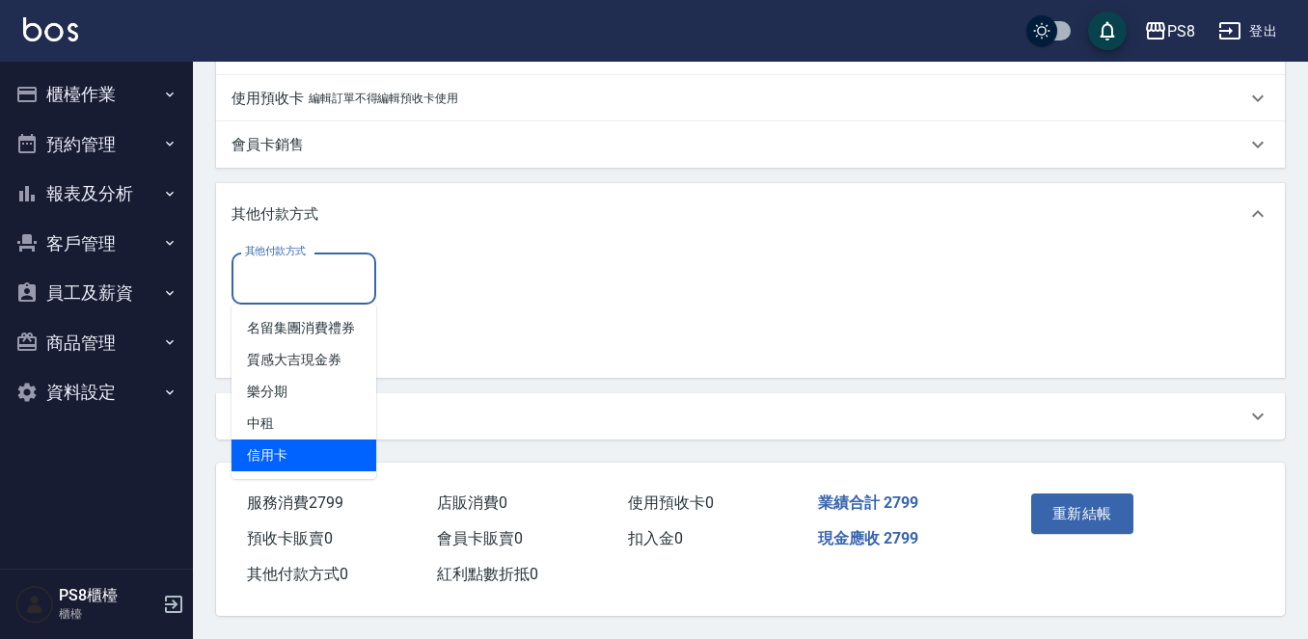
click at [332, 453] on span "信用卡" at bounding box center [303, 456] width 145 height 32
type input "信用卡"
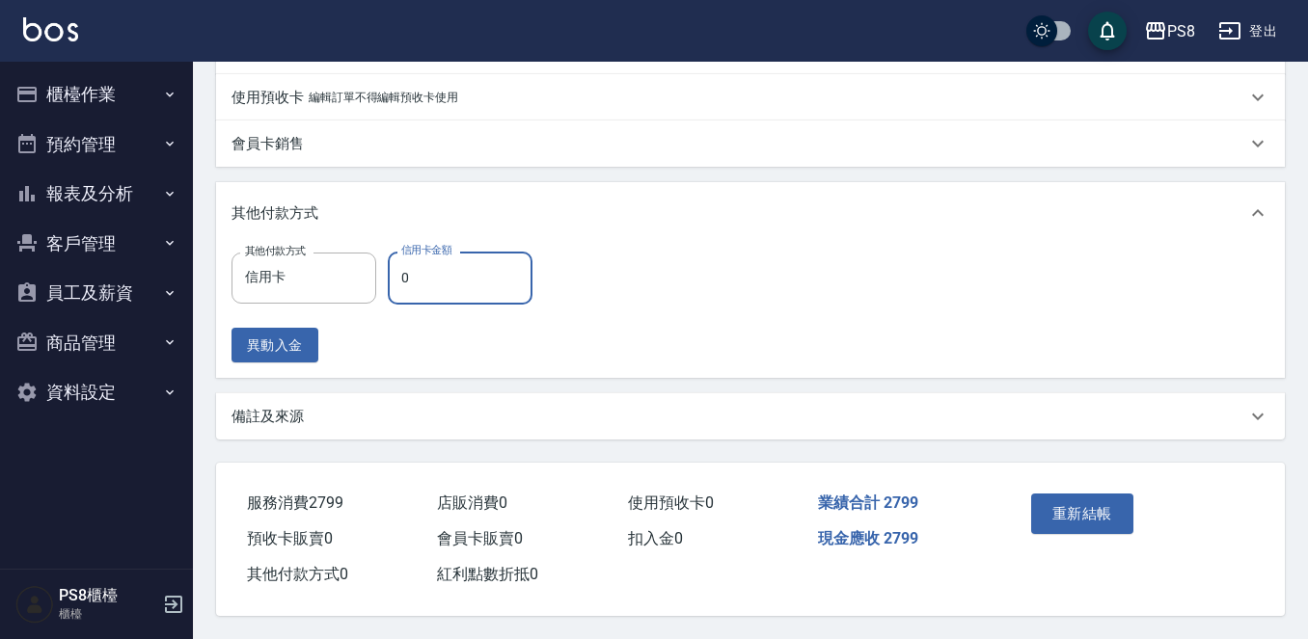
click at [447, 276] on input "0" at bounding box center [460, 278] width 145 height 52
type input "2799"
click at [939, 443] on div "Order detail 帳單詳細 (31) 帳單速查 帳單日期 [DATE] 19:20 顧客姓名/手機號碼/編號 [PERSON_NAME]/093079…" at bounding box center [750, 40] width 1115 height 1199
click at [1072, 517] on button "重新結帳" at bounding box center [1082, 514] width 102 height 41
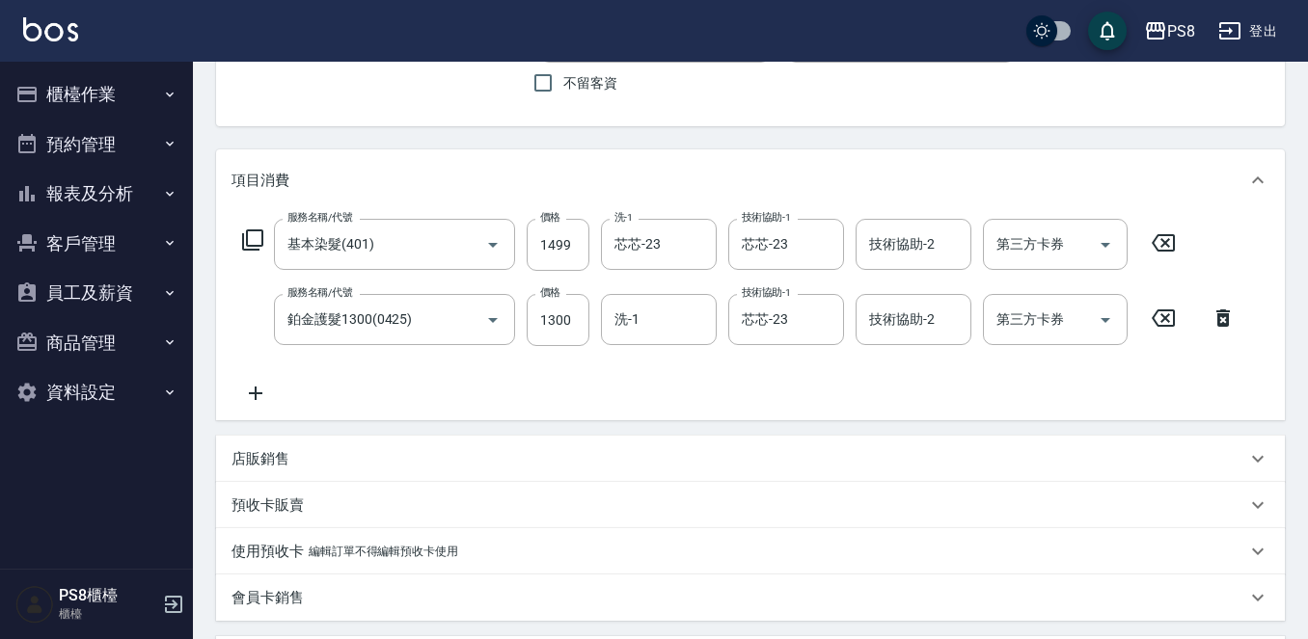
scroll to position [50, 0]
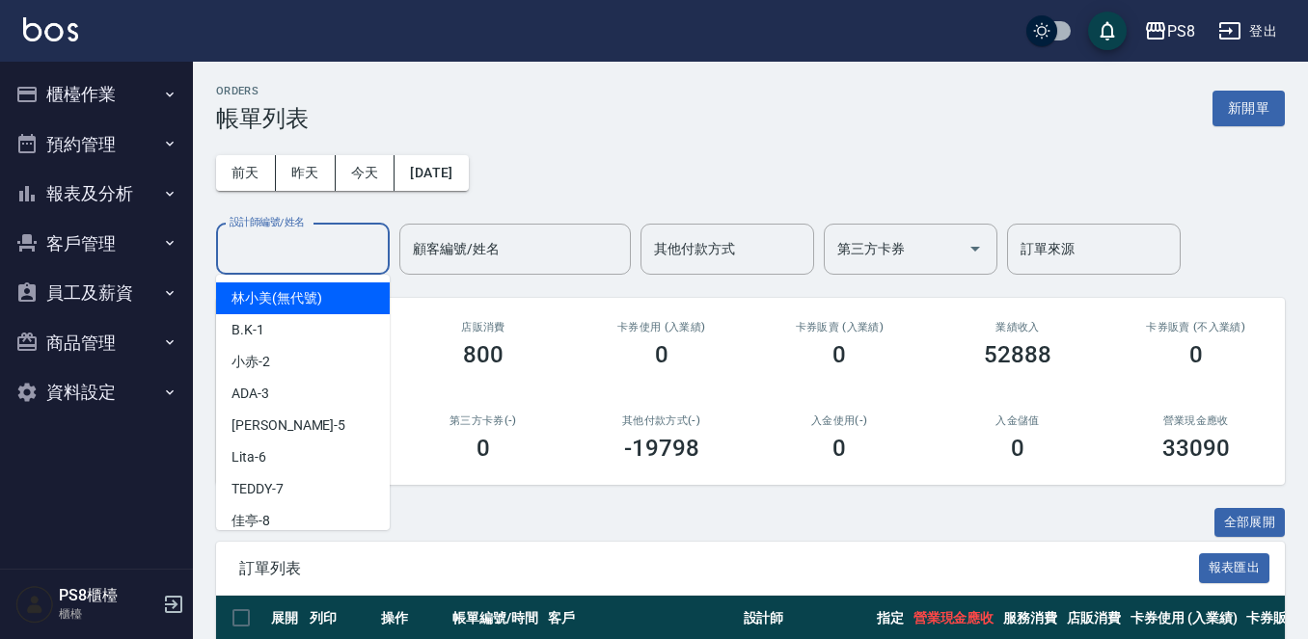
click at [340, 259] on input "設計師編號/姓名" at bounding box center [303, 249] width 156 height 34
click at [86, 191] on button "報表及分析" at bounding box center [96, 194] width 177 height 50
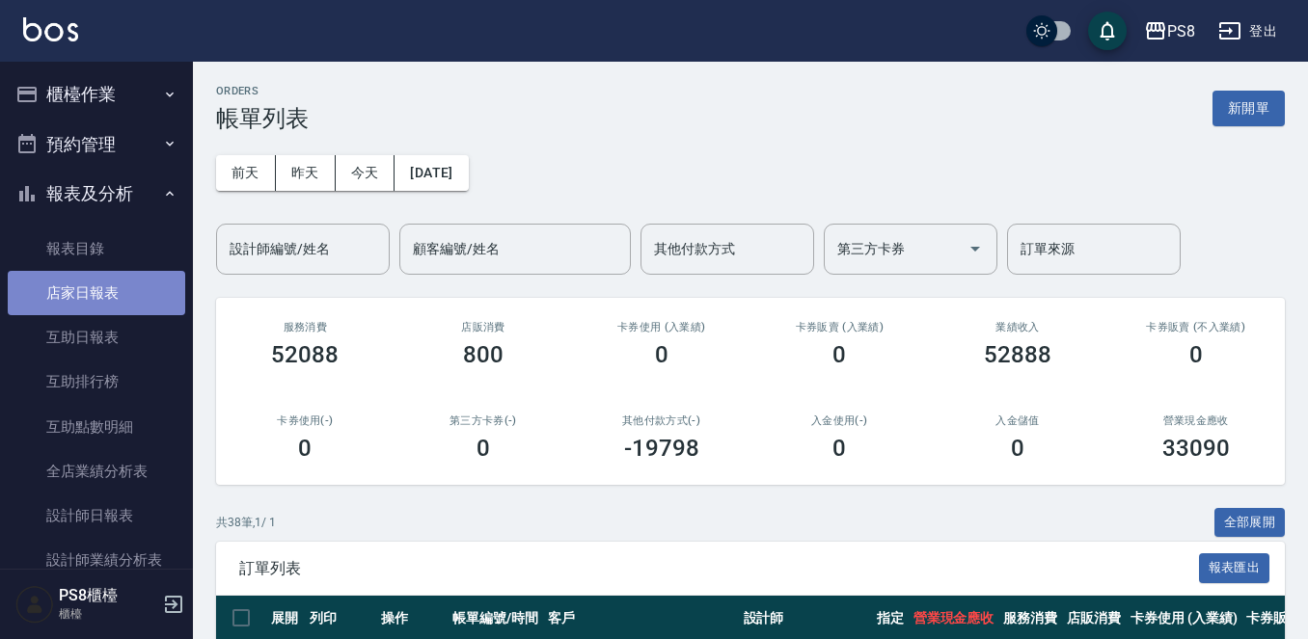
click at [107, 291] on link "店家日報表" at bounding box center [96, 293] width 177 height 44
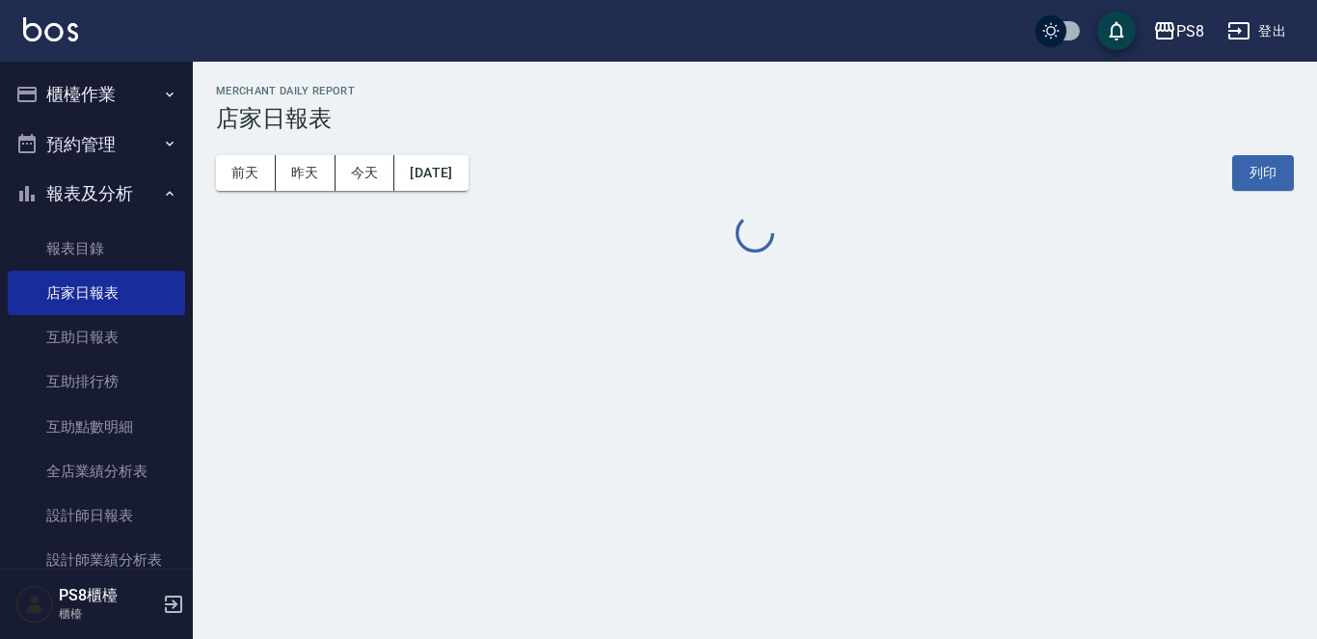
click at [113, 190] on button "報表及分析" at bounding box center [96, 194] width 177 height 50
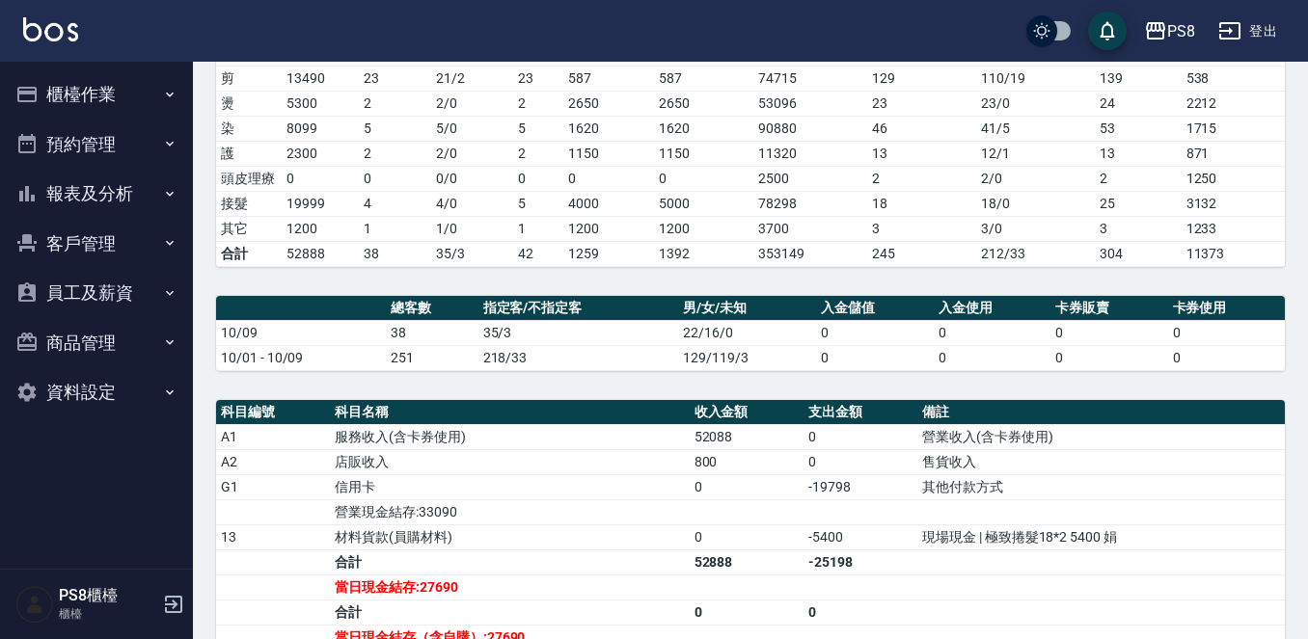
scroll to position [482, 0]
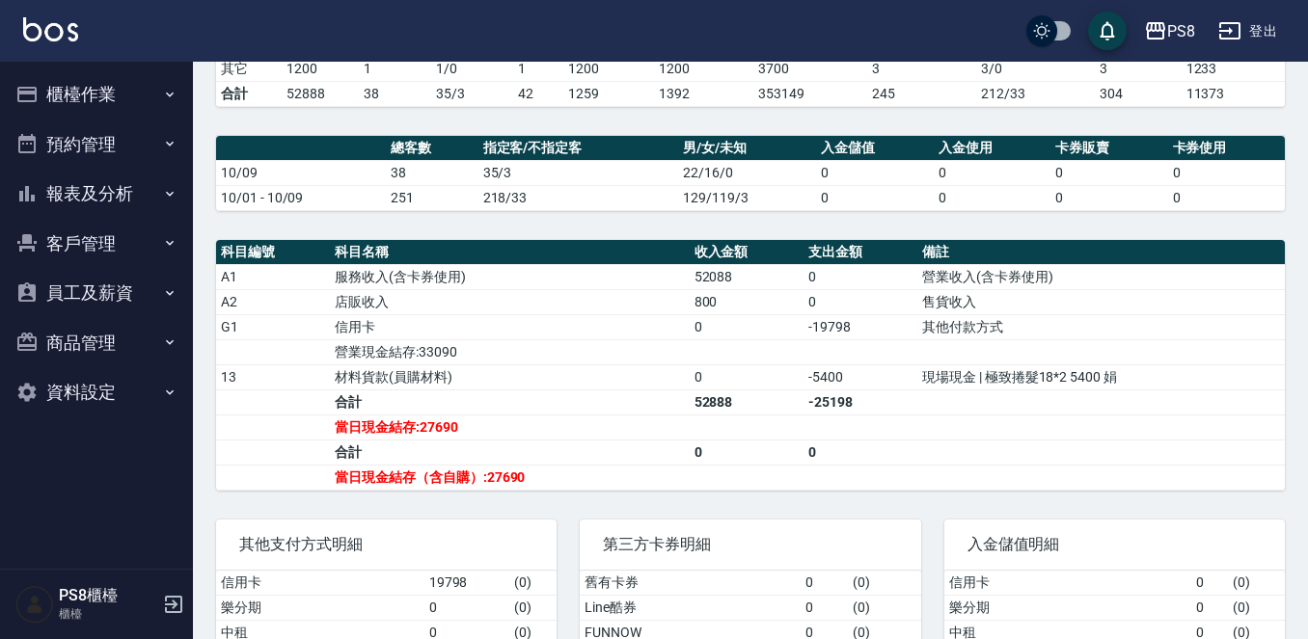
click at [71, 99] on button "櫃檯作業" at bounding box center [96, 94] width 177 height 50
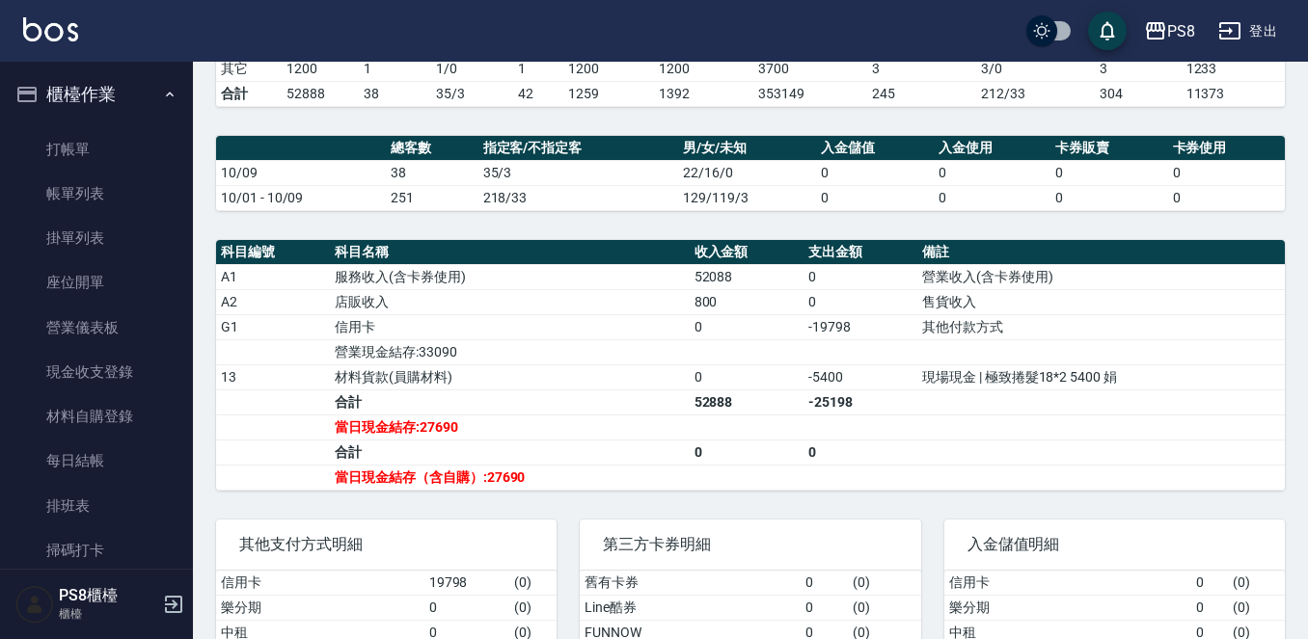
click at [125, 85] on button "櫃檯作業" at bounding box center [96, 94] width 177 height 50
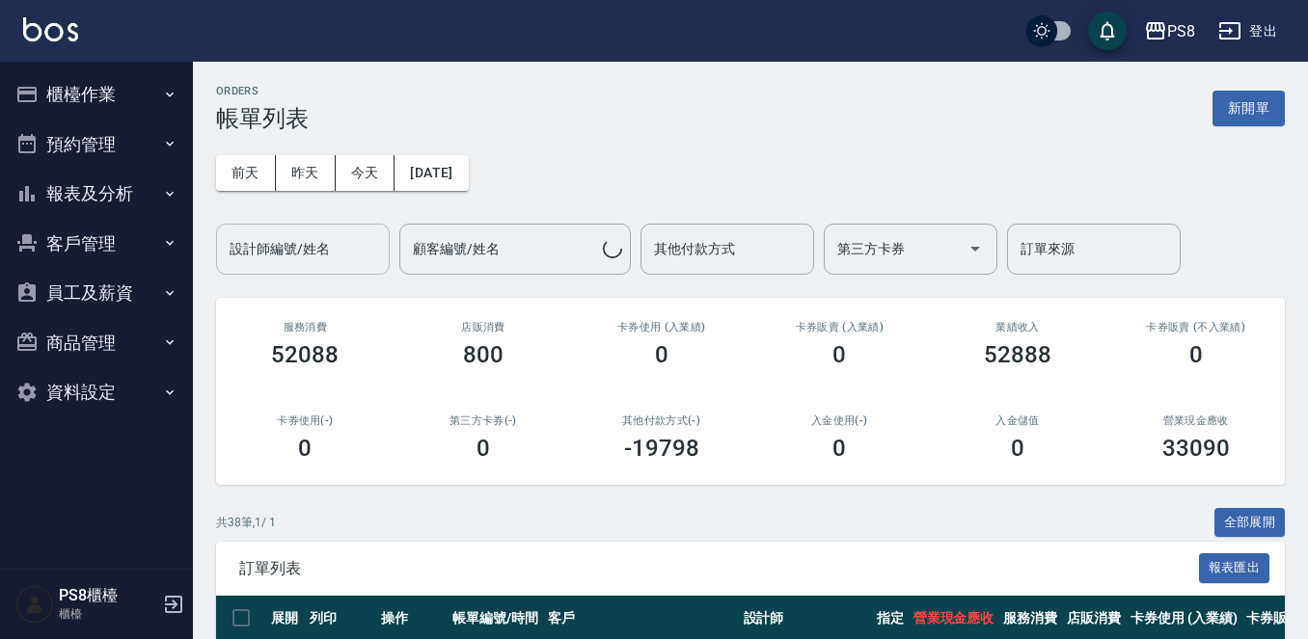
click at [337, 232] on div "設計師編號/姓名" at bounding box center [303, 249] width 174 height 51
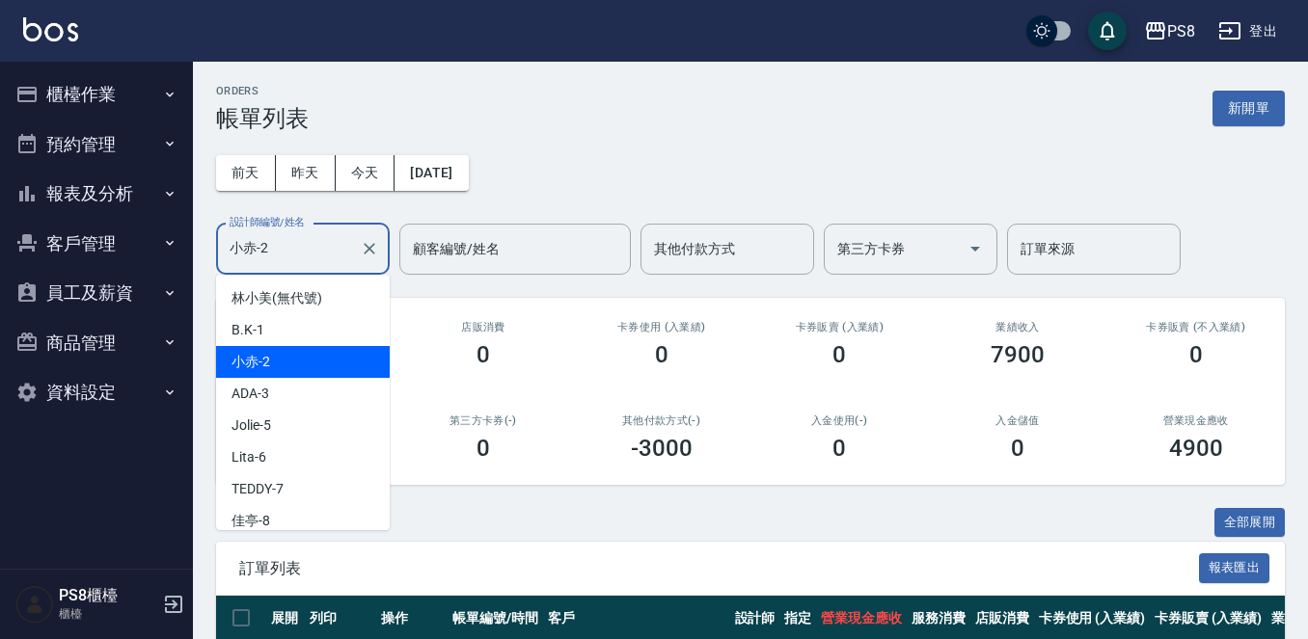
drag, startPoint x: 313, startPoint y: 245, endPoint x: 0, endPoint y: 284, distance: 315.8
click at [0, 278] on div "PS8 登出 櫃檯作業 打帳單 帳單列表 掛單列表 座位開單 營業儀表板 現金收支登錄 材料自購登錄 每日結帳 排班表 掃碼打卡 預約管理 預約管理 單日預約…" at bounding box center [654, 497] width 1308 height 994
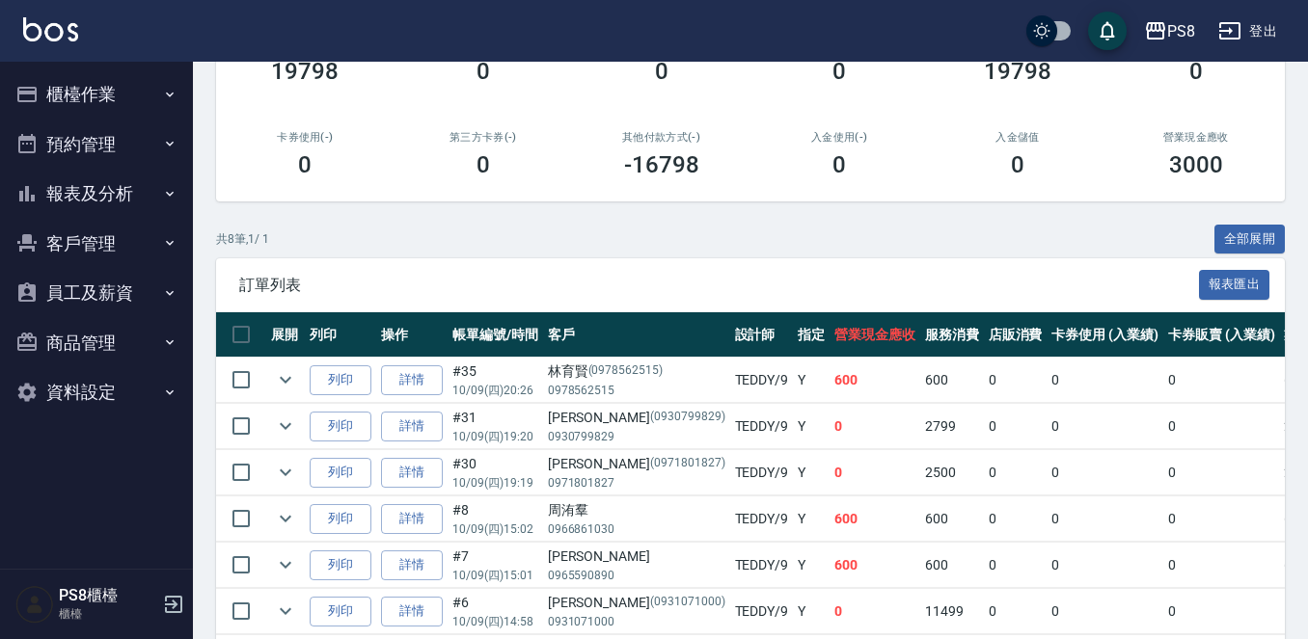
scroll to position [464, 0]
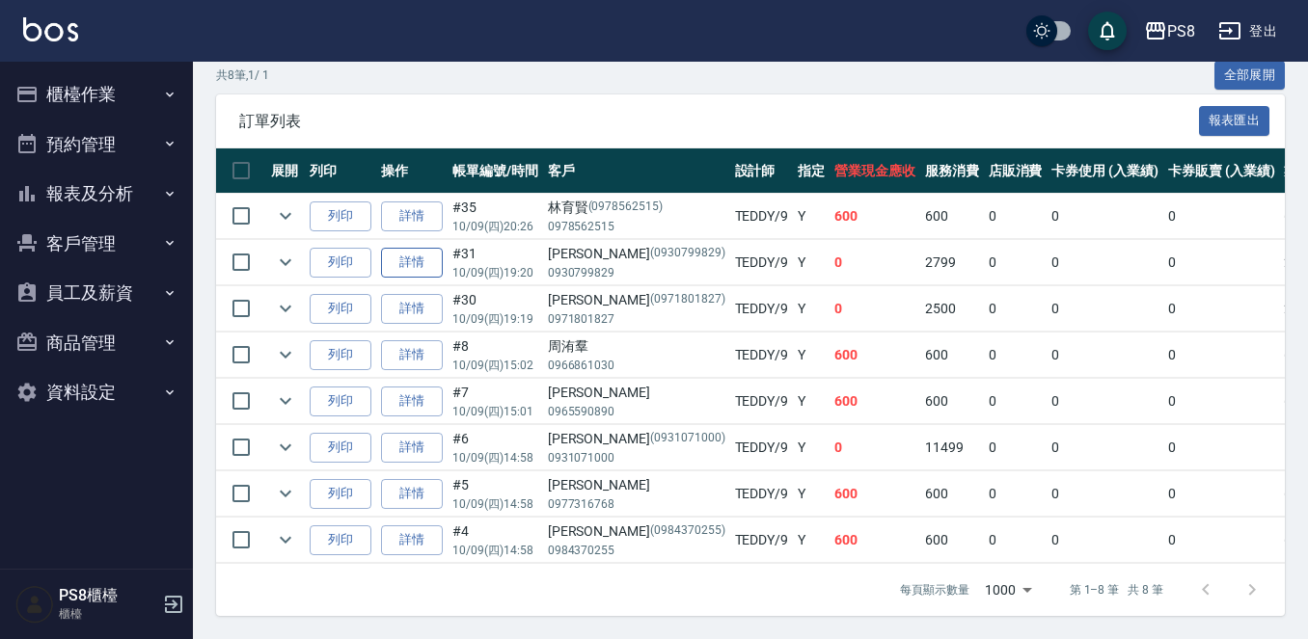
type input "TEDDY-9"
click at [436, 254] on link "詳情" at bounding box center [412, 263] width 62 height 30
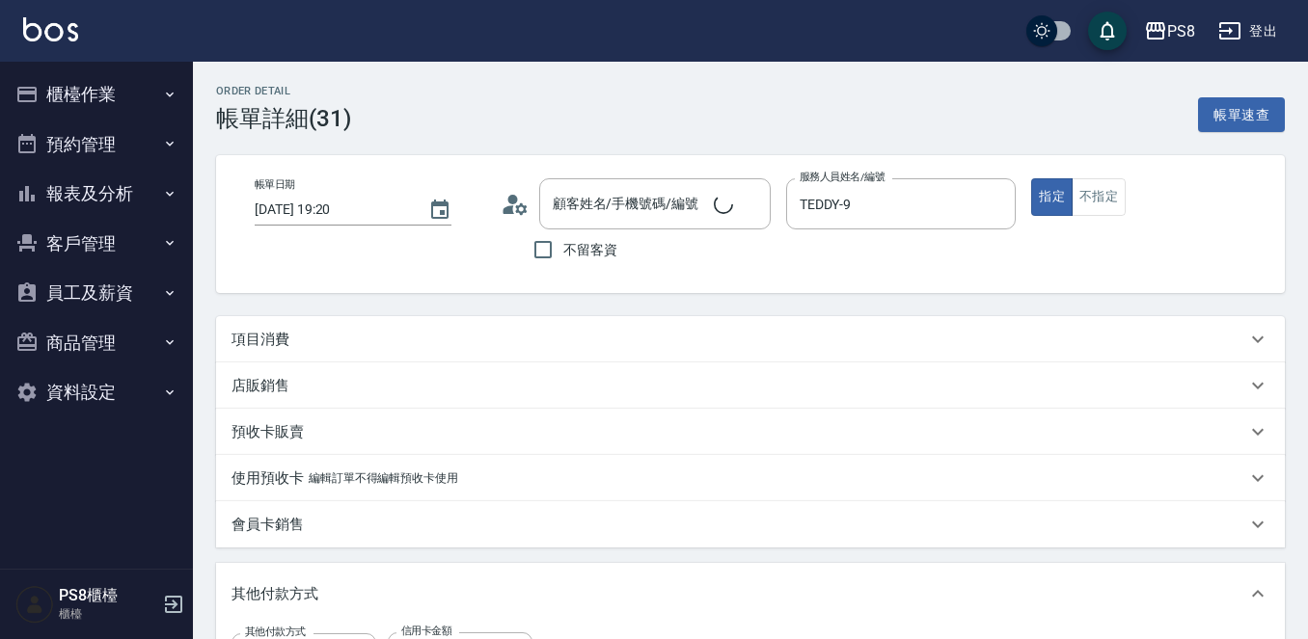
type input "[DATE] 19:20"
type input "TEDDY-9"
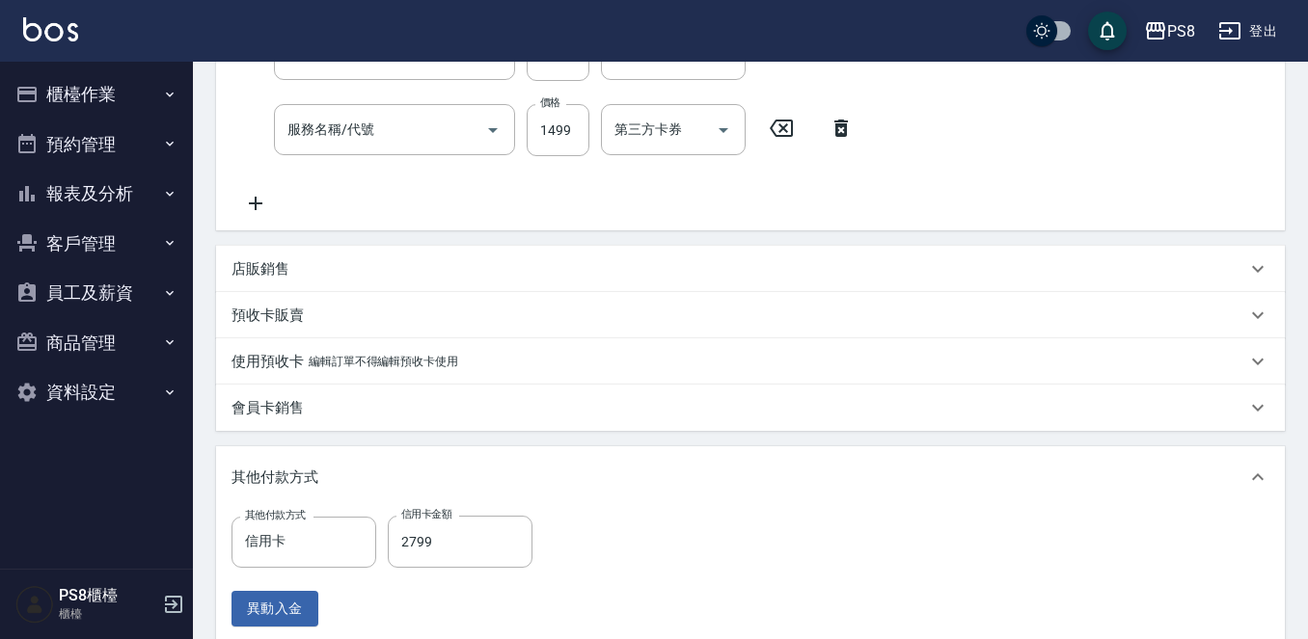
type input "[PERSON_NAME]/0930799829/0930799829"
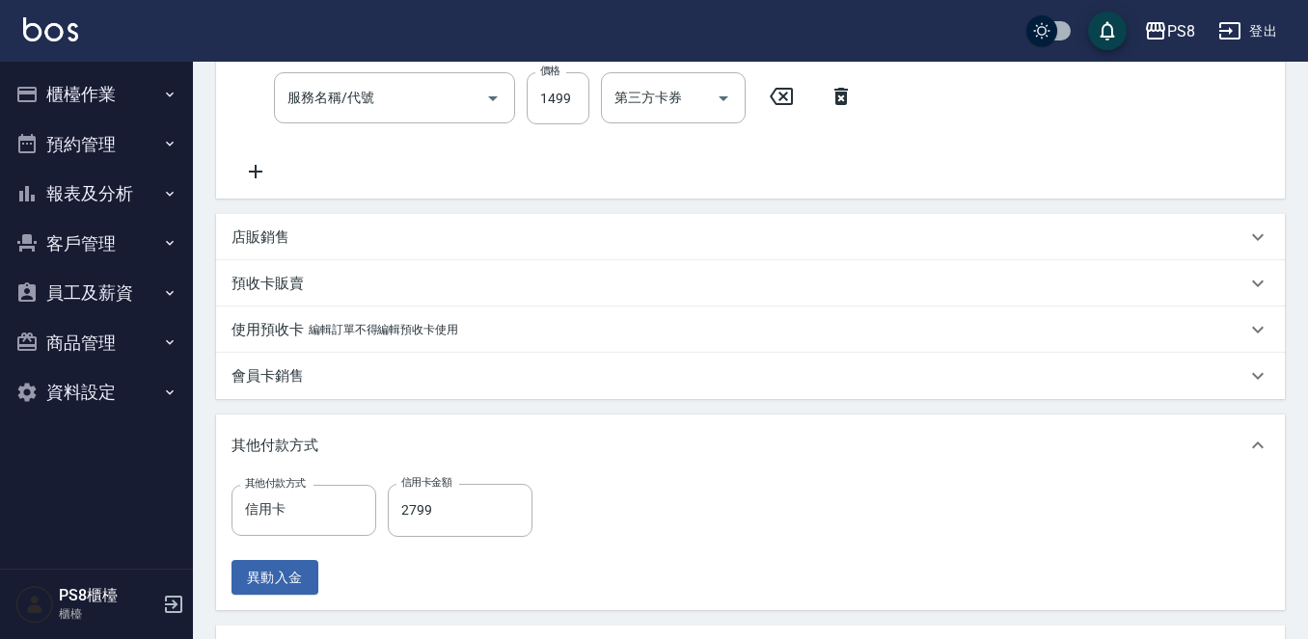
type input "鉑金護髮1300(0425)"
type input "基本染髮(401)"
click at [281, 250] on div "店販銷售" at bounding box center [750, 237] width 1069 height 46
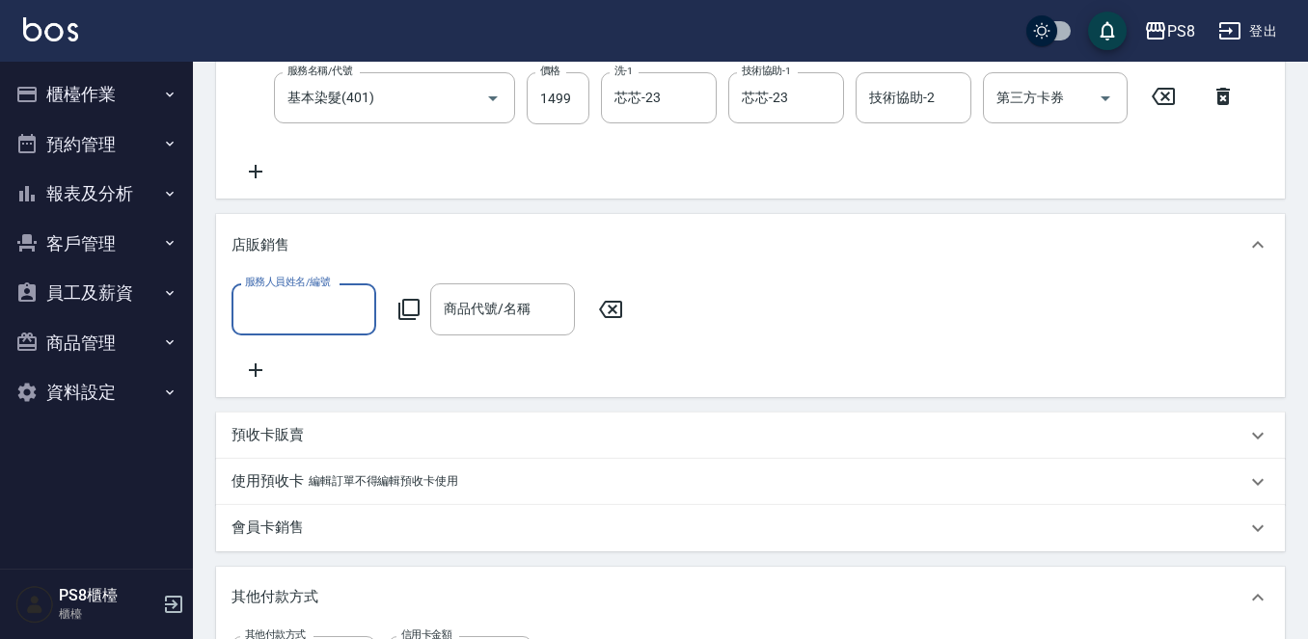
scroll to position [0, 0]
type input "TEDDY-9"
type input "."
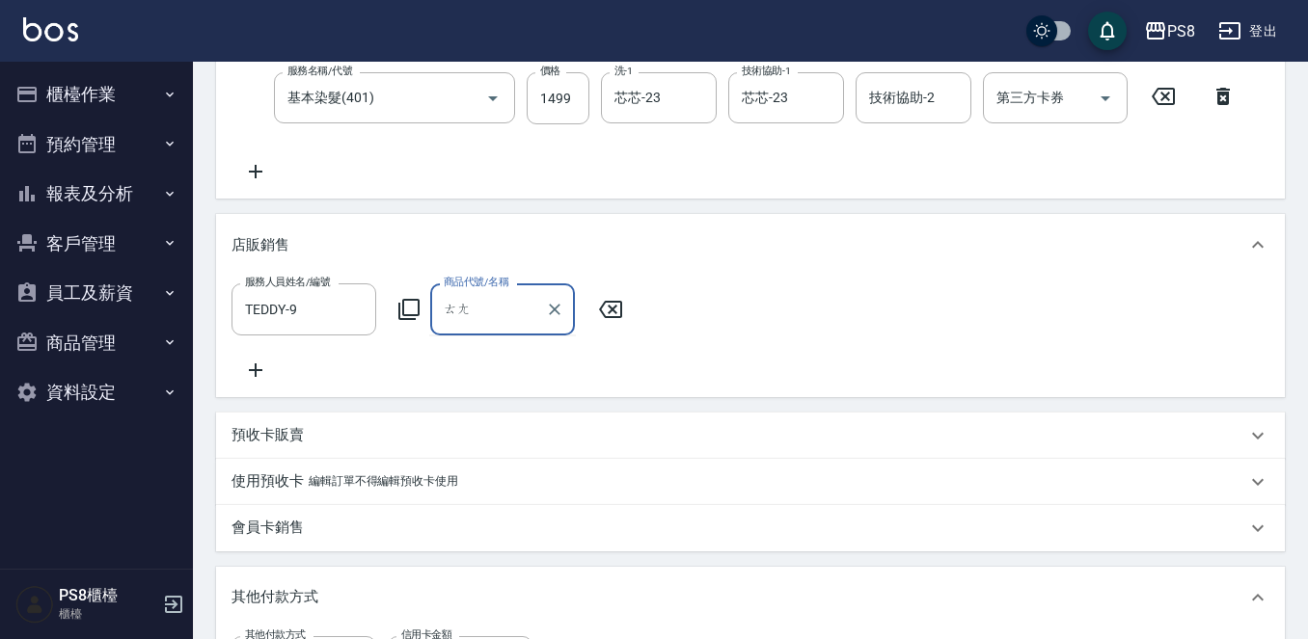
type input "湯"
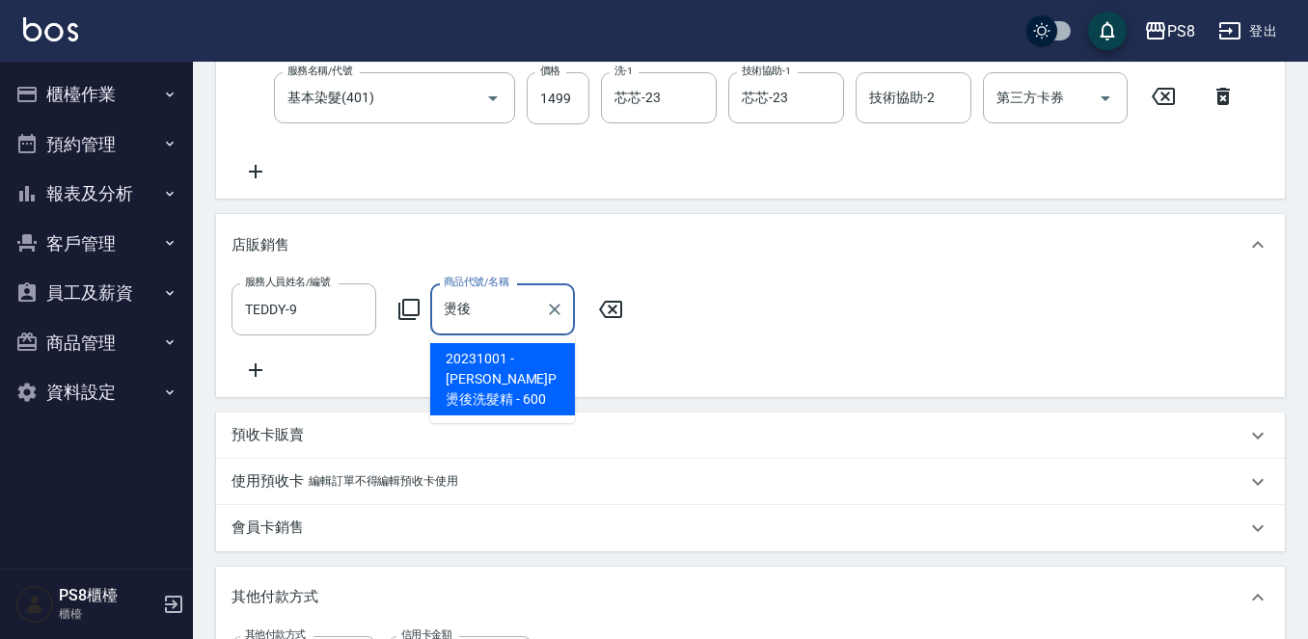
click at [488, 367] on span "20231001 - [PERSON_NAME]P燙後洗髮精 - 600" at bounding box center [502, 379] width 145 height 72
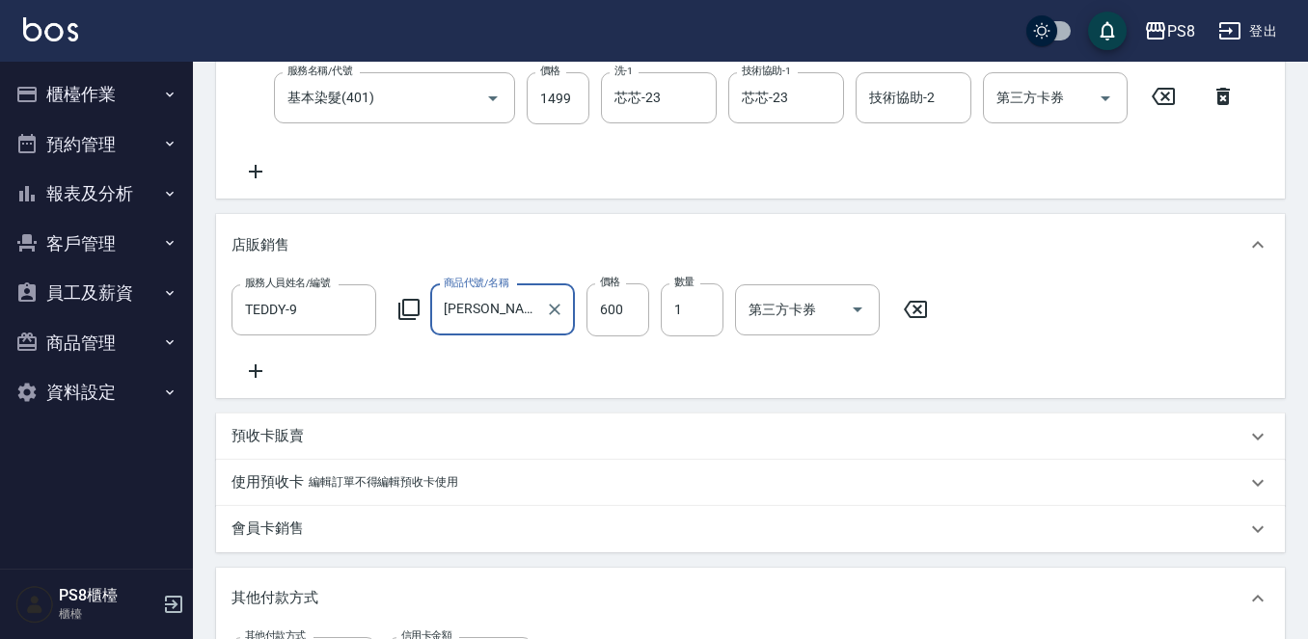
type input "[PERSON_NAME]P燙後洗髮精"
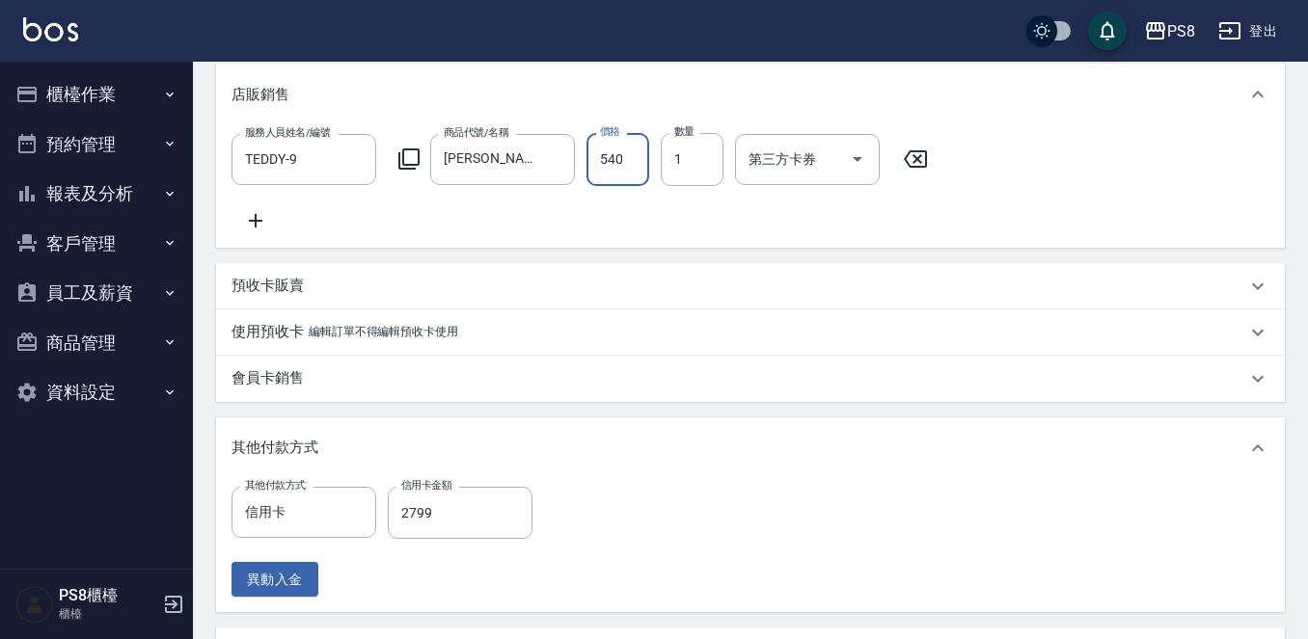
scroll to position [798, 0]
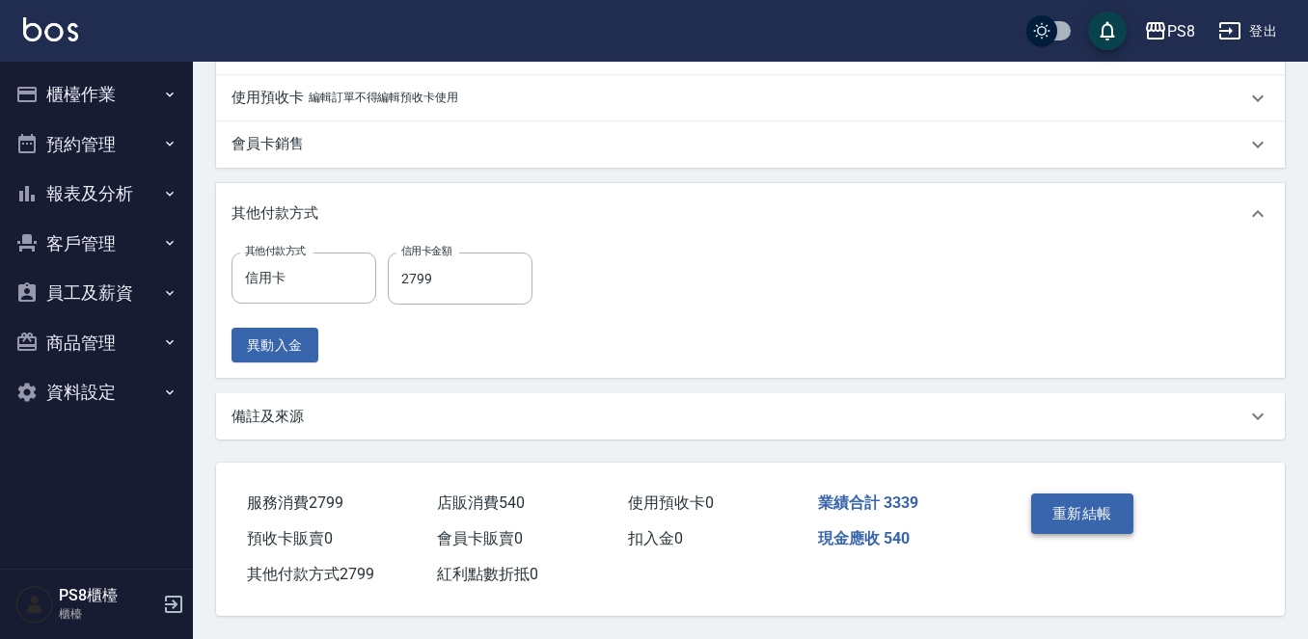
type input "540"
click at [1085, 511] on button "重新結帳" at bounding box center [1082, 514] width 102 height 41
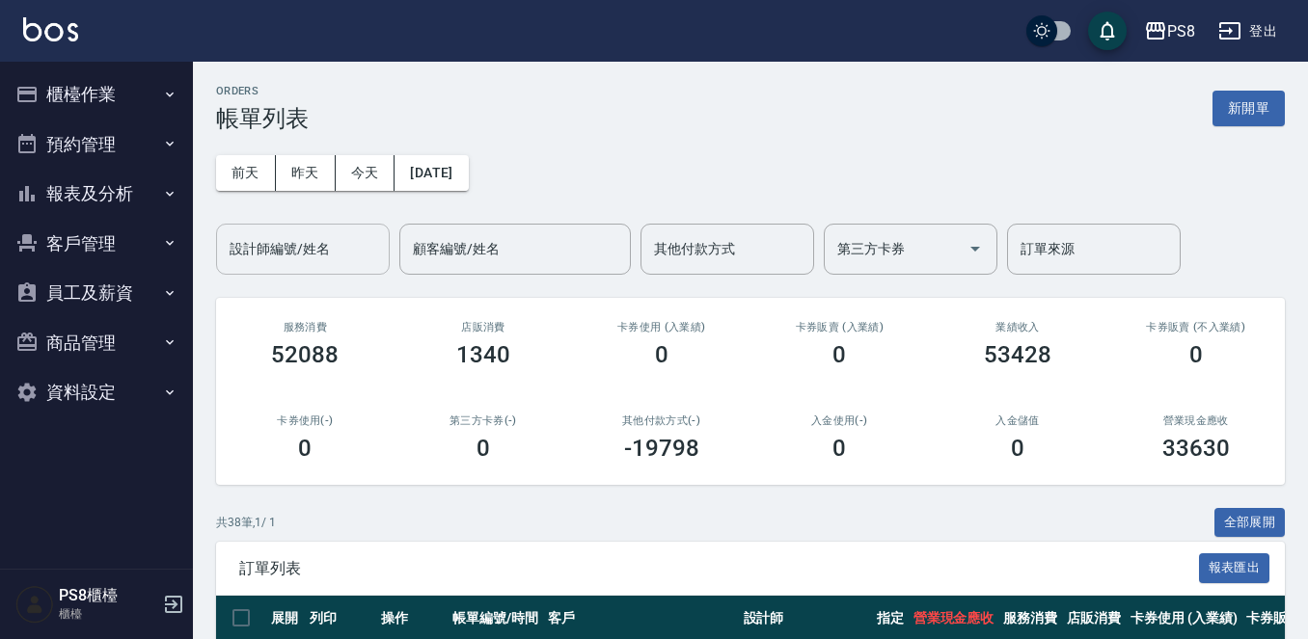
click at [321, 237] on input "設計師編號/姓名" at bounding box center [303, 249] width 156 height 34
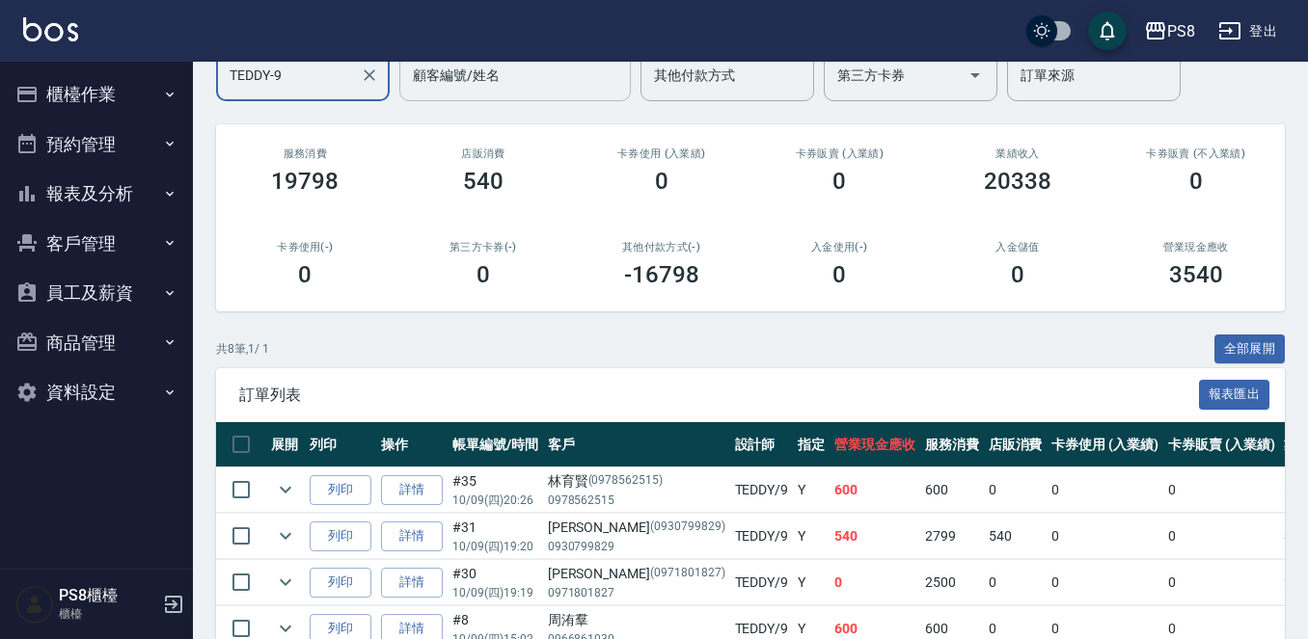
scroll to position [464, 0]
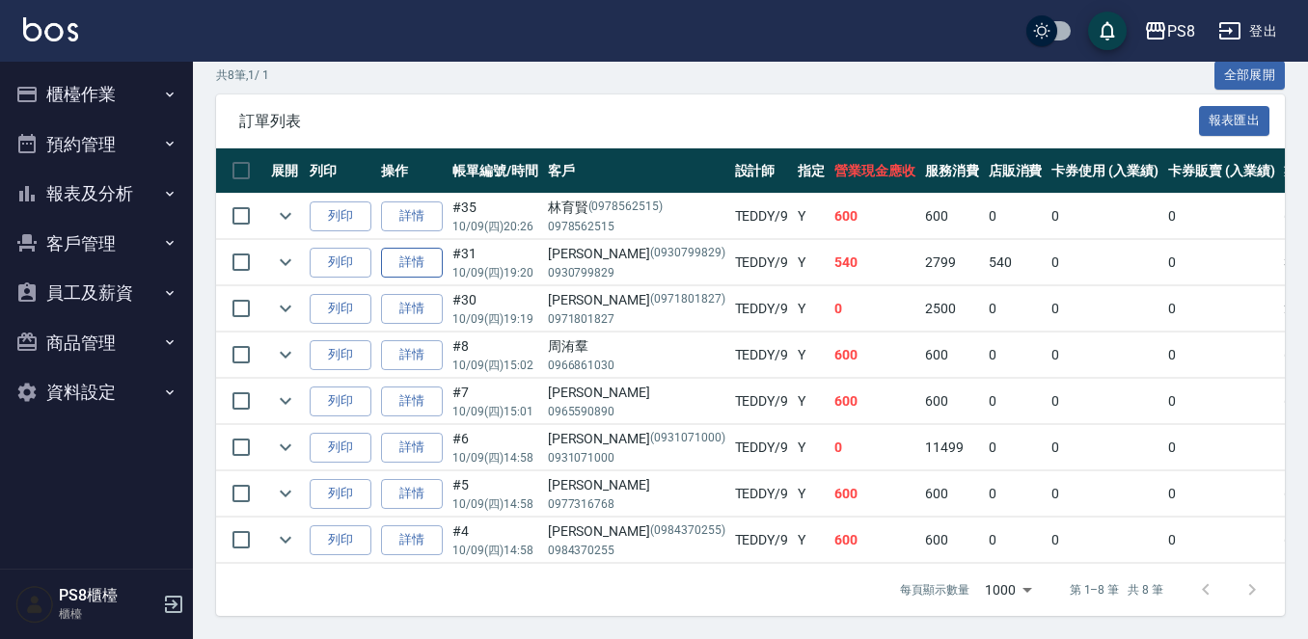
type input "TEDDY-9"
click at [383, 248] on link "詳情" at bounding box center [412, 263] width 62 height 30
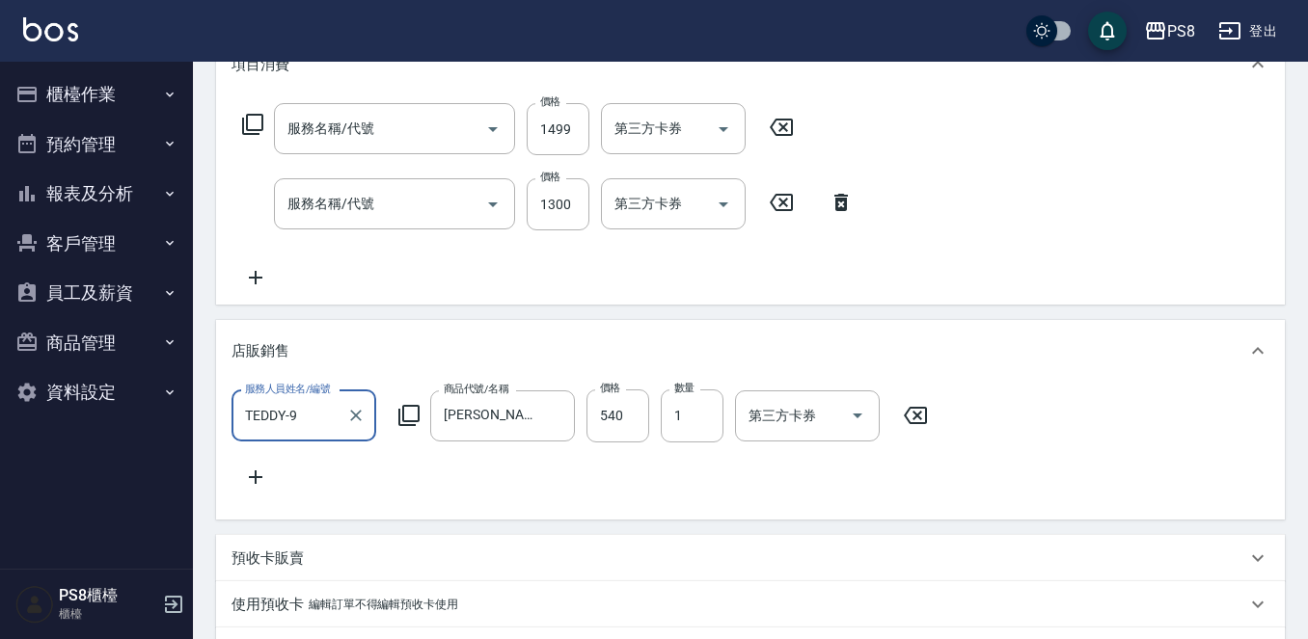
type input "[DATE] 19:20"
type input "TEDDY-9"
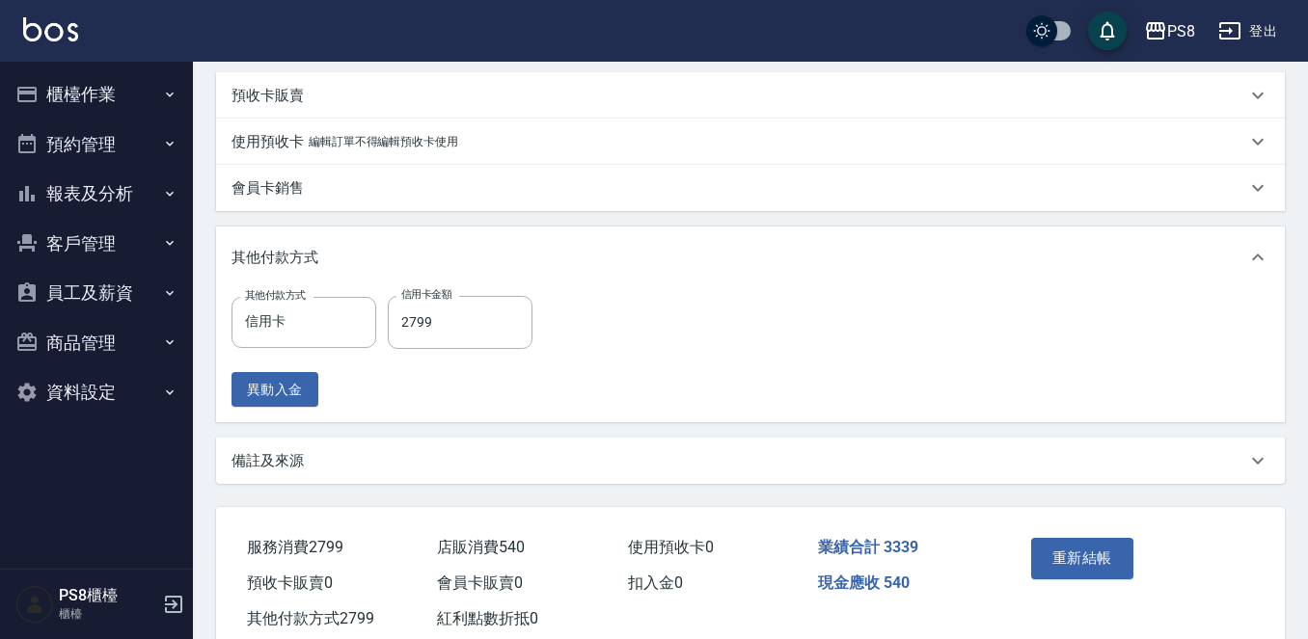
type input "基本染髮(401)"
type input "鉑金護髮1300(0425)"
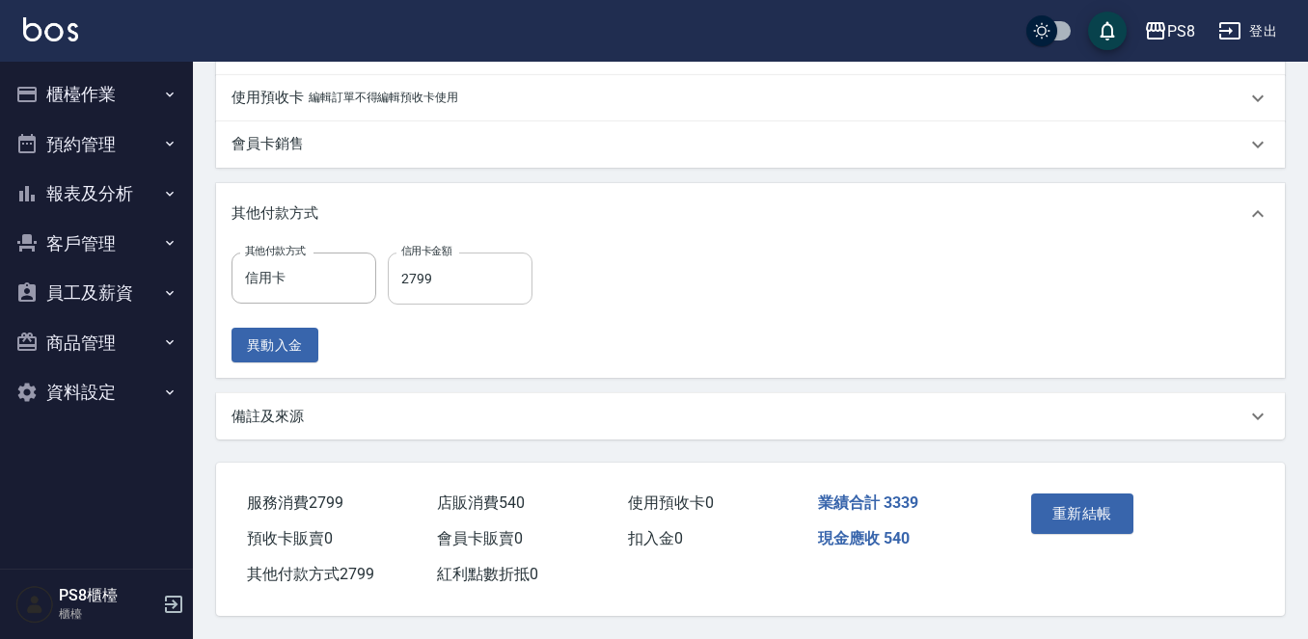
type input "[PERSON_NAME]/0930799829/0930799829"
click at [448, 272] on input "2799" at bounding box center [460, 279] width 145 height 52
type input "3339"
click at [1064, 500] on button "重新結帳" at bounding box center [1082, 514] width 102 height 41
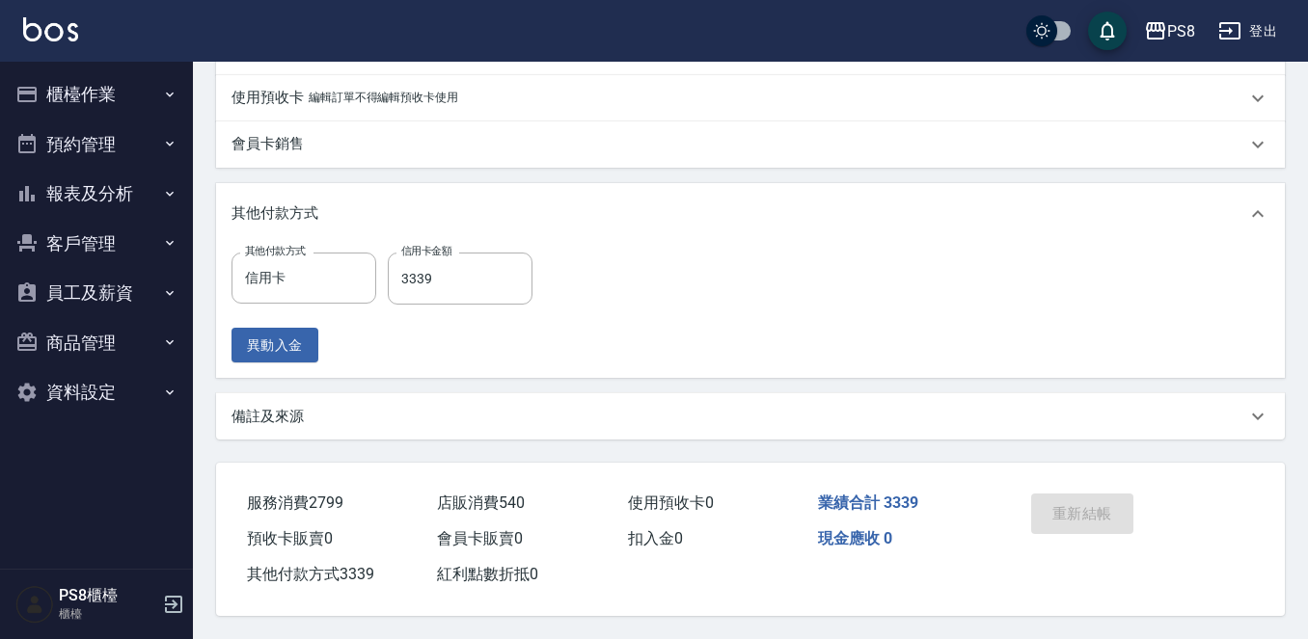
scroll to position [220, 0]
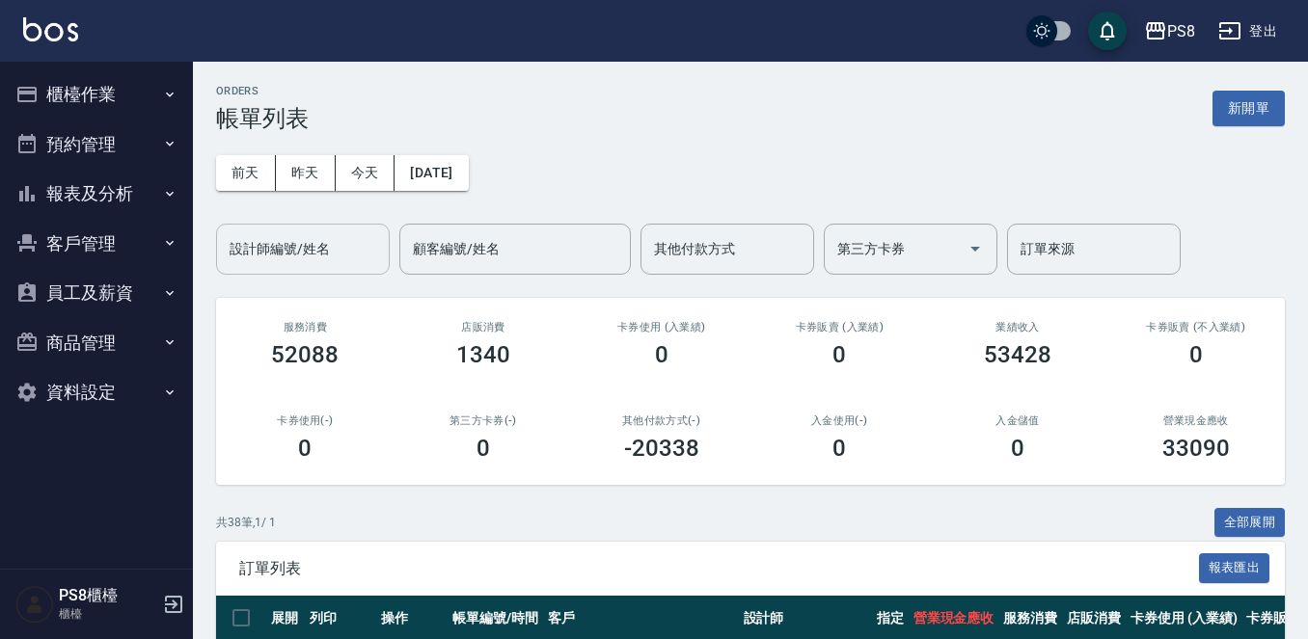
click at [359, 240] on input "設計師編號/姓名" at bounding box center [303, 249] width 156 height 34
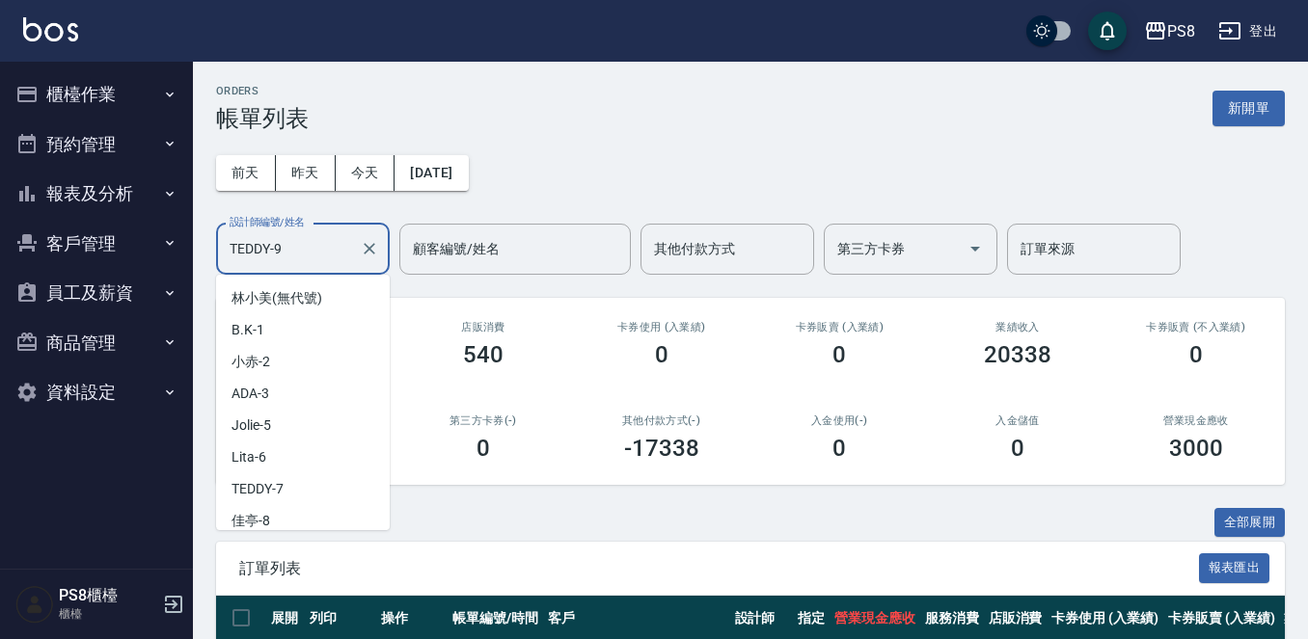
drag, startPoint x: 272, startPoint y: 251, endPoint x: 0, endPoint y: 230, distance: 272.7
click at [25, 251] on div "PS8 登出 櫃檯作業 打帳單 帳單列表 掛單列表 座位開單 營業儀表板 現金收支登錄 材料自購登錄 每日結帳 排班表 掃碼打卡 預約管理 預約管理 單日預約…" at bounding box center [654, 543] width 1308 height 1087
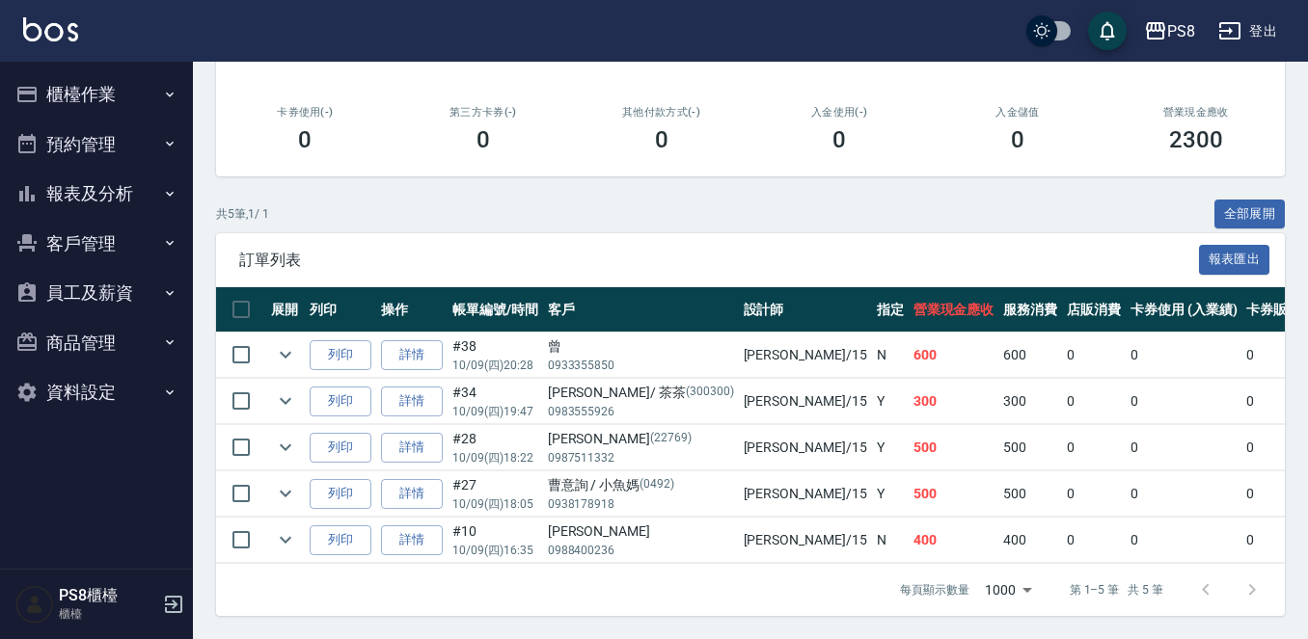
scroll to position [325, 0]
type input "EMMA-15"
click at [406, 340] on link "詳情" at bounding box center [412, 355] width 62 height 30
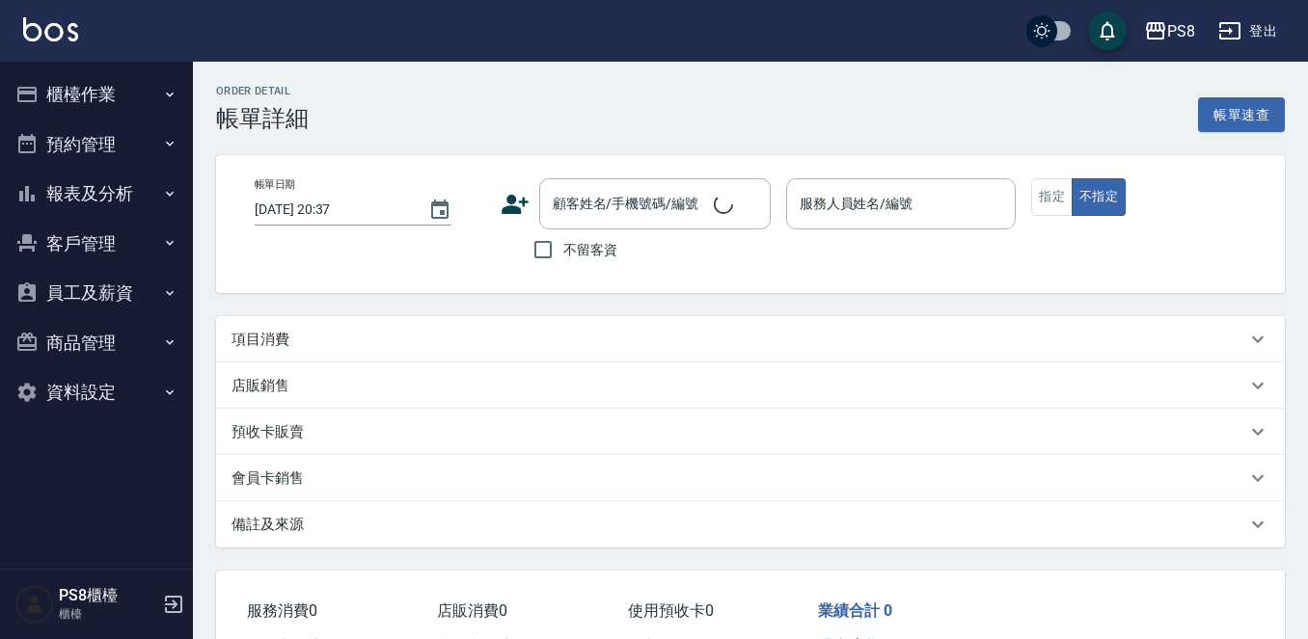
type input "[DATE] 20:28"
type input "EMMA-15"
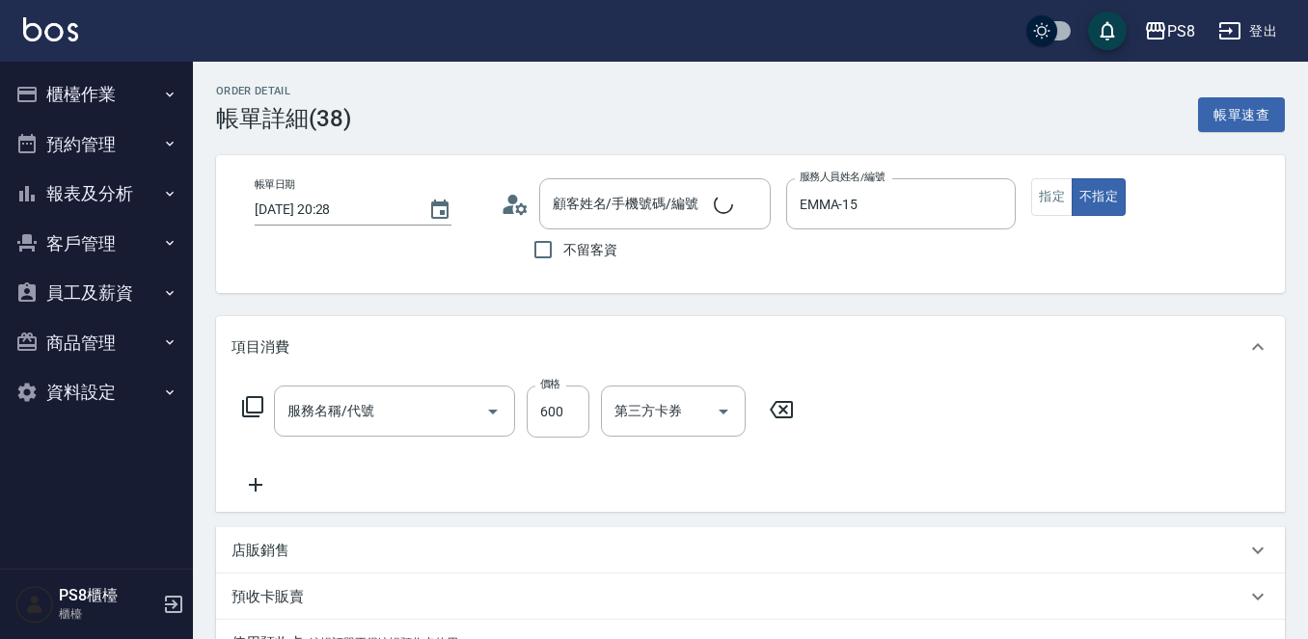
type input "曾/0933355850/"
type input "精油+去角質(110)"
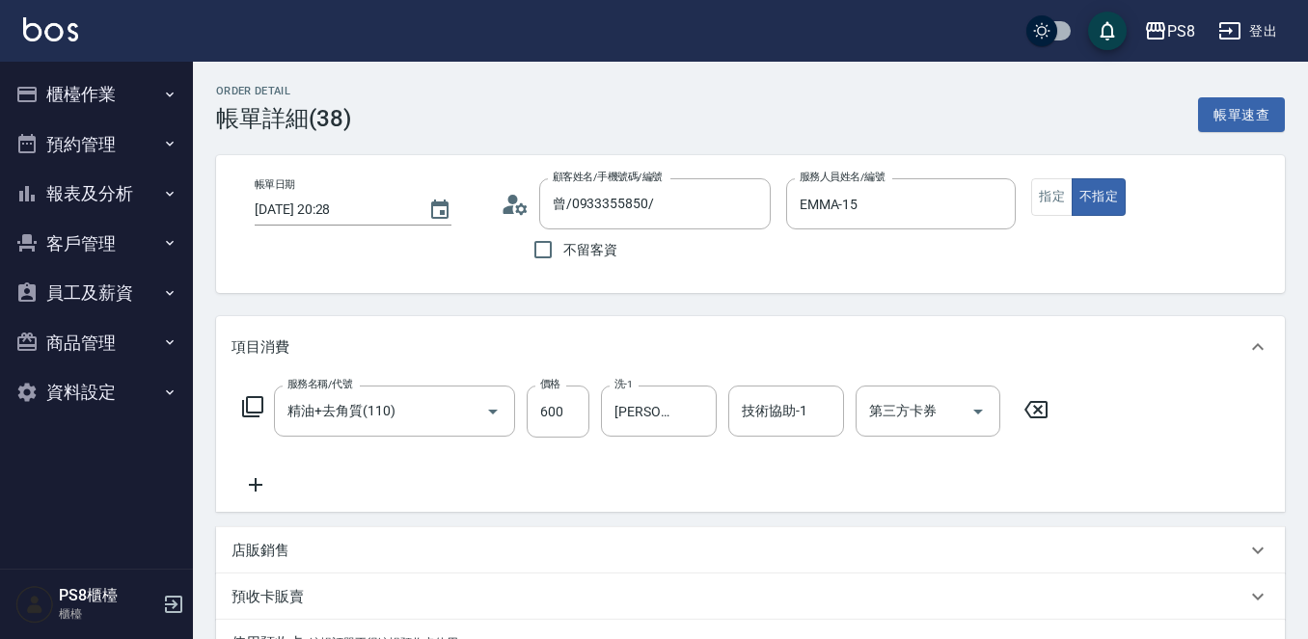
scroll to position [289, 0]
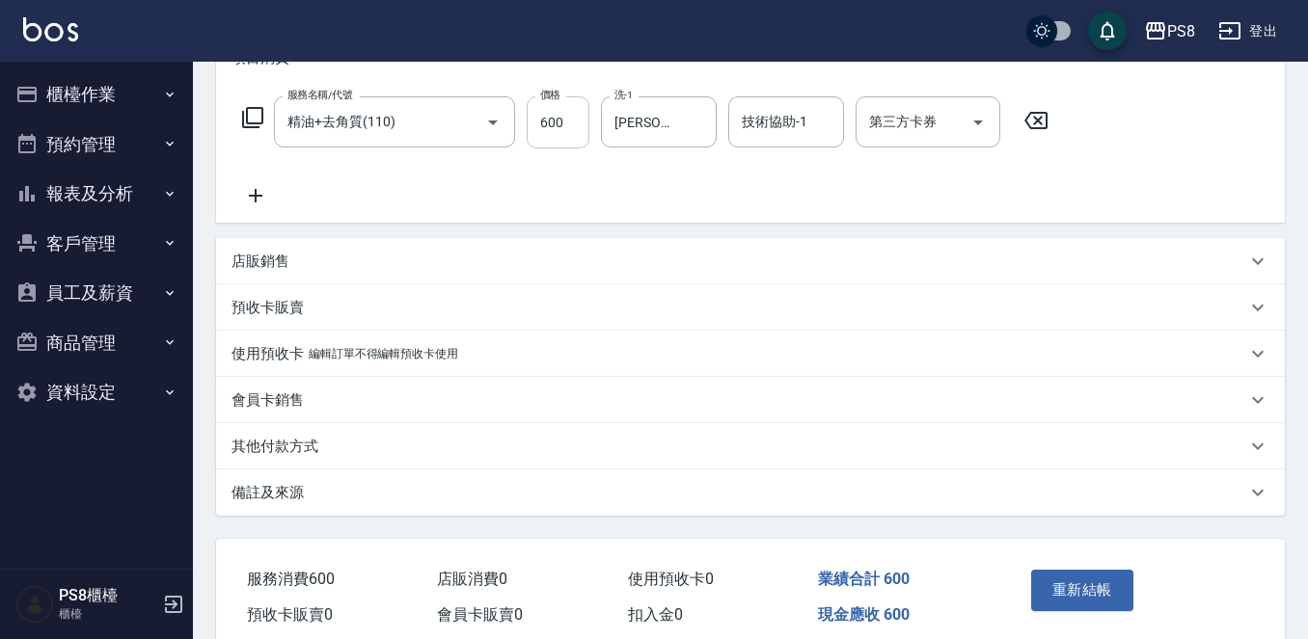
click at [550, 115] on input "600" at bounding box center [558, 122] width 63 height 52
type input "700"
click at [1067, 577] on button "重新結帳" at bounding box center [1082, 590] width 102 height 41
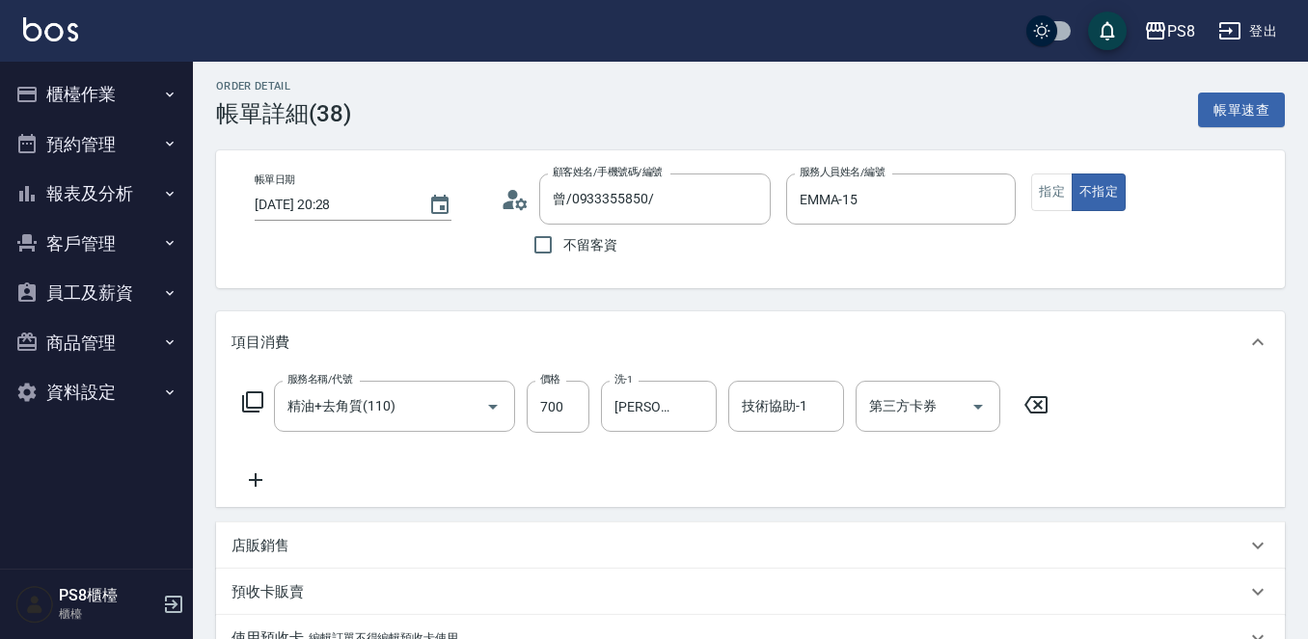
scroll to position [0, 0]
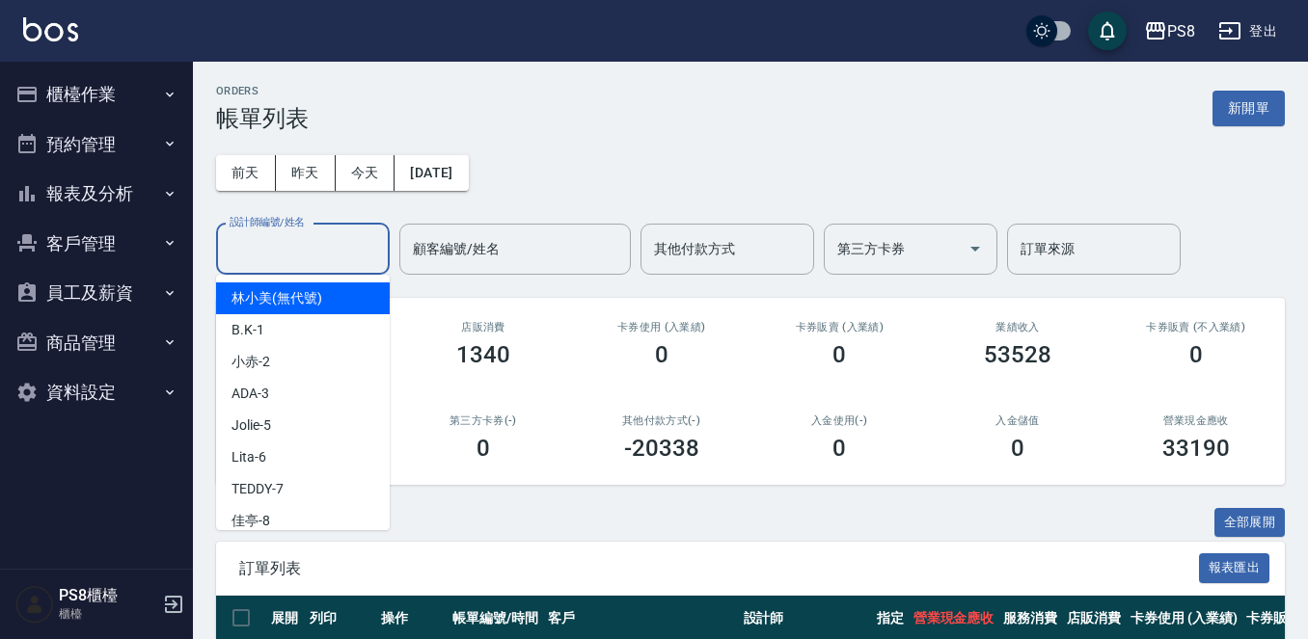
click at [312, 258] on input "設計師編號/姓名" at bounding box center [303, 249] width 156 height 34
click at [306, 244] on input "設計師編號/姓名" at bounding box center [303, 249] width 156 height 34
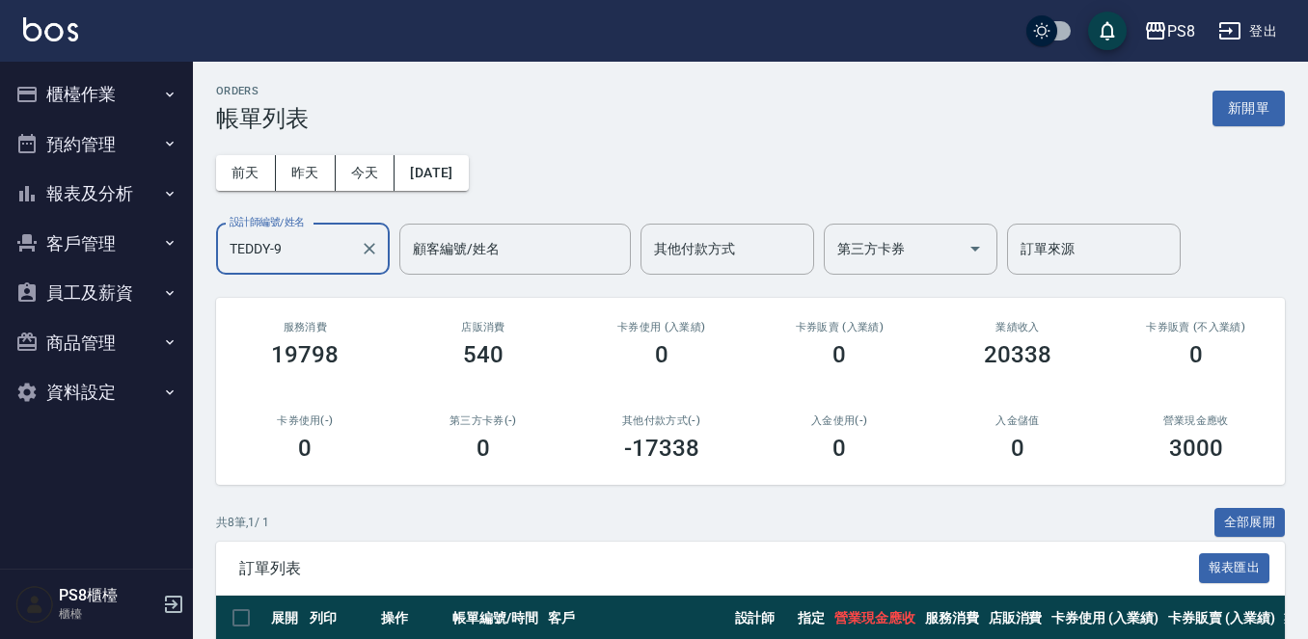
scroll to position [464, 0]
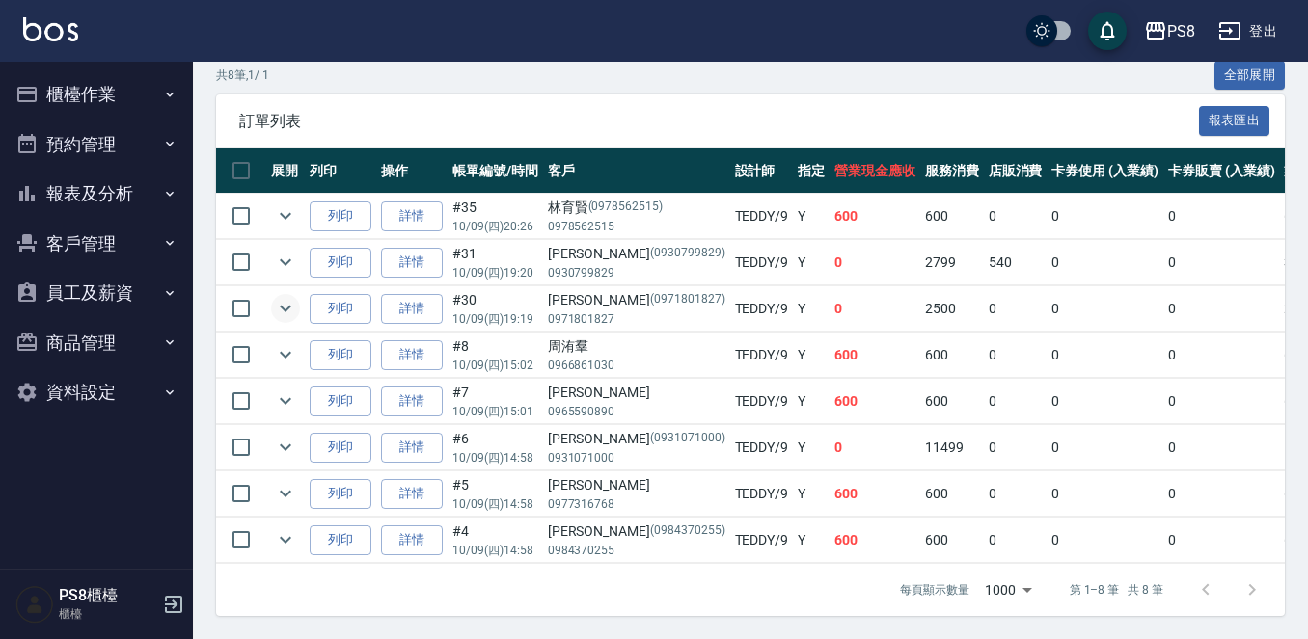
click at [288, 306] on icon "expand row" at bounding box center [286, 309] width 12 height 7
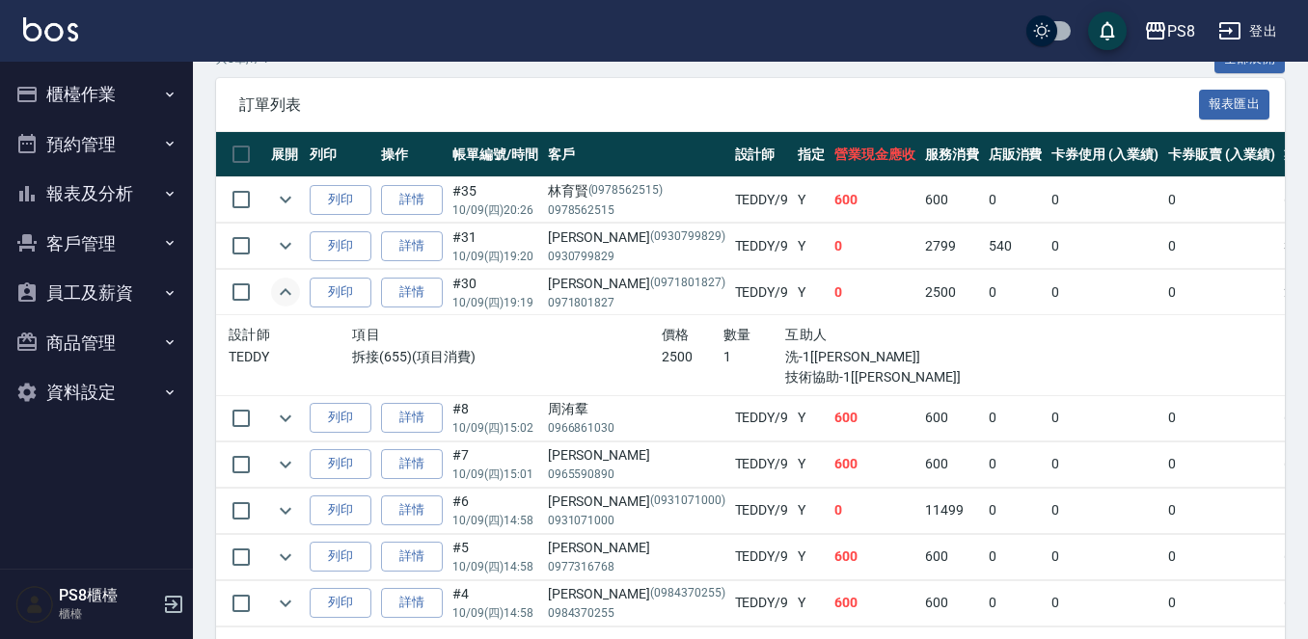
scroll to position [78, 0]
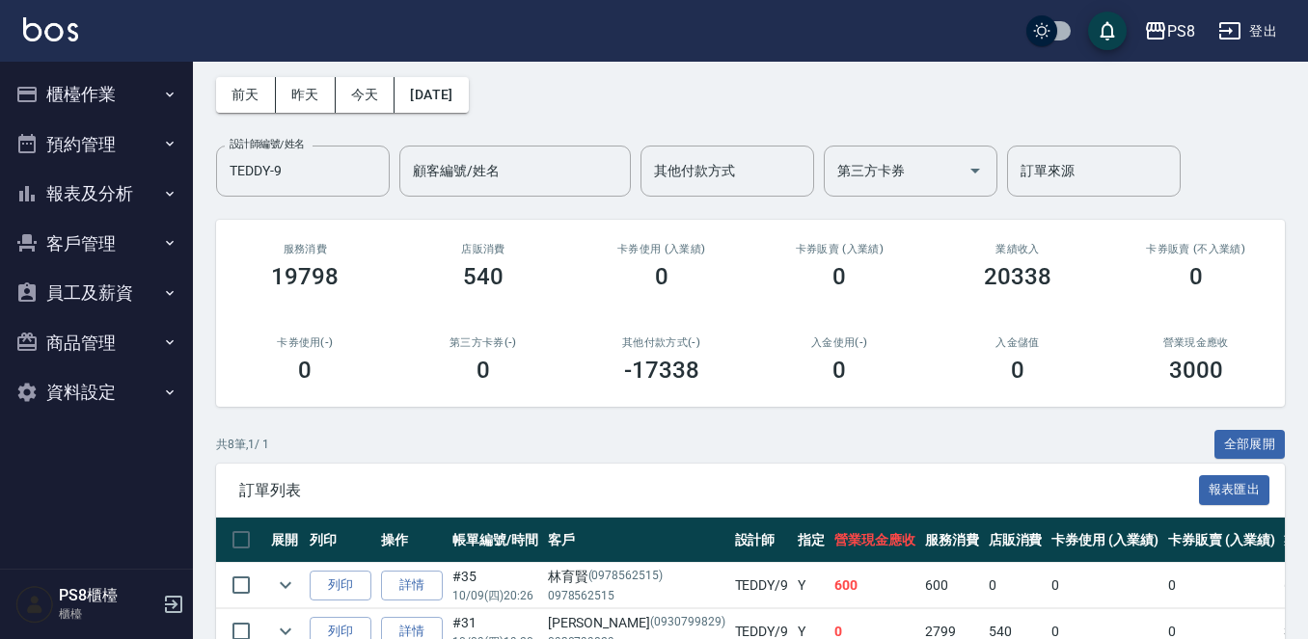
drag, startPoint x: 325, startPoint y: 167, endPoint x: 0, endPoint y: 205, distance: 327.3
click at [0, 205] on div "PS8 登出 櫃檯作業 打帳單 帳單列表 掛單列表 座位開單 營業儀表板 現金收支登錄 材料自購登錄 每日結帳 排班表 掃碼打卡 預約管理 預約管理 單日預約…" at bounding box center [654, 505] width 1308 height 1167
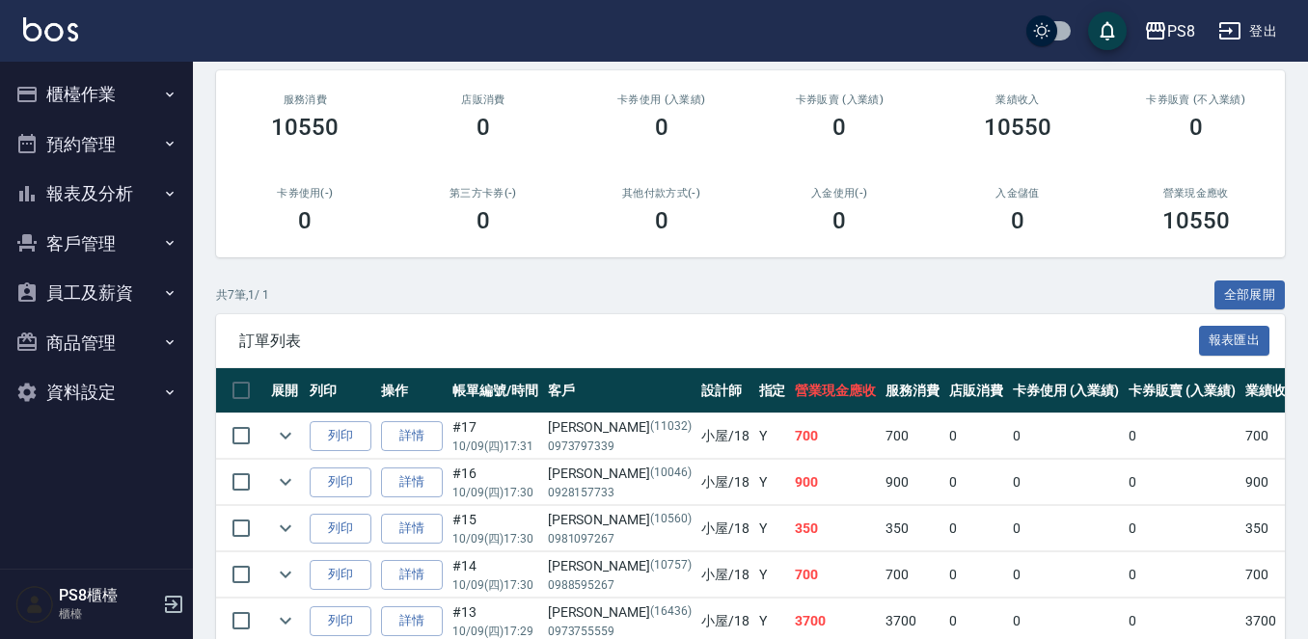
scroll to position [418, 0]
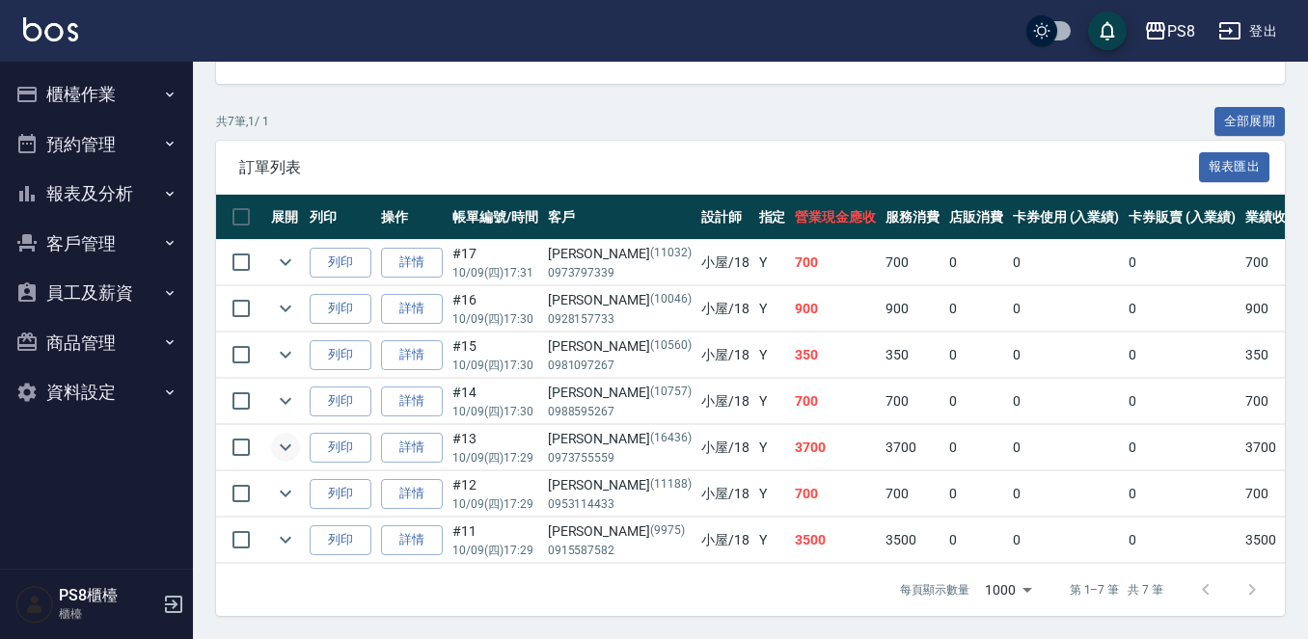
type input "小屋-18"
click at [274, 436] on icon "expand row" at bounding box center [285, 447] width 23 height 23
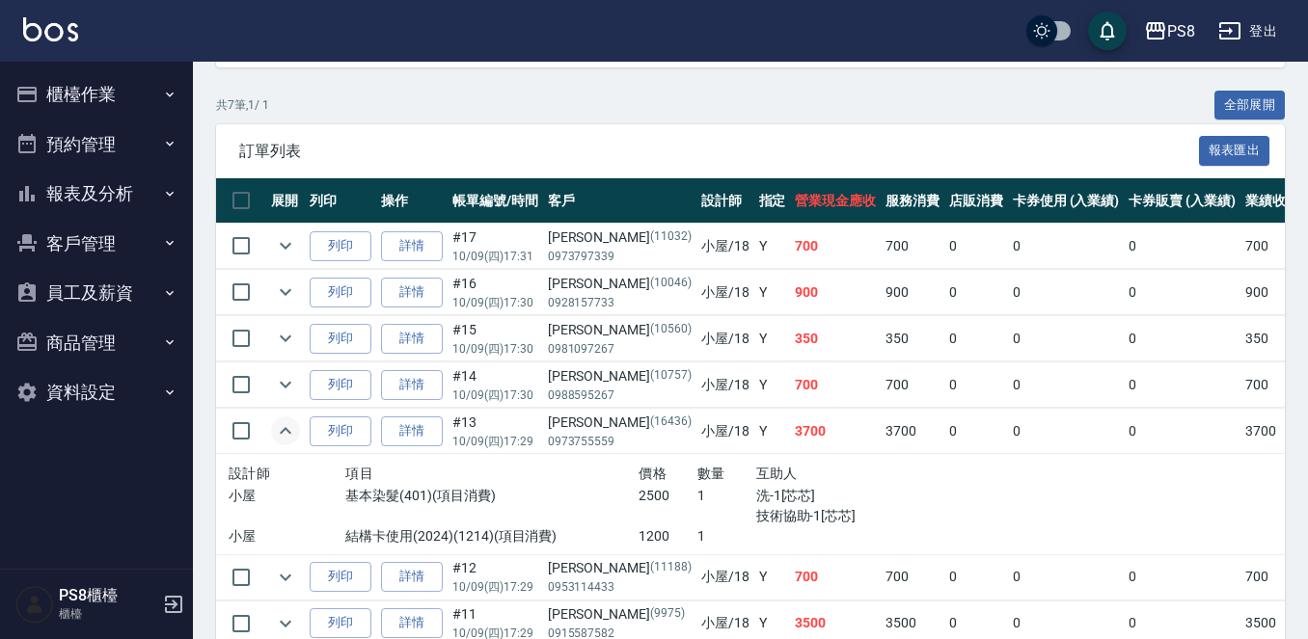
scroll to position [518, 0]
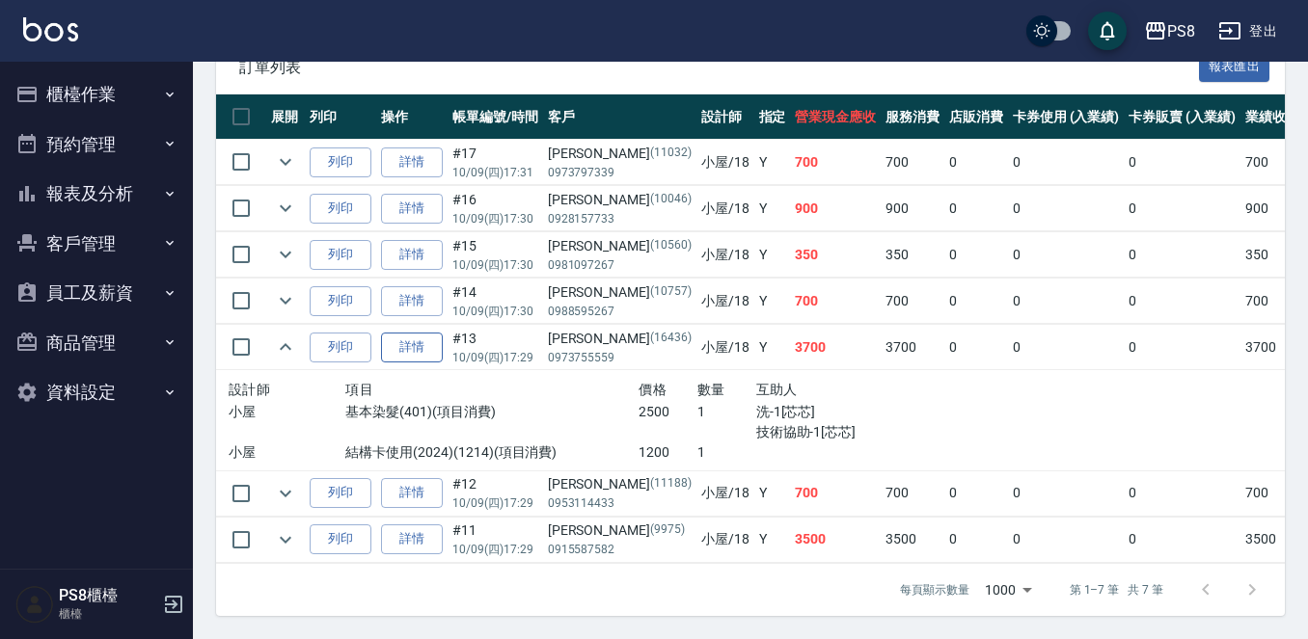
click at [413, 338] on link "詳情" at bounding box center [412, 348] width 62 height 30
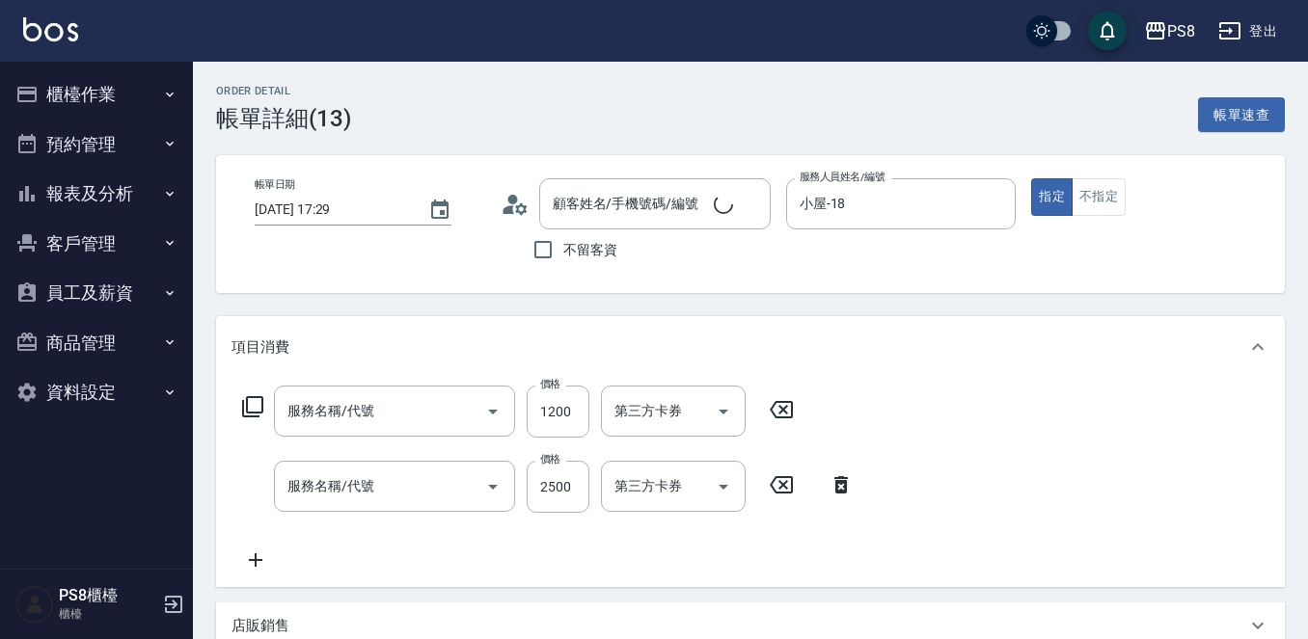
type input "[DATE] 17:29"
type input "小屋-18"
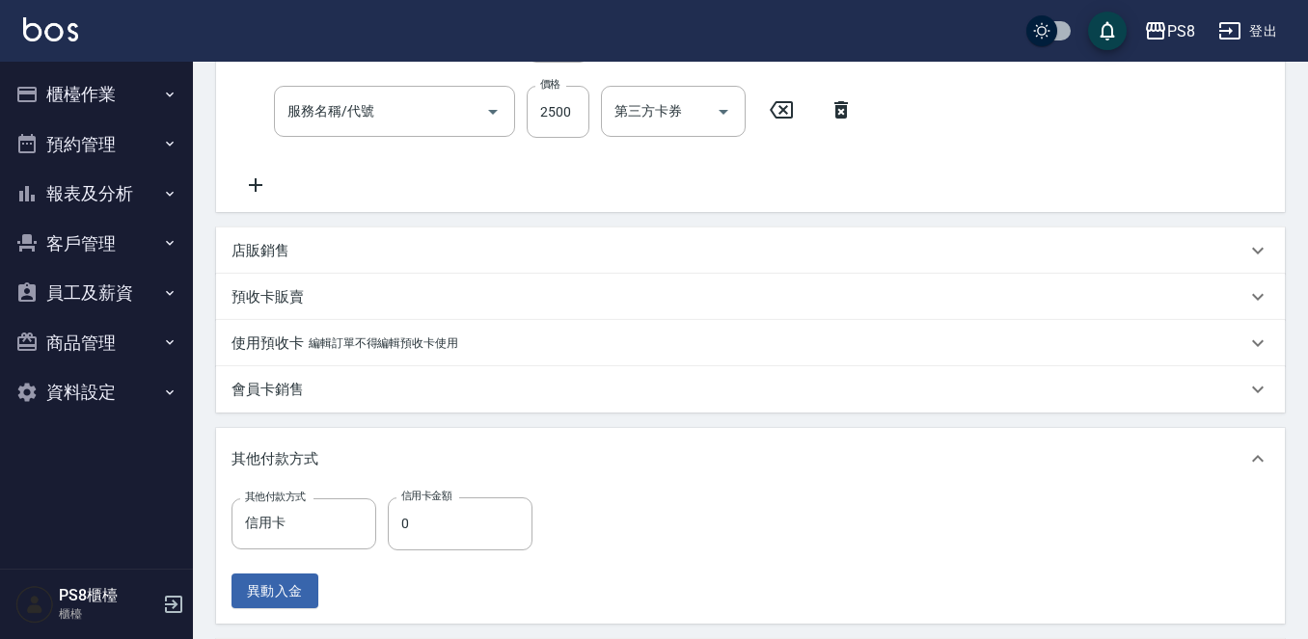
scroll to position [386, 0]
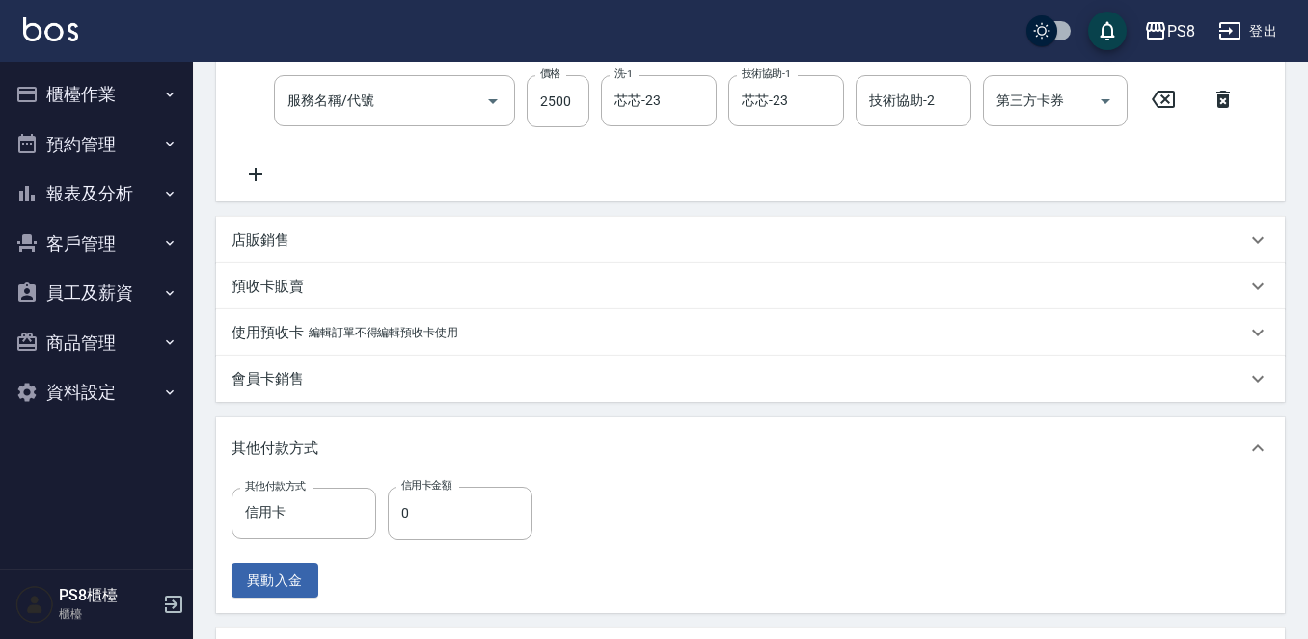
type input "結構卡使用(2024)(1214)"
type input "基本染髮(401)"
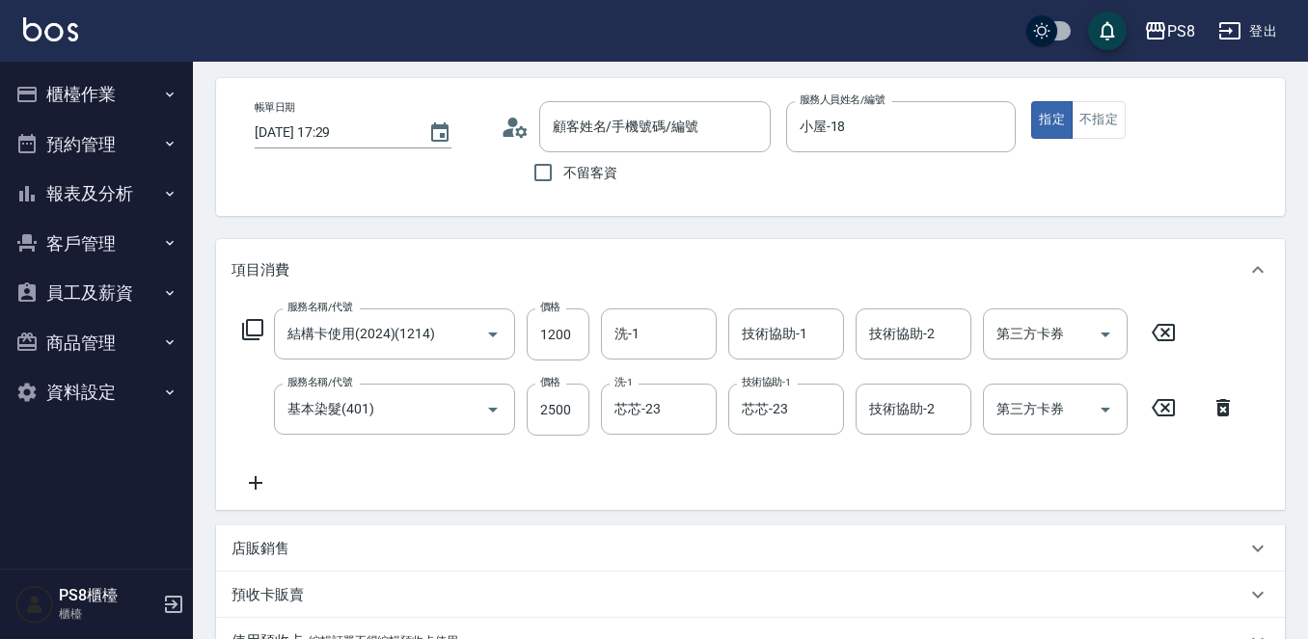
type input "[PERSON_NAME]/0973755559/16436"
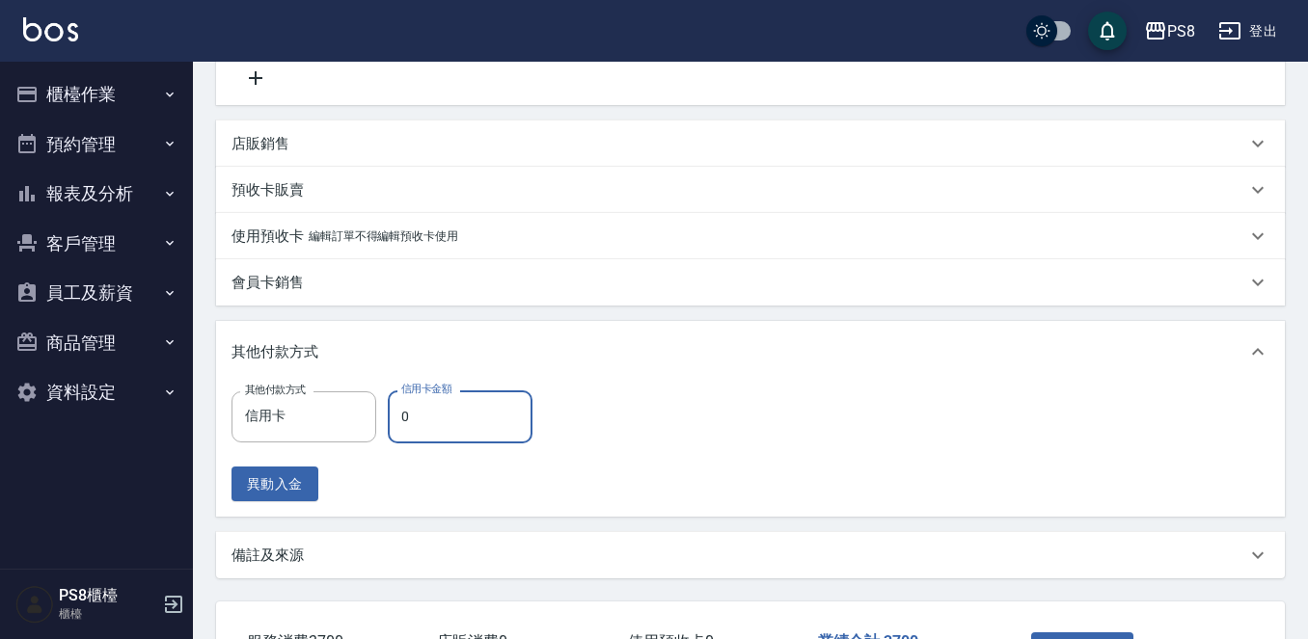
click at [463, 413] on input "0" at bounding box center [460, 417] width 145 height 52
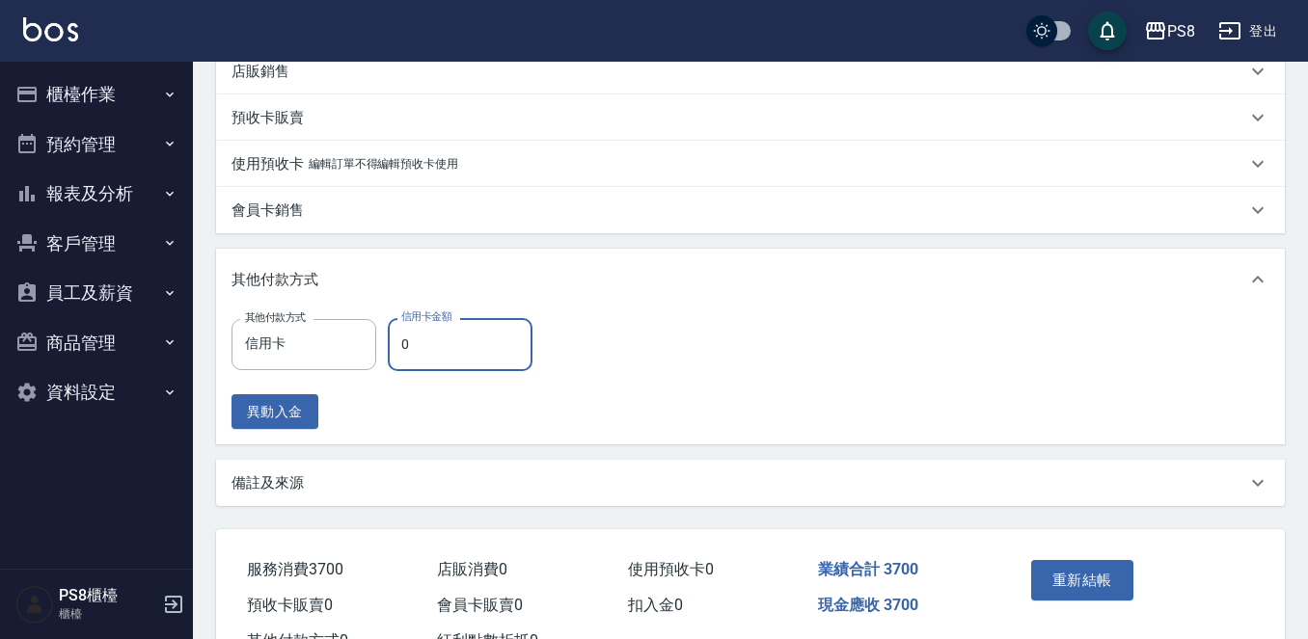
scroll to position [630, 0]
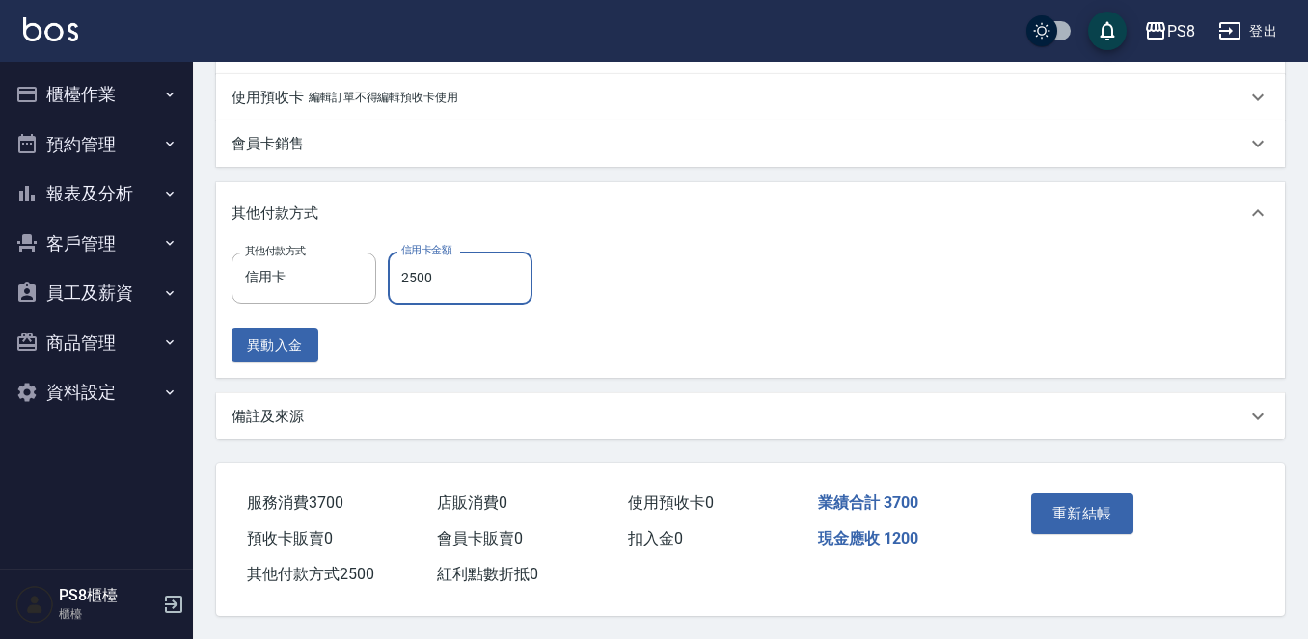
type input "2500"
drag, startPoint x: 697, startPoint y: 380, endPoint x: 721, endPoint y: 374, distance: 24.8
click at [697, 381] on div "項目消費 服務名稱/代號 結構卡使用(2024)(1214) 服務名稱/代號 價格 1200 價格 洗-1 洗-1 技術協助-1 技術協助-1 技術協助-2 …" at bounding box center [750, 67] width 1069 height 744
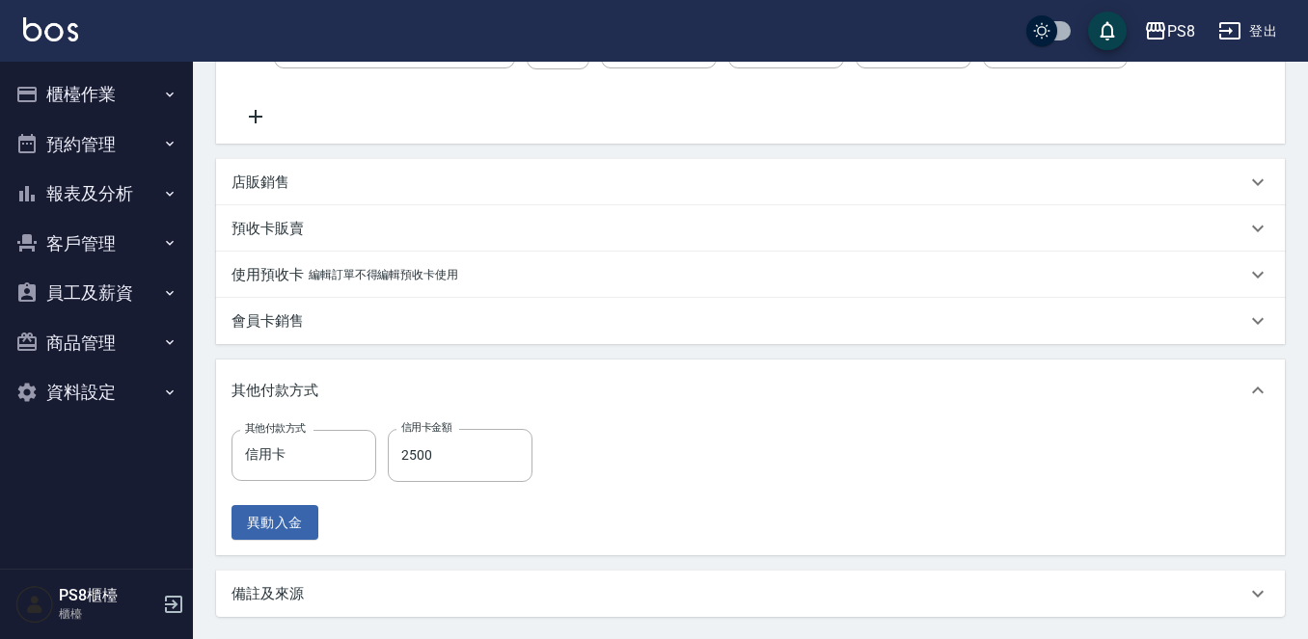
scroll to position [244, 0]
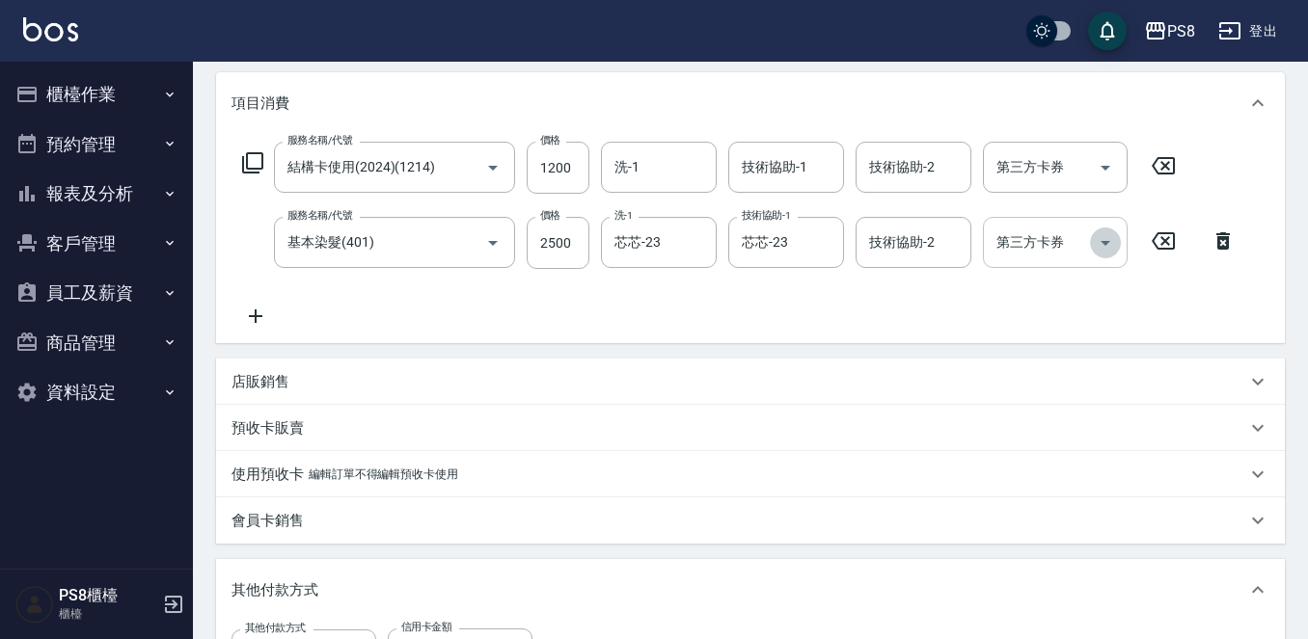
click at [1102, 246] on icon "Open" at bounding box center [1105, 242] width 23 height 23
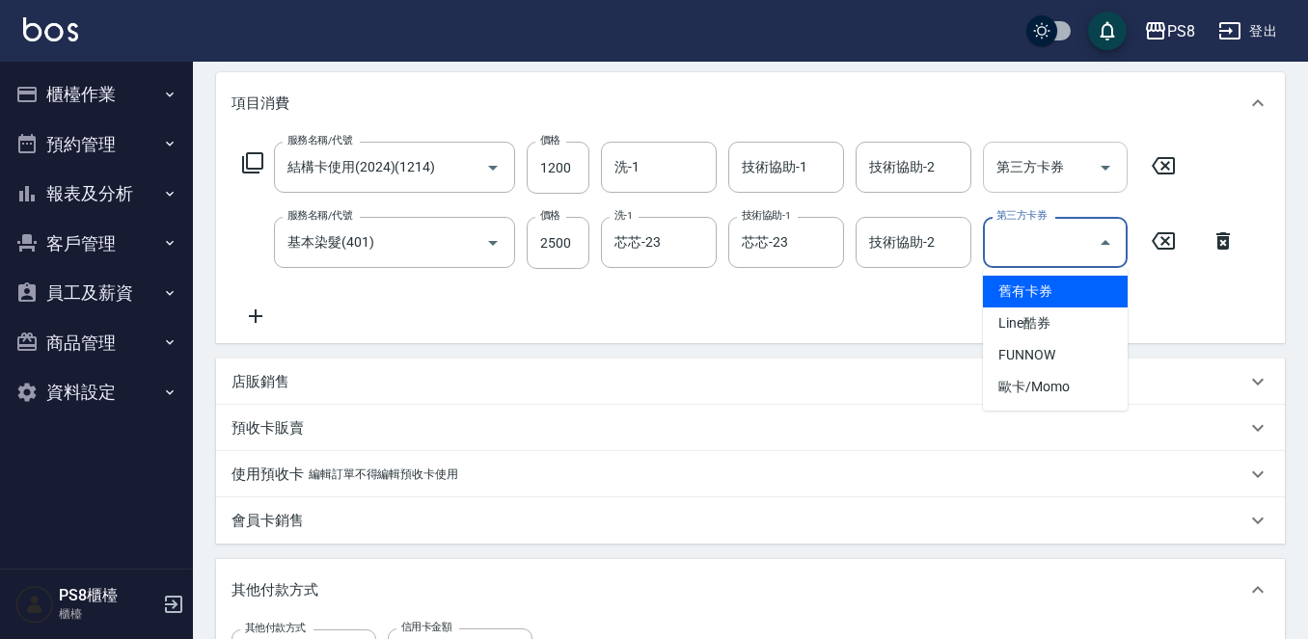
click at [1093, 174] on button "Open" at bounding box center [1105, 167] width 31 height 31
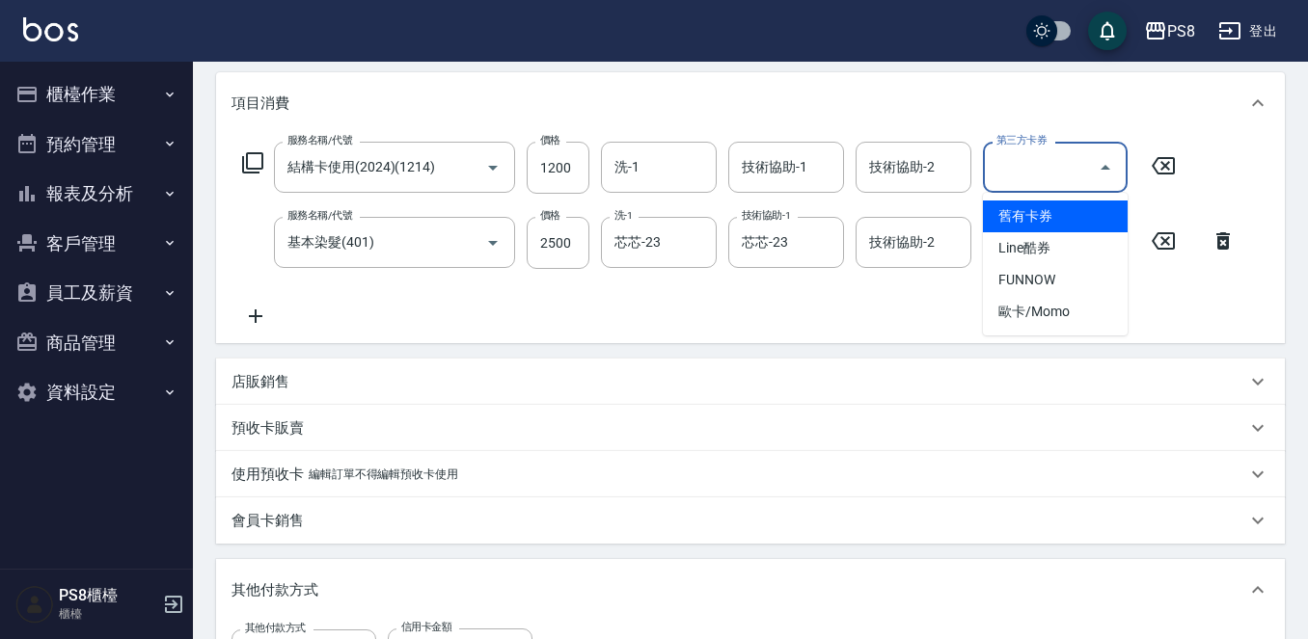
click at [1070, 213] on span "舊有卡券" at bounding box center [1055, 217] width 145 height 32
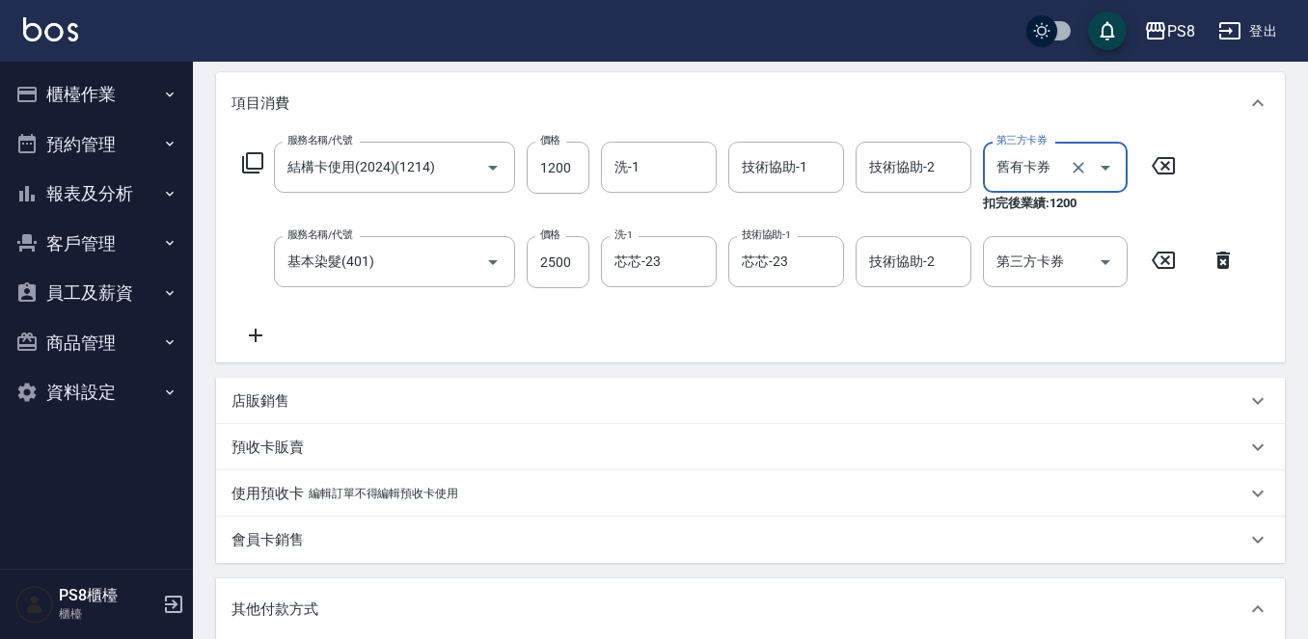
type input "舊有卡券"
click at [1035, 313] on div "服務名稱/代號 結構卡使用(2024)(1214) 服務名稱/代號 價格 1200 價格 洗-1 洗-1 技術協助-1 技術協助-1 技術協助-2 技術協助-…" at bounding box center [738, 244] width 1015 height 205
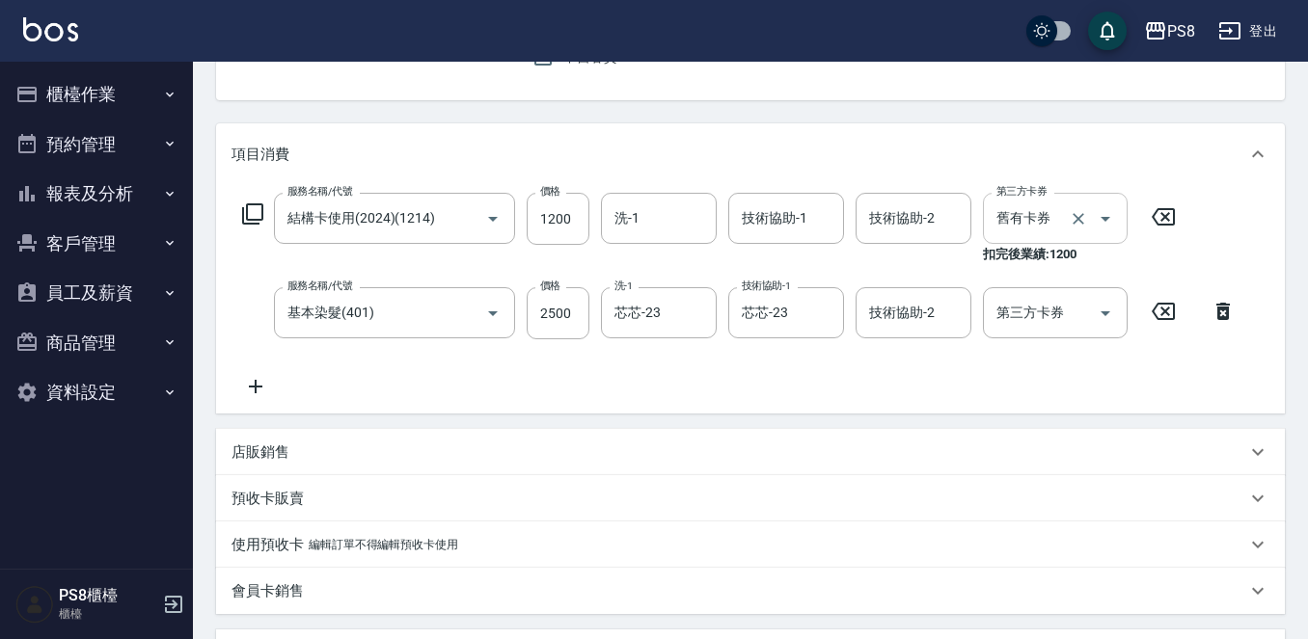
scroll to position [579, 0]
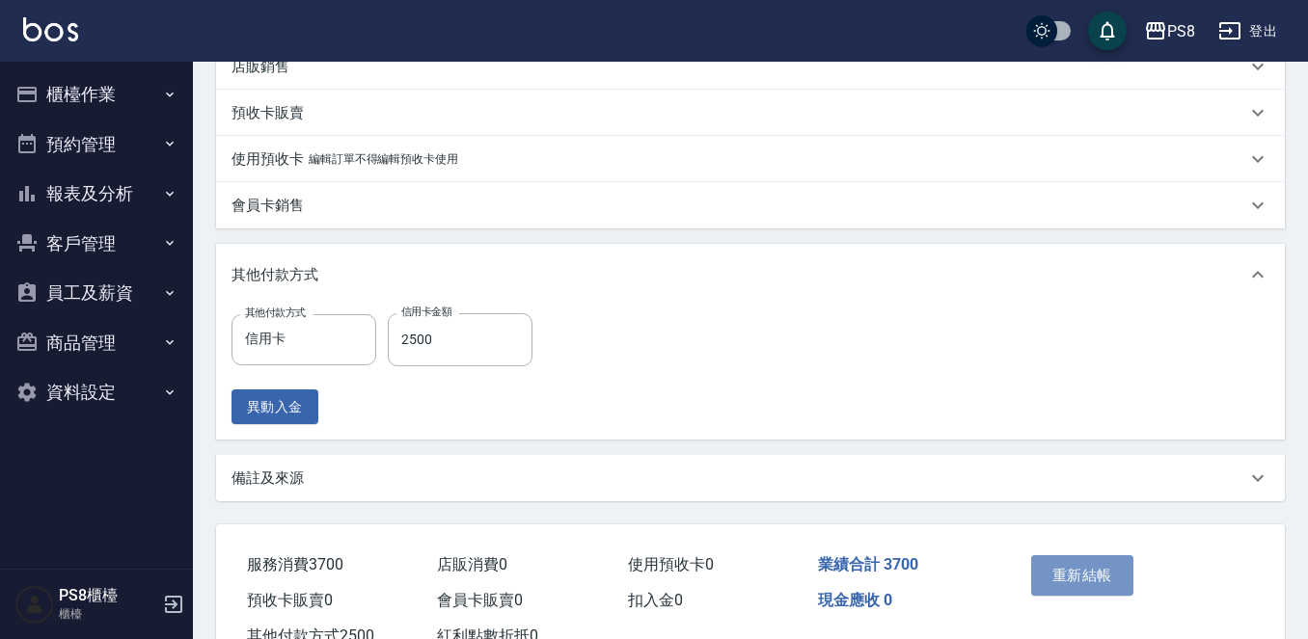
drag, startPoint x: 1057, startPoint y: 573, endPoint x: 854, endPoint y: 280, distance: 356.3
click at [1057, 571] on button "重新結帳" at bounding box center [1082, 575] width 102 height 41
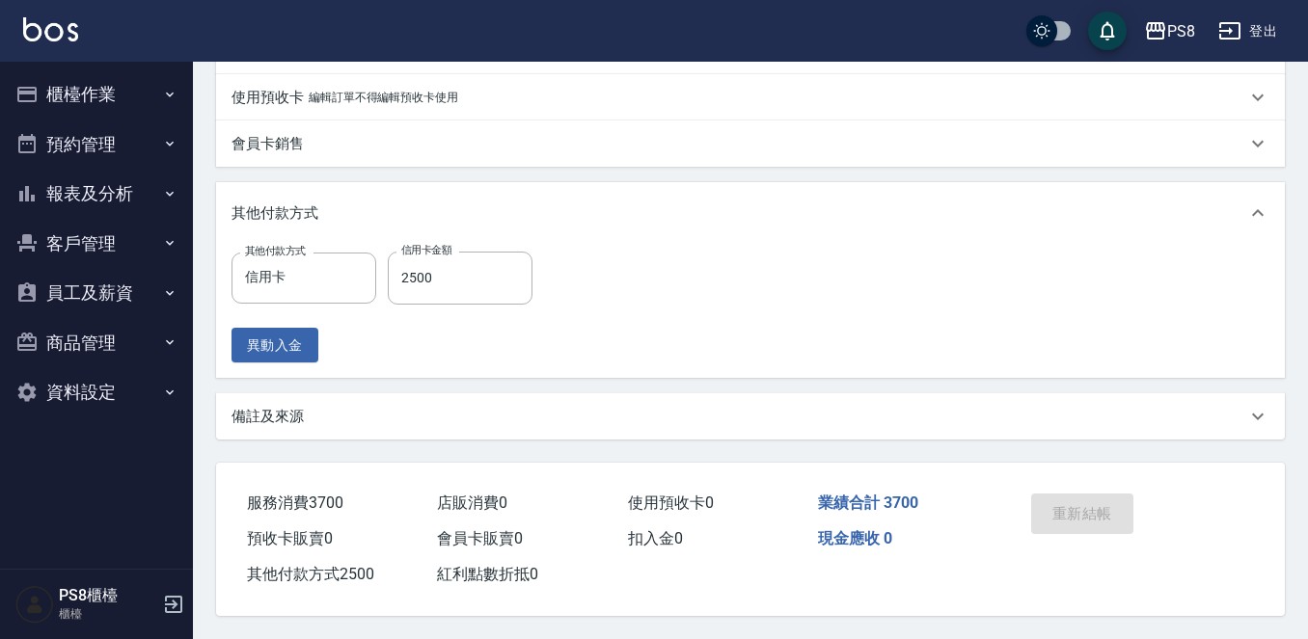
scroll to position [263, 0]
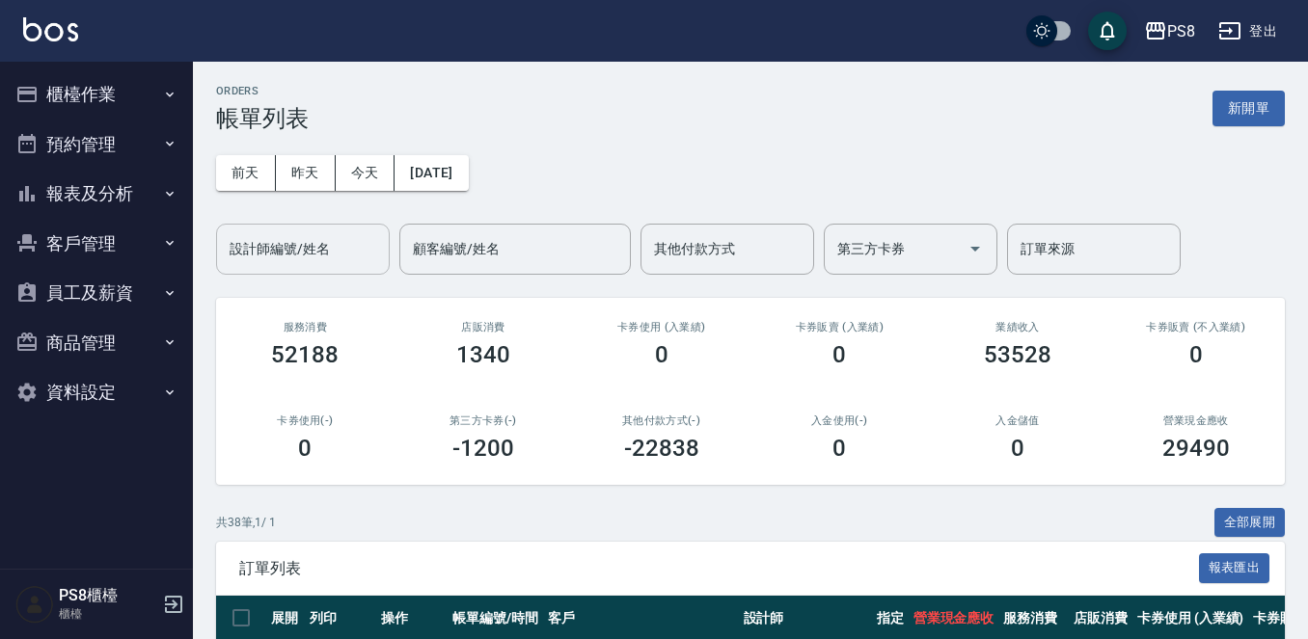
click at [334, 252] on input "設計師編號/姓名" at bounding box center [303, 249] width 156 height 34
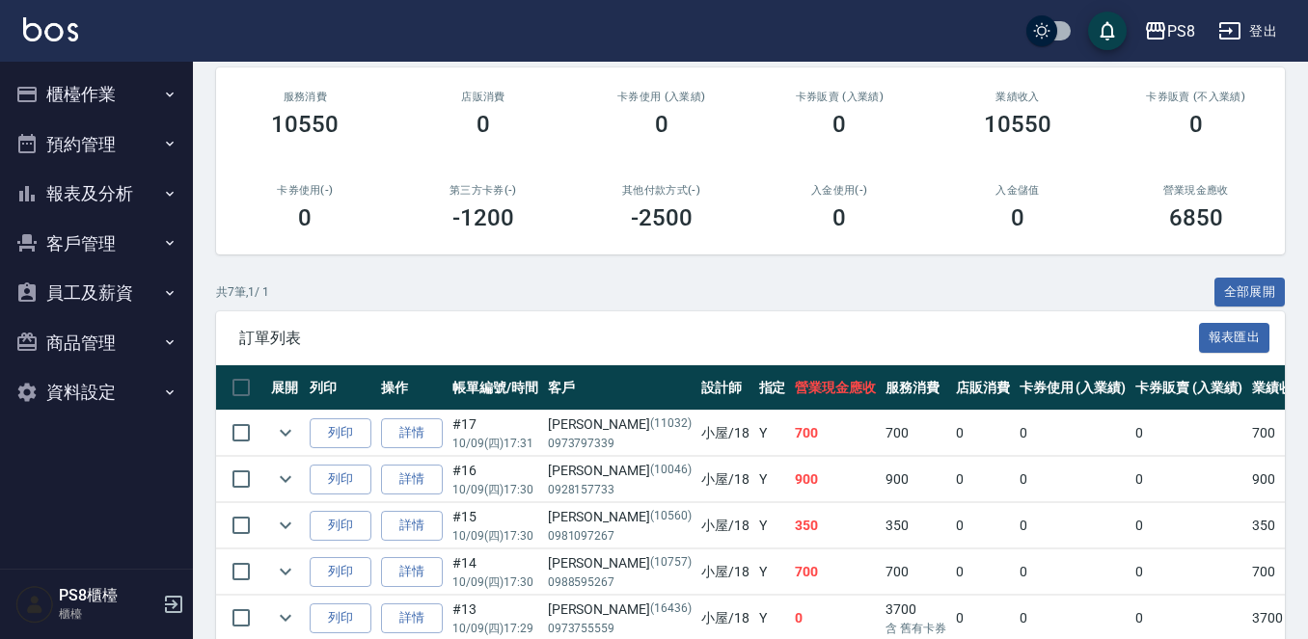
scroll to position [418, 0]
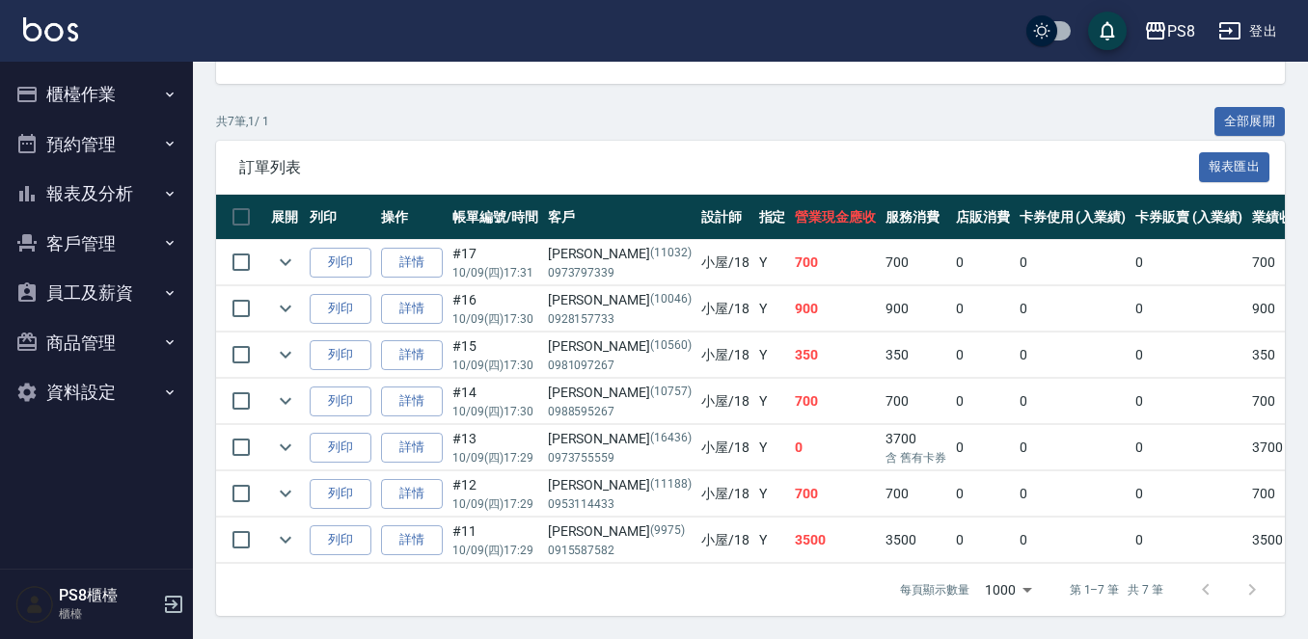
type input "小屋-18"
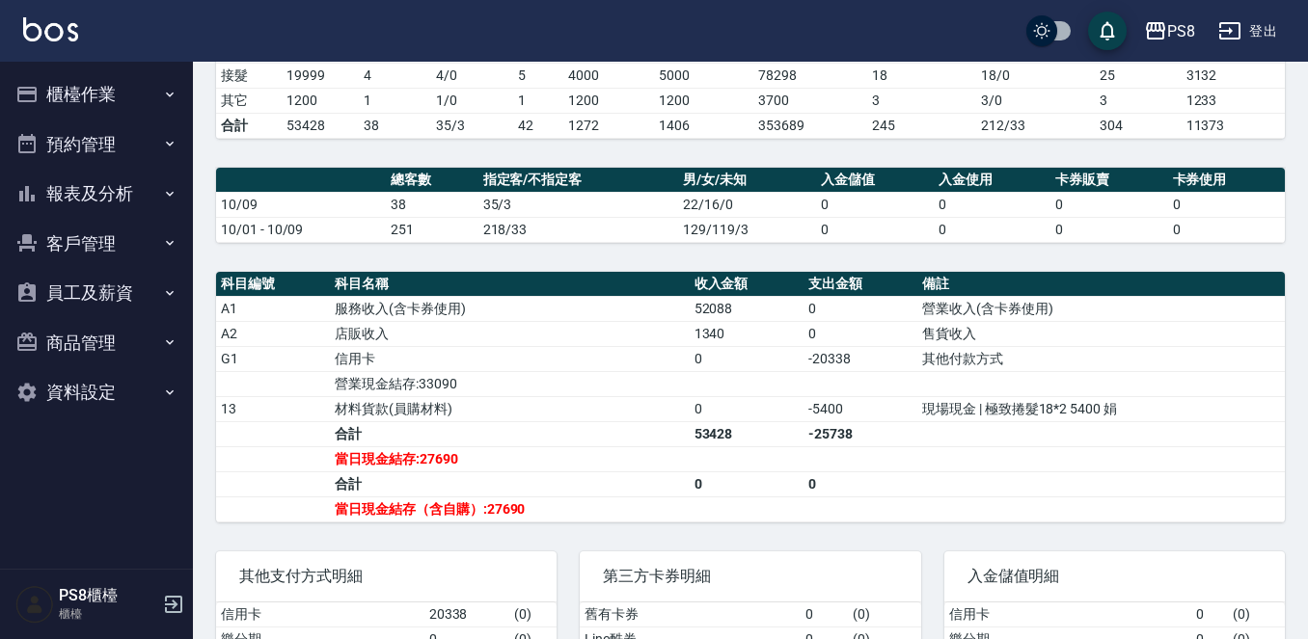
scroll to position [602, 0]
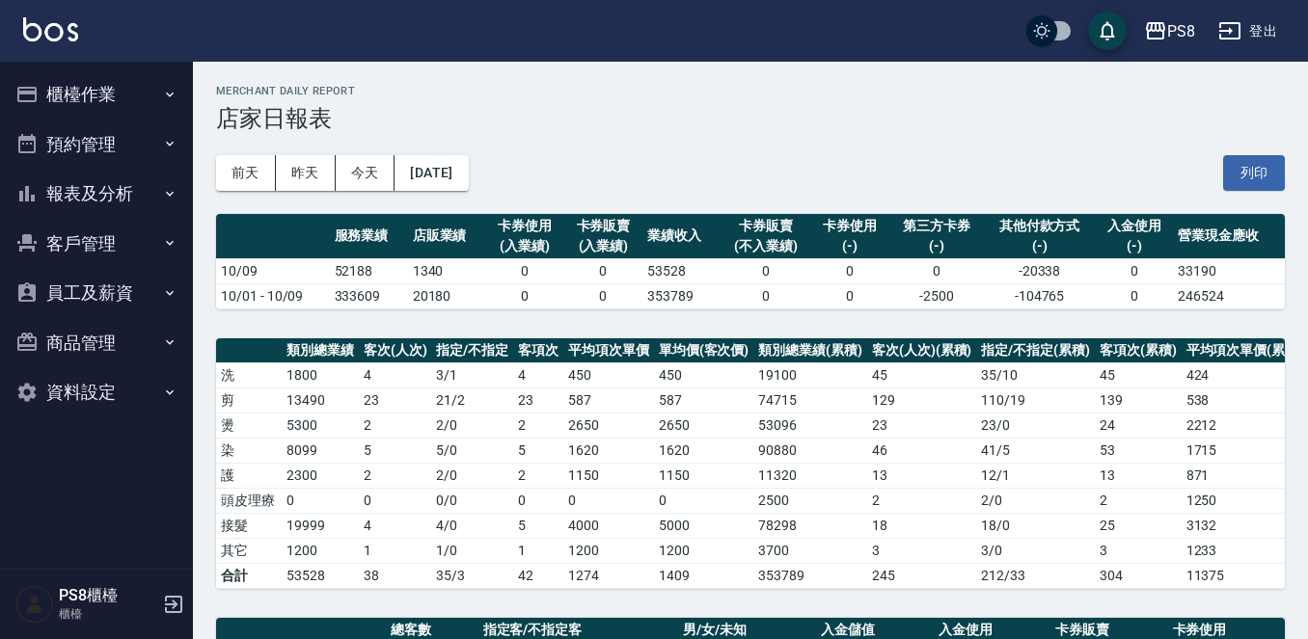
scroll to position [579, 0]
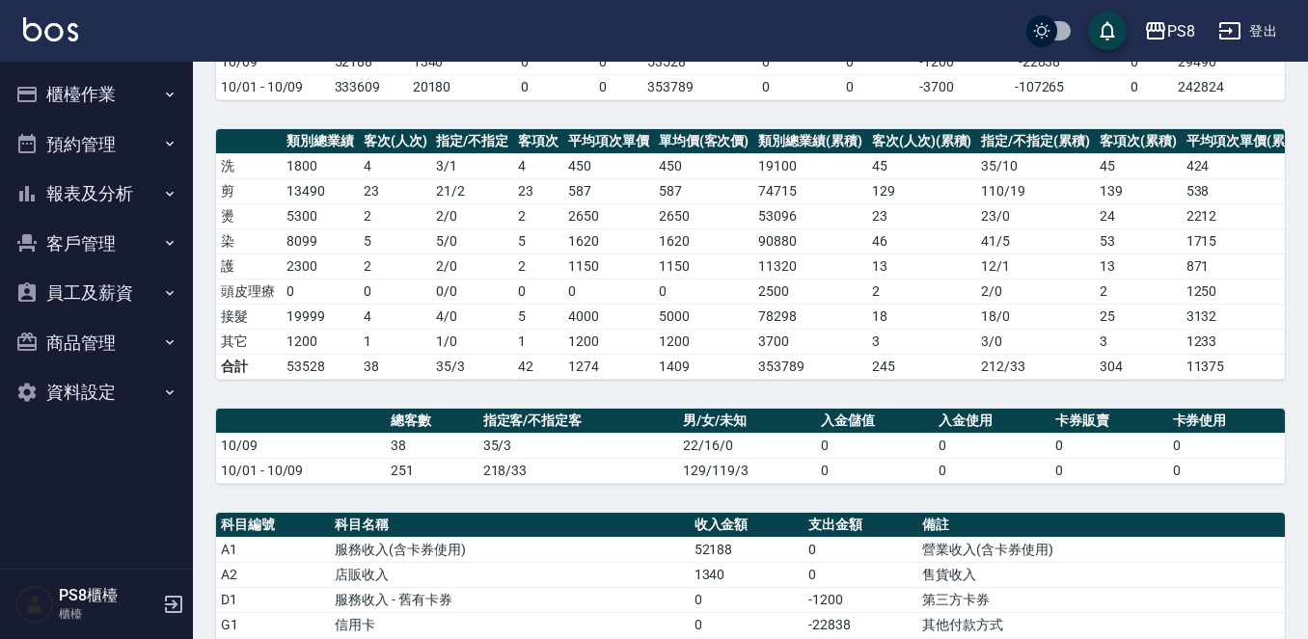
scroll to position [96, 0]
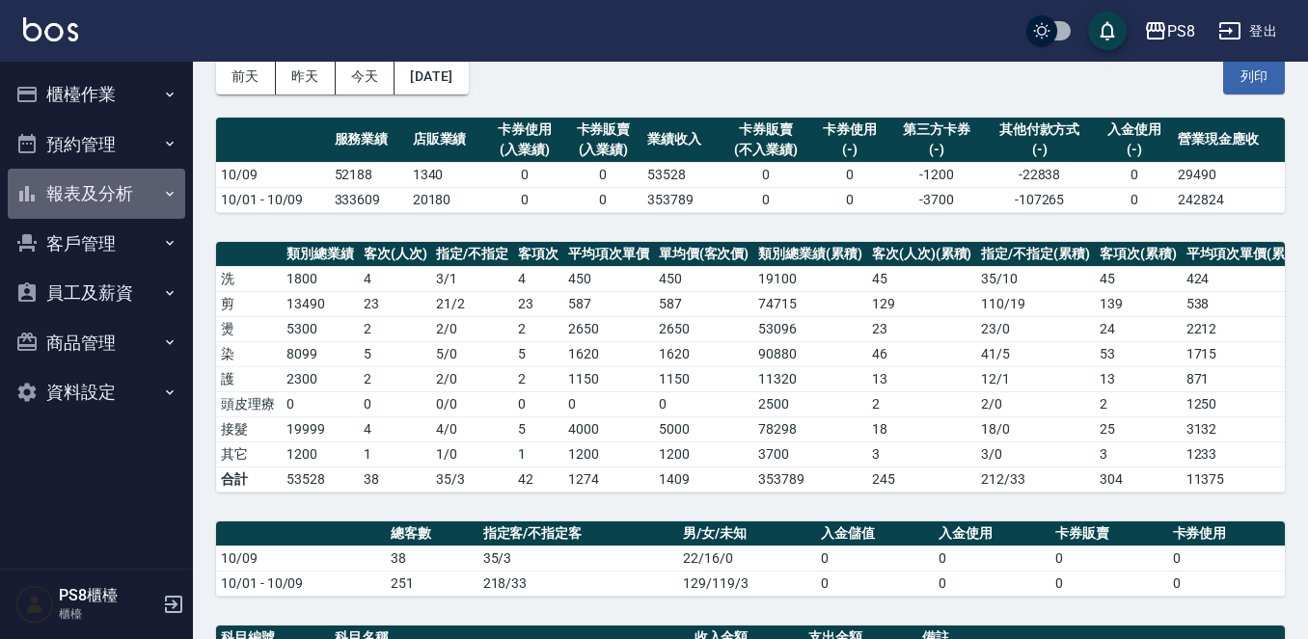
click at [93, 192] on button "報表及分析" at bounding box center [96, 194] width 177 height 50
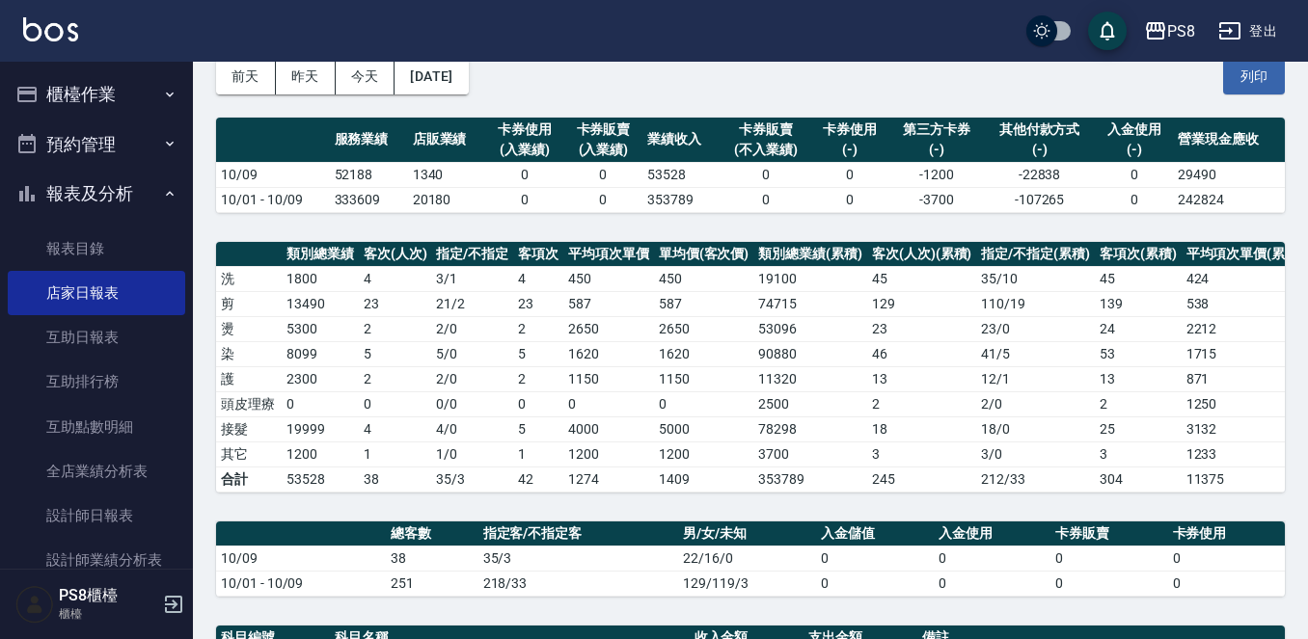
click at [68, 199] on button "報表及分析" at bounding box center [96, 194] width 177 height 50
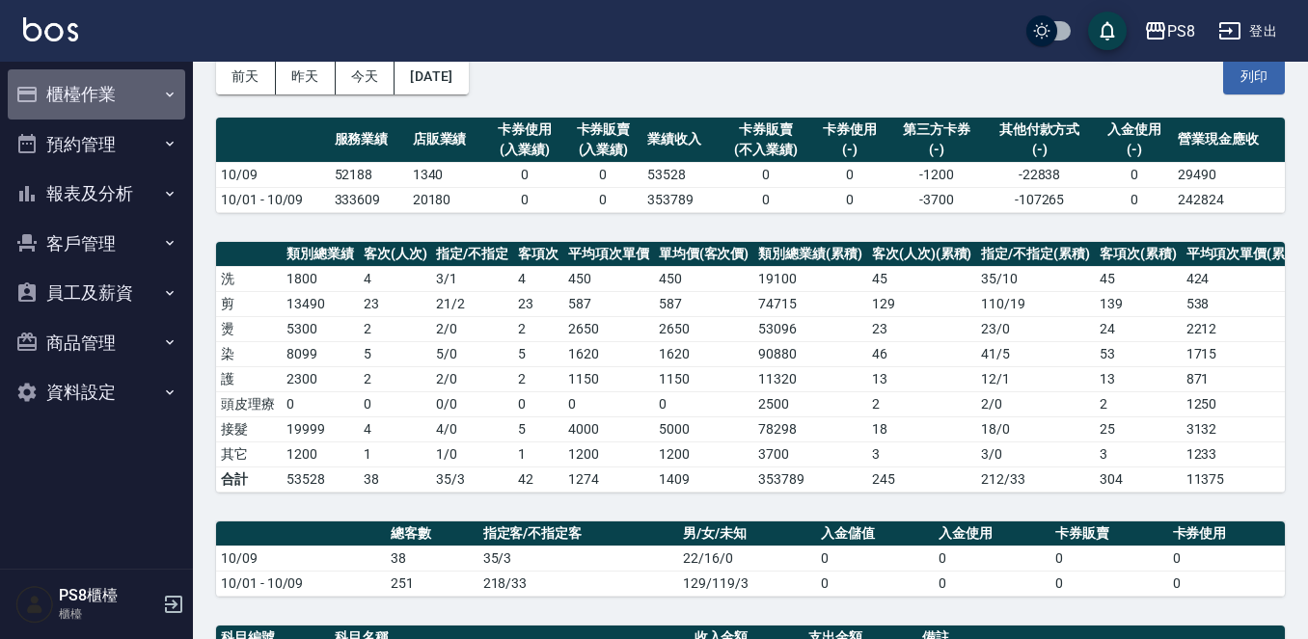
click at [95, 93] on button "櫃檯作業" at bounding box center [96, 94] width 177 height 50
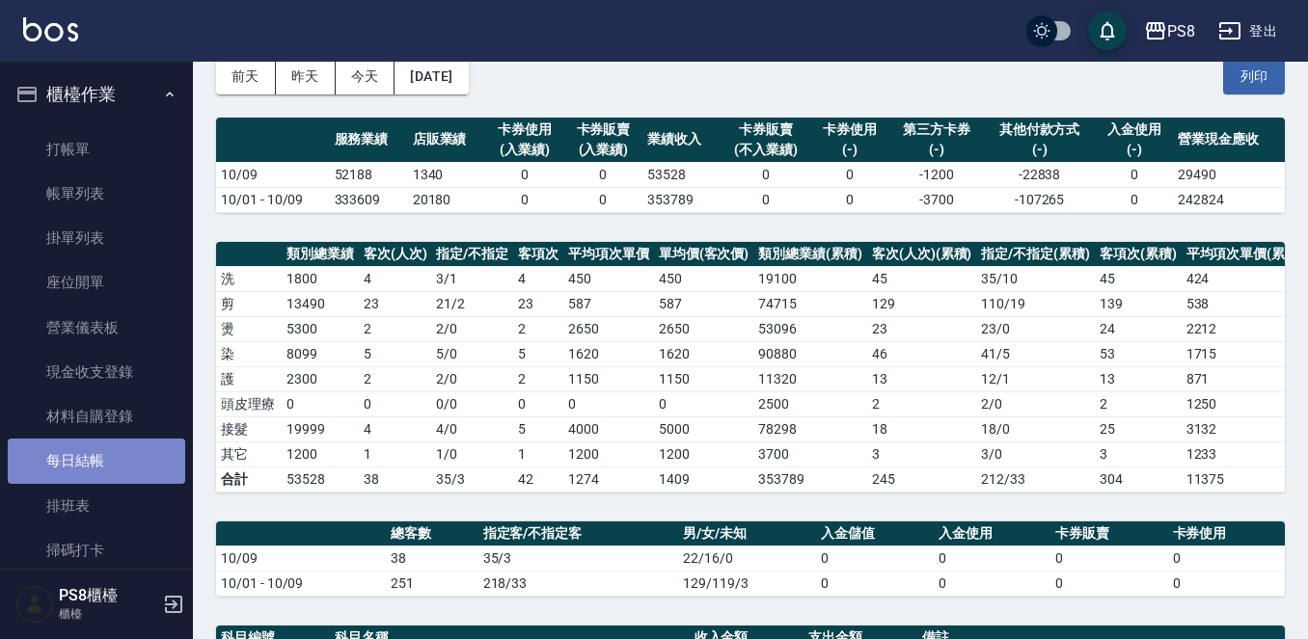
click at [96, 457] on link "每日結帳" at bounding box center [96, 461] width 177 height 44
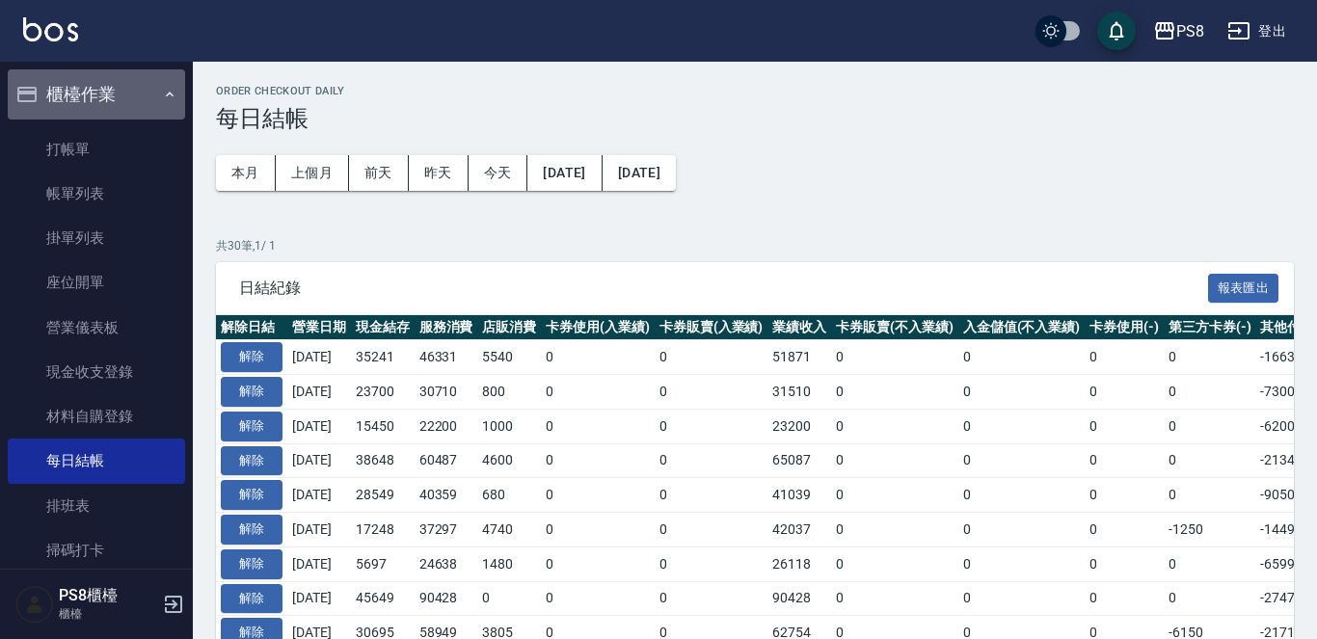
click at [148, 95] on button "櫃檯作業" at bounding box center [96, 94] width 177 height 50
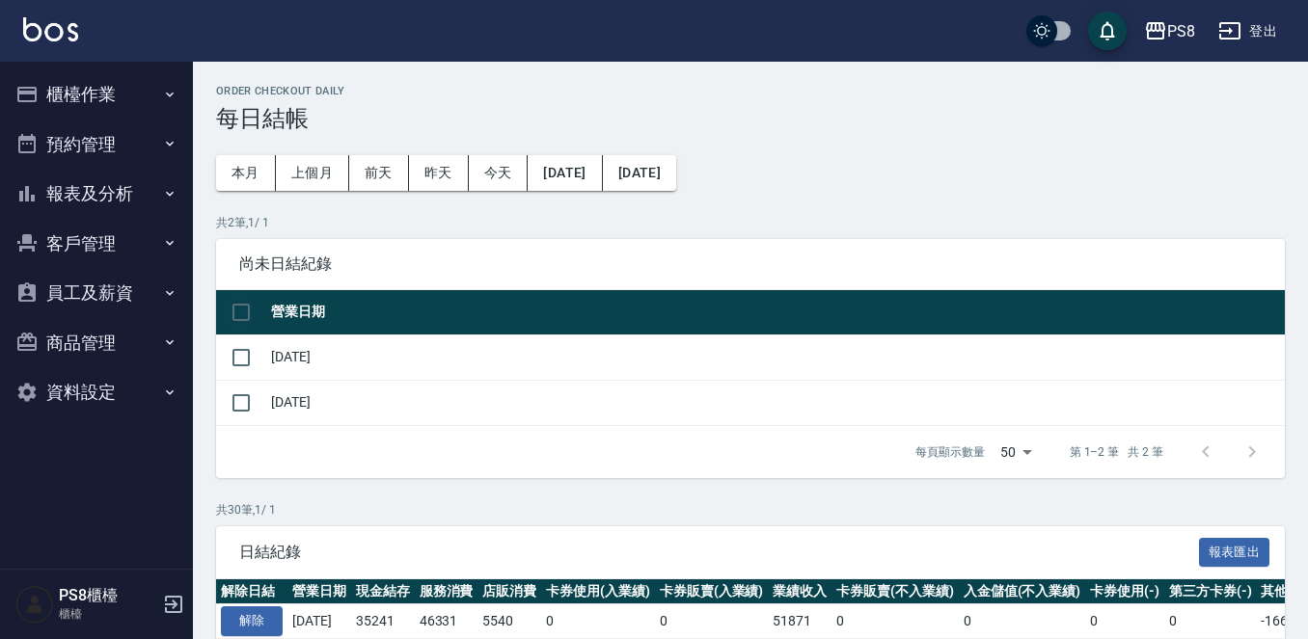
click at [243, 309] on input "checkbox" at bounding box center [241, 312] width 41 height 41
checkbox input "true"
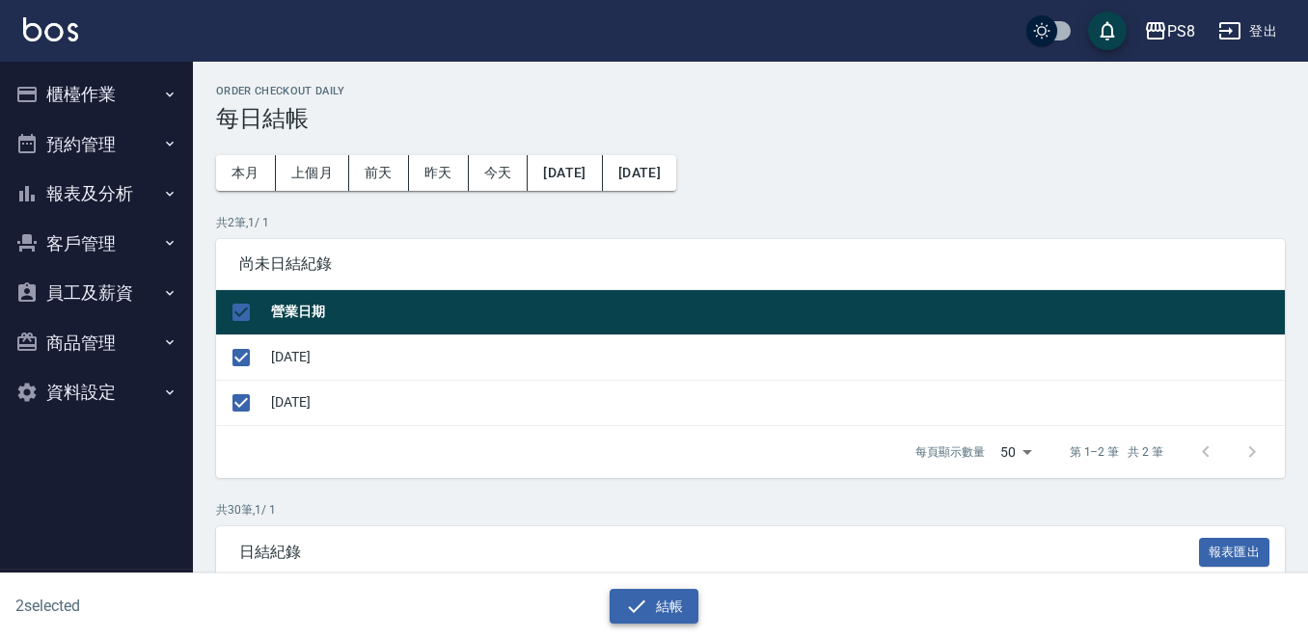
click at [674, 601] on button "結帳" at bounding box center [654, 607] width 90 height 36
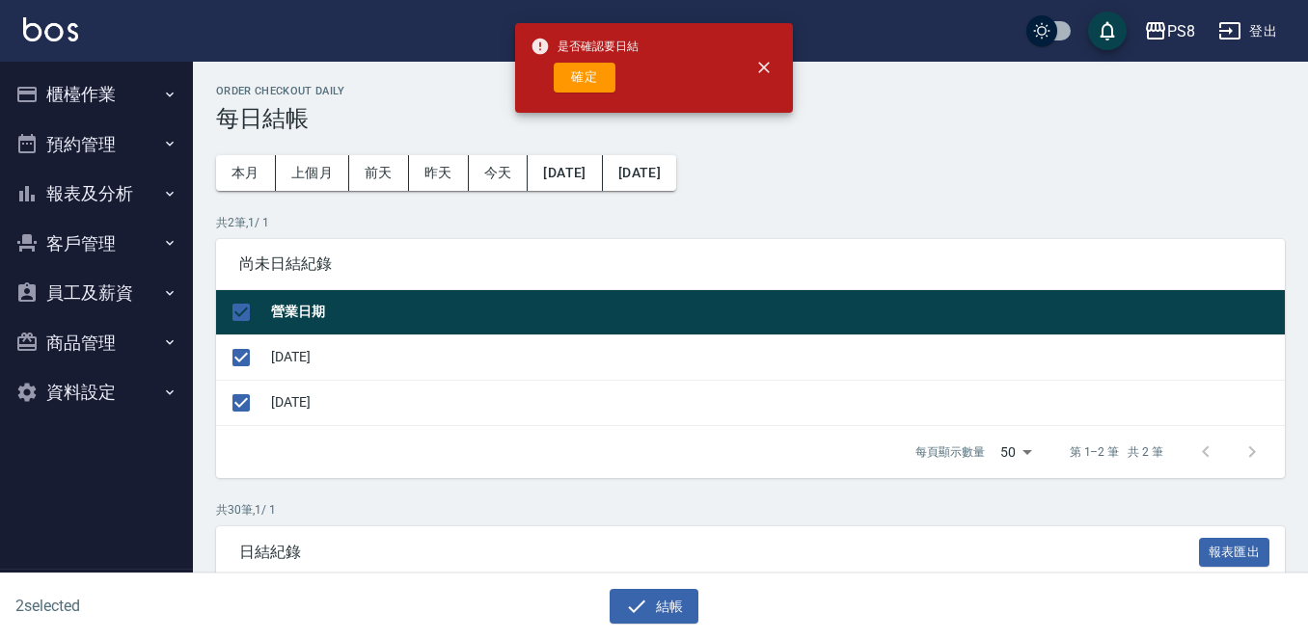
drag, startPoint x: 567, startPoint y: 84, endPoint x: 558, endPoint y: 73, distance: 13.7
click at [567, 83] on button "確定" at bounding box center [585, 78] width 62 height 30
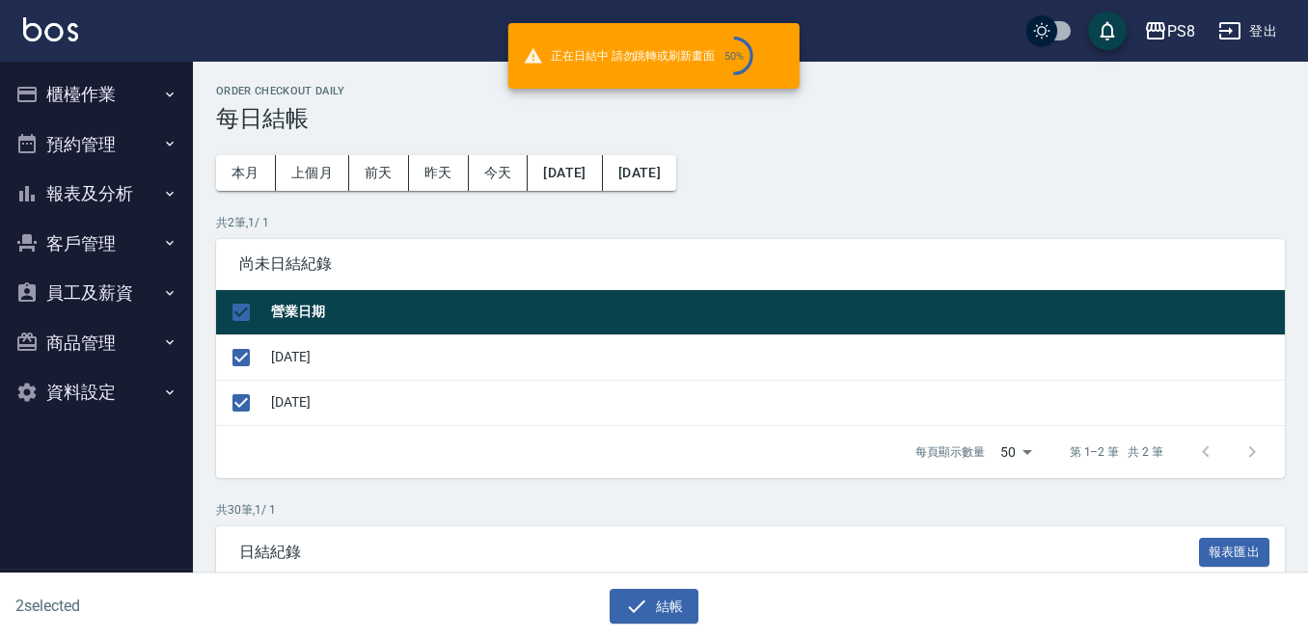
checkbox input "false"
